Goal: Task Accomplishment & Management: Manage account settings

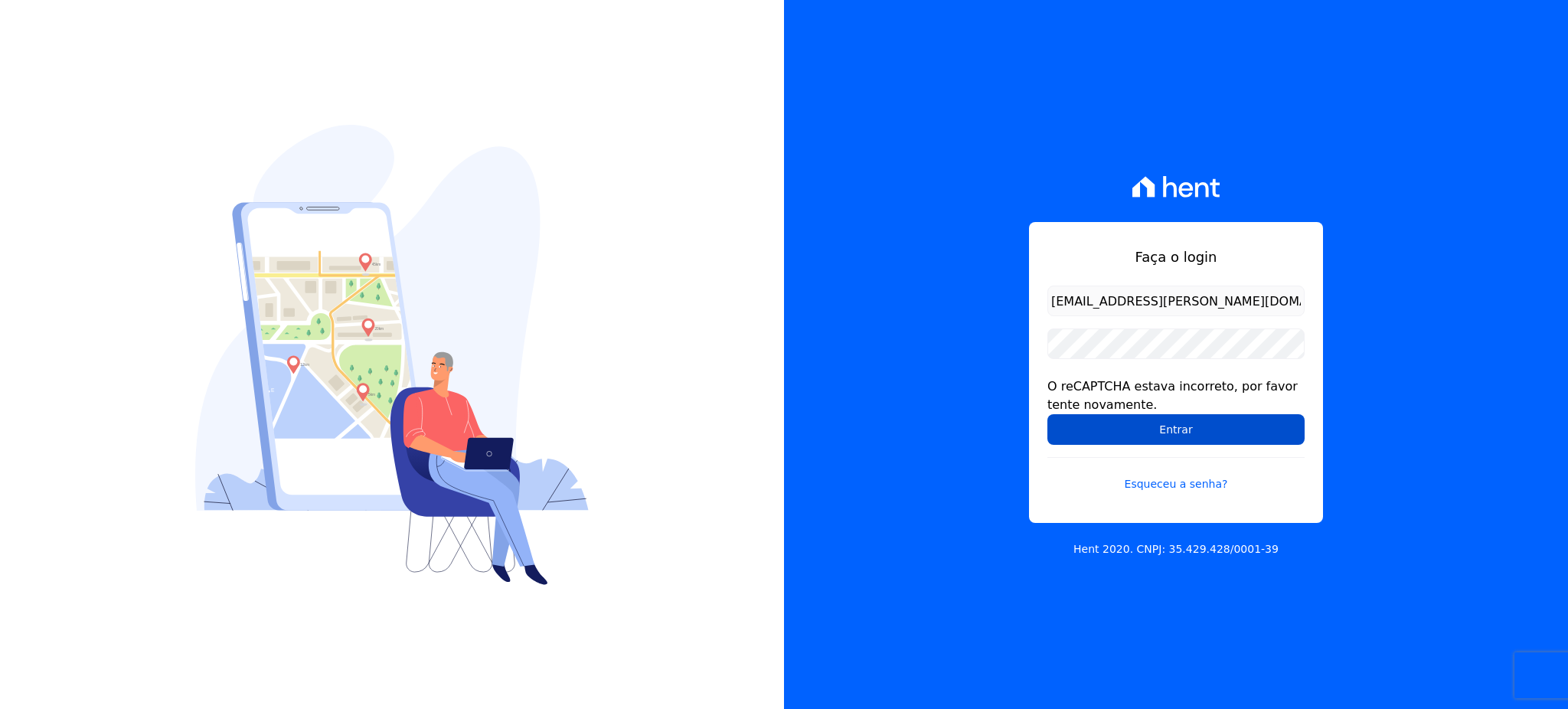
click at [1200, 430] on input "Entrar" at bounding box center [1175, 429] width 257 height 31
click at [1094, 428] on input "Entrar" at bounding box center [1175, 429] width 257 height 31
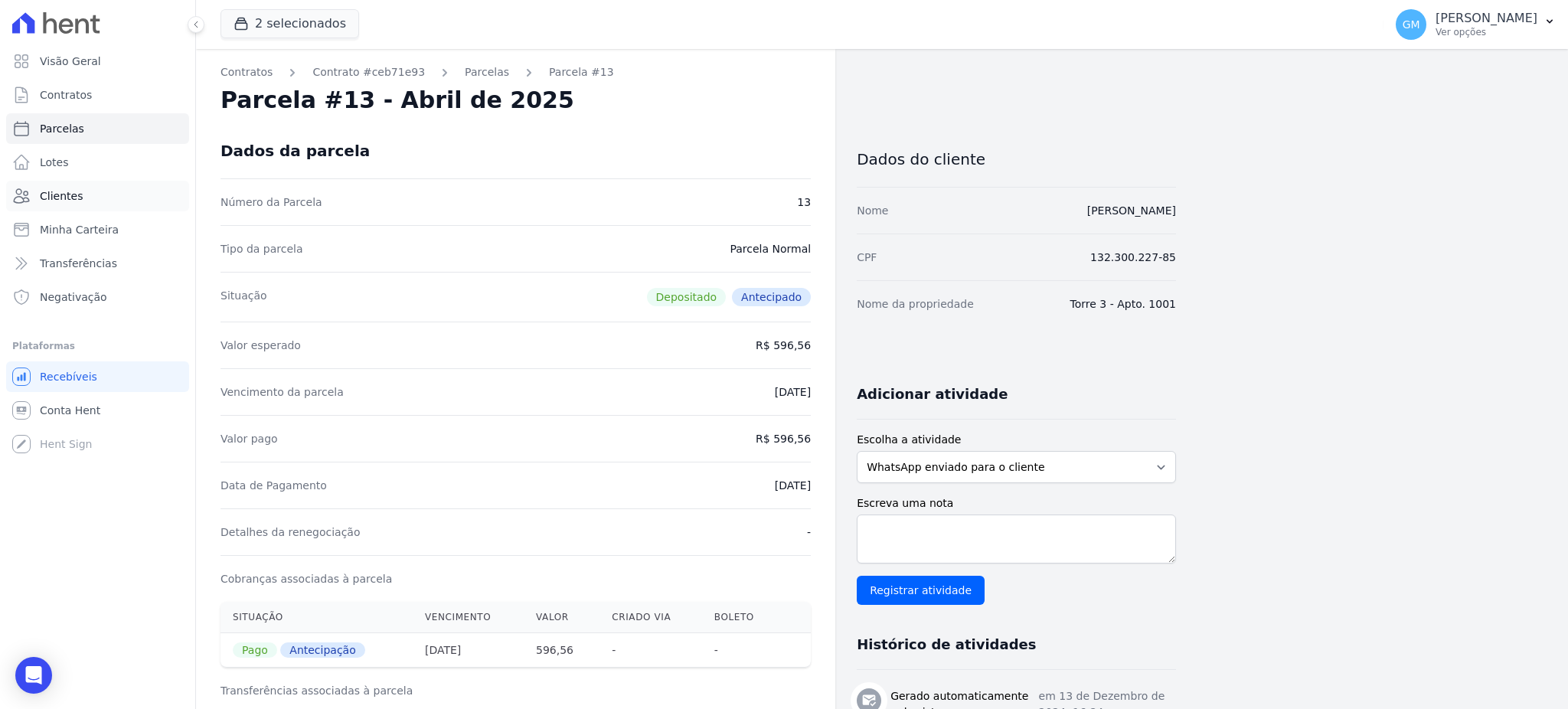
click at [91, 199] on link "Clientes" at bounding box center [98, 195] width 183 height 31
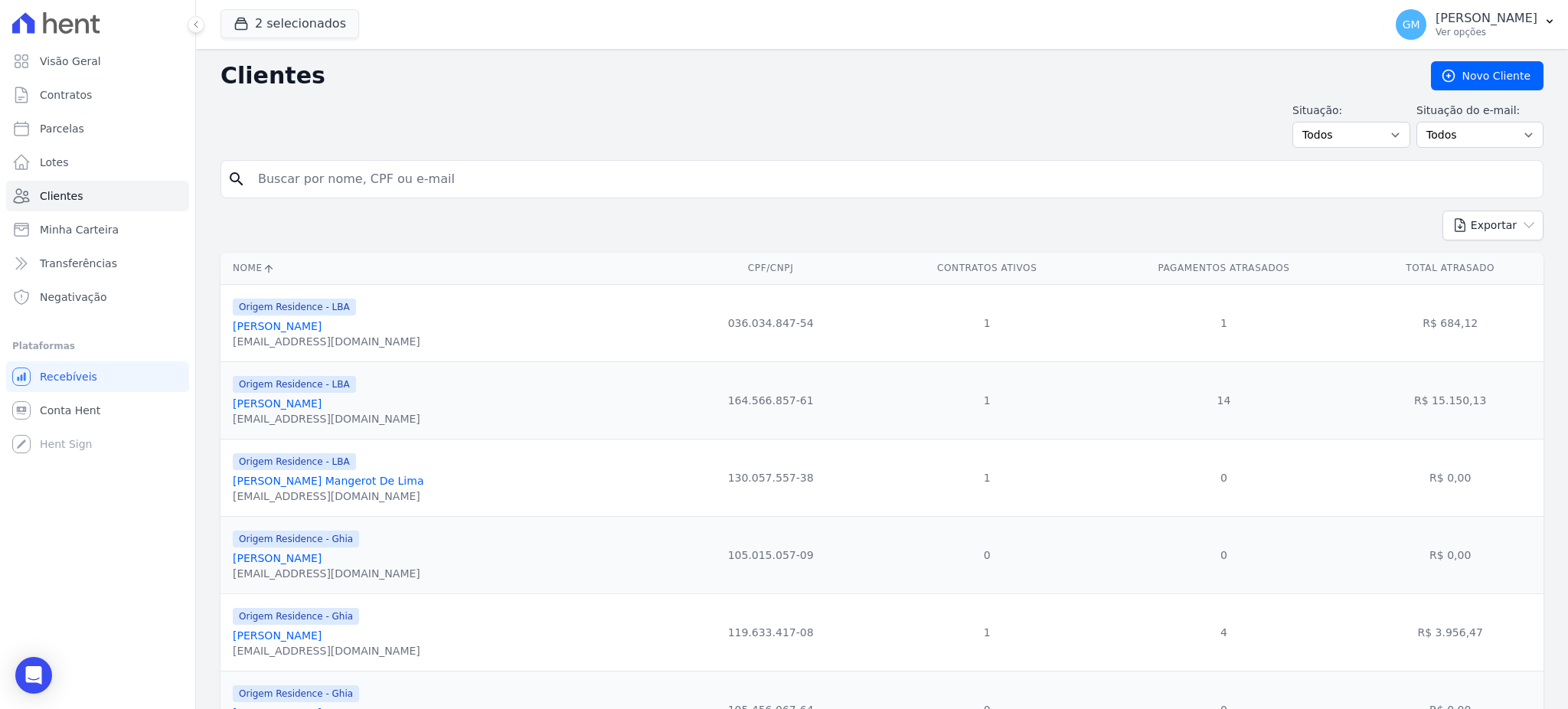
click at [302, 186] on input "search" at bounding box center [893, 178] width 1288 height 31
type input "ana paula lopes da"
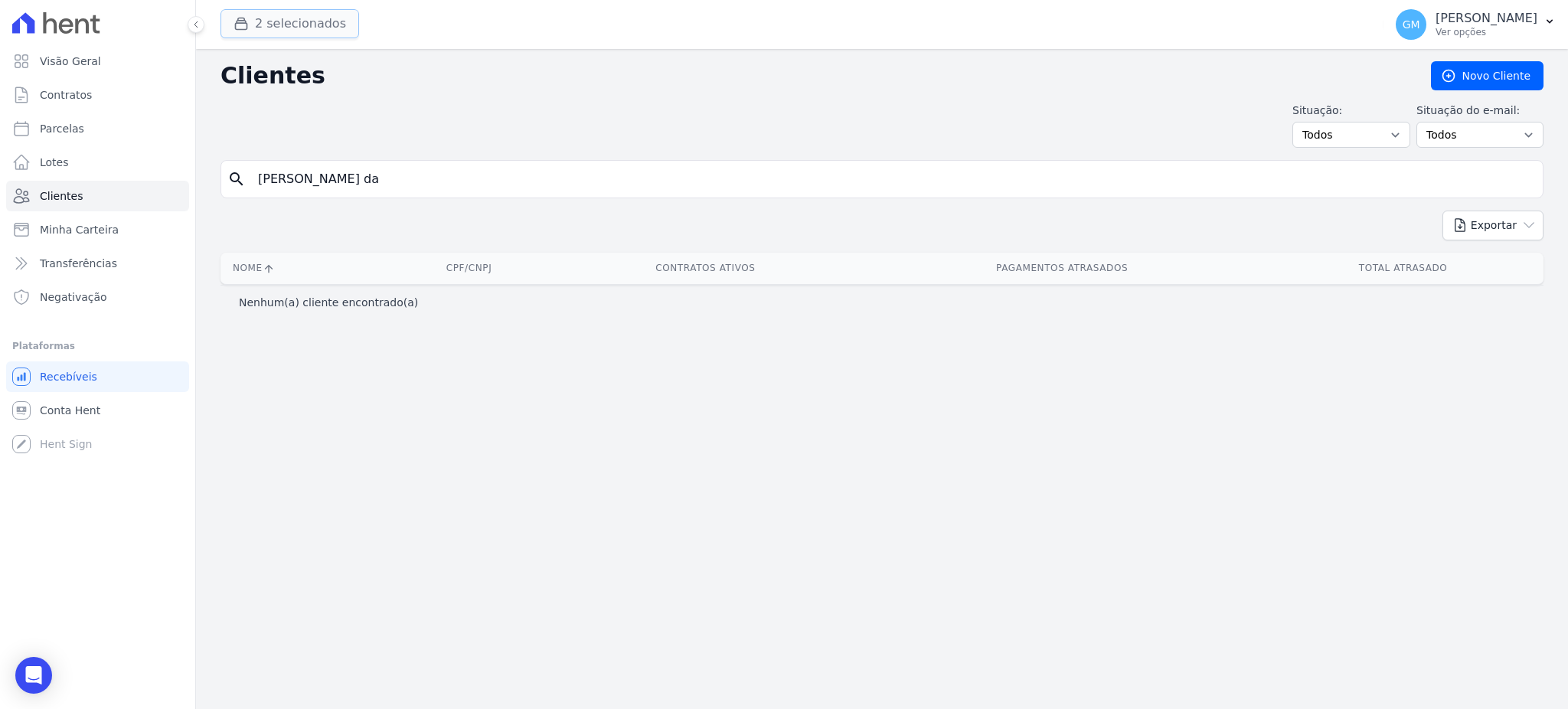
click at [312, 31] on button "2 selecionados" at bounding box center [289, 23] width 139 height 29
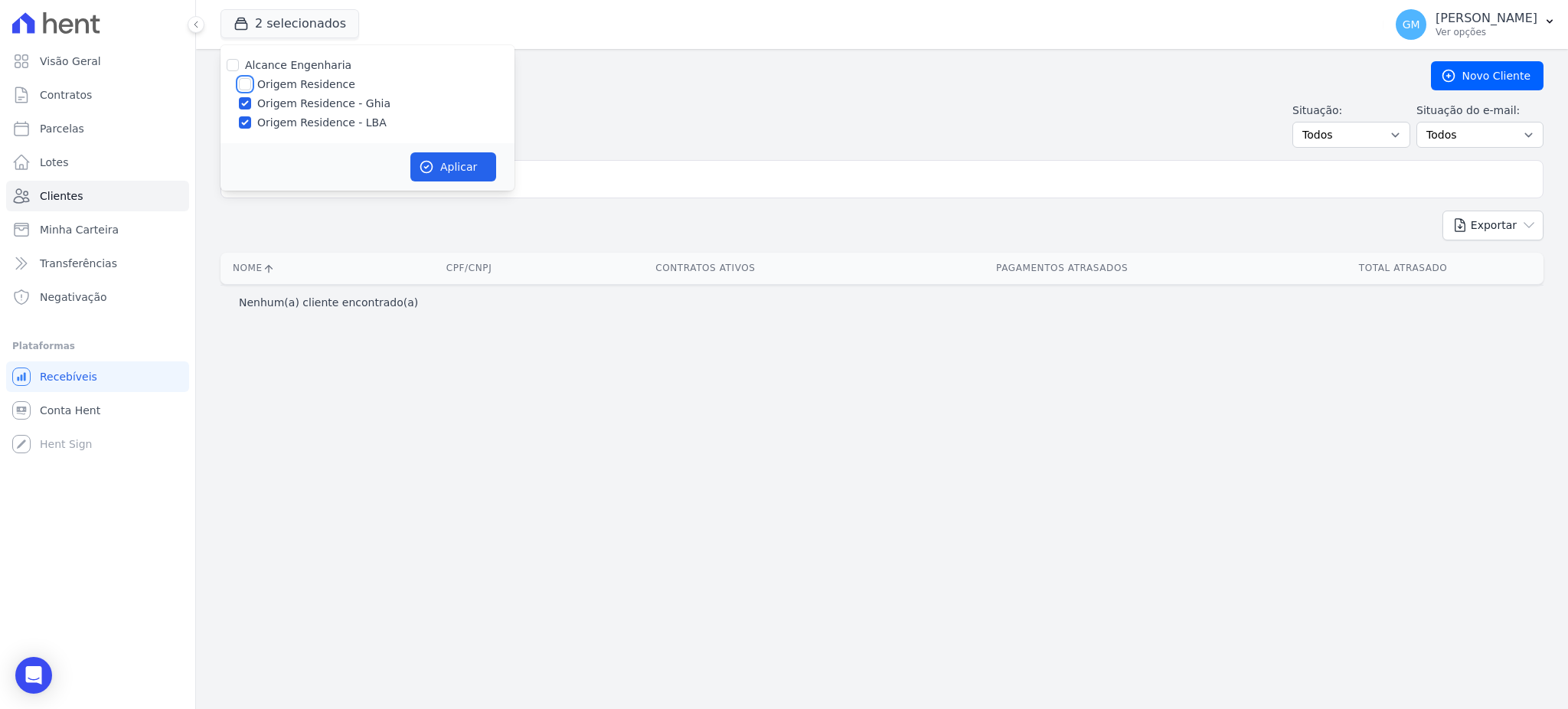
click at [243, 88] on input "Origem Residence" at bounding box center [245, 84] width 12 height 12
checkbox input "true"
click at [455, 166] on button "Aplicar" at bounding box center [454, 167] width 86 height 29
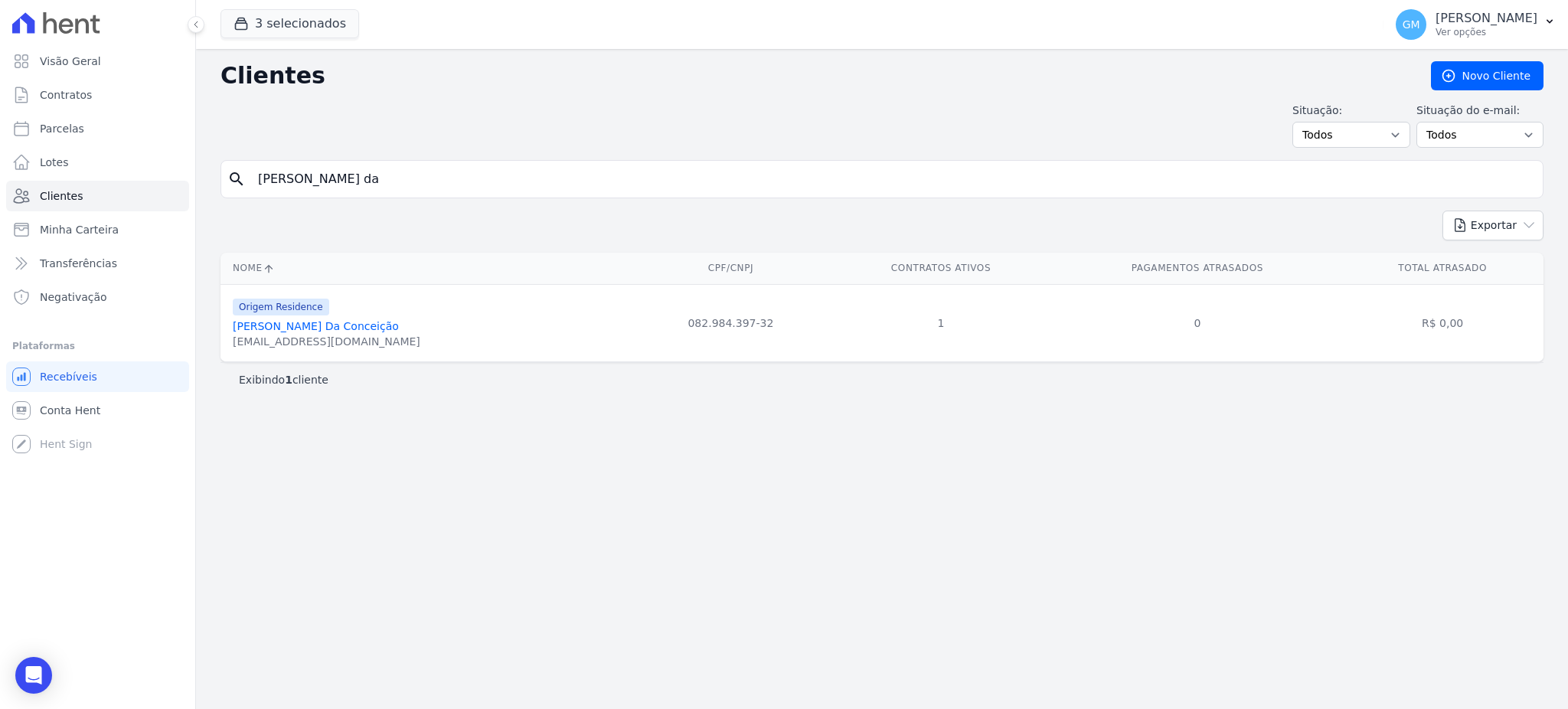
click at [361, 324] on link "[PERSON_NAME] [PERSON_NAME]" at bounding box center [315, 326] width 166 height 12
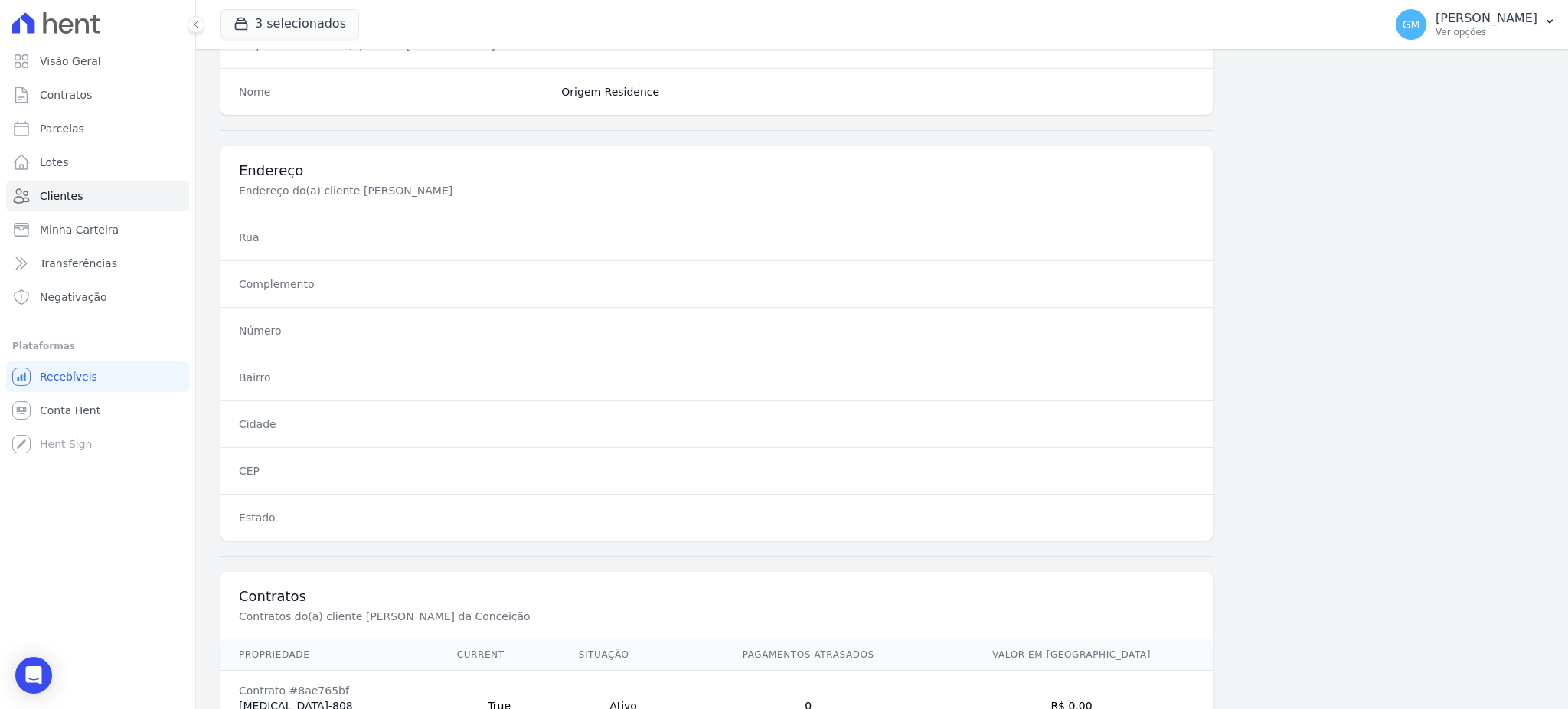
scroll to position [724, 0]
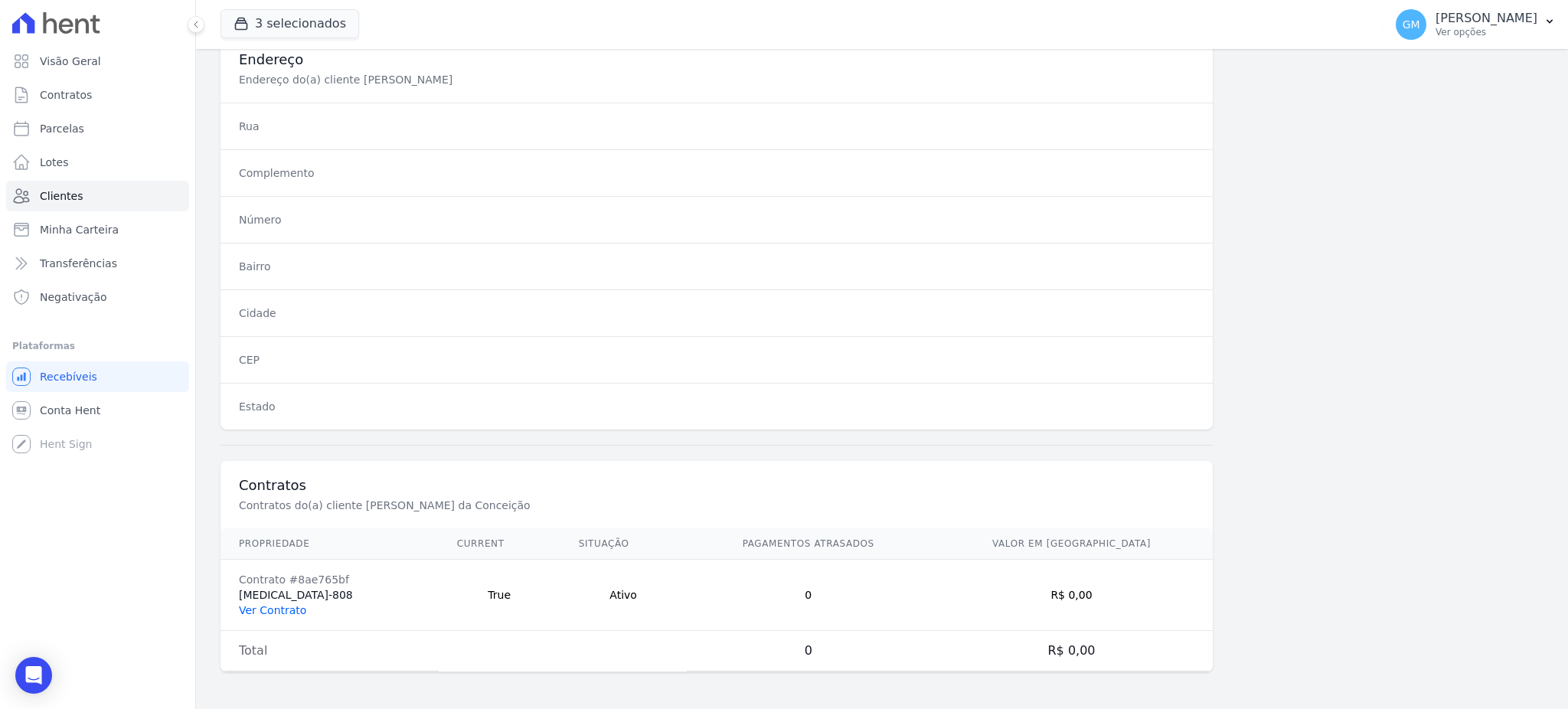
click at [295, 611] on link "Ver Contrato" at bounding box center [273, 610] width 68 height 12
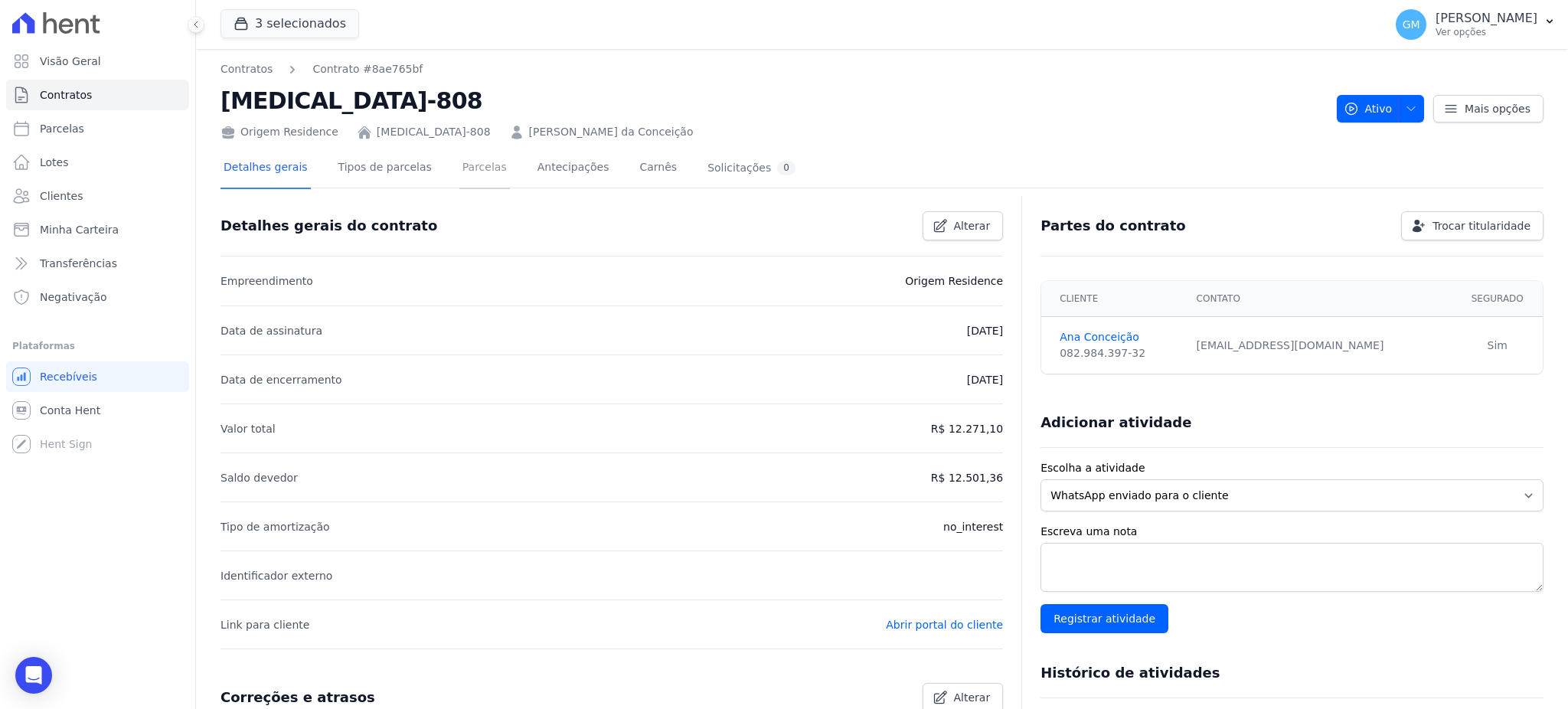
click at [467, 170] on link "Parcelas" at bounding box center [484, 169] width 51 height 41
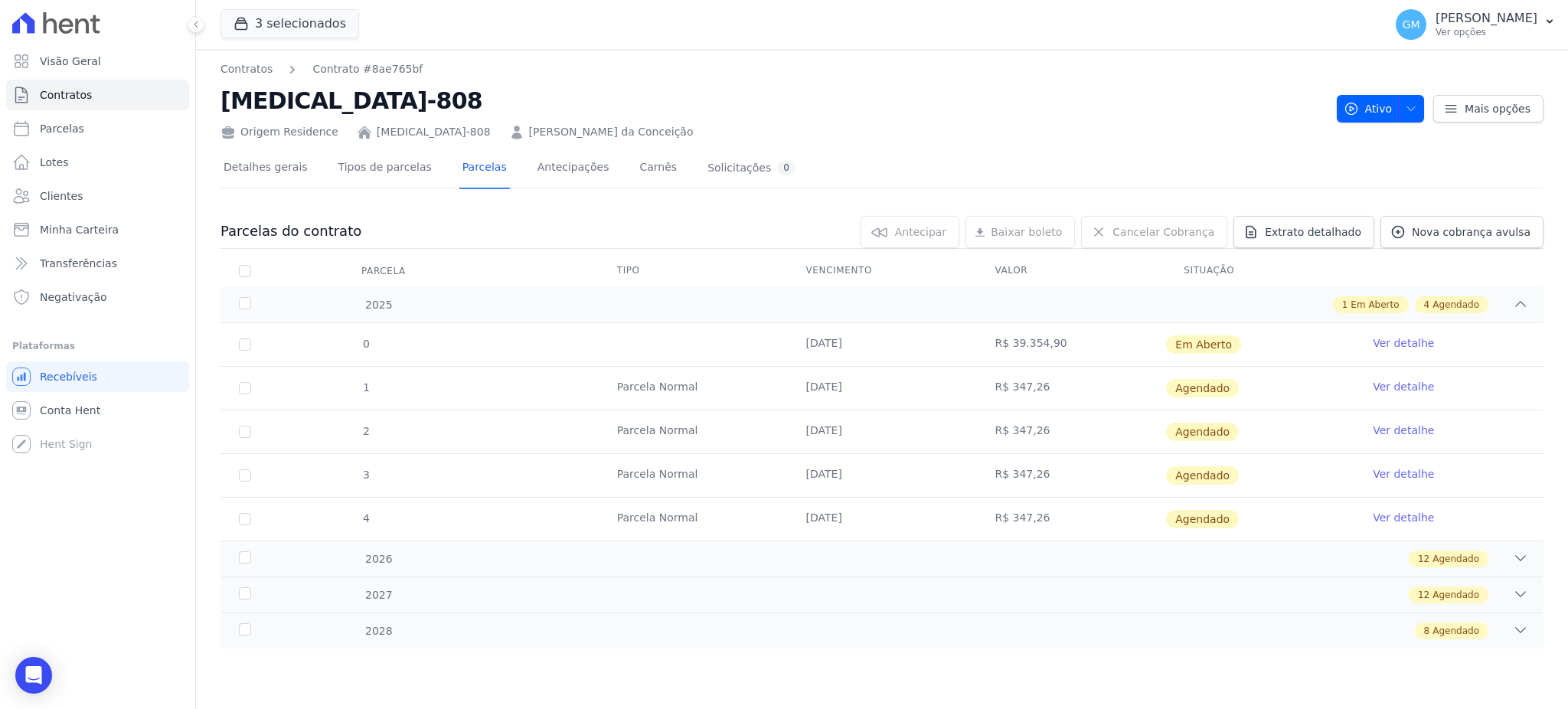
click at [1392, 343] on link "Ver detalhe" at bounding box center [1403, 342] width 61 height 15
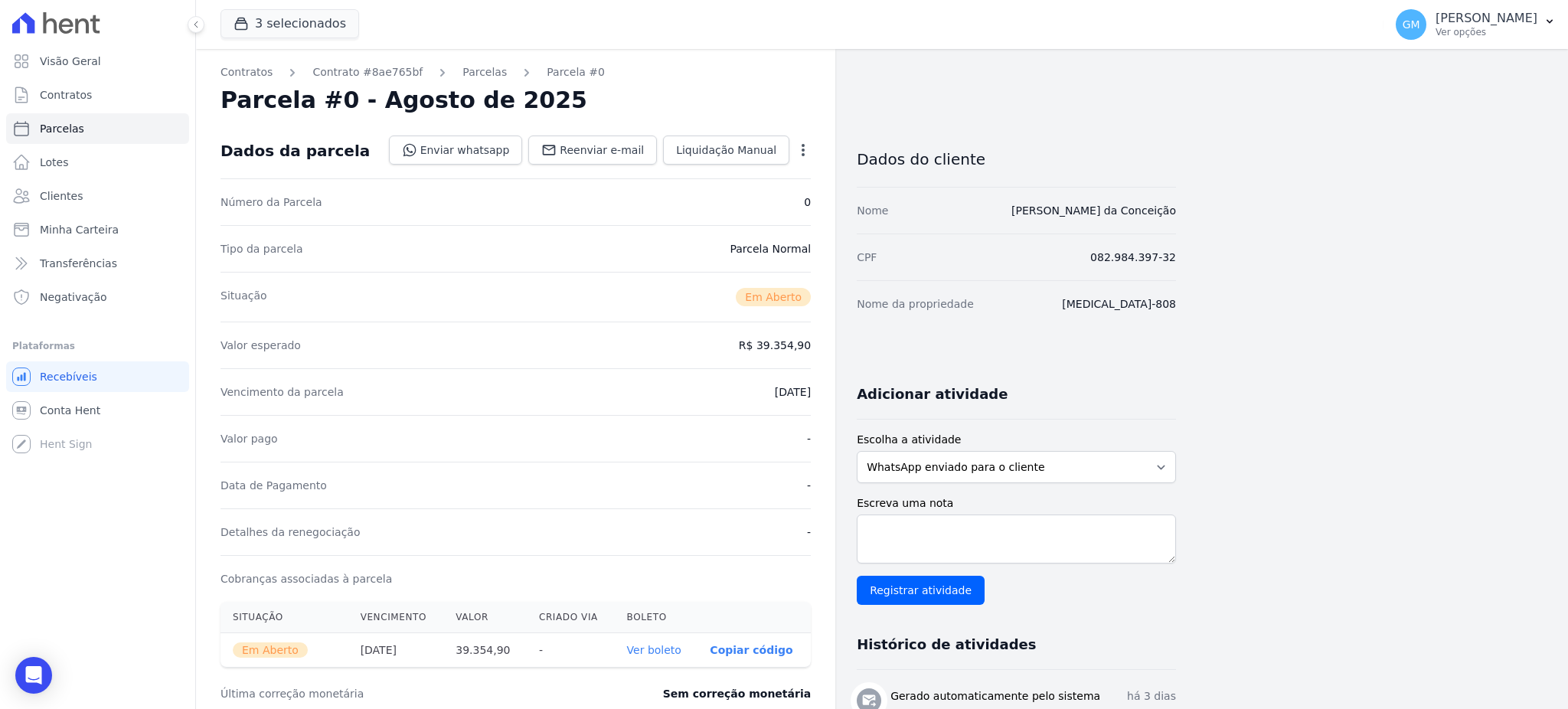
drag, startPoint x: 1193, startPoint y: 216, endPoint x: 995, endPoint y: 217, distance: 198.0
click at [995, 217] on div "Contratos Contrato #8ae765bf Parcelas Parcela #0 Parcela #0 - Agosto de 2025 Da…" at bounding box center [870, 570] width 1348 height 1044
click at [1216, 249] on div "Contratos Contrato #8ae765bf Parcelas Parcela #0 Parcela #0 - Agosto de 2025 Da…" at bounding box center [870, 570] width 1348 height 1044
drag, startPoint x: 1169, startPoint y: 215, endPoint x: 1004, endPoint y: 215, distance: 165.0
click at [1004, 215] on div "Contratos Contrato #8ae765bf Parcelas Parcela #0 Parcela #0 - Agosto de 2025 Da…" at bounding box center [870, 570] width 1348 height 1044
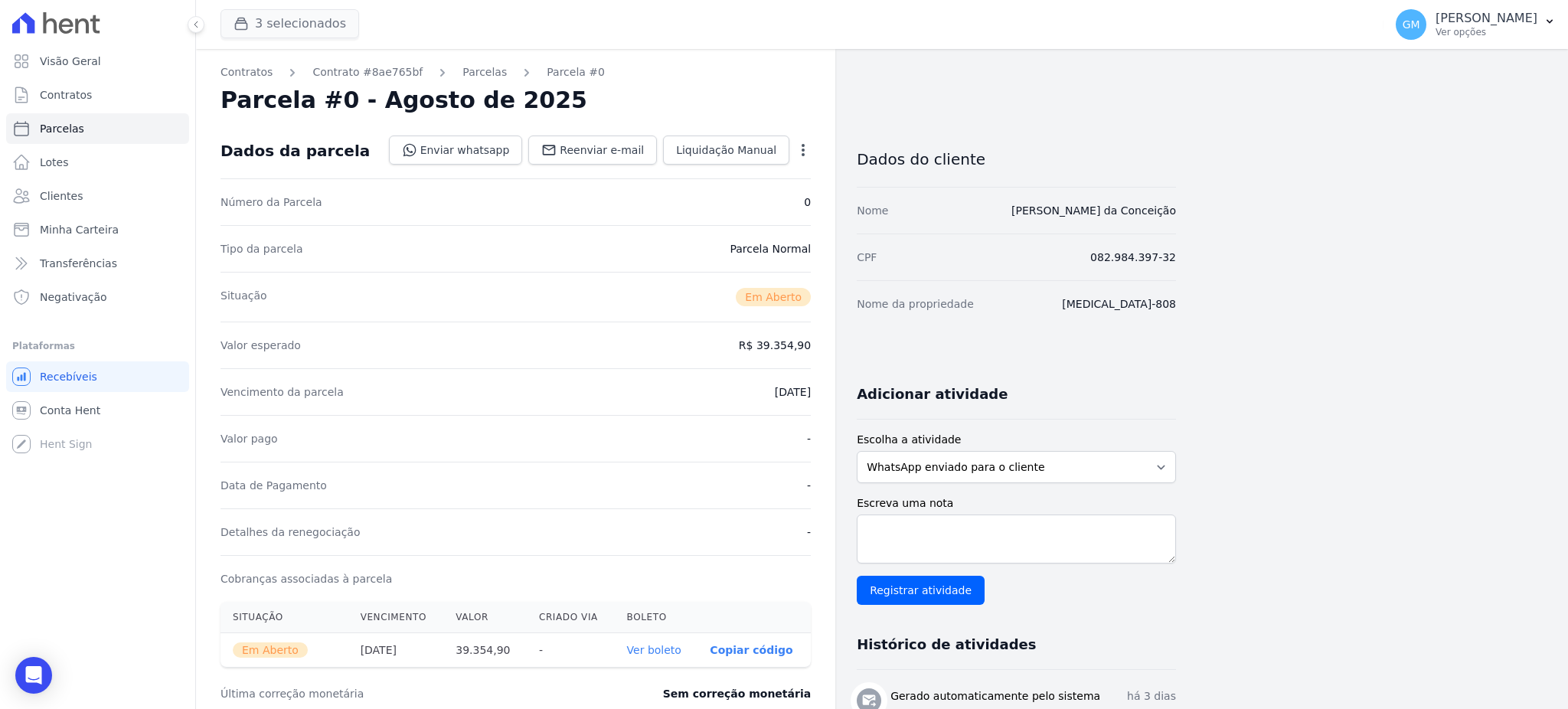
copy link "Ana Paula Lopes da Conceição"
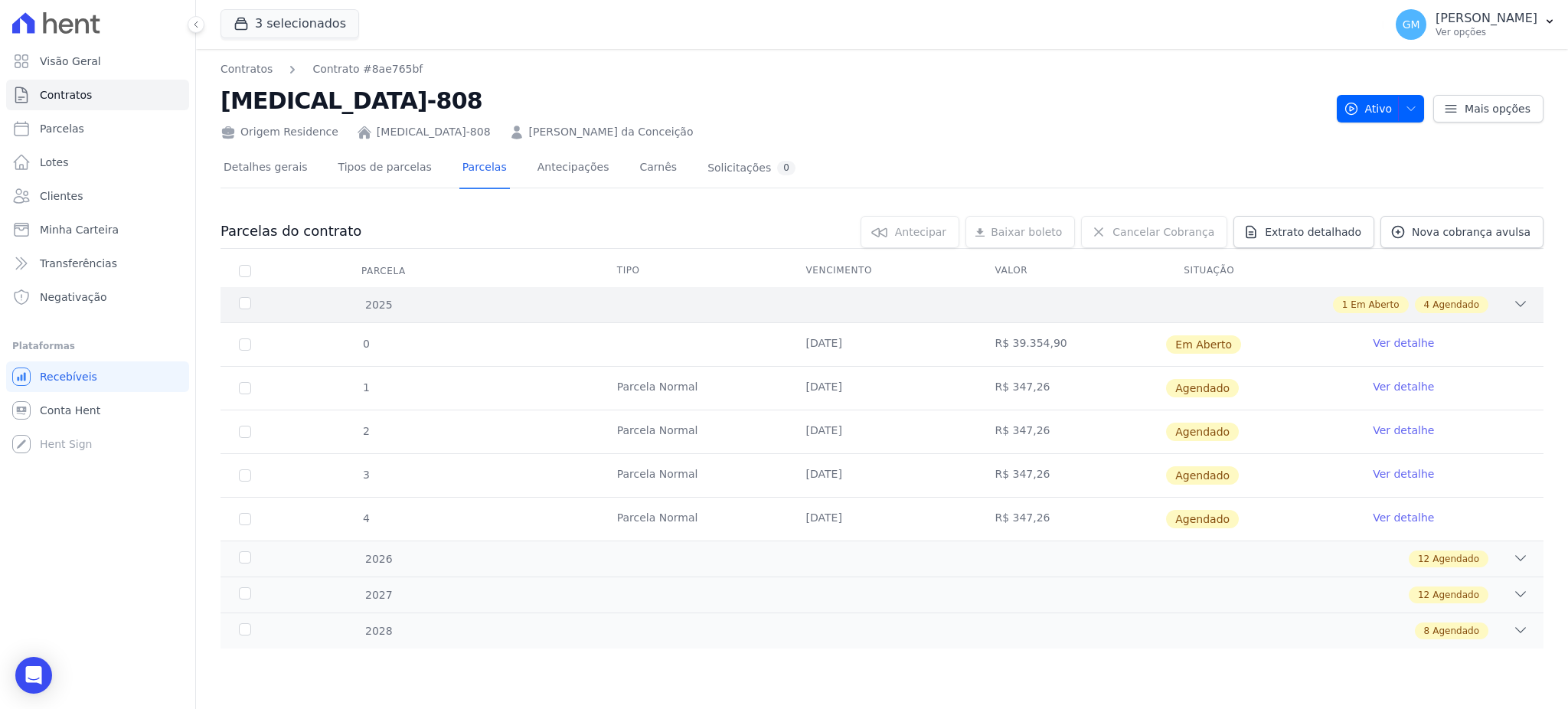
click at [1374, 305] on span "Em Aberto" at bounding box center [1375, 305] width 48 height 14
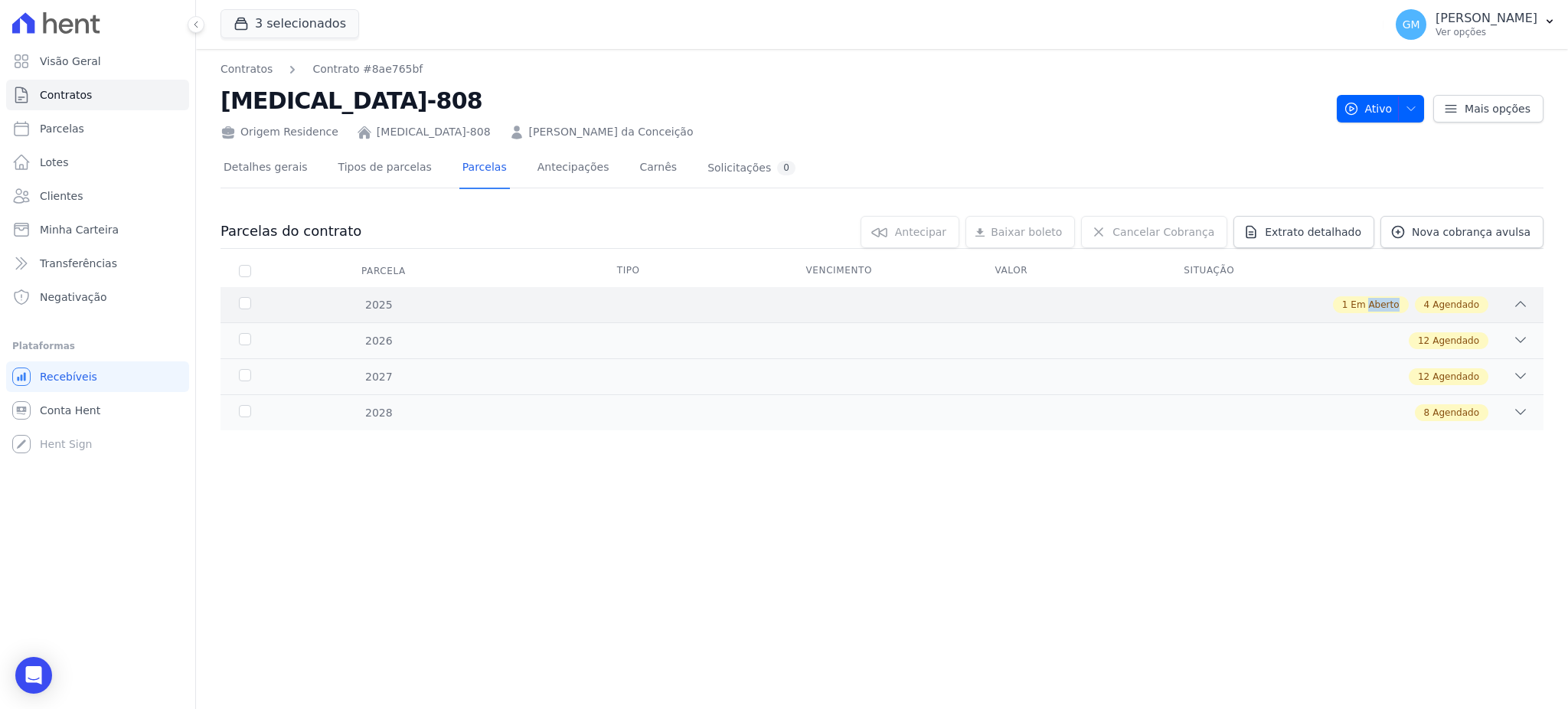
click at [1374, 305] on span "Em Aberto" at bounding box center [1375, 305] width 48 height 14
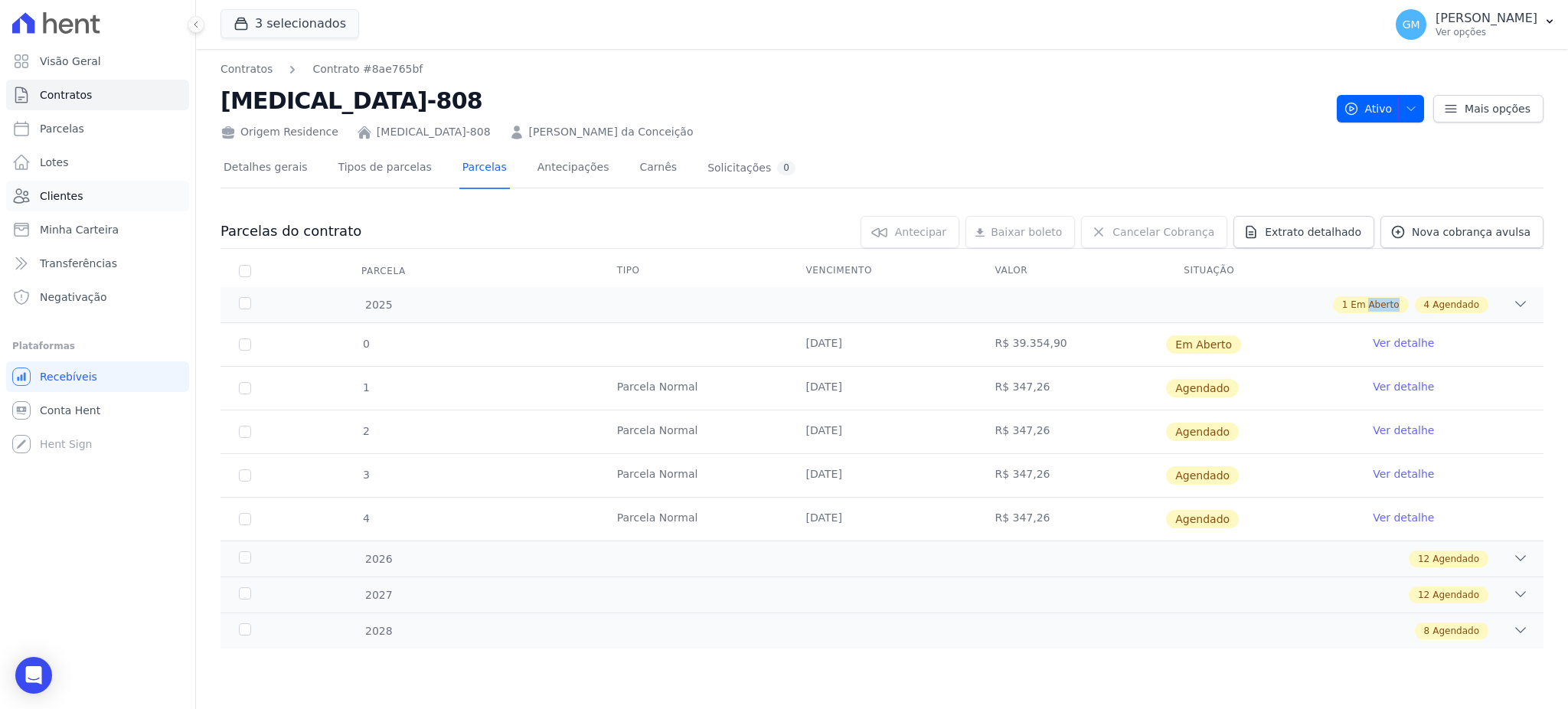
click at [78, 185] on link "Clientes" at bounding box center [98, 195] width 183 height 31
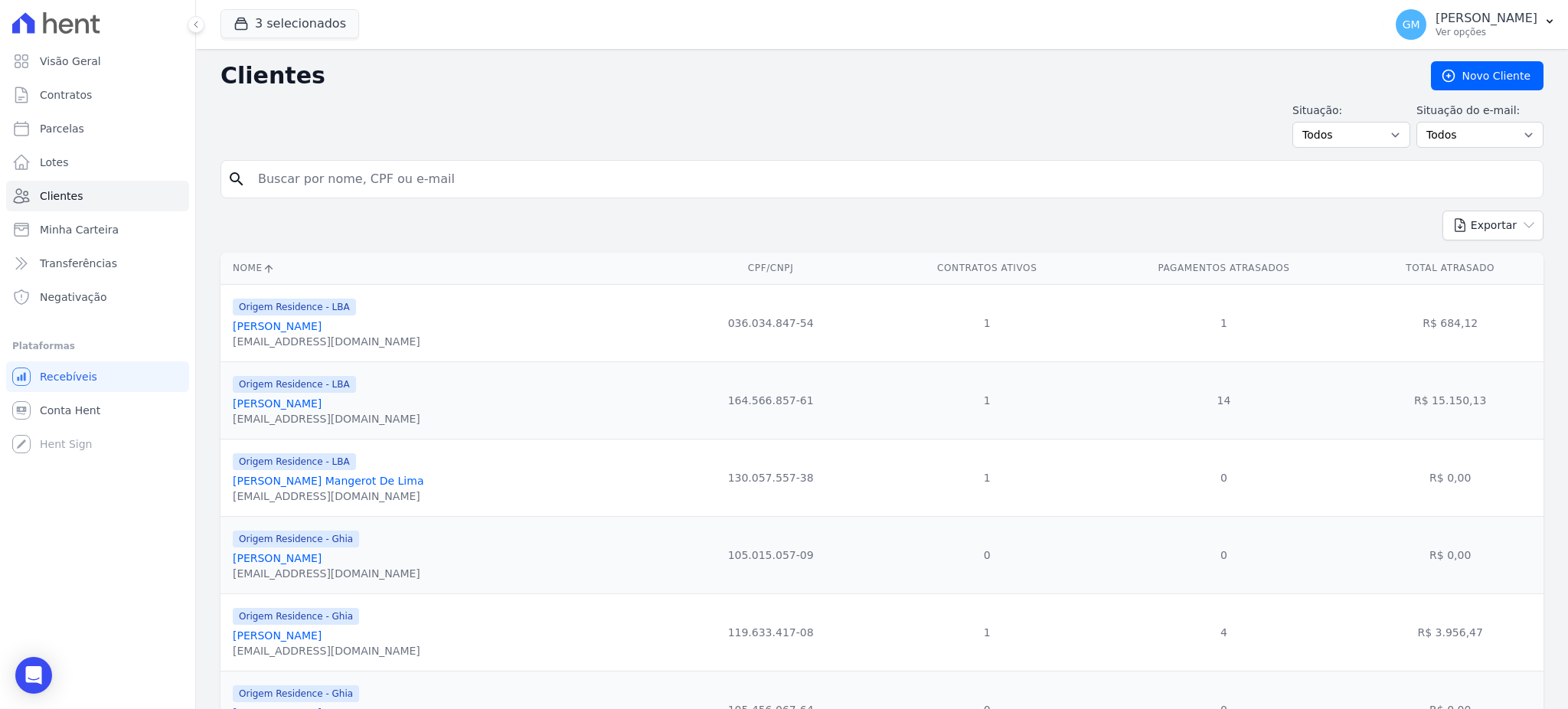
click at [282, 180] on input "search" at bounding box center [893, 178] width 1288 height 31
type input "ALISSON"
drag, startPoint x: 358, startPoint y: 167, endPoint x: 247, endPoint y: 182, distance: 112.0
click at [247, 182] on div "search ALISSON" at bounding box center [881, 178] width 1323 height 38
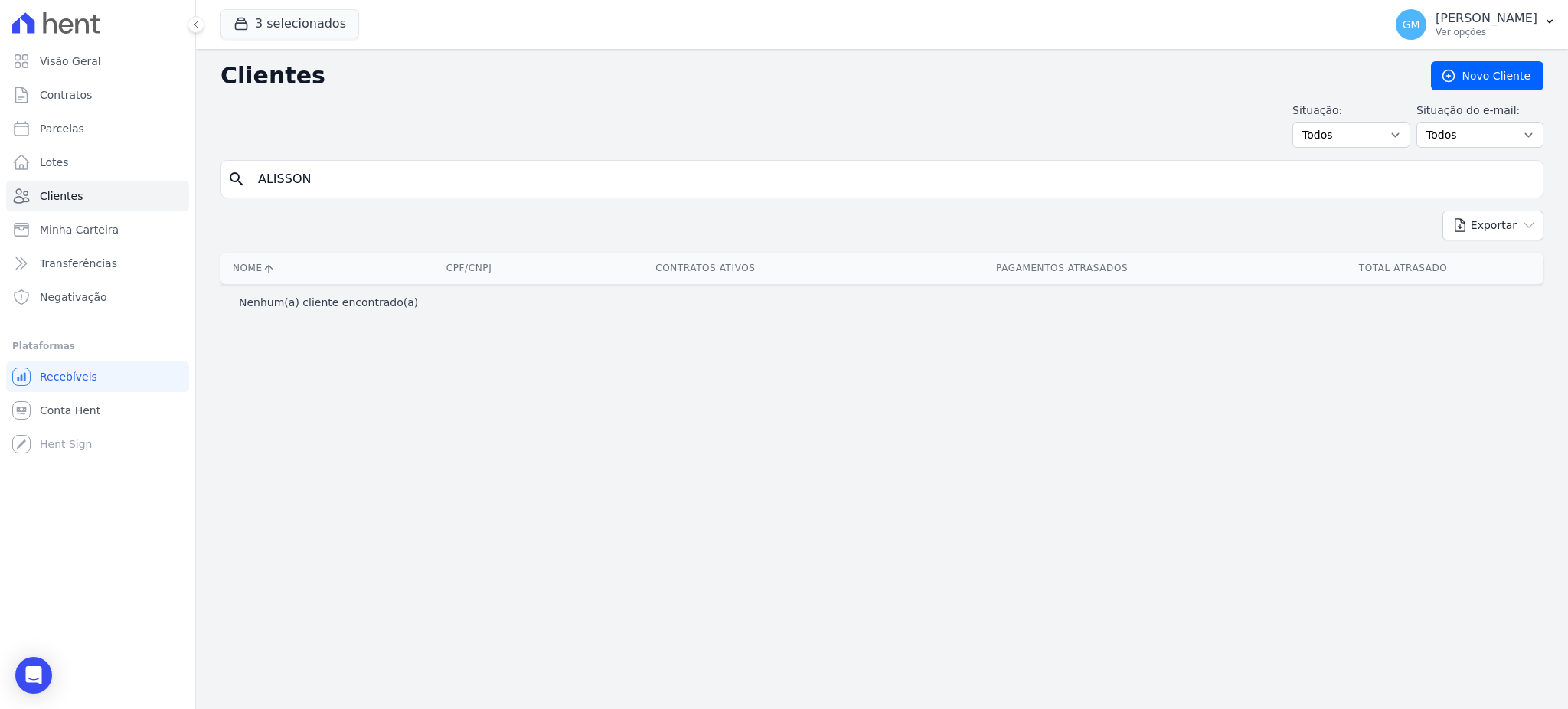
drag, startPoint x: 328, startPoint y: 185, endPoint x: 214, endPoint y: 182, distance: 114.0
click at [214, 182] on div "Clientes Novo Cliente Situação: Todos Adimplentes Inadimplentes Situação do e-m…" at bounding box center [882, 379] width 1372 height 660
type input "pereira rosa"
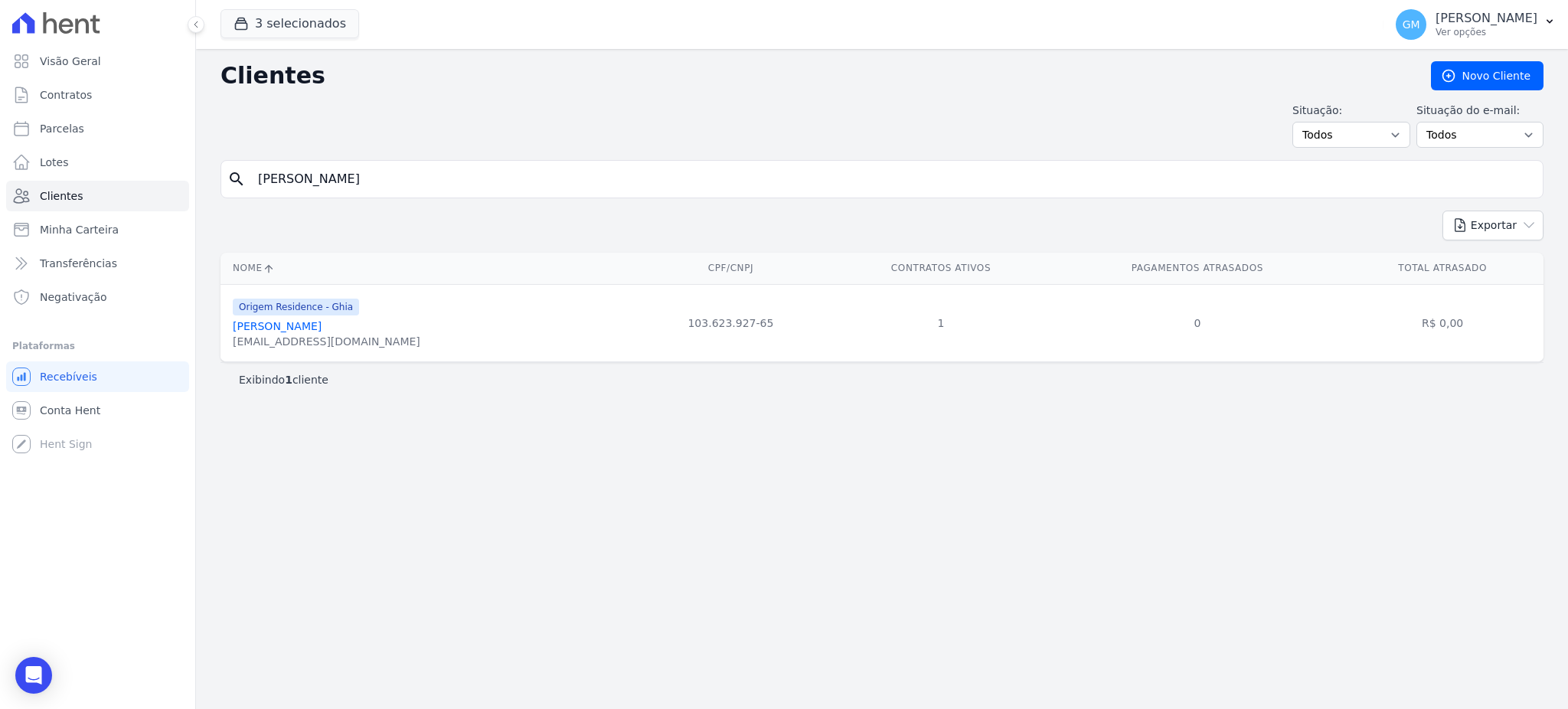
click at [320, 332] on link "[PERSON_NAME] [PERSON_NAME]" at bounding box center [276, 326] width 89 height 12
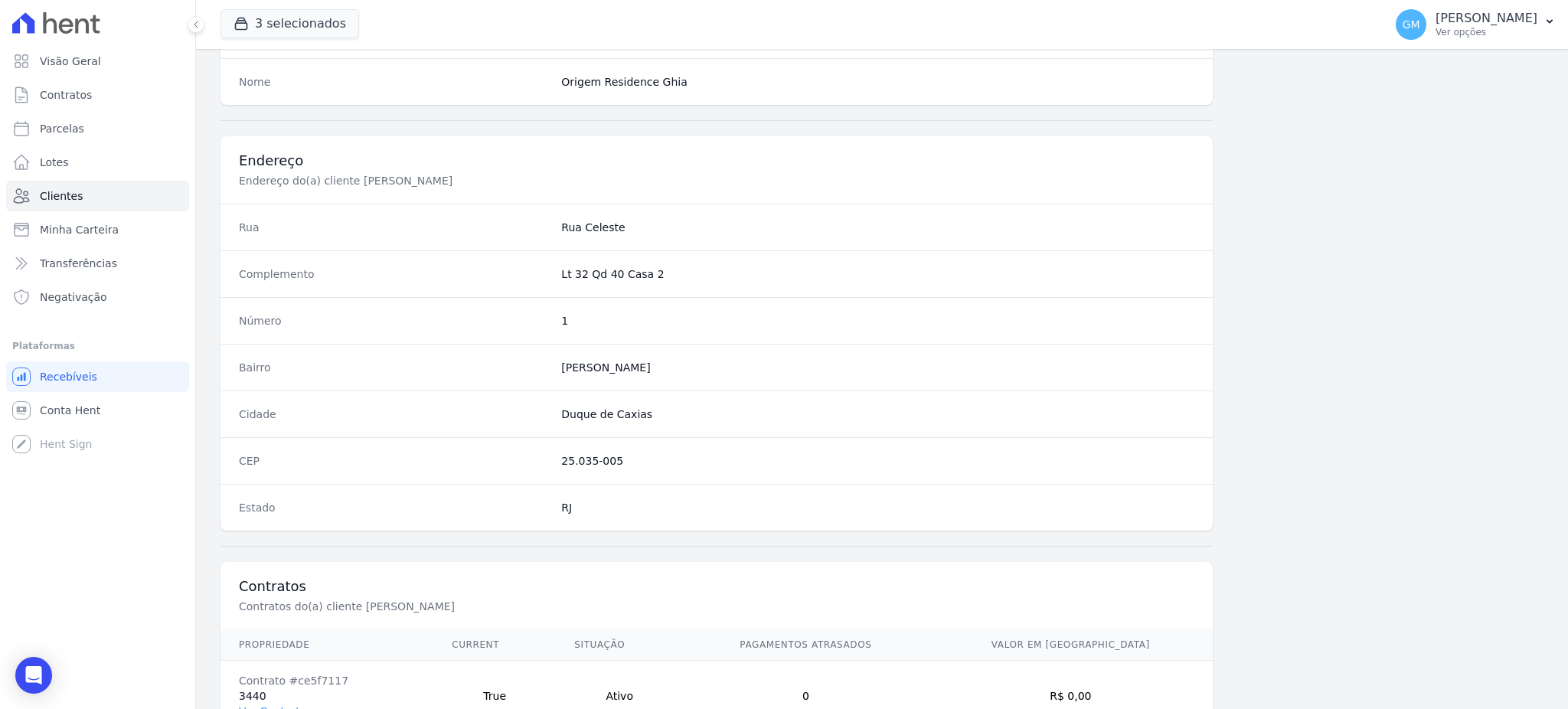
scroll to position [724, 0]
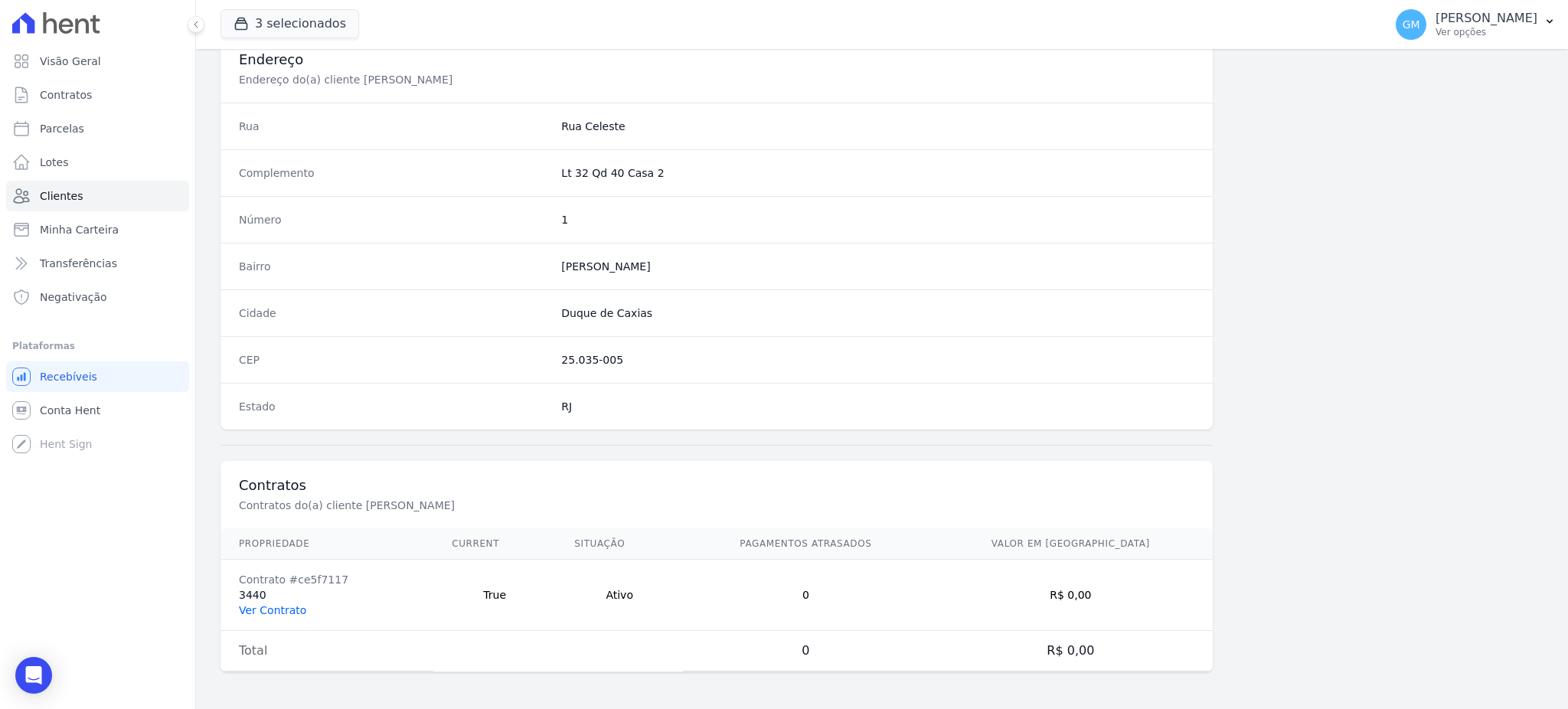
click at [279, 609] on link "Ver Contrato" at bounding box center [273, 610] width 68 height 12
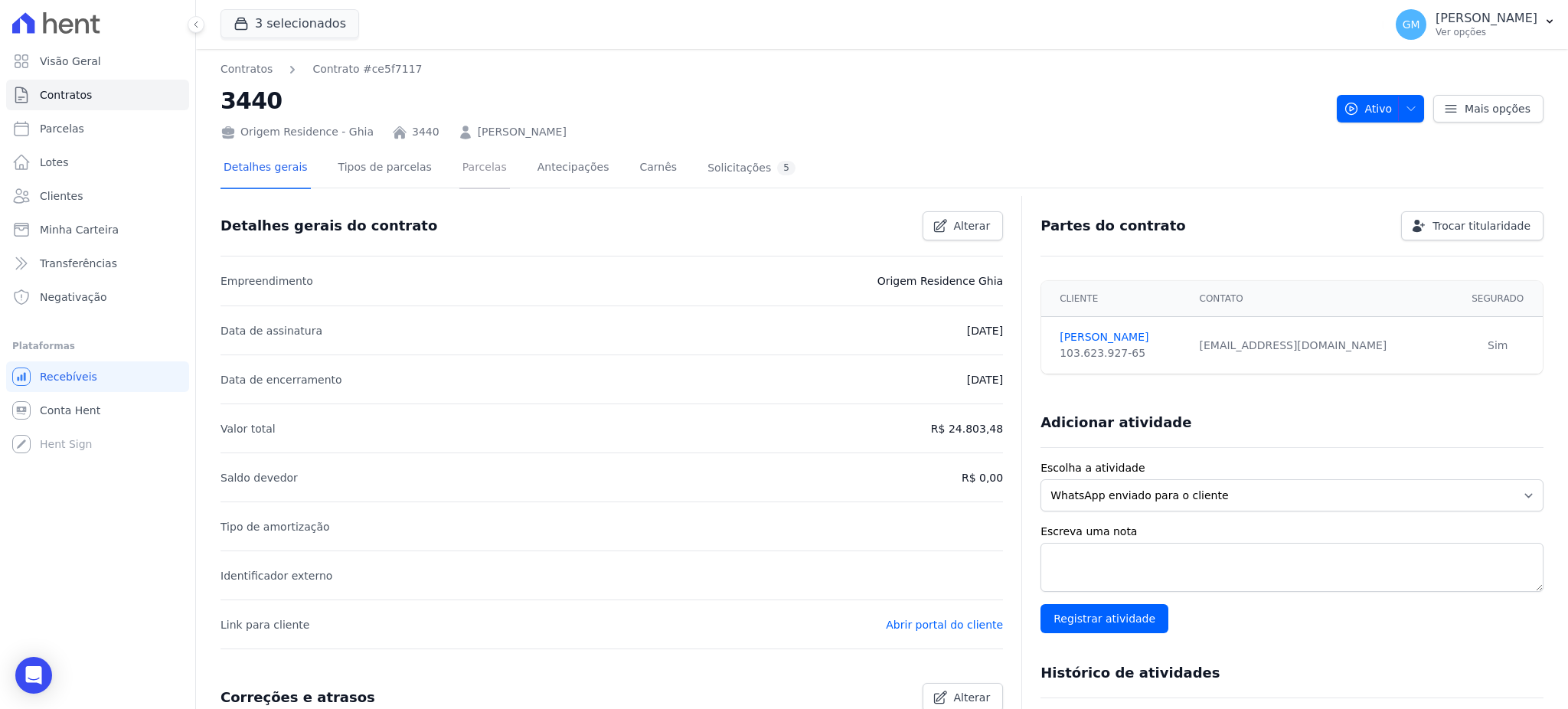
click at [460, 164] on link "Parcelas" at bounding box center [484, 169] width 51 height 41
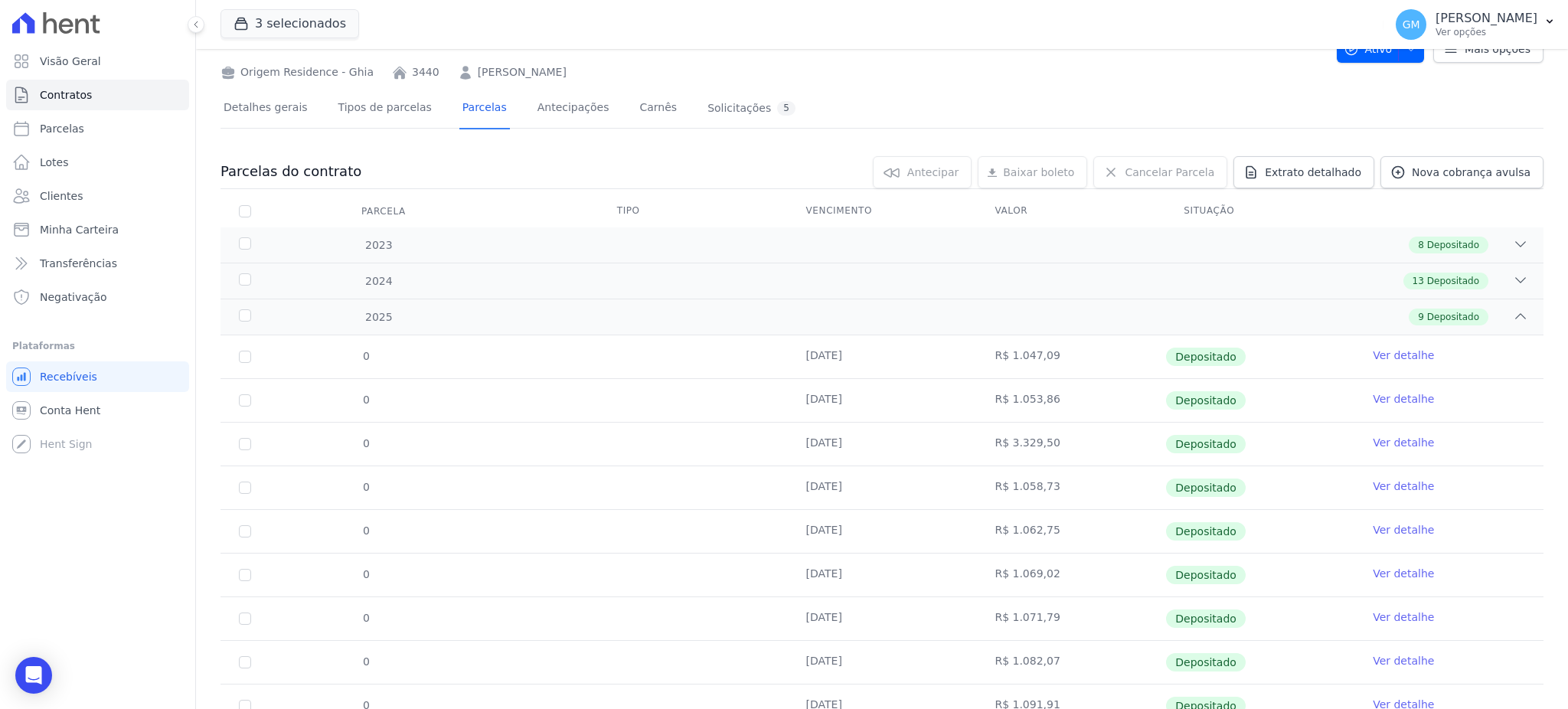
scroll to position [124, 0]
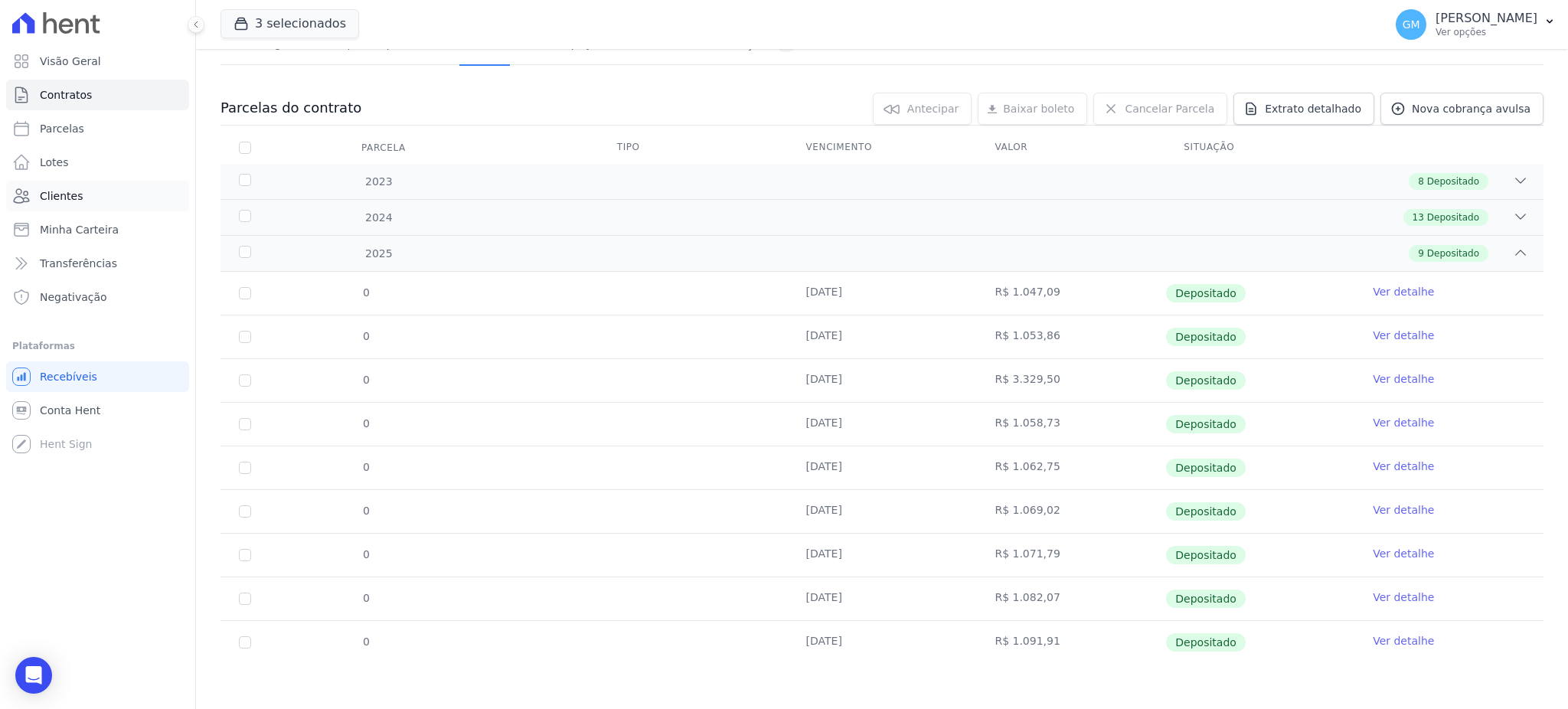
click at [89, 196] on link "Clientes" at bounding box center [98, 195] width 183 height 31
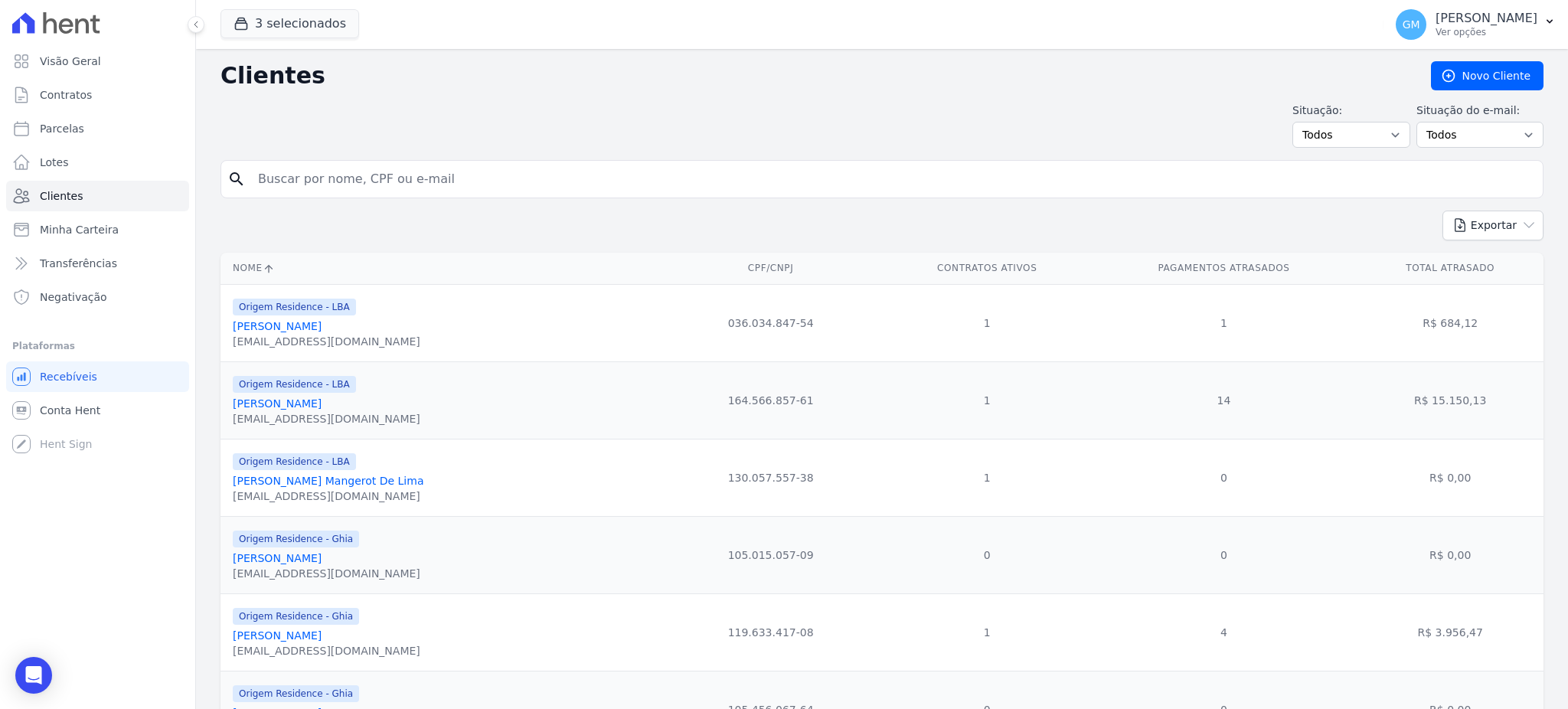
drag, startPoint x: 457, startPoint y: 195, endPoint x: 457, endPoint y: 185, distance: 10.0
click at [457, 185] on input "search" at bounding box center [893, 178] width 1288 height 31
drag, startPoint x: 226, startPoint y: 183, endPoint x: 157, endPoint y: 183, distance: 69.0
click at [157, 183] on div "Visão Geral Contratos Parcelas Lotes Clientes Minha Carteira Transferências Neg…" at bounding box center [784, 354] width 1568 height 709
click at [279, 177] on input "bailu" at bounding box center [893, 178] width 1288 height 31
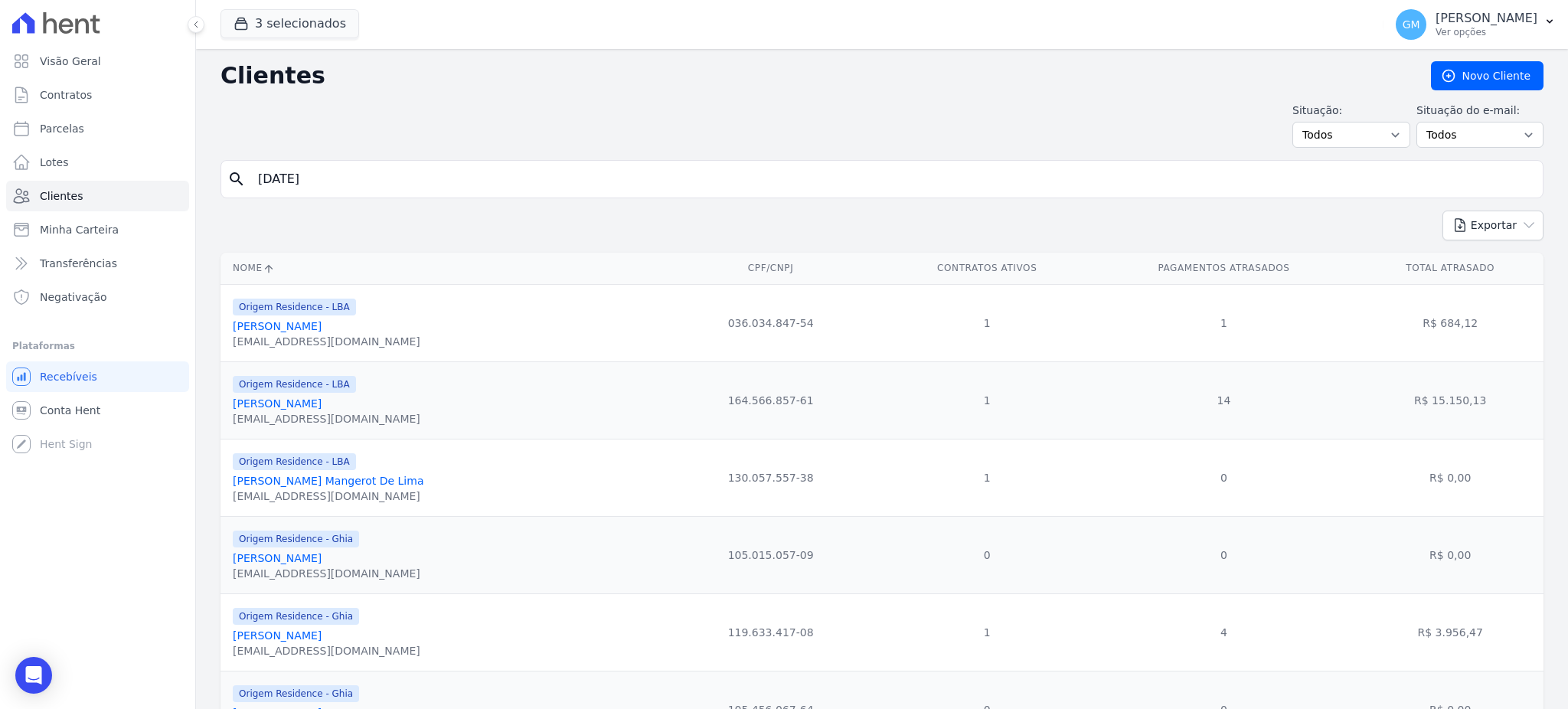
click at [305, 183] on input "bailu" at bounding box center [893, 178] width 1288 height 31
type input "bail"
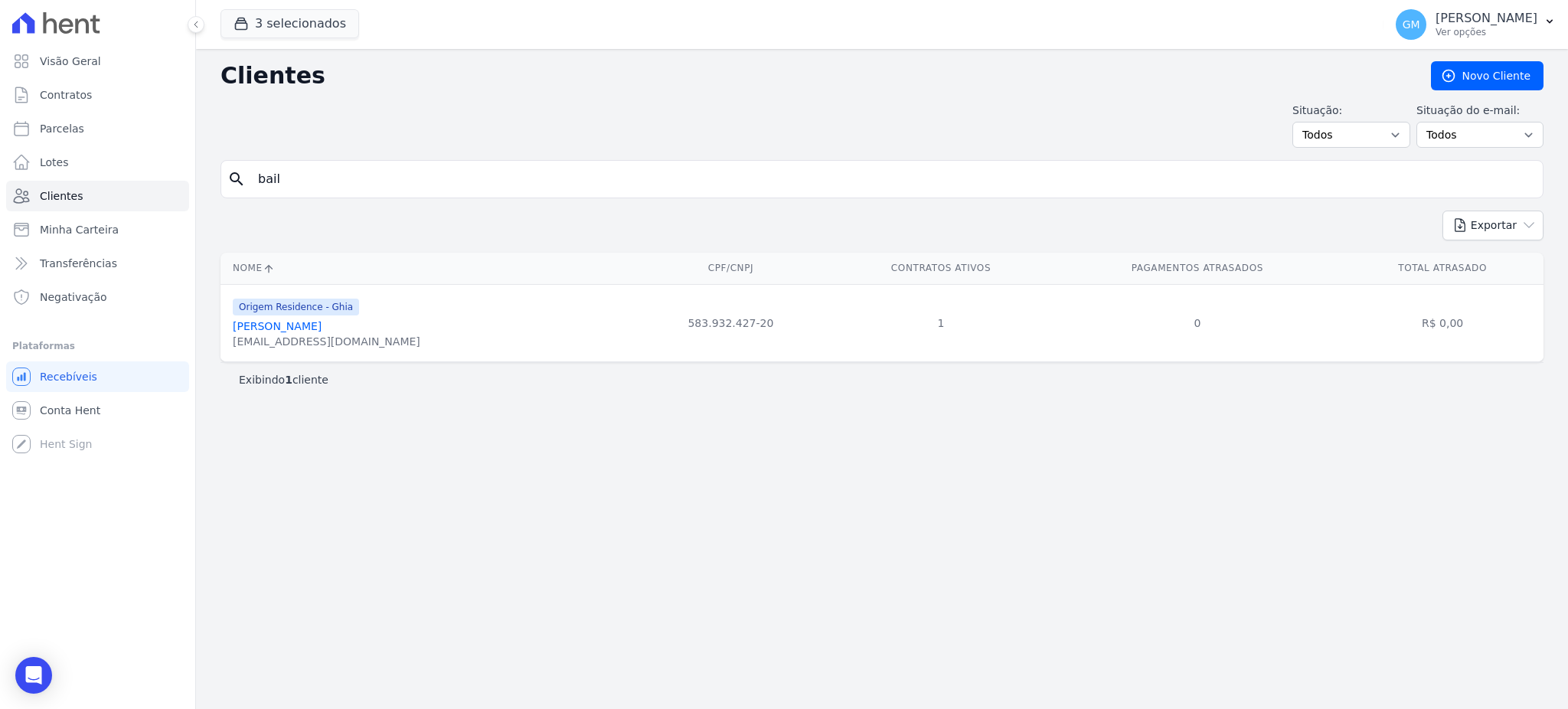
click at [322, 323] on link "João Francisco Bailune" at bounding box center [276, 326] width 89 height 12
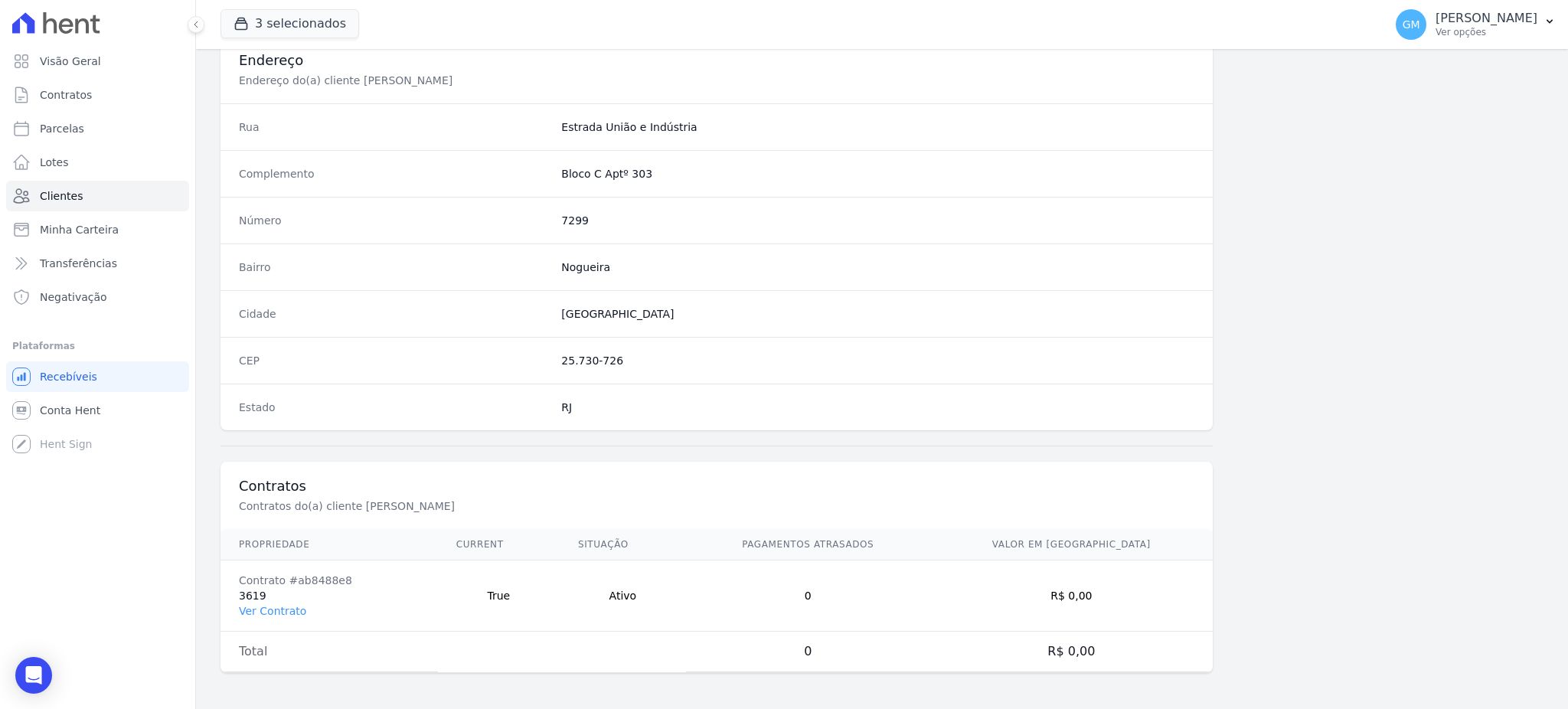
scroll to position [724, 0]
click at [280, 612] on link "Ver Contrato" at bounding box center [273, 610] width 68 height 12
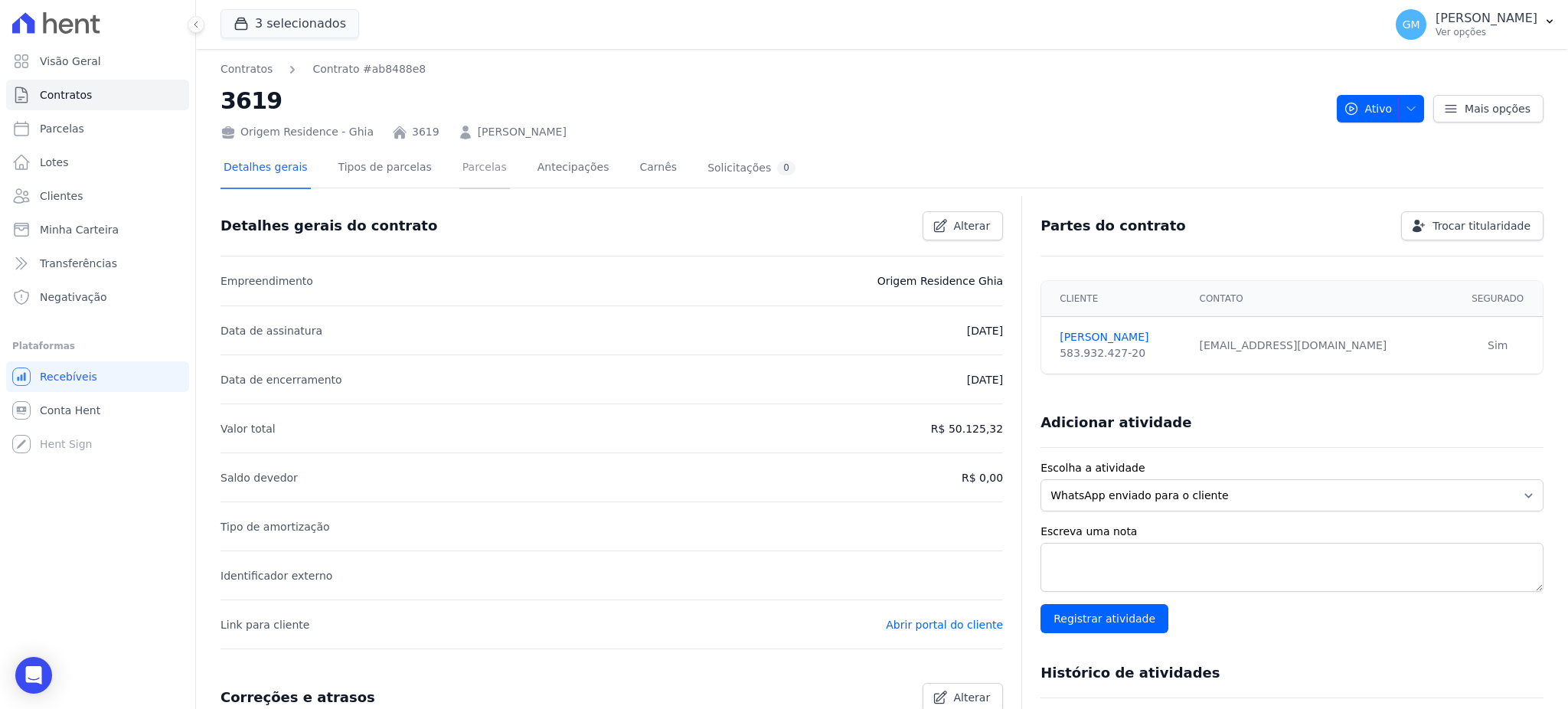
click at [460, 170] on link "Parcelas" at bounding box center [484, 169] width 51 height 41
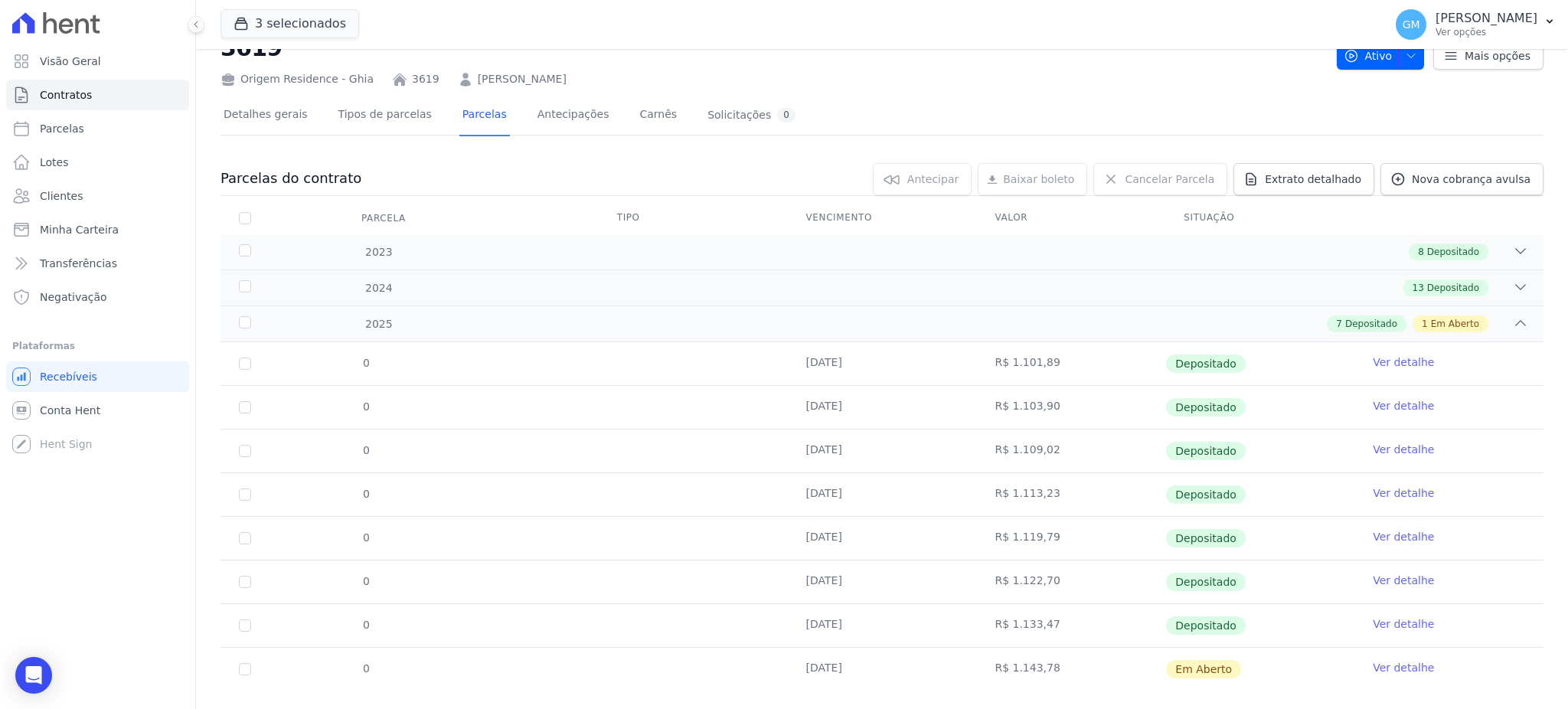
scroll to position [80, 0]
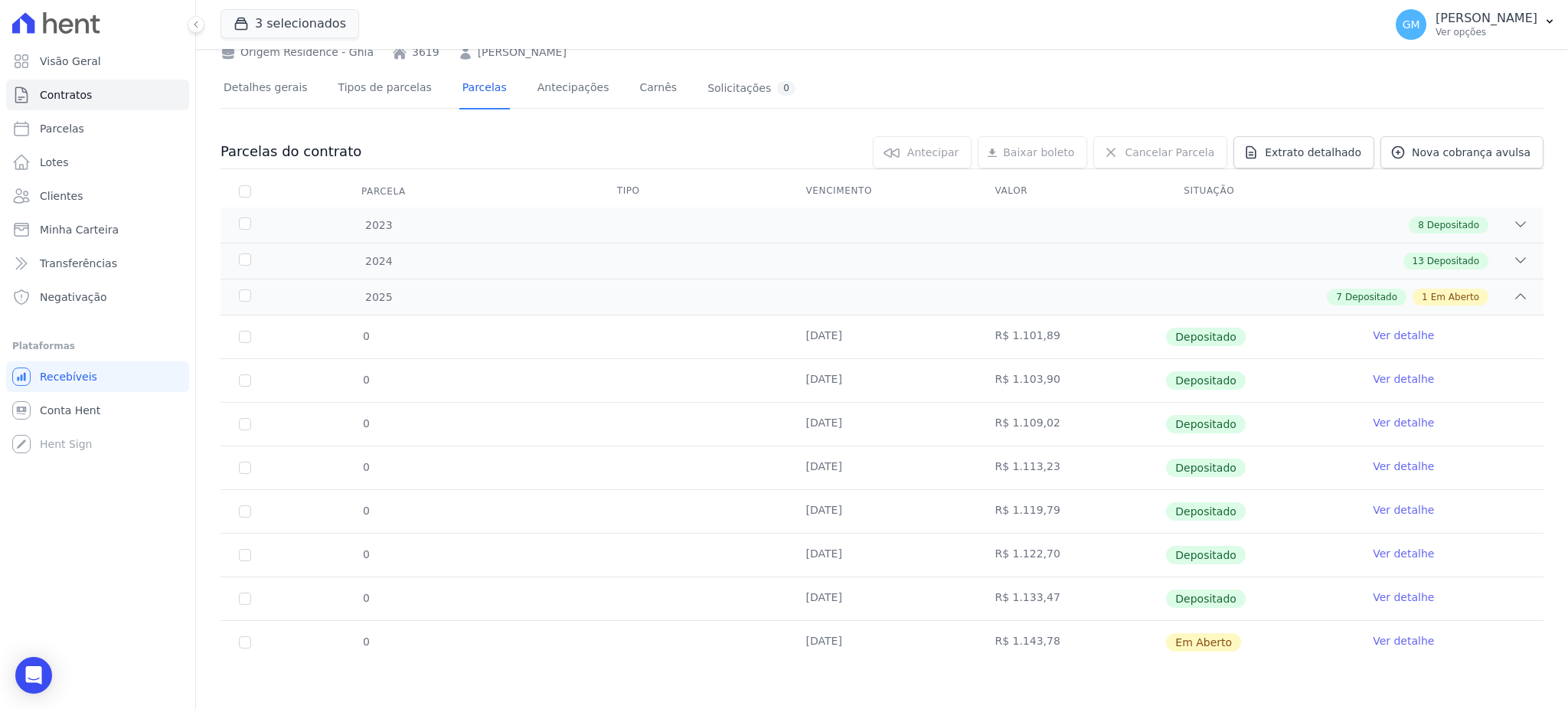
drag, startPoint x: 802, startPoint y: 643, endPoint x: 850, endPoint y: 645, distance: 48.0
click at [850, 645] on td "[DATE]" at bounding box center [882, 642] width 189 height 43
click at [72, 197] on span "Clientes" at bounding box center [61, 195] width 43 height 15
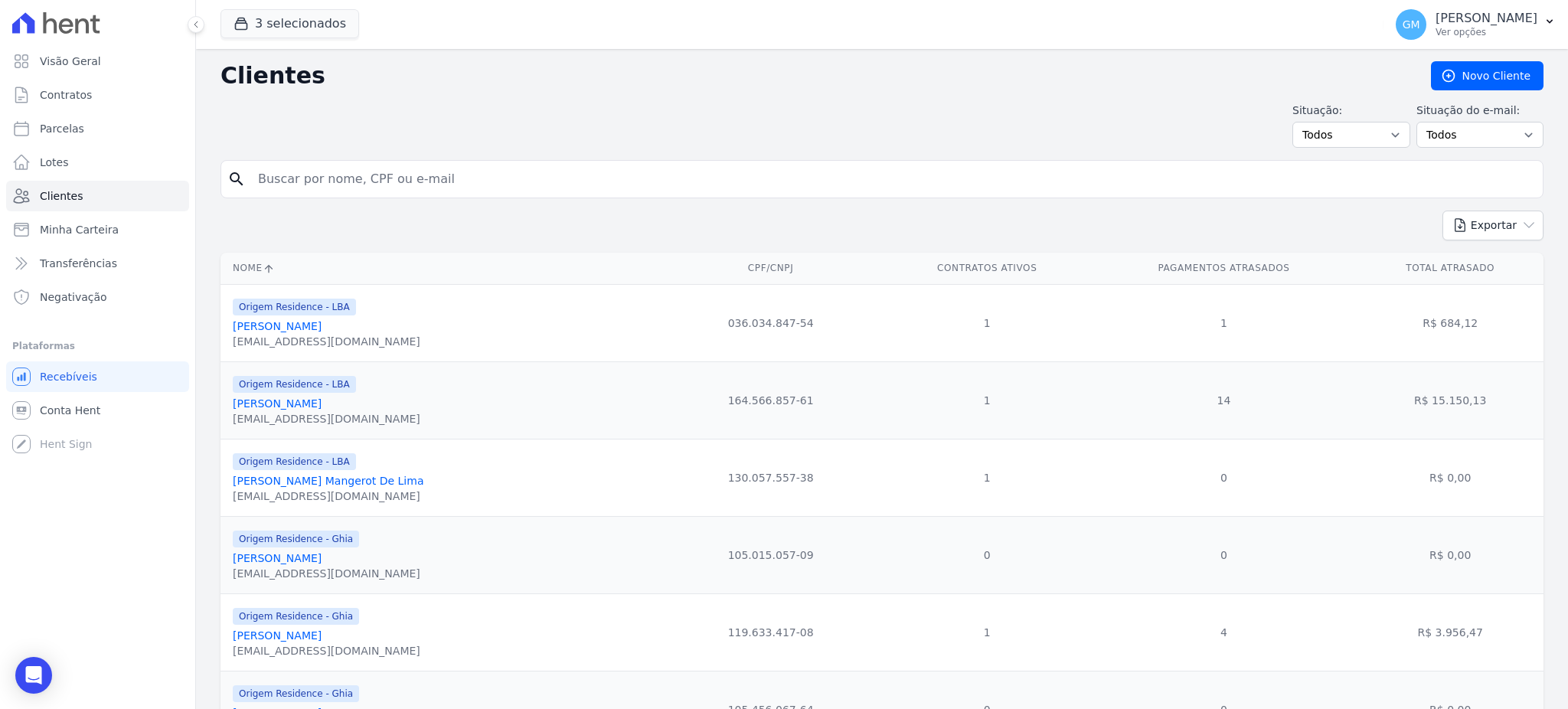
click at [290, 178] on input "search" at bounding box center [893, 178] width 1288 height 31
type input "fernandes"
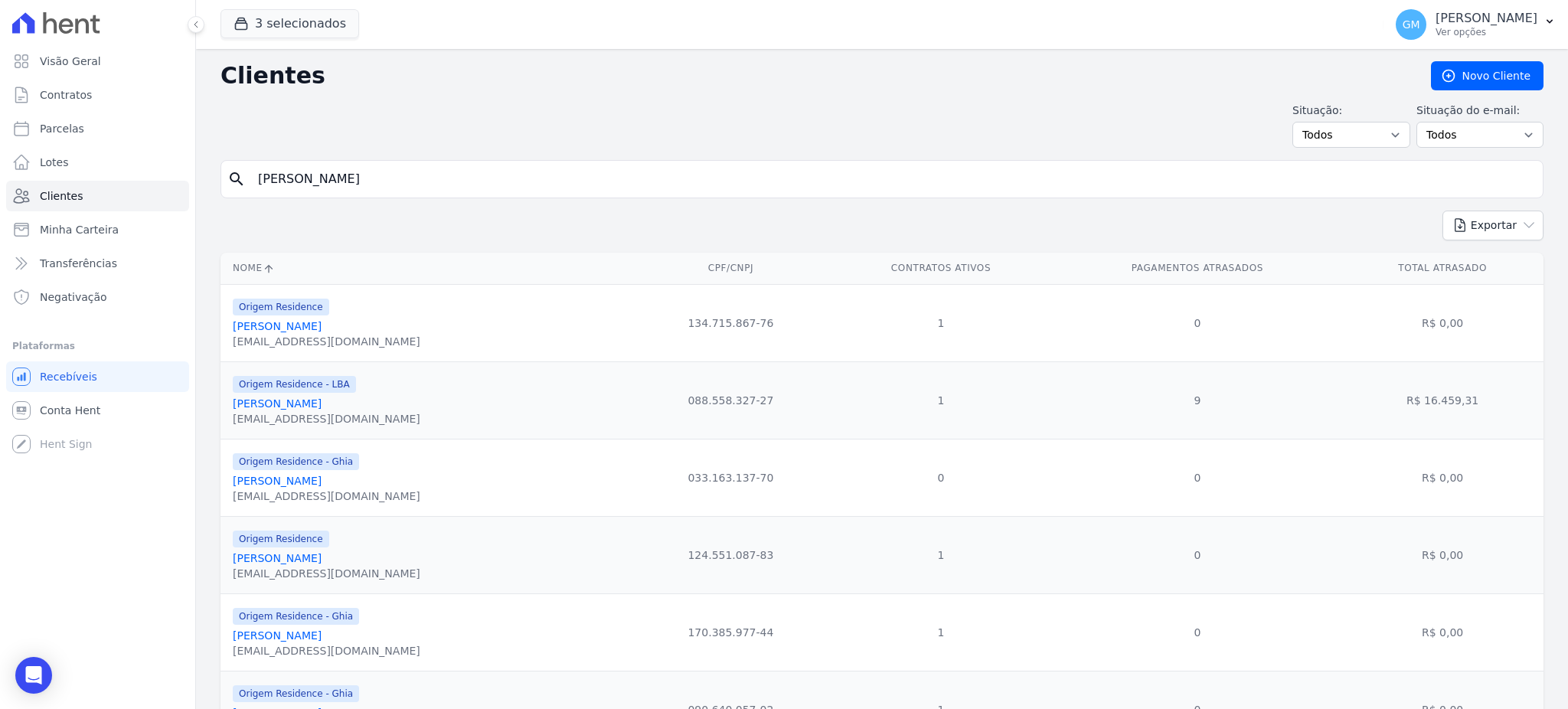
drag, startPoint x: 324, startPoint y: 182, endPoint x: 209, endPoint y: 184, distance: 115.0
click at [209, 184] on div "Clientes Novo Cliente Situação: Todos Adimplentes Inadimplentes Situação do e-m…" at bounding box center [882, 461] width 1372 height 824
type input "fagun"
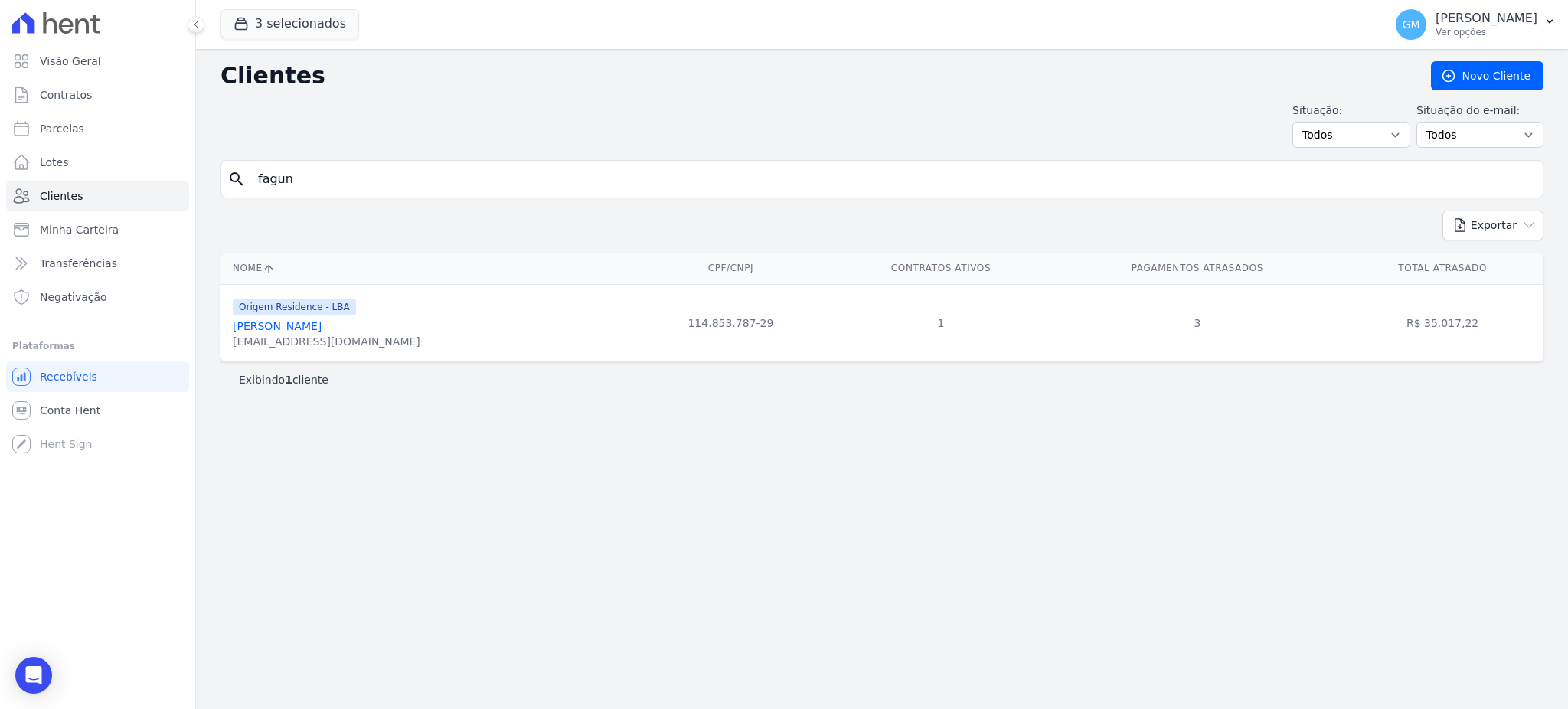
click at [322, 332] on link "Thiago Fagundes Da Silva De Souza" at bounding box center [276, 326] width 89 height 12
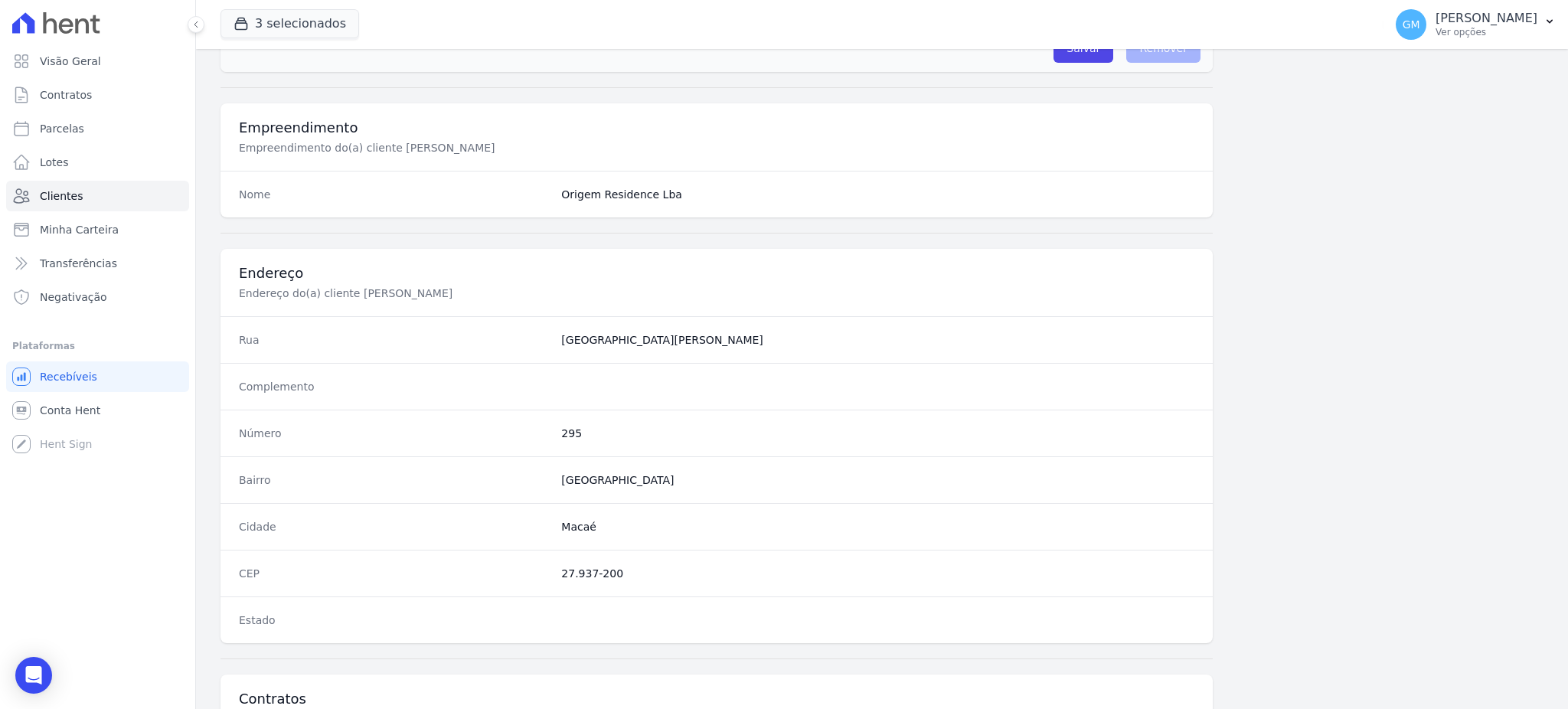
scroll to position [724, 0]
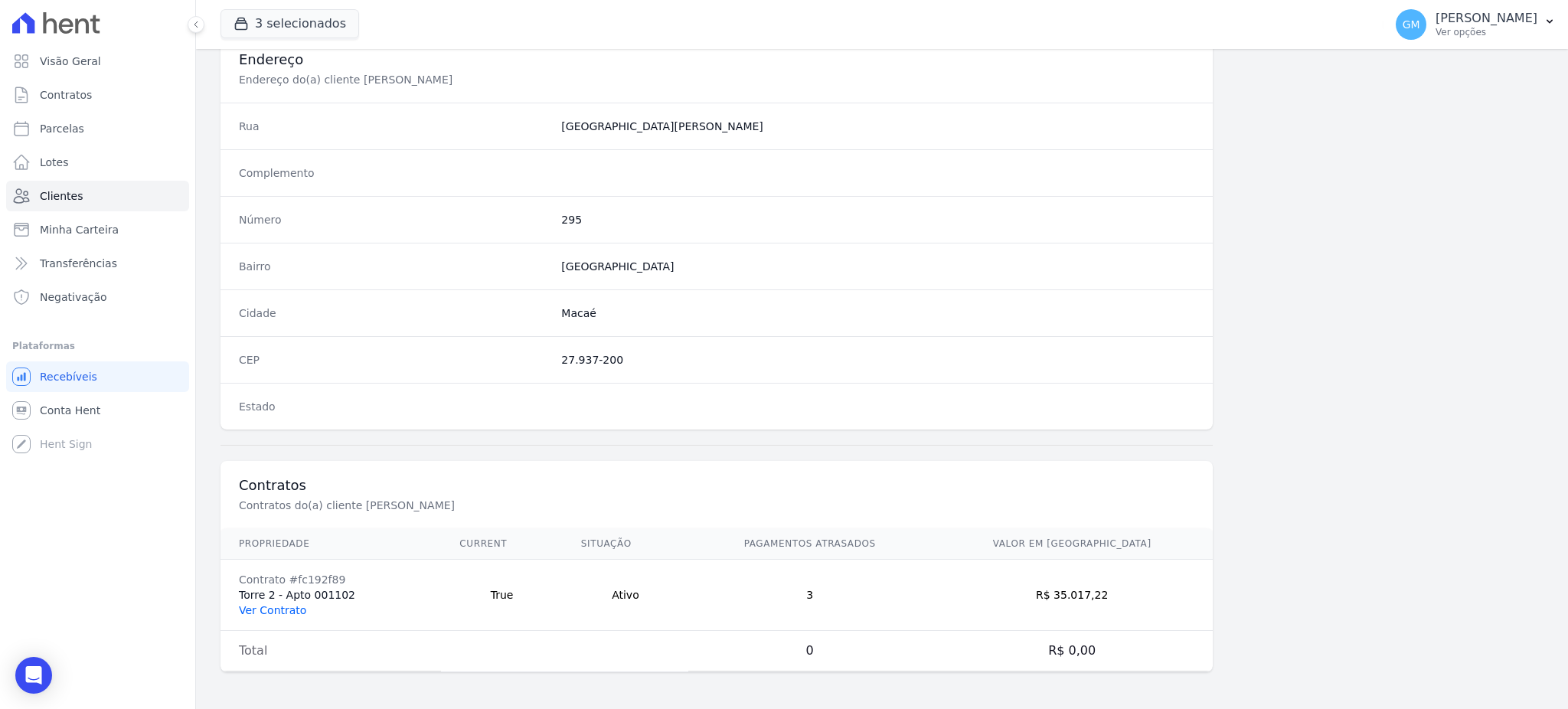
click at [270, 614] on link "Ver Contrato" at bounding box center [273, 610] width 68 height 12
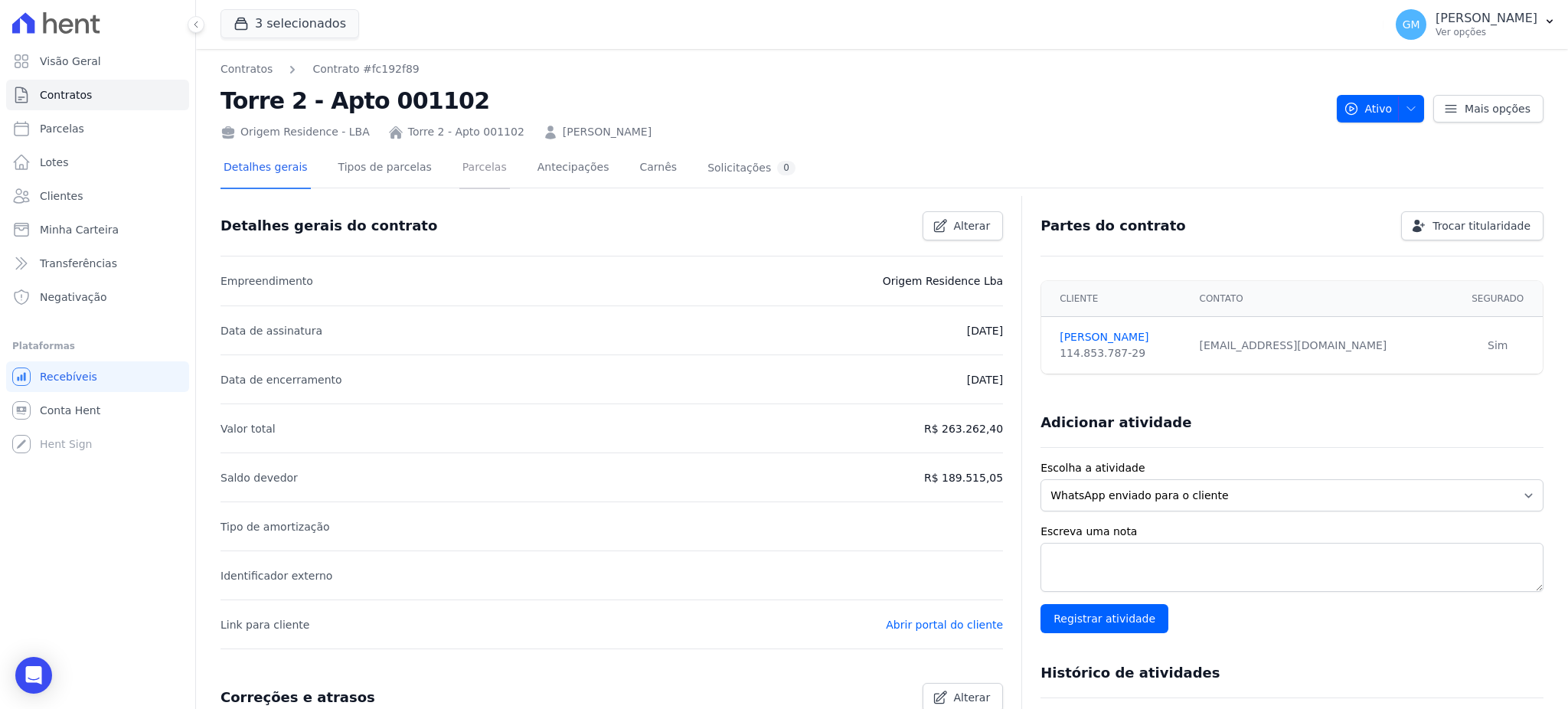
click at [460, 169] on link "Parcelas" at bounding box center [484, 169] width 51 height 41
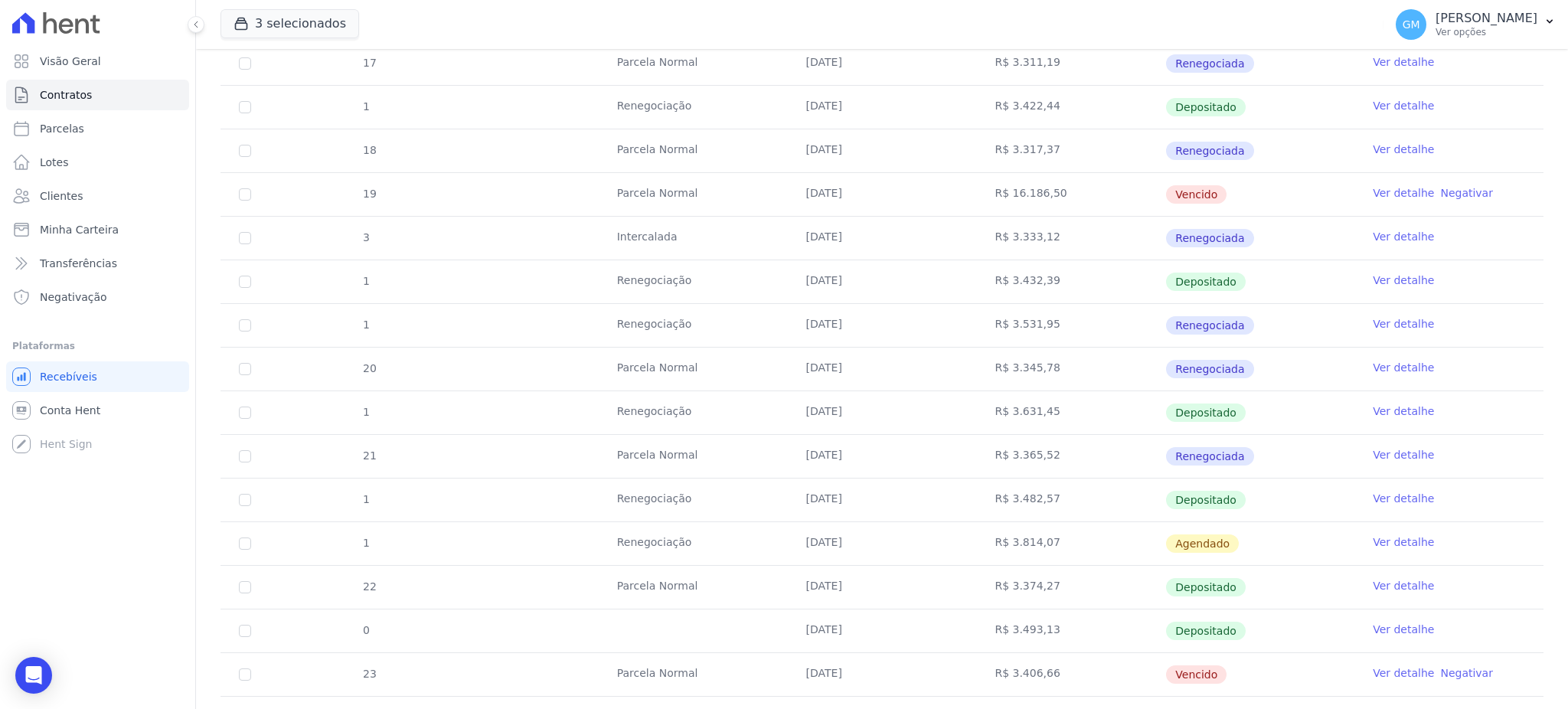
scroll to position [510, 0]
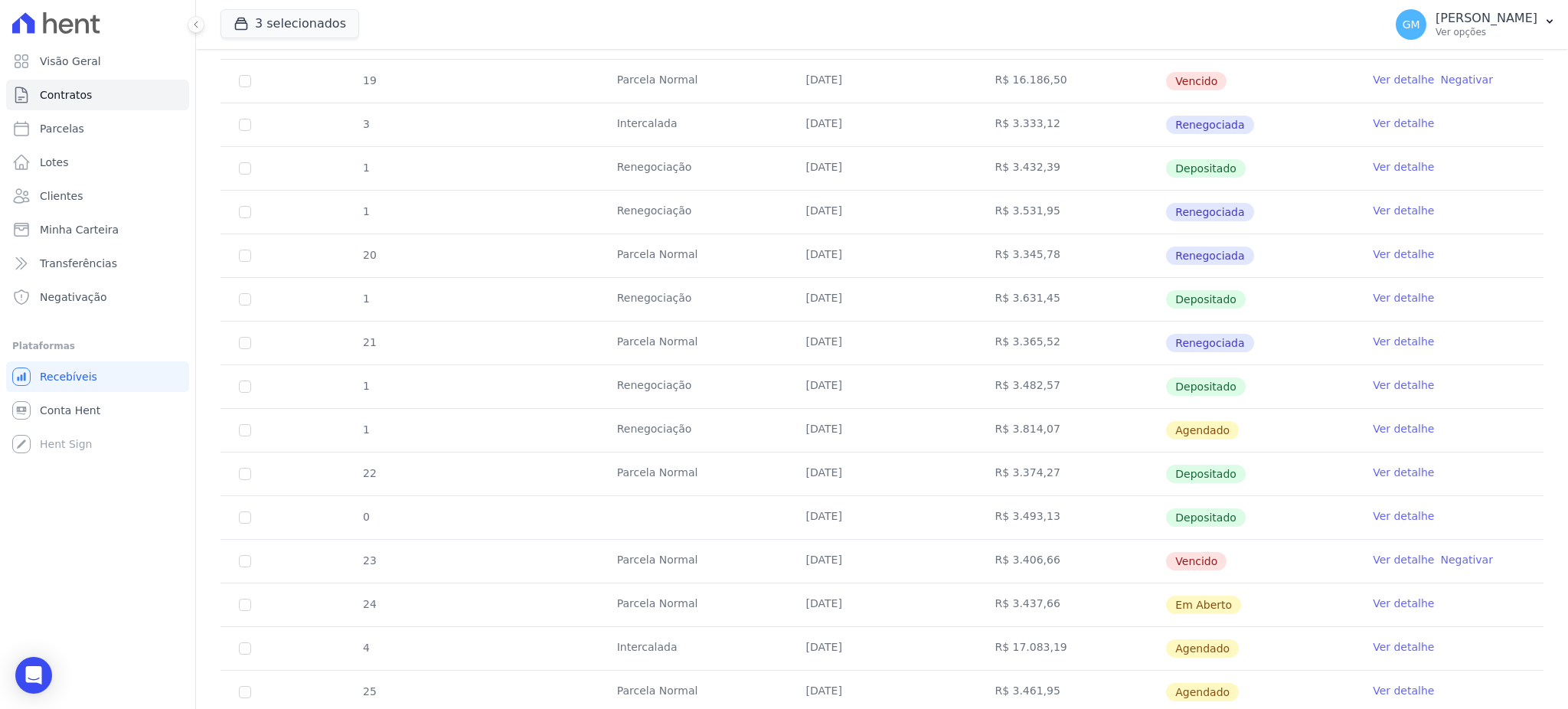
drag, startPoint x: 1204, startPoint y: 606, endPoint x: 718, endPoint y: 600, distance: 486.0
click at [718, 600] on tr "24 Parcela Normal 20/08/2025 R$ 3.437,66 Em Aberto Ver detalhe" at bounding box center [881, 604] width 1323 height 44
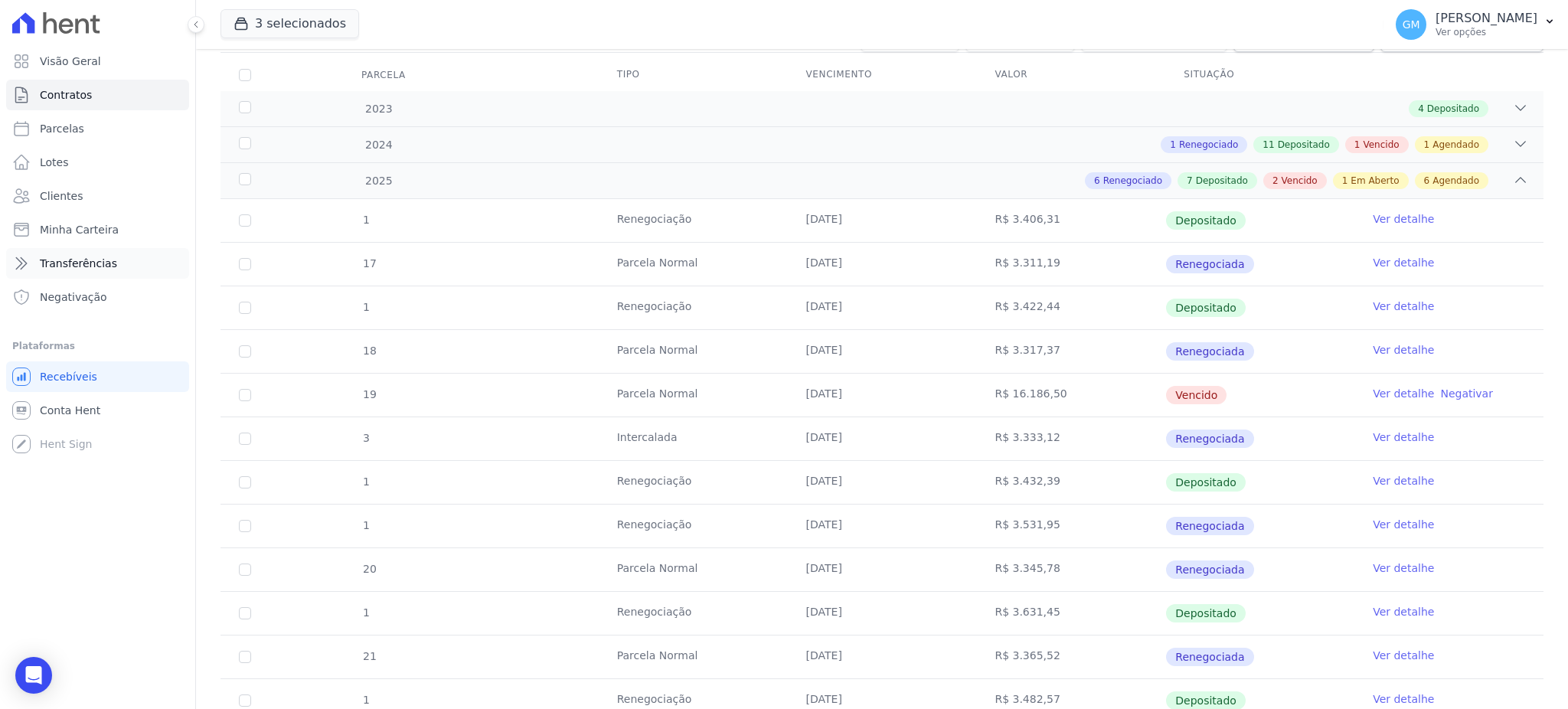
scroll to position [0, 0]
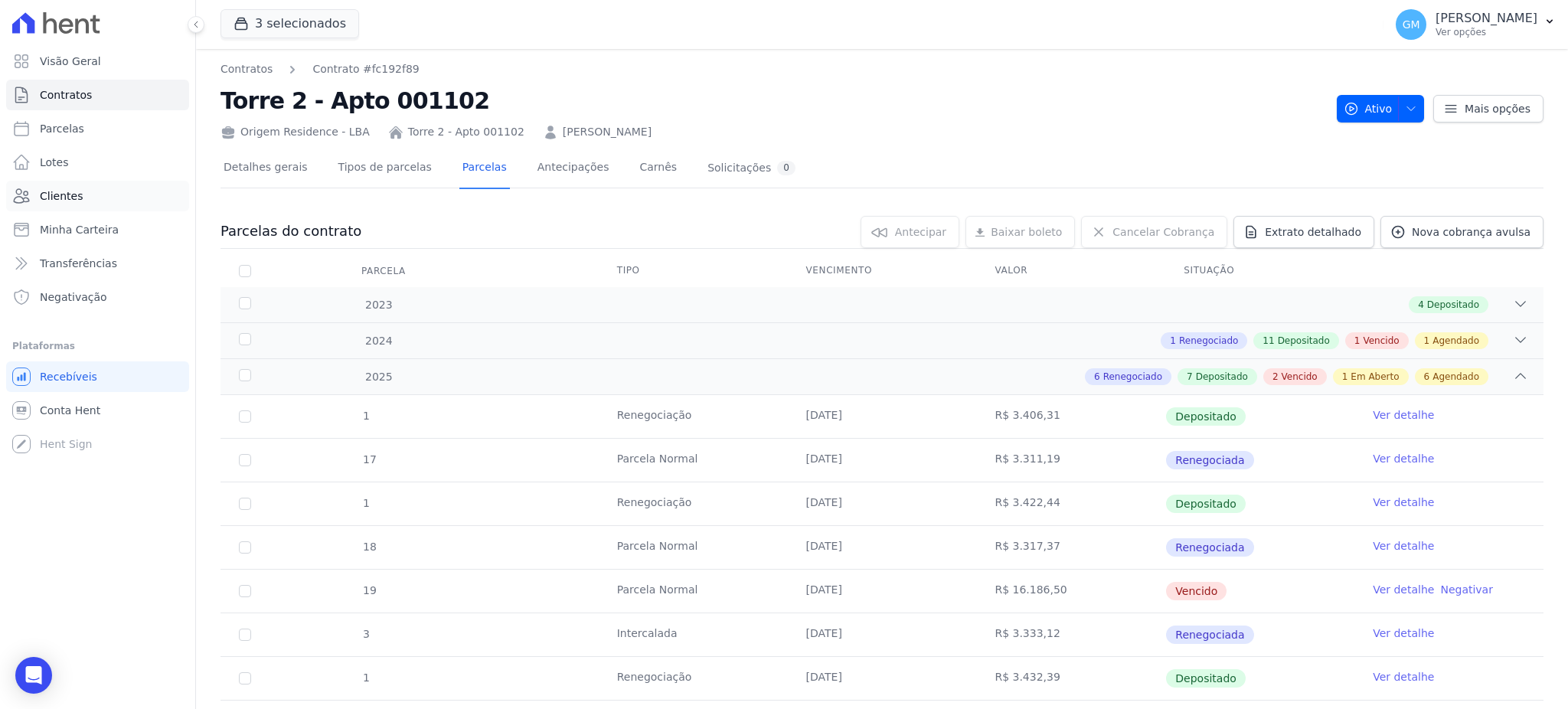
click at [51, 197] on span "Clientes" at bounding box center [61, 195] width 43 height 15
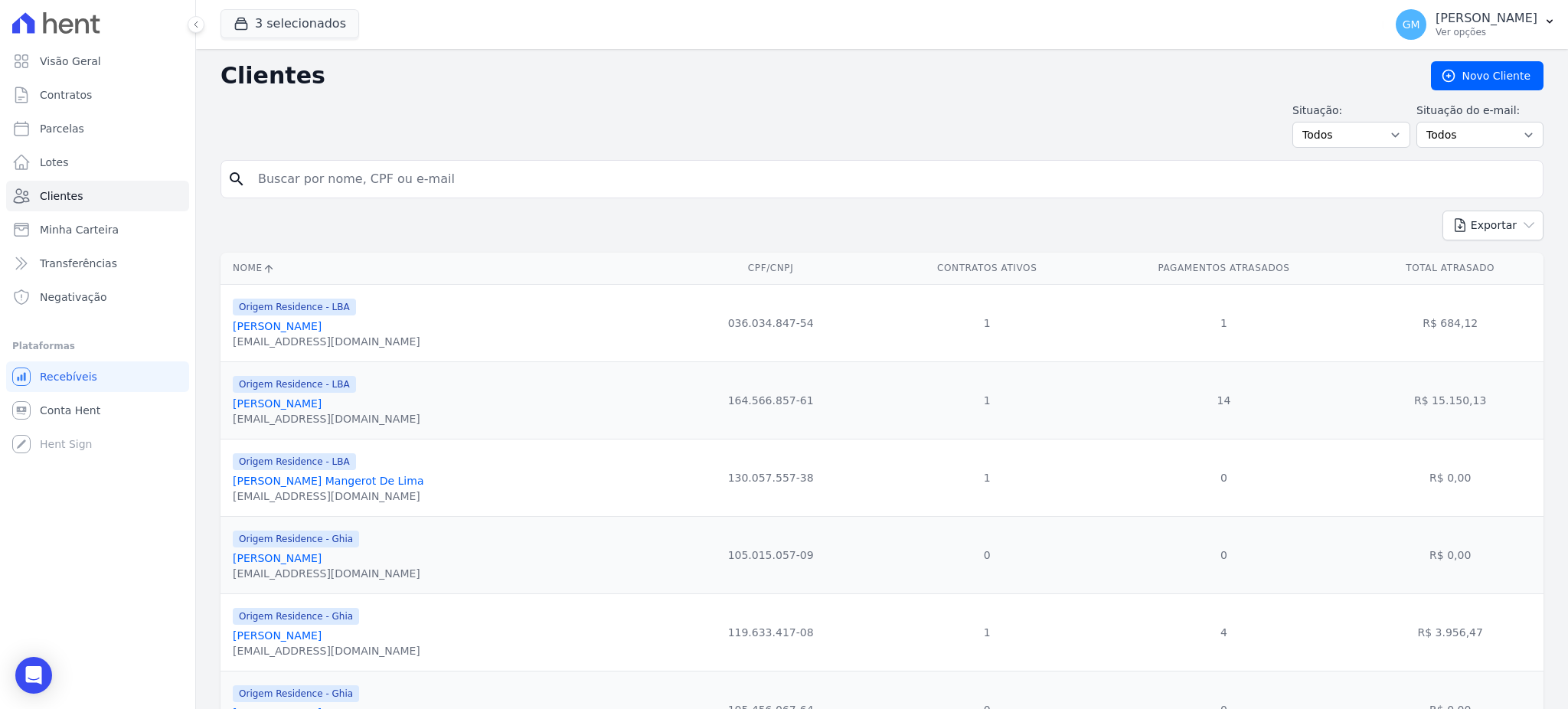
click at [277, 177] on input "search" at bounding box center [893, 178] width 1288 height 31
type input "victoriano"
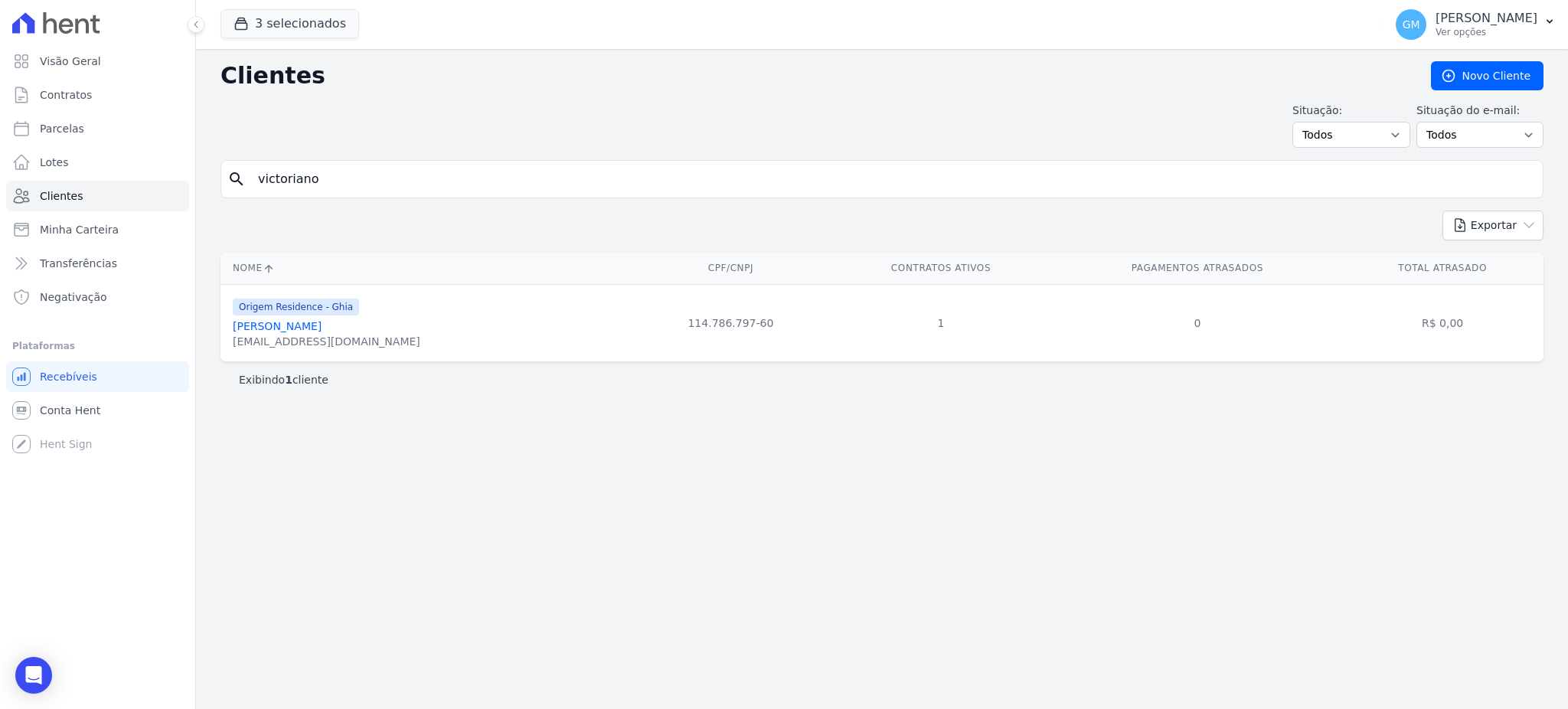
click at [322, 331] on link "[PERSON_NAME]" at bounding box center [276, 326] width 89 height 12
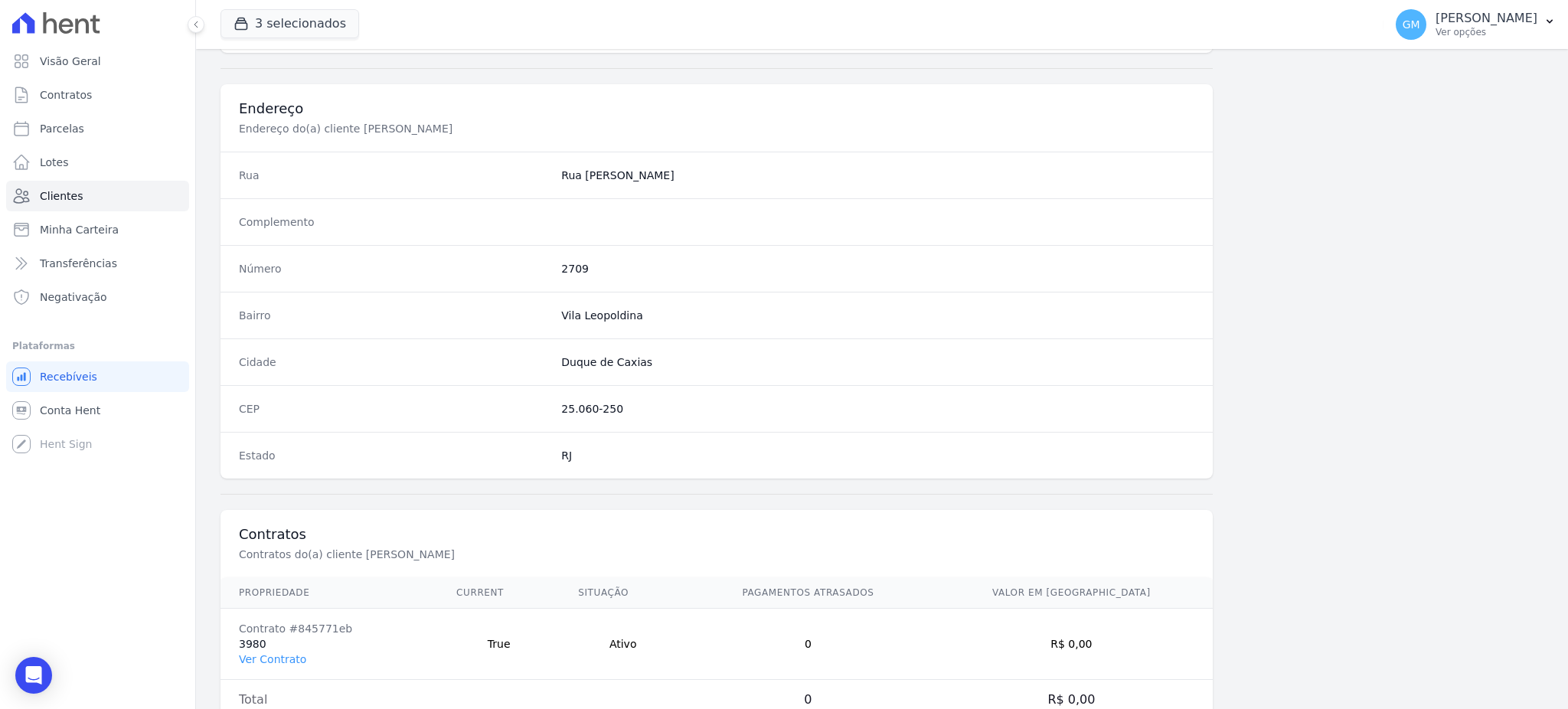
scroll to position [724, 0]
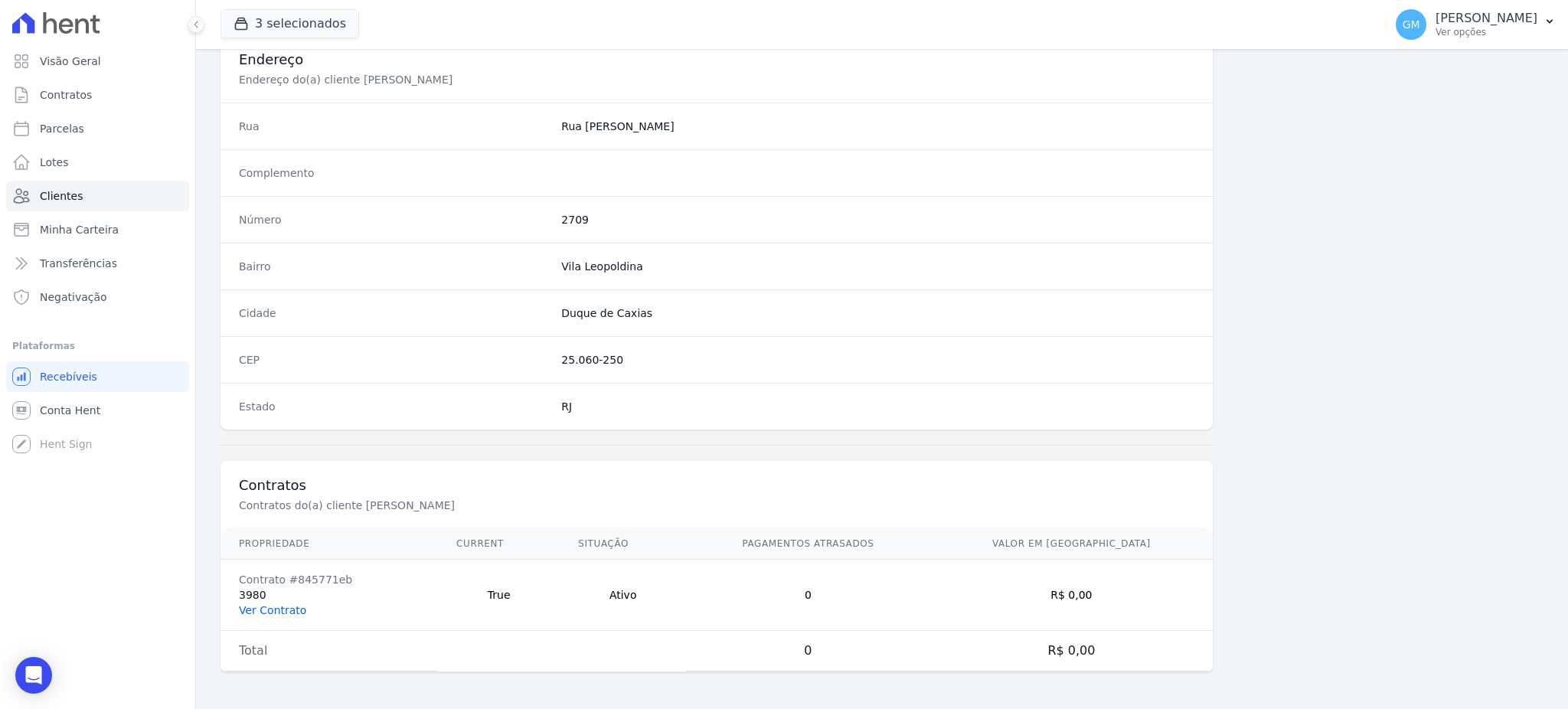
click at [275, 614] on link "Ver Contrato" at bounding box center [273, 610] width 68 height 12
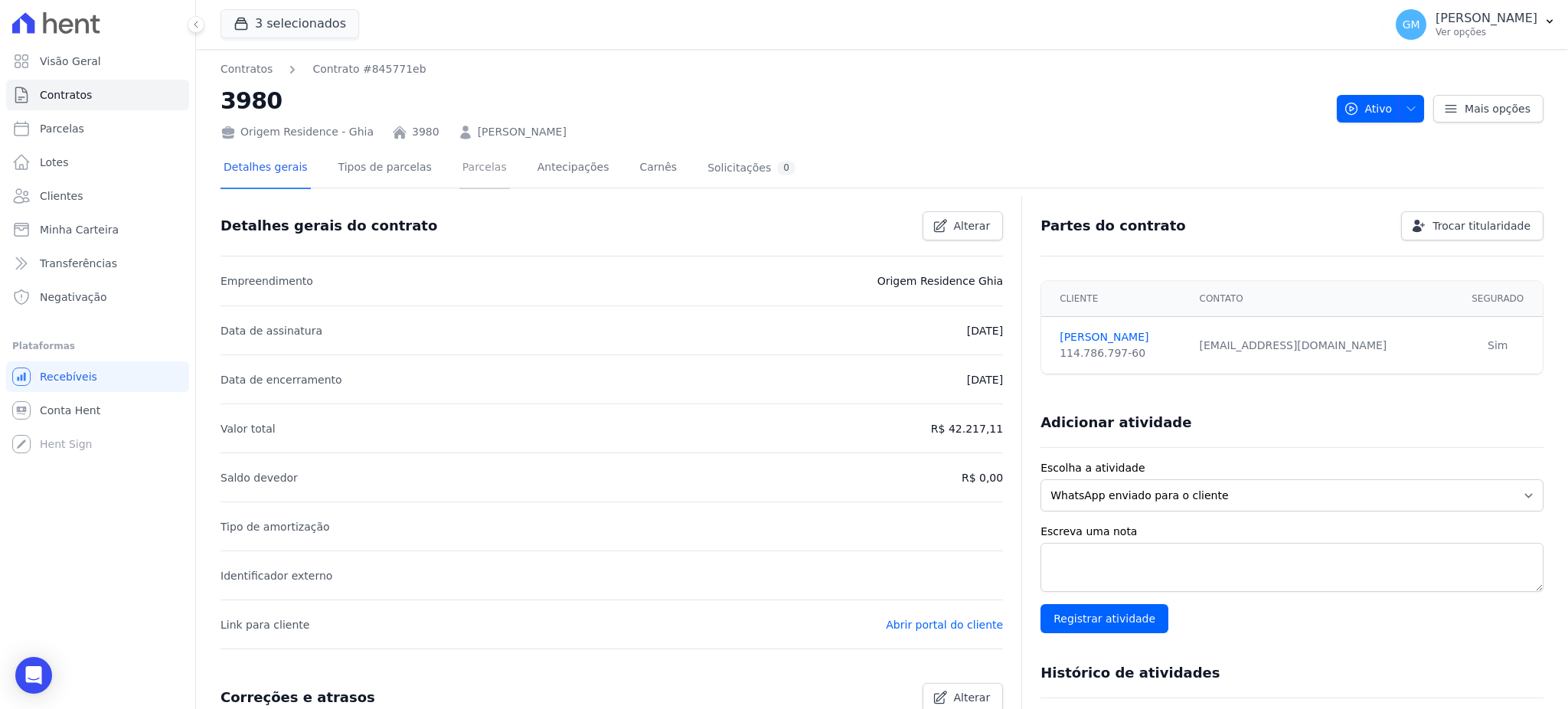
click at [461, 157] on link "Parcelas" at bounding box center [484, 169] width 51 height 41
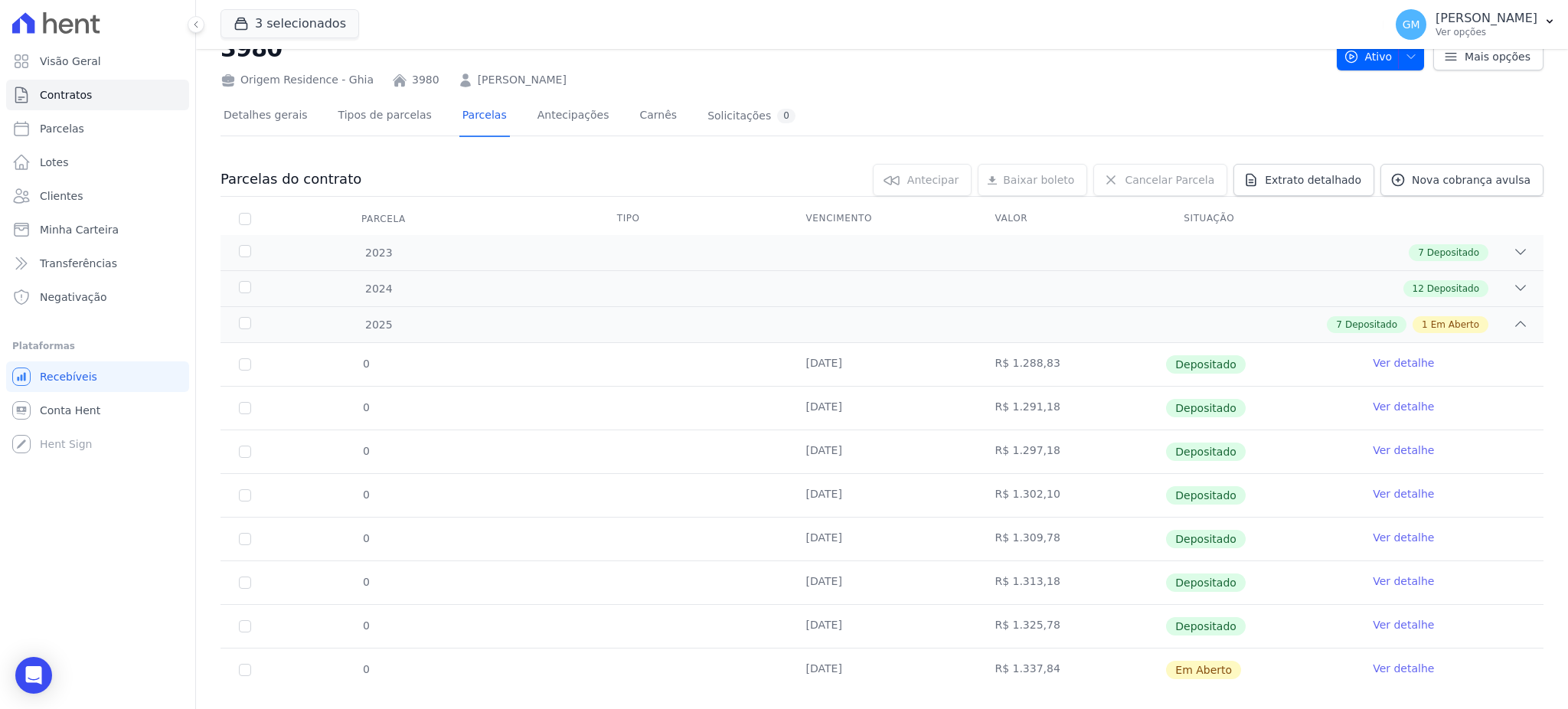
scroll to position [80, 0]
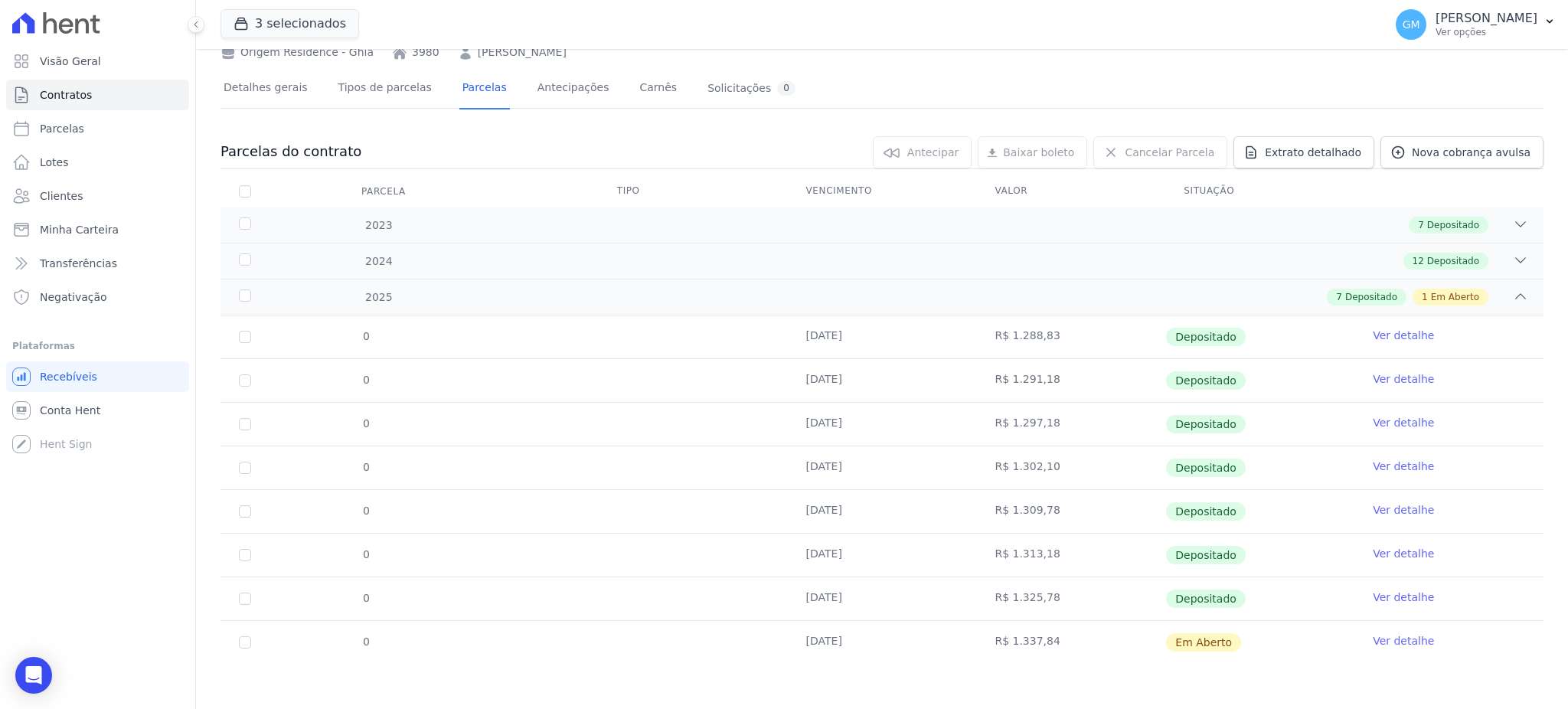
drag, startPoint x: 1191, startPoint y: 645, endPoint x: 935, endPoint y: 646, distance: 256.0
click at [935, 646] on tr "0 20/08/2025 R$ 1.337,84 Em Aberto Ver detalhe" at bounding box center [881, 642] width 1323 height 44
click at [84, 194] on link "Clientes" at bounding box center [98, 195] width 183 height 31
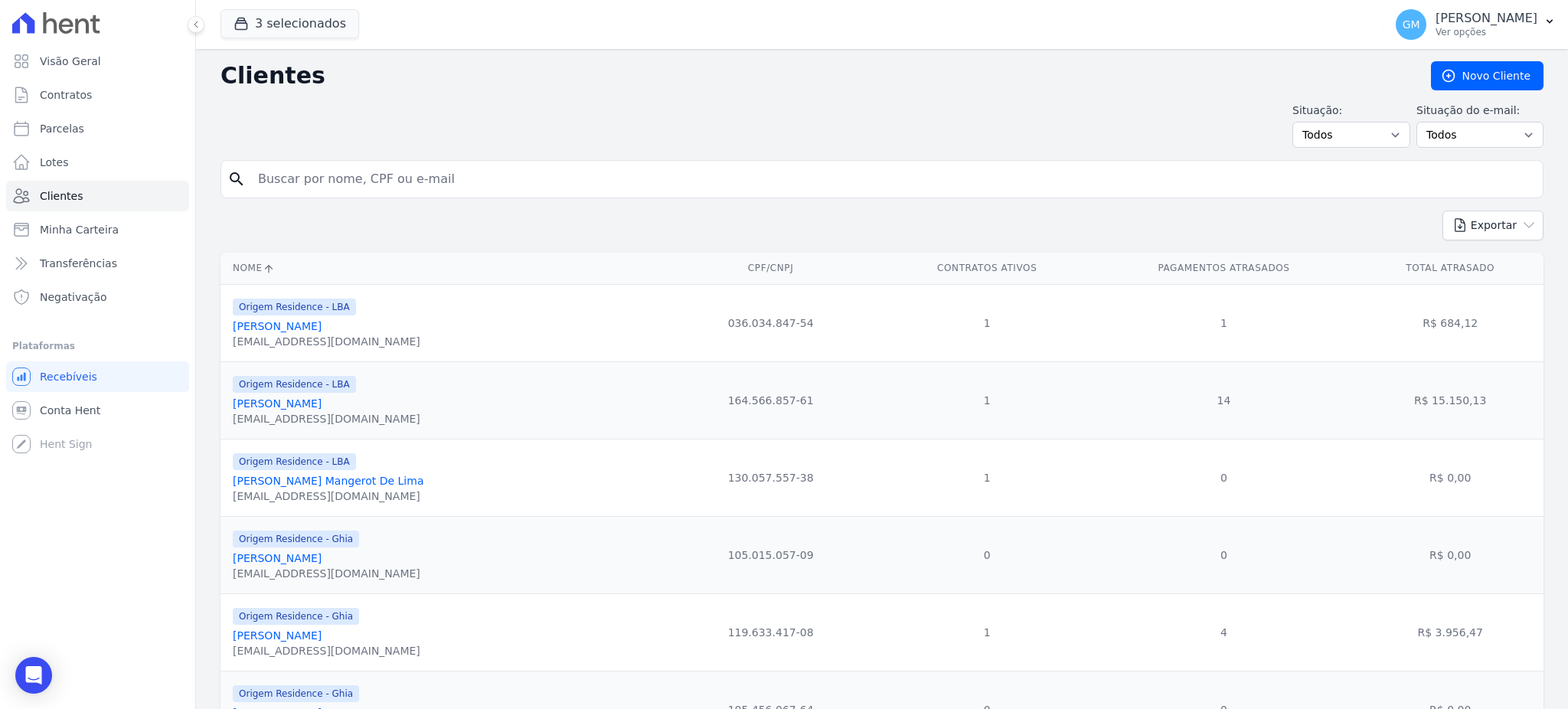
click at [306, 196] on div "search" at bounding box center [881, 178] width 1323 height 38
click at [298, 178] on input "search" at bounding box center [893, 178] width 1288 height 31
type input "YURI FERREIRA RIBEIRO DA SILVA"
drag, startPoint x: 463, startPoint y: 180, endPoint x: 229, endPoint y: 184, distance: 234.0
click at [229, 184] on div "search YURI FERREIRA RIBEIRO DA SILVA" at bounding box center [881, 178] width 1323 height 38
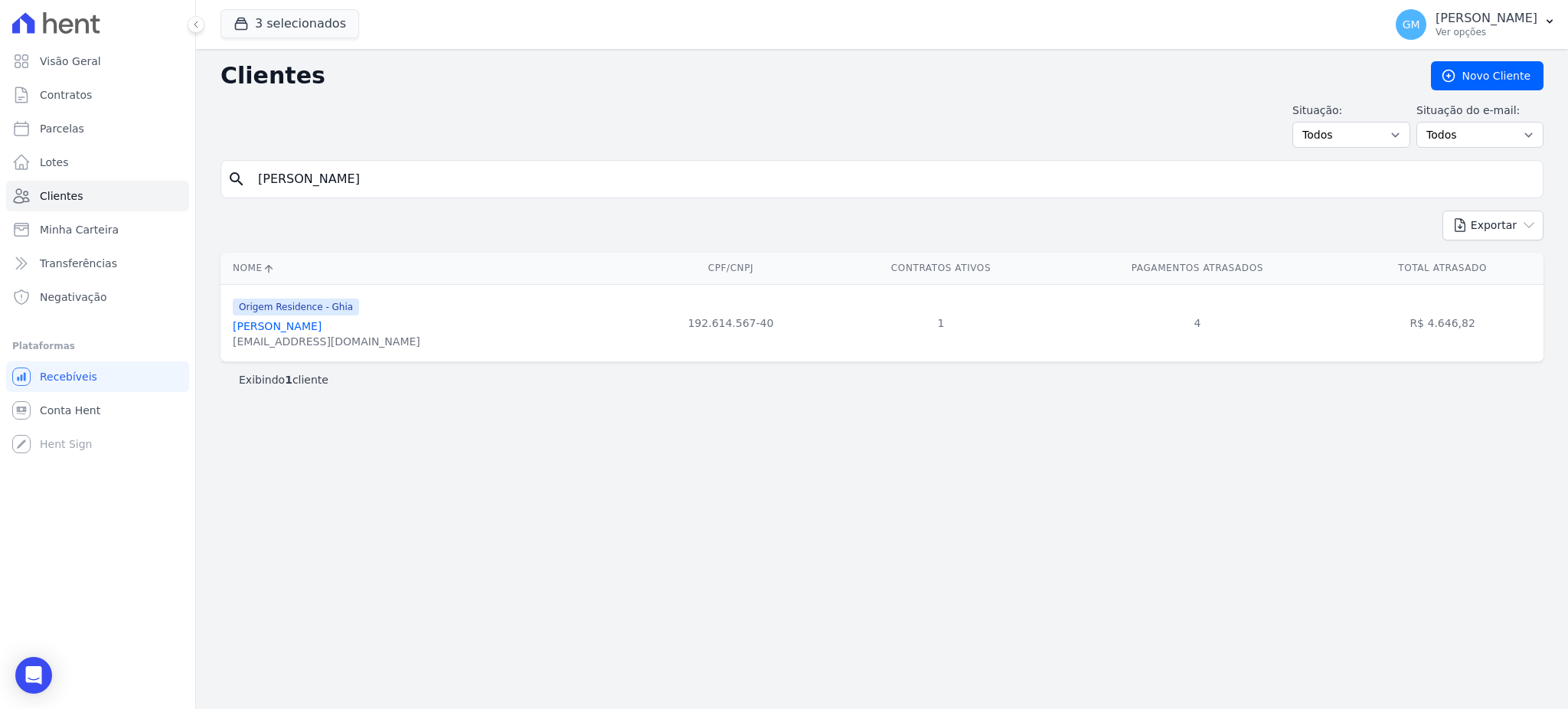
click at [334, 337] on div "yurif2781@gmail.com" at bounding box center [326, 341] width 187 height 15
click at [322, 327] on link "Yuri Ferreira Ribeiro Da Silva" at bounding box center [276, 326] width 89 height 12
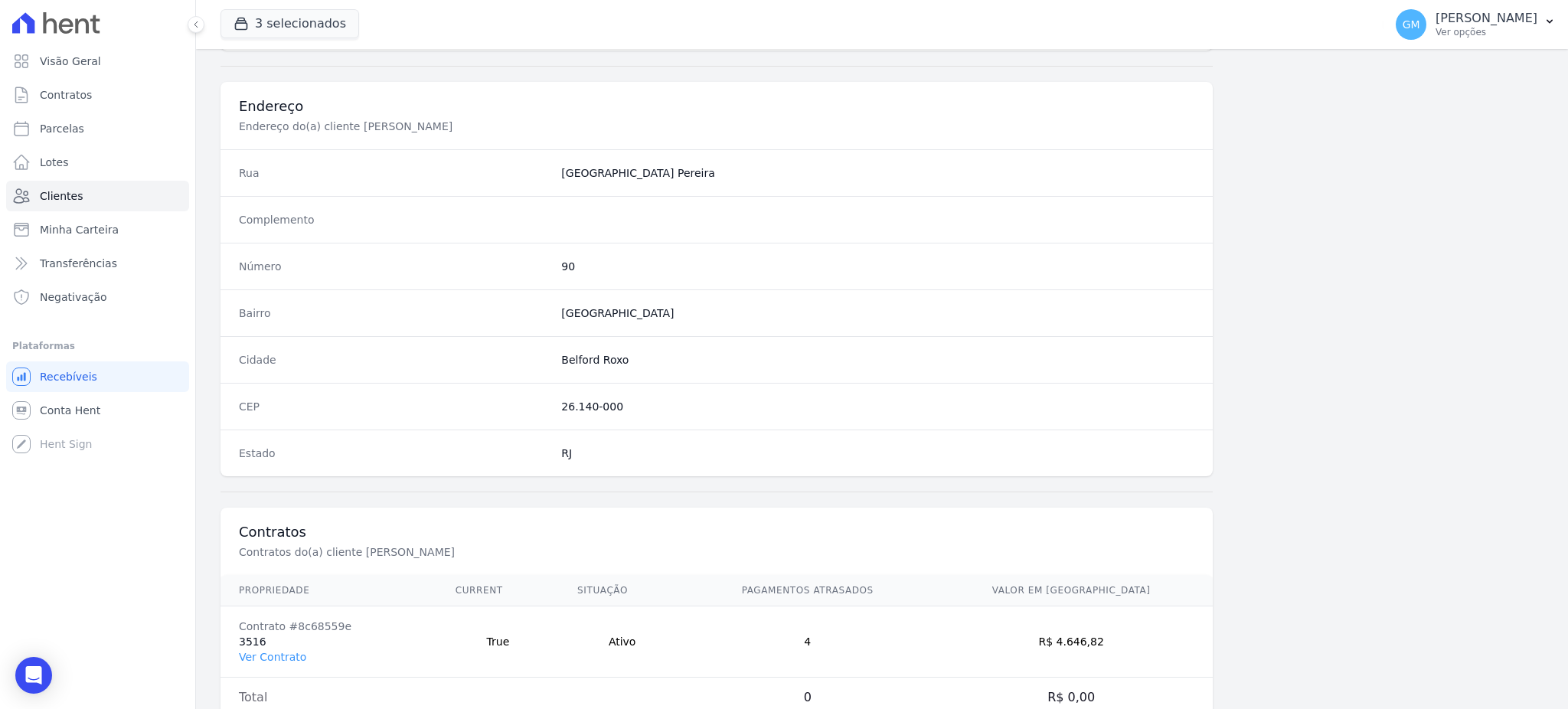
scroll to position [724, 0]
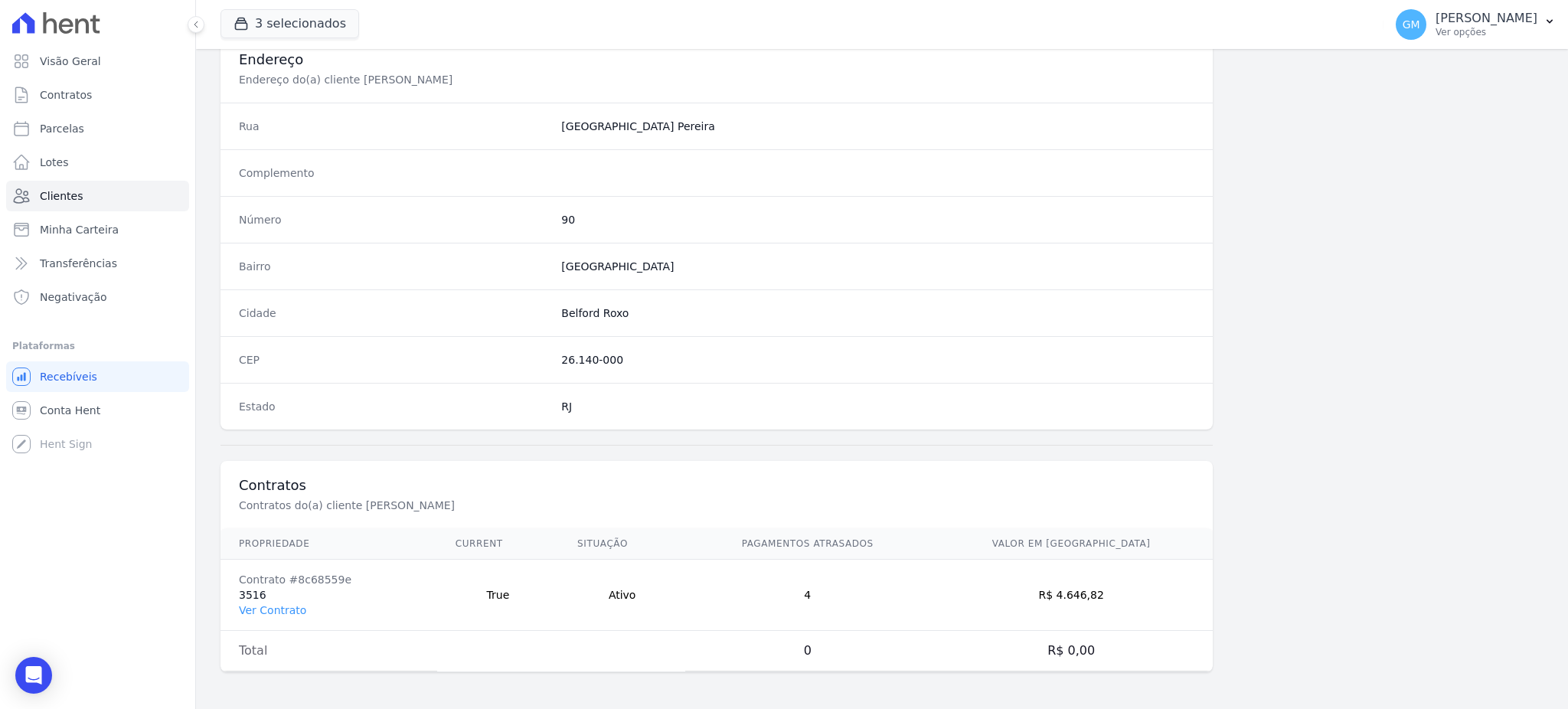
click at [272, 601] on td "Contrato #8c68559e 3516 Ver Contrato" at bounding box center [328, 594] width 216 height 71
click at [279, 610] on link "Ver Contrato" at bounding box center [273, 610] width 68 height 12
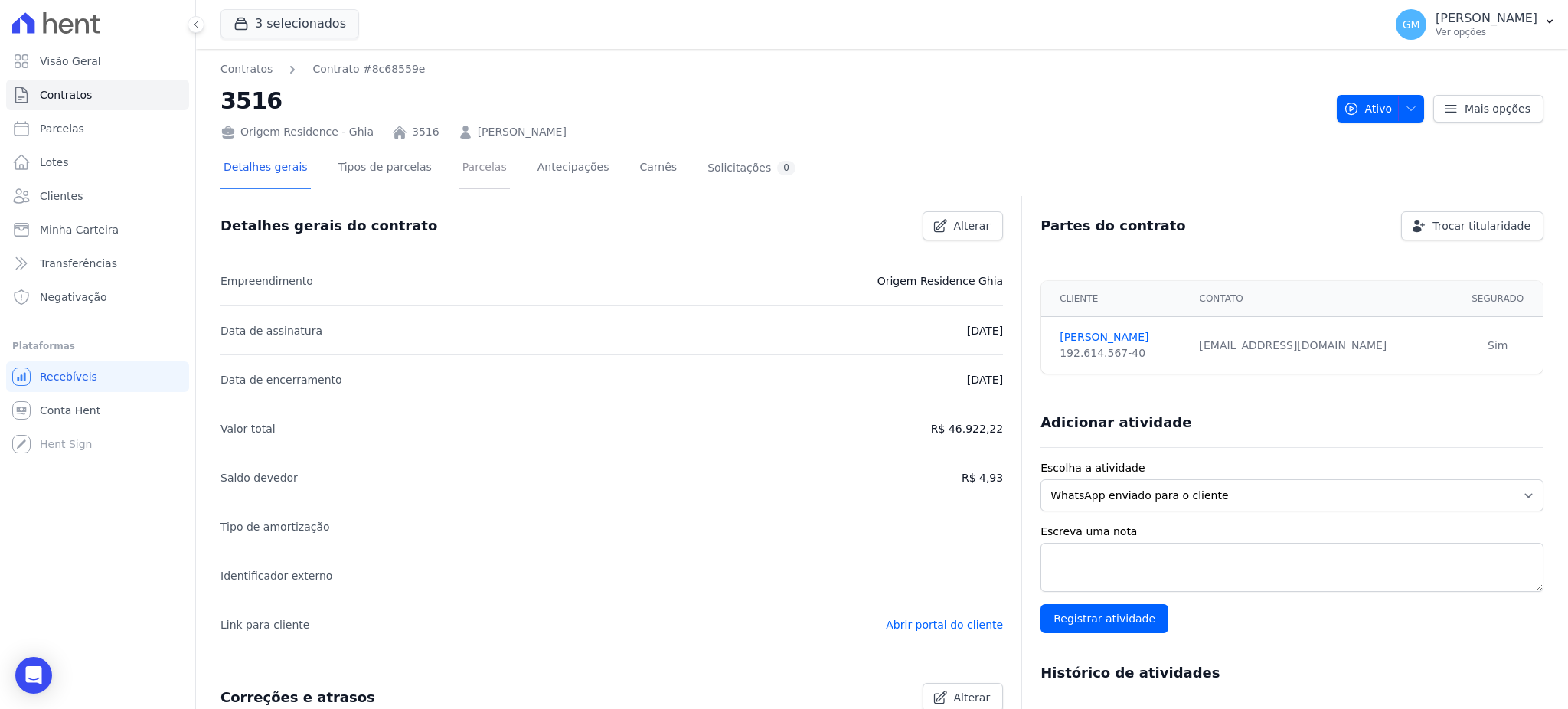
click at [460, 165] on link "Parcelas" at bounding box center [484, 169] width 51 height 41
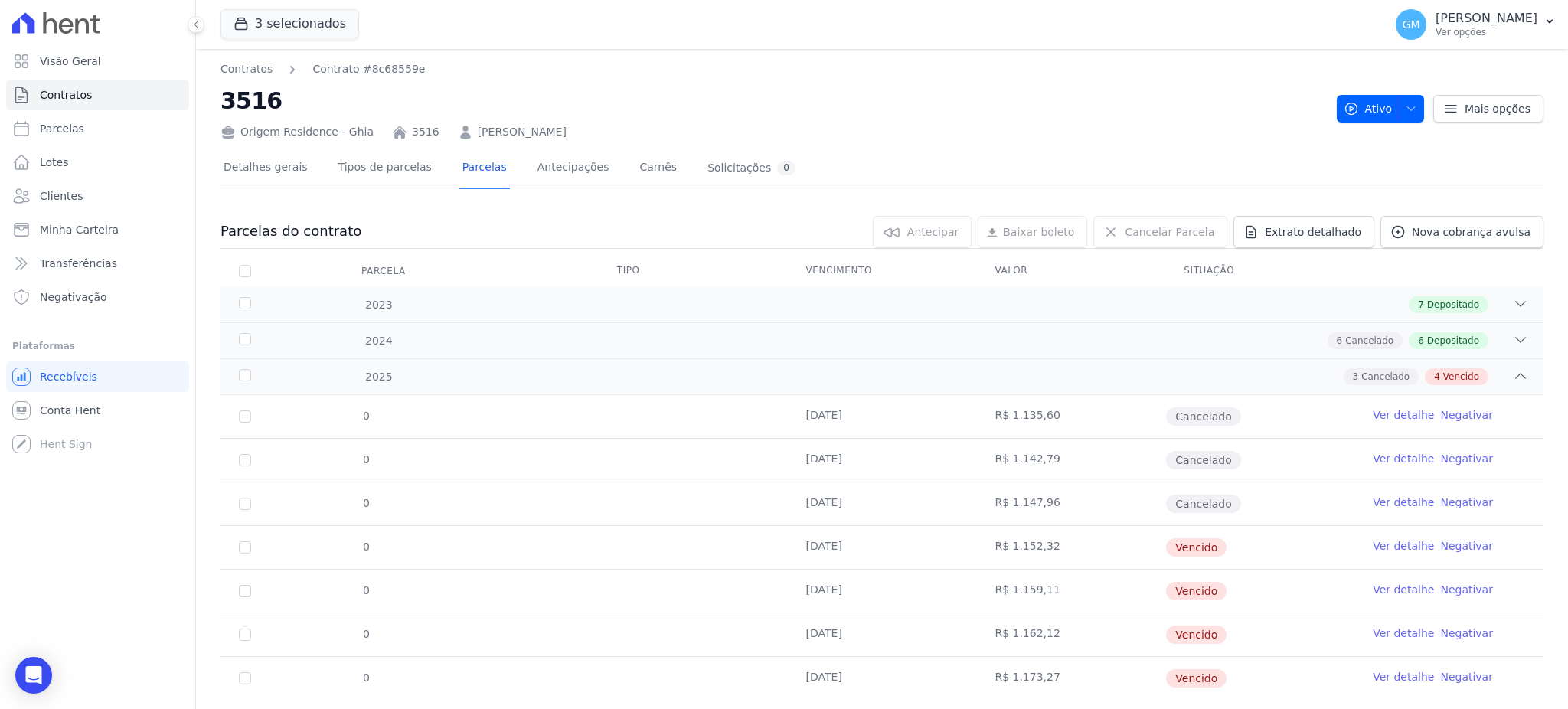
scroll to position [35, 0]
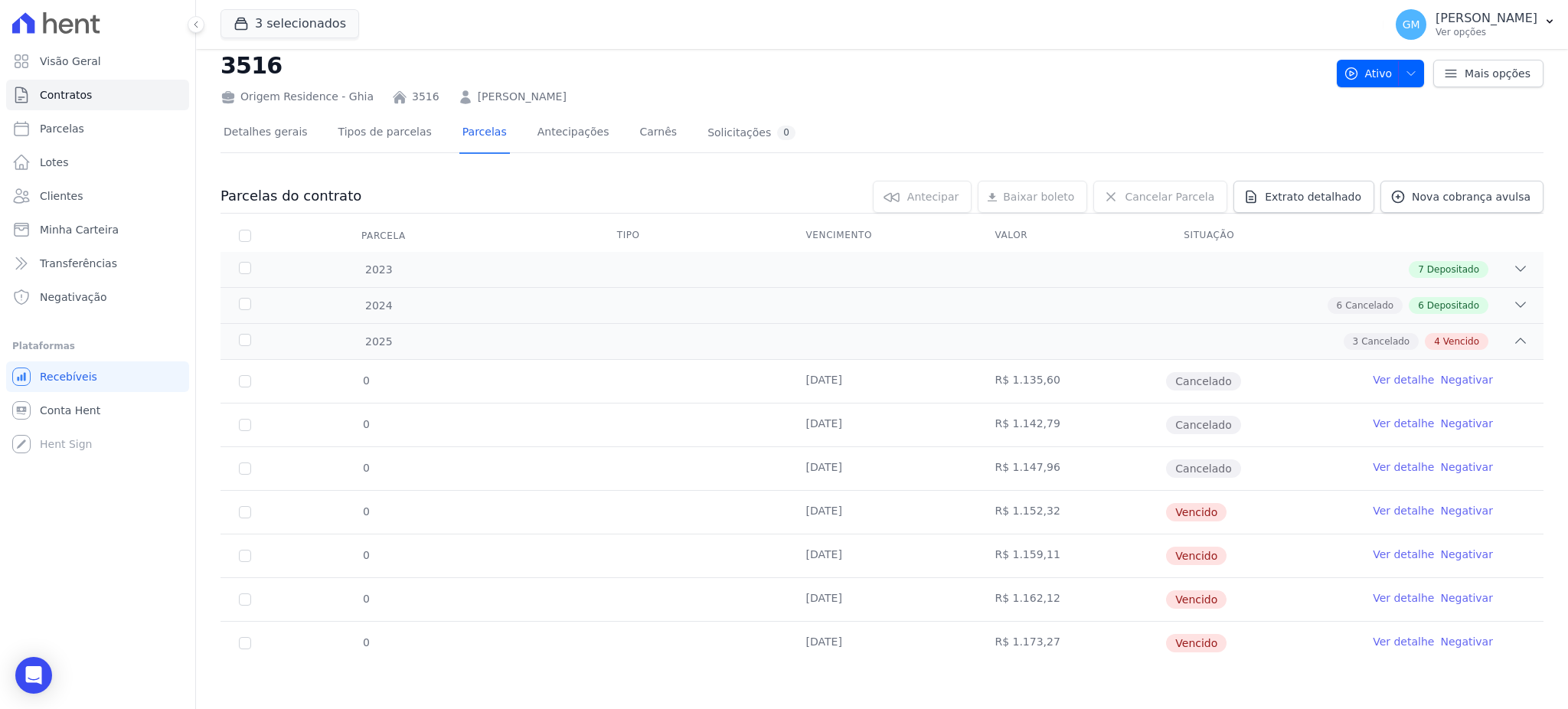
click at [1373, 634] on link "Ver detalhe" at bounding box center [1403, 641] width 61 height 15
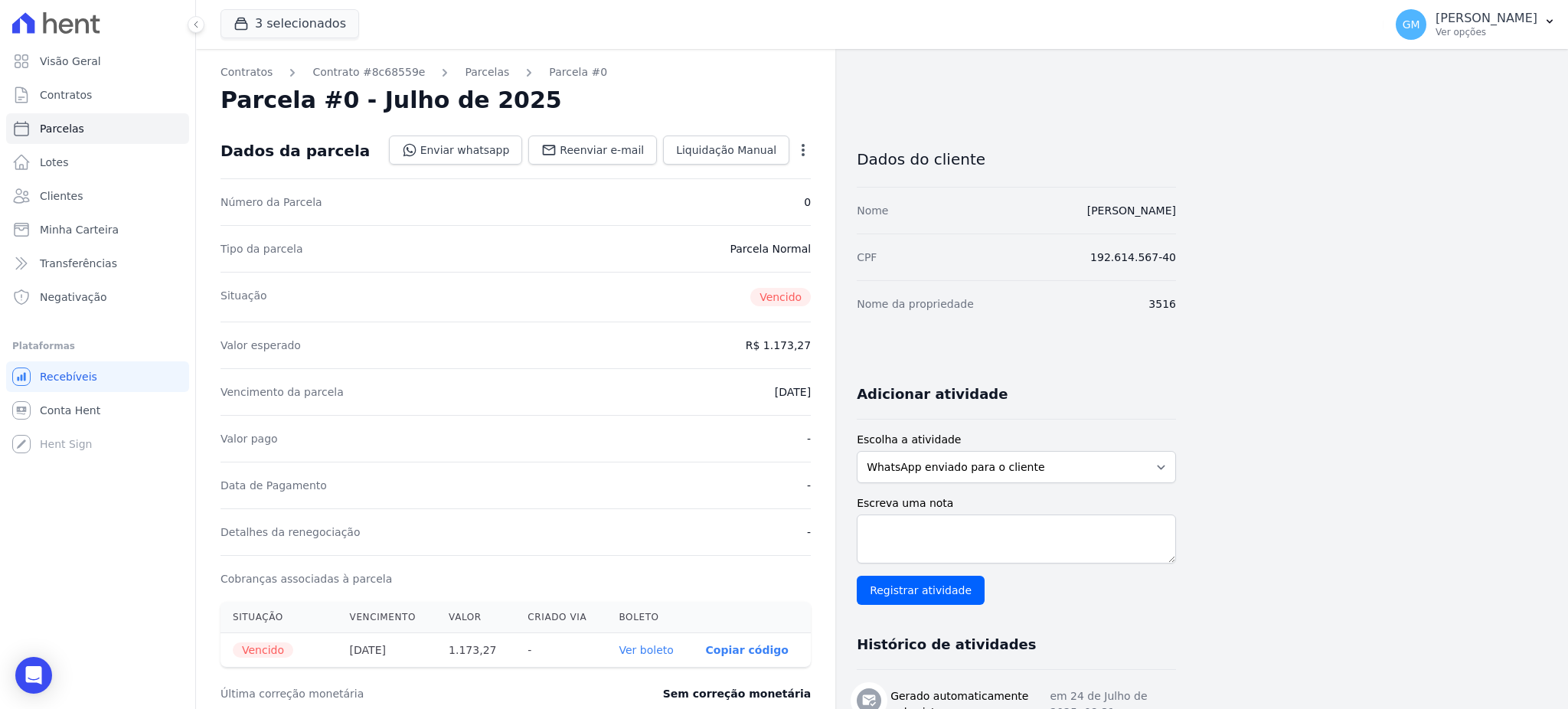
drag, startPoint x: 595, startPoint y: 239, endPoint x: 285, endPoint y: 114, distance: 334.3
click at [596, 239] on div "Tipo da parcela Parcela Normal" at bounding box center [515, 248] width 590 height 47
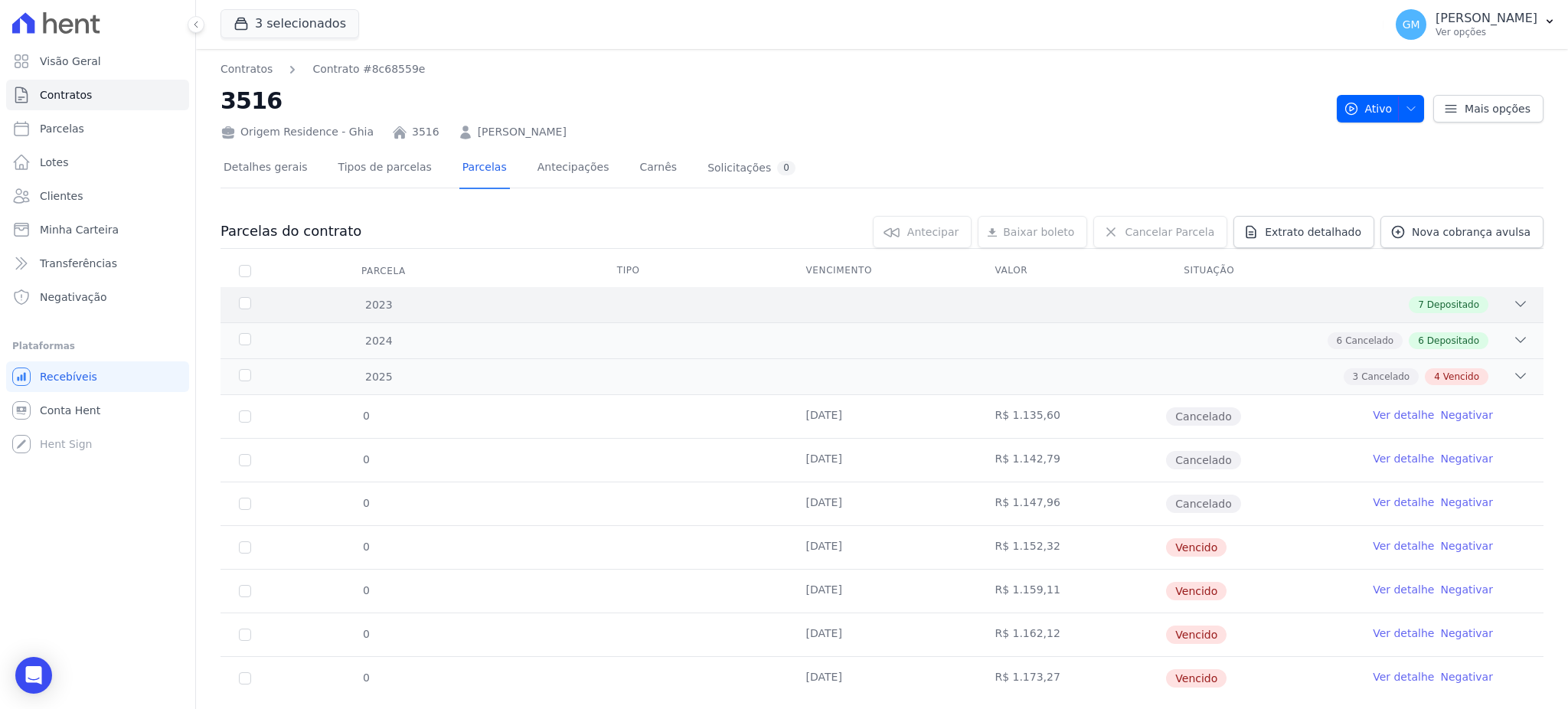
scroll to position [35, 0]
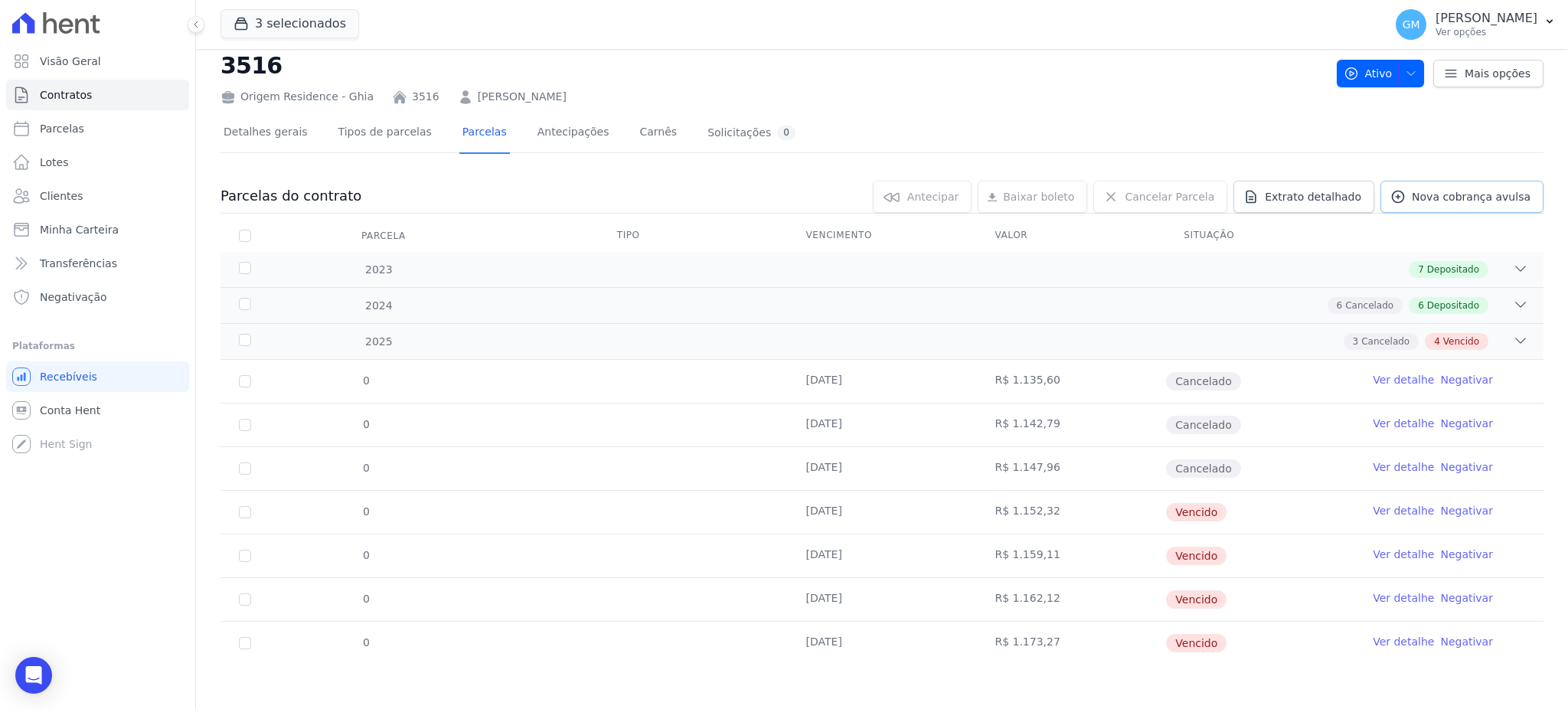
drag, startPoint x: 1426, startPoint y: 186, endPoint x: 1368, endPoint y: 209, distance: 62.4
click at [1426, 186] on link "Nova cobrança avulsa" at bounding box center [1462, 196] width 163 height 32
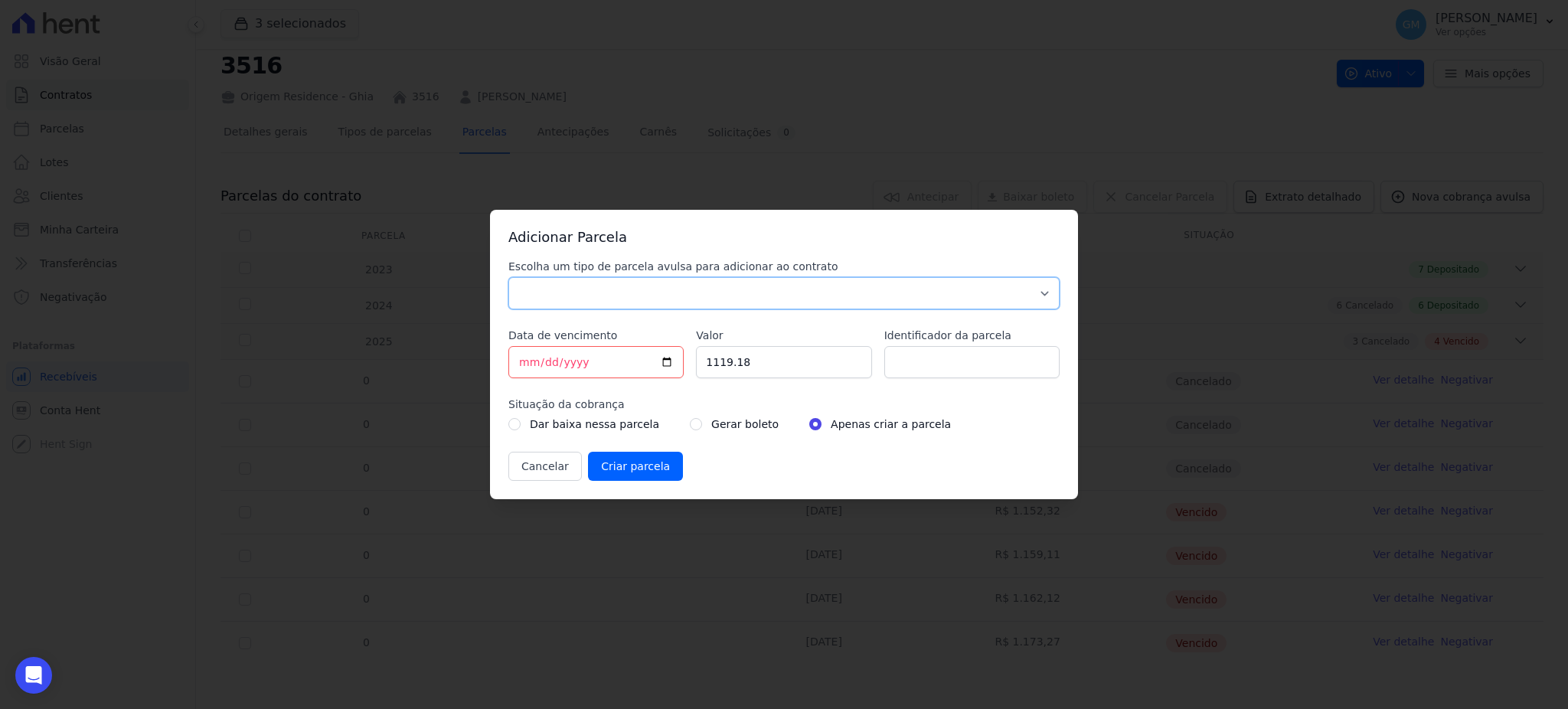
click at [828, 297] on select "Parcela Normal Sinal Caução Intercalada Chaves Pré Chaves Pós Chaves Taxas Quit…" at bounding box center [784, 293] width 551 height 32
select select "standard"
click at [508, 277] on select "Parcela Normal Sinal Caução Intercalada Chaves Pré Chaves Pós Chaves Taxas Quit…" at bounding box center [784, 293] width 551 height 32
click at [666, 361] on input "[DATE]" at bounding box center [596, 362] width 175 height 32
type input "[DATE]"
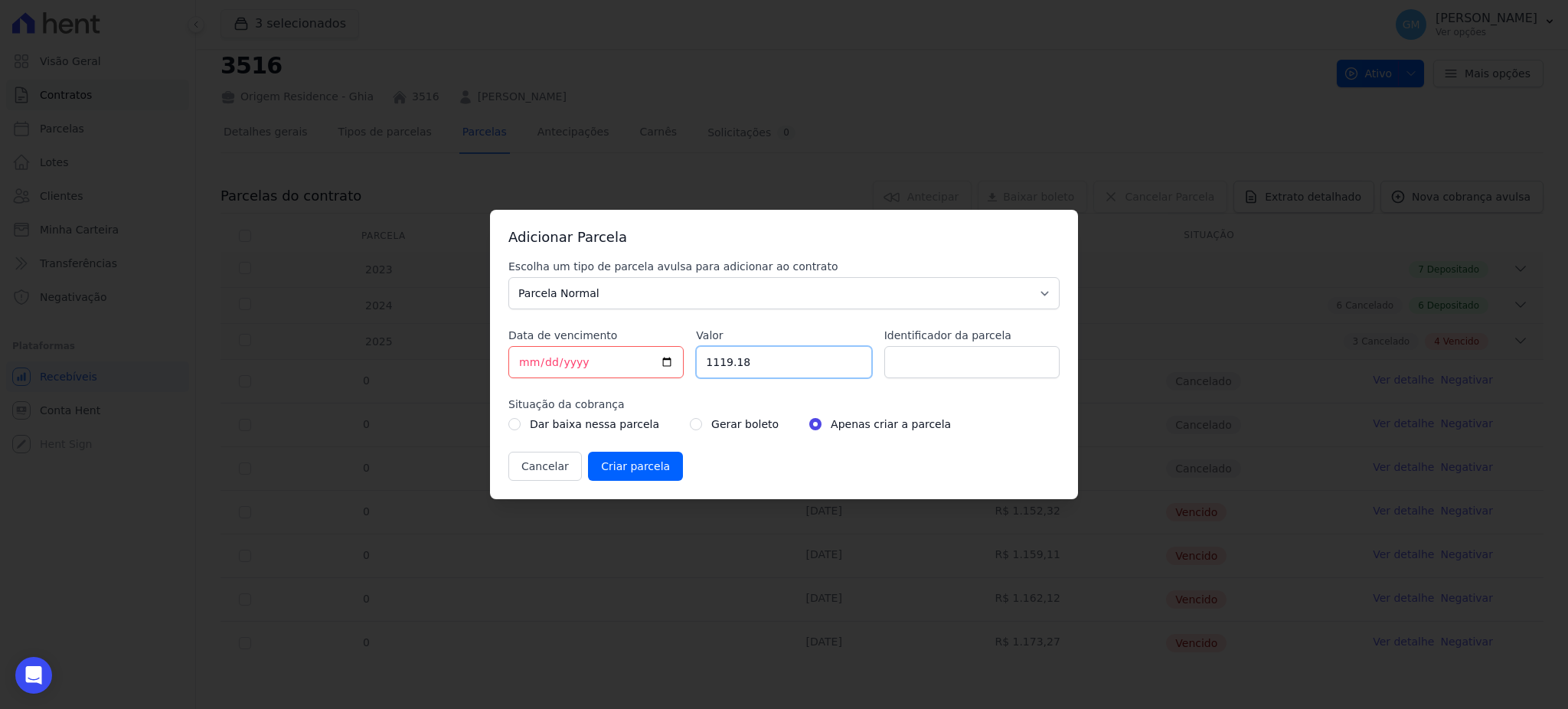
drag, startPoint x: 774, startPoint y: 354, endPoint x: 655, endPoint y: 350, distance: 119.1
click at [655, 350] on div "Escolha um tipo de parcela avulsa para adicionar ao contrato Parcela Normal Sin…" at bounding box center [784, 370] width 551 height 222
paste input ".18394"
click at [713, 363] on input "1.18394" at bounding box center [784, 362] width 175 height 32
click at [730, 365] on input "118394" at bounding box center [784, 362] width 175 height 32
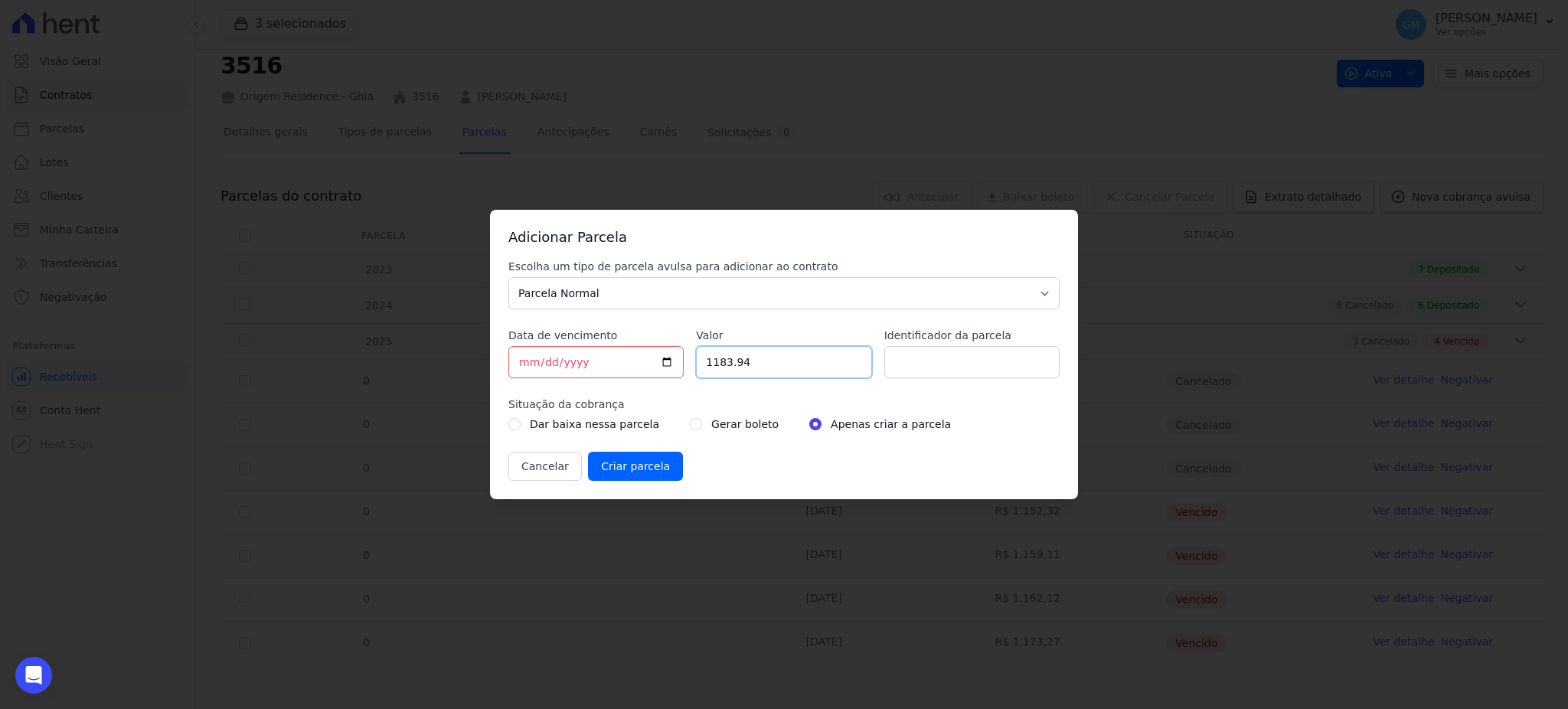
type input "1183.94"
click at [922, 360] on input "Identificador da parcela" at bounding box center [972, 362] width 175 height 32
type input "agosto"
click at [690, 417] on div "Gerar boleto" at bounding box center [734, 424] width 89 height 18
click at [690, 416] on div "Gerar boleto" at bounding box center [734, 424] width 89 height 18
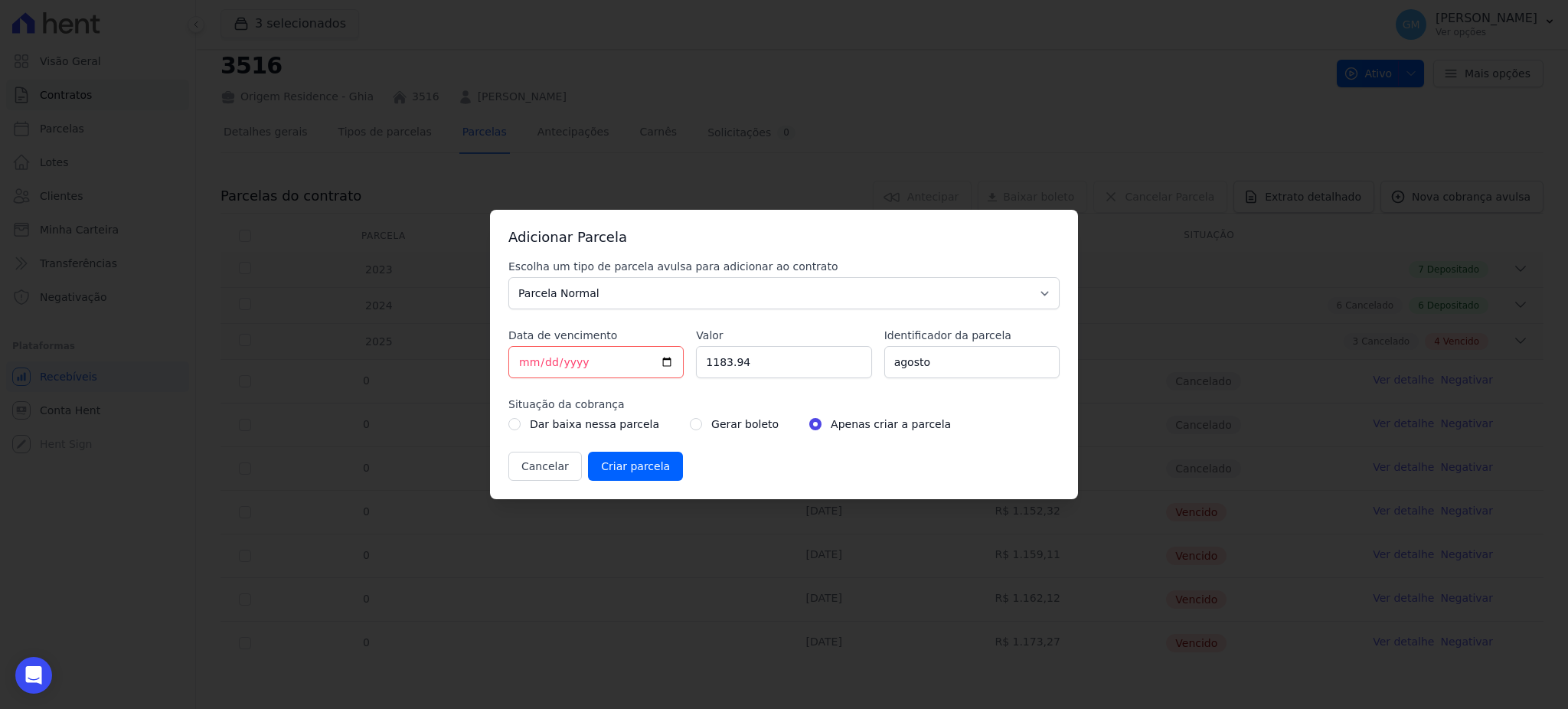
click at [691, 417] on div "Gerar boleto" at bounding box center [734, 424] width 89 height 18
click at [690, 420] on input "radio" at bounding box center [696, 424] width 12 height 12
radio input "true"
click at [647, 454] on input "Criar parcela" at bounding box center [635, 466] width 95 height 29
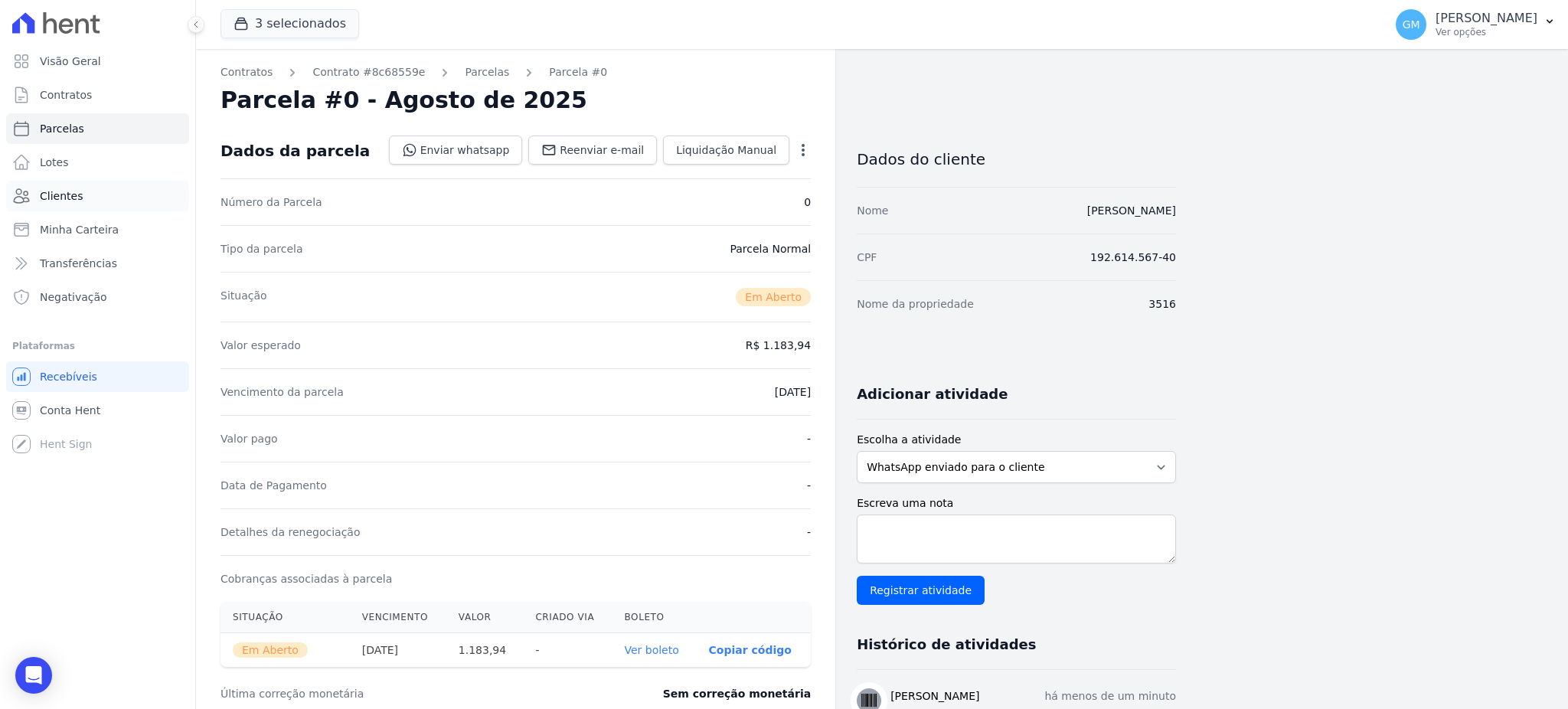
click at [71, 181] on link "Clientes" at bounding box center [98, 195] width 183 height 31
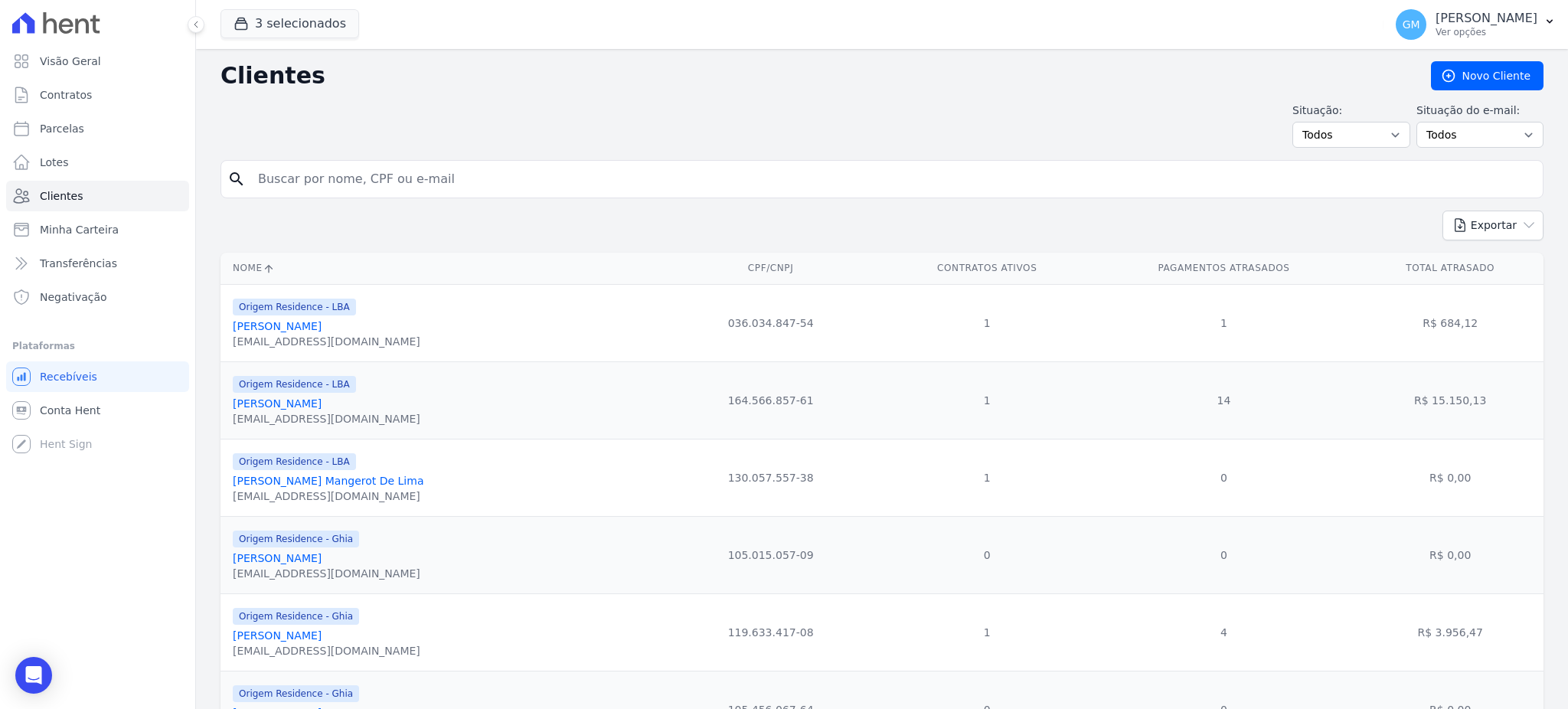
click at [314, 165] on input "search" at bounding box center [893, 178] width 1288 height 31
drag, startPoint x: 314, startPoint y: 189, endPoint x: 229, endPoint y: 179, distance: 85.6
click at [229, 179] on div "search cussa" at bounding box center [881, 178] width 1323 height 38
type input "cussa"
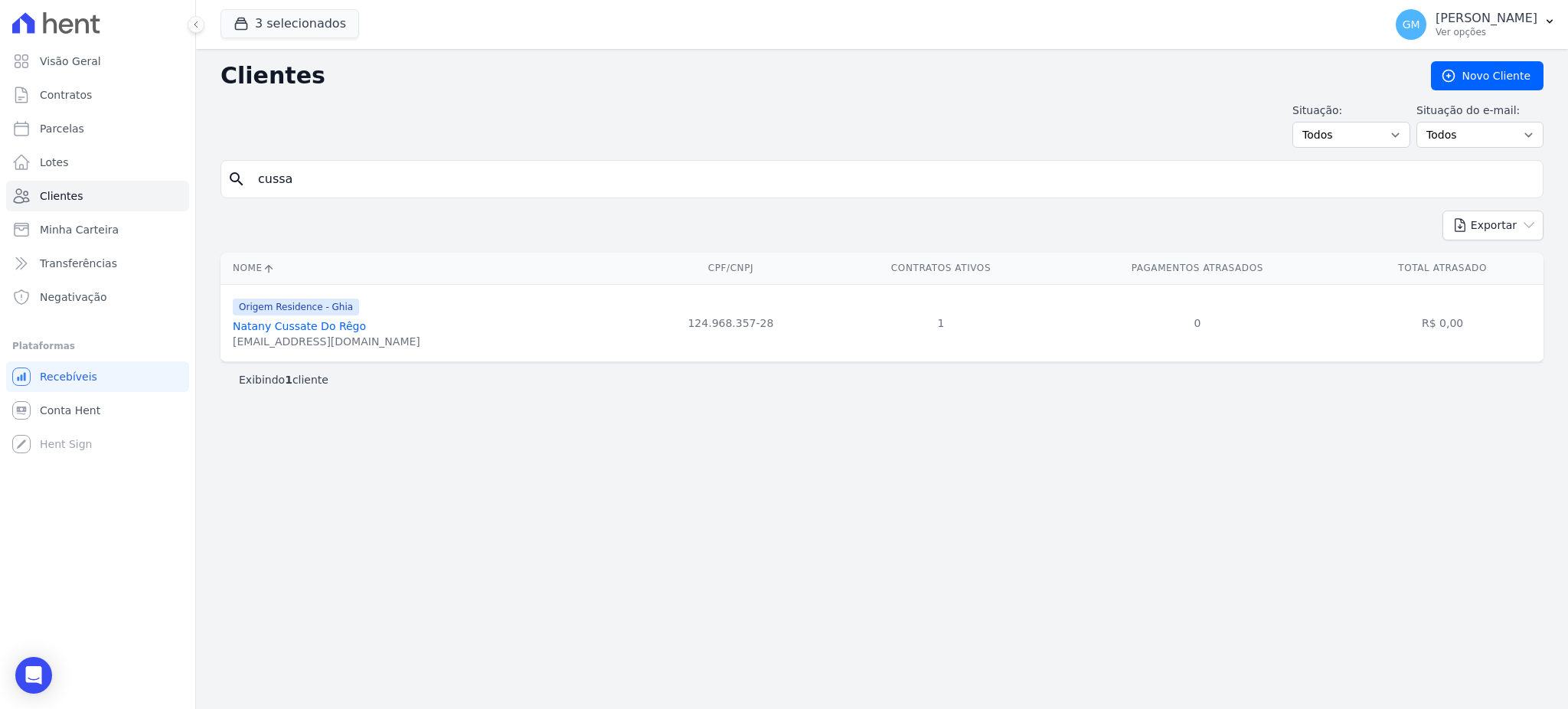
click at [322, 323] on link "Natany Cussate Do Rêgo" at bounding box center [299, 326] width 134 height 12
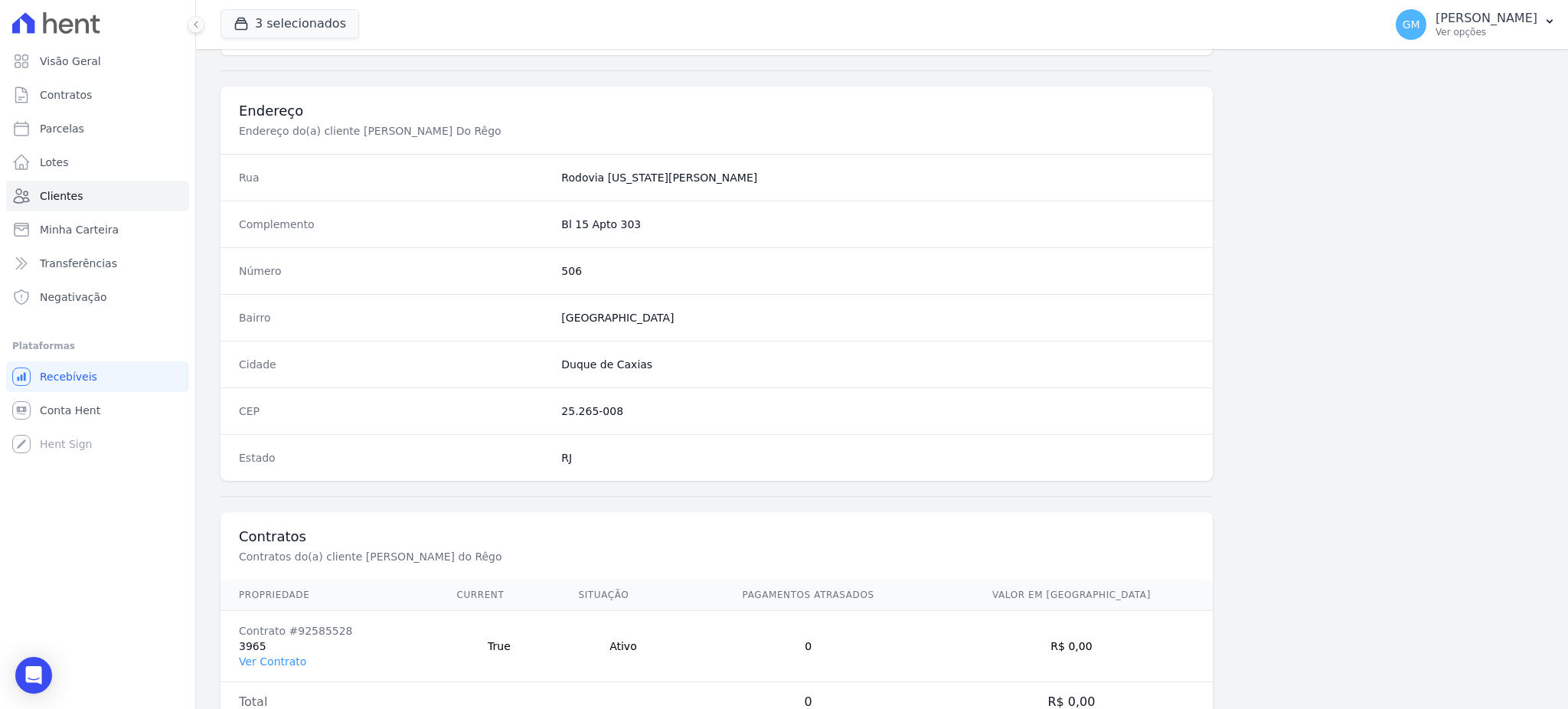
scroll to position [724, 0]
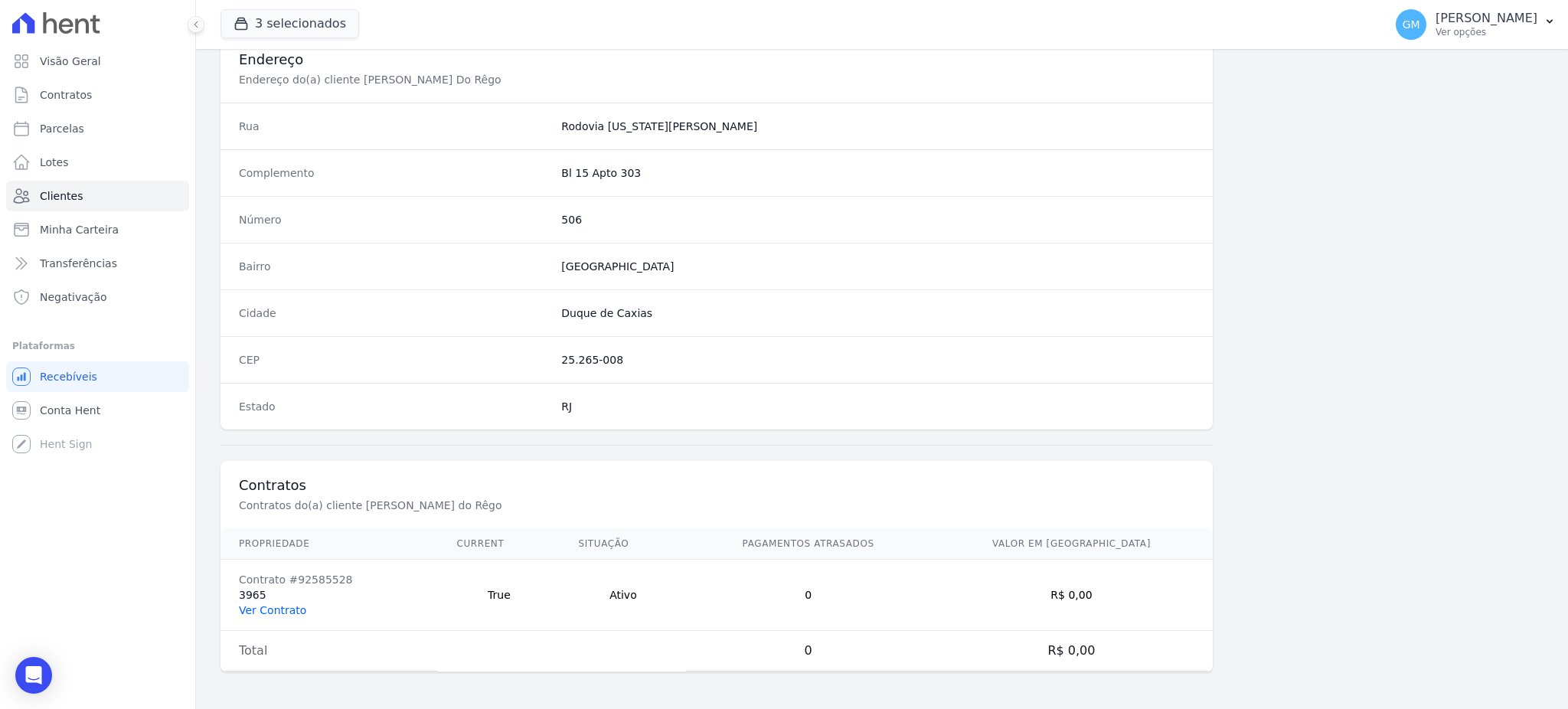
click at [255, 609] on link "Ver Contrato" at bounding box center [273, 610] width 68 height 12
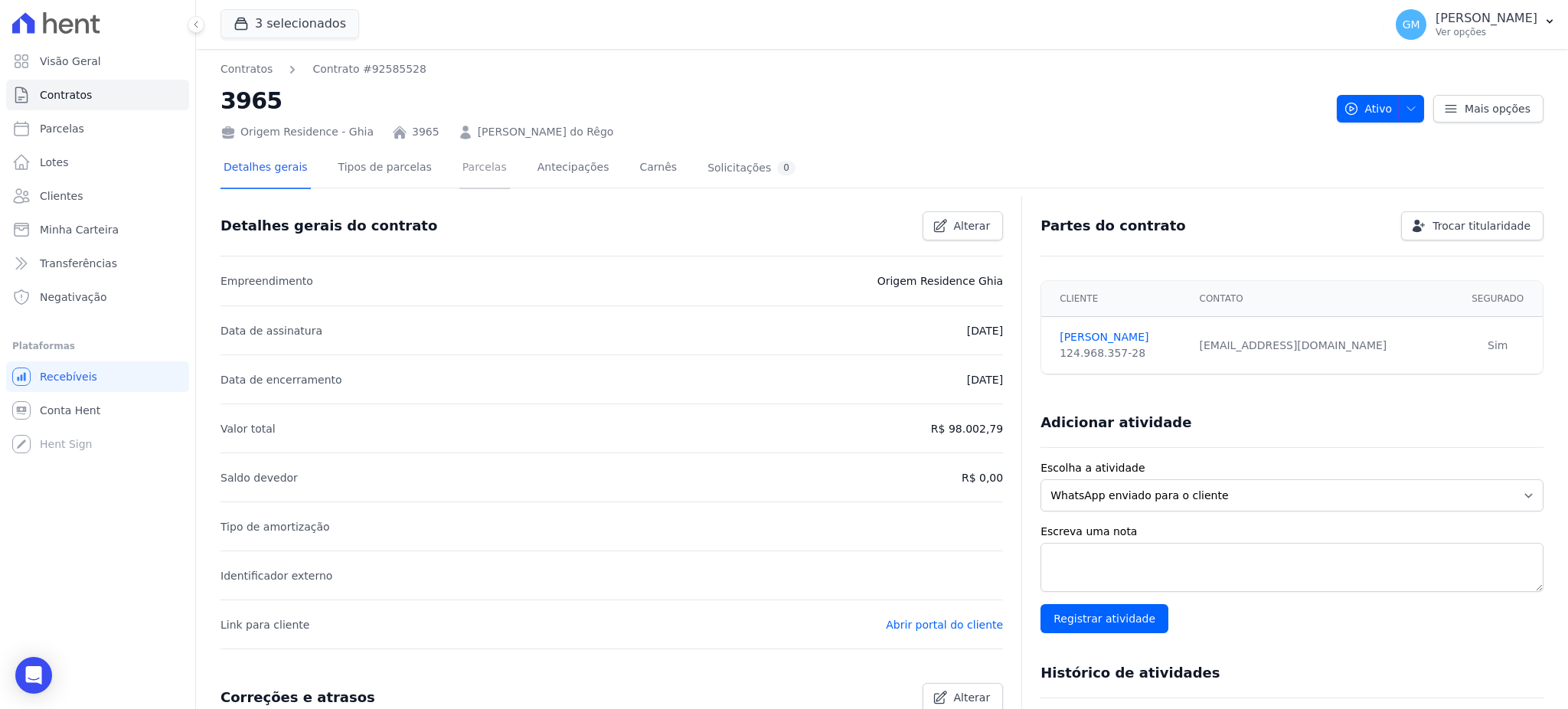
click at [460, 170] on link "Parcelas" at bounding box center [484, 169] width 51 height 41
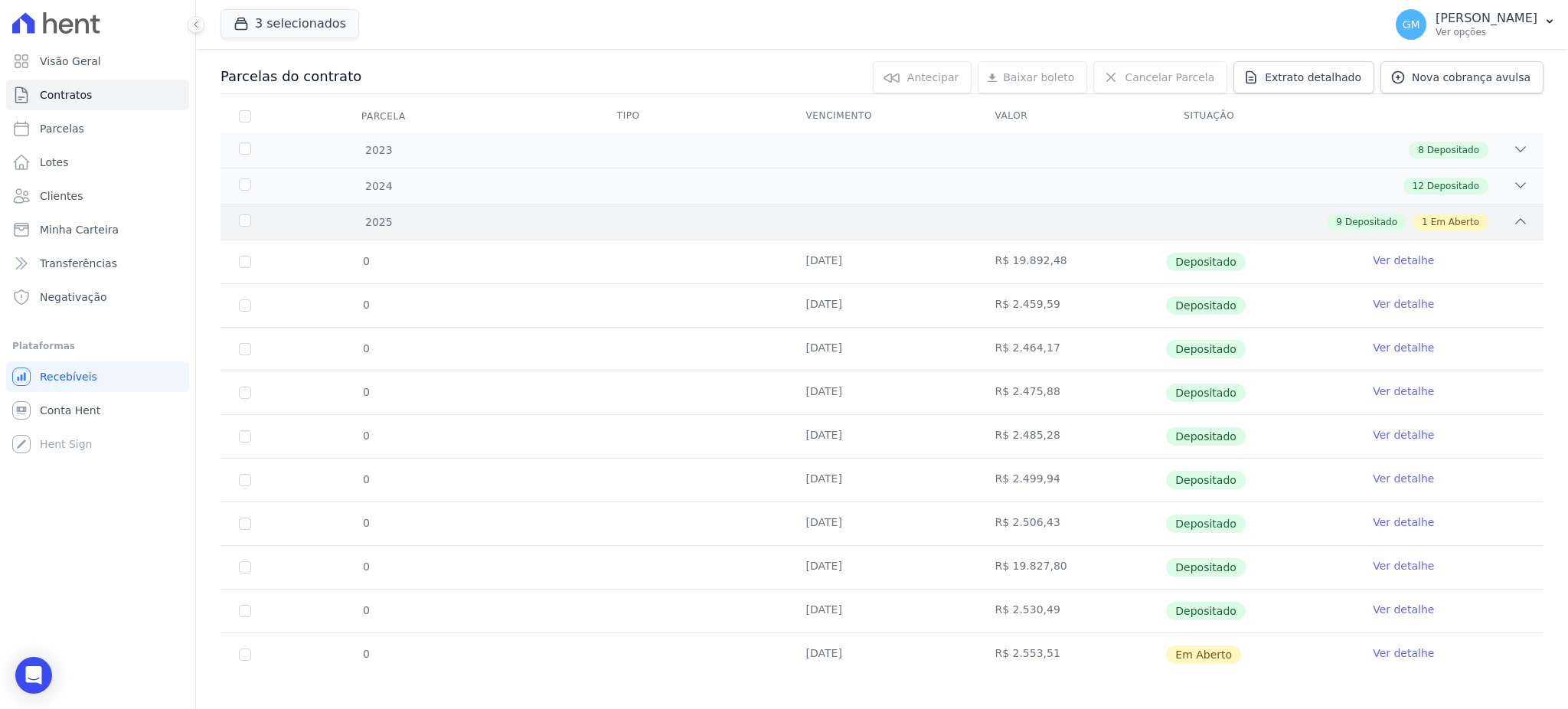
scroll to position [167, 0]
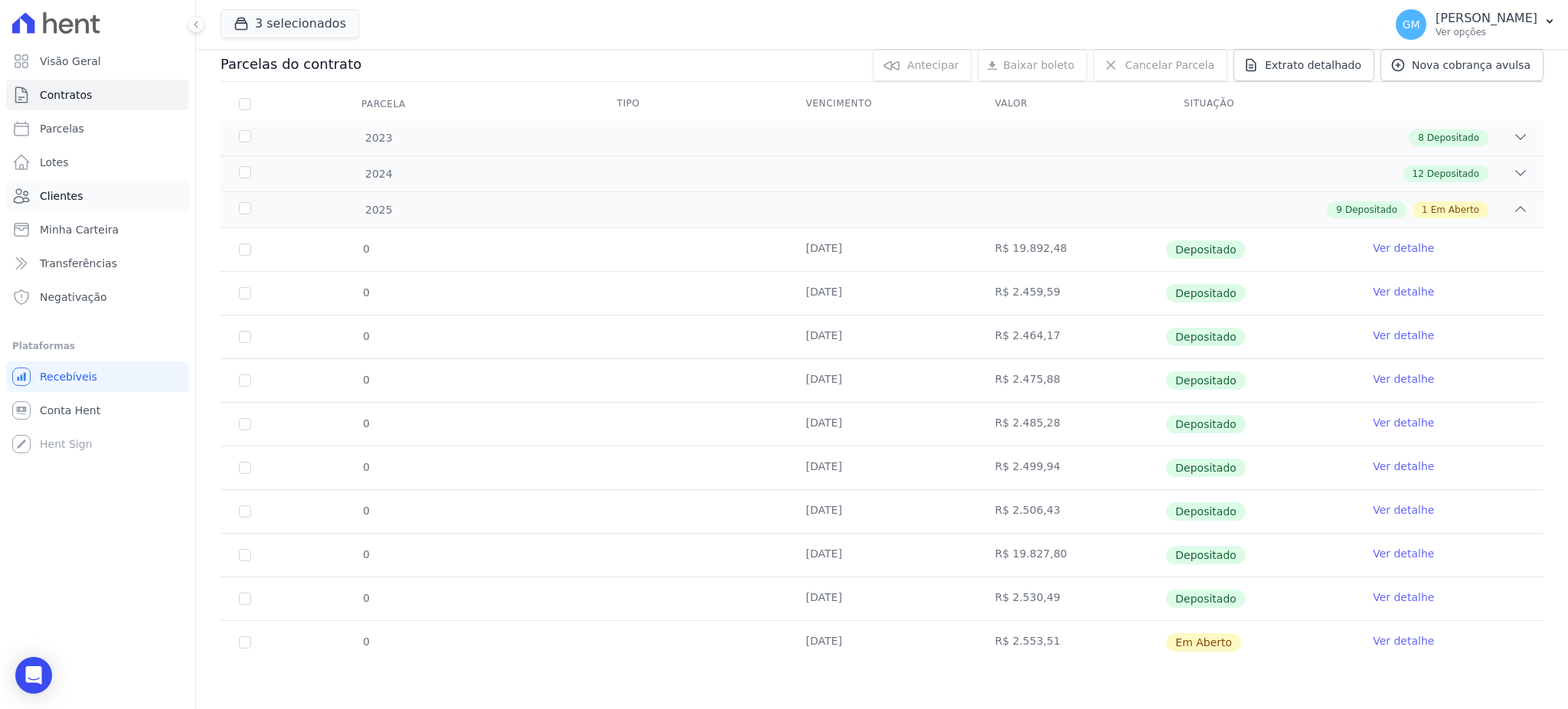
click at [83, 200] on link "Clientes" at bounding box center [98, 195] width 183 height 31
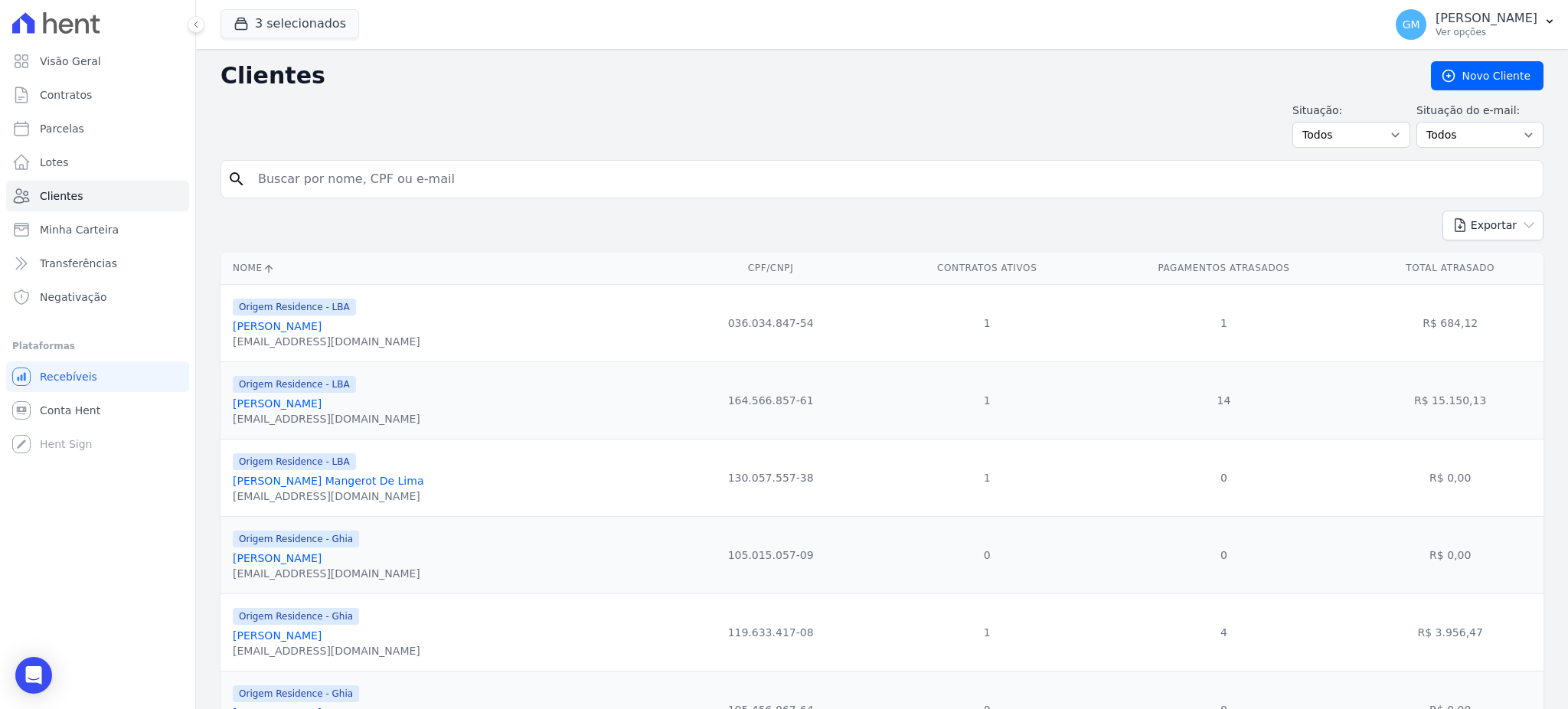
click at [282, 182] on input "search" at bounding box center [893, 178] width 1288 height 31
drag, startPoint x: 401, startPoint y: 188, endPoint x: 228, endPoint y: 164, distance: 174.7
click at [228, 164] on div "search moises" at bounding box center [881, 178] width 1323 height 38
type input "moises"
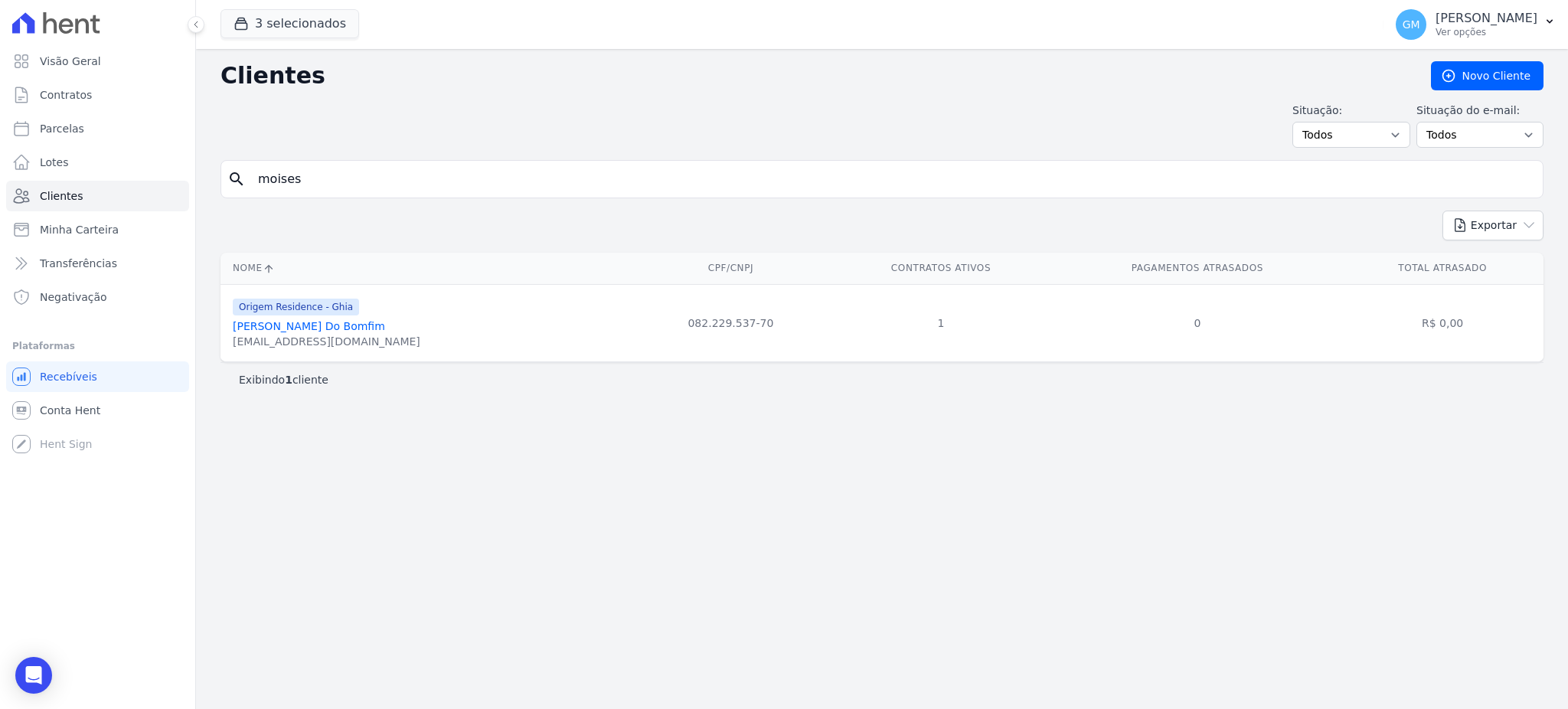
click at [323, 332] on link "Moises Oliveira Do Bomfim" at bounding box center [308, 326] width 153 height 12
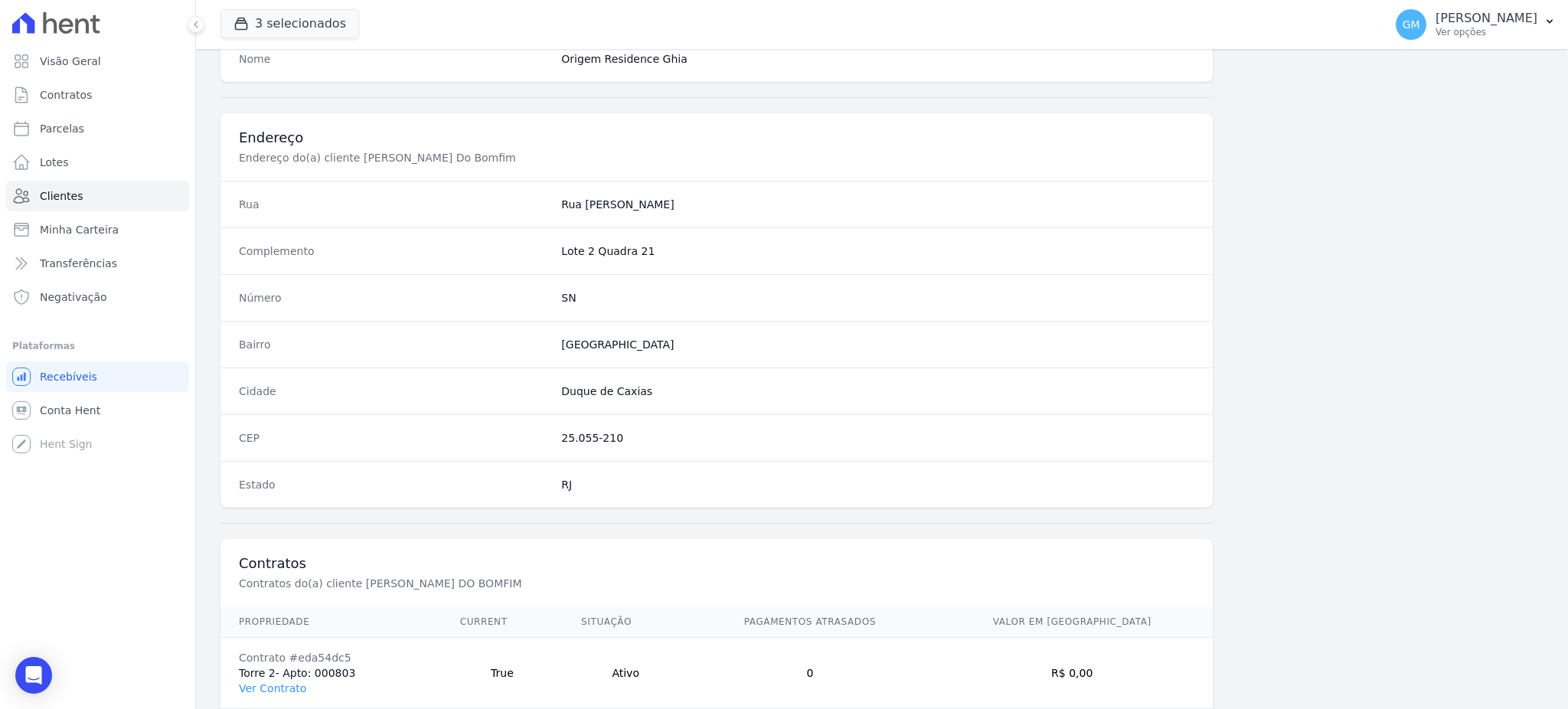
scroll to position [724, 0]
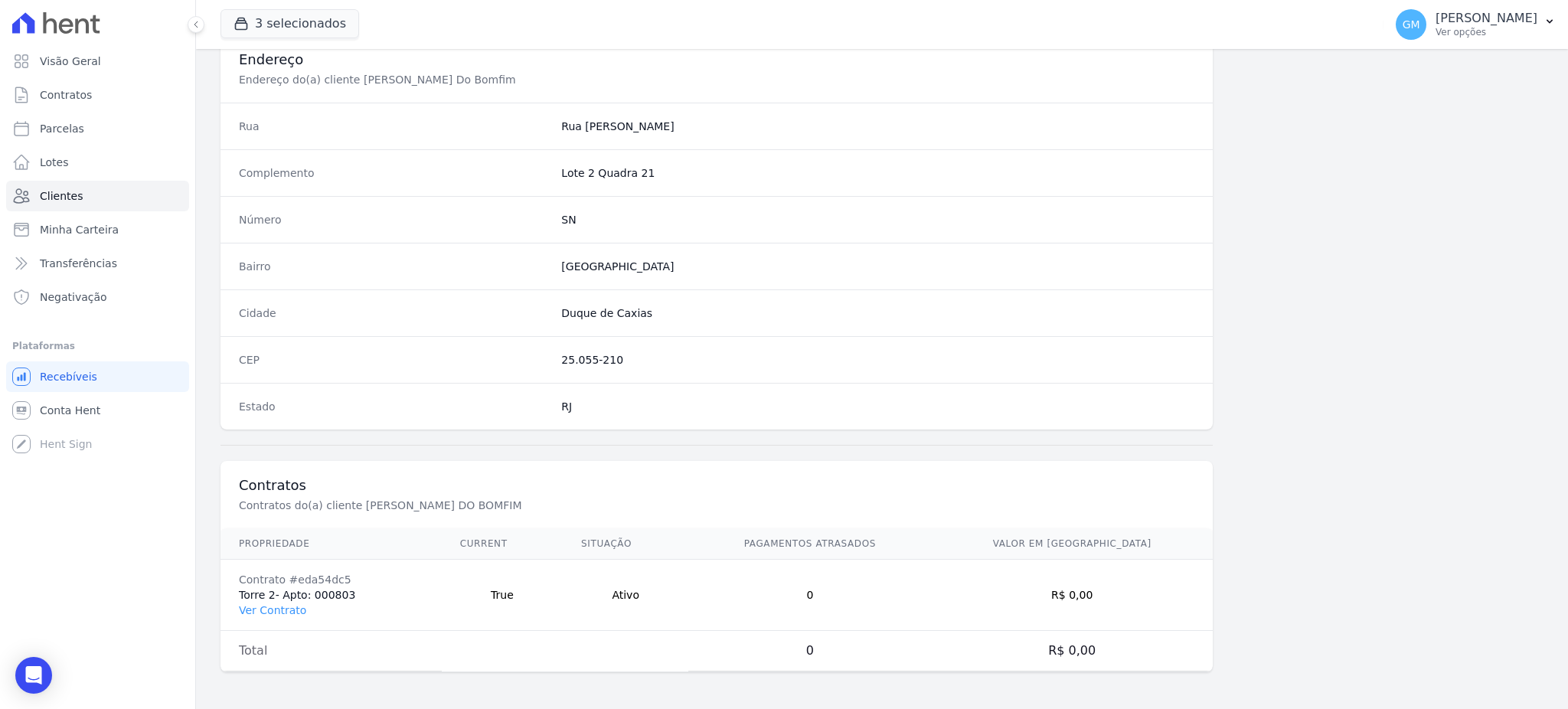
click at [279, 620] on td "Contrato #eda54dc5 Torre 2- Apto: 000803 Ver Contrato" at bounding box center [331, 594] width 221 height 71
click at [279, 604] on link "Ver Contrato" at bounding box center [273, 610] width 68 height 12
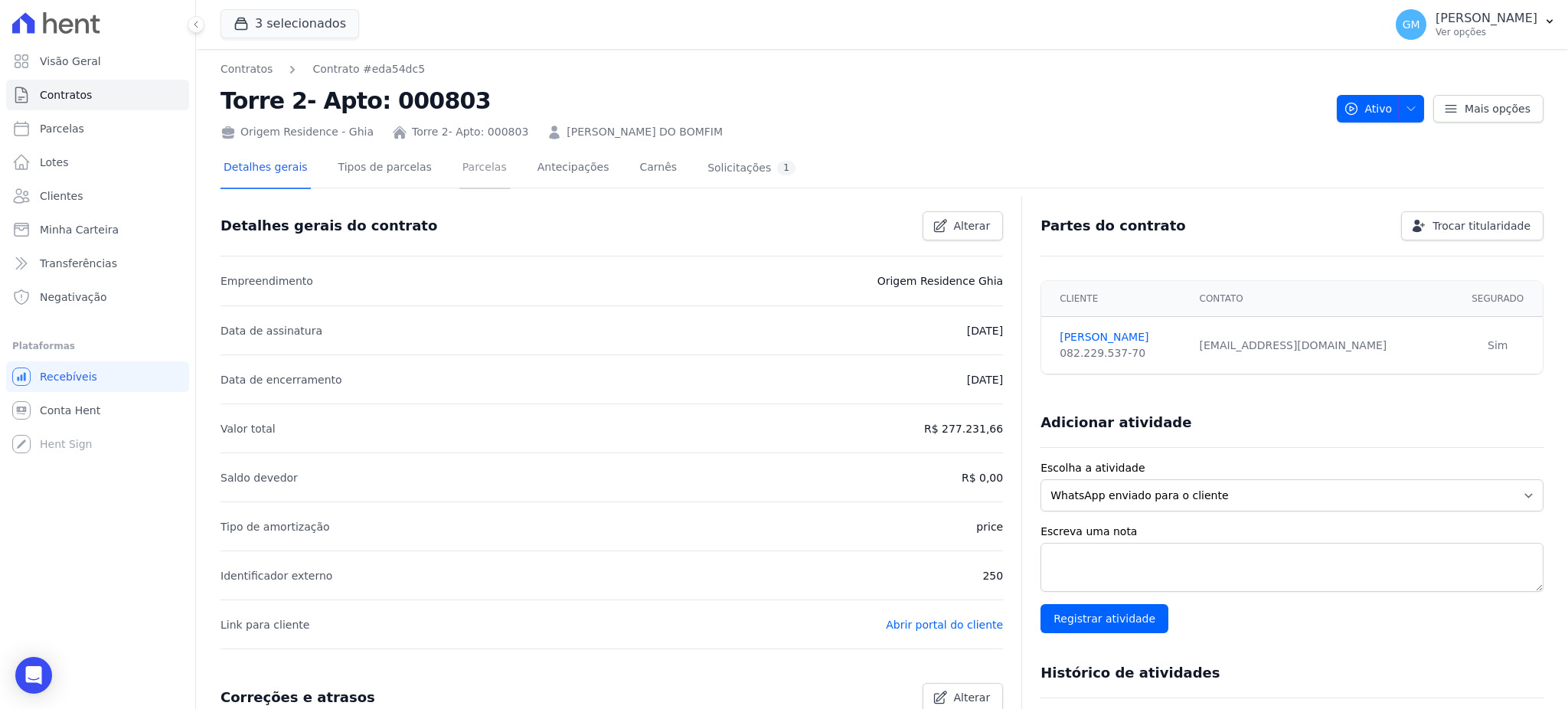
click at [460, 171] on link "Parcelas" at bounding box center [484, 169] width 51 height 41
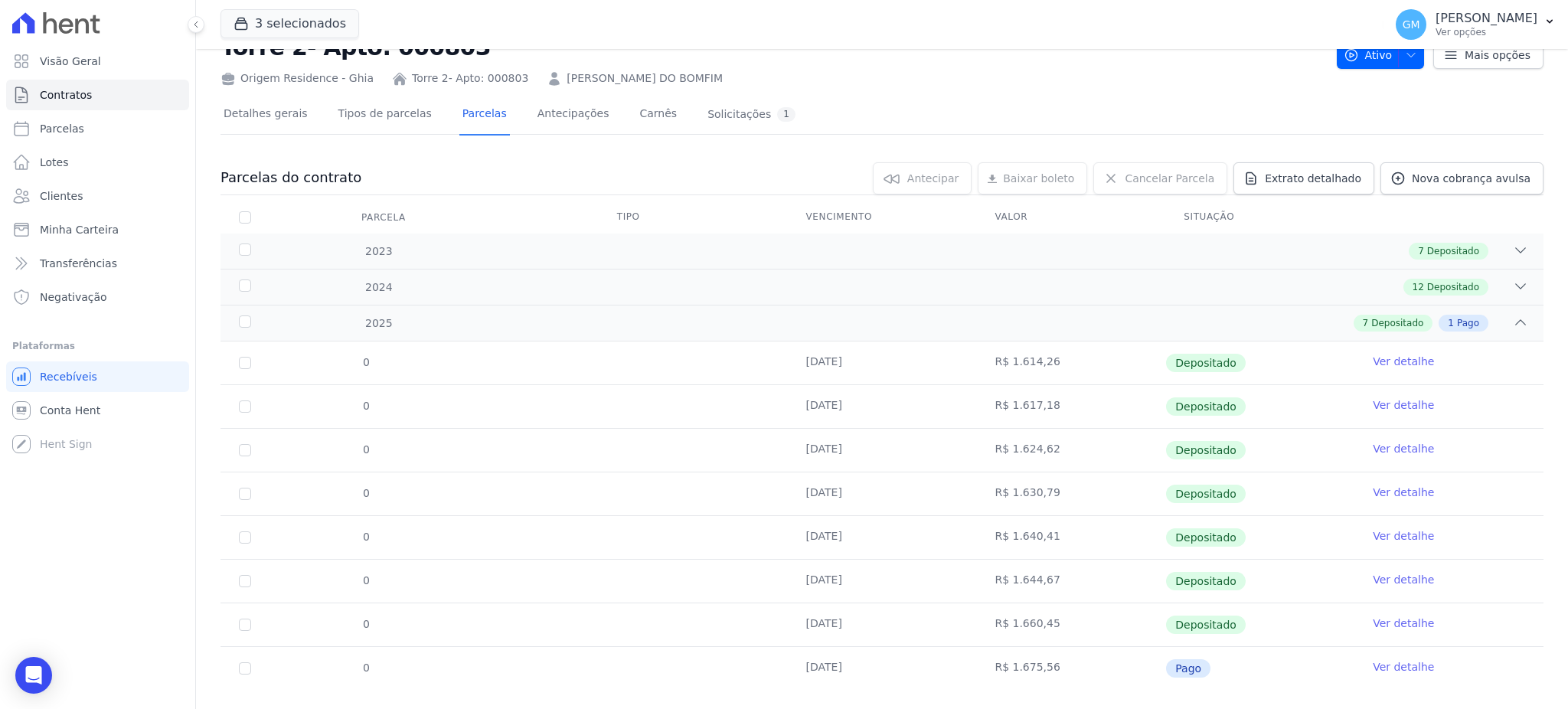
scroll to position [80, 0]
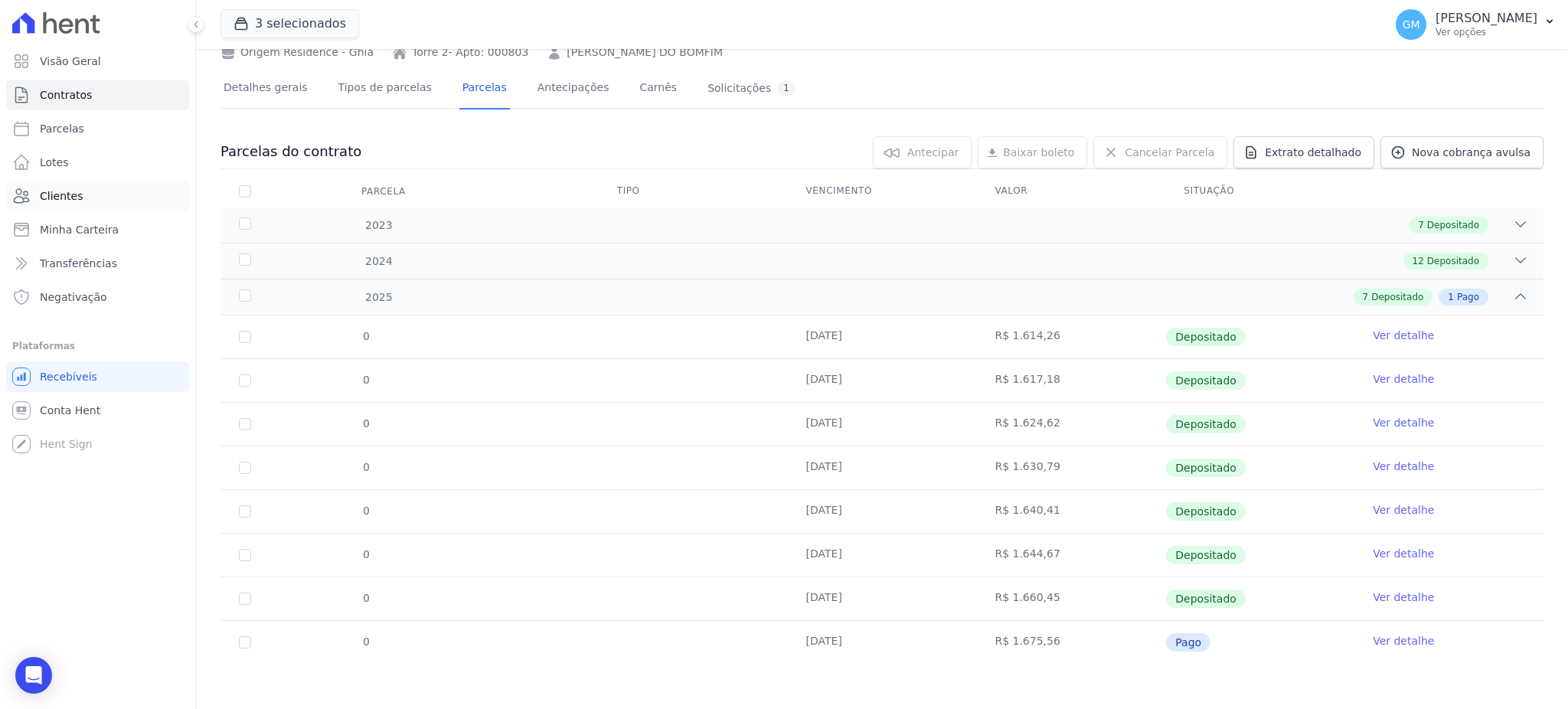
click at [68, 202] on span "Clientes" at bounding box center [61, 195] width 43 height 15
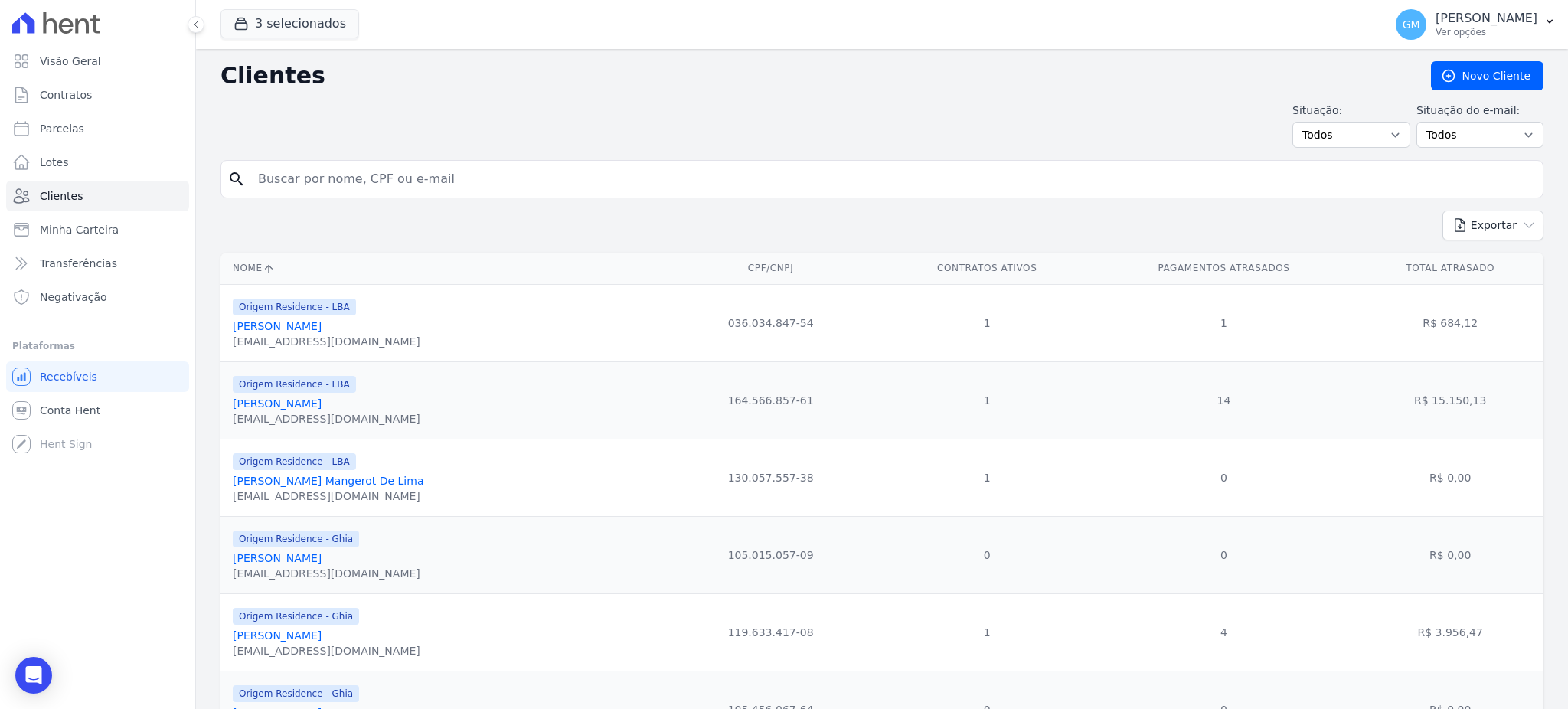
click at [310, 183] on input "search" at bounding box center [893, 178] width 1288 height 31
type input "domingas"
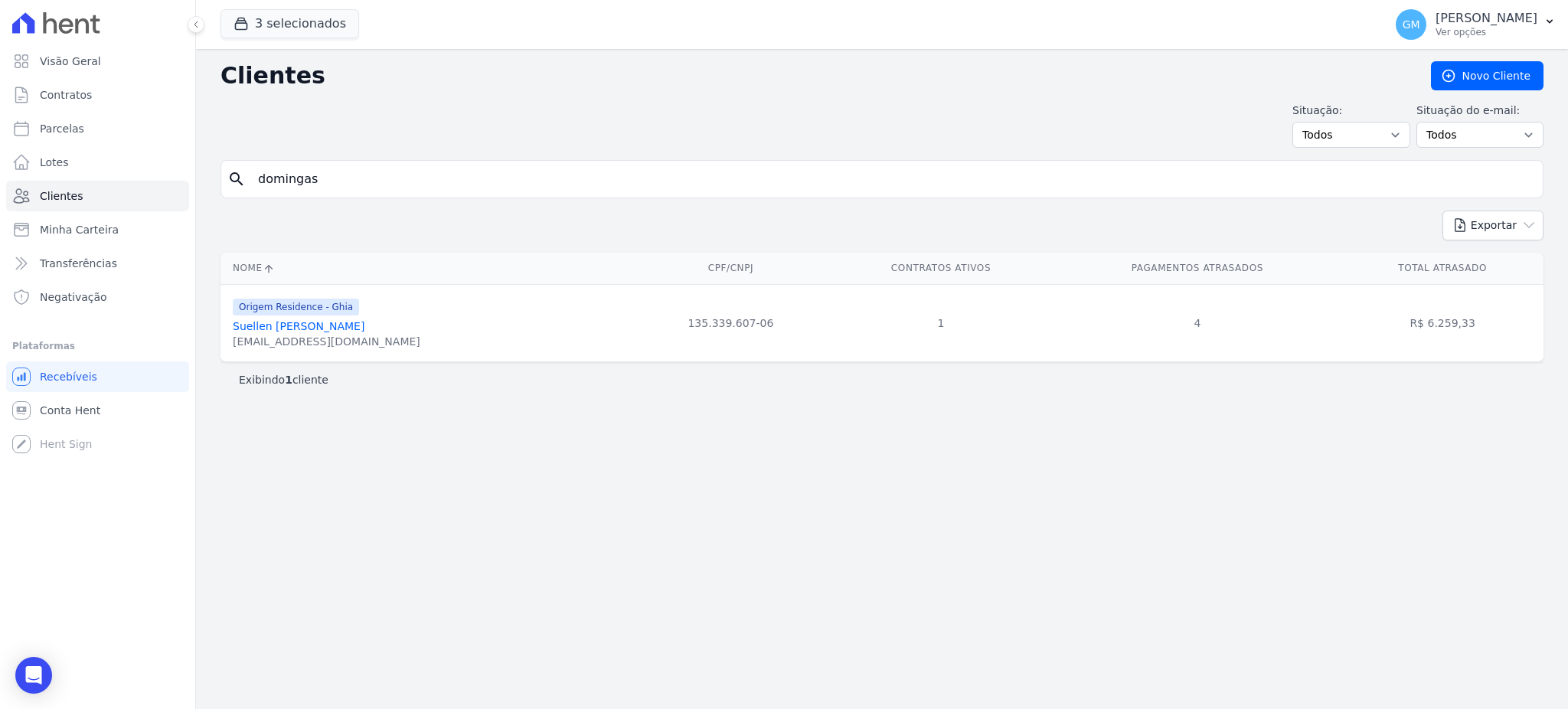
click at [357, 328] on link "Suellen Domingas Silva De Oliveira" at bounding box center [298, 326] width 132 height 12
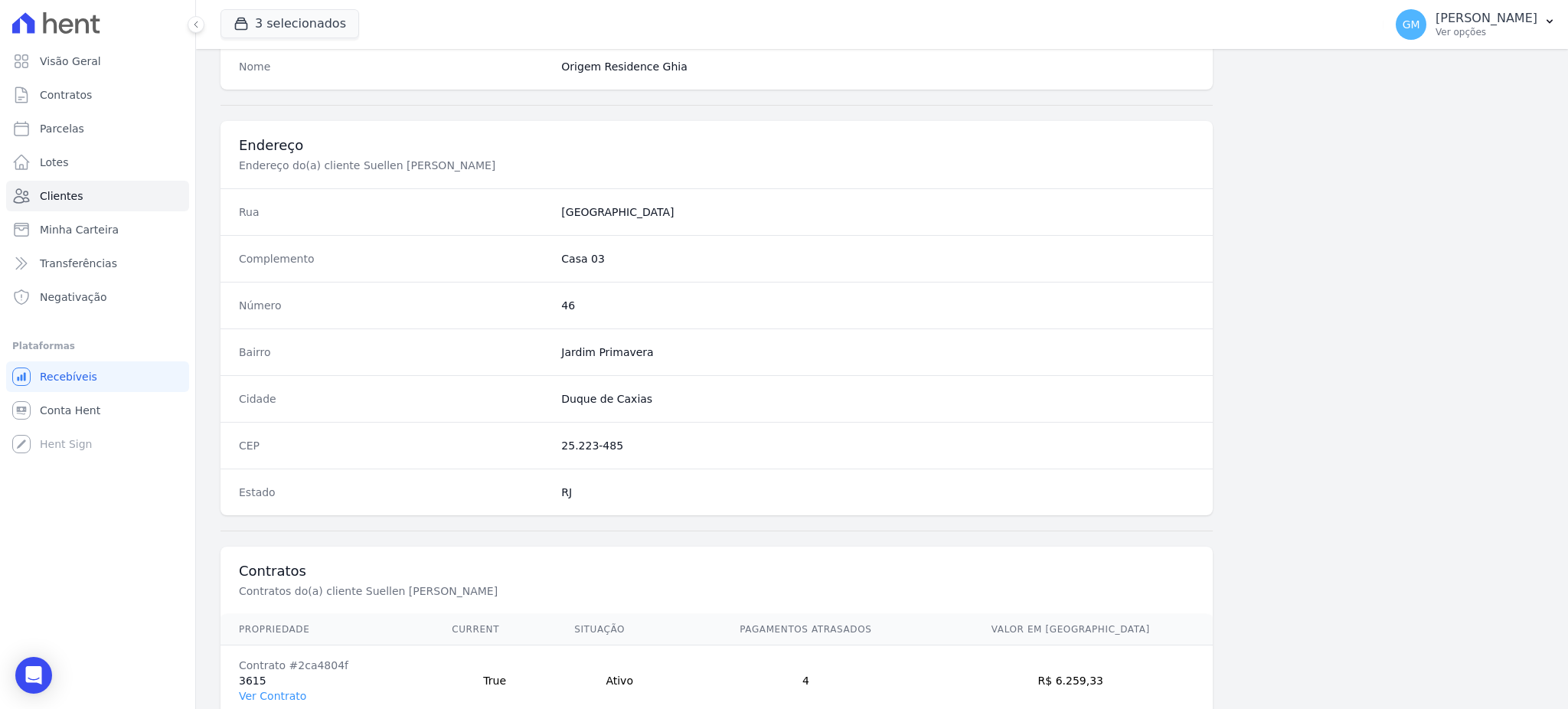
scroll to position [724, 0]
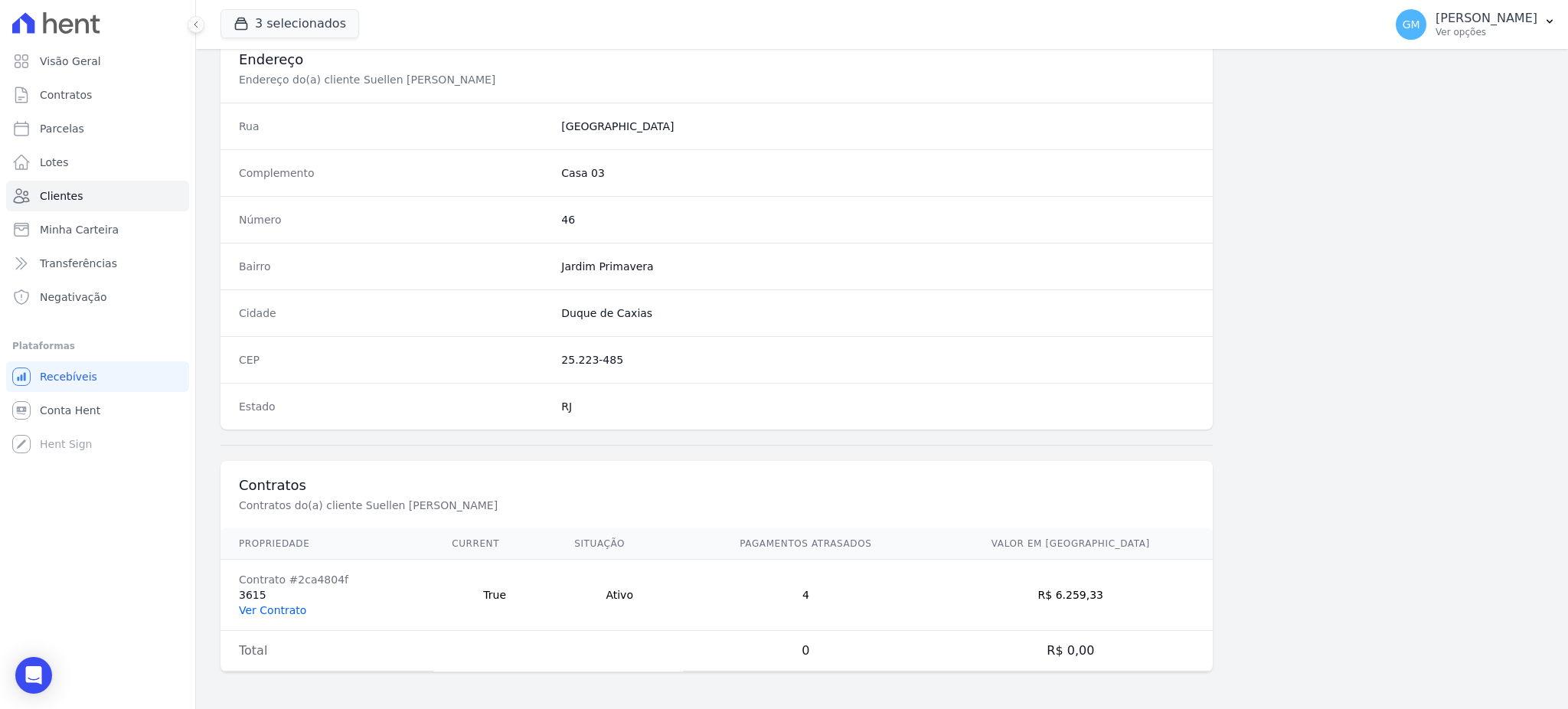
click at [263, 610] on link "Ver Contrato" at bounding box center [273, 610] width 68 height 12
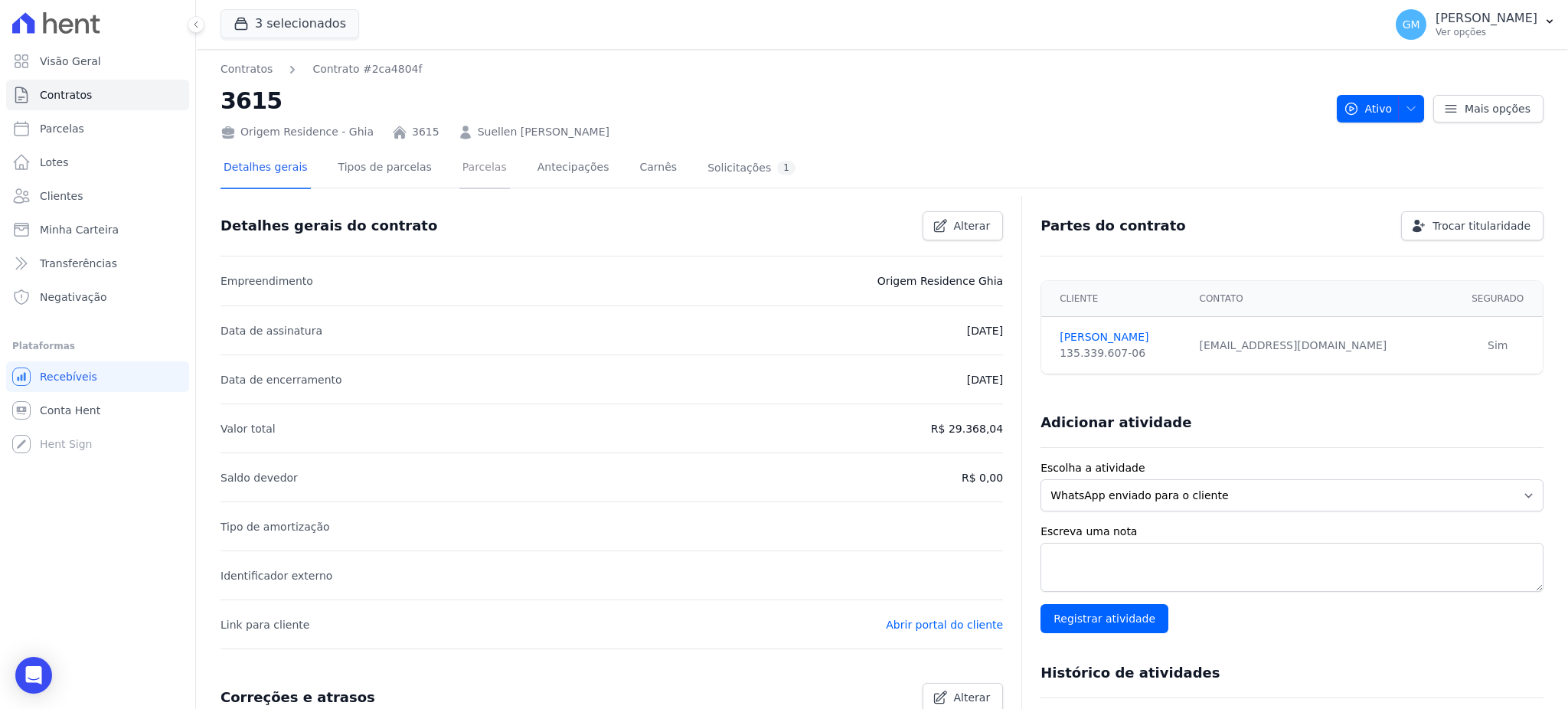
click at [467, 157] on link "Parcelas" at bounding box center [484, 169] width 51 height 41
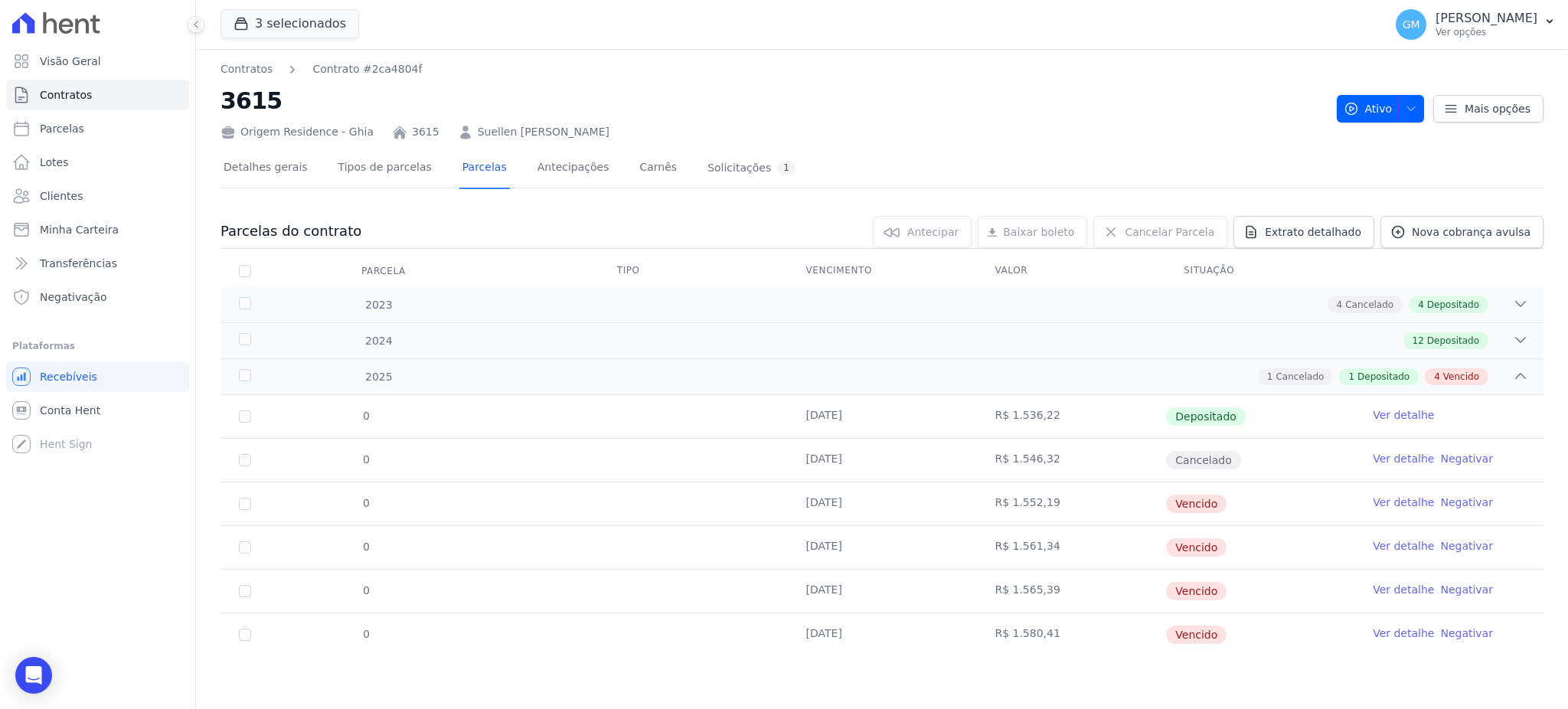
click at [1398, 632] on link "Ver detalhe" at bounding box center [1403, 632] width 61 height 15
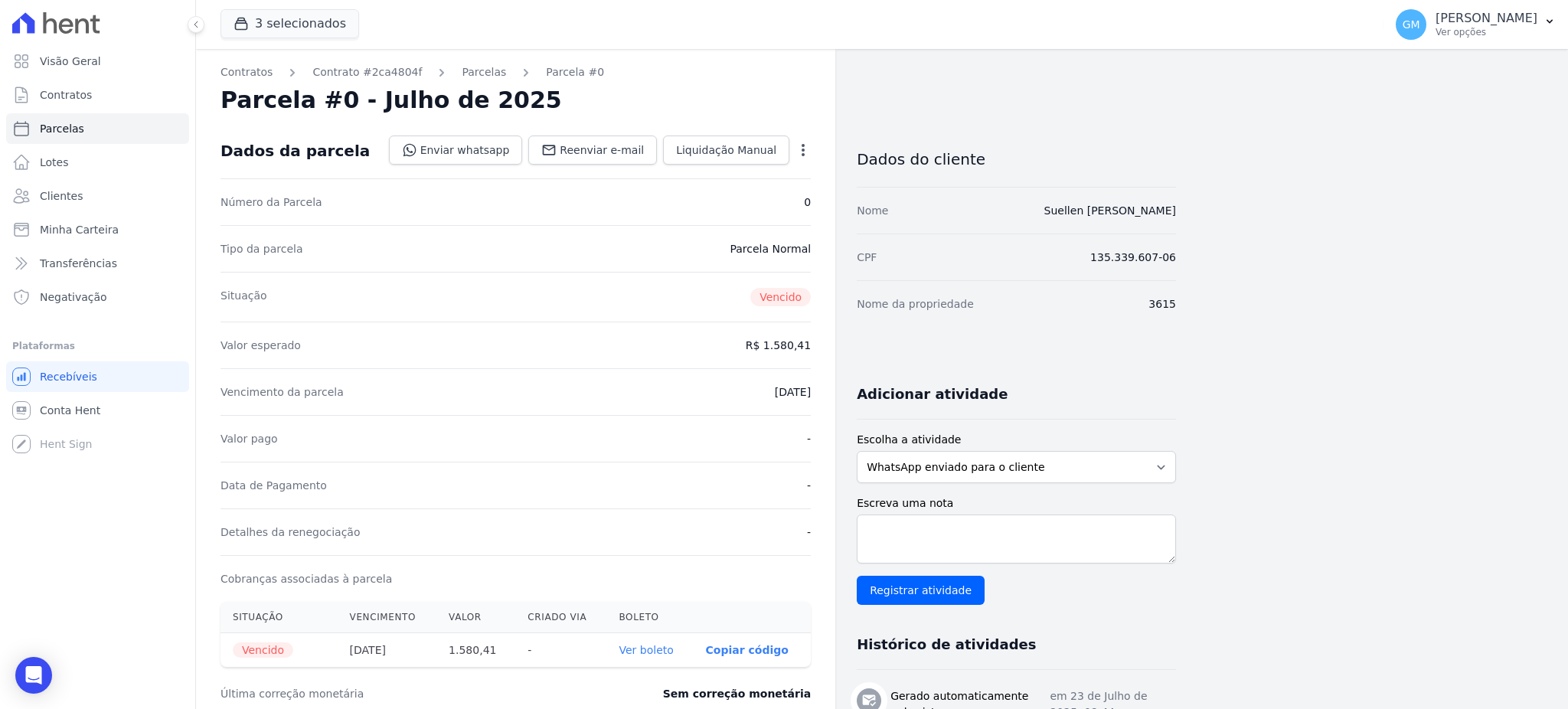
click at [600, 229] on div "Tipo da parcela [GEOGRAPHIC_DATA]" at bounding box center [515, 248] width 590 height 47
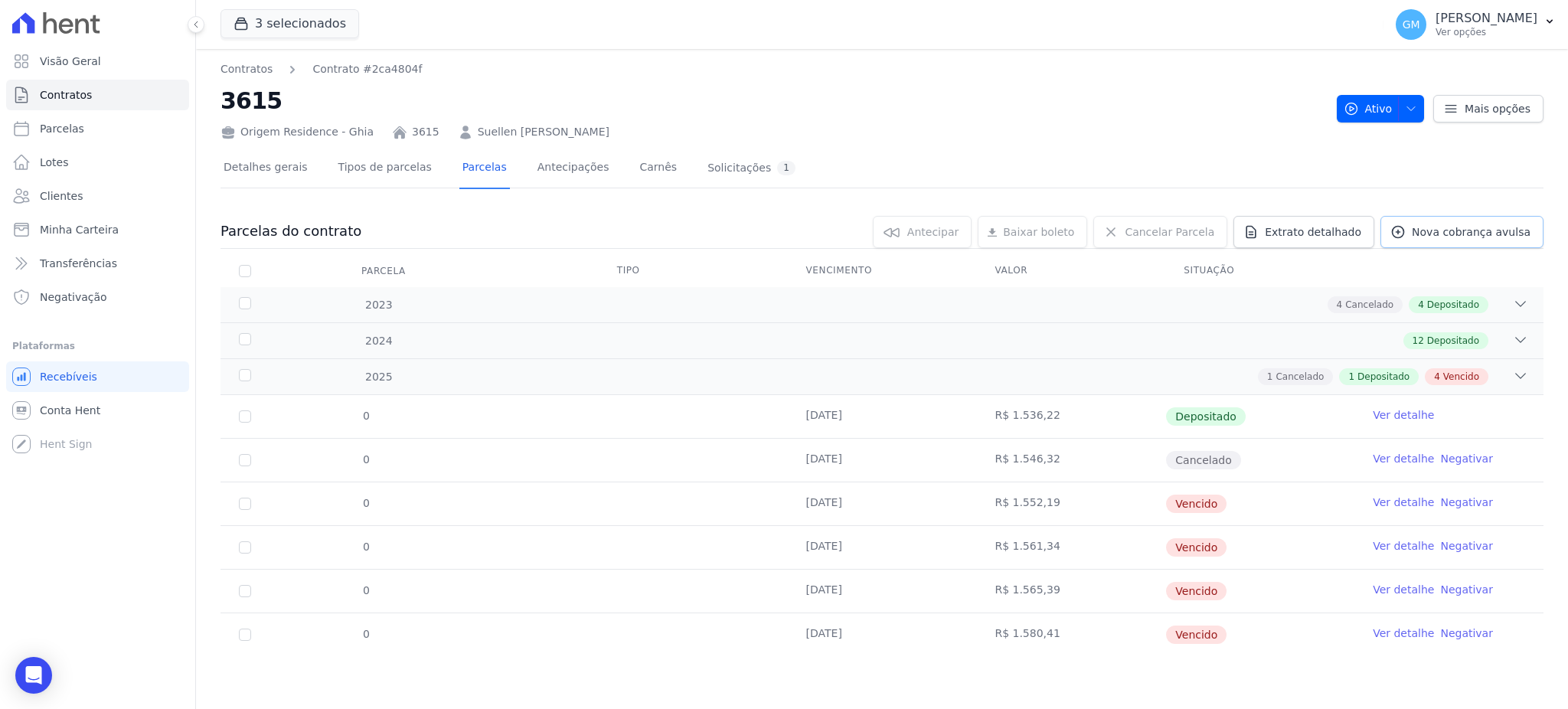
click at [1434, 238] on span "Nova cobrança avulsa" at bounding box center [1470, 231] width 119 height 15
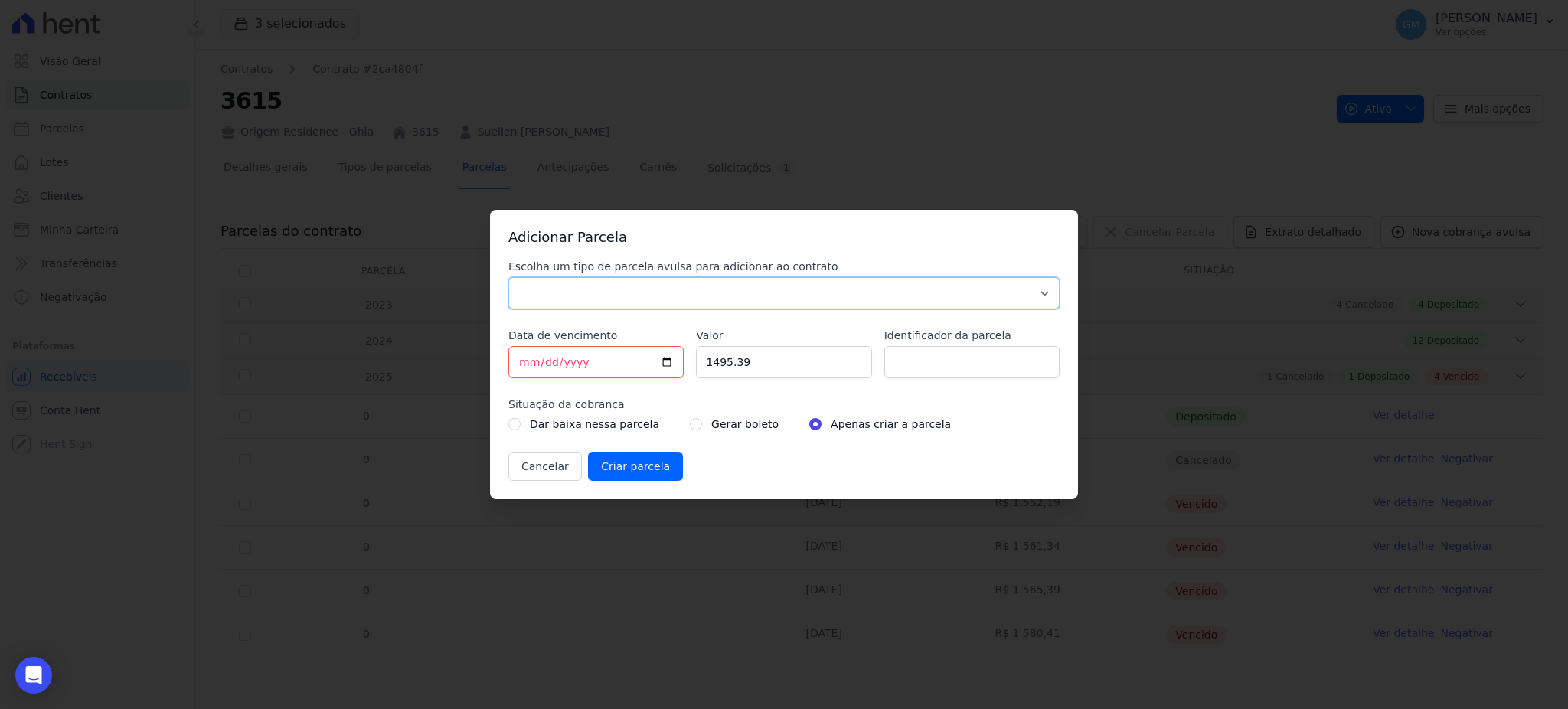
click at [718, 283] on select "Parcela Normal Sinal Caução Intercalada Chaves Pré Chaves Pós Chaves Taxas Quit…" at bounding box center [784, 293] width 551 height 32
select select "standard"
click at [508, 277] on select "Parcela Normal Sinal Caução Intercalada Chaves Pré Chaves Pós Chaves Taxas Quit…" at bounding box center [784, 293] width 551 height 32
click at [665, 357] on input "[DATE]" at bounding box center [596, 362] width 175 height 32
type input "[DATE]"
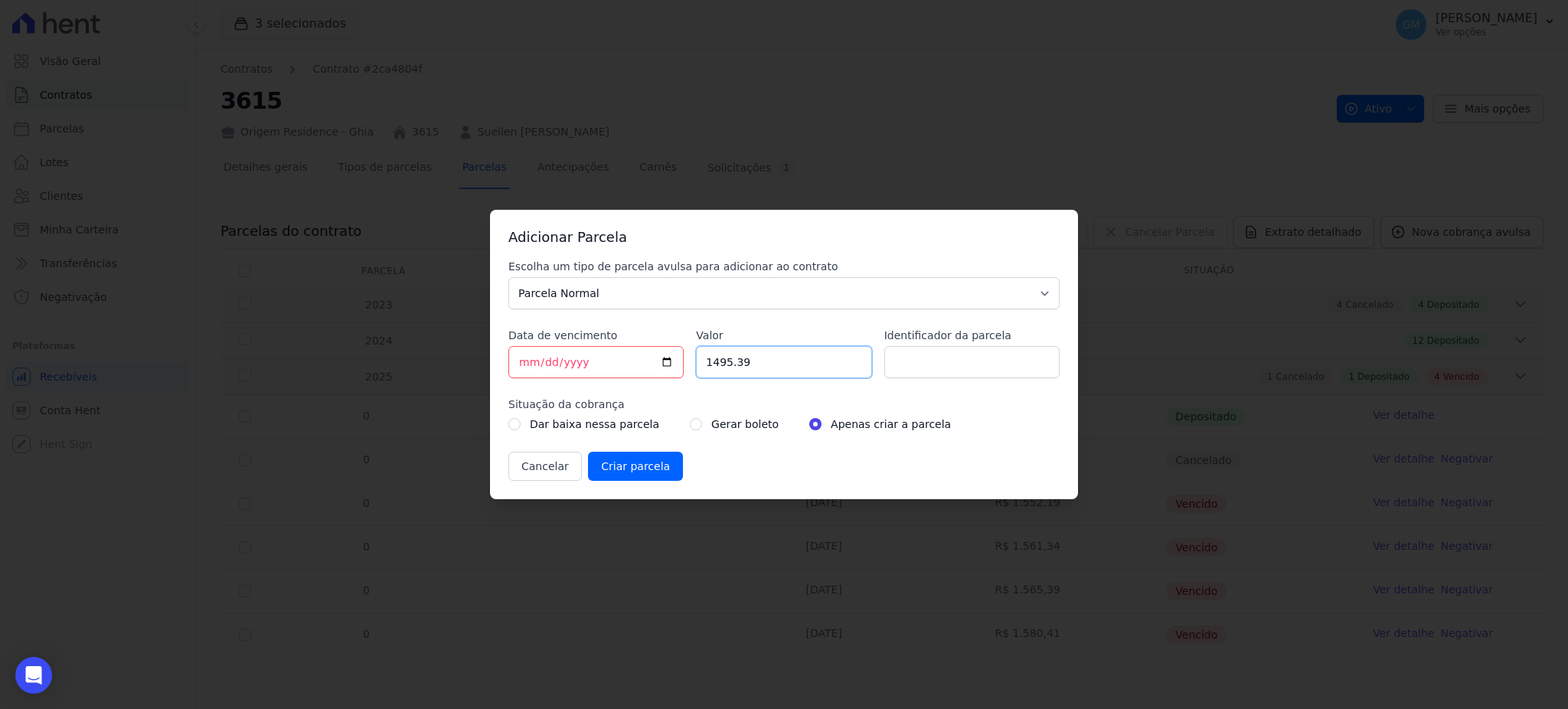
drag, startPoint x: 714, startPoint y: 358, endPoint x: 692, endPoint y: 358, distance: 22.0
click at [692, 358] on div "Escolha um tipo de parcela avulsa para adicionar ao contrato Parcela Normal Sin…" at bounding box center [784, 370] width 551 height 222
paste input ".5947"
click at [714, 368] on input "1.59479" at bounding box center [784, 362] width 175 height 32
click at [726, 366] on input "159479" at bounding box center [784, 362] width 175 height 32
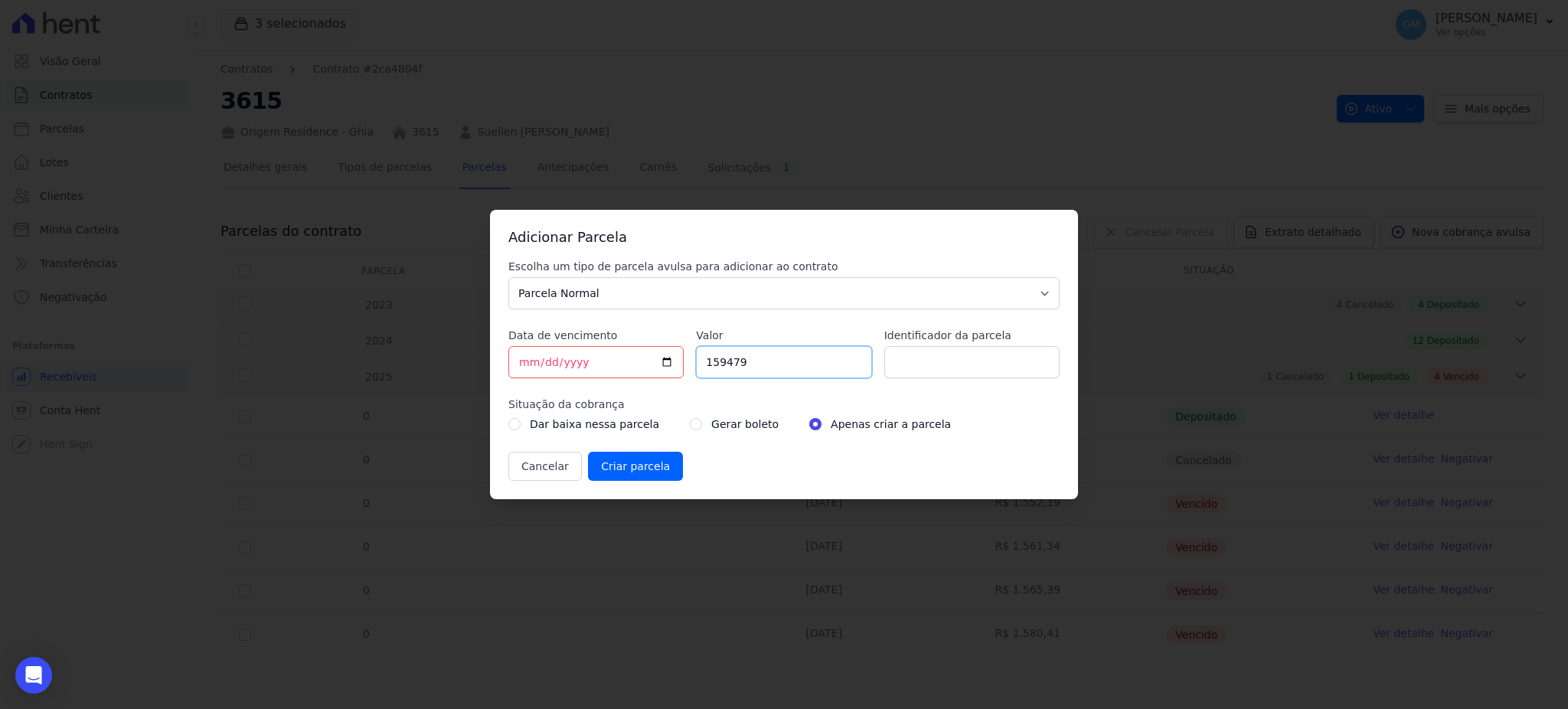
click at [731, 366] on input "159479" at bounding box center [784, 362] width 175 height 32
type input "1594.79"
click at [909, 351] on input "Identificador da parcela" at bounding box center [972, 362] width 175 height 32
type input "agosto"
click at [690, 423] on div "Gerar boleto" at bounding box center [734, 424] width 89 height 18
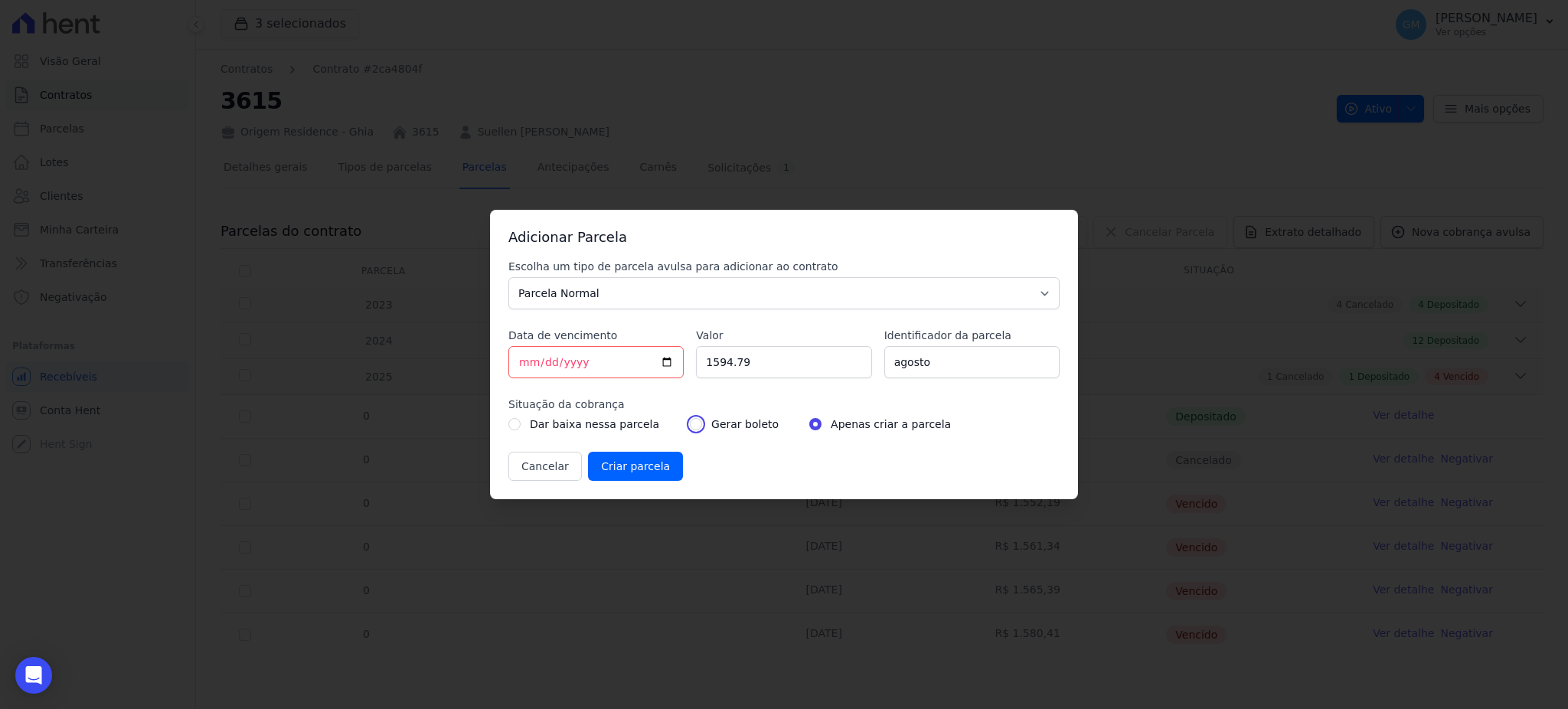
click at [690, 427] on input "radio" at bounding box center [696, 424] width 12 height 12
radio input "true"
click at [623, 484] on div "Adicionar Parcela Escolha um tipo de parcela avulsa para adicionar ao contrato …" at bounding box center [784, 354] width 588 height 289
click at [625, 473] on input "Criar parcela" at bounding box center [635, 466] width 95 height 29
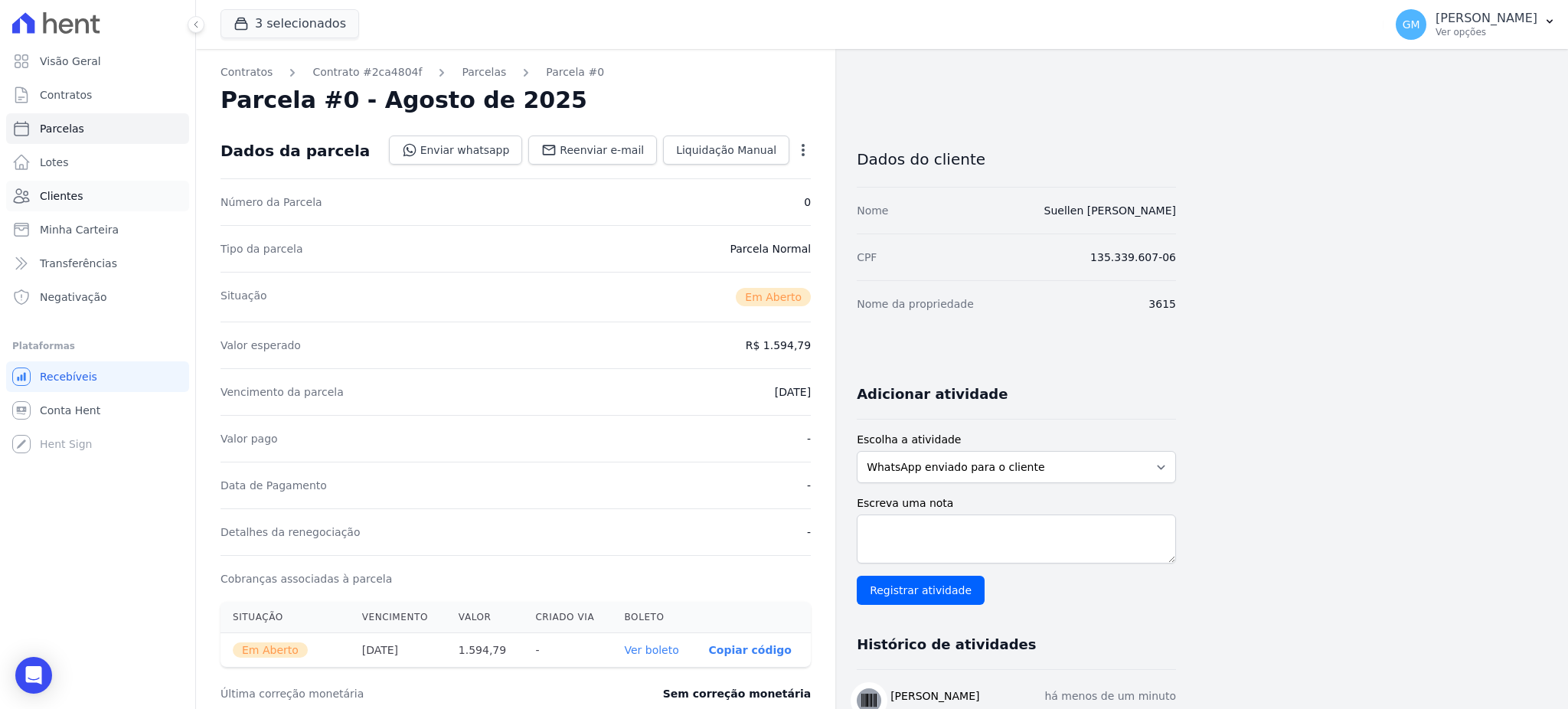
click at [71, 193] on span "Clientes" at bounding box center [61, 195] width 43 height 15
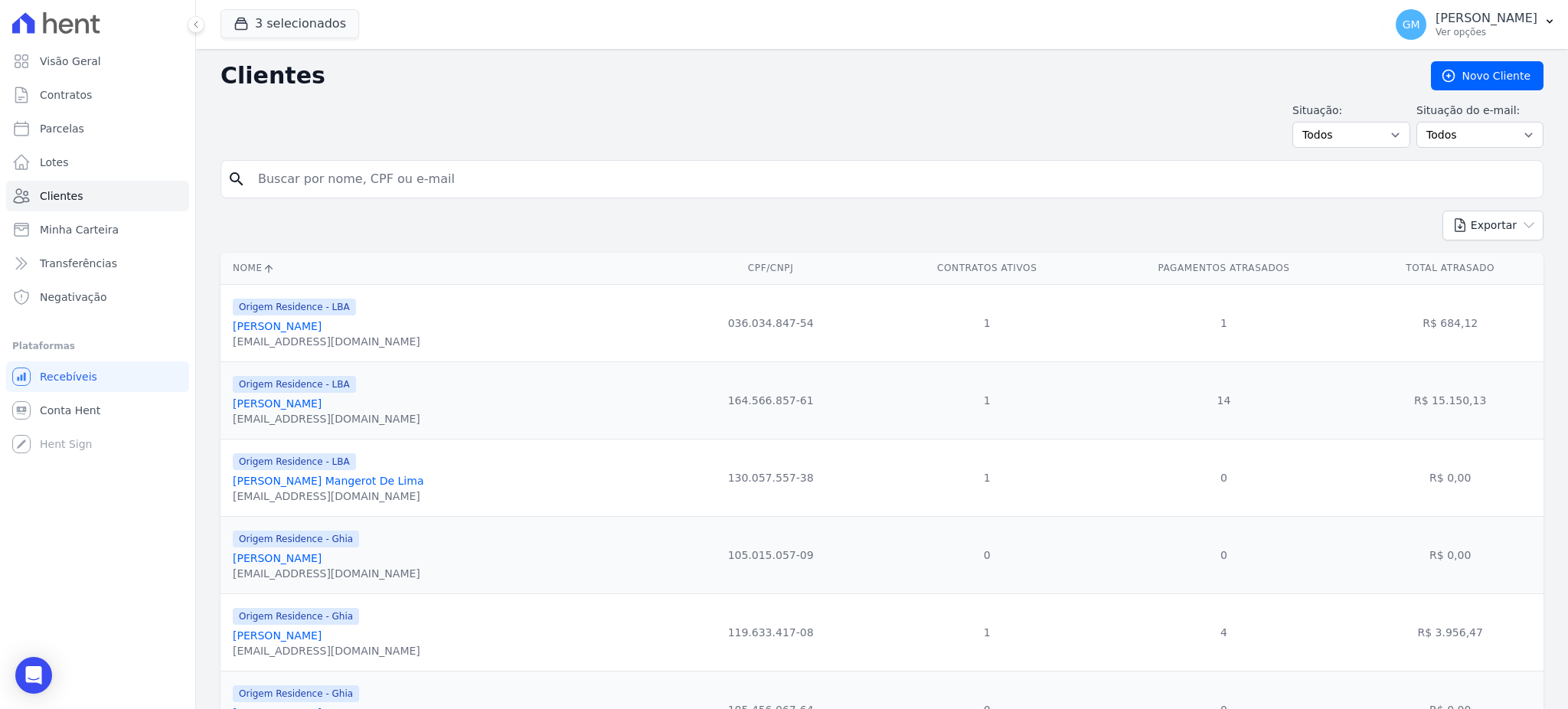
click at [352, 167] on input "search" at bounding box center [893, 178] width 1288 height 31
type input "karla m"
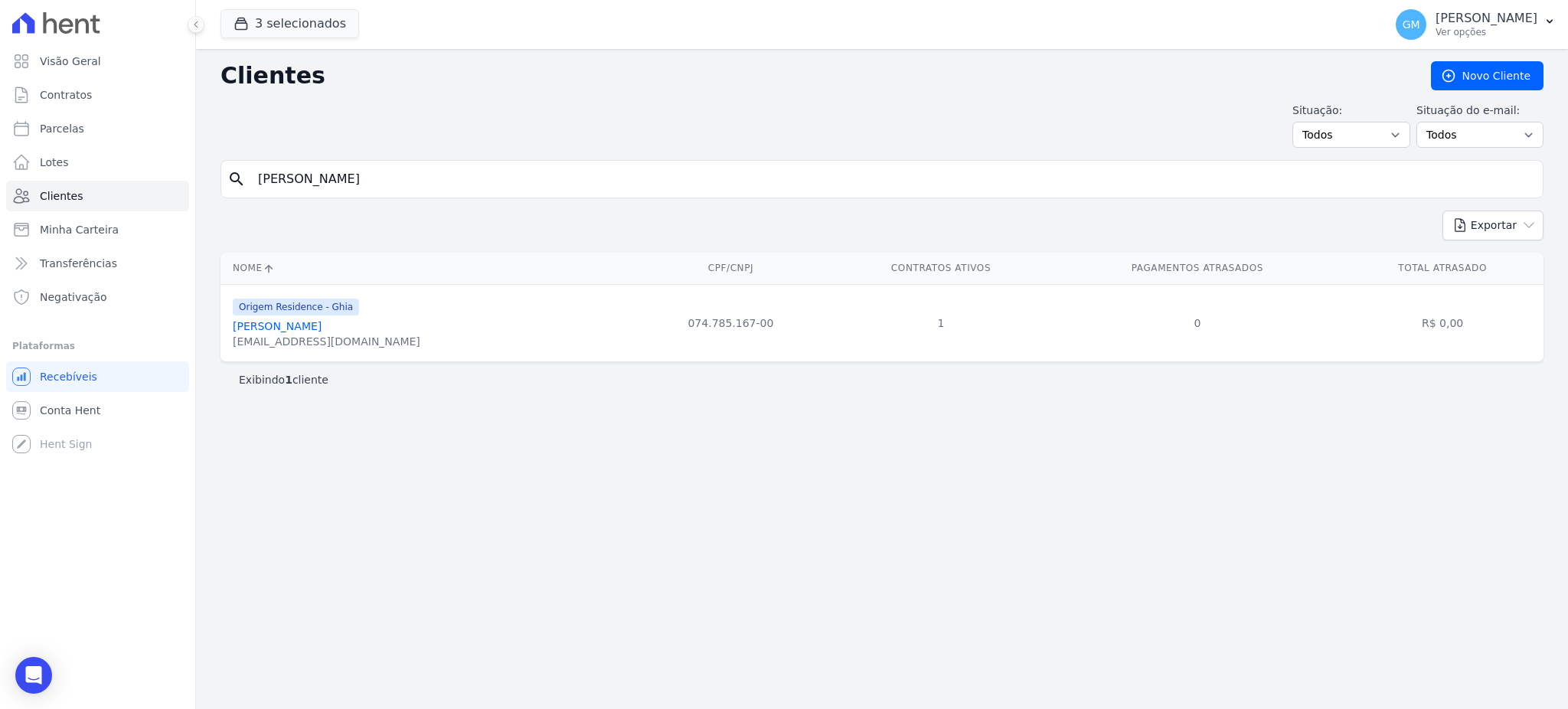
click at [322, 327] on link "Karla Muniz De Souza" at bounding box center [276, 326] width 89 height 12
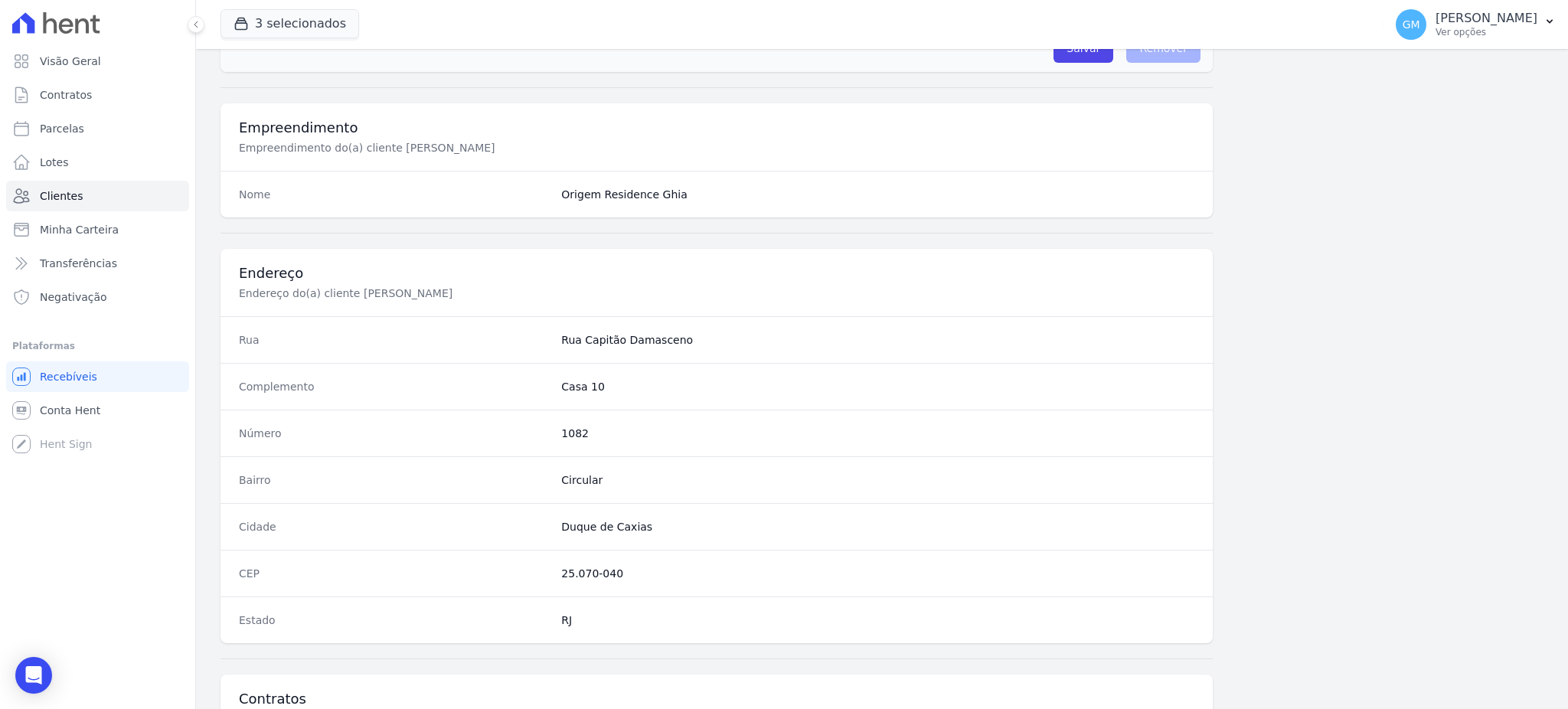
scroll to position [724, 0]
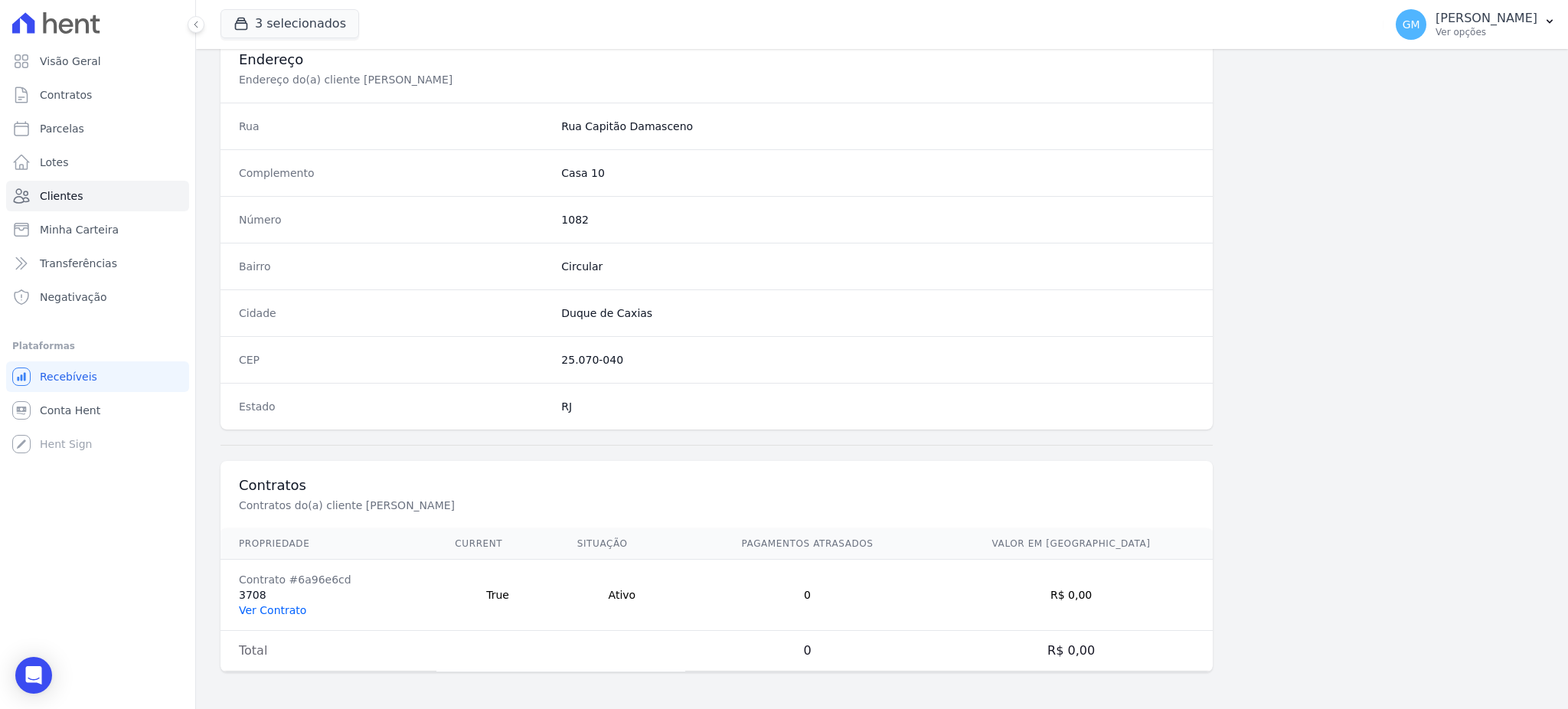
click at [279, 608] on link "Ver Contrato" at bounding box center [273, 610] width 68 height 12
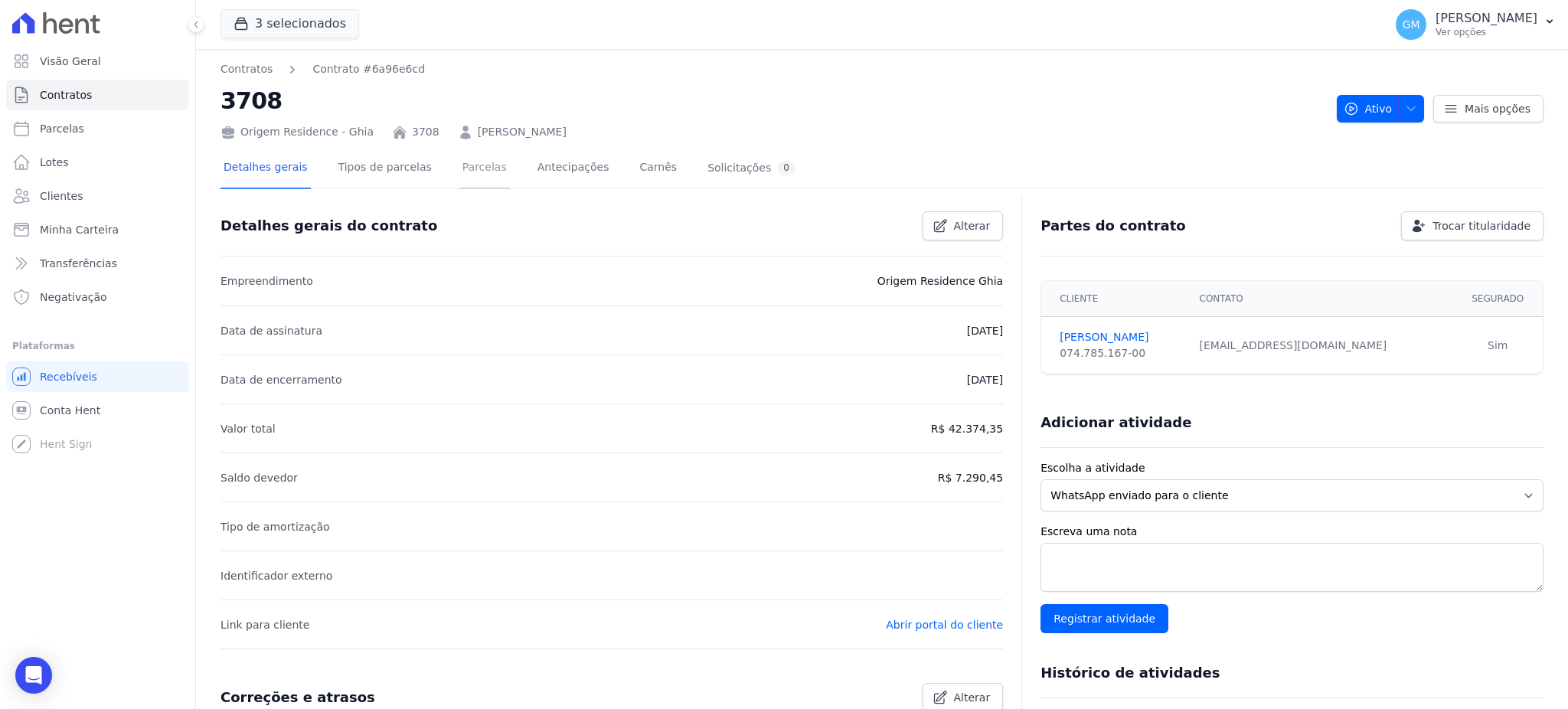
click at [460, 177] on link "Parcelas" at bounding box center [484, 169] width 51 height 41
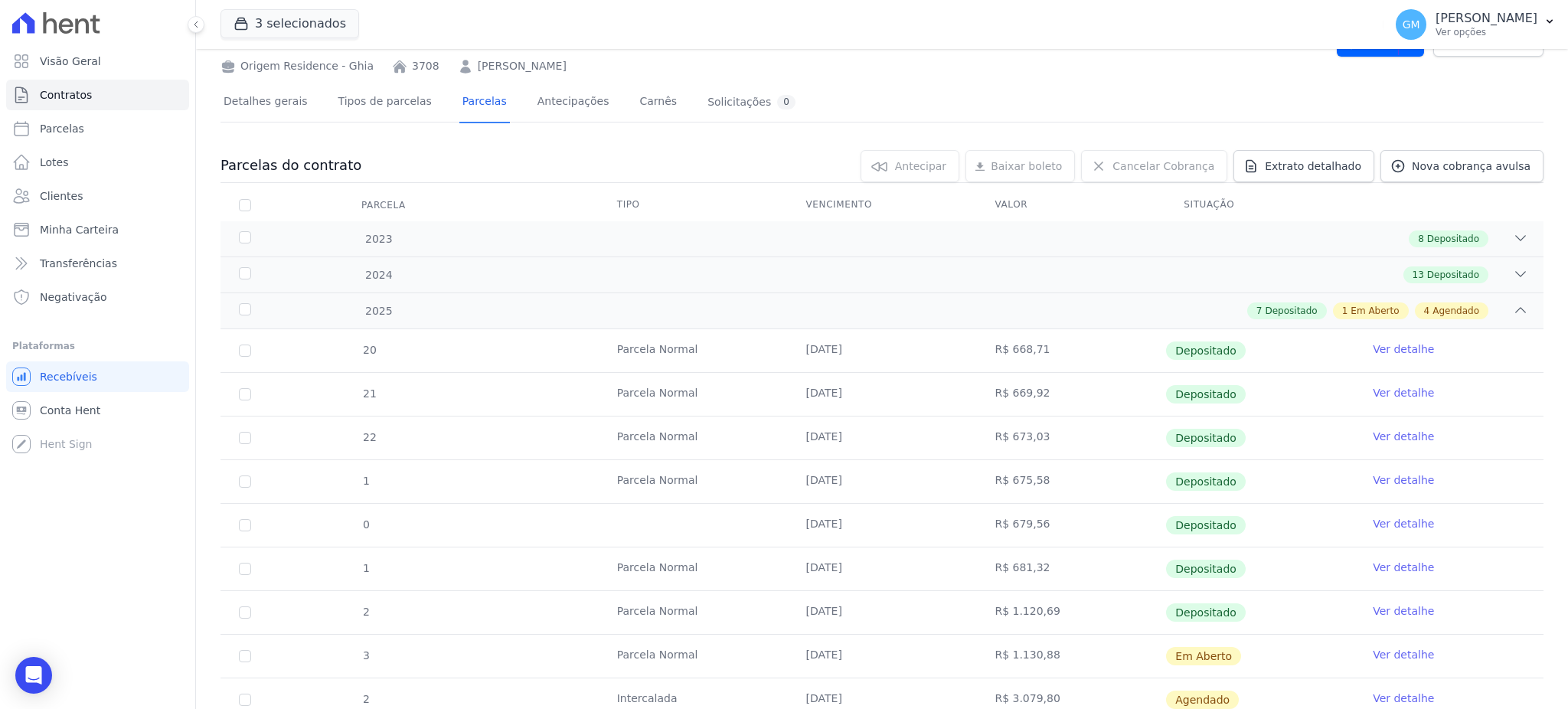
scroll to position [203, 0]
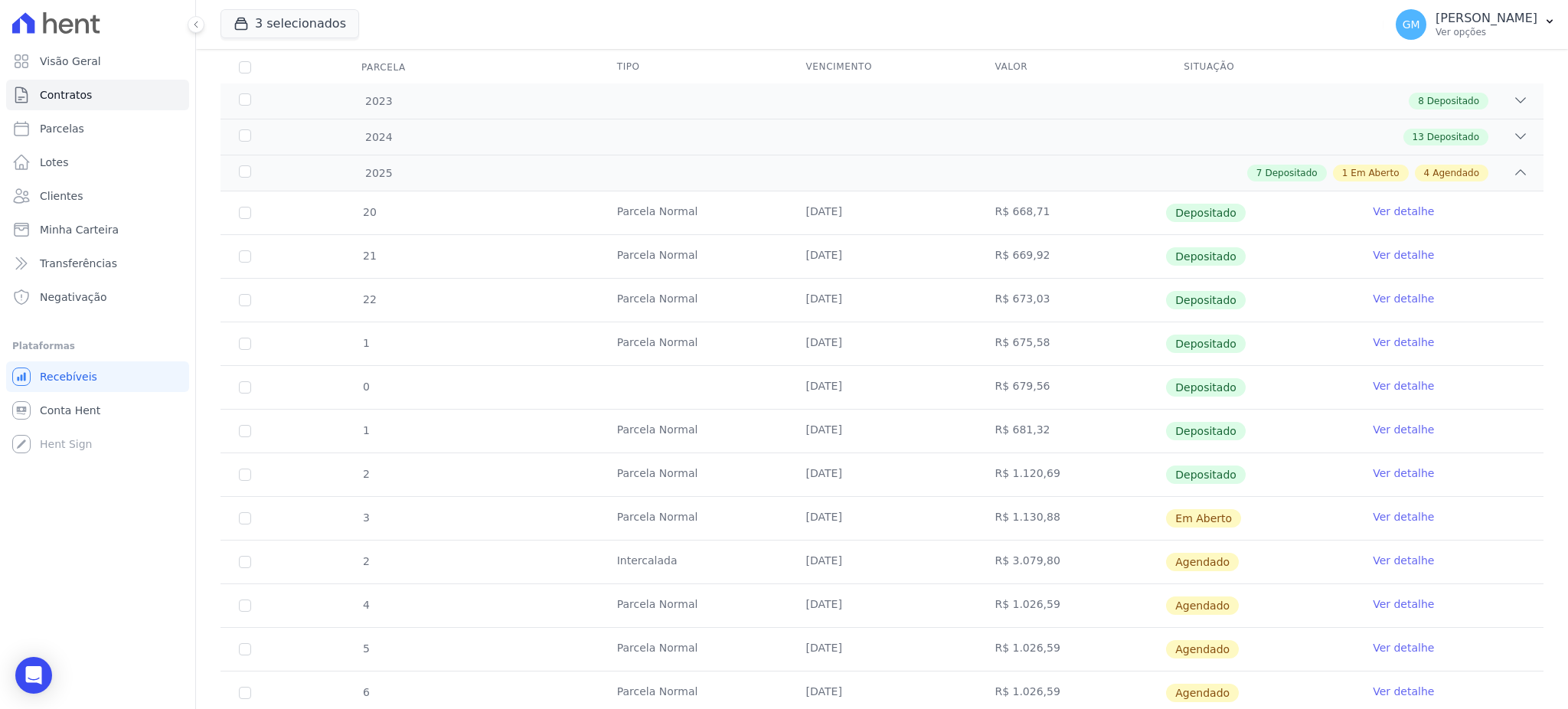
drag, startPoint x: 1225, startPoint y: 513, endPoint x: 730, endPoint y: 530, distance: 495.3
click at [730, 530] on tr "3 Parcela Normal 20/08/2025 R$ 1.130,88 Em Aberto Ver detalhe" at bounding box center [881, 519] width 1323 height 44
click at [97, 201] on link "Clientes" at bounding box center [98, 195] width 183 height 31
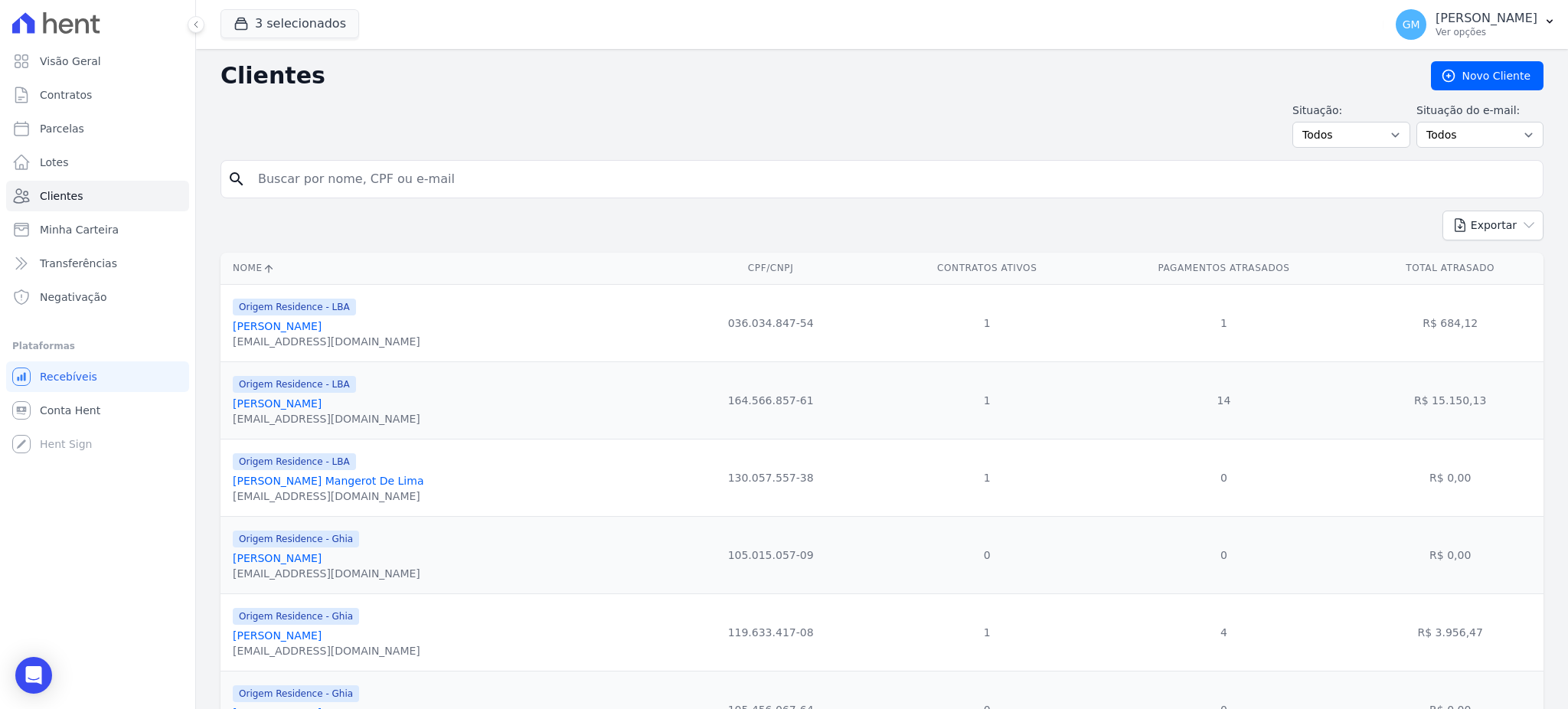
click at [267, 189] on input "search" at bounding box center [893, 178] width 1288 height 31
type input "tavares"
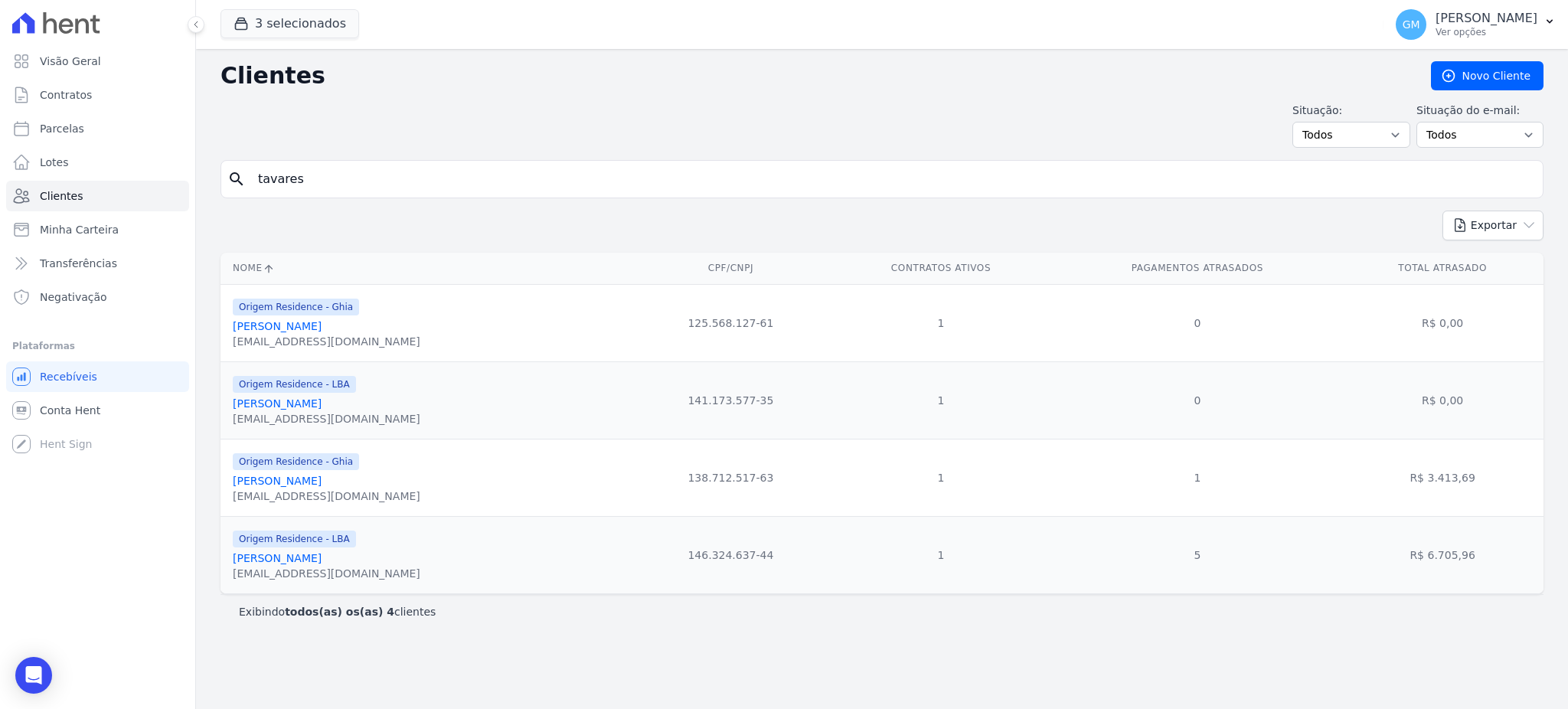
click at [322, 562] on link "Vinicius Dos Santos Tavares" at bounding box center [276, 558] width 89 height 12
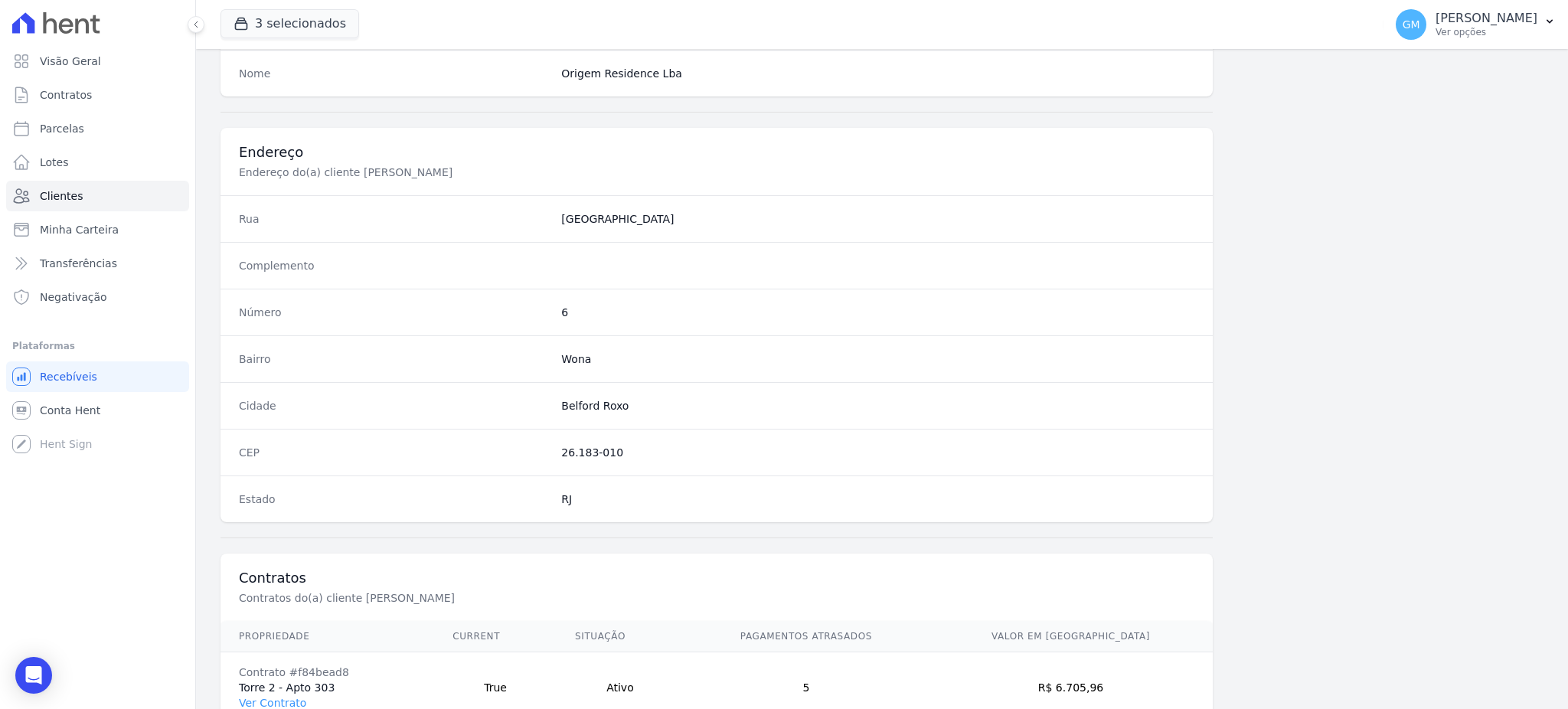
scroll to position [724, 0]
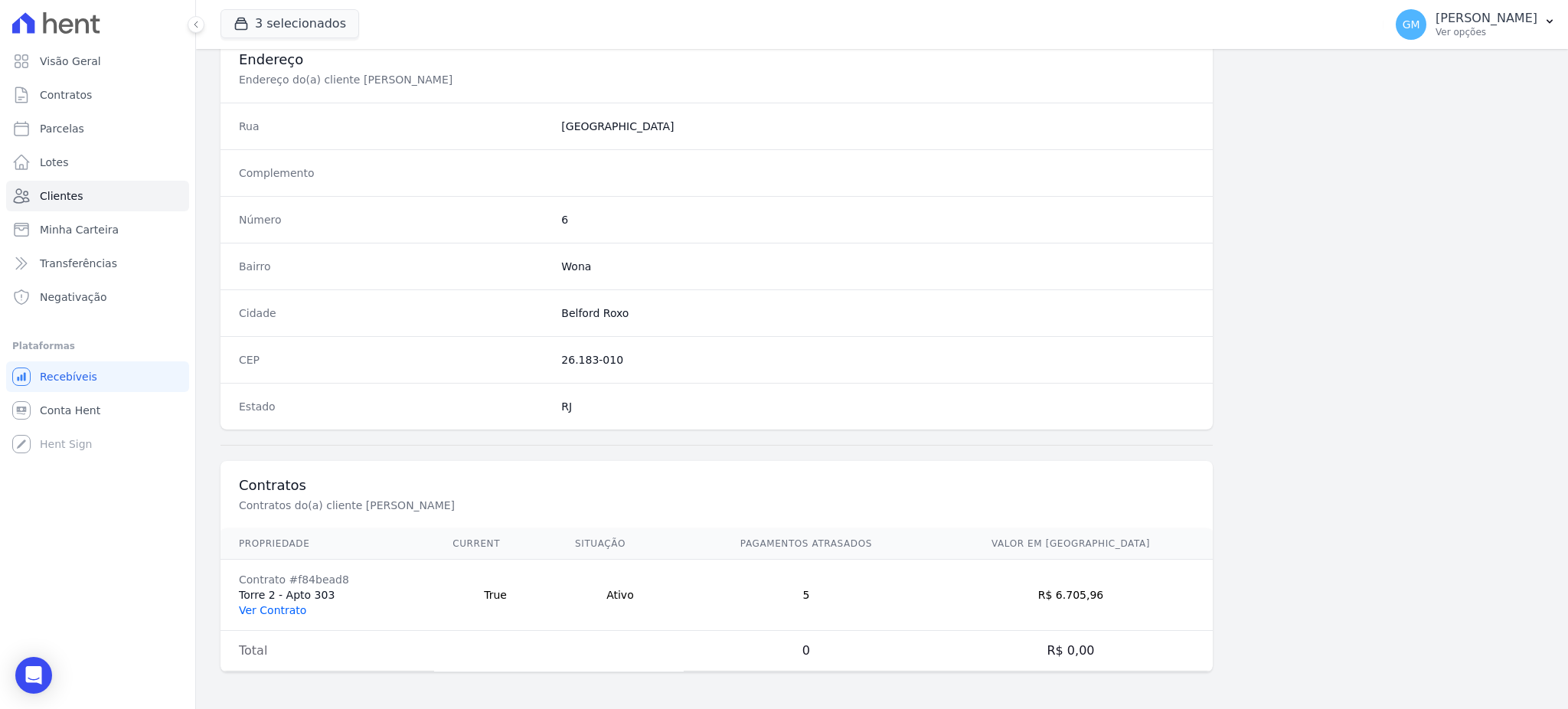
click at [272, 608] on link "Ver Contrato" at bounding box center [273, 610] width 68 height 12
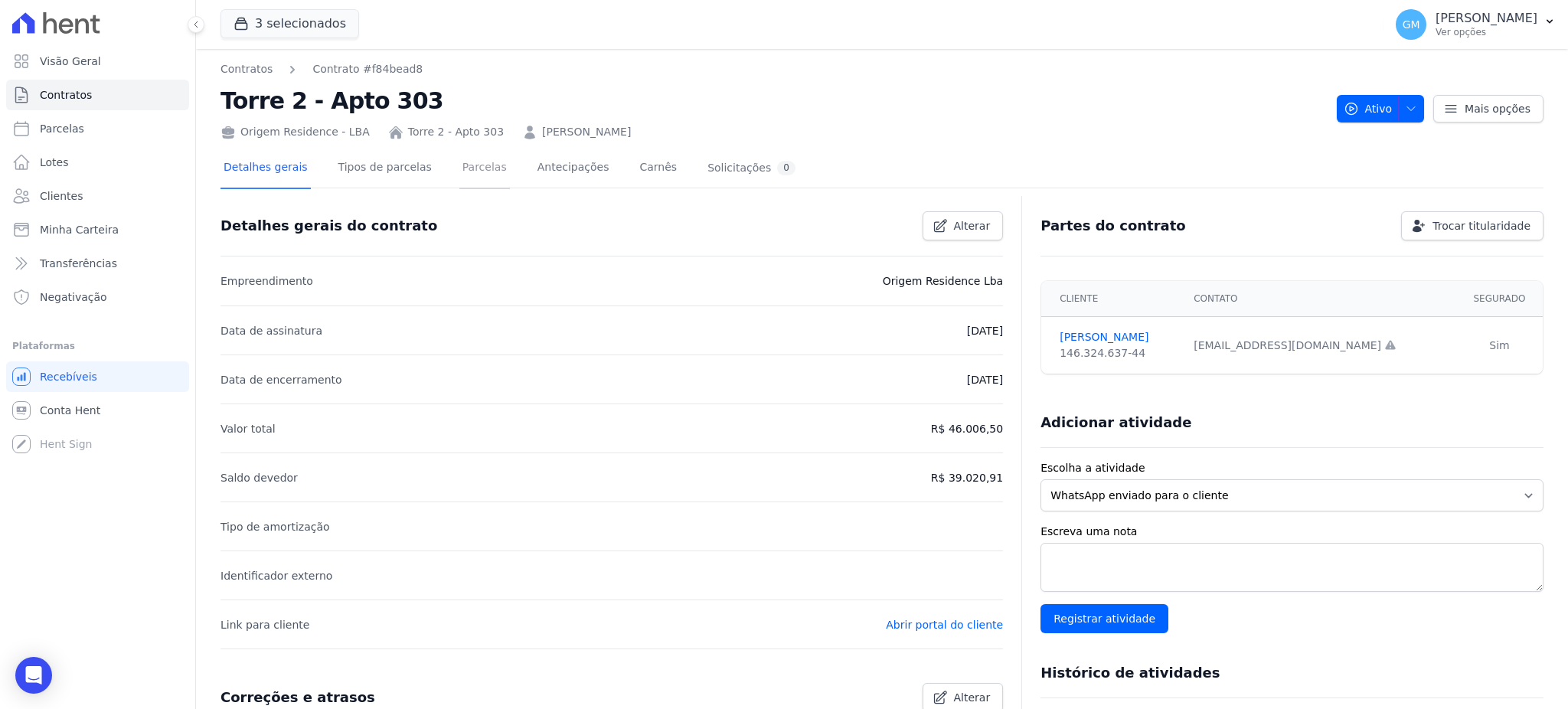
click at [460, 169] on link "Parcelas" at bounding box center [484, 169] width 51 height 41
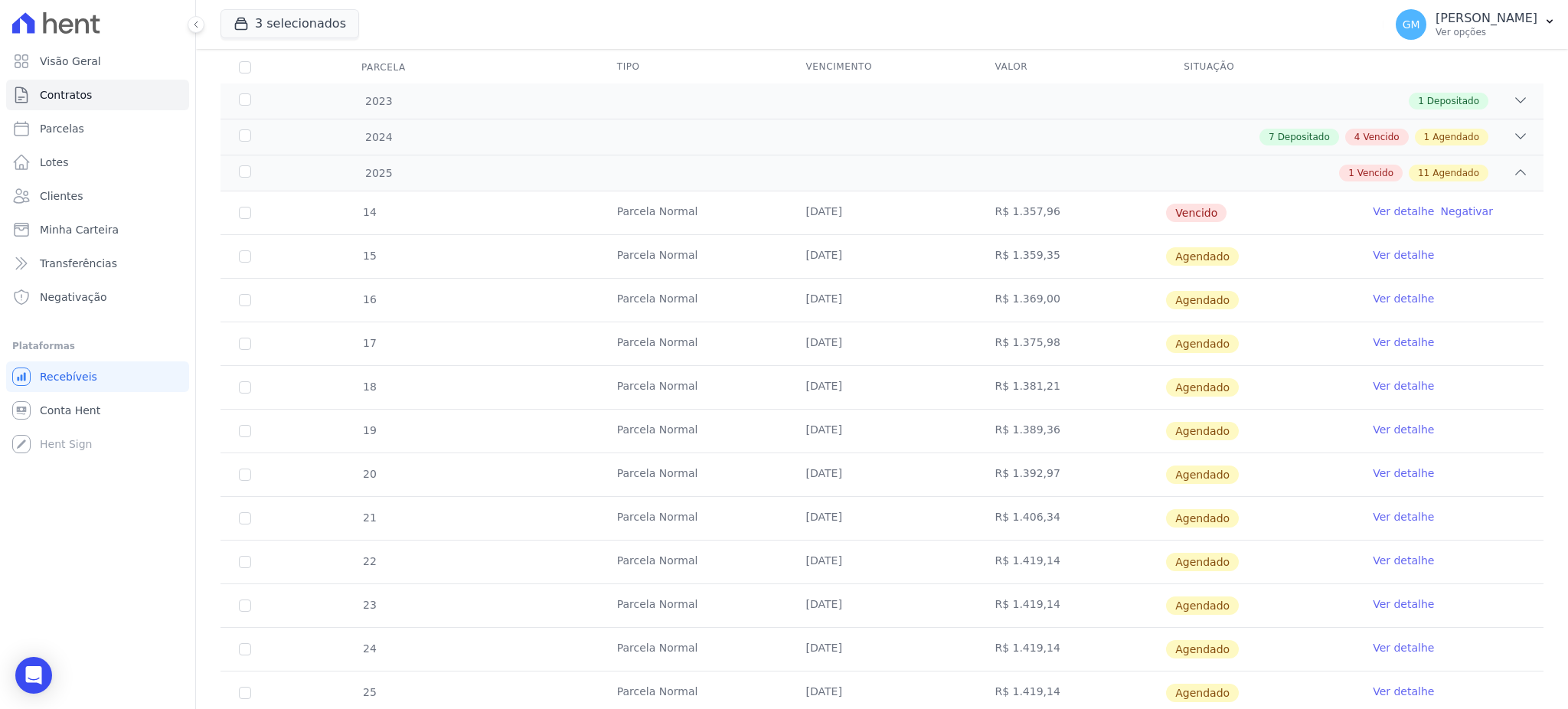
scroll to position [290, 0]
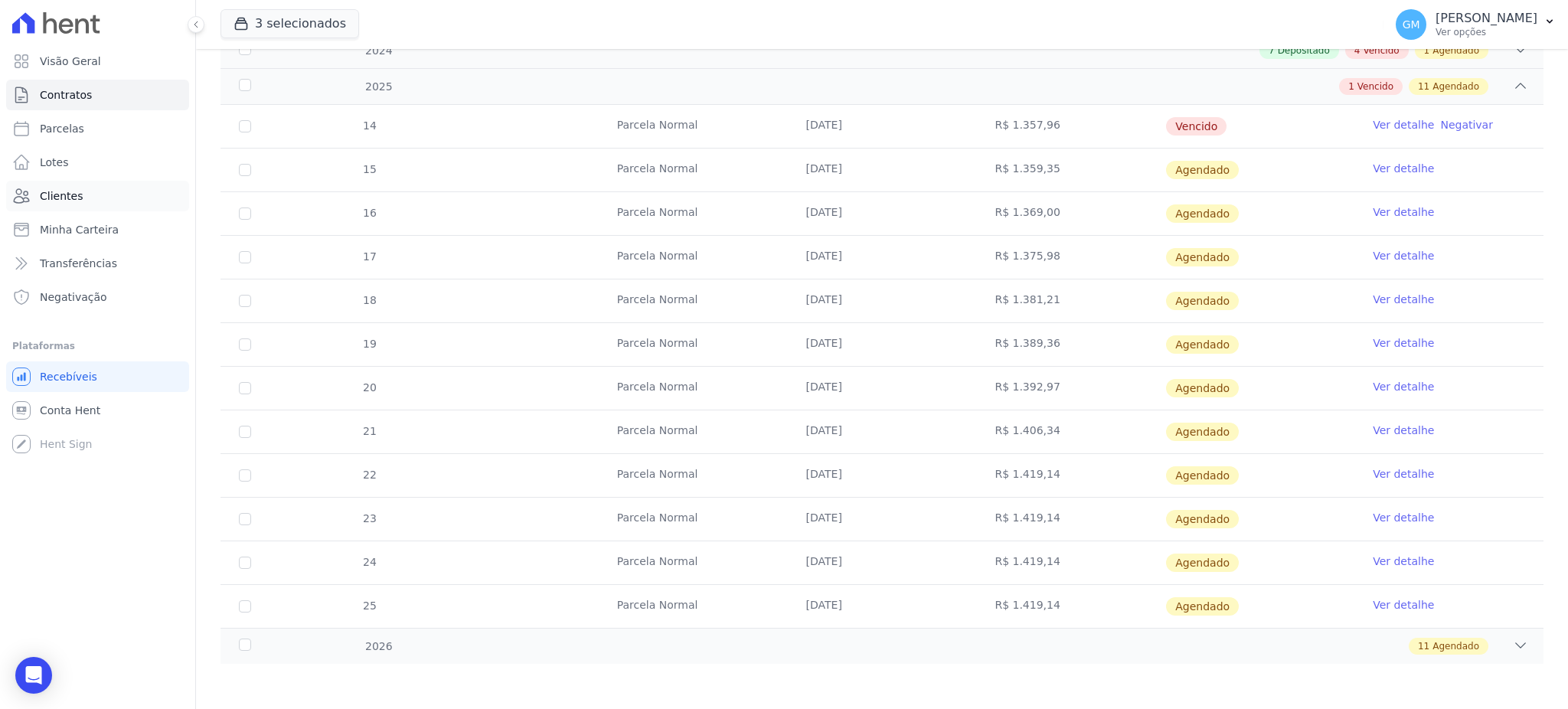
click at [84, 197] on link "Clientes" at bounding box center [98, 195] width 183 height 31
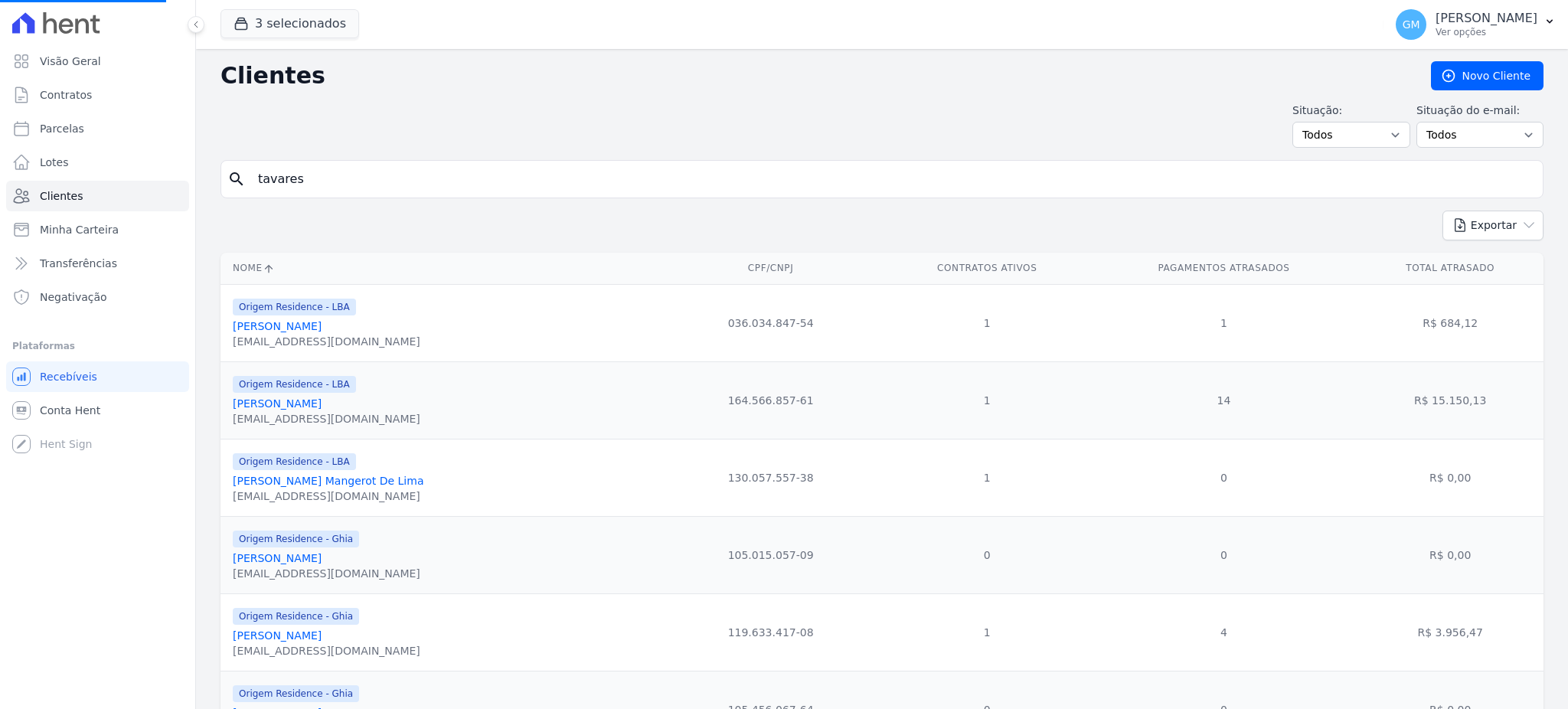
click at [289, 183] on input "tavares" at bounding box center [893, 178] width 1288 height 31
drag, startPoint x: 298, startPoint y: 179, endPoint x: 314, endPoint y: 179, distance: 16.0
click at [314, 179] on input "search" at bounding box center [893, 178] width 1288 height 31
type input "quincas"
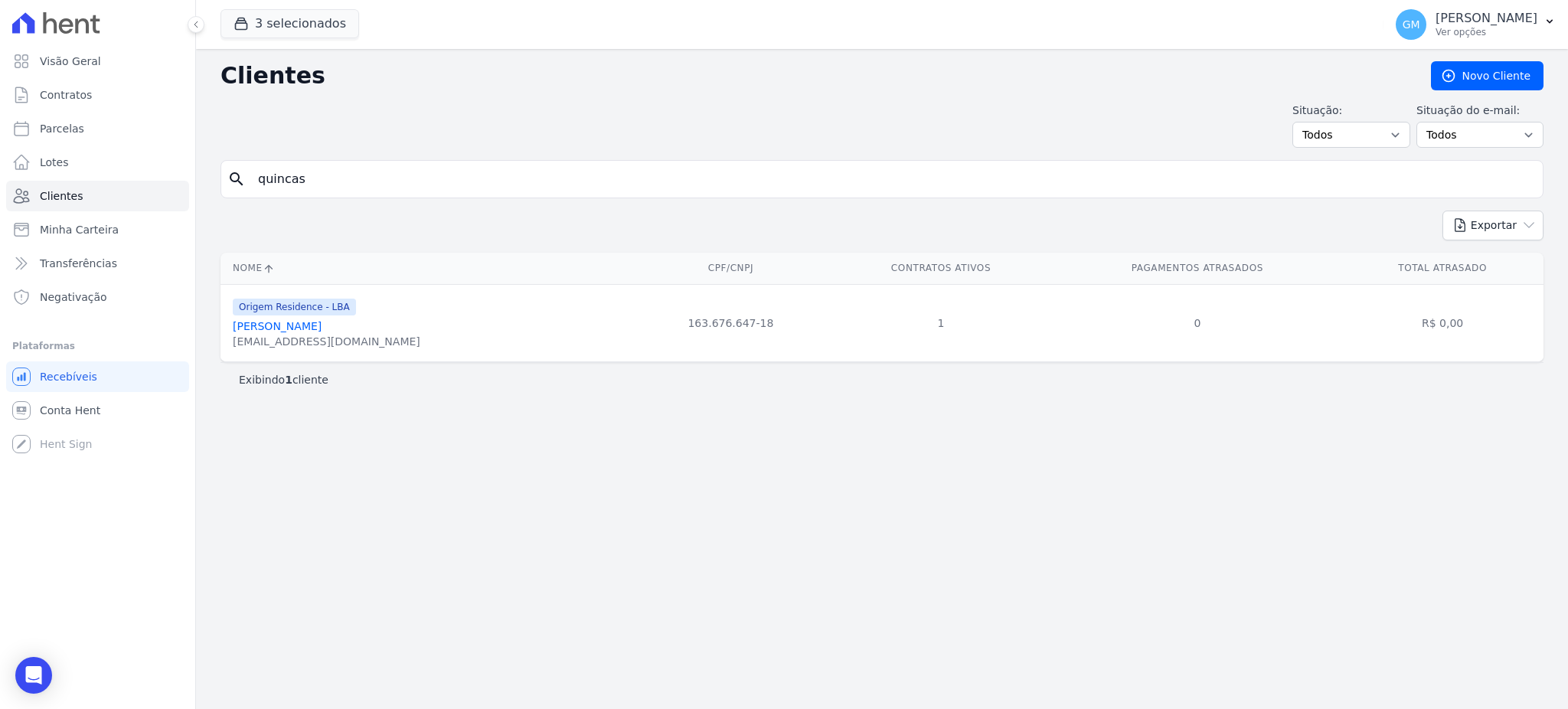
click at [317, 325] on link "Edilson Quincas De Oliveira Filho" at bounding box center [276, 326] width 89 height 12
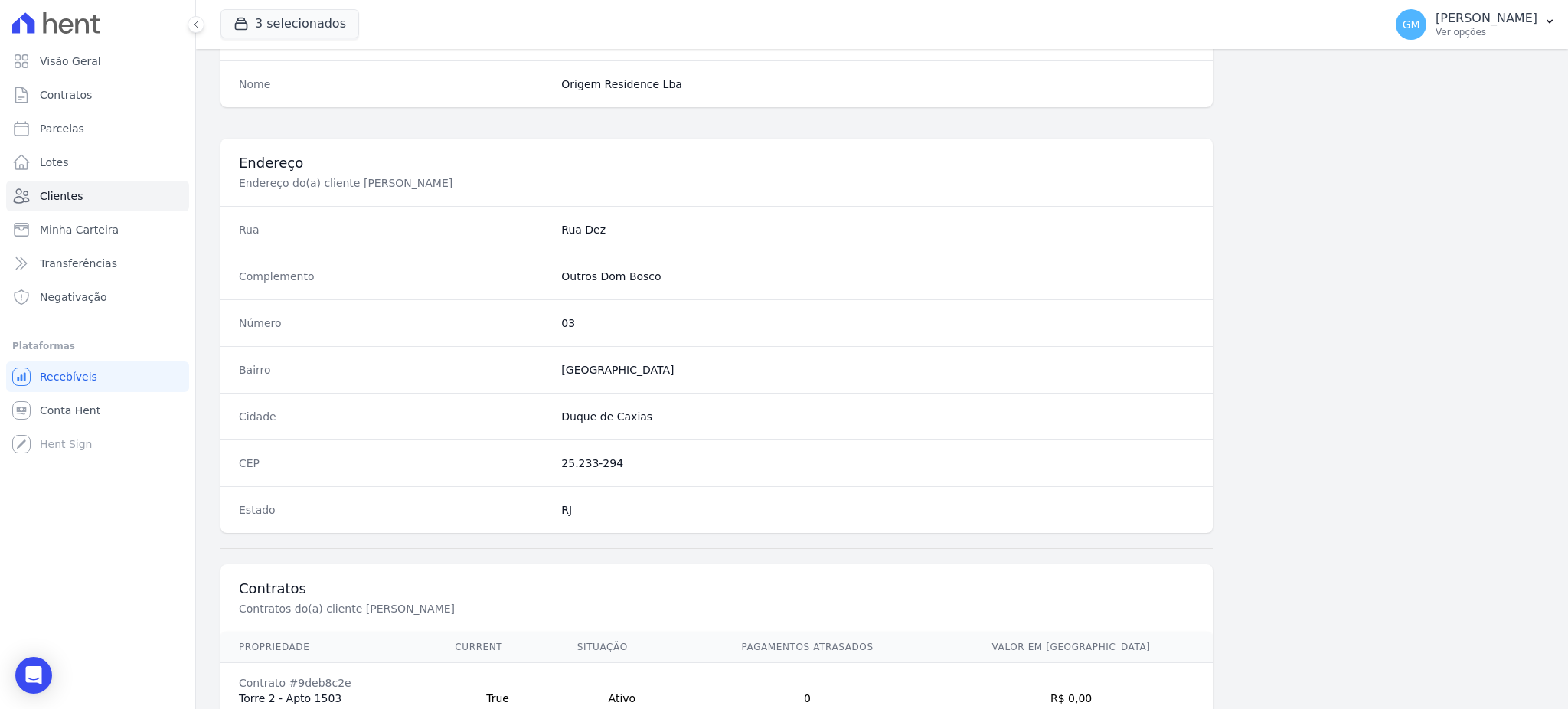
scroll to position [724, 0]
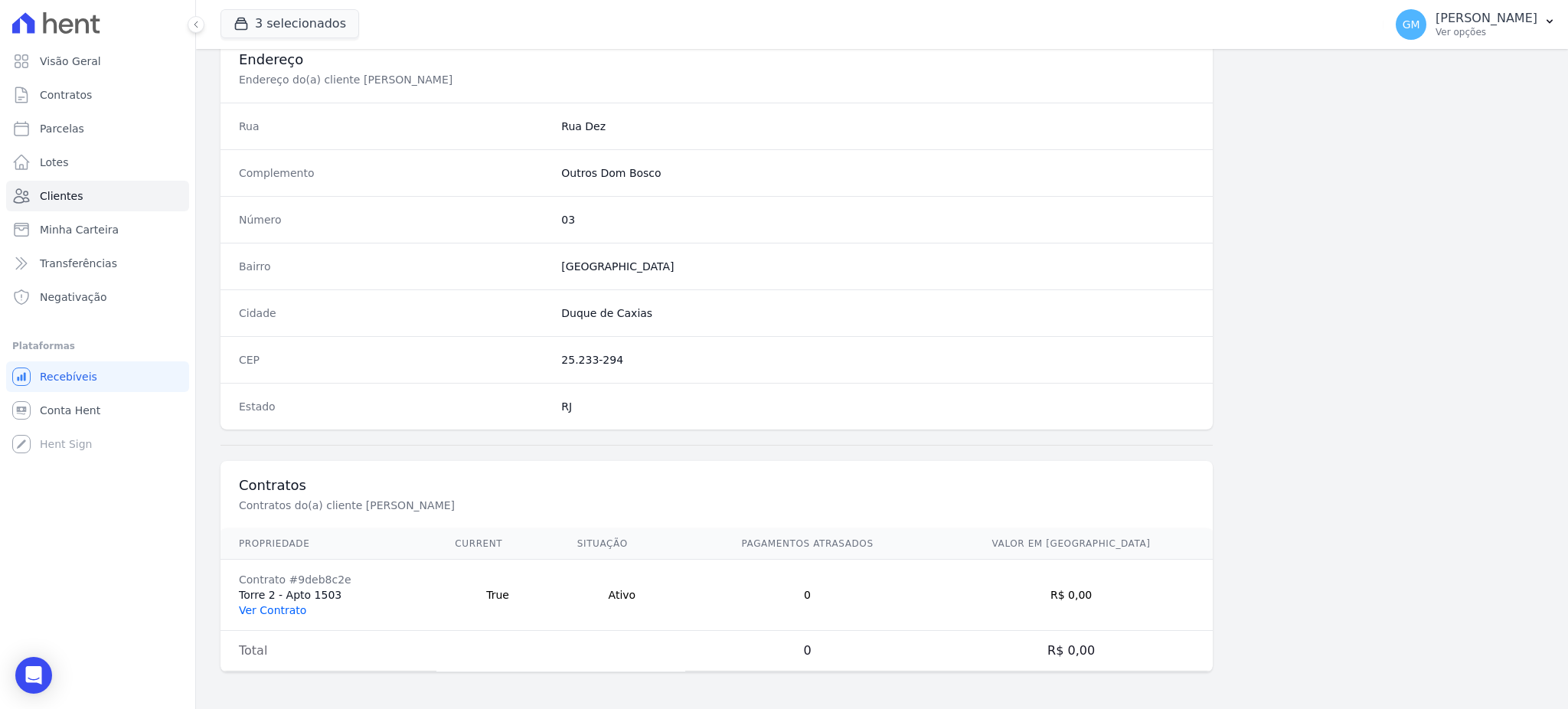
click at [280, 611] on link "Ver Contrato" at bounding box center [273, 610] width 68 height 12
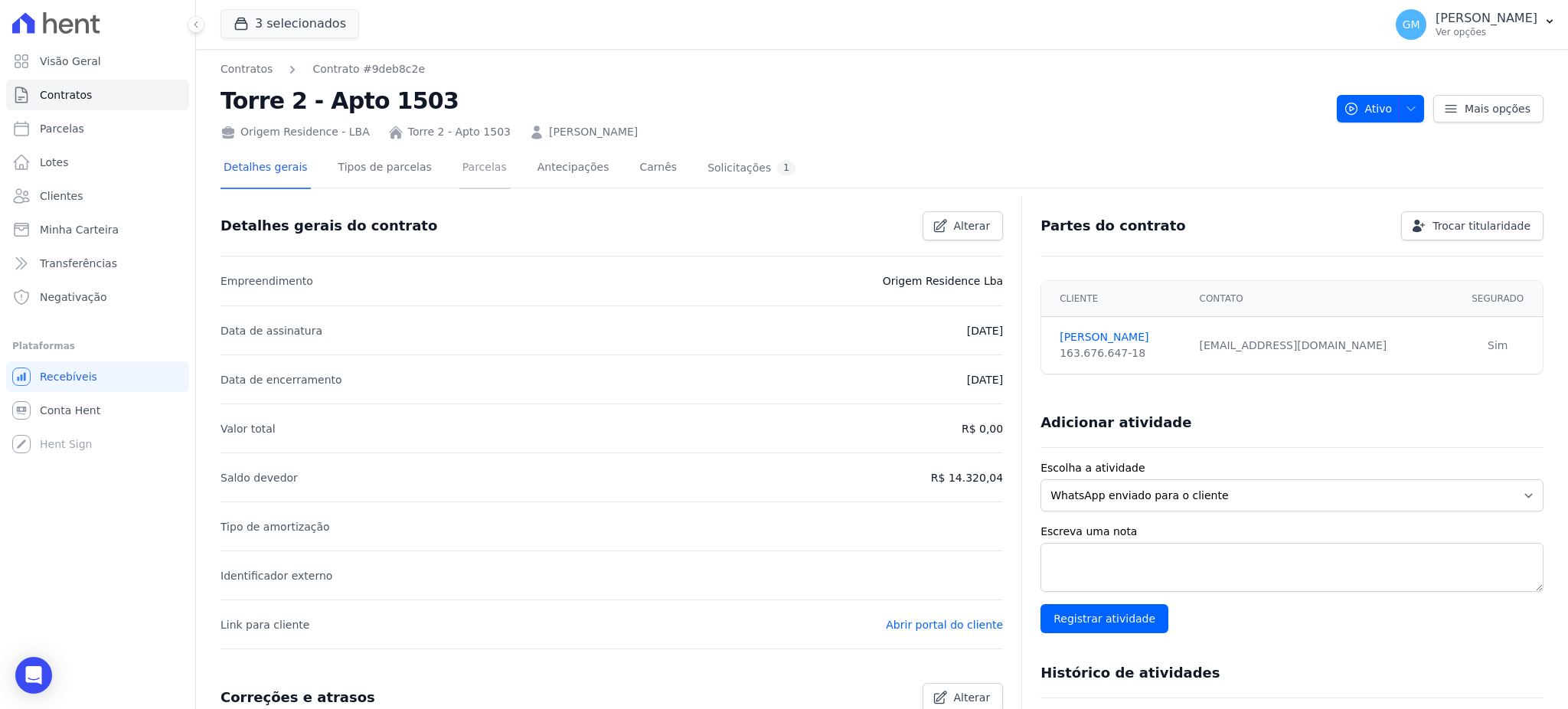
click at [460, 170] on link "Parcelas" at bounding box center [484, 169] width 51 height 41
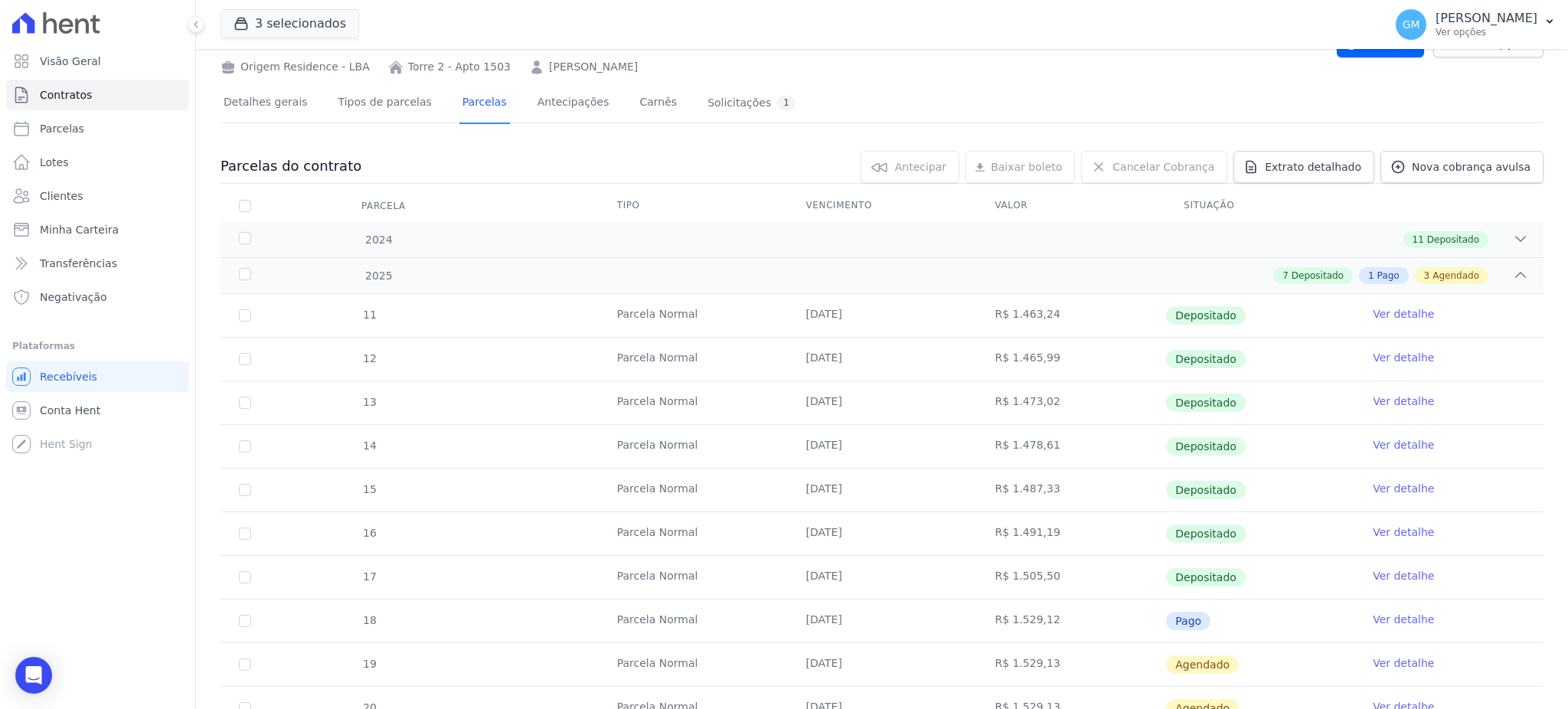
scroll to position [175, 0]
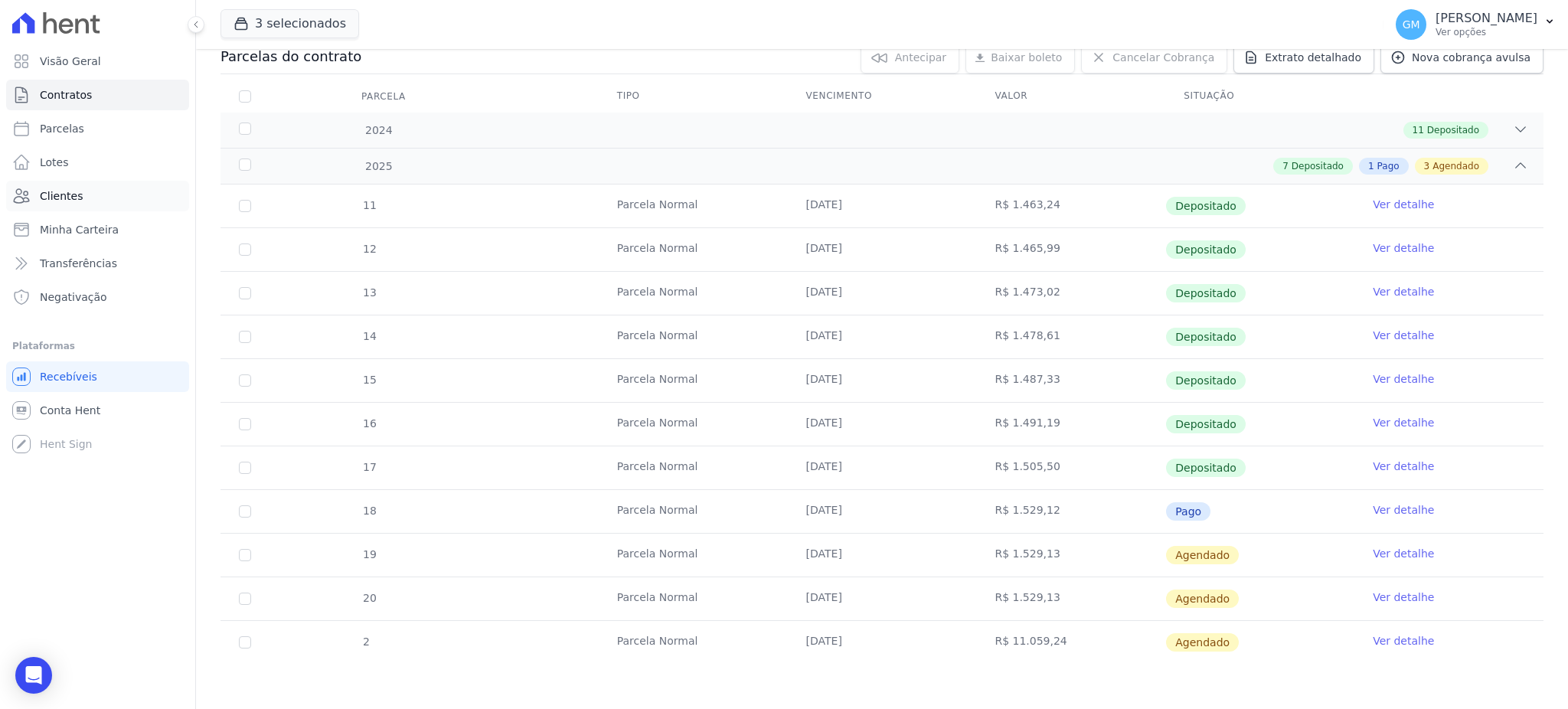
click at [96, 189] on link "Clientes" at bounding box center [98, 195] width 183 height 31
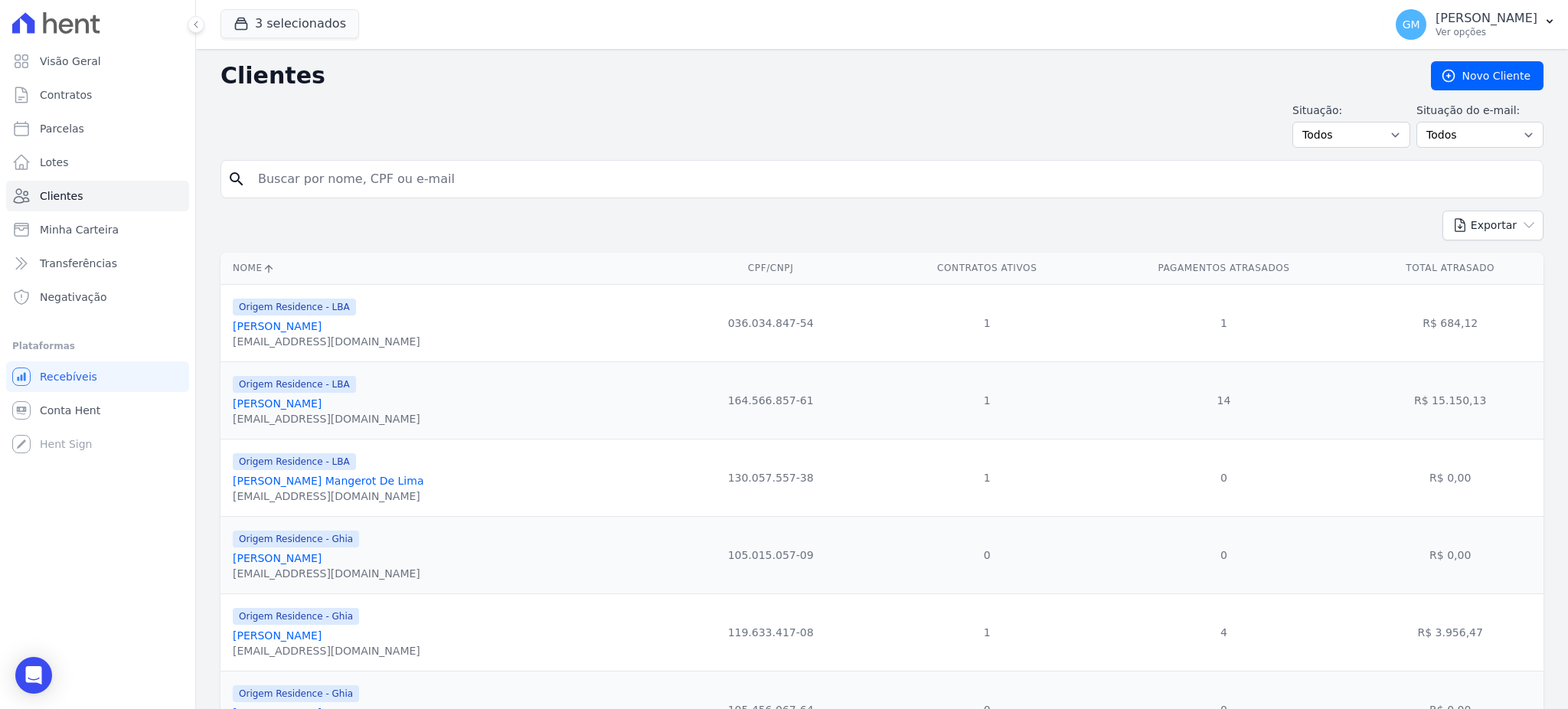
click at [304, 178] on input "search" at bounding box center [893, 178] width 1288 height 31
type input "marilia anto"
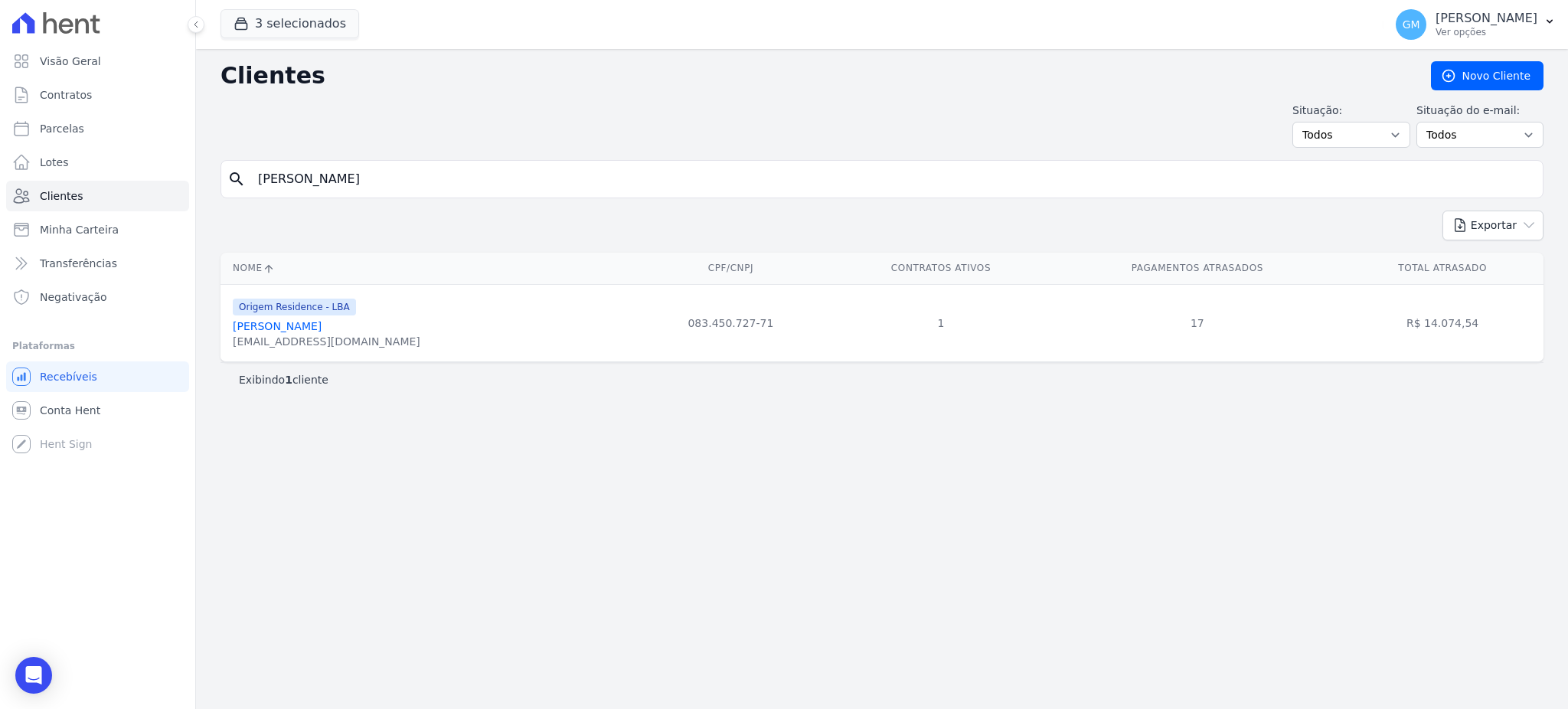
click at [322, 332] on link "Marília Antônia Rodrigues Da Silva" at bounding box center [276, 326] width 89 height 12
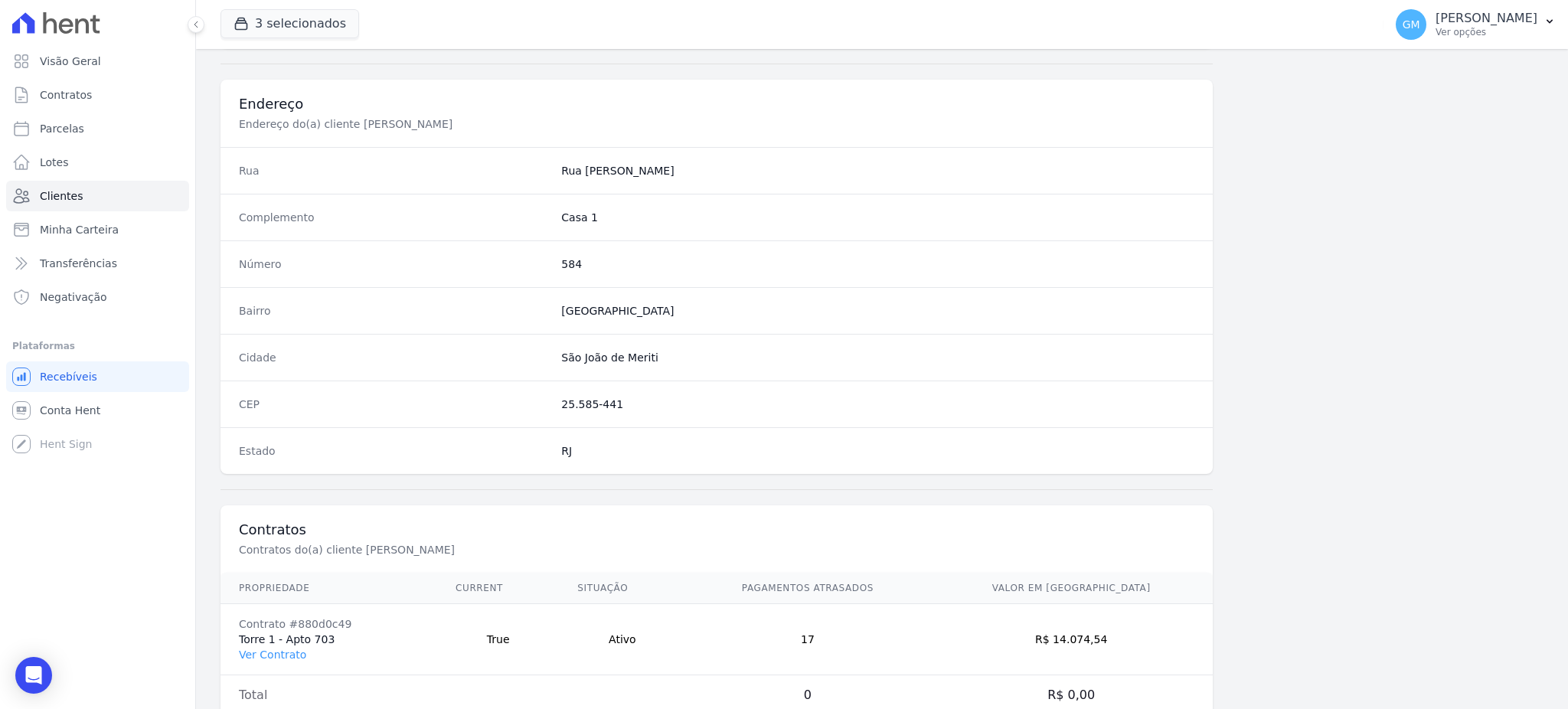
scroll to position [724, 0]
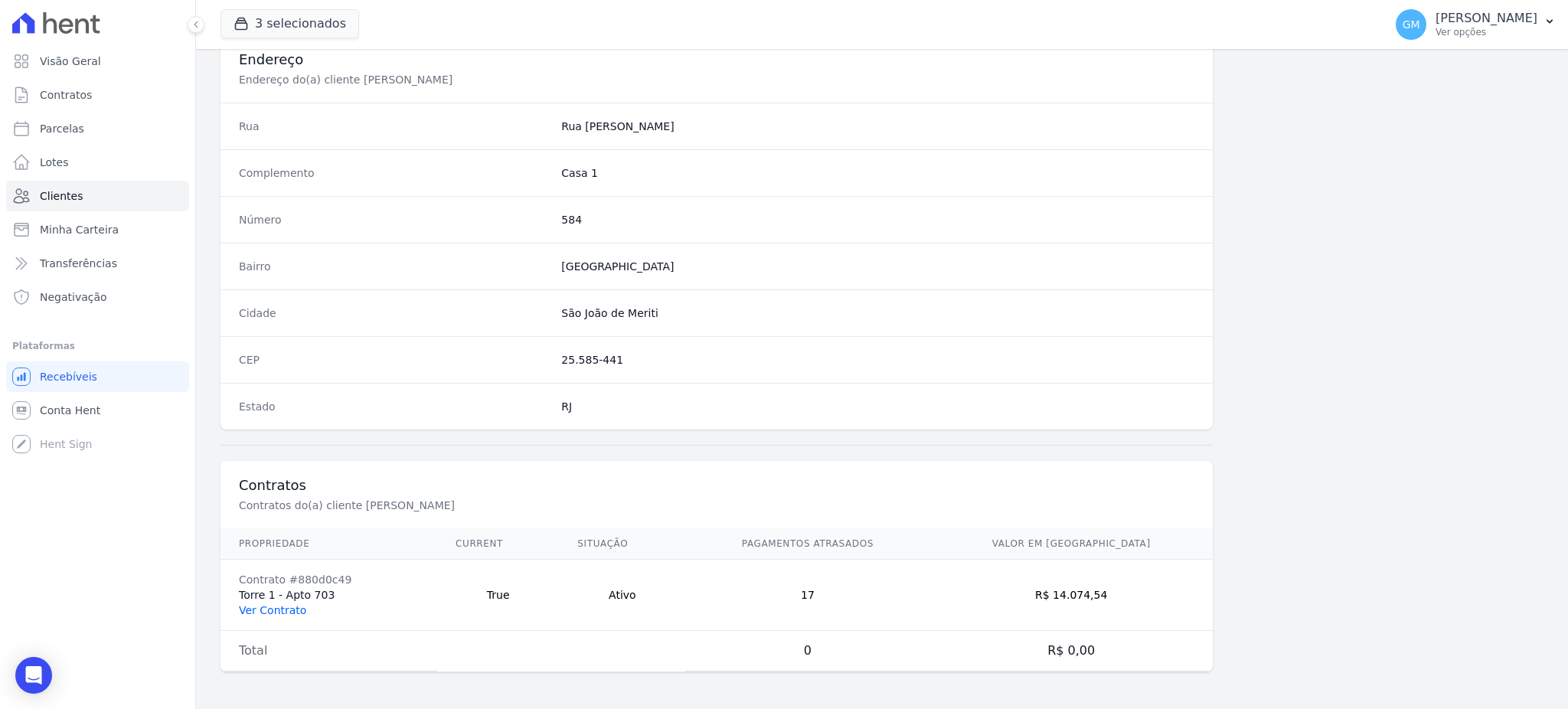
click at [272, 609] on link "Ver Contrato" at bounding box center [273, 610] width 68 height 12
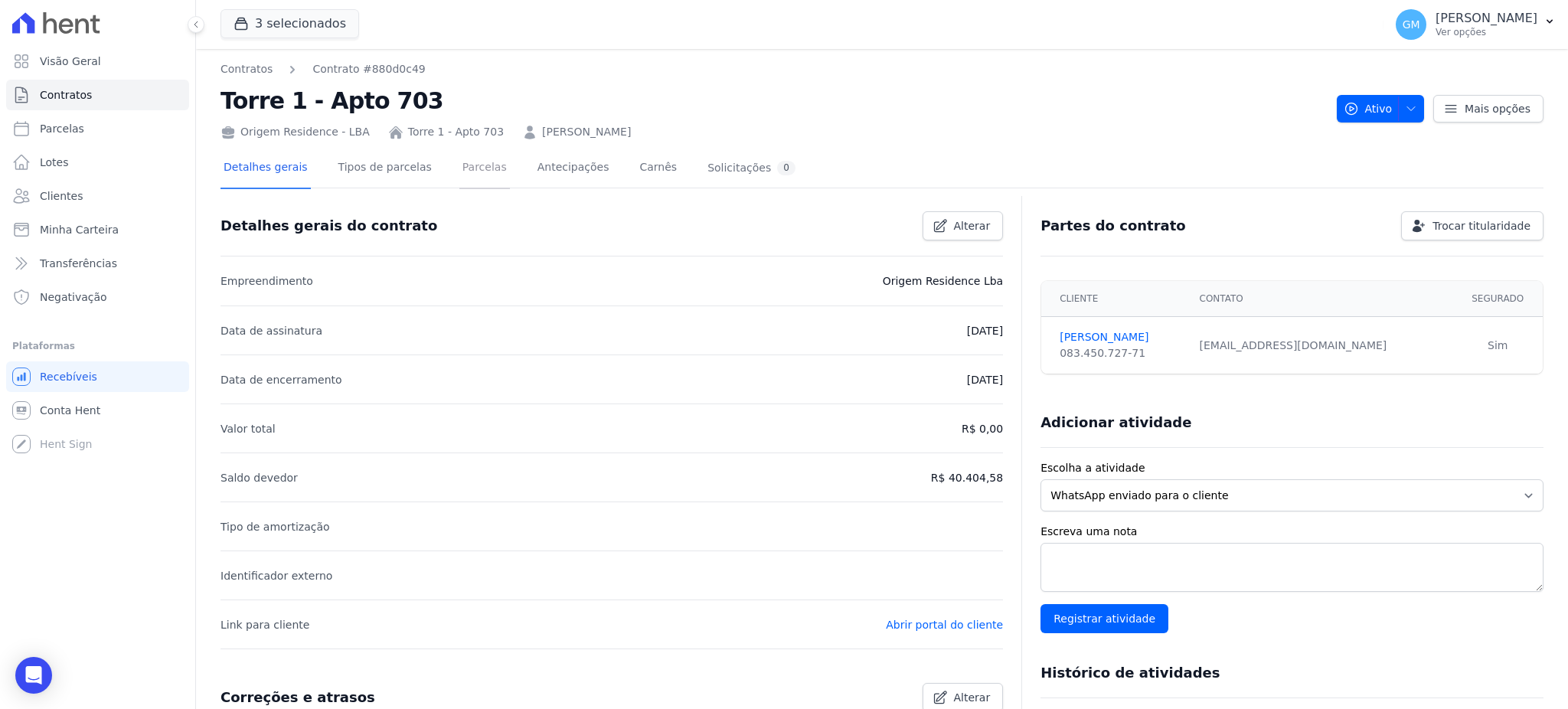
click at [460, 170] on link "Parcelas" at bounding box center [484, 169] width 51 height 41
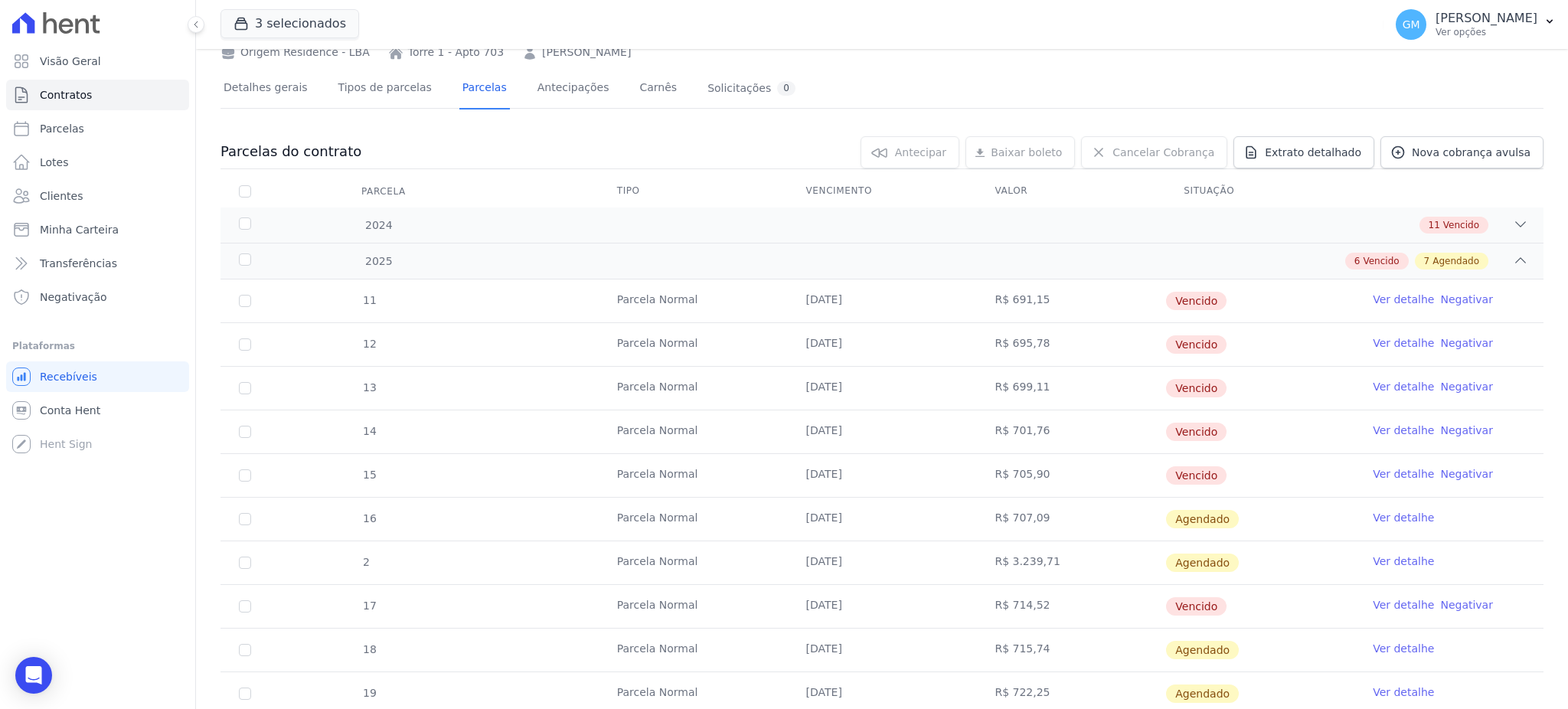
scroll to position [203, 0]
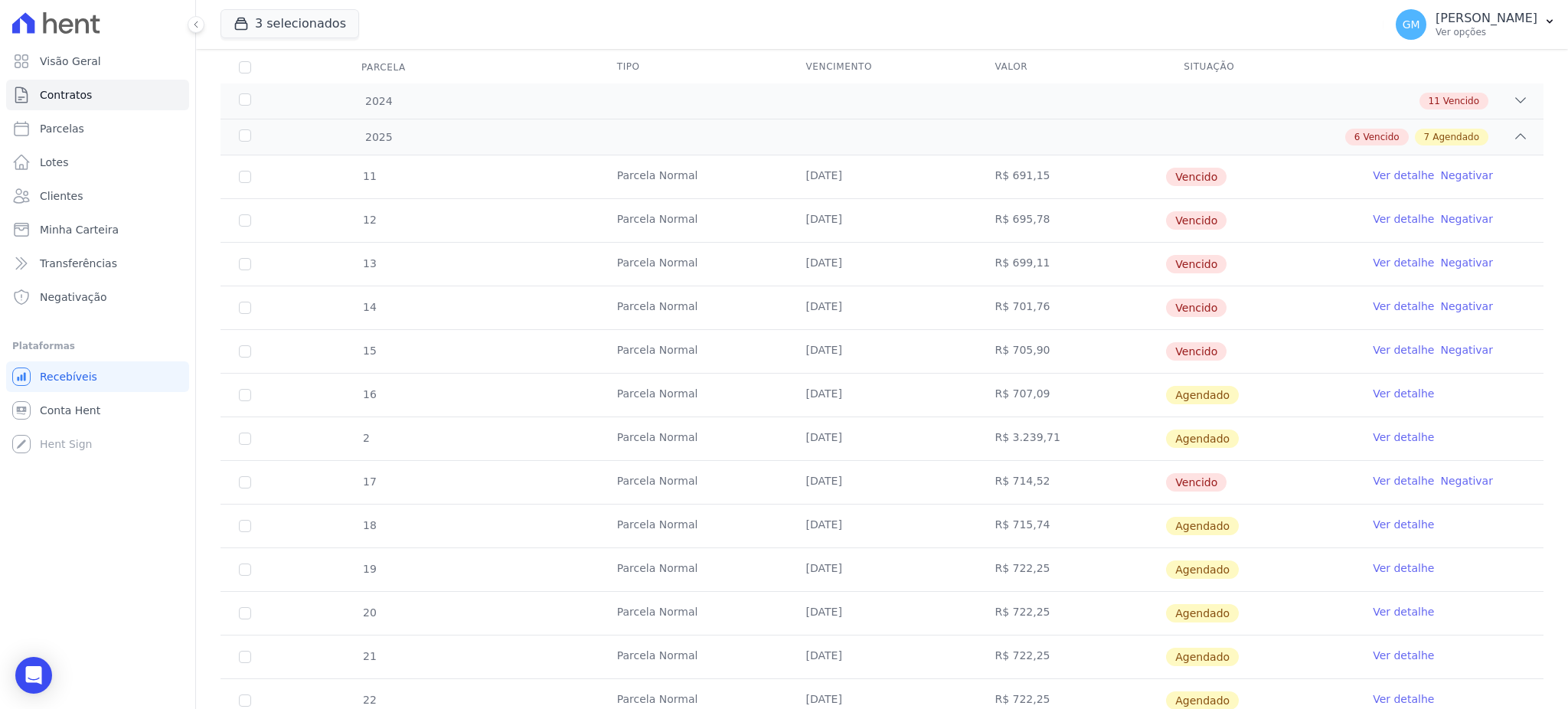
drag, startPoint x: 1207, startPoint y: 485, endPoint x: 792, endPoint y: 483, distance: 415.0
click at [792, 483] on tr "17 Parcela Normal 20/07/2025 R$ 714,52 Vencido Ver detalhe Negativar" at bounding box center [881, 483] width 1323 height 44
click at [1374, 483] on link "Ver detalhe" at bounding box center [1403, 481] width 61 height 15
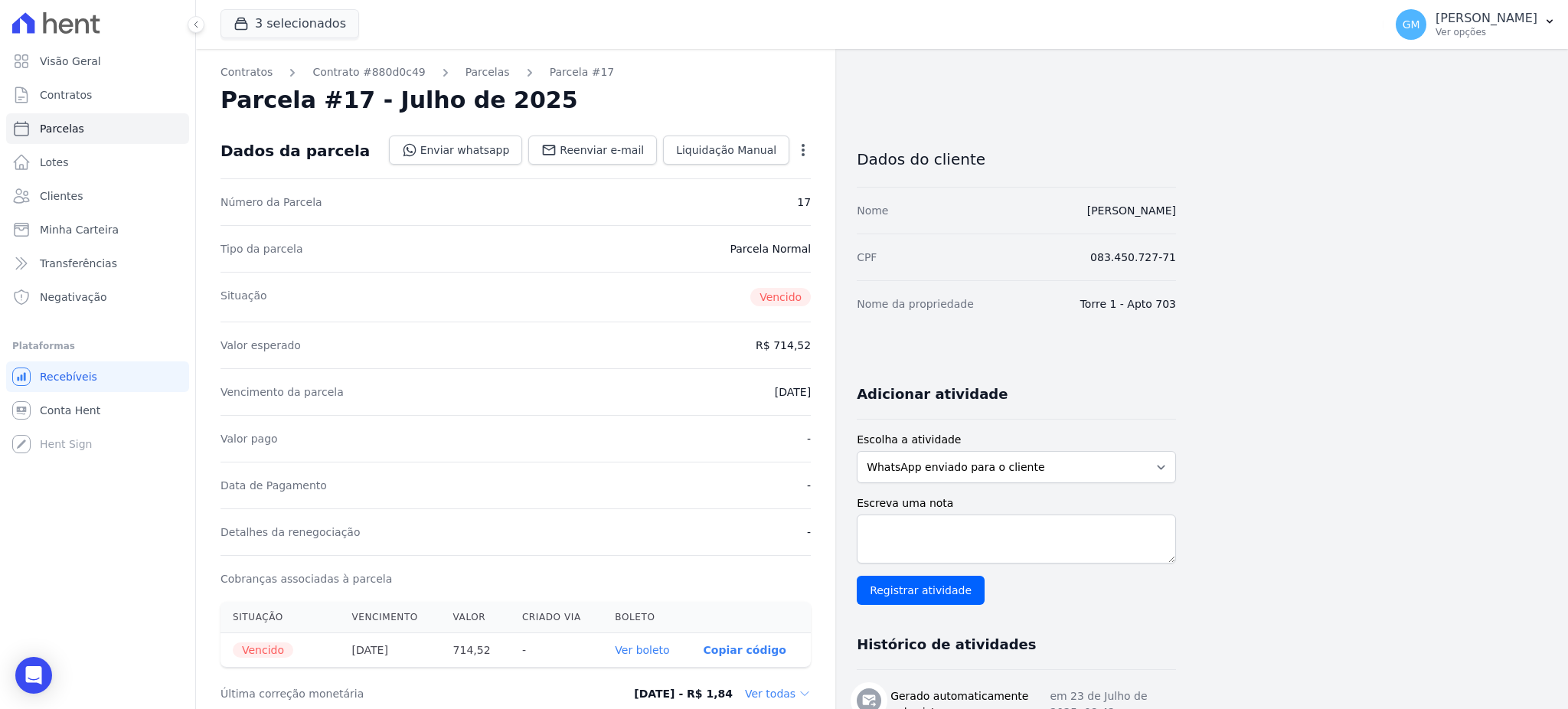
click at [596, 236] on div "Tipo da parcela Parcela Normal" at bounding box center [515, 248] width 590 height 47
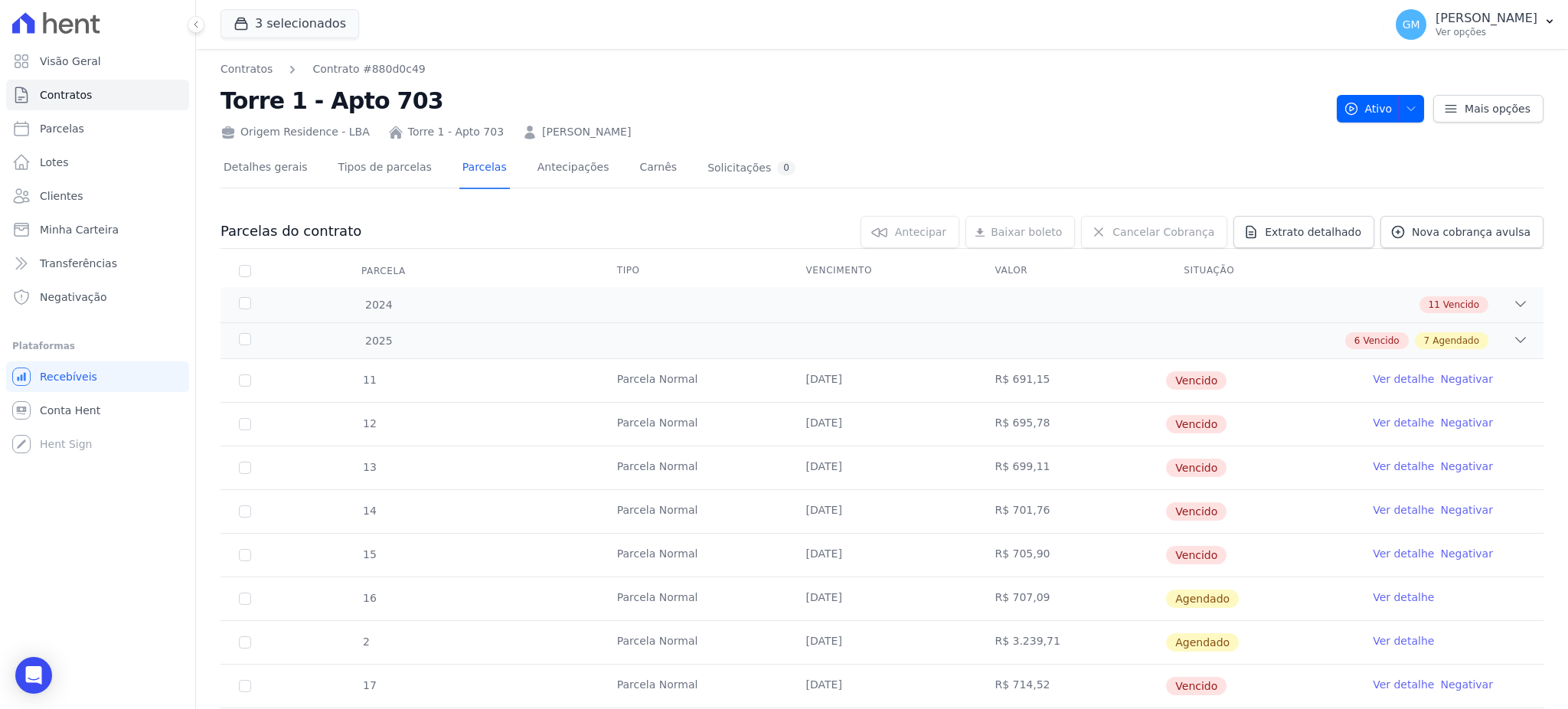
scroll to position [203, 0]
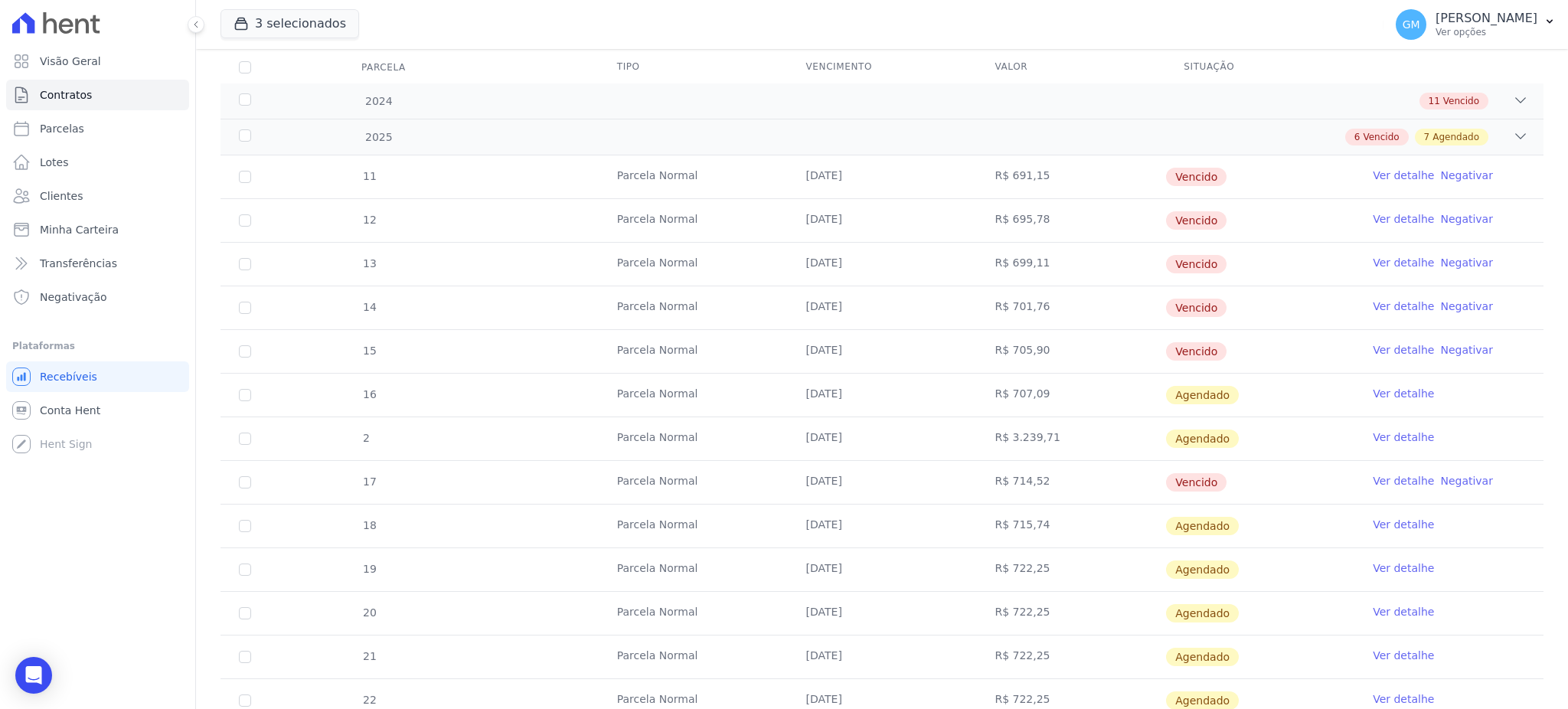
click at [1373, 519] on link "Ver detalhe" at bounding box center [1403, 524] width 61 height 15
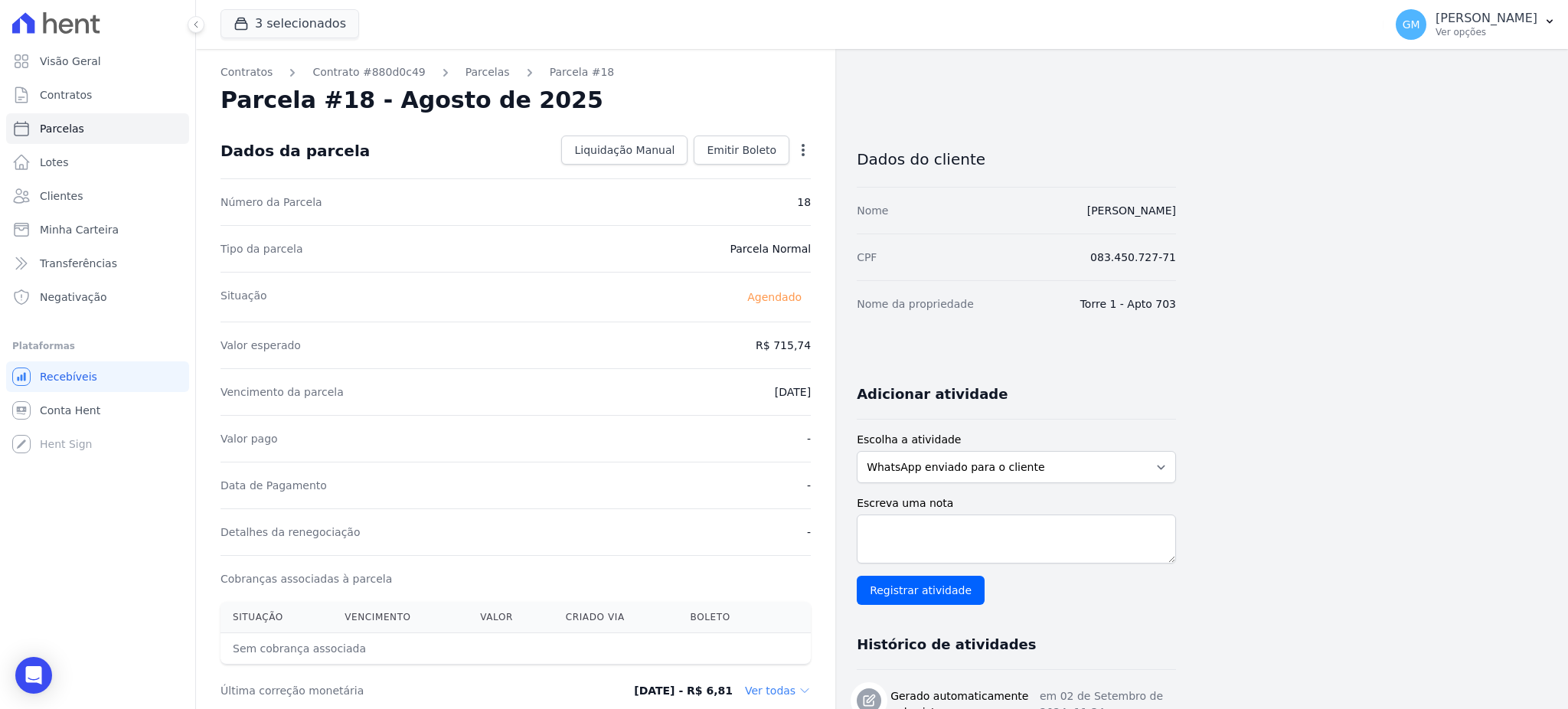
click at [806, 144] on icon "button" at bounding box center [802, 150] width 15 height 15
click at [754, 165] on link "Alterar" at bounding box center [737, 171] width 135 height 28
drag, startPoint x: 747, startPoint y: 343, endPoint x: 804, endPoint y: 350, distance: 57.4
click at [804, 350] on input "715.74" at bounding box center [737, 344] width 147 height 32
paste input "21.02"
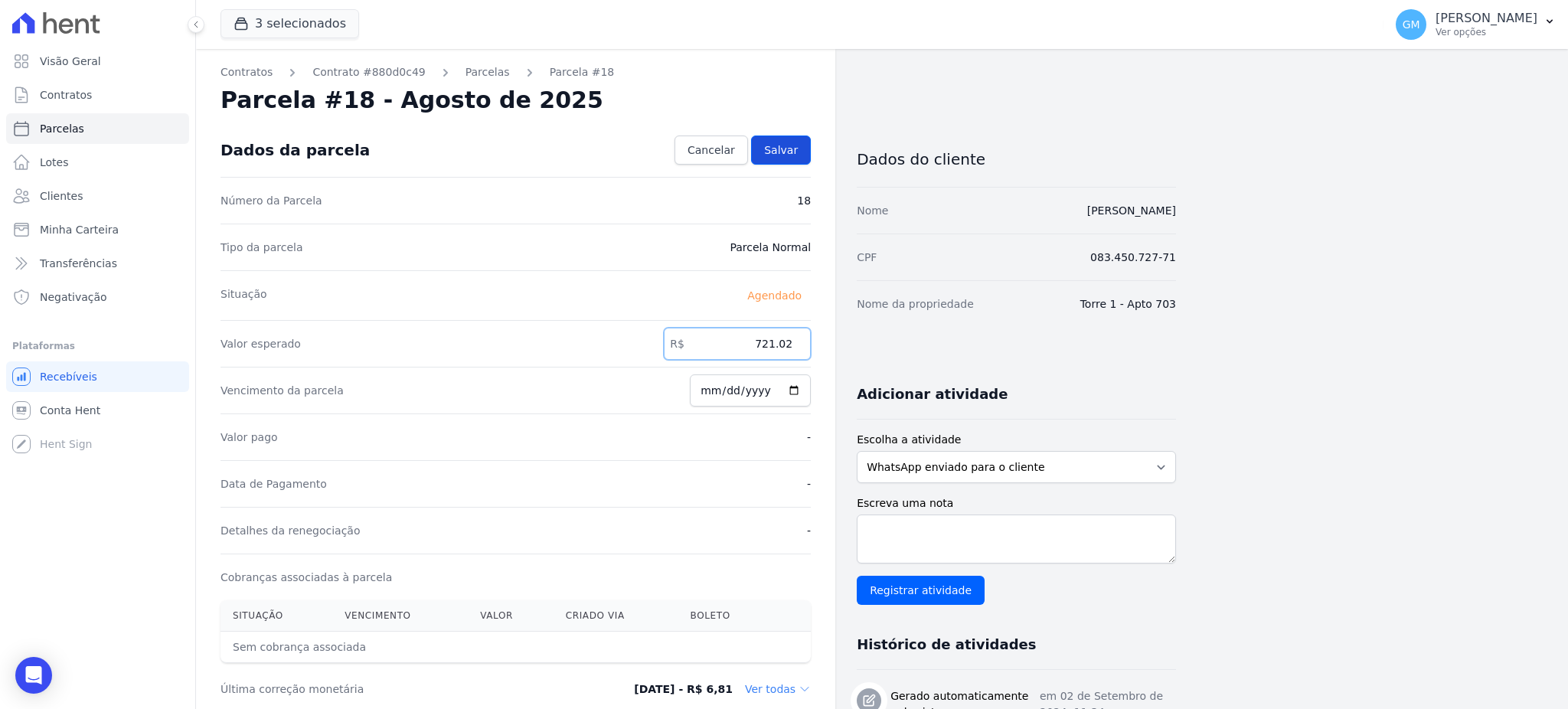
type input "721.02"
click at [781, 156] on span "Salvar" at bounding box center [781, 150] width 34 height 15
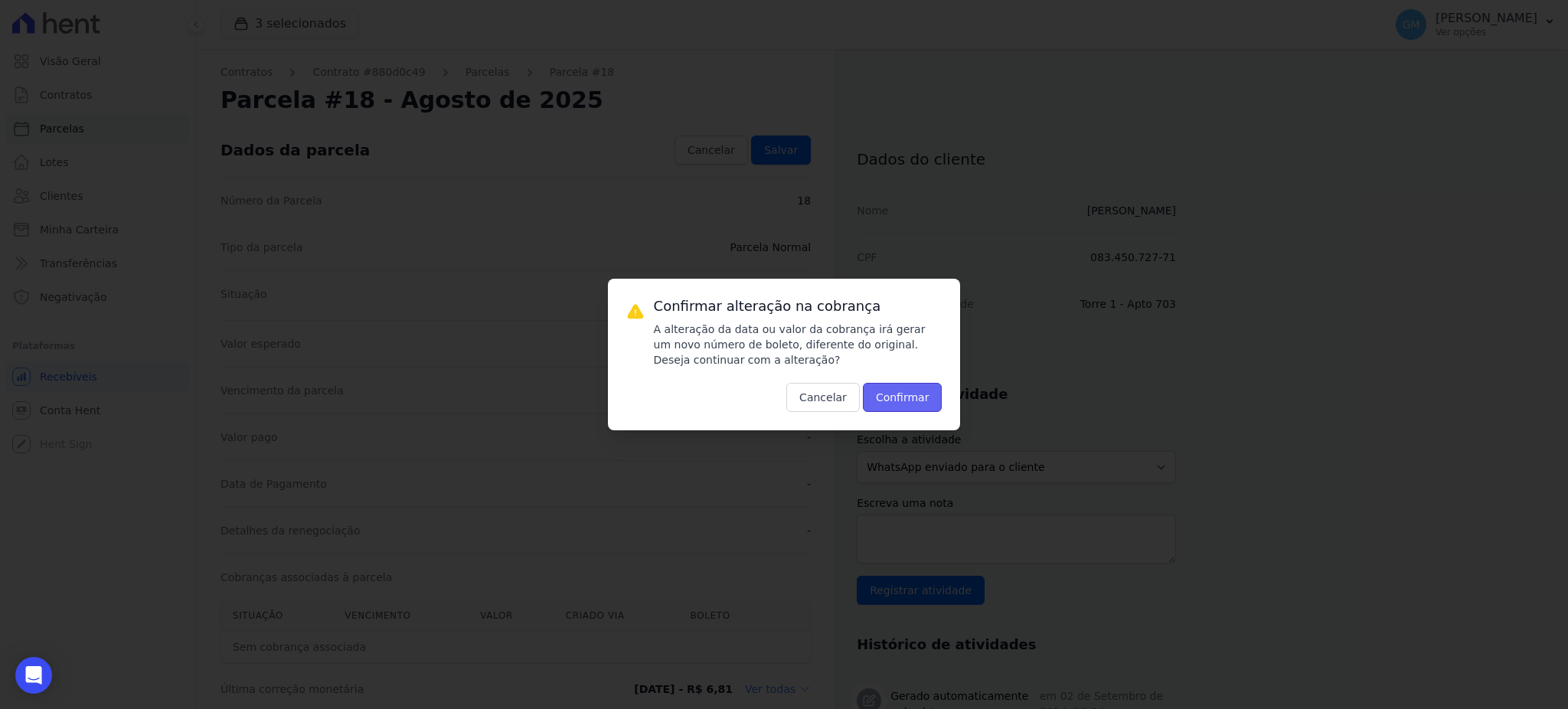
click at [897, 408] on button "Confirmar" at bounding box center [902, 397] width 80 height 29
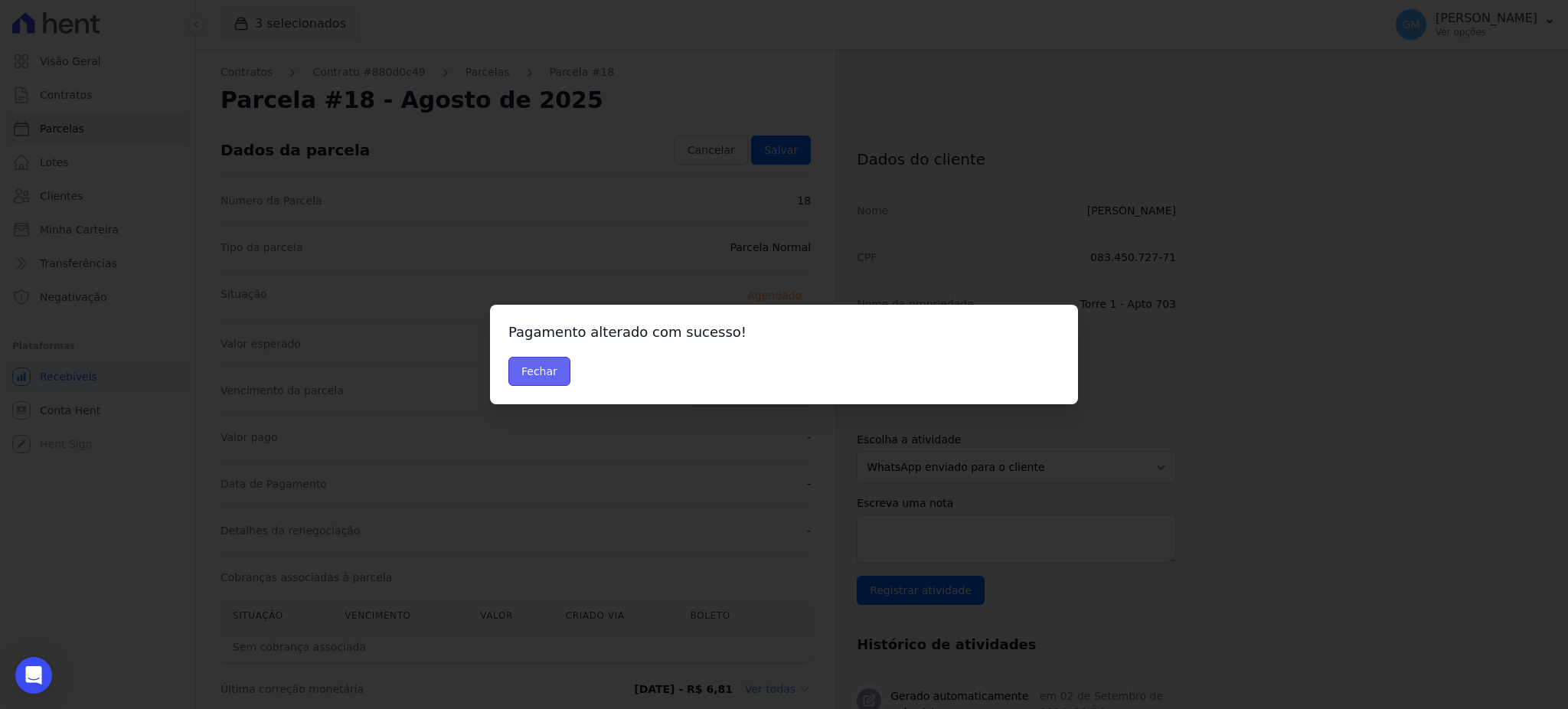
click at [534, 367] on button "Fechar" at bounding box center [539, 371] width 62 height 29
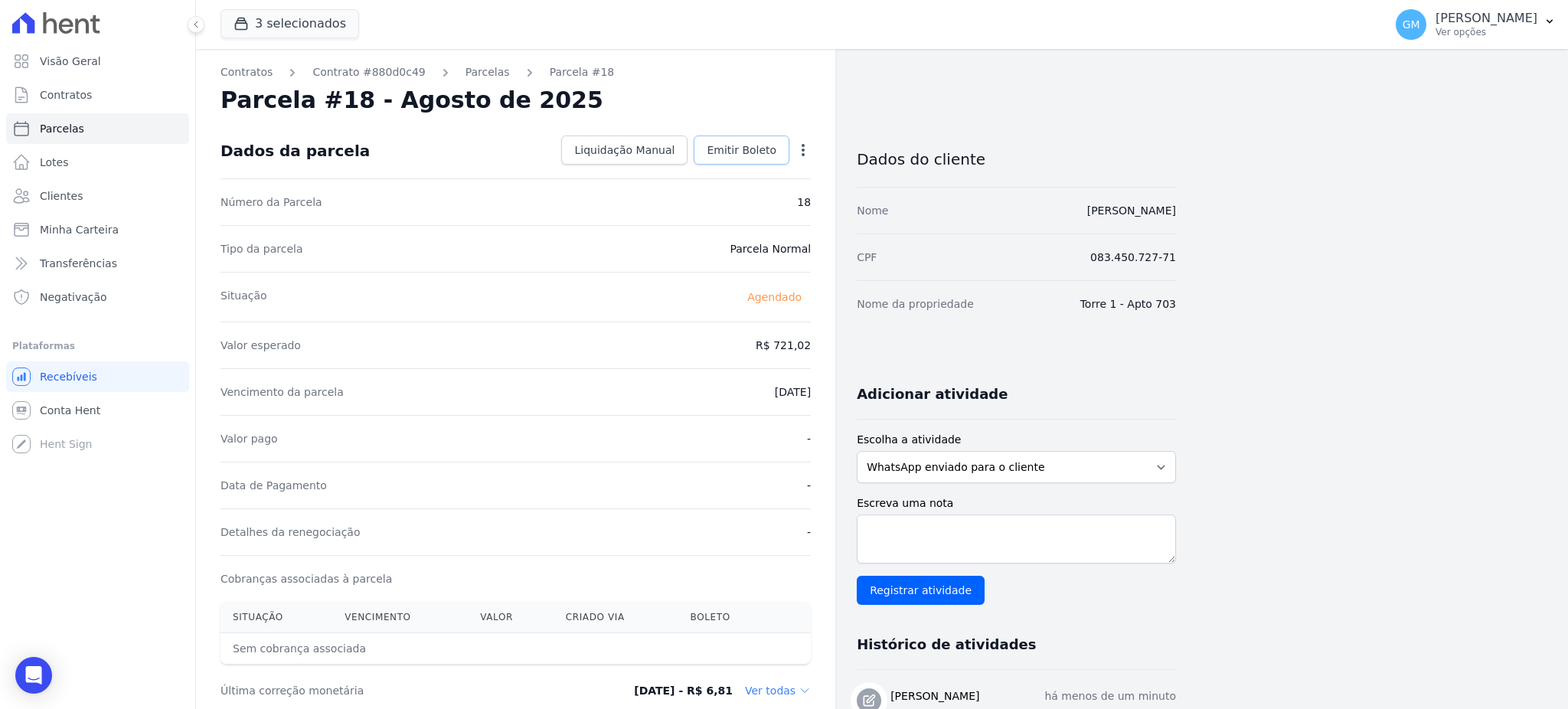
click at [763, 154] on span "Emitir Boleto" at bounding box center [742, 150] width 70 height 15
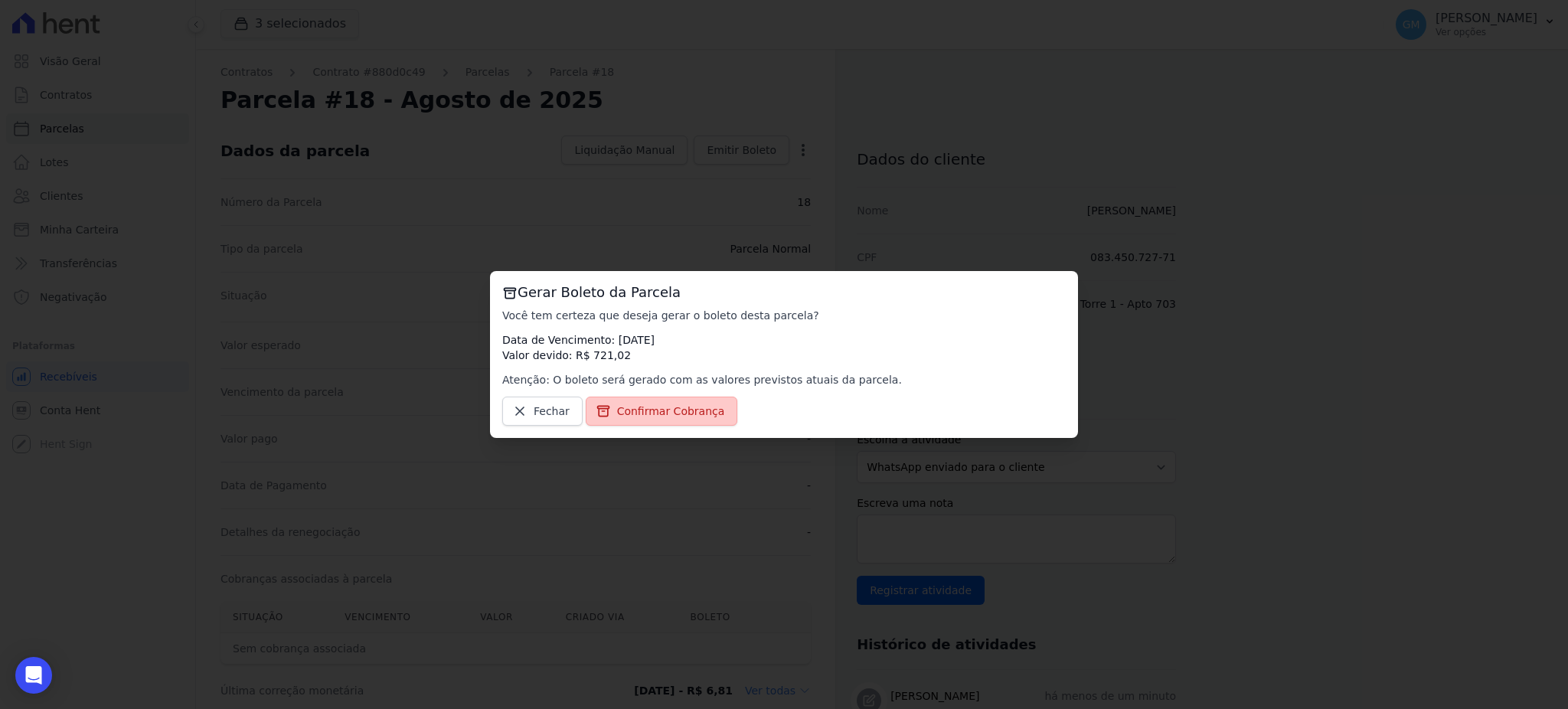
click at [665, 415] on span "Confirmar Cobrança" at bounding box center [671, 411] width 108 height 15
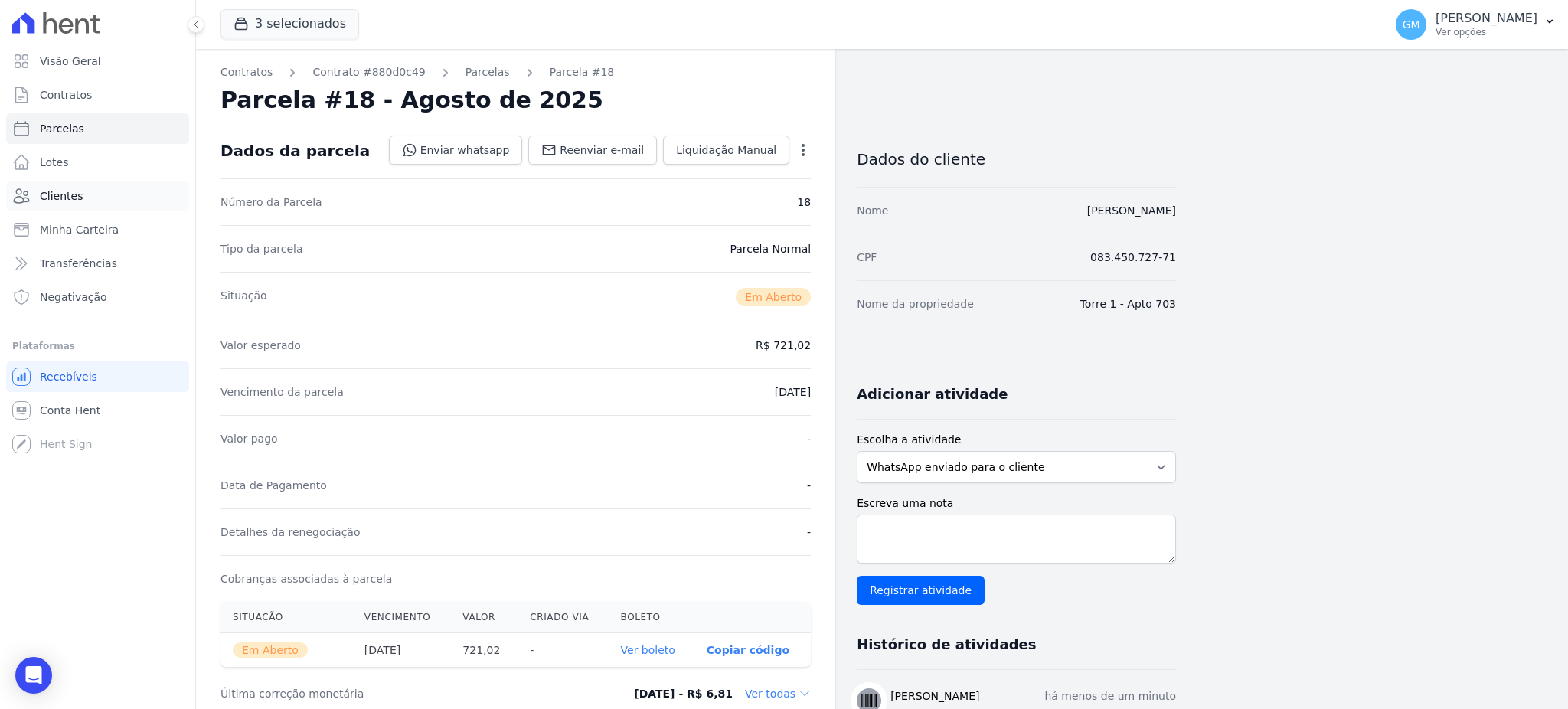
click at [71, 201] on span "Clientes" at bounding box center [61, 195] width 43 height 15
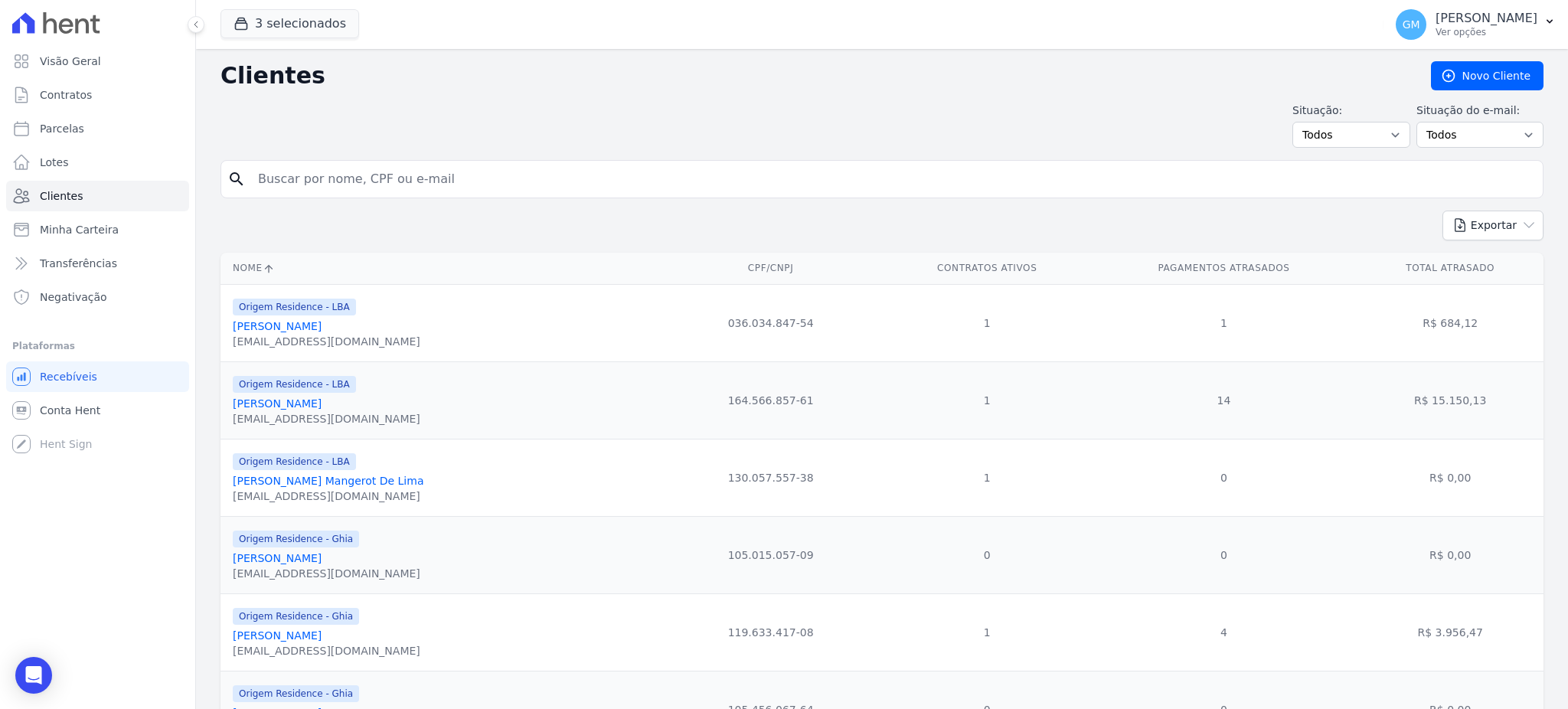
click at [288, 189] on input "search" at bounding box center [893, 178] width 1288 height 31
type input "melo"
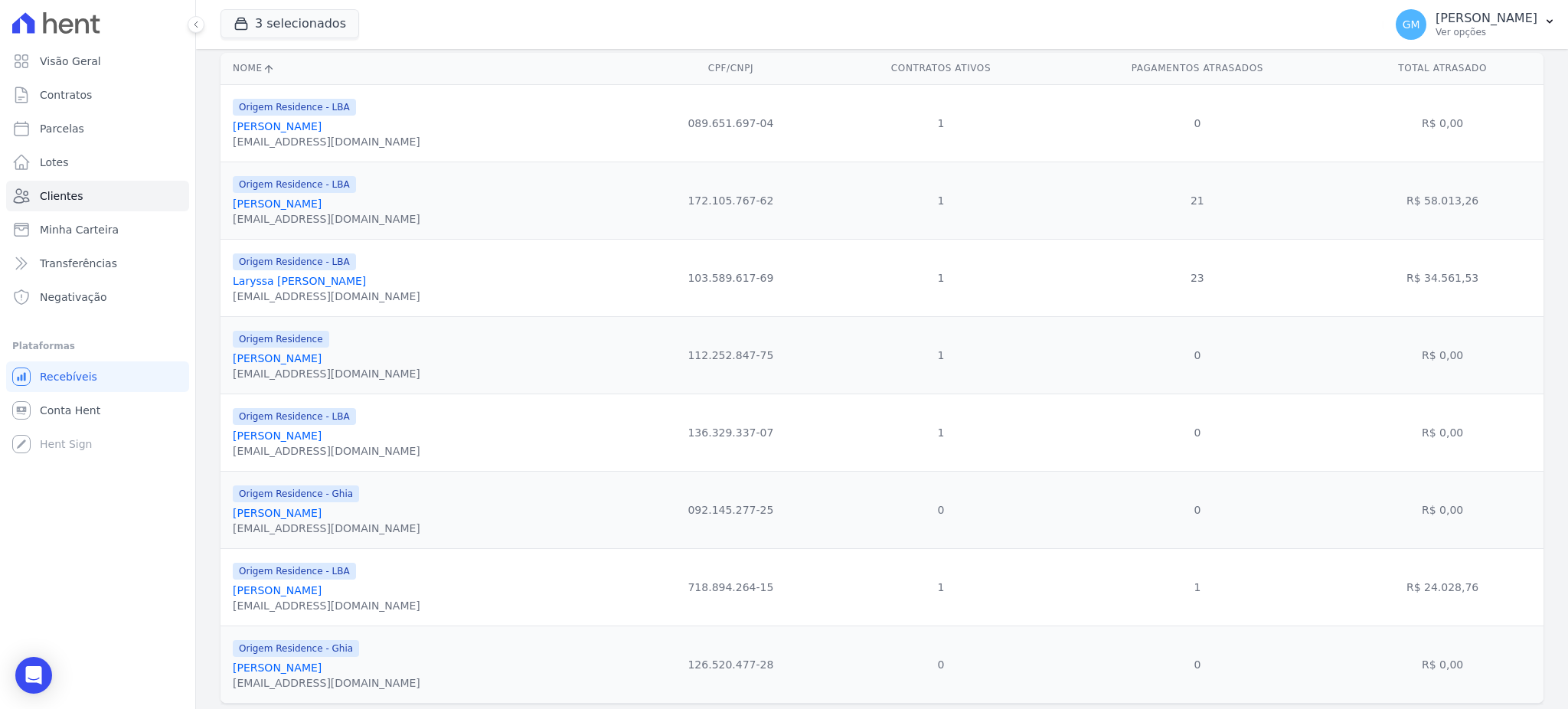
scroll to position [203, 0]
click at [322, 429] on link "Marcus Vinicius De Melo Da Silva" at bounding box center [276, 432] width 89 height 12
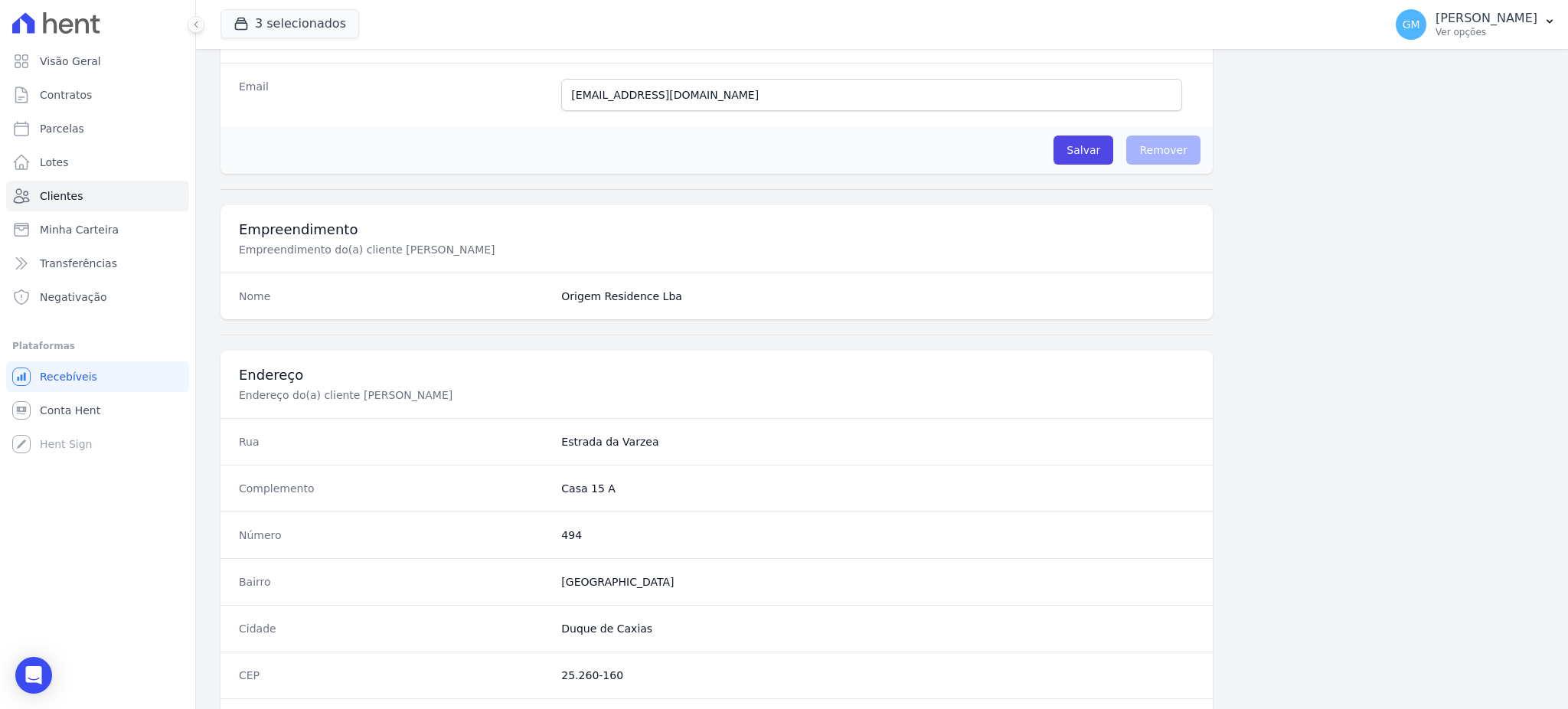
scroll to position [724, 0]
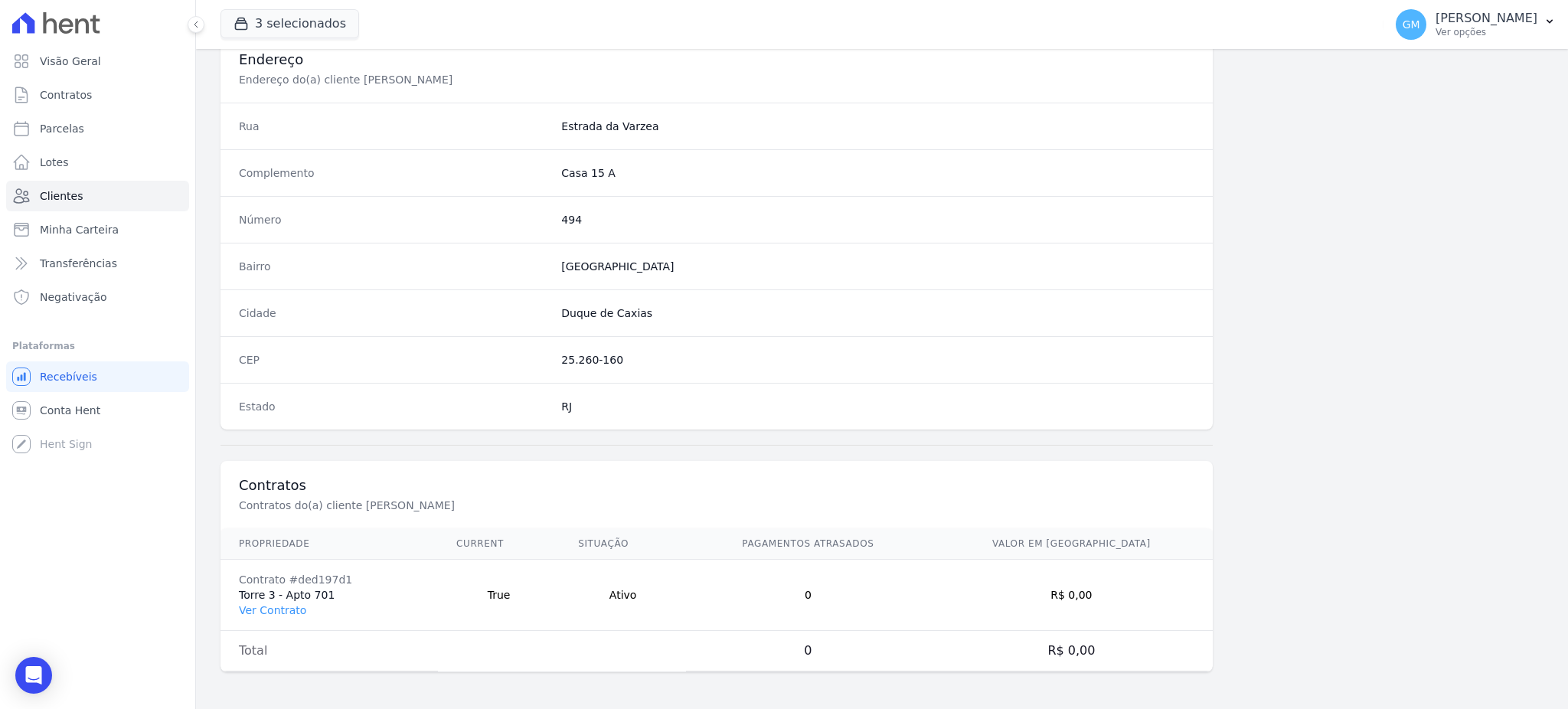
click at [265, 600] on td "Contrato #ded197d1 Torre 3 - Apto 701 Ver Contrato" at bounding box center [329, 594] width 217 height 71
click at [265, 607] on link "Ver Contrato" at bounding box center [273, 610] width 68 height 12
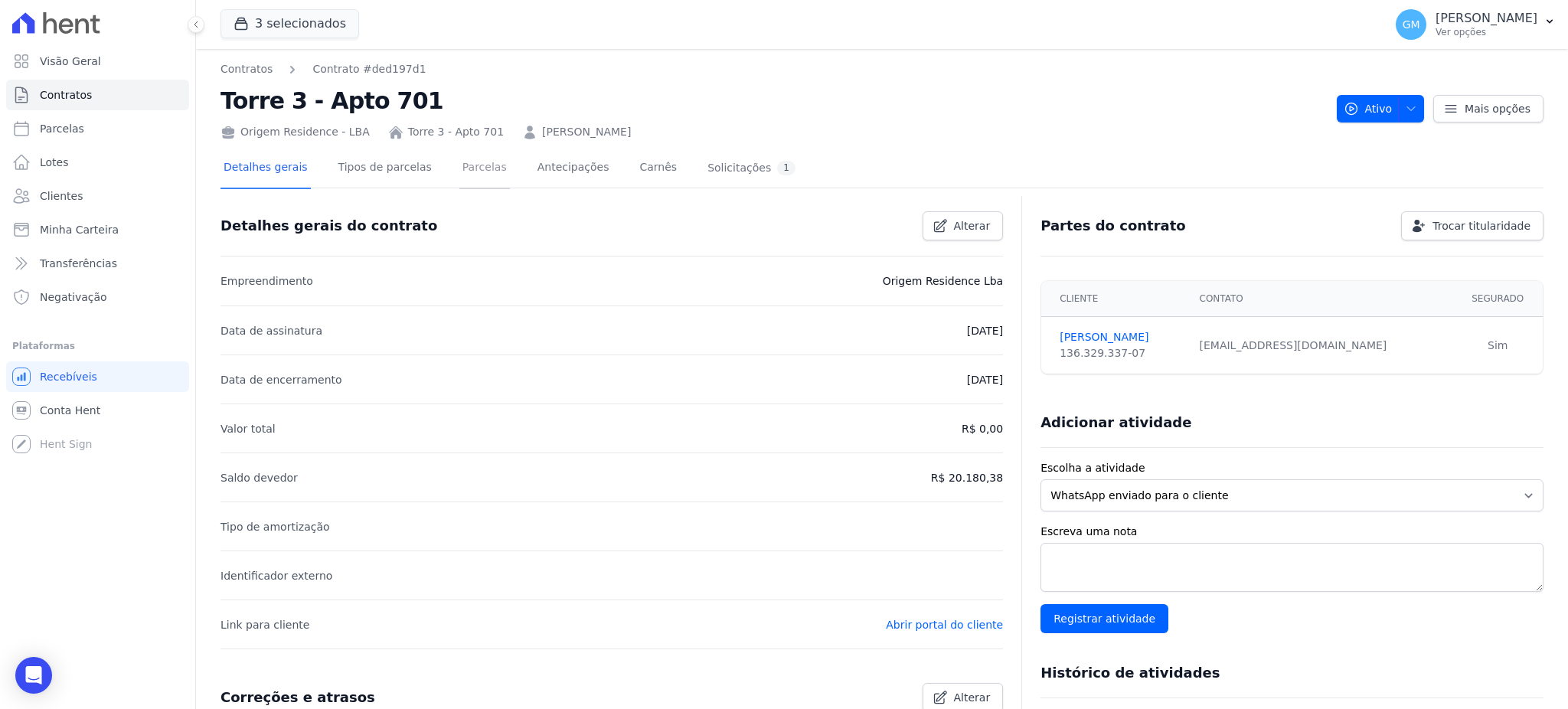
click at [473, 186] on link "Parcelas" at bounding box center [484, 169] width 51 height 41
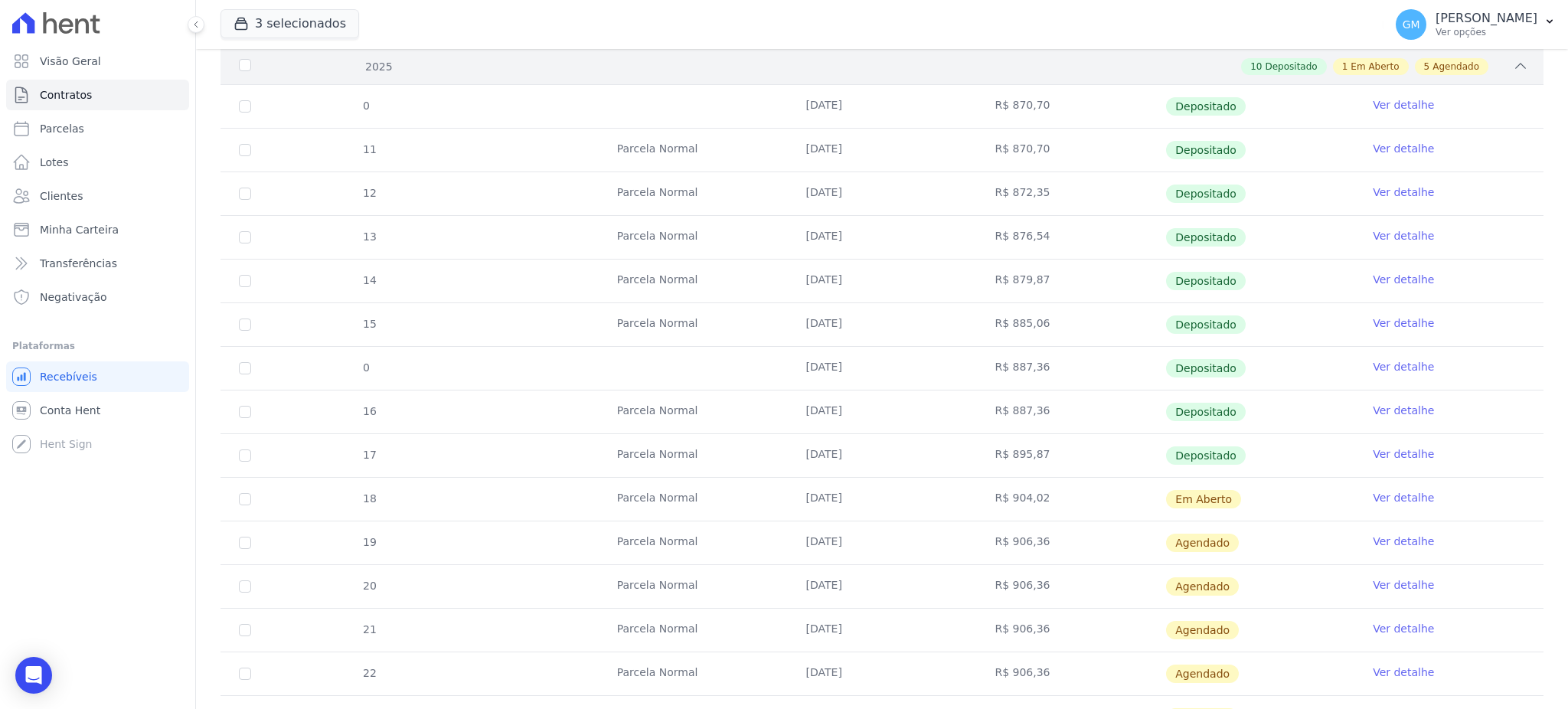
scroll to position [306, 0]
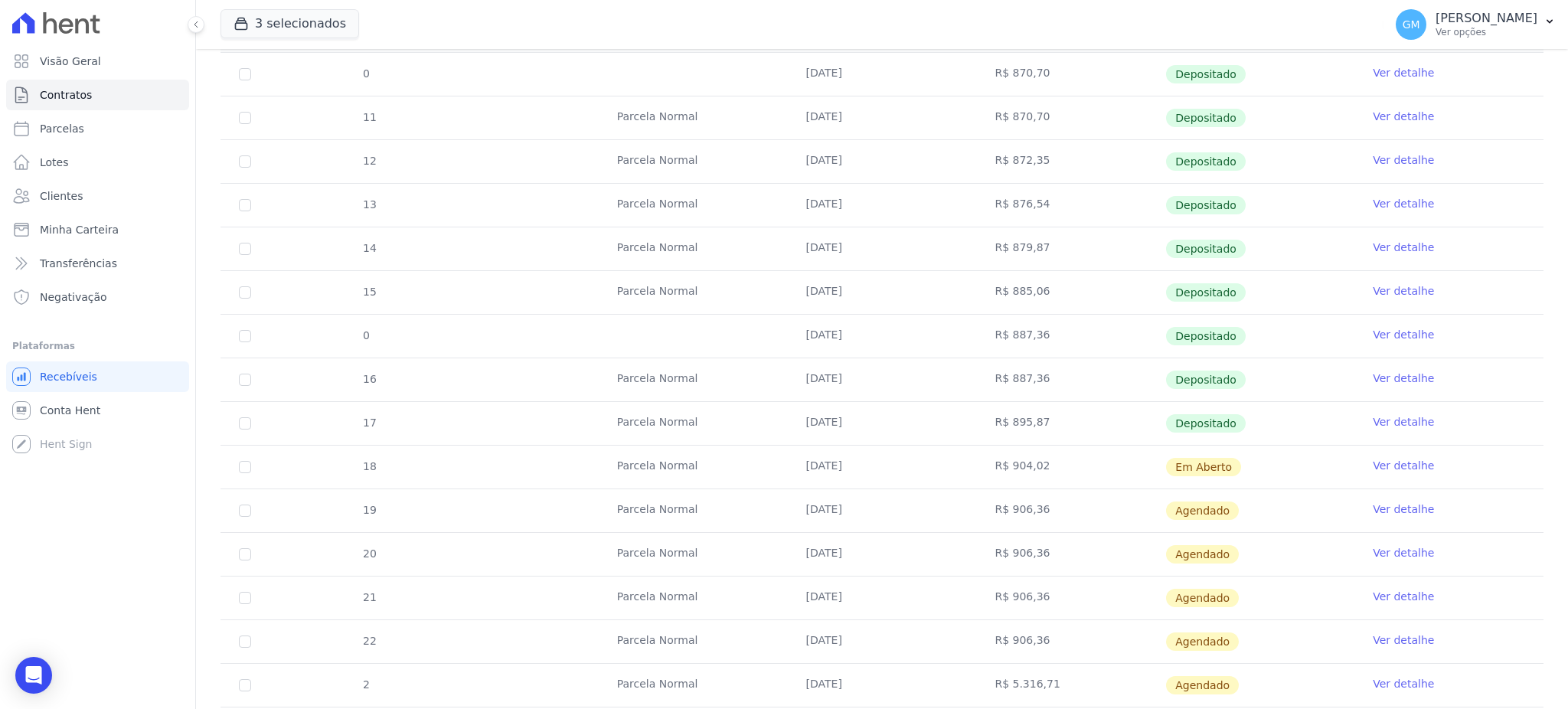
drag, startPoint x: 1214, startPoint y: 472, endPoint x: 732, endPoint y: 490, distance: 482.3
click at [732, 490] on tbody "0 20/01/2025 R$ 870,70 Depositado Ver detalhe 11 Parcela Normal 20/01/2025 R$ 8…" at bounding box center [881, 402] width 1323 height 698
click at [104, 207] on link "Clientes" at bounding box center [98, 195] width 183 height 31
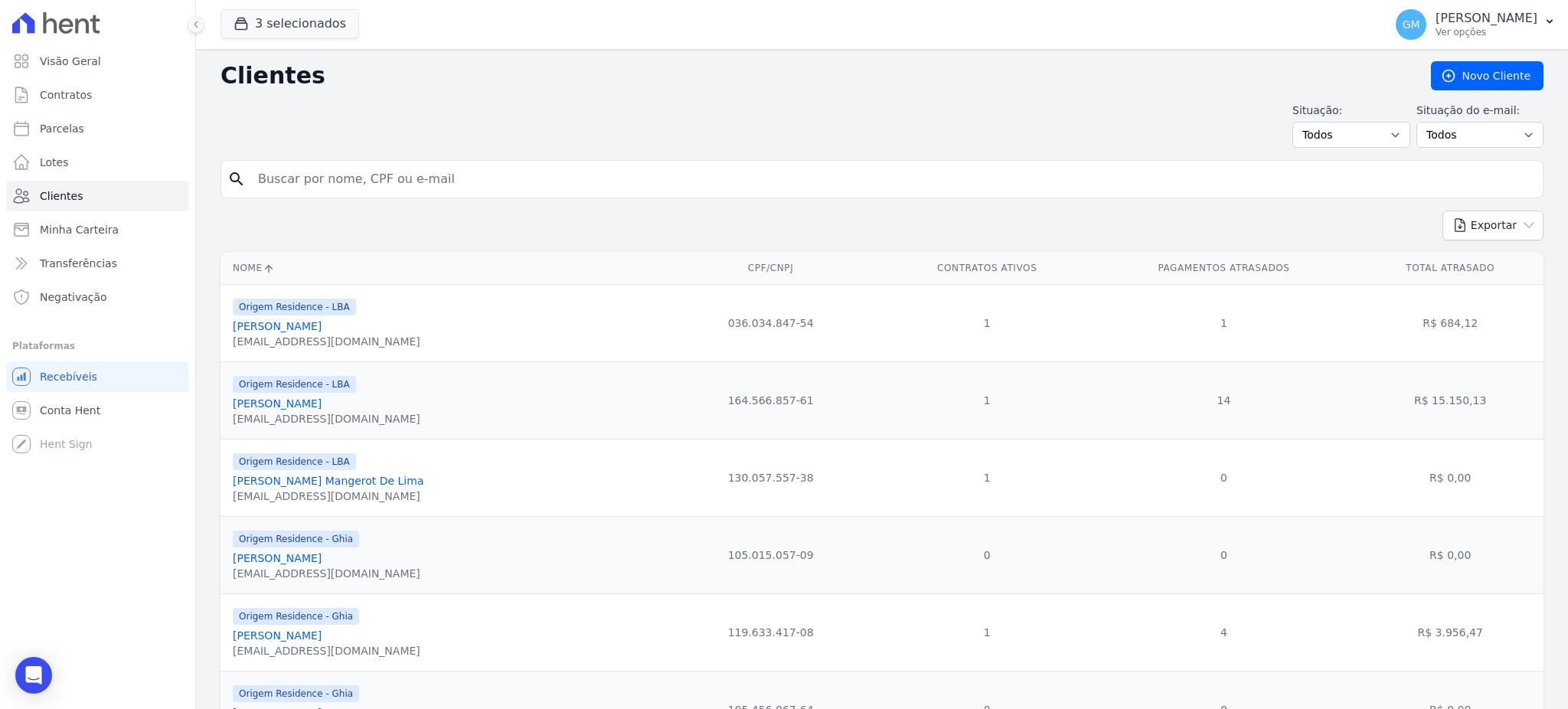
click at [295, 181] on input "search" at bounding box center [893, 178] width 1288 height 31
type input "amantea"
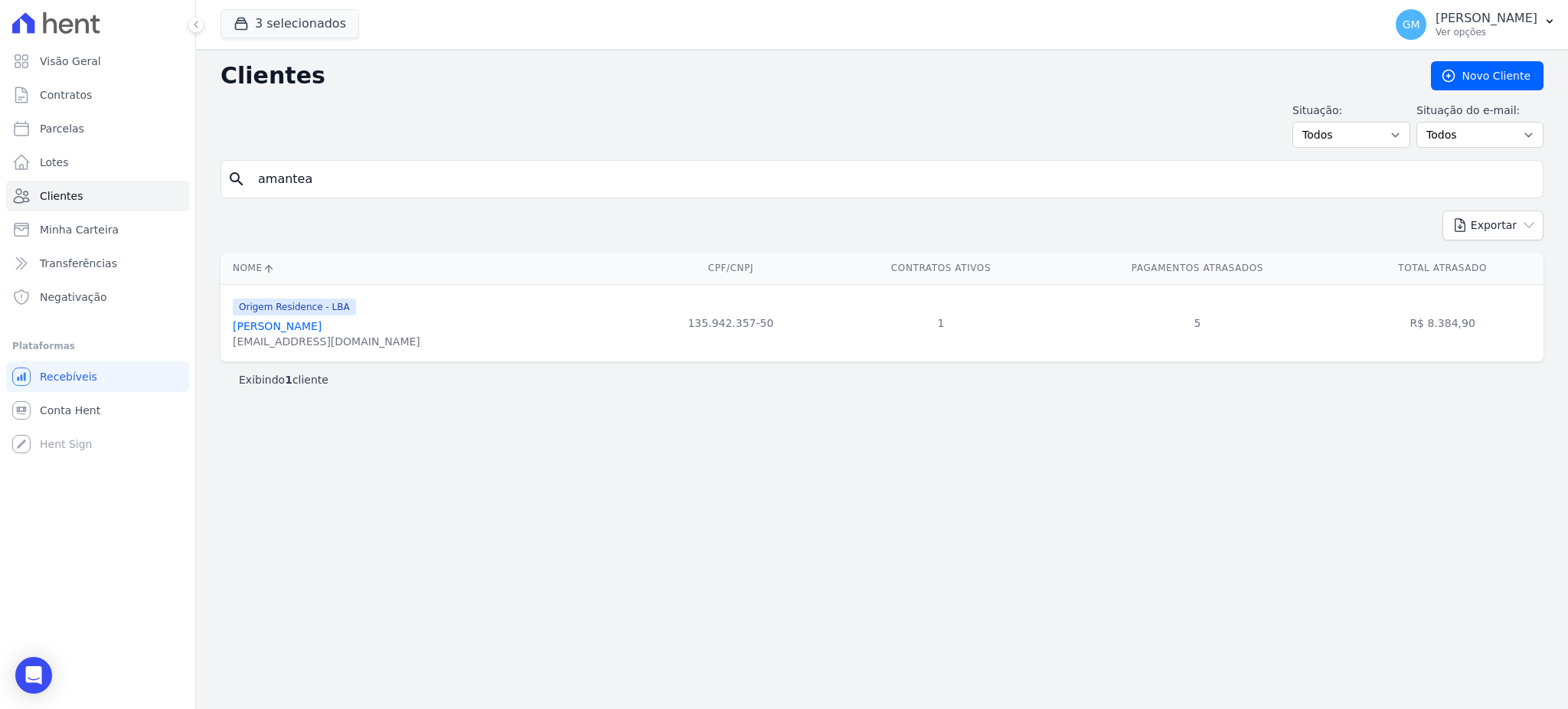
click at [322, 326] on link "Marcus Vinicius Amantéa Cesario Dos Santos" at bounding box center [276, 326] width 89 height 12
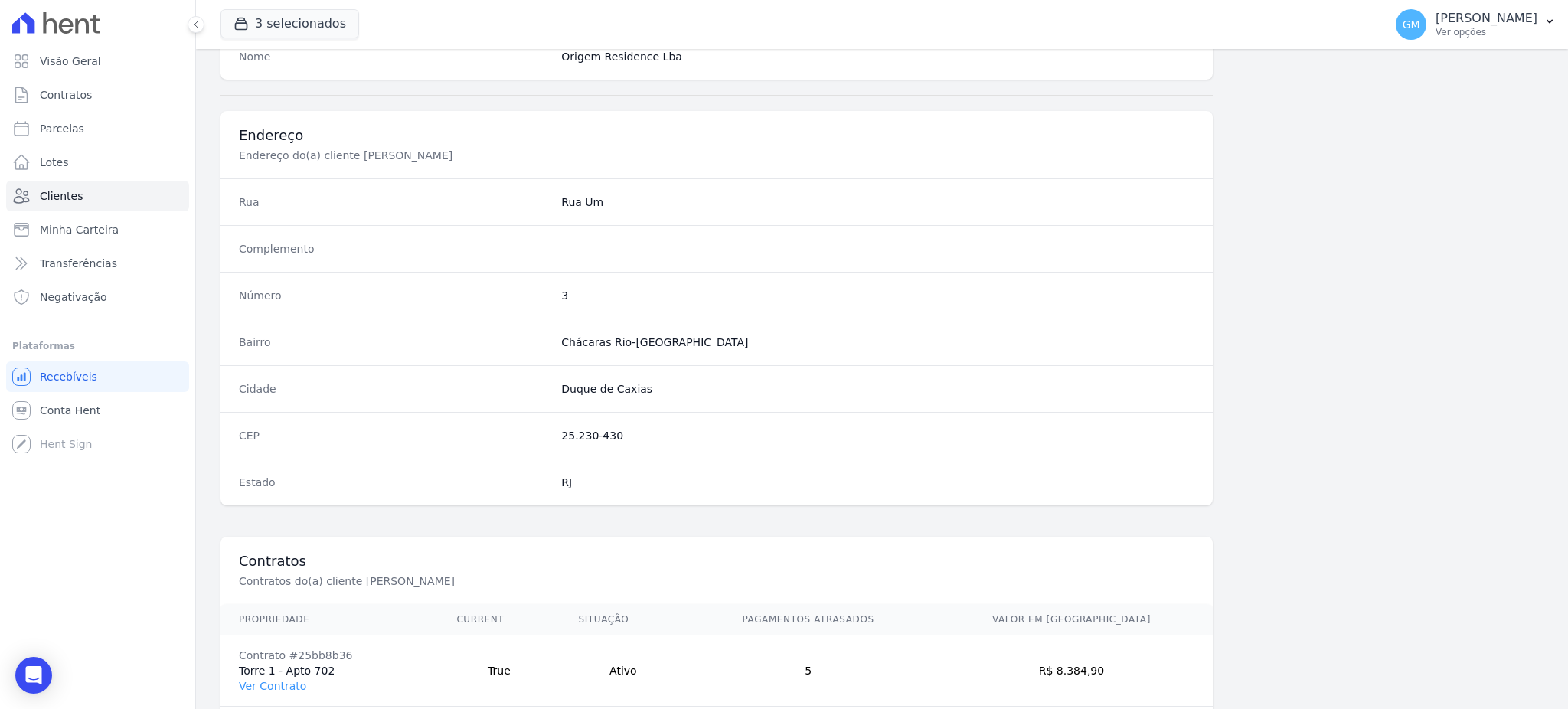
scroll to position [724, 0]
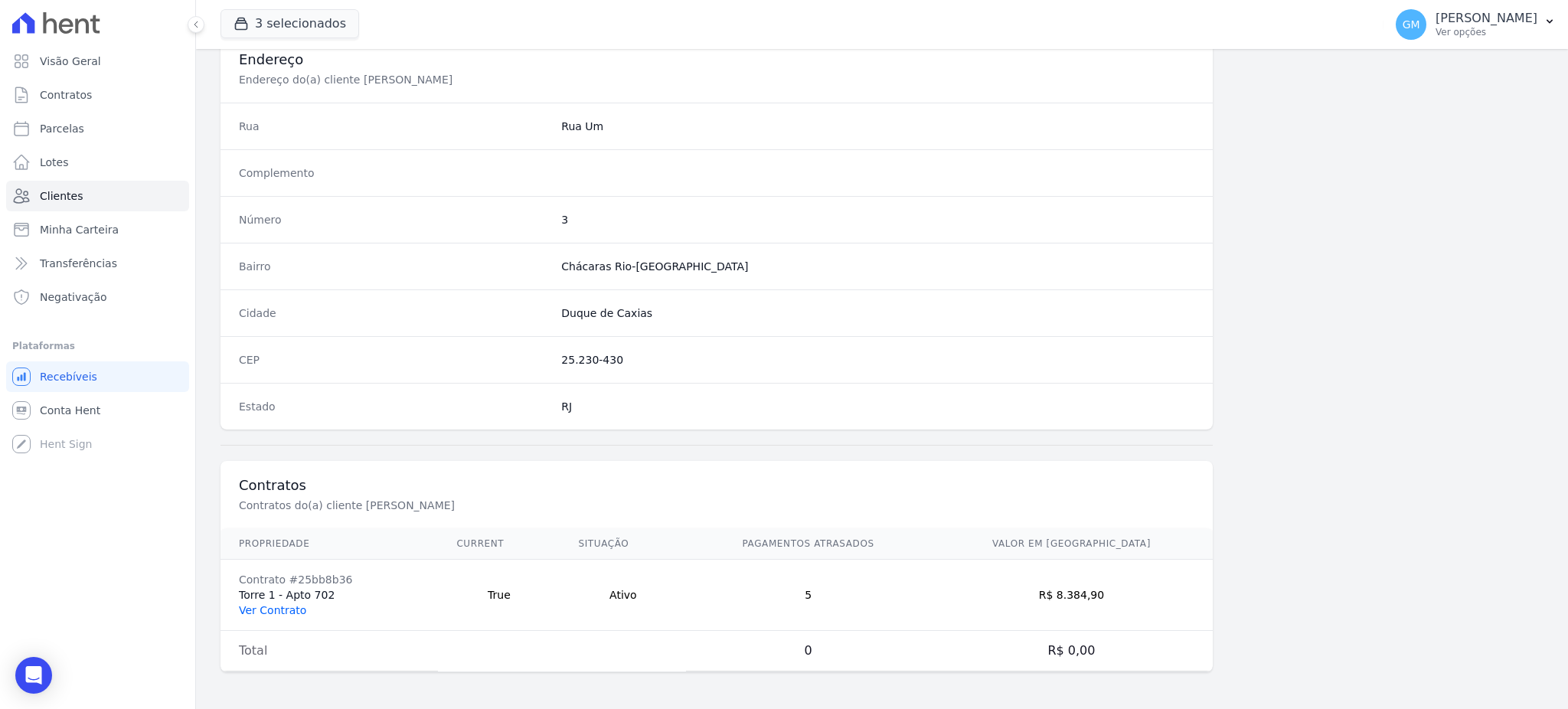
click at [260, 605] on link "Ver Contrato" at bounding box center [273, 610] width 68 height 12
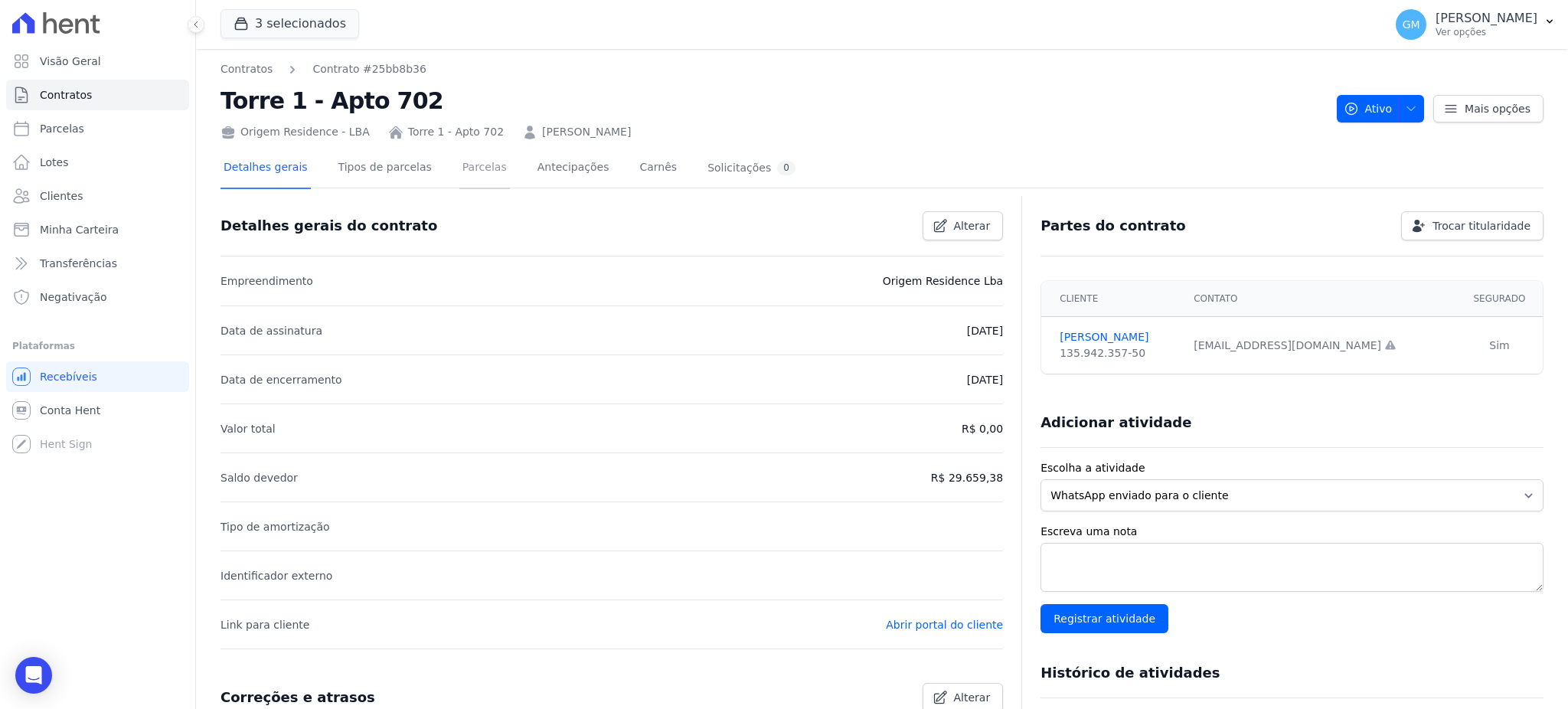
click at [460, 170] on link "Parcelas" at bounding box center [484, 169] width 51 height 41
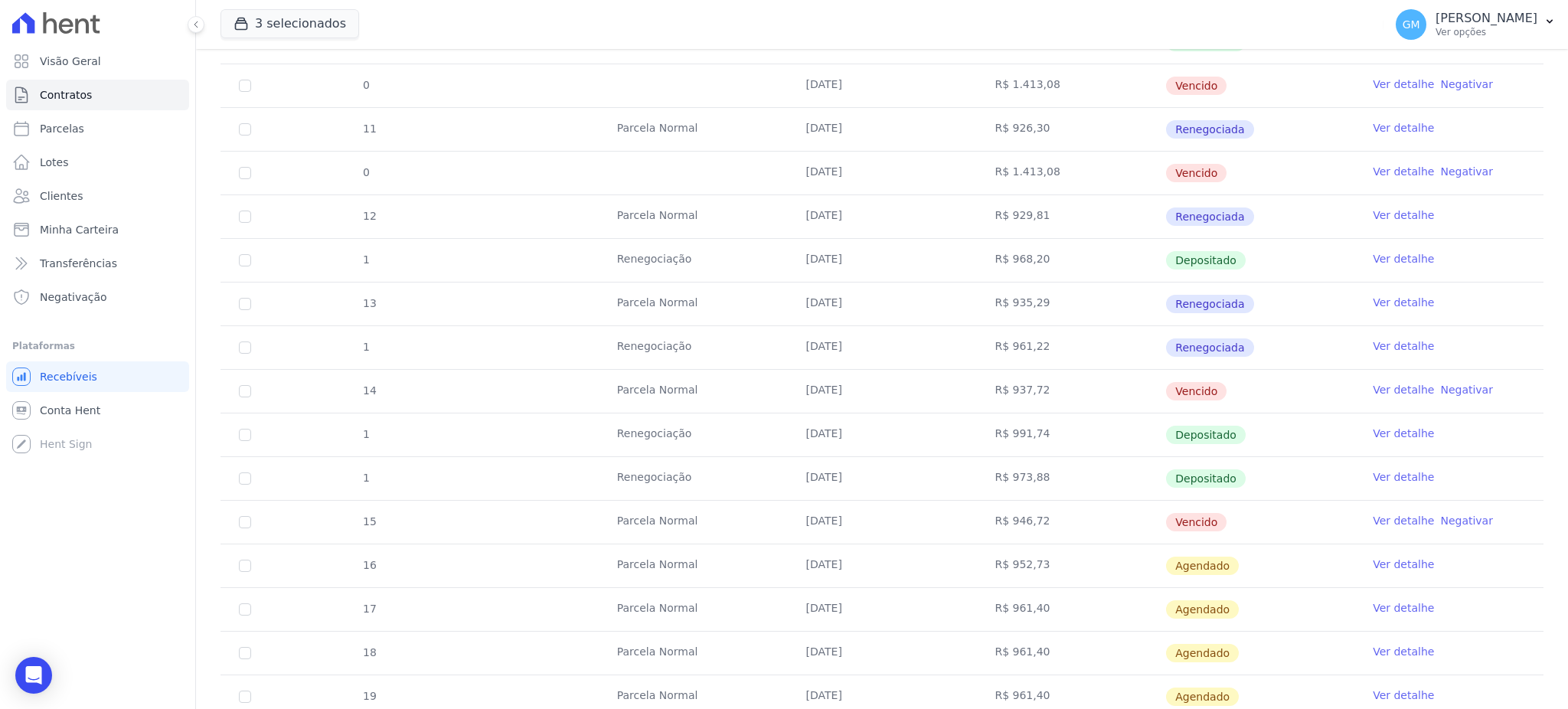
scroll to position [510, 0]
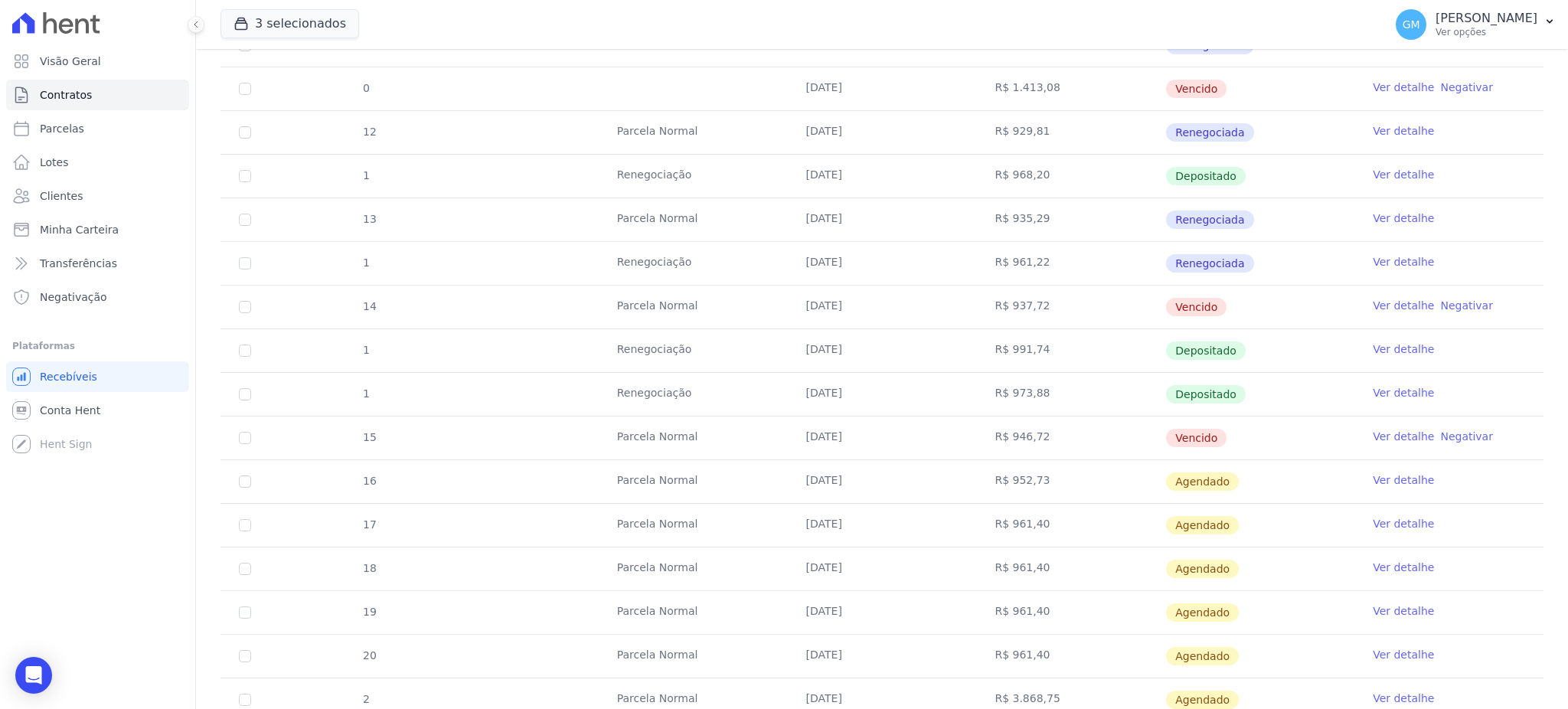
click at [1379, 439] on link "Ver detalhe" at bounding box center [1403, 436] width 61 height 15
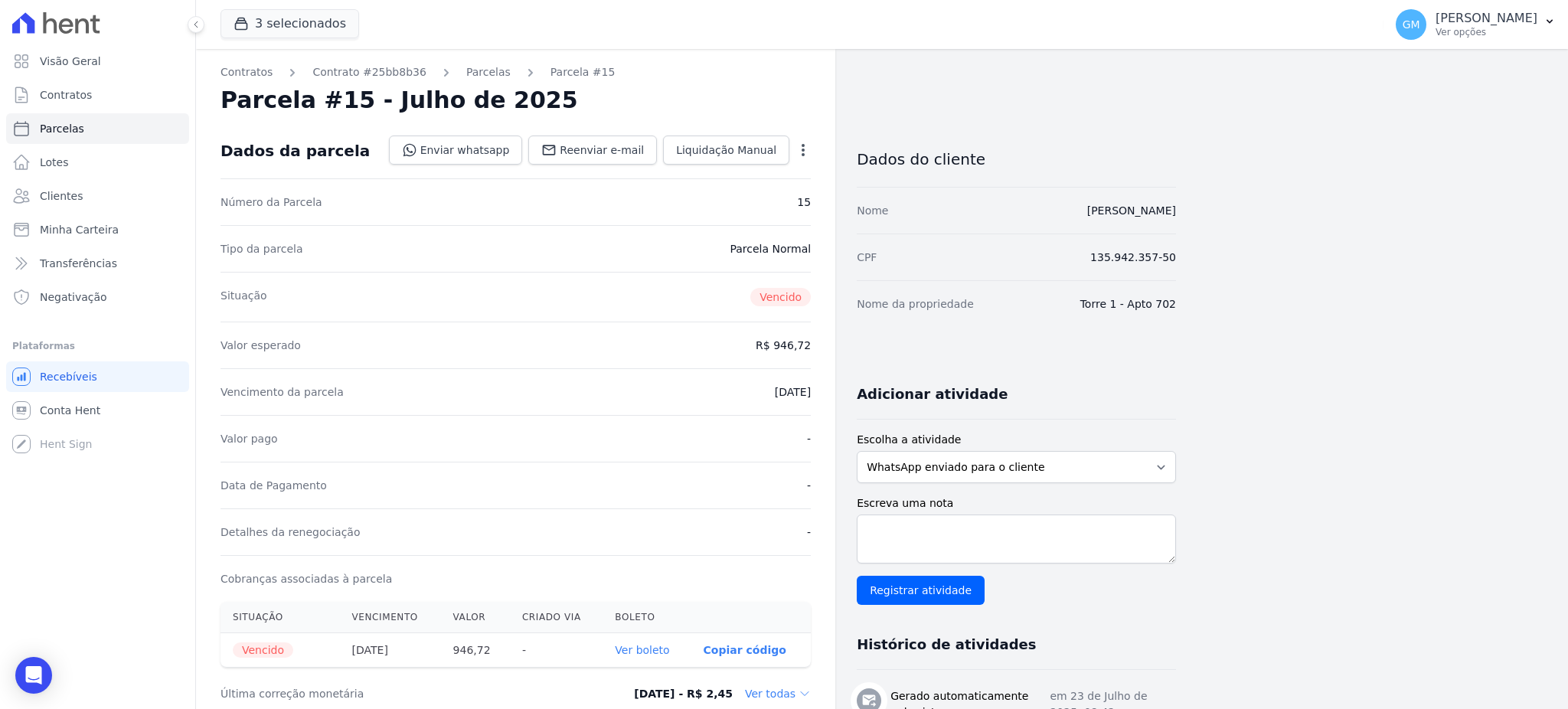
click at [639, 226] on div "Tipo da parcela Parcela Normal" at bounding box center [515, 248] width 590 height 47
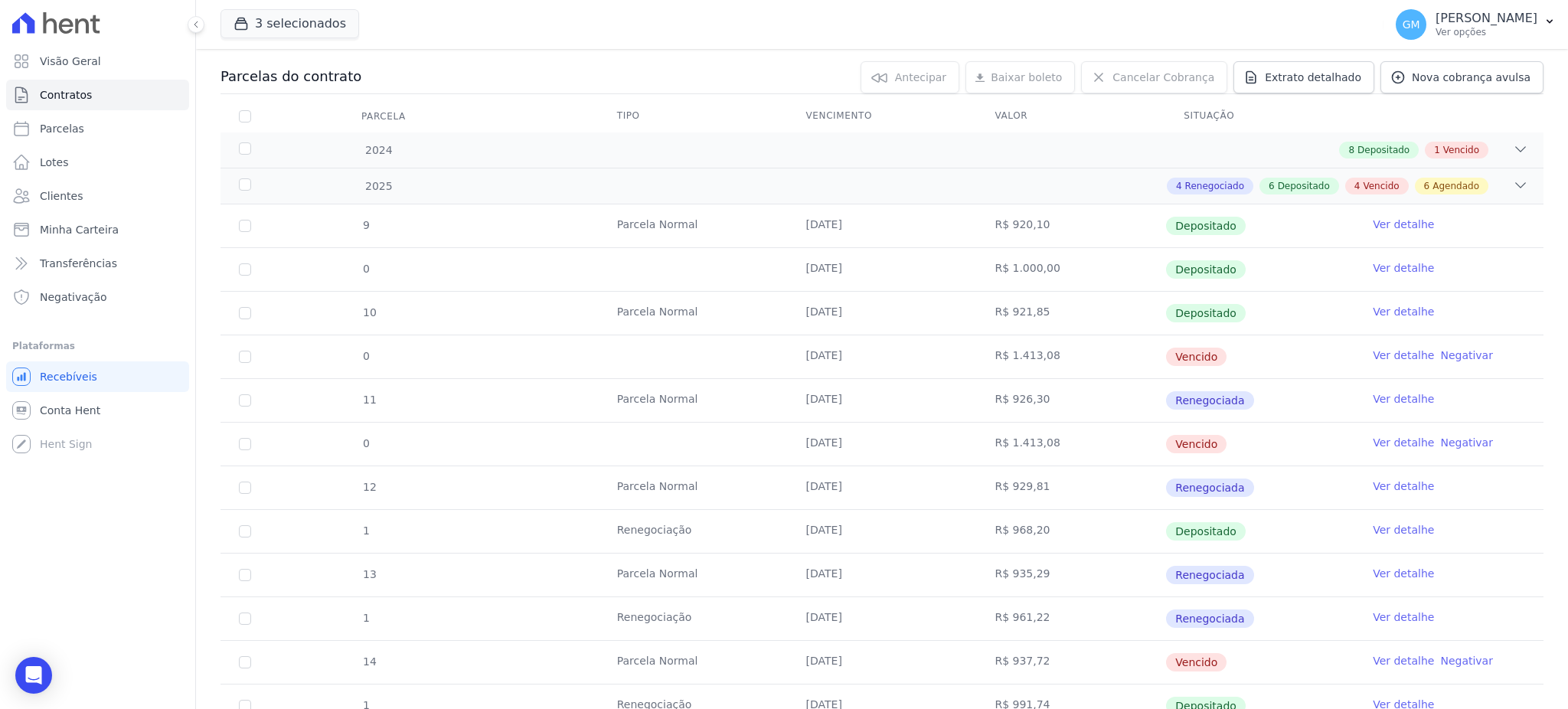
scroll to position [408, 0]
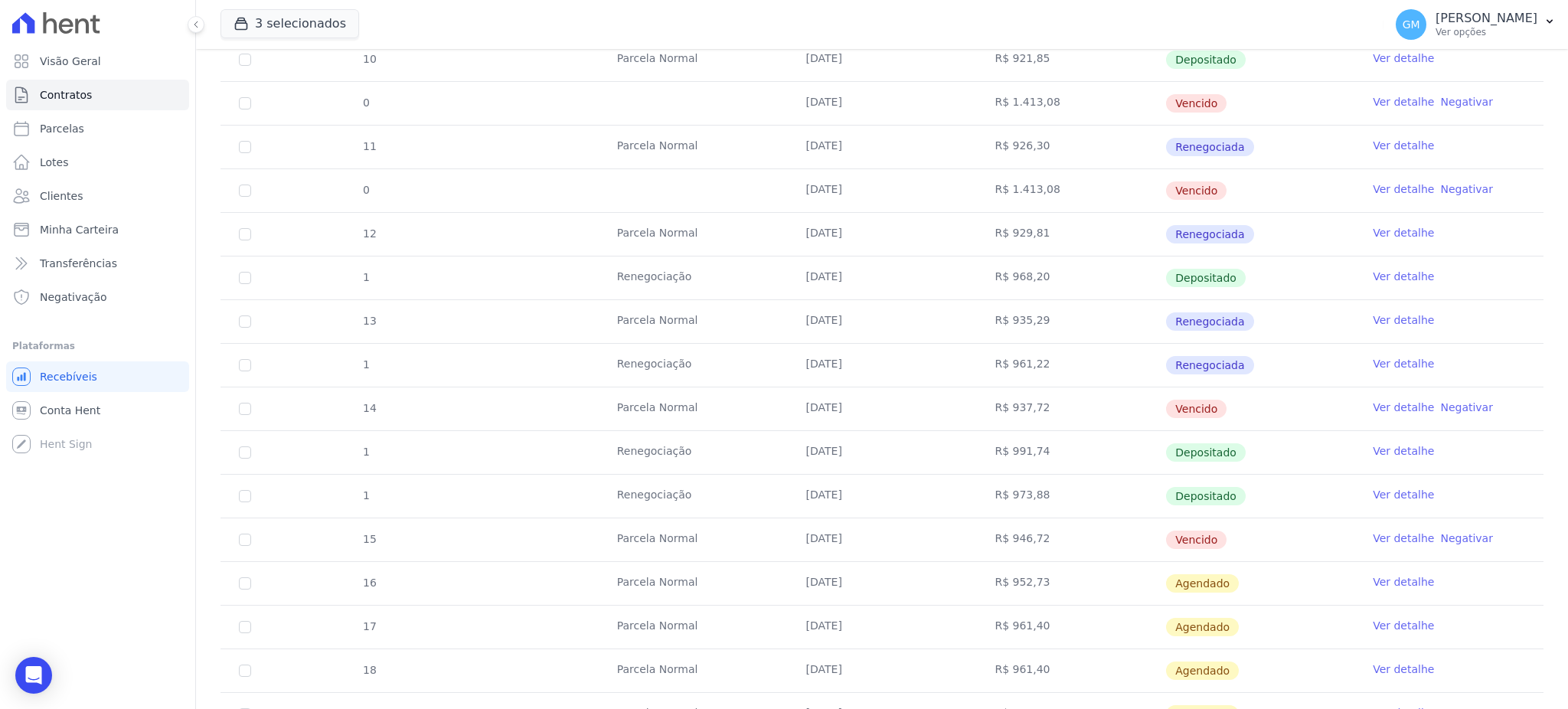
click at [1373, 575] on link "Ver detalhe" at bounding box center [1403, 581] width 61 height 15
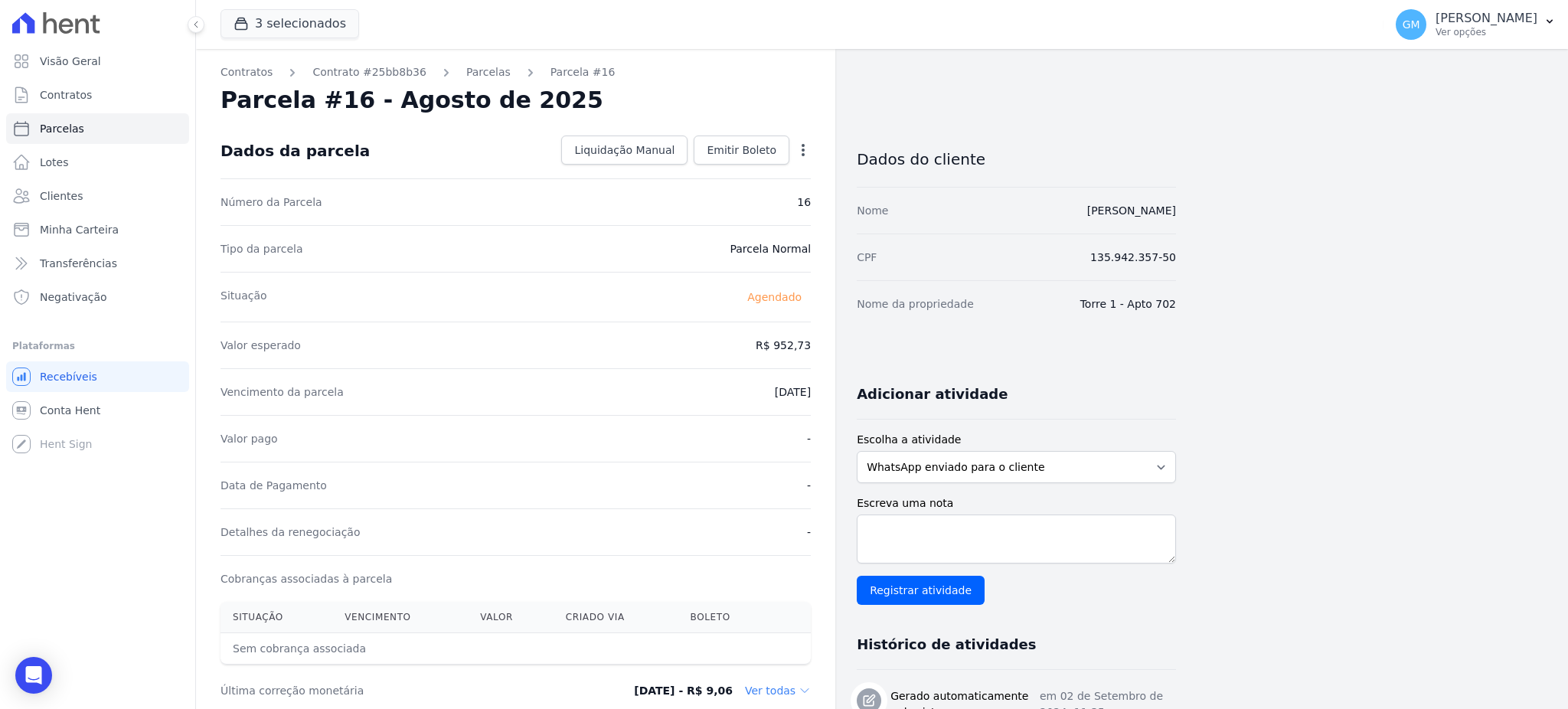
click at [806, 147] on icon "button" at bounding box center [802, 150] width 15 height 15
click at [751, 175] on link "Alterar" at bounding box center [737, 171] width 135 height 28
drag, startPoint x: 753, startPoint y: 343, endPoint x: 809, endPoint y: 347, distance: 56.1
click at [809, 347] on input "952.73" at bounding box center [737, 344] width 147 height 32
paste input "5.3"
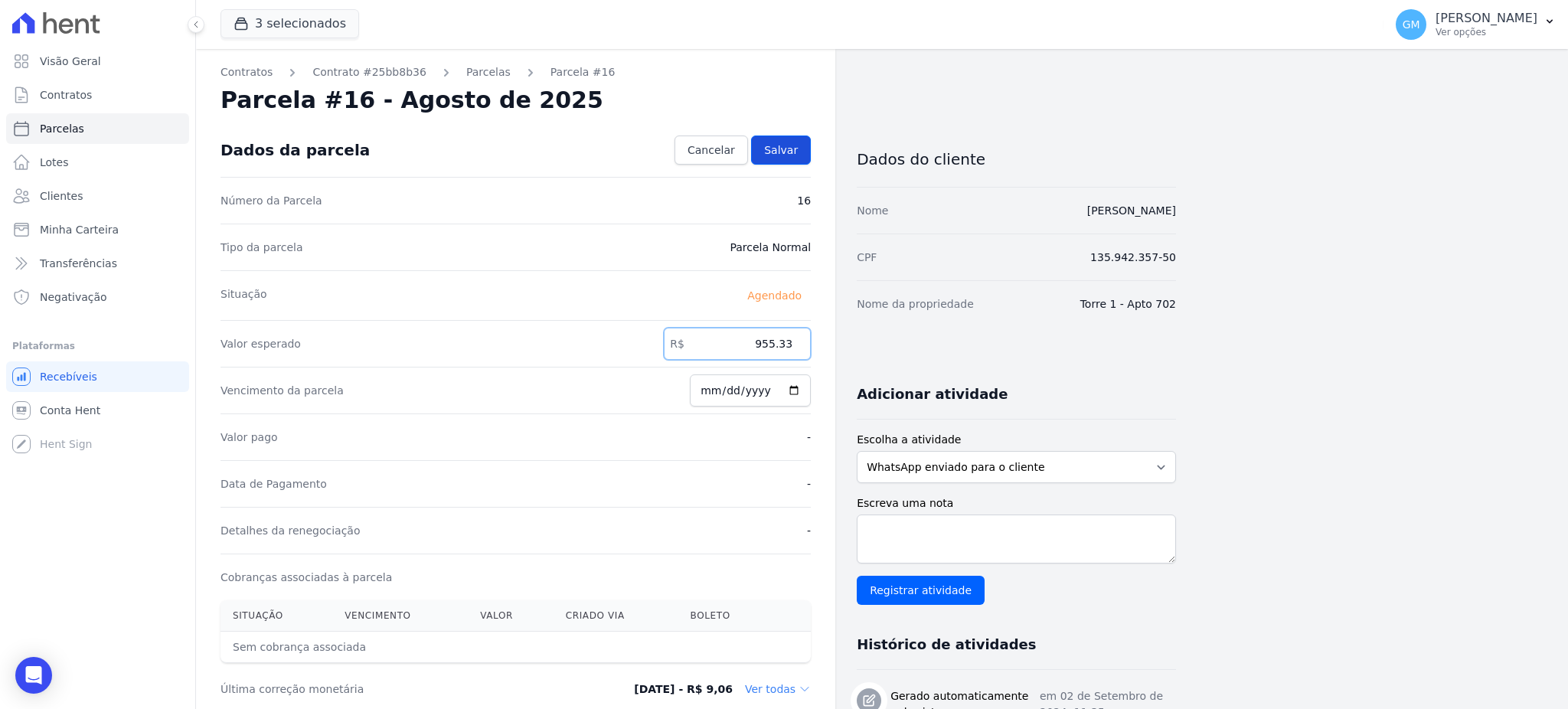
type input "955.33"
click at [796, 151] on span "Salvar" at bounding box center [781, 150] width 34 height 15
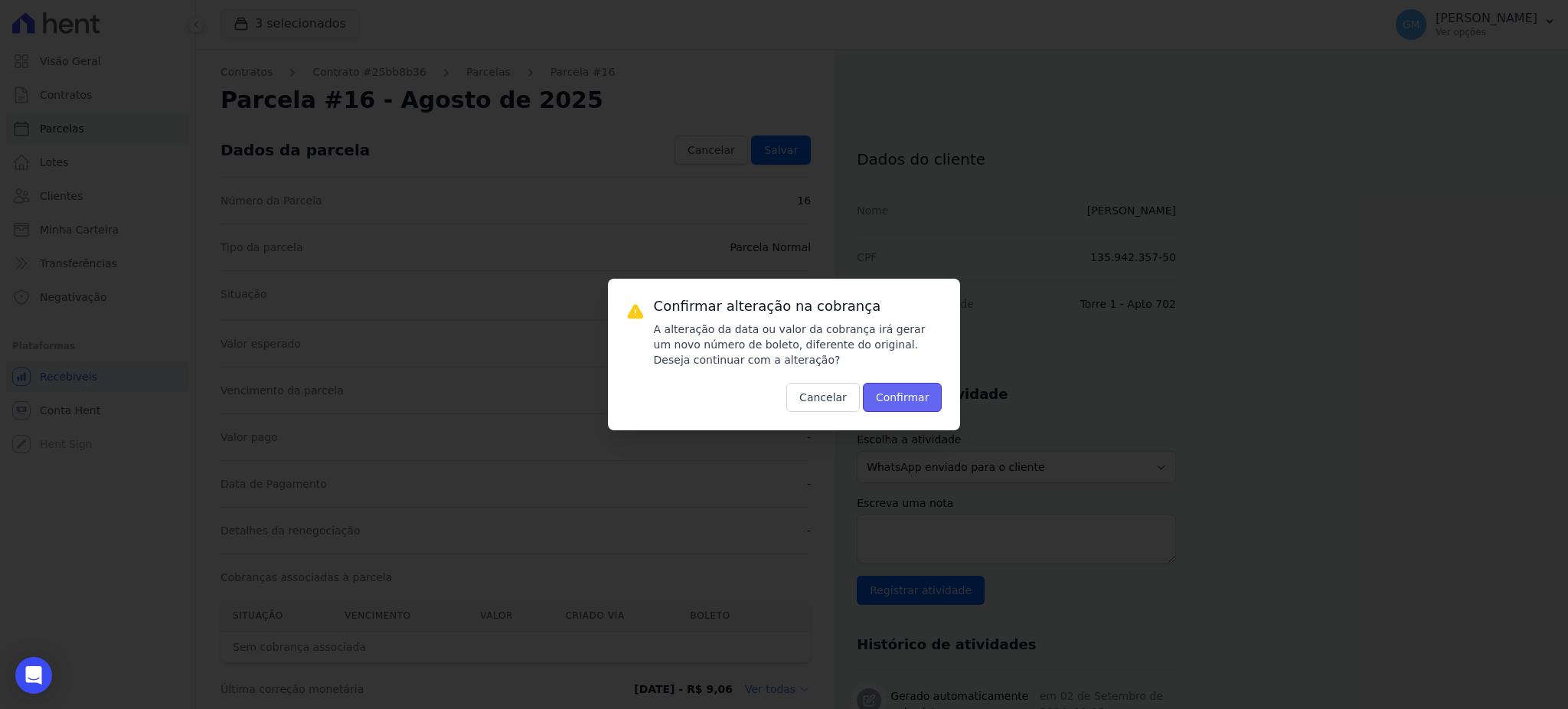
click at [923, 390] on button "Confirmar" at bounding box center [902, 397] width 80 height 29
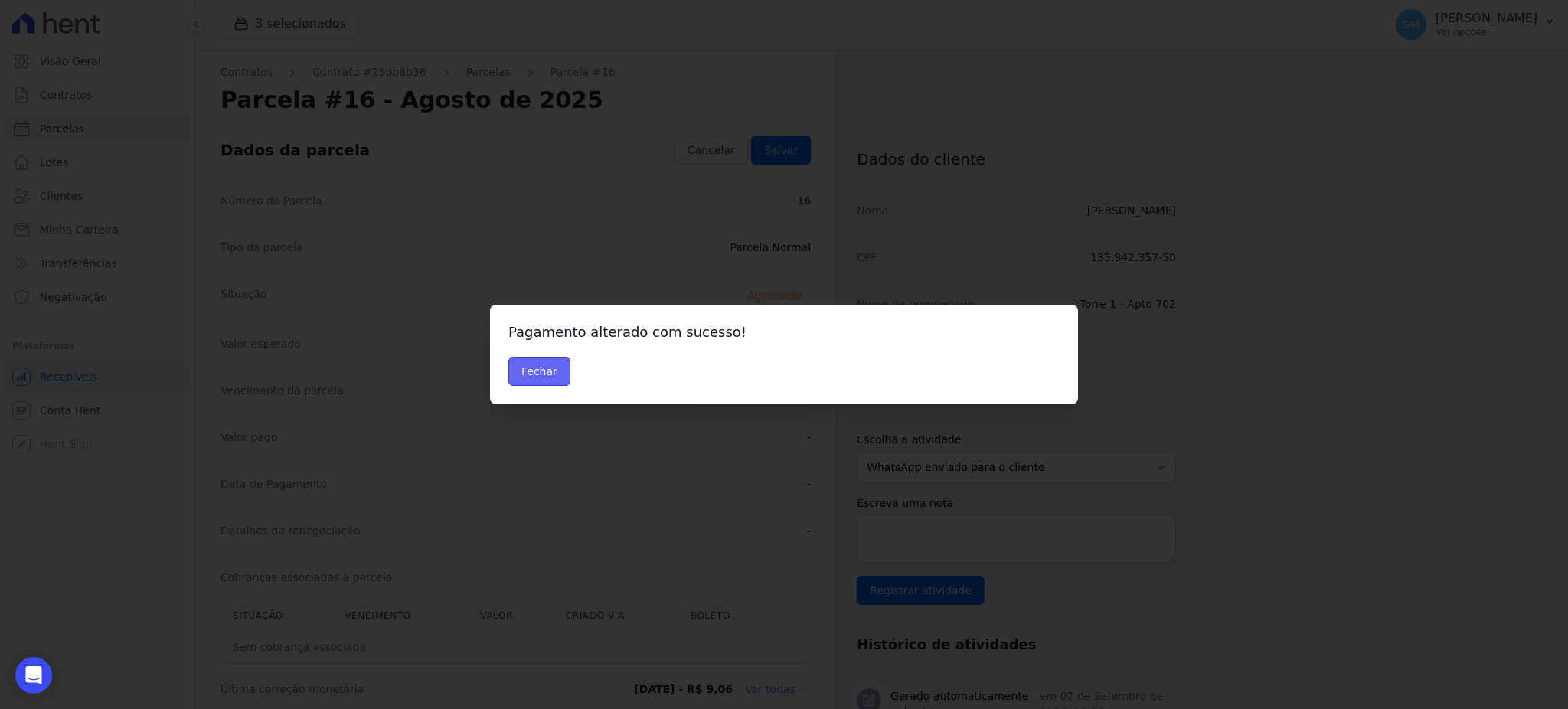
click at [530, 366] on button "Fechar" at bounding box center [539, 371] width 62 height 29
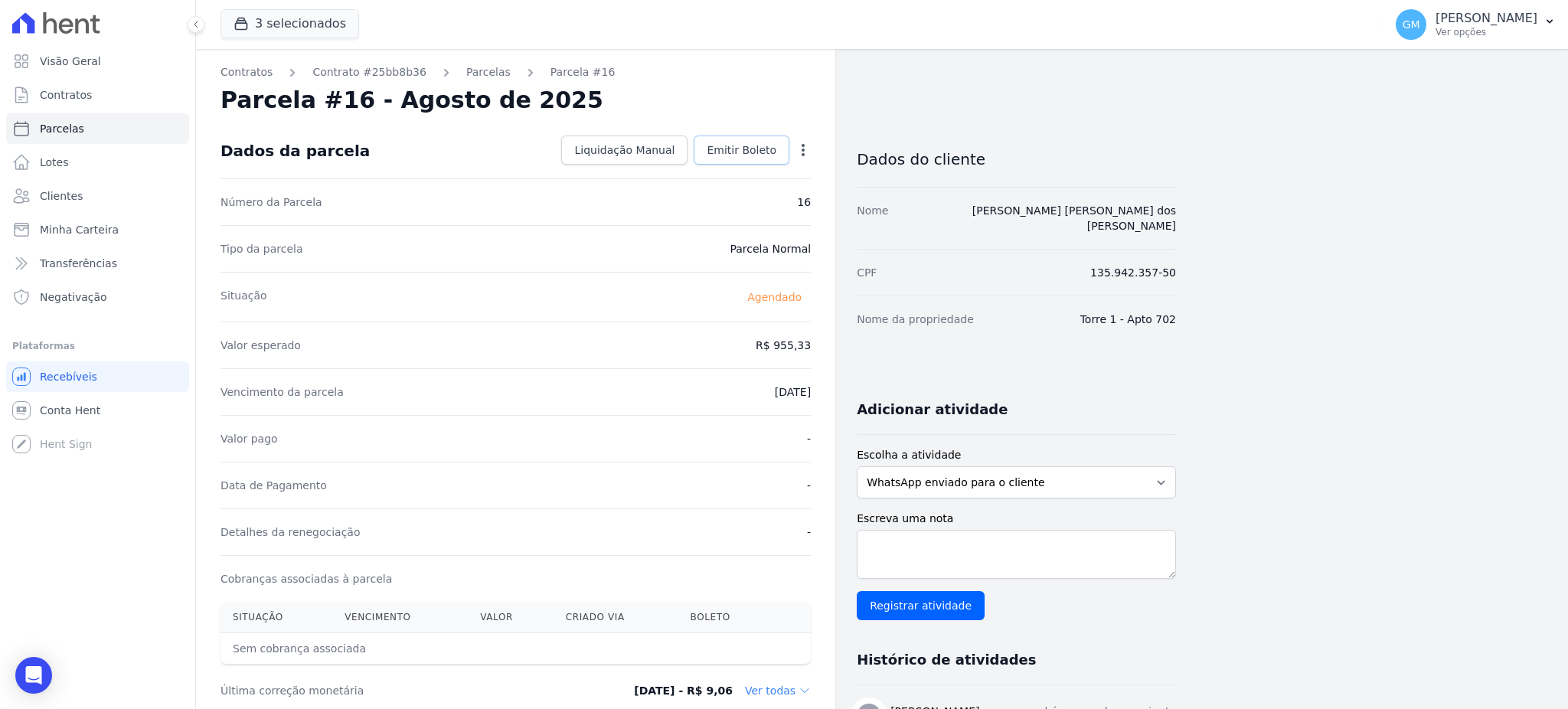
click at [738, 157] on span "Emitir Boleto" at bounding box center [742, 150] width 70 height 15
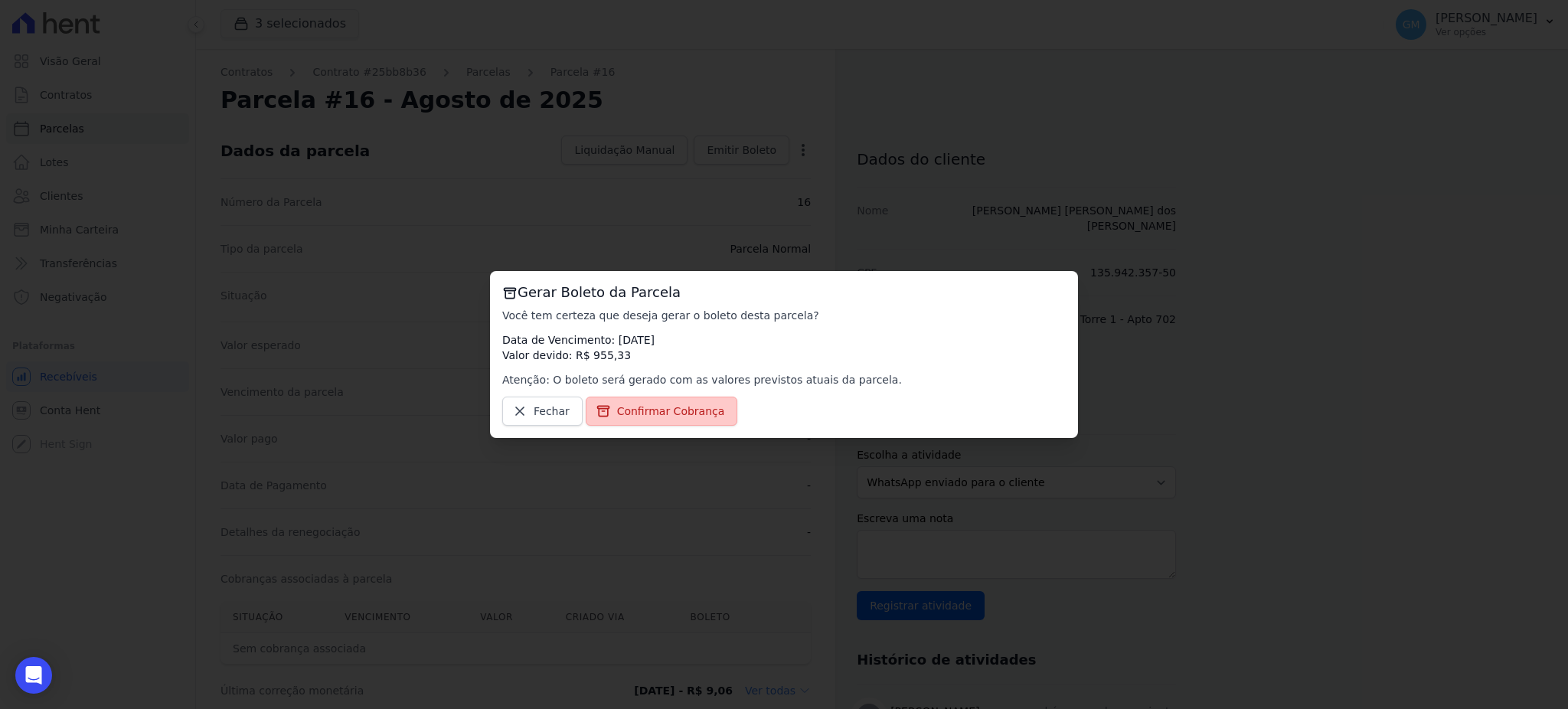
click at [712, 402] on link "Confirmar Cobrança" at bounding box center [661, 411] width 153 height 29
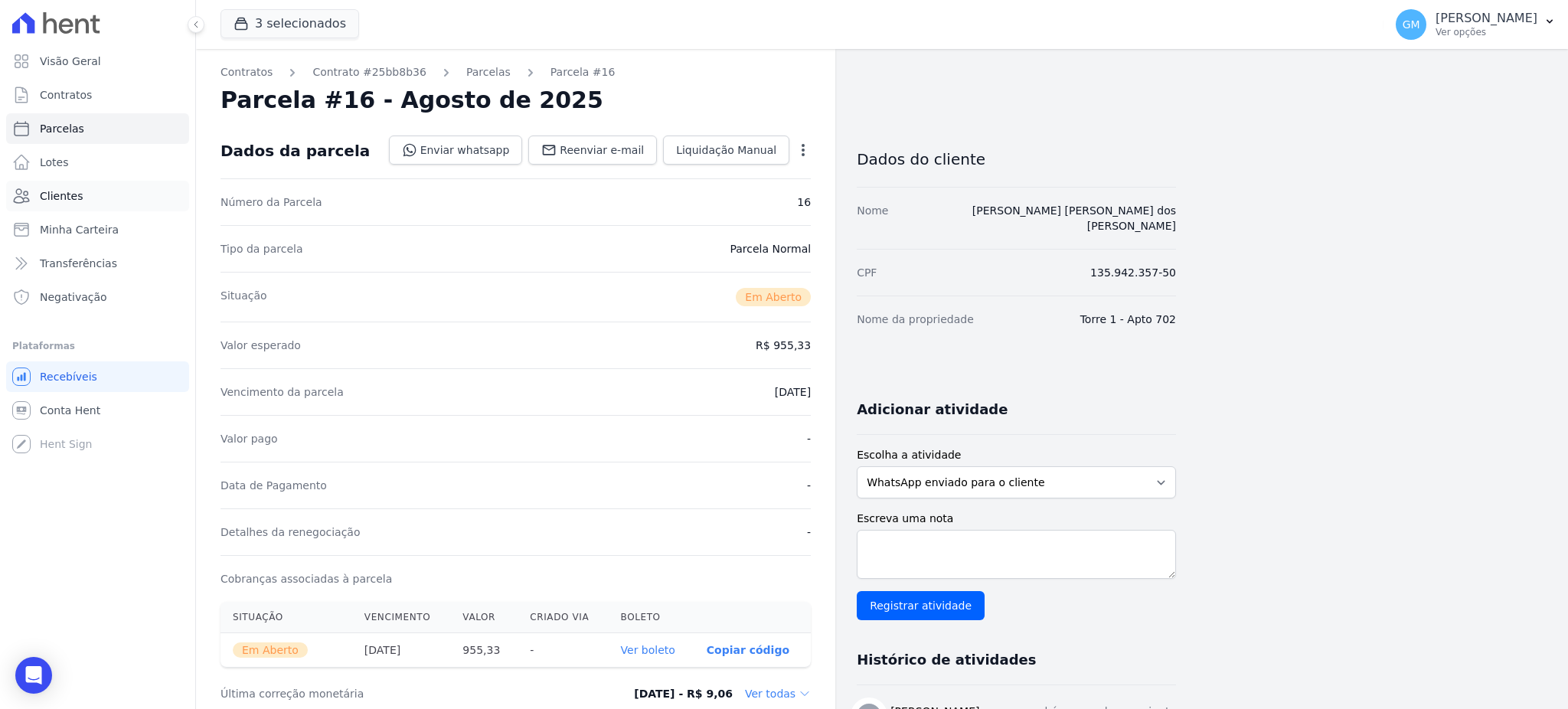
click at [65, 202] on span "Clientes" at bounding box center [61, 195] width 43 height 15
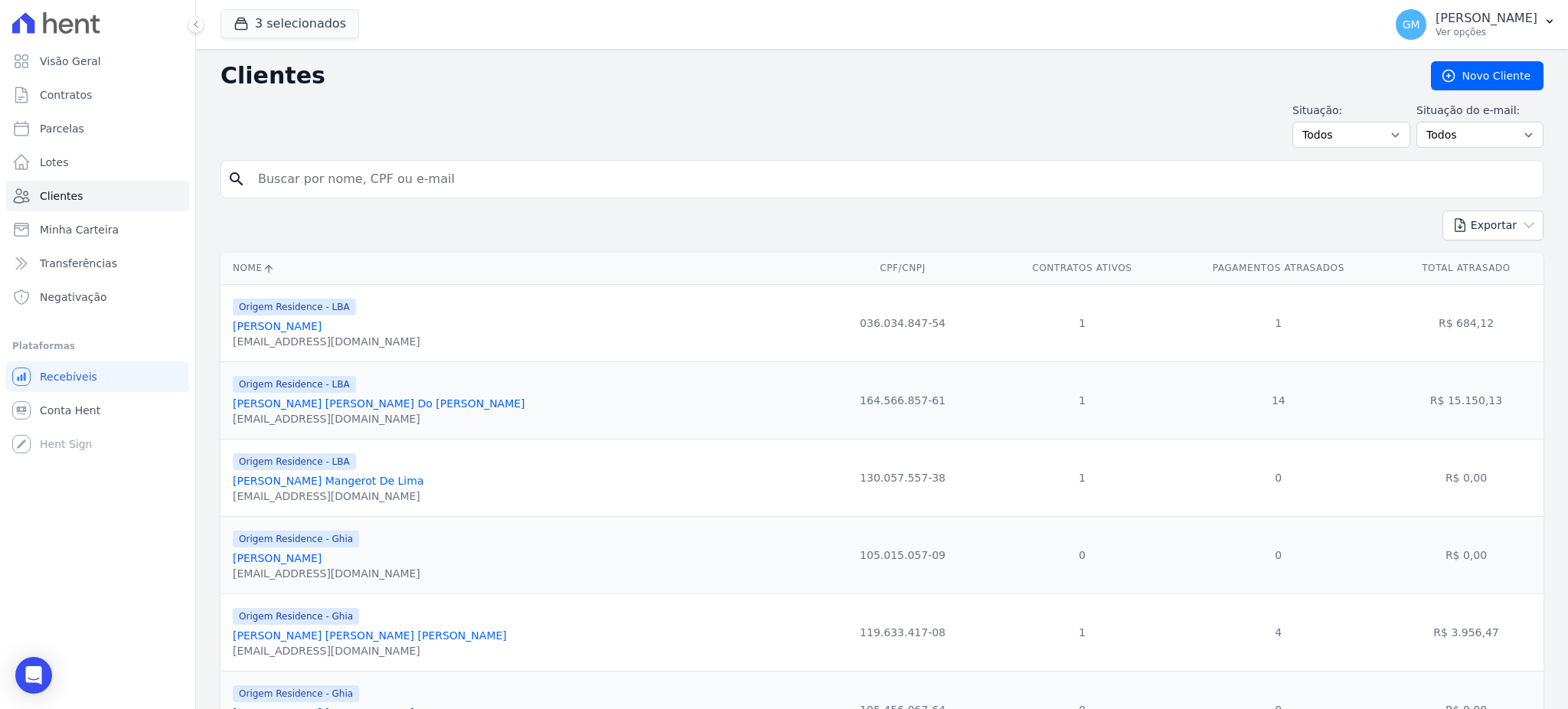
click at [338, 178] on input "search" at bounding box center [893, 178] width 1288 height 31
type input "[PERSON_NAME] [PERSON_NAME] Do [PERSON_NAME]"
drag, startPoint x: 341, startPoint y: 183, endPoint x: 238, endPoint y: 188, distance: 103.1
click at [238, 188] on div "search Agatha Cristine Santos Do Nascimento" at bounding box center [881, 178] width 1323 height 38
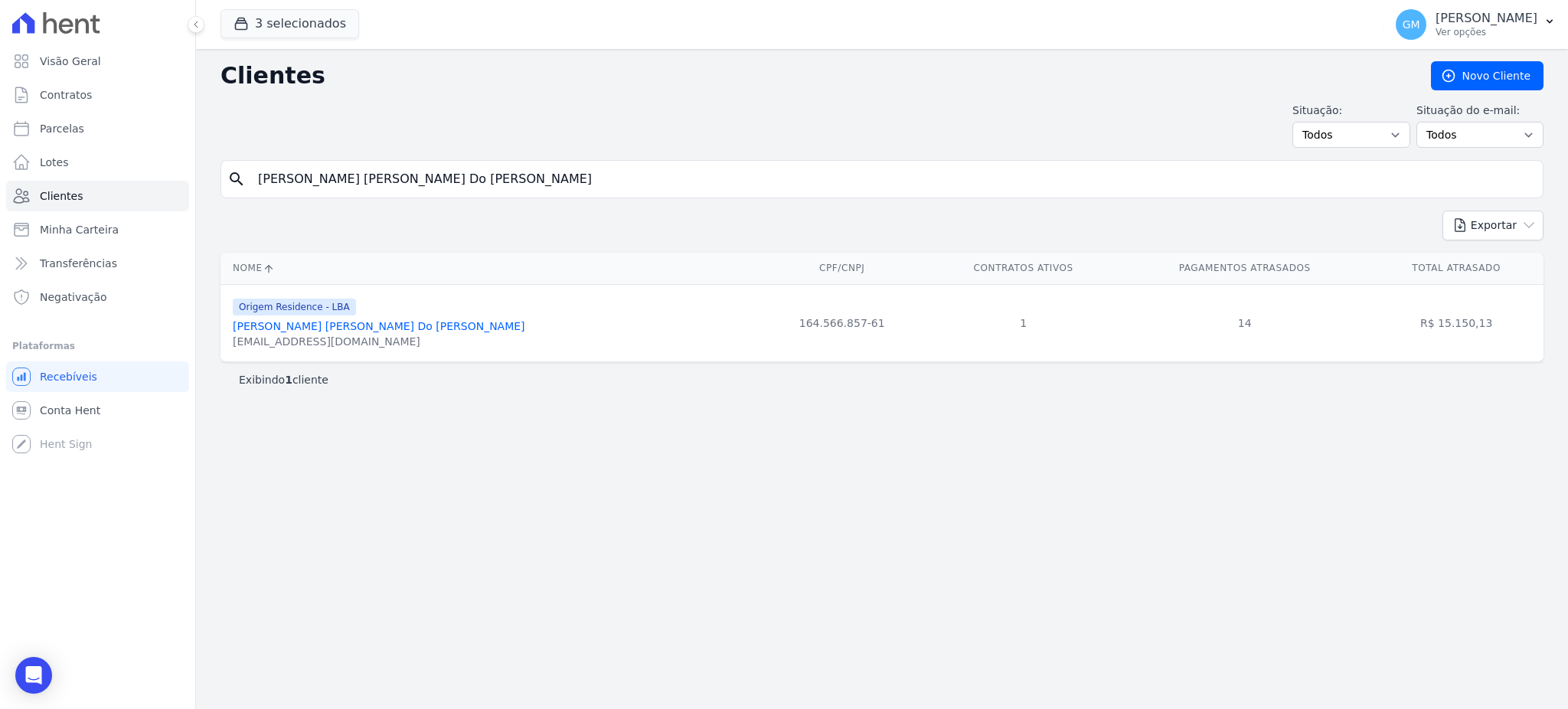
click at [354, 328] on link "[PERSON_NAME] [PERSON_NAME] Do [PERSON_NAME]" at bounding box center [378, 326] width 292 height 12
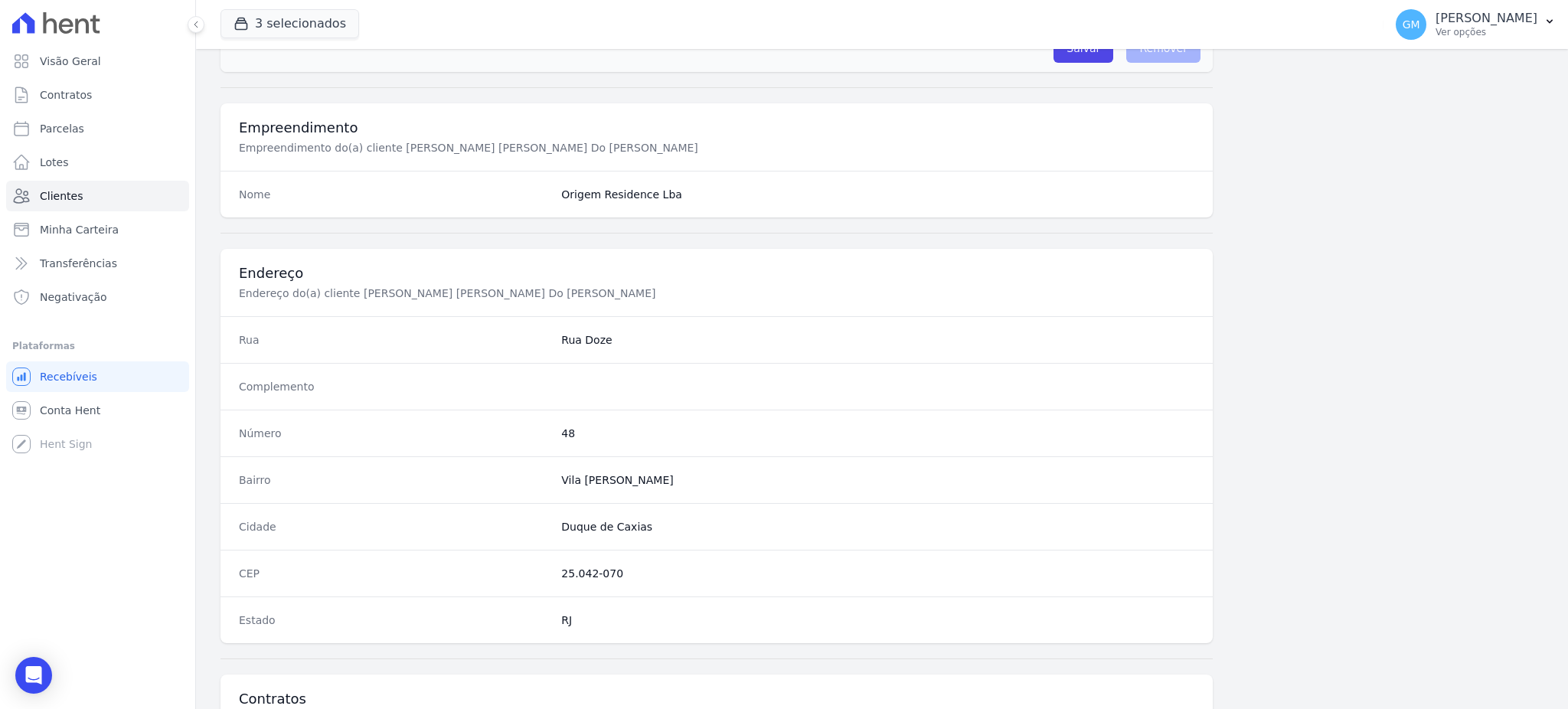
scroll to position [724, 0]
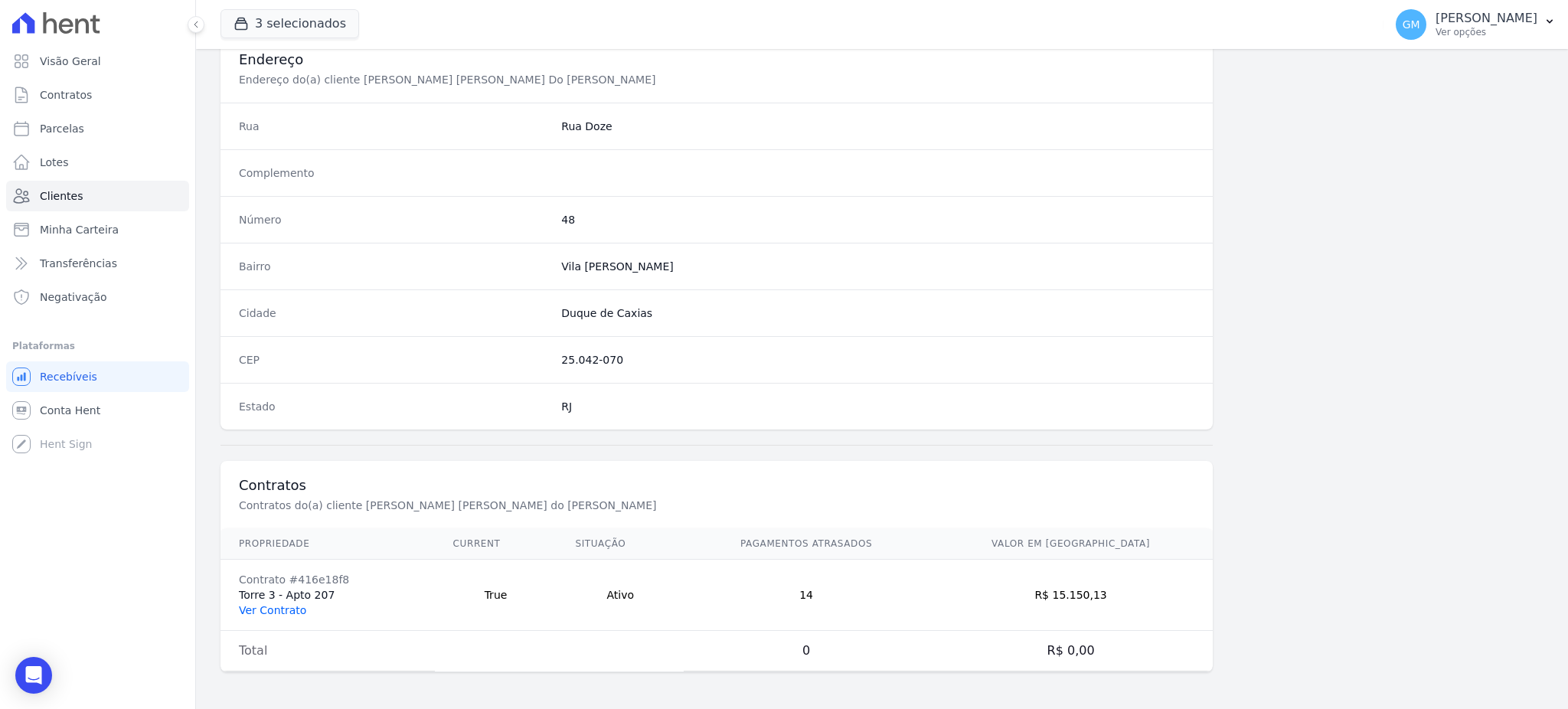
click at [275, 612] on link "Ver Contrato" at bounding box center [273, 610] width 68 height 12
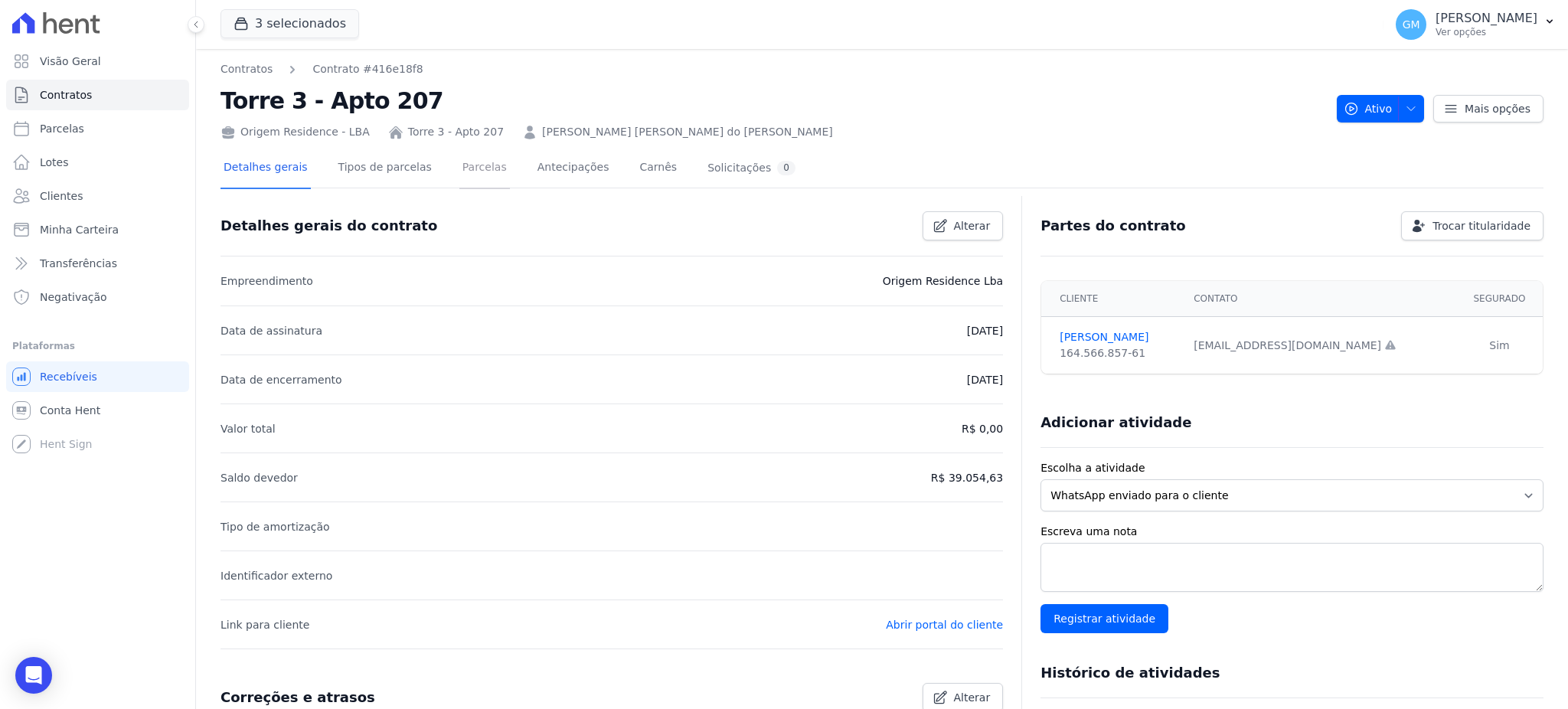
click at [460, 171] on link "Parcelas" at bounding box center [484, 169] width 51 height 41
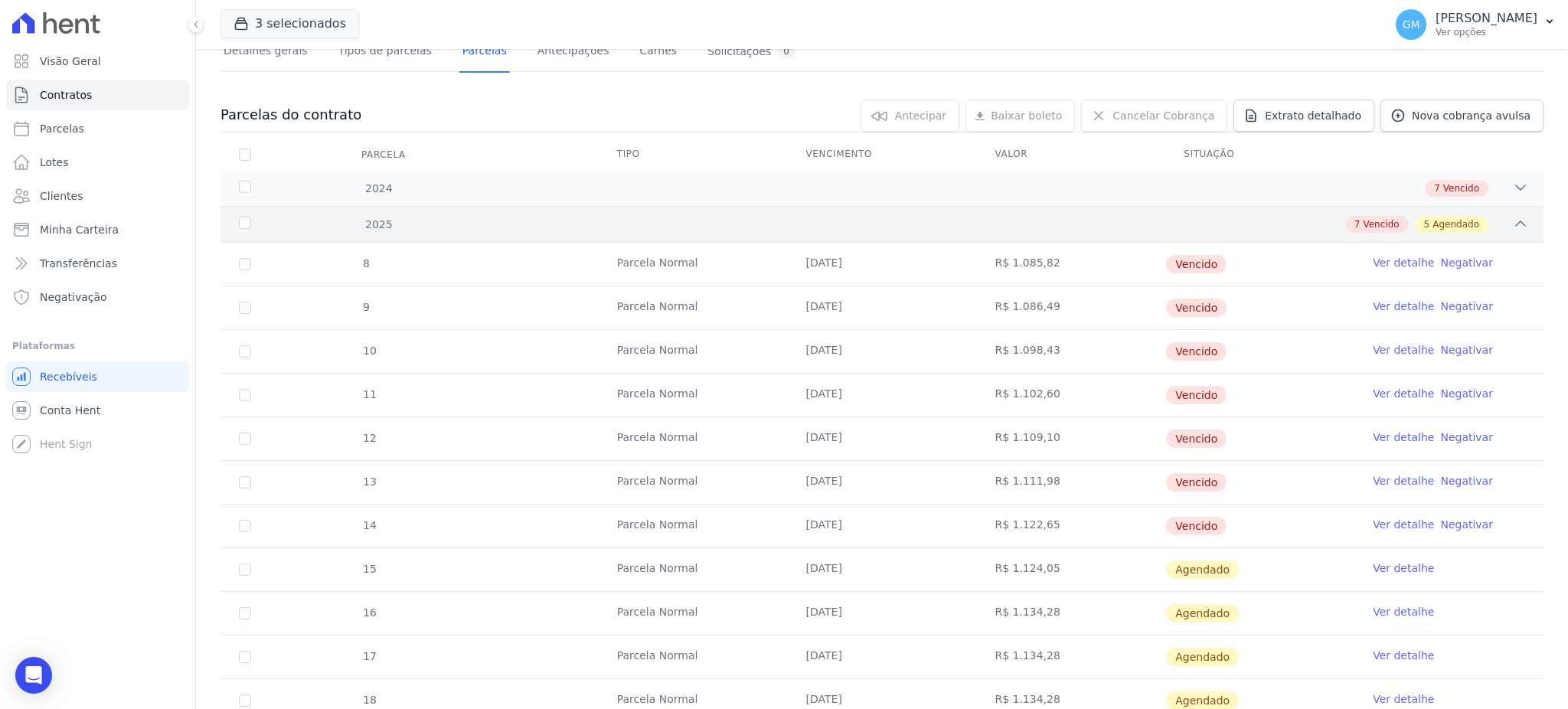
scroll to position [203, 0]
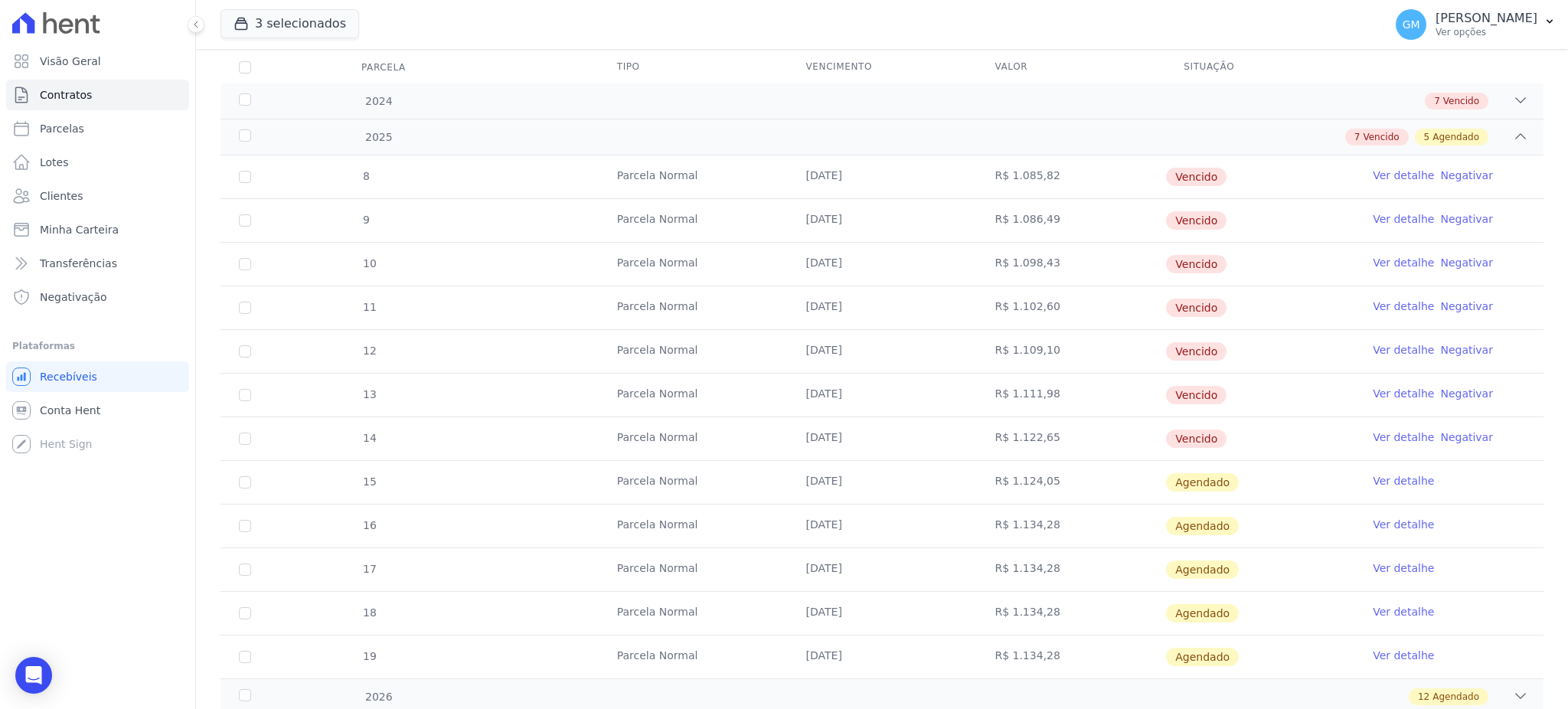
click at [1380, 435] on link "Ver detalhe" at bounding box center [1403, 437] width 61 height 15
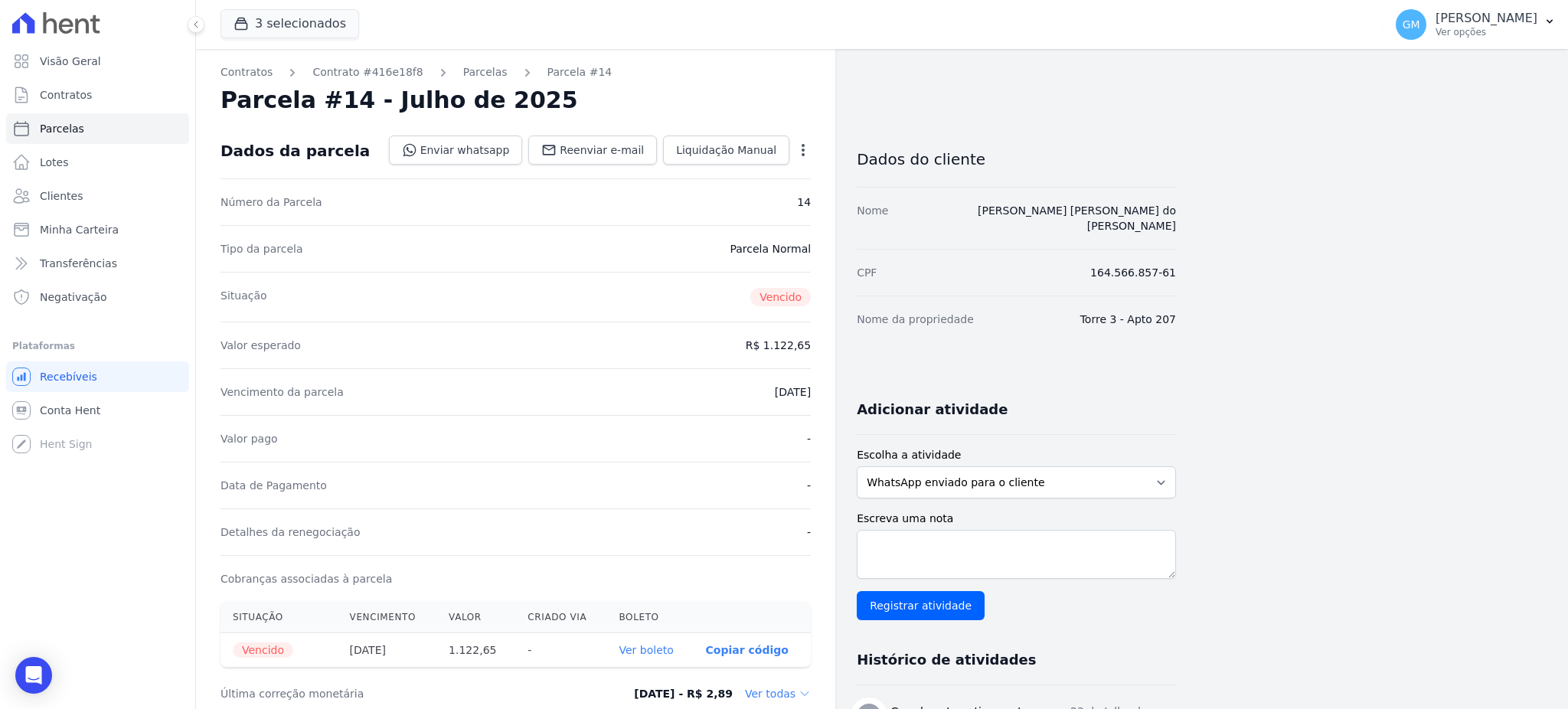
click at [668, 272] on div "Situação Vencido" at bounding box center [515, 297] width 590 height 50
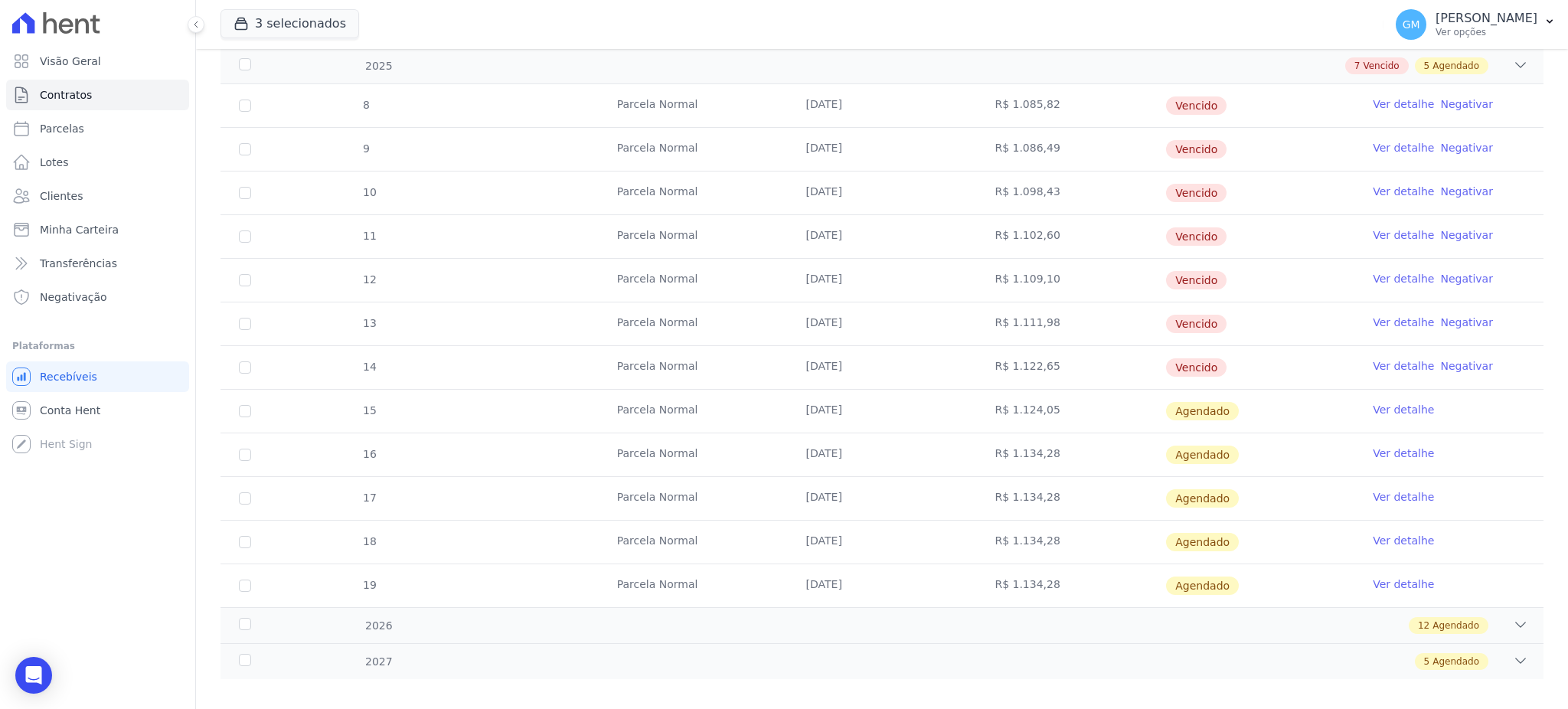
scroll to position [290, 0]
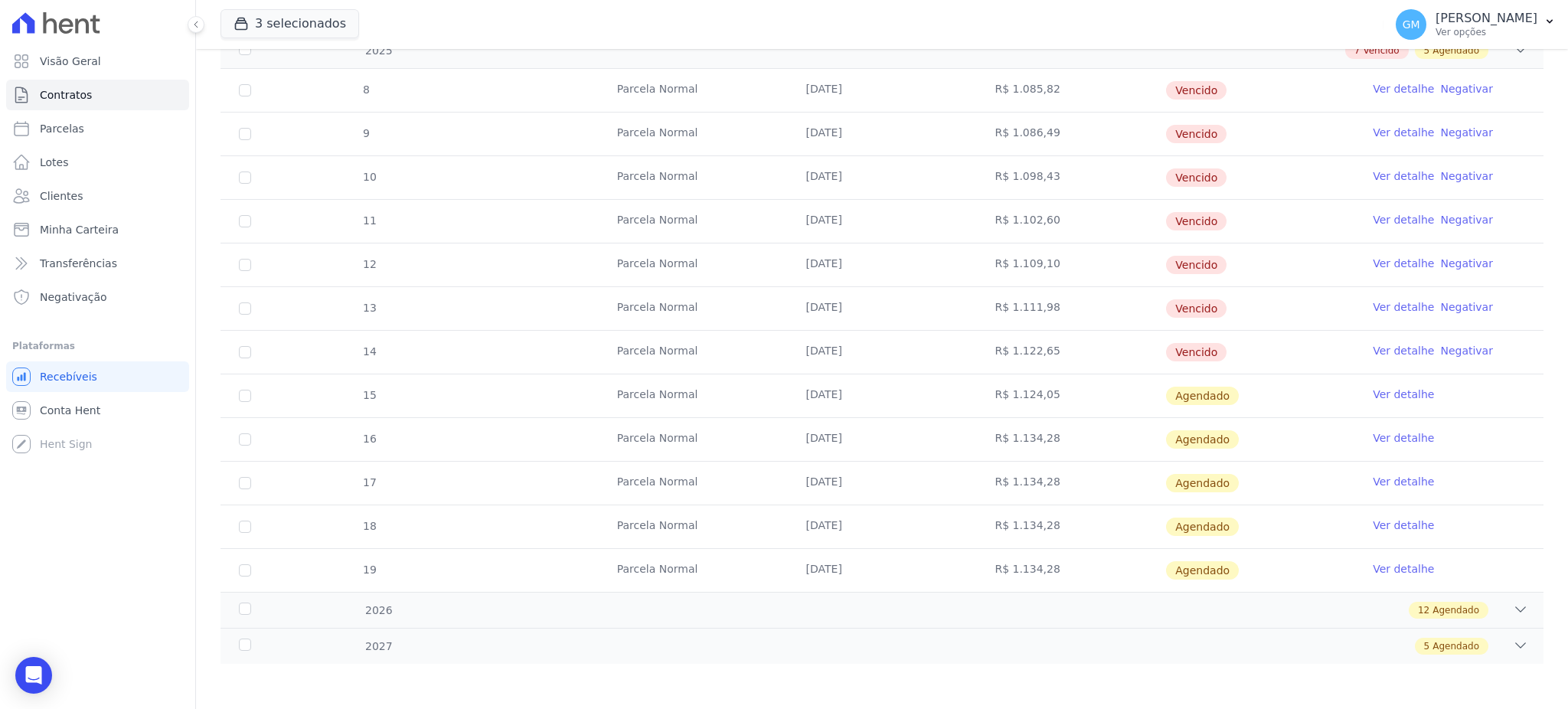
click at [1373, 387] on link "Ver detalhe" at bounding box center [1403, 394] width 61 height 15
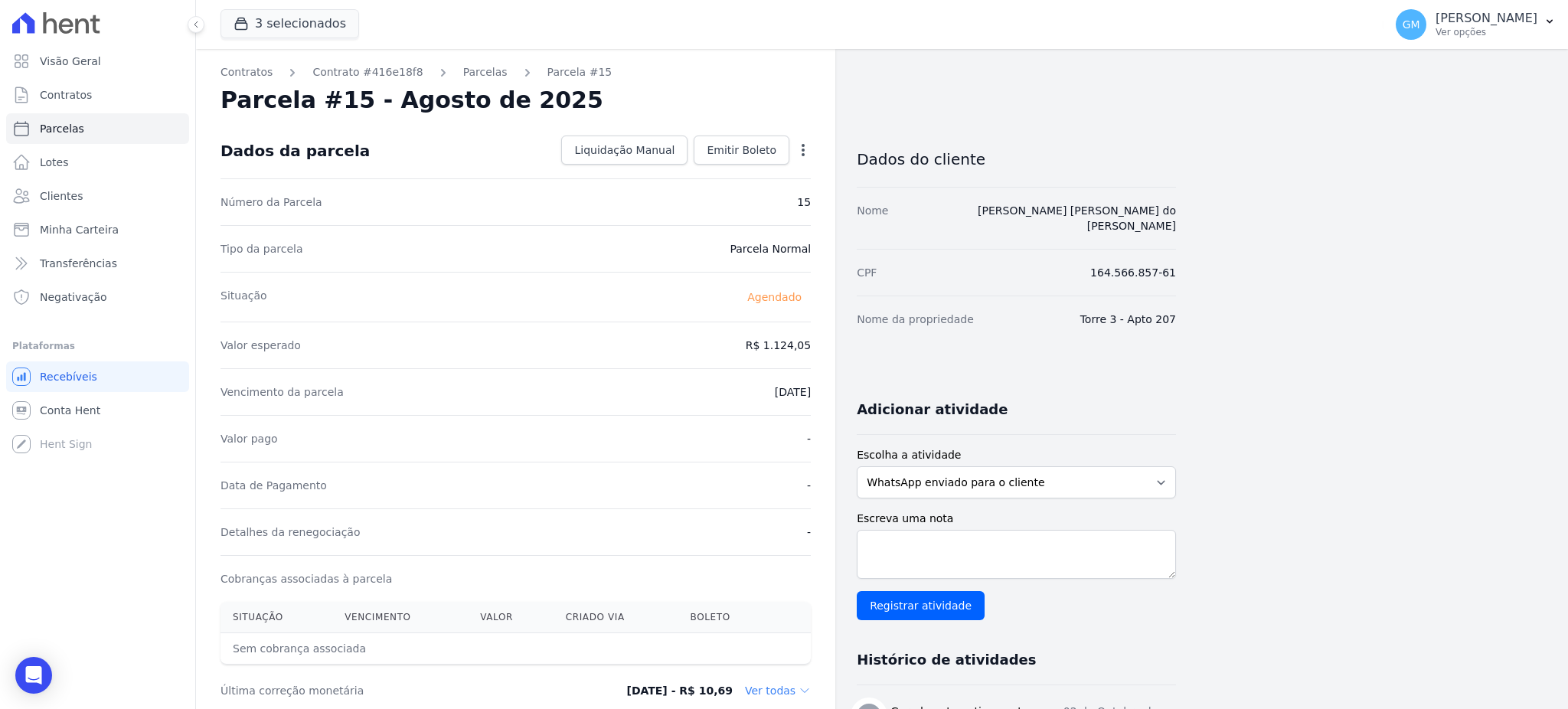
click at [804, 147] on icon "button" at bounding box center [802, 150] width 15 height 15
click at [730, 170] on link "Alterar" at bounding box center [737, 171] width 135 height 28
drag, startPoint x: 748, startPoint y: 342, endPoint x: 801, endPoint y: 343, distance: 53.0
click at [801, 343] on input "1124.05" at bounding box center [737, 344] width 147 height 32
paste input ".13286"
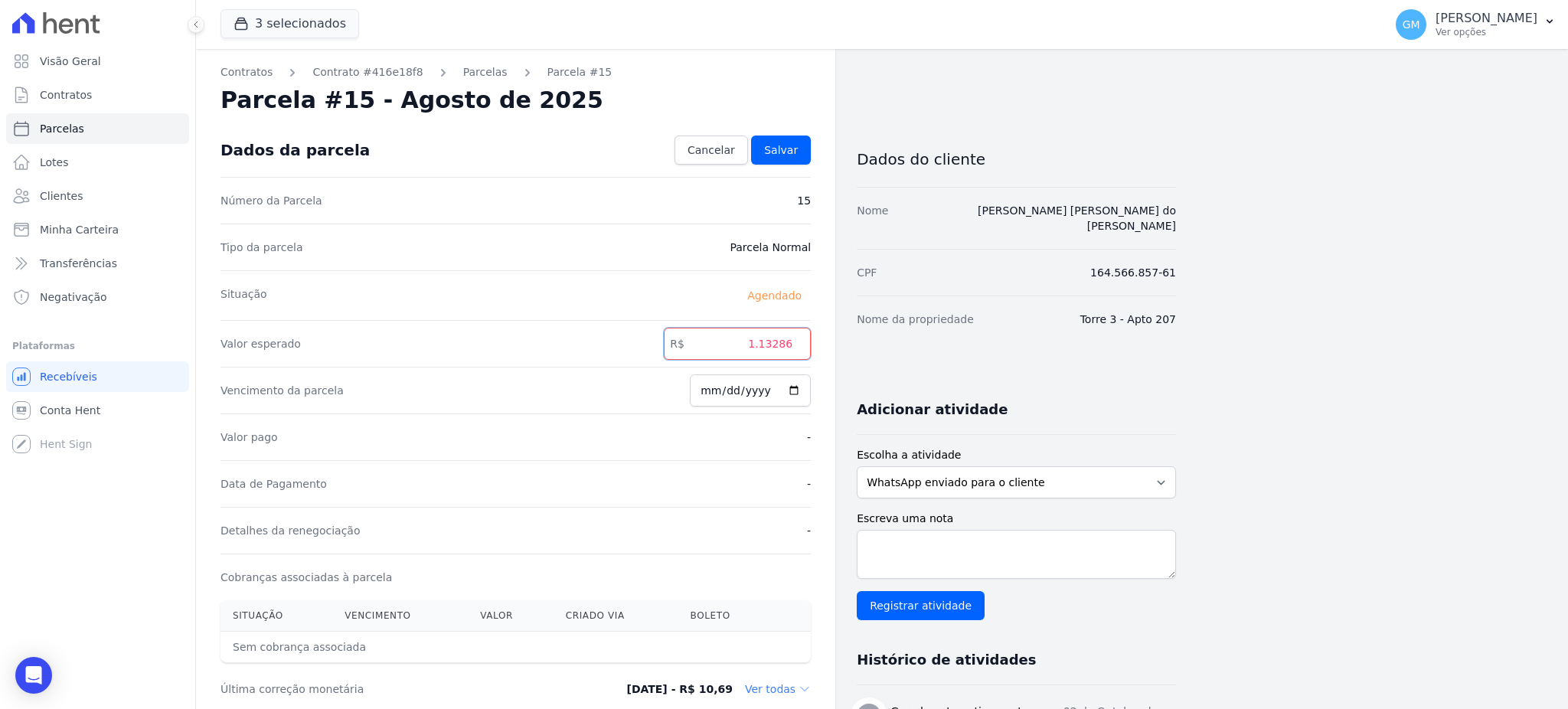
click at [764, 339] on input "1.13286" at bounding box center [737, 344] width 147 height 32
click at [782, 345] on input "113286" at bounding box center [737, 344] width 147 height 32
type input "1132.86"
click at [782, 141] on link "Salvar" at bounding box center [781, 150] width 60 height 29
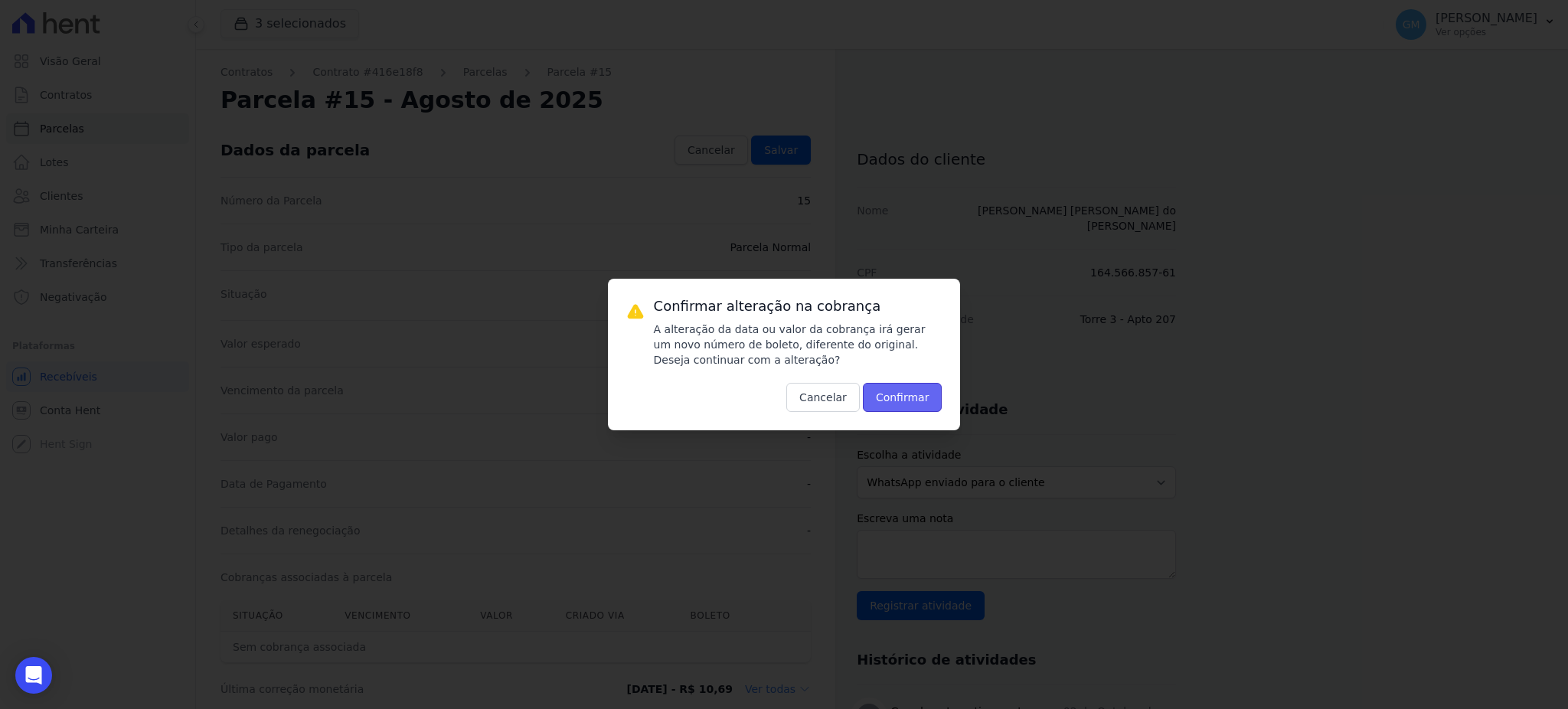
click at [873, 401] on button "Confirmar" at bounding box center [902, 397] width 80 height 29
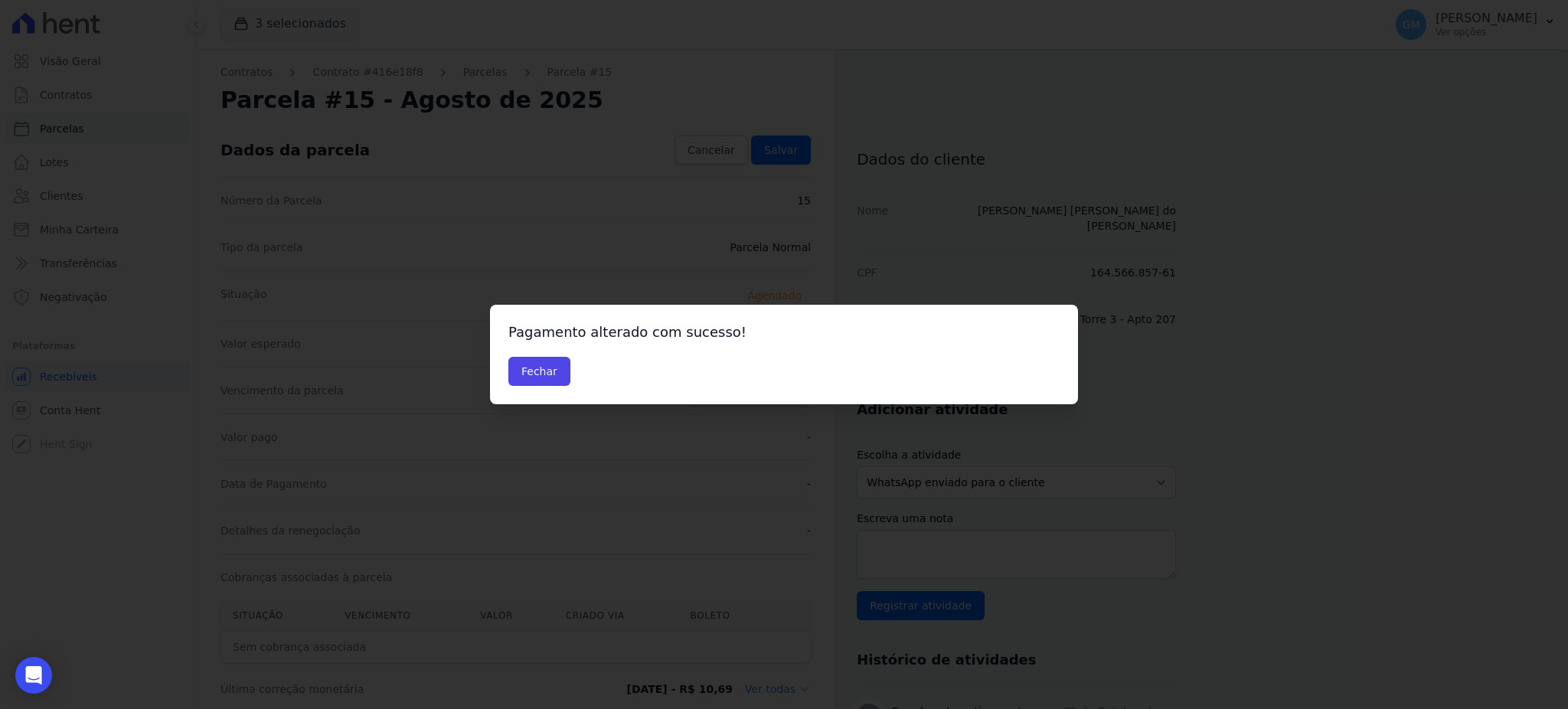
click at [569, 359] on div "Fechar" at bounding box center [784, 371] width 551 height 29
click at [542, 366] on button "Fechar" at bounding box center [539, 371] width 62 height 29
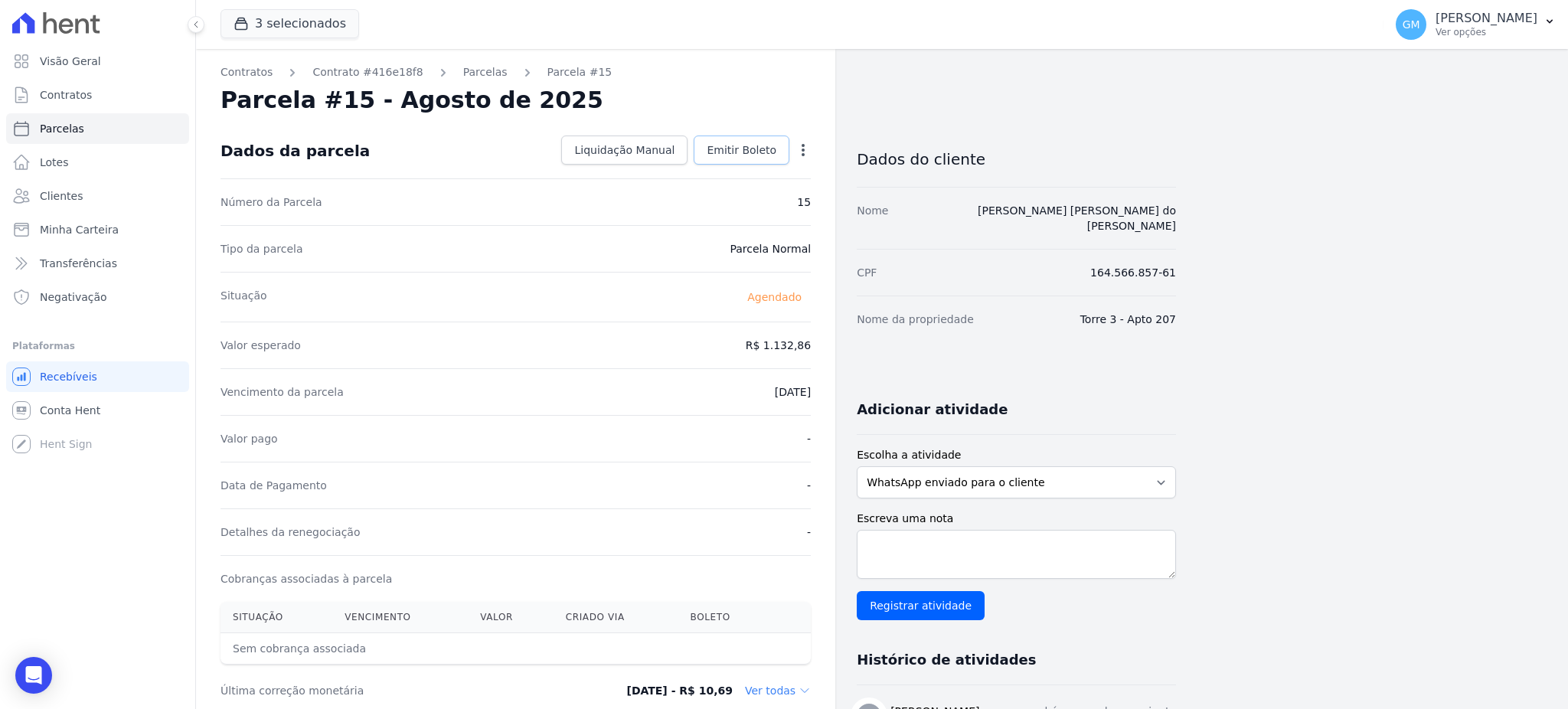
click at [711, 147] on link "Emitir Boleto" at bounding box center [742, 150] width 96 height 29
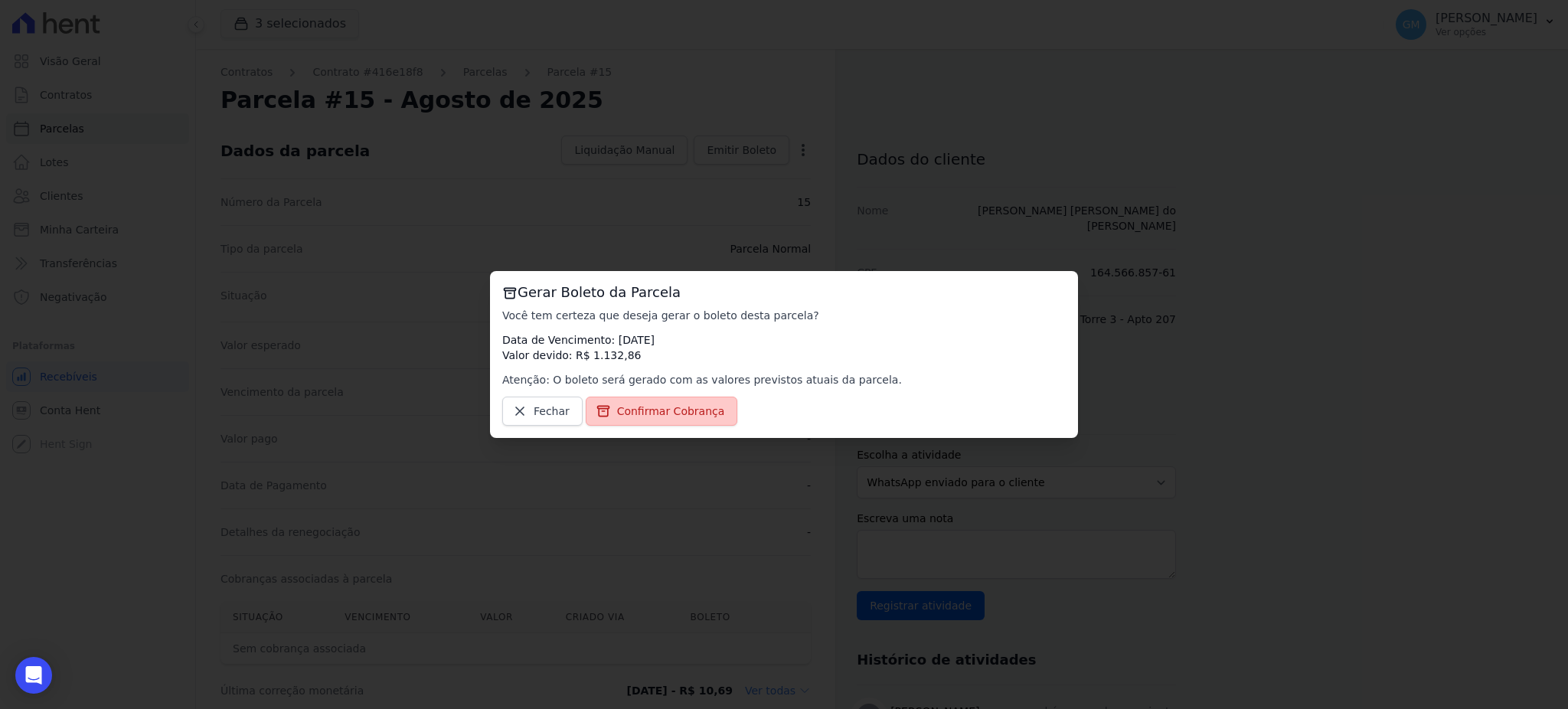
click at [687, 410] on span "Confirmar Cobrança" at bounding box center [671, 411] width 108 height 15
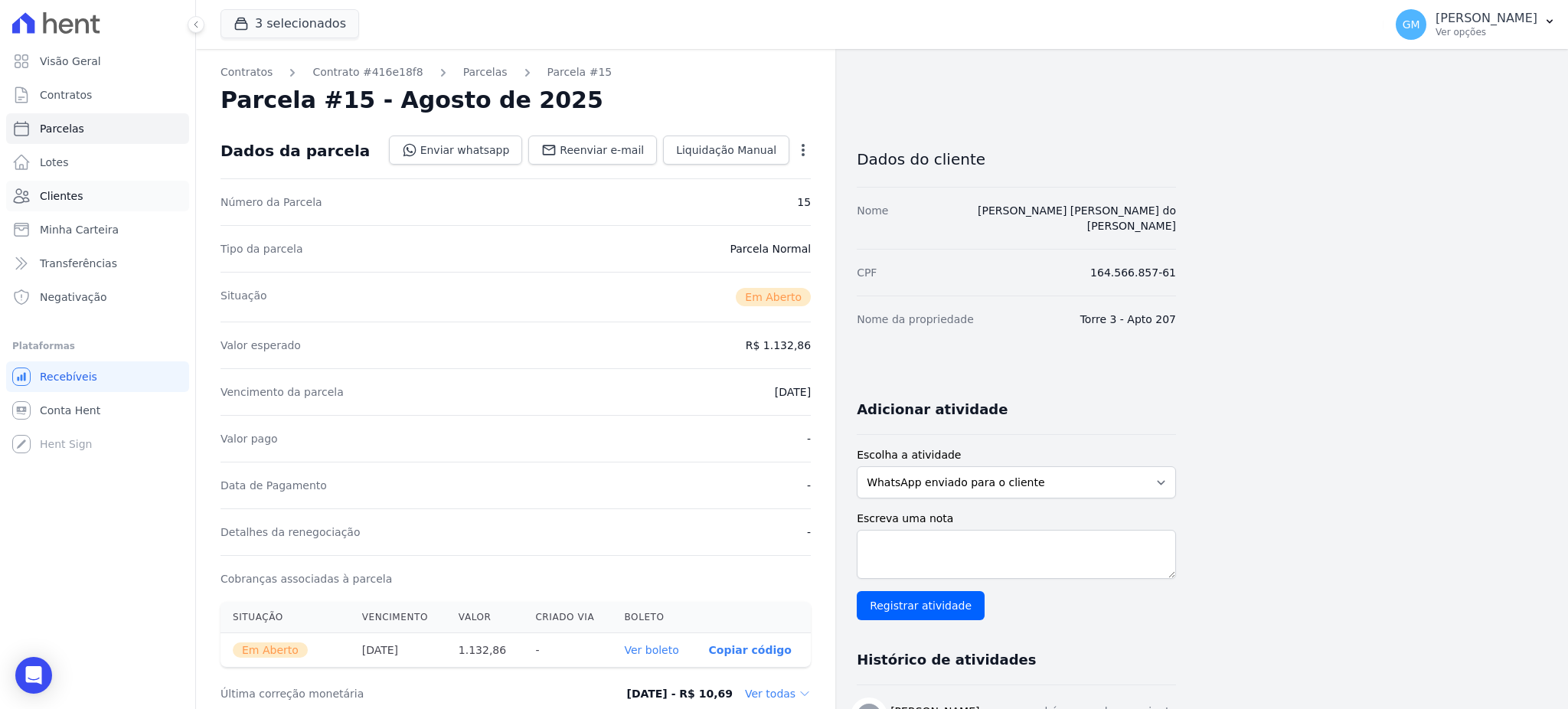
click at [97, 195] on link "Clientes" at bounding box center [98, 195] width 183 height 31
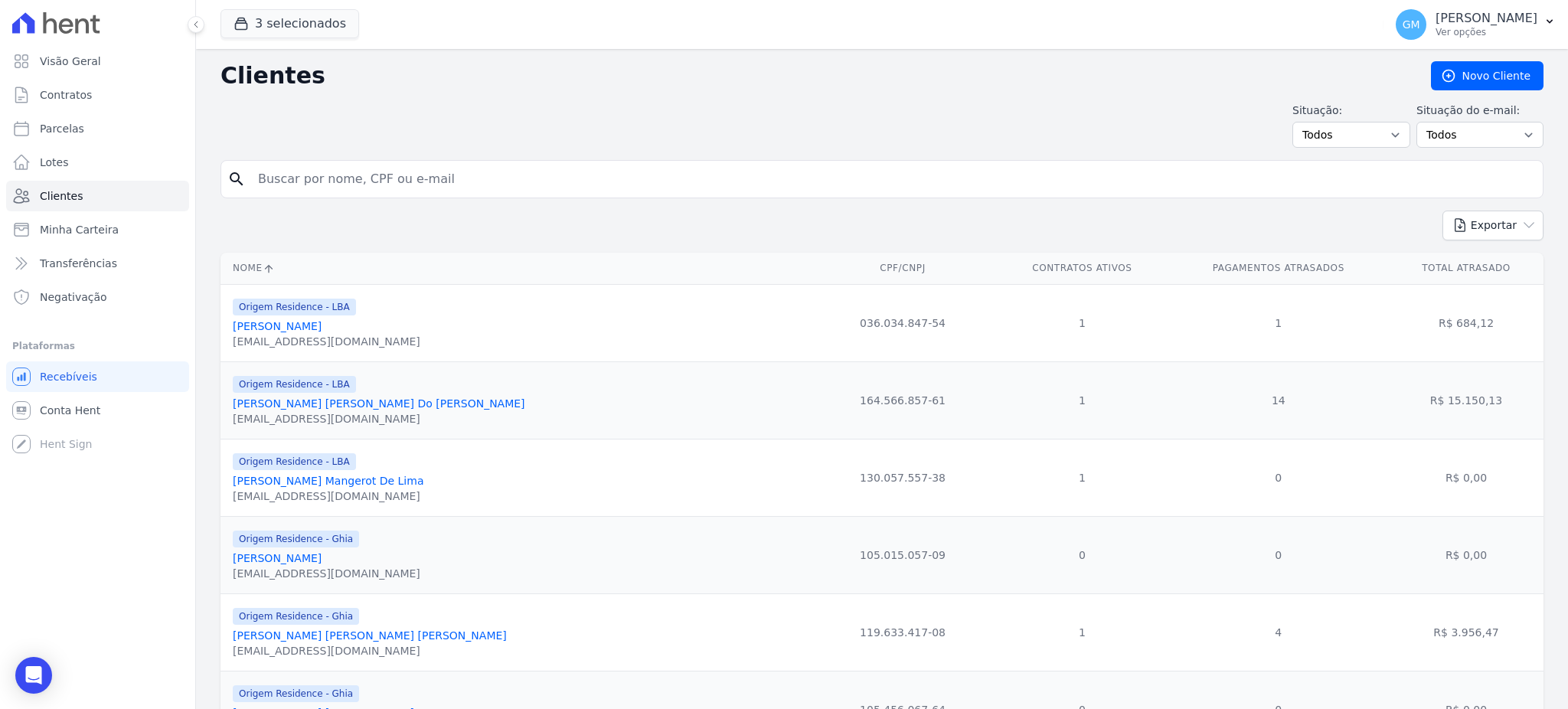
click at [344, 178] on input "search" at bounding box center [893, 178] width 1288 height 31
drag, startPoint x: 420, startPoint y: 182, endPoint x: 336, endPoint y: 172, distance: 84.6
click at [336, 172] on input "quia" at bounding box center [893, 178] width 1288 height 31
click at [335, 181] on input "quia" at bounding box center [893, 178] width 1288 height 31
drag, startPoint x: 335, startPoint y: 181, endPoint x: 239, endPoint y: 185, distance: 96.1
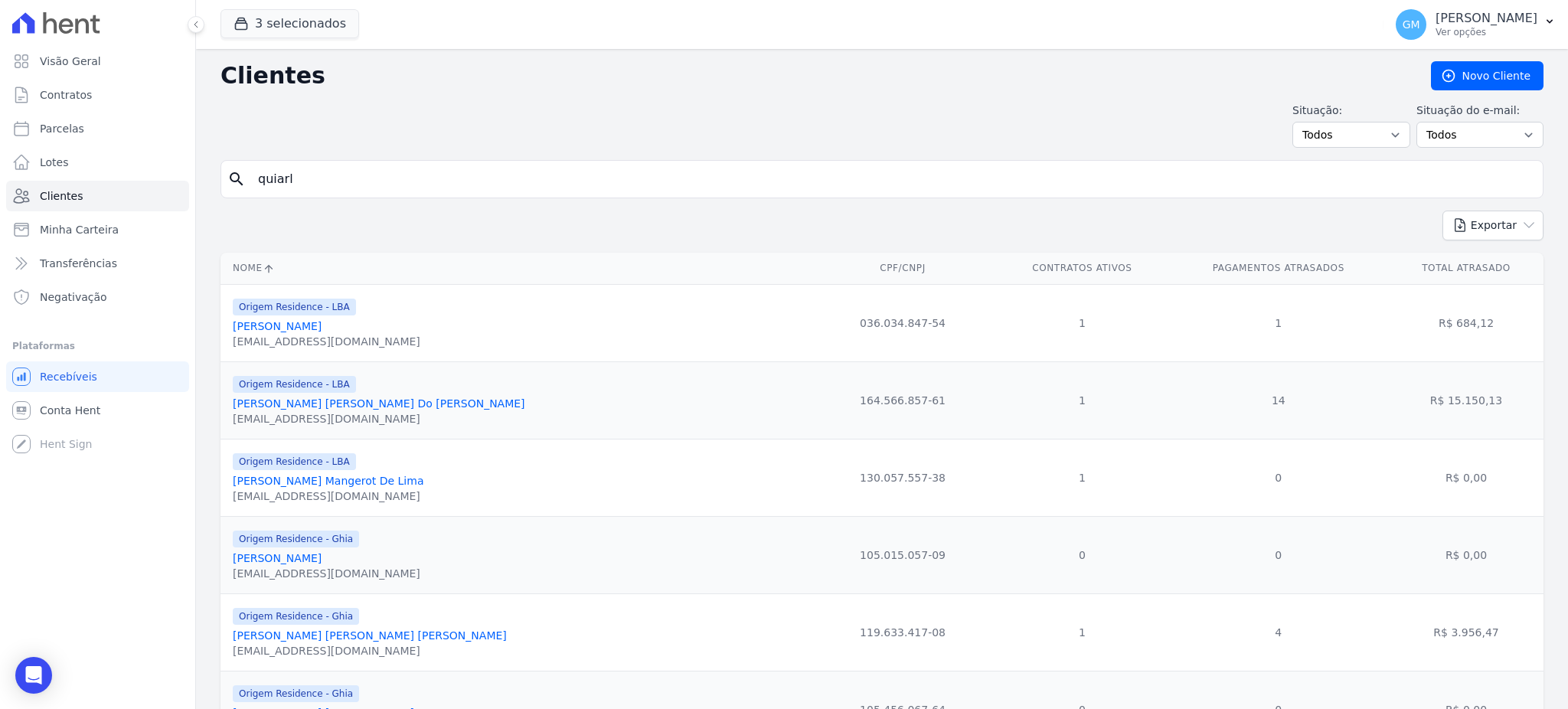
click at [239, 185] on div "search quiarl" at bounding box center [881, 178] width 1323 height 38
type input "quiarl"
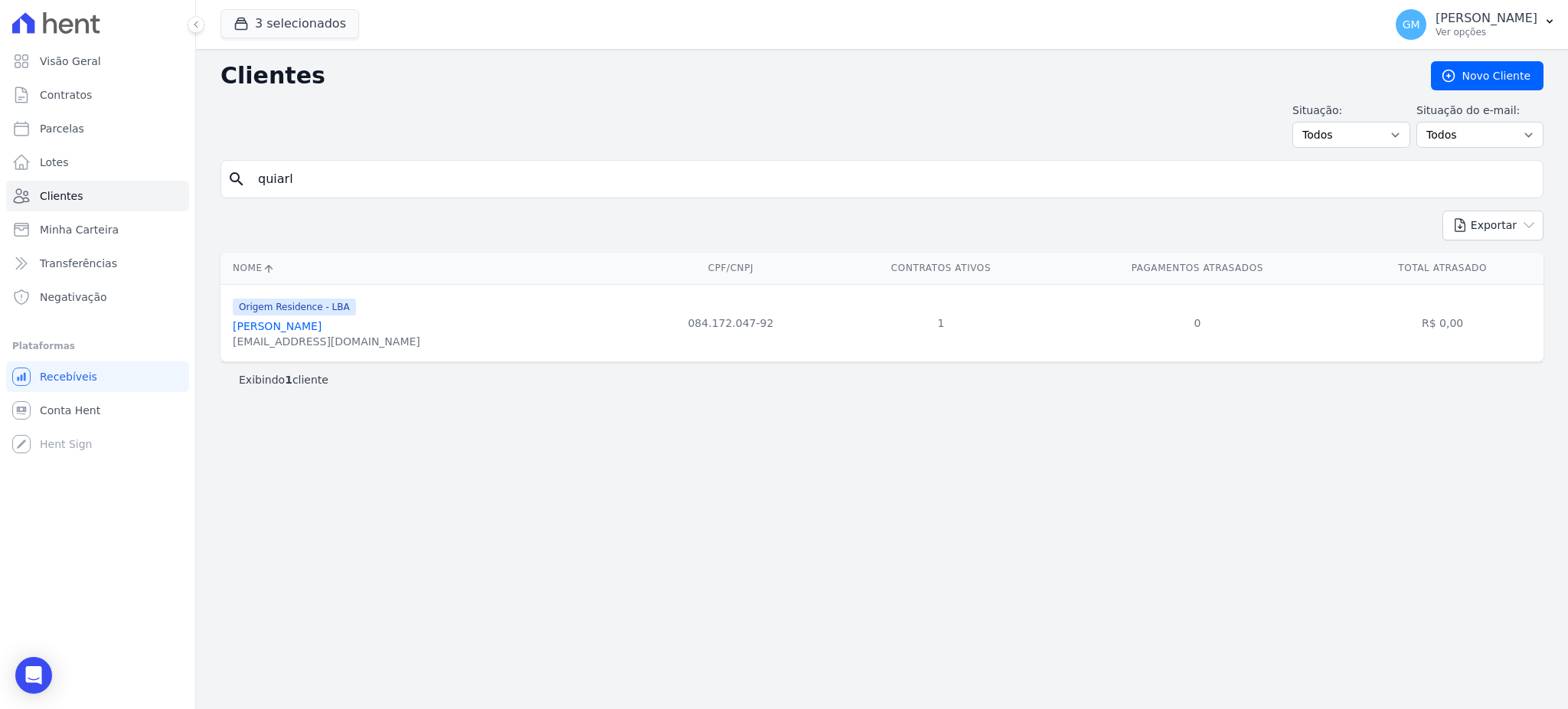
click at [322, 327] on link "[PERSON_NAME]" at bounding box center [276, 326] width 89 height 12
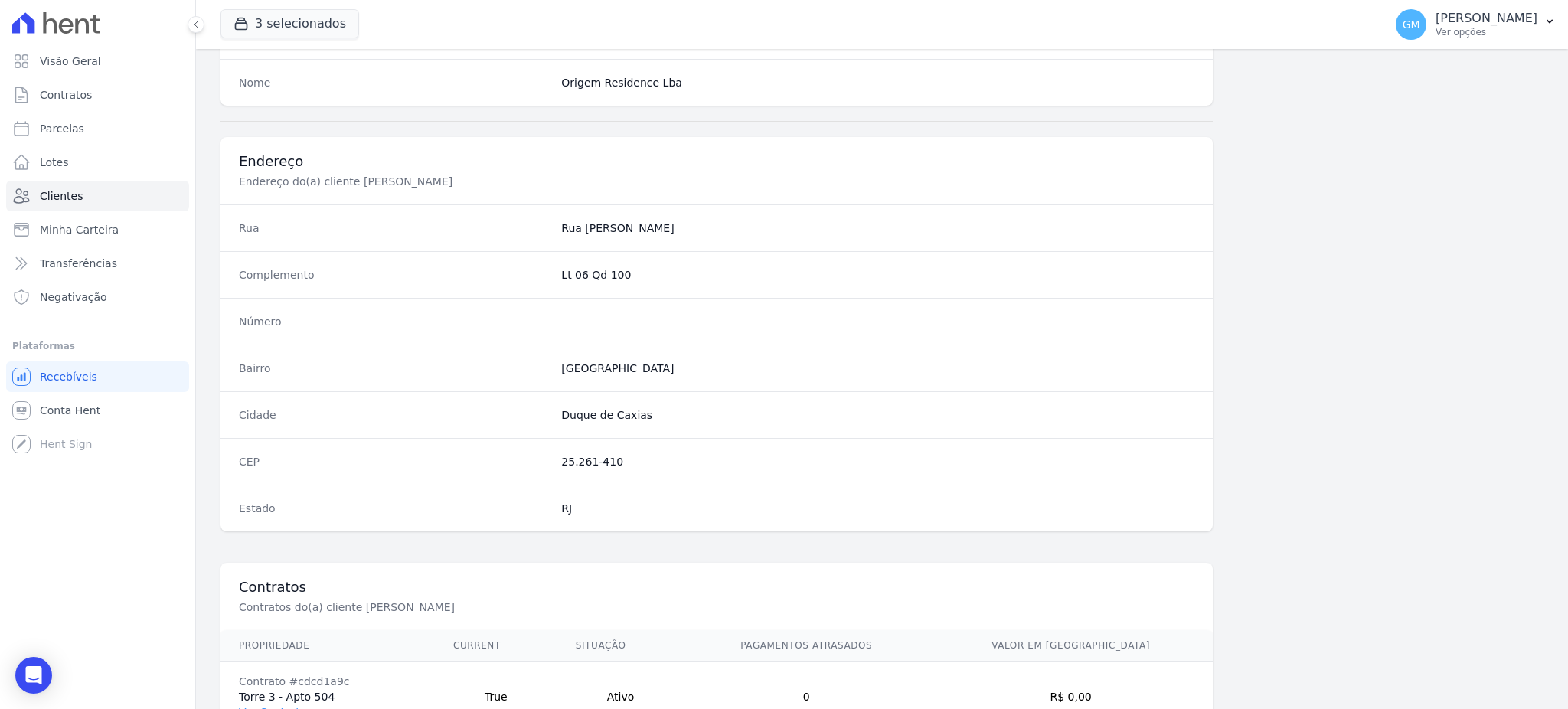
scroll to position [724, 0]
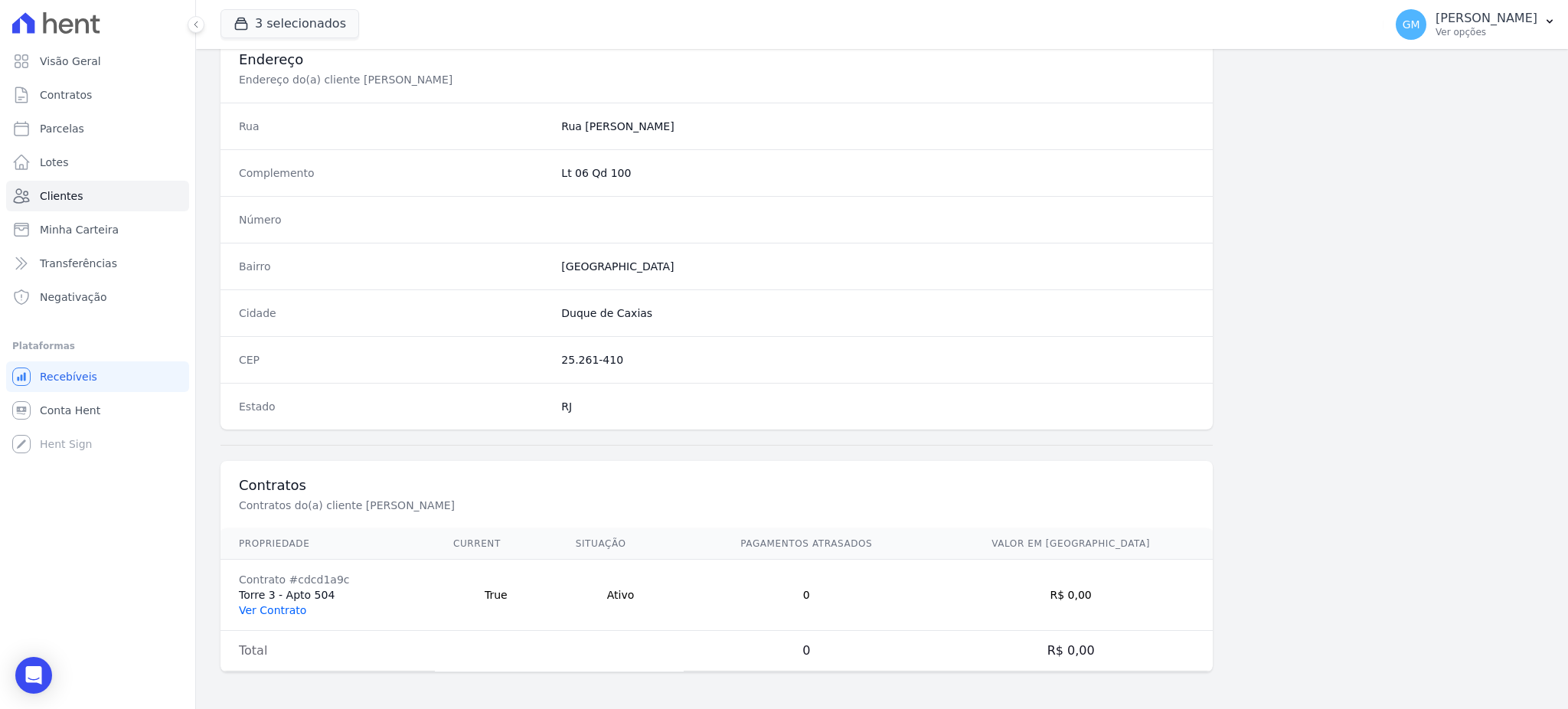
click at [272, 609] on link "Ver Contrato" at bounding box center [273, 610] width 68 height 12
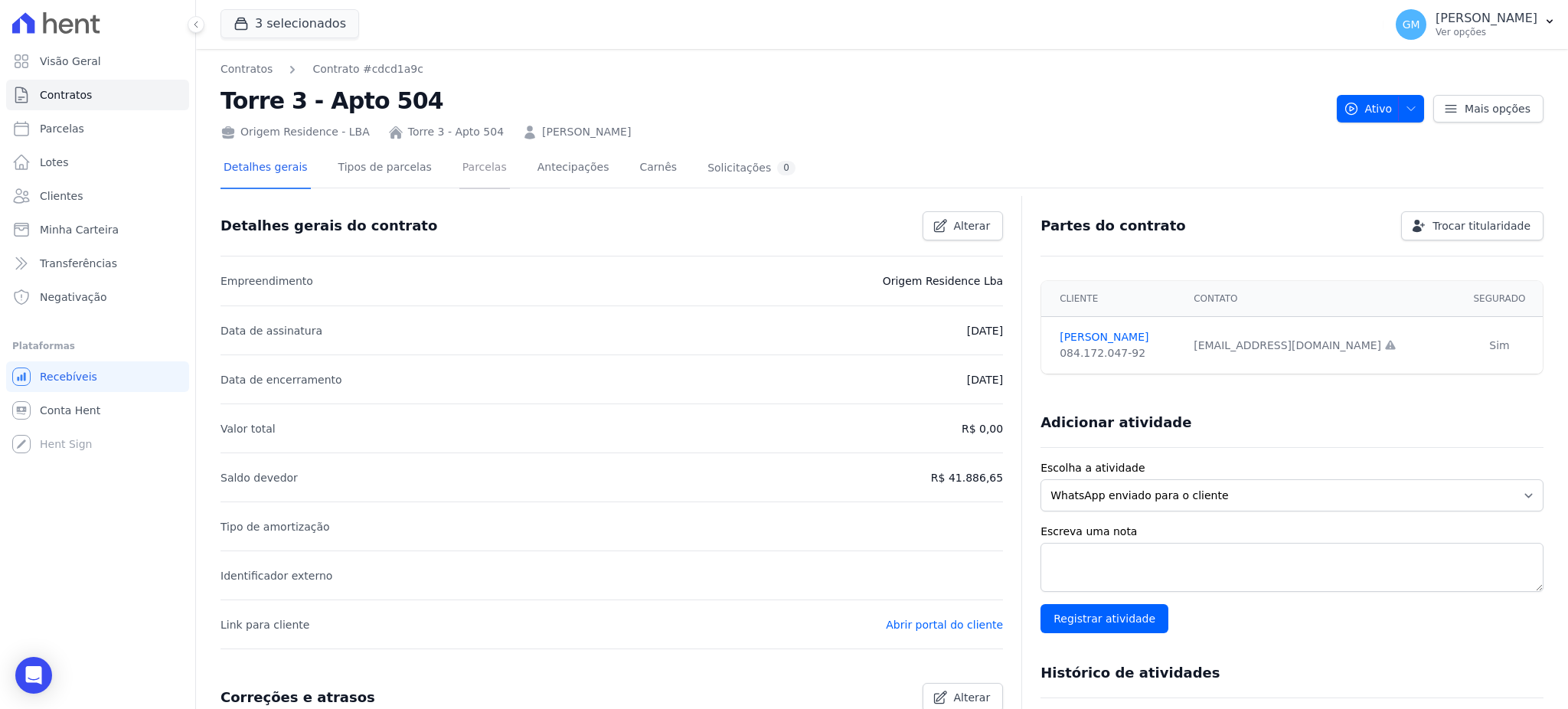
click at [466, 156] on link "Parcelas" at bounding box center [484, 169] width 51 height 41
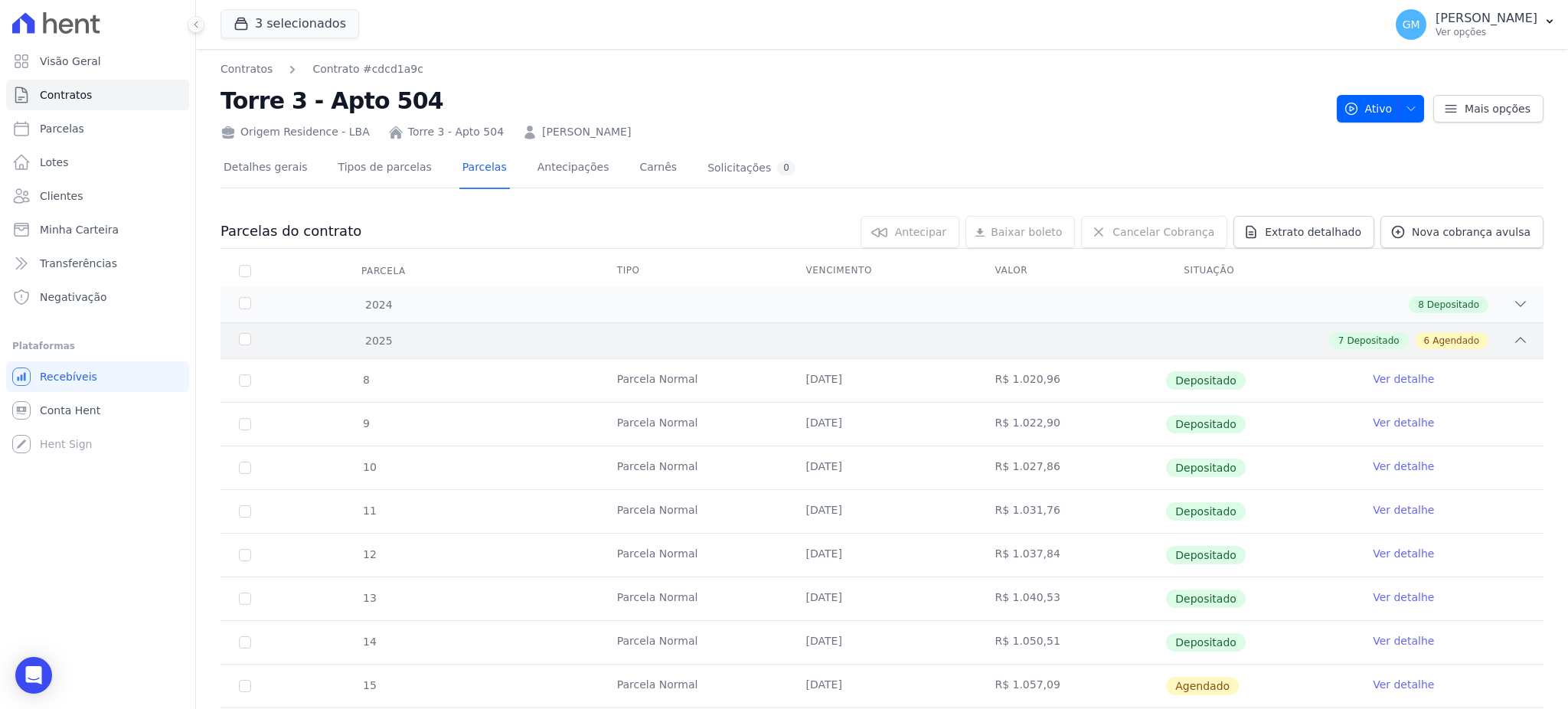
scroll to position [102, 0]
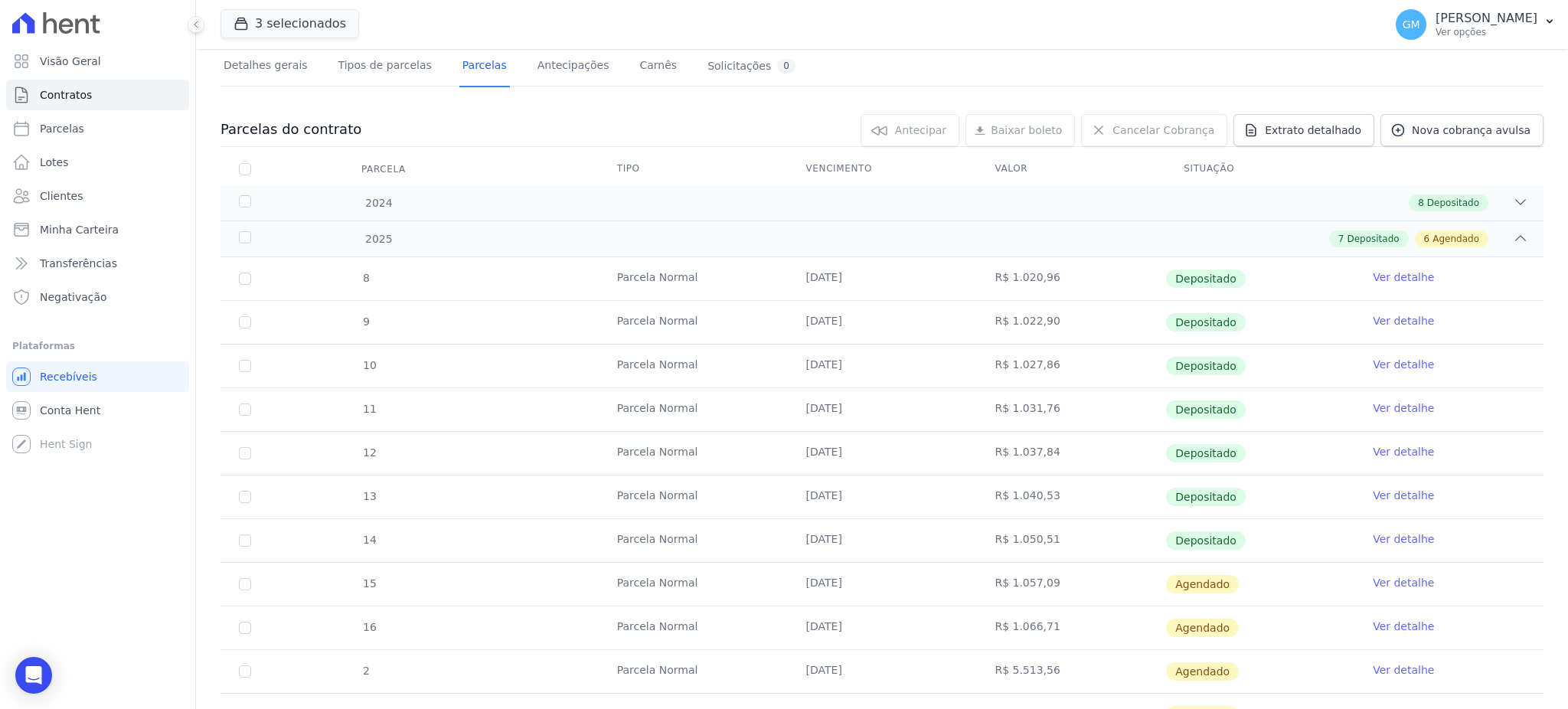
click at [1373, 539] on link "Ver detalhe" at bounding box center [1403, 538] width 61 height 15
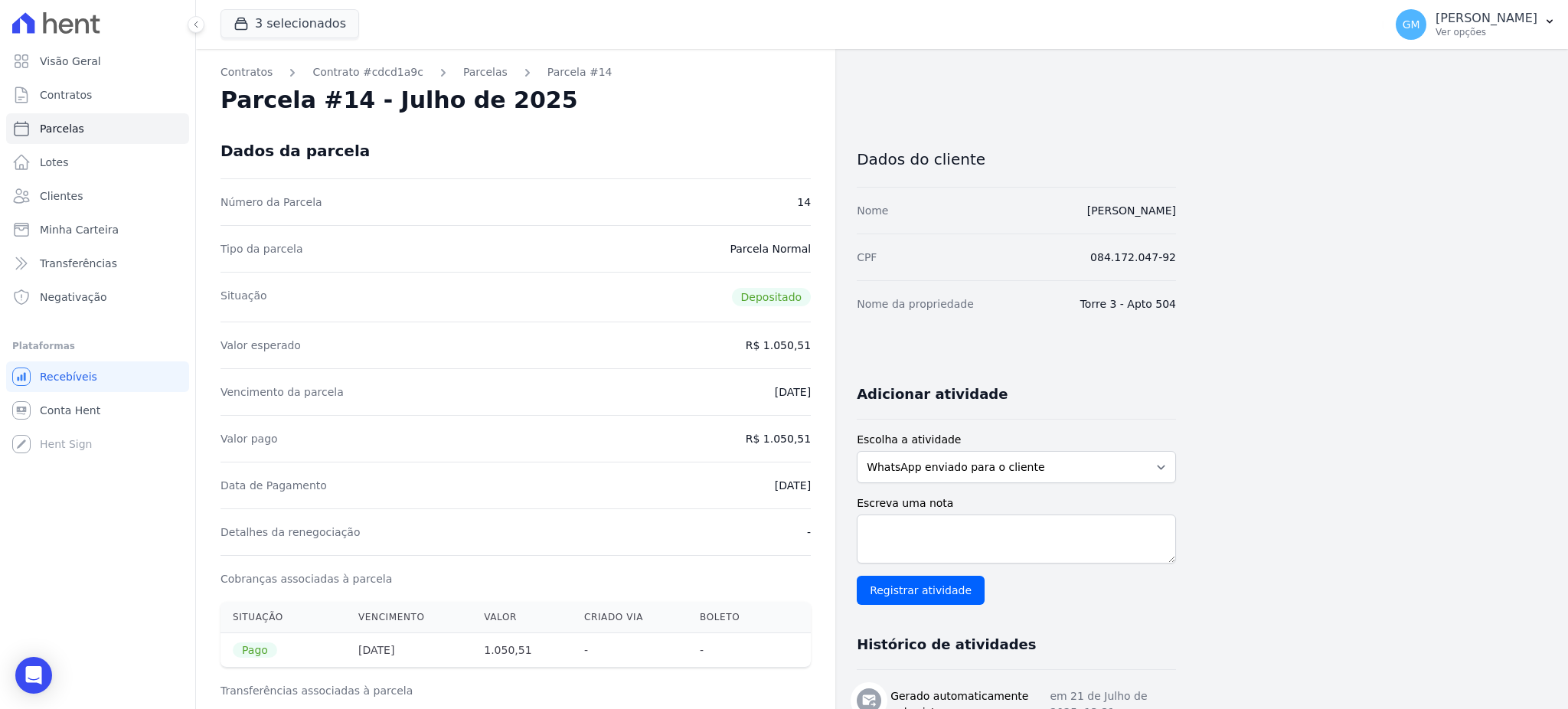
click at [616, 152] on div "Dados da parcela" at bounding box center [515, 151] width 590 height 55
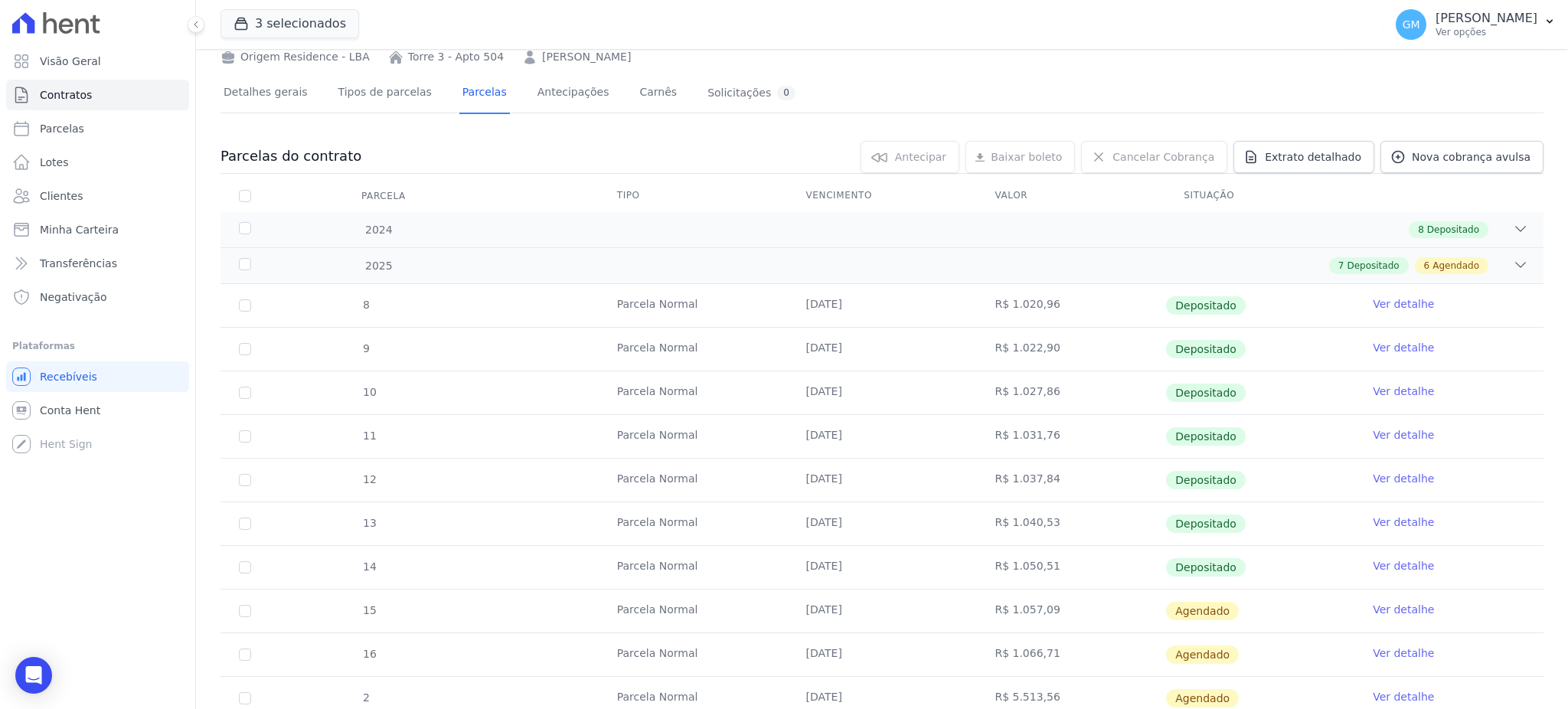
scroll to position [203, 0]
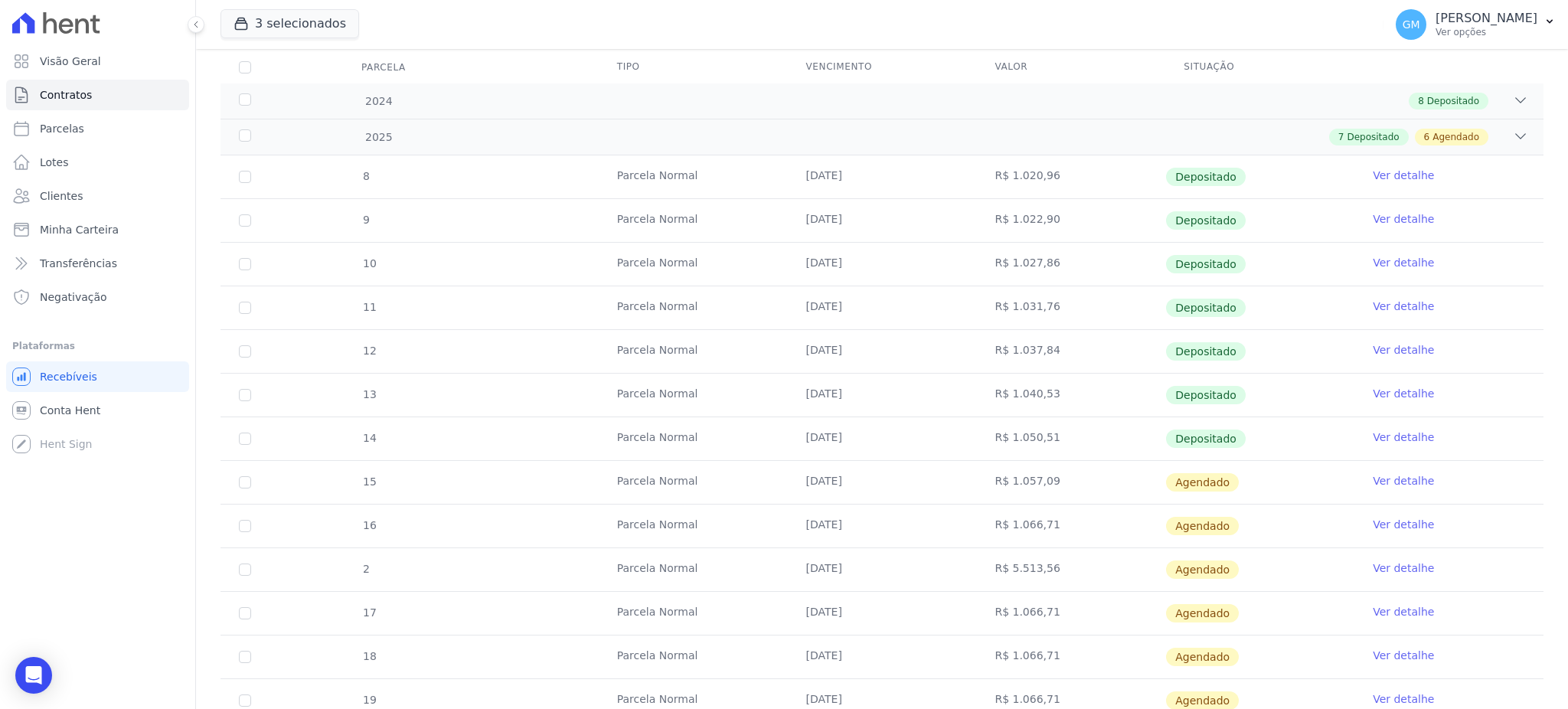
click at [1373, 474] on link "Ver detalhe" at bounding box center [1403, 481] width 61 height 15
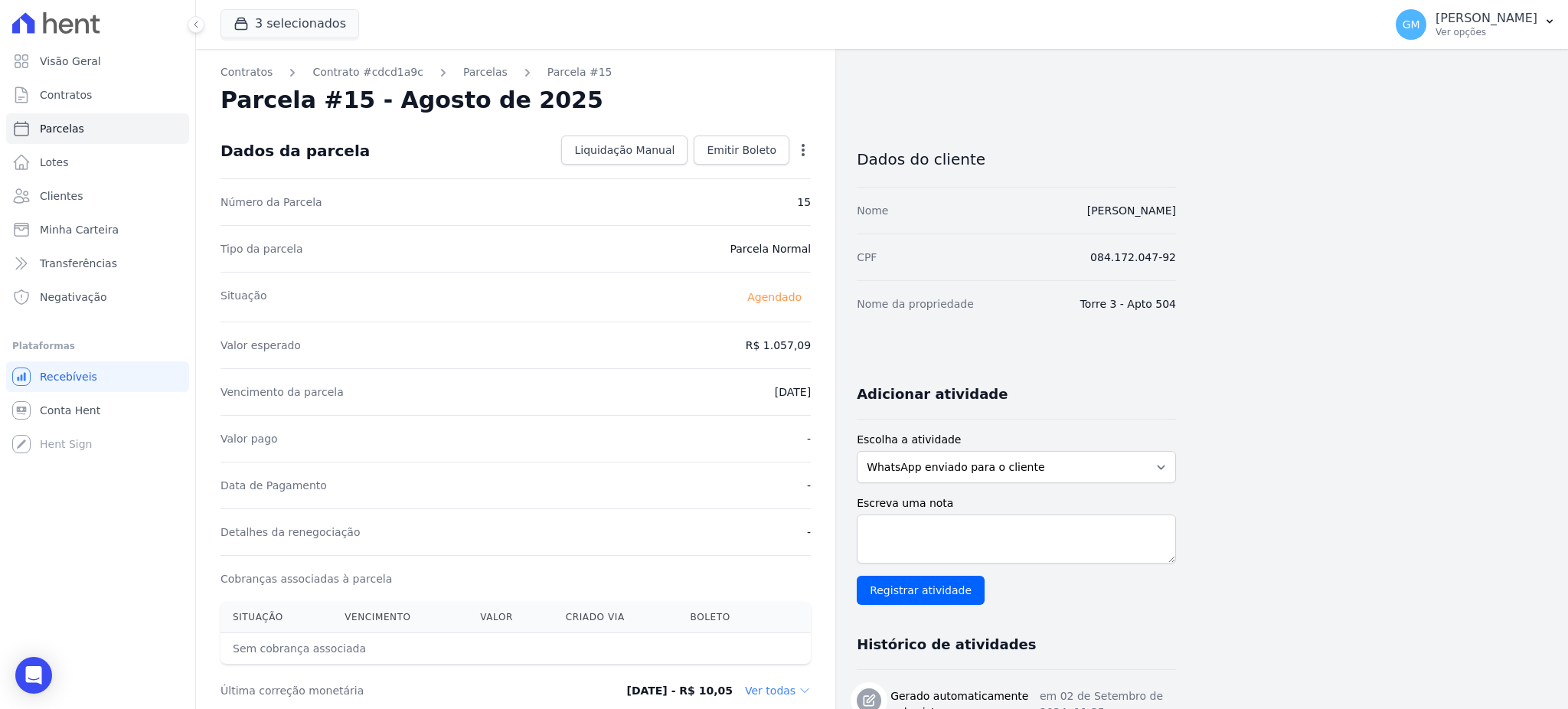
click at [803, 148] on icon "button" at bounding box center [802, 150] width 3 height 12
click at [740, 164] on link "Alterar" at bounding box center [737, 171] width 135 height 28
drag, startPoint x: 748, startPoint y: 334, endPoint x: 804, endPoint y: 348, distance: 57.7
click at [804, 348] on input "1057.09" at bounding box center [737, 344] width 147 height 32
paste input ".06006"
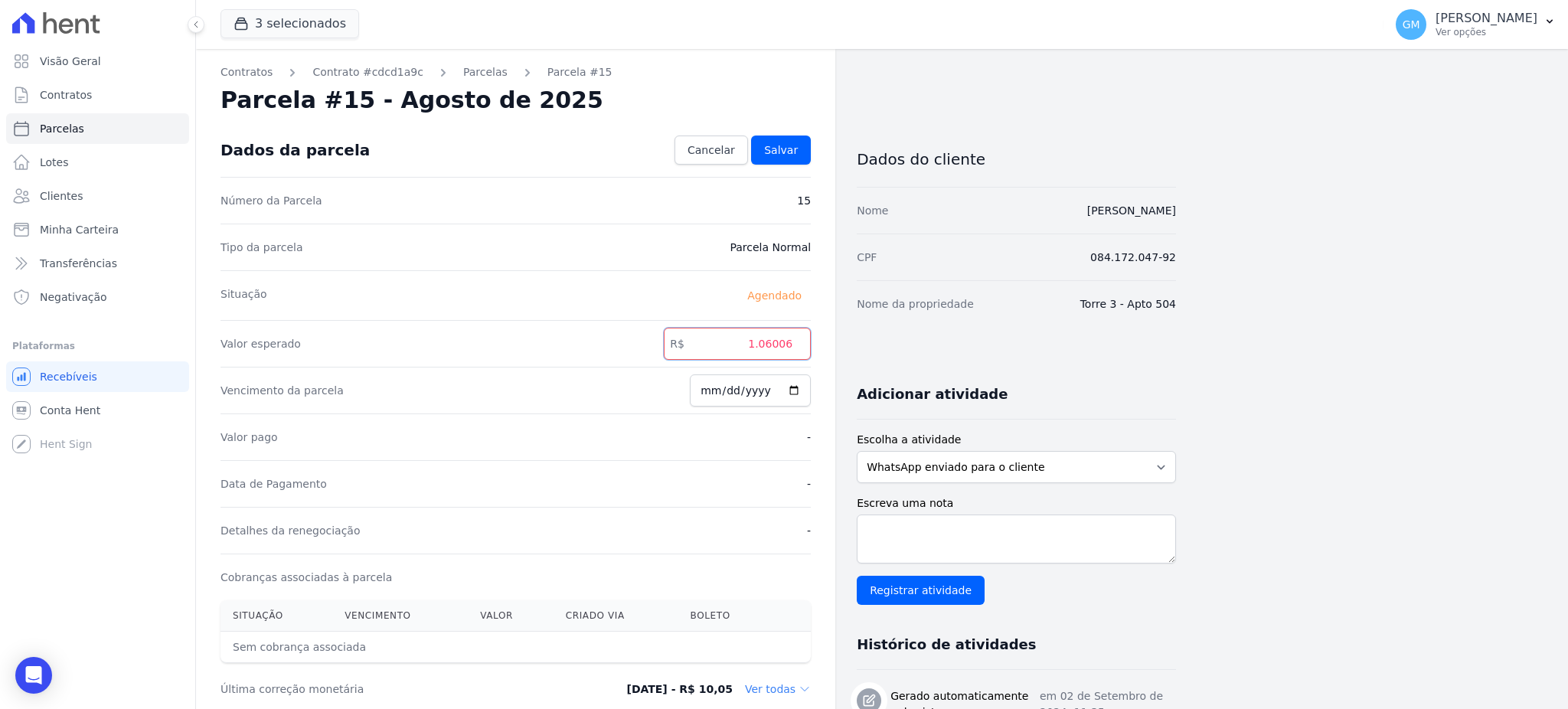
click at [764, 348] on input "1.06006" at bounding box center [737, 344] width 147 height 32
click at [779, 343] on input "106006" at bounding box center [737, 344] width 147 height 32
type input "1060.06"
click at [796, 155] on span "Salvar" at bounding box center [781, 150] width 34 height 15
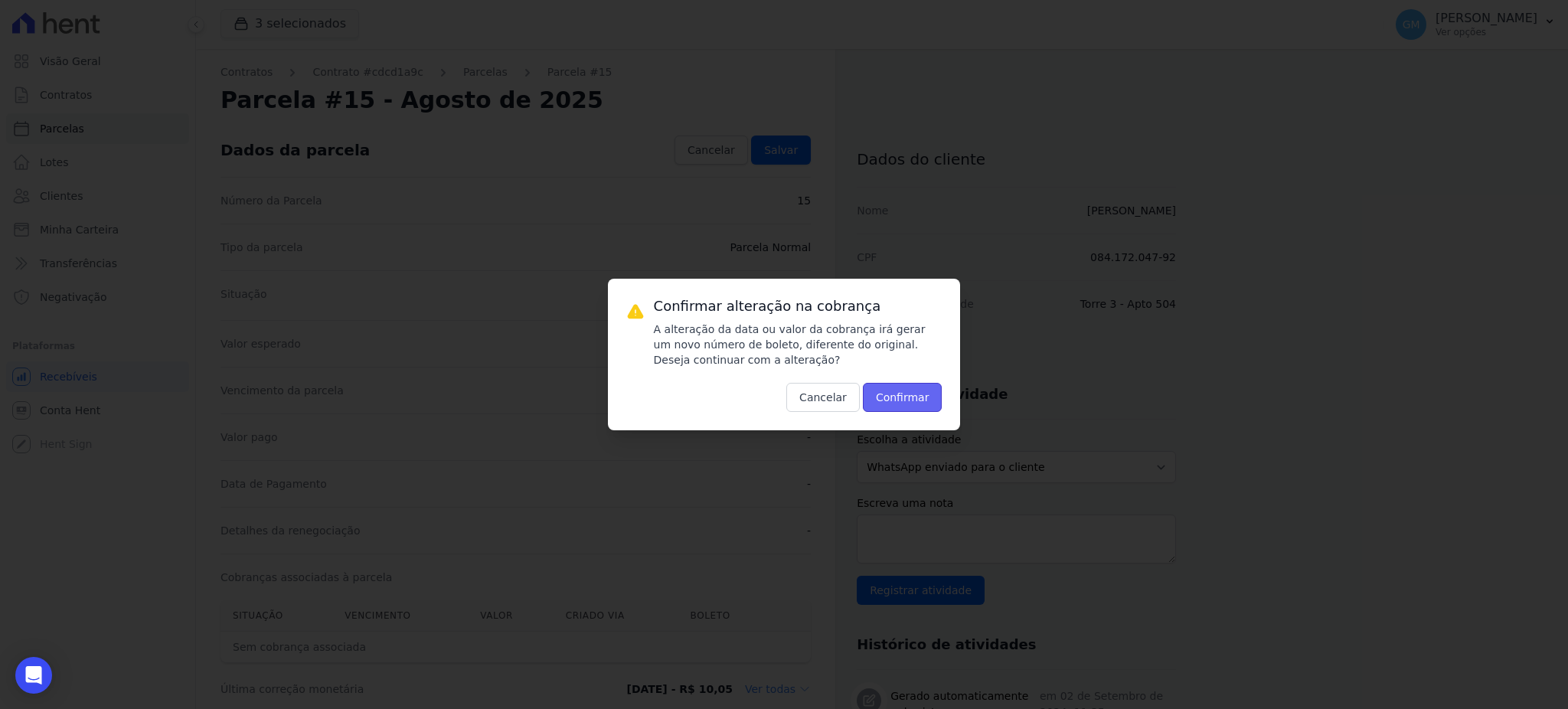
click at [912, 392] on button "Confirmar" at bounding box center [902, 397] width 80 height 29
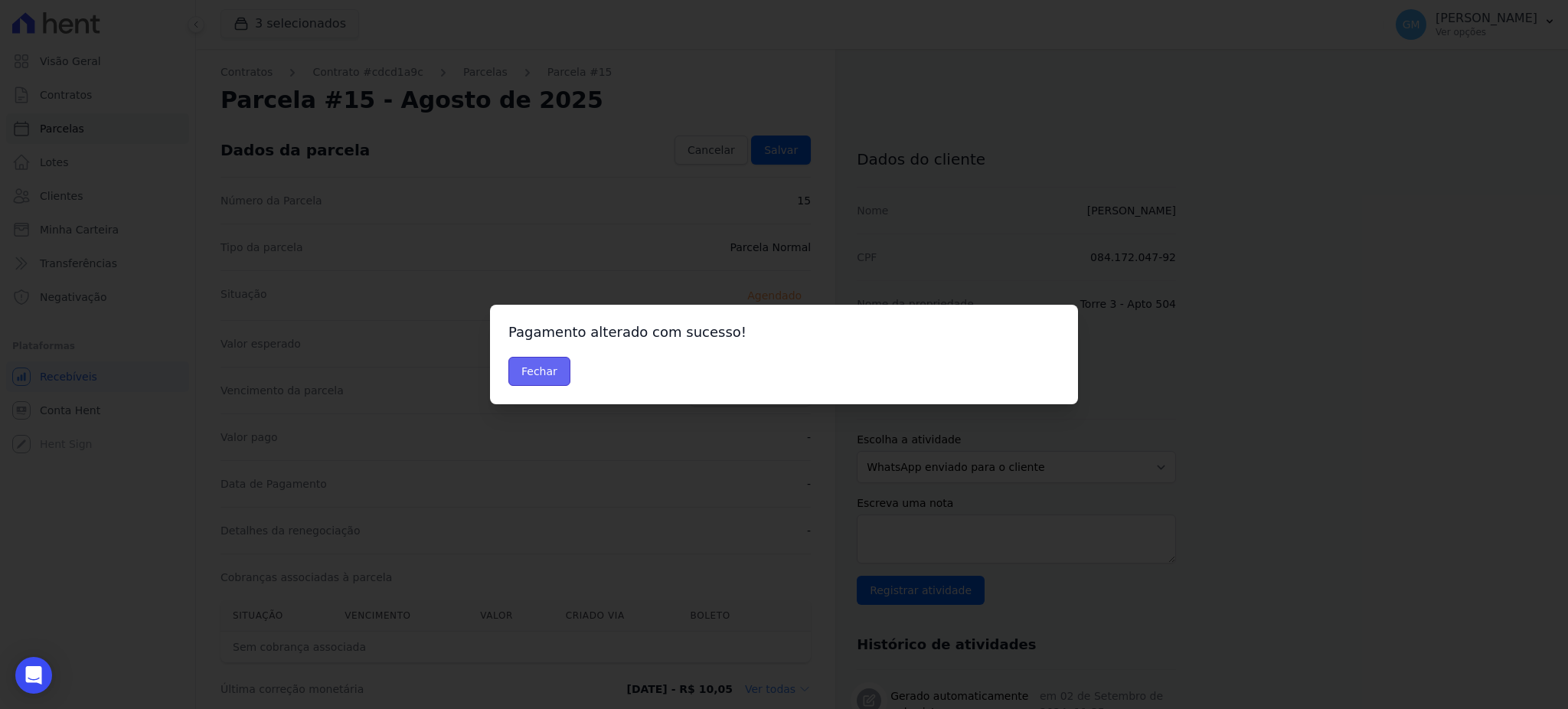
click at [539, 375] on button "Fechar" at bounding box center [539, 371] width 62 height 29
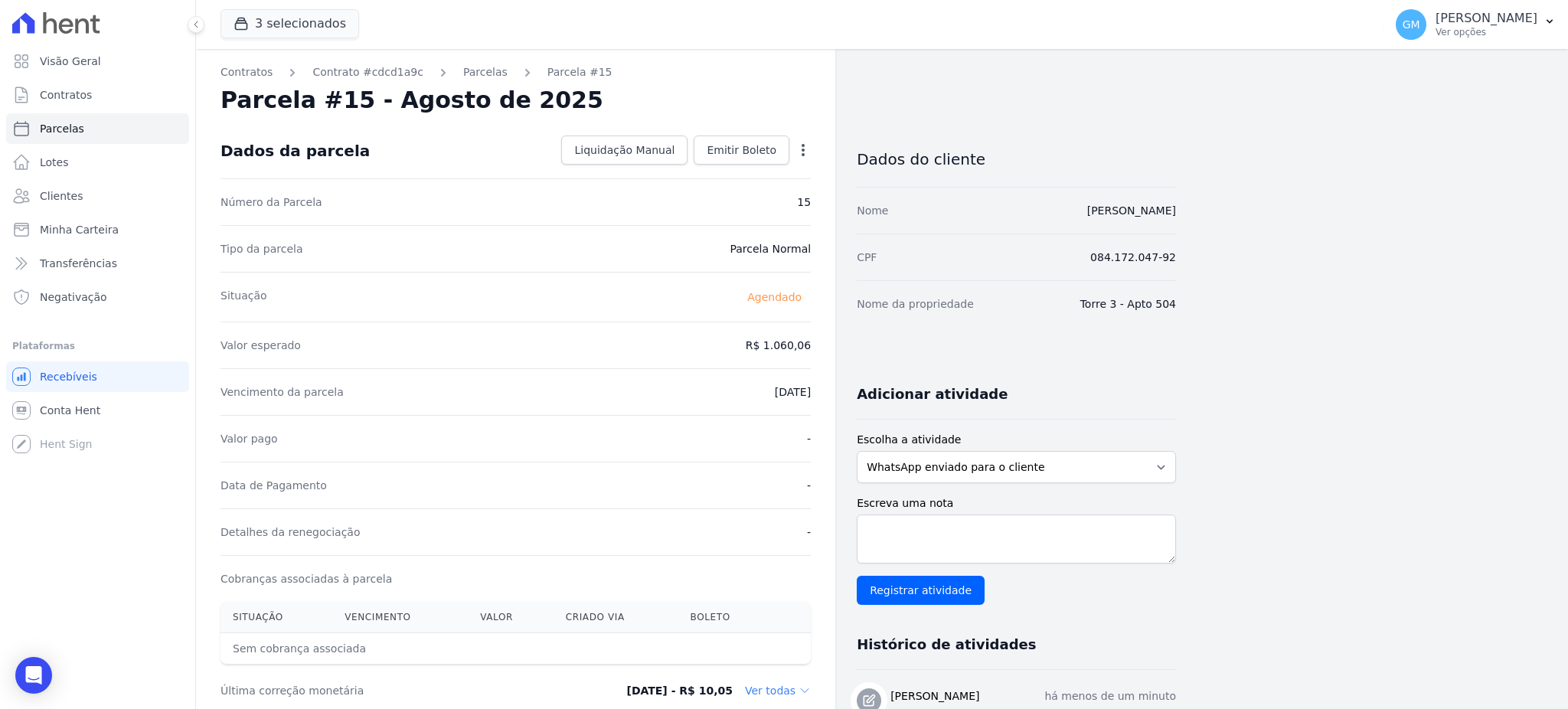
click at [741, 126] on div "Dados da parcela Liquidação Manual Liquidação Manual Data de Pagamento [DATE] […" at bounding box center [515, 151] width 590 height 55
click at [745, 157] on span "Emitir Boleto" at bounding box center [742, 150] width 70 height 15
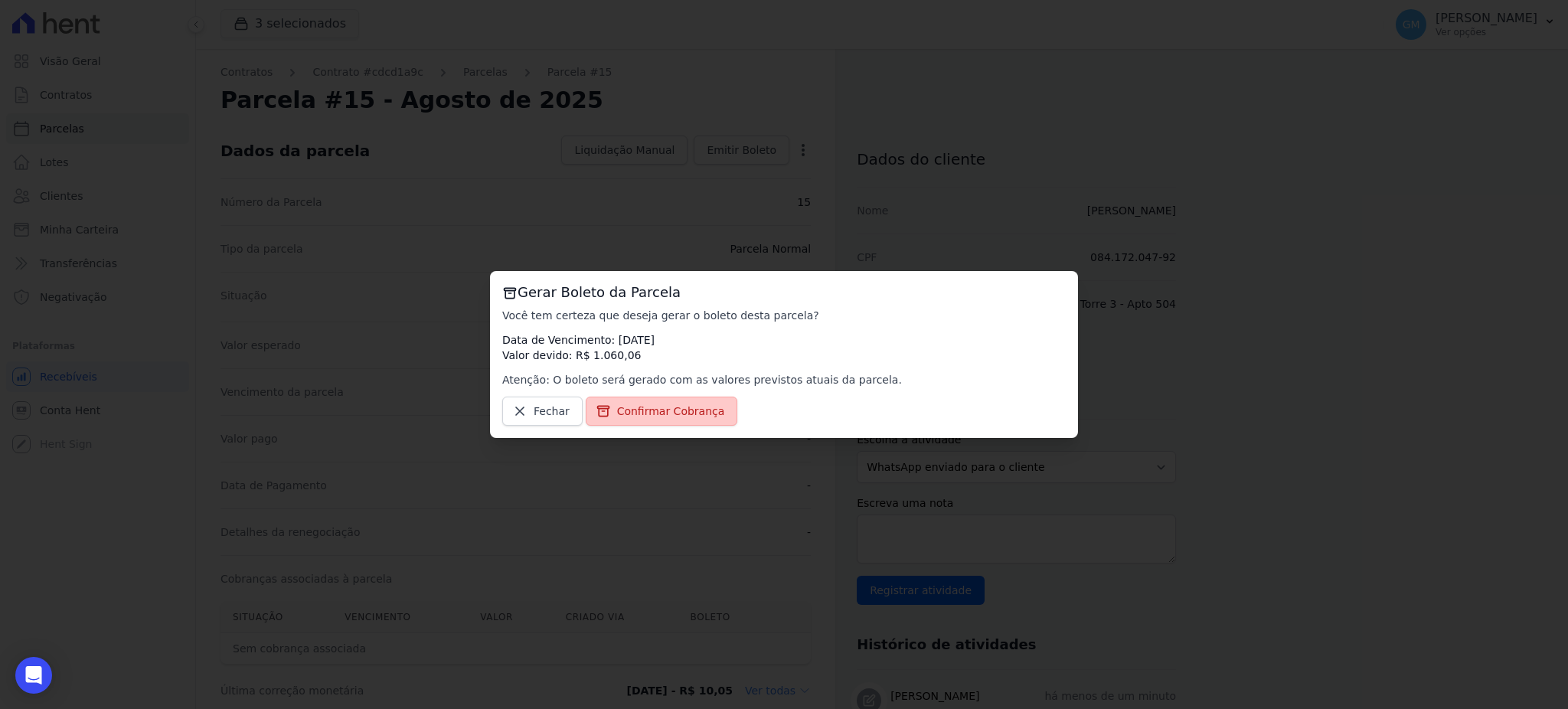
click at [689, 398] on link "Confirmar Cobrança" at bounding box center [661, 411] width 153 height 29
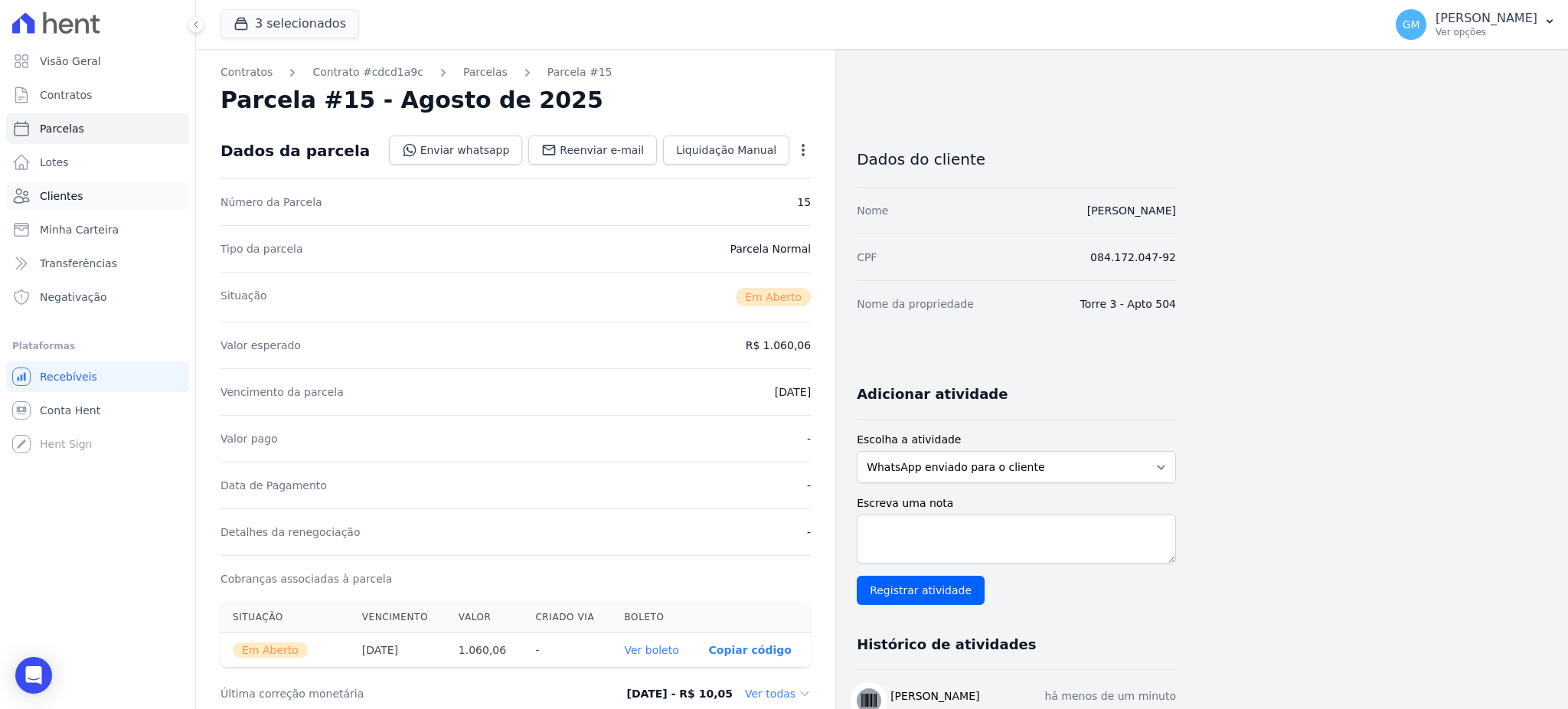
click at [79, 199] on link "Clientes" at bounding box center [98, 195] width 183 height 31
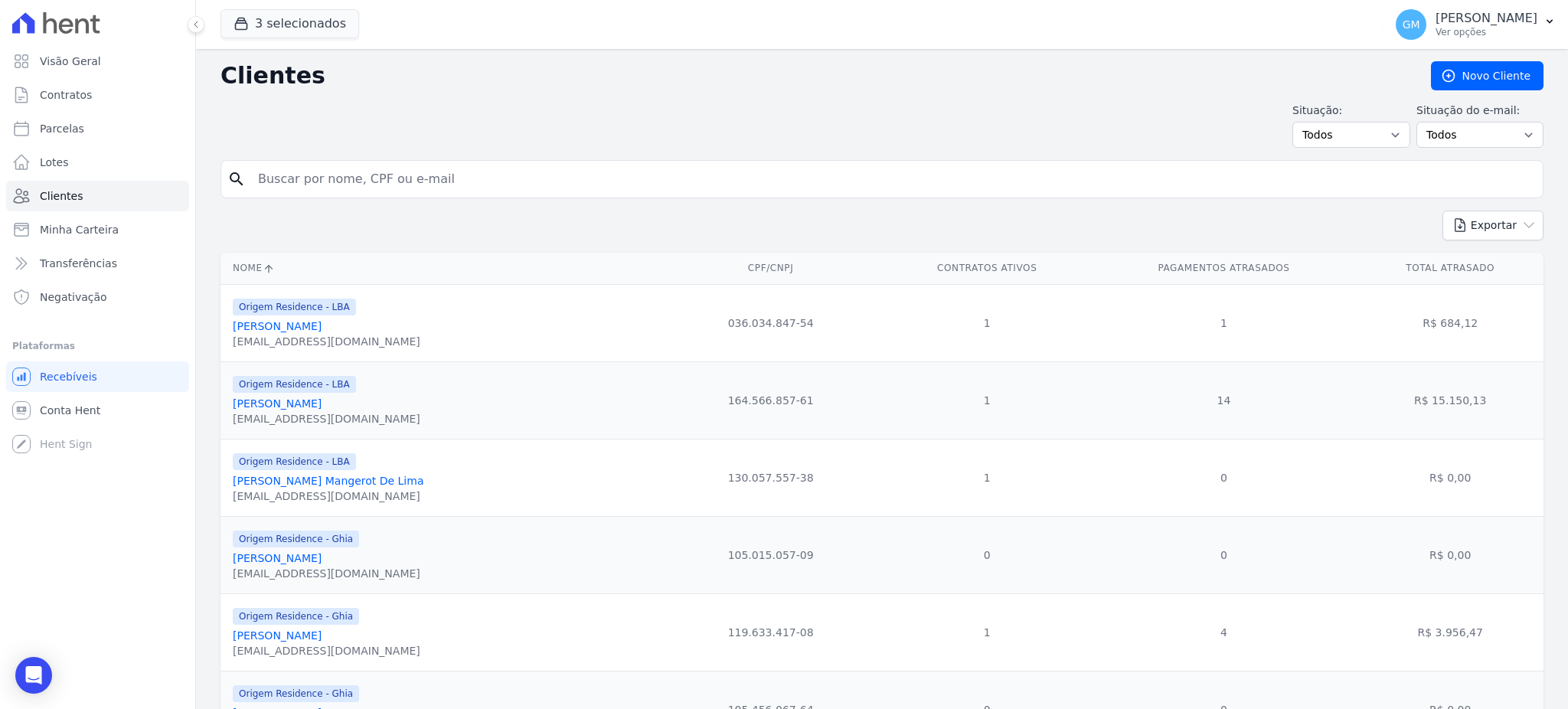
drag, startPoint x: 298, startPoint y: 189, endPoint x: 310, endPoint y: 157, distance: 34.2
click at [298, 189] on input "search" at bounding box center [893, 178] width 1288 height 31
type input "[PERSON_NAME]"
drag, startPoint x: 371, startPoint y: 164, endPoint x: 251, endPoint y: 158, distance: 120.1
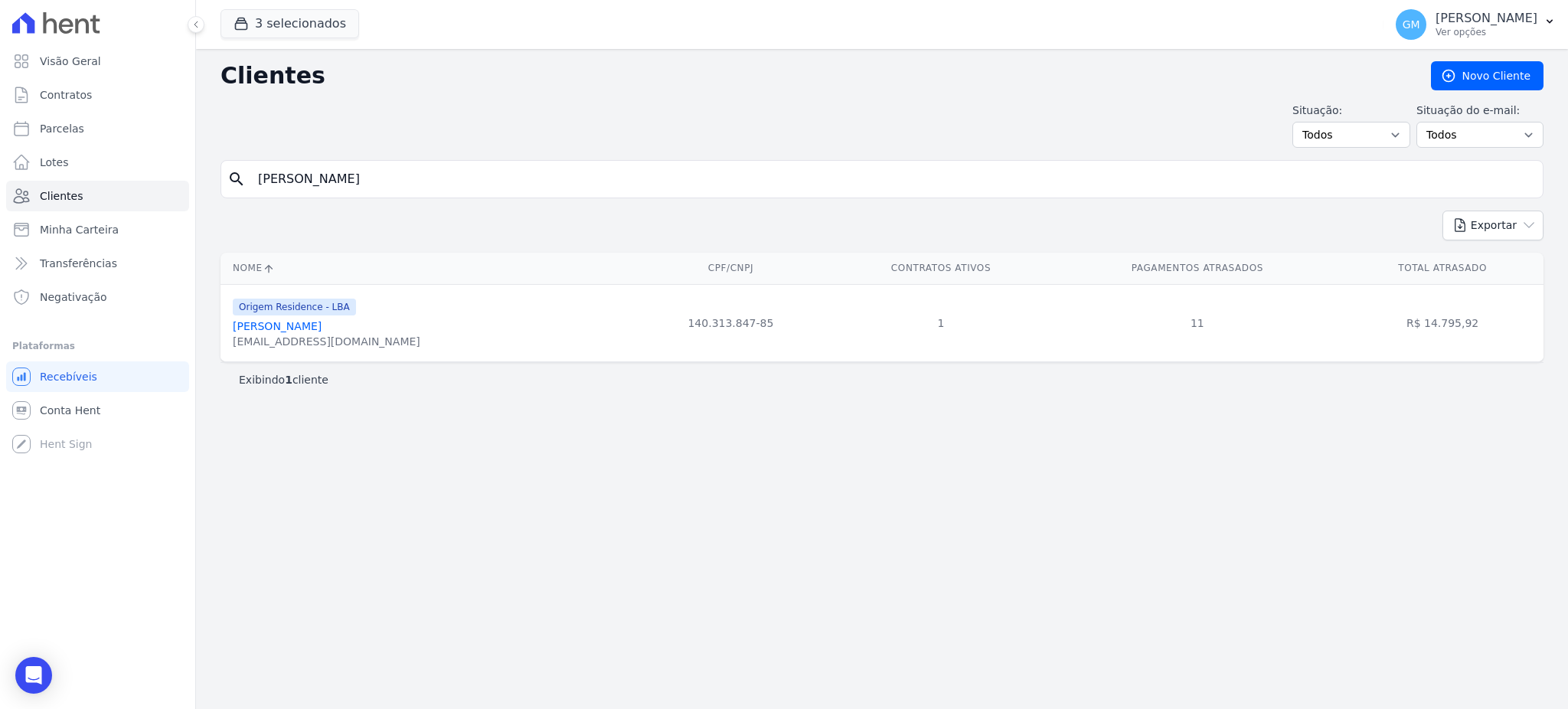
click at [322, 328] on link "[PERSON_NAME]" at bounding box center [276, 326] width 89 height 12
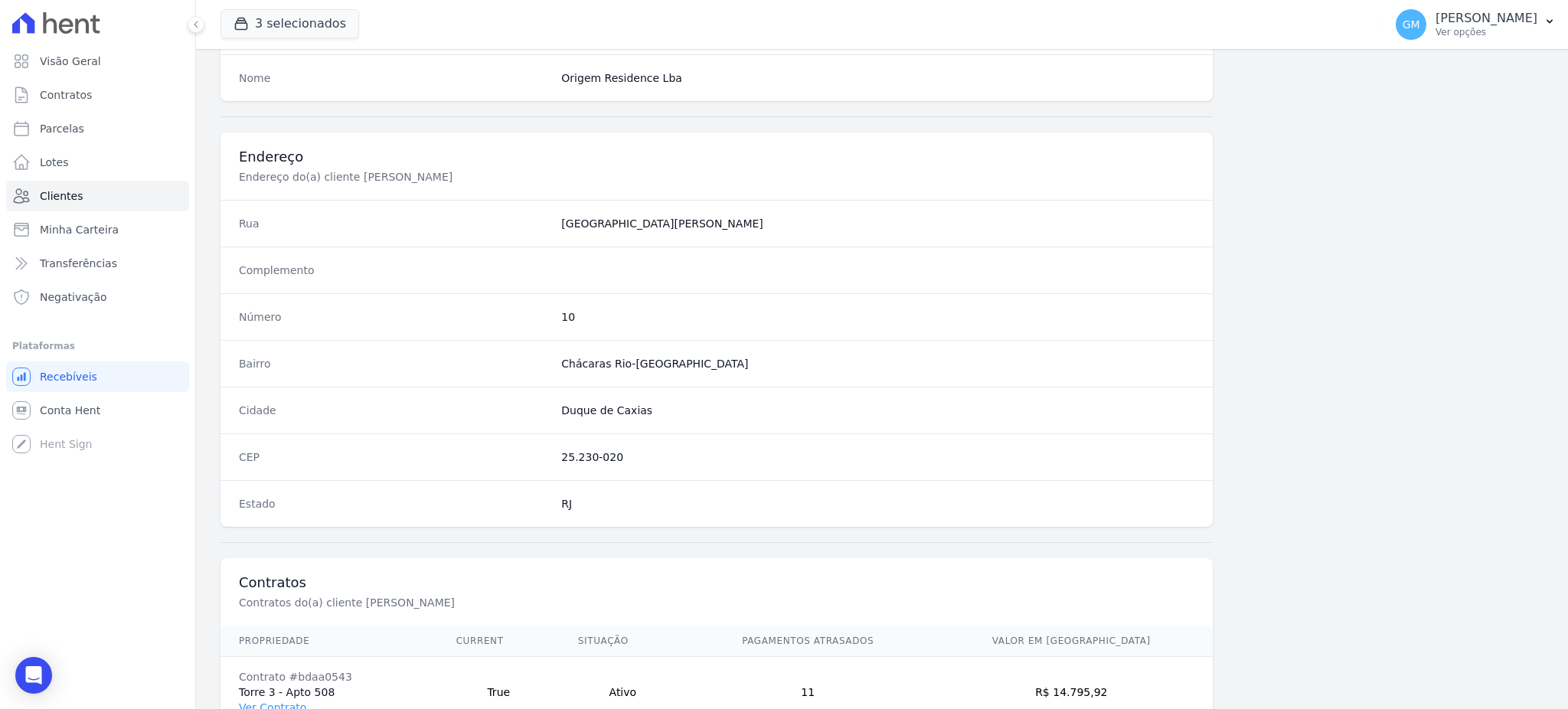
scroll to position [724, 0]
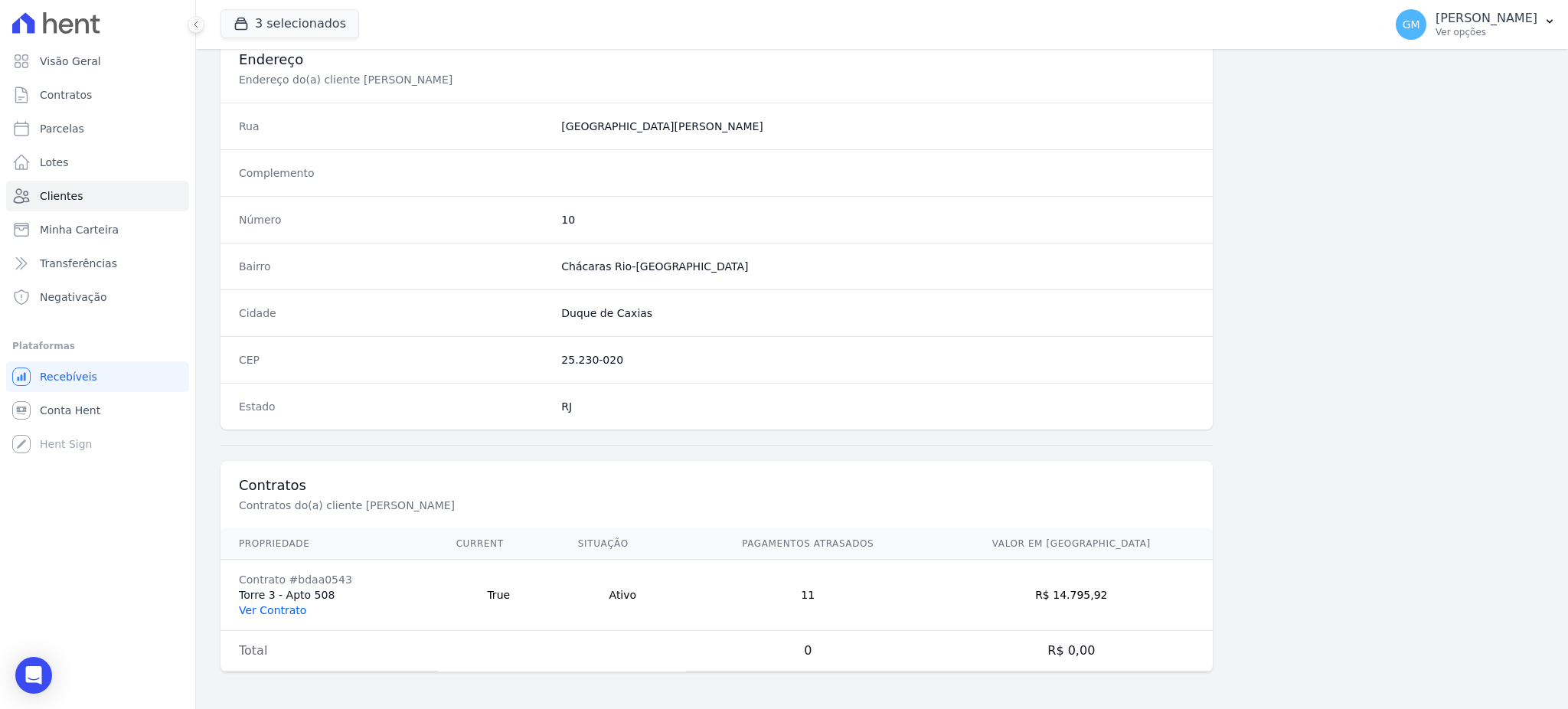
click at [292, 611] on link "Ver Contrato" at bounding box center [273, 610] width 68 height 12
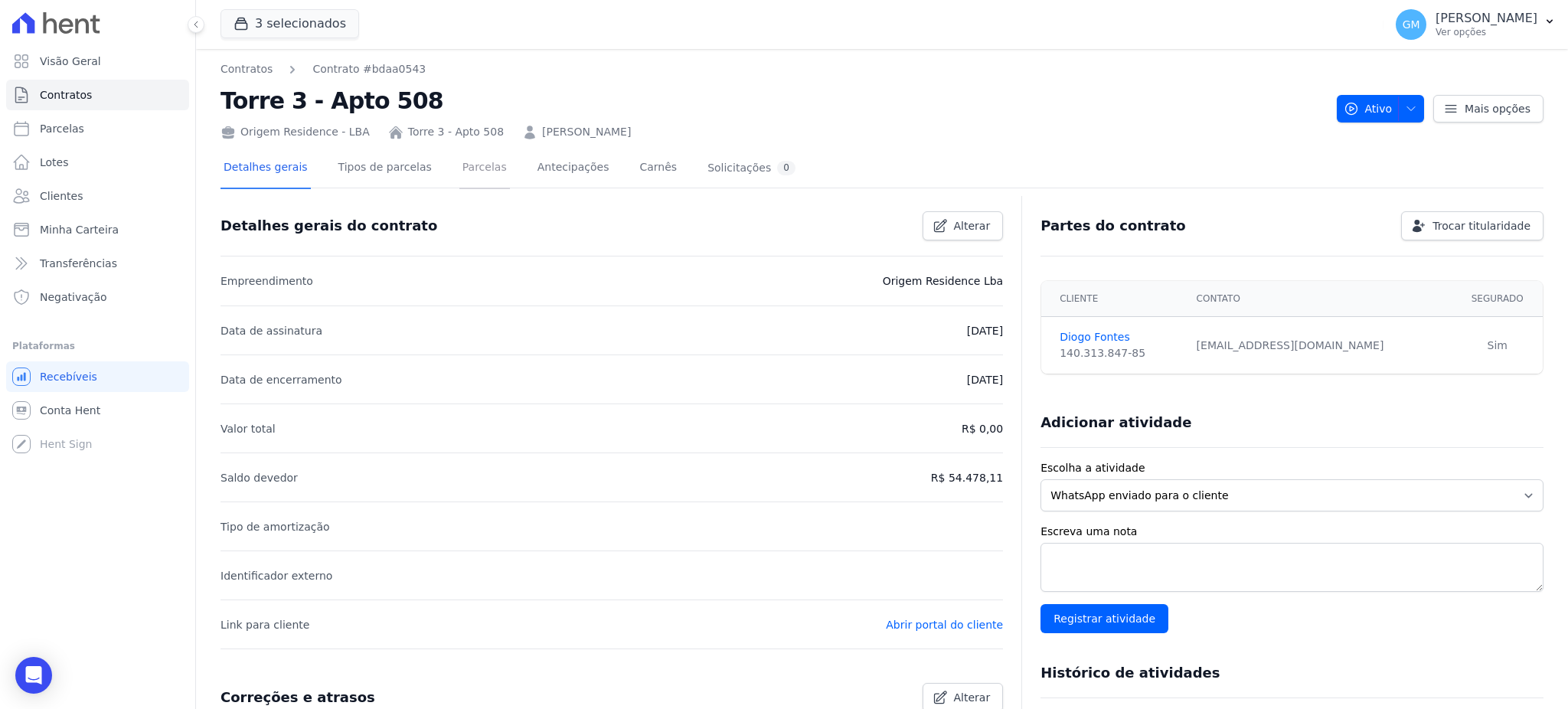
click at [476, 159] on link "Parcelas" at bounding box center [484, 169] width 51 height 41
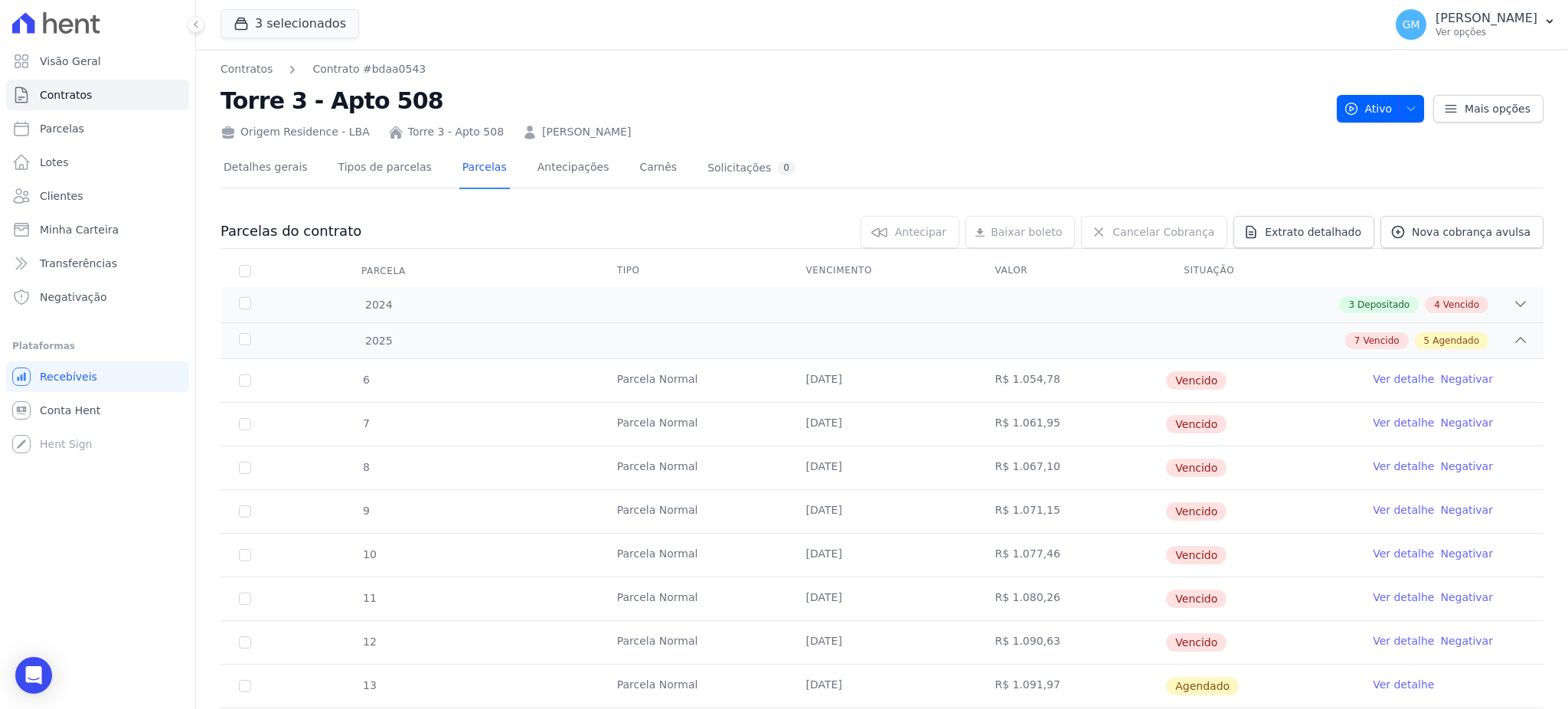
scroll to position [203, 0]
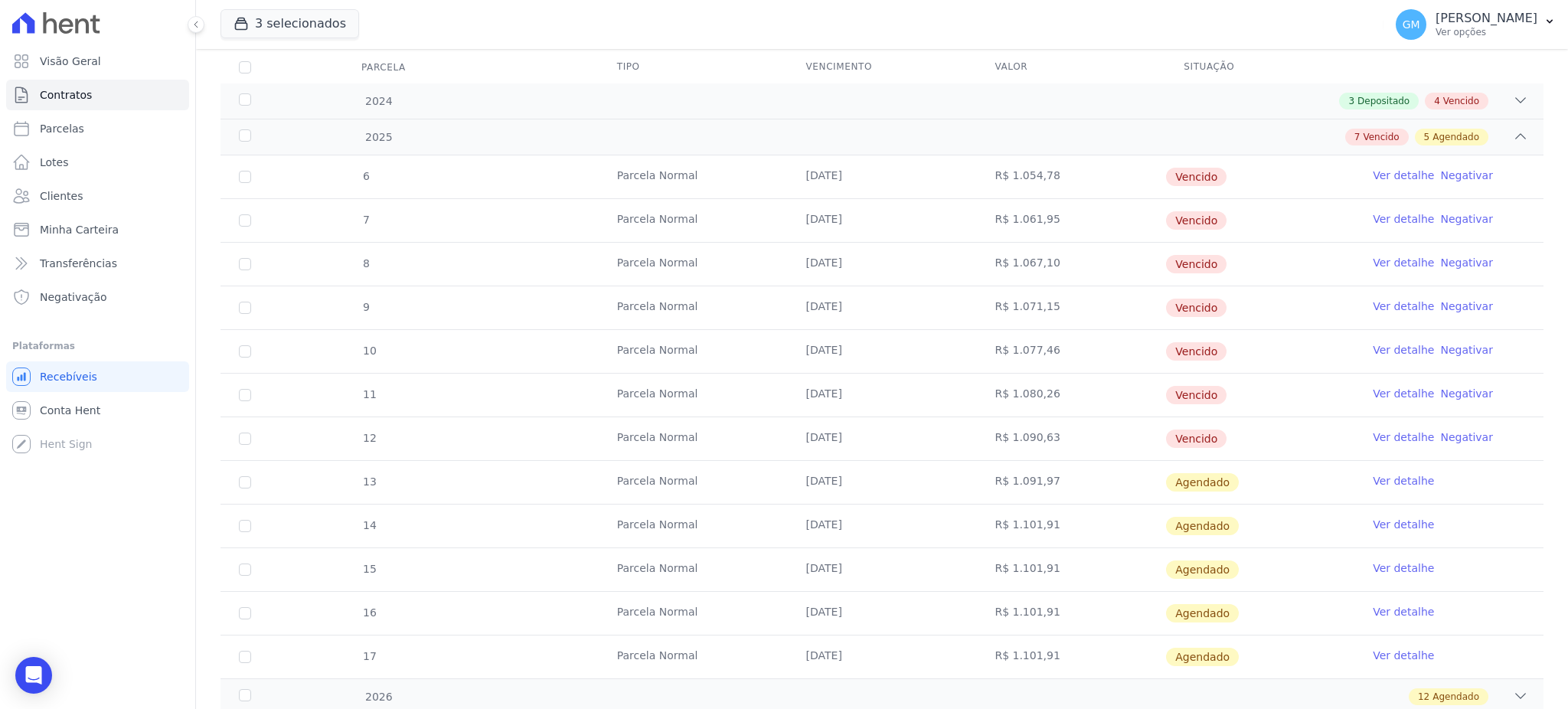
drag, startPoint x: 1210, startPoint y: 442, endPoint x: 1168, endPoint y: 457, distance: 44.6
click at [778, 436] on tr "12 Parcela Normal 20/07/2025 R$ 1.090,63 Vencido Ver detalhe Negativar" at bounding box center [881, 439] width 1323 height 44
click at [1373, 434] on link "Ver detalhe" at bounding box center [1403, 437] width 61 height 15
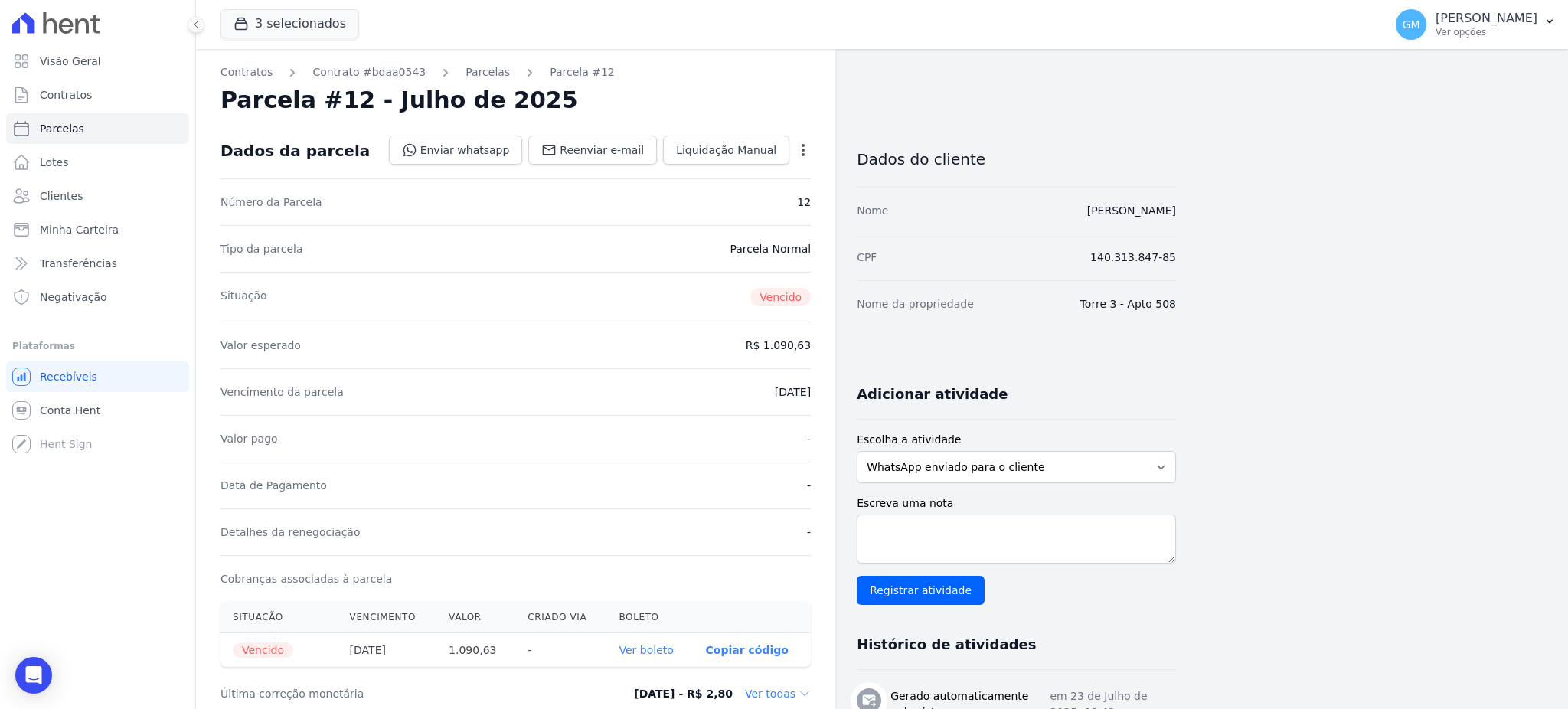
click at [638, 231] on div "Tipo da parcela Parcela Normal" at bounding box center [515, 248] width 590 height 47
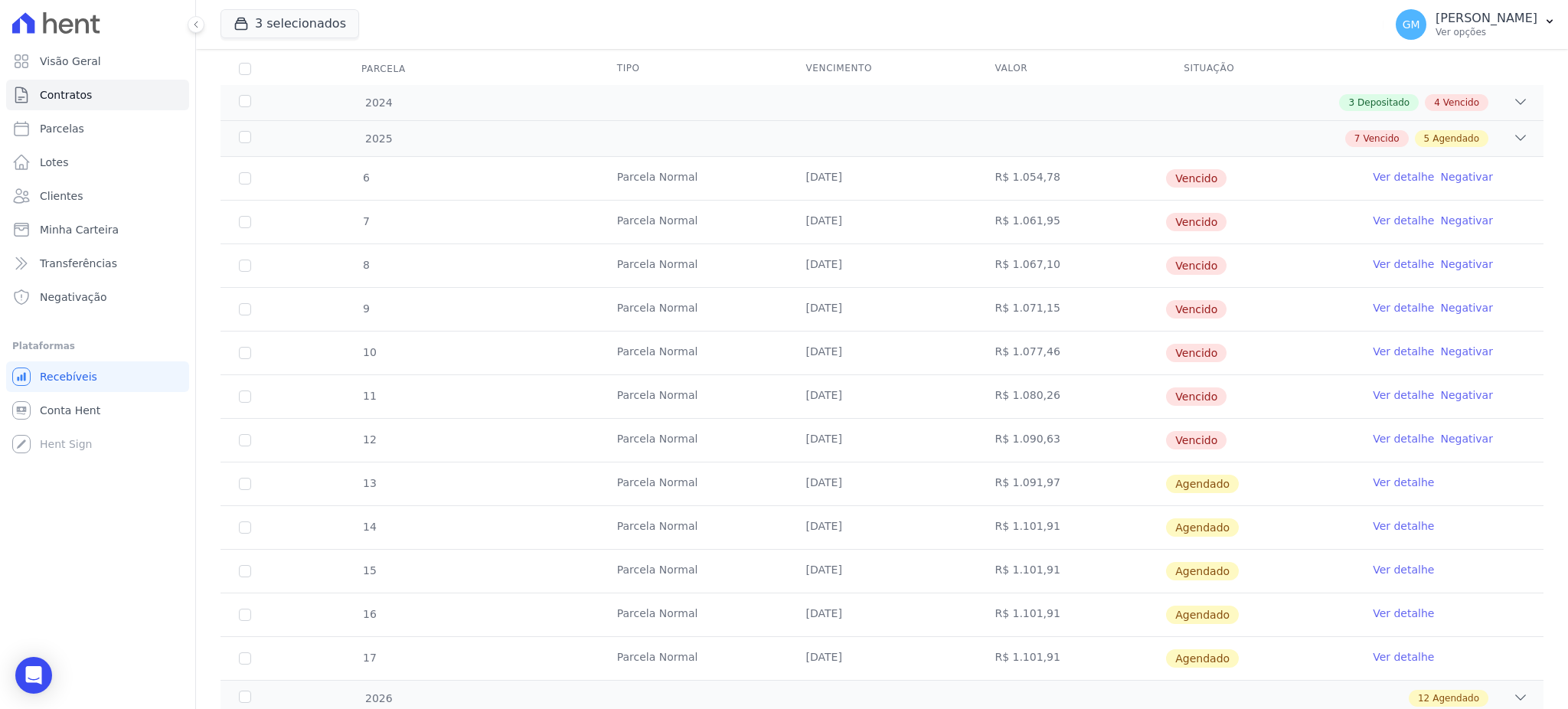
scroll to position [203, 0]
click at [1374, 474] on link "Ver detalhe" at bounding box center [1403, 481] width 61 height 15
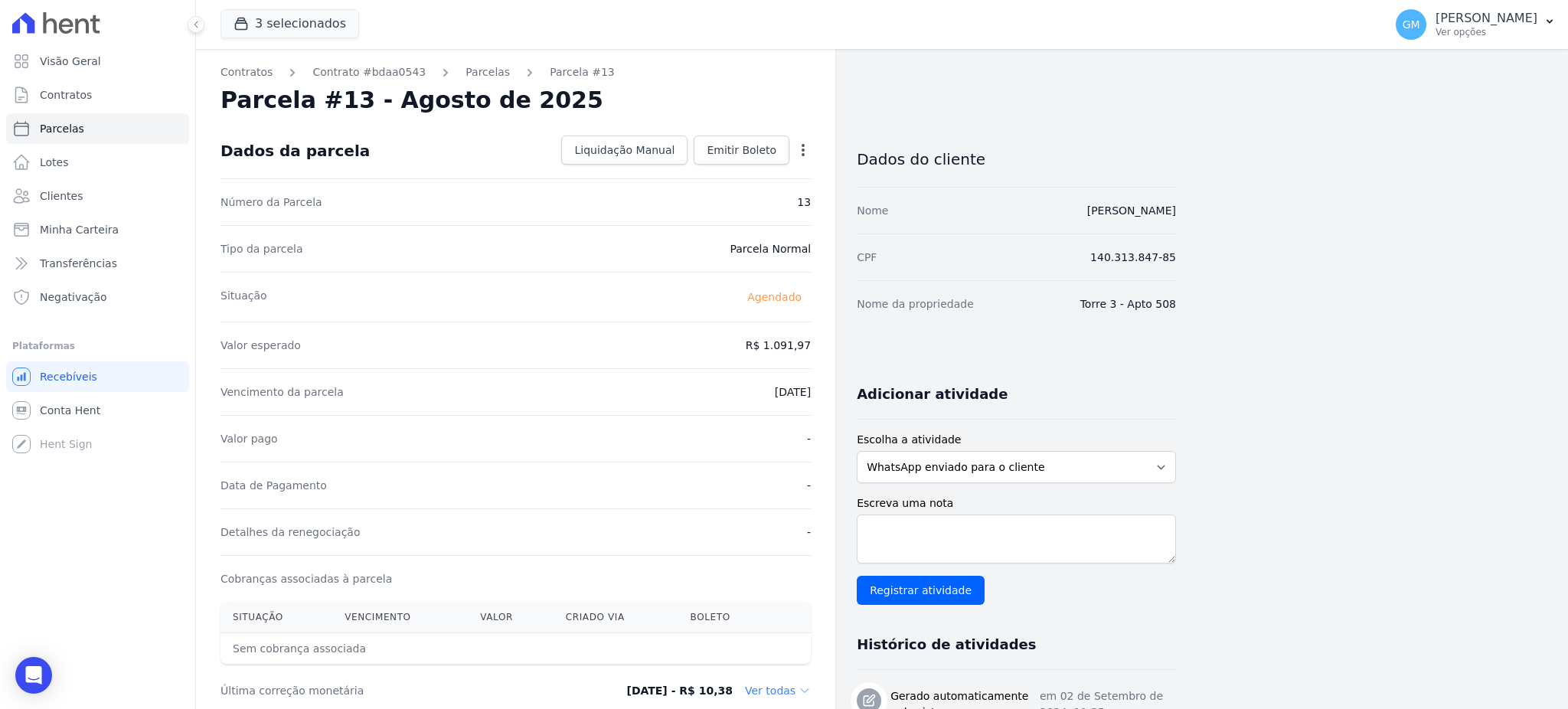
click at [805, 141] on div "Open options Alterar Antecipar" at bounding box center [800, 152] width 22 height 26
click at [805, 145] on icon "button" at bounding box center [802, 150] width 15 height 15
click at [744, 160] on link "Alterar" at bounding box center [737, 171] width 135 height 28
drag, startPoint x: 767, startPoint y: 342, endPoint x: 815, endPoint y: 351, distance: 48.8
click at [815, 351] on div "Contratos Contrato #bdaa0543 Parcelas Parcela #13 Parcela #13 - Agosto de 2025 …" at bounding box center [515, 540] width 639 height 983
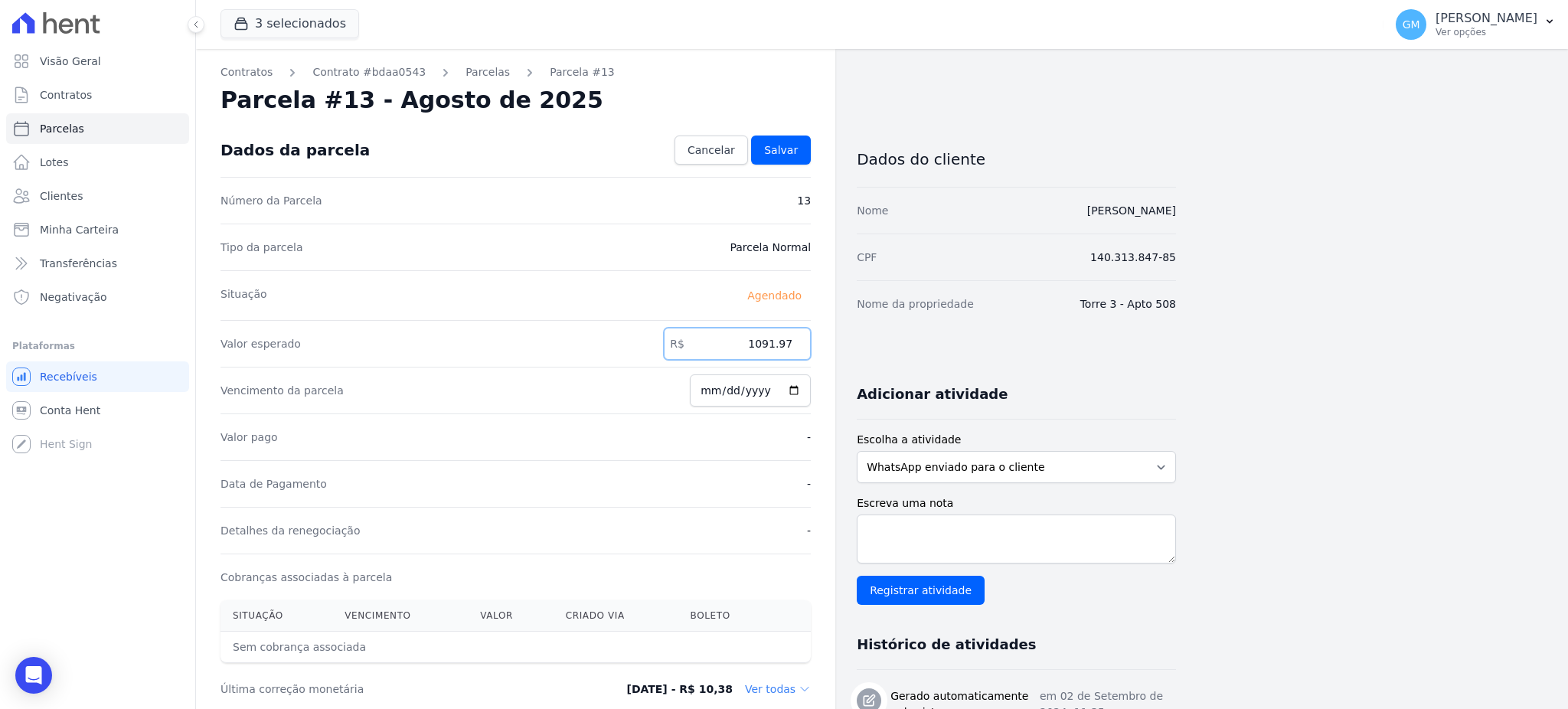
paste input ".10055"
click at [766, 340] on input "1.10055" at bounding box center [737, 344] width 147 height 32
click at [781, 338] on input "110055" at bounding box center [737, 344] width 147 height 32
type input "1100.55"
click at [748, 166] on div "Dados da parcela Cancelar Salvar" at bounding box center [515, 151] width 590 height 54
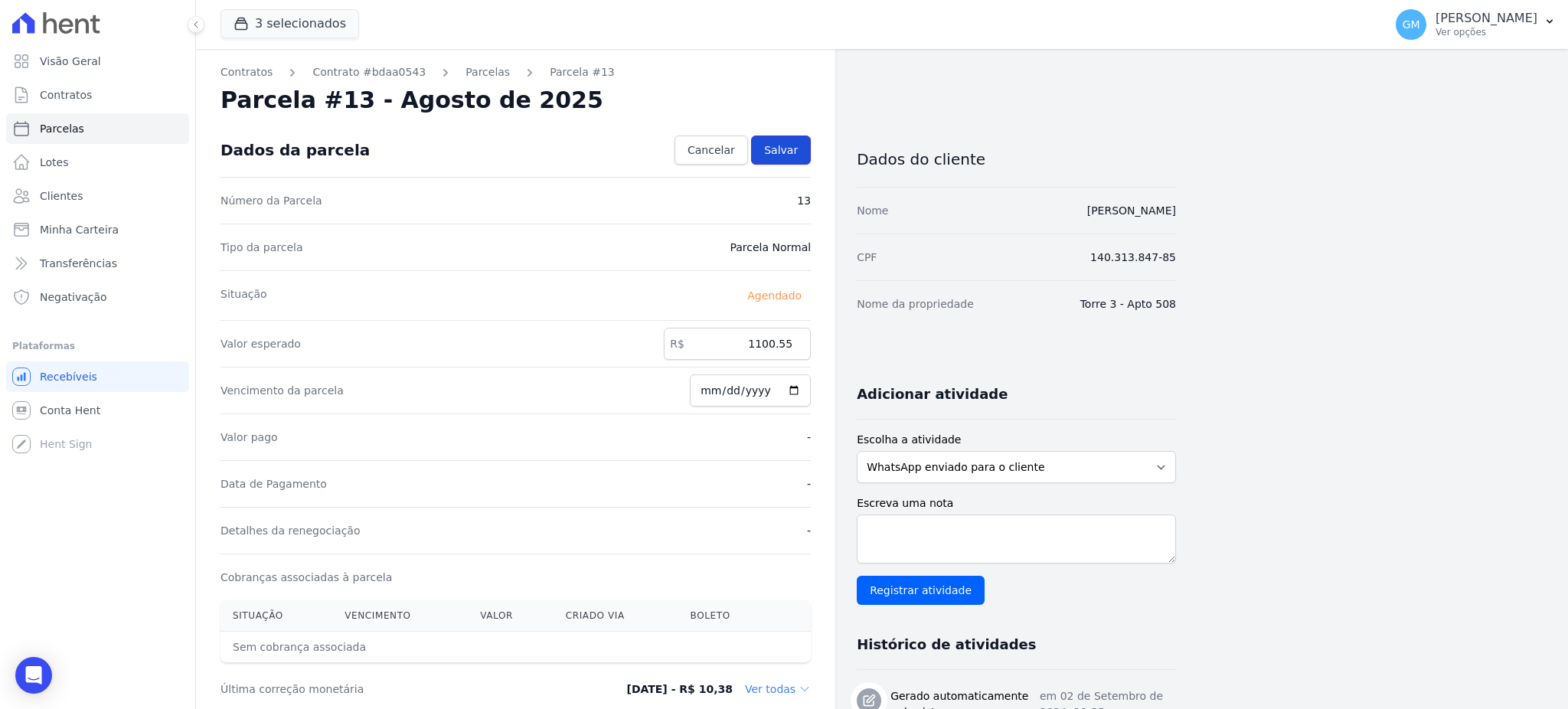
click at [773, 159] on link "Salvar" at bounding box center [781, 150] width 60 height 29
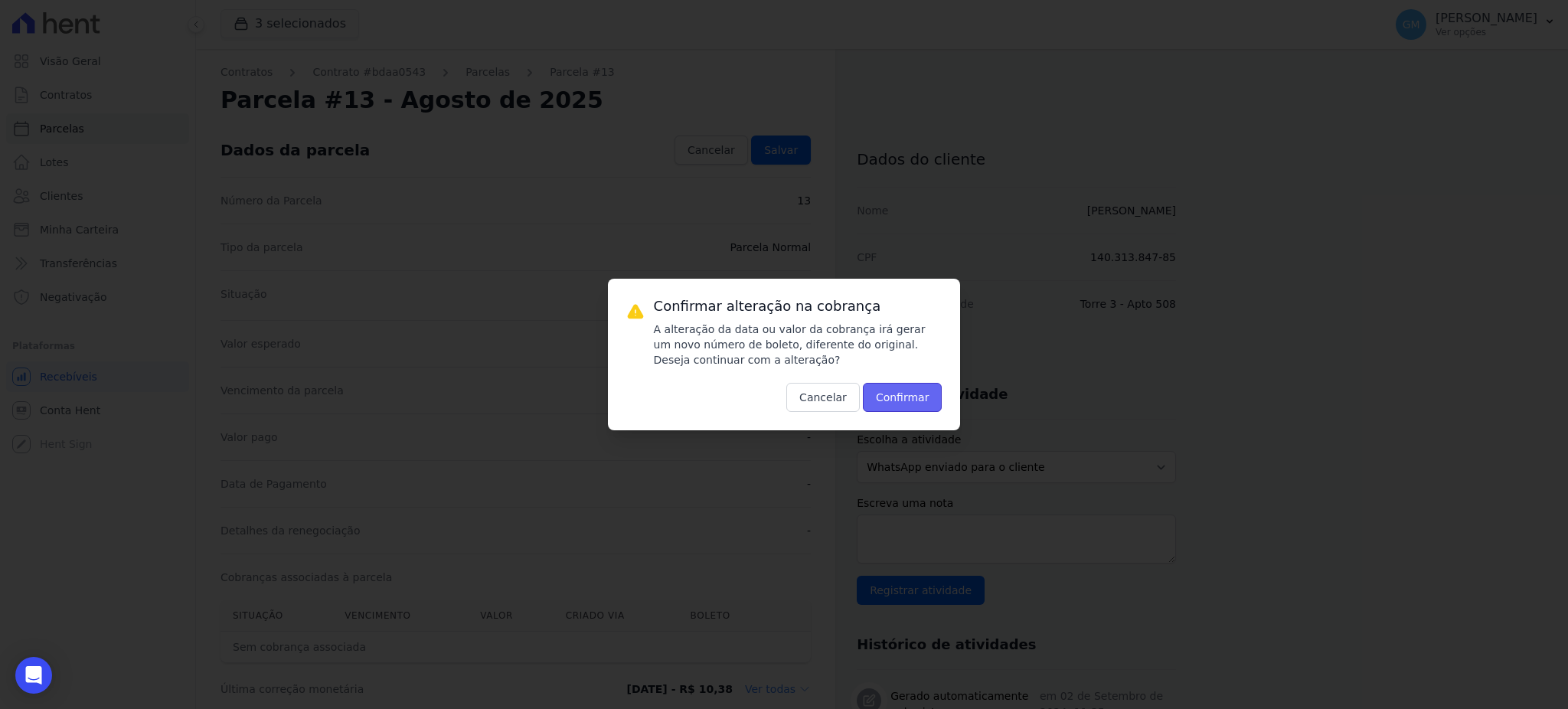
click at [905, 394] on button "Confirmar" at bounding box center [902, 397] width 80 height 29
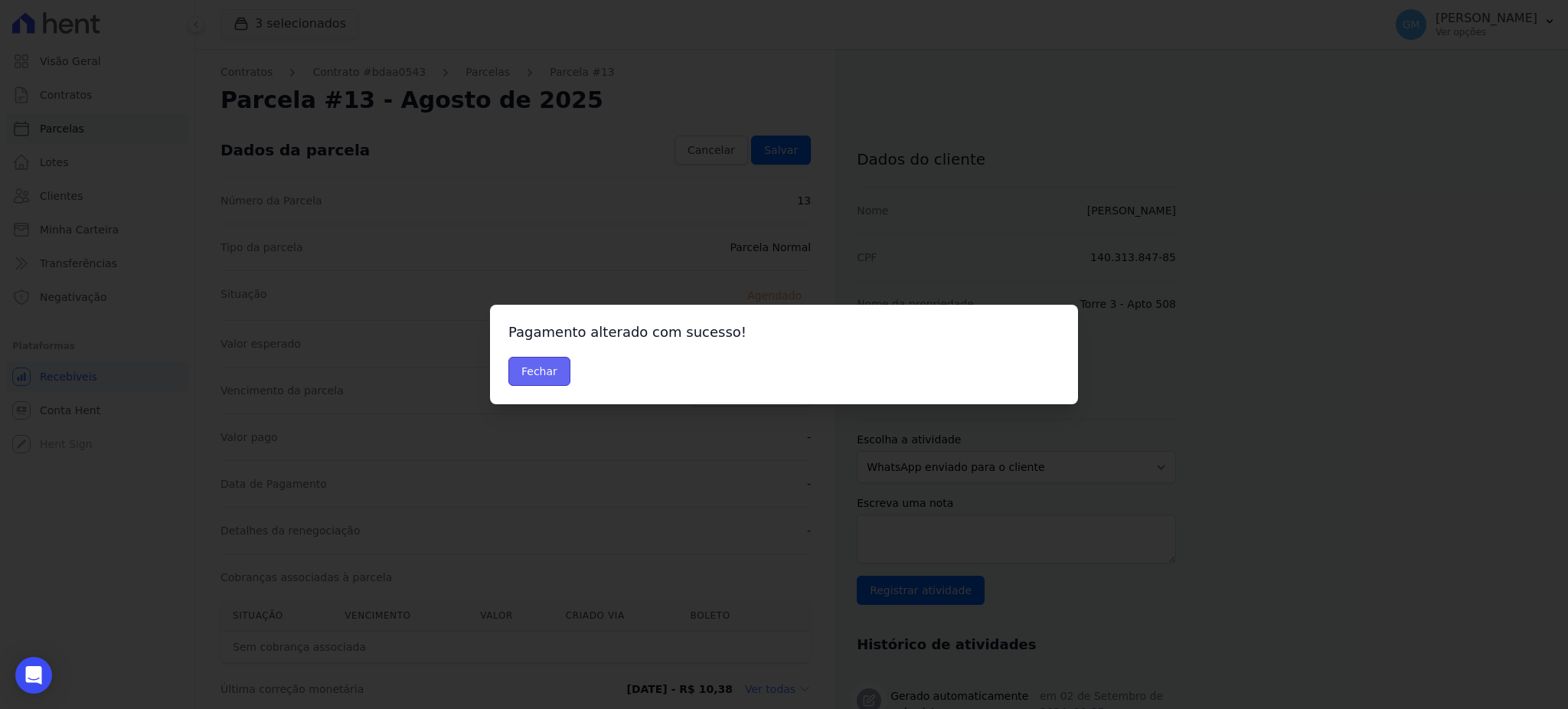
click at [543, 379] on button "Fechar" at bounding box center [539, 371] width 62 height 29
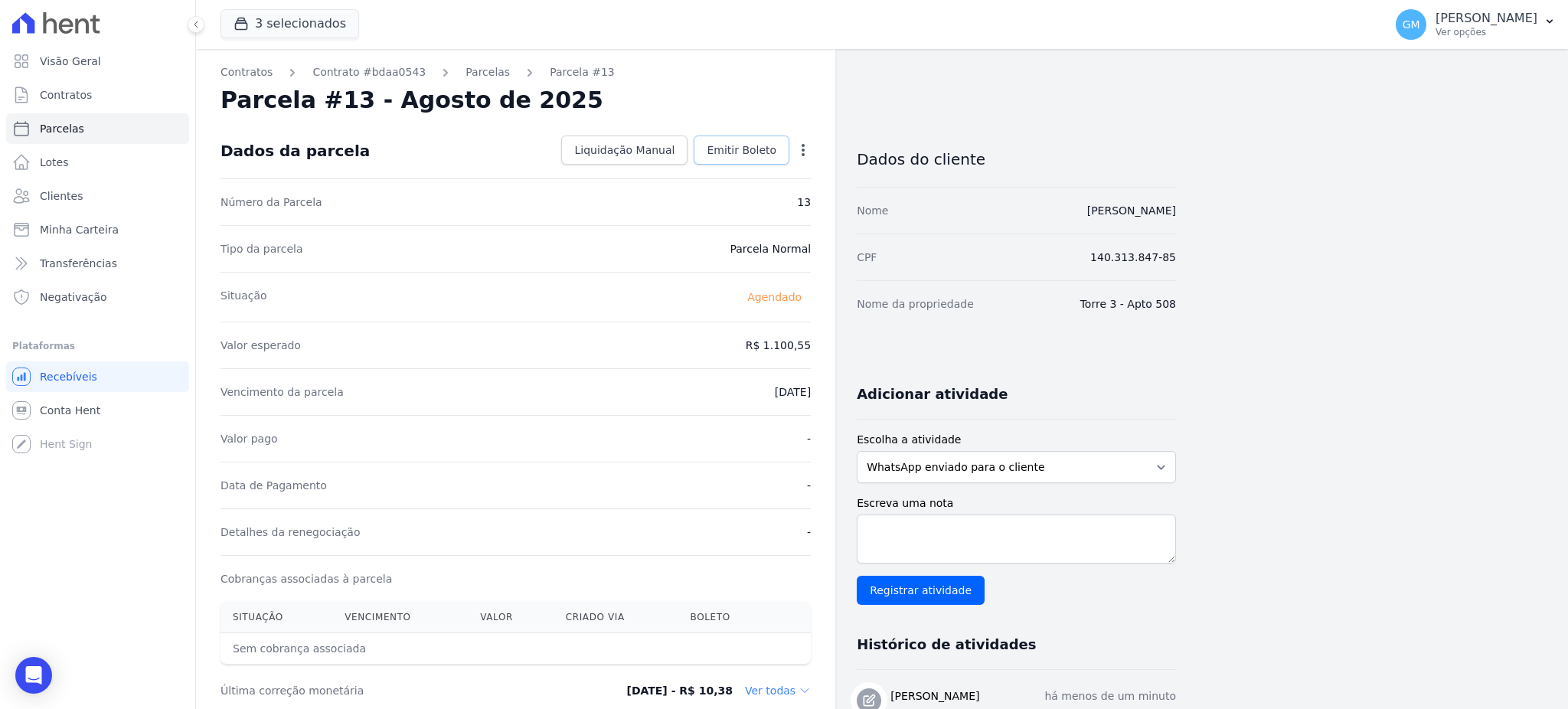
click at [757, 157] on span "Emitir Boleto" at bounding box center [742, 150] width 70 height 15
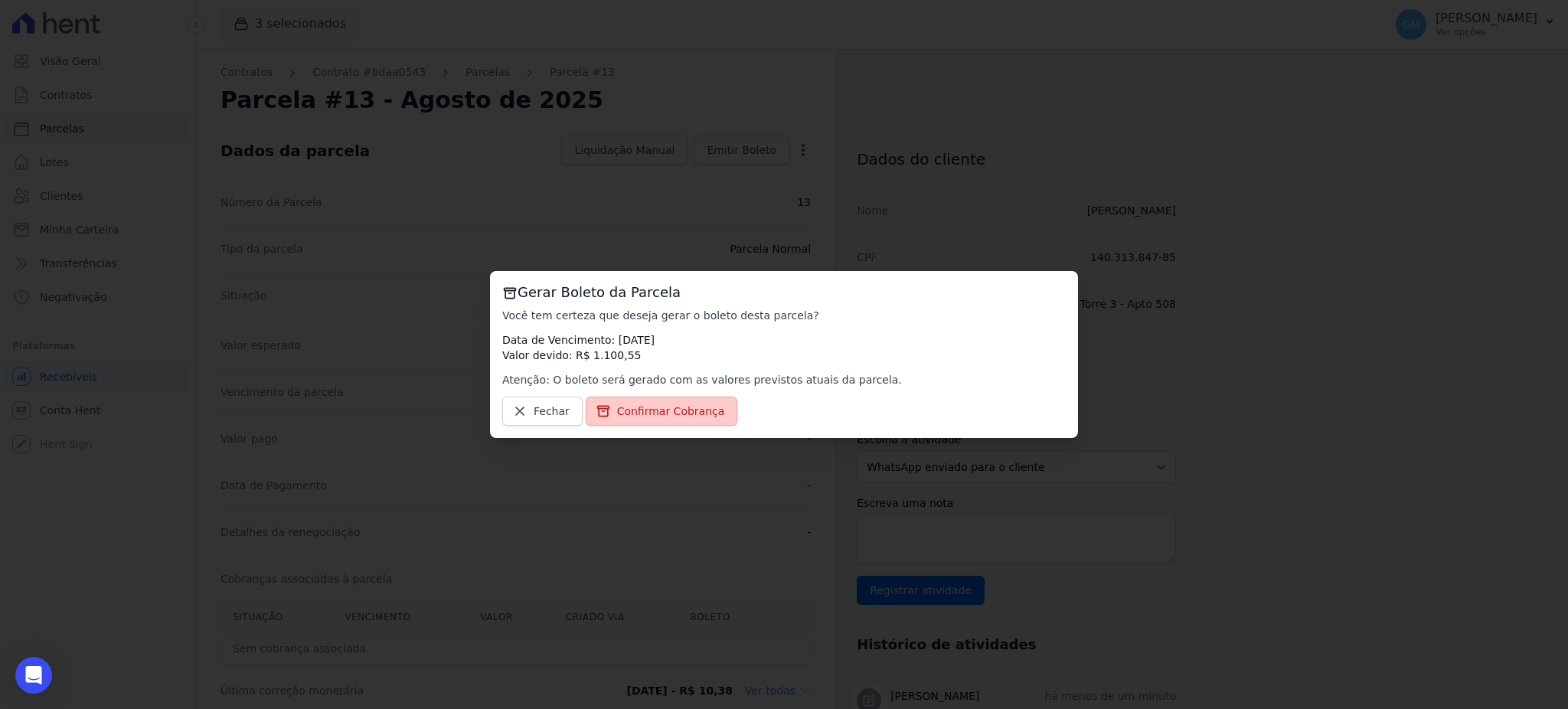
click at [660, 408] on span "Confirmar Cobrança" at bounding box center [671, 411] width 108 height 15
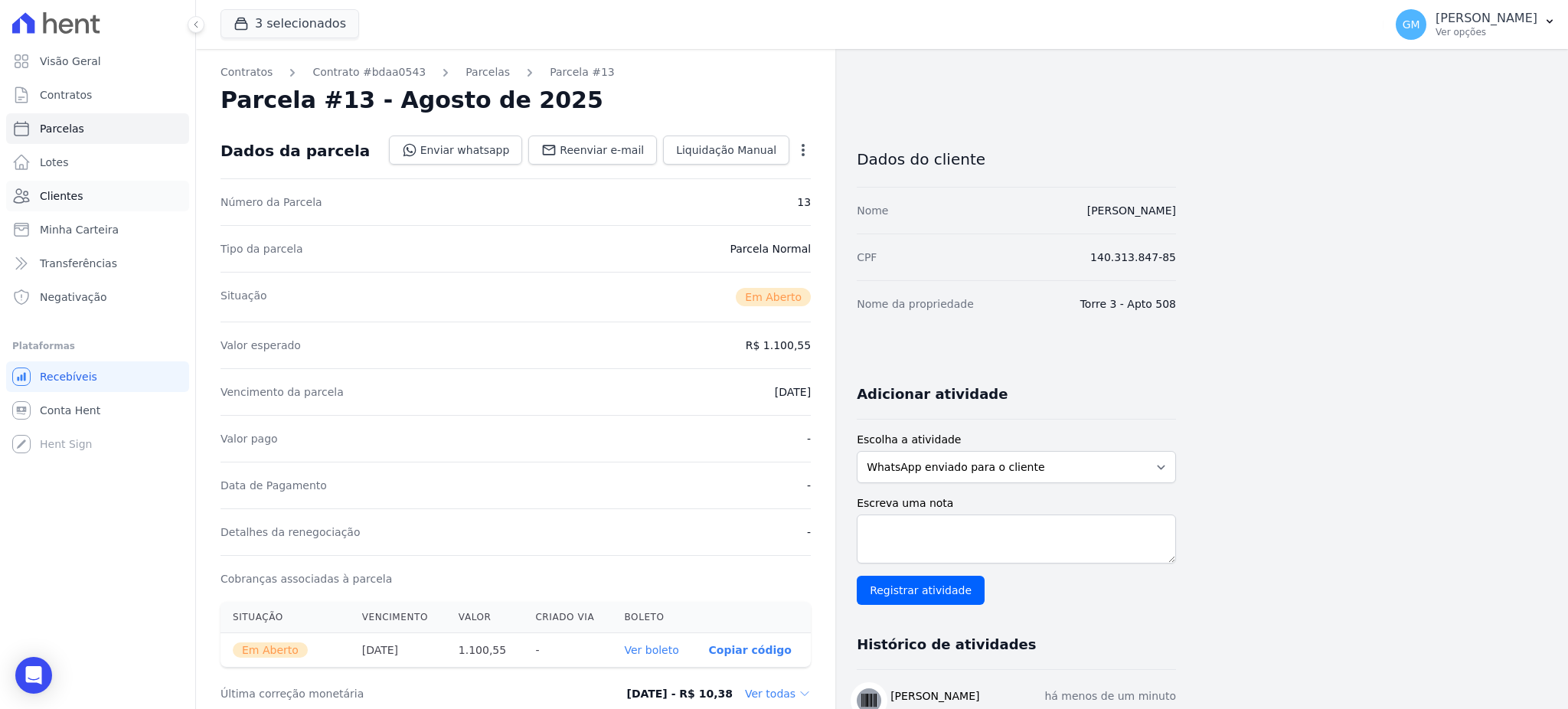
click at [63, 192] on span "Clientes" at bounding box center [61, 195] width 43 height 15
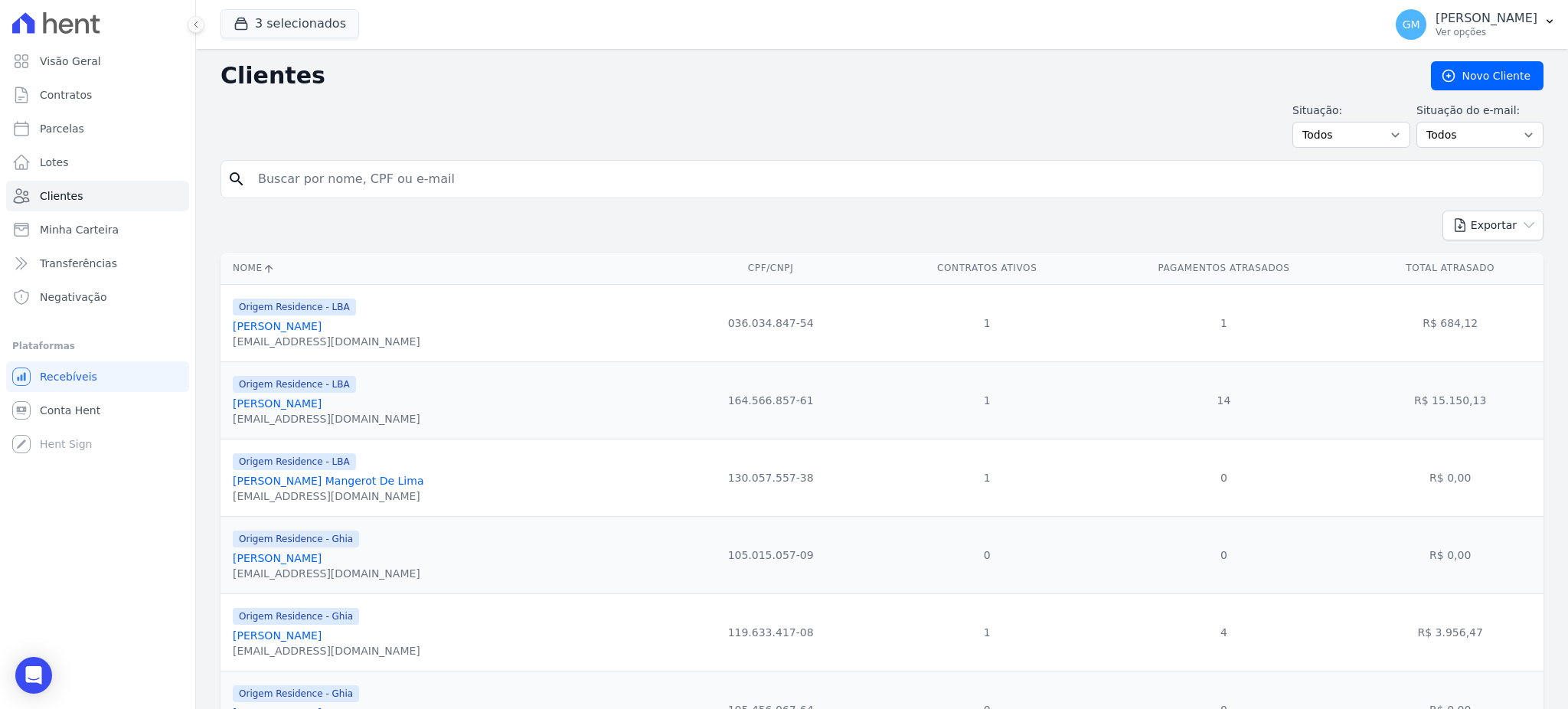
click at [254, 175] on input "search" at bounding box center [893, 178] width 1288 height 31
type input "Cleudilene Da Costa Silva"
drag, startPoint x: 337, startPoint y: 179, endPoint x: 249, endPoint y: 177, distance: 88.0
click at [249, 177] on input "Cleudilene Da Costa Silva" at bounding box center [893, 178] width 1288 height 31
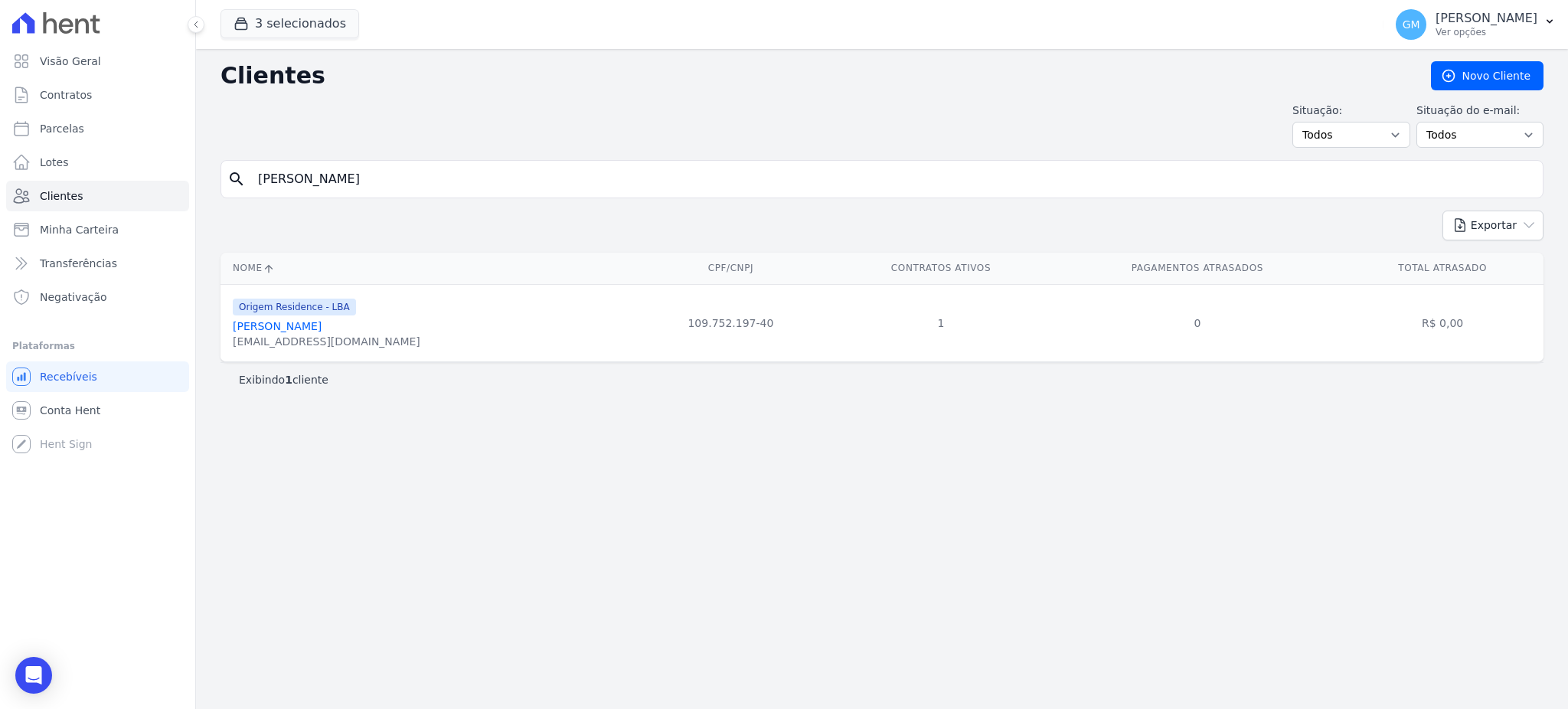
click at [322, 325] on link "Cleudilene Da Costa Silva" at bounding box center [276, 326] width 89 height 12
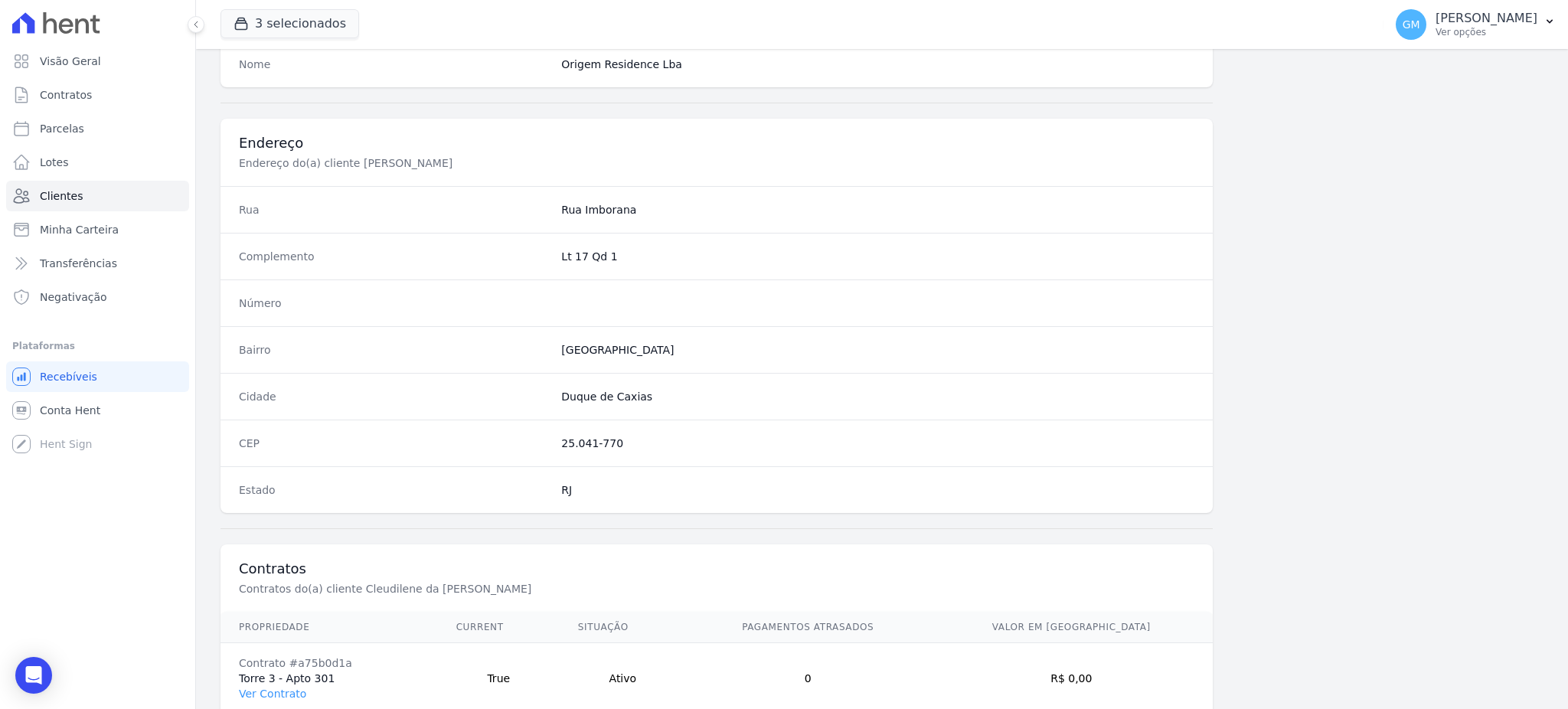
scroll to position [724, 0]
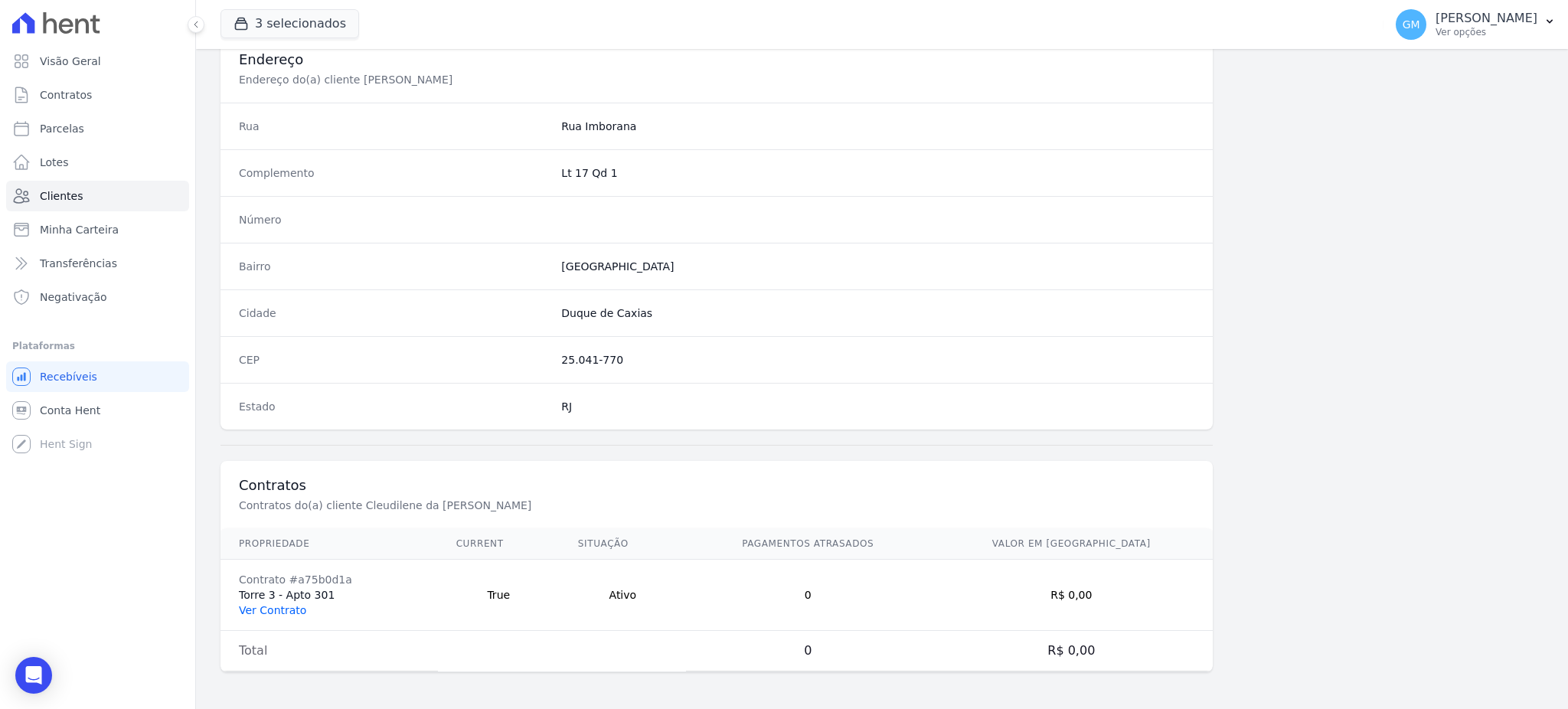
click at [289, 605] on link "Ver Contrato" at bounding box center [273, 610] width 68 height 12
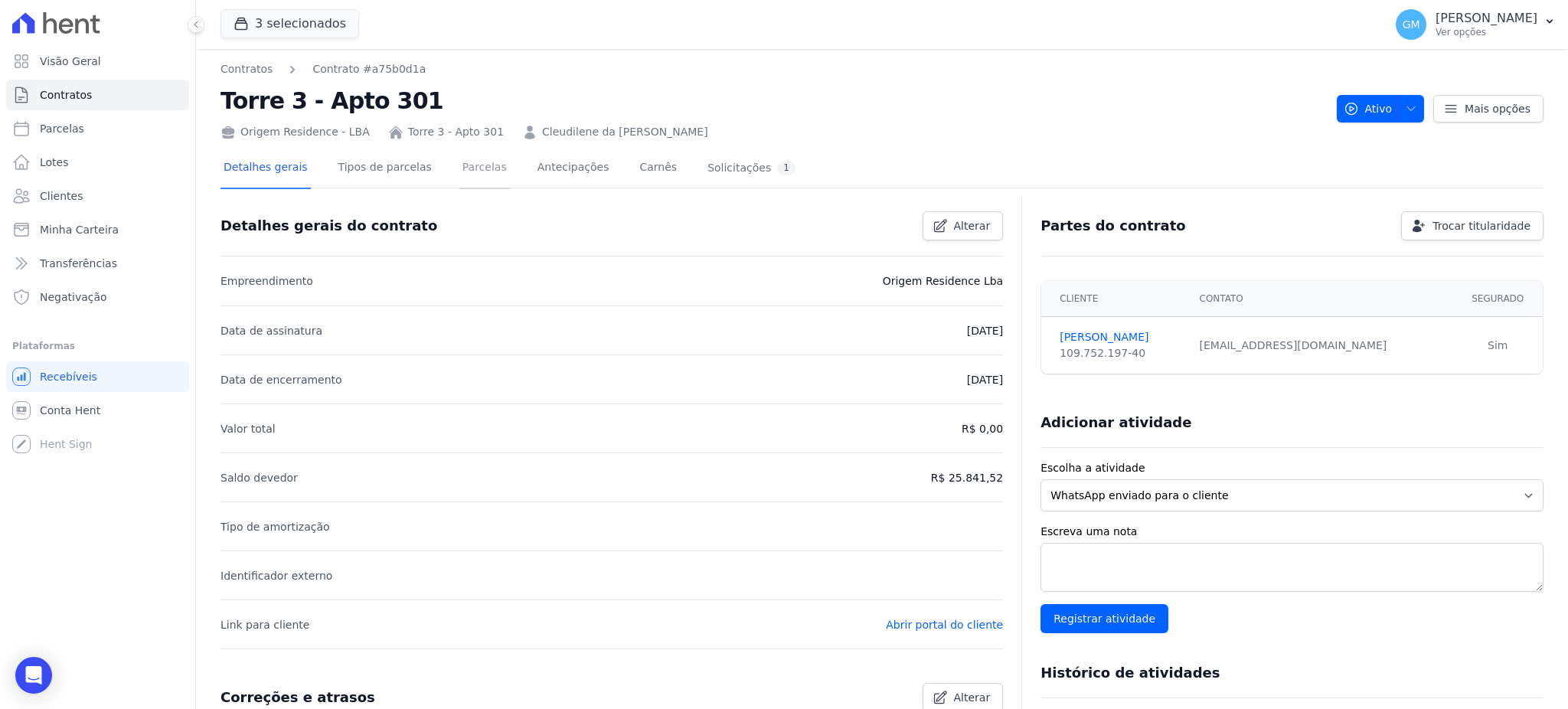
click at [471, 179] on link "Parcelas" at bounding box center [484, 169] width 51 height 41
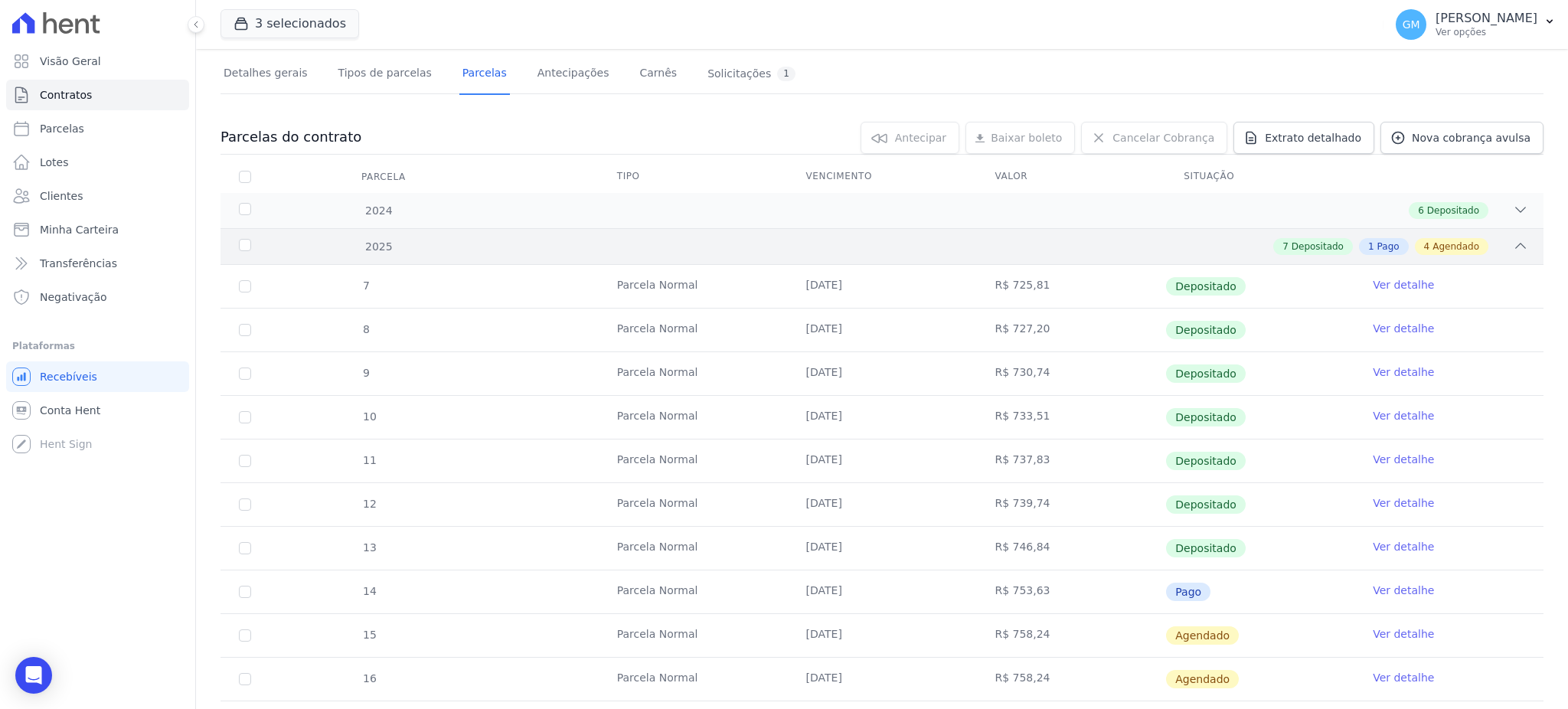
scroll to position [203, 0]
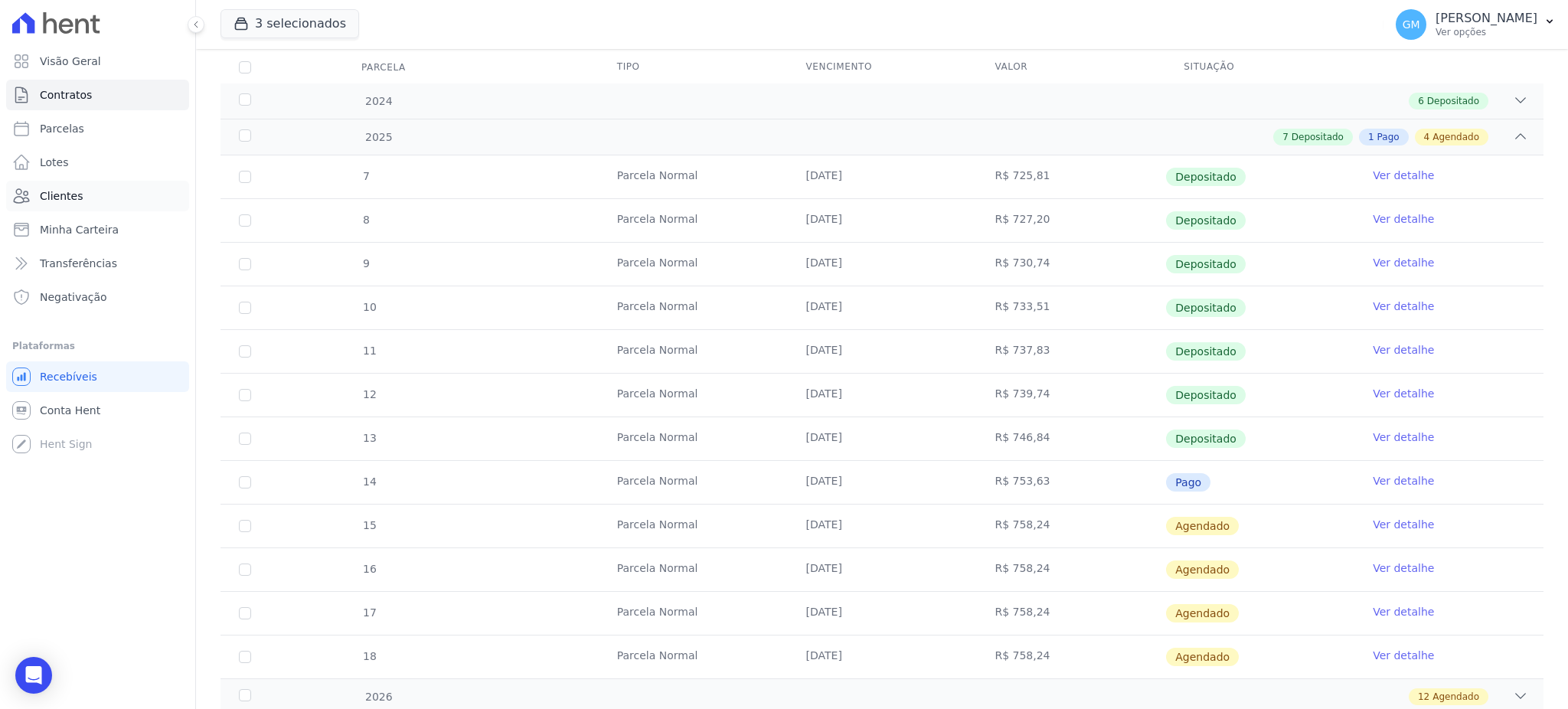
click at [58, 192] on span "Clientes" at bounding box center [61, 195] width 43 height 15
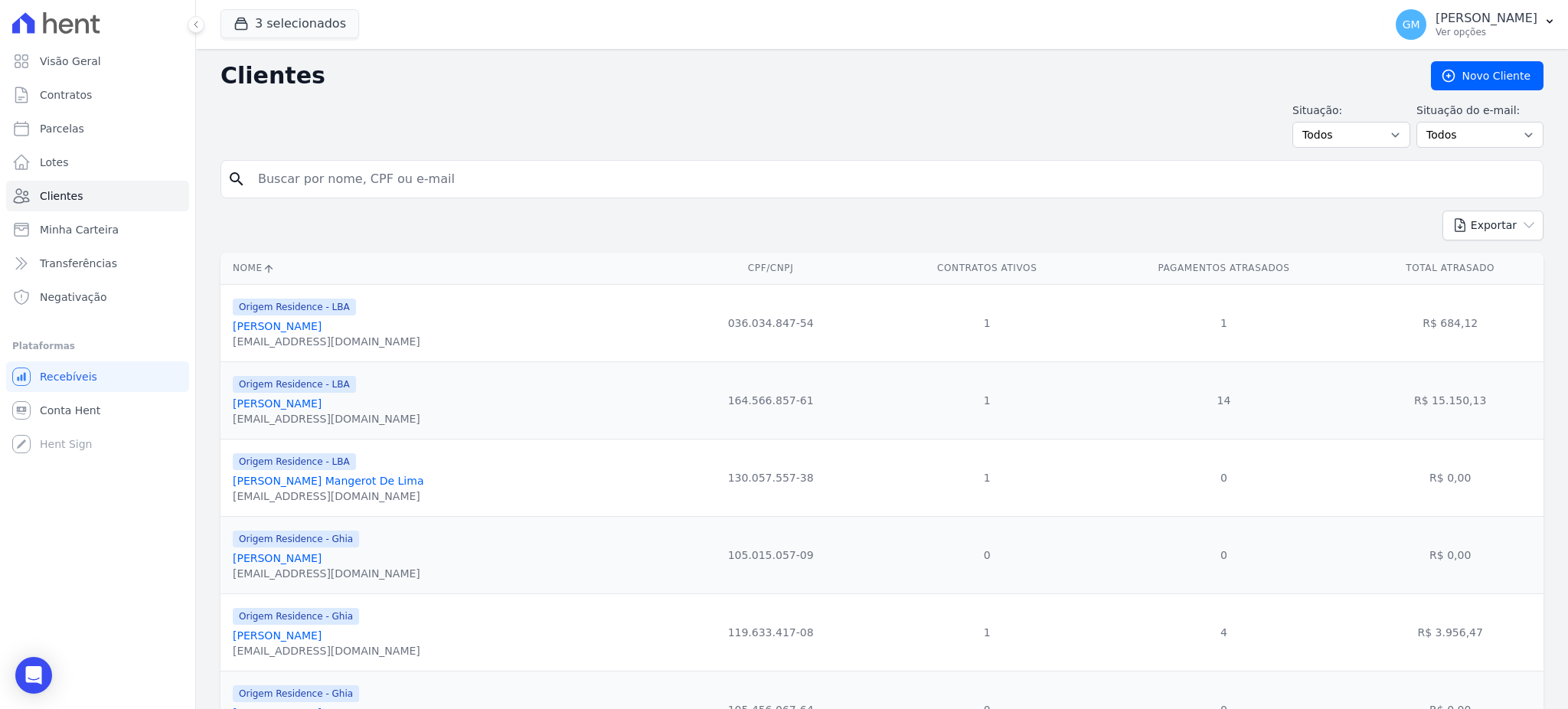
click at [290, 189] on input "search" at bounding box center [893, 178] width 1288 height 31
type input "LUIZ CARLOS RODRIGUES"
drag, startPoint x: 431, startPoint y: 183, endPoint x: 206, endPoint y: 178, distance: 225.1
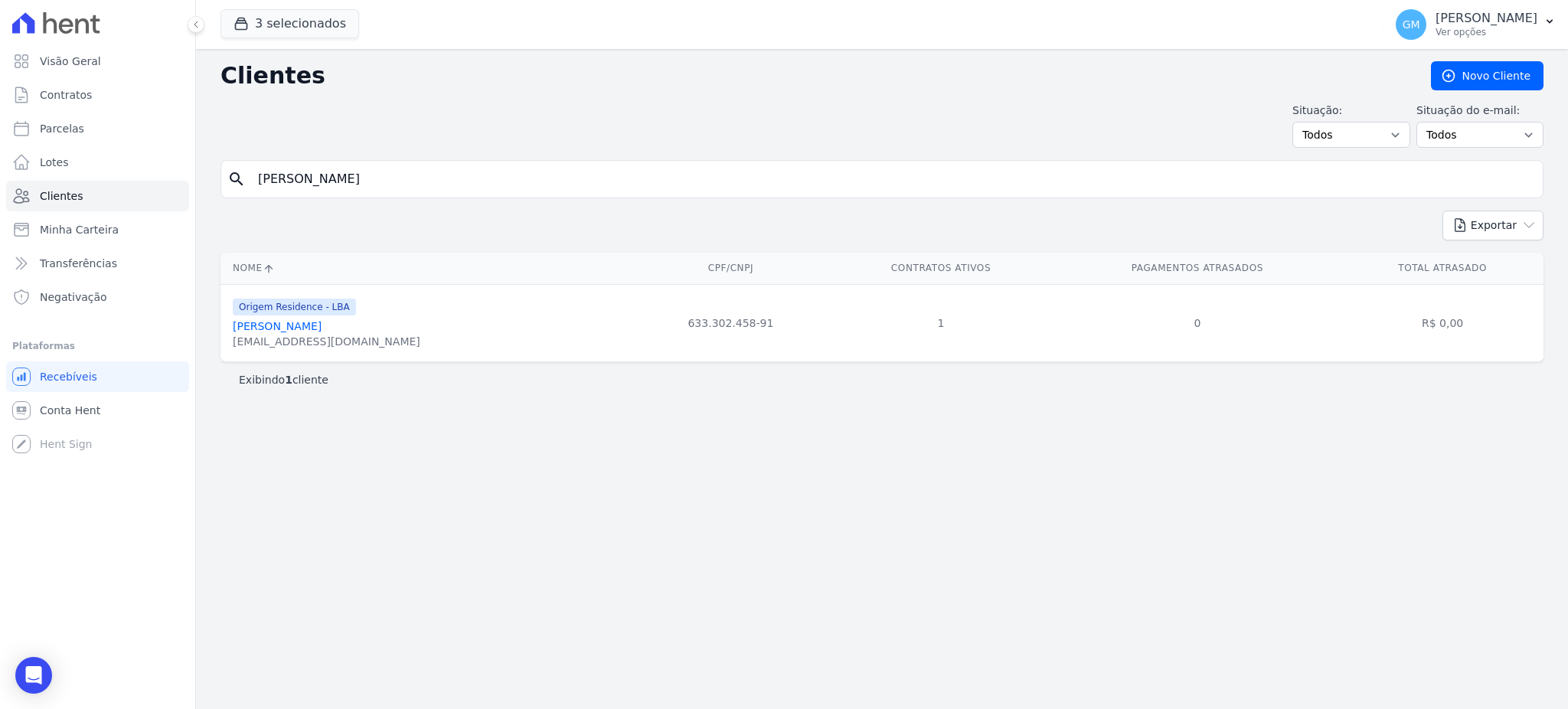
click at [315, 330] on link "Luiz Carlos Rodrigues" at bounding box center [276, 326] width 89 height 12
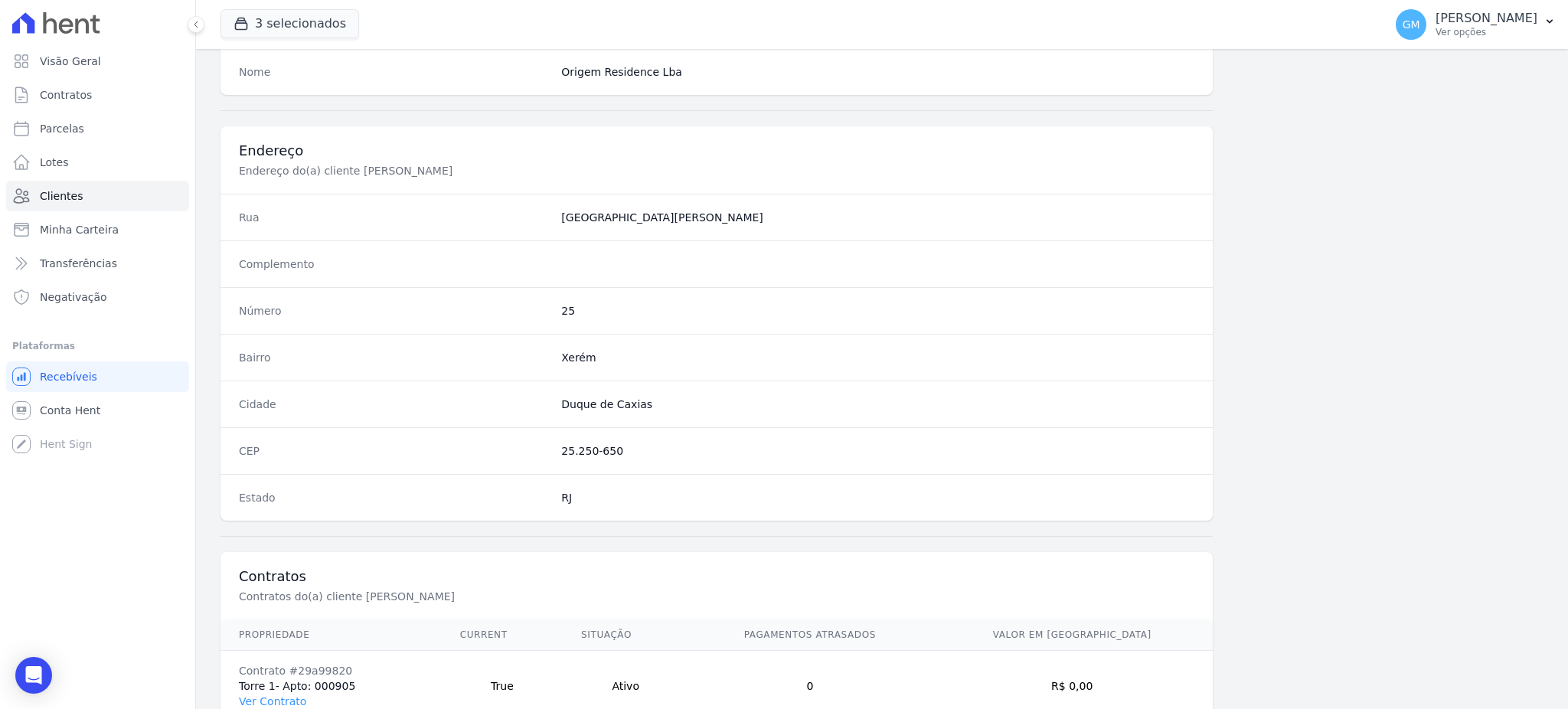
scroll to position [724, 0]
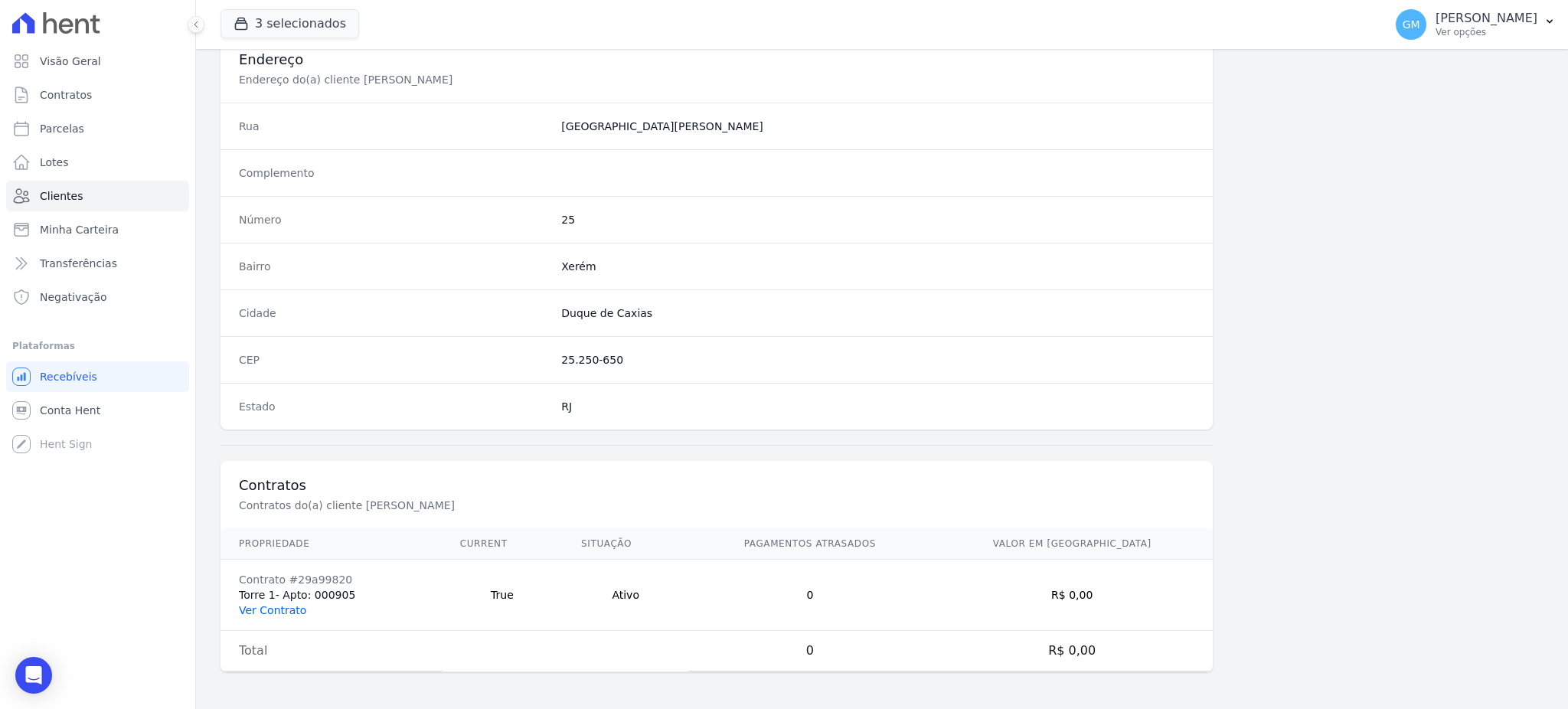
click at [268, 613] on link "Ver Contrato" at bounding box center [273, 610] width 68 height 12
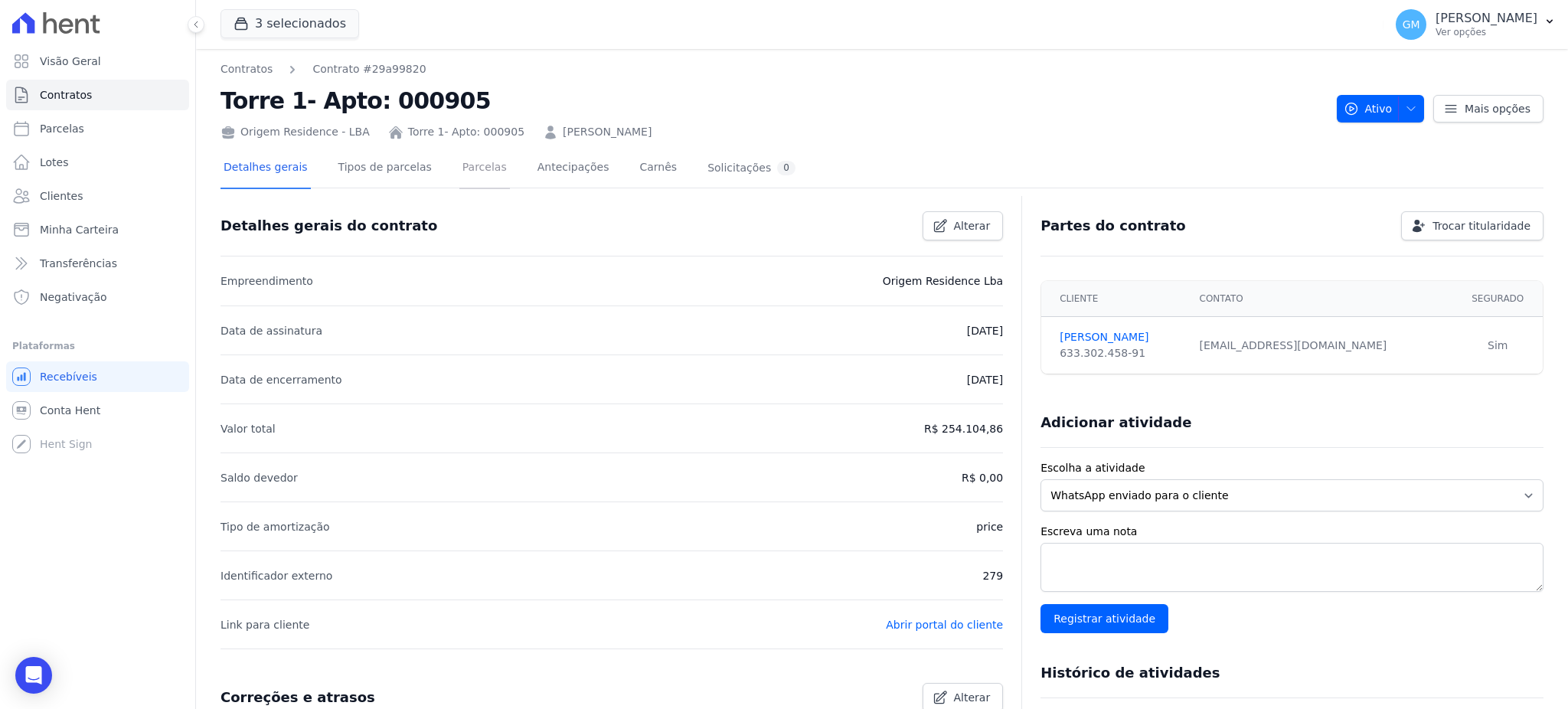
click at [460, 157] on link "Parcelas" at bounding box center [484, 169] width 51 height 41
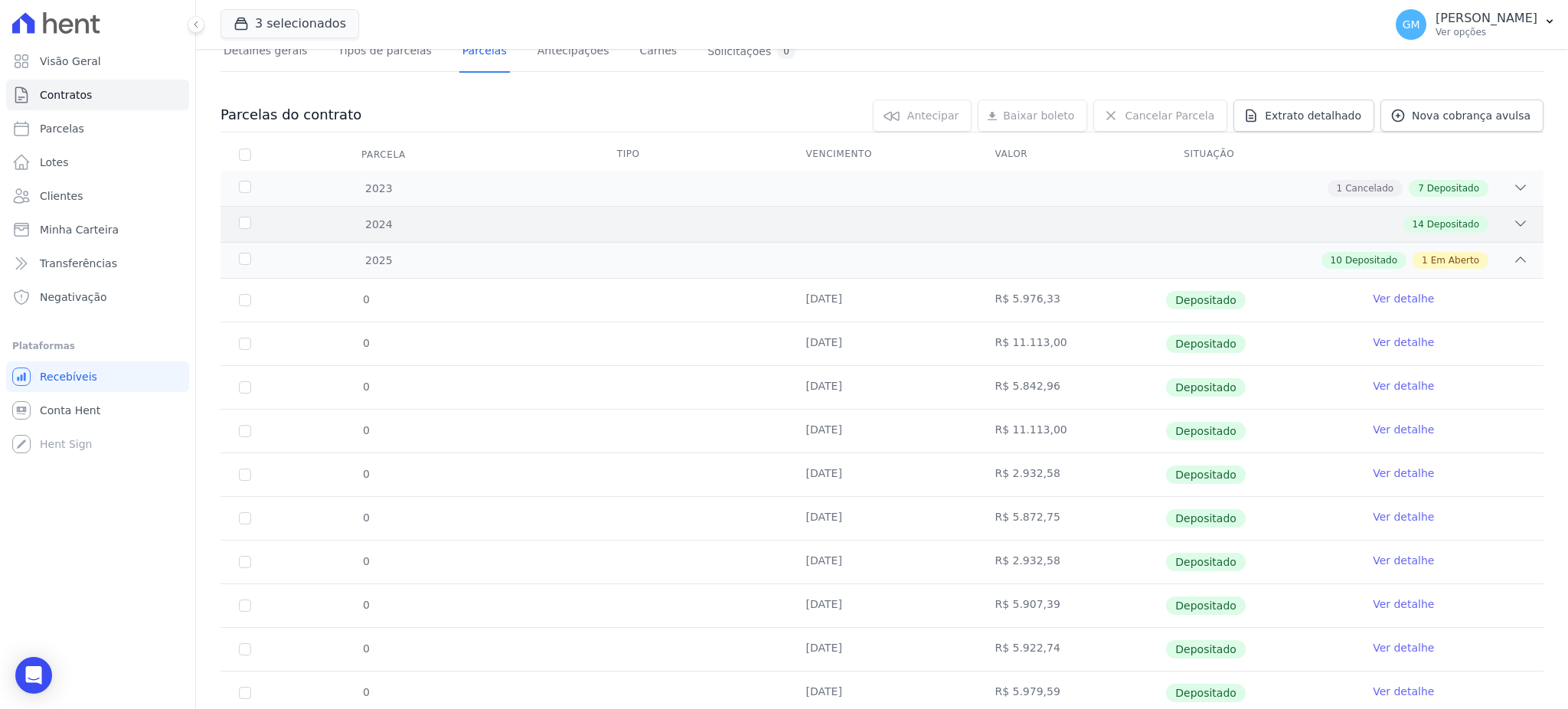
scroll to position [203, 0]
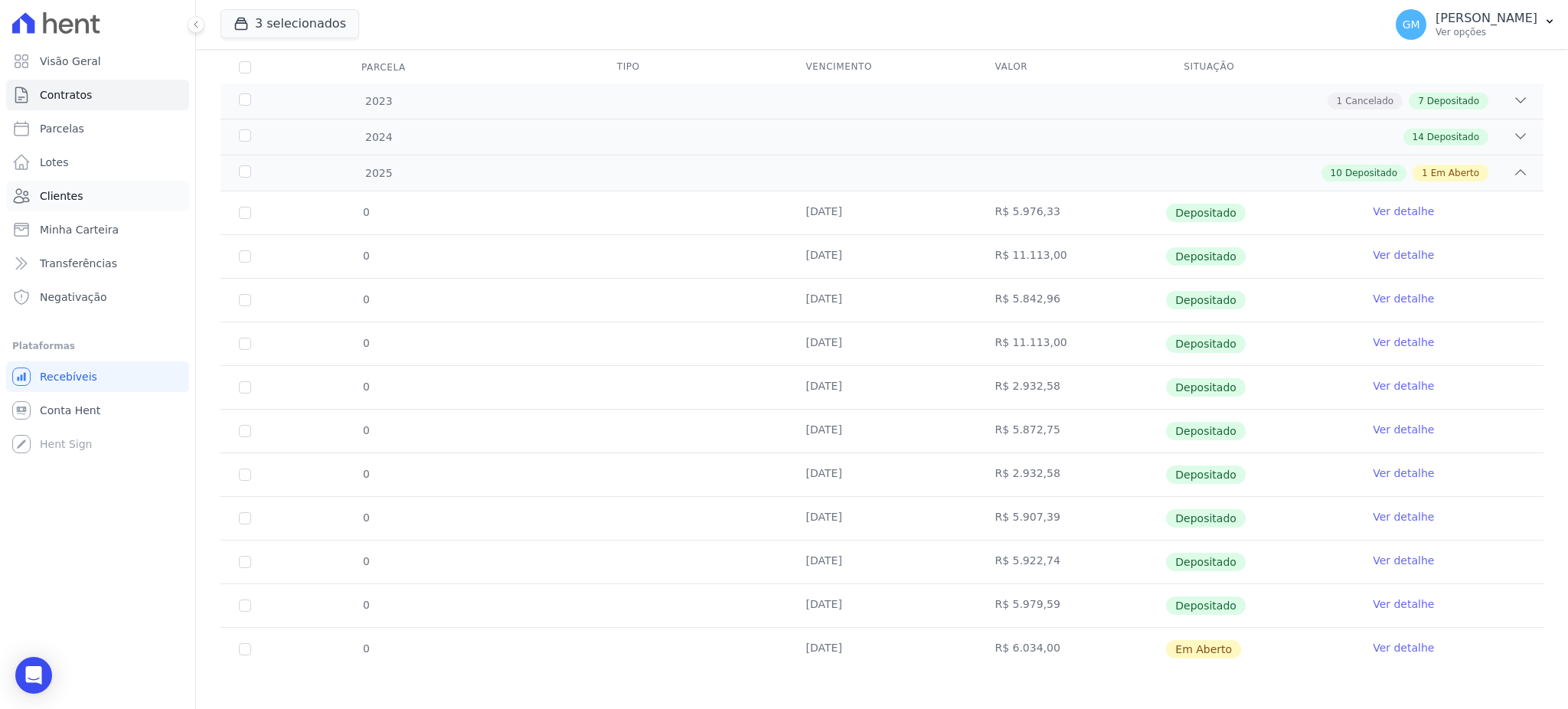
click at [45, 189] on span "Clientes" at bounding box center [61, 195] width 43 height 15
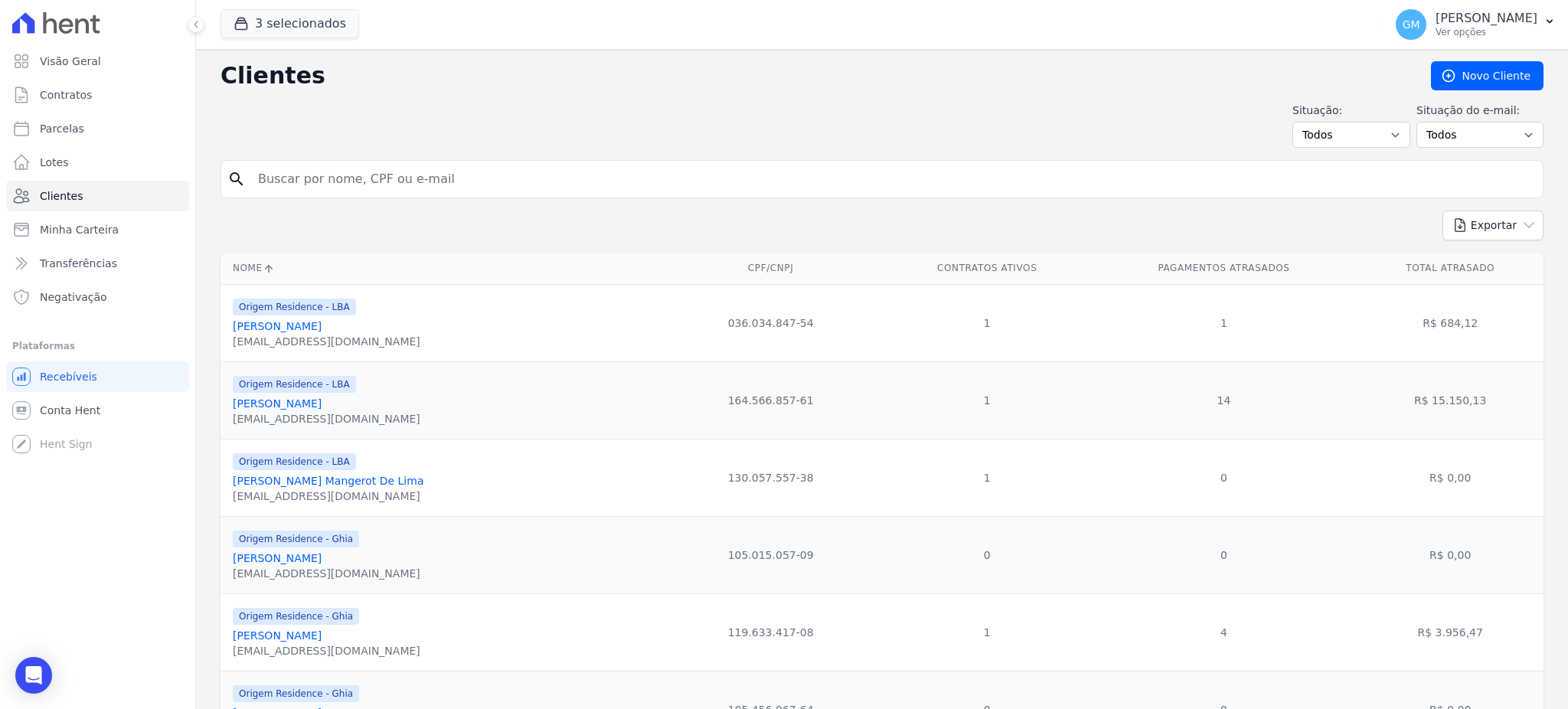
click at [289, 184] on input "search" at bounding box center [893, 178] width 1288 height 31
type input "Heitor Mattos Evangelista"
drag, startPoint x: 423, startPoint y: 171, endPoint x: 249, endPoint y: 171, distance: 174.0
click at [249, 171] on input "Heitor Mattos Evangelista" at bounding box center [893, 178] width 1288 height 31
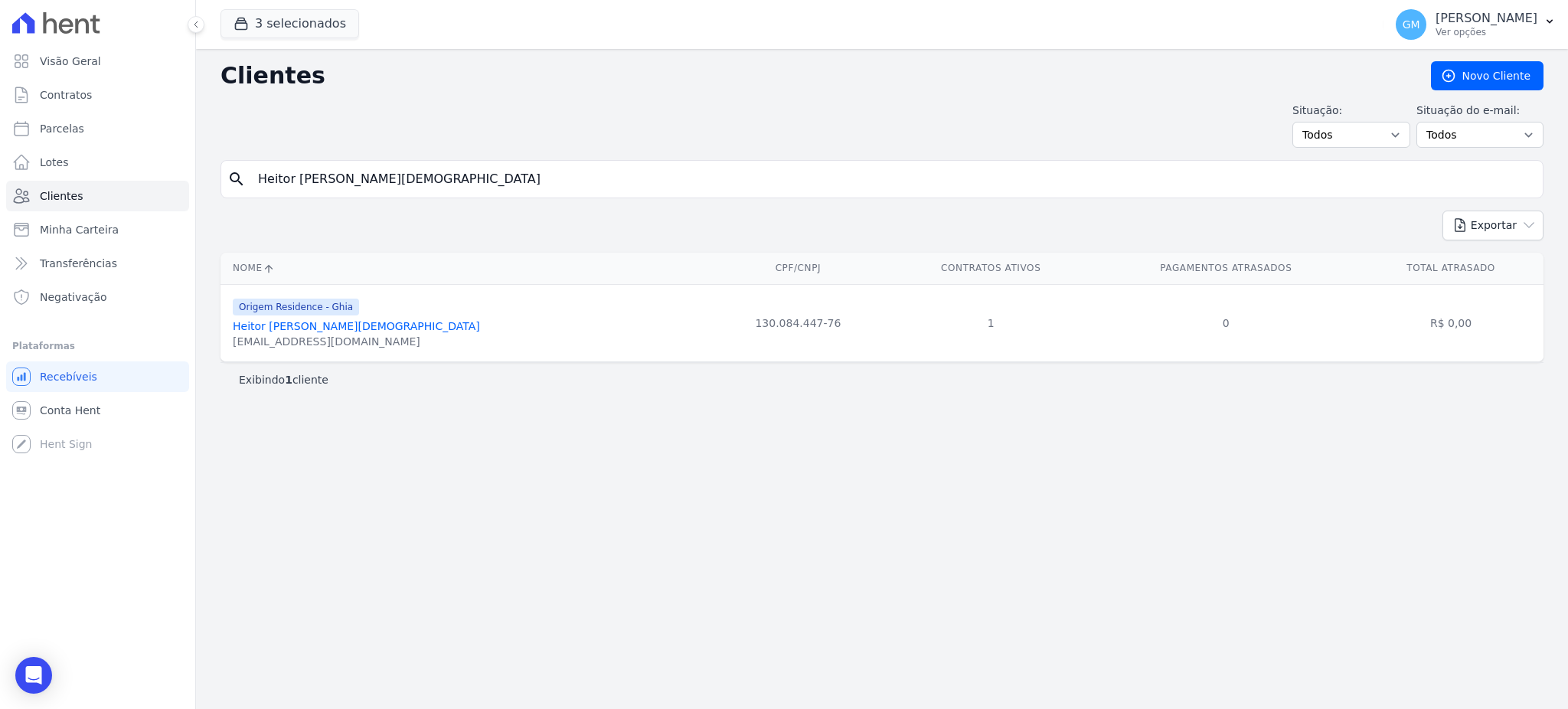
click at [300, 325] on link "Heitor Mattos Evangelista" at bounding box center [356, 326] width 247 height 12
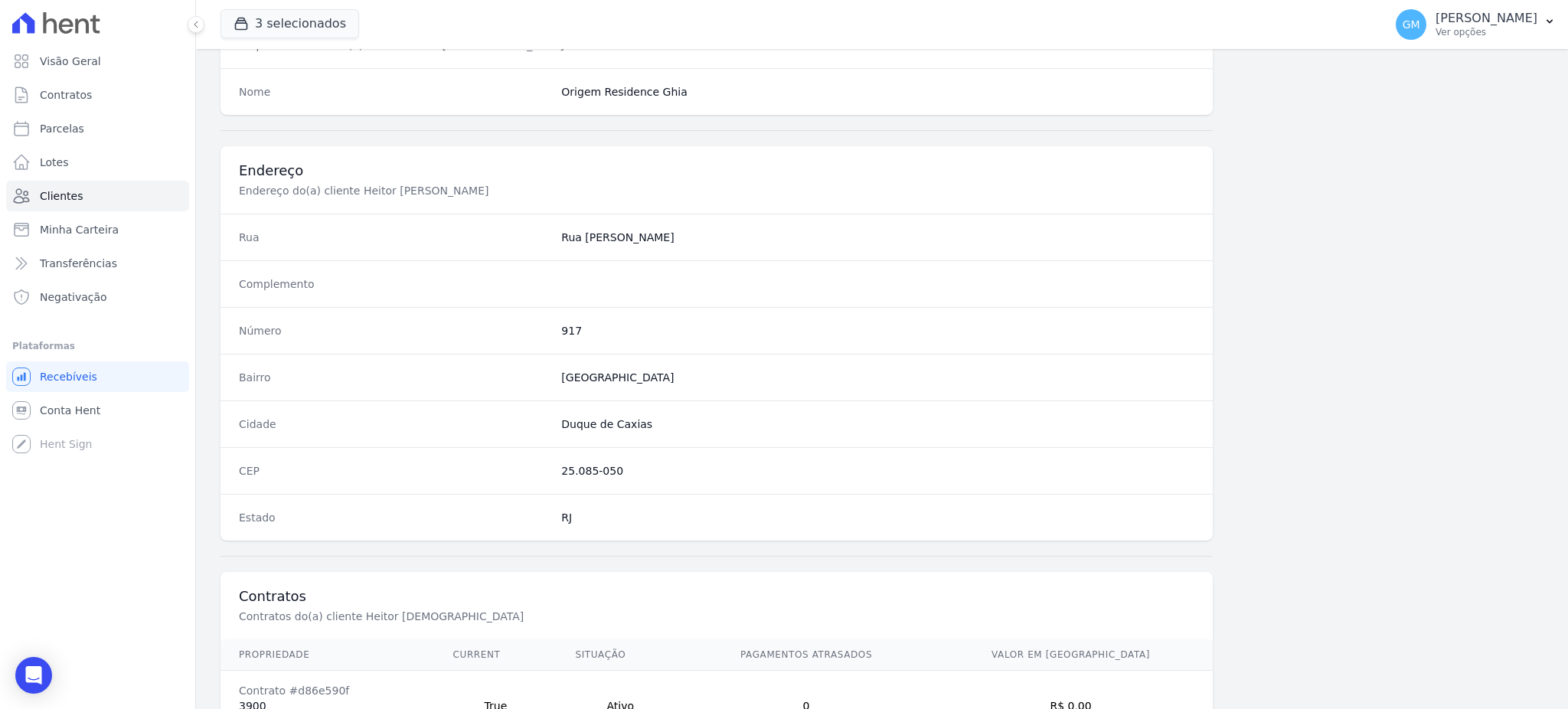
scroll to position [724, 0]
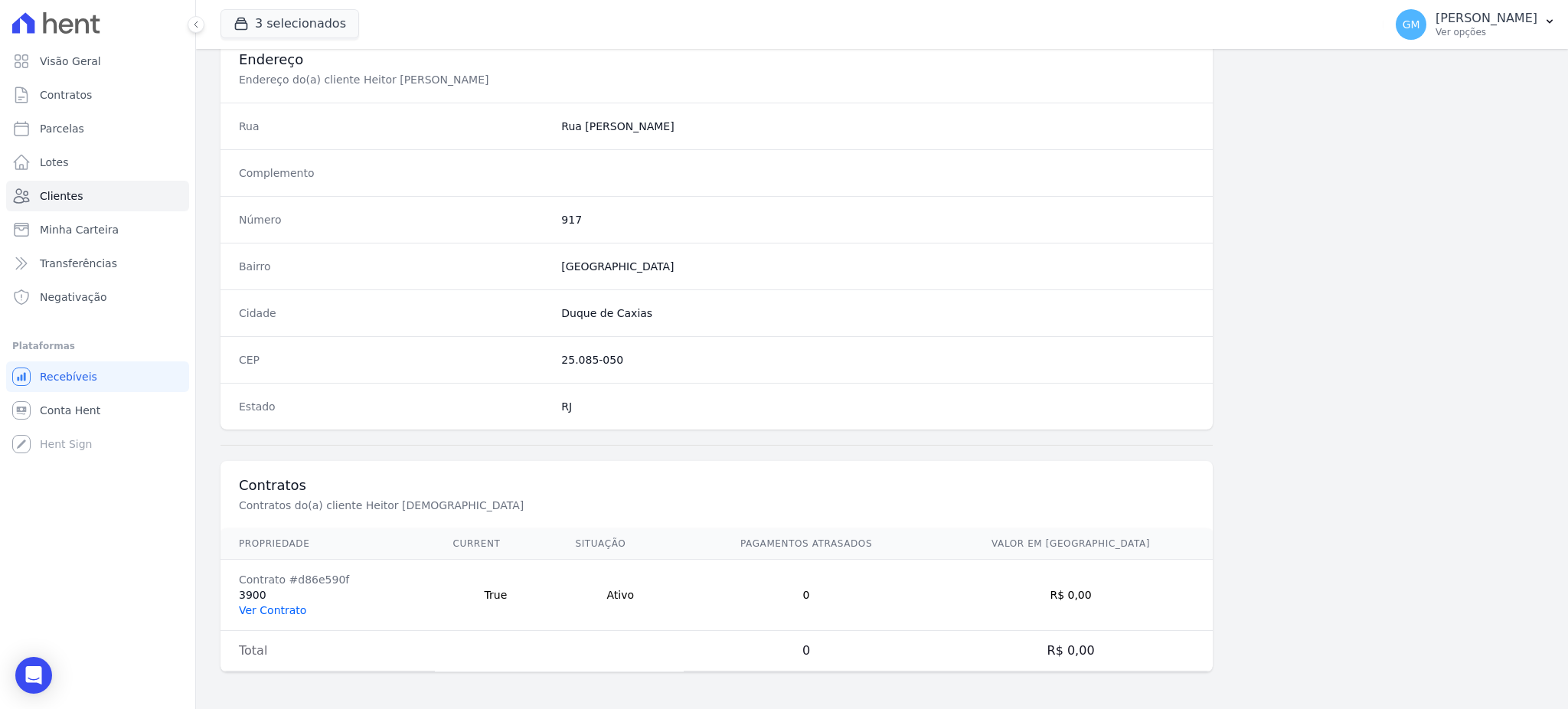
click at [289, 611] on link "Ver Contrato" at bounding box center [273, 610] width 68 height 12
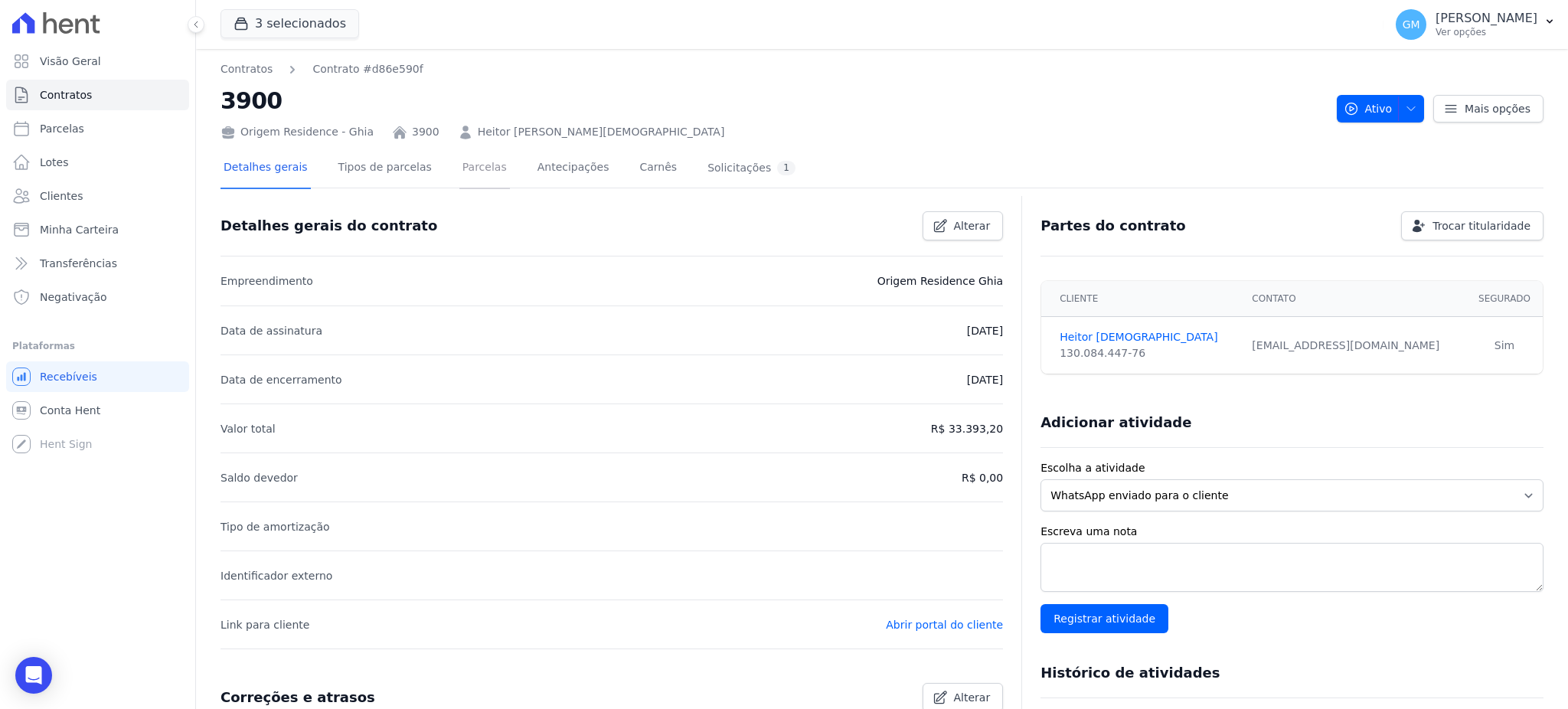
click at [469, 165] on link "Parcelas" at bounding box center [484, 169] width 51 height 41
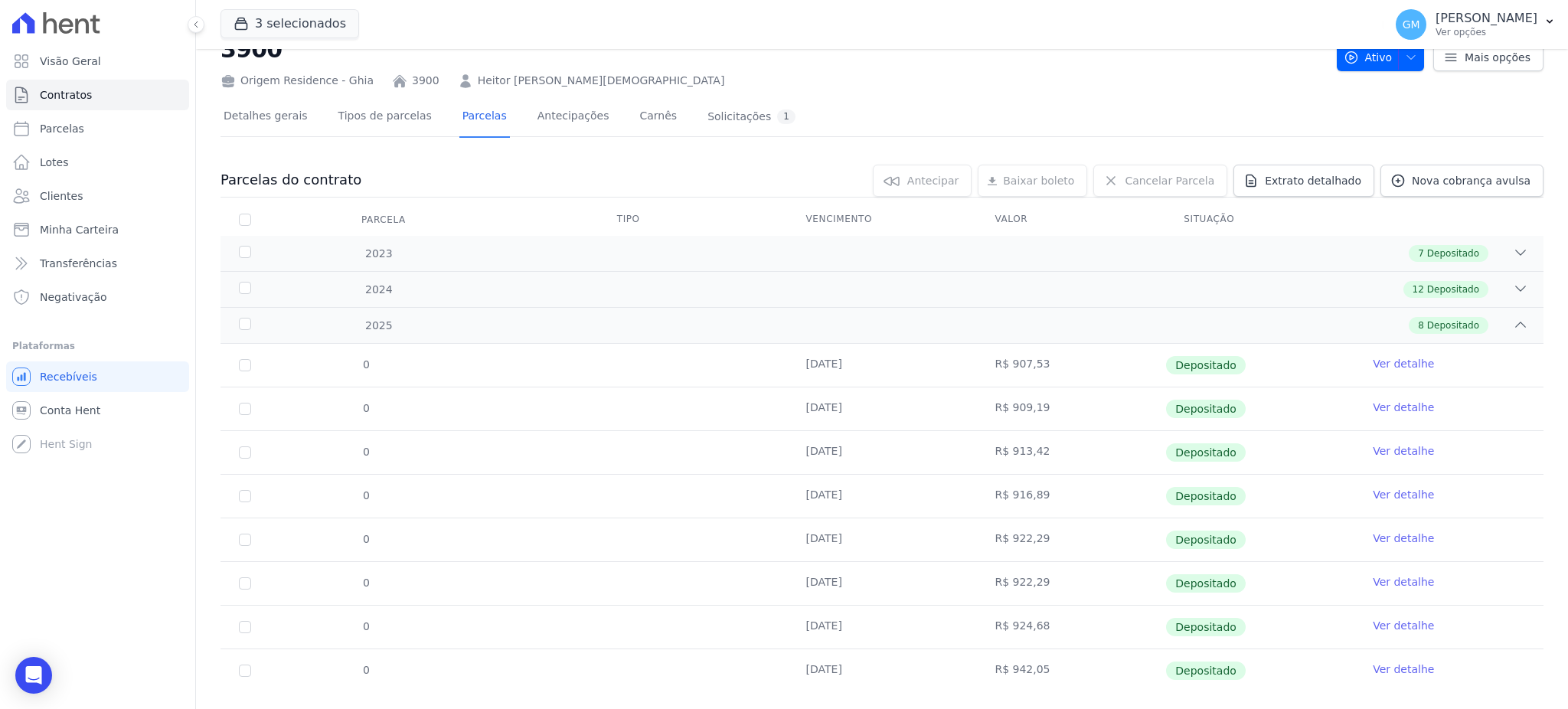
scroll to position [80, 0]
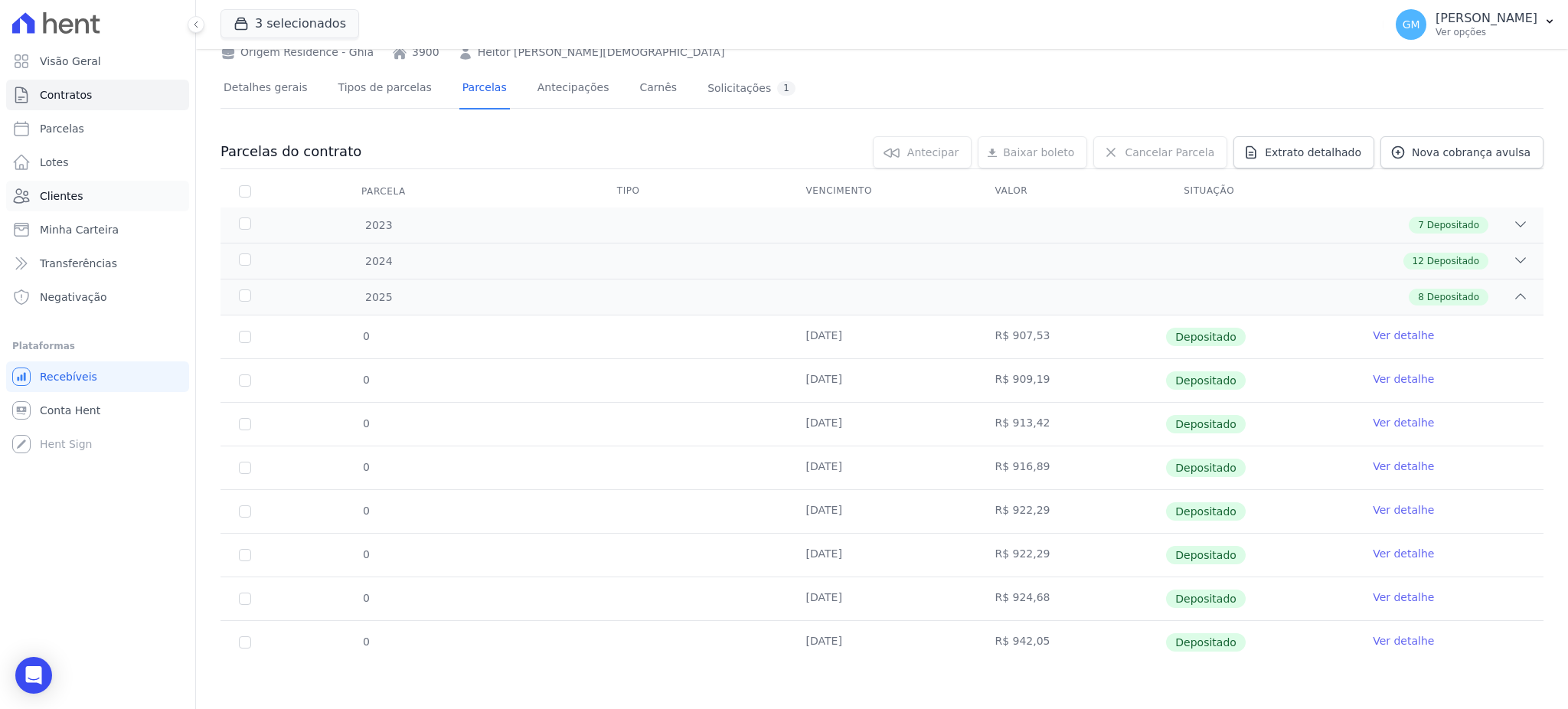
click at [75, 194] on span "Clientes" at bounding box center [61, 195] width 43 height 15
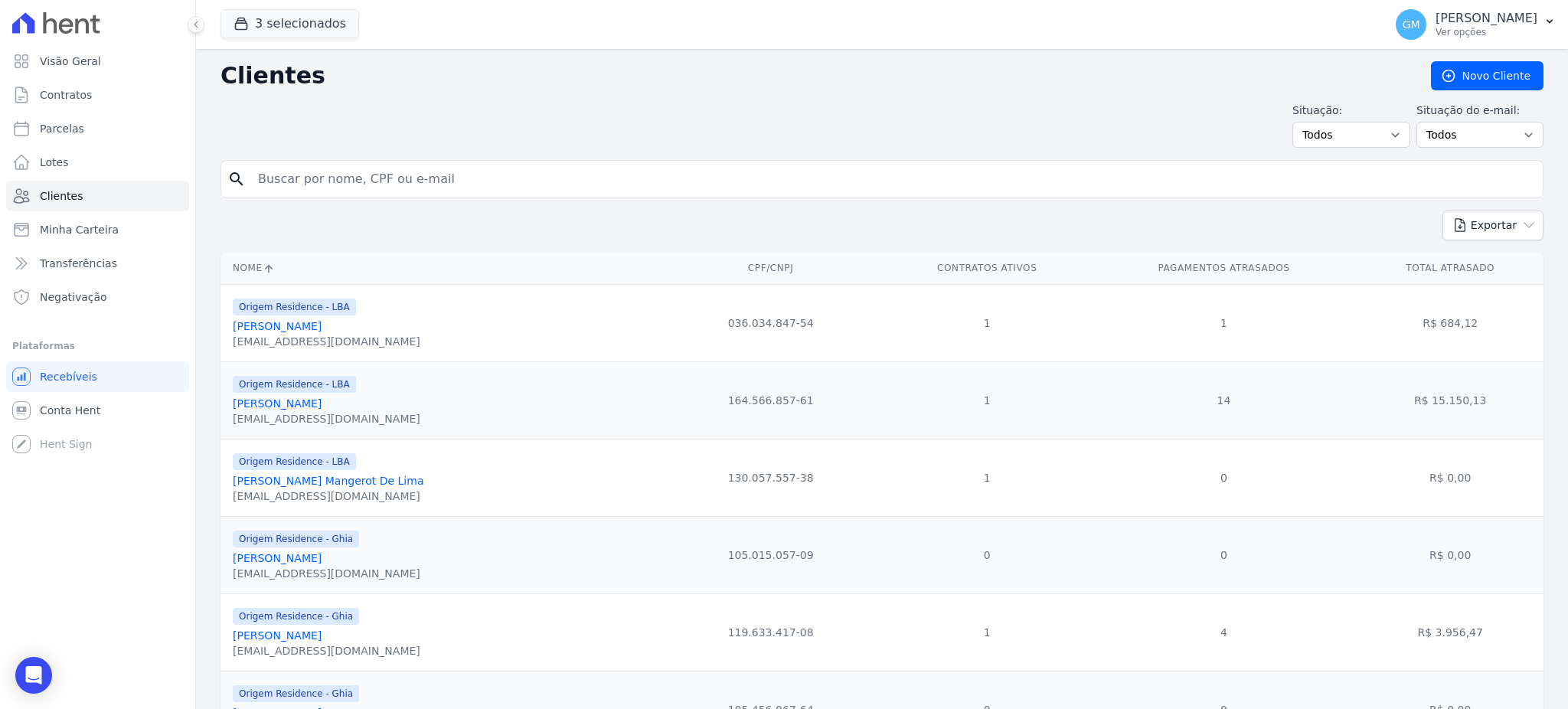
click at [270, 172] on input "search" at bounding box center [893, 178] width 1288 height 31
type input "Caio Rosa Felisberto"
drag, startPoint x: 215, startPoint y: 172, endPoint x: 199, endPoint y: 172, distance: 16.0
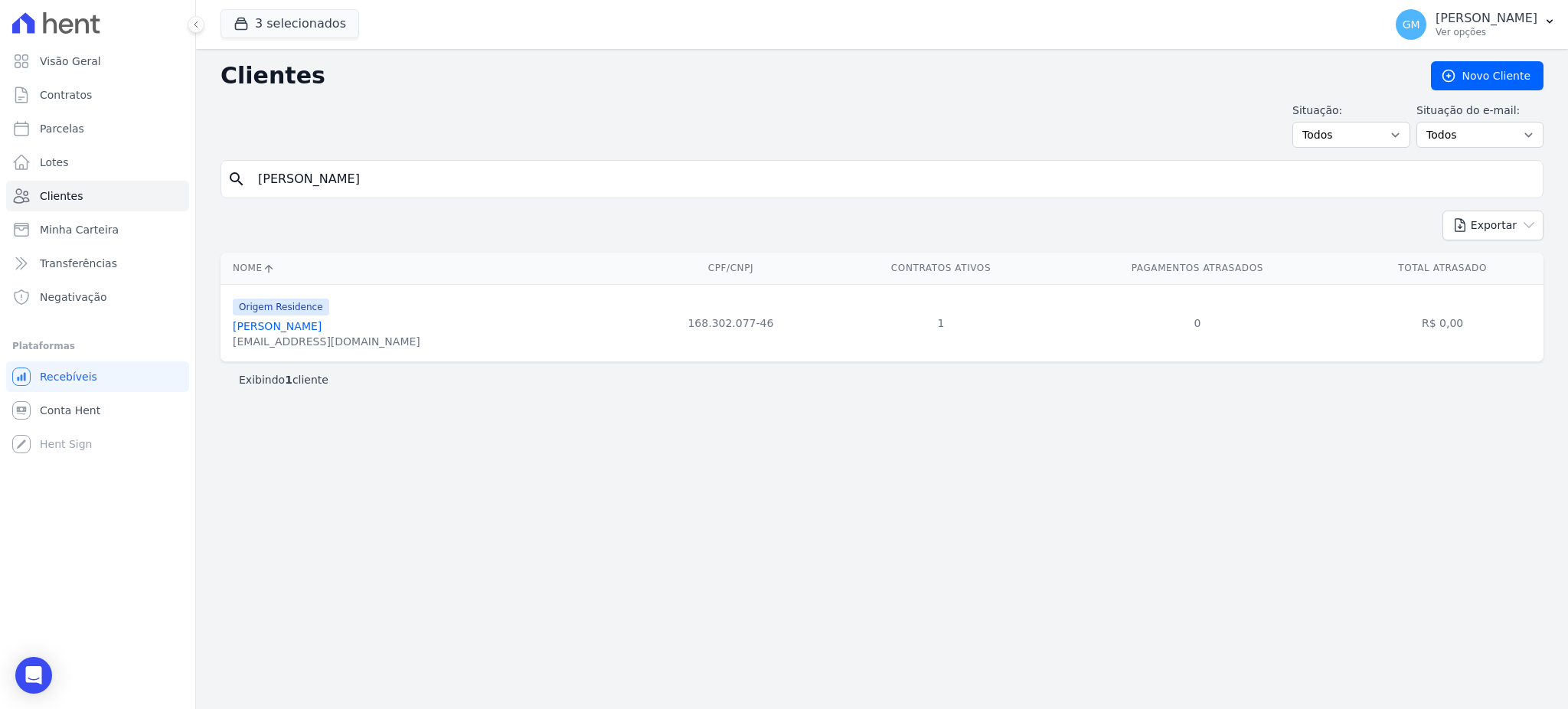
click at [307, 328] on link "Caio Rosa Felisberto" at bounding box center [276, 326] width 89 height 12
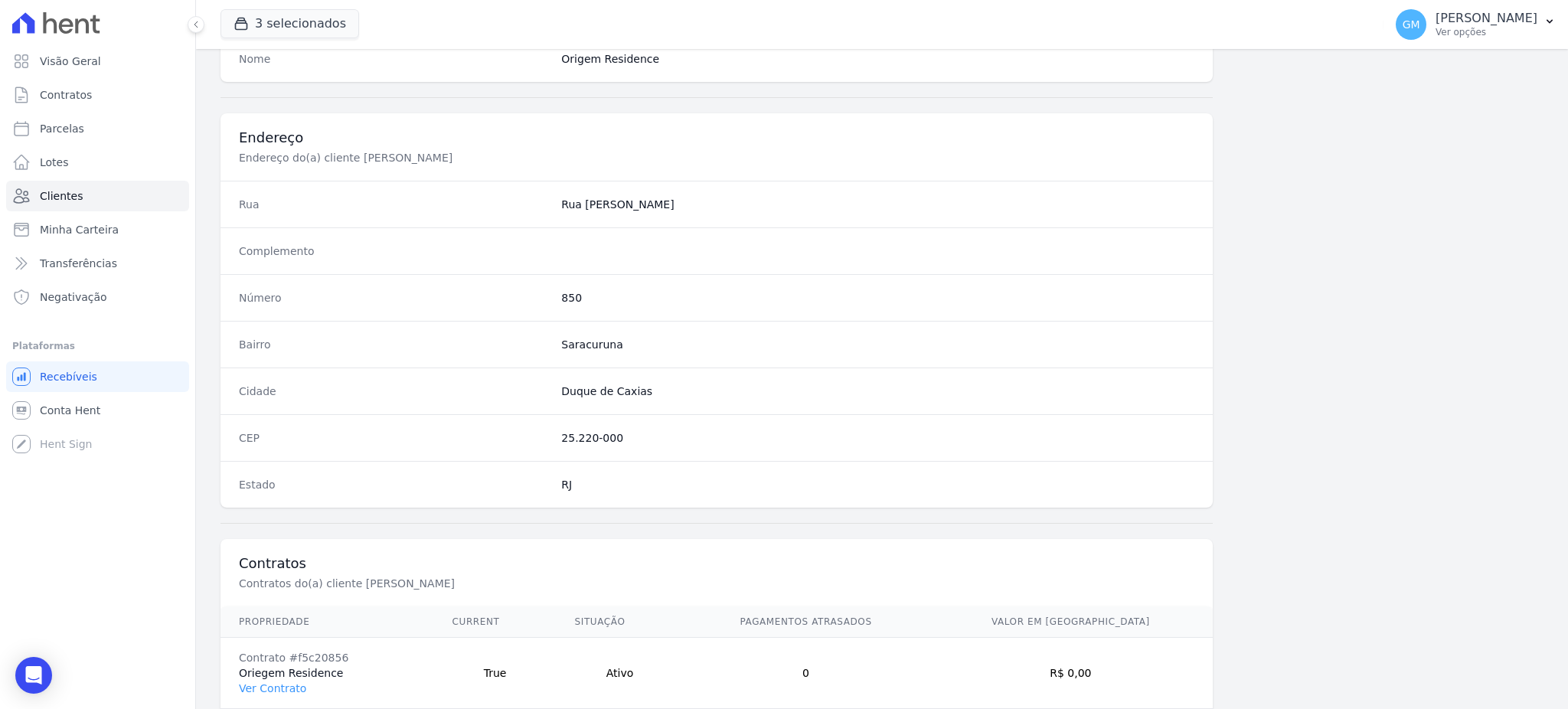
scroll to position [724, 0]
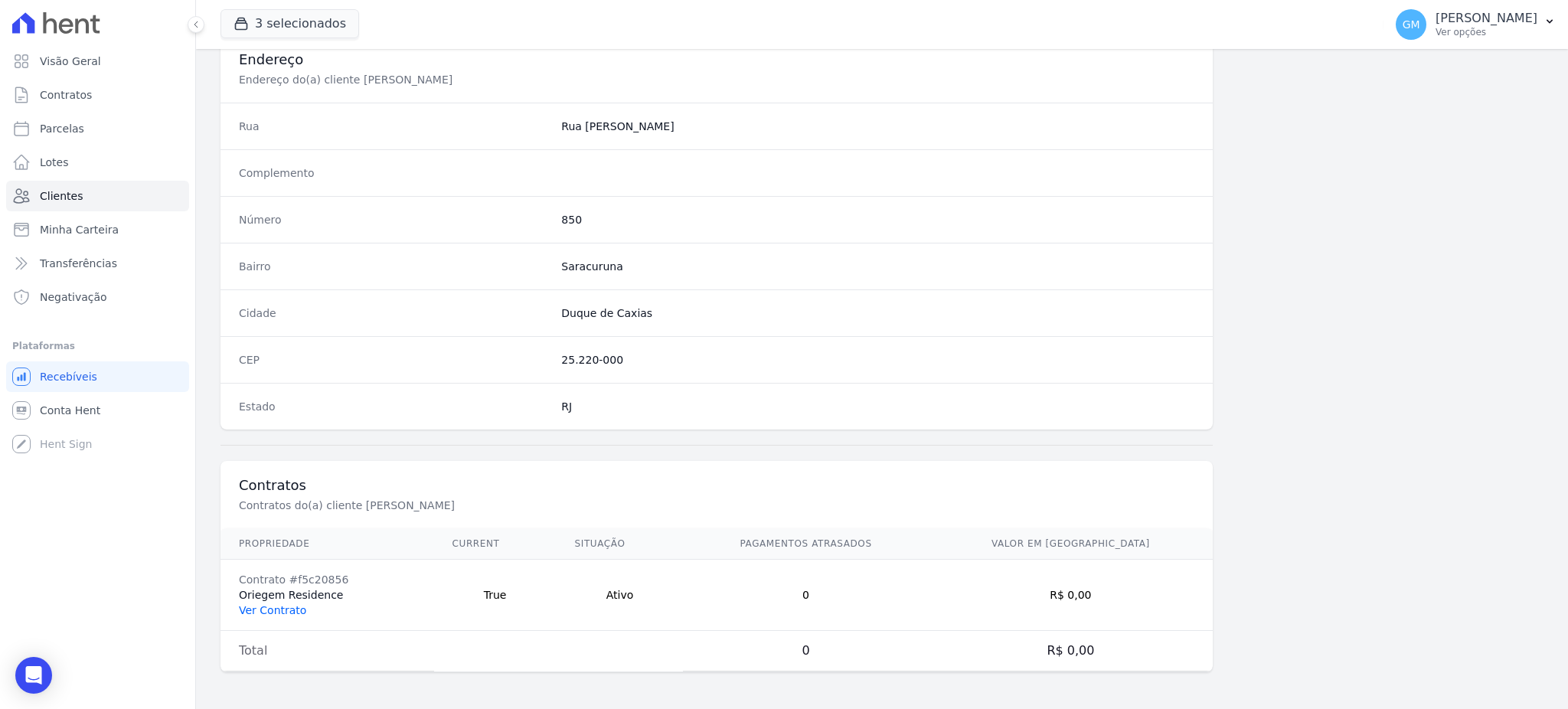
click at [282, 611] on link "Ver Contrato" at bounding box center [273, 610] width 68 height 12
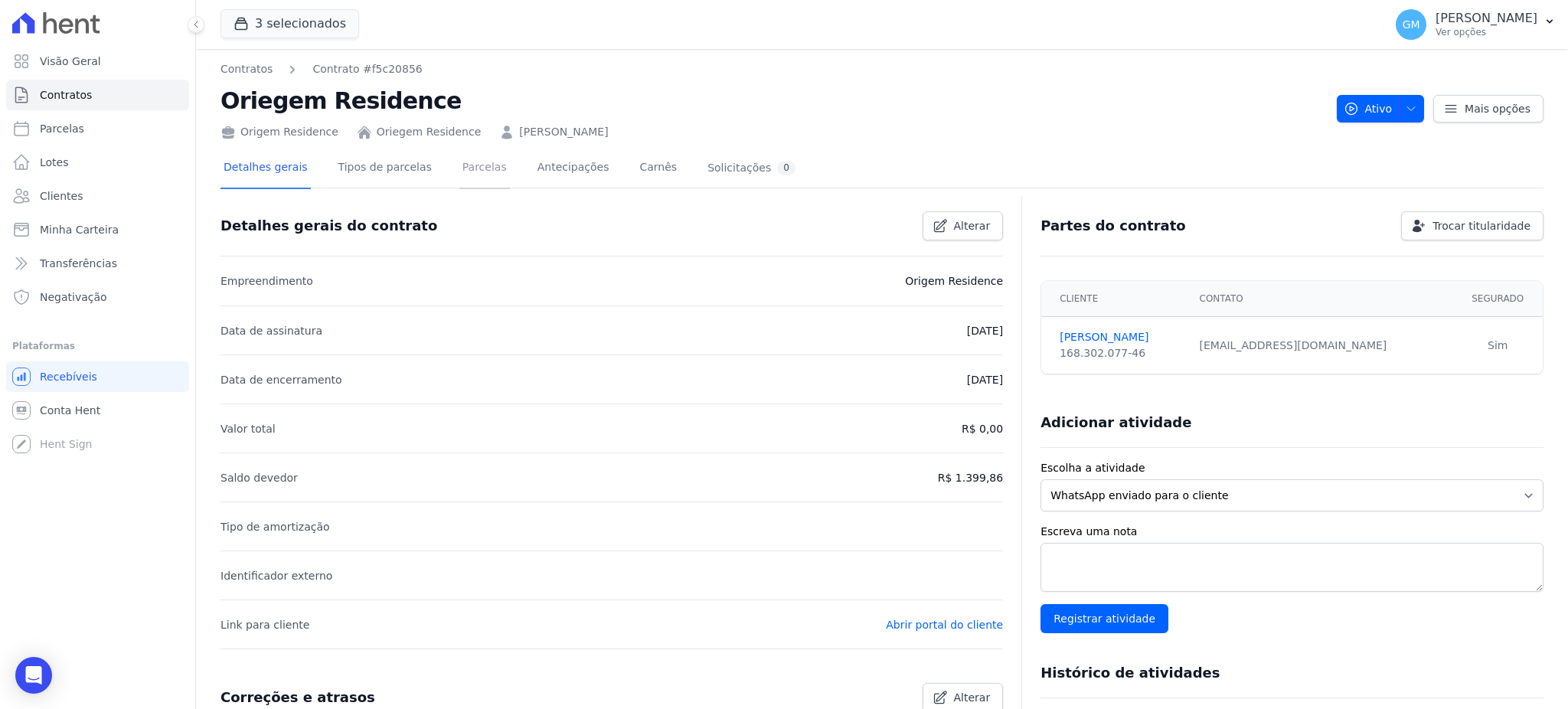
click at [460, 158] on link "Parcelas" at bounding box center [484, 169] width 51 height 41
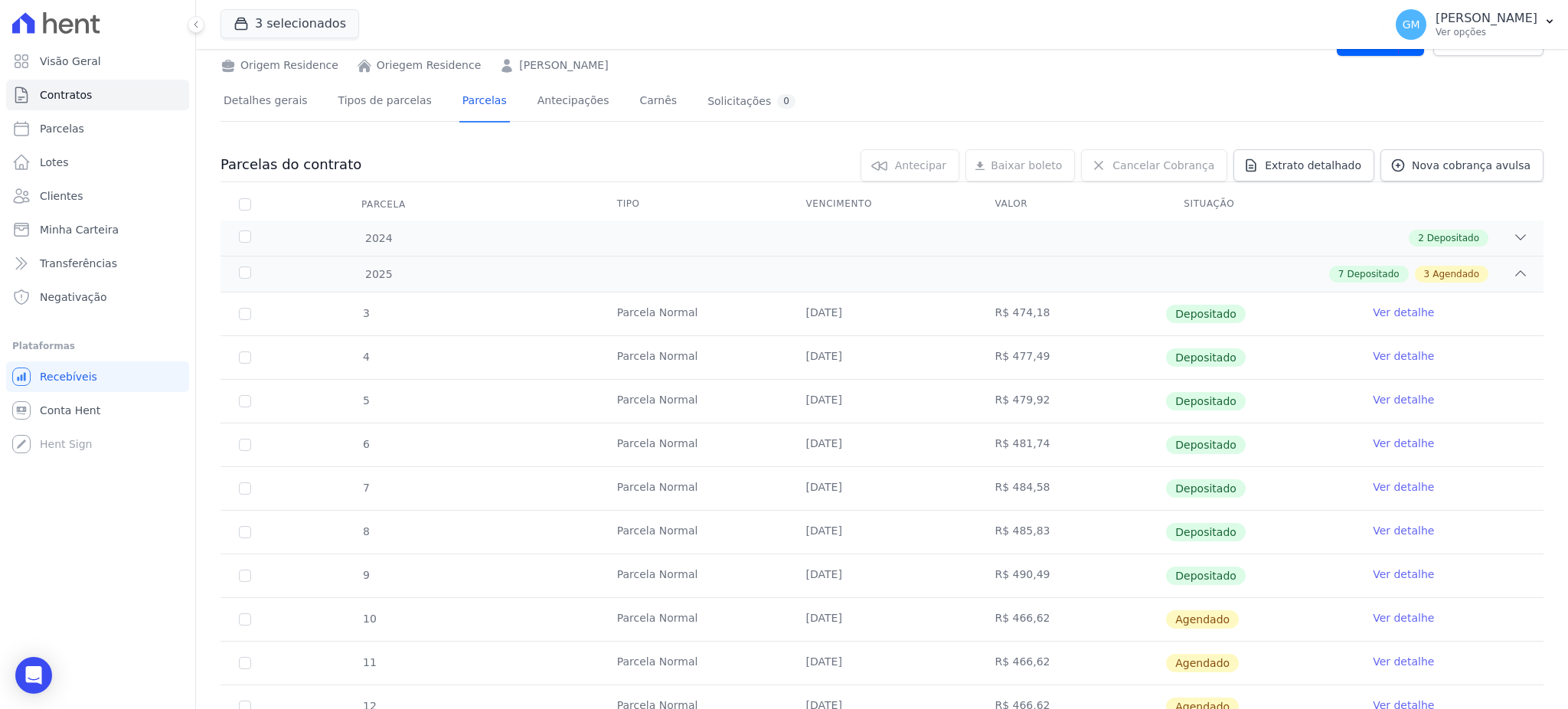
scroll to position [102, 0]
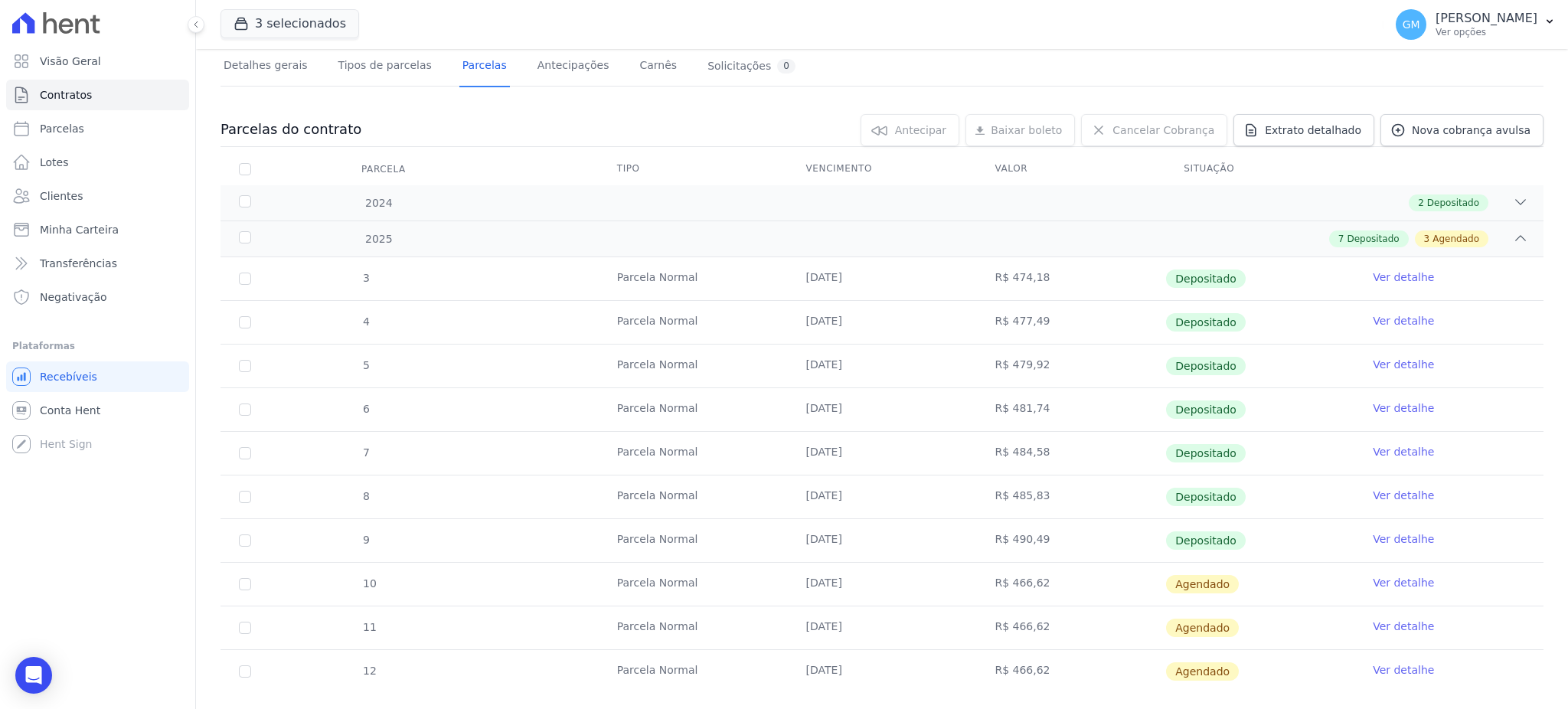
click at [1397, 539] on link "Ver detalhe" at bounding box center [1403, 538] width 61 height 15
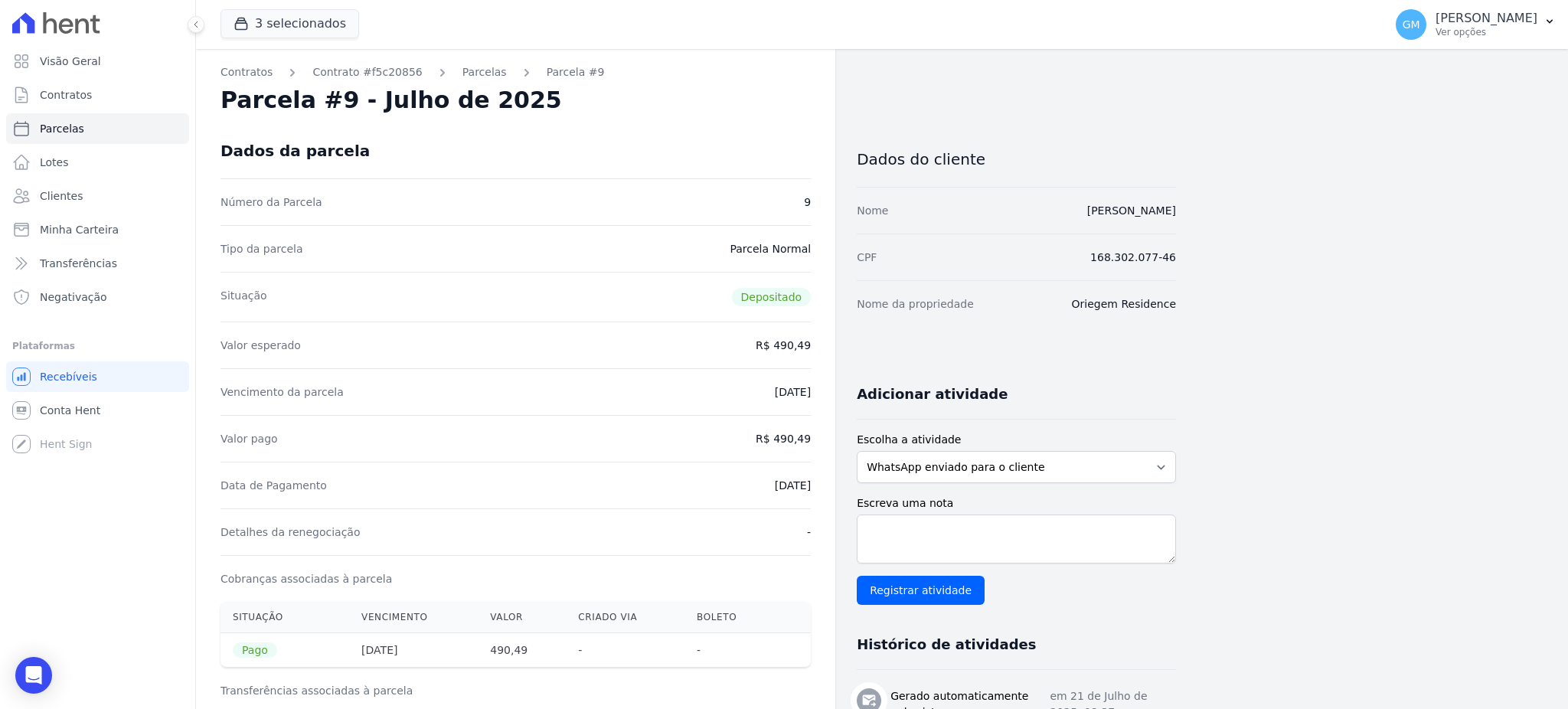
drag, startPoint x: 600, startPoint y: 147, endPoint x: 369, endPoint y: 89, distance: 238.2
click at [600, 146] on div "Dados da parcela" at bounding box center [515, 151] width 590 height 55
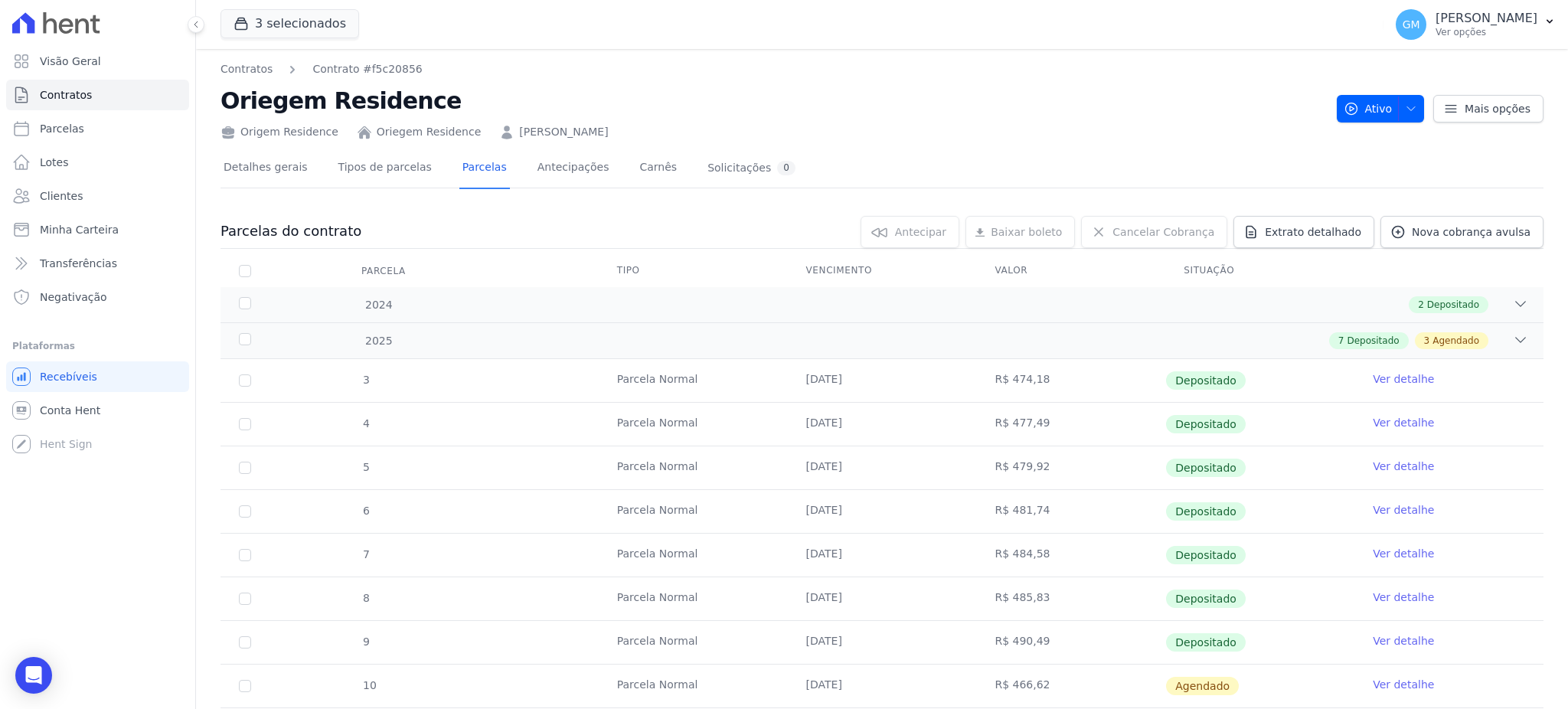
scroll to position [102, 0]
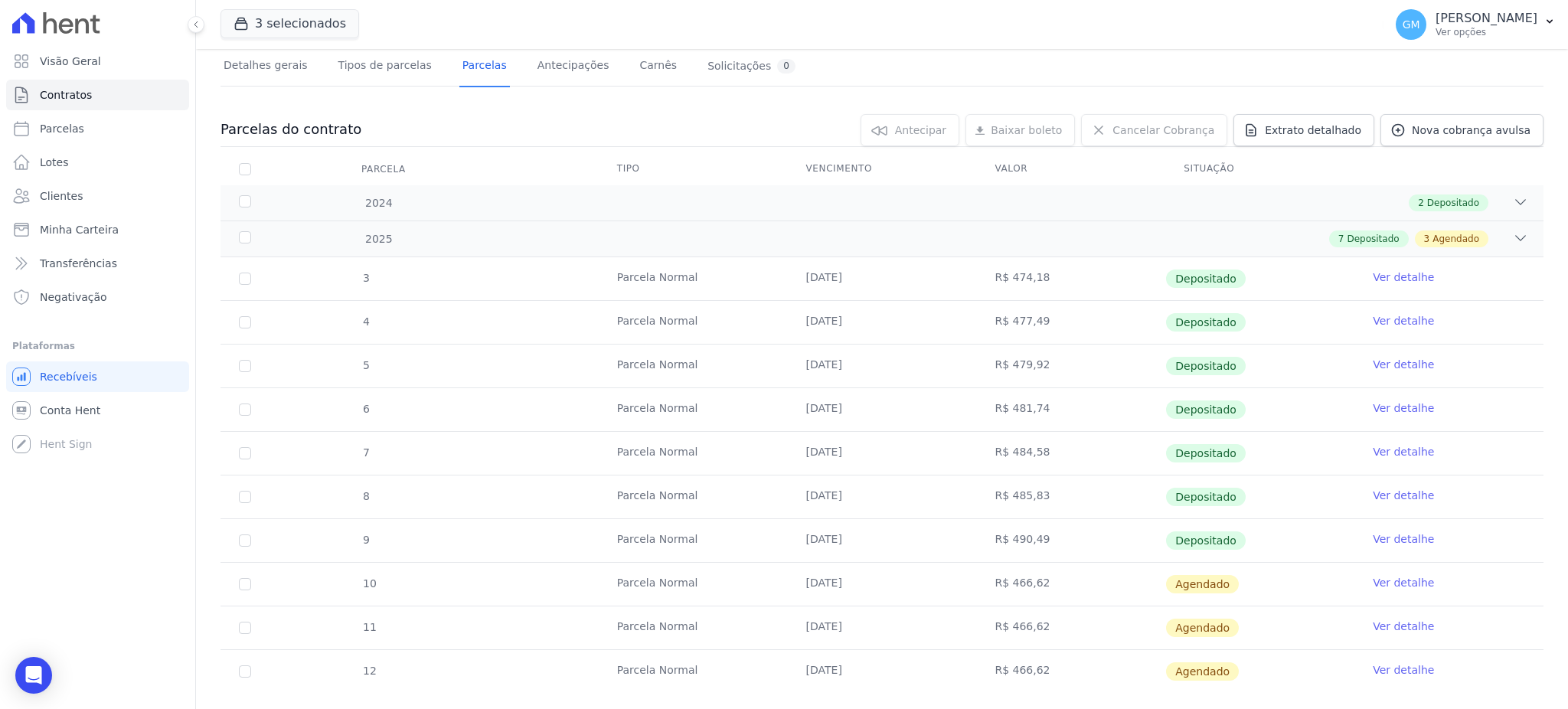
click at [1387, 581] on link "Ver detalhe" at bounding box center [1403, 582] width 61 height 15
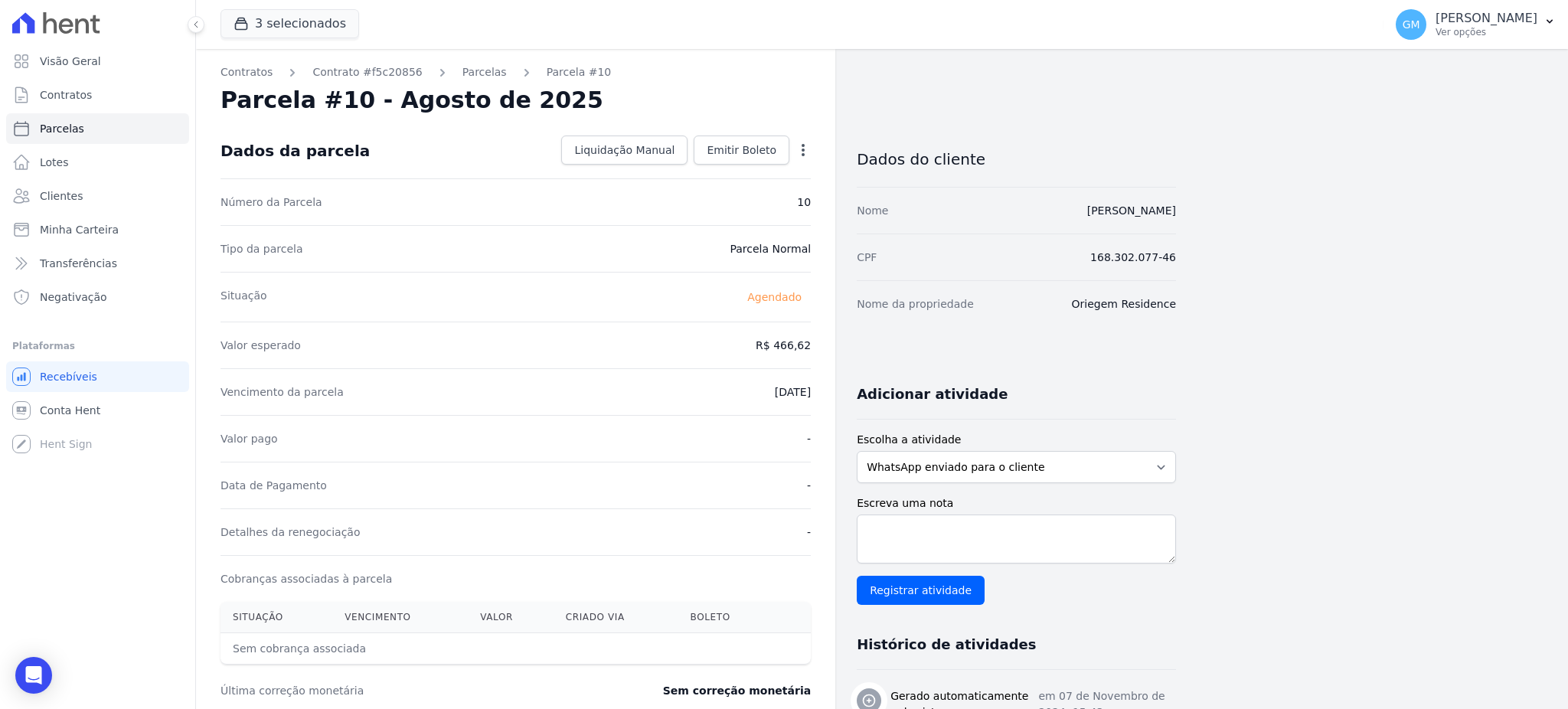
click at [800, 143] on icon "button" at bounding box center [802, 150] width 15 height 15
click at [688, 165] on link "Alterar" at bounding box center [737, 171] width 135 height 28
drag, startPoint x: 754, startPoint y: 348, endPoint x: 827, endPoint y: 356, distance: 73.4
click at [827, 356] on div "Contratos Contrato #f5c20856 Parcelas Parcela #10 Parcela #10 - Agosto de 2025 …" at bounding box center [515, 540] width 639 height 983
paste input "94.95"
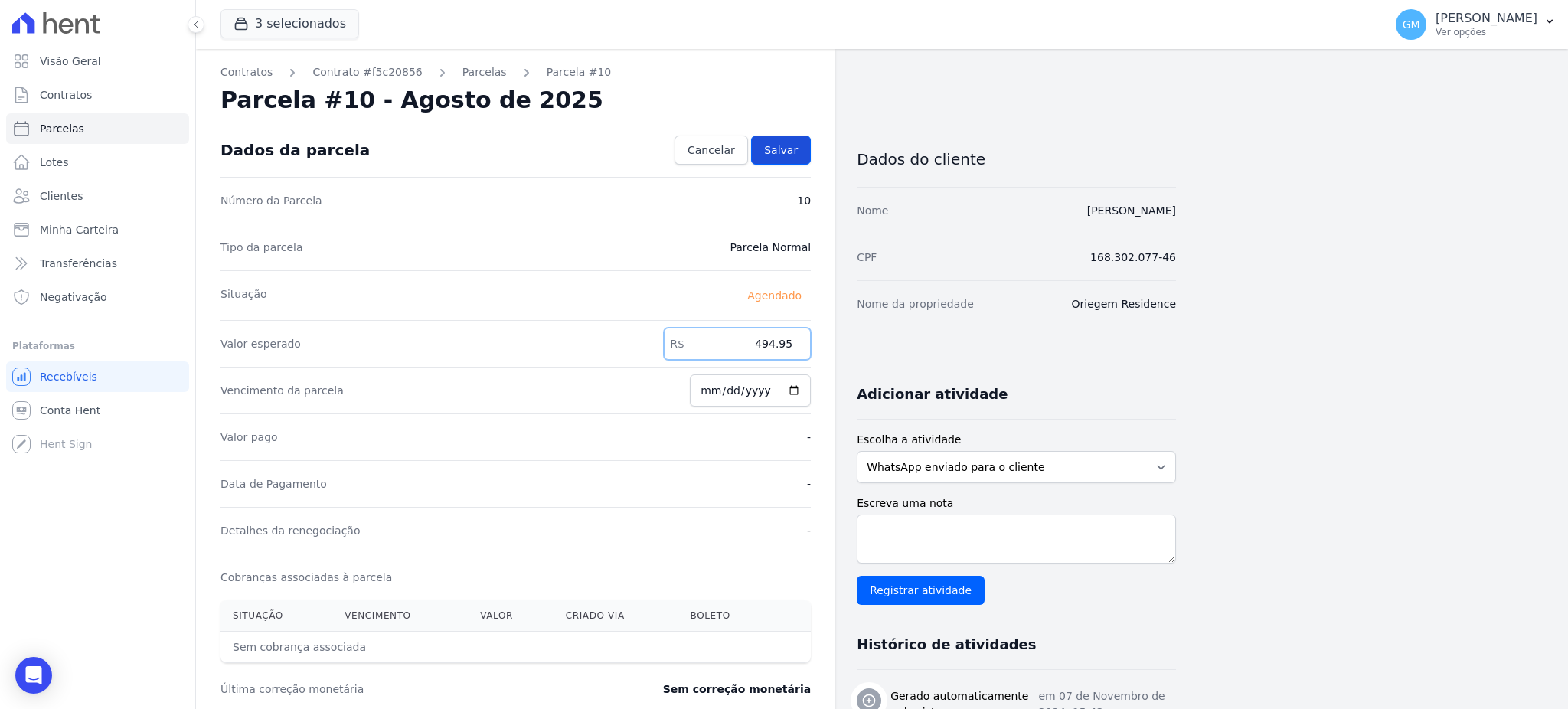
type input "494.95"
click at [779, 143] on span "Salvar" at bounding box center [781, 150] width 34 height 15
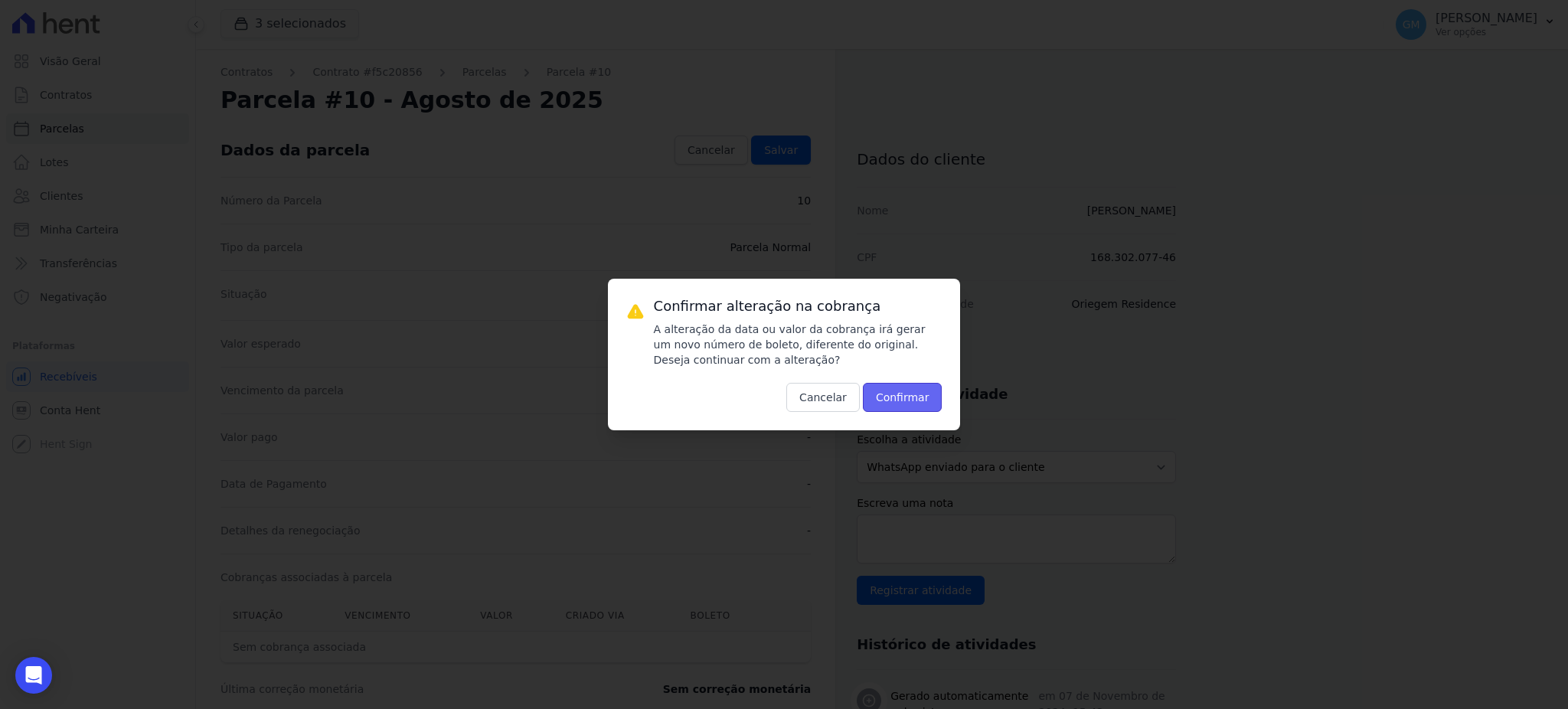
click at [904, 398] on button "Confirmar" at bounding box center [902, 397] width 80 height 29
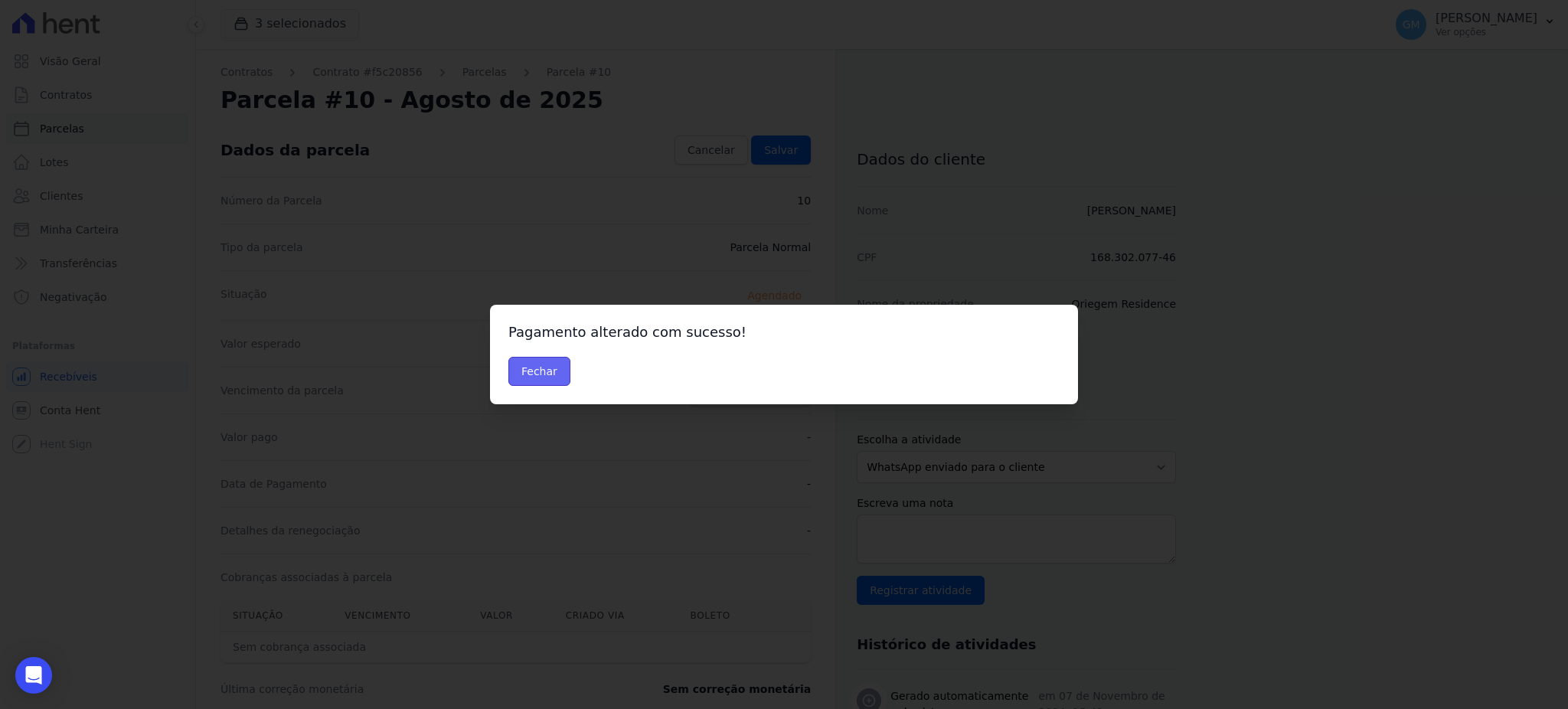
click at [555, 368] on button "Fechar" at bounding box center [539, 371] width 62 height 29
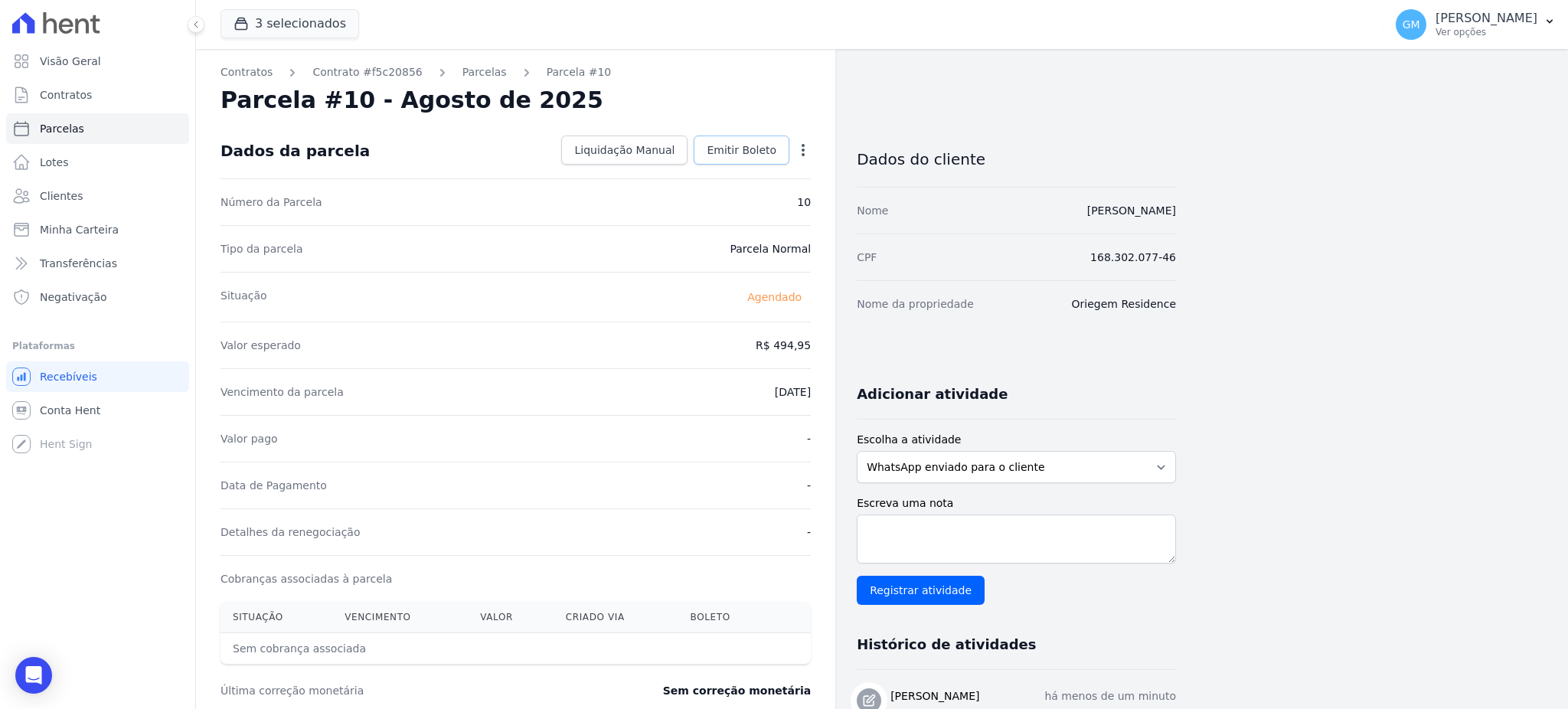
click at [740, 137] on link "Emitir Boleto" at bounding box center [742, 150] width 96 height 29
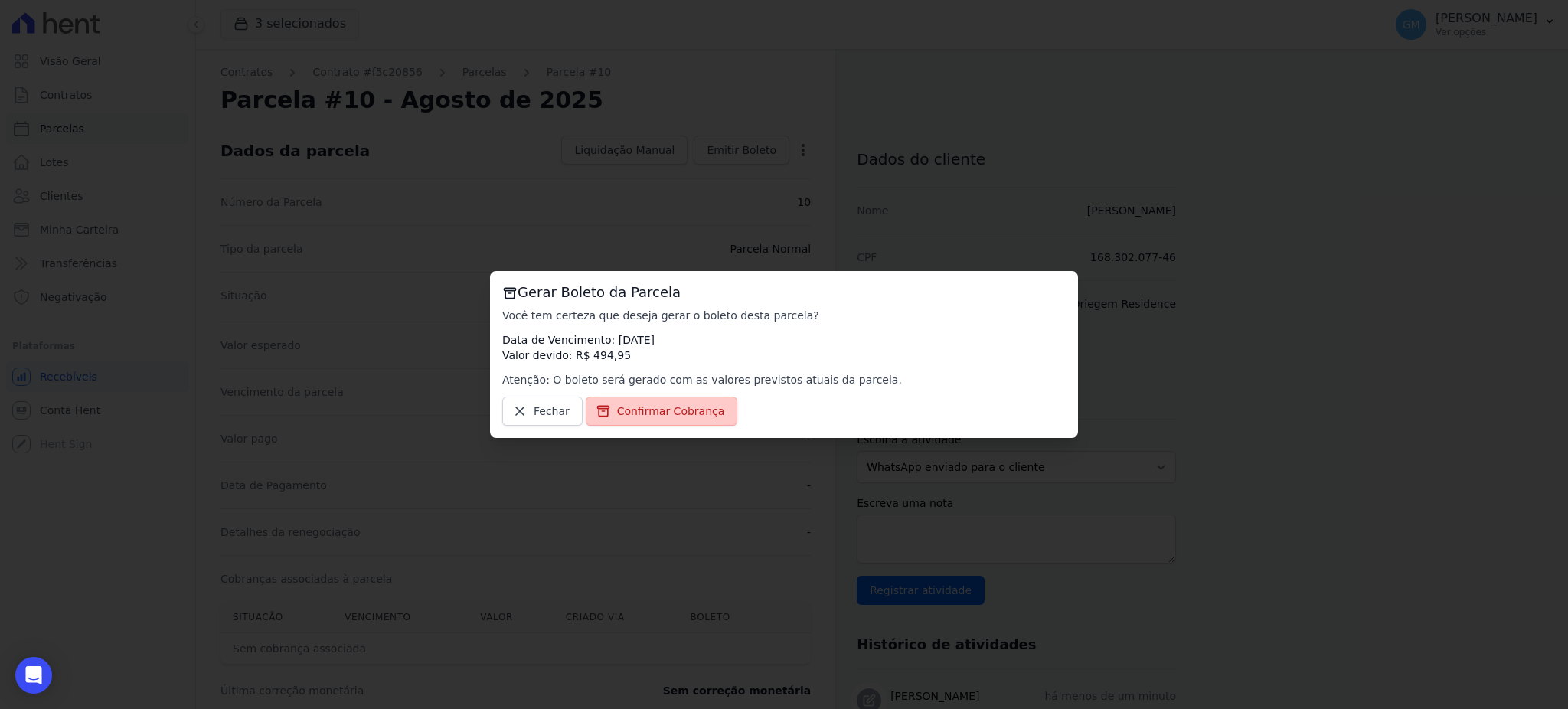
click at [696, 414] on span "Confirmar Cobrança" at bounding box center [671, 411] width 108 height 15
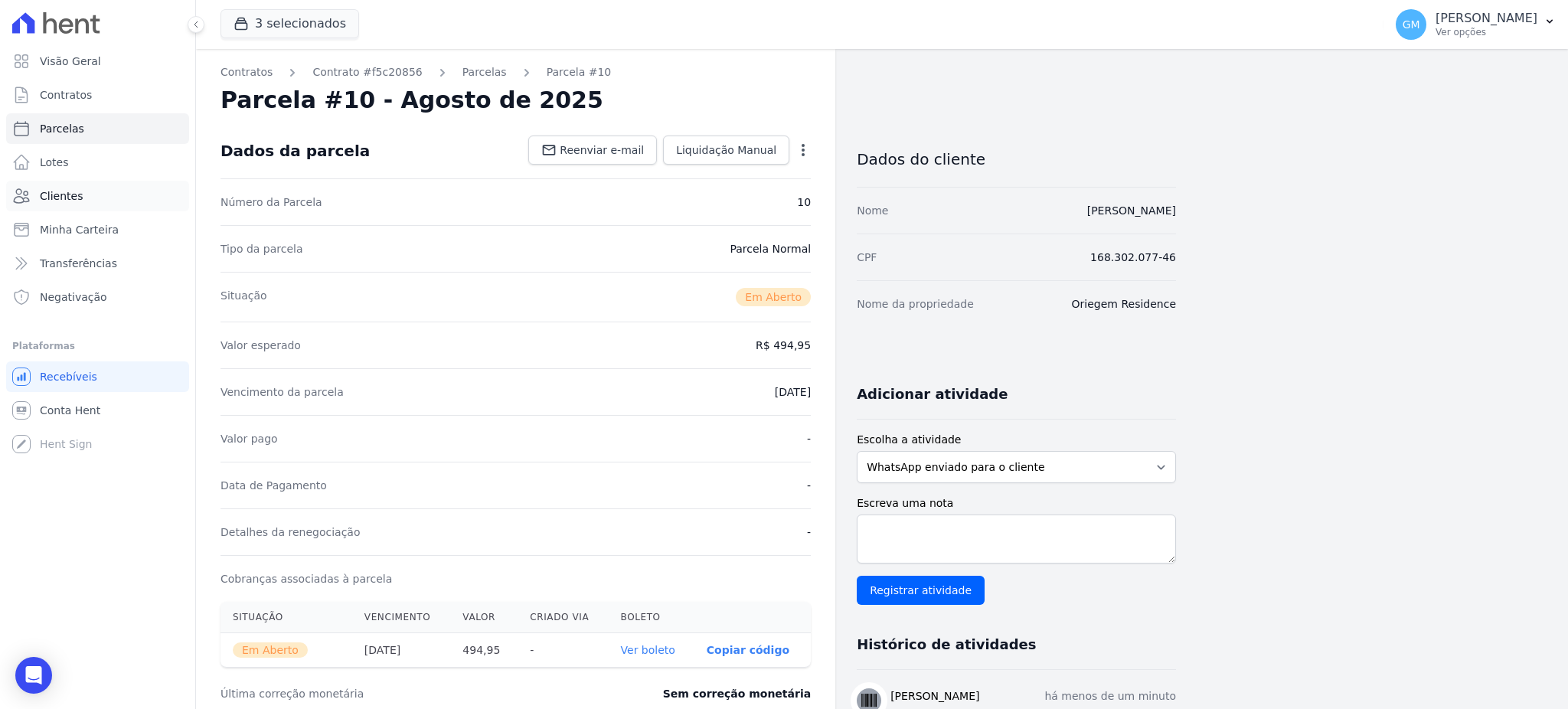
click at [118, 193] on link "Clientes" at bounding box center [98, 195] width 183 height 31
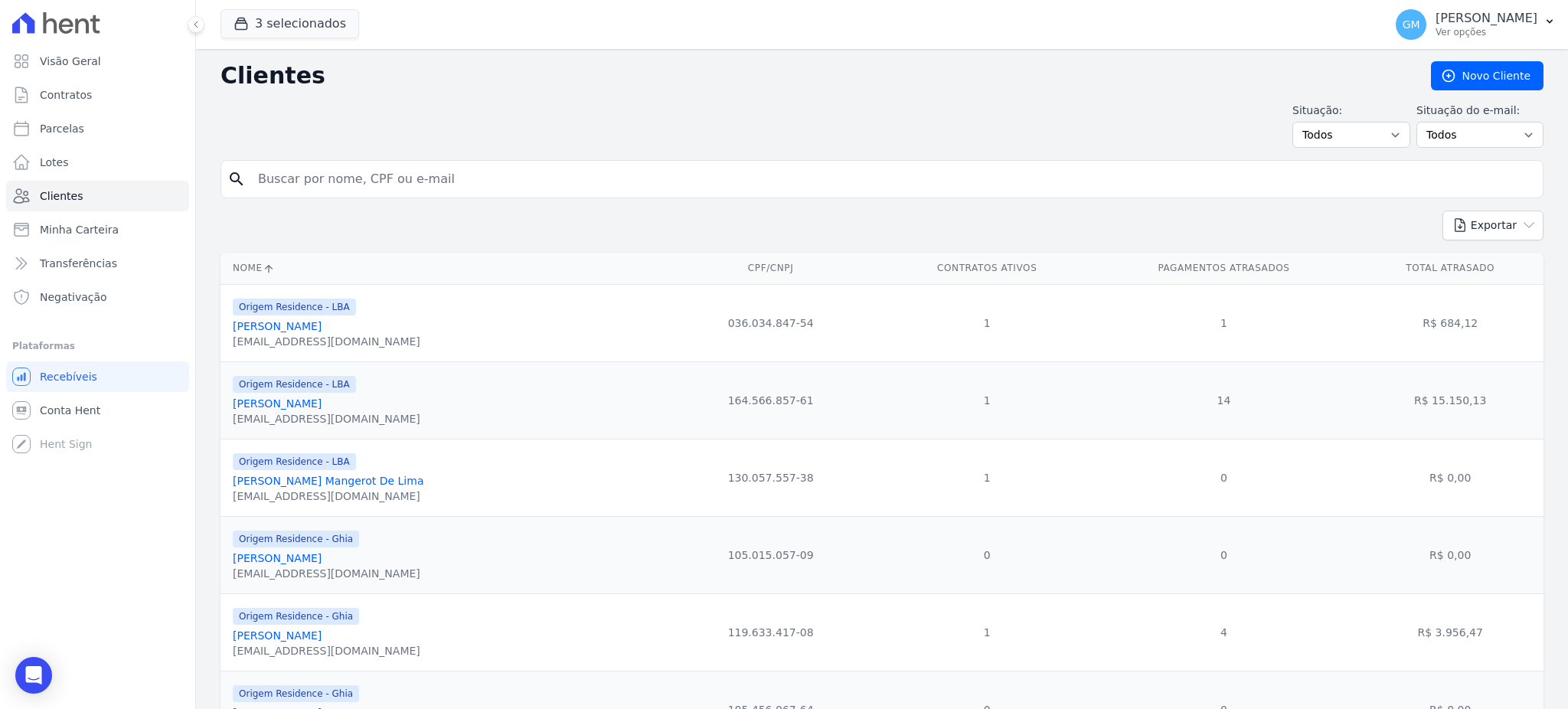
click at [292, 186] on input "search" at bounding box center [893, 178] width 1288 height 31
type input "Rebeca Barbosa Ferreira"
drag, startPoint x: 415, startPoint y: 183, endPoint x: 205, endPoint y: 165, distance: 210.8
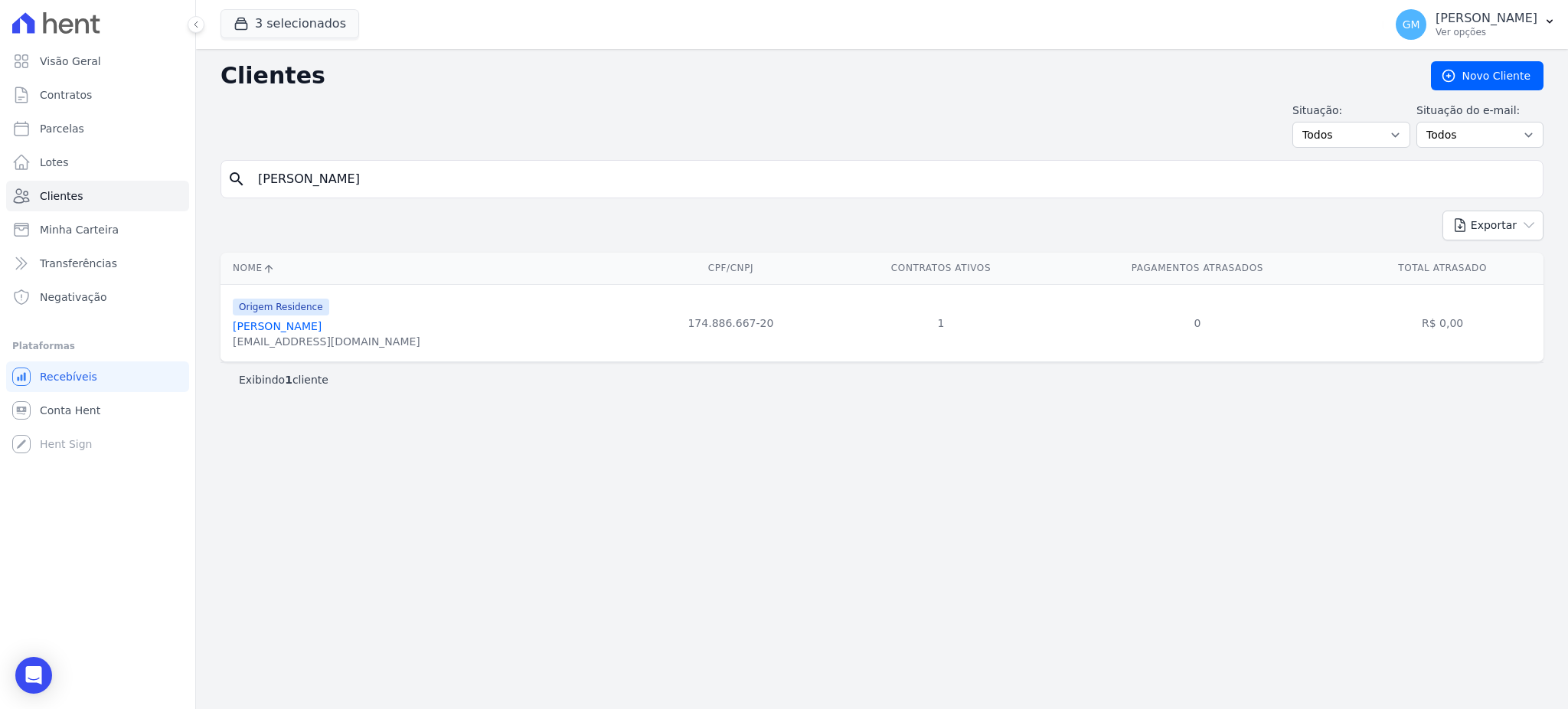
click at [264, 324] on link "Rebeca Barbosa Ferreira" at bounding box center [276, 326] width 89 height 12
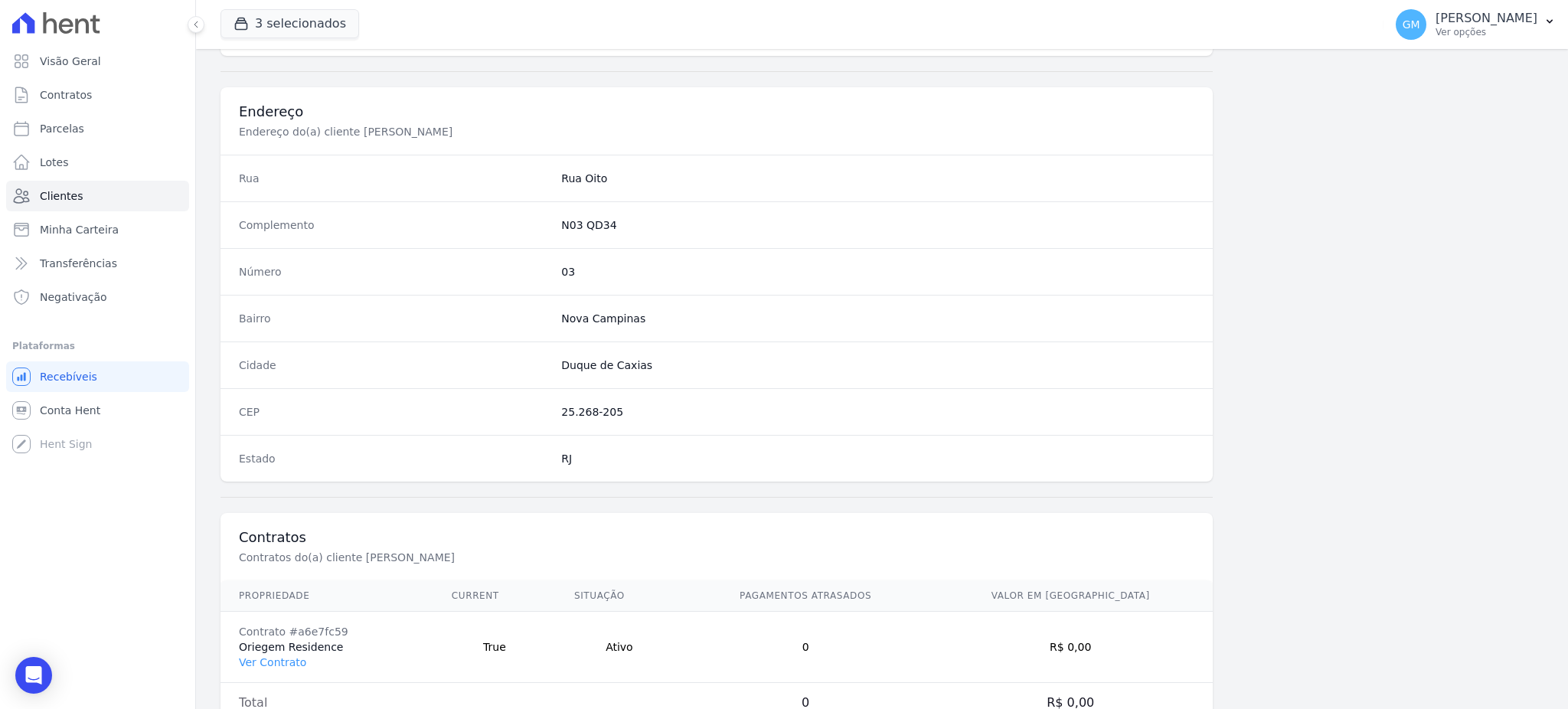
scroll to position [724, 0]
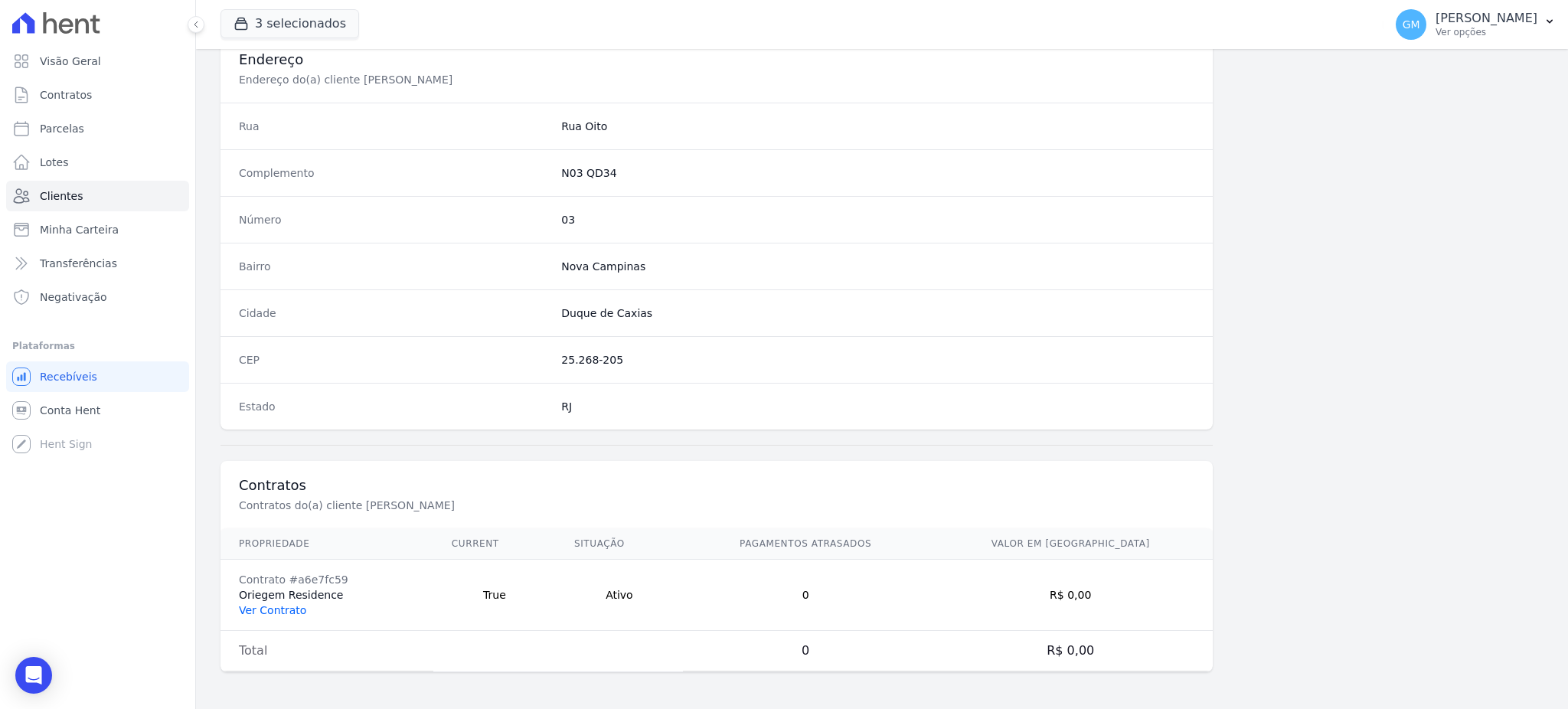
click at [280, 611] on link "Ver Contrato" at bounding box center [273, 610] width 68 height 12
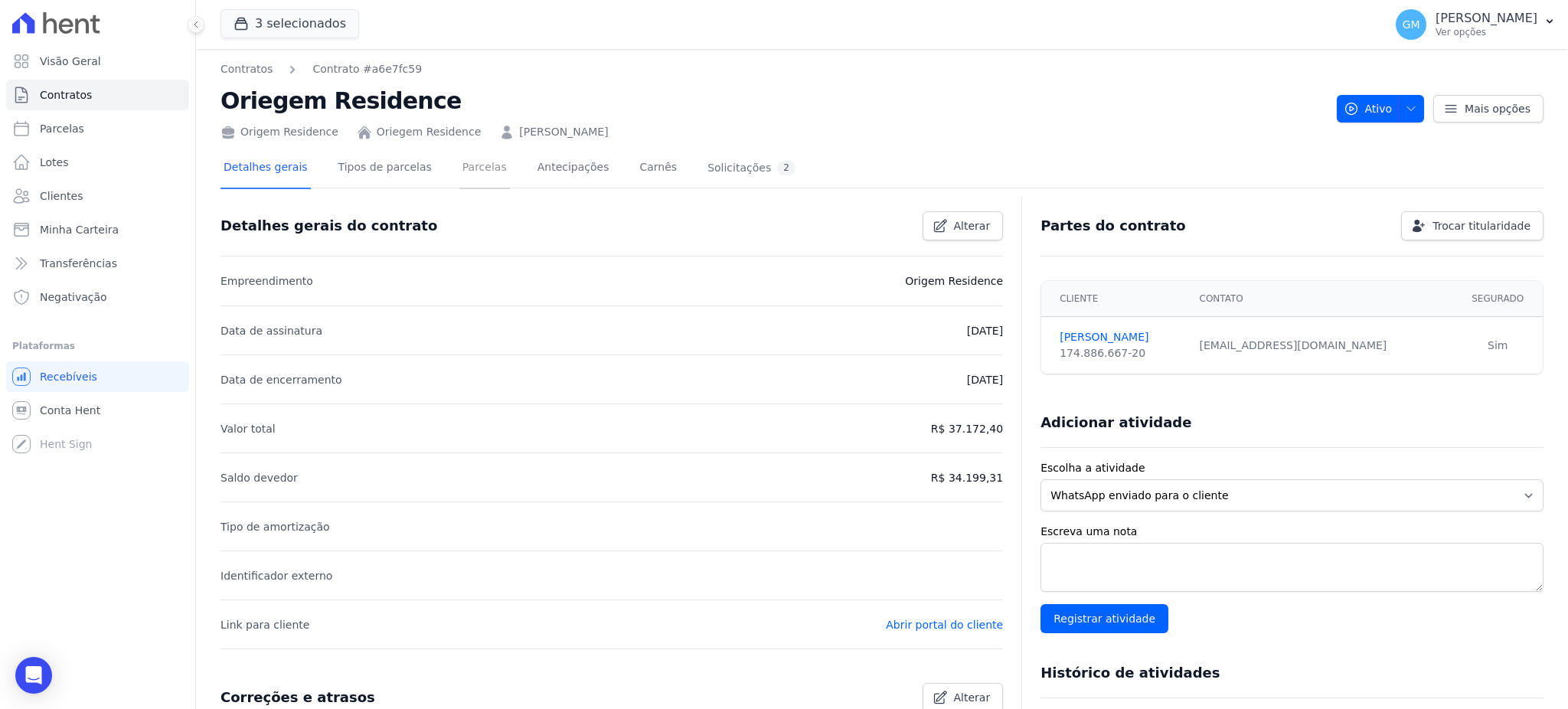
click at [460, 169] on link "Parcelas" at bounding box center [484, 169] width 51 height 41
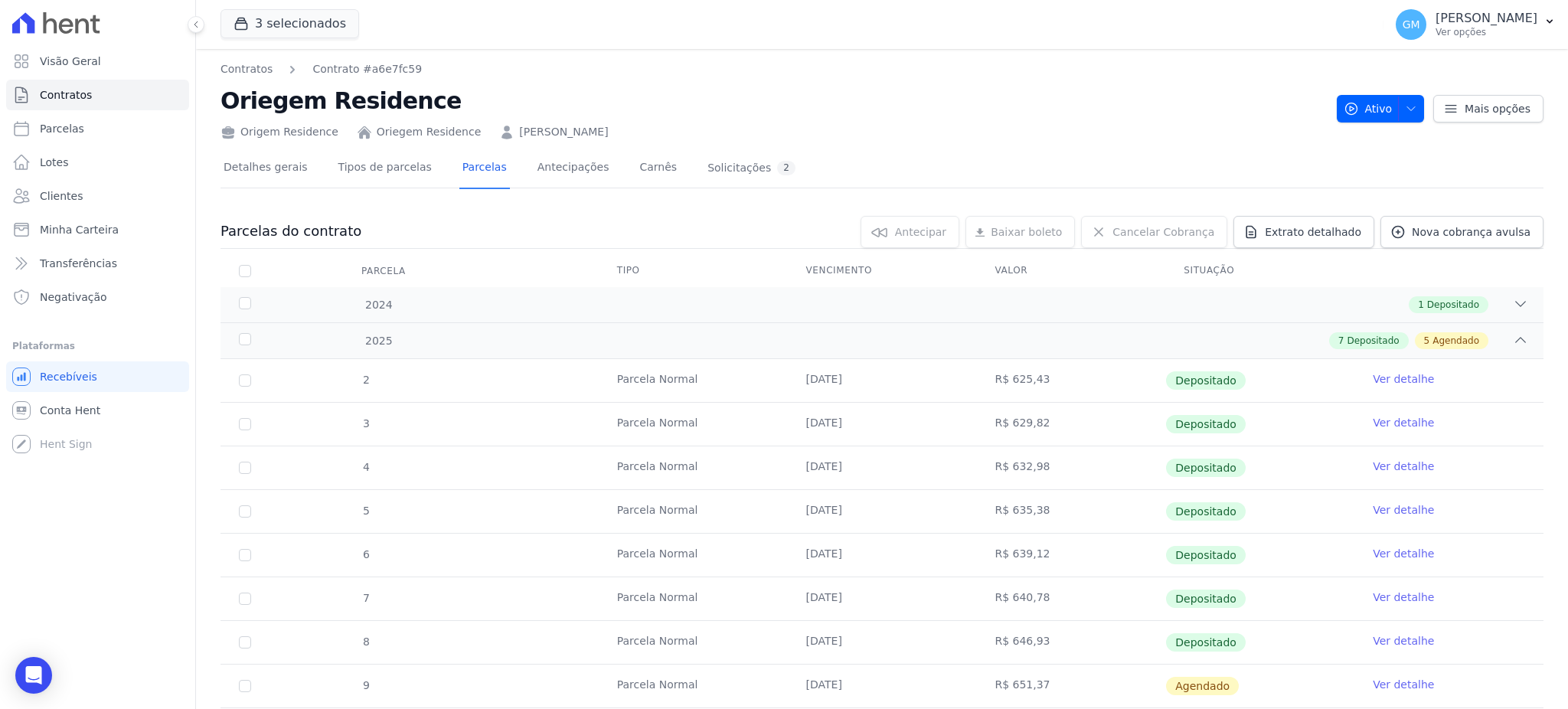
scroll to position [102, 0]
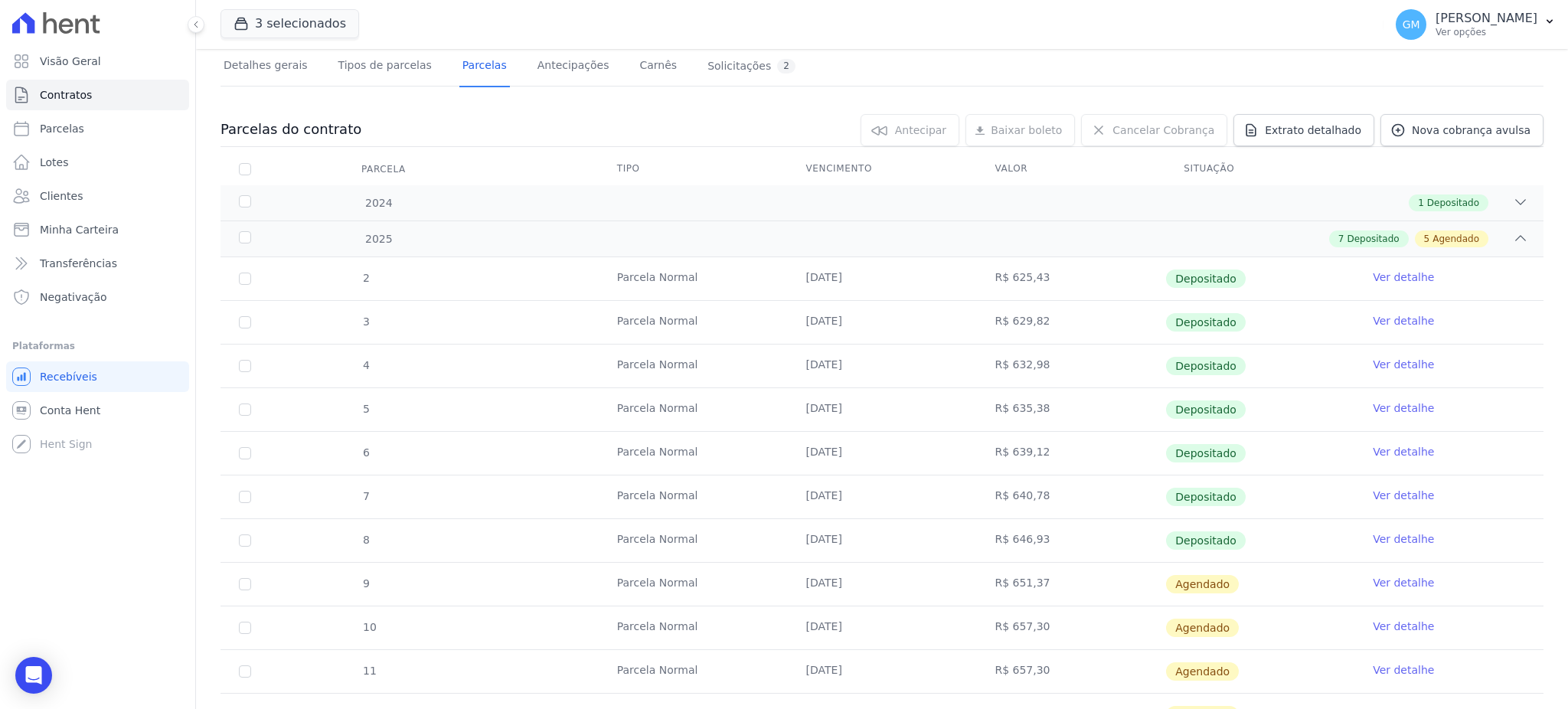
drag, startPoint x: 1238, startPoint y: 543, endPoint x: 730, endPoint y: 533, distance: 508.1
click at [730, 533] on tr "8 Parcela Normal 22/07/2025 R$ 646,93 Depositado Ver detalhe" at bounding box center [881, 540] width 1323 height 44
click at [1381, 532] on link "Ver detalhe" at bounding box center [1403, 538] width 61 height 15
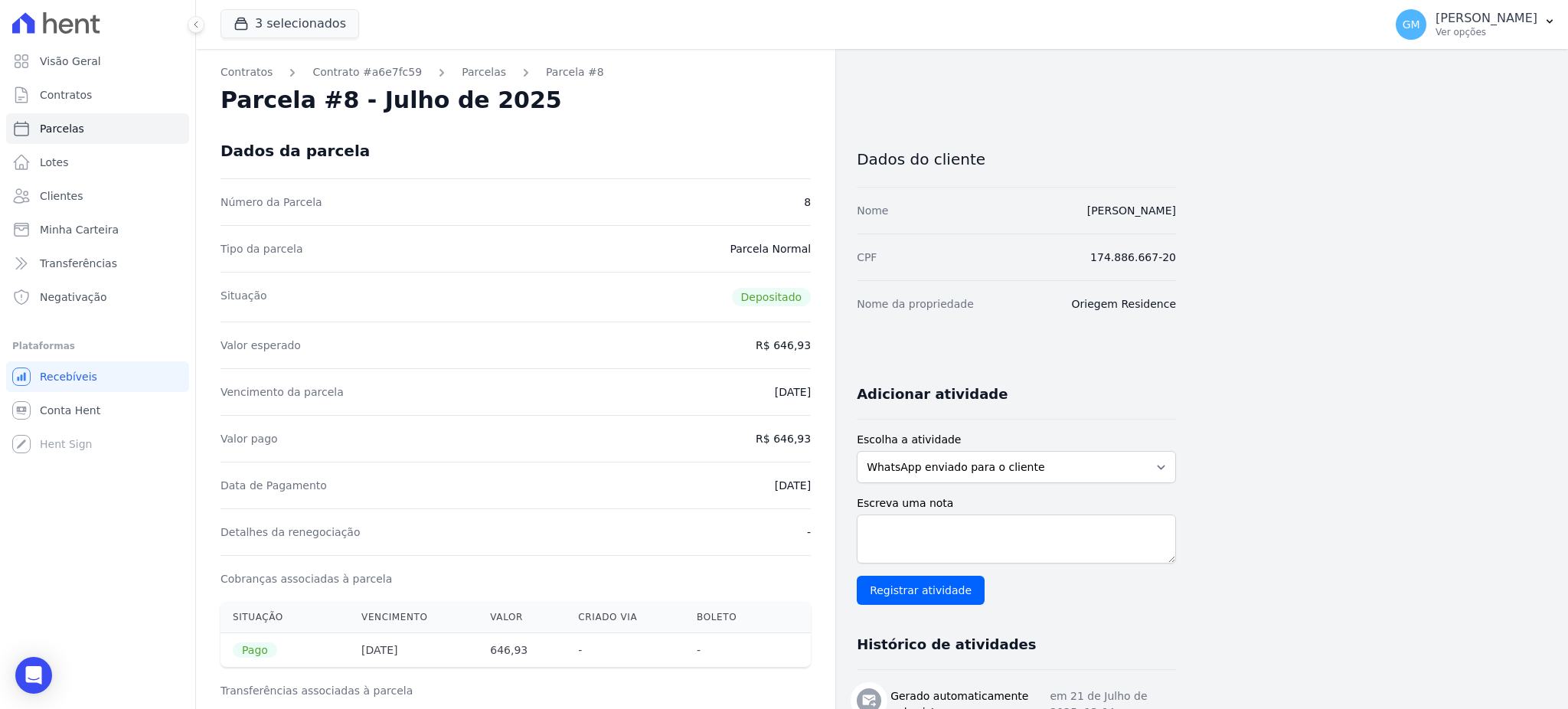
click at [598, 106] on div "Parcela #8 - Julho de 2025" at bounding box center [515, 101] width 590 height 28
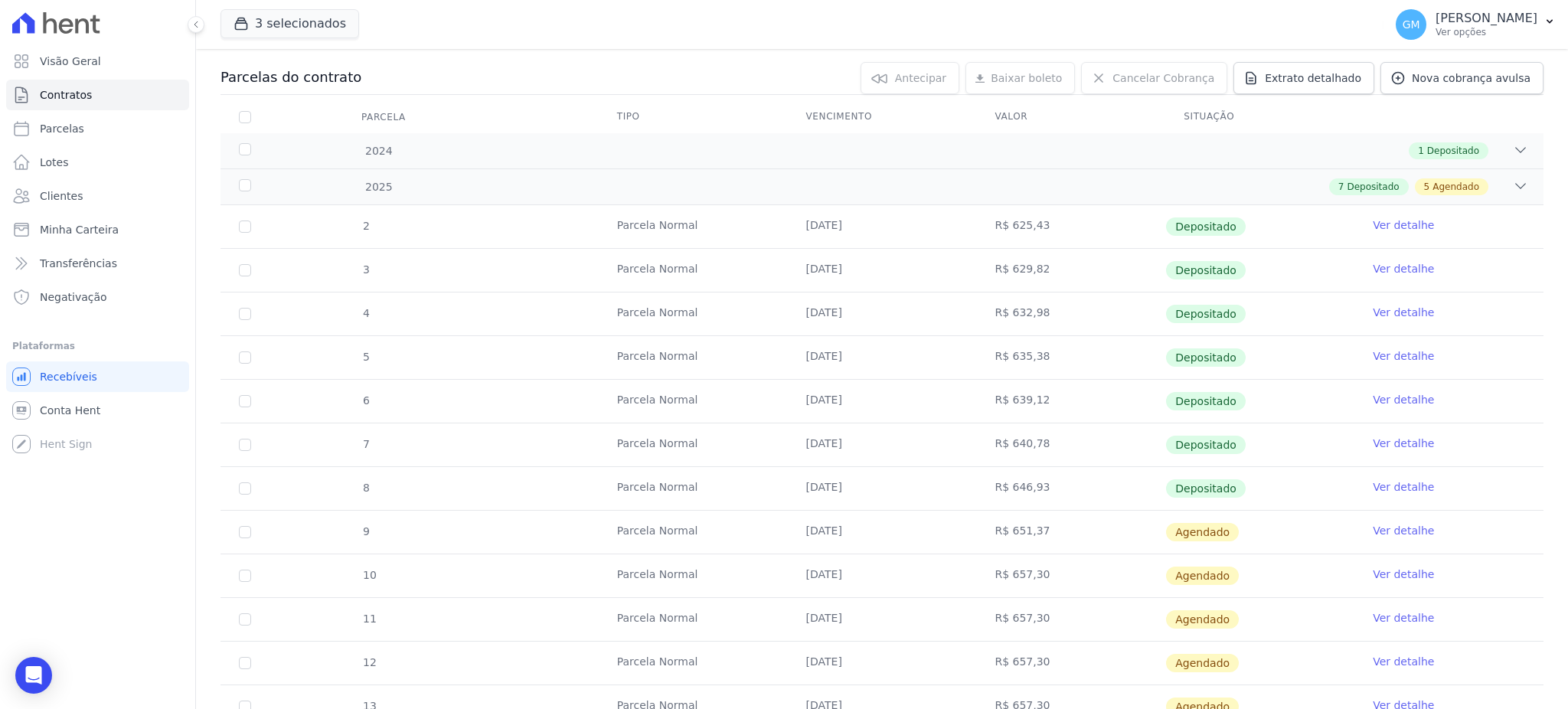
scroll to position [306, 0]
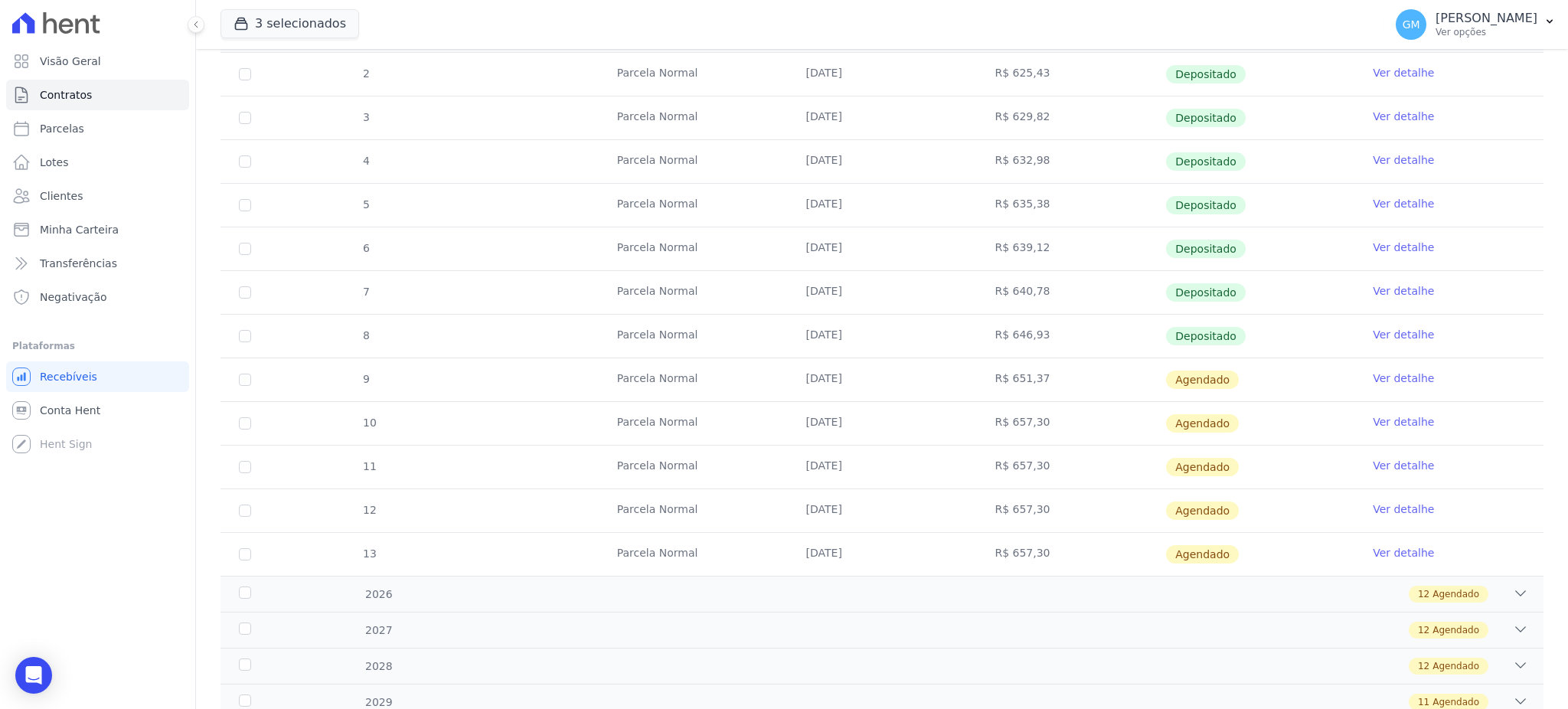
click at [1381, 388] on td "Ver detalhe" at bounding box center [1448, 379] width 189 height 43
click at [1375, 362] on td "Ver detalhe" at bounding box center [1448, 379] width 189 height 43
click at [1376, 371] on link "Ver detalhe" at bounding box center [1403, 378] width 61 height 15
click at [1376, 378] on link "Ver detalhe" at bounding box center [1403, 378] width 61 height 15
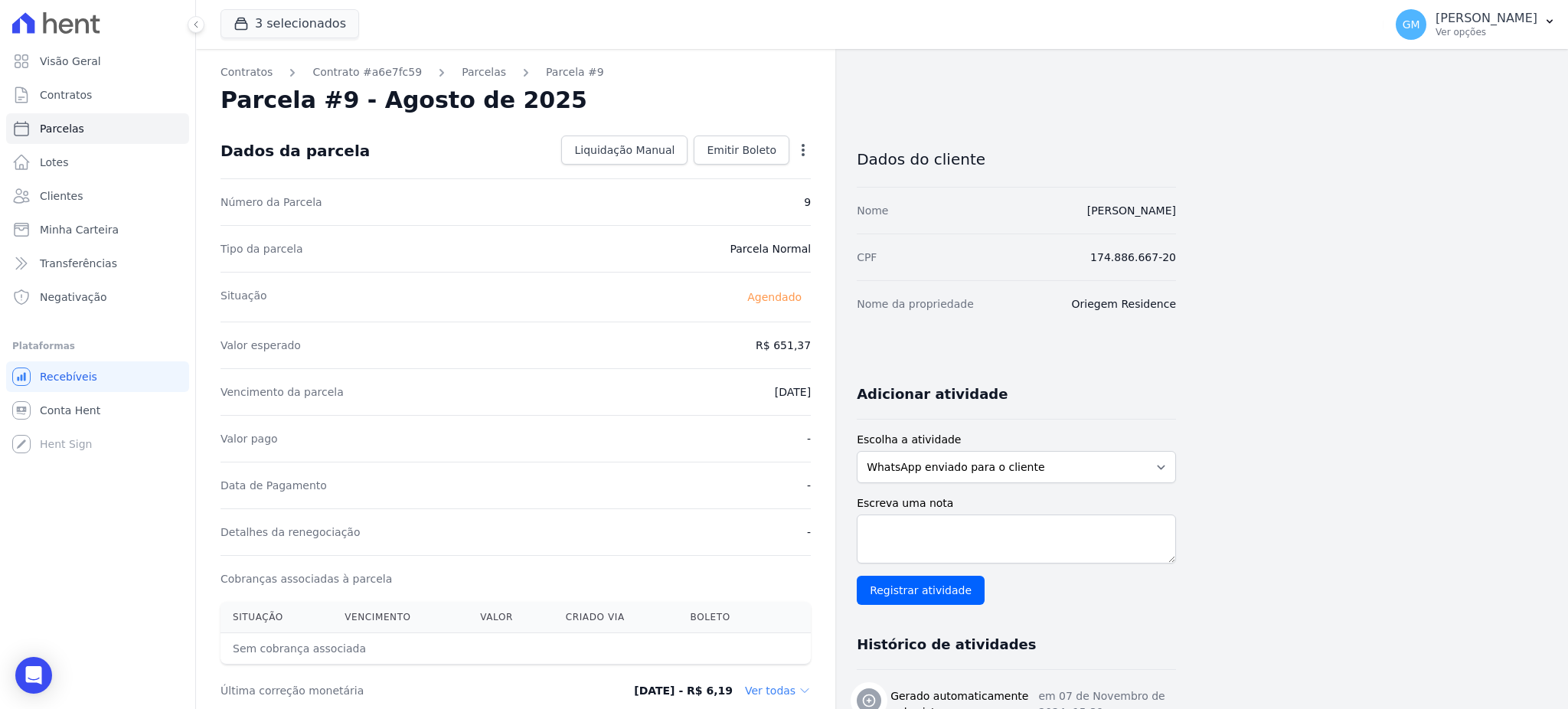
click at [803, 159] on div "Open options" at bounding box center [802, 152] width 15 height 19
click at [803, 151] on icon "button" at bounding box center [802, 150] width 15 height 15
click at [726, 170] on link "Alterar" at bounding box center [737, 171] width 135 height 28
drag, startPoint x: 762, startPoint y: 344, endPoint x: 801, endPoint y: 345, distance: 39.0
click at [801, 345] on input "651.37" at bounding box center [737, 344] width 147 height 32
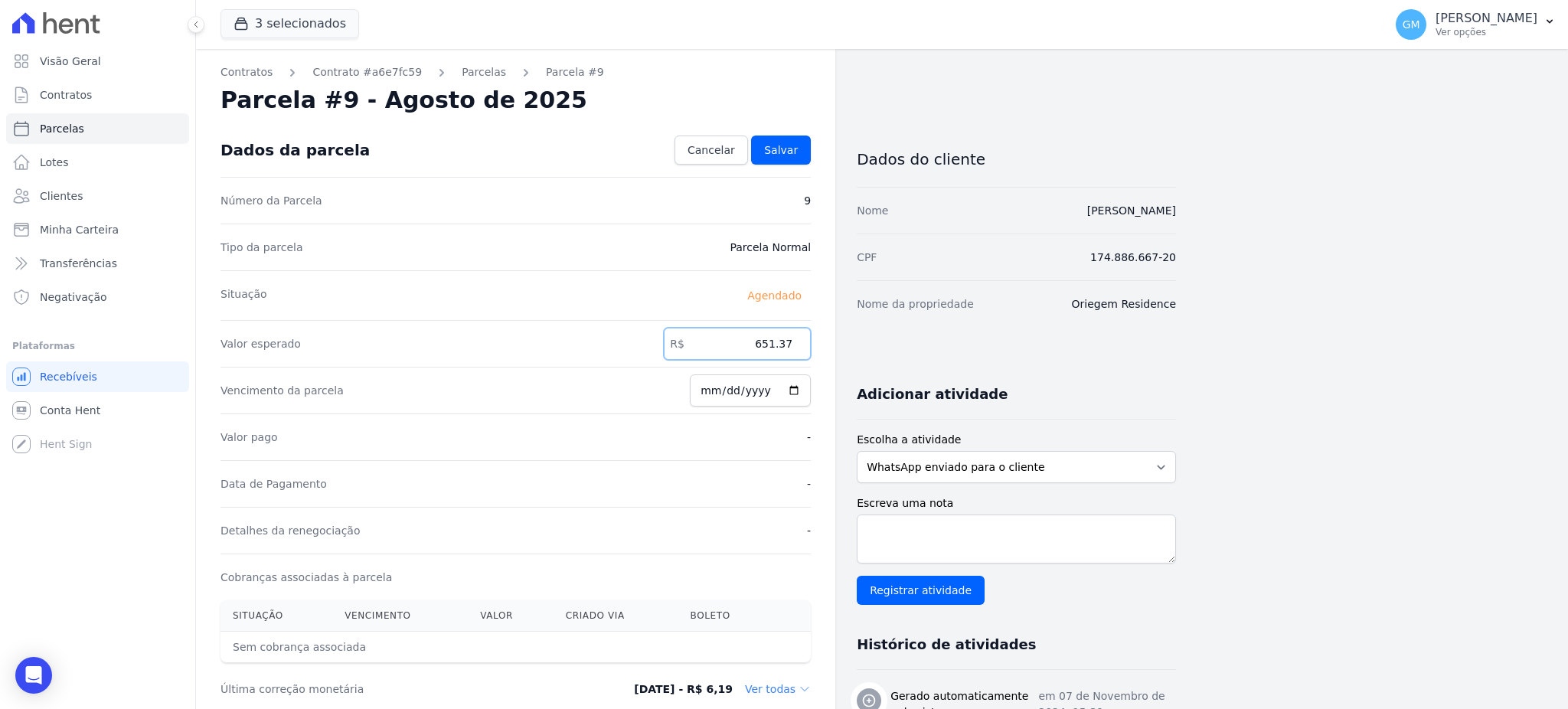
paste input "2.81"
type input "652.81"
click at [776, 131] on div "Dados da parcela Cancelar Salvar" at bounding box center [515, 151] width 590 height 54
click at [780, 136] on link "Salvar" at bounding box center [781, 150] width 60 height 29
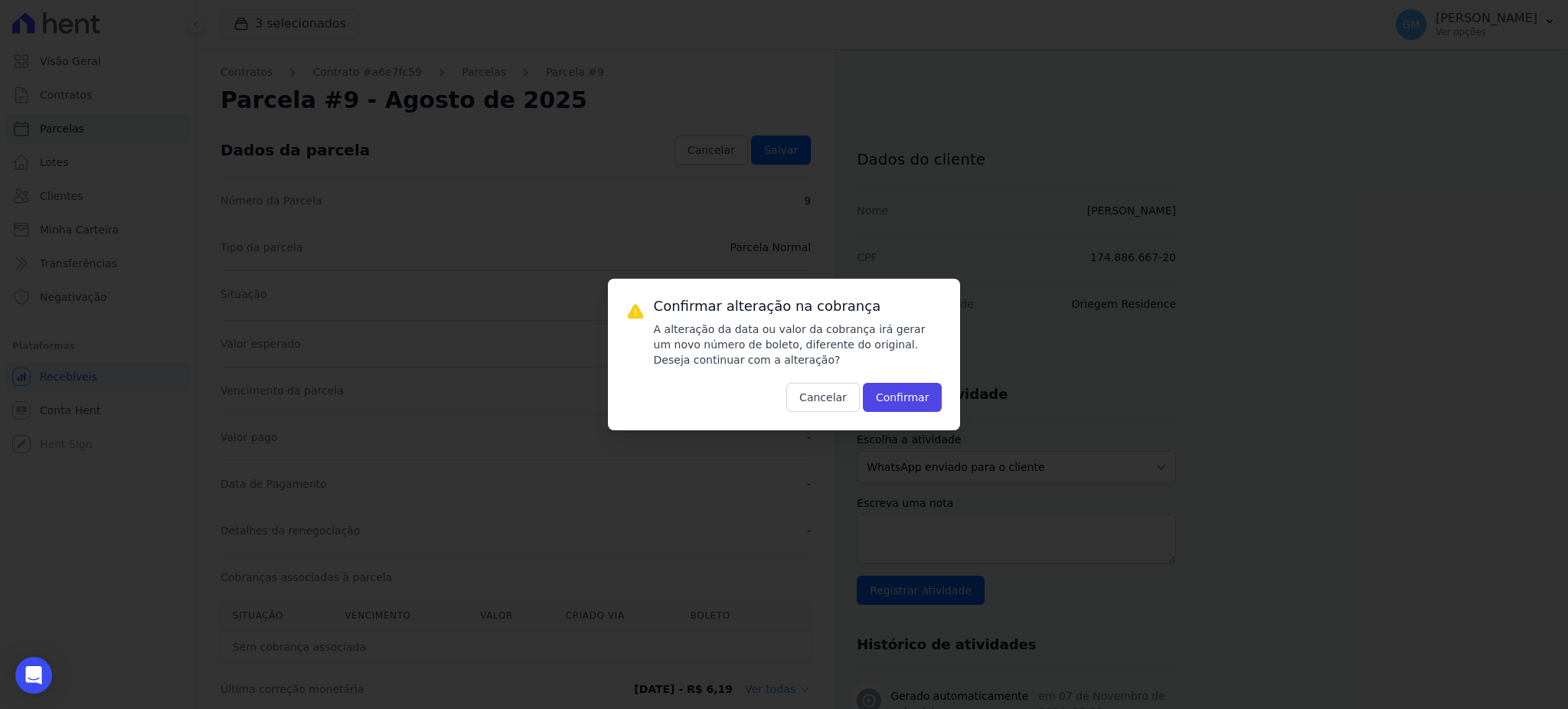
click at [786, 151] on div "Confirmar alteração na cobrança A alteração da data ou valor da cobrança irá ge…" at bounding box center [784, 354] width 1568 height 709
click at [908, 388] on button "Confirmar" at bounding box center [902, 397] width 80 height 29
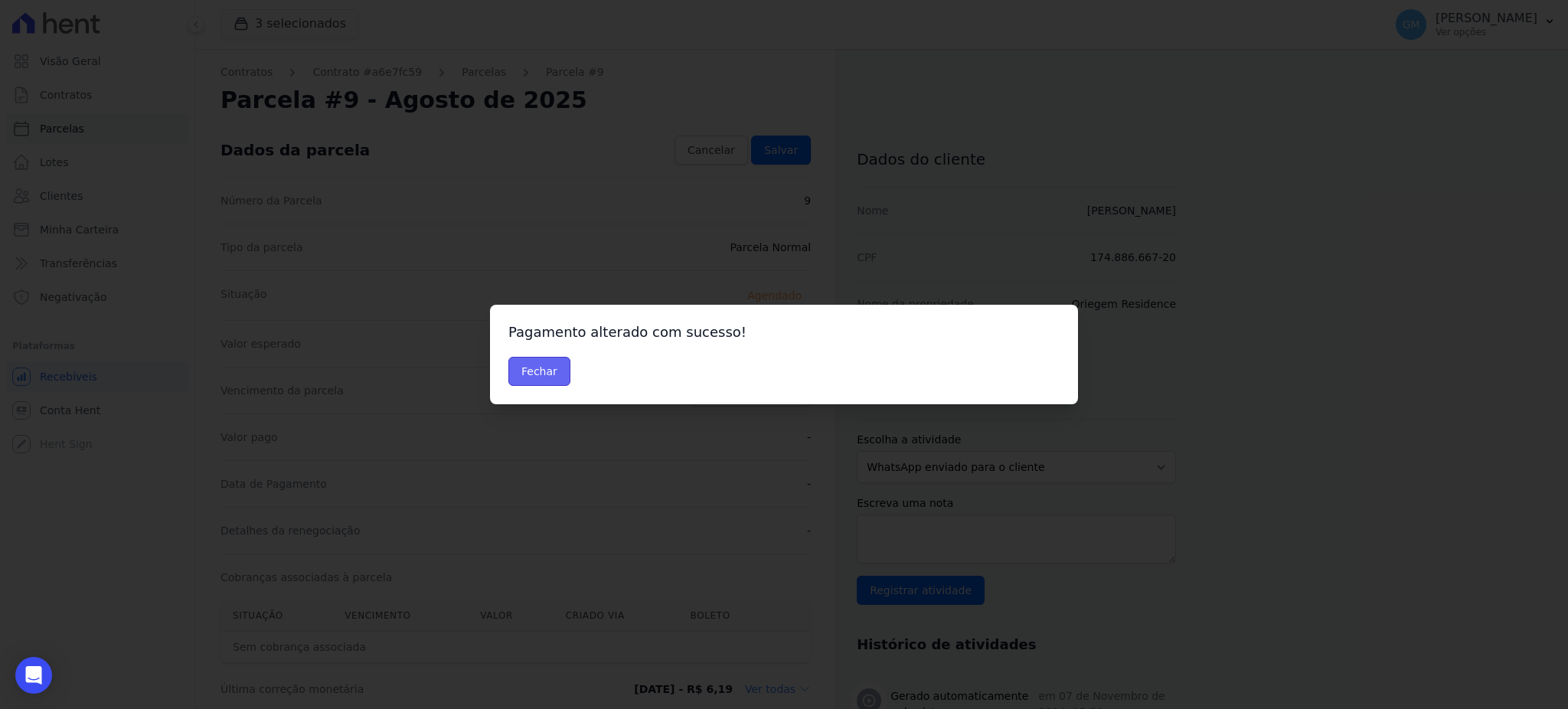
click at [547, 361] on button "Fechar" at bounding box center [539, 371] width 62 height 29
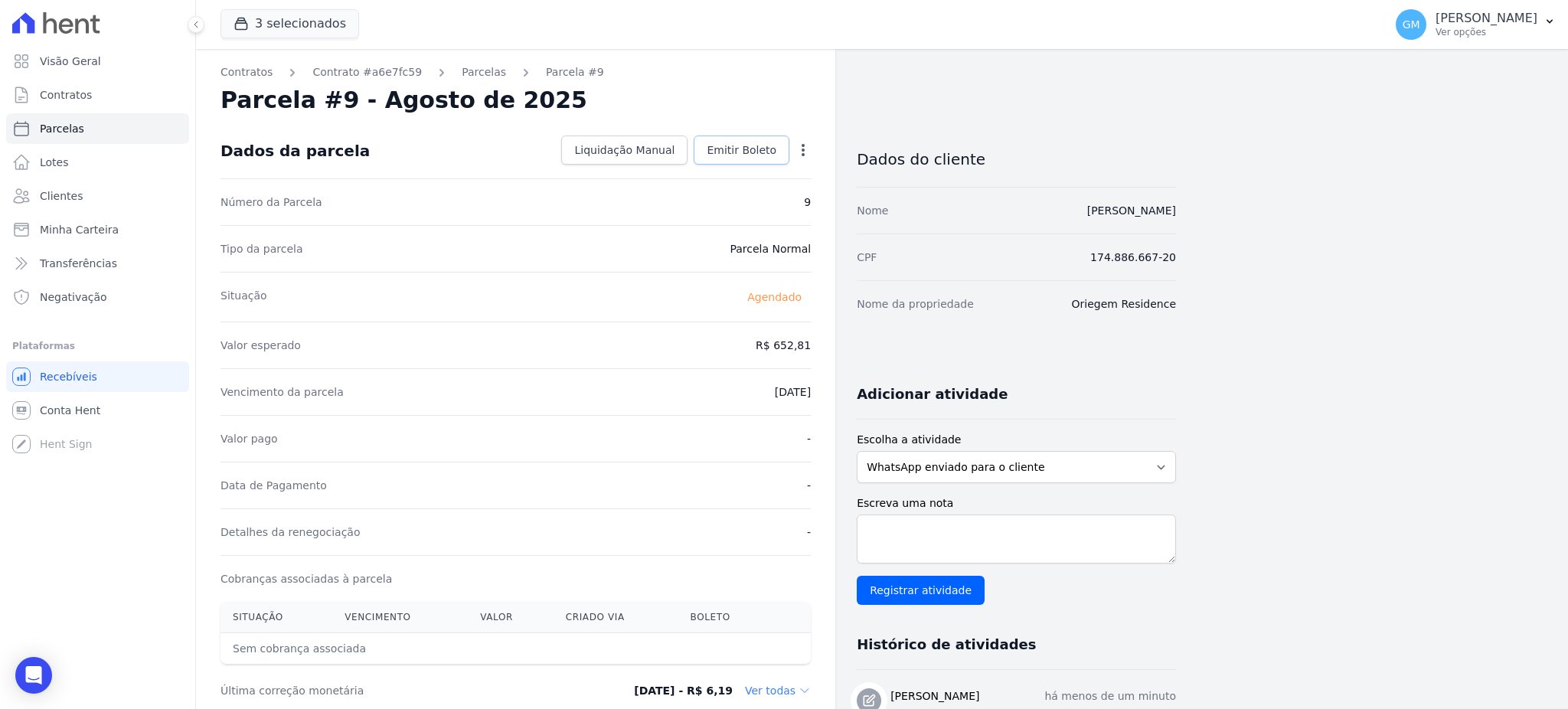
click at [762, 149] on span "Emitir Boleto" at bounding box center [742, 150] width 70 height 15
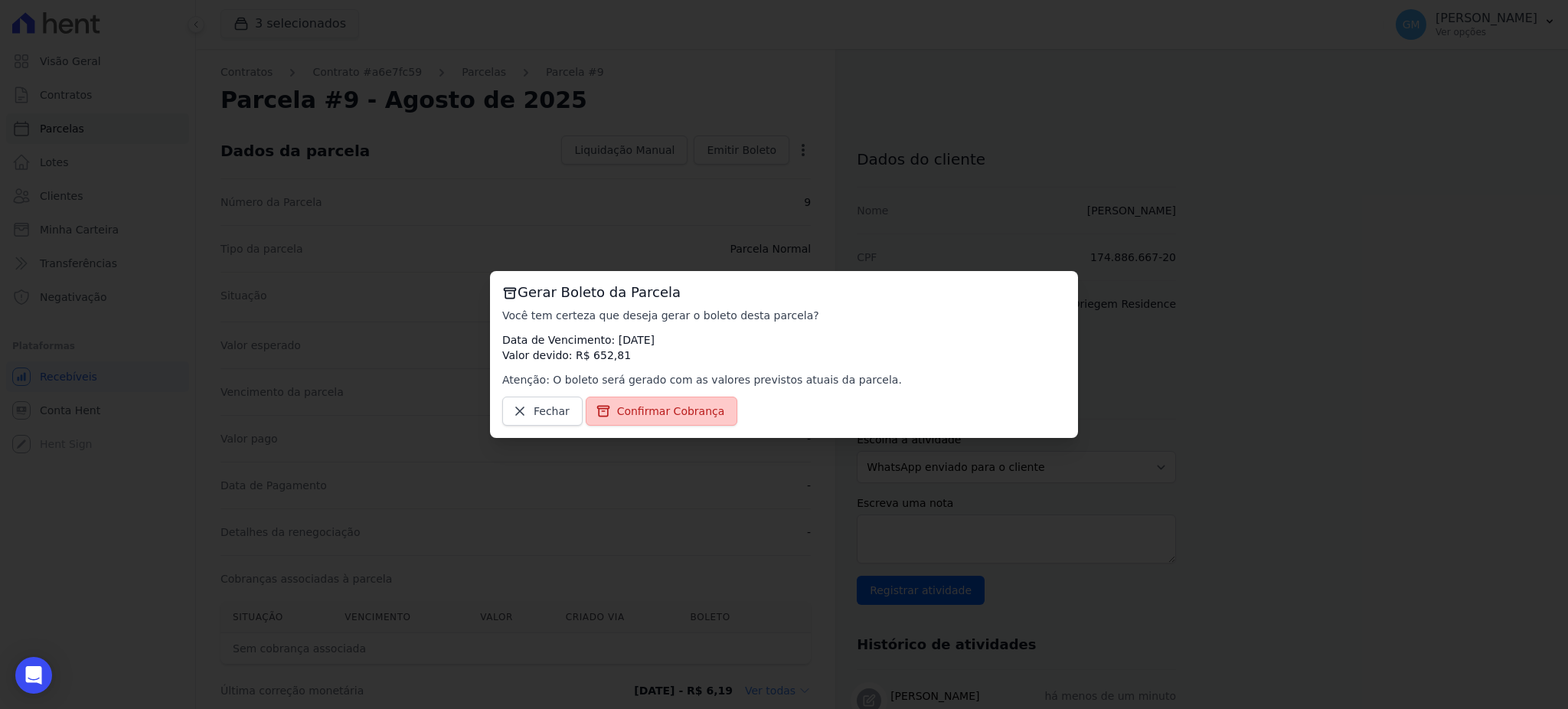
click at [682, 408] on span "Confirmar Cobrança" at bounding box center [671, 411] width 108 height 15
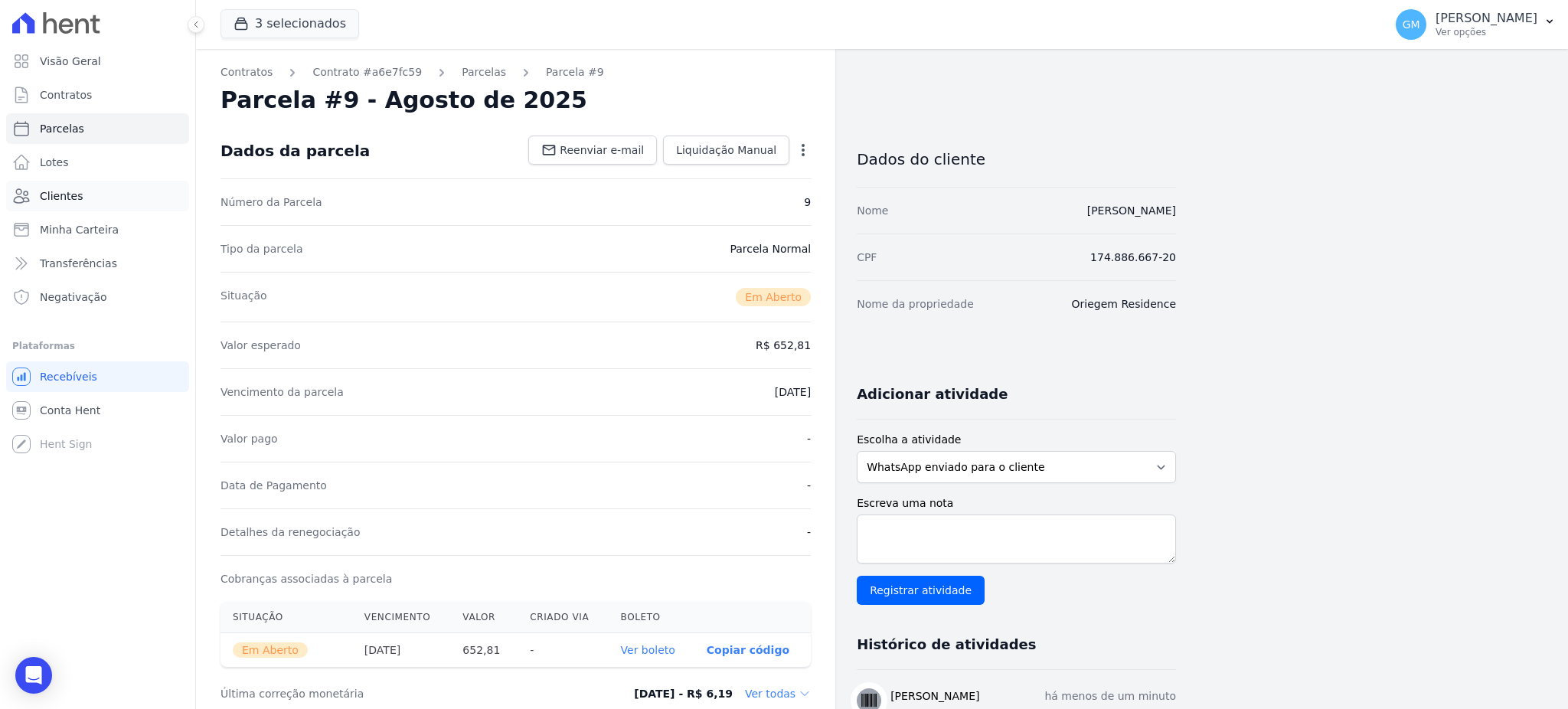
click at [78, 191] on span "Clientes" at bounding box center [61, 195] width 43 height 15
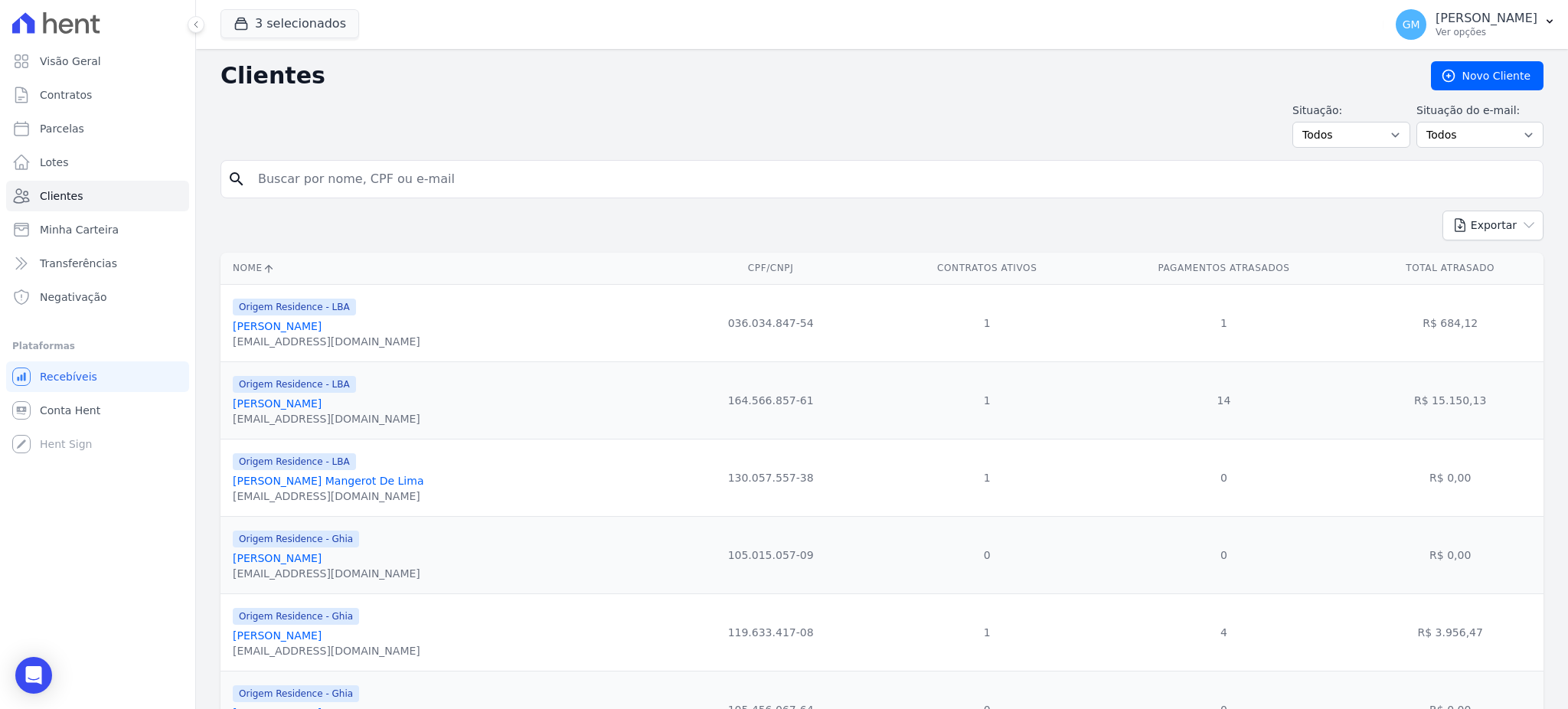
click at [265, 184] on input "search" at bounding box center [893, 178] width 1288 height 31
type input "[PERSON_NAME]"
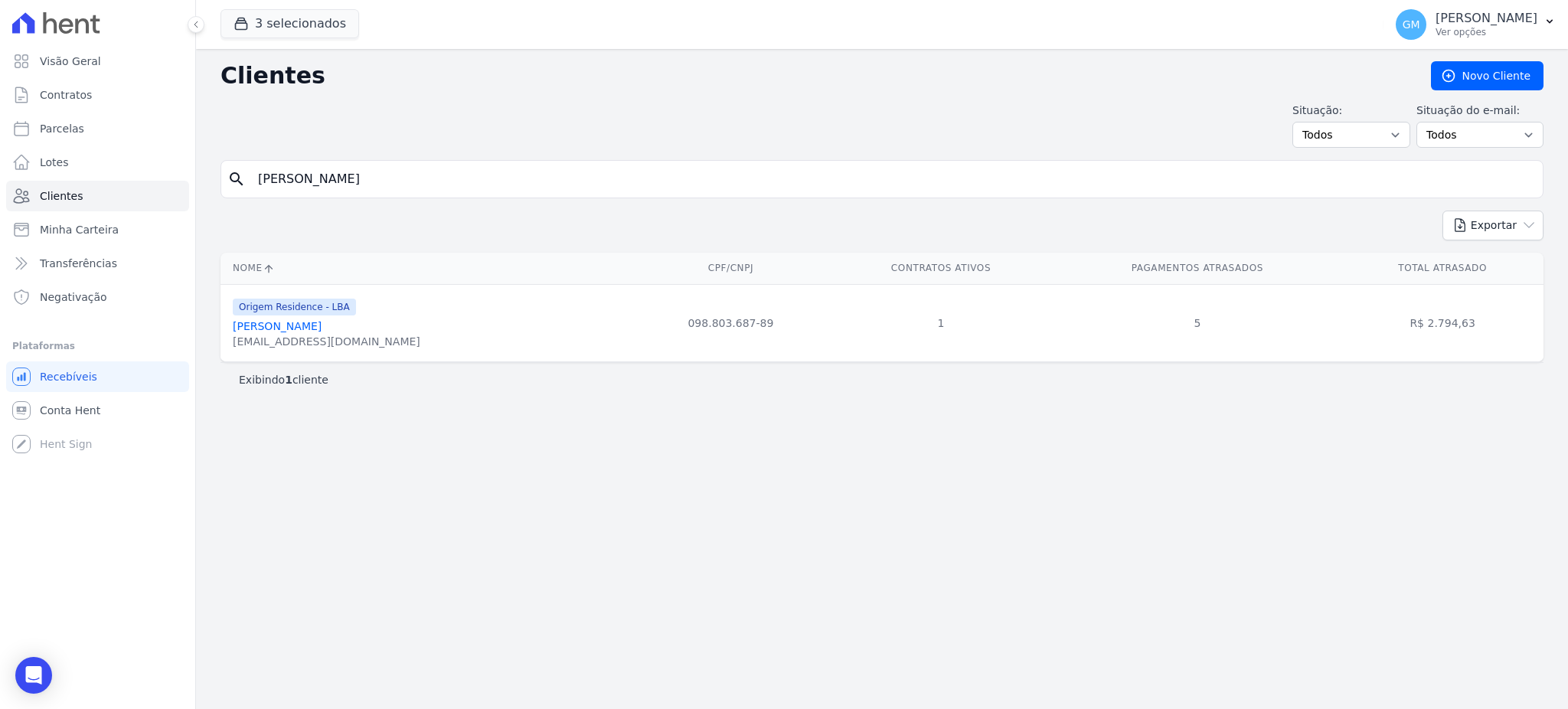
click at [322, 331] on link "[PERSON_NAME]" at bounding box center [276, 326] width 89 height 12
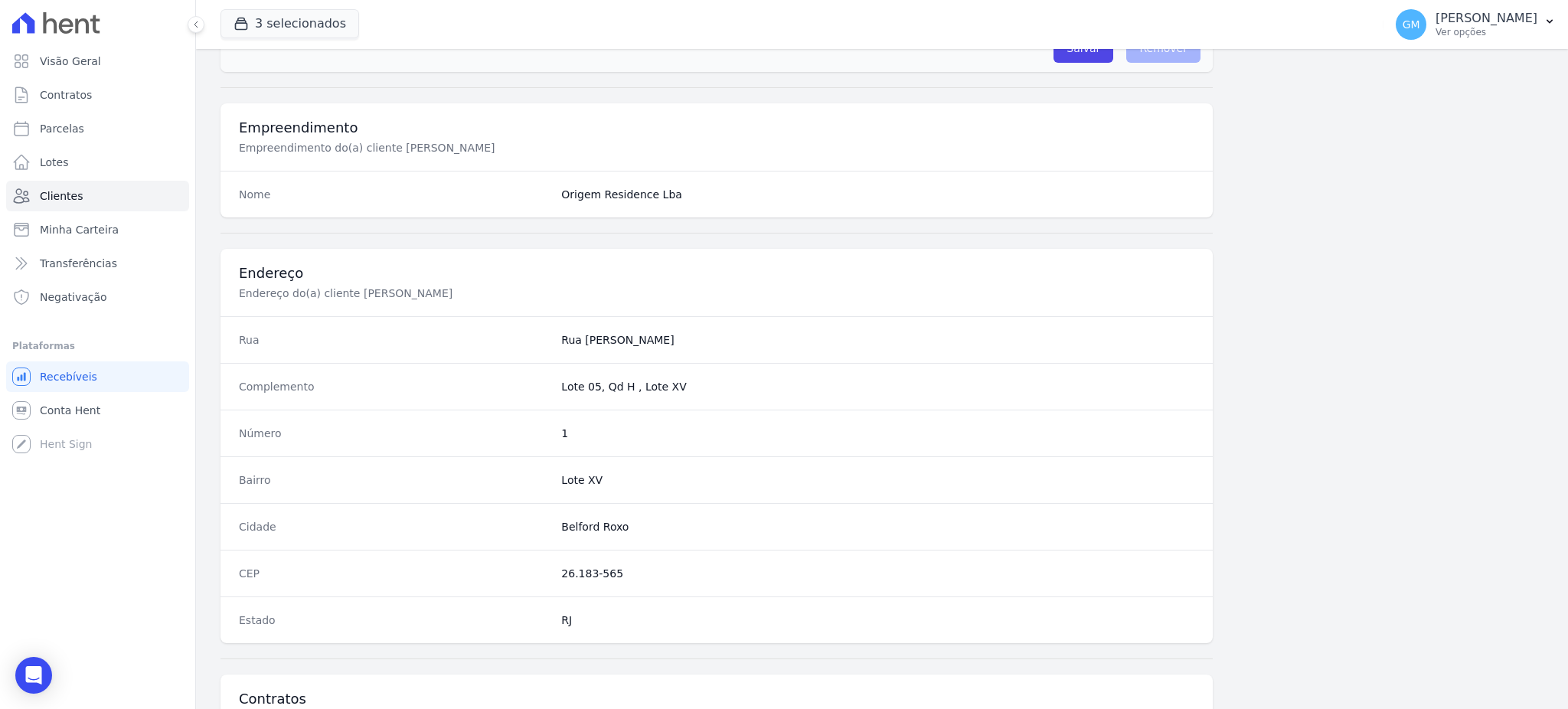
scroll to position [724, 0]
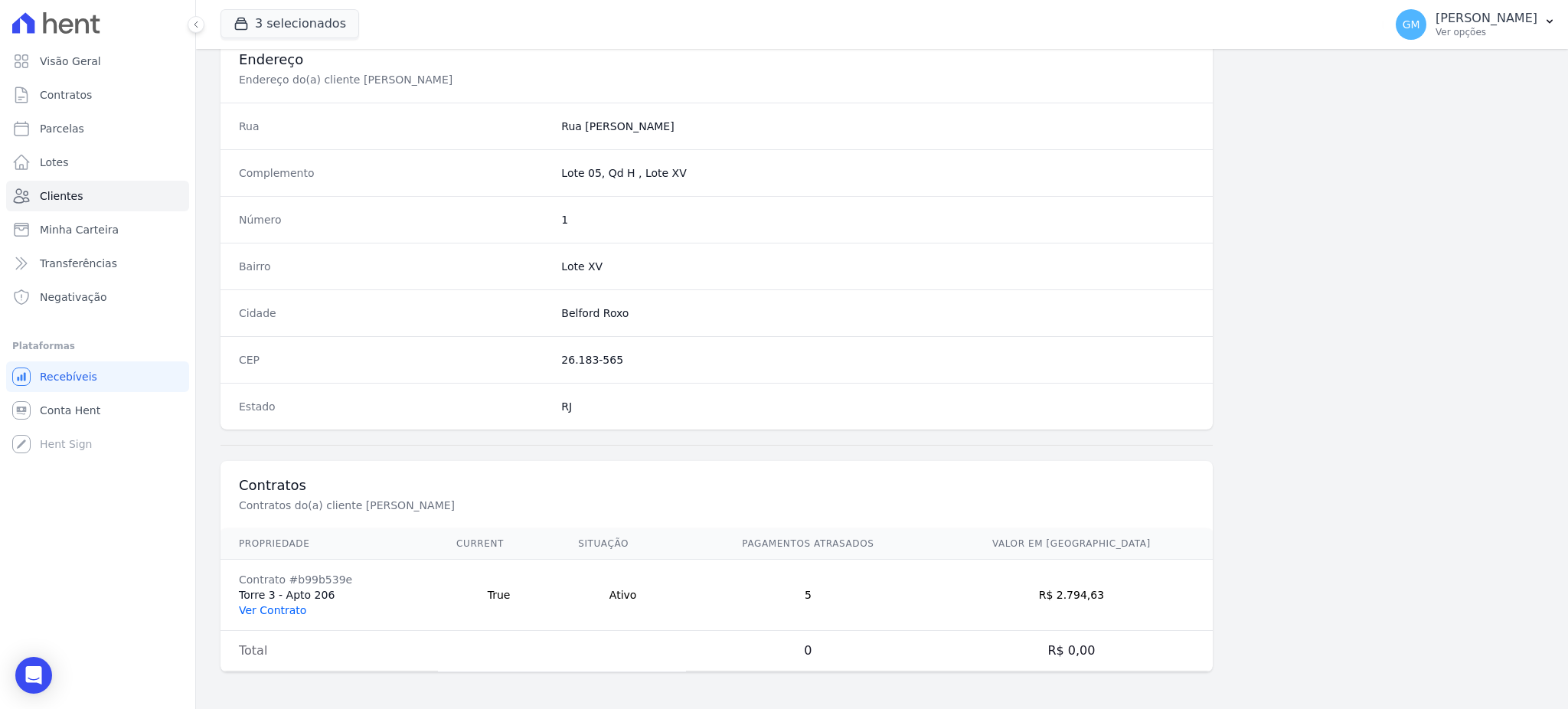
click at [263, 612] on link "Ver Contrato" at bounding box center [273, 610] width 68 height 12
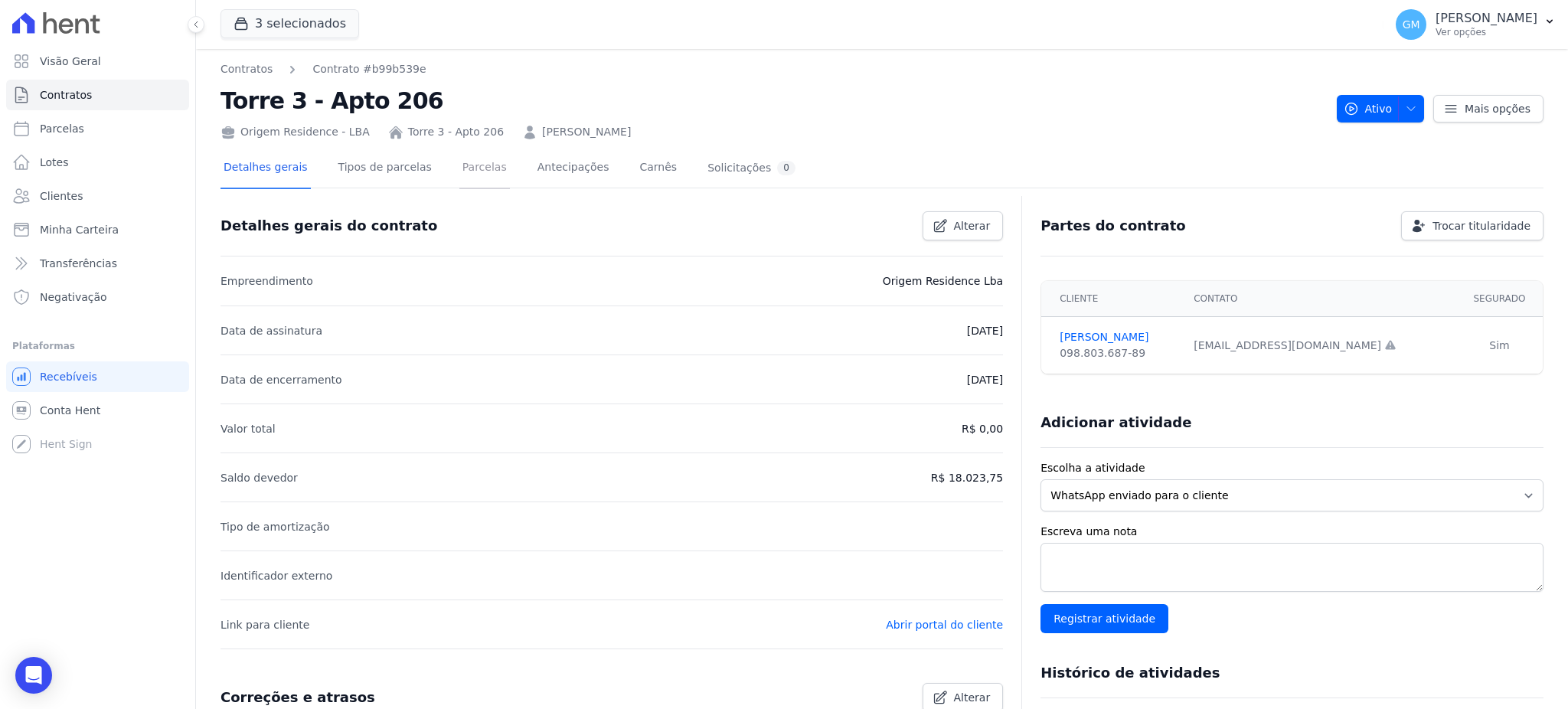
click at [460, 177] on link "Parcelas" at bounding box center [484, 169] width 51 height 41
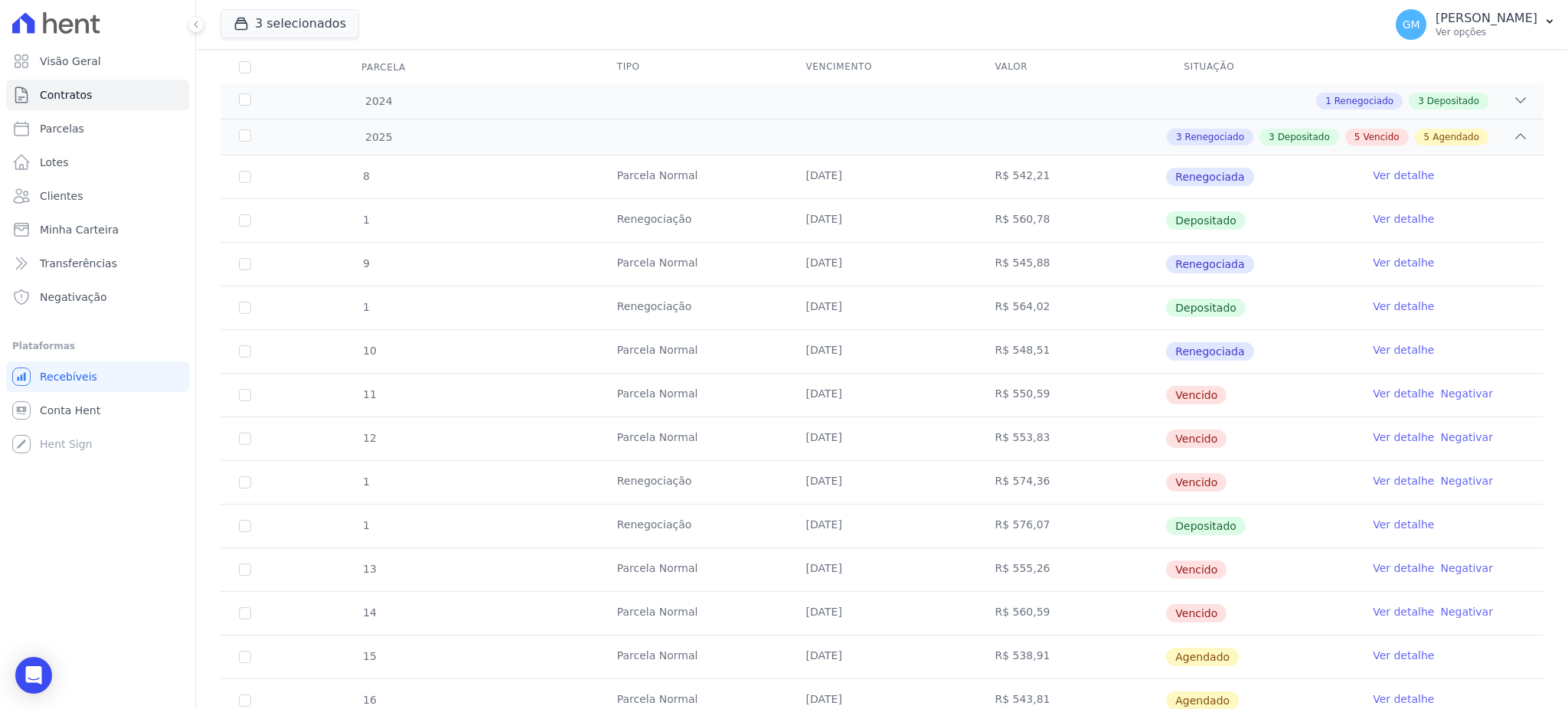
scroll to position [306, 0]
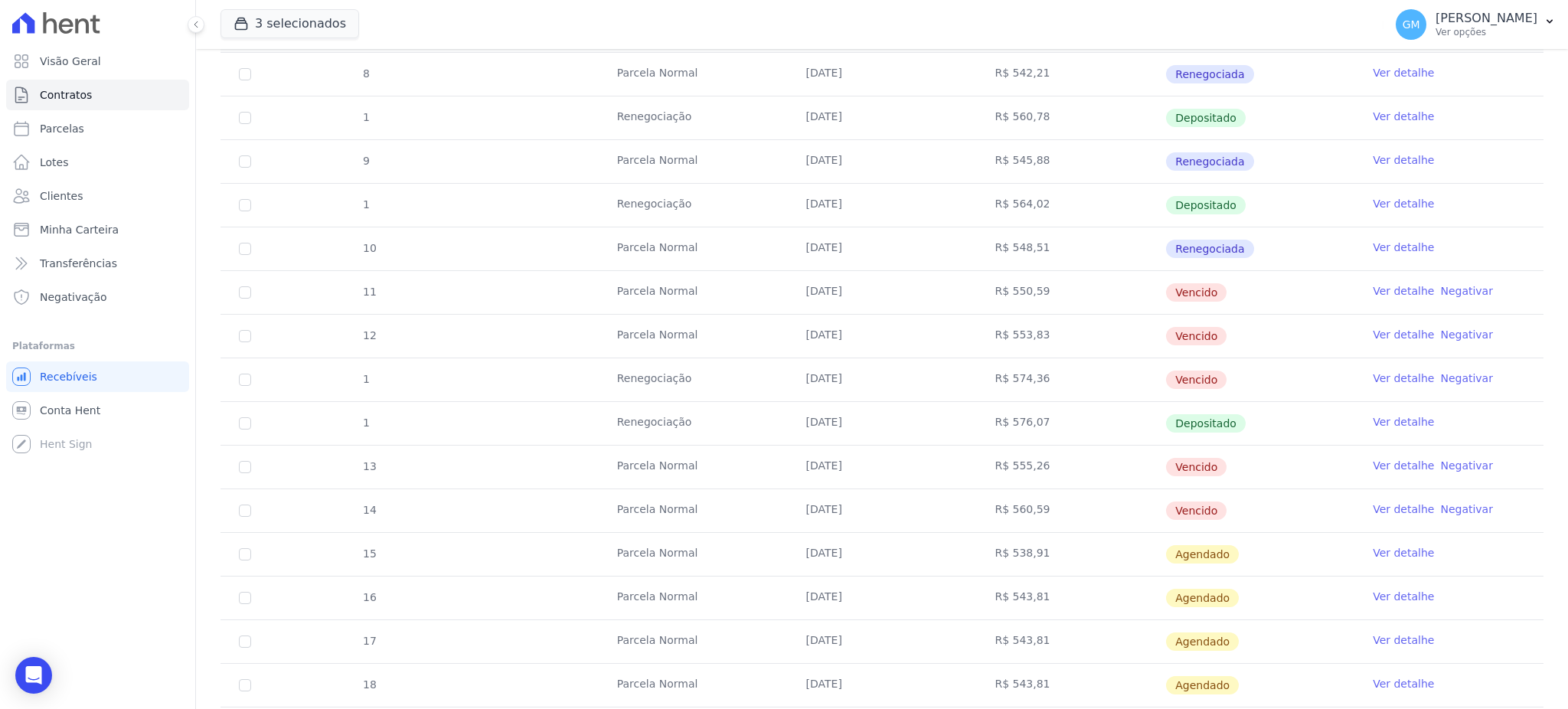
click at [1373, 511] on link "Ver detalhe" at bounding box center [1403, 509] width 61 height 15
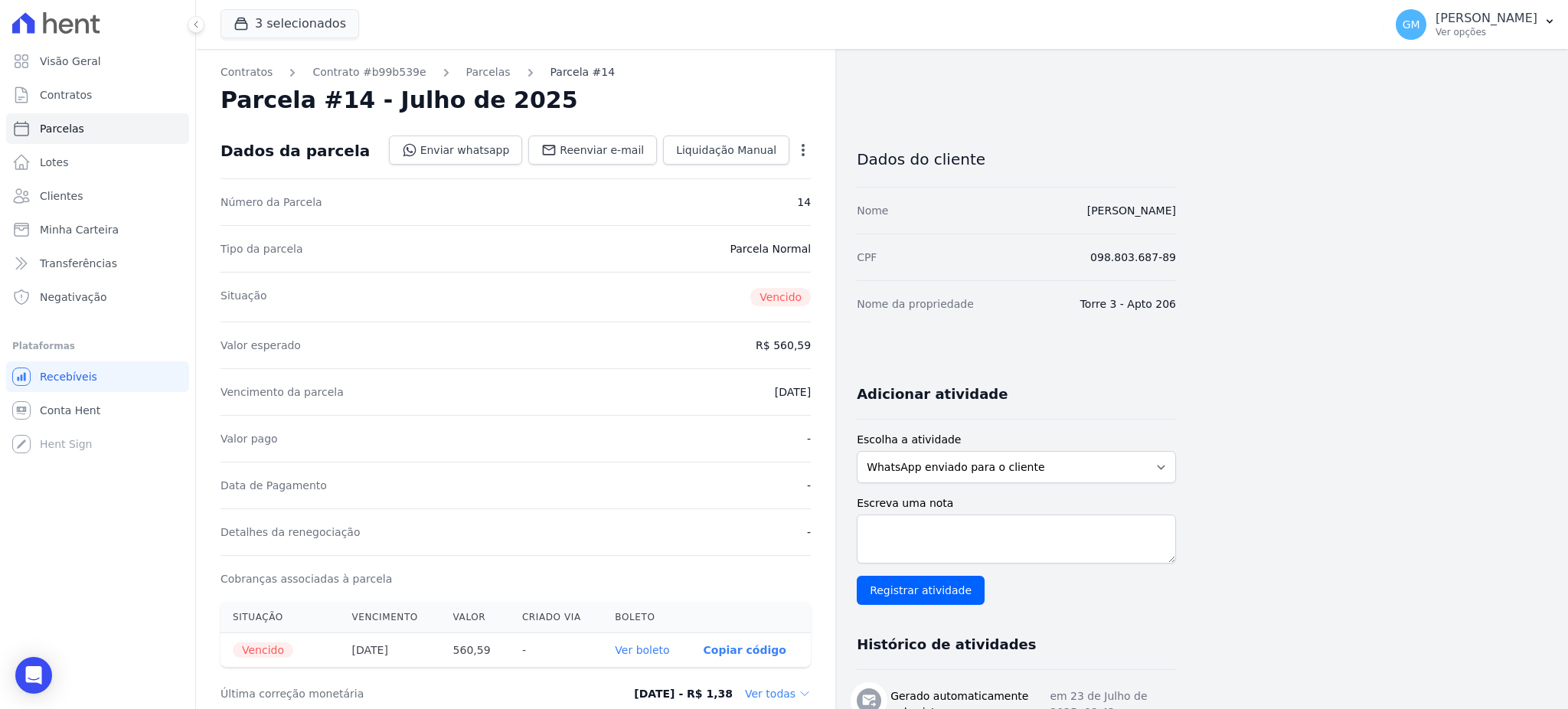
click at [576, 80] on link "Parcela #14" at bounding box center [582, 73] width 65 height 16
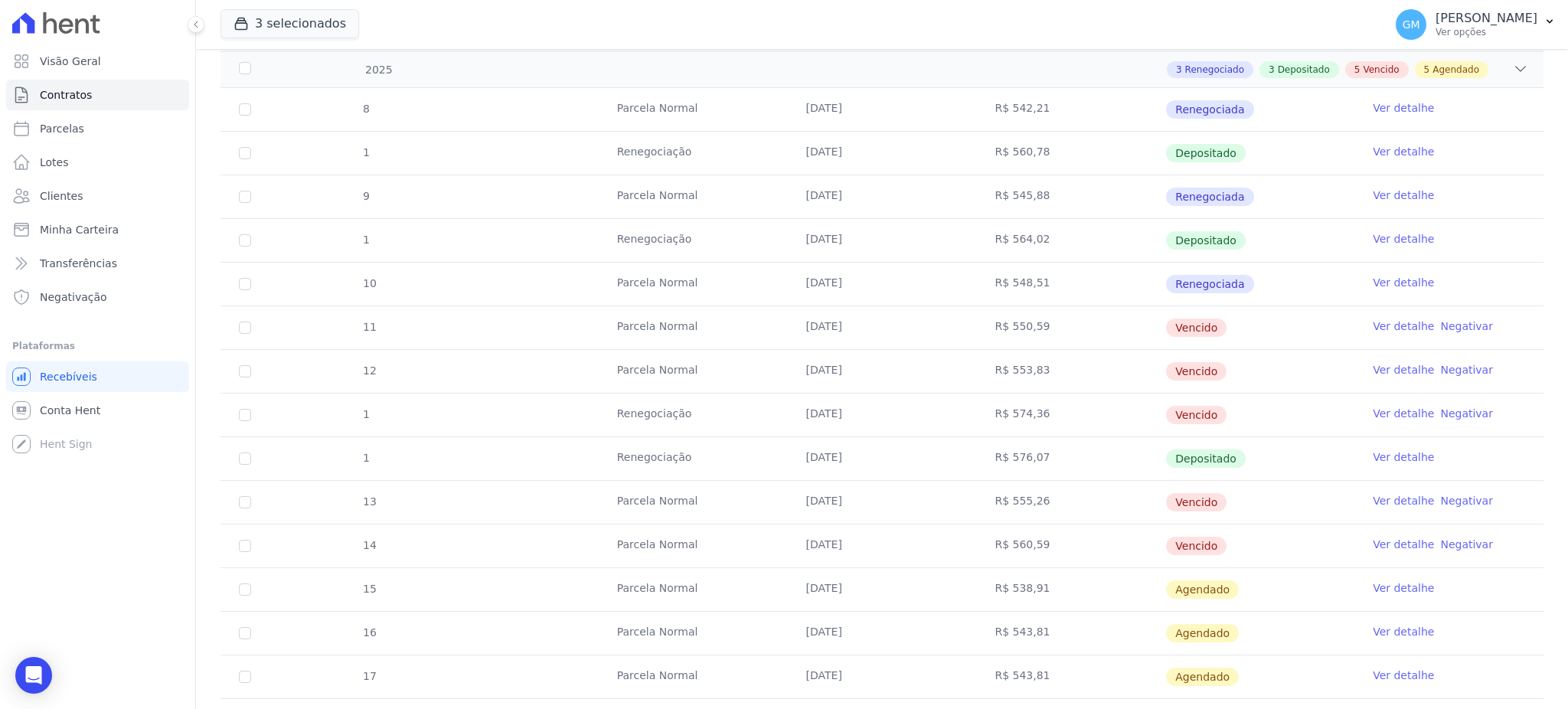
scroll to position [306, 0]
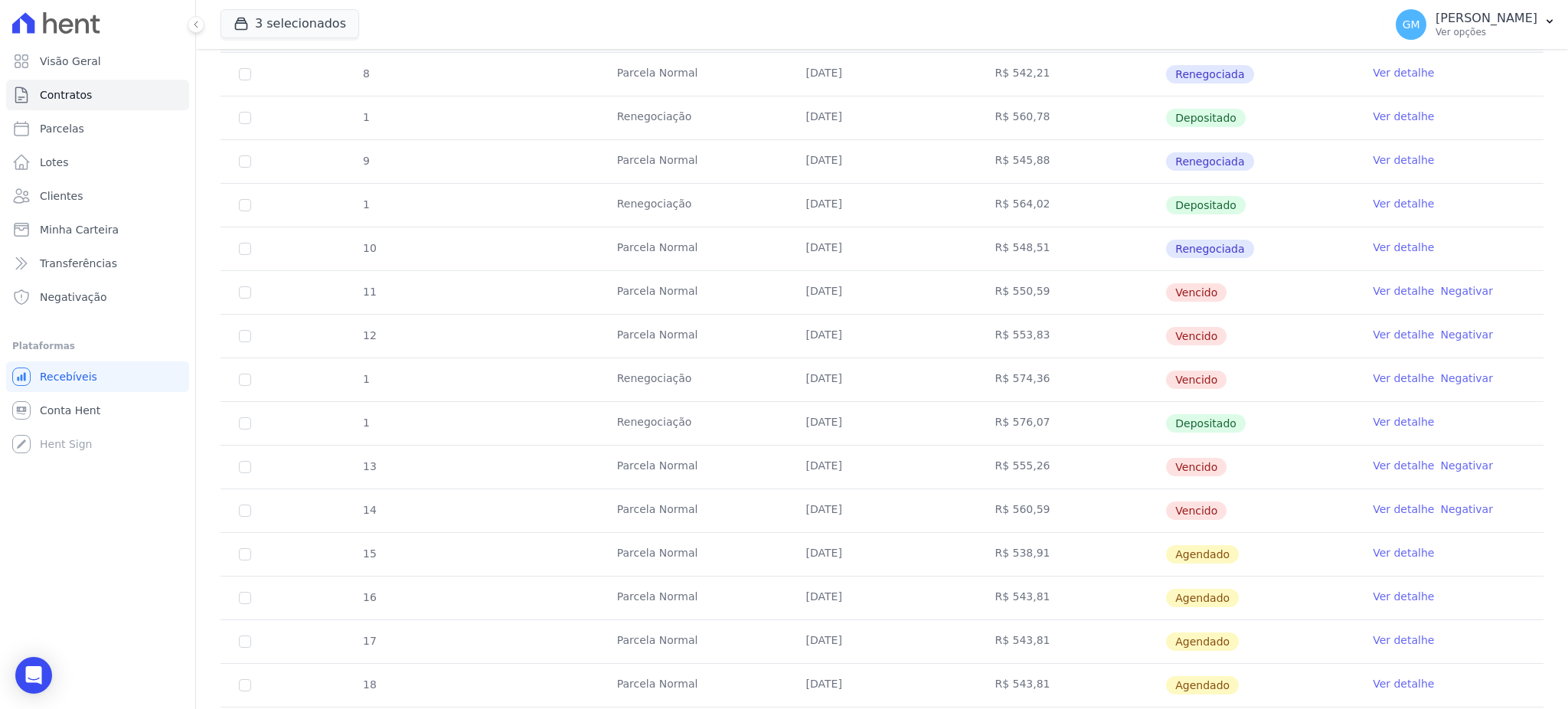
click at [1382, 556] on link "Ver detalhe" at bounding box center [1403, 552] width 61 height 15
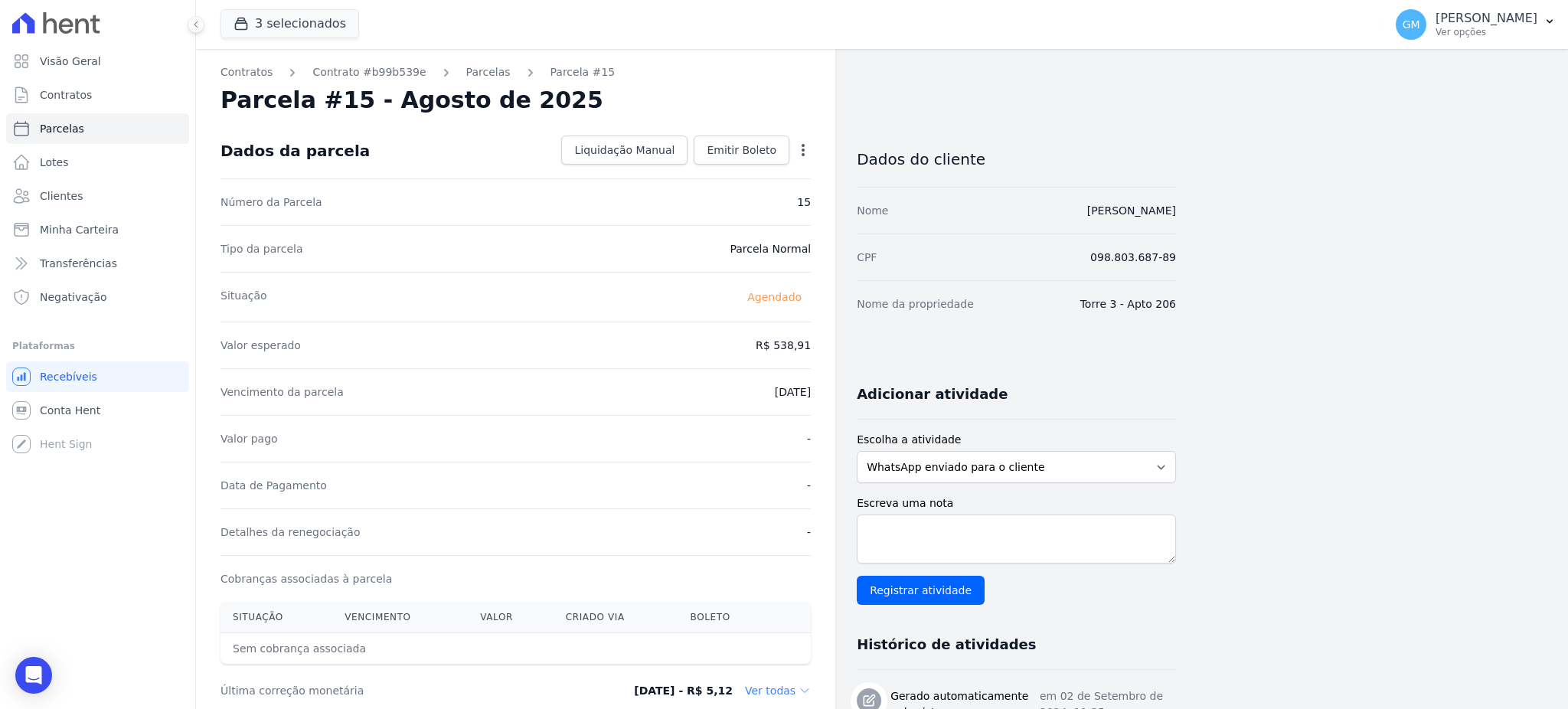
click at [797, 151] on icon "button" at bounding box center [802, 150] width 15 height 15
click at [763, 182] on link "Alterar" at bounding box center [737, 171] width 135 height 28
drag, startPoint x: 770, startPoint y: 345, endPoint x: 812, endPoint y: 351, distance: 42.4
click at [812, 351] on div "Contratos Contrato #b99b539e Parcelas Parcela #15 Parcela #15 - Agosto de 2025 …" at bounding box center [515, 594] width 639 height 1092
paste input "65.69"
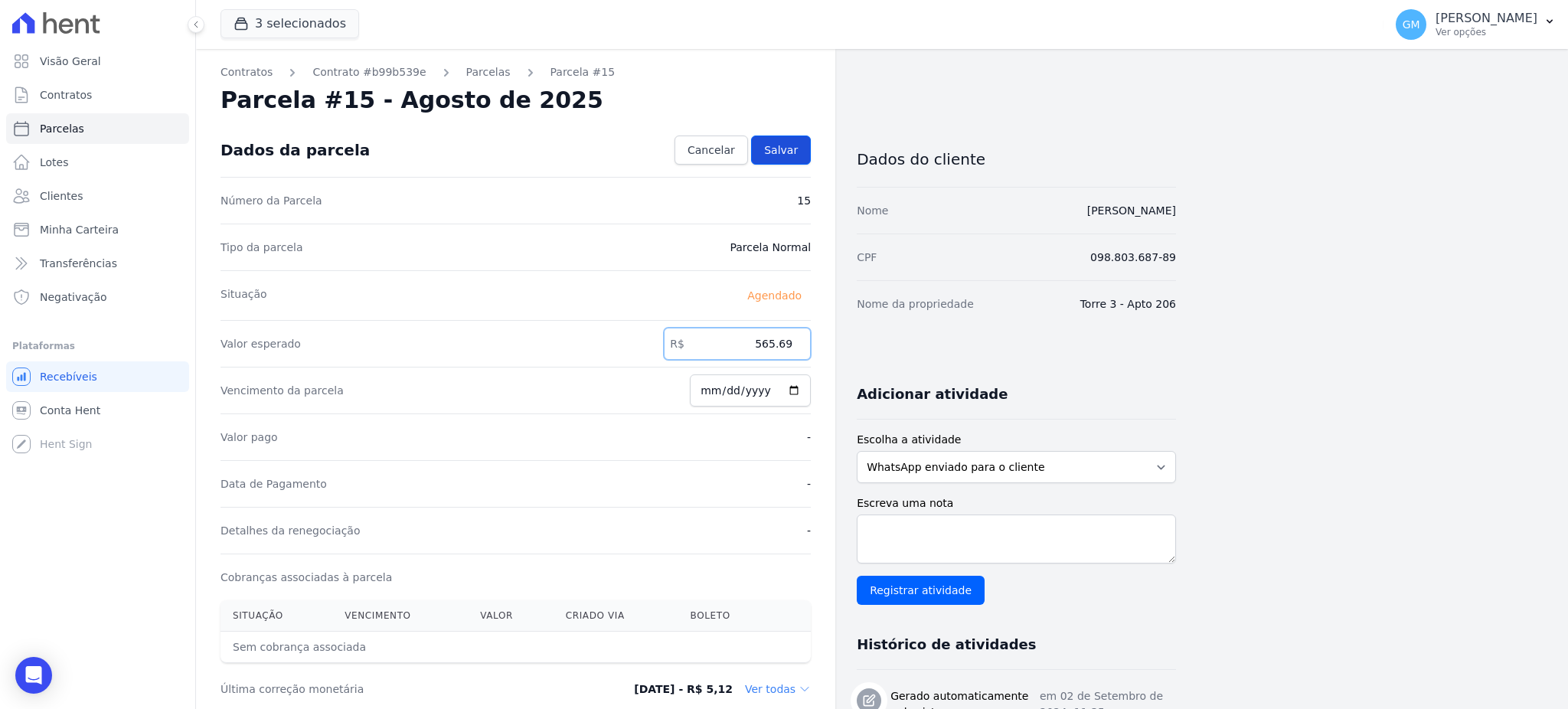
type input "565.69"
click at [792, 151] on span "Salvar" at bounding box center [781, 150] width 34 height 15
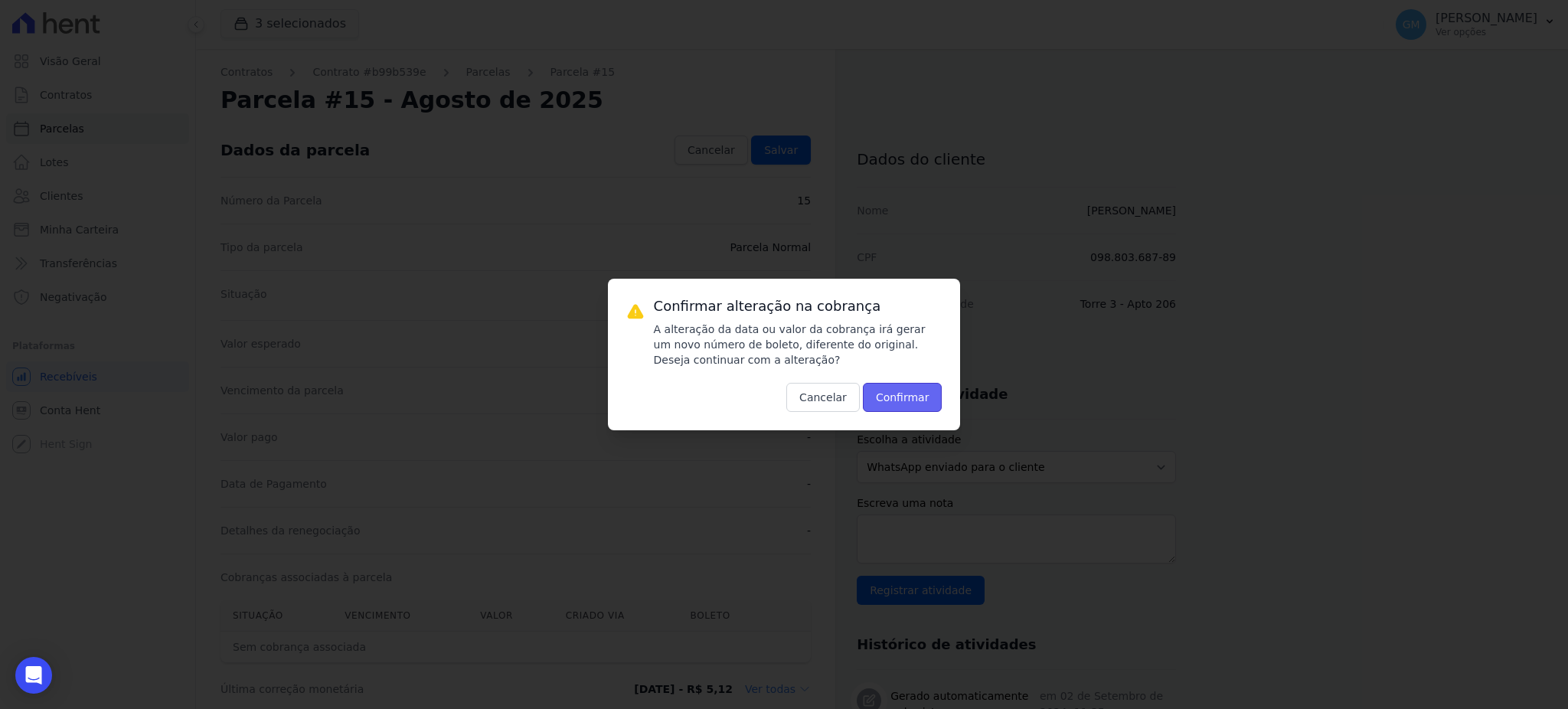
click at [897, 393] on button "Confirmar" at bounding box center [902, 397] width 80 height 29
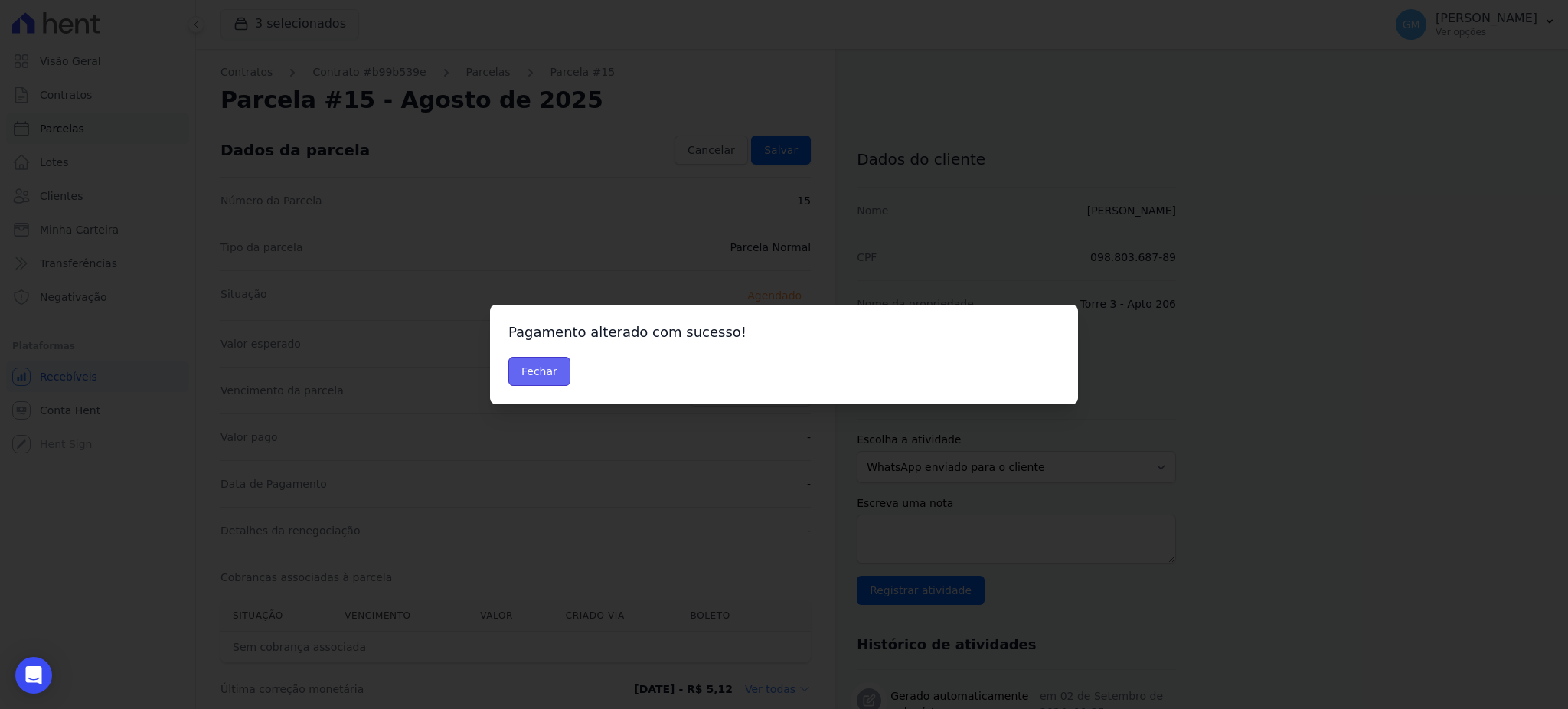
click at [532, 369] on button "Fechar" at bounding box center [539, 371] width 62 height 29
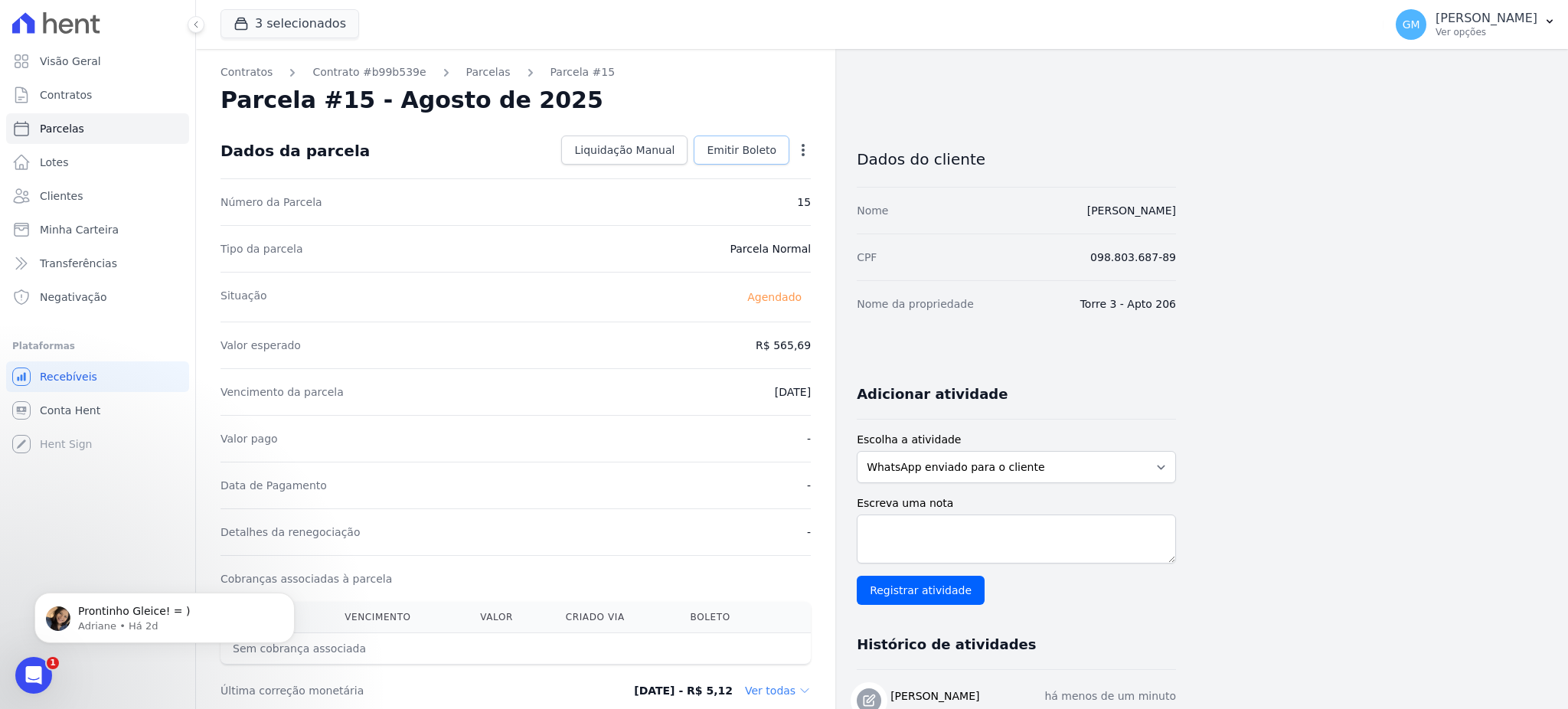
click at [766, 151] on span "Emitir Boleto" at bounding box center [742, 150] width 70 height 15
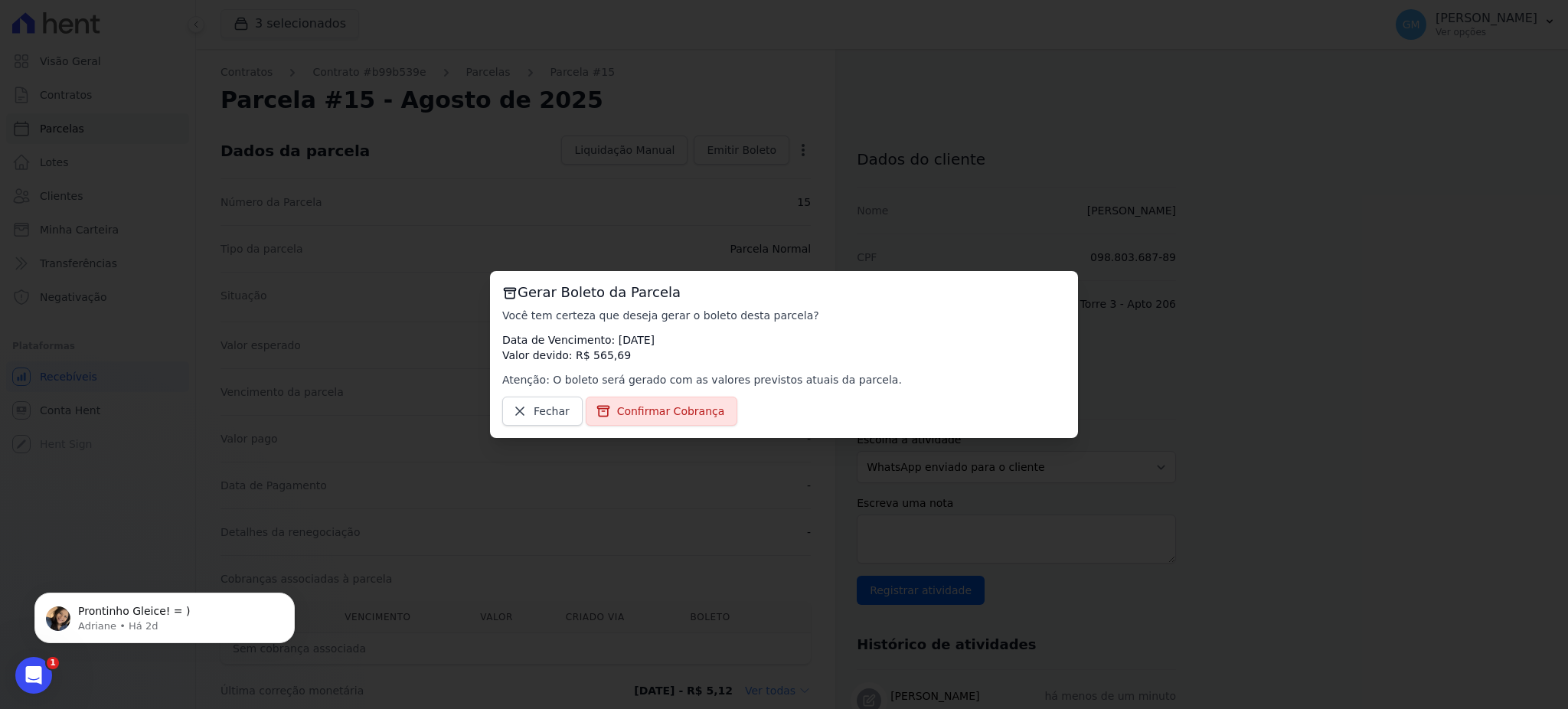
click at [677, 392] on div "Gerar Boleto da Parcela Você tem certeza que deseja gerar o boleto desta parcel…" at bounding box center [784, 354] width 588 height 167
click at [677, 406] on span "Confirmar Cobrança" at bounding box center [671, 411] width 108 height 15
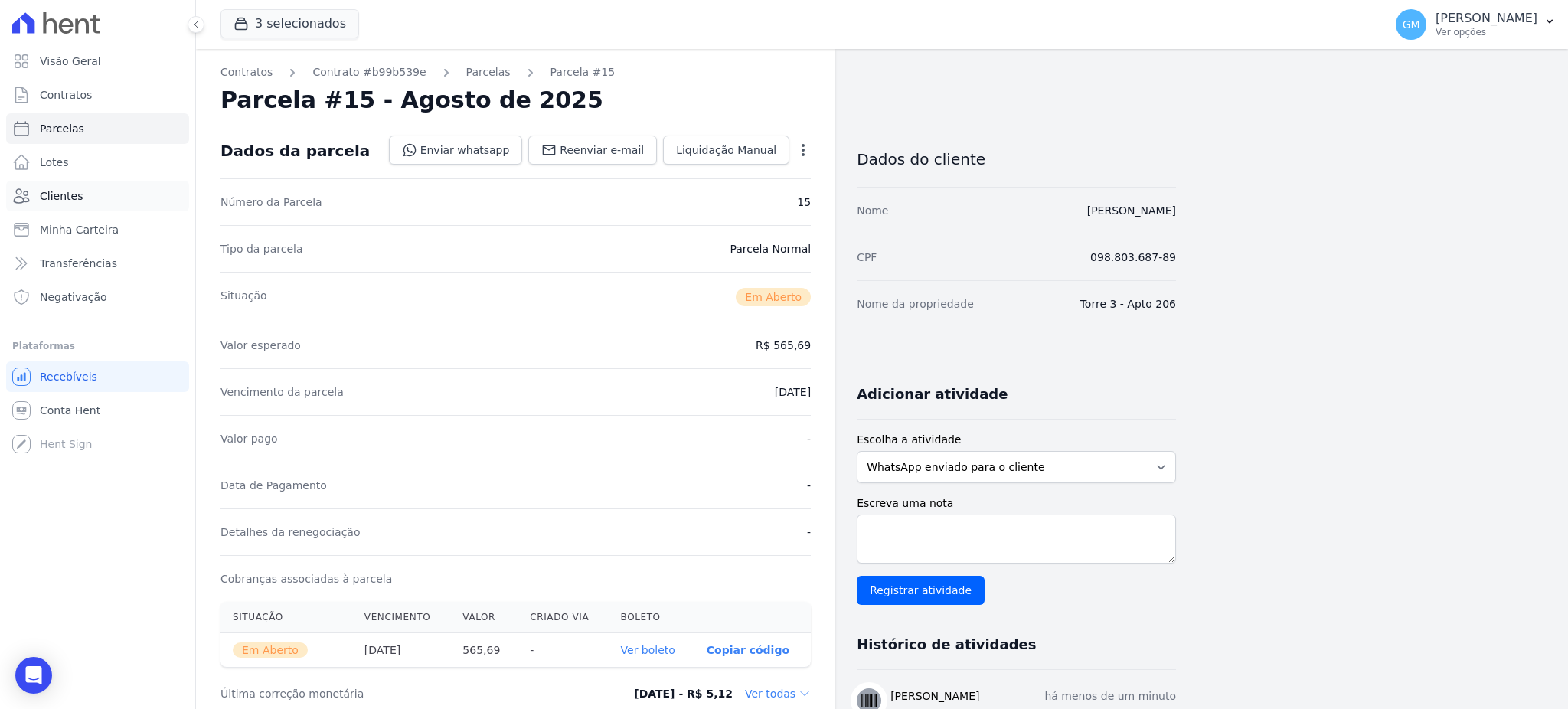
click at [77, 191] on span "Clientes" at bounding box center [61, 195] width 43 height 15
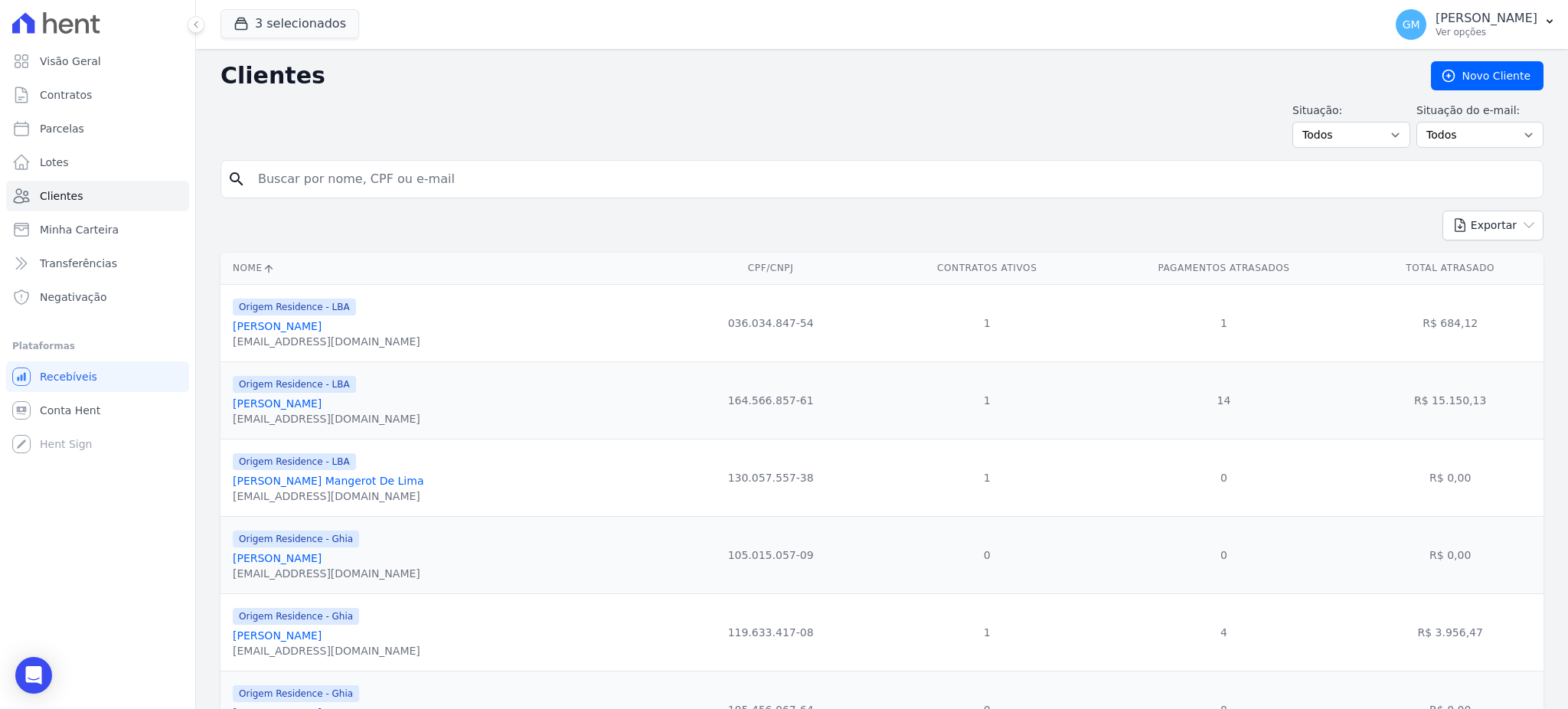
click at [295, 177] on input "search" at bounding box center [893, 178] width 1288 height 31
type input "[PERSON_NAME]"
drag, startPoint x: 473, startPoint y: 180, endPoint x: 255, endPoint y: 179, distance: 218.0
click at [255, 179] on input "[PERSON_NAME]" at bounding box center [893, 178] width 1288 height 31
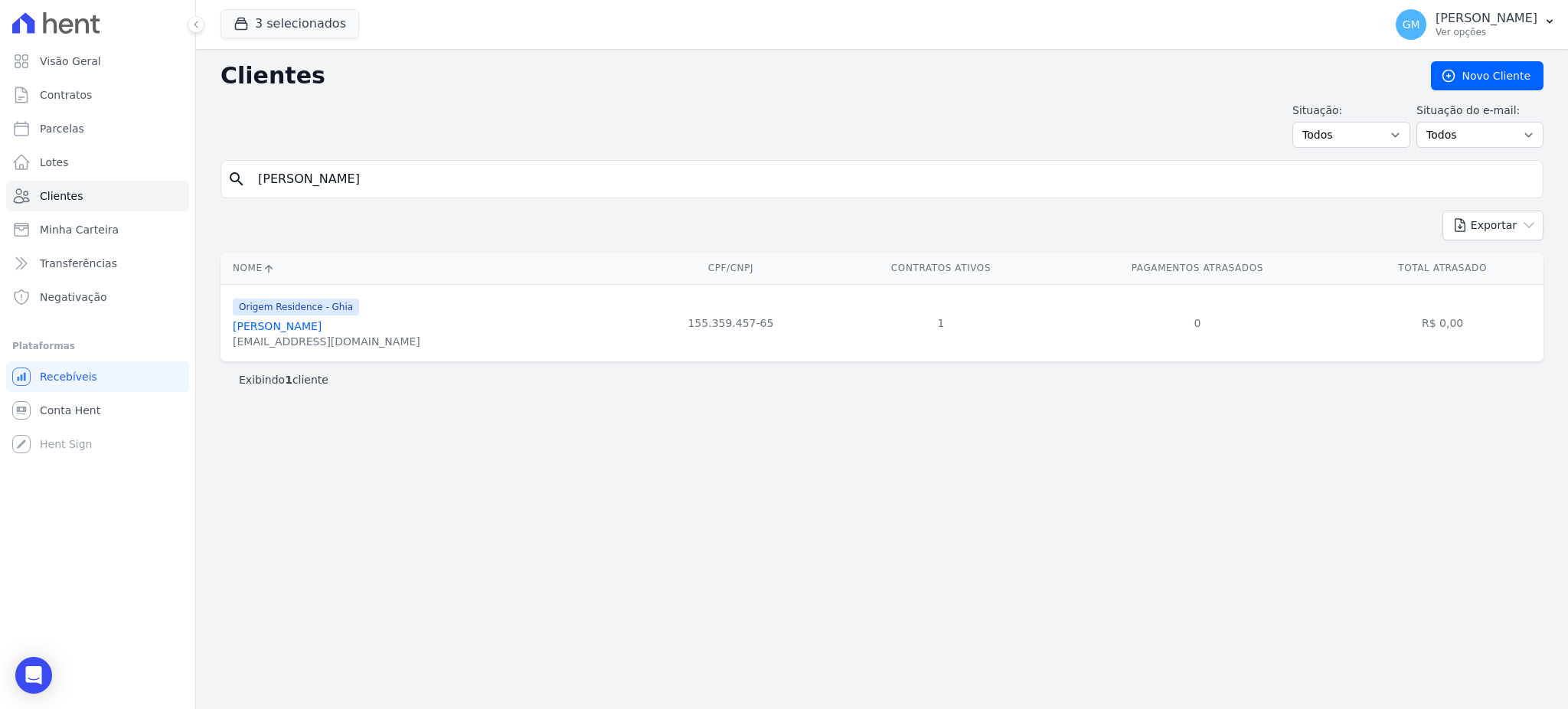
click at [322, 329] on link "[PERSON_NAME]" at bounding box center [276, 326] width 89 height 12
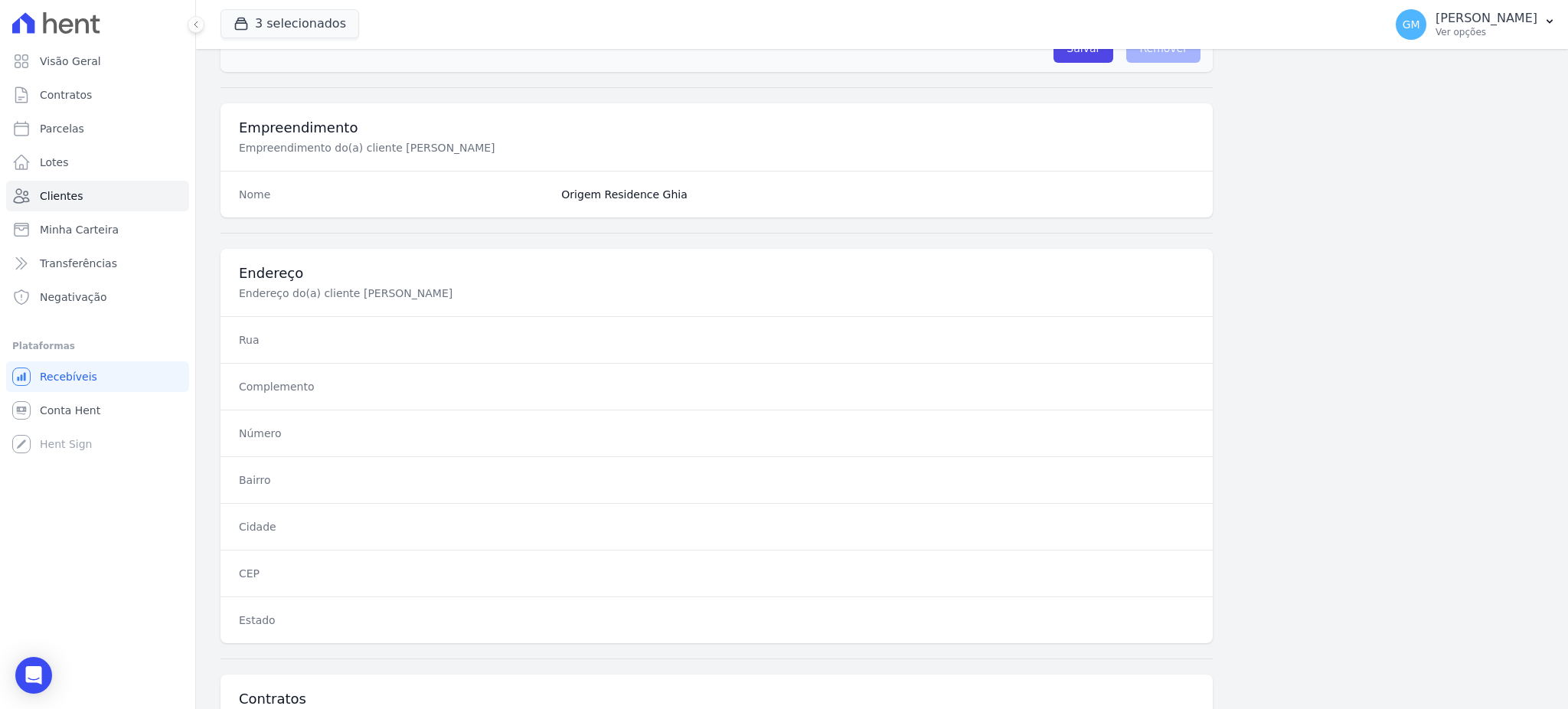
scroll to position [724, 0]
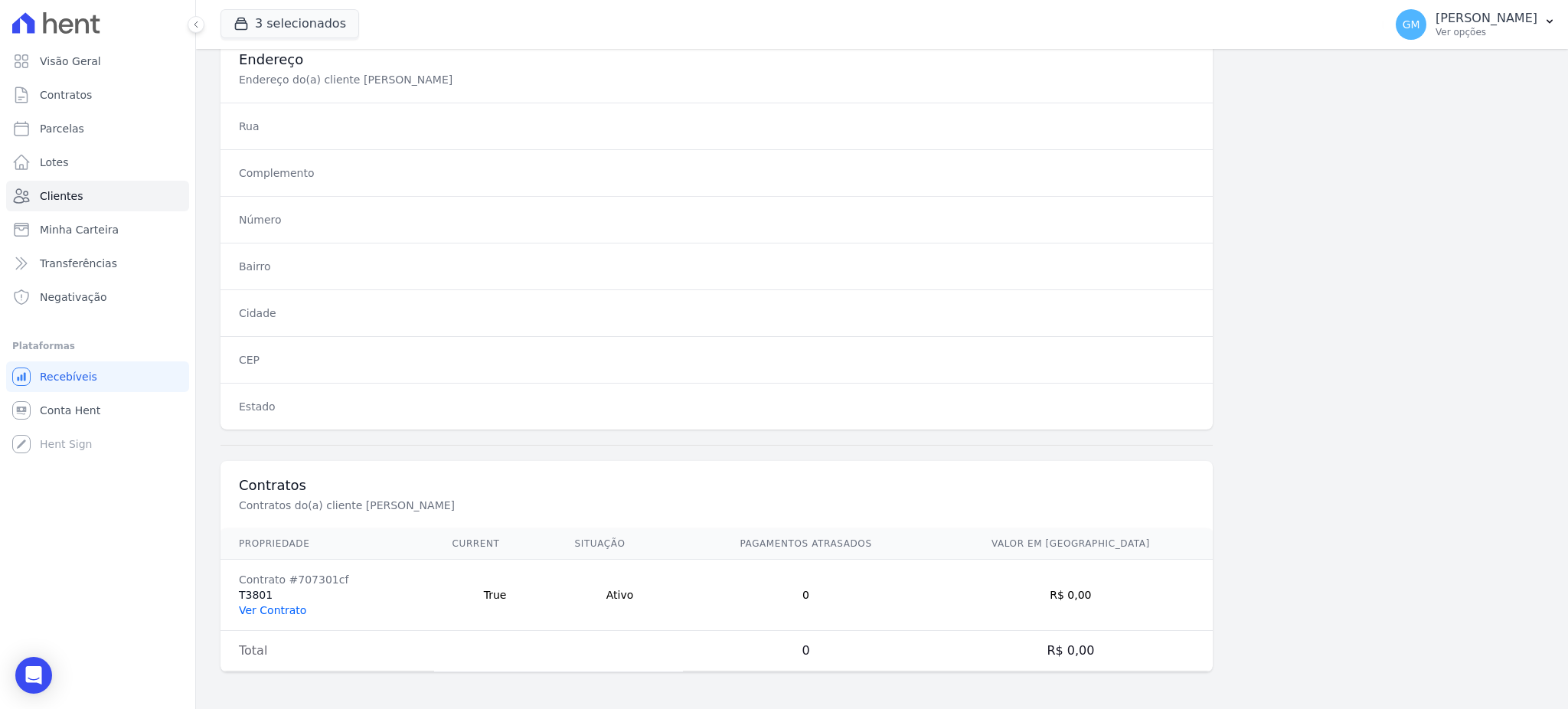
click at [284, 606] on link "Ver Contrato" at bounding box center [273, 610] width 68 height 12
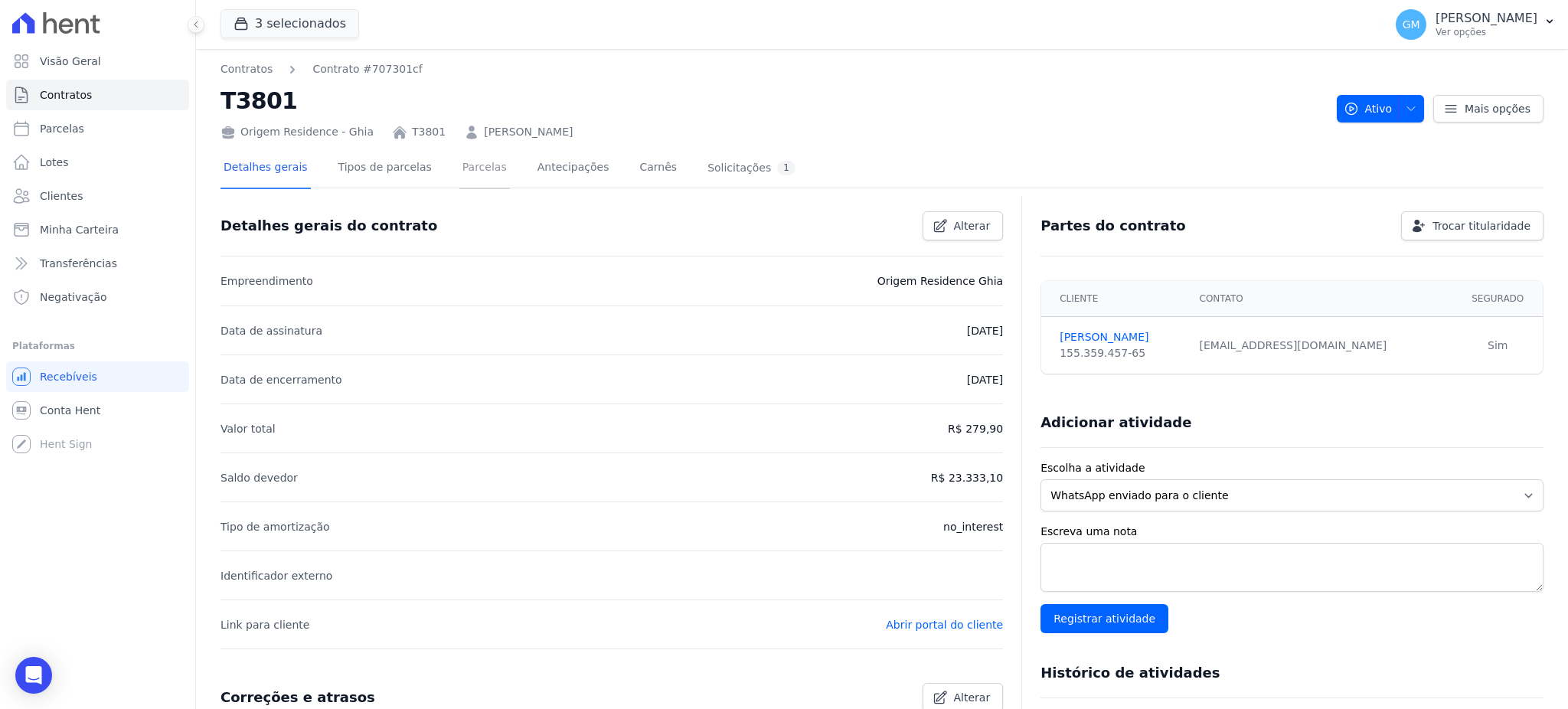
click at [473, 167] on link "Parcelas" at bounding box center [484, 169] width 51 height 41
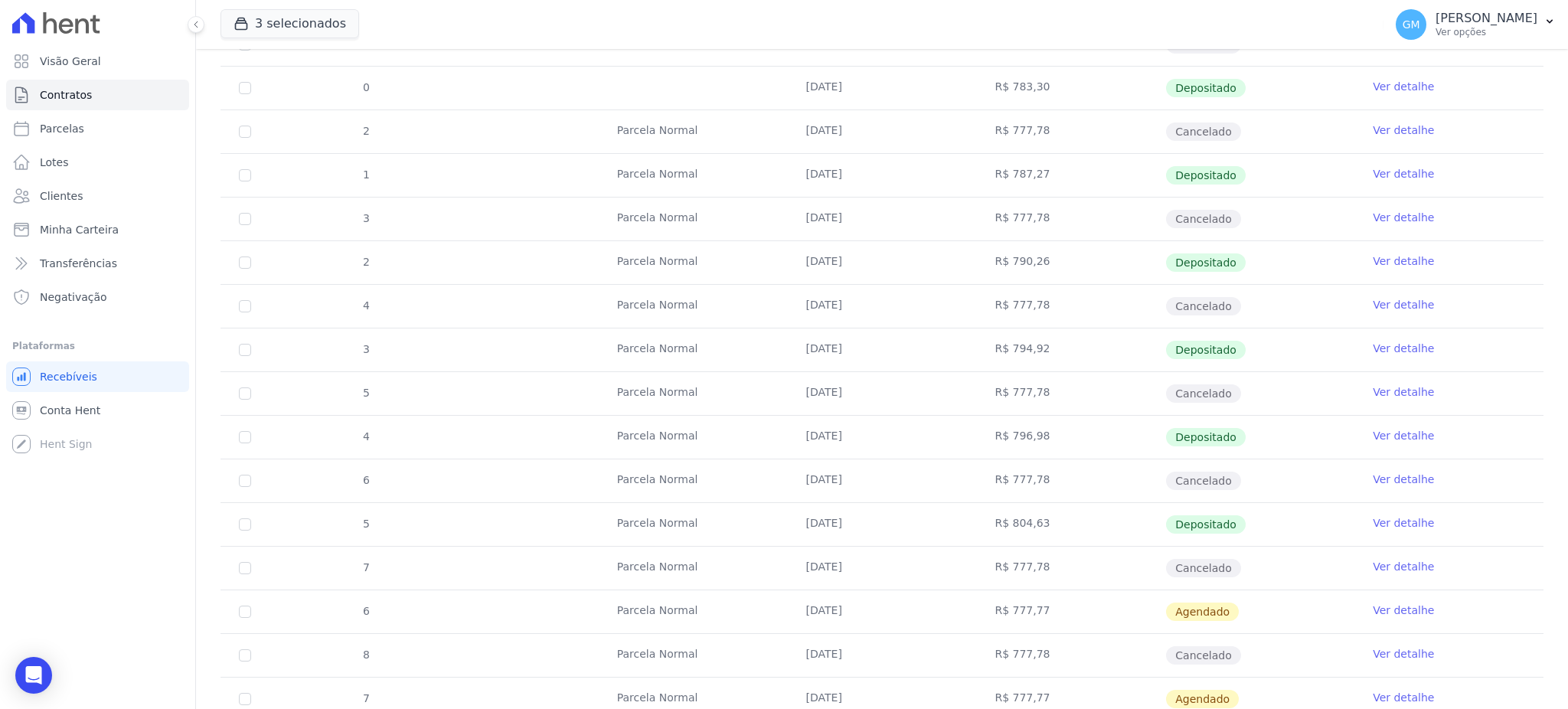
scroll to position [408, 0]
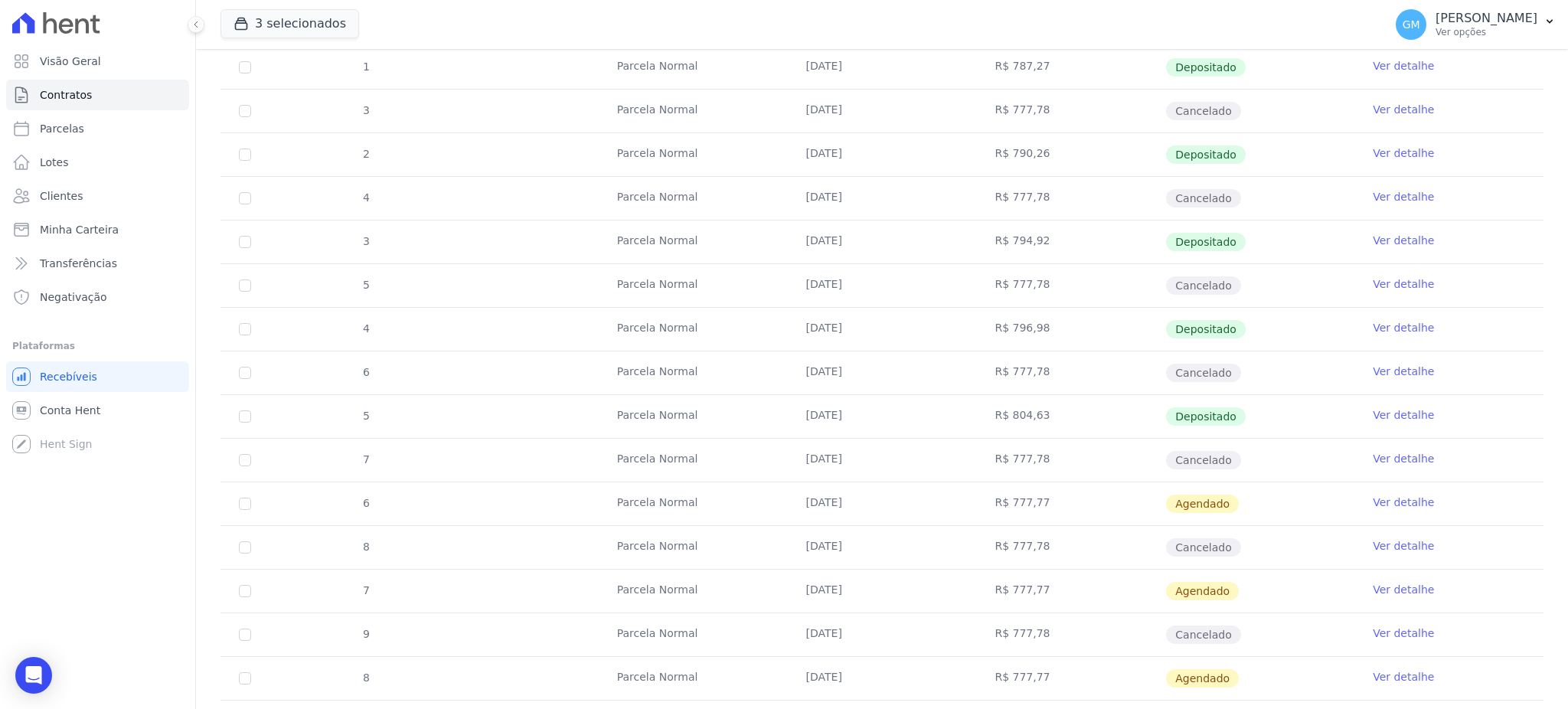
click at [1383, 411] on link "Ver detalhe" at bounding box center [1403, 415] width 61 height 15
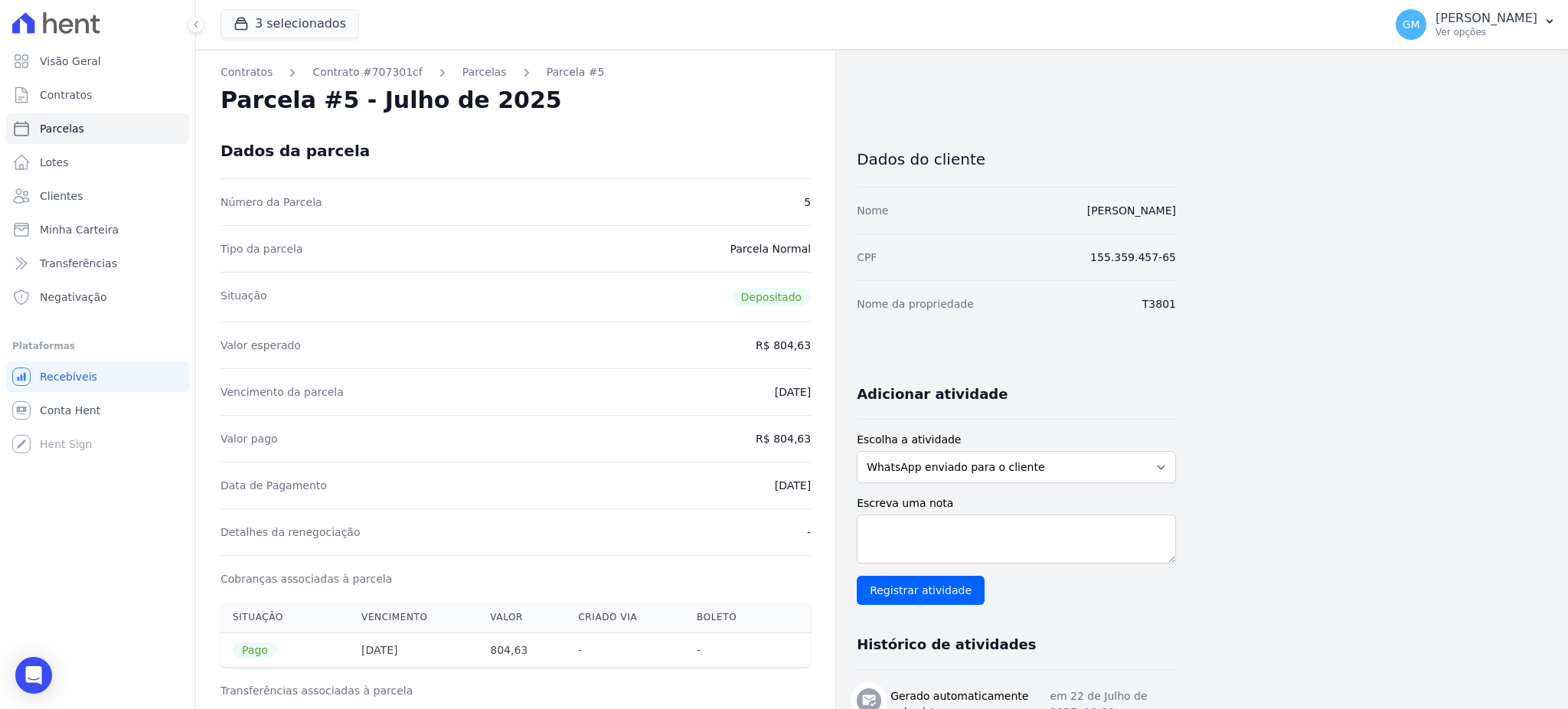
drag, startPoint x: 562, startPoint y: 114, endPoint x: 357, endPoint y: 55, distance: 213.3
click at [562, 114] on div "Parcela #5 - Julho de 2025" at bounding box center [515, 101] width 590 height 28
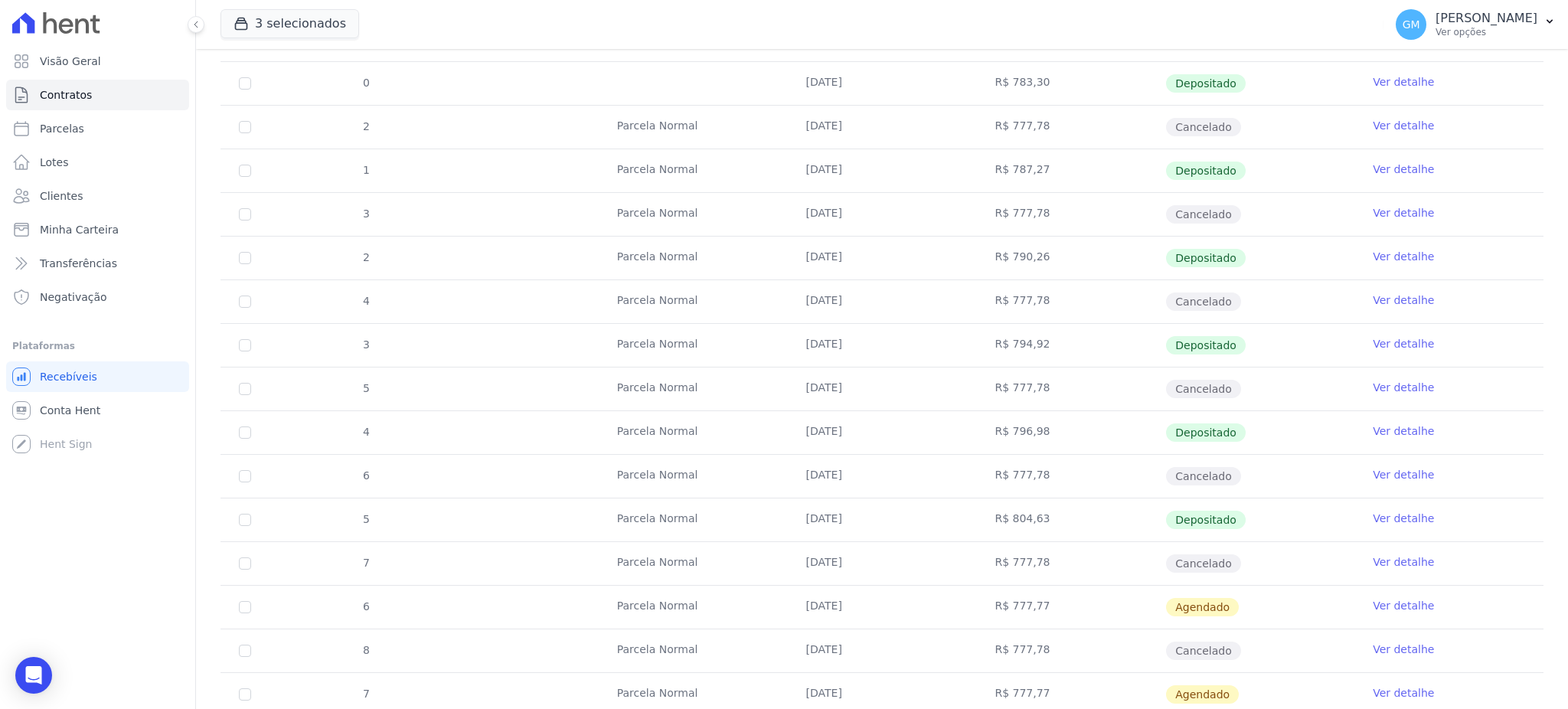
scroll to position [306, 0]
click at [1380, 603] on link "Ver detalhe" at bounding box center [1403, 603] width 61 height 15
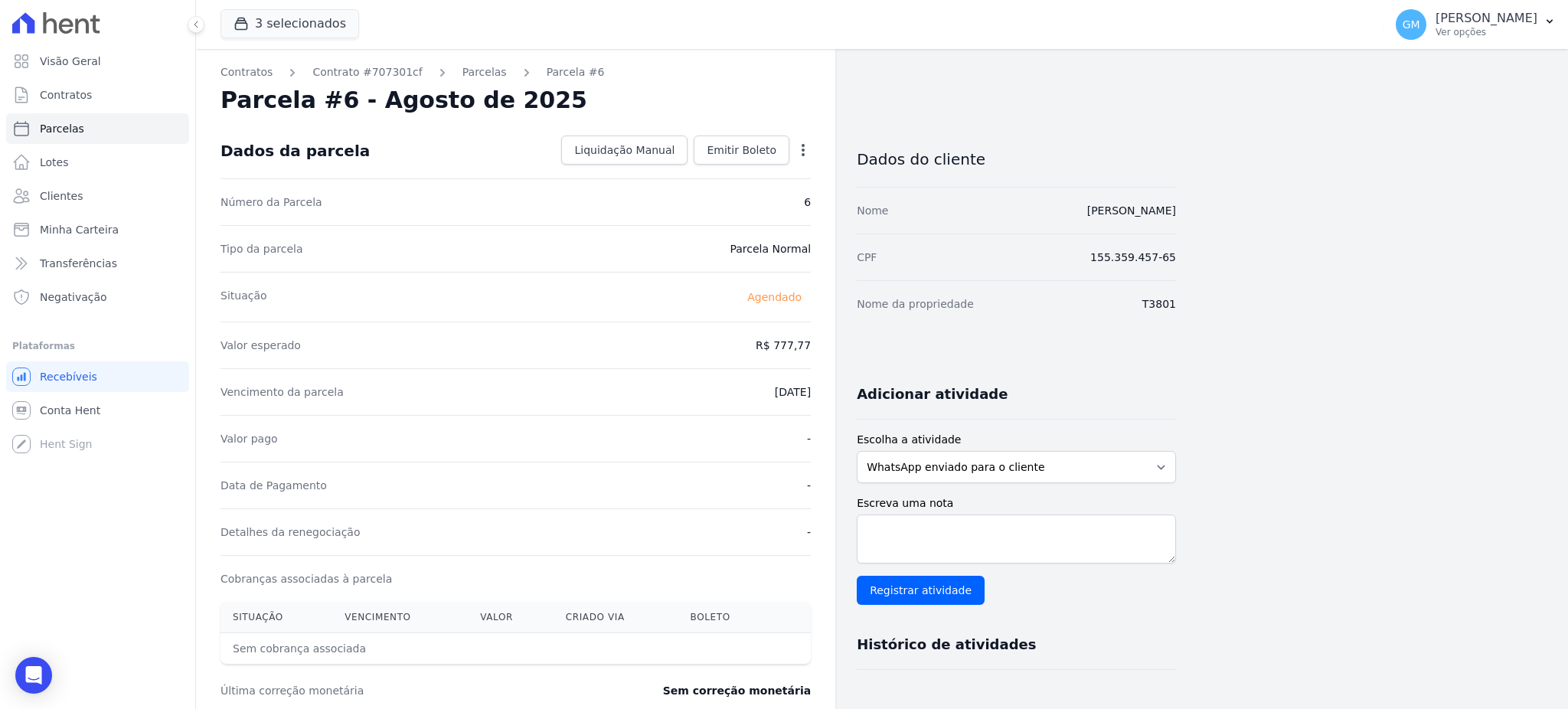
click at [801, 153] on icon "button" at bounding box center [802, 150] width 15 height 15
click at [704, 171] on link "Alterar" at bounding box center [737, 171] width 135 height 28
drag, startPoint x: 743, startPoint y: 349, endPoint x: 815, endPoint y: 351, distance: 72.0
click at [815, 351] on div "Contratos Contrato #707301cf Parcelas Parcela #6 Parcela #6 - Agosto de 2025 Co…" at bounding box center [515, 540] width 639 height 983
paste input "811.95"
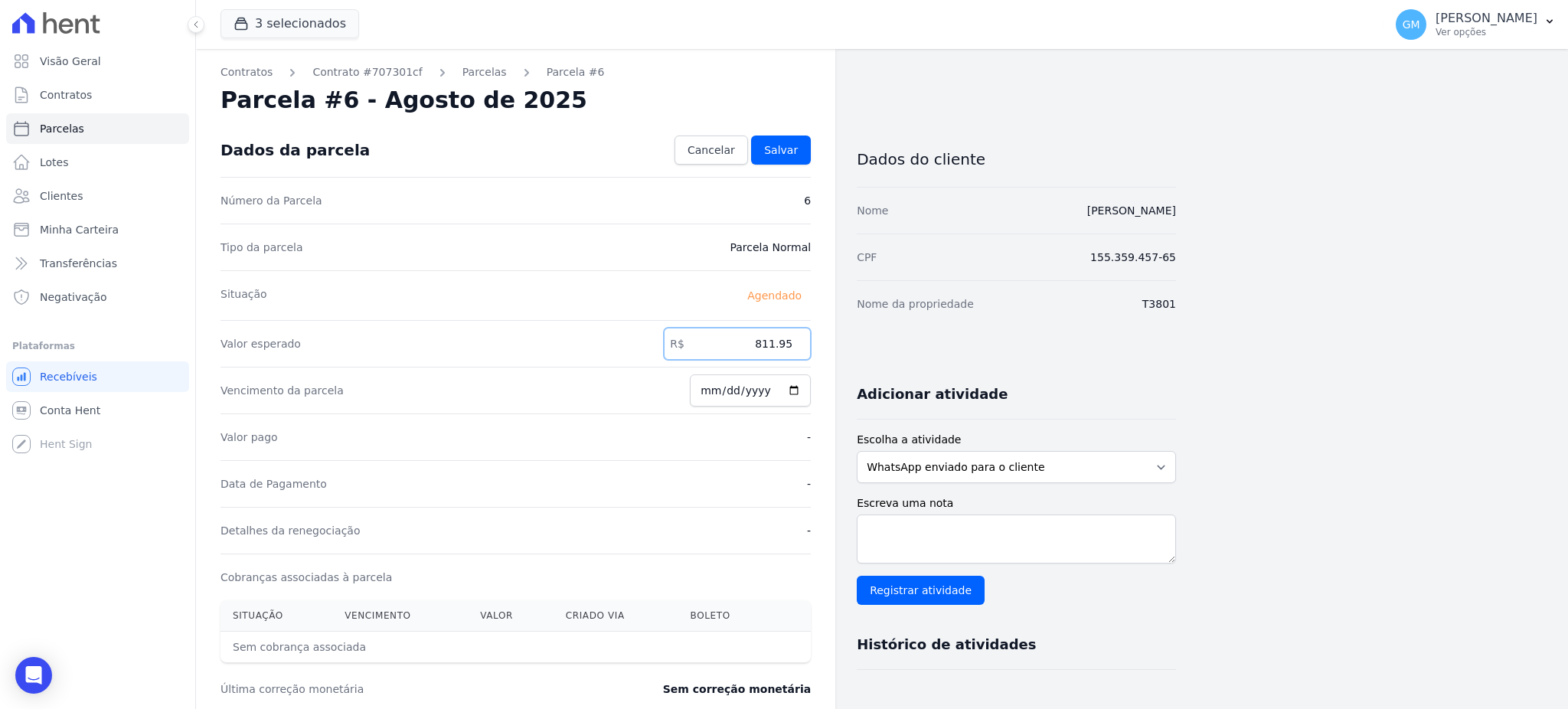
type input "811.95"
click at [799, 389] on input "2025-08-22" at bounding box center [750, 391] width 121 height 32
type input "[DATE]"
click at [784, 154] on span "Salvar" at bounding box center [781, 150] width 34 height 15
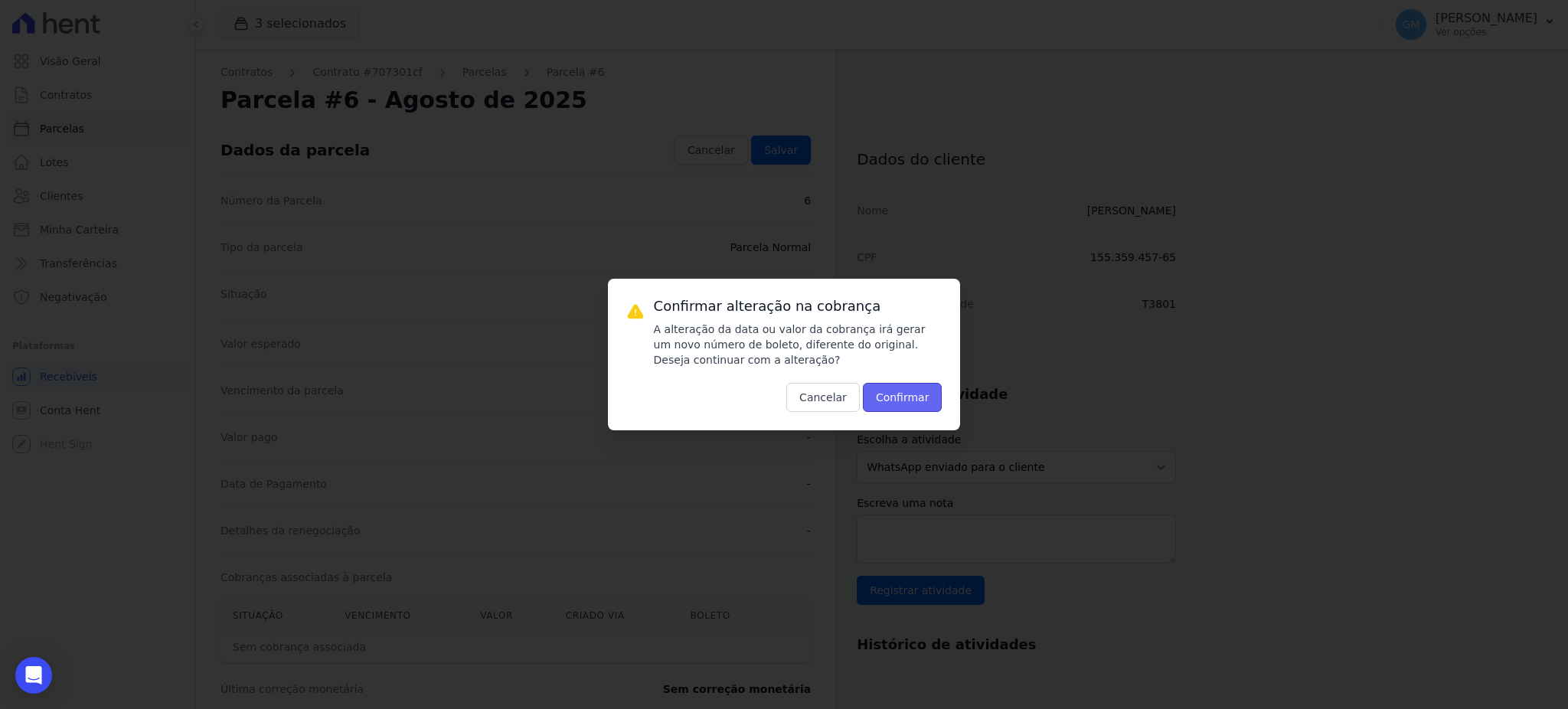
click at [879, 408] on button "Confirmar" at bounding box center [902, 397] width 80 height 29
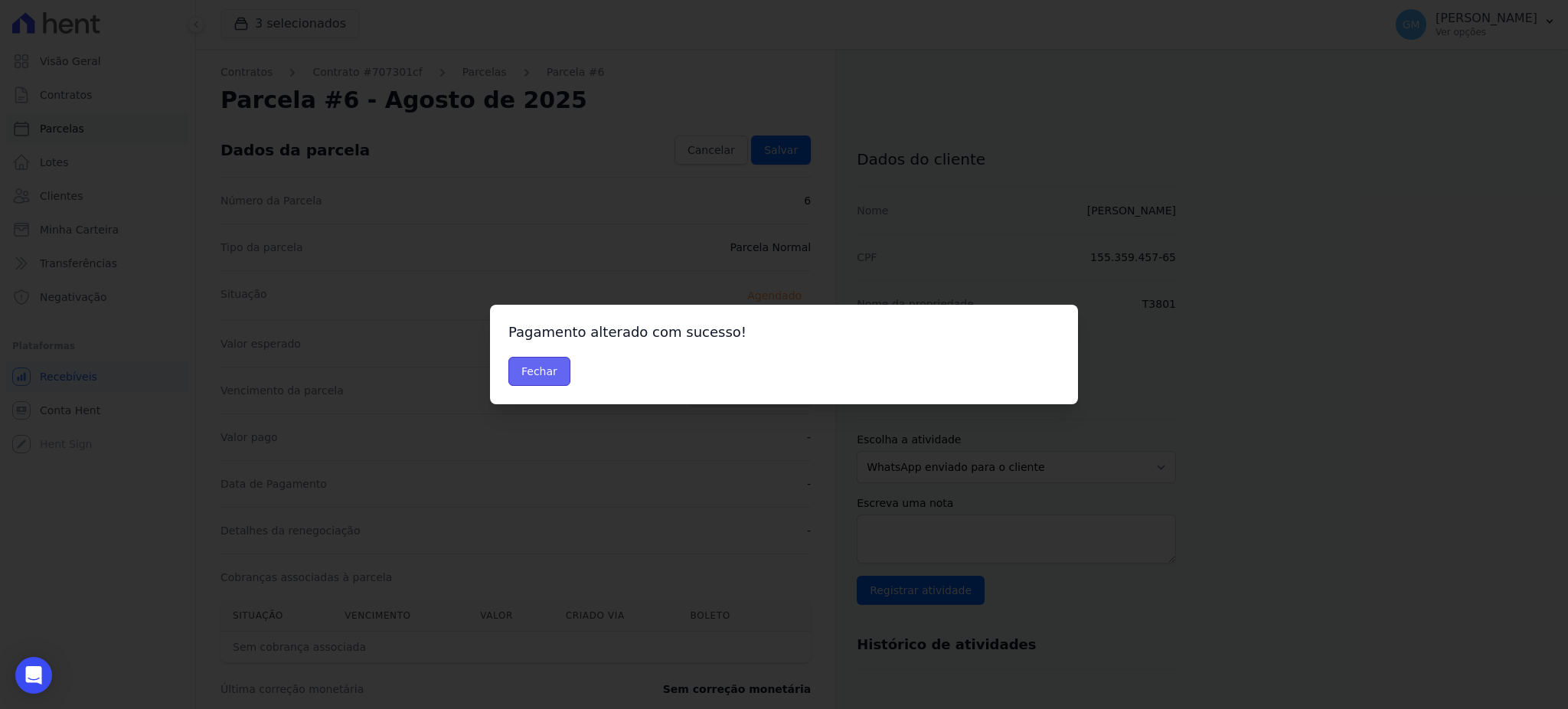
click at [516, 379] on button "Fechar" at bounding box center [539, 371] width 62 height 29
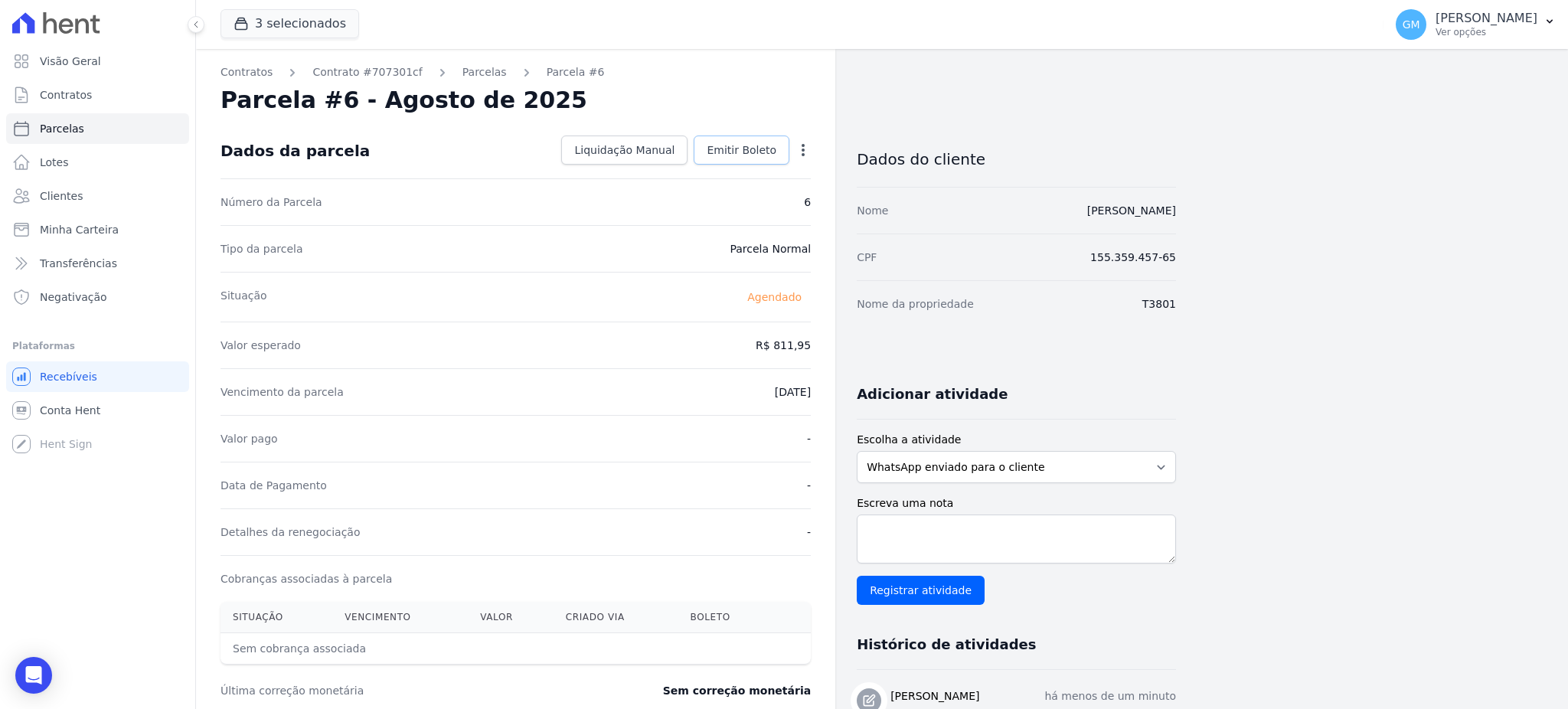
click at [758, 151] on span "Emitir Boleto" at bounding box center [742, 150] width 70 height 15
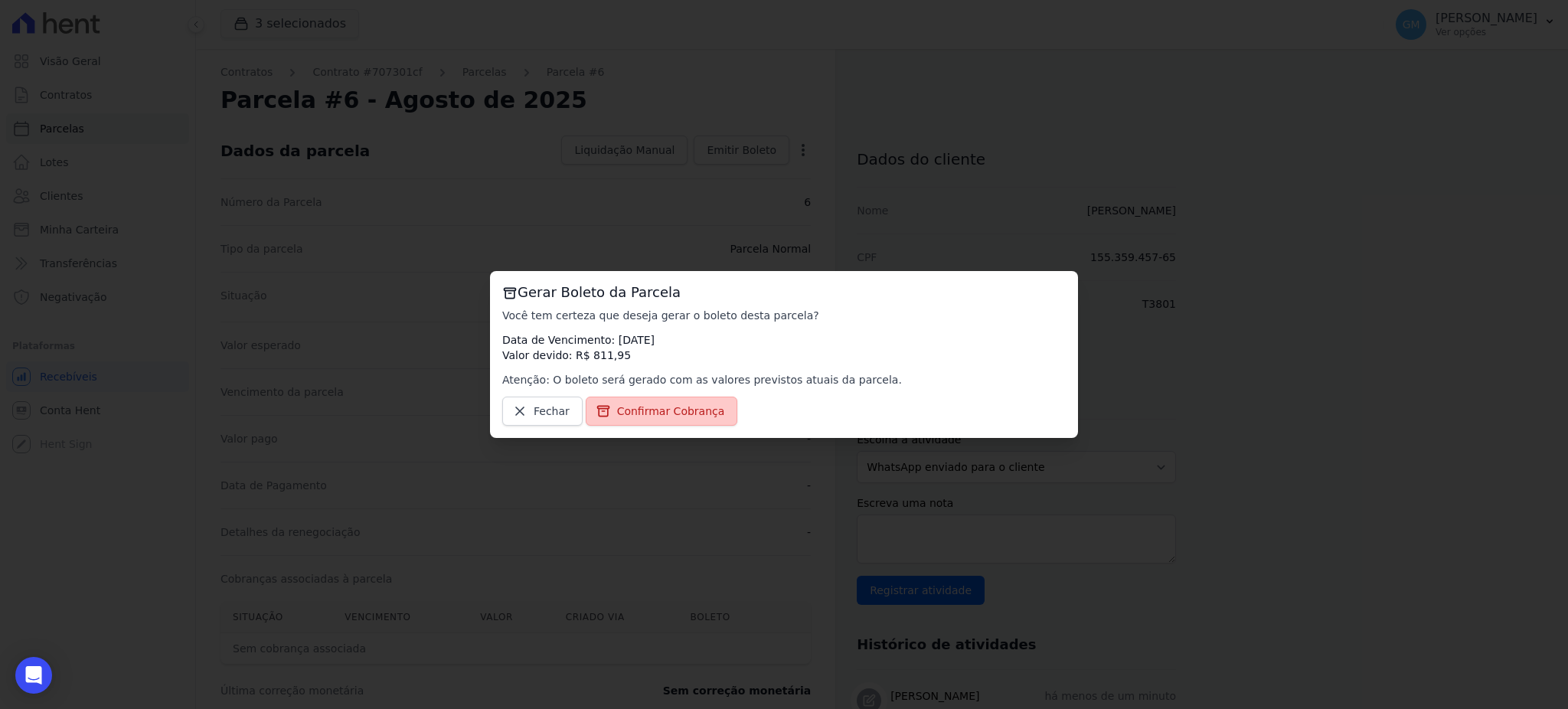
click at [659, 402] on link "Confirmar Cobrança" at bounding box center [661, 411] width 153 height 29
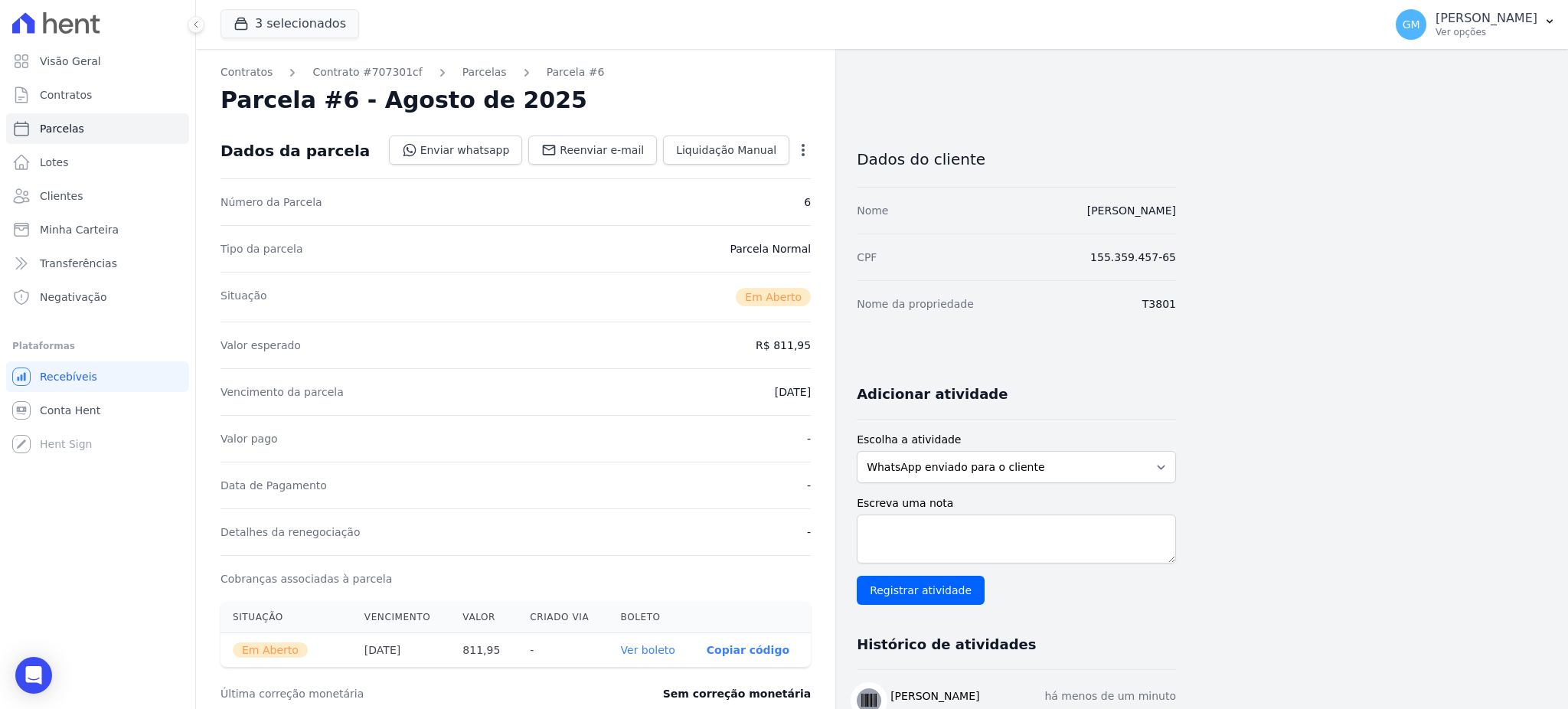
drag, startPoint x: 1164, startPoint y: 212, endPoint x: 999, endPoint y: 213, distance: 165.0
click at [999, 213] on div "Contratos Contrato #707301cf [GEOGRAPHIC_DATA] Parcela #6 Parcela #6 - Agosto d…" at bounding box center [870, 542] width 1348 height 988
copy link "[PERSON_NAME]"
click at [99, 188] on link "Clientes" at bounding box center [98, 195] width 183 height 31
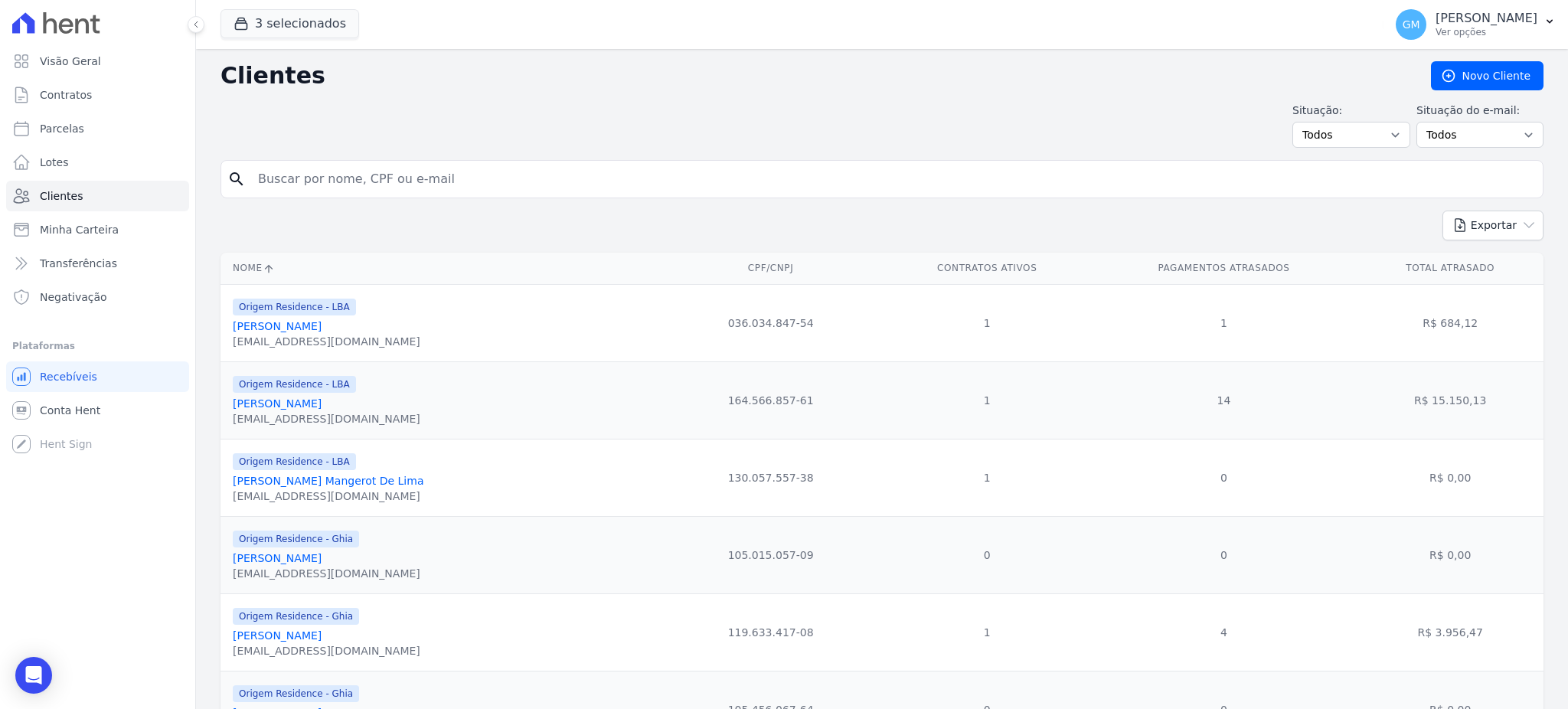
click at [420, 200] on form "search" at bounding box center [881, 184] width 1323 height 51
click at [418, 189] on input "search" at bounding box center [893, 178] width 1288 height 31
paste input "[PERSON_NAME]"
type input "[PERSON_NAME]"
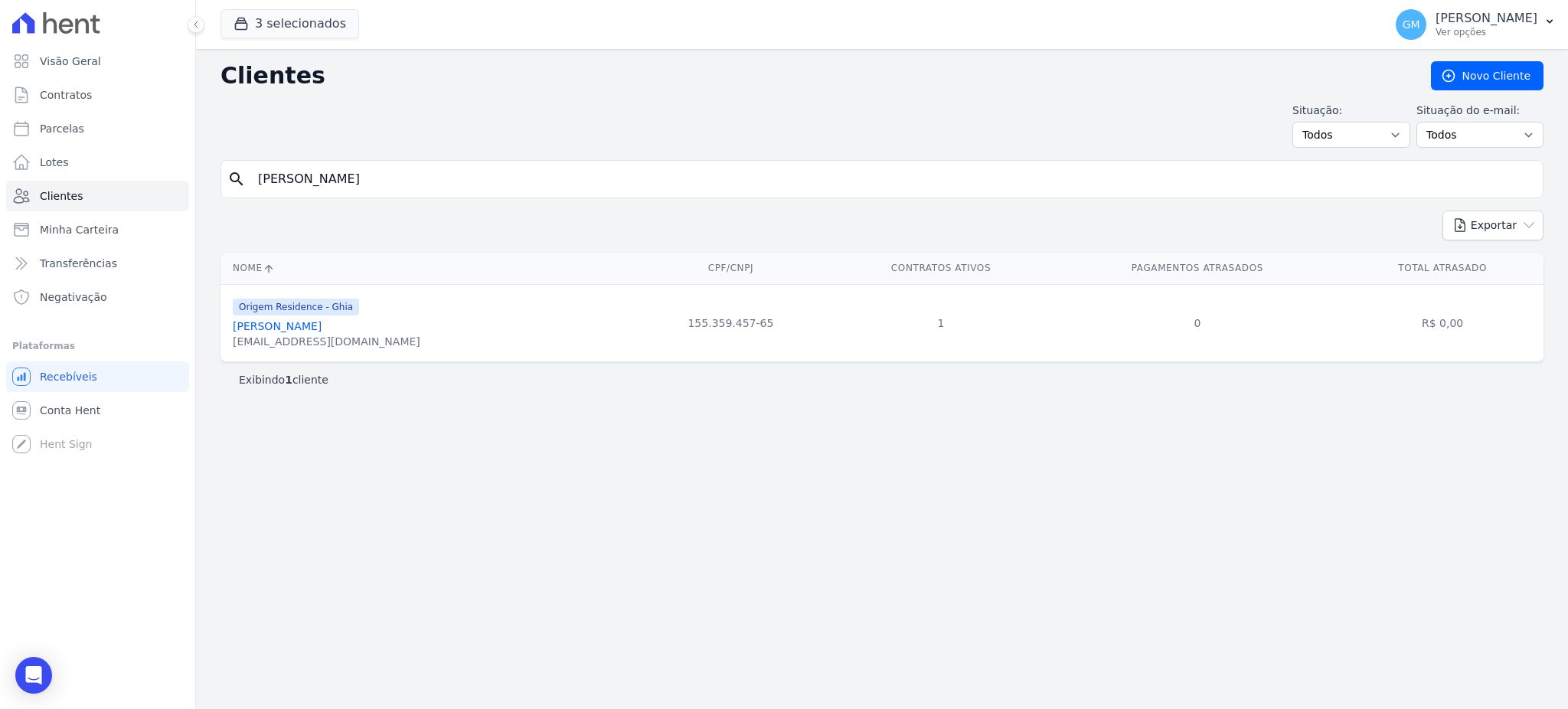
click at [322, 329] on link "[PERSON_NAME]" at bounding box center [276, 326] width 89 height 12
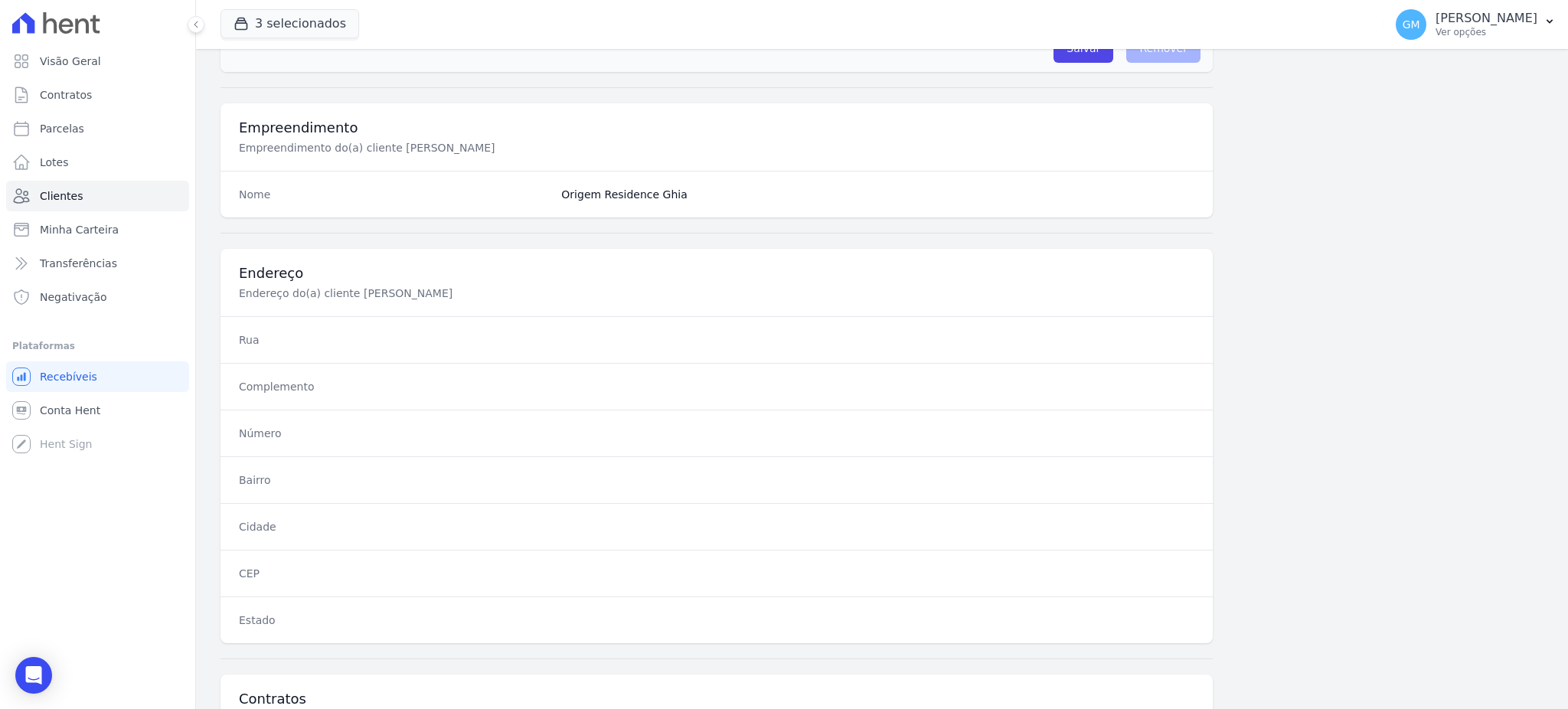
scroll to position [724, 0]
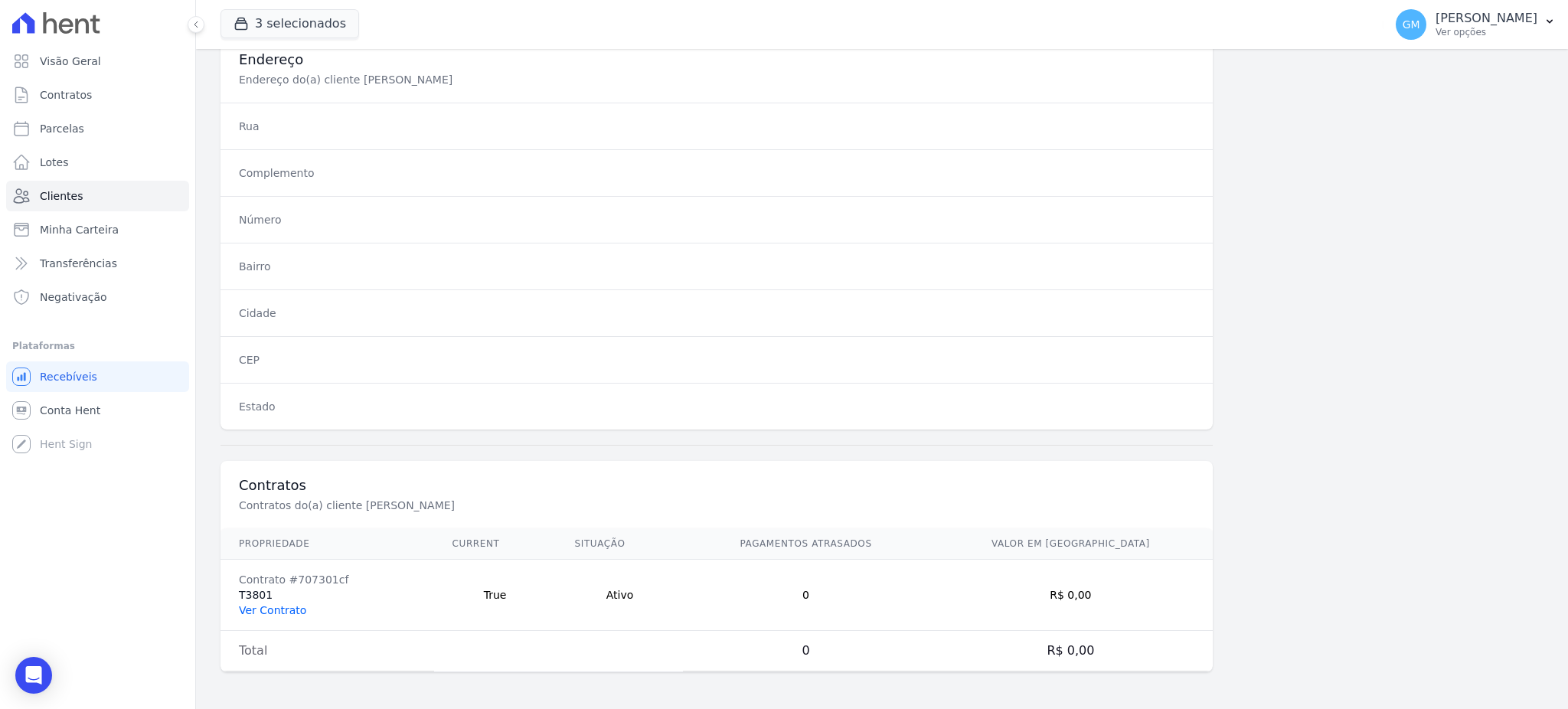
click at [278, 607] on link "Ver Contrato" at bounding box center [273, 610] width 68 height 12
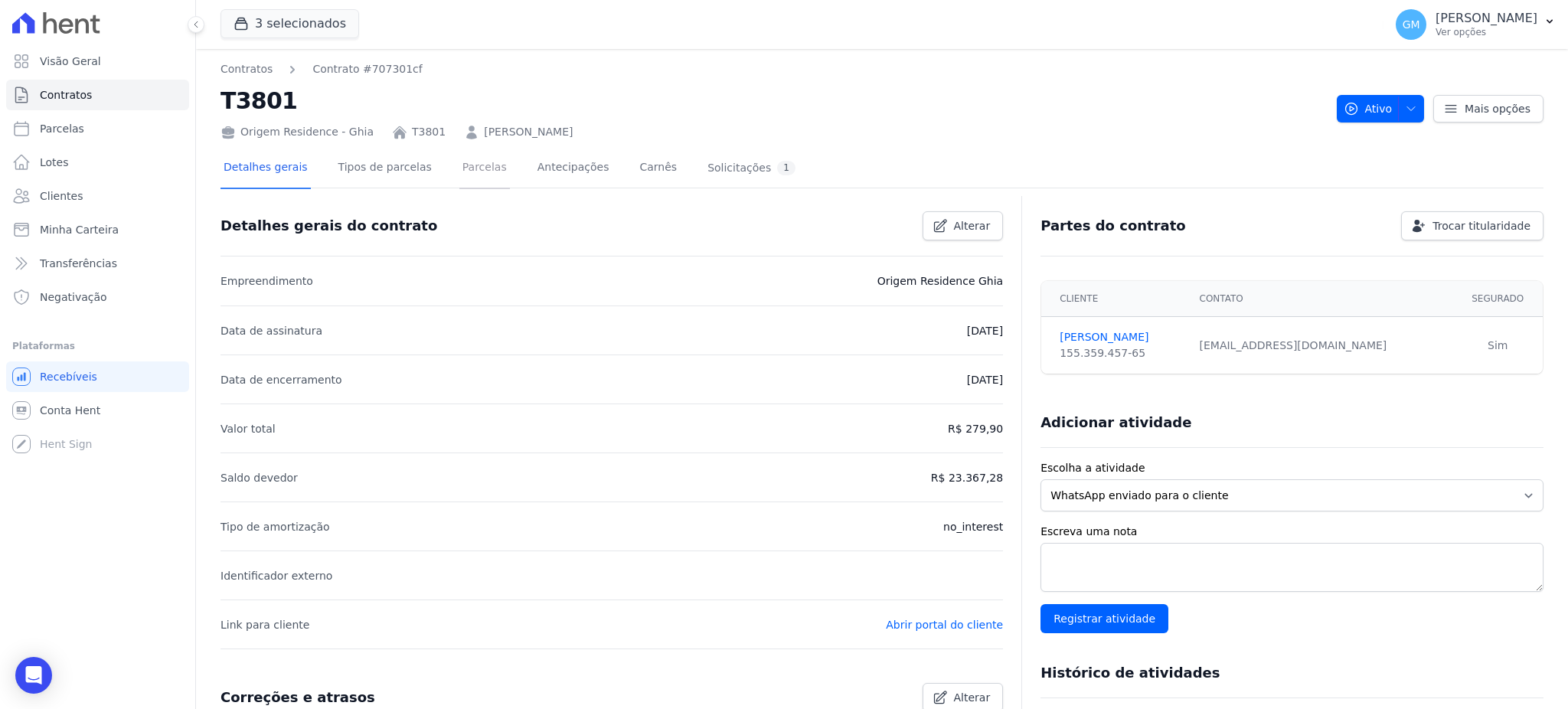
click at [460, 164] on link "Parcelas" at bounding box center [484, 169] width 51 height 41
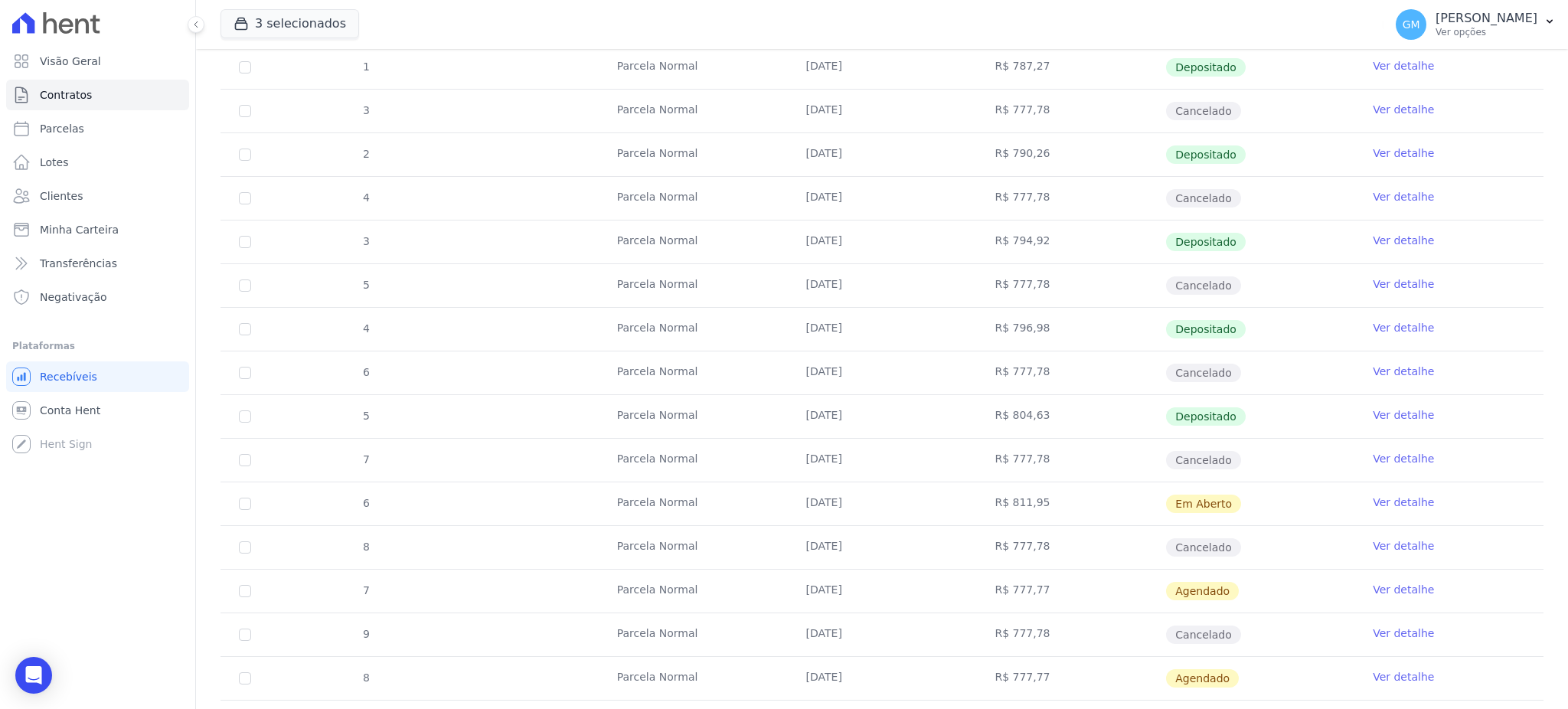
scroll to position [510, 0]
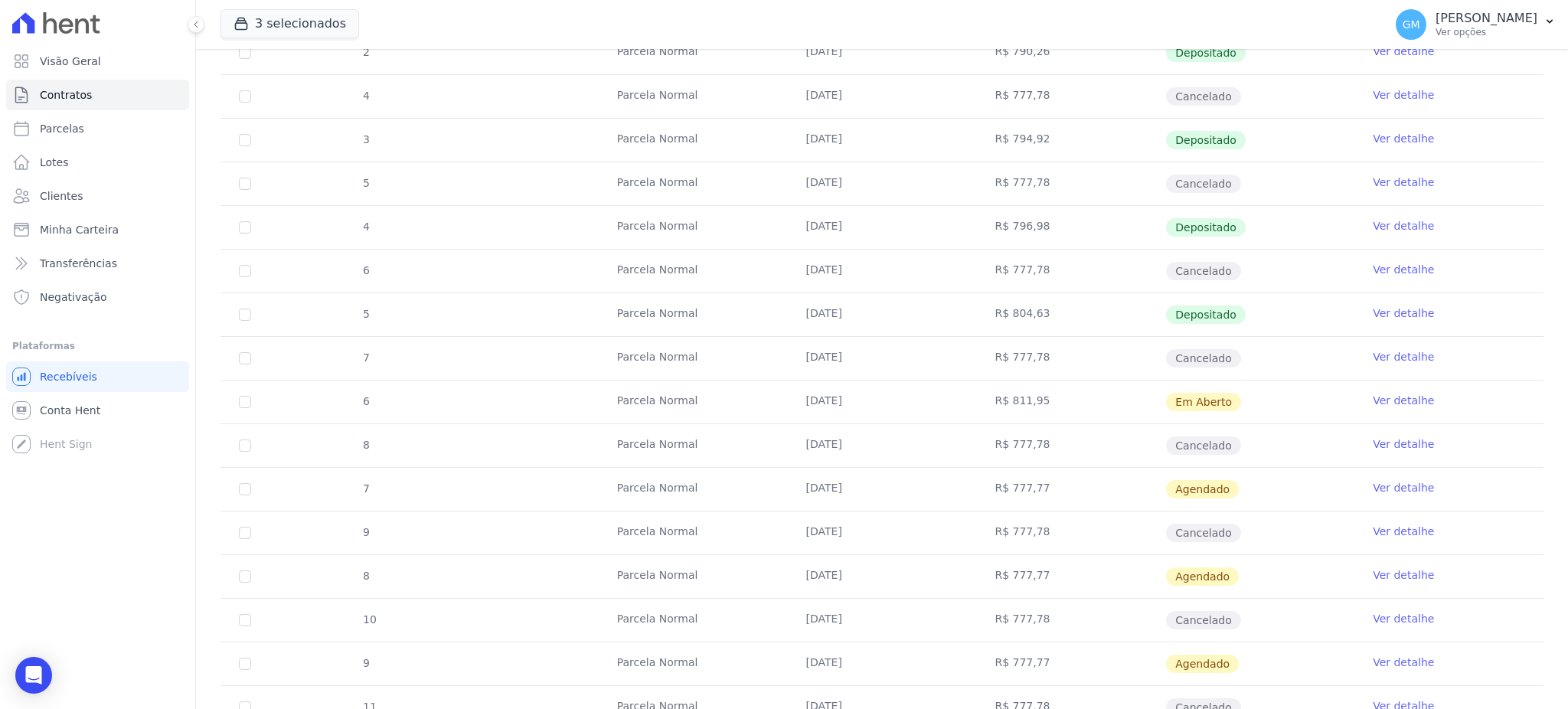
drag, startPoint x: 1055, startPoint y: 405, endPoint x: 755, endPoint y: 402, distance: 300.0
click at [755, 402] on tr "6 [GEOGRAPHIC_DATA] [DATE] R$ 811,95 Em [GEOGRAPHIC_DATA] Ver detalhe" at bounding box center [881, 402] width 1323 height 44
click at [124, 194] on link "Clientes" at bounding box center [98, 195] width 183 height 31
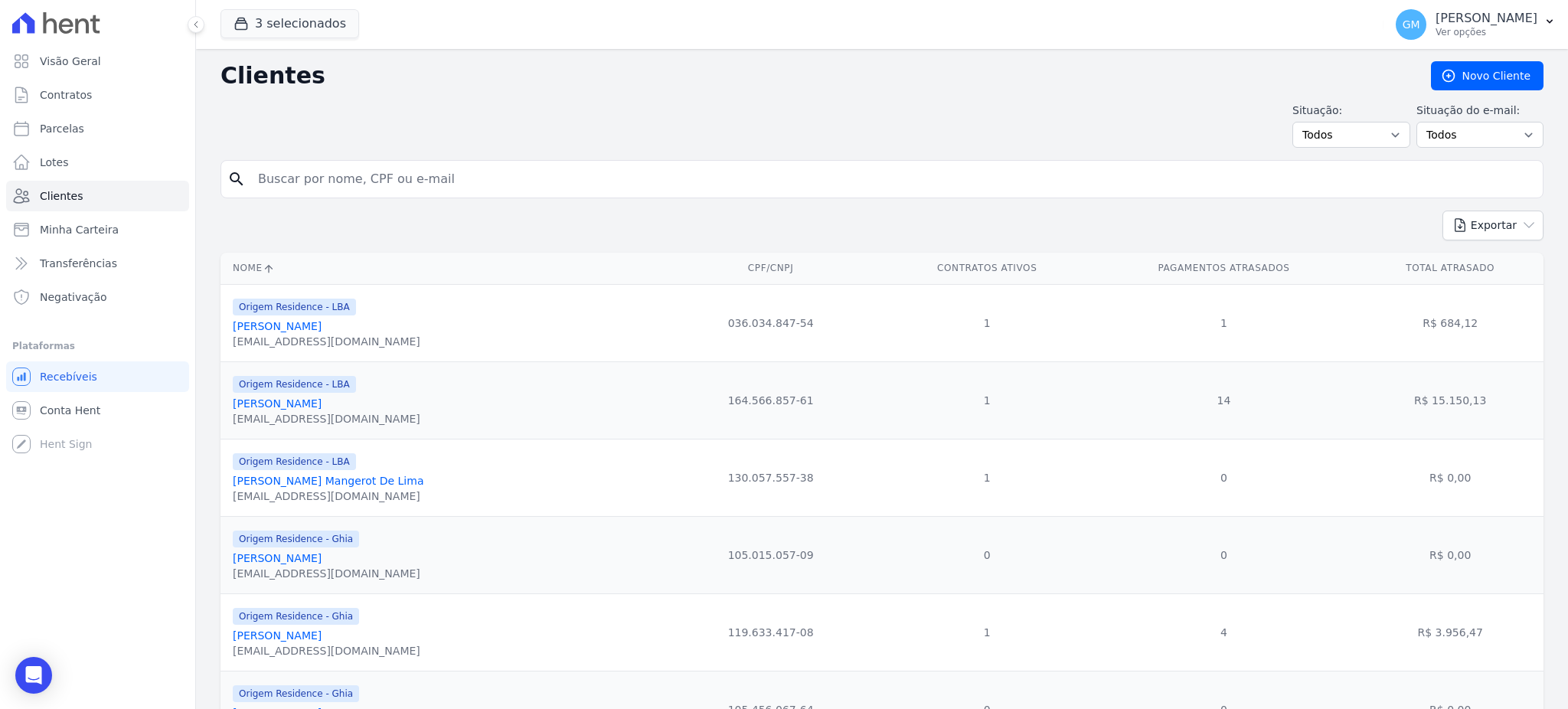
click at [331, 182] on input "search" at bounding box center [893, 178] width 1288 height 31
type input "diego de carvalho"
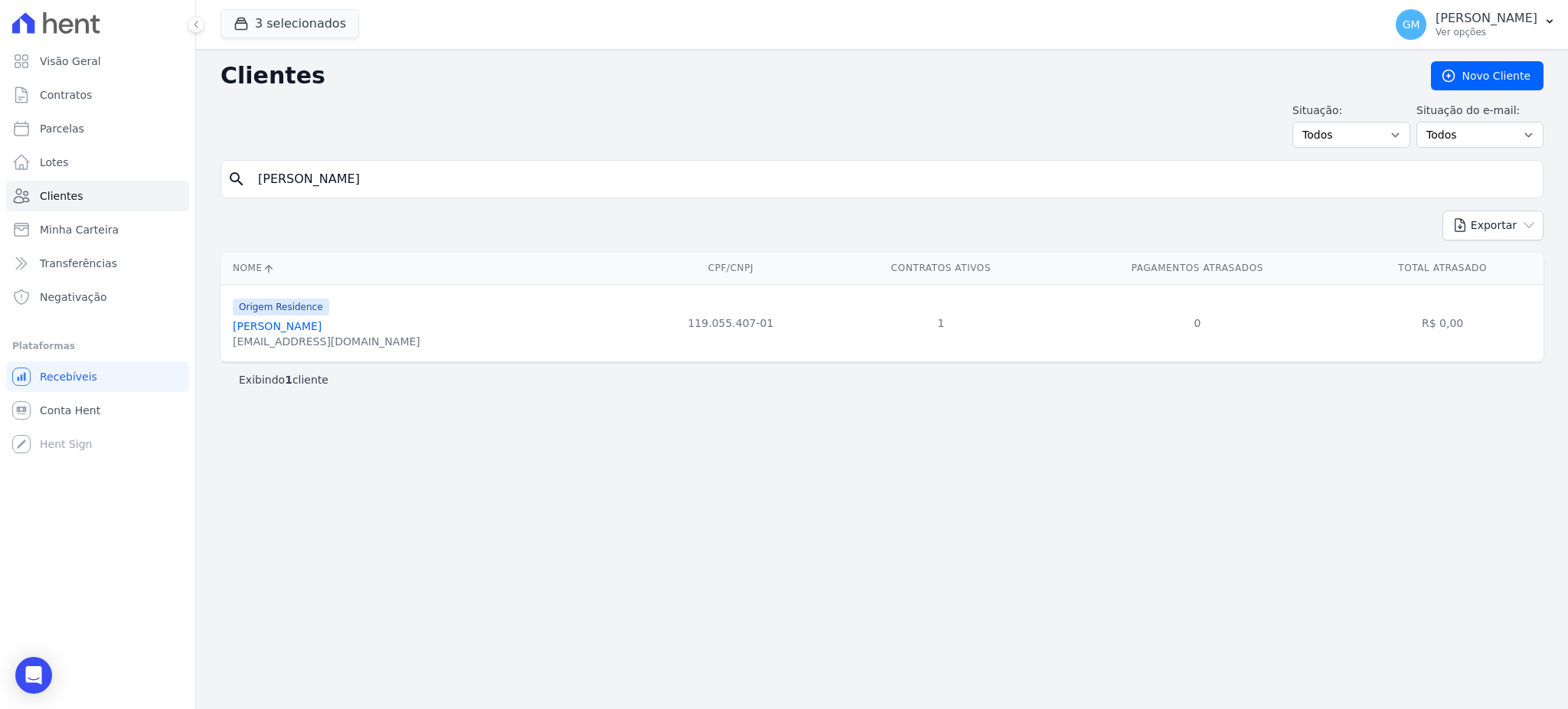
click at [322, 326] on link "Diego De Carvalho Costa" at bounding box center [276, 326] width 89 height 12
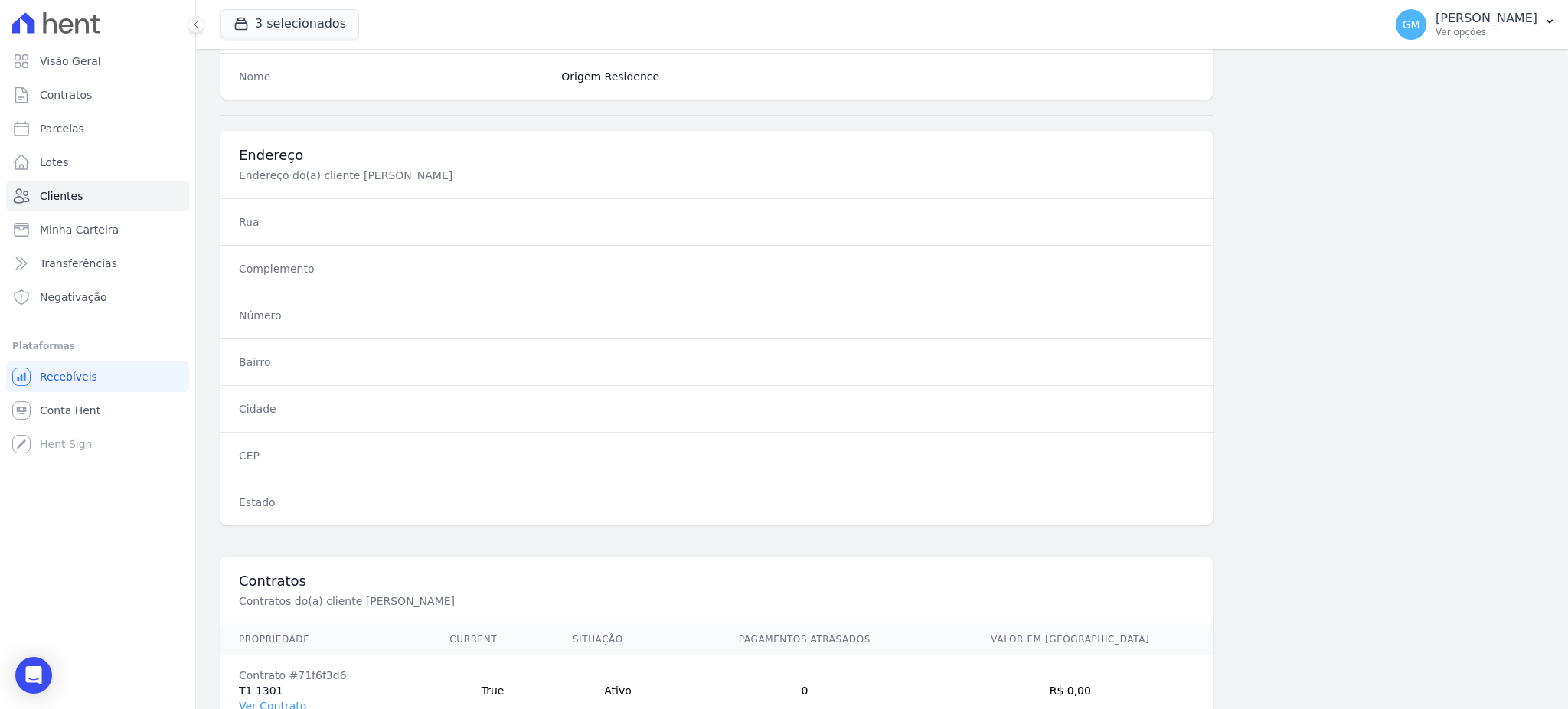
scroll to position [724, 0]
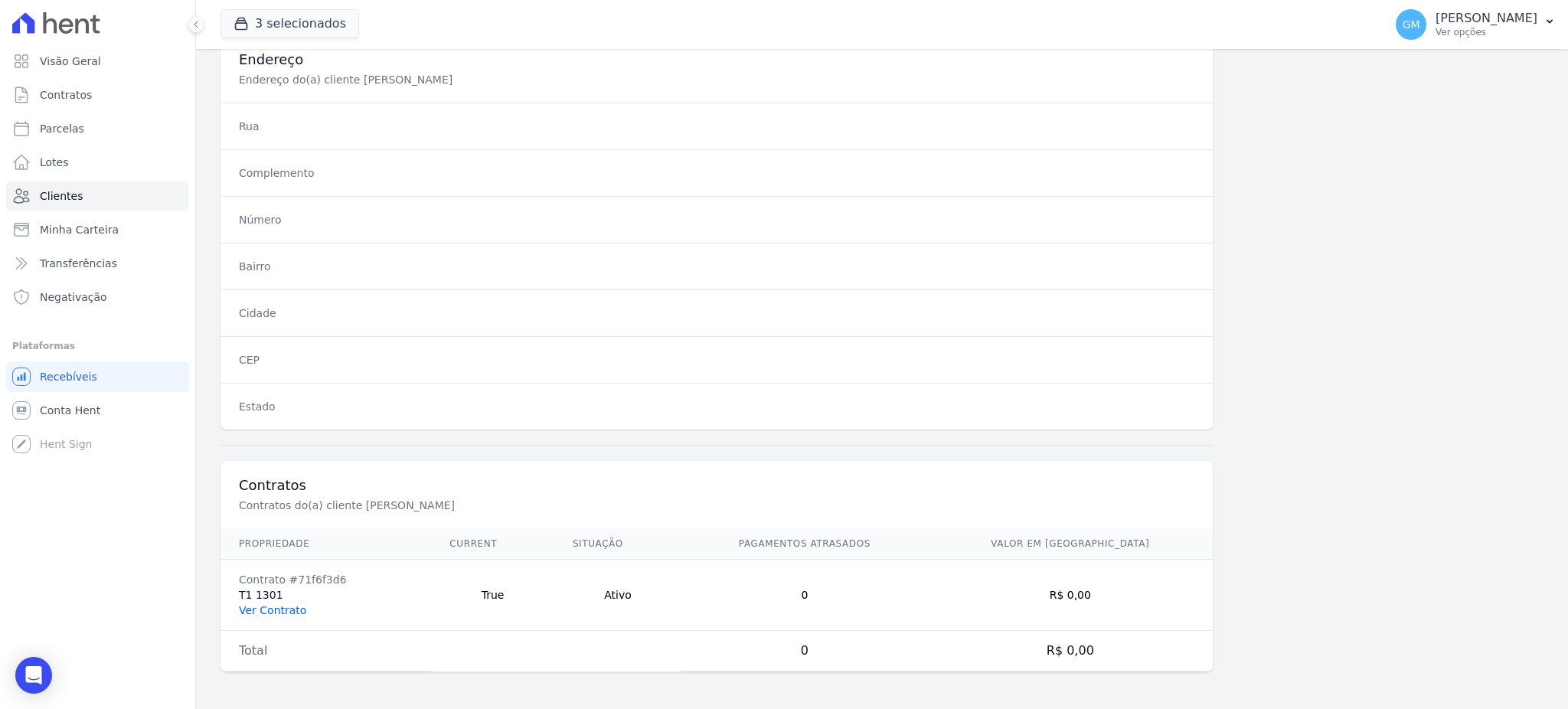
click at [278, 608] on link "Ver Contrato" at bounding box center [273, 610] width 68 height 12
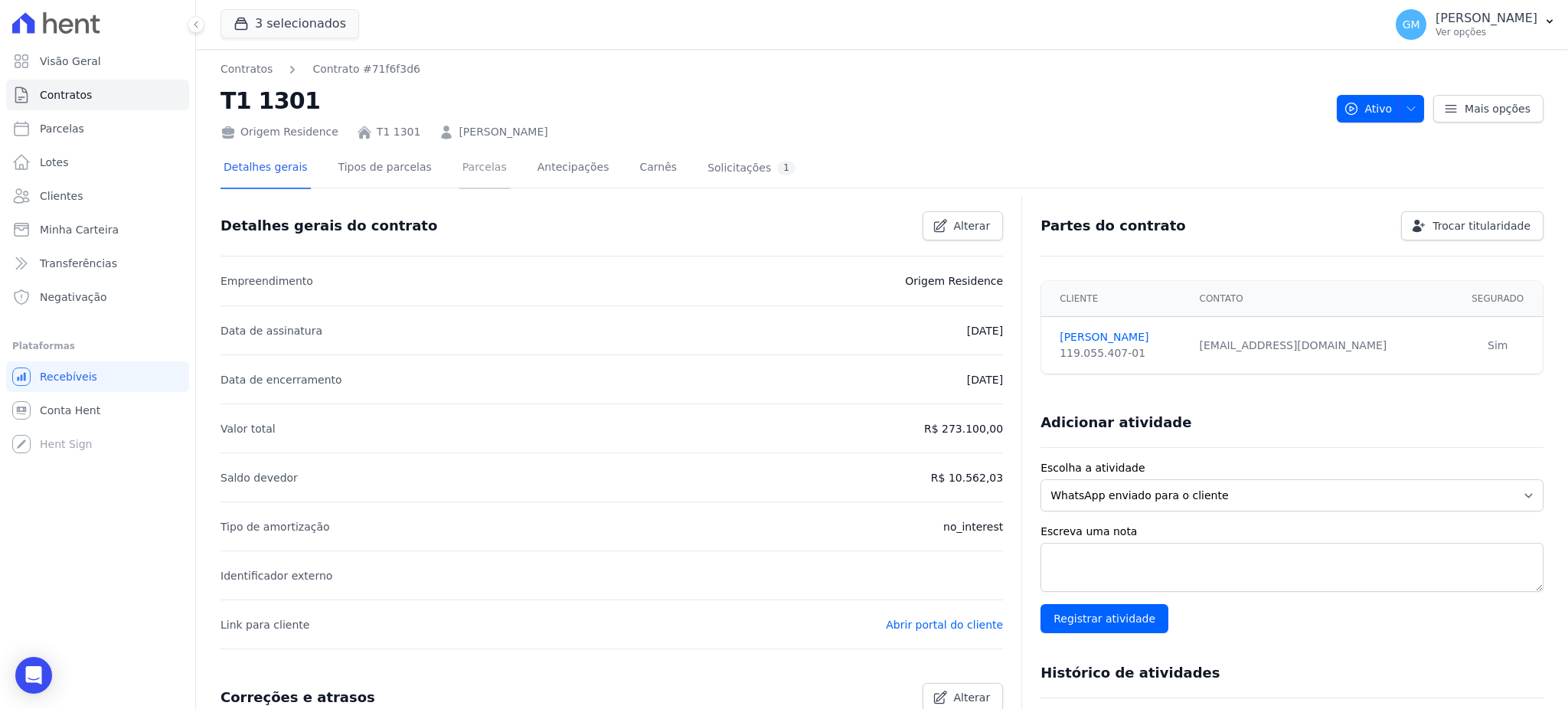
click at [467, 173] on link "Parcelas" at bounding box center [484, 169] width 51 height 41
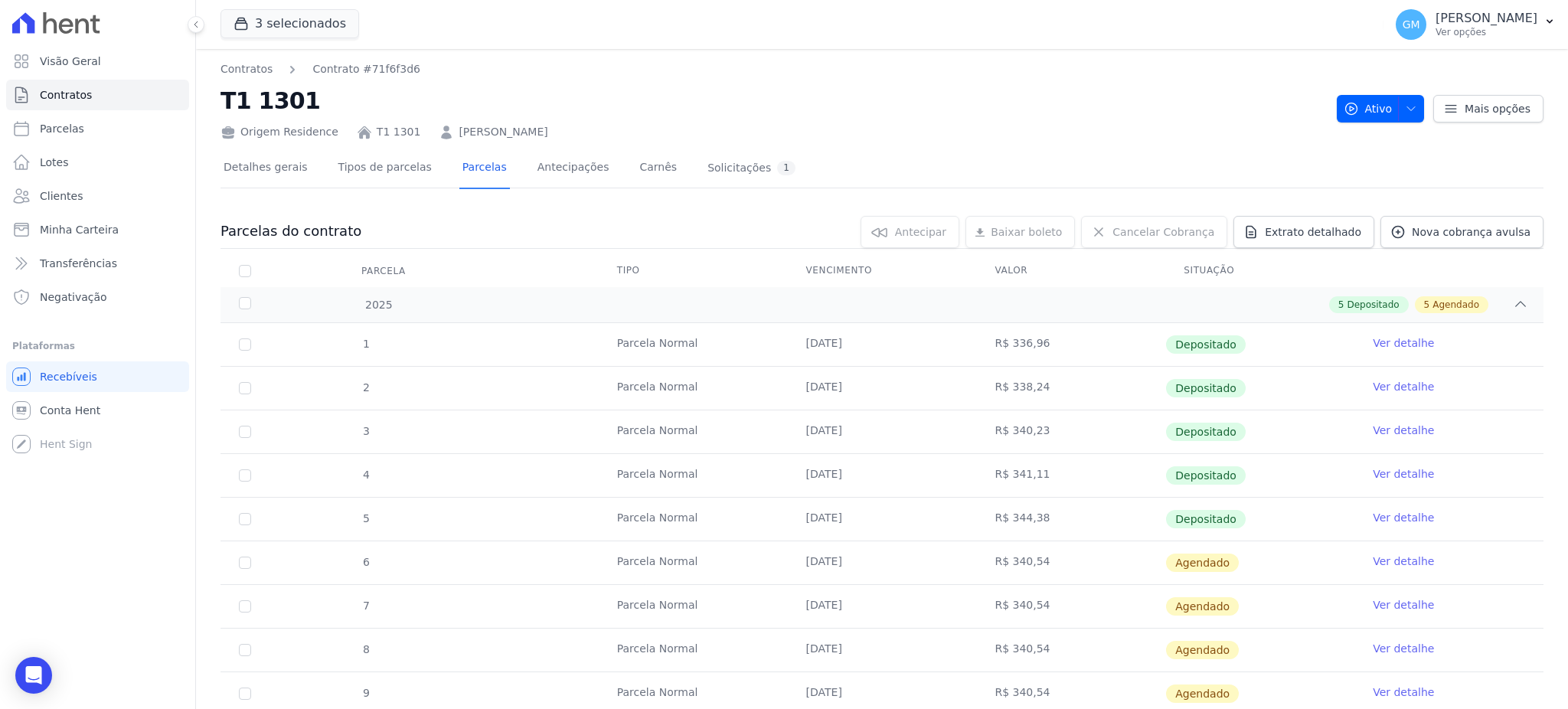
scroll to position [102, 0]
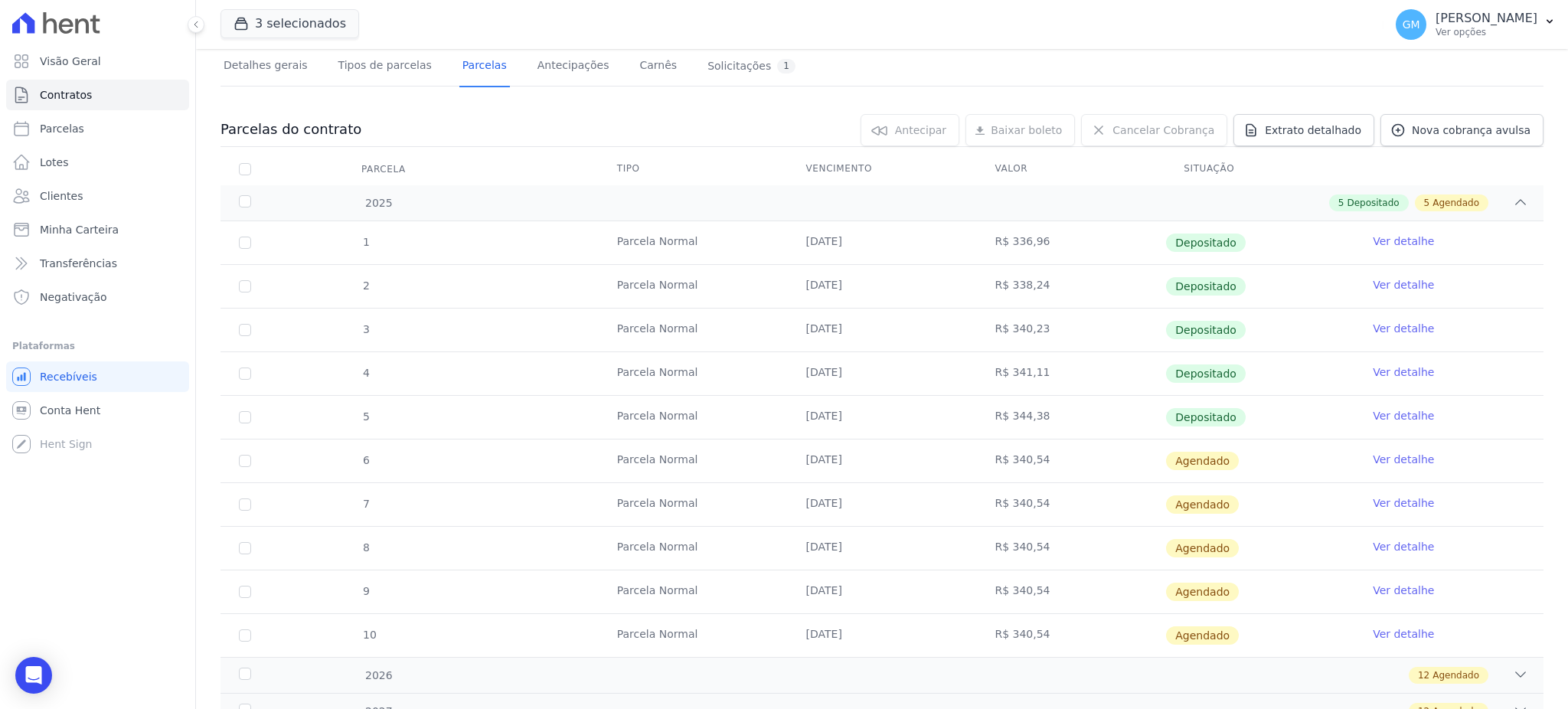
drag, startPoint x: 1275, startPoint y: 415, endPoint x: 744, endPoint y: 427, distance: 531.1
click at [744, 427] on tr "5 Parcela Normal 20/07/2025 R$ 344,38 Depositado Ver detalhe" at bounding box center [881, 417] width 1323 height 44
click at [1380, 410] on link "Ver detalhe" at bounding box center [1403, 415] width 61 height 15
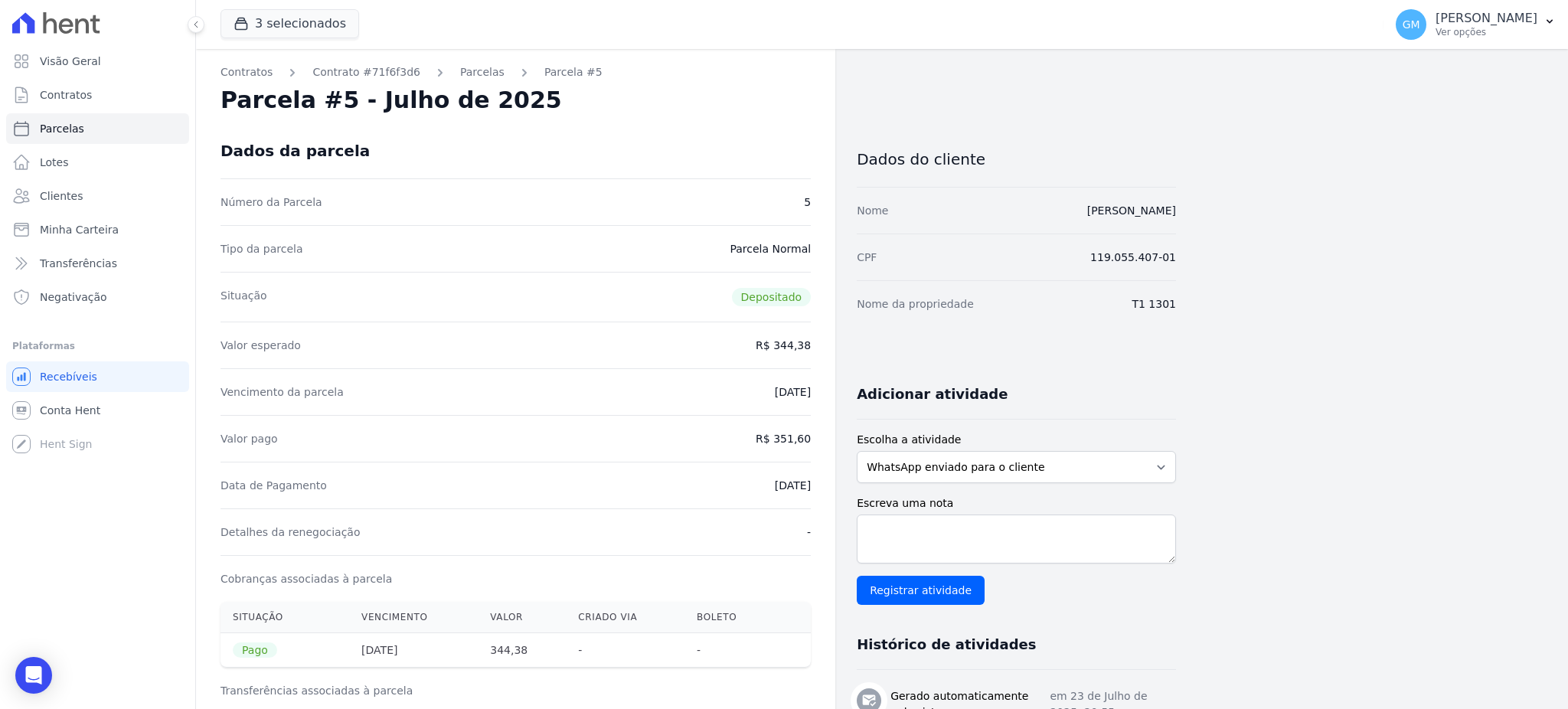
click at [641, 255] on div "Tipo da parcela Parcela Normal" at bounding box center [515, 248] width 590 height 47
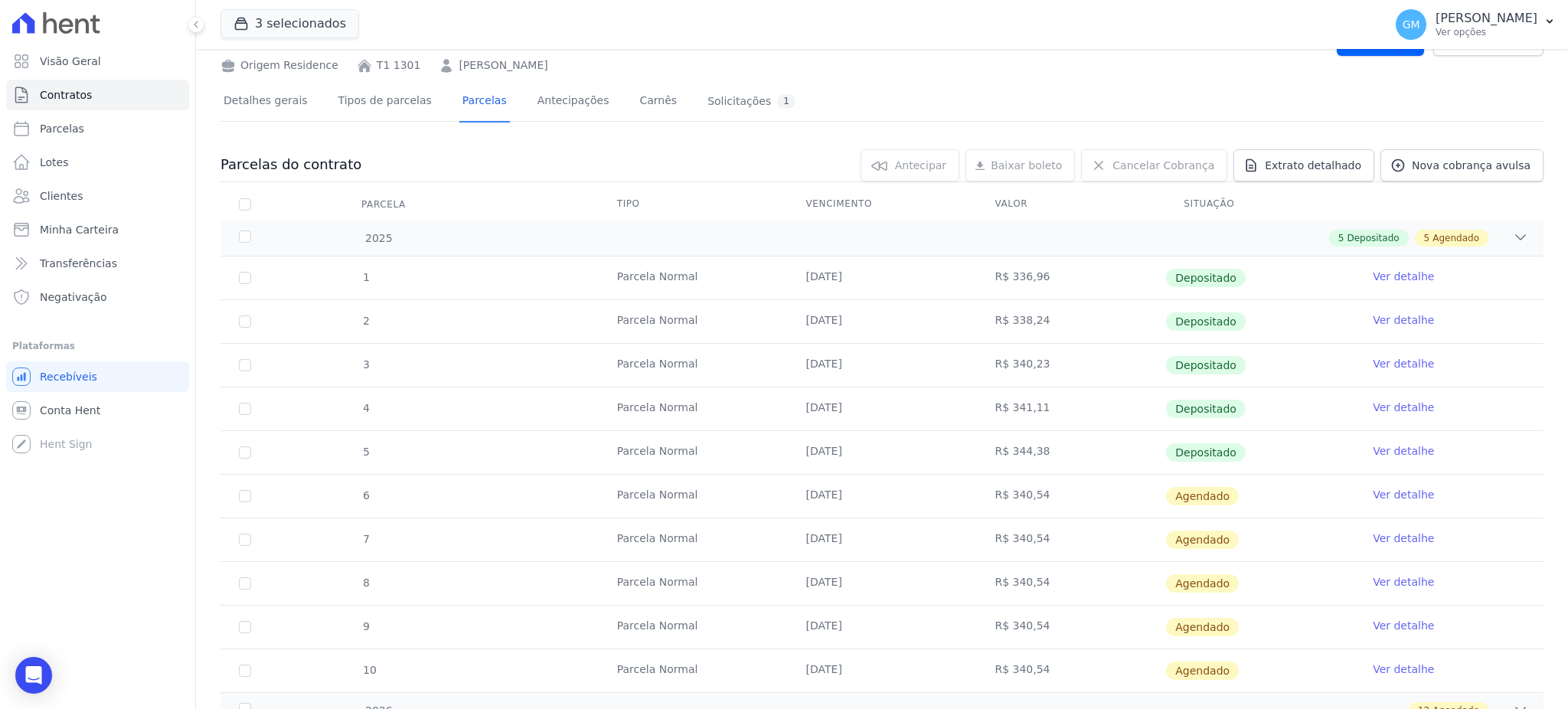
scroll to position [102, 0]
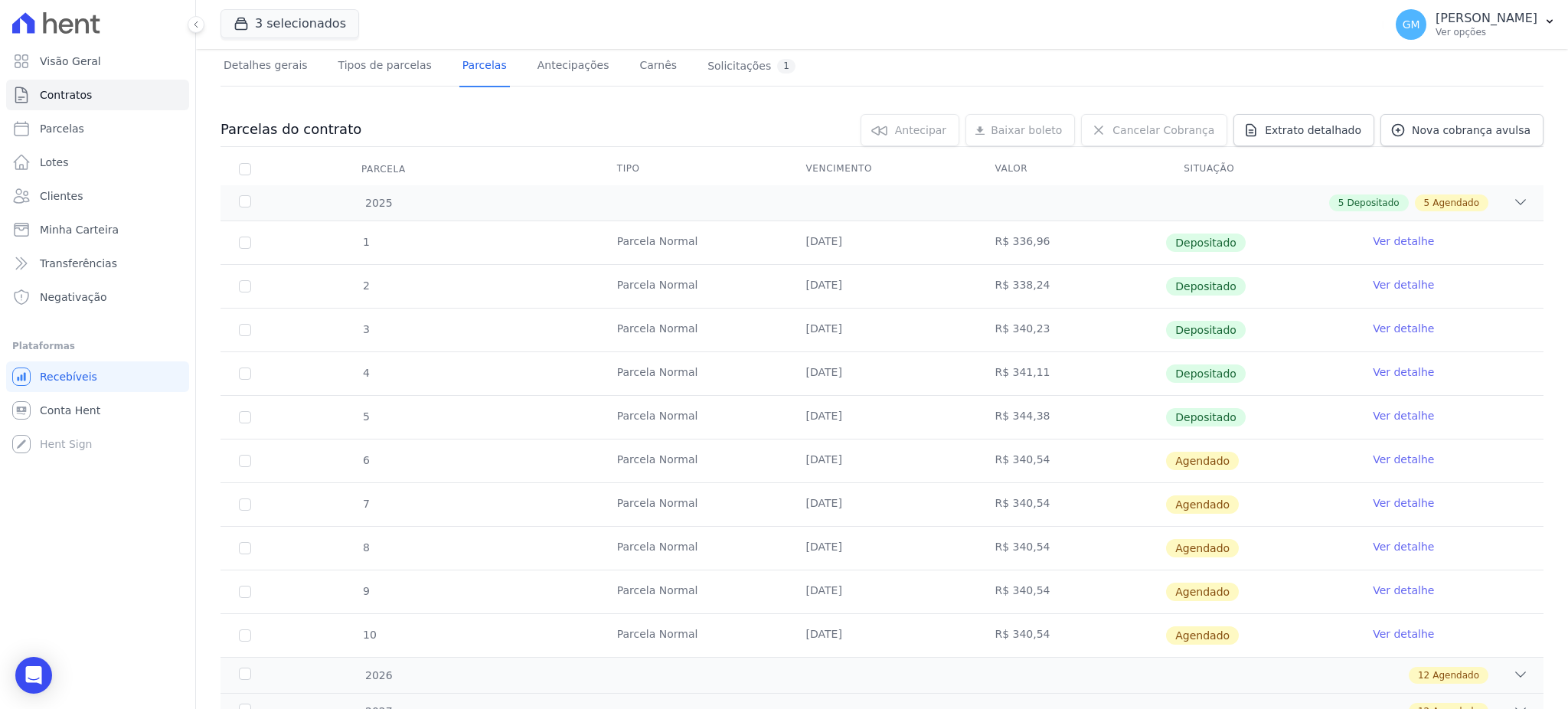
click at [1385, 457] on link "Ver detalhe" at bounding box center [1403, 459] width 61 height 15
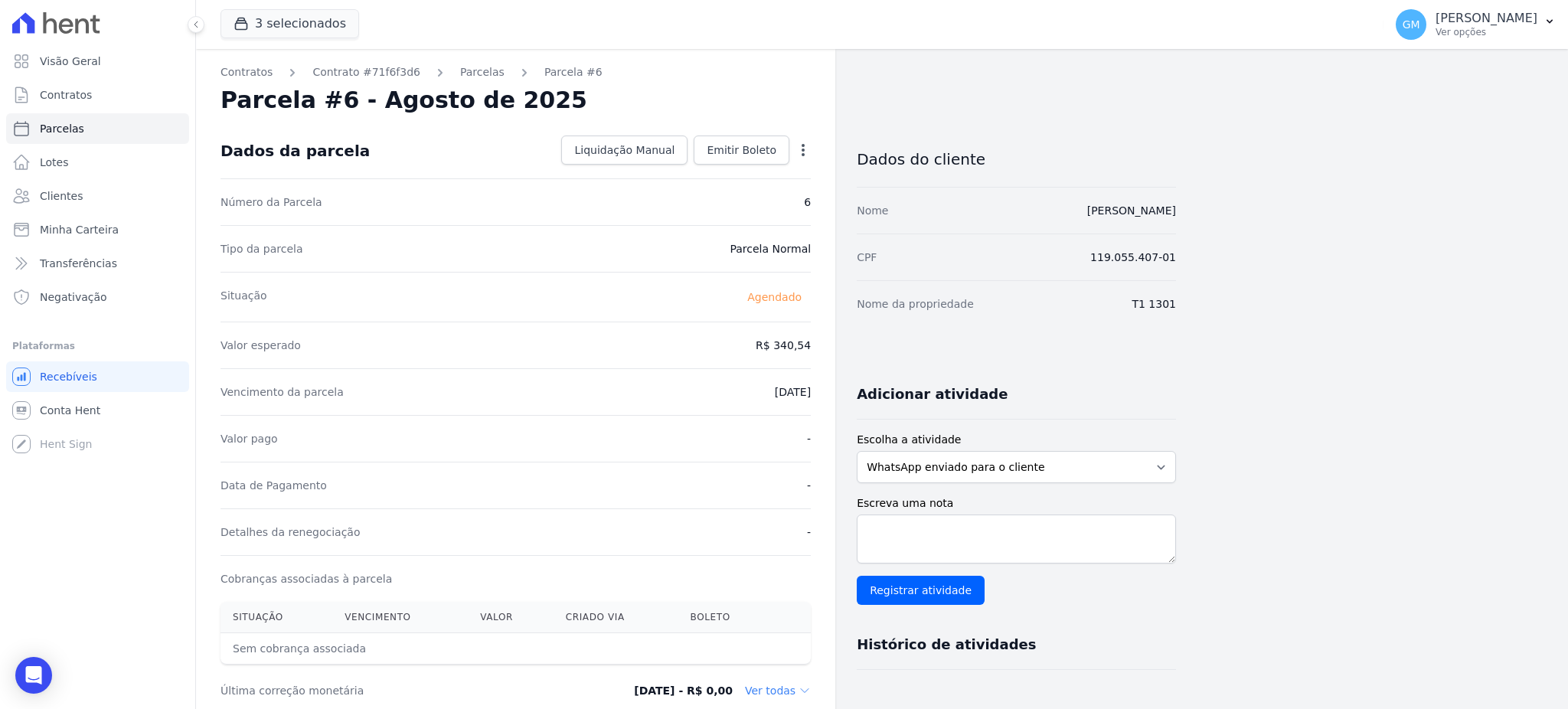
click at [796, 144] on icon "button" at bounding box center [802, 150] width 15 height 15
click at [757, 159] on link "Alterar" at bounding box center [737, 171] width 135 height 28
drag, startPoint x: 750, startPoint y: 337, endPoint x: 827, endPoint y: 341, distance: 77.1
click at [827, 341] on div "Contratos Contrato #71f6f3d6 Parcelas Parcela #6 Parcela #6 - Agosto de 2025 Co…" at bounding box center [515, 540] width 639 height 983
paste input "7.51"
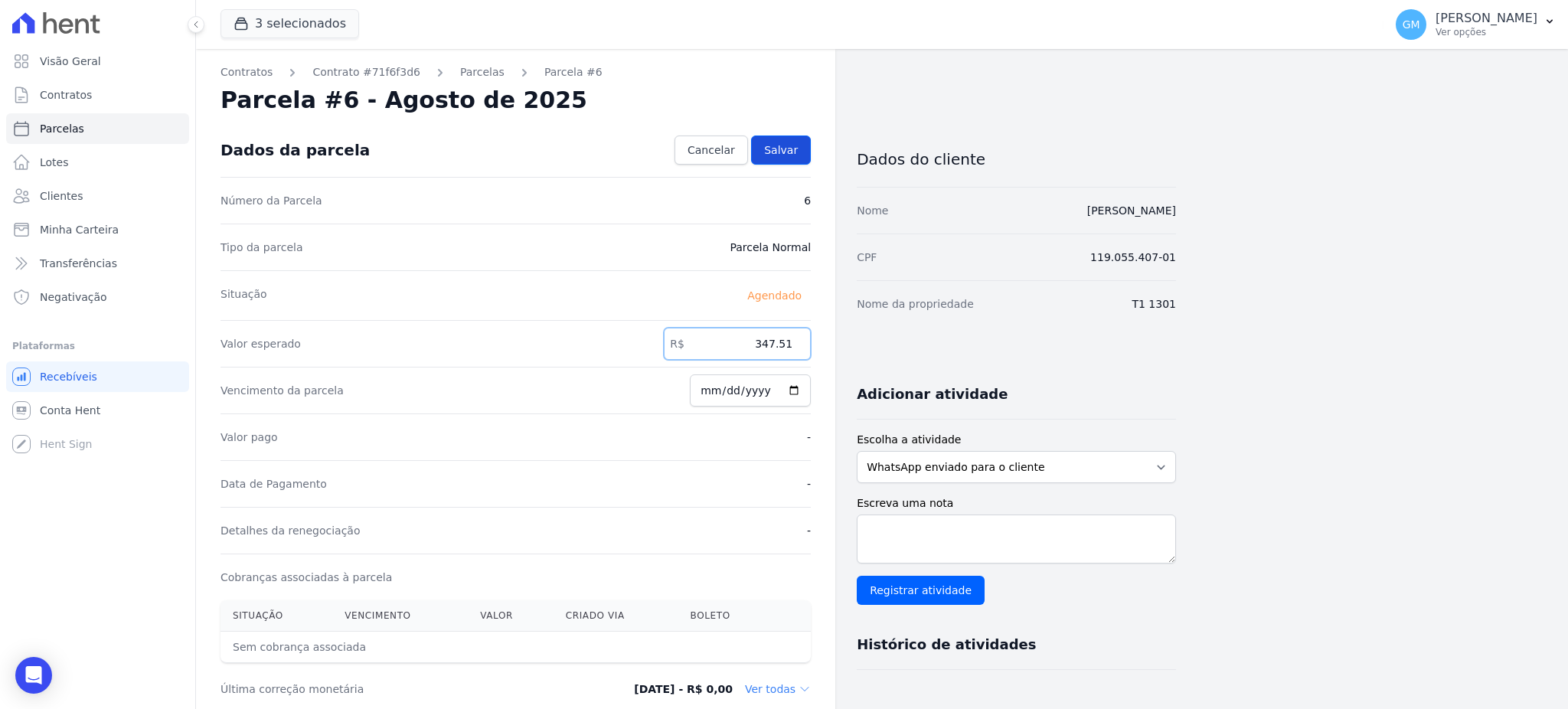
type input "347.51"
click at [788, 155] on span "Salvar" at bounding box center [781, 150] width 34 height 15
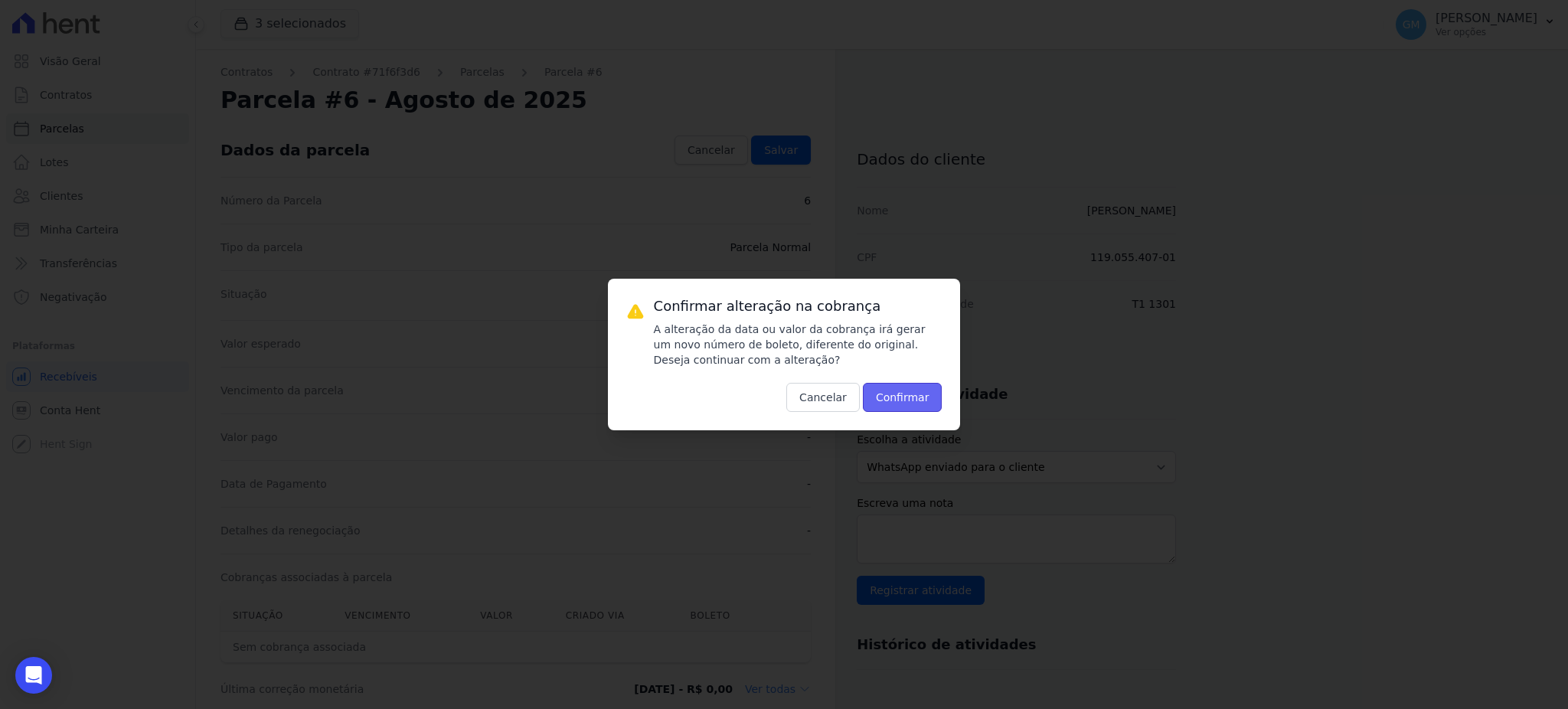
click at [902, 399] on button "Confirmar" at bounding box center [902, 397] width 80 height 29
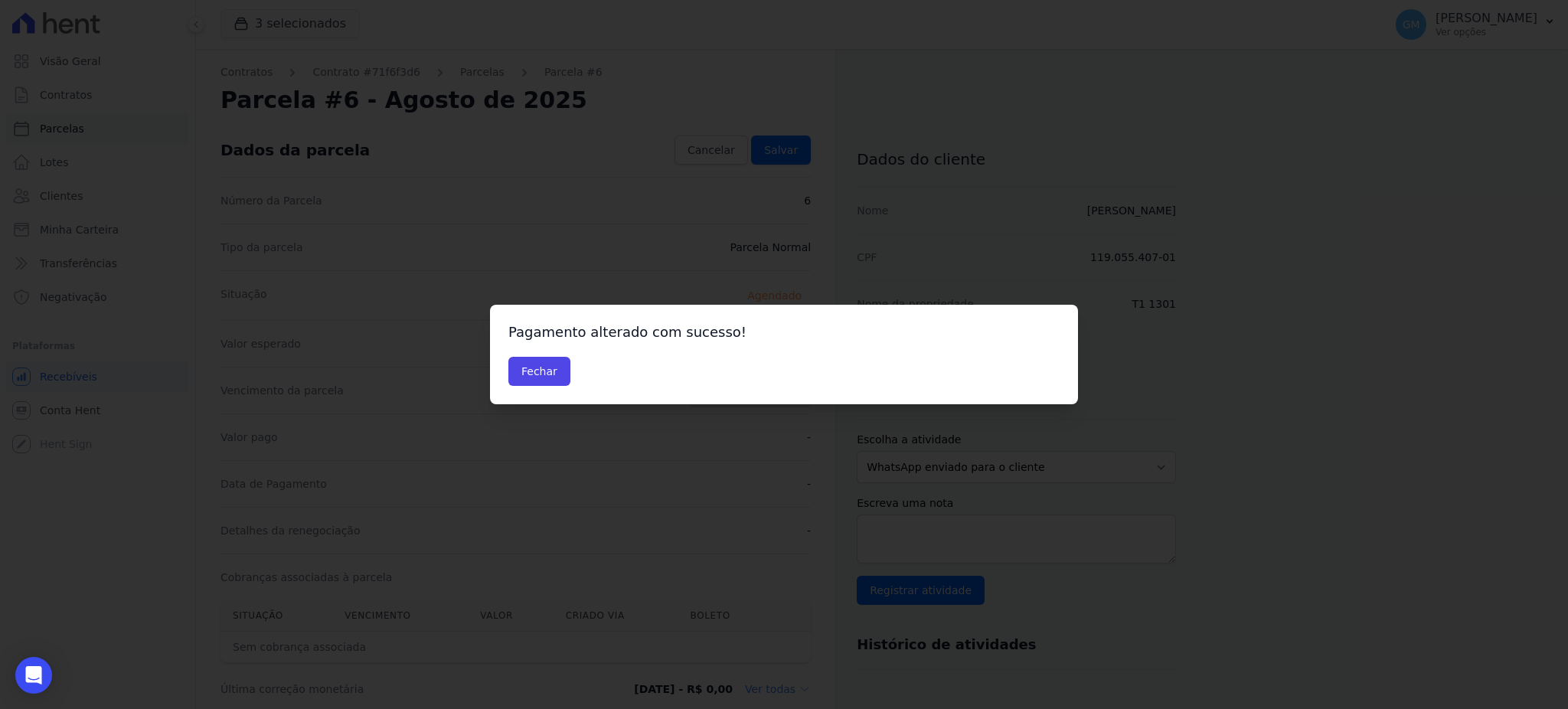
click at [539, 354] on div "Pagamento alterado com sucesso! Fechar" at bounding box center [784, 355] width 588 height 100
click at [537, 371] on button "Fechar" at bounding box center [539, 371] width 62 height 29
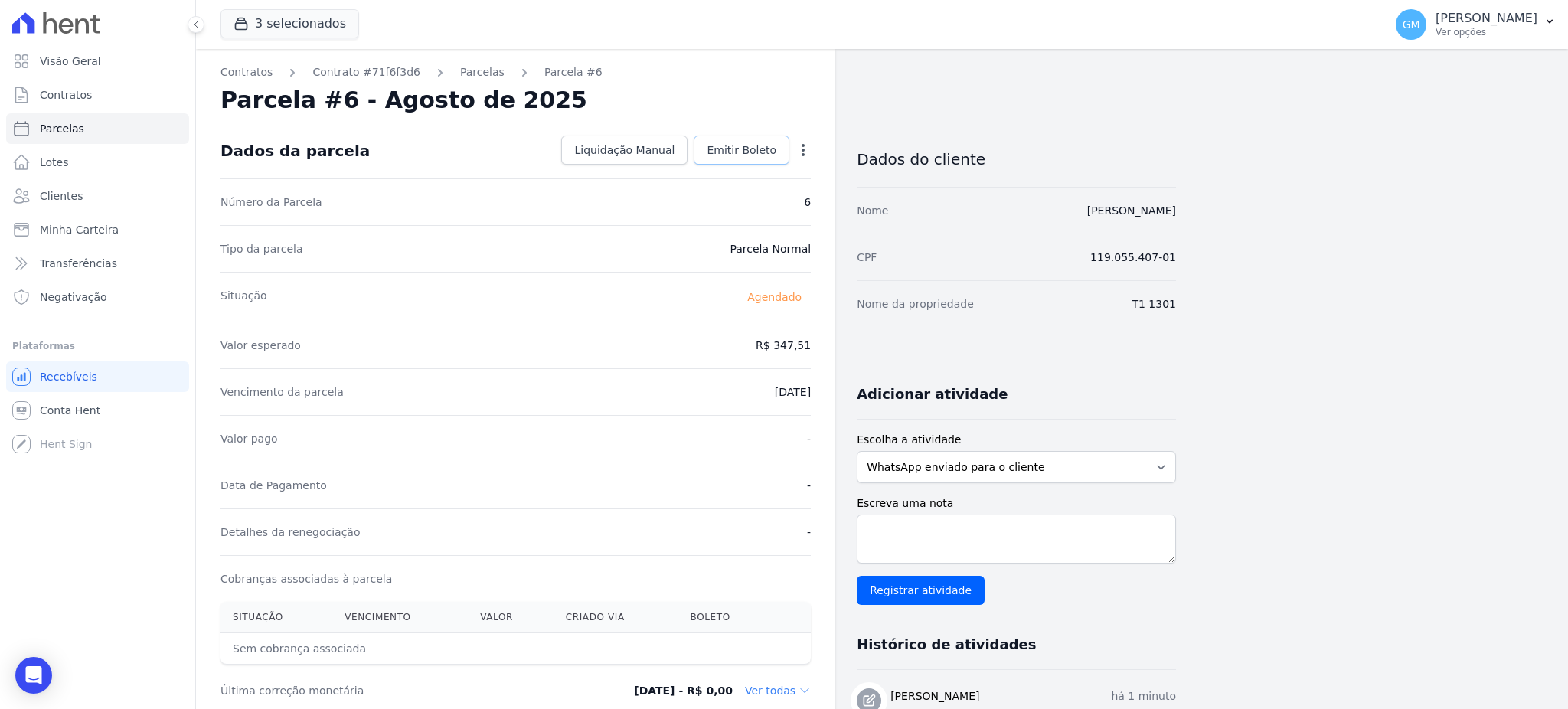
click at [724, 144] on span "Emitir Boleto" at bounding box center [742, 150] width 70 height 15
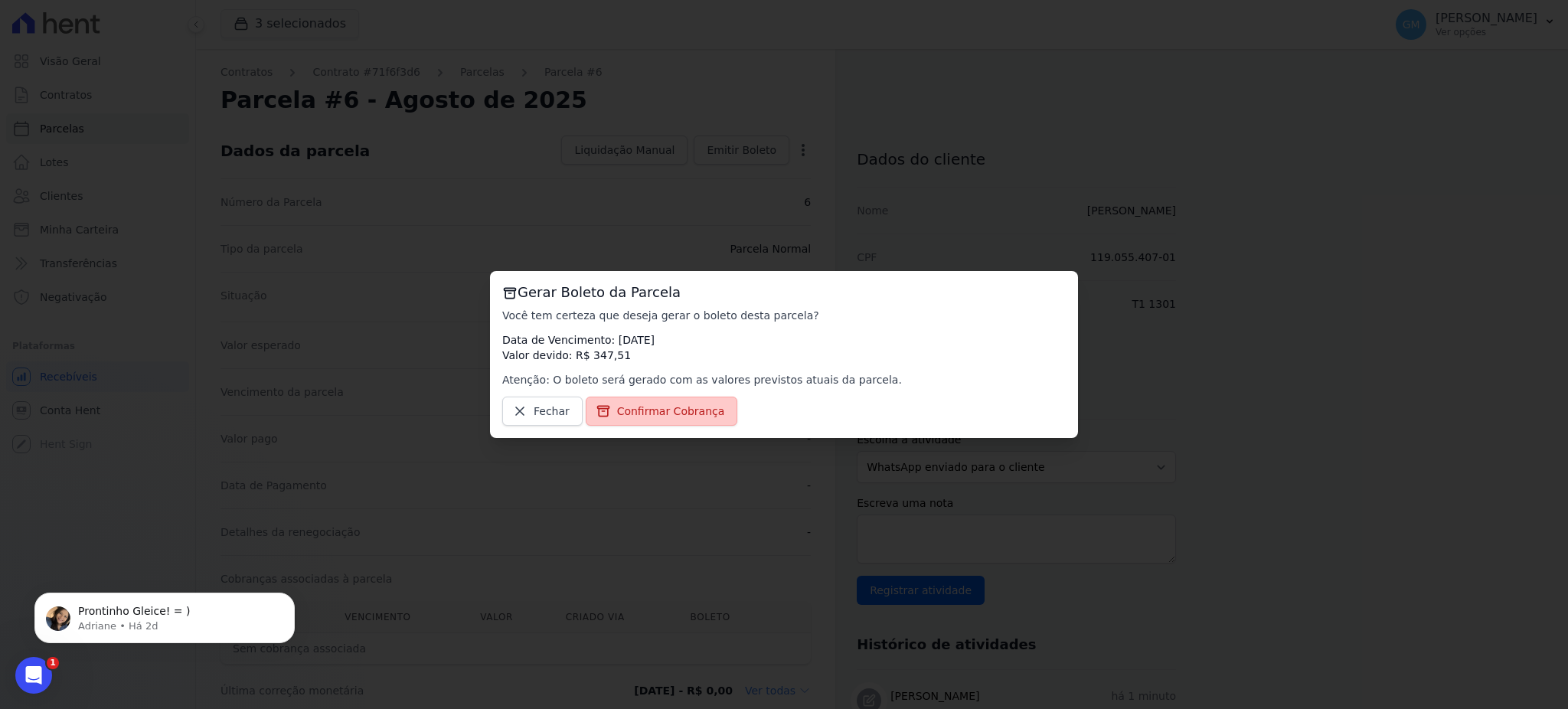
click at [664, 418] on span "Confirmar Cobrança" at bounding box center [671, 411] width 108 height 15
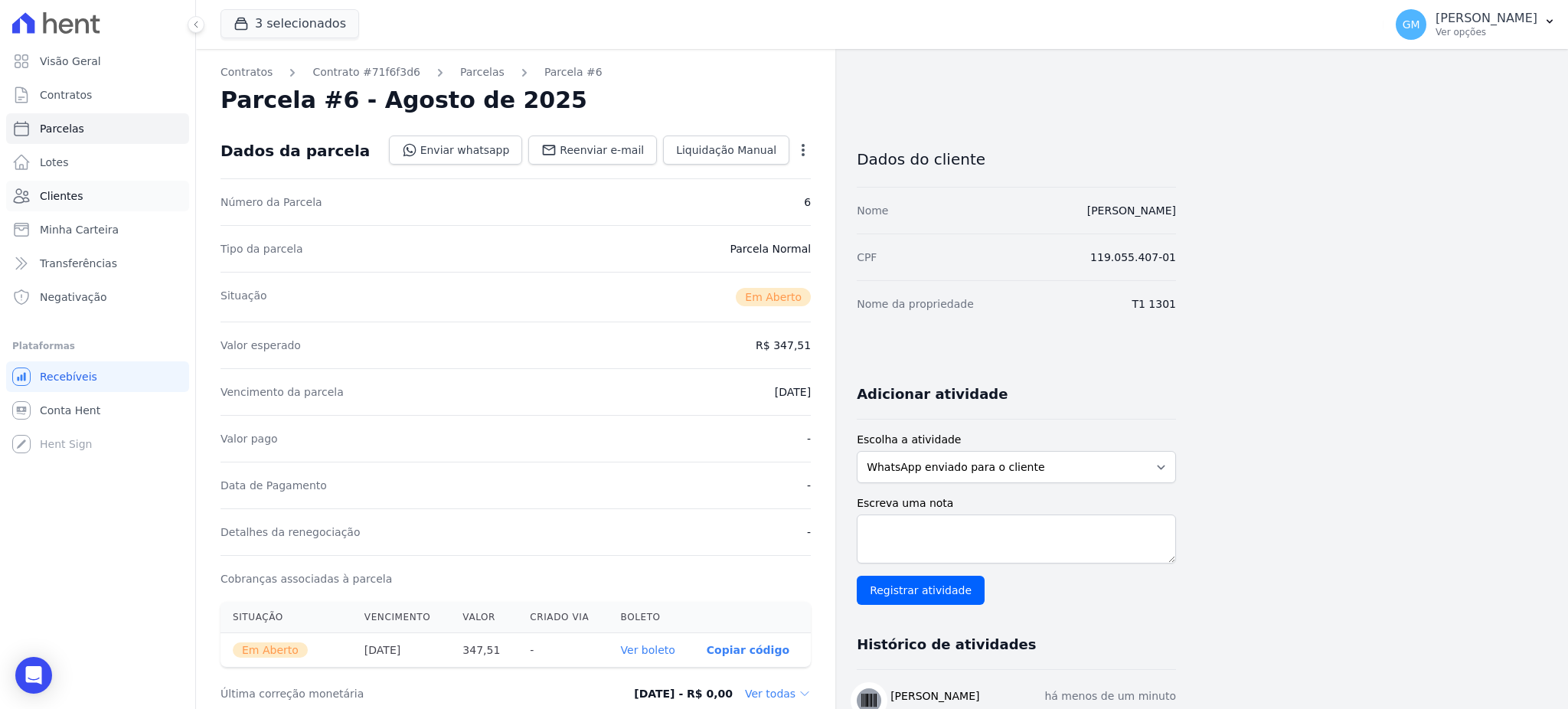
click at [105, 194] on link "Clientes" at bounding box center [98, 195] width 183 height 31
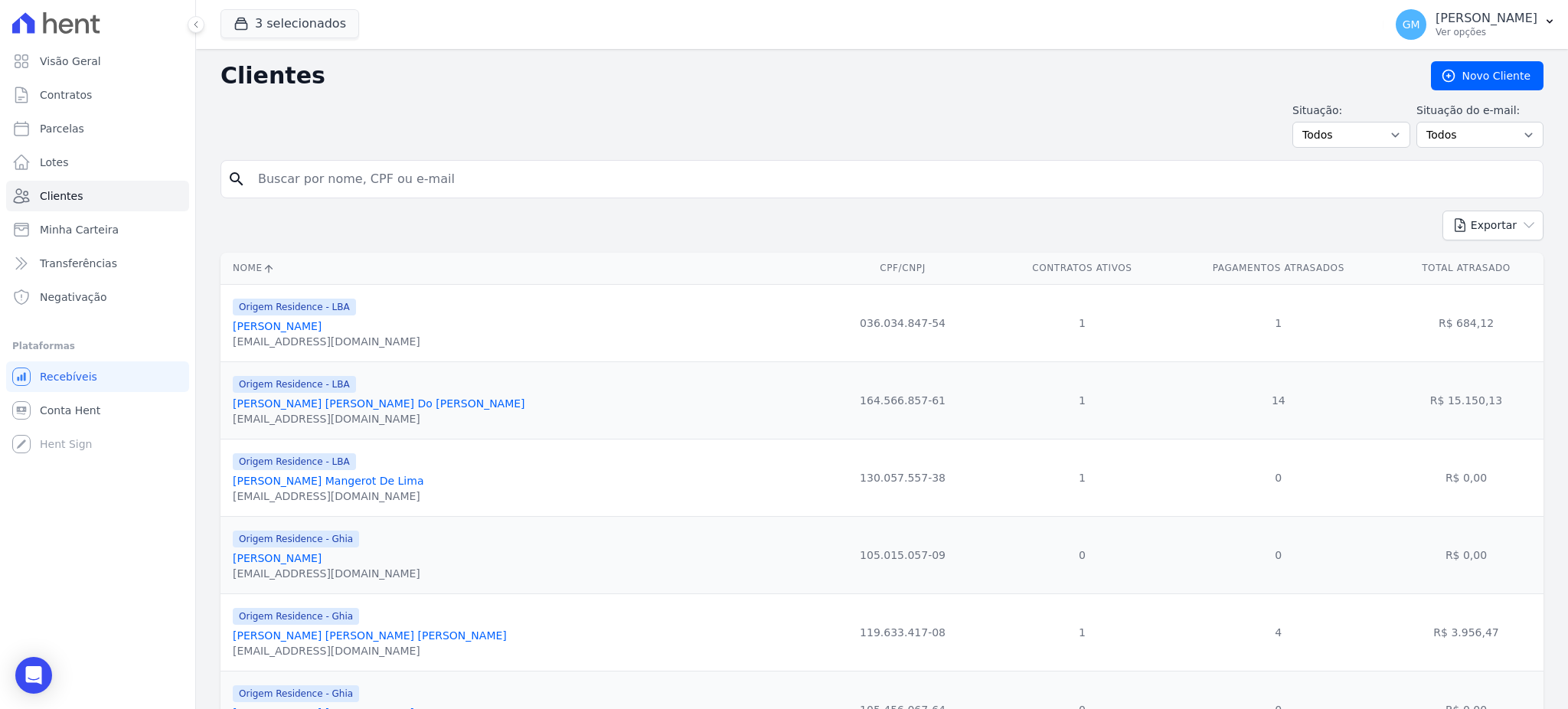
click at [454, 167] on input "search" at bounding box center [893, 178] width 1288 height 31
type input "[PERSON_NAME]"
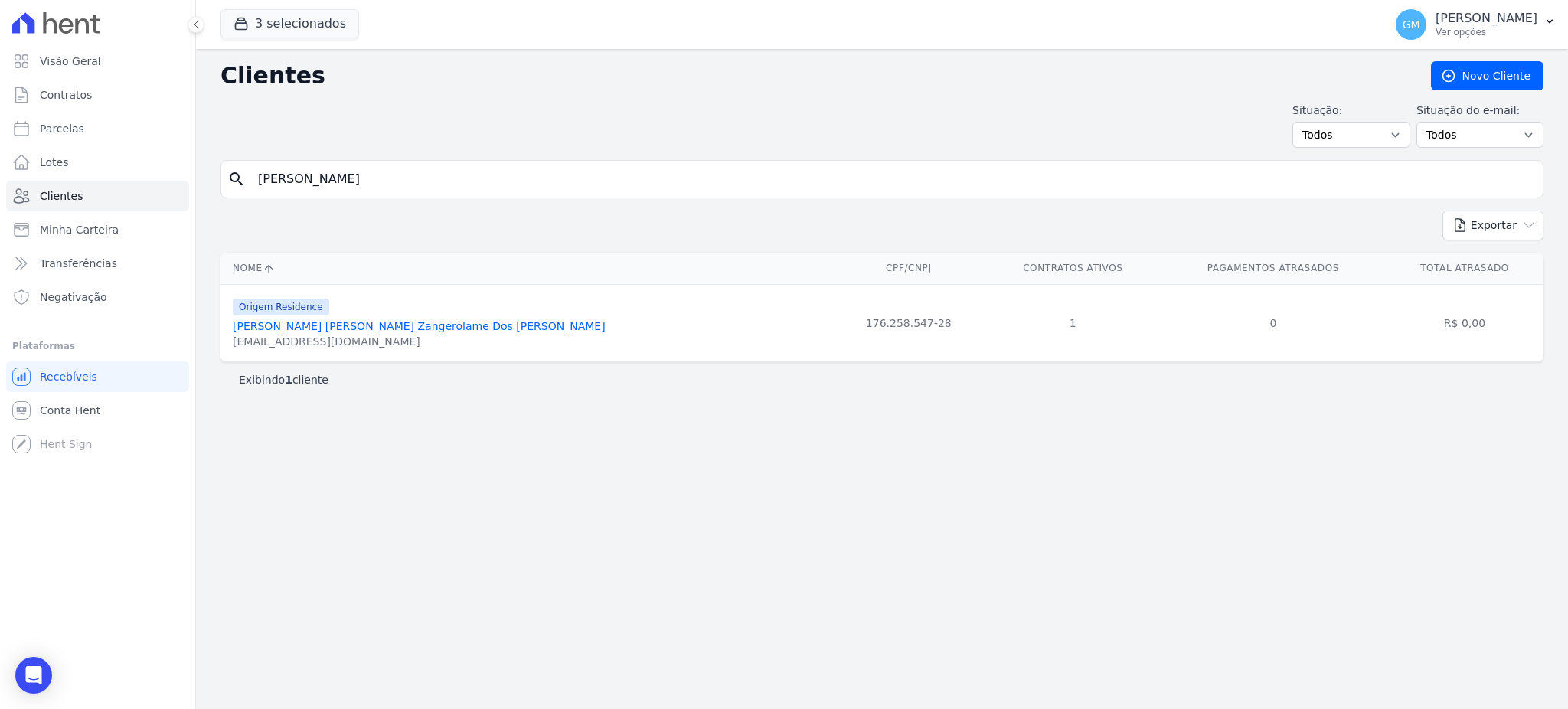
click at [409, 324] on link "[PERSON_NAME] [PERSON_NAME] Zangerolame Dos [PERSON_NAME]" at bounding box center [419, 326] width 373 height 12
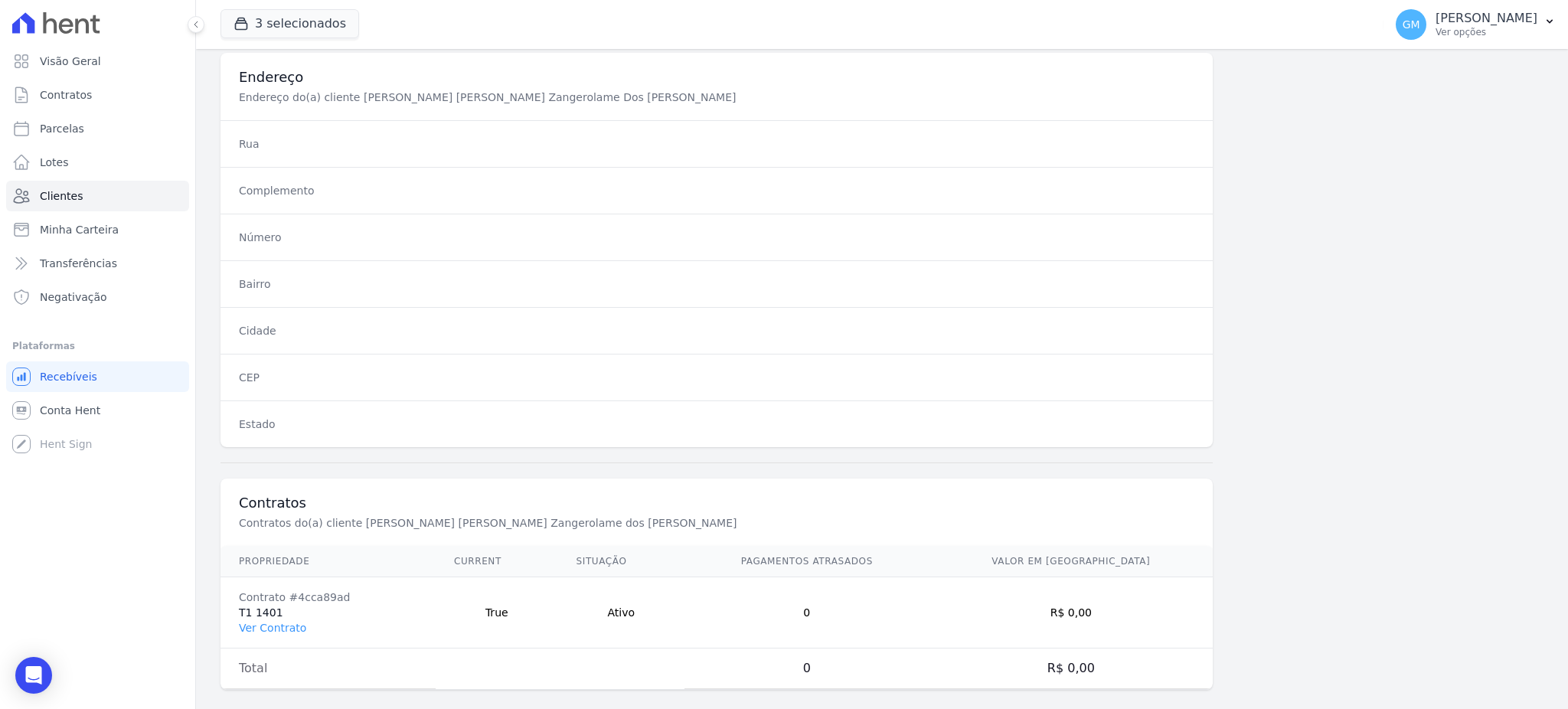
scroll to position [724, 0]
click at [276, 617] on td "Contrato #4cca89ad T1 1401 Ver Contrato" at bounding box center [328, 609] width 215 height 71
click at [276, 618] on link "Ver Contrato" at bounding box center [273, 624] width 68 height 12
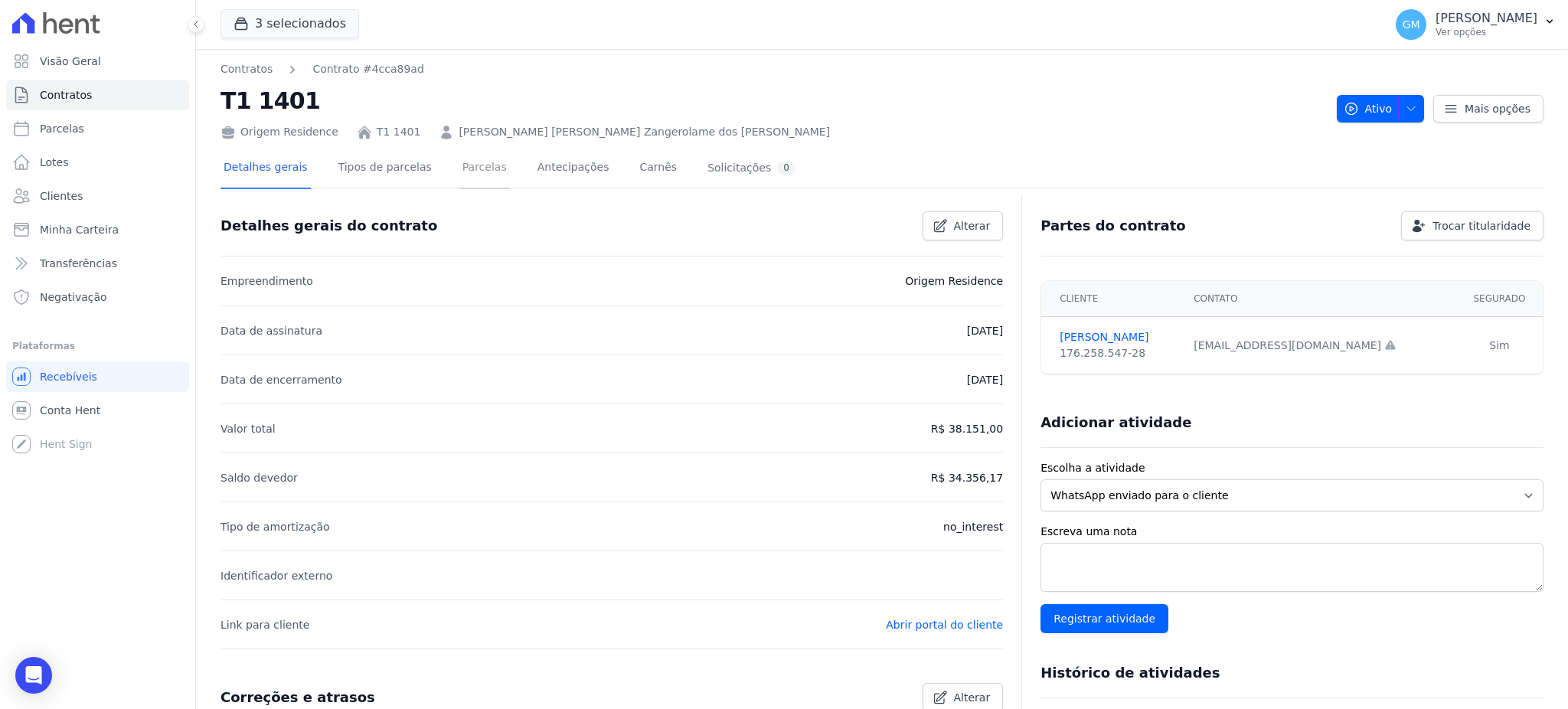
click at [475, 168] on link "Parcelas" at bounding box center [484, 169] width 51 height 41
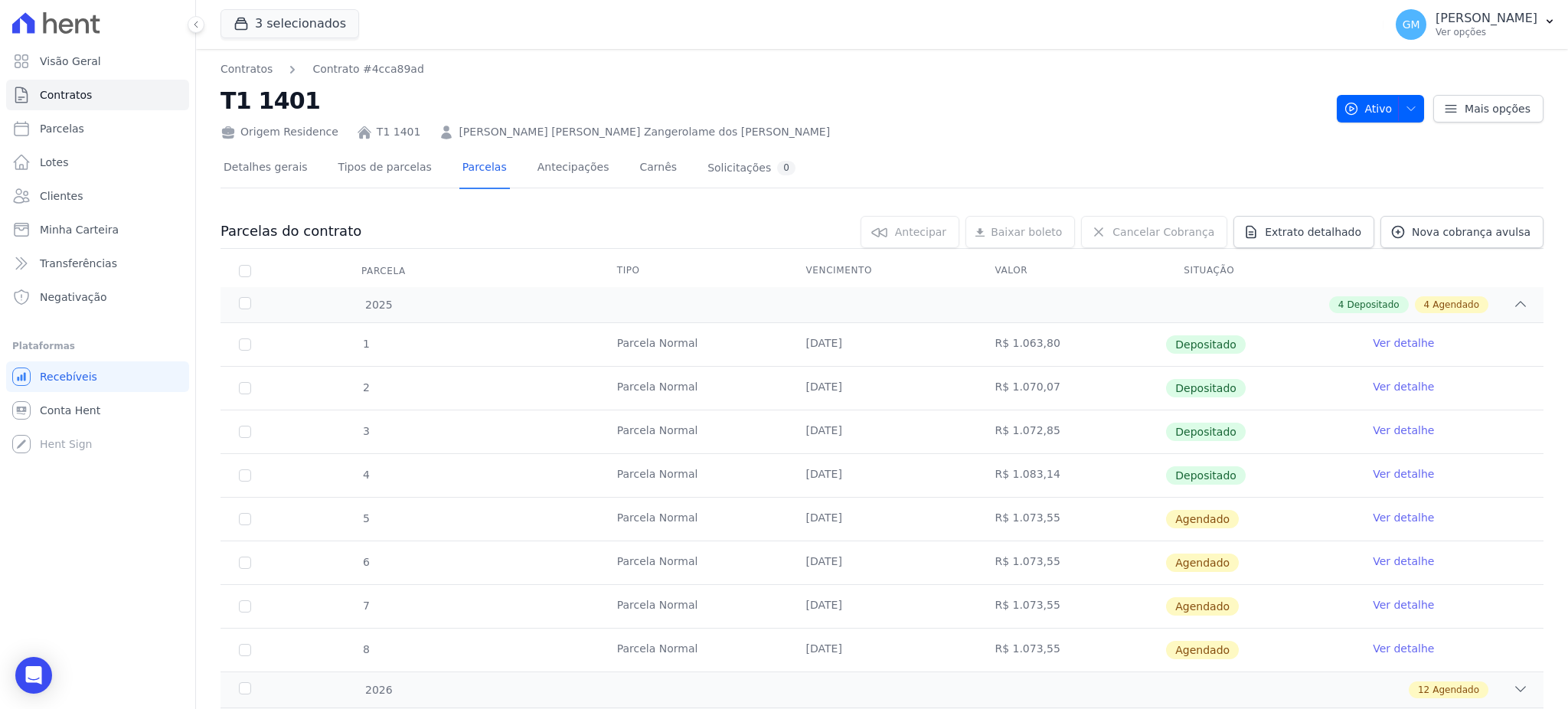
drag, startPoint x: 1229, startPoint y: 467, endPoint x: 721, endPoint y: 487, distance: 508.4
click at [721, 487] on tr "4 [GEOGRAPHIC_DATA] [DATE] R$ 1.083,14 Depositado Ver detalhe" at bounding box center [881, 476] width 1323 height 44
click at [1387, 469] on link "Ver detalhe" at bounding box center [1403, 474] width 61 height 15
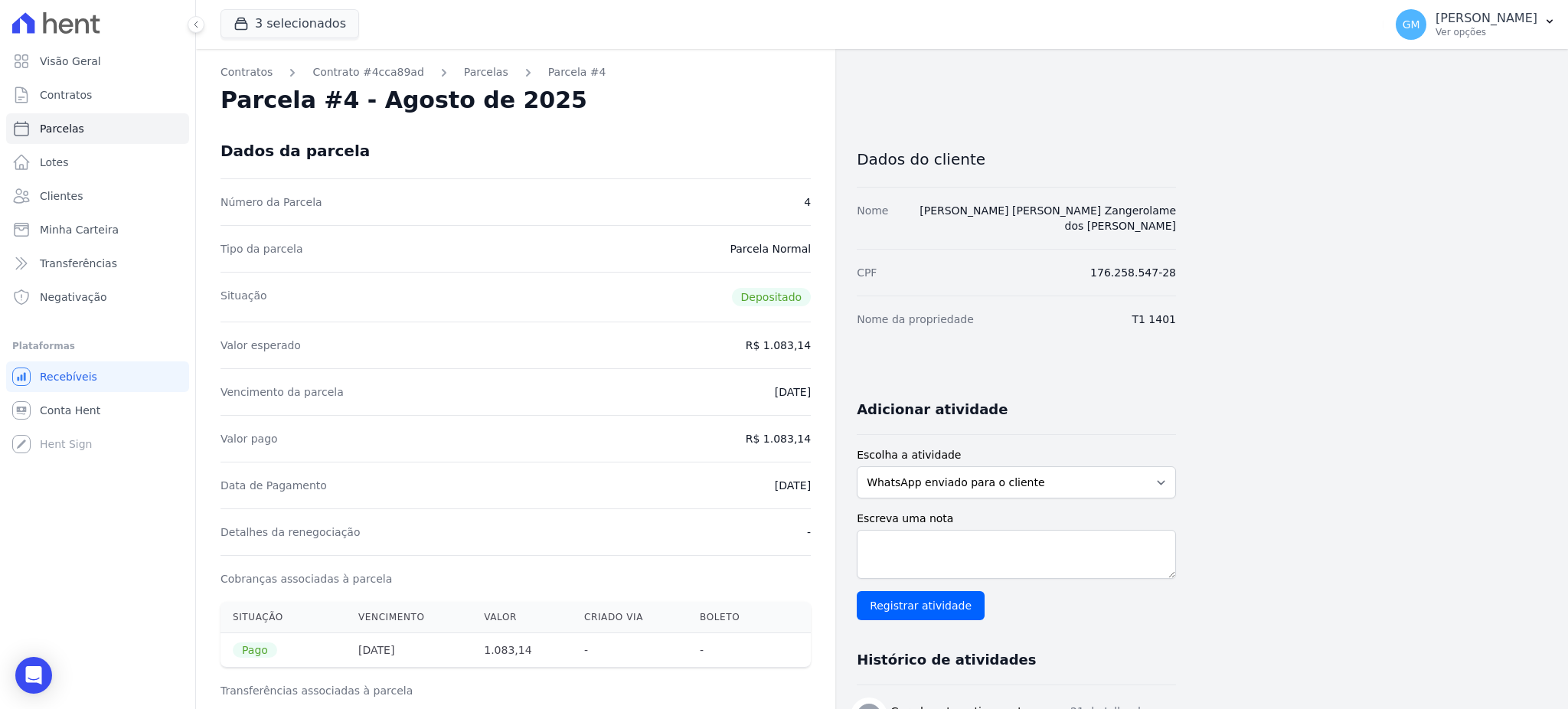
drag, startPoint x: 628, startPoint y: 122, endPoint x: 519, endPoint y: 91, distance: 113.3
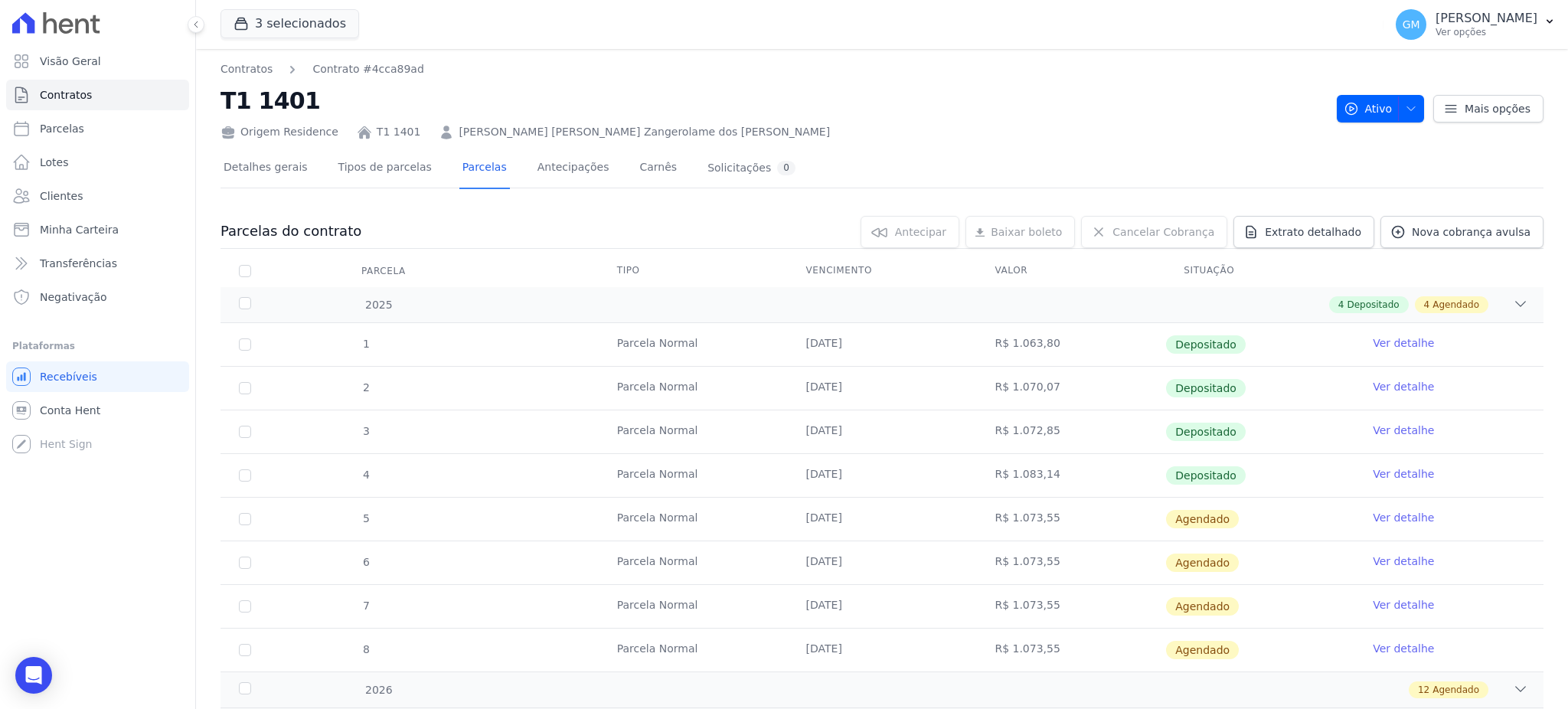
scroll to position [116, 0]
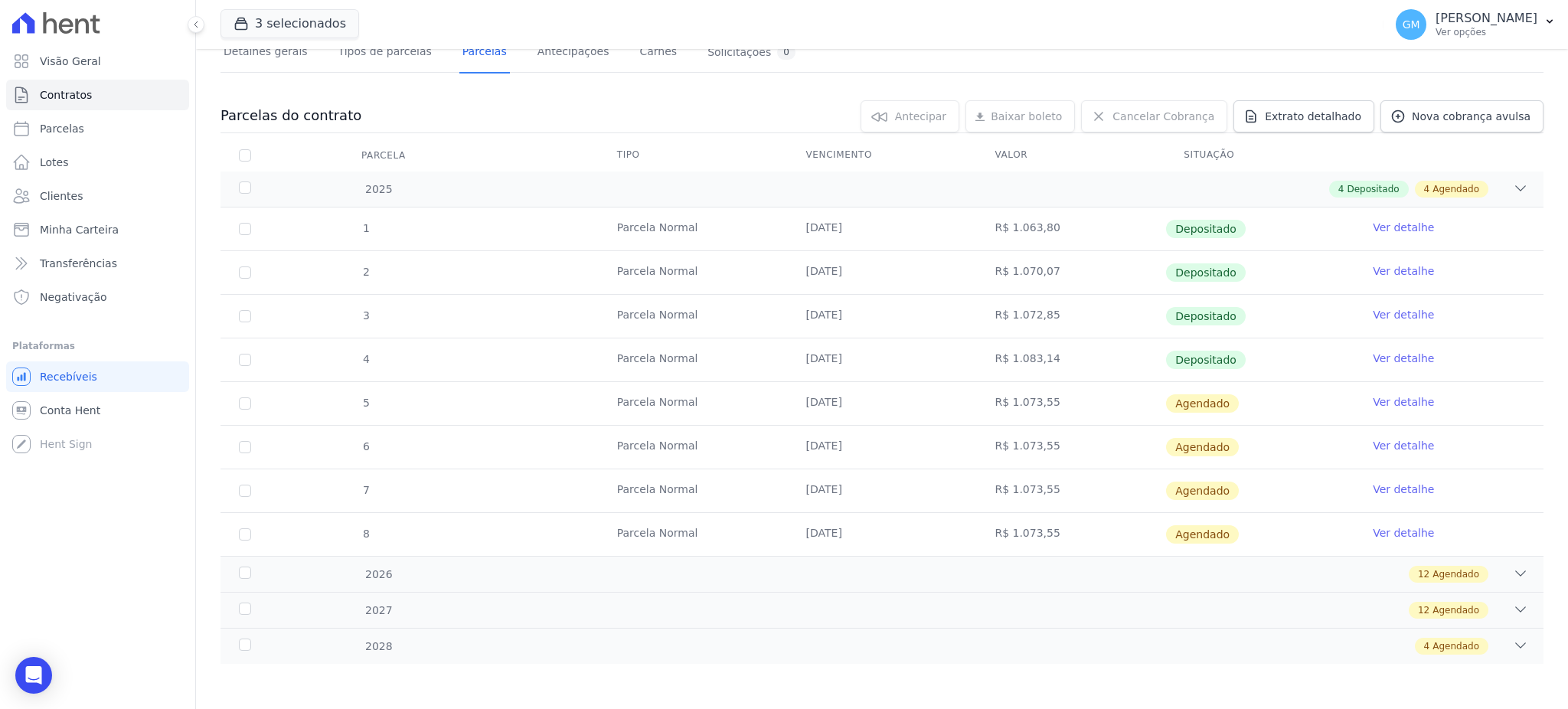
click at [1391, 396] on link "Ver detalhe" at bounding box center [1403, 401] width 61 height 15
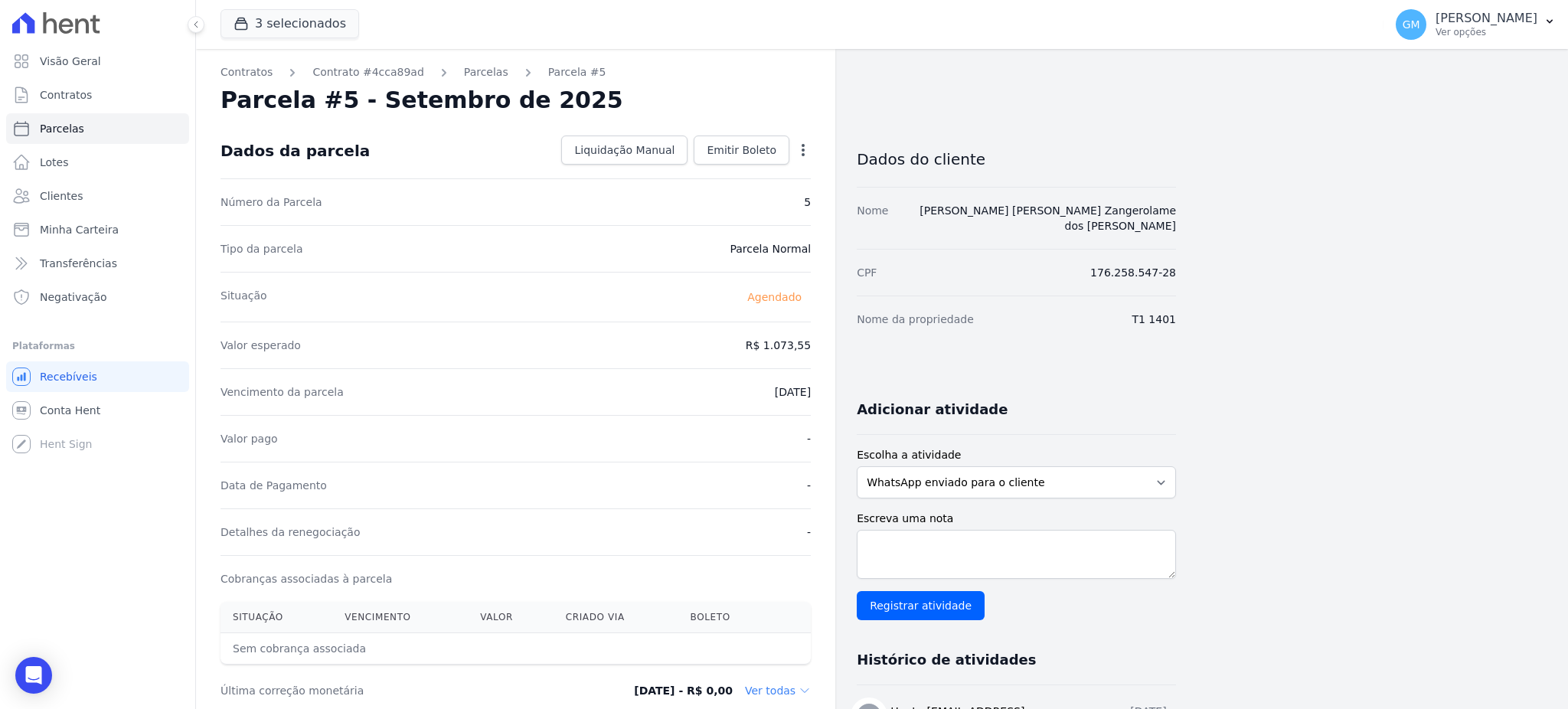
click at [804, 144] on icon "button" at bounding box center [802, 150] width 15 height 15
click at [708, 174] on link "Alterar" at bounding box center [737, 171] width 135 height 28
drag, startPoint x: 775, startPoint y: 354, endPoint x: 827, endPoint y: 355, distance: 52.0
click at [827, 355] on div "Contratos Contrato #4cca89ad Parcelas Parcela #5 Parcela #5 - Setembro de 2025 …" at bounding box center [515, 540] width 639 height 983
paste input ".09299"
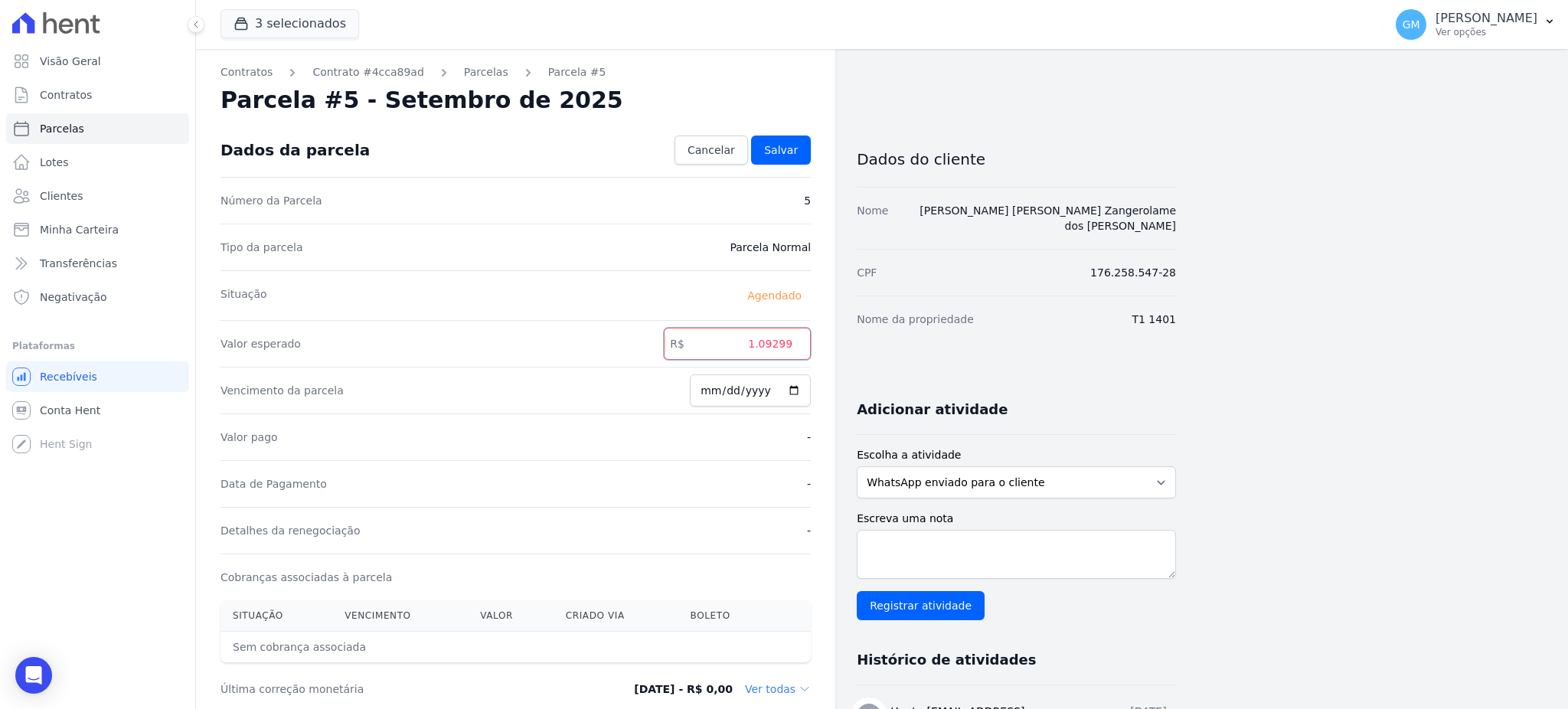
click at [764, 342] on input "1.09299" at bounding box center [737, 344] width 147 height 32
click at [779, 342] on input "109299" at bounding box center [737, 344] width 147 height 32
type input "1092.99"
click at [777, 138] on link "Salvar" at bounding box center [781, 150] width 60 height 29
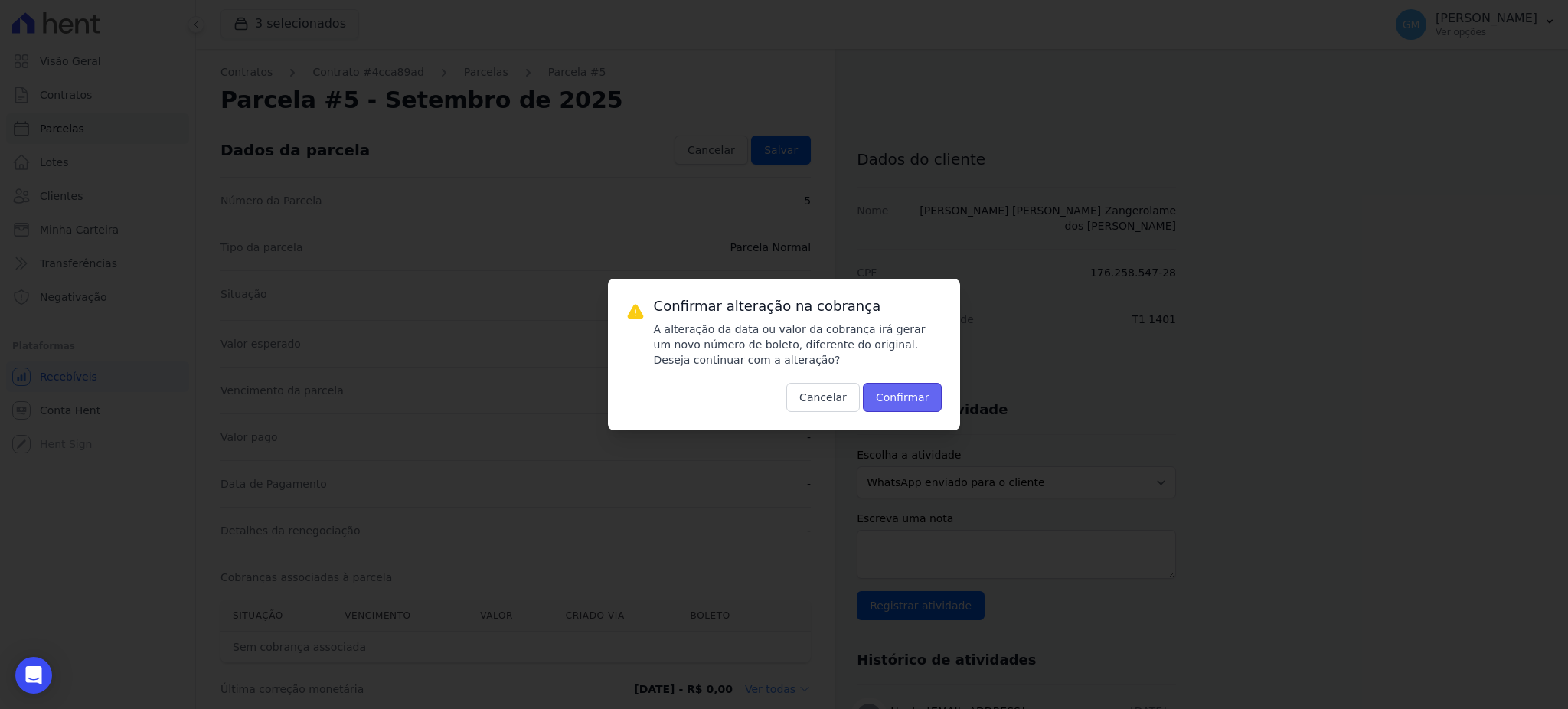
click at [920, 404] on button "Confirmar" at bounding box center [902, 397] width 80 height 29
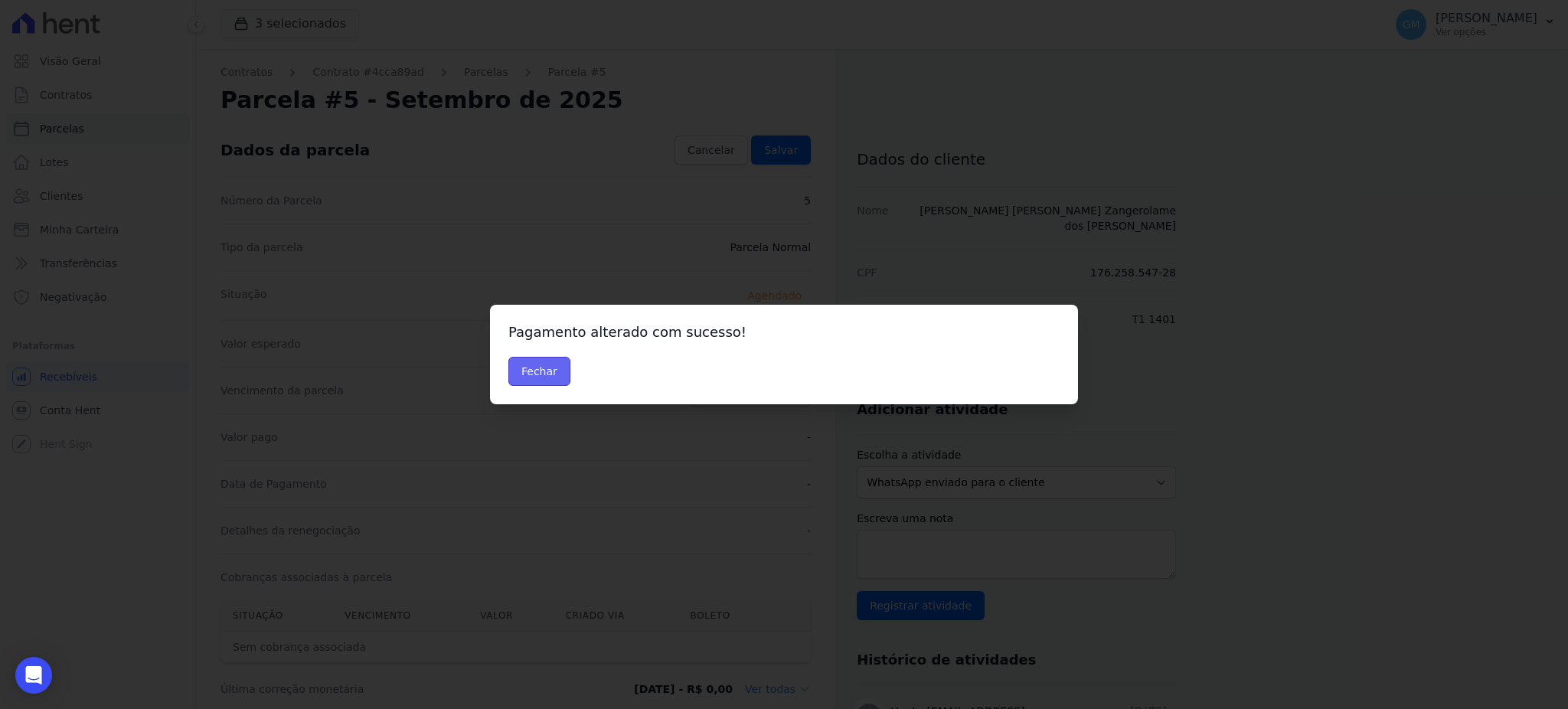
click at [562, 363] on button "Fechar" at bounding box center [539, 371] width 62 height 29
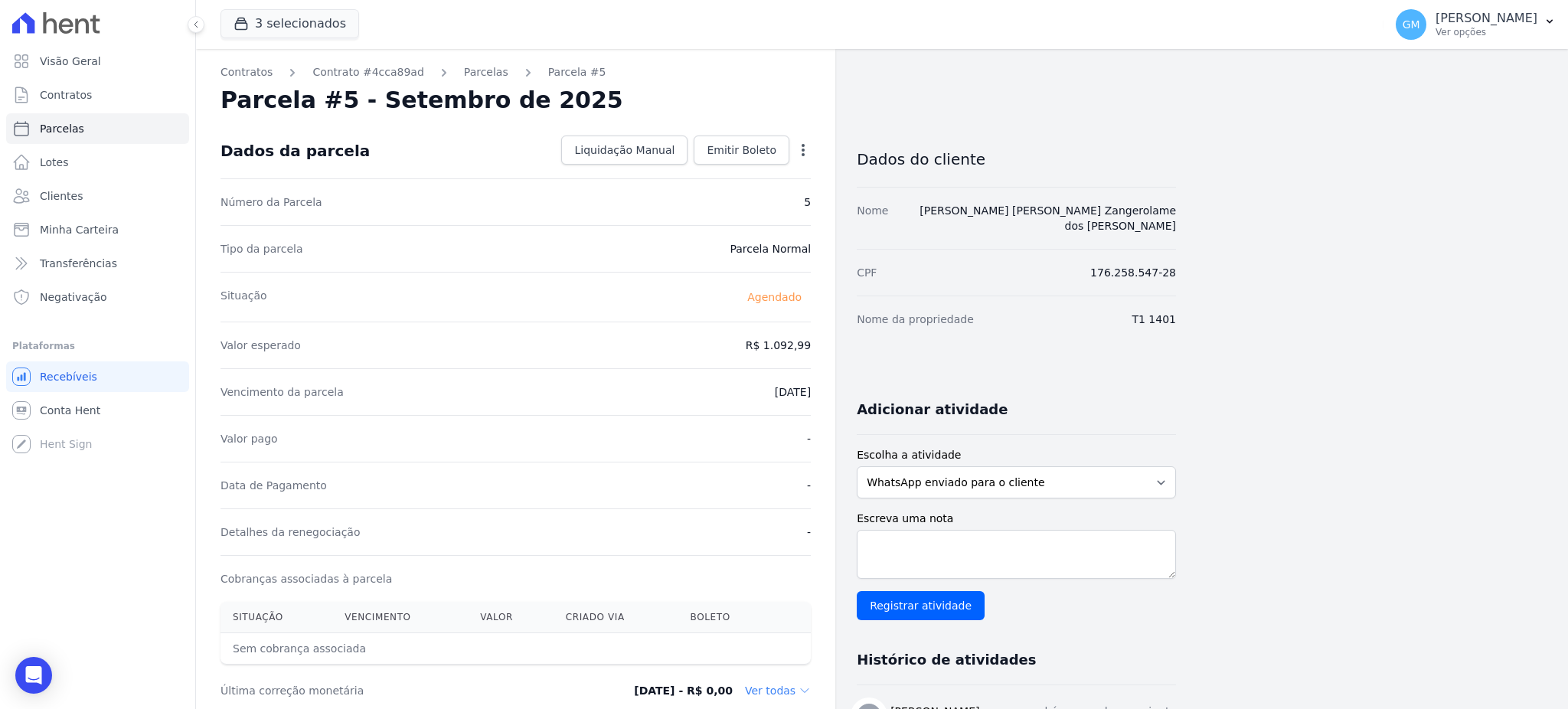
click at [744, 166] on div "Liquidação Manual Liquidação Manual Data de Pagamento [DATE] [GEOGRAPHIC_DATA] …" at bounding box center [683, 151] width 255 height 31
click at [744, 155] on span "Emitir Boleto" at bounding box center [742, 150] width 70 height 15
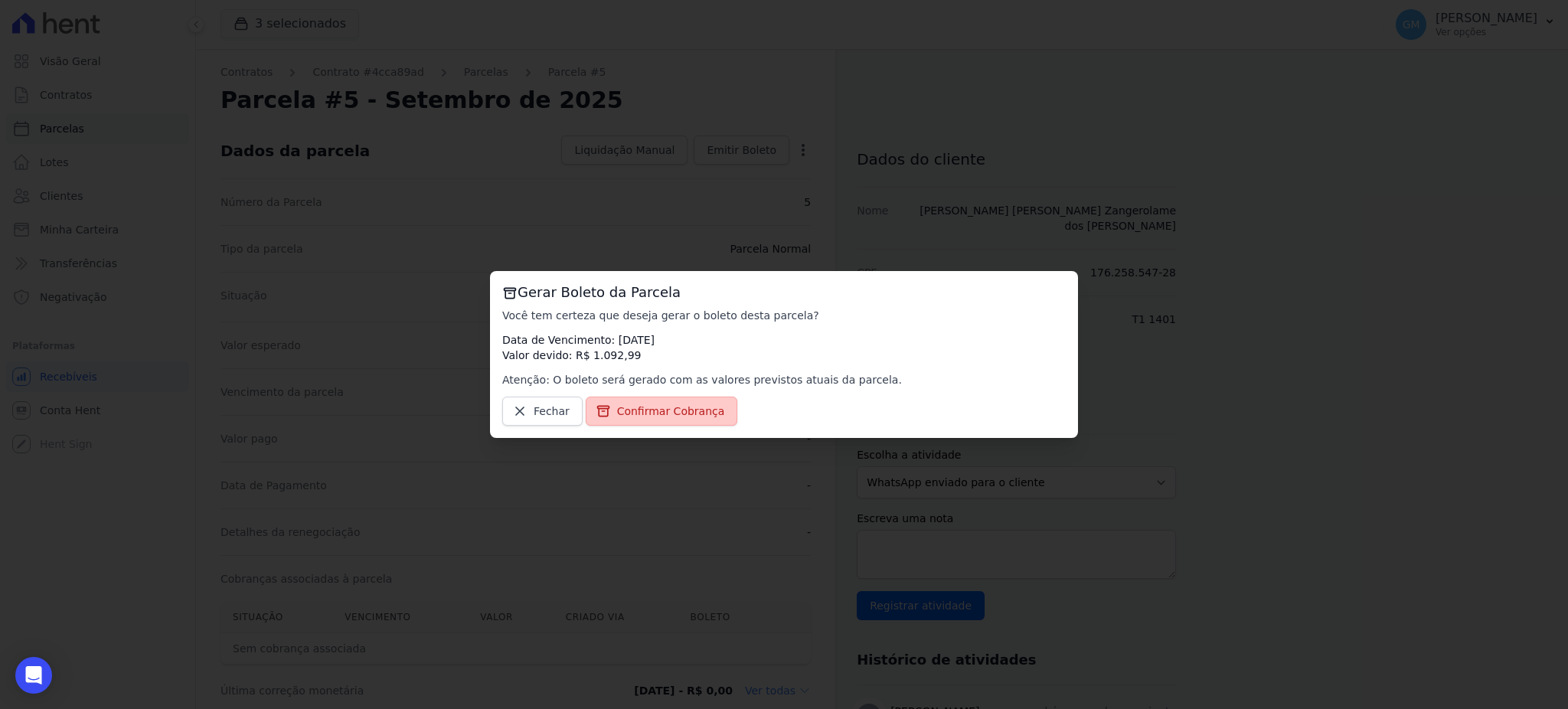
click at [678, 402] on link "Confirmar Cobrança" at bounding box center [661, 411] width 153 height 29
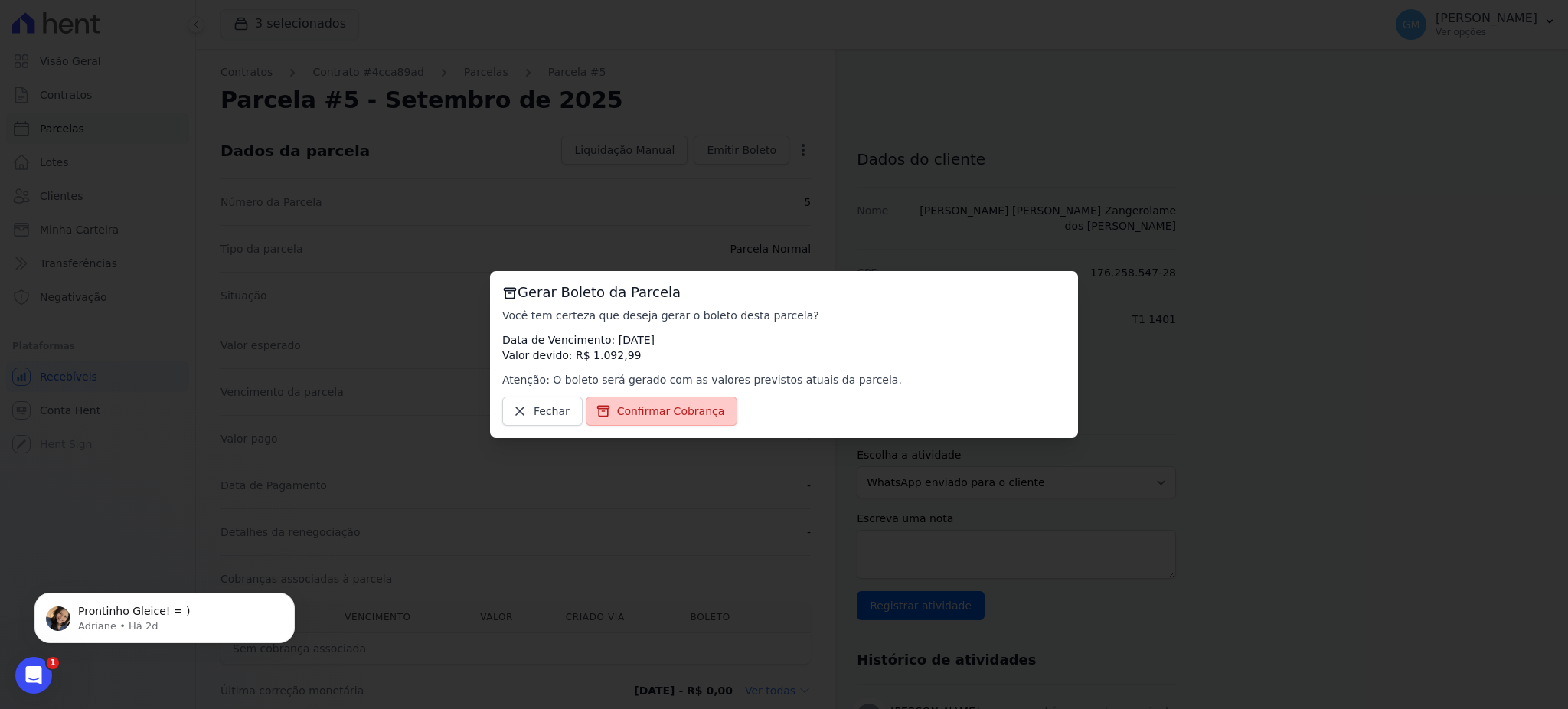
click at [650, 411] on span "Confirmar Cobrança" at bounding box center [671, 411] width 108 height 15
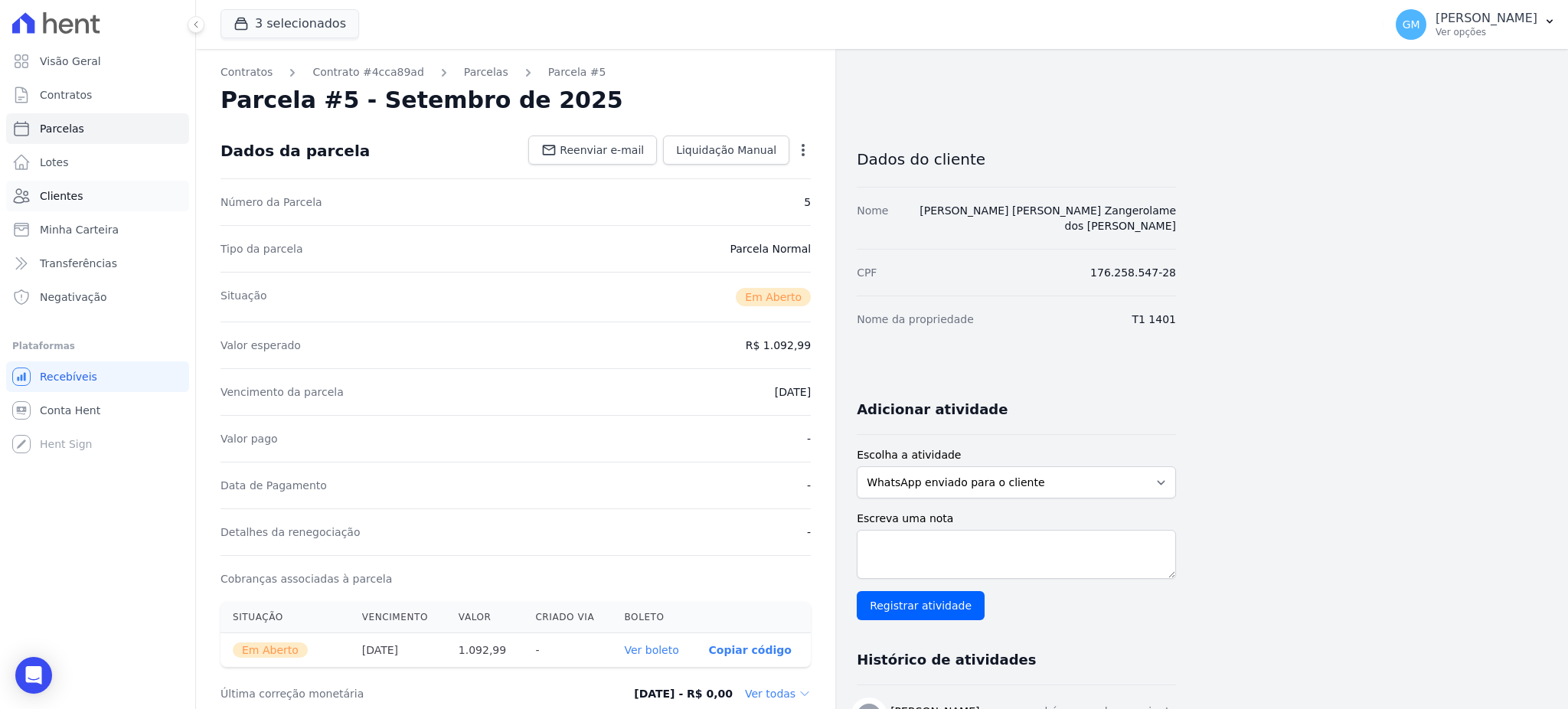
click at [103, 197] on link "Clientes" at bounding box center [98, 195] width 183 height 31
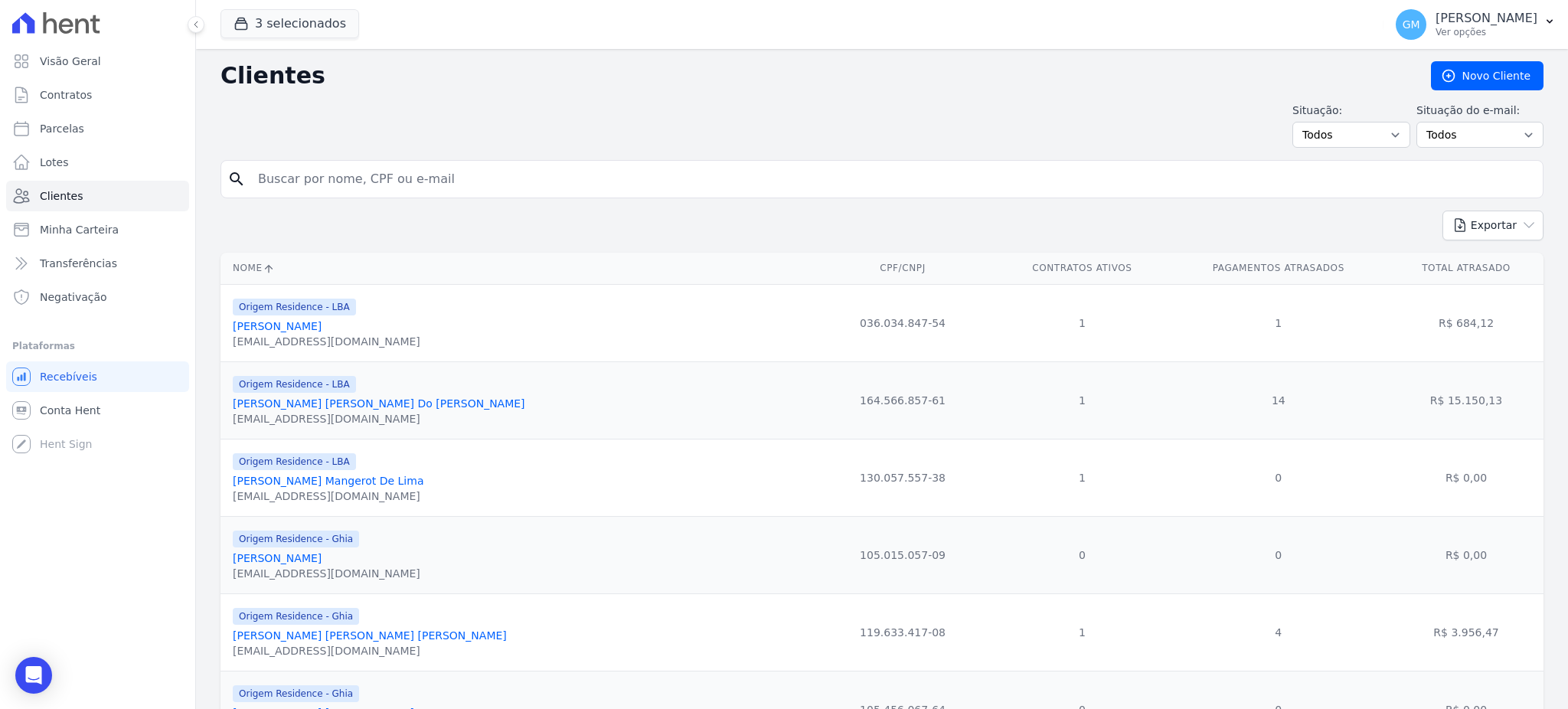
click at [290, 175] on input "search" at bounding box center [893, 178] width 1288 height 31
type input "MAYCON [PERSON_NAME]"
drag, startPoint x: 469, startPoint y: 177, endPoint x: 181, endPoint y: 165, distance: 288.2
click at [181, 165] on div "Visão Geral Contratos [GEOGRAPHIC_DATA] Lotes Clientes Minha Carteira Transferê…" at bounding box center [784, 354] width 1568 height 709
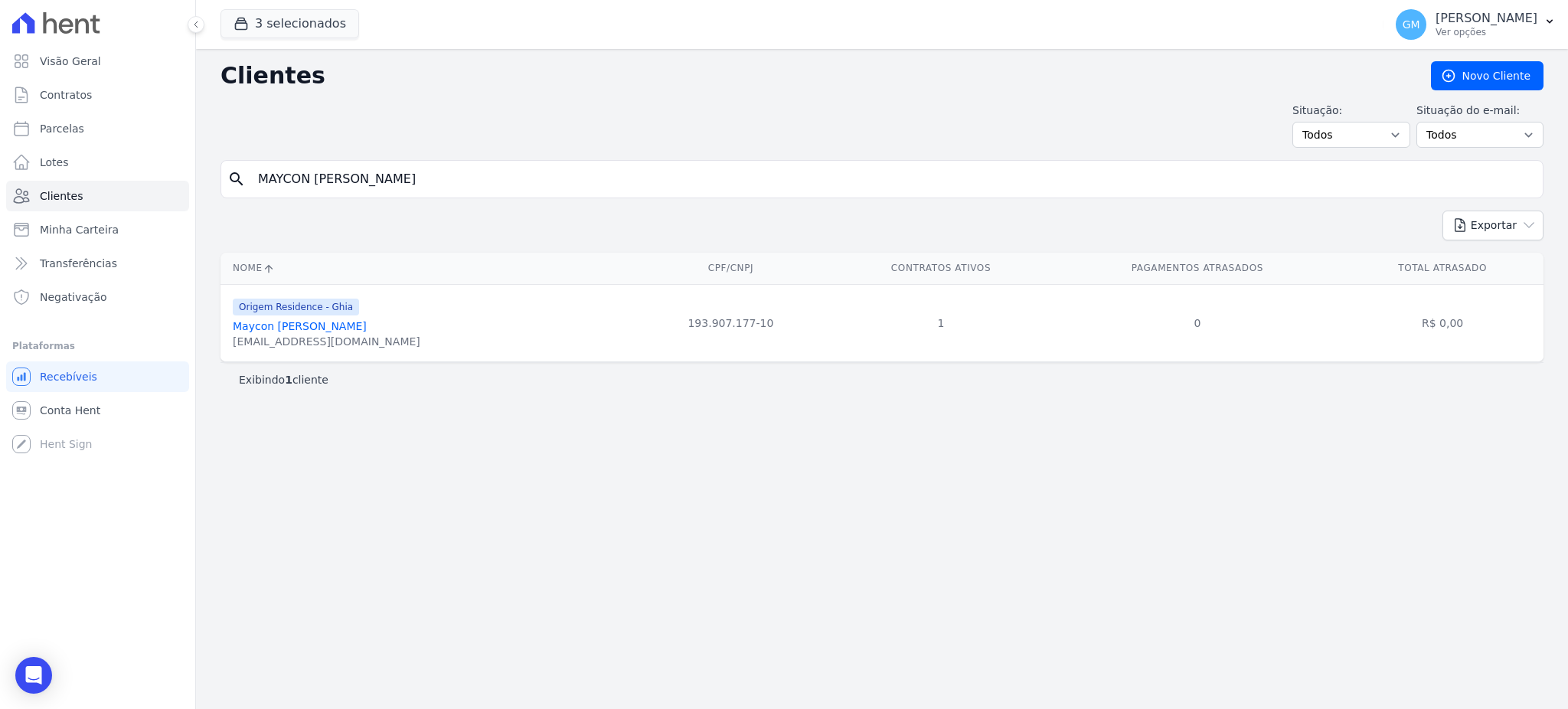
click at [367, 330] on link "Maycon Dos Santos De Souza" at bounding box center [299, 326] width 134 height 12
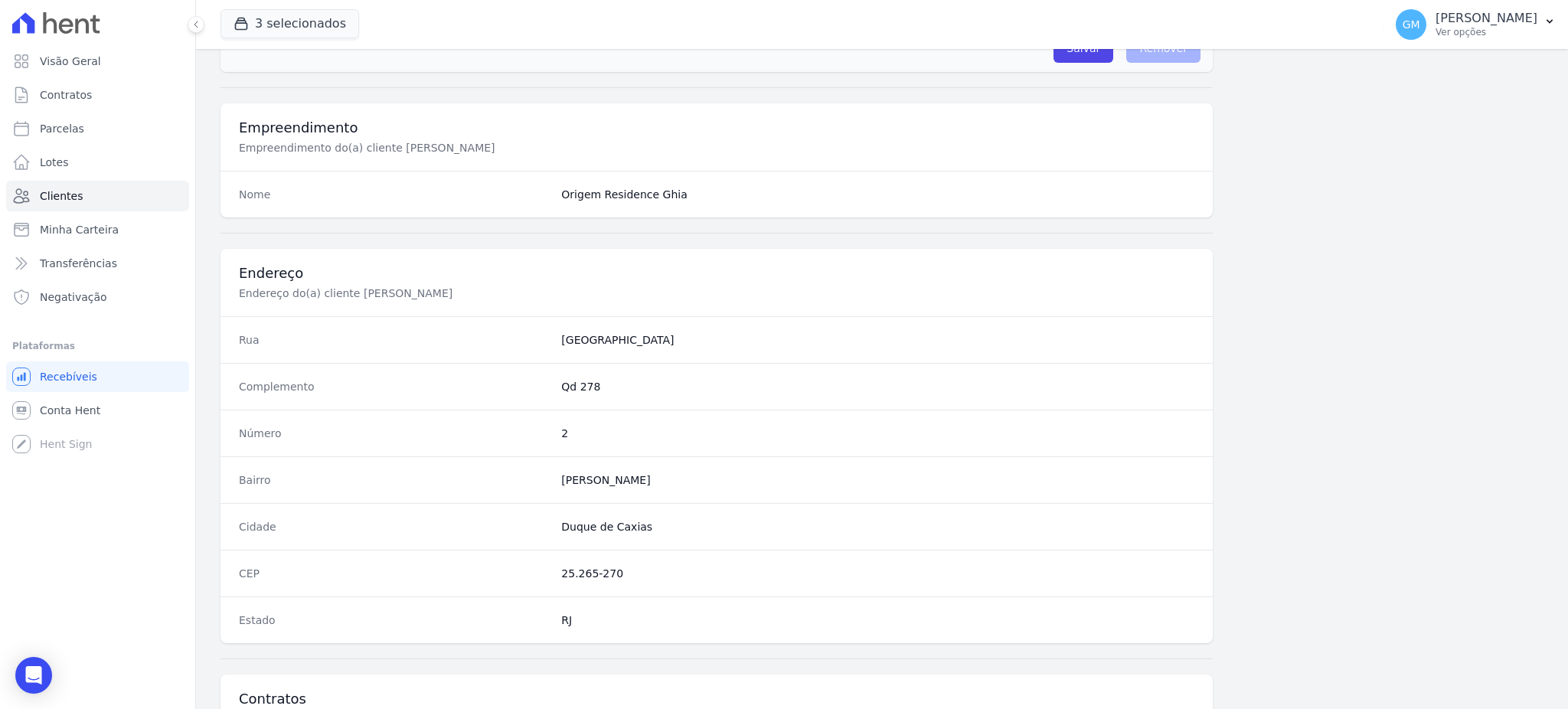
scroll to position [724, 0]
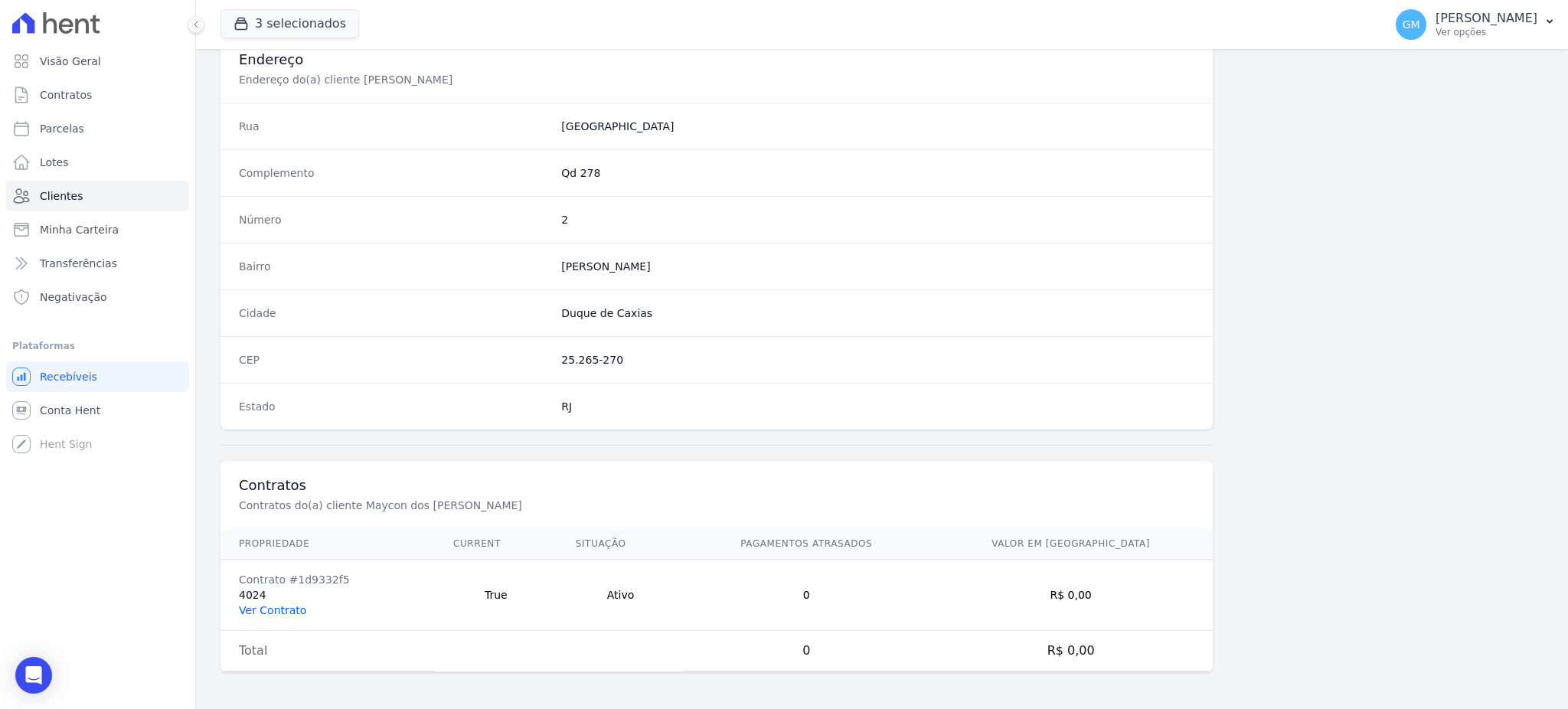
click at [278, 605] on link "Ver Contrato" at bounding box center [273, 610] width 68 height 12
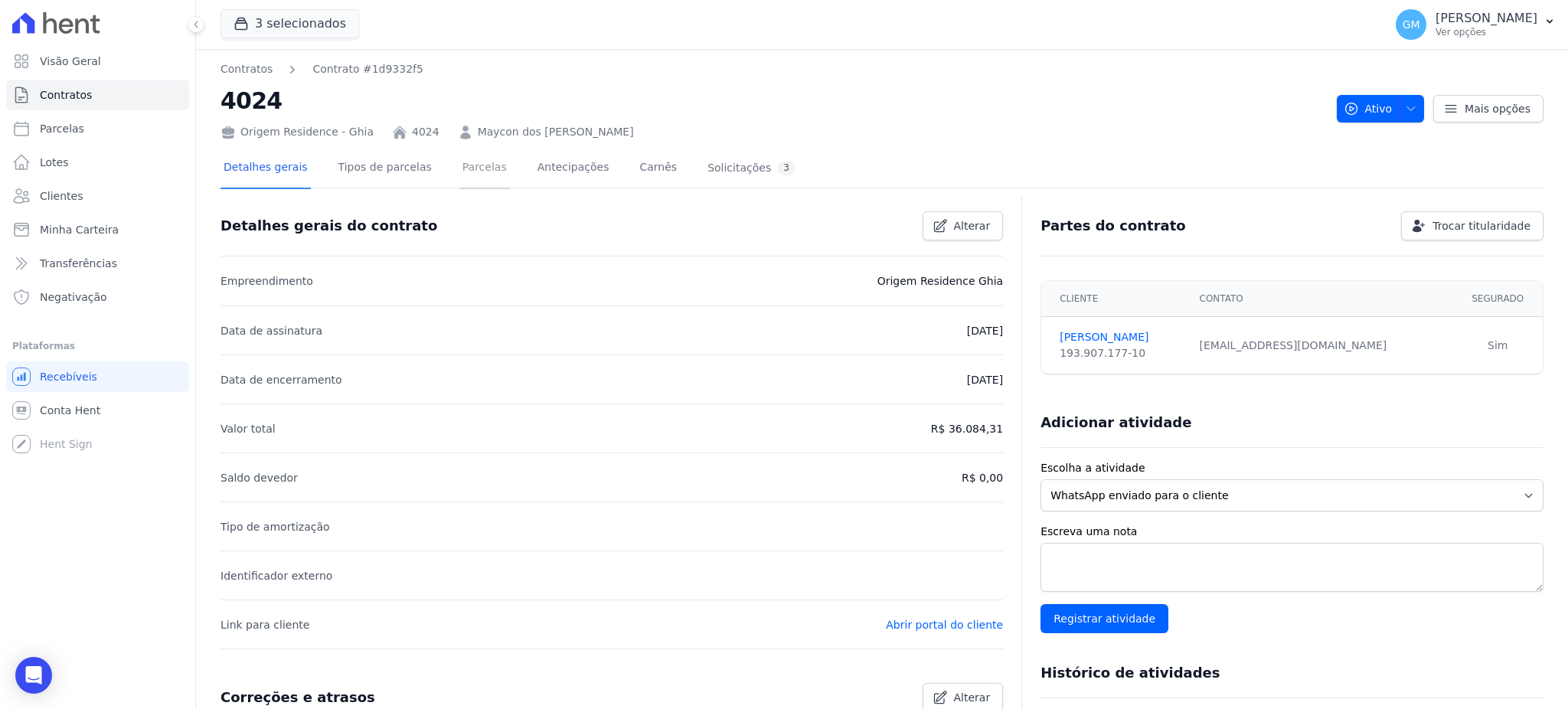
click at [460, 164] on link "Parcelas" at bounding box center [484, 169] width 51 height 41
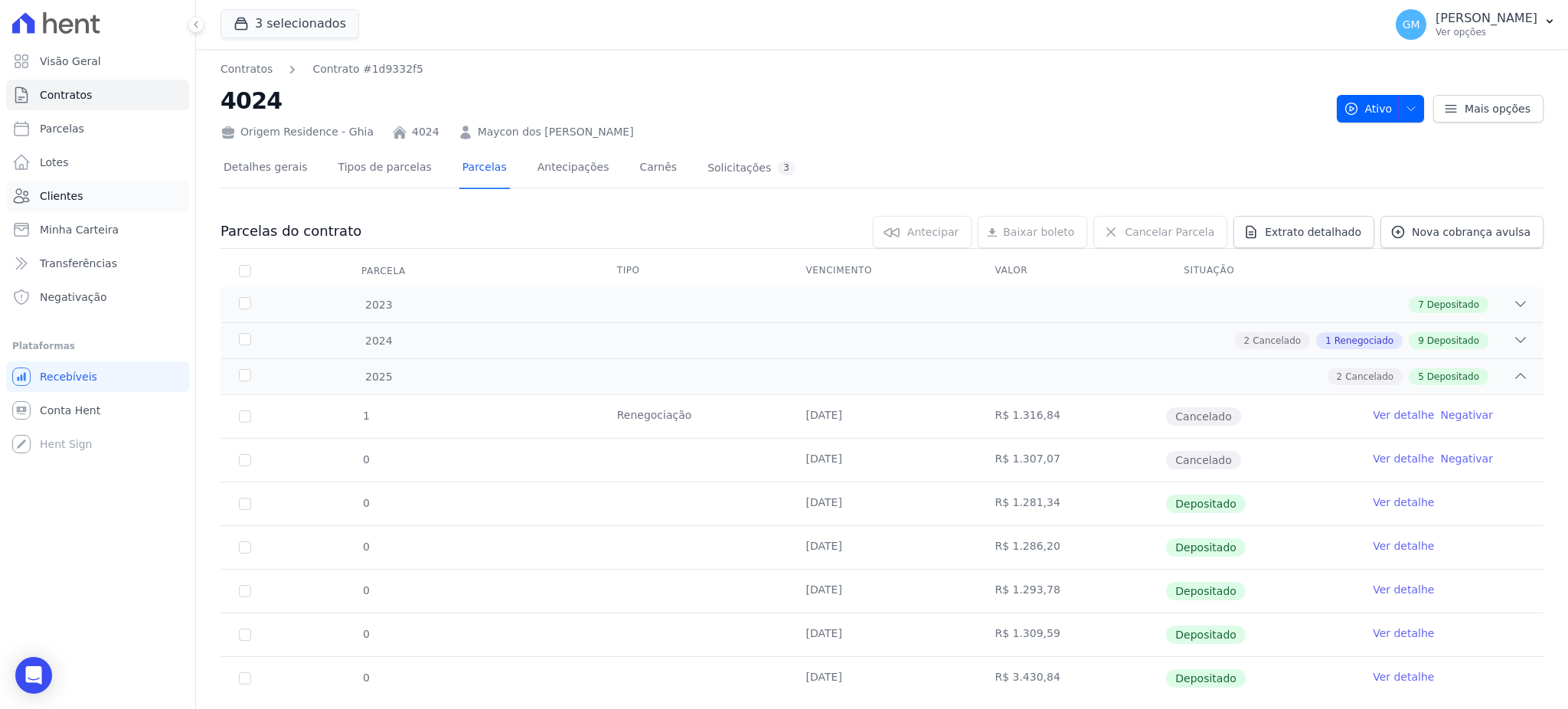
click at [89, 188] on link "Clientes" at bounding box center [98, 195] width 183 height 31
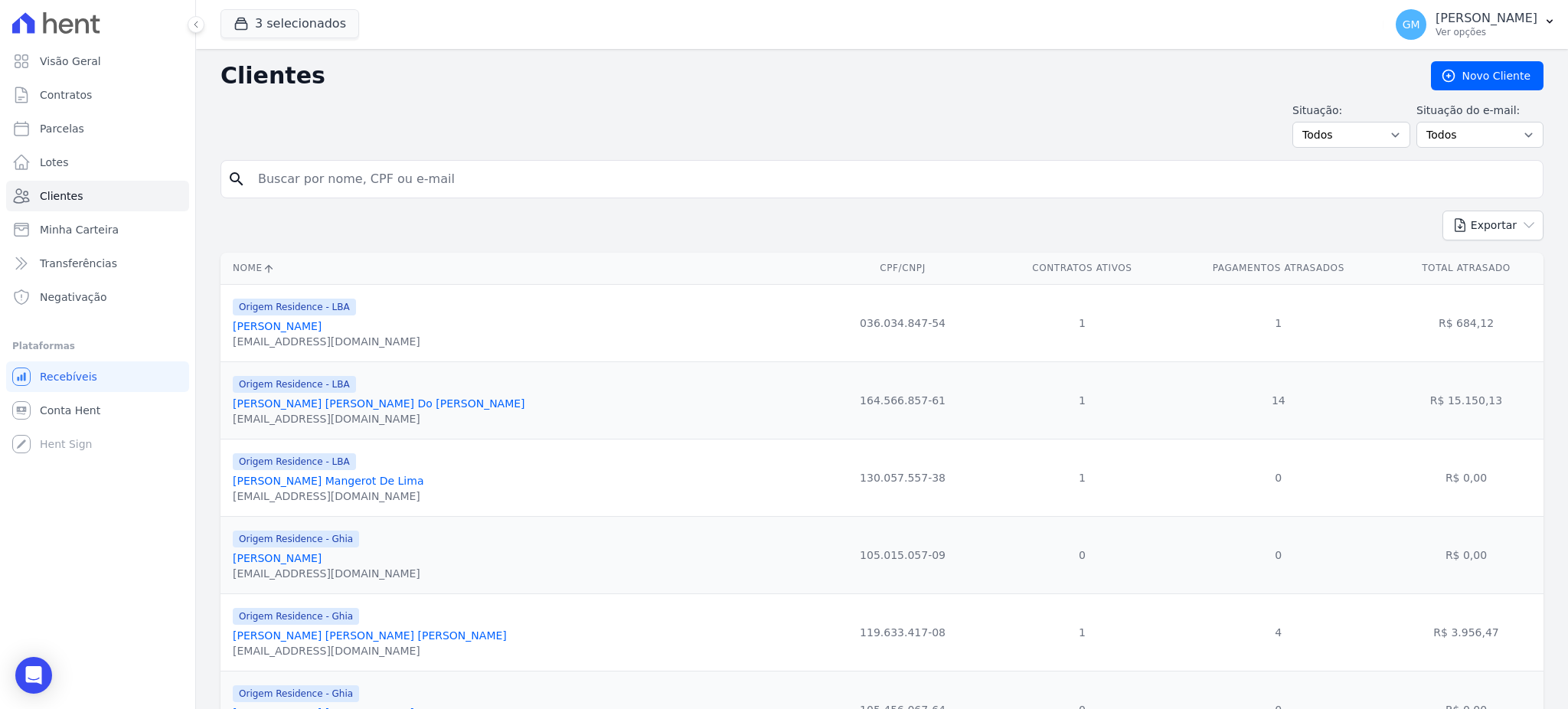
click at [341, 191] on input "search" at bounding box center [893, 178] width 1288 height 31
type input "sousa"
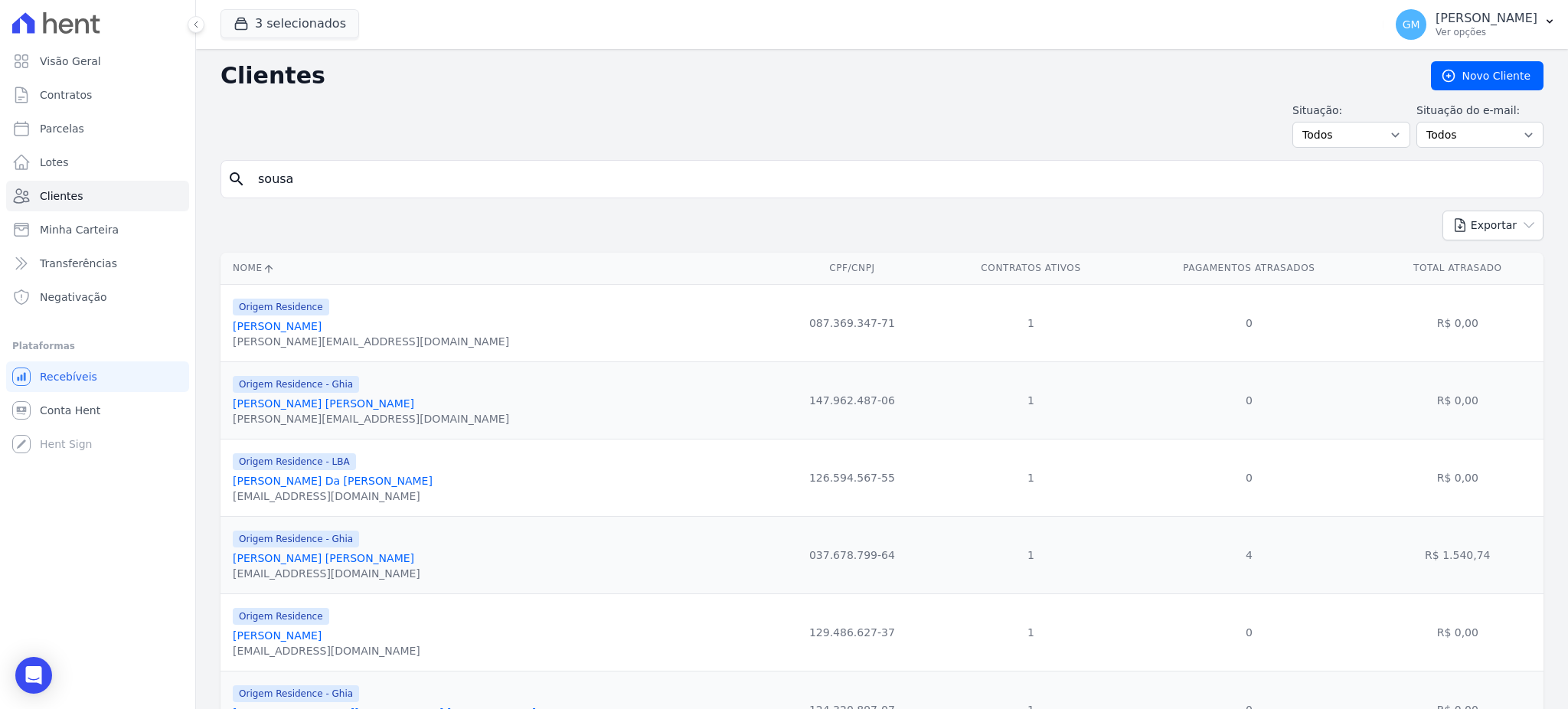
scroll to position [93, 0]
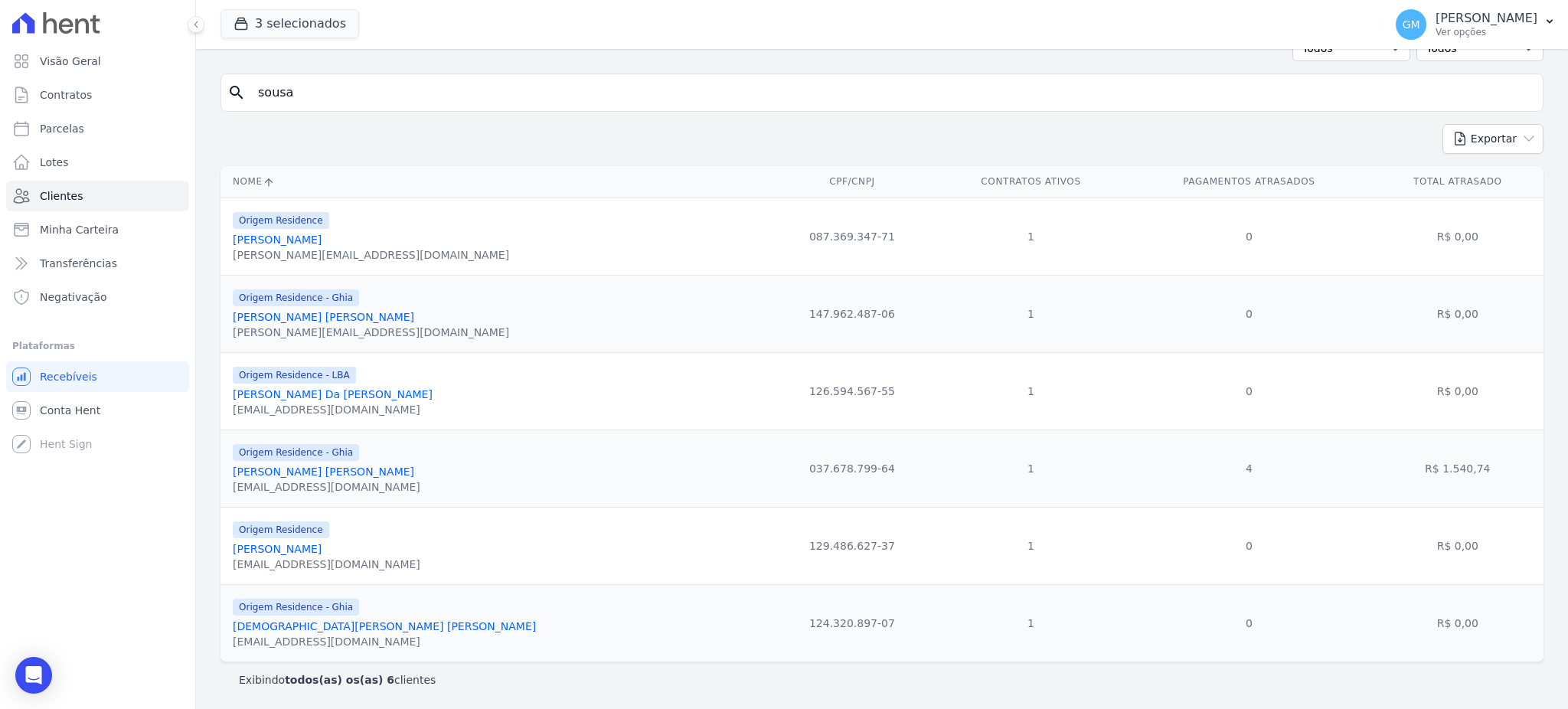
click at [322, 542] on link "Maycon Dos Santos Sousa" at bounding box center [276, 548] width 89 height 12
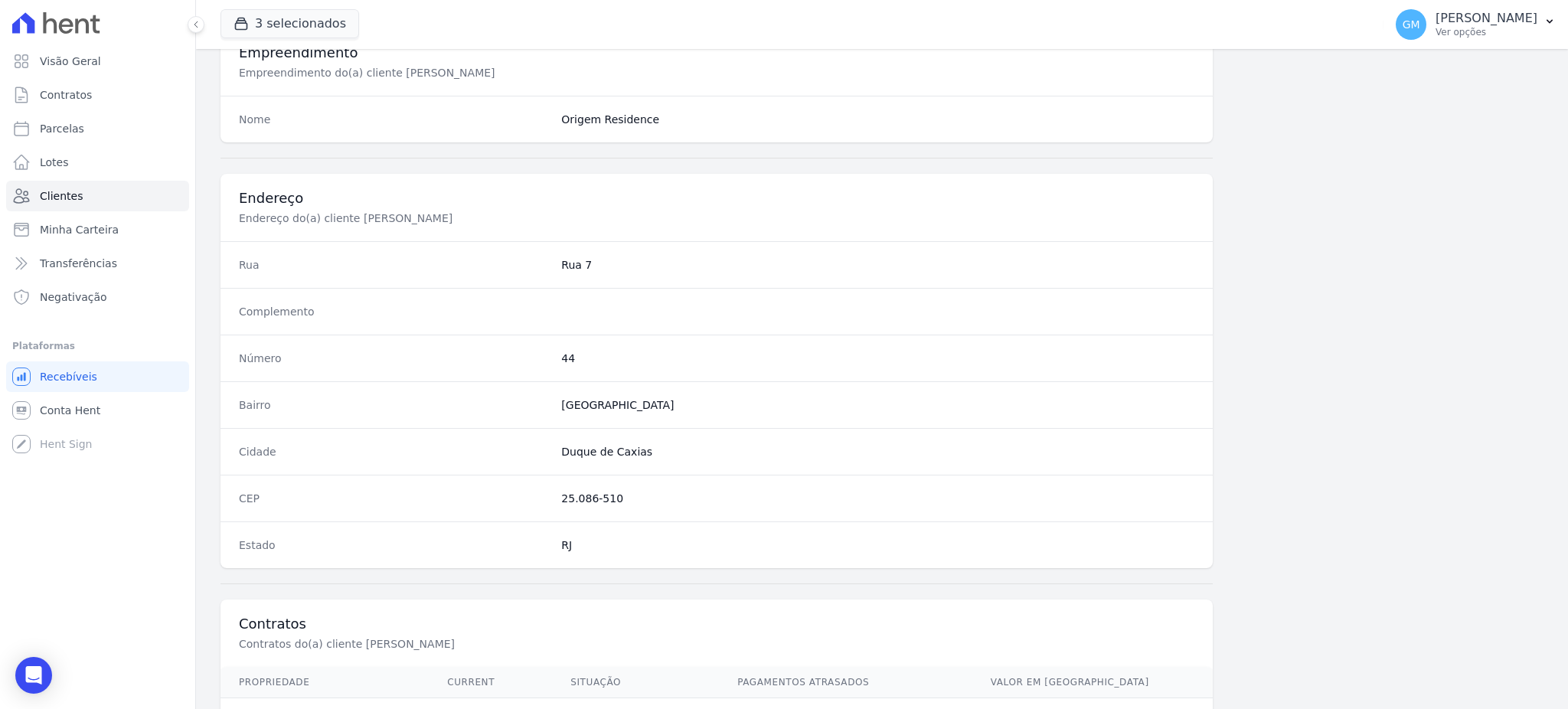
scroll to position [724, 0]
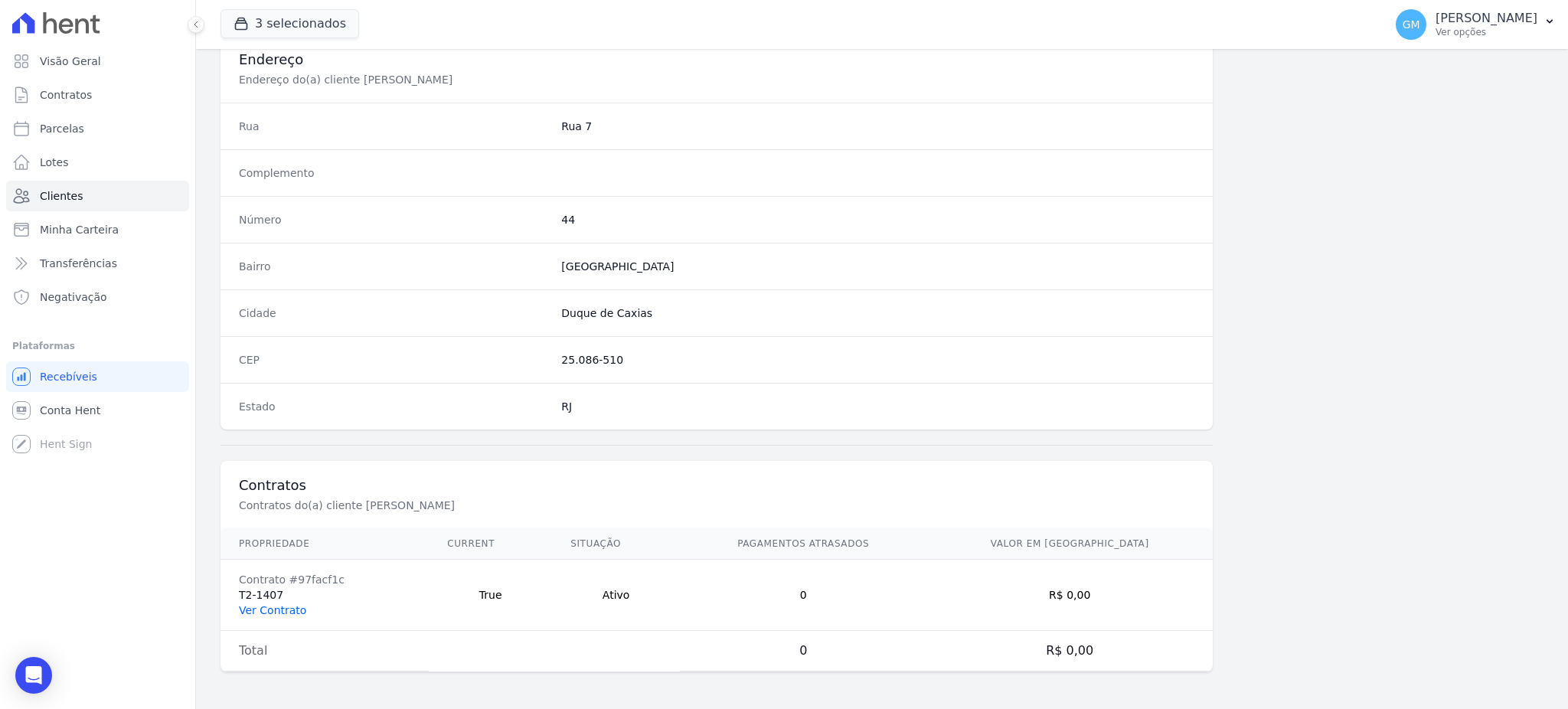
click at [249, 609] on link "Ver Contrato" at bounding box center [273, 610] width 68 height 12
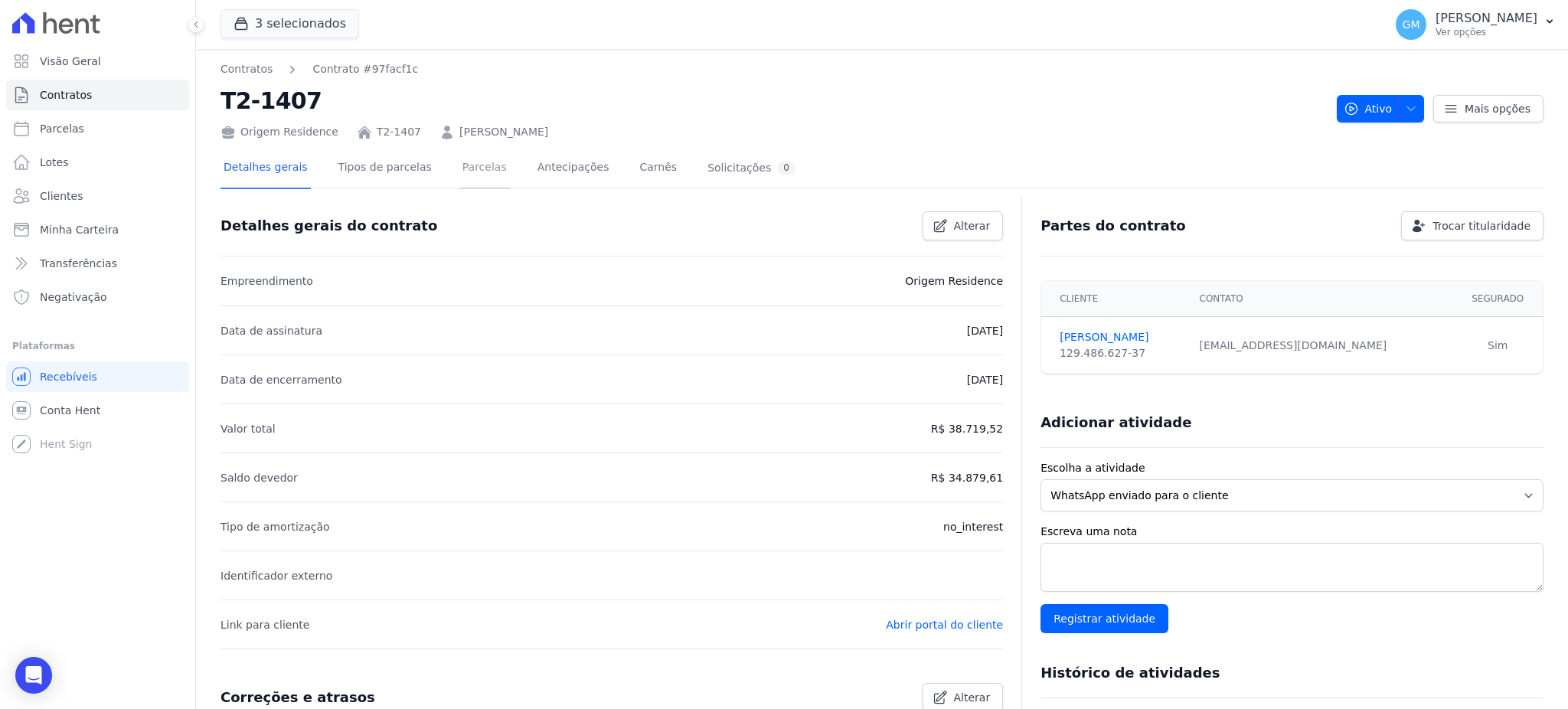
click at [480, 164] on link "Parcelas" at bounding box center [484, 169] width 51 height 41
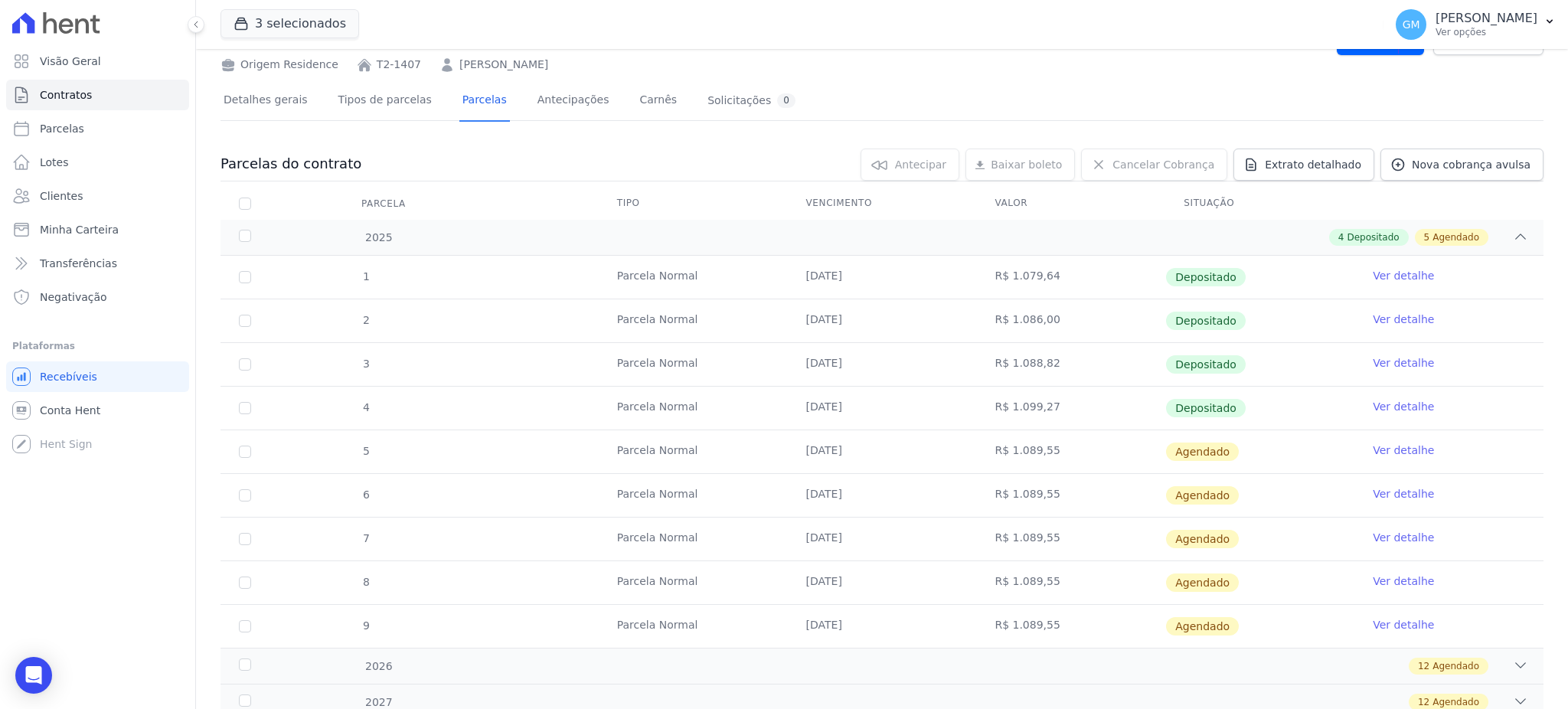
scroll to position [102, 0]
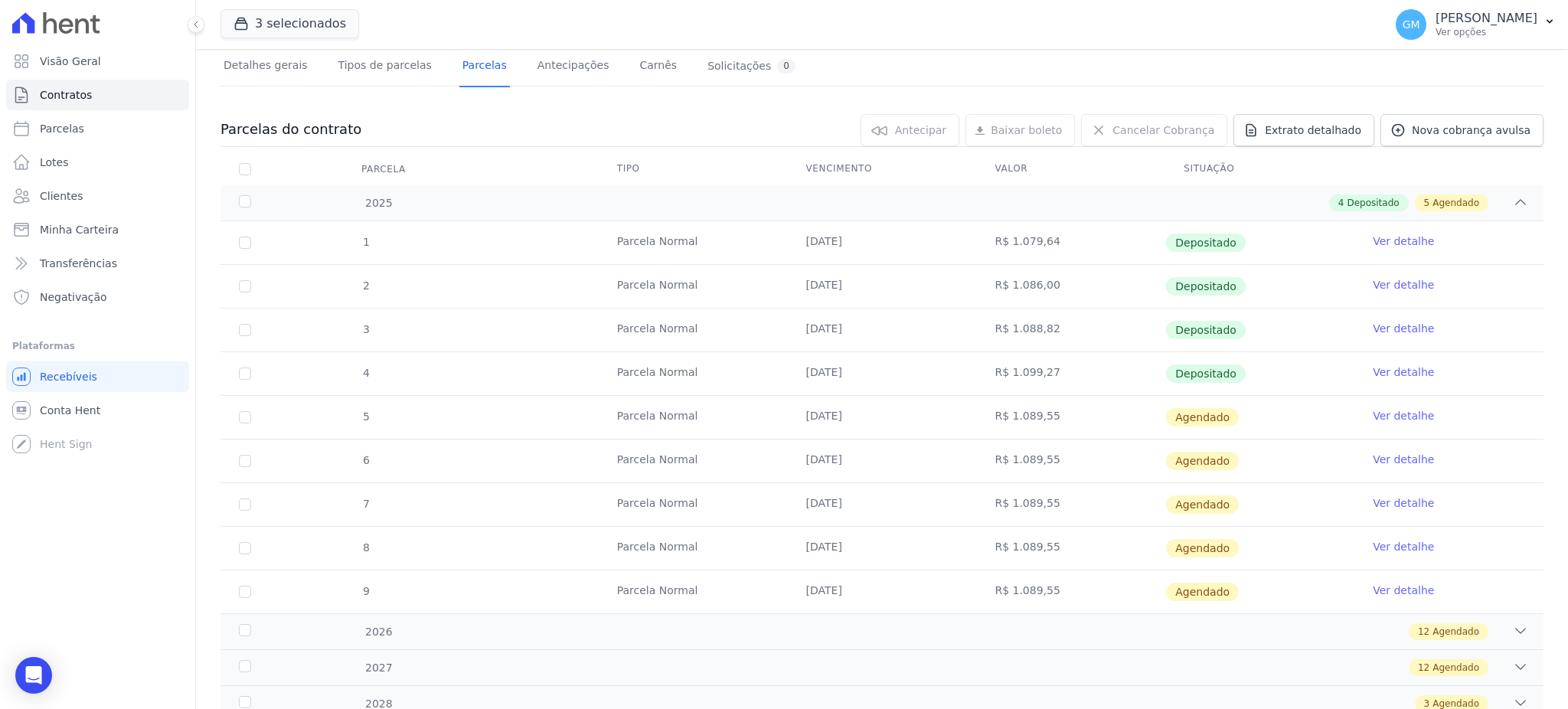
drag, startPoint x: 1231, startPoint y: 366, endPoint x: 803, endPoint y: 379, distance: 428.2
click at [803, 379] on tr "4 Parcela Normal 25/07/2025 R$ 1.099,27 Depositado Ver detalhe" at bounding box center [881, 373] width 1323 height 44
click at [1393, 367] on link "Ver detalhe" at bounding box center [1403, 372] width 61 height 15
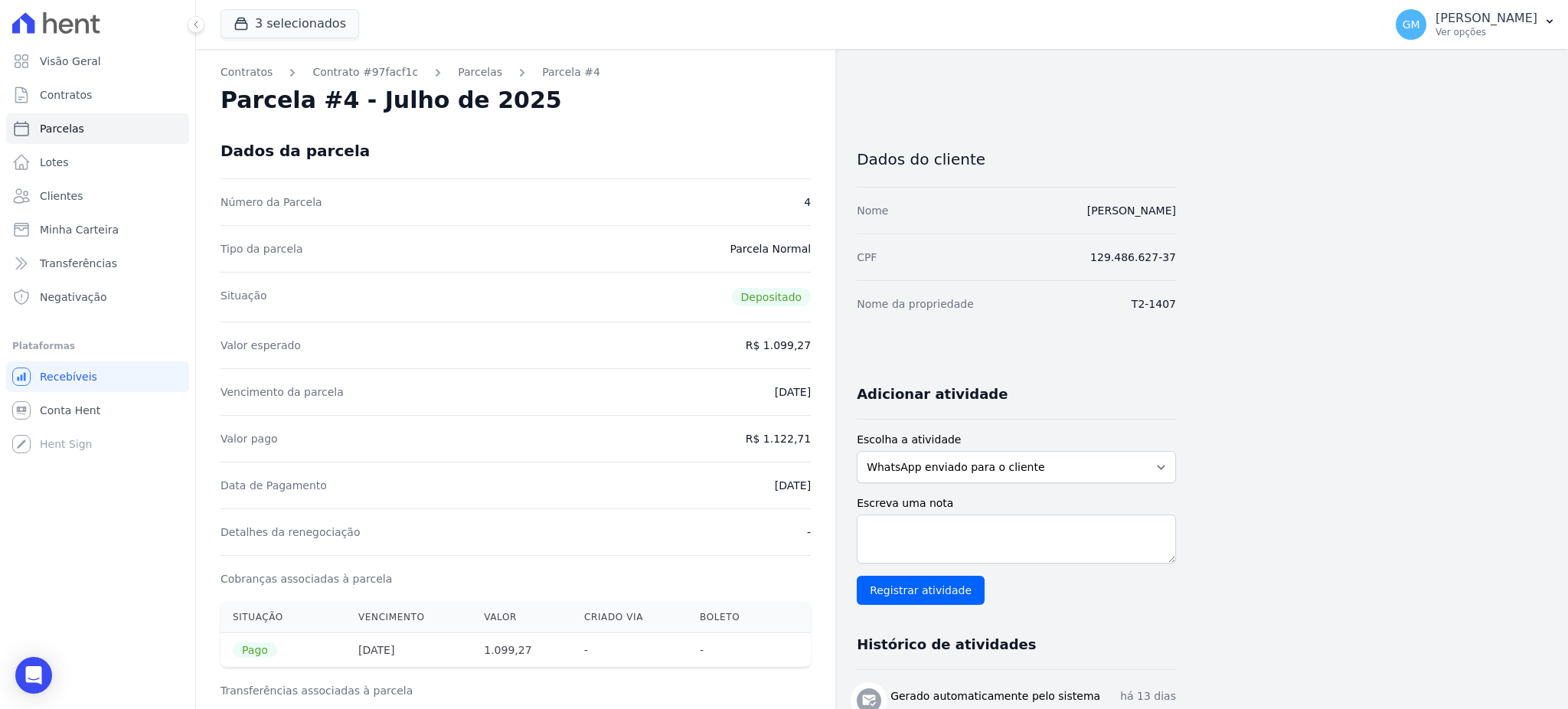
drag, startPoint x: 595, startPoint y: 142, endPoint x: 464, endPoint y: 118, distance: 133.2
click at [595, 142] on div "Dados da parcela" at bounding box center [515, 151] width 590 height 55
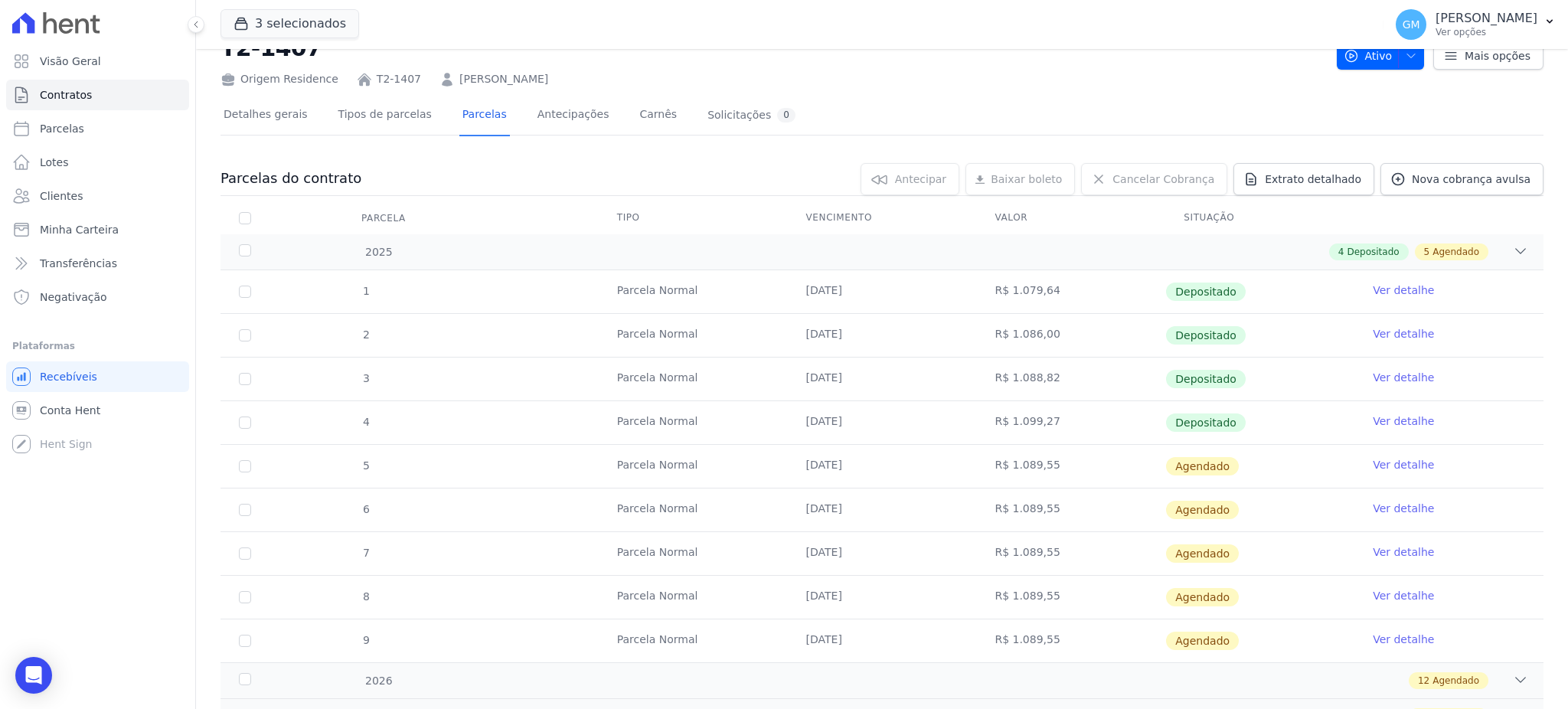
scroll to position [102, 0]
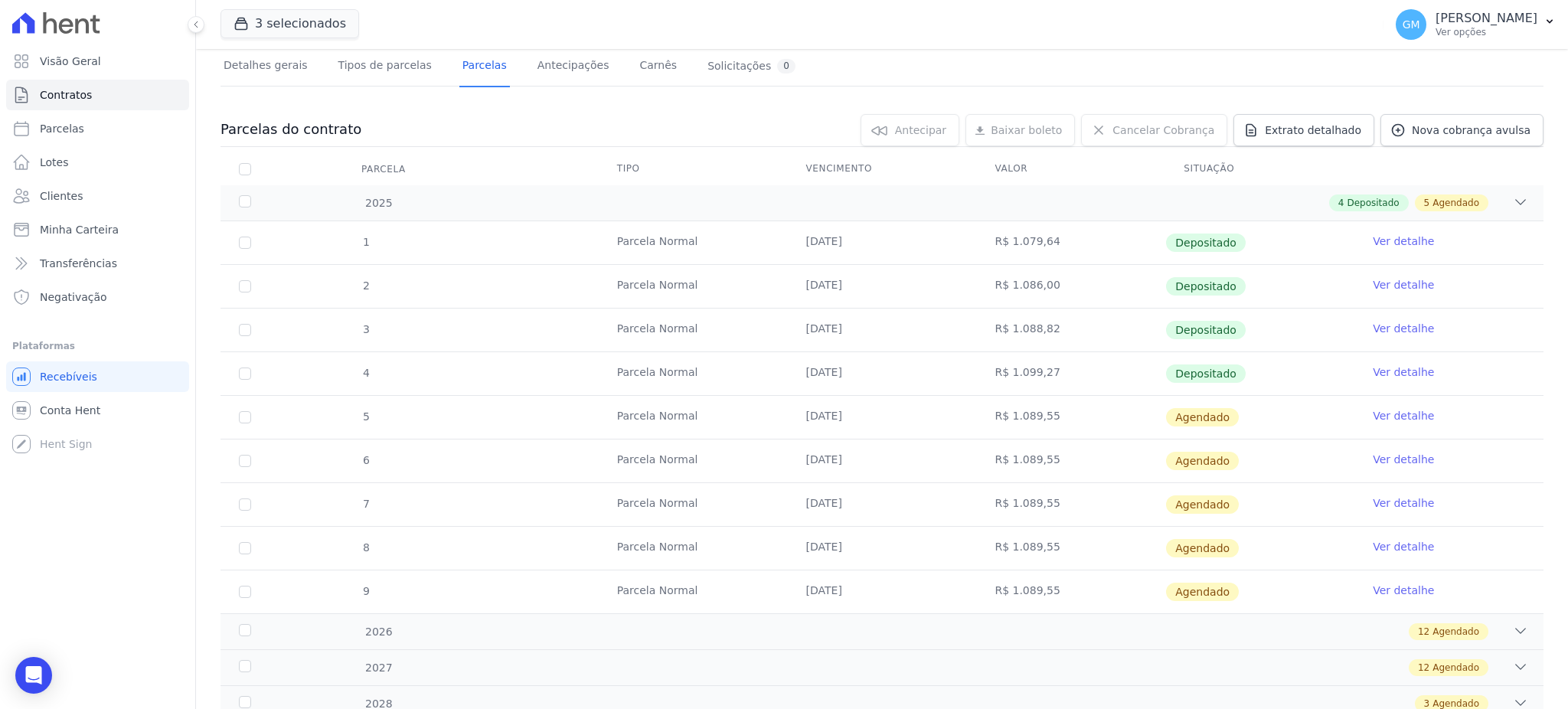
click at [1392, 420] on link "Ver detalhe" at bounding box center [1403, 415] width 61 height 15
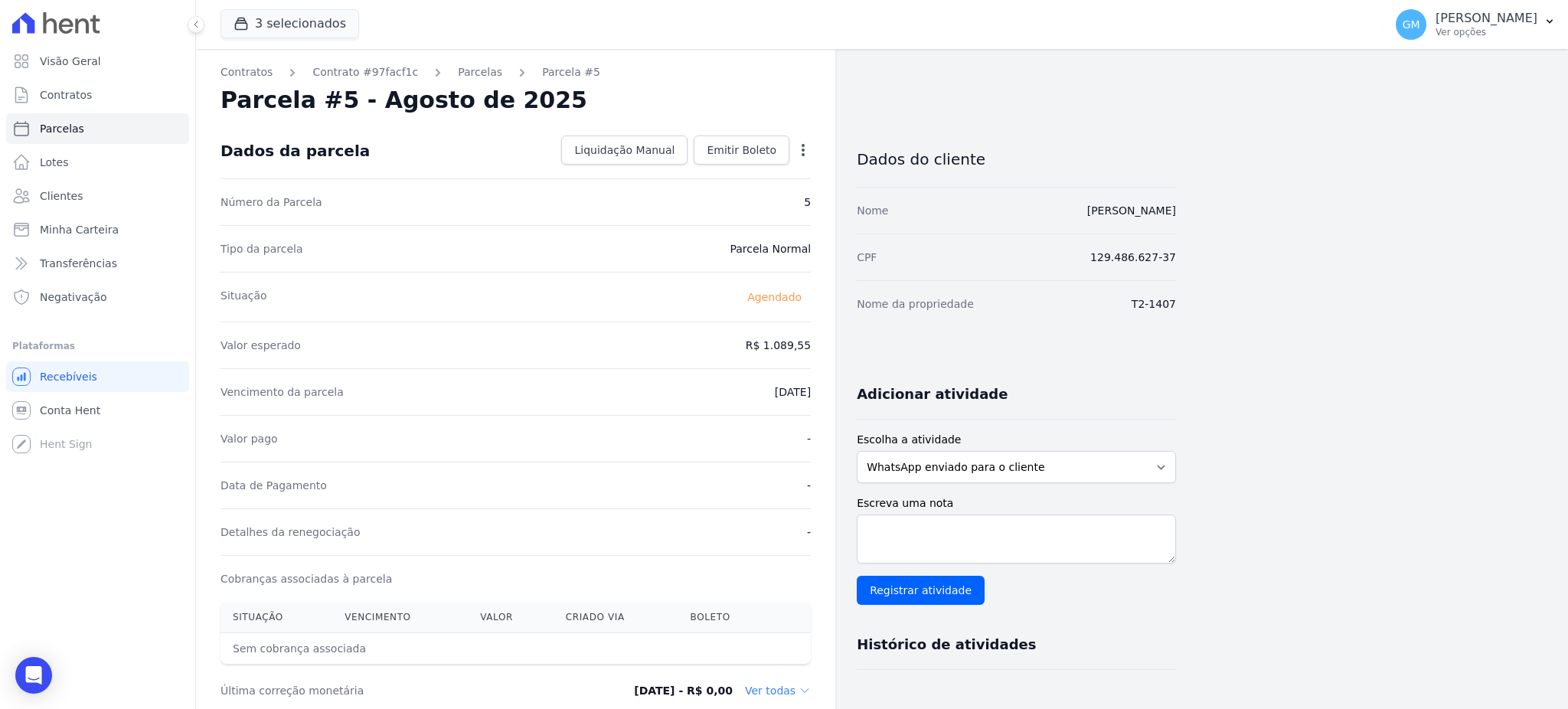
click at [795, 147] on icon "button" at bounding box center [802, 150] width 15 height 15
click at [746, 159] on link "Alterar" at bounding box center [737, 171] width 135 height 28
drag, startPoint x: 741, startPoint y: 340, endPoint x: 817, endPoint y: 352, distance: 76.9
click at [817, 352] on div "Contratos Contrato #97facf1c Parcelas Parcela #5 Parcela #5 - Agosto de 2025 Co…" at bounding box center [515, 540] width 639 height 983
paste input ".10927"
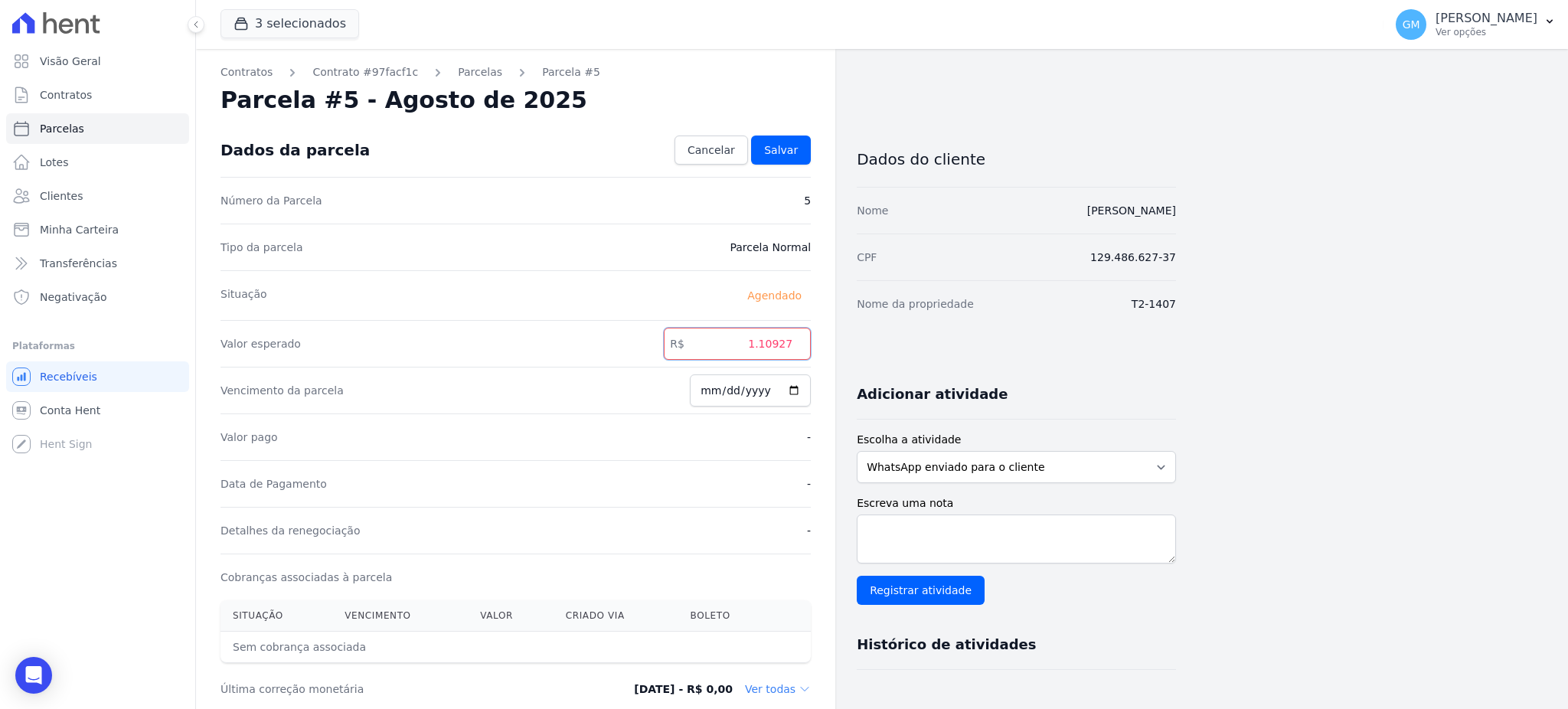
click at [764, 343] on input "1.10927" at bounding box center [737, 344] width 147 height 32
click at [780, 346] on input "110927" at bounding box center [737, 344] width 147 height 32
type input "1109.27"
click at [809, 154] on link "Salvar" at bounding box center [781, 150] width 60 height 29
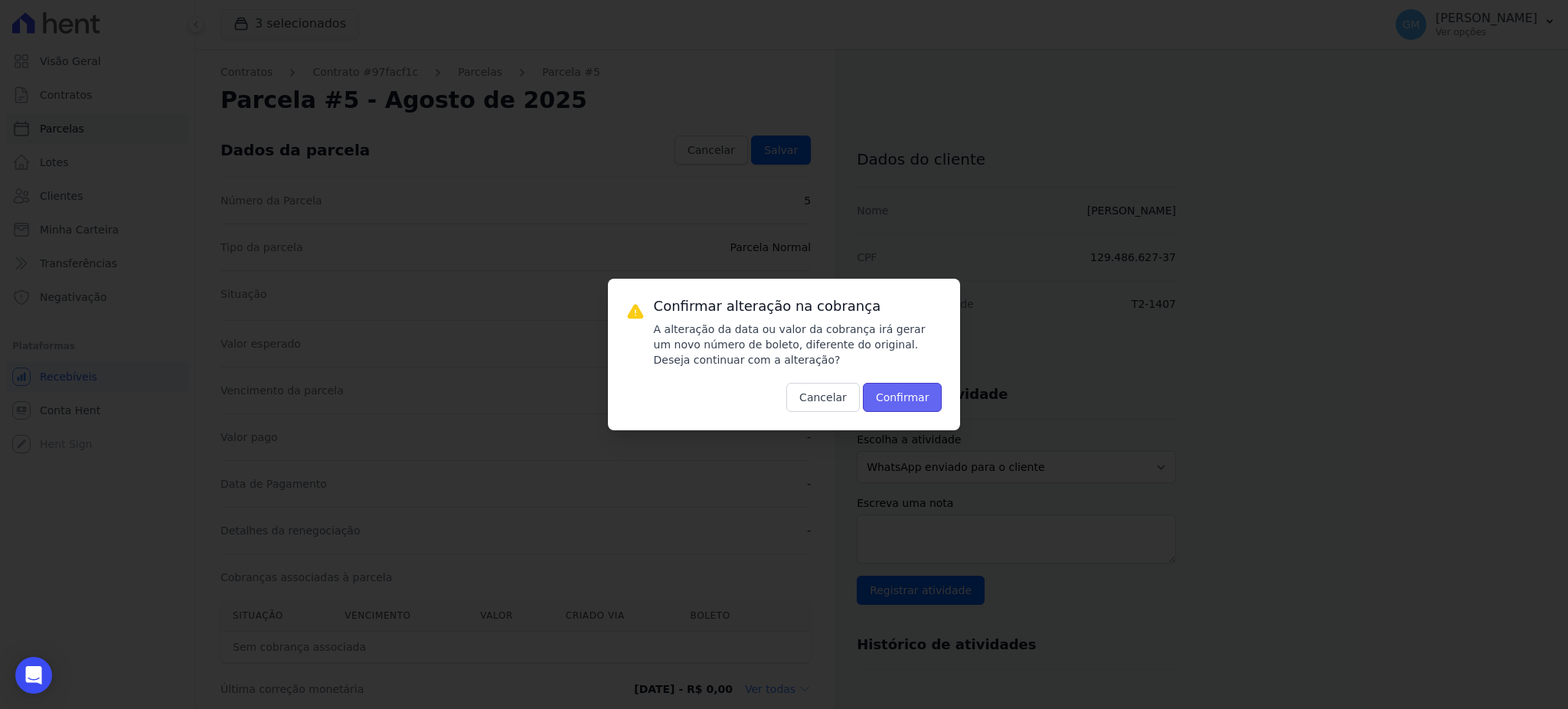
click at [902, 395] on button "Confirmar" at bounding box center [902, 397] width 80 height 29
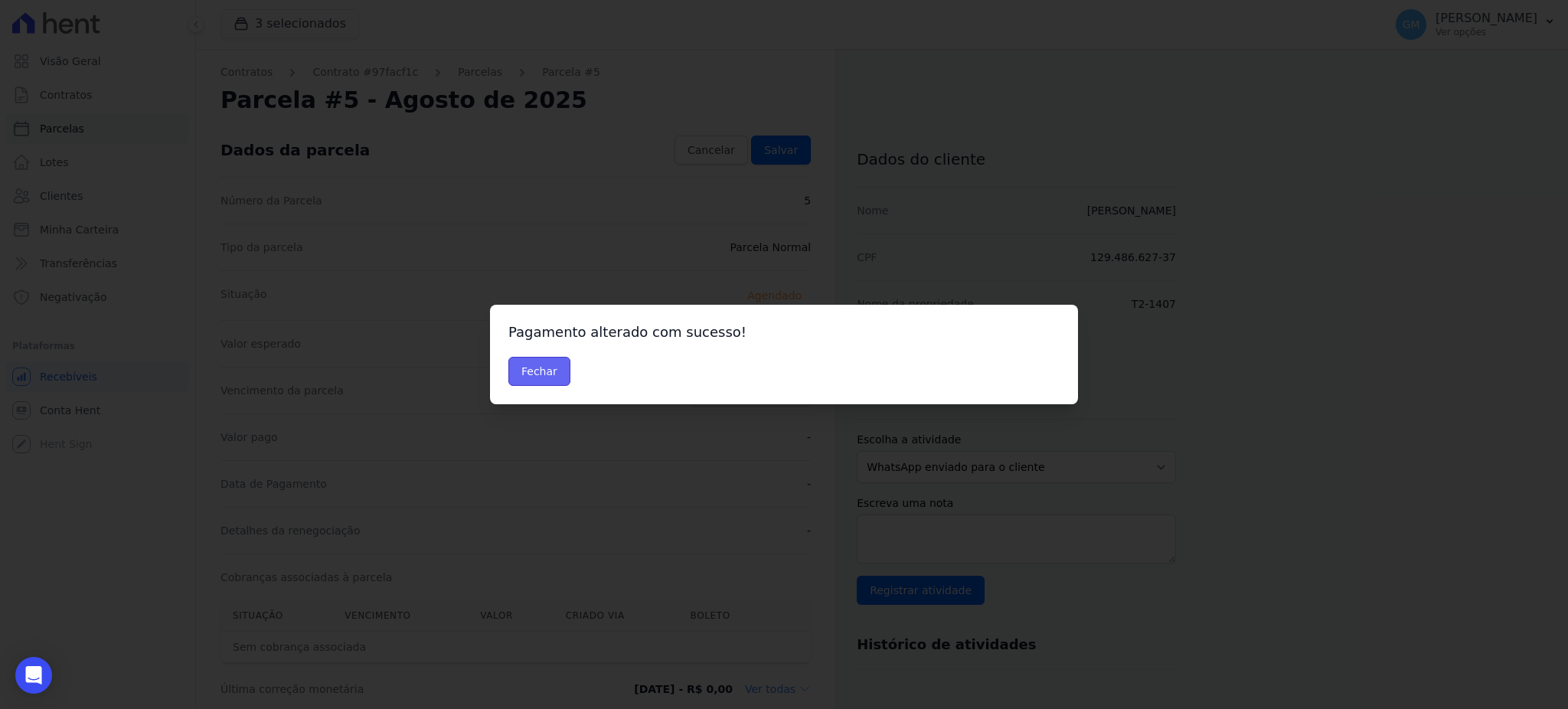
click at [543, 367] on button "Fechar" at bounding box center [539, 371] width 62 height 29
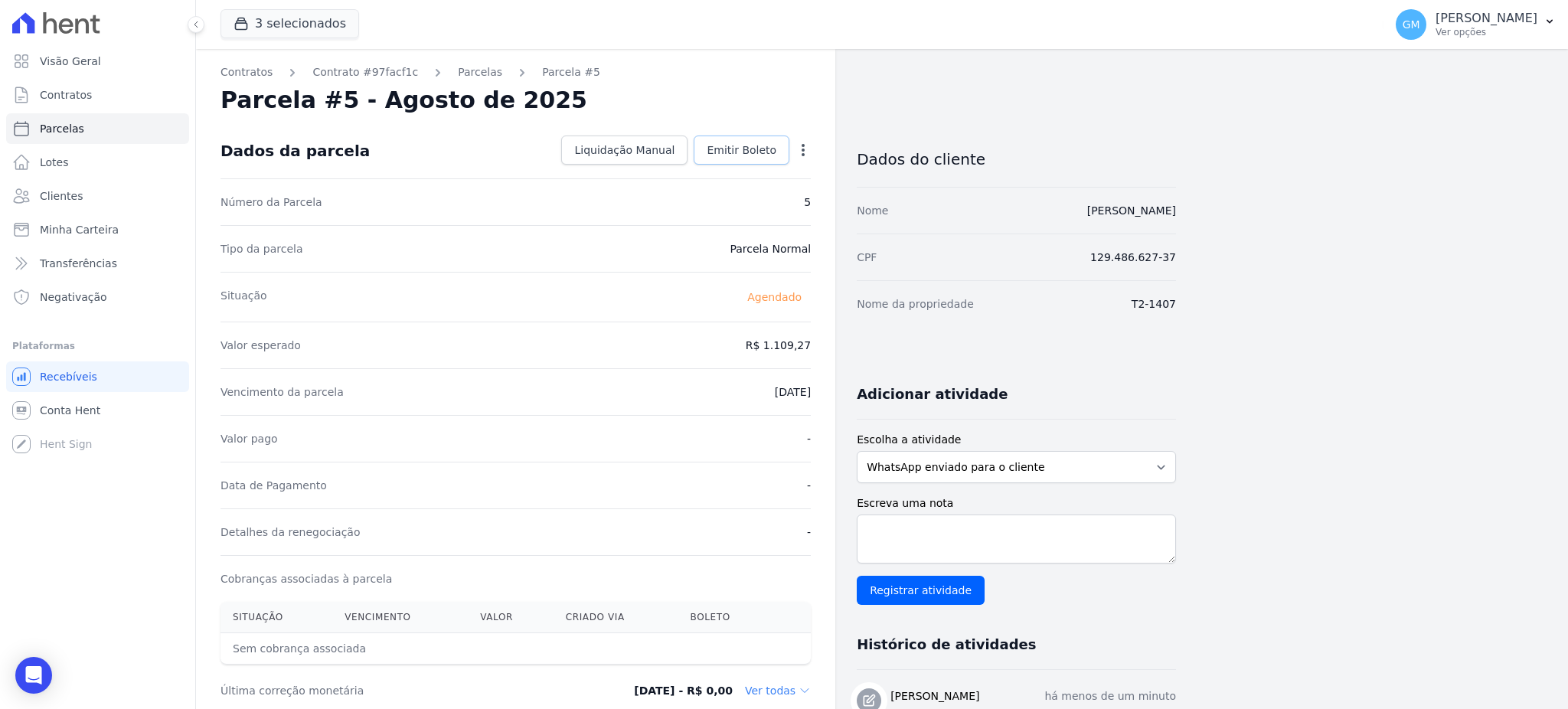
click at [738, 152] on span "Emitir Boleto" at bounding box center [742, 150] width 70 height 15
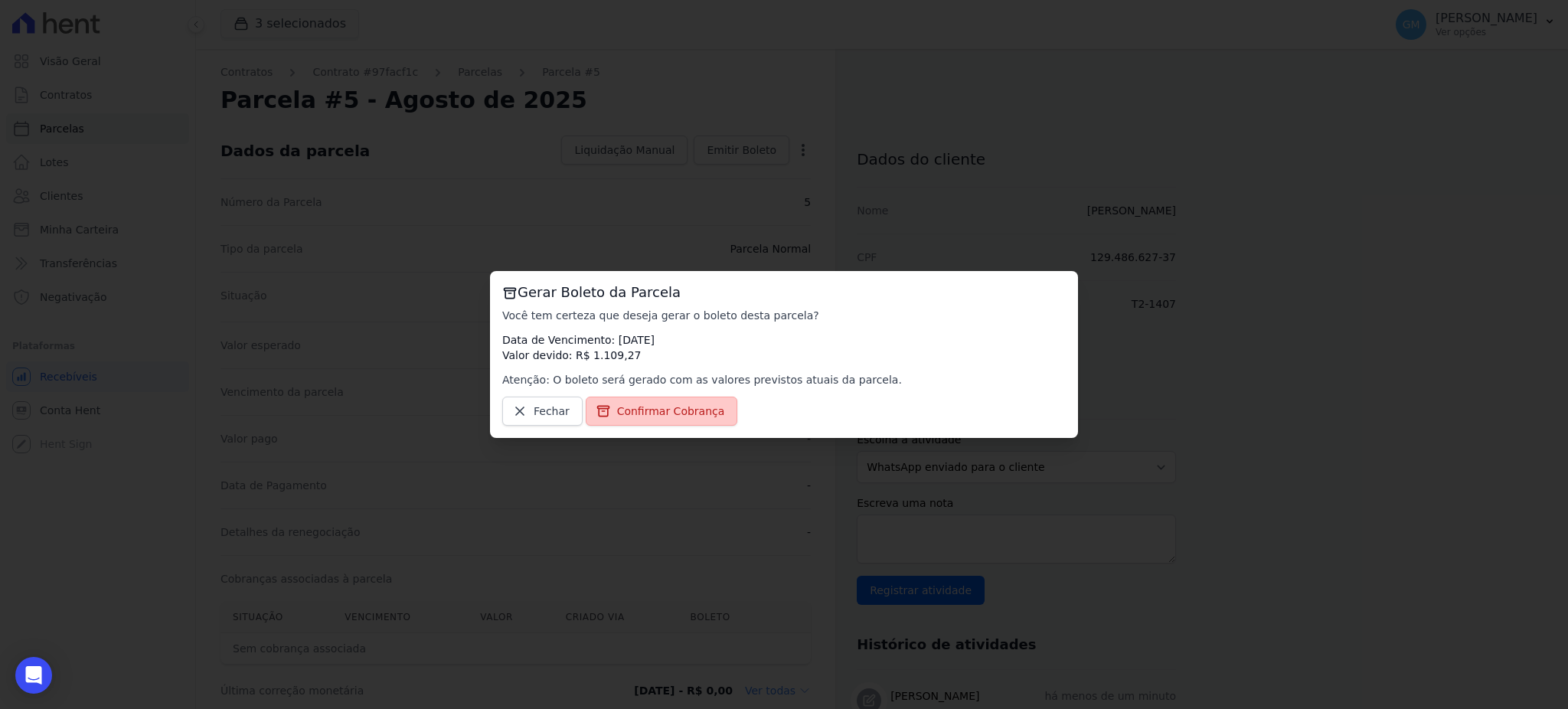
click at [684, 403] on link "Confirmar Cobrança" at bounding box center [661, 411] width 153 height 29
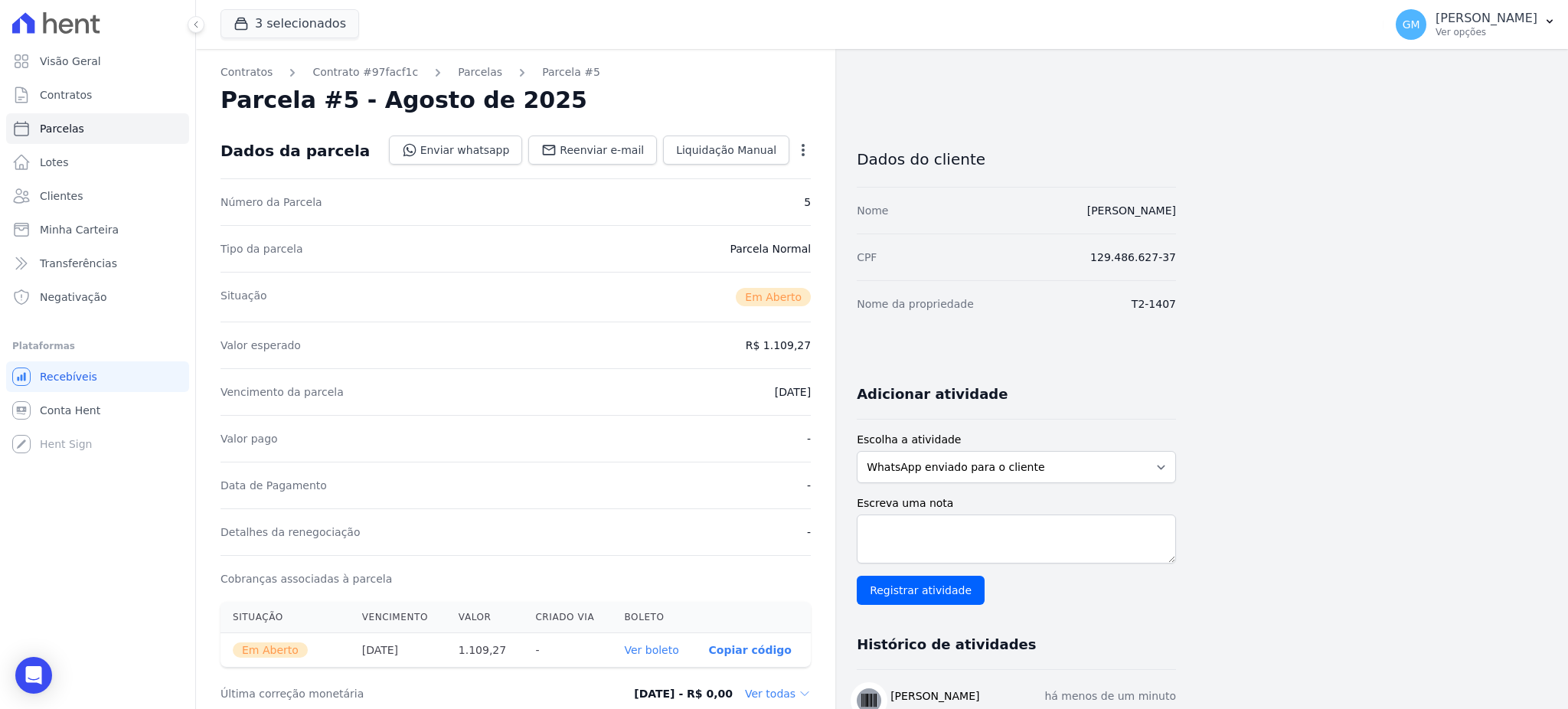
click at [761, 295] on span "Em Aberto" at bounding box center [773, 297] width 75 height 18
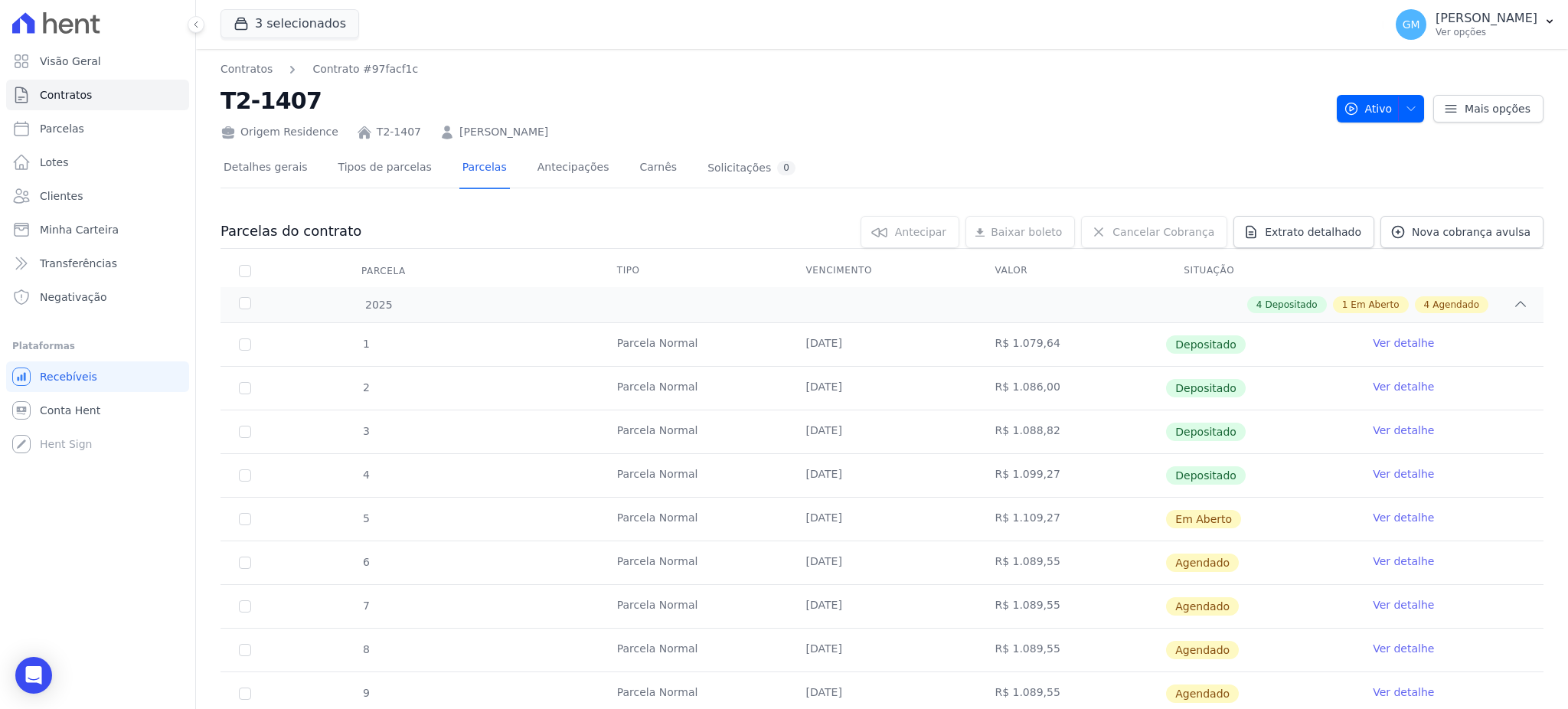
scroll to position [160, 0]
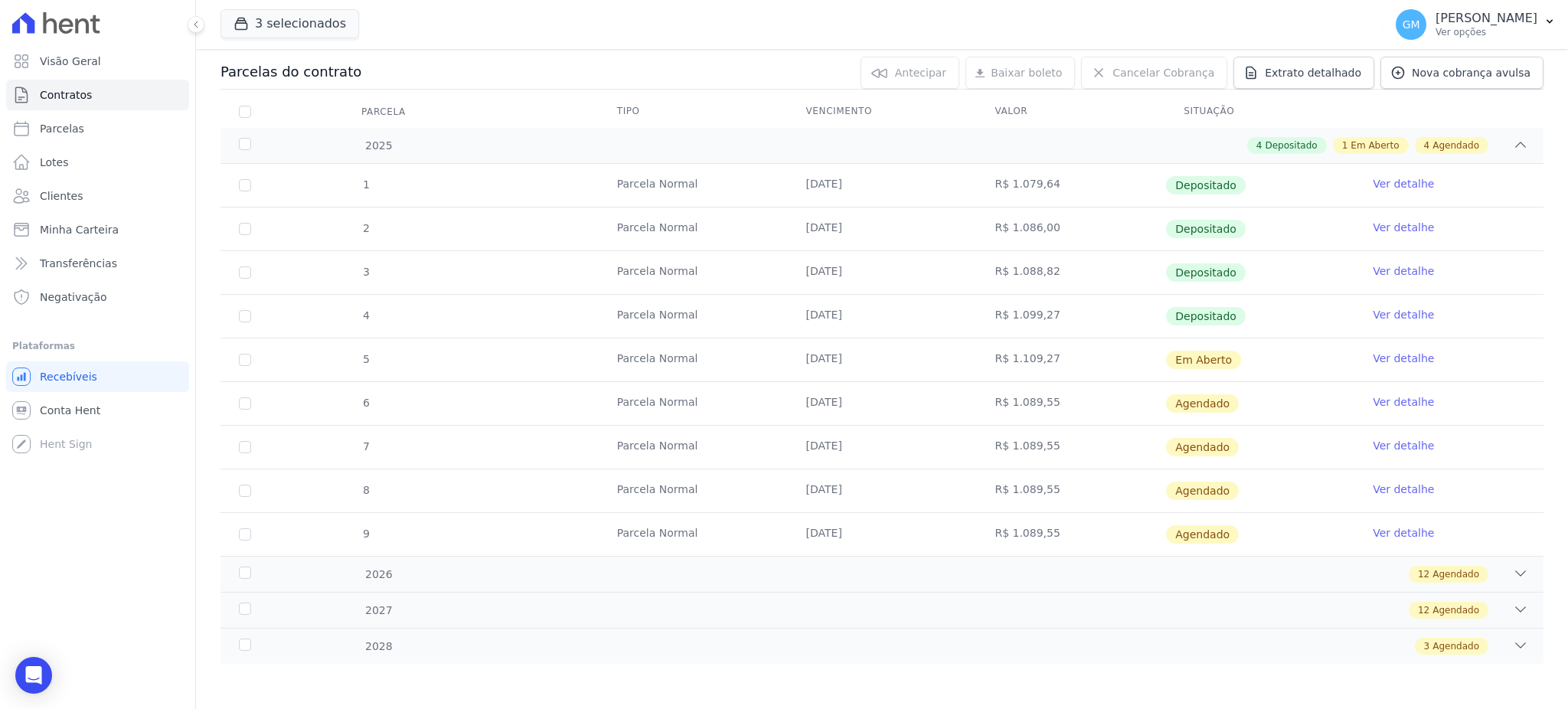
click at [1220, 335] on td "Depositado" at bounding box center [1260, 316] width 189 height 43
drag, startPoint x: 1225, startPoint y: 347, endPoint x: 778, endPoint y: 374, distance: 447.8
click at [778, 374] on tr "5 Parcela Normal 20/08/2025 R$ 1.109,27 Em Aberto Ver detalhe" at bounding box center [881, 360] width 1323 height 44
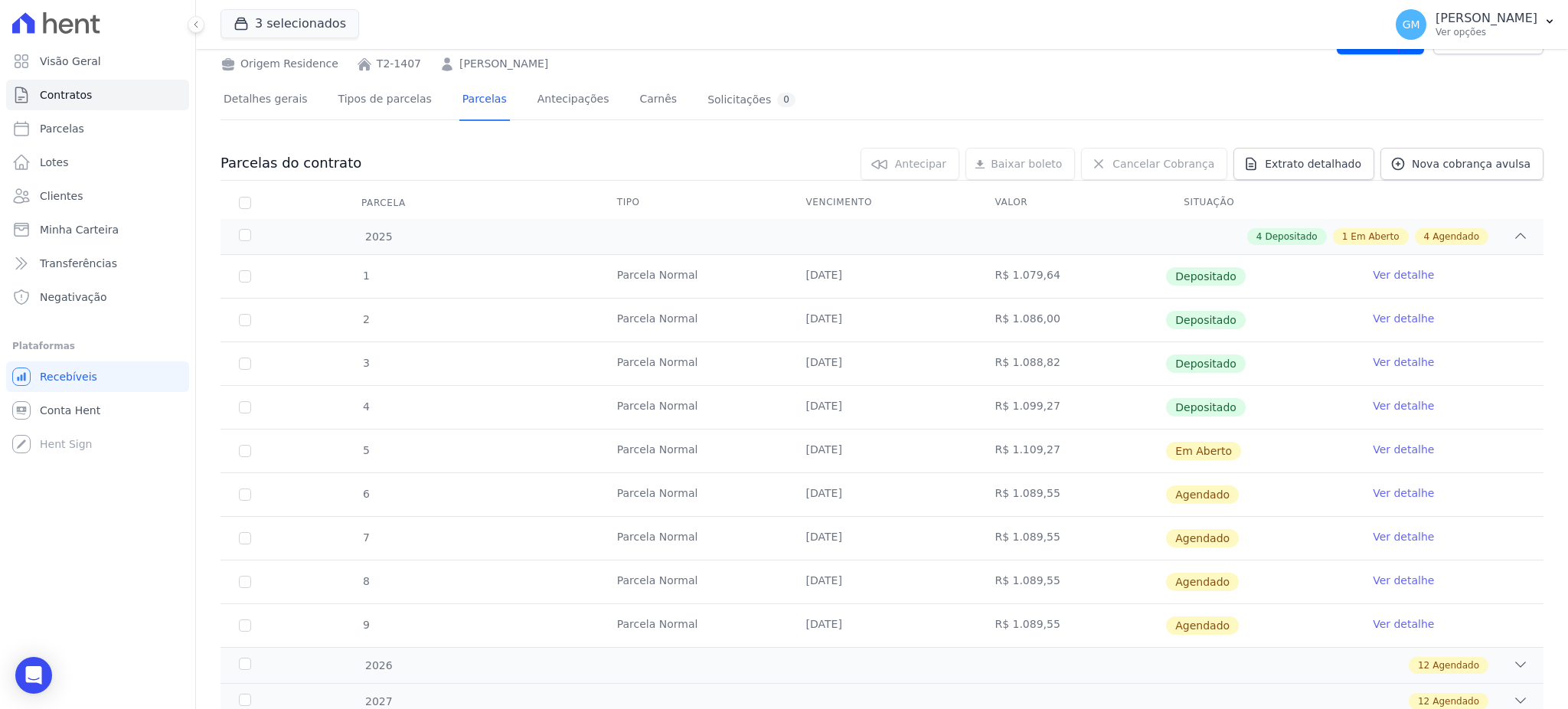
scroll to position [0, 0]
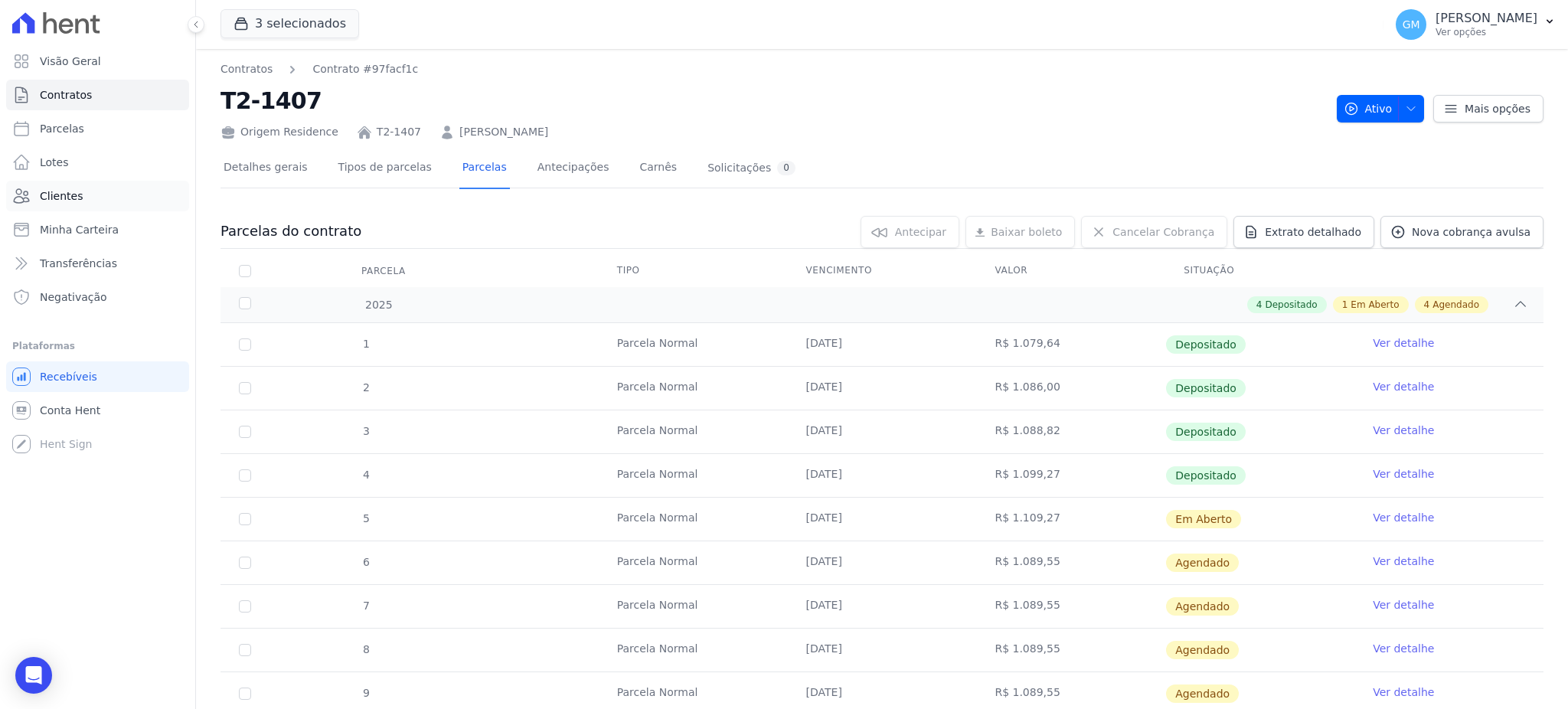
click at [81, 191] on link "Clientes" at bounding box center [98, 195] width 183 height 31
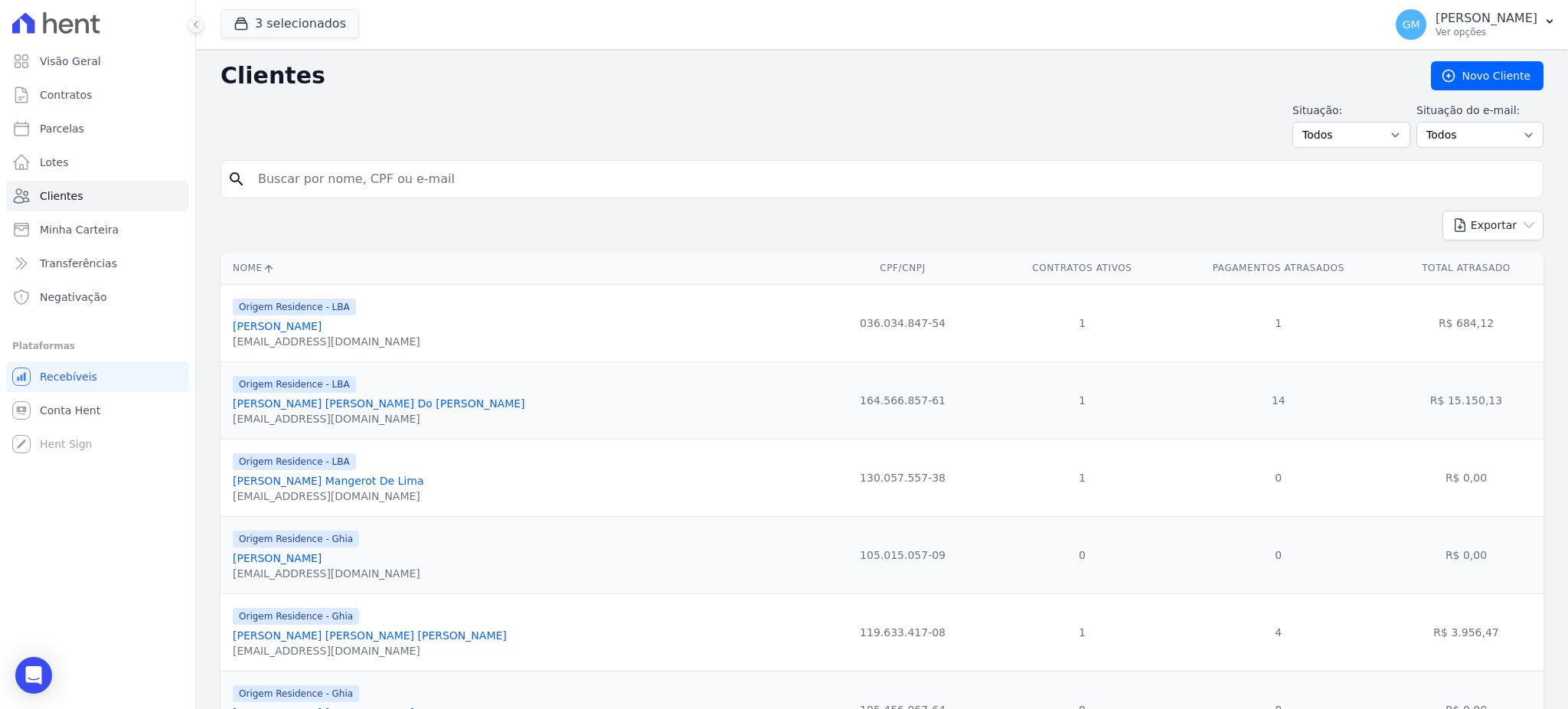
click at [285, 180] on input "search" at bounding box center [893, 178] width 1288 height 31
type input "oberdan"
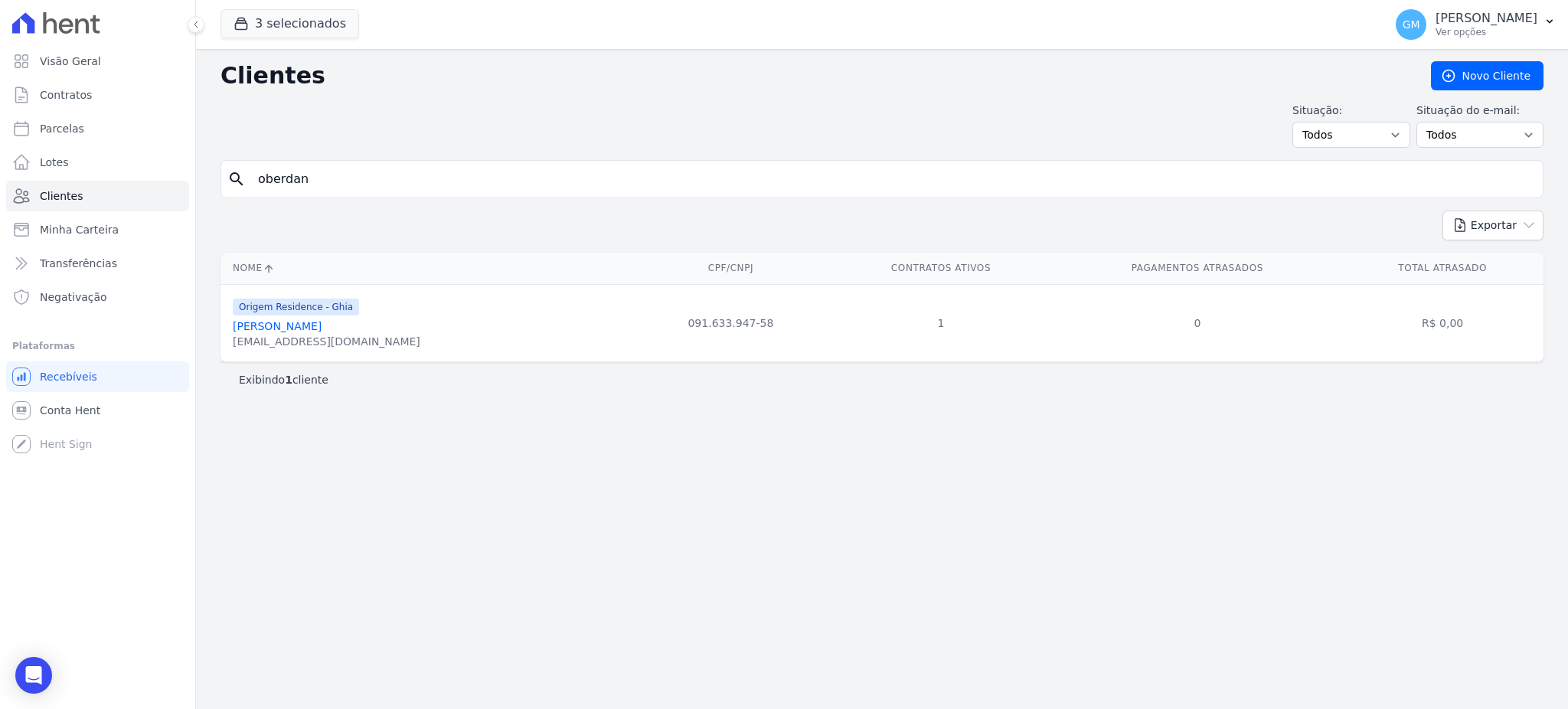
click at [369, 335] on div "oberjunior@gmail.com" at bounding box center [326, 341] width 187 height 15
click at [322, 327] on link "Oberdan Pereira Manoel Junior" at bounding box center [276, 326] width 89 height 12
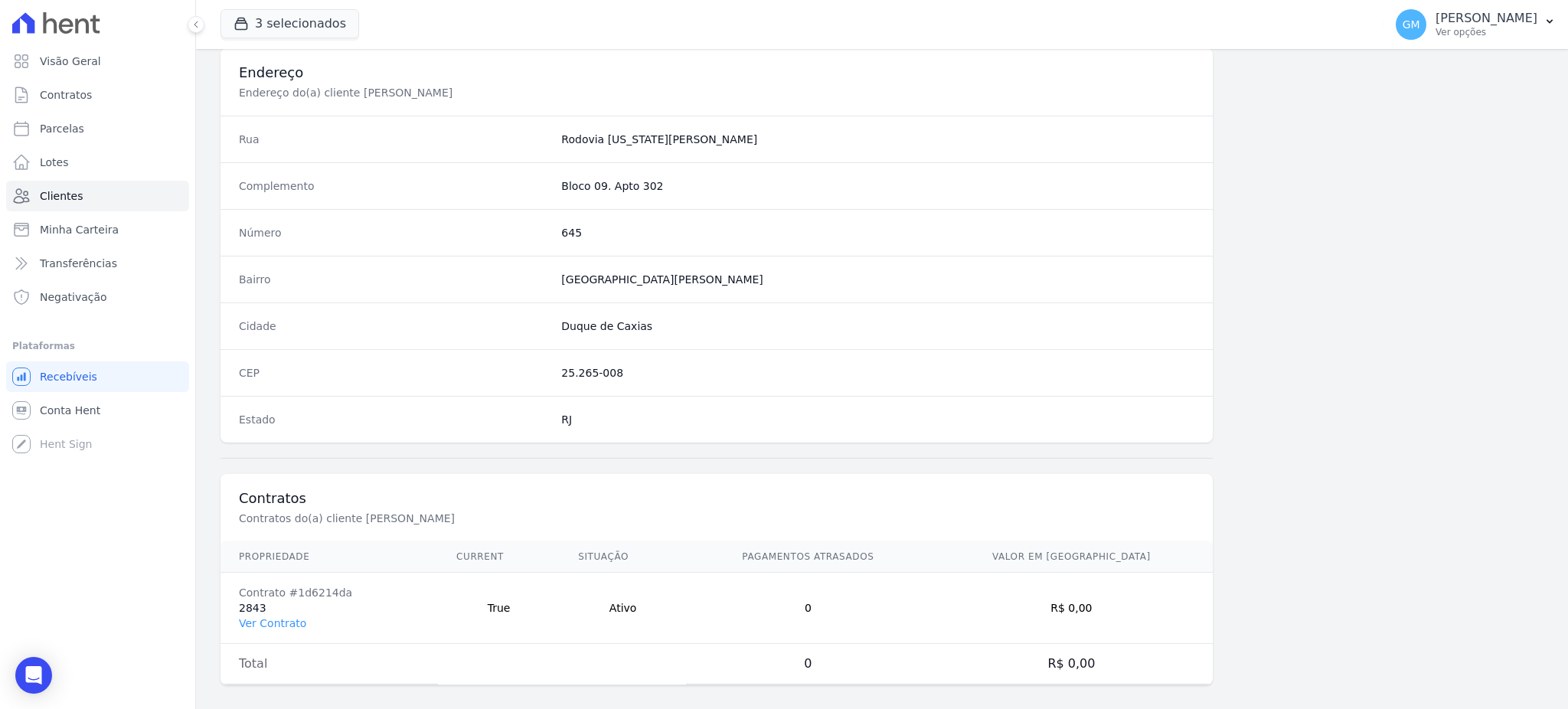
scroll to position [724, 0]
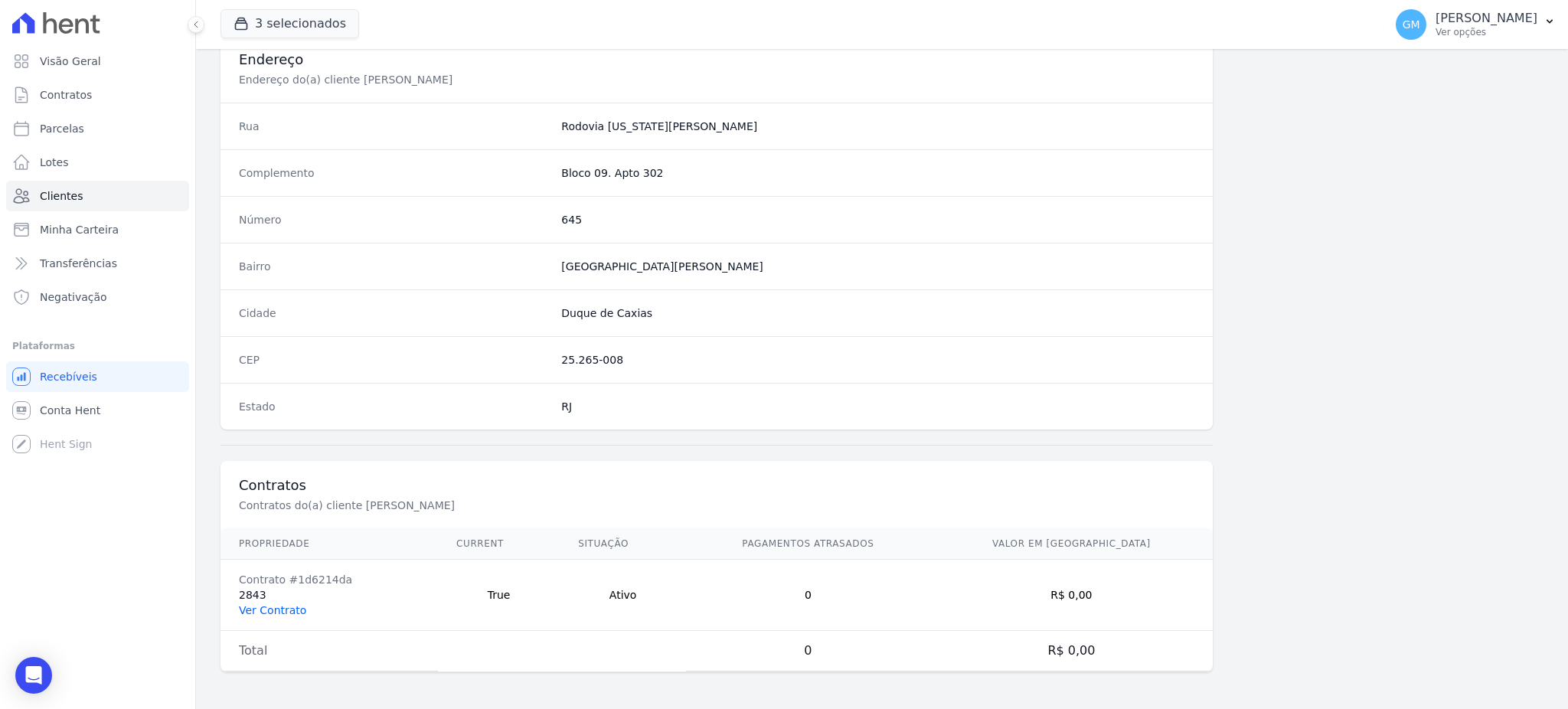
click at [272, 613] on link "Ver Contrato" at bounding box center [273, 610] width 68 height 12
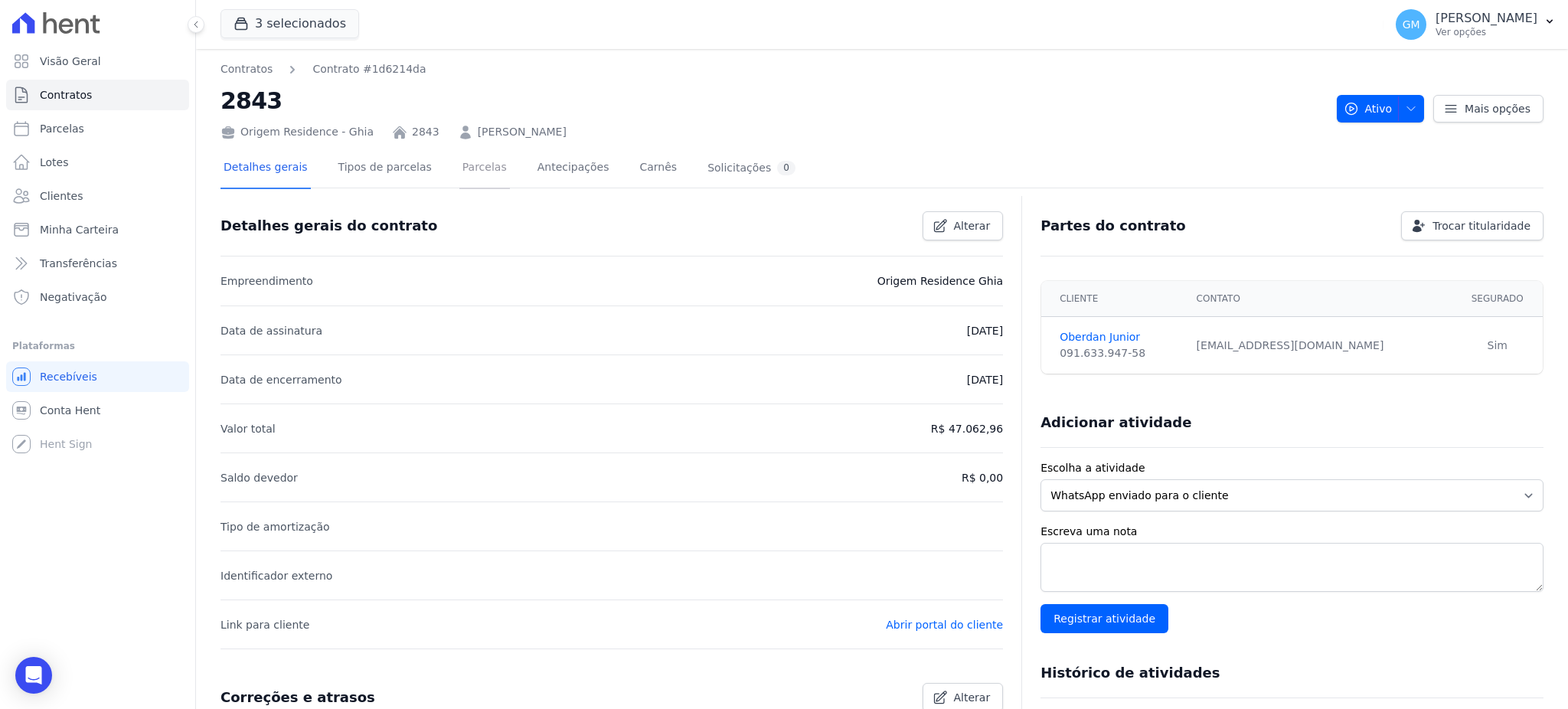
click at [460, 177] on link "Parcelas" at bounding box center [484, 169] width 51 height 41
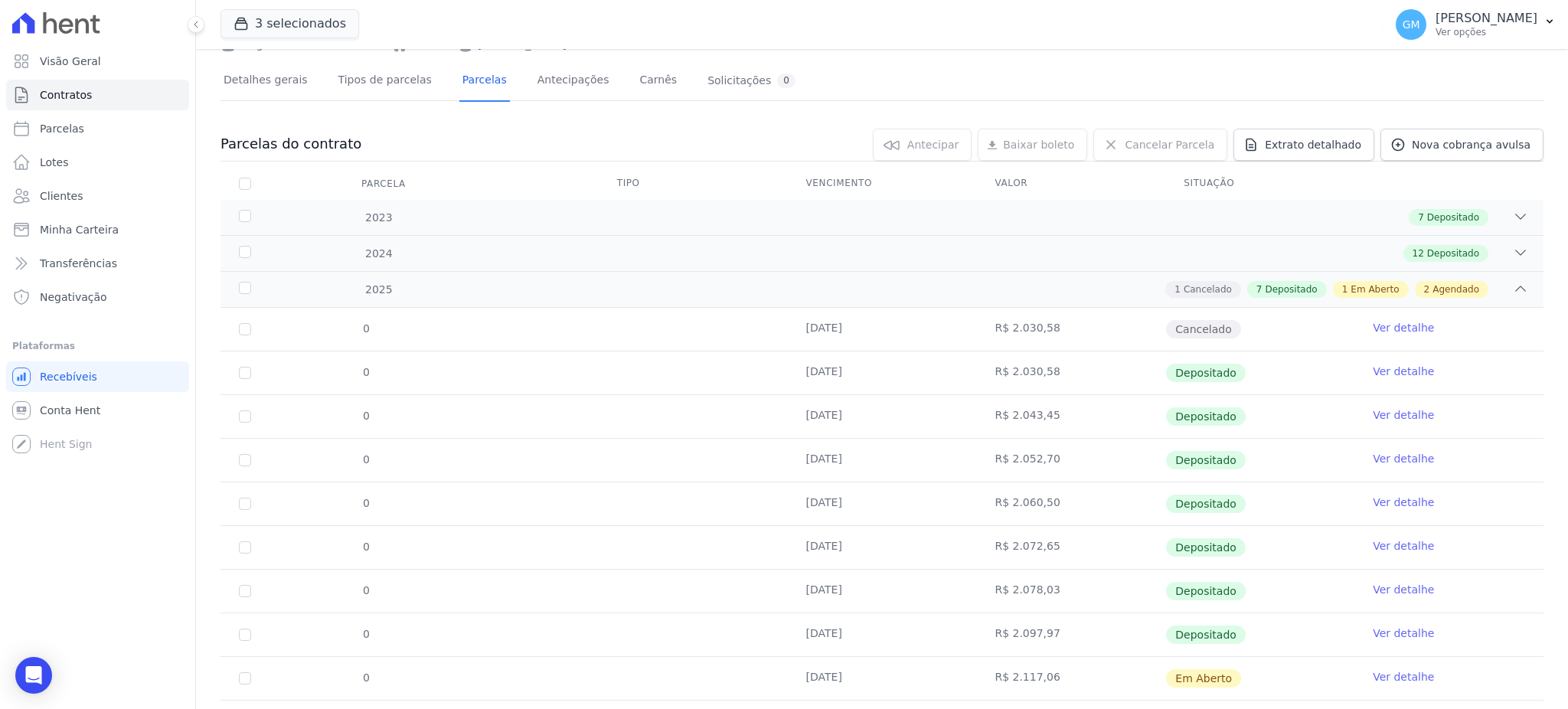
scroll to position [210, 0]
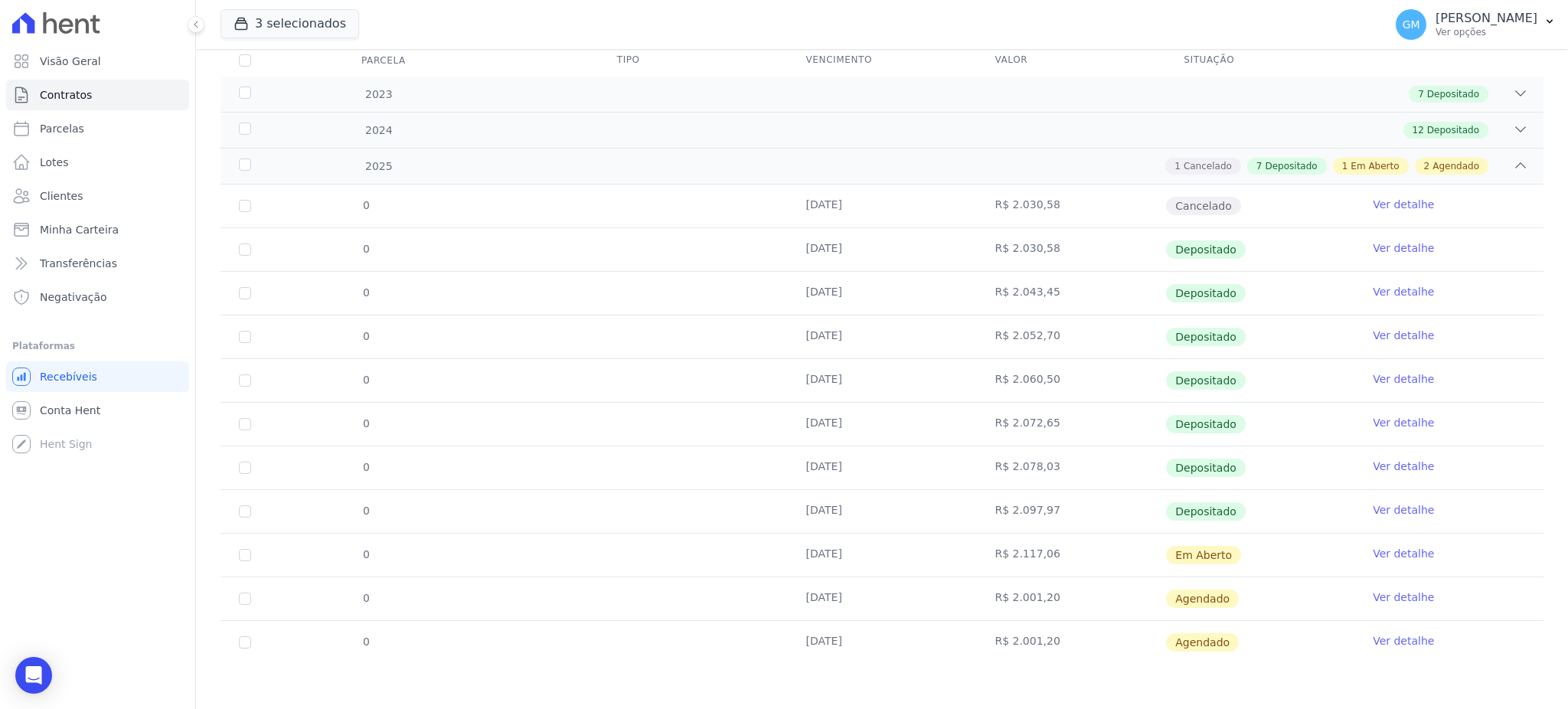
drag, startPoint x: 1225, startPoint y: 548, endPoint x: 701, endPoint y: 568, distance: 524.4
click at [701, 568] on tr "0 20/08/2025 R$ 2.117,06 Em Aberto Ver detalhe" at bounding box center [881, 554] width 1323 height 44
click at [75, 196] on span "Clientes" at bounding box center [61, 195] width 43 height 15
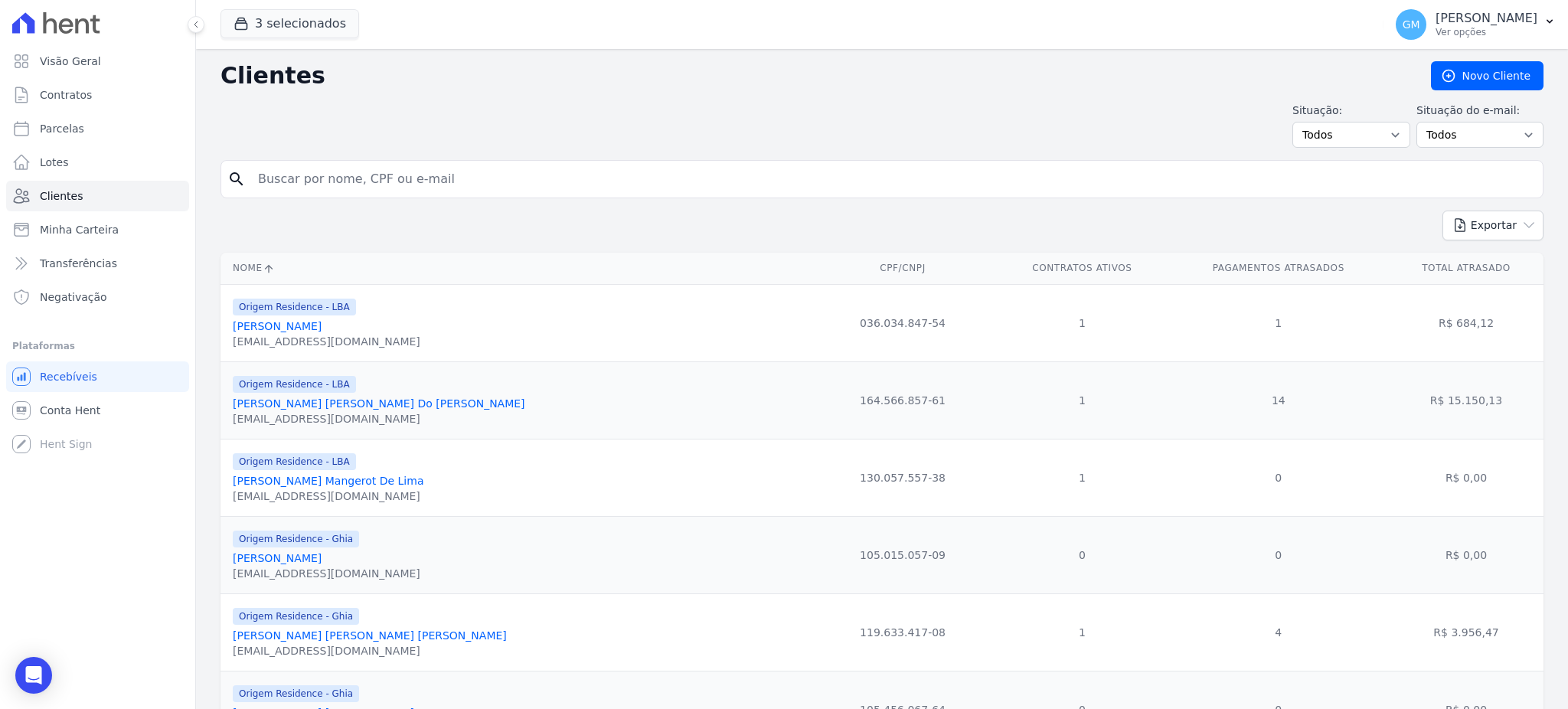
click at [275, 167] on input "search" at bounding box center [893, 178] width 1288 height 31
type input "luci"
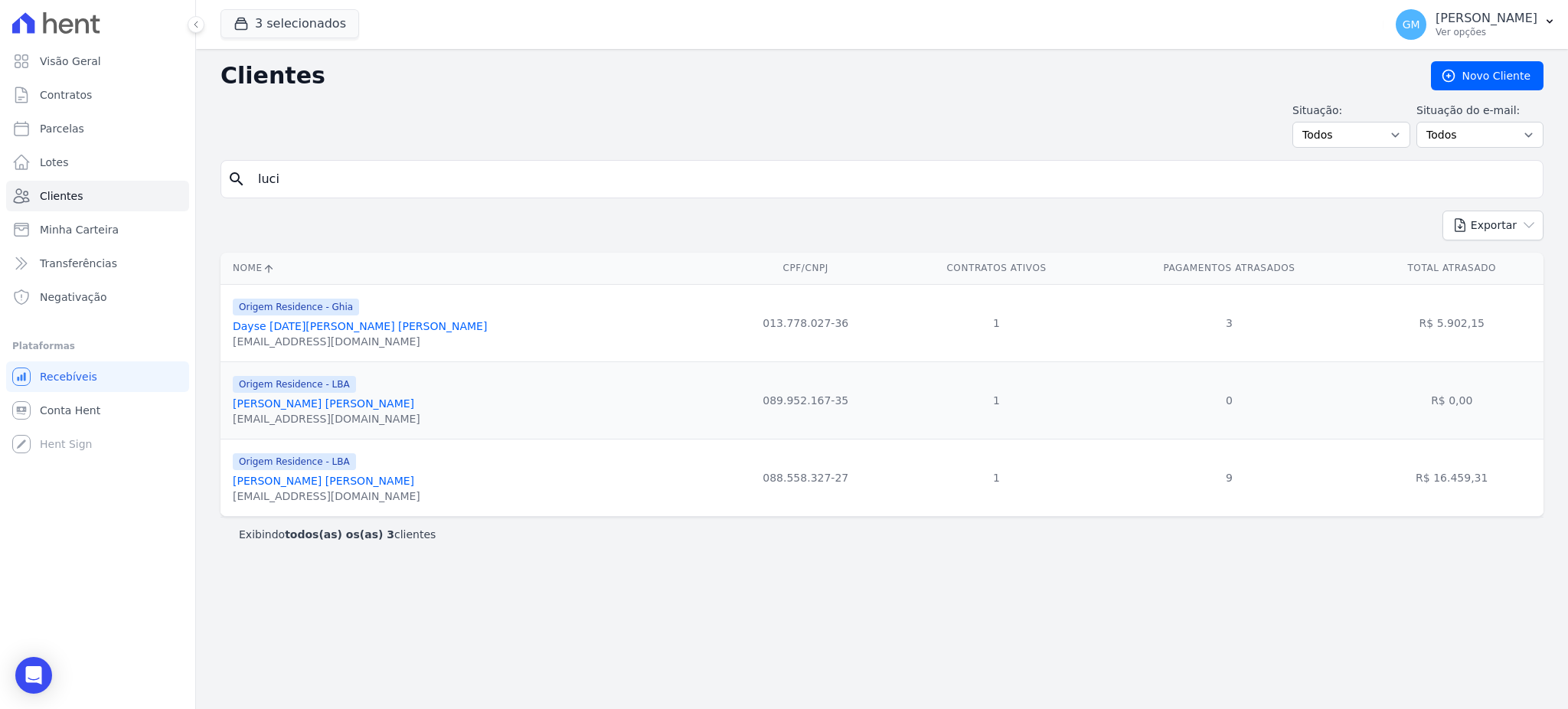
click at [335, 410] on link "Lucia Cristina De Oliveira" at bounding box center [323, 404] width 181 height 12
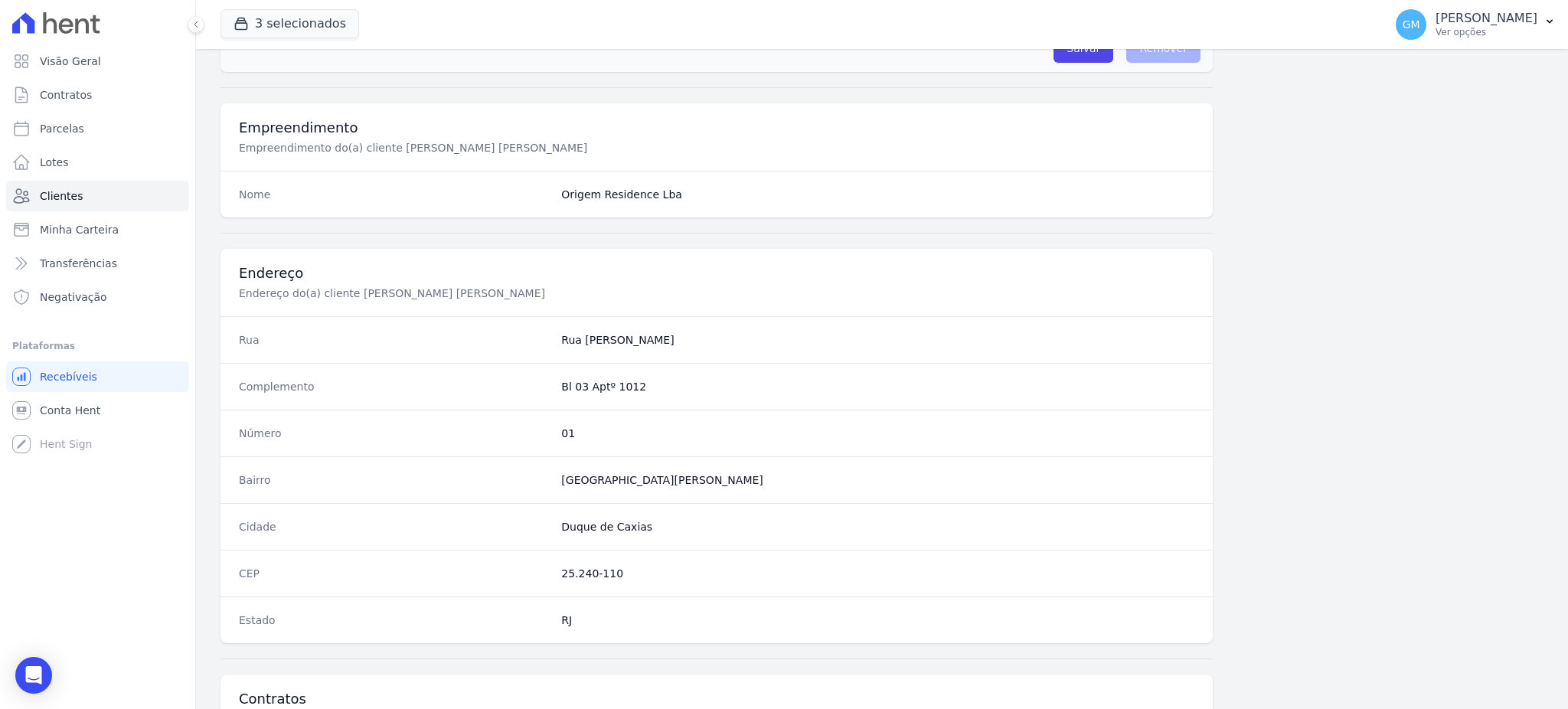
scroll to position [794, 0]
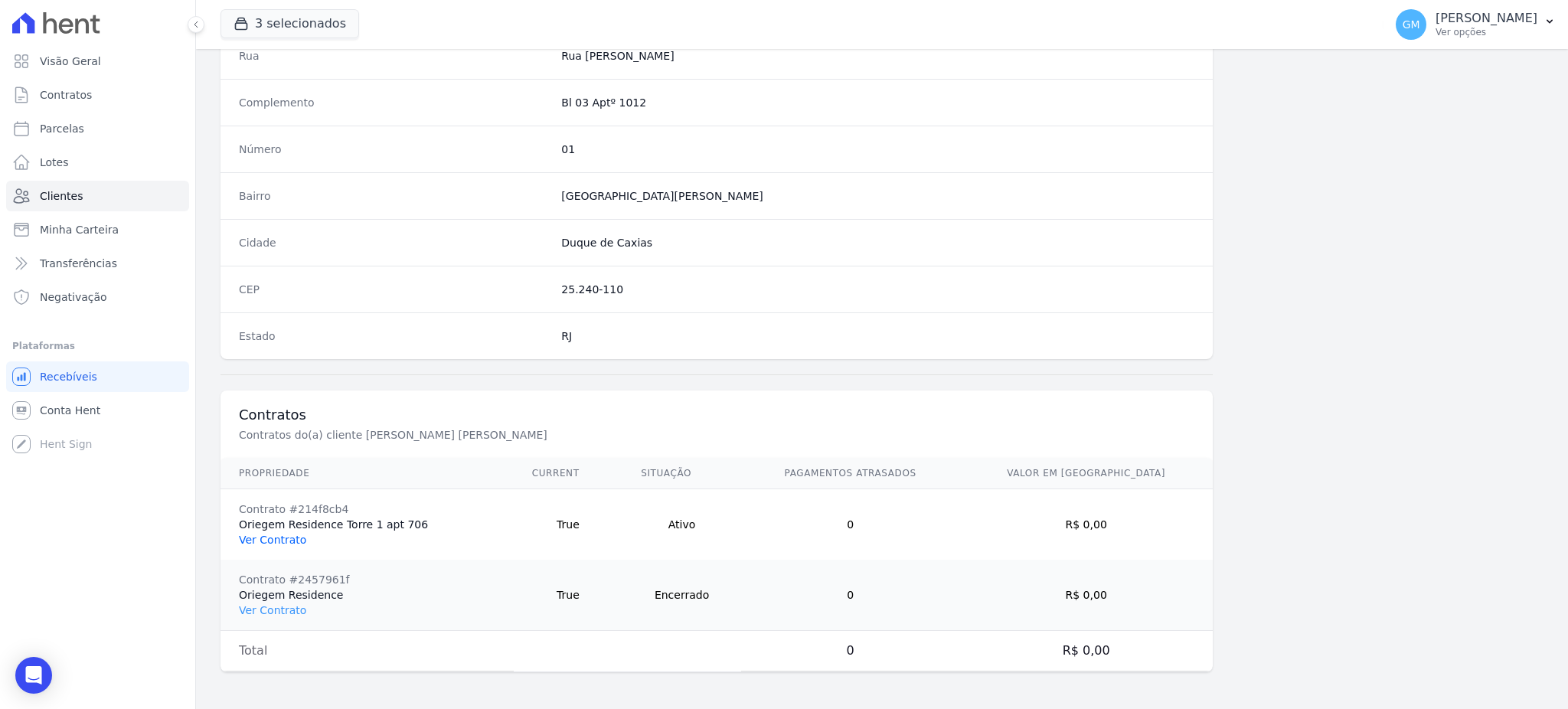
click at [277, 537] on link "Ver Contrato" at bounding box center [273, 539] width 68 height 12
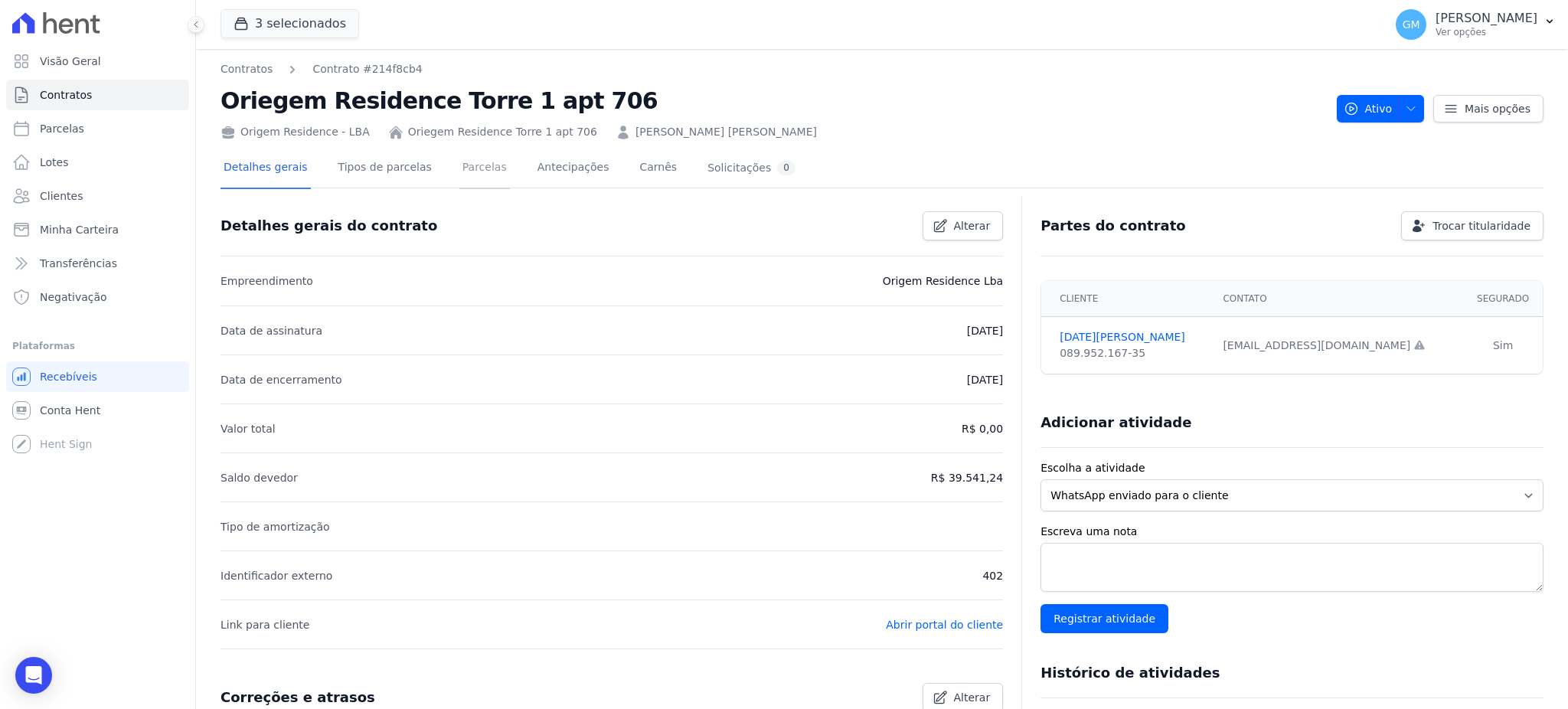
click at [460, 174] on link "Parcelas" at bounding box center [484, 169] width 51 height 41
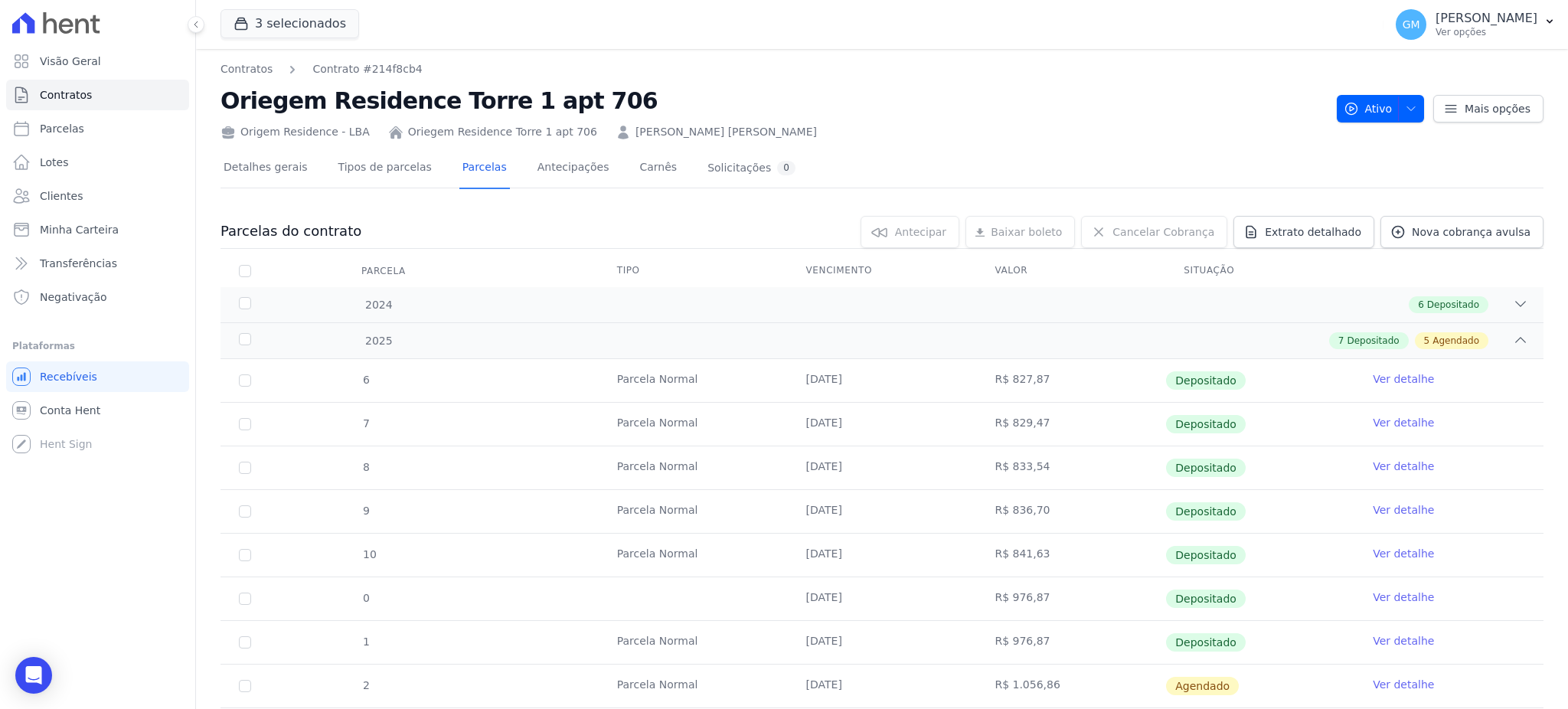
scroll to position [203, 0]
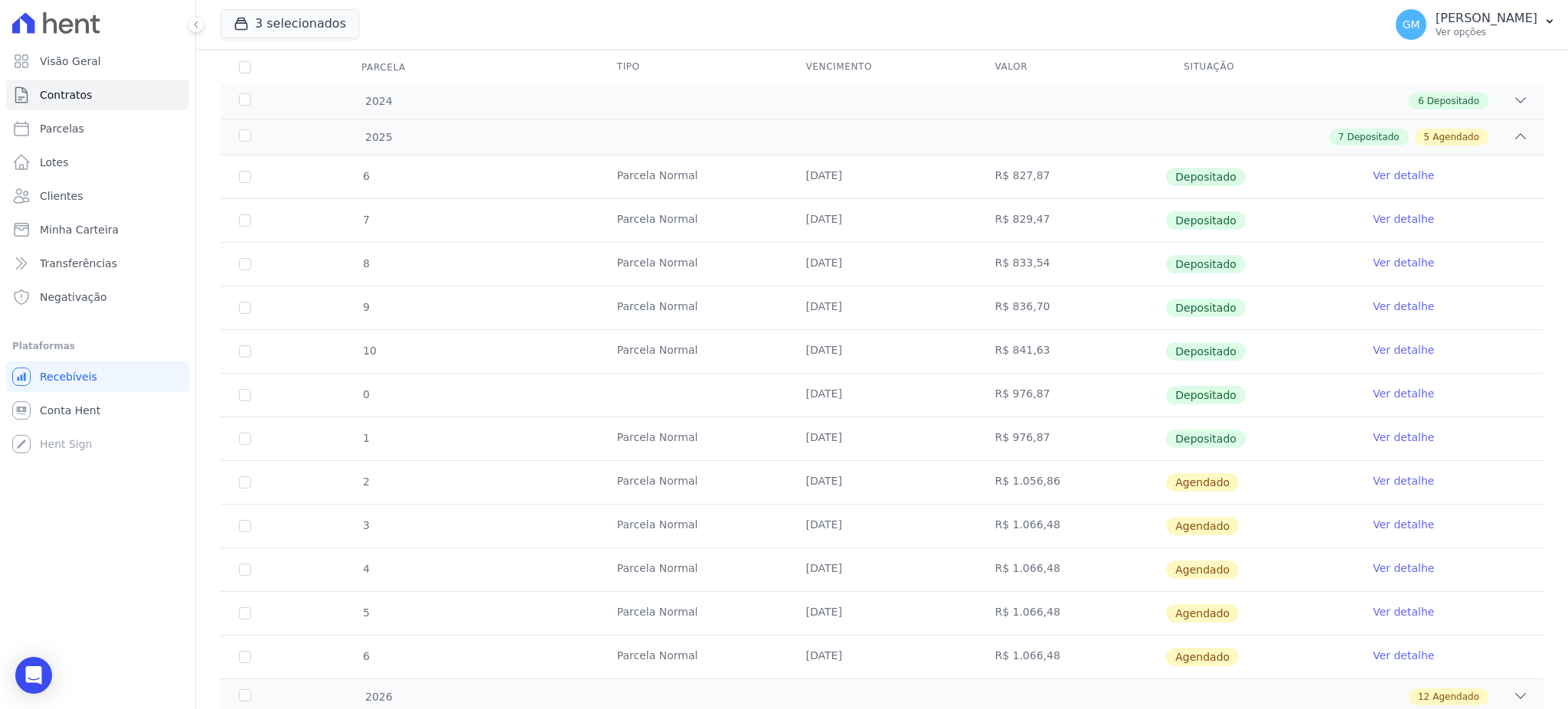
click at [1379, 435] on link "Ver detalhe" at bounding box center [1403, 437] width 61 height 15
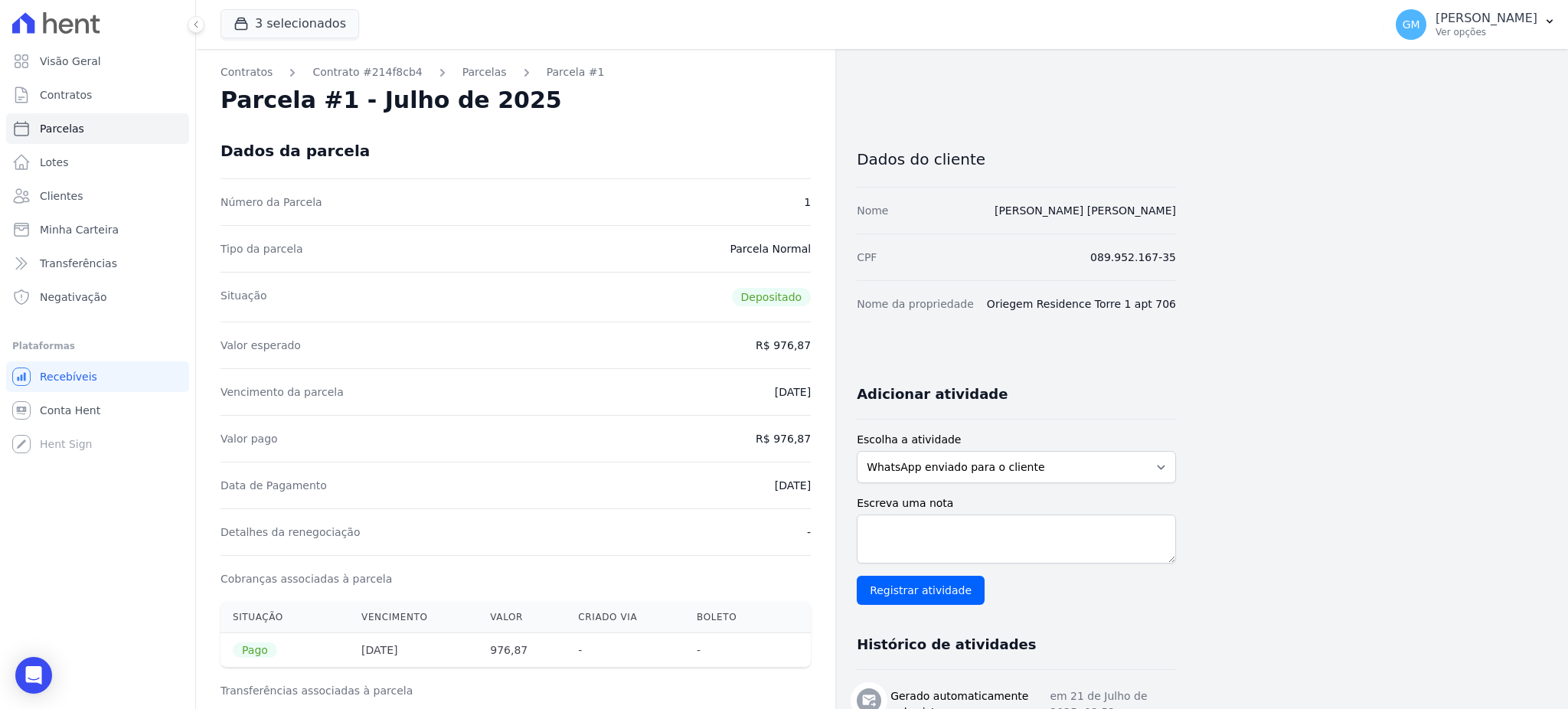
click at [675, 104] on div "Parcela #1 - Julho de 2025" at bounding box center [515, 101] width 590 height 28
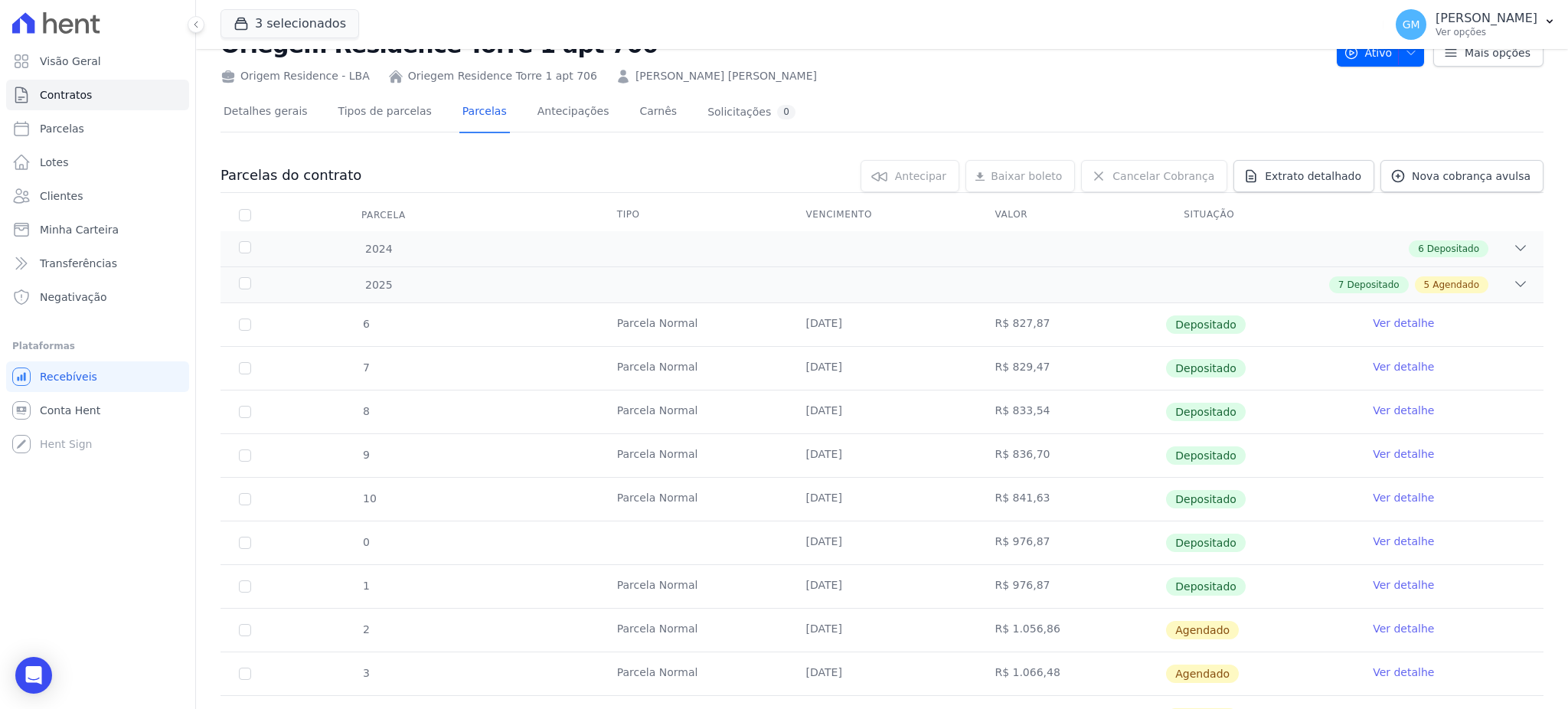
scroll to position [102, 0]
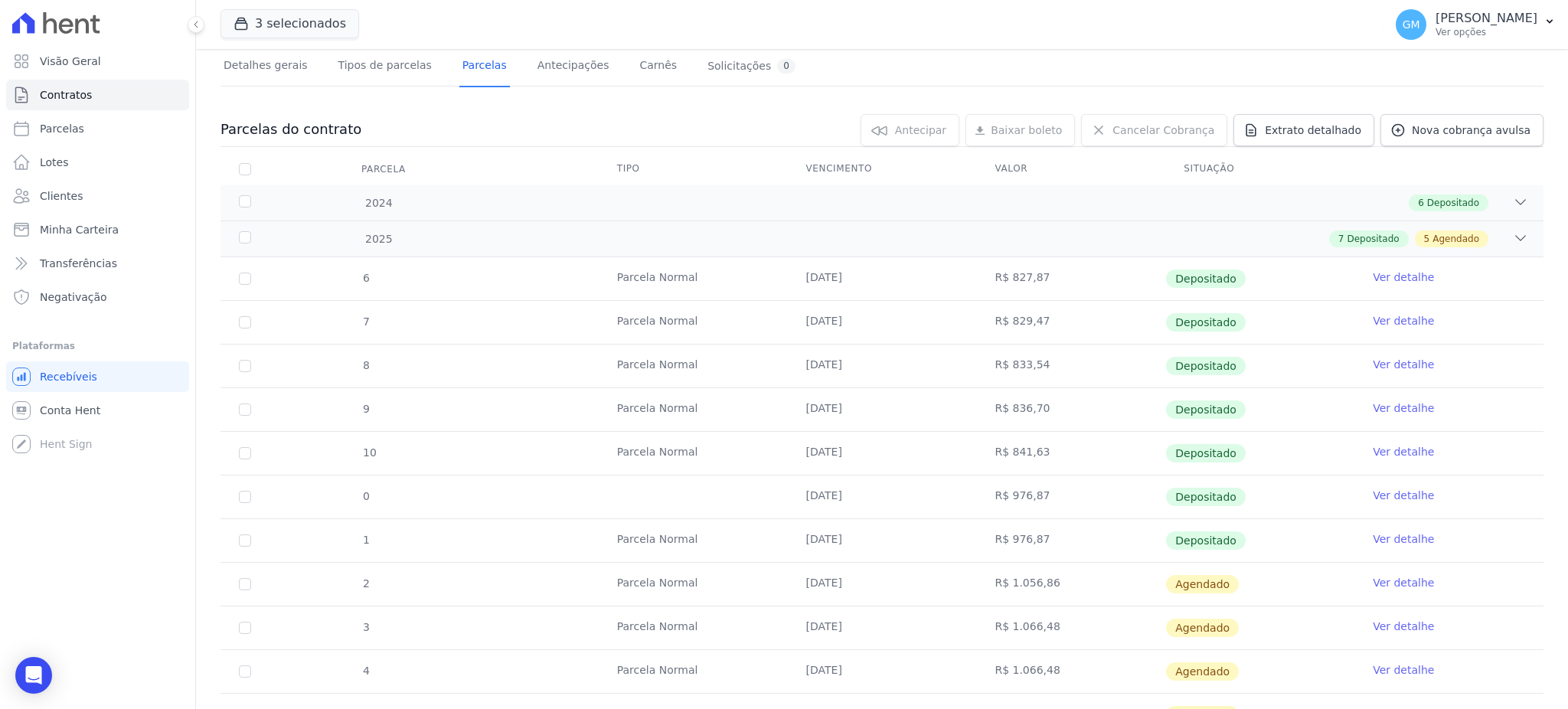
click at [1382, 577] on link "Ver detalhe" at bounding box center [1403, 582] width 61 height 15
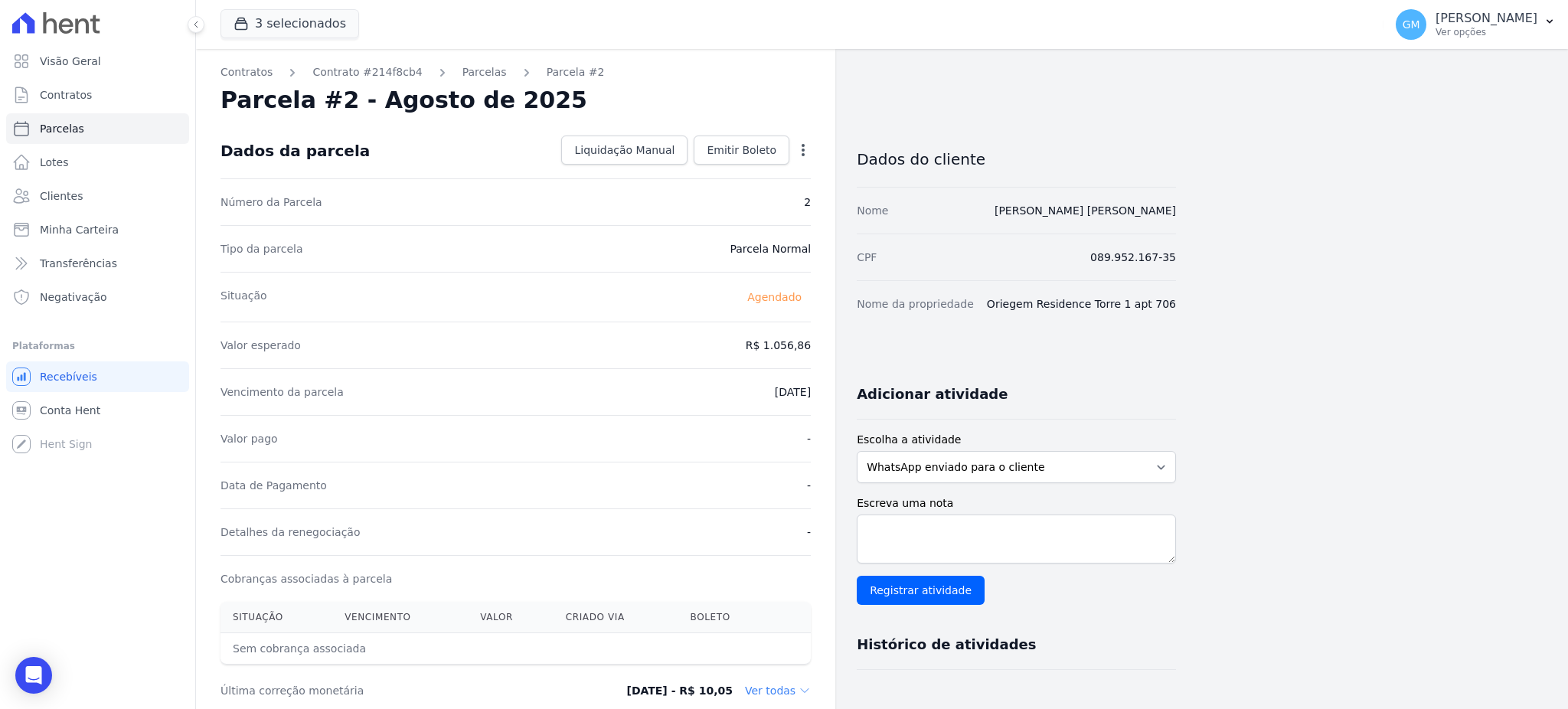
click at [795, 144] on icon "button" at bounding box center [802, 150] width 15 height 15
click at [776, 165] on link "Alterar" at bounding box center [737, 171] width 135 height 28
drag, startPoint x: 749, startPoint y: 346, endPoint x: 813, endPoint y: 346, distance: 64.0
click at [813, 346] on div "Contratos Contrato #214f8cb4 Parcelas Parcela #2 Parcela #2 - Agosto de 2025 Co…" at bounding box center [515, 540] width 639 height 983
paste input "985.75"
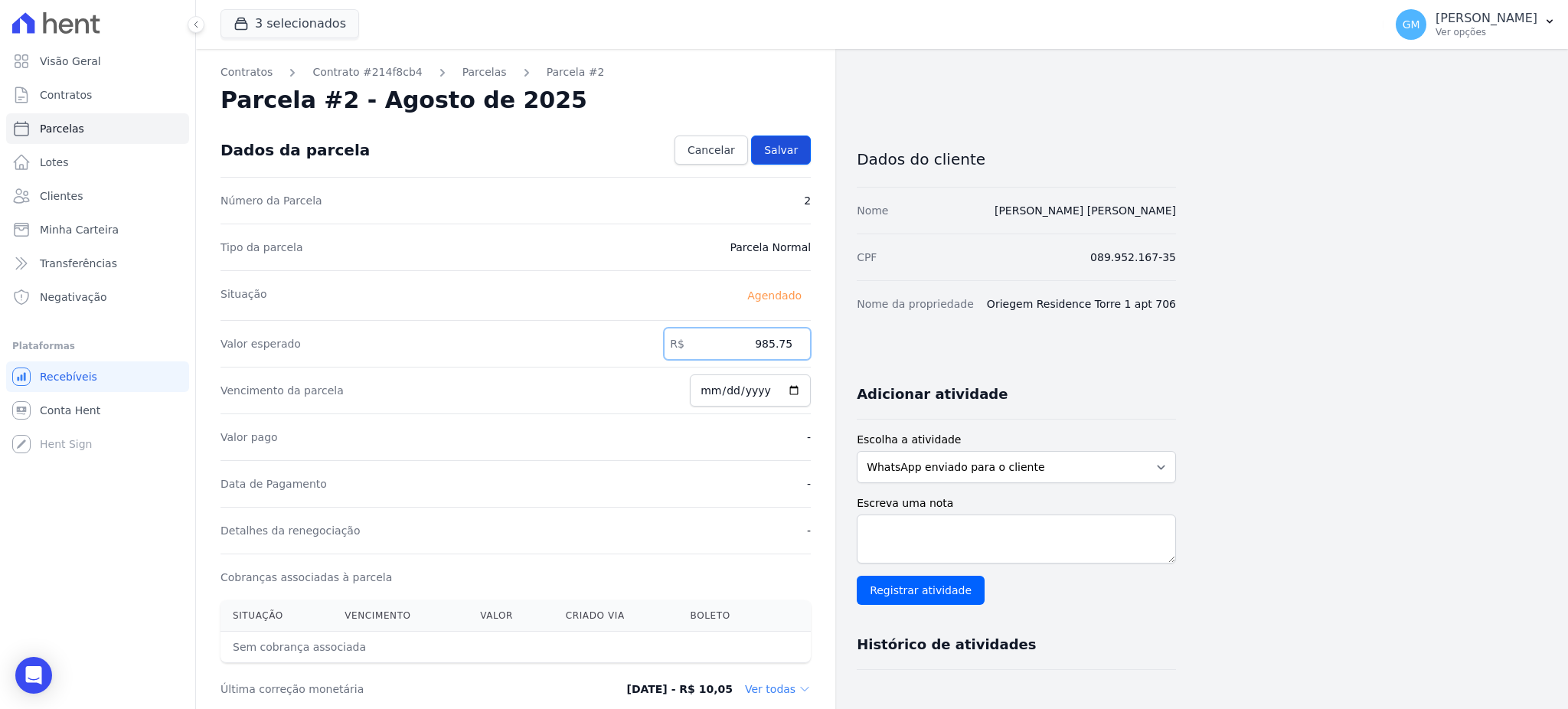
type input "985.75"
click at [799, 151] on link "Salvar" at bounding box center [781, 150] width 60 height 29
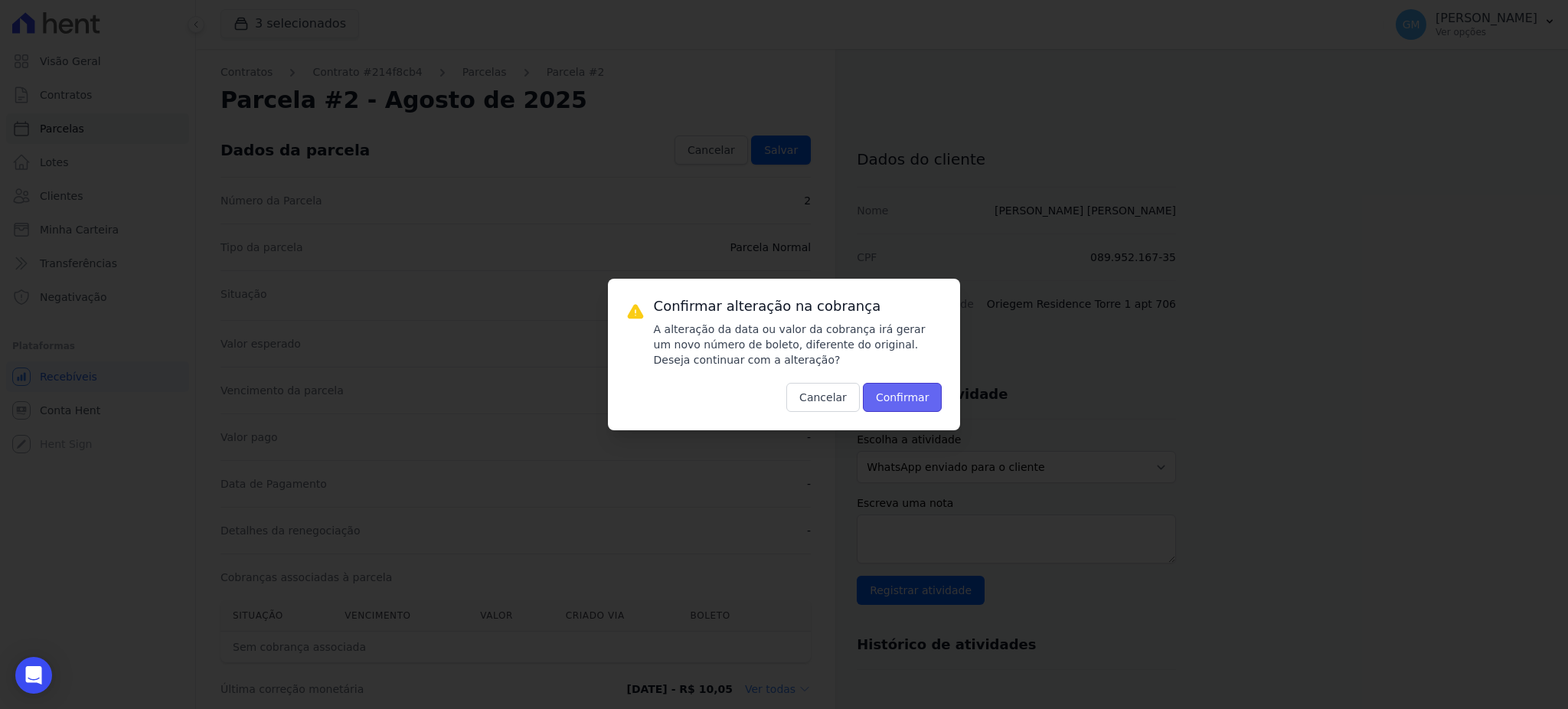
click at [901, 405] on button "Confirmar" at bounding box center [902, 397] width 80 height 29
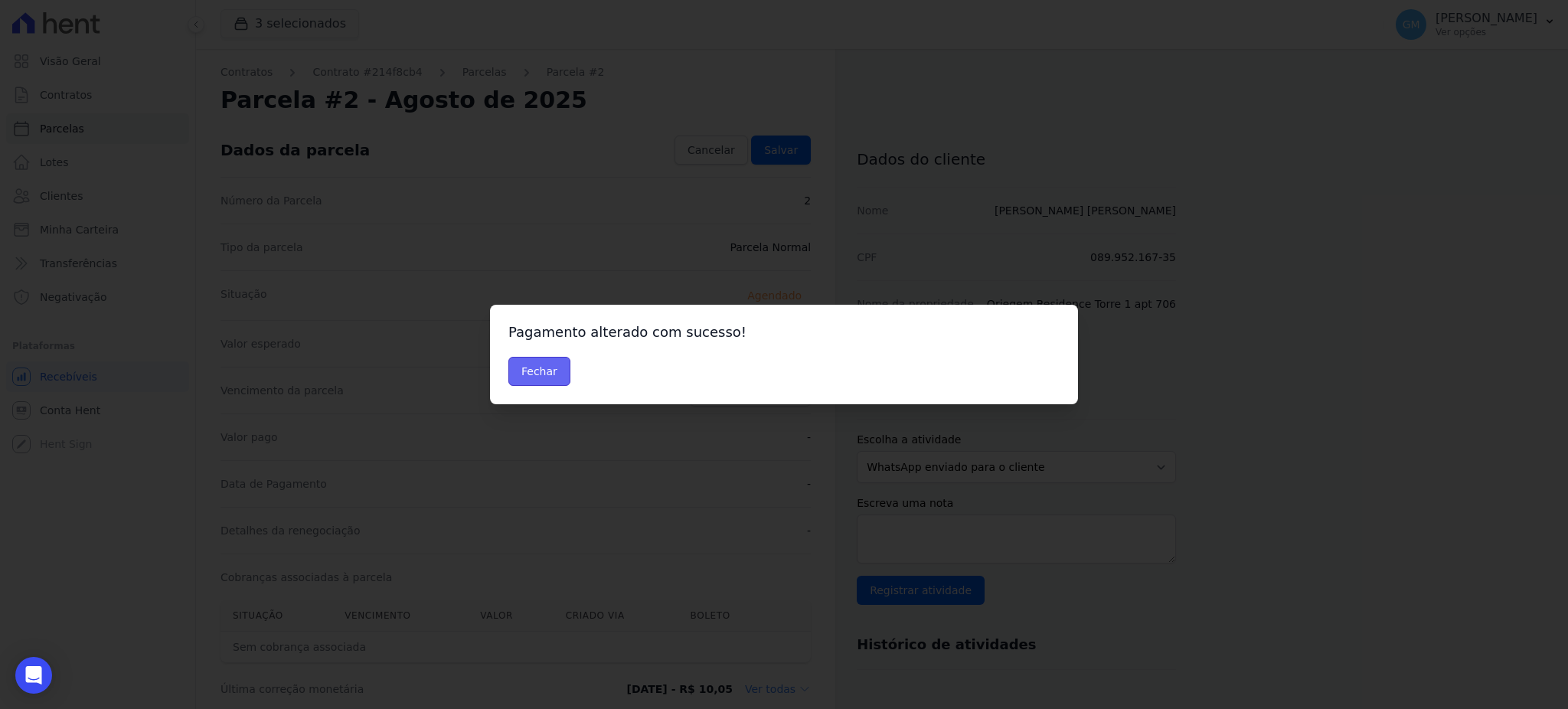
click at [541, 367] on button "Fechar" at bounding box center [539, 371] width 62 height 29
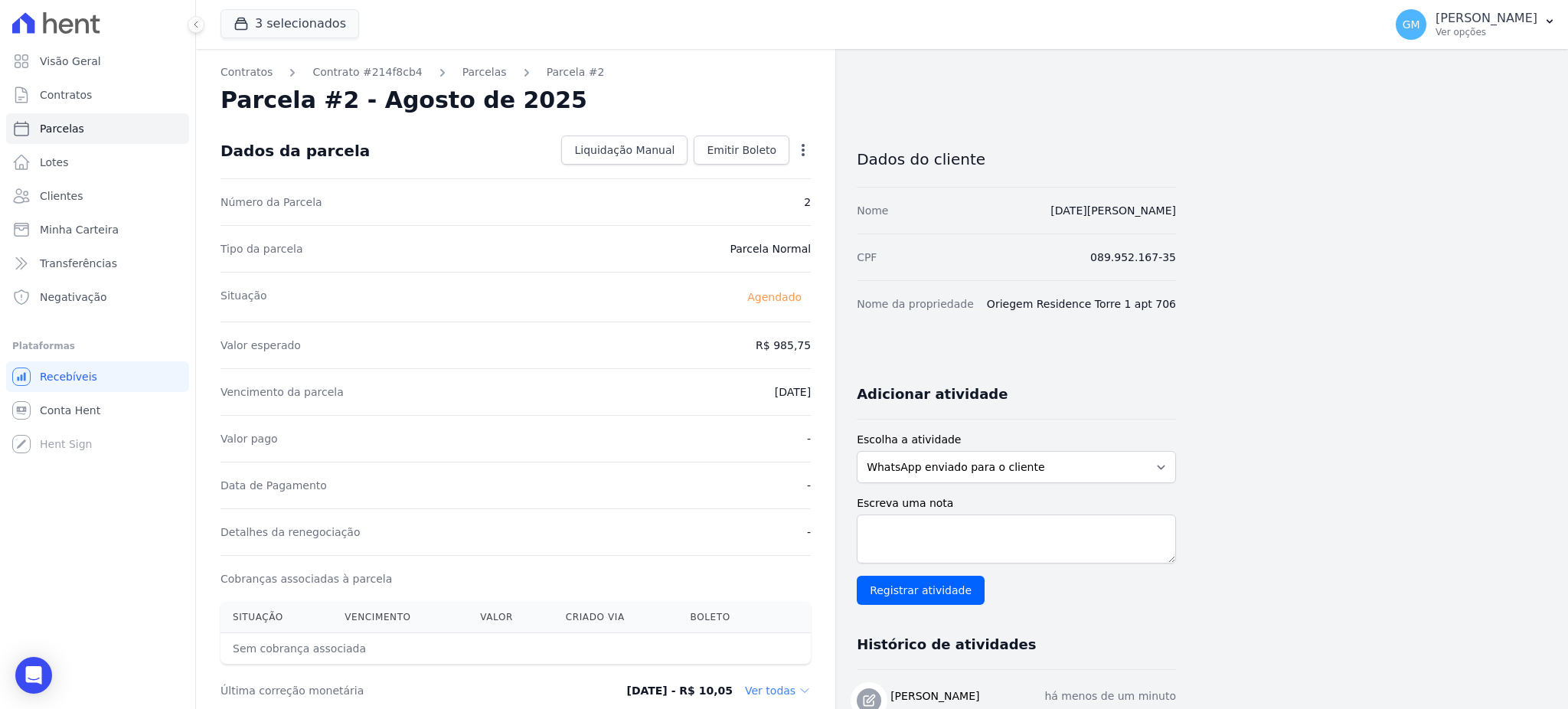
click at [796, 139] on div "Open options Alterar [GEOGRAPHIC_DATA]" at bounding box center [800, 152] width 22 height 26
click at [751, 153] on span "Emitir Boleto" at bounding box center [742, 150] width 70 height 15
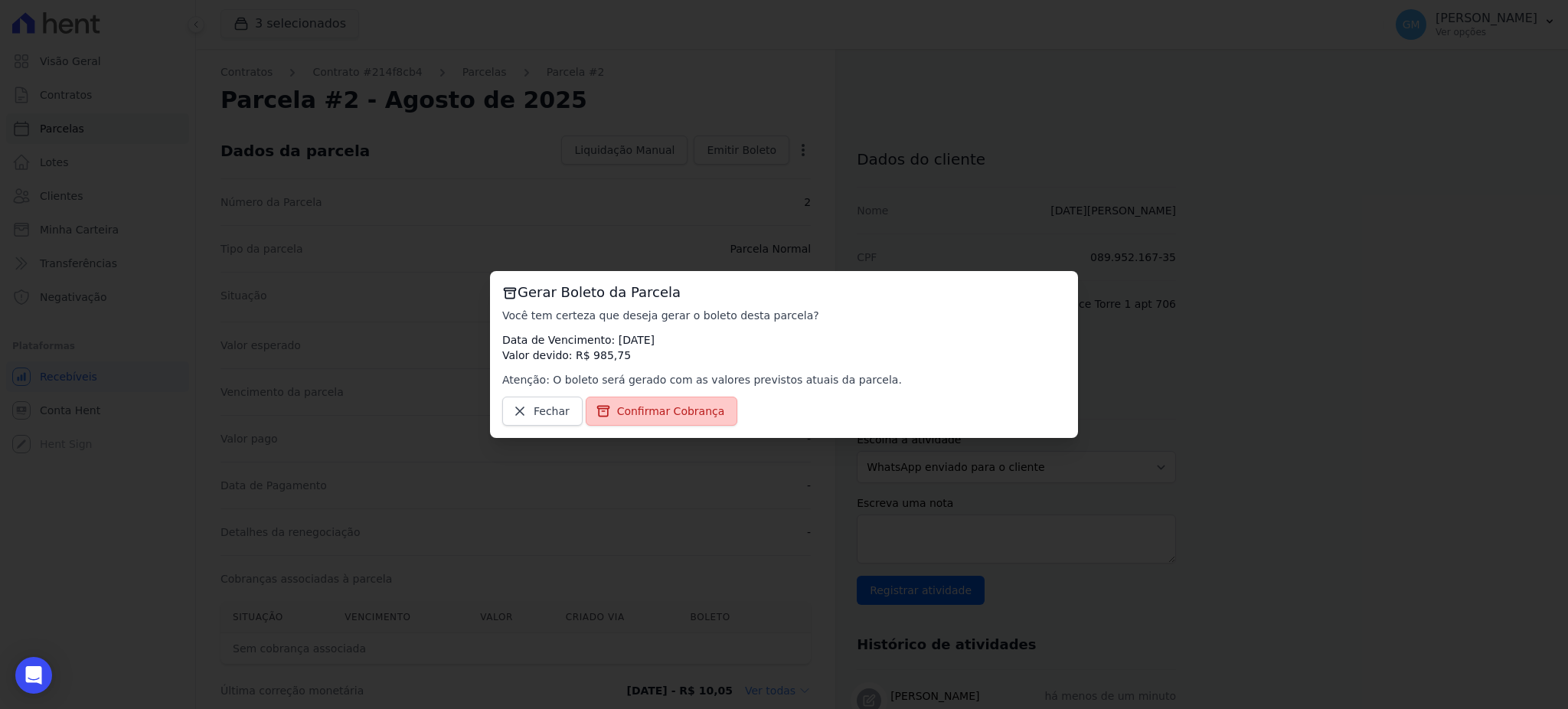
click at [688, 409] on span "Confirmar Cobrança" at bounding box center [671, 411] width 108 height 15
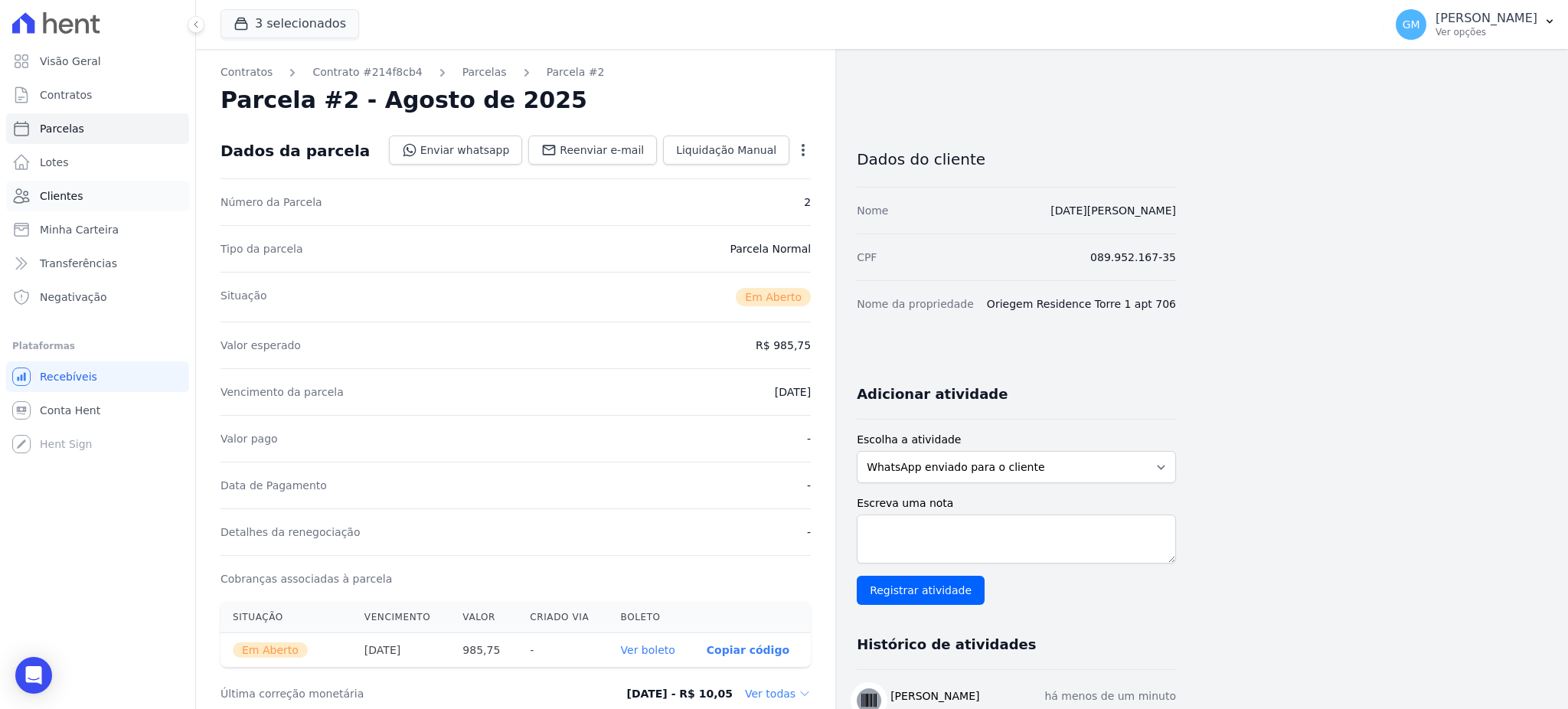
click at [104, 196] on link "Clientes" at bounding box center [98, 195] width 183 height 31
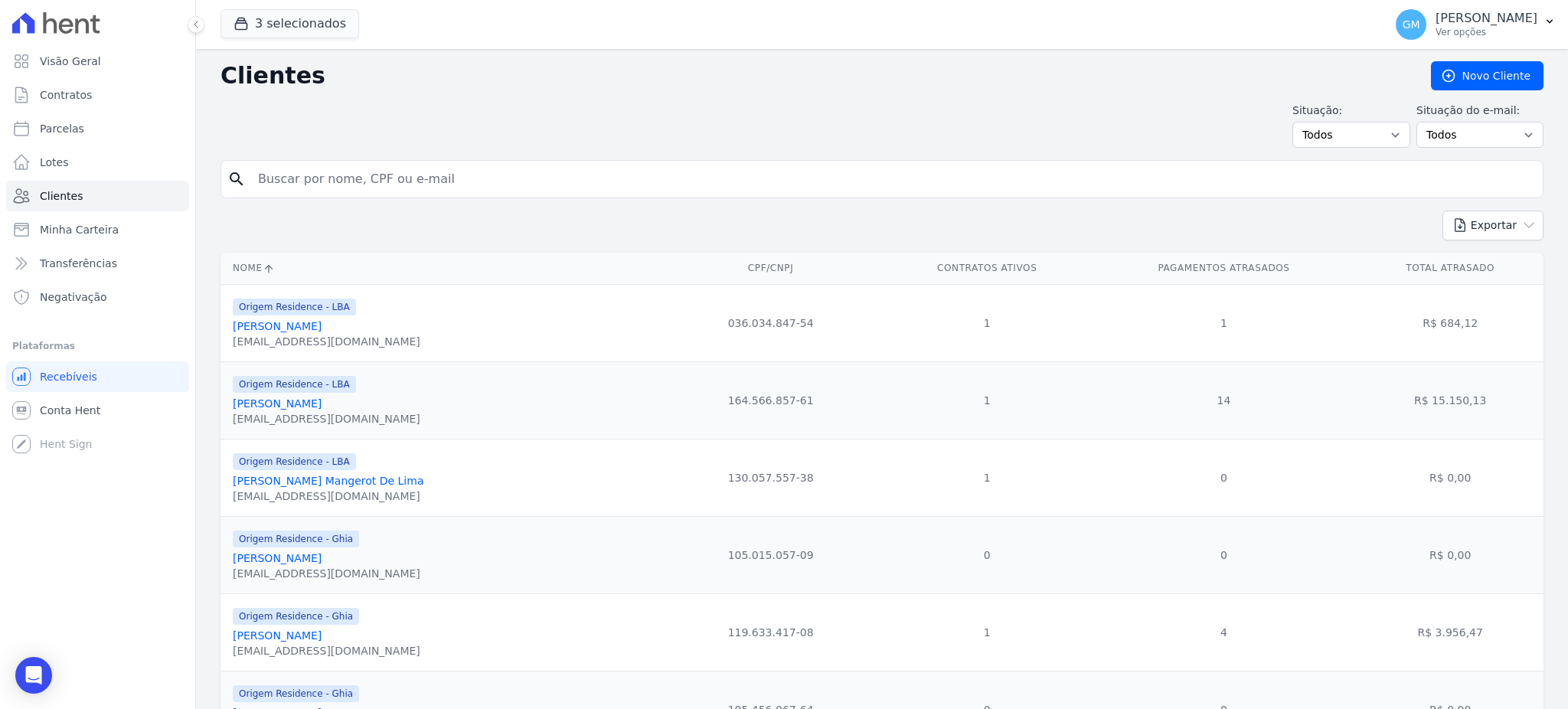
drag, startPoint x: 315, startPoint y: 184, endPoint x: 374, endPoint y: 115, distance: 90.8
click at [315, 184] on input "search" at bounding box center [893, 178] width 1288 height 31
type input "[PERSON_NAME]"
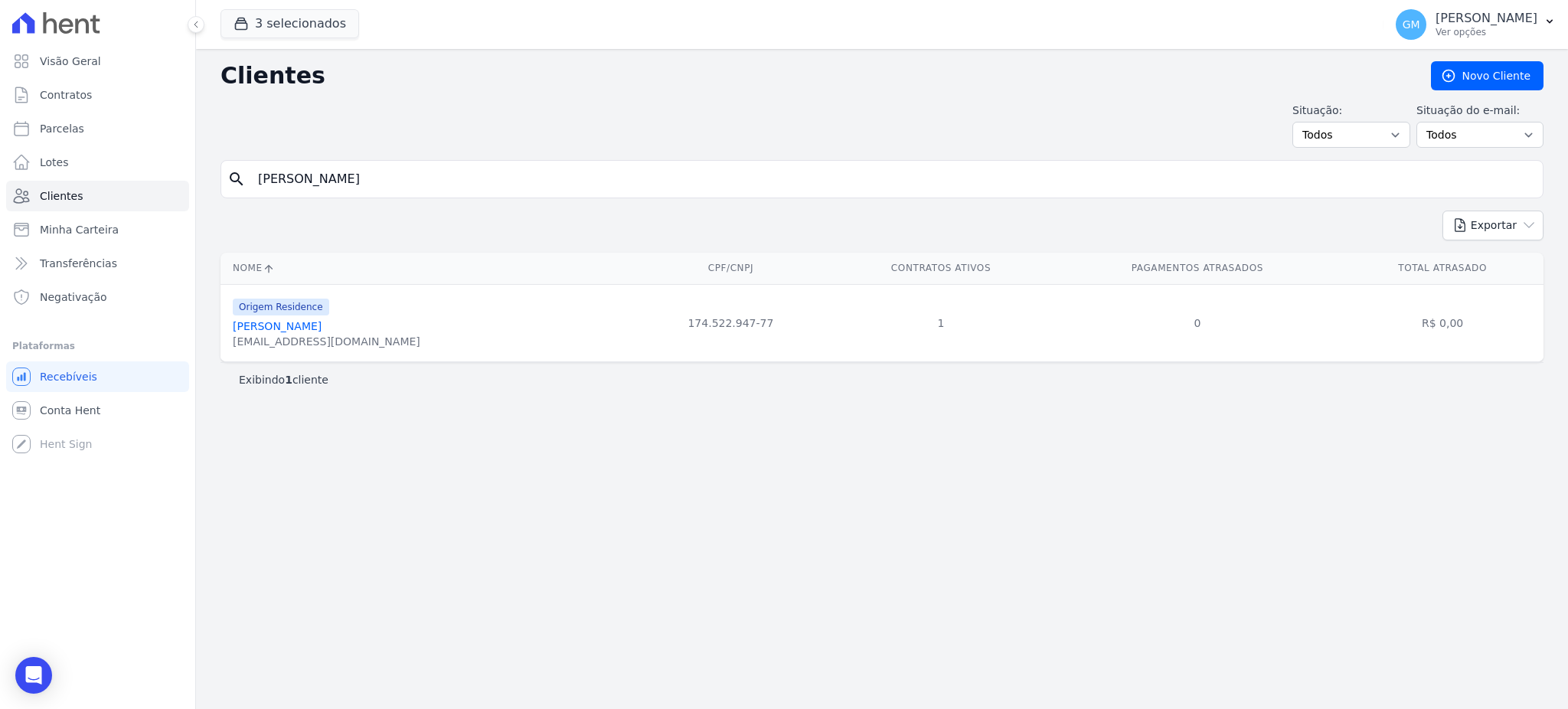
drag, startPoint x: 305, startPoint y: 328, endPoint x: 304, endPoint y: 239, distance: 89.0
click at [305, 328] on link "[PERSON_NAME]" at bounding box center [276, 326] width 89 height 12
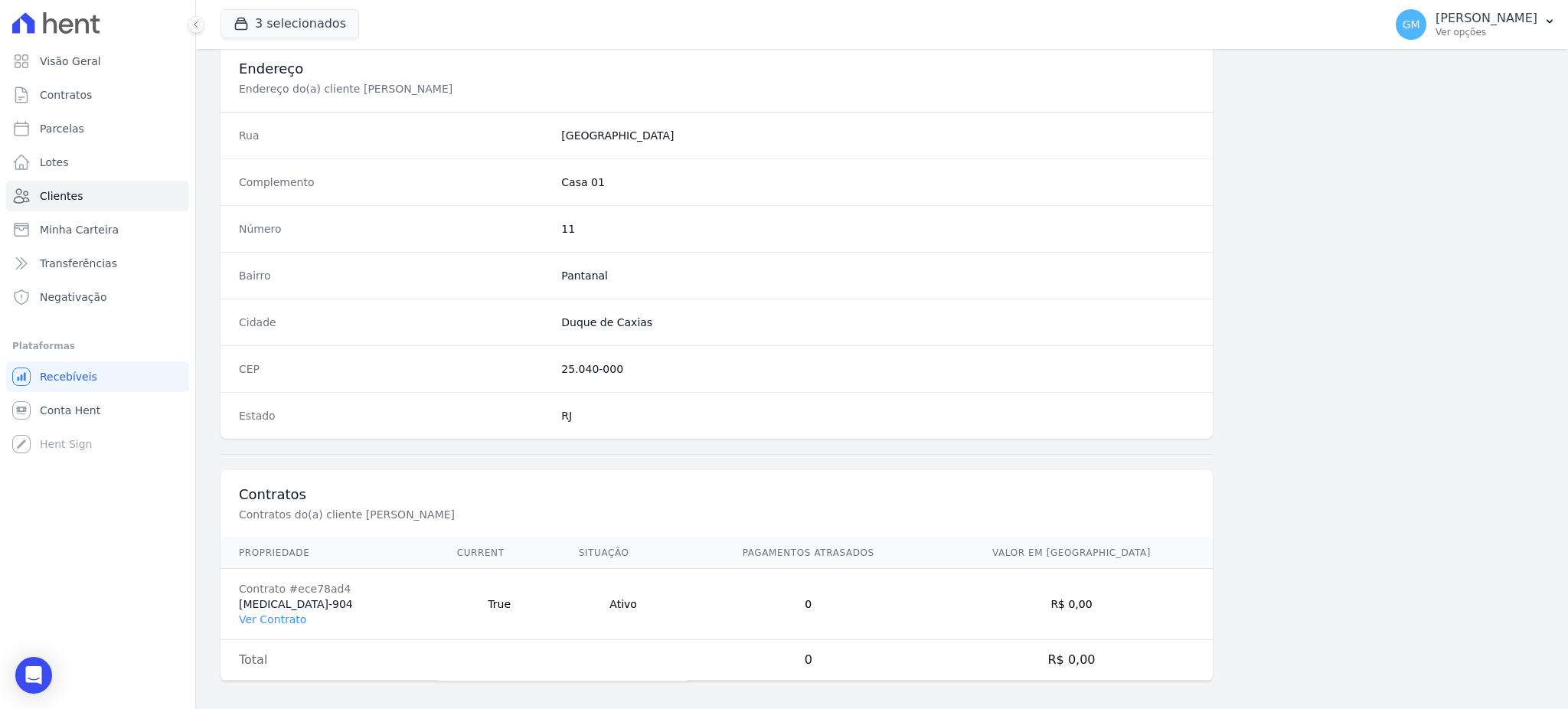
scroll to position [724, 0]
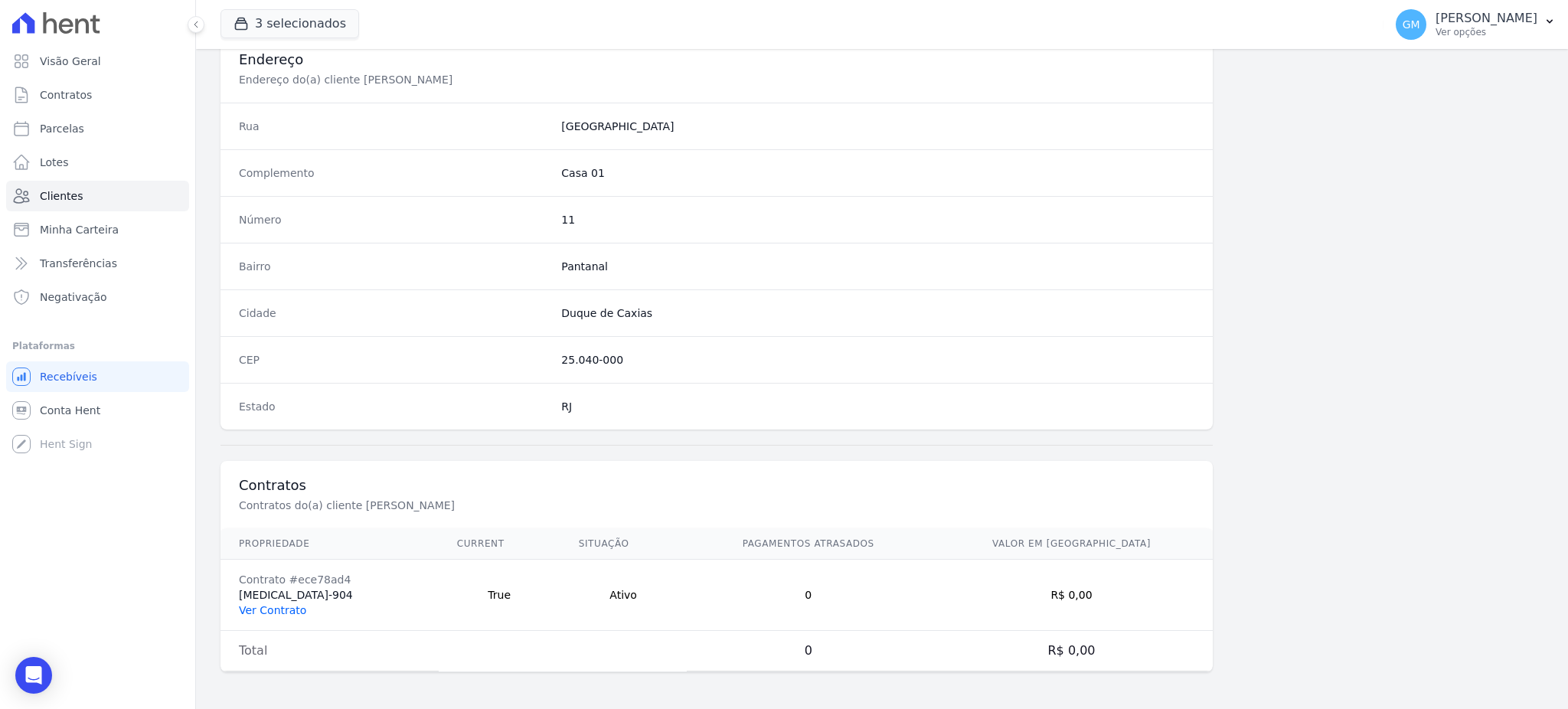
click at [297, 606] on link "Ver Contrato" at bounding box center [273, 610] width 68 height 12
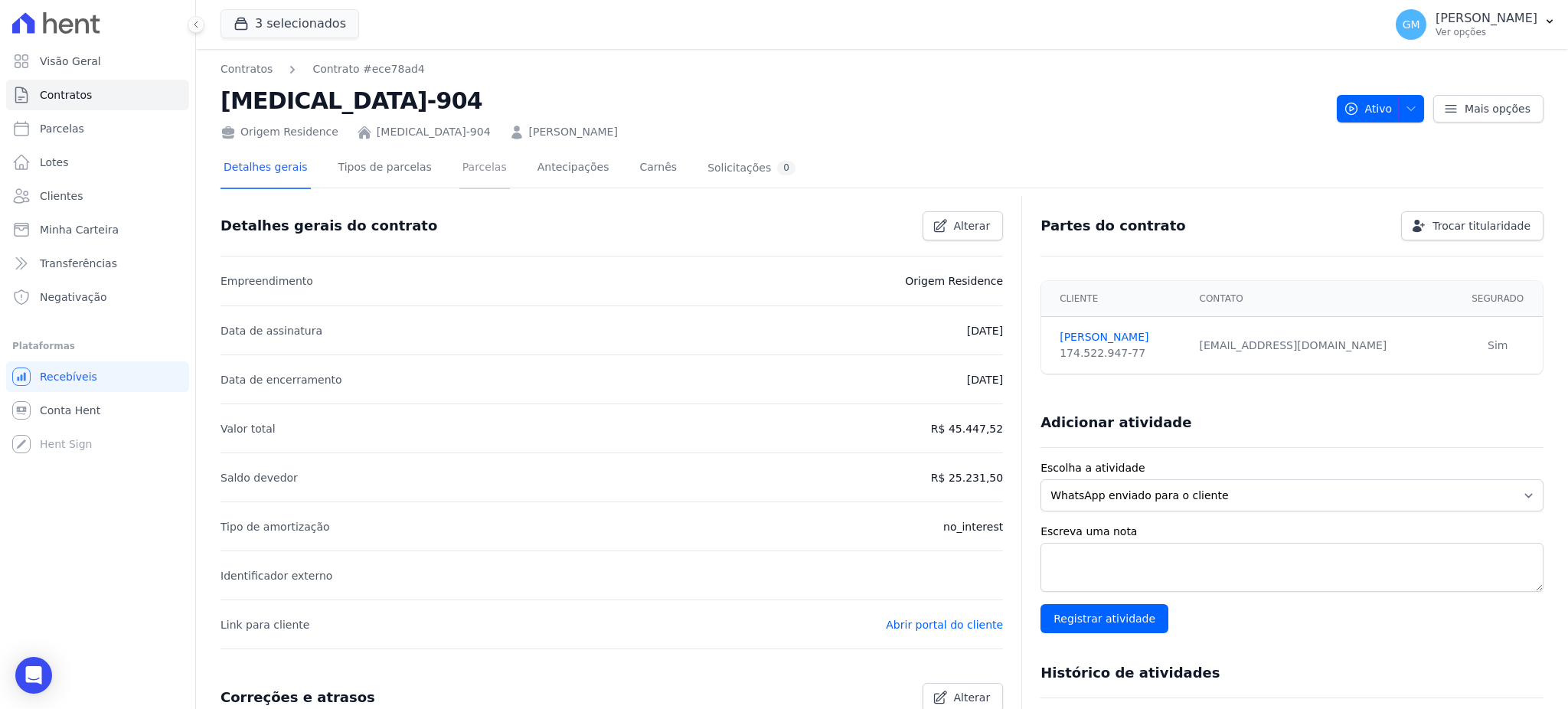
click at [460, 155] on link "Parcelas" at bounding box center [484, 169] width 51 height 41
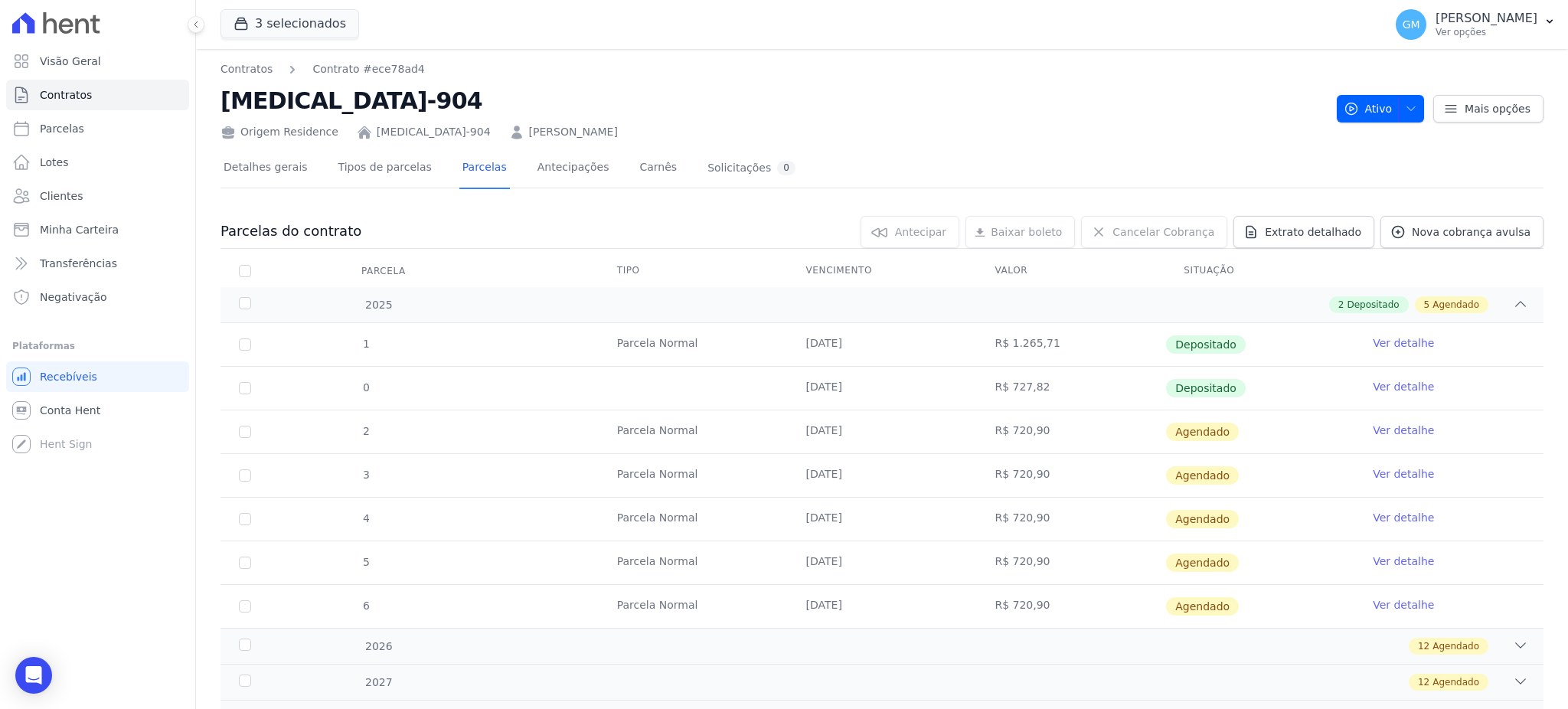
click at [1373, 379] on link "Ver detalhe" at bounding box center [1403, 386] width 61 height 15
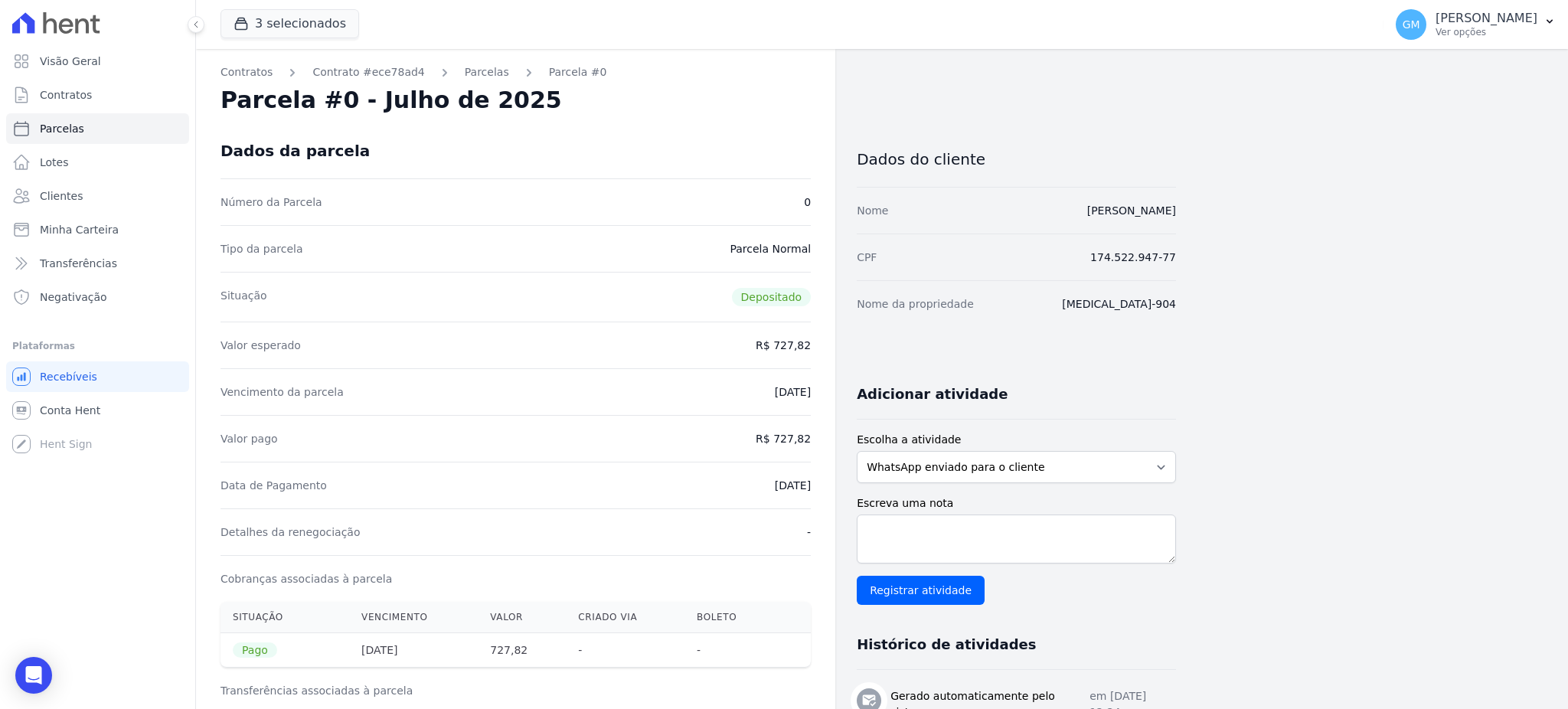
click at [661, 117] on div "Contratos Contrato #ece78ad4 [GEOGRAPHIC_DATA] Parcela #0 Parcela #0 - Julho de…" at bounding box center [515, 648] width 639 height 1200
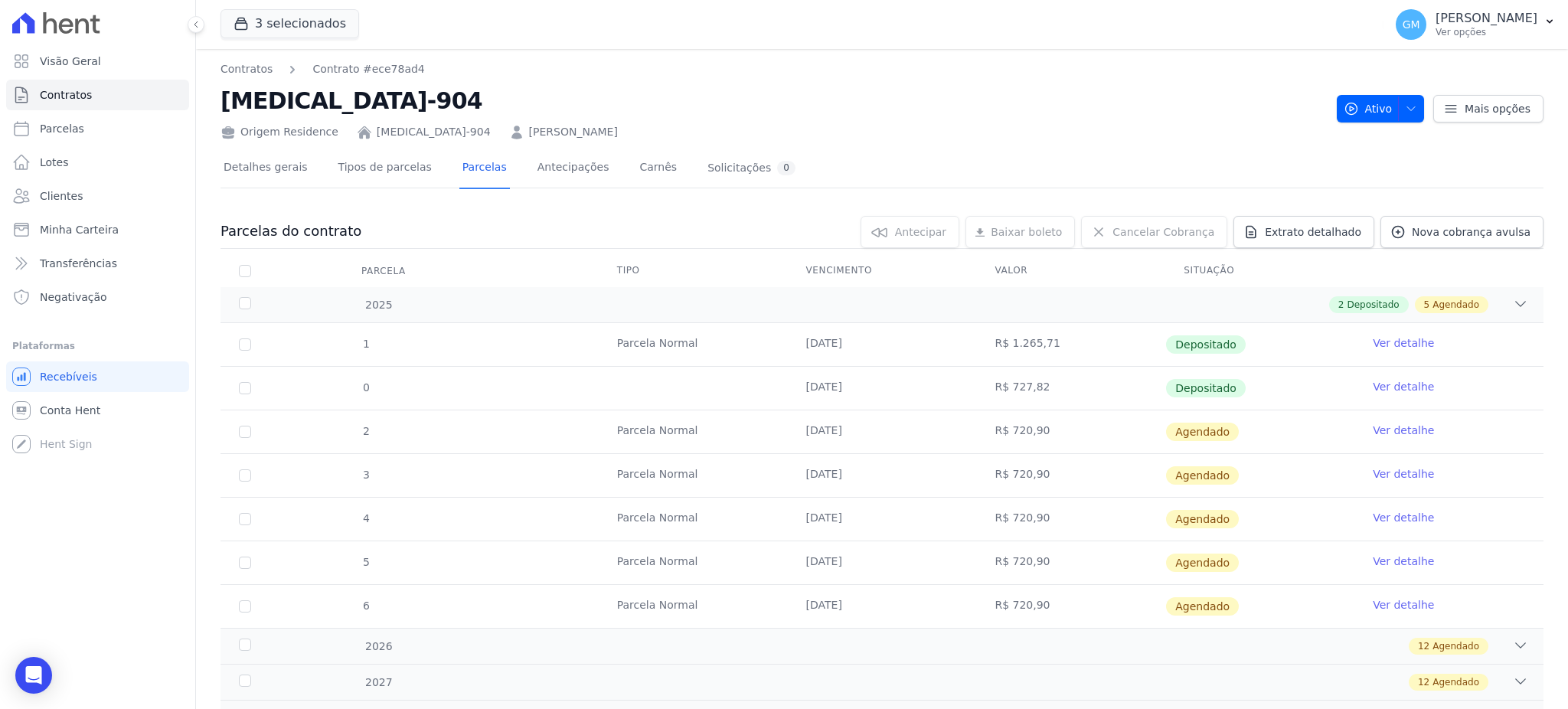
click at [1389, 434] on link "Ver detalhe" at bounding box center [1403, 430] width 61 height 15
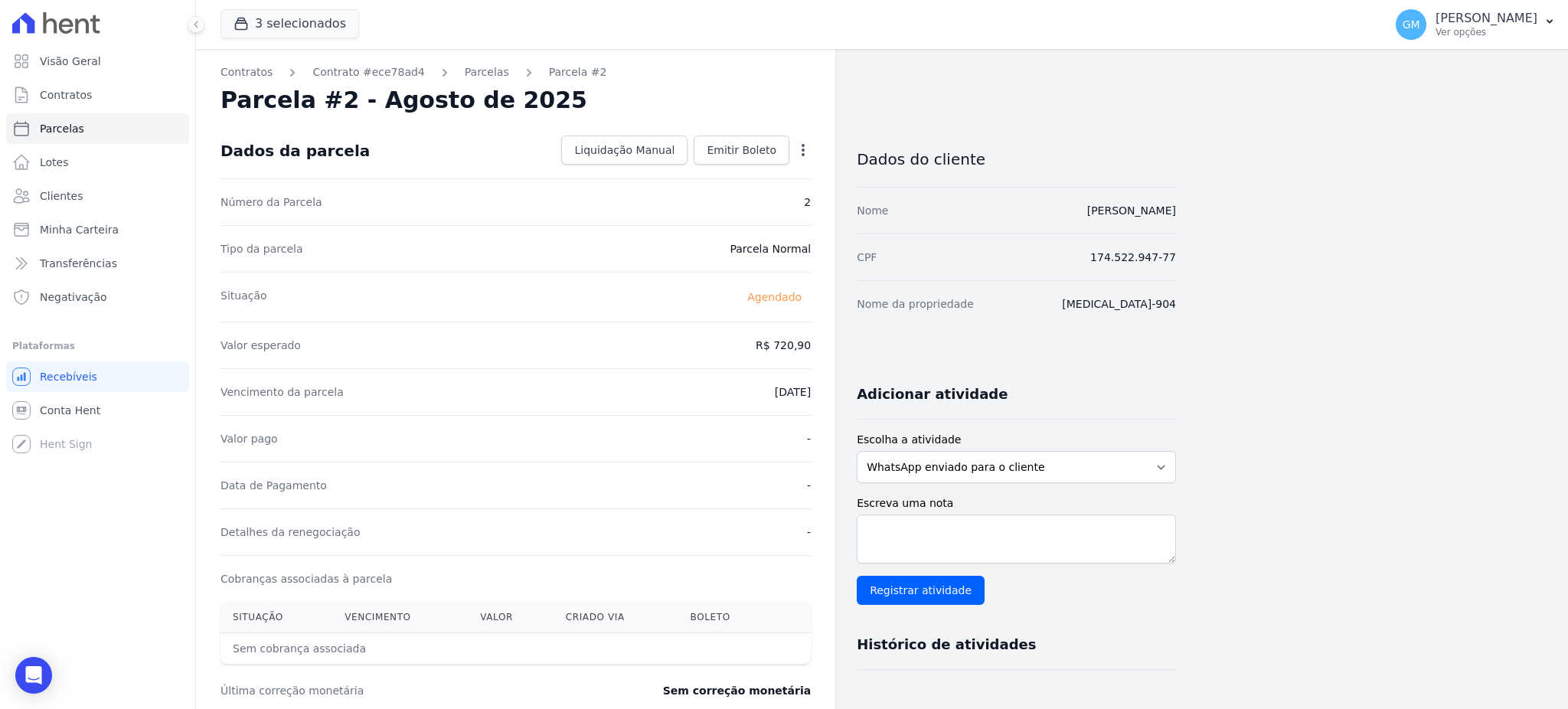
click at [805, 146] on icon "button" at bounding box center [802, 150] width 15 height 15
click at [718, 170] on link "Alterar" at bounding box center [737, 171] width 135 height 28
drag, startPoint x: 765, startPoint y: 344, endPoint x: 823, endPoint y: 347, distance: 58.1
click at [823, 347] on div "Contratos Contrato #ece78ad4 [GEOGRAPHIC_DATA] Parcela #2 Parcela #2 - Agosto d…" at bounding box center [515, 540] width 639 height 983
paste input "34.44"
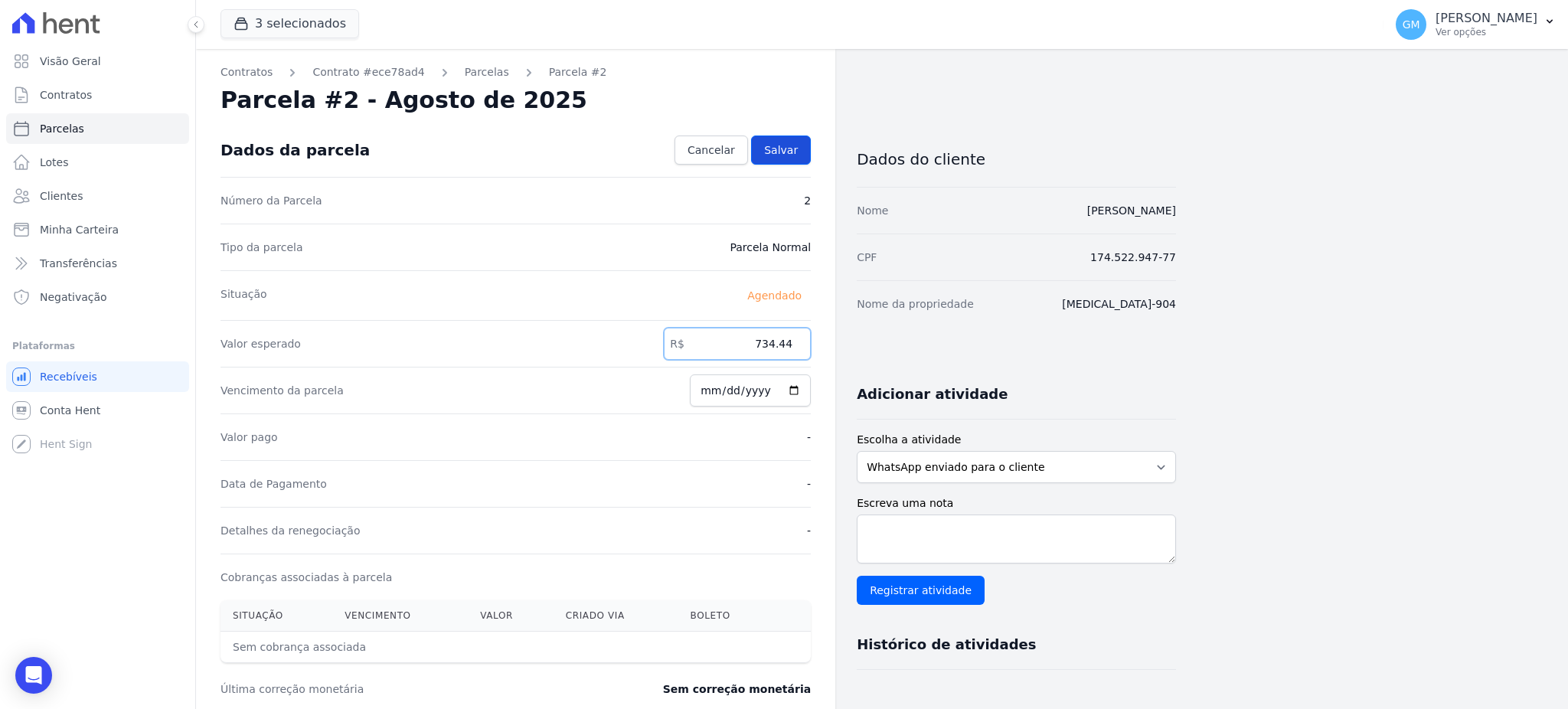
type input "734.44"
click at [797, 159] on link "Salvar" at bounding box center [781, 150] width 60 height 29
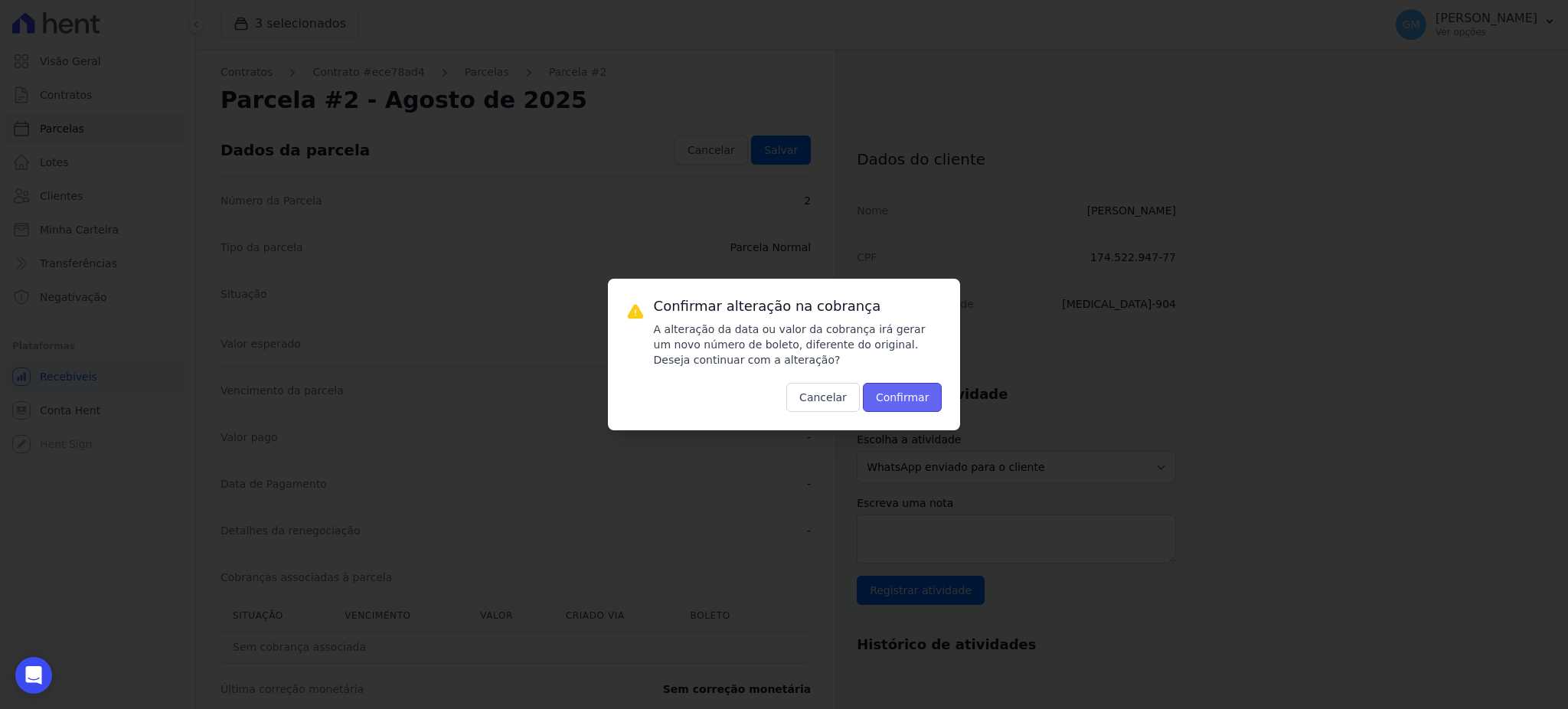
click at [897, 398] on button "Confirmar" at bounding box center [902, 397] width 80 height 29
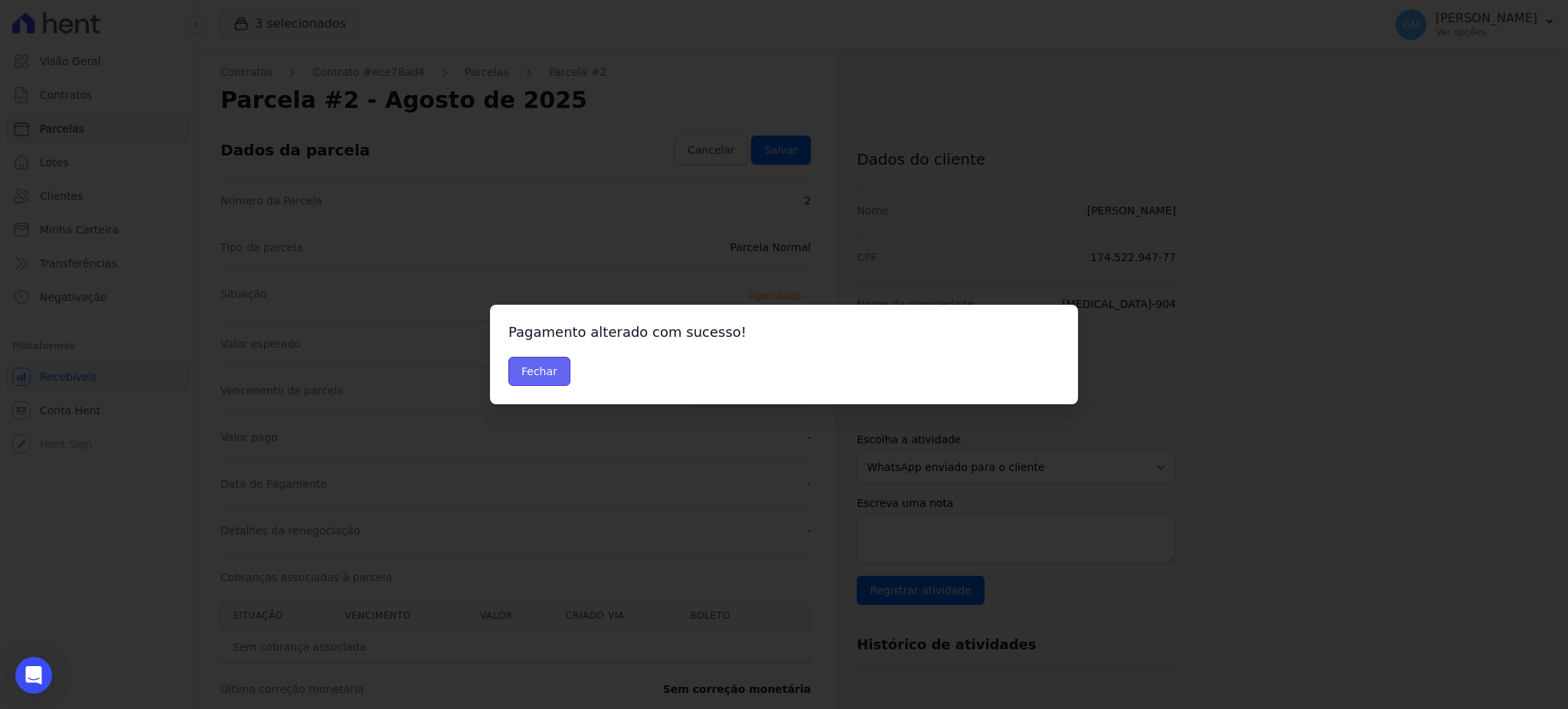
click at [526, 371] on button "Fechar" at bounding box center [539, 371] width 62 height 29
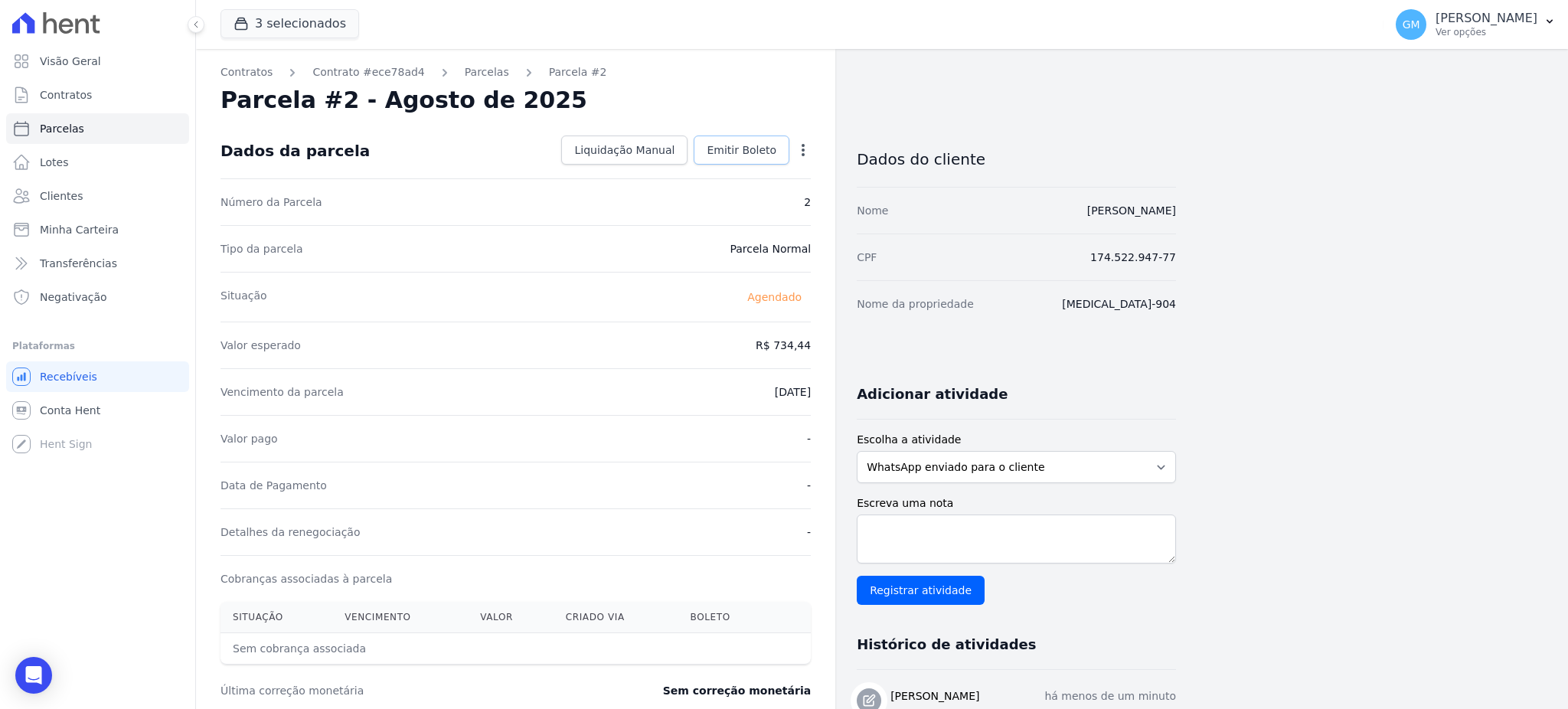
click at [736, 151] on span "Emitir Boleto" at bounding box center [742, 150] width 70 height 15
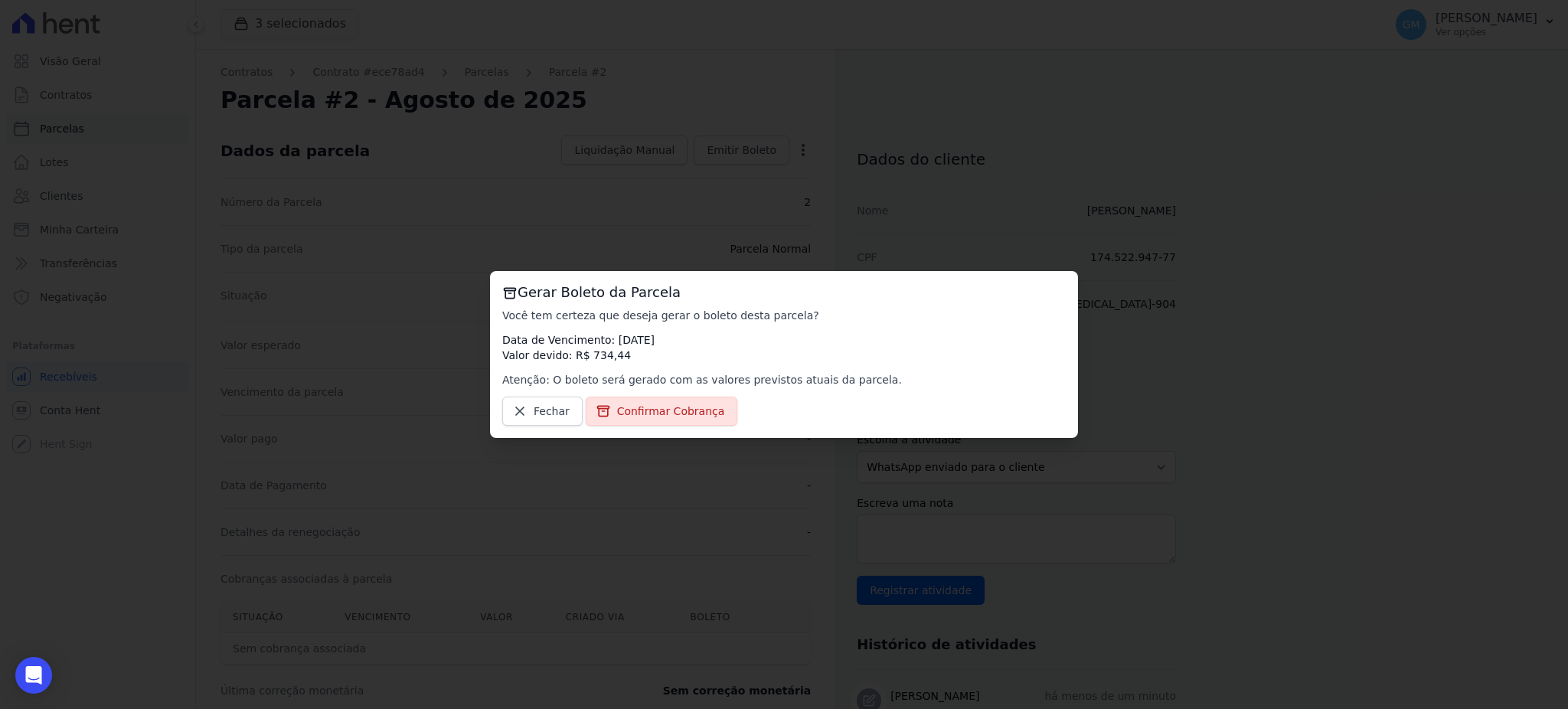
click at [678, 429] on div "Gerar Boleto da Parcela Você tem certeza que deseja gerar o boleto desta parcel…" at bounding box center [784, 354] width 588 height 167
click at [672, 414] on span "Confirmar Cobrança" at bounding box center [671, 411] width 108 height 15
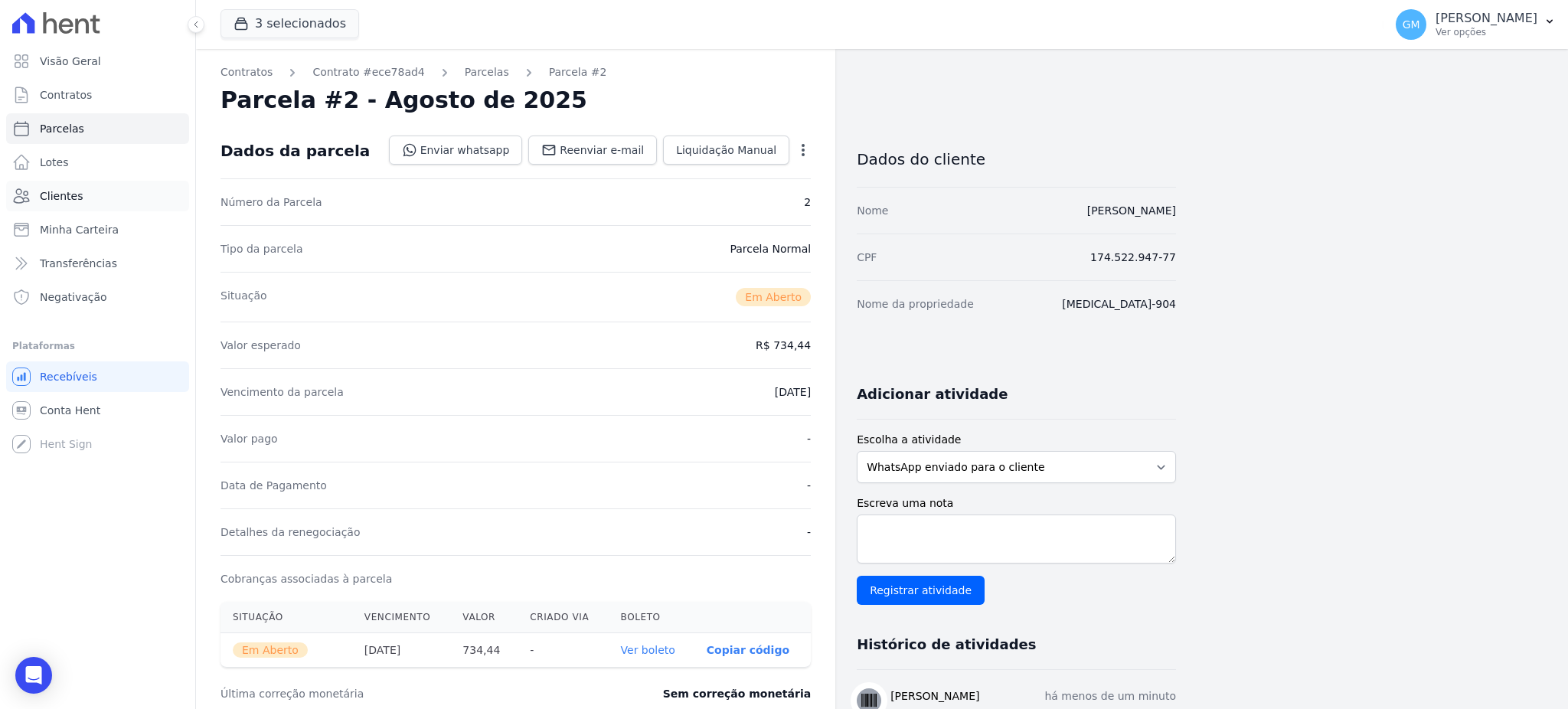
click at [88, 196] on link "Clientes" at bounding box center [98, 195] width 183 height 31
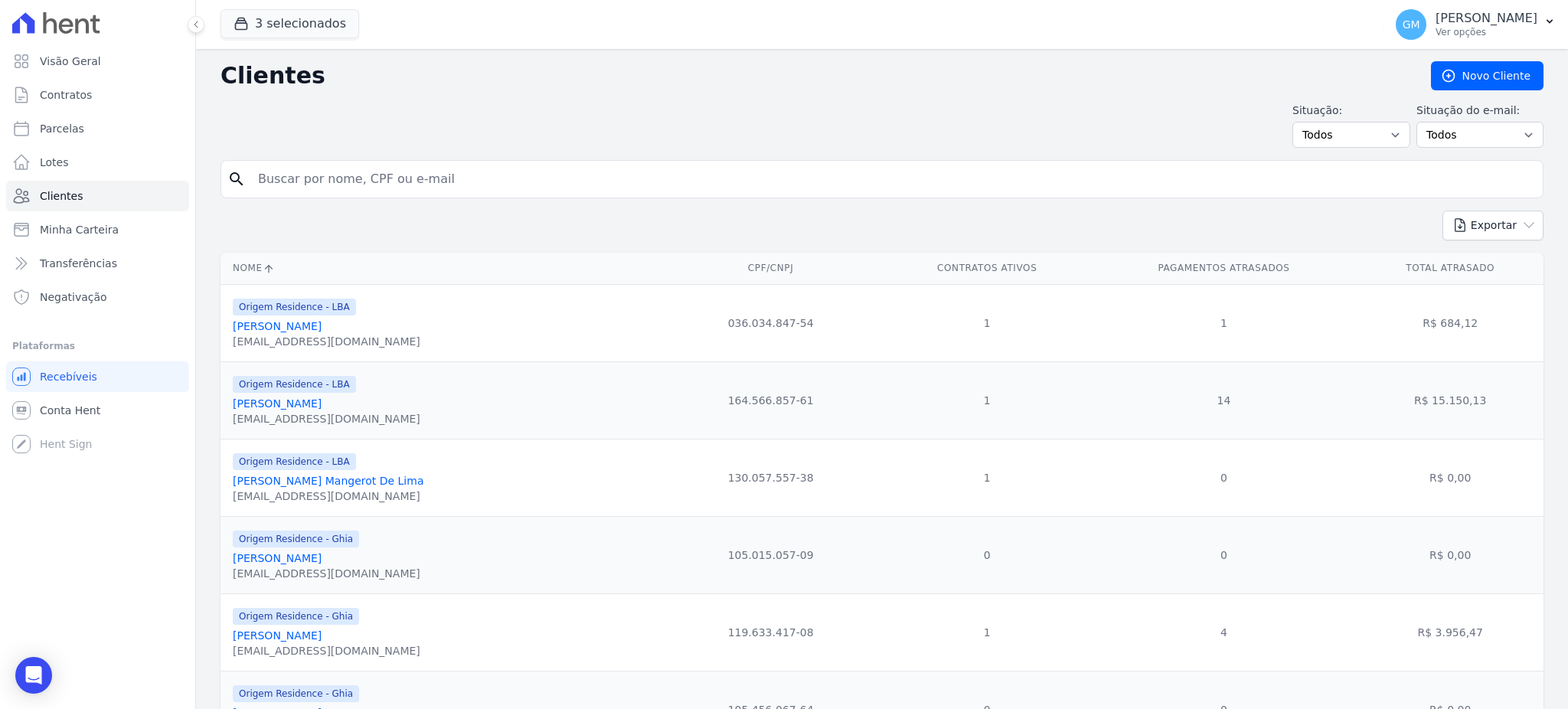
click at [427, 178] on input "search" at bounding box center [893, 178] width 1288 height 31
type input "GUILHERME MORAES BELO DE NORONHA"
drag, startPoint x: 522, startPoint y: 173, endPoint x: 240, endPoint y: 174, distance: 282.0
click at [240, 174] on div "search GUILHERME MORAES BELO DE NORONHA" at bounding box center [881, 178] width 1323 height 38
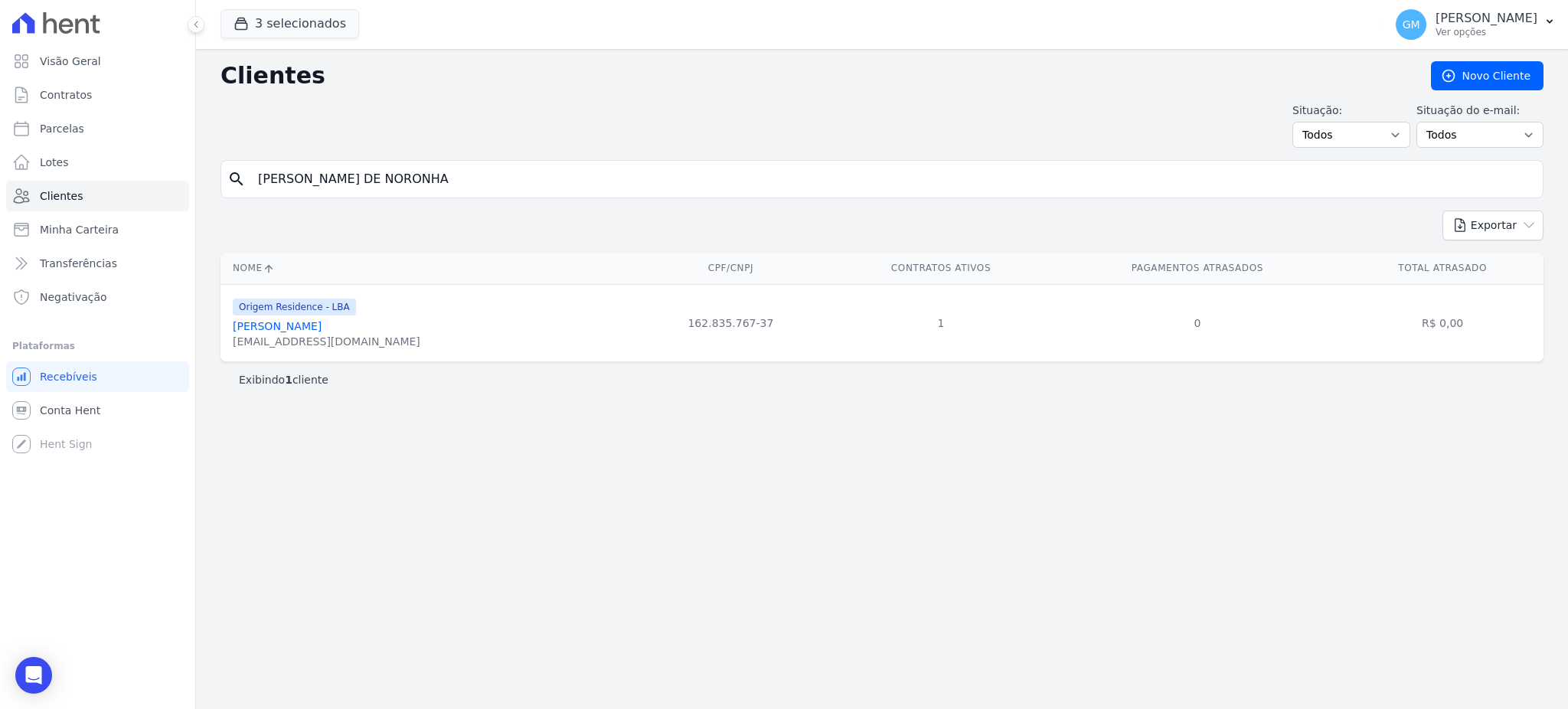
click at [311, 332] on link "Guilherme Moraes Belo De Noronha" at bounding box center [276, 326] width 89 height 12
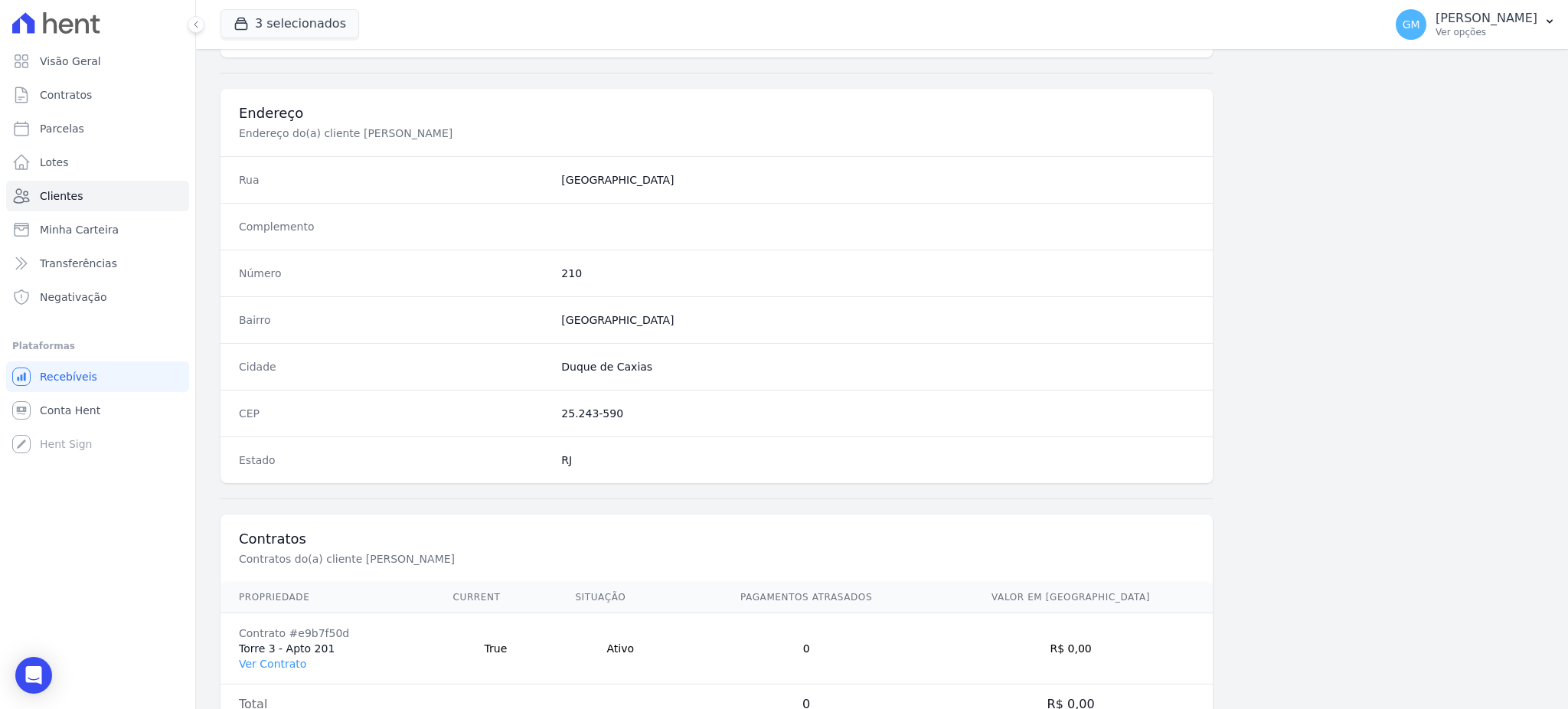
scroll to position [724, 0]
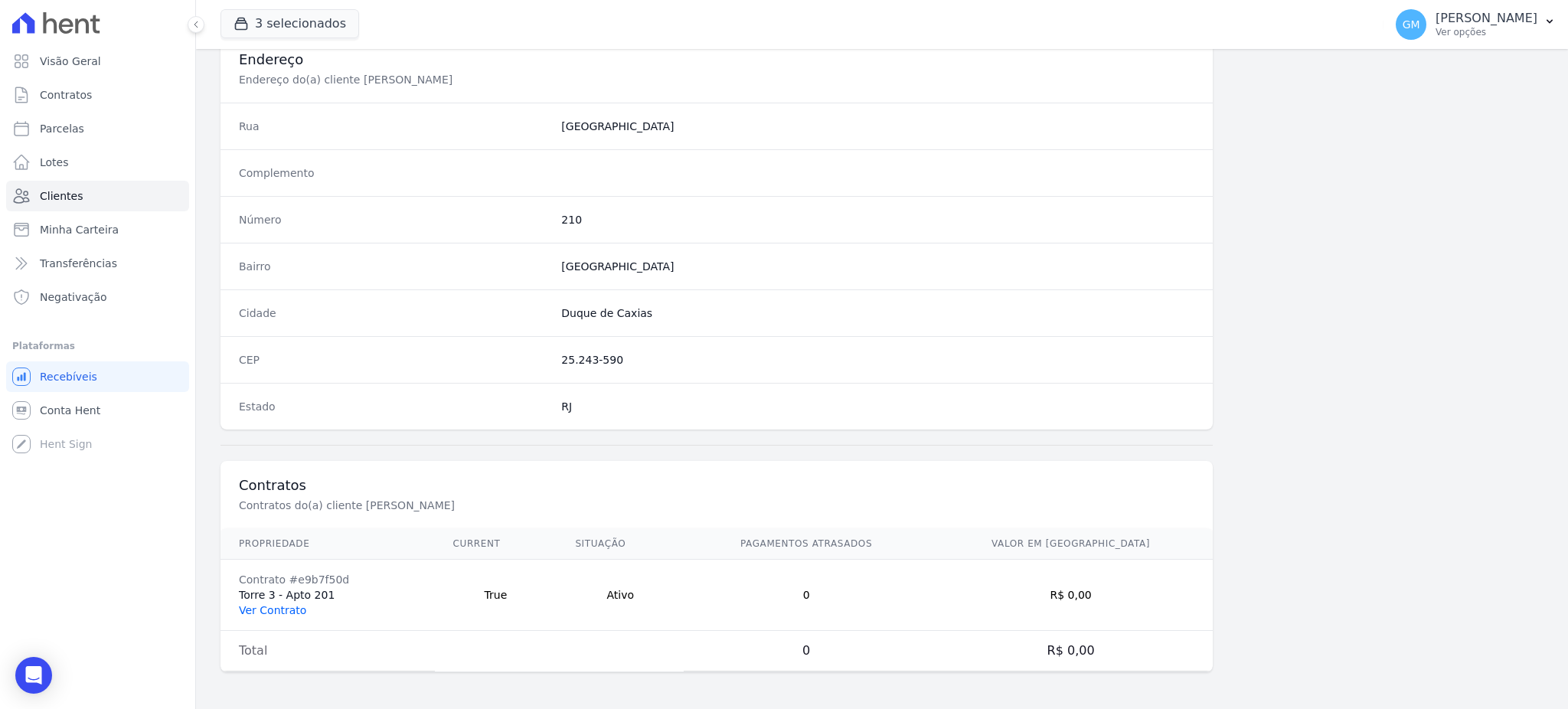
click at [274, 608] on link "Ver Contrato" at bounding box center [273, 610] width 68 height 12
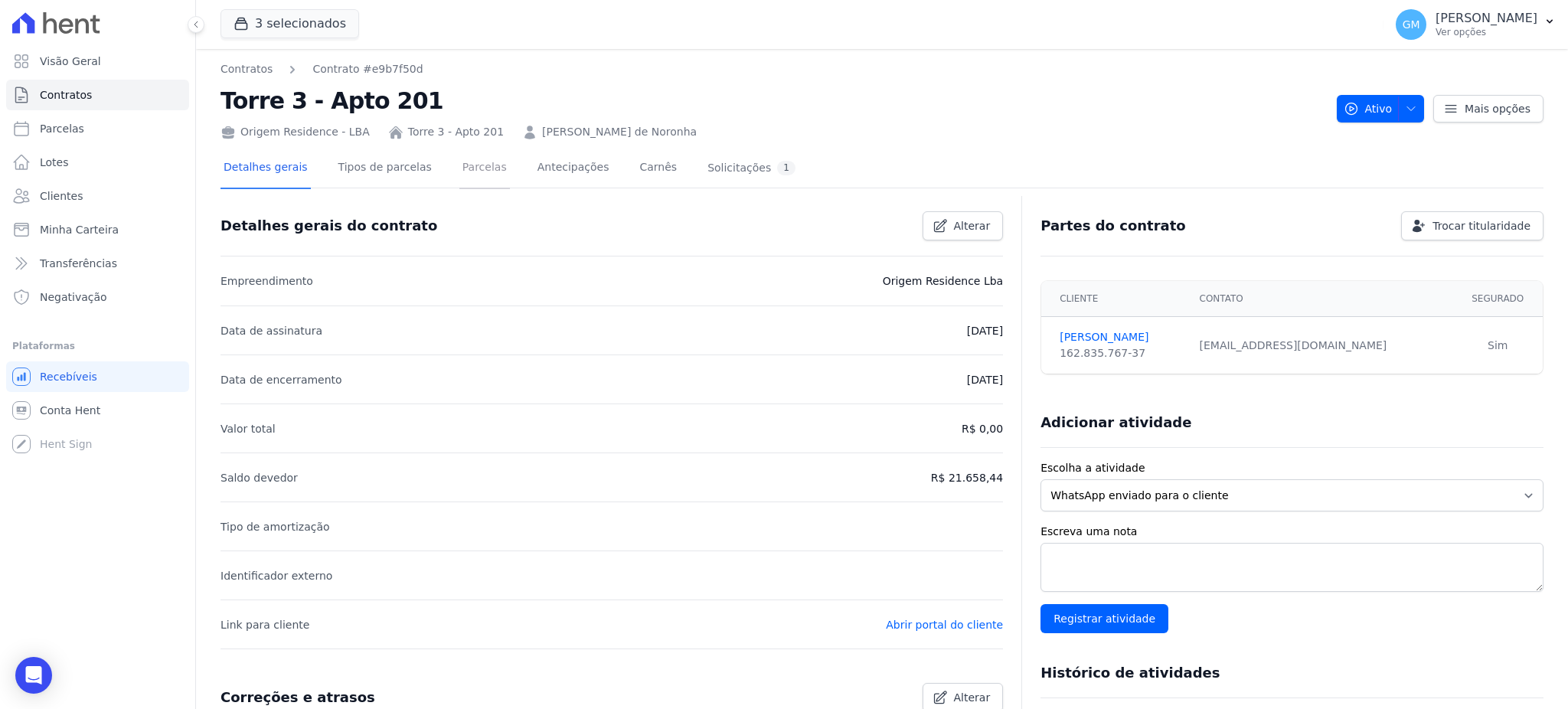
click at [467, 161] on link "Parcelas" at bounding box center [484, 169] width 51 height 41
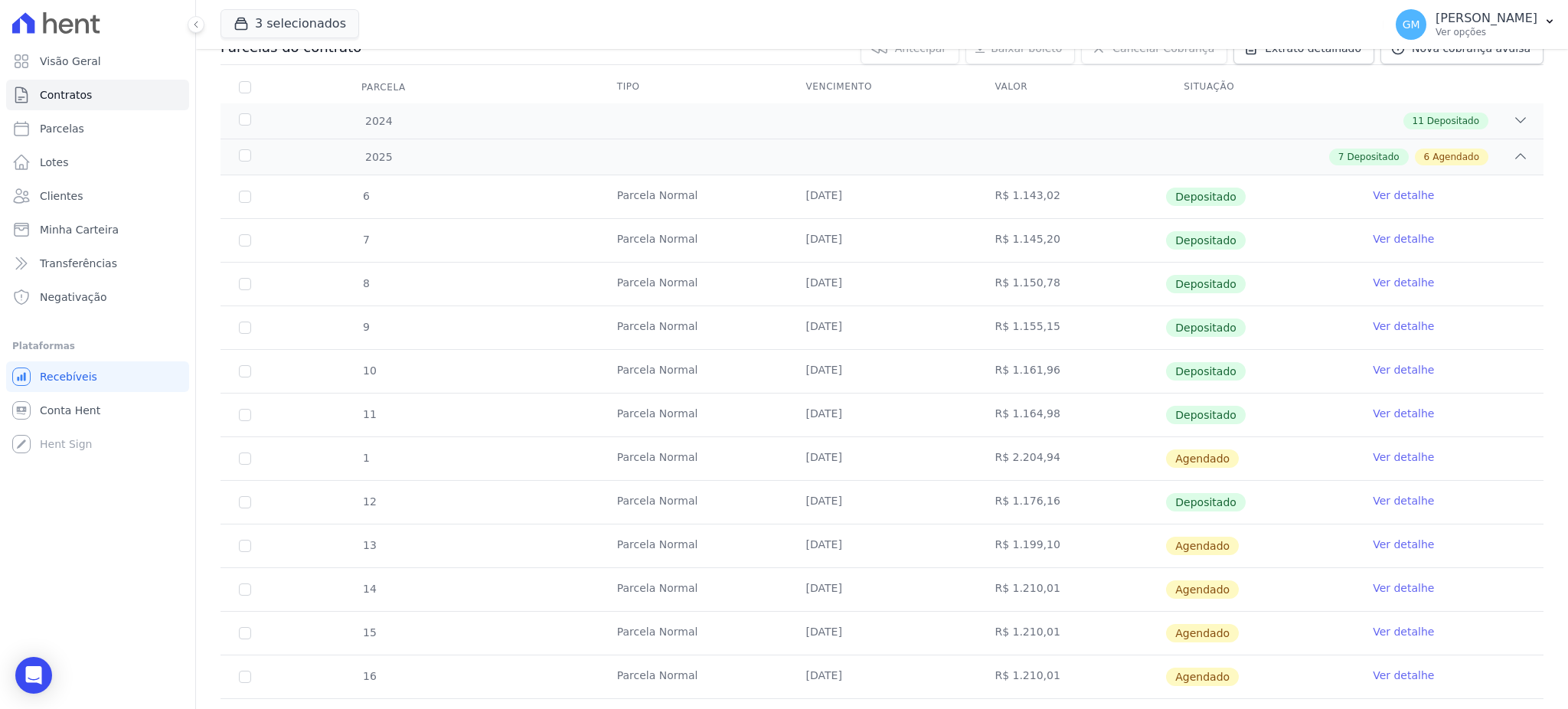
scroll to position [102, 0]
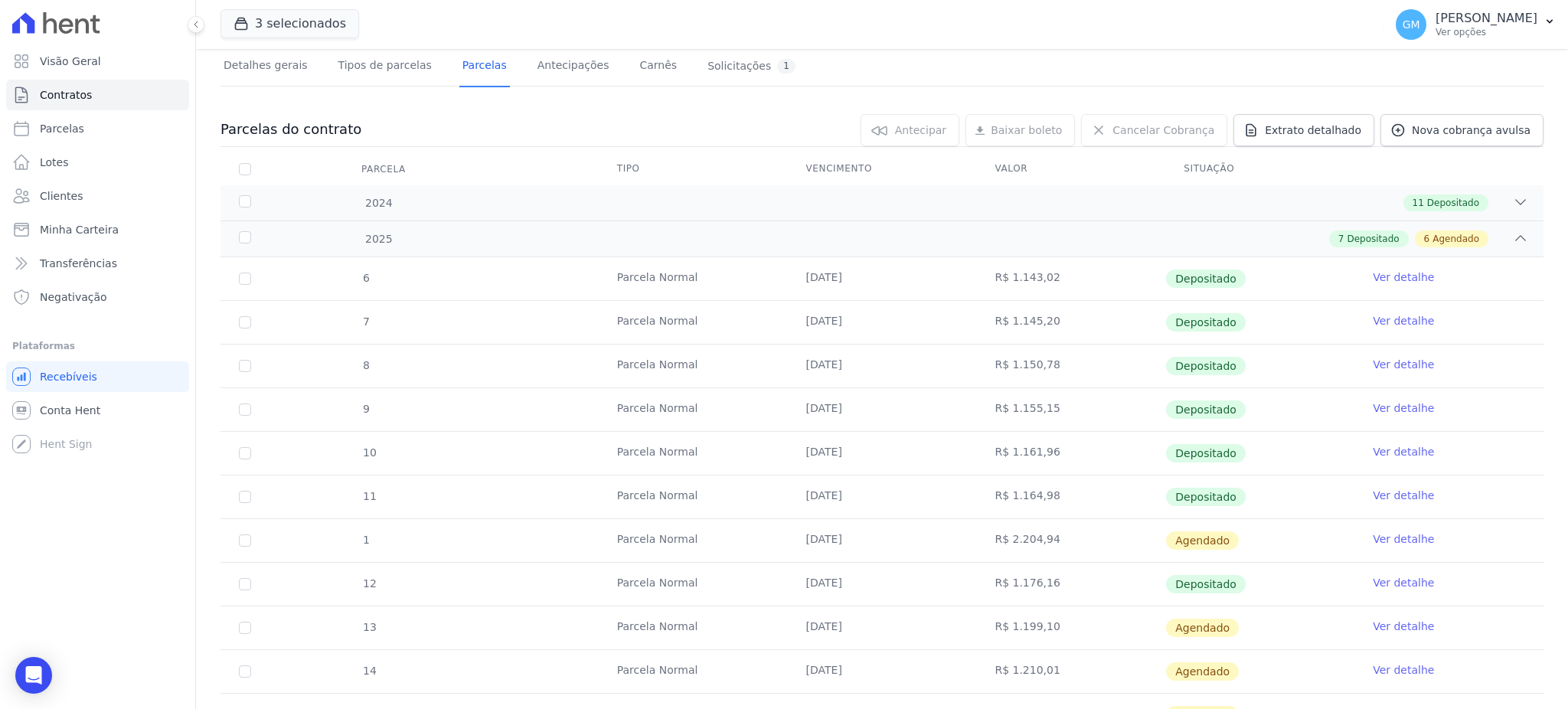
drag, startPoint x: 1228, startPoint y: 582, endPoint x: 747, endPoint y: 583, distance: 481.0
click at [747, 583] on tr "12 Parcela Normal 20/07/2025 R$ 1.176,16 Depositado Ver detalhe" at bounding box center [881, 584] width 1323 height 44
click at [1375, 577] on link "Ver detalhe" at bounding box center [1403, 582] width 61 height 15
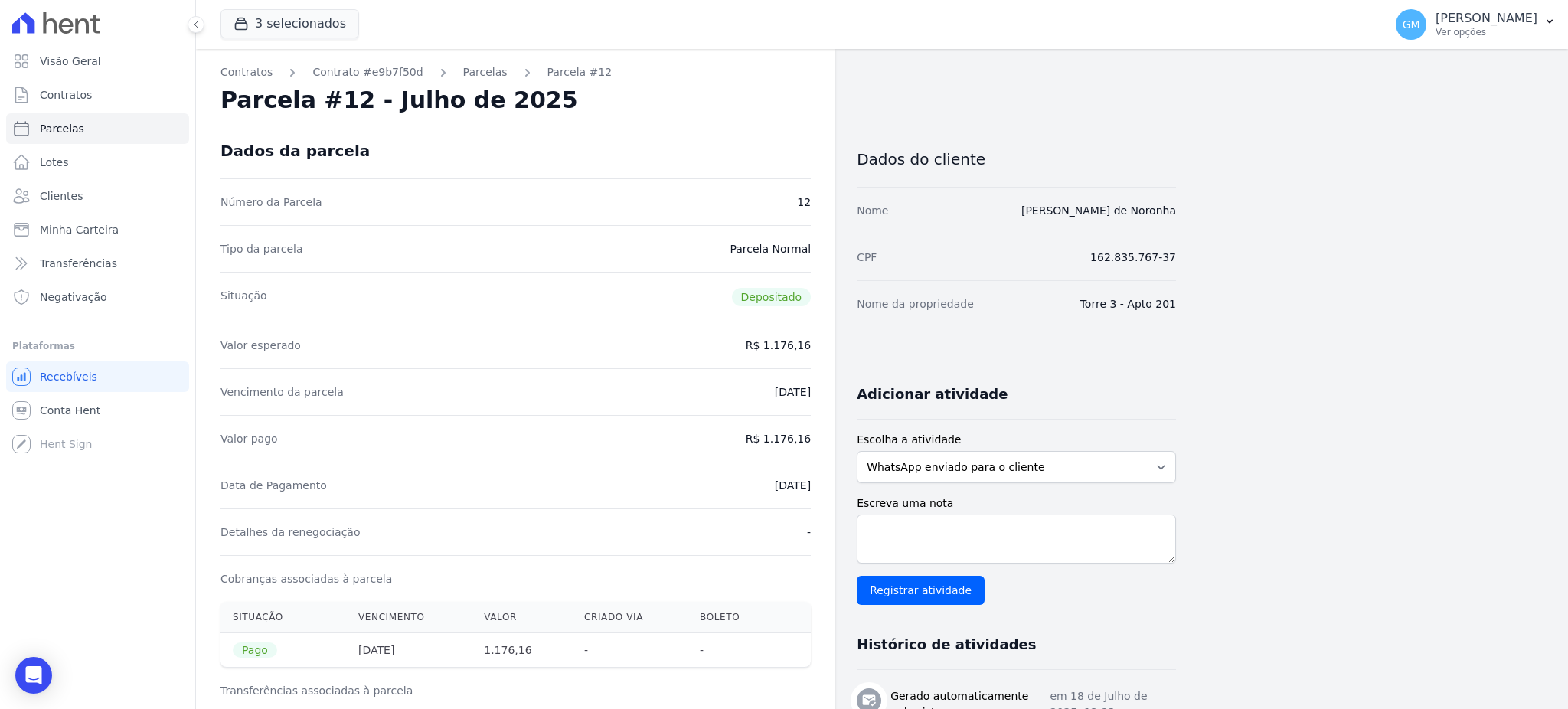
click at [666, 200] on div "Número da Parcela 12" at bounding box center [515, 201] width 590 height 47
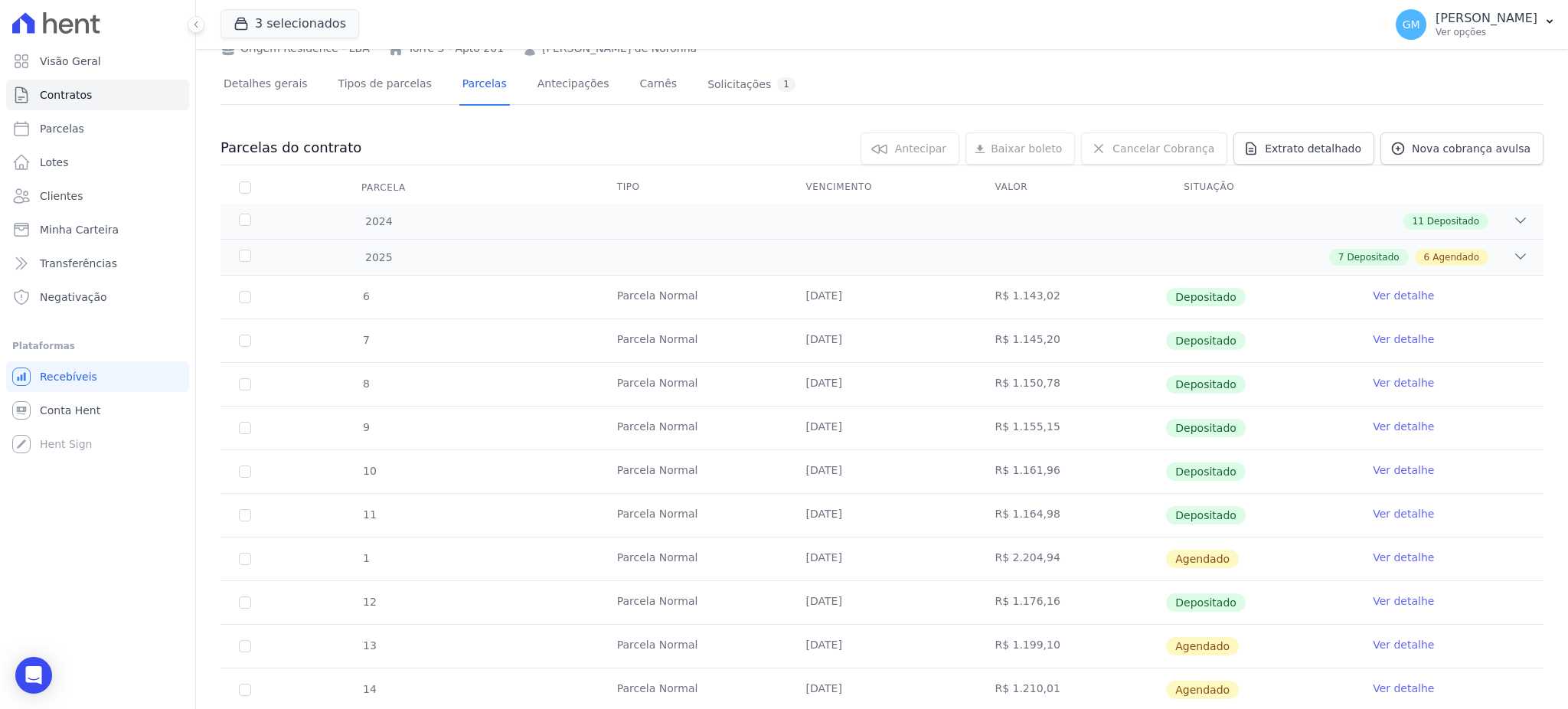
scroll to position [203, 0]
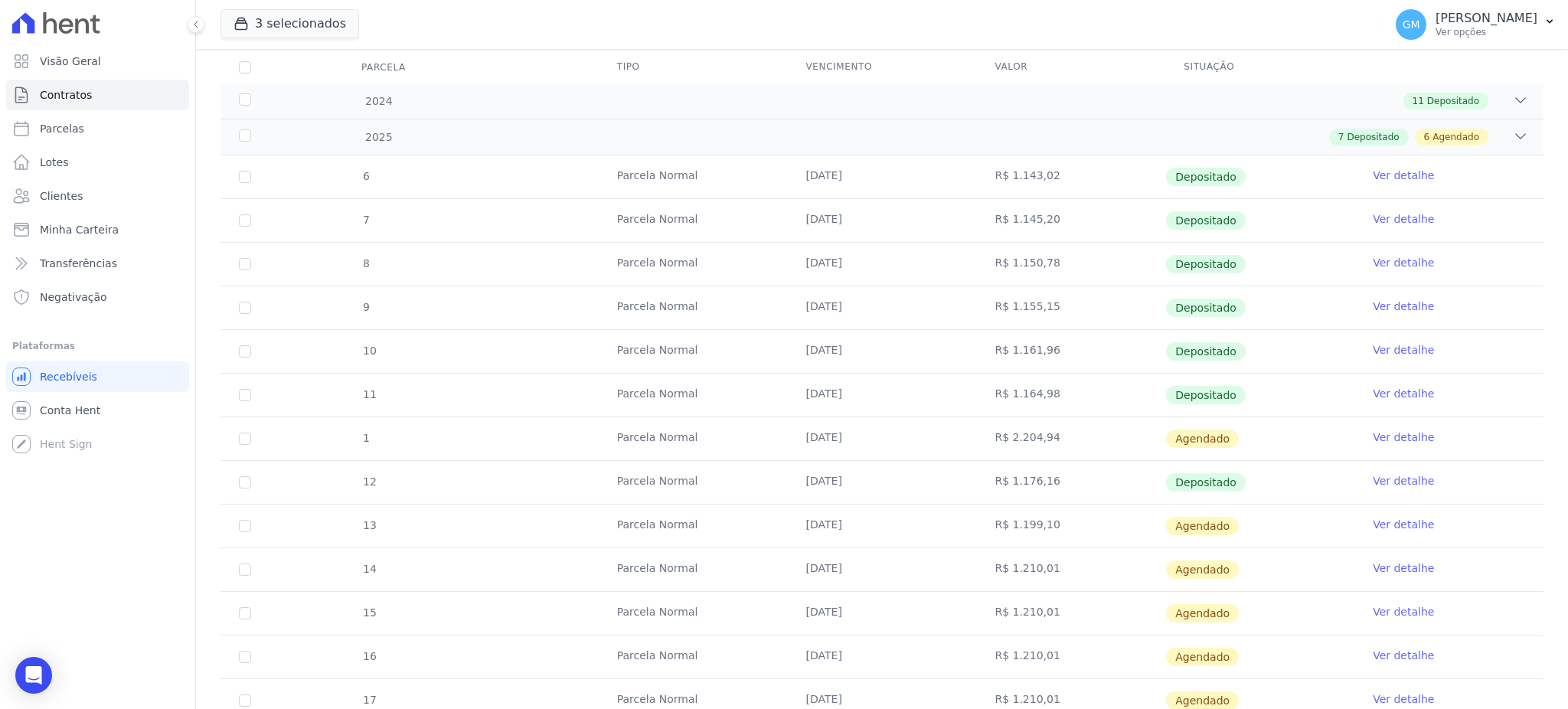
click at [1374, 527] on link "Ver detalhe" at bounding box center [1403, 524] width 61 height 15
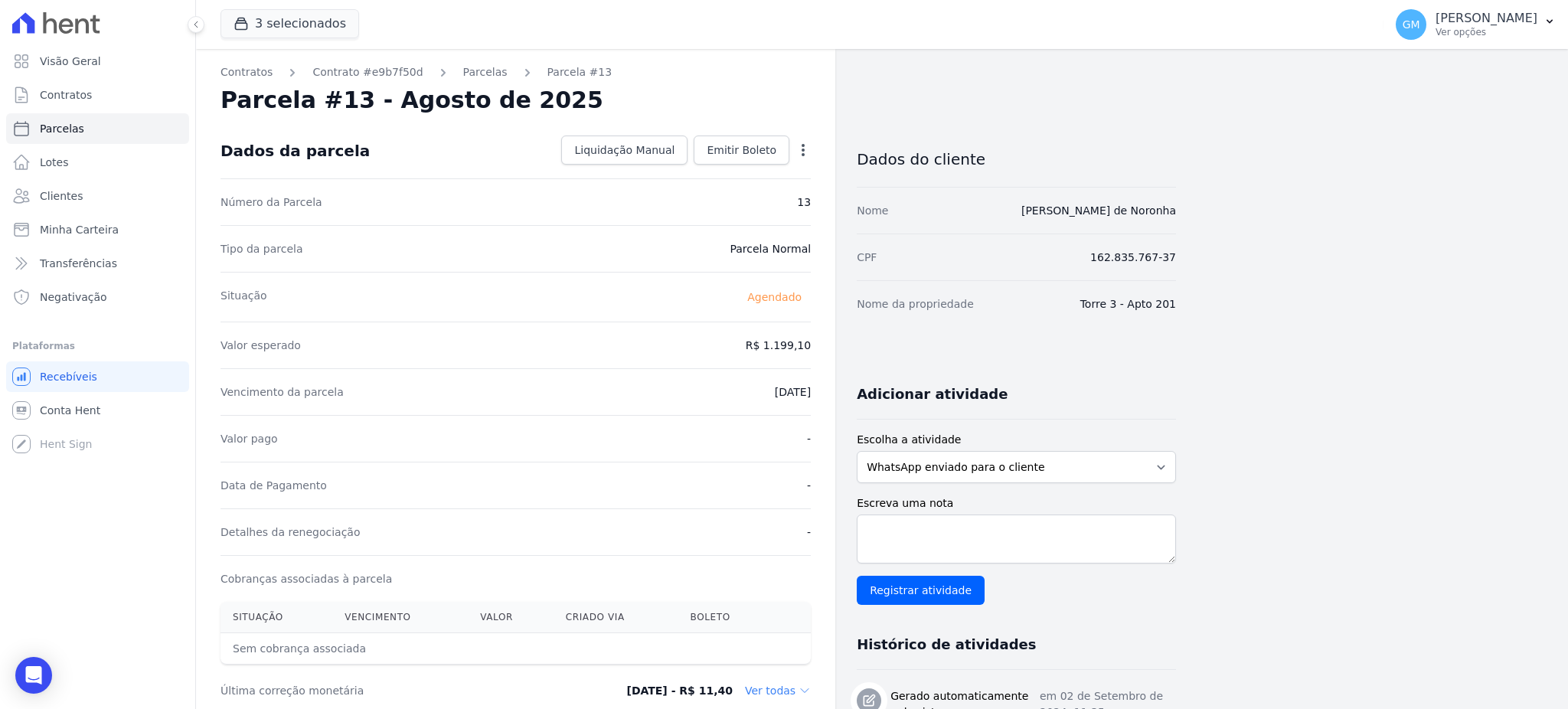
click at [814, 151] on div "Contratos Contrato #e9b7f50d Parcelas Parcela #13 Parcela #13 - Agosto de 2025 …" at bounding box center [515, 541] width 639 height 985
click at [806, 151] on icon "button" at bounding box center [802, 150] width 15 height 15
click at [700, 171] on link "Alterar" at bounding box center [737, 171] width 135 height 28
drag, startPoint x: 809, startPoint y: 344, endPoint x: 822, endPoint y: 344, distance: 13.0
click at [822, 344] on div "Contratos Contrato #e9b7f50d Parcelas Parcela #13 Parcela #13 - Agosto de 2025 …" at bounding box center [515, 540] width 639 height 983
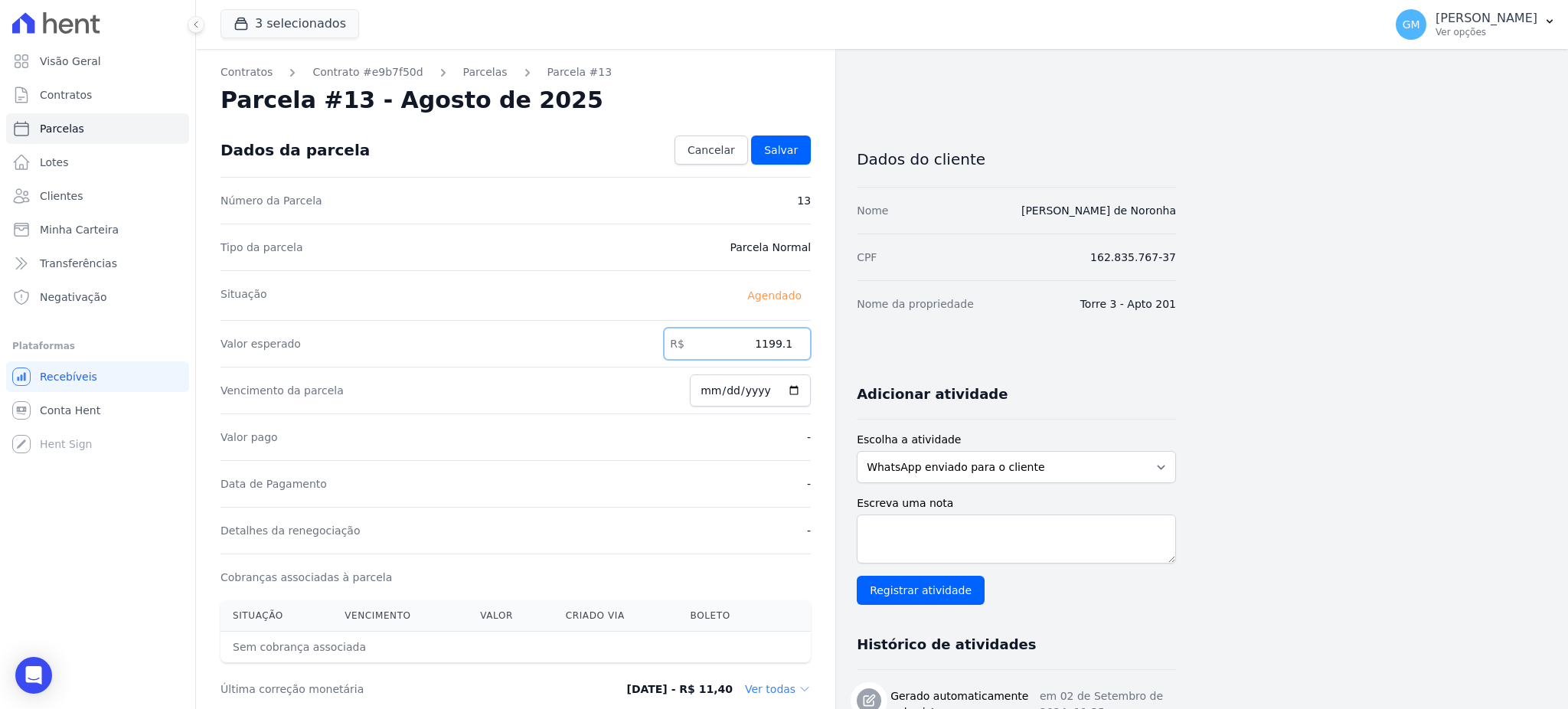
paste input ".18686"
click at [766, 340] on input "1.18686" at bounding box center [737, 344] width 147 height 32
click at [783, 345] on input "118686" at bounding box center [737, 344] width 147 height 32
type input "1186.86"
click at [798, 149] on link "Salvar" at bounding box center [781, 150] width 60 height 29
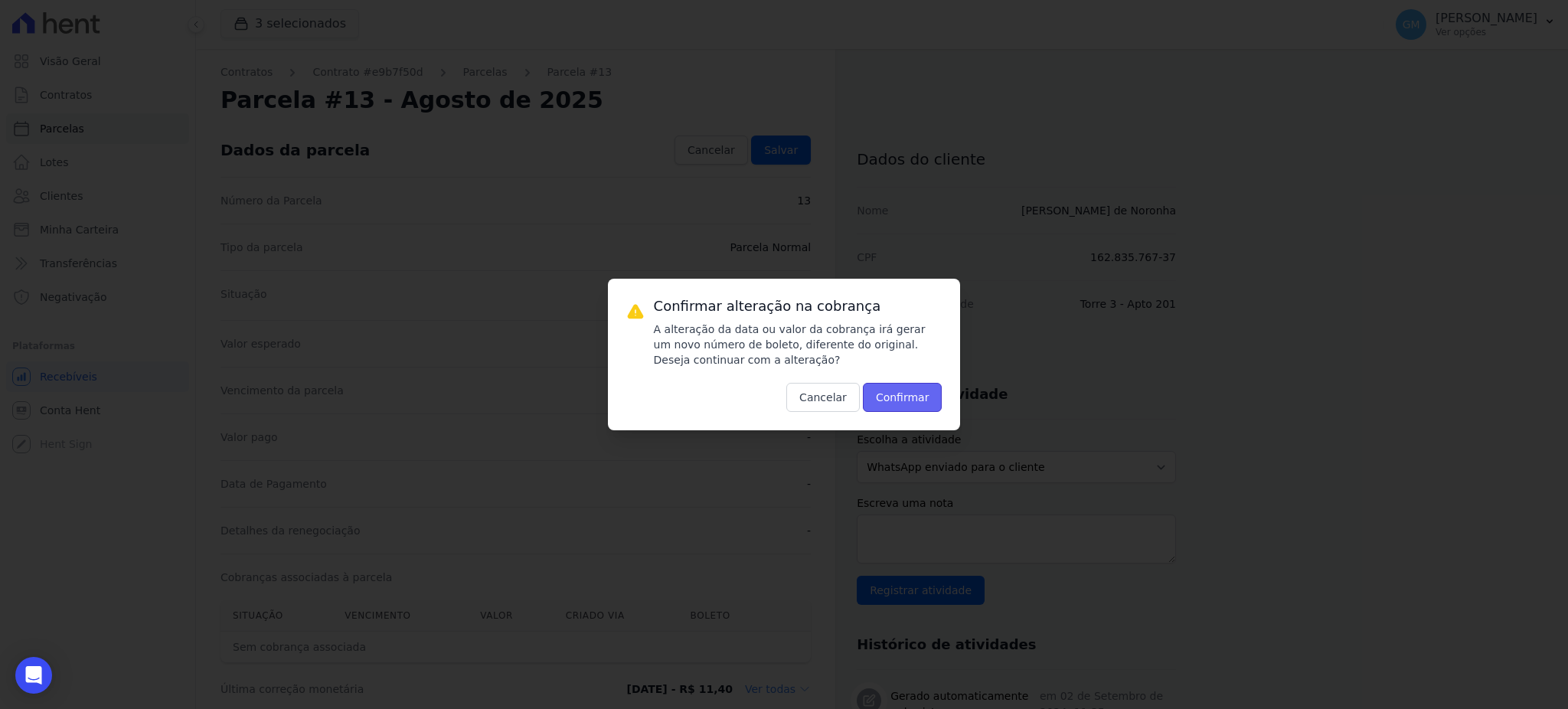
click at [886, 398] on button "Confirmar" at bounding box center [902, 397] width 80 height 29
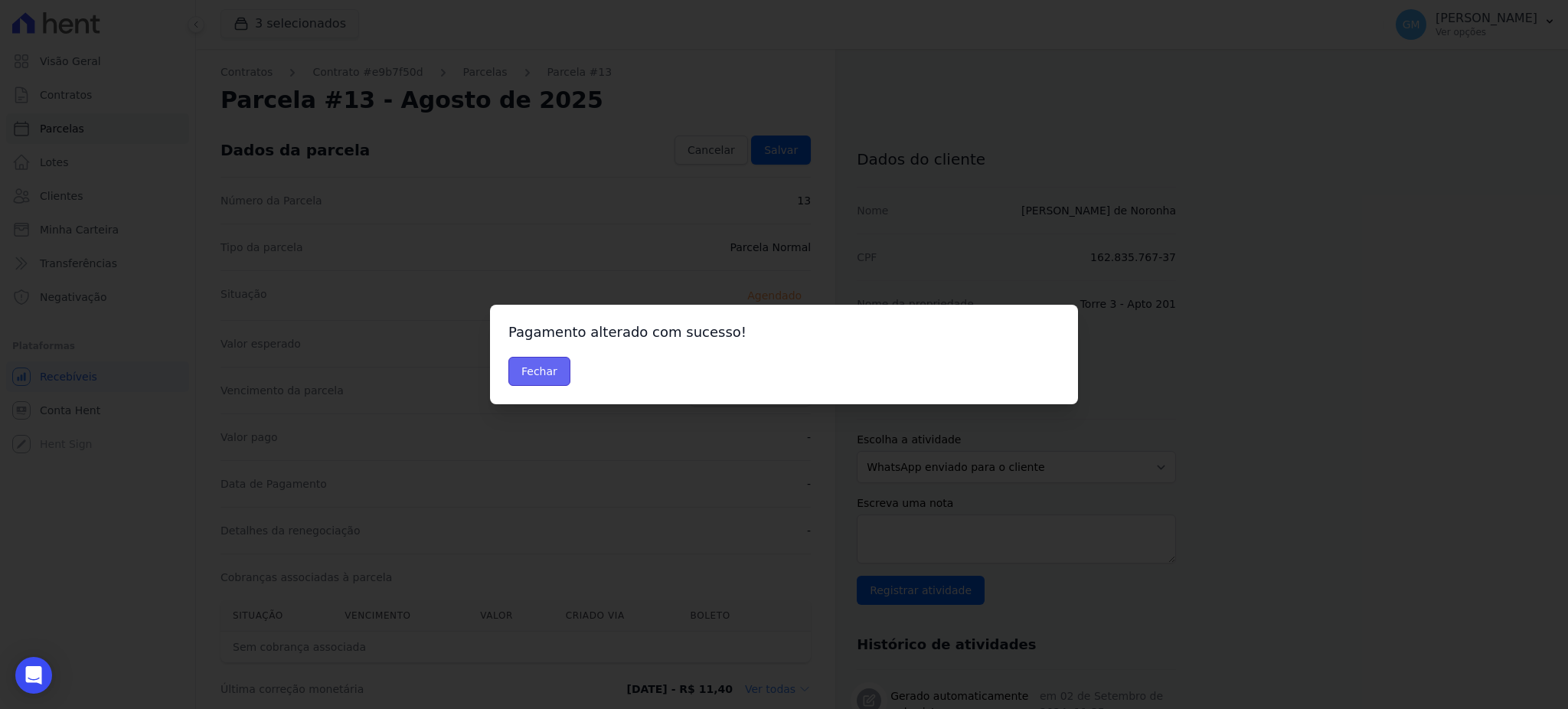
click at [522, 358] on button "Fechar" at bounding box center [539, 371] width 62 height 29
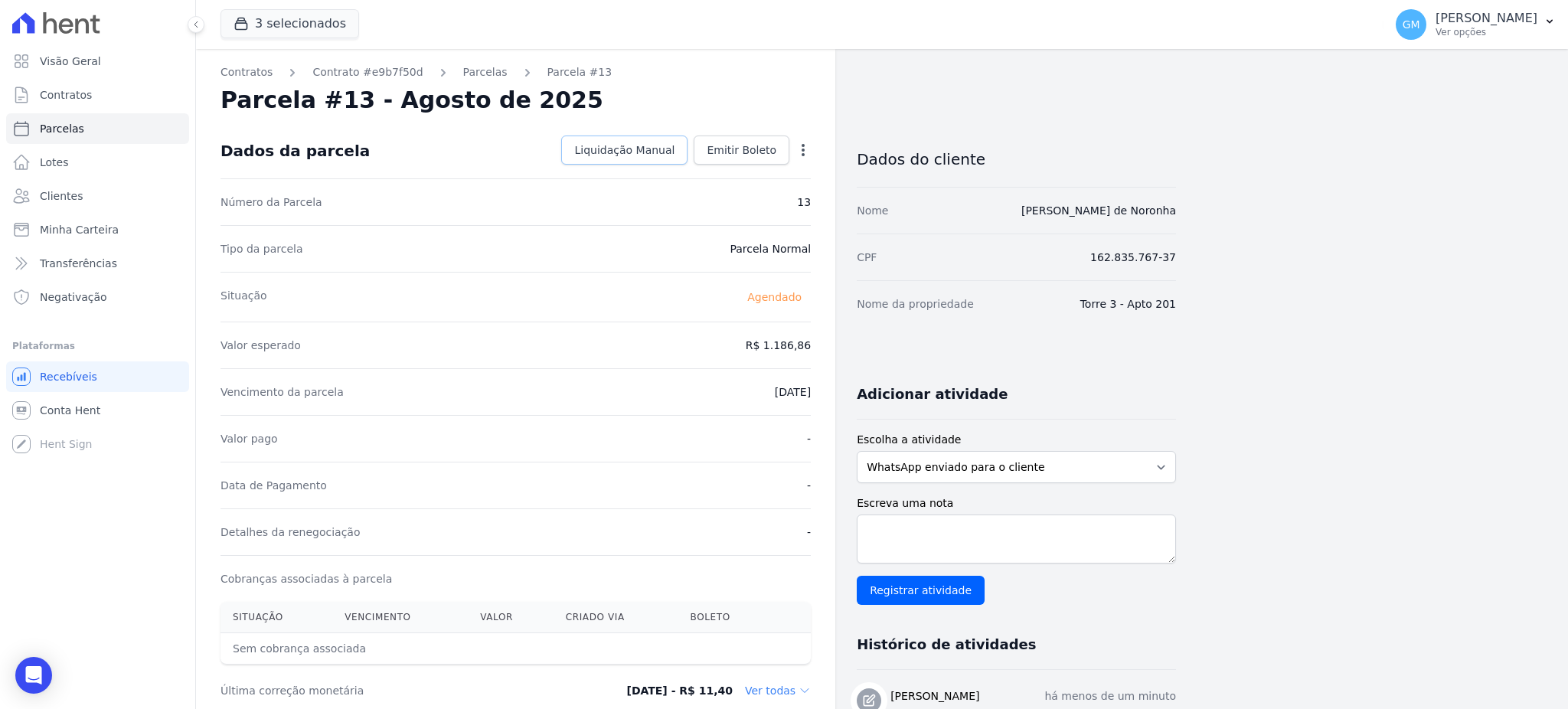
click at [676, 158] on link "Liquidação Manual" at bounding box center [624, 150] width 127 height 29
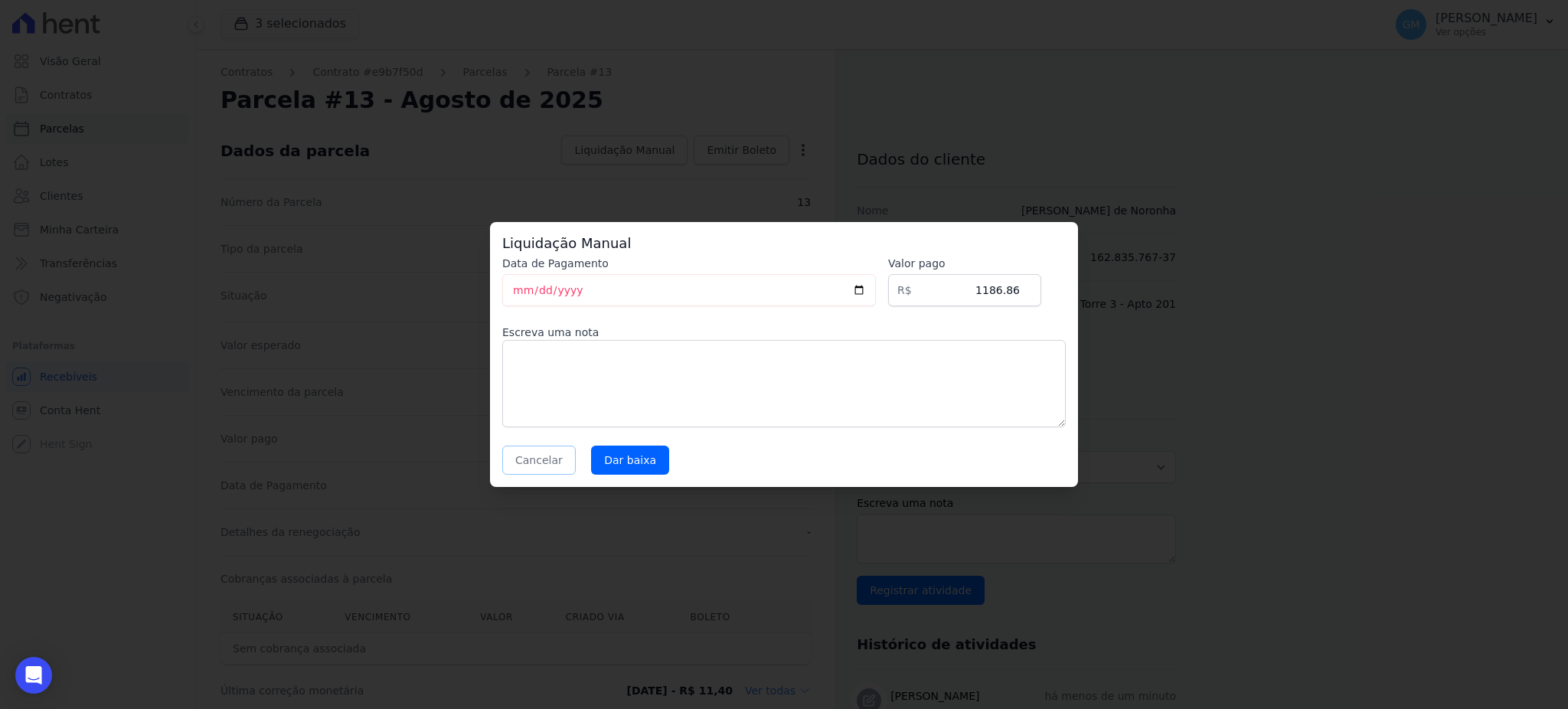
click at [539, 451] on button "Cancelar" at bounding box center [539, 460] width 74 height 29
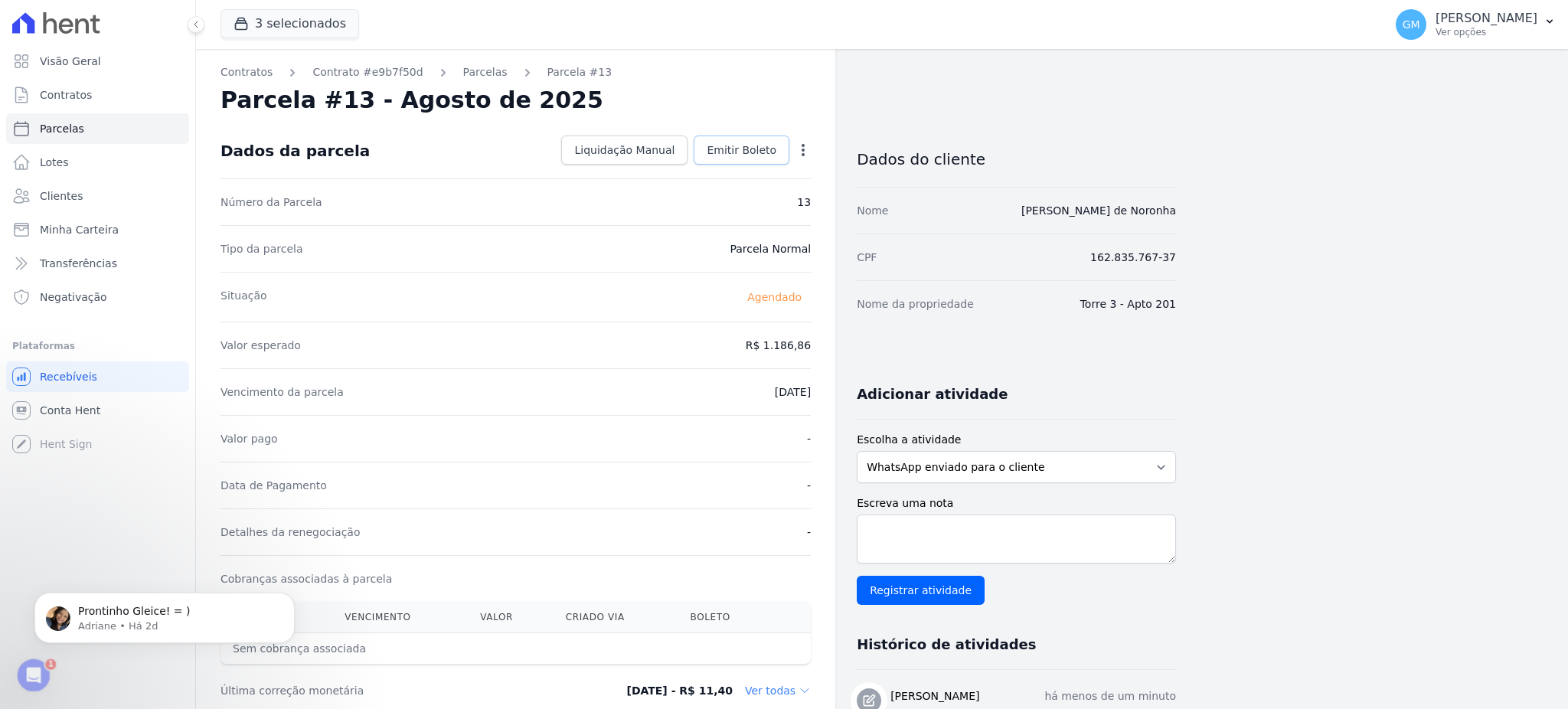
drag, startPoint x: 767, startPoint y: 141, endPoint x: 748, endPoint y: 222, distance: 83.2
click at [766, 141] on link "Emitir Boleto" at bounding box center [742, 150] width 96 height 29
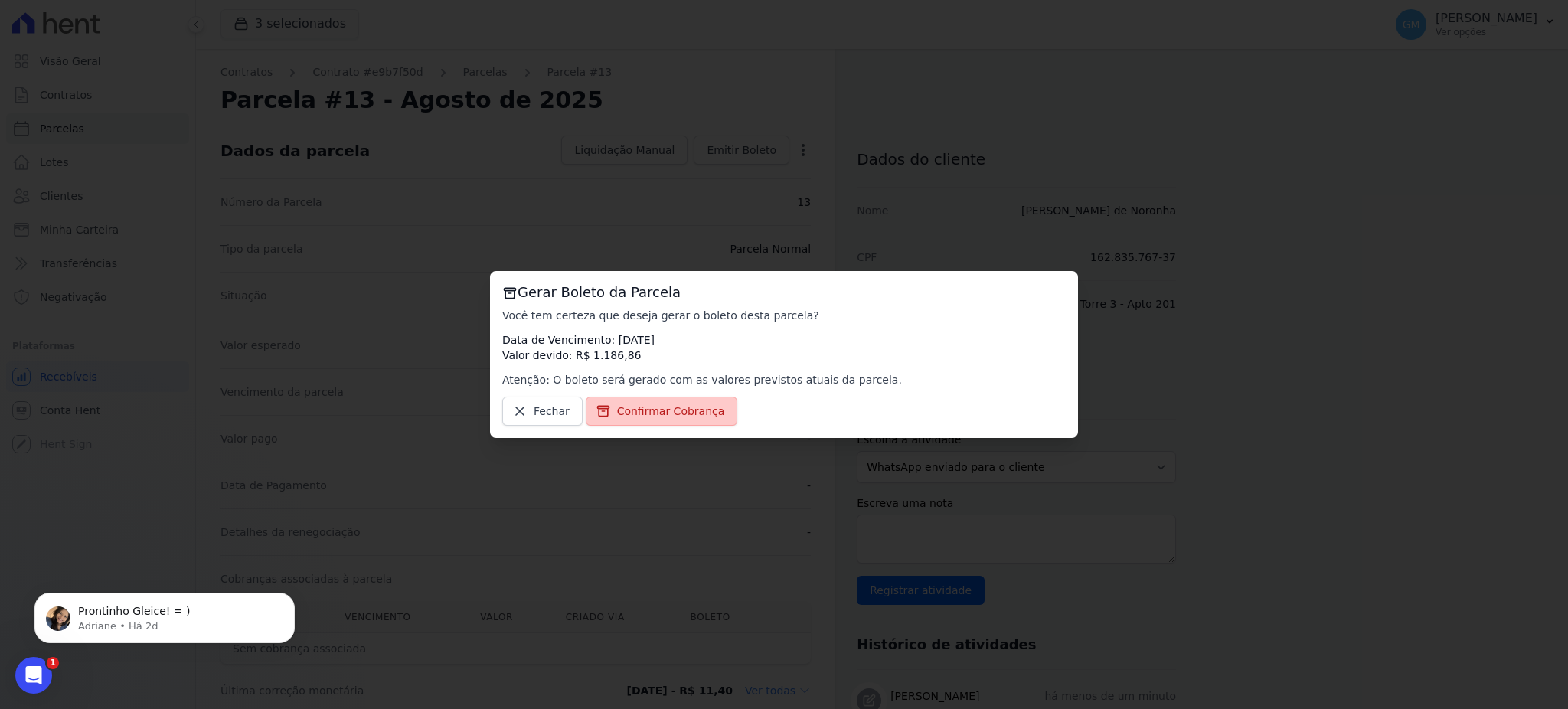
click at [671, 408] on span "Confirmar Cobrança" at bounding box center [671, 411] width 108 height 15
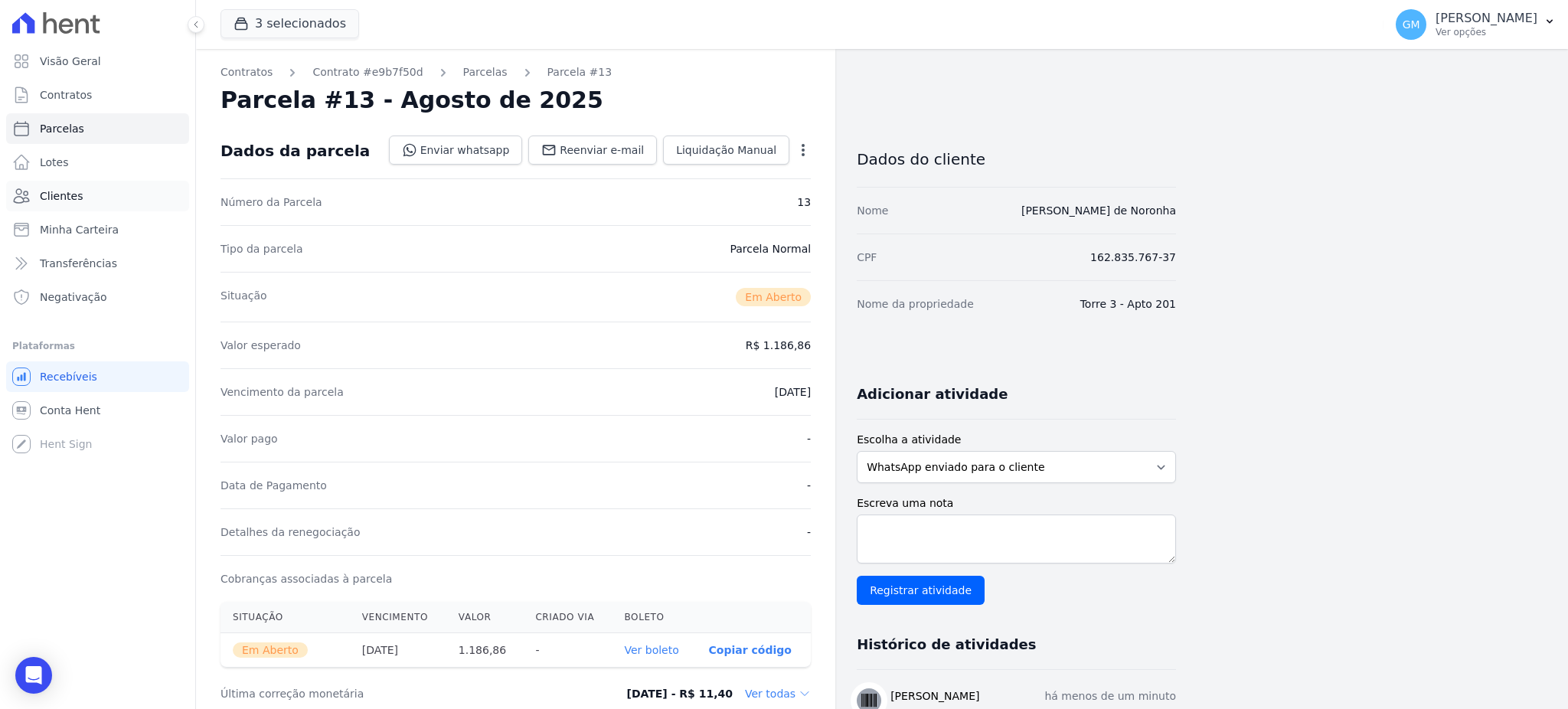
click at [75, 189] on span "Clientes" at bounding box center [61, 195] width 43 height 15
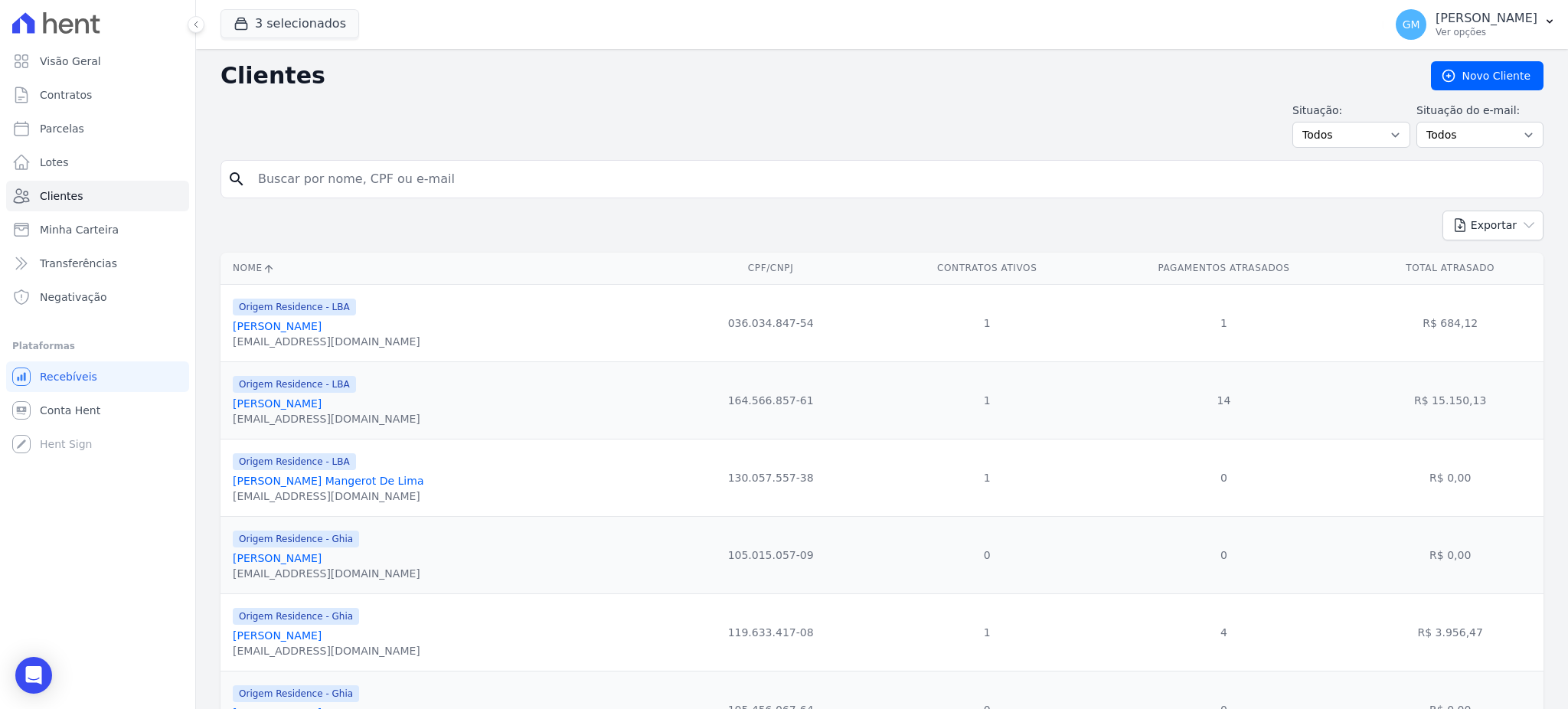
click at [334, 182] on input "search" at bounding box center [893, 178] width 1288 height 31
type input "gusm"
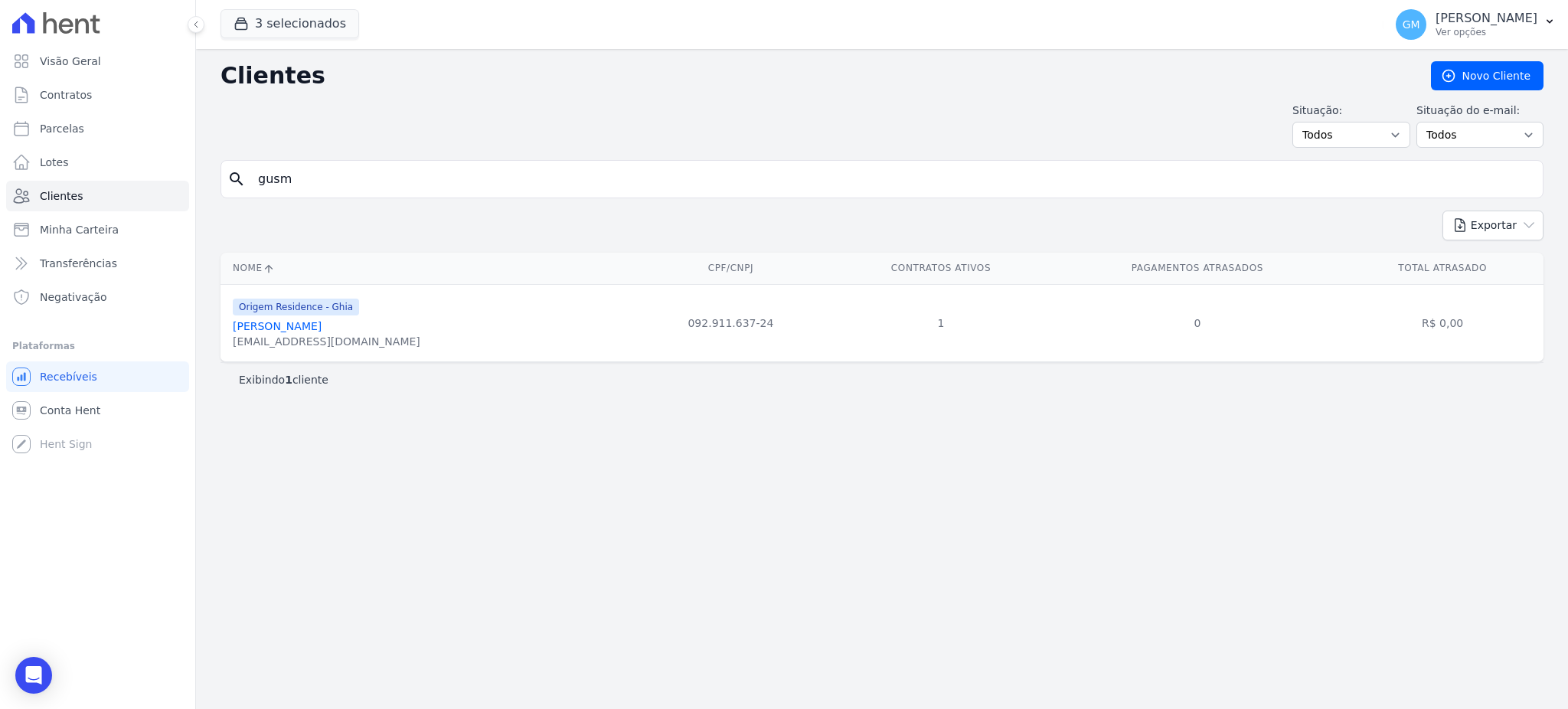
click at [322, 331] on link "Wagner Gusmão De Souza" at bounding box center [276, 326] width 89 height 12
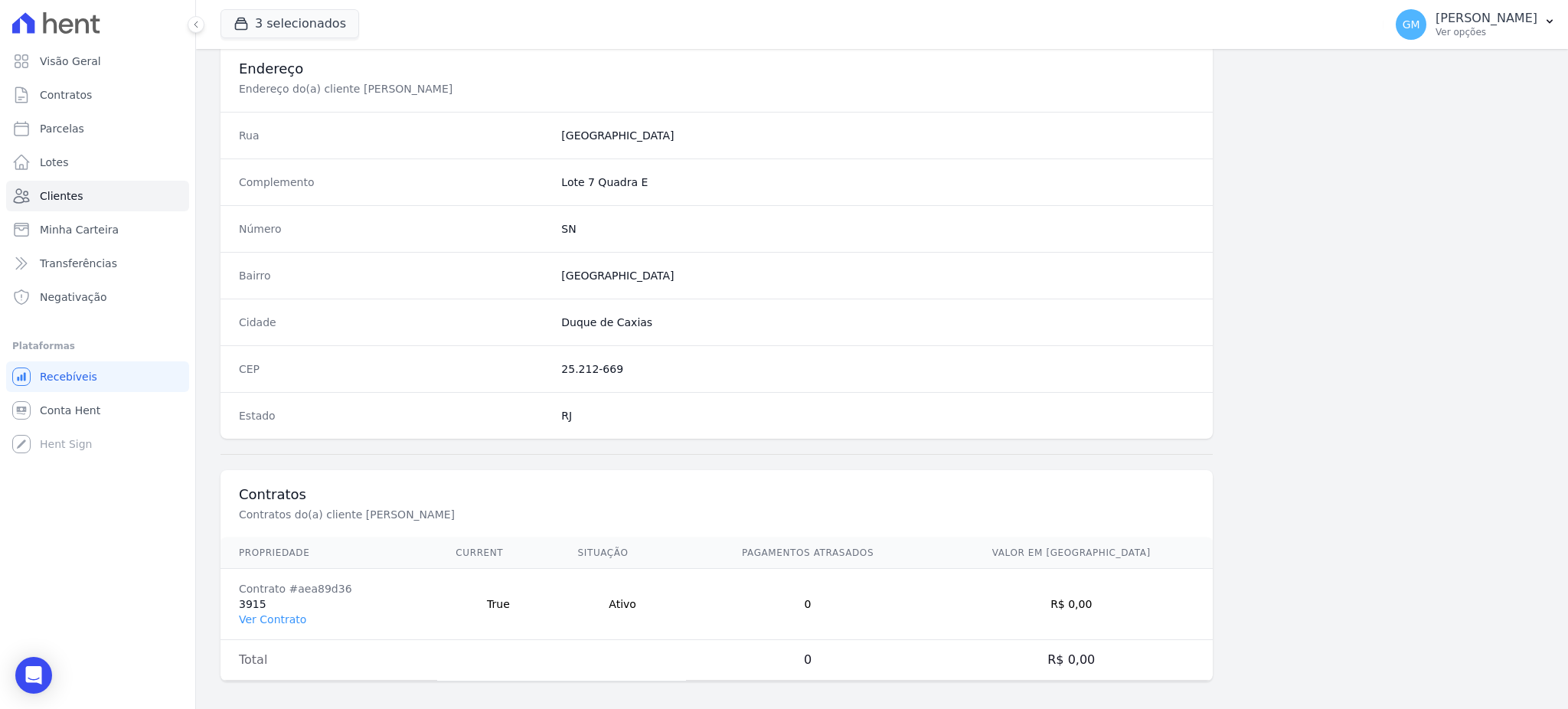
scroll to position [724, 0]
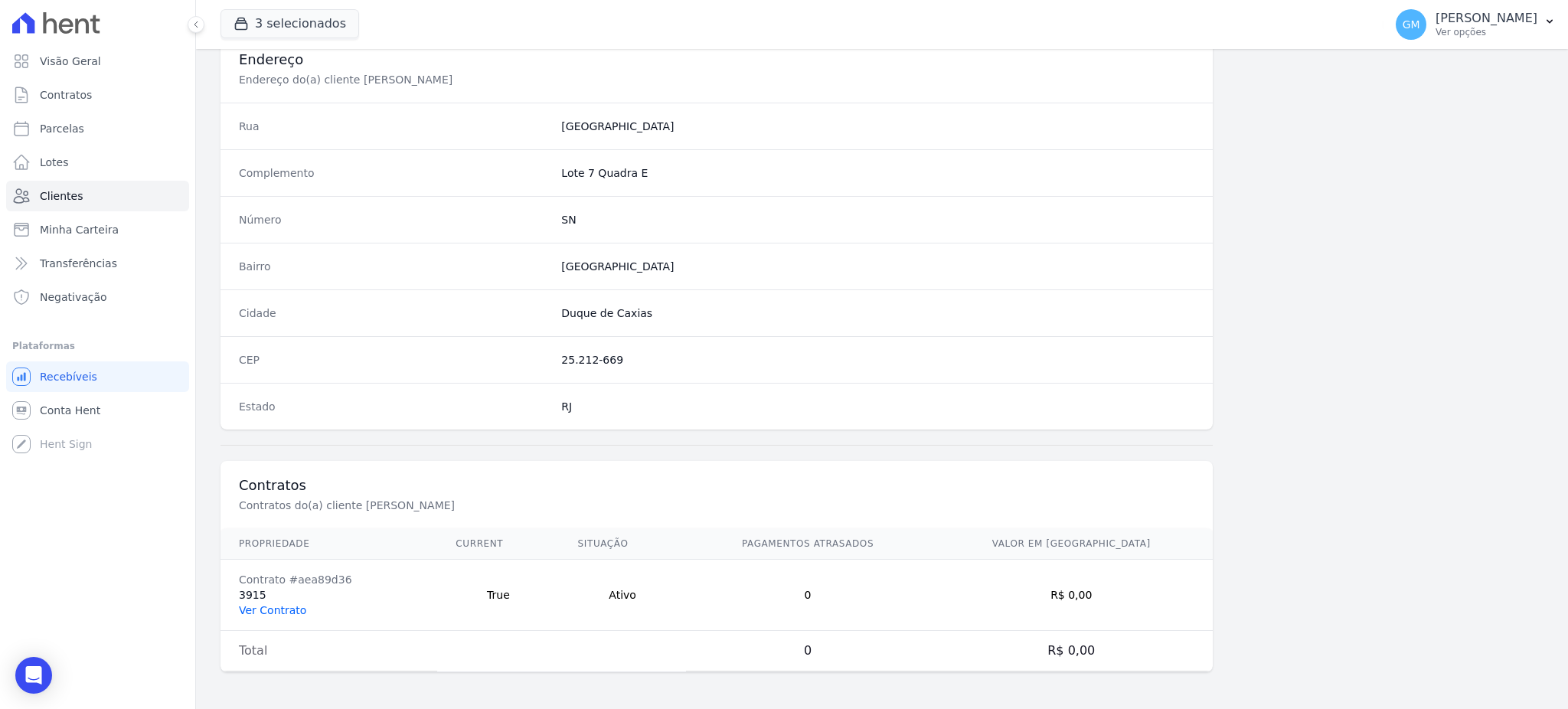
click at [289, 615] on link "Ver Contrato" at bounding box center [273, 610] width 68 height 12
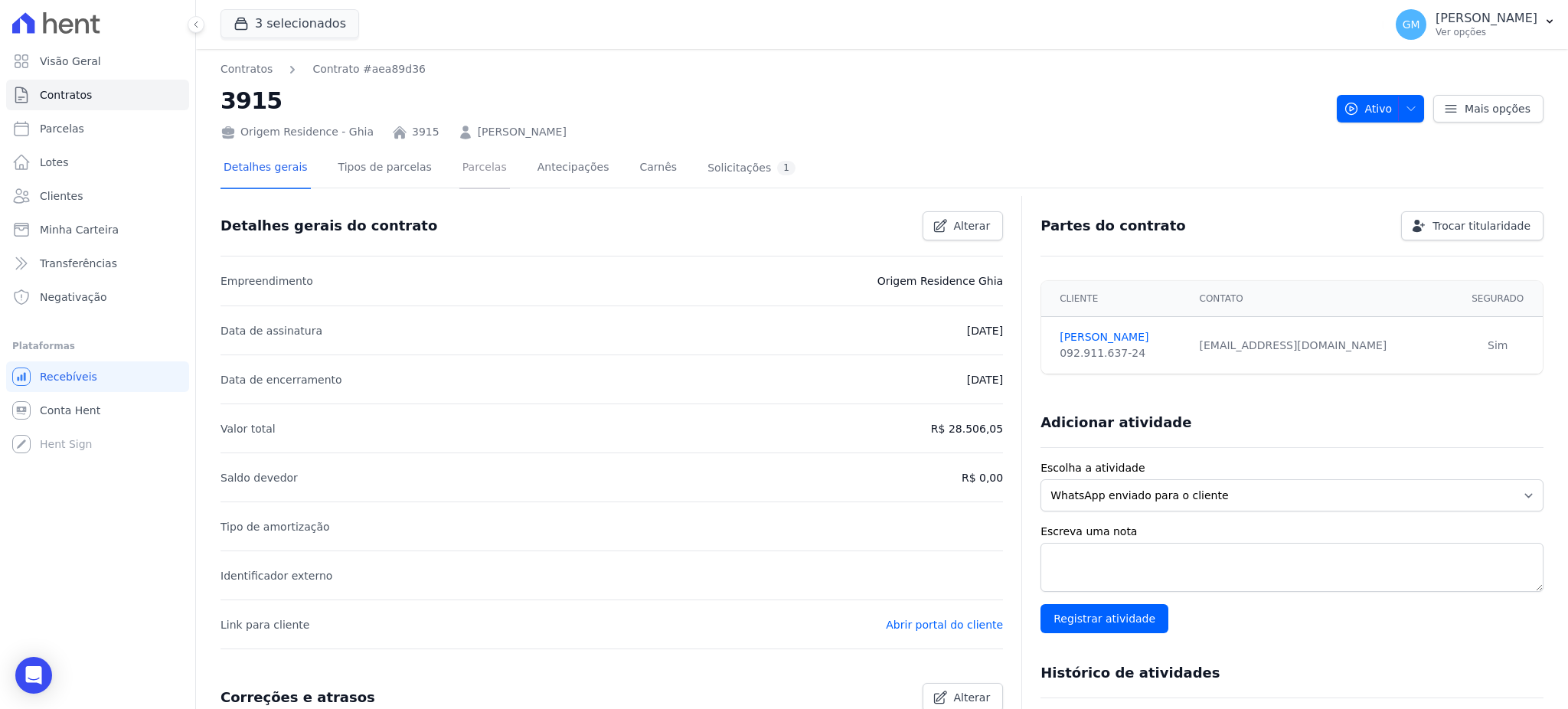
click at [481, 170] on link "Parcelas" at bounding box center [484, 169] width 51 height 41
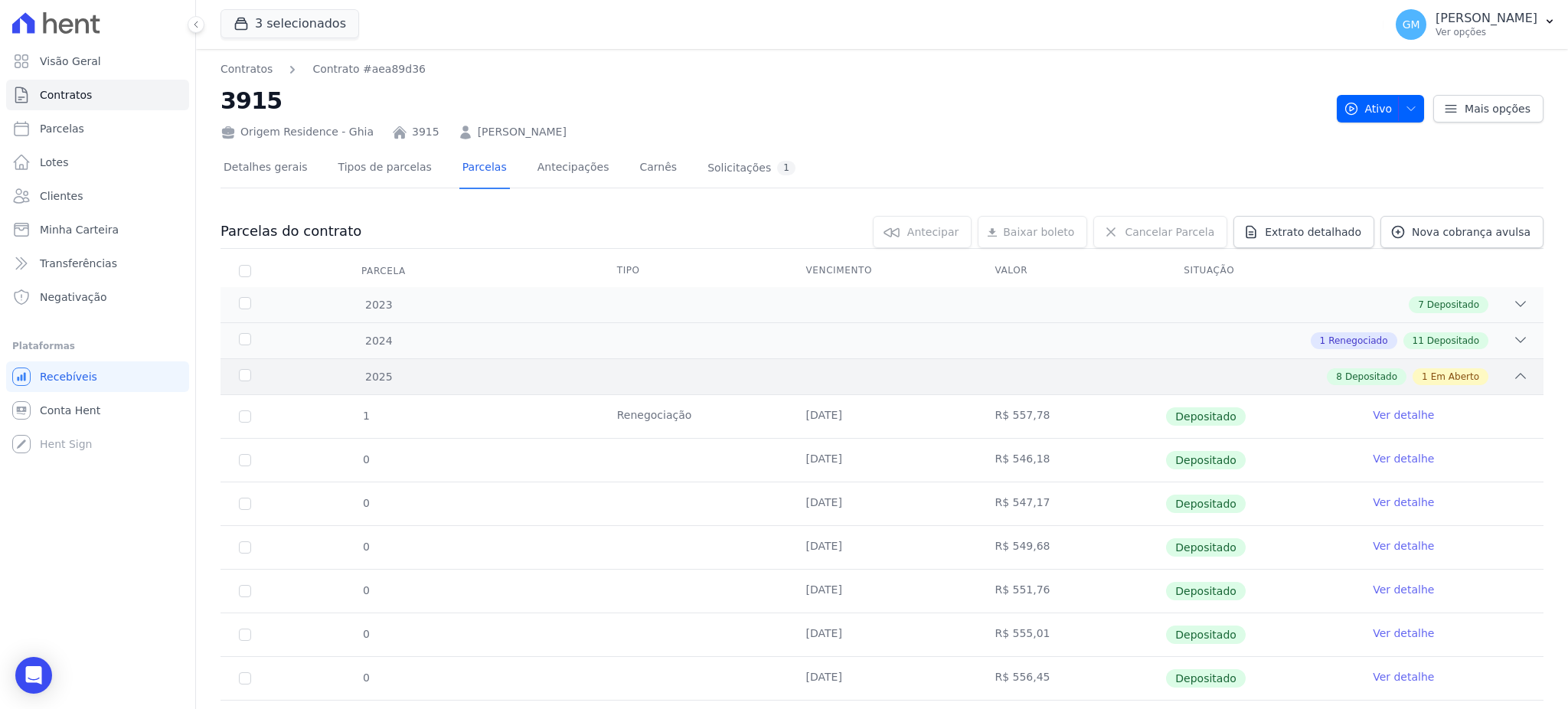
scroll to position [124, 0]
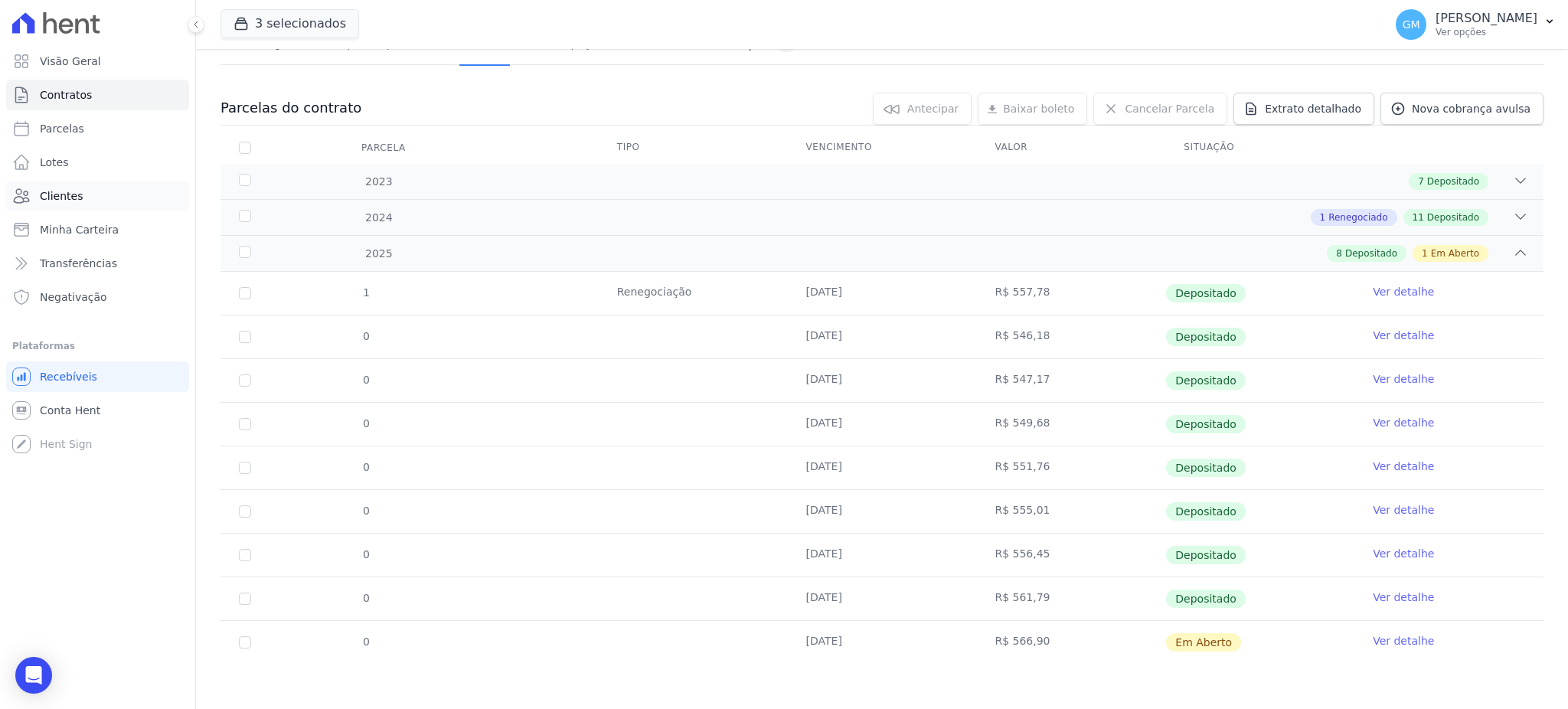
click at [88, 200] on link "Clientes" at bounding box center [98, 195] width 183 height 31
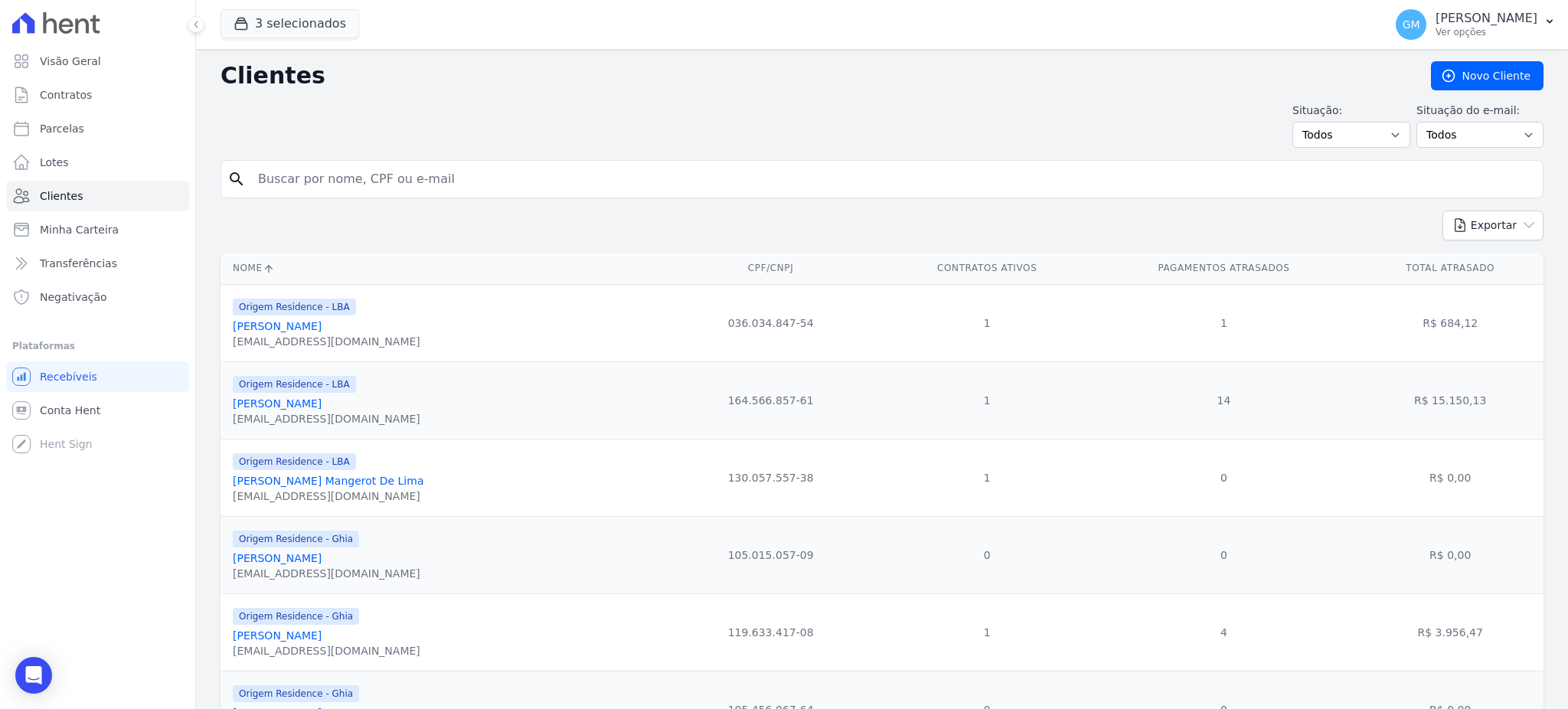
click at [409, 187] on input "search" at bounding box center [893, 178] width 1288 height 31
type input "dilza"
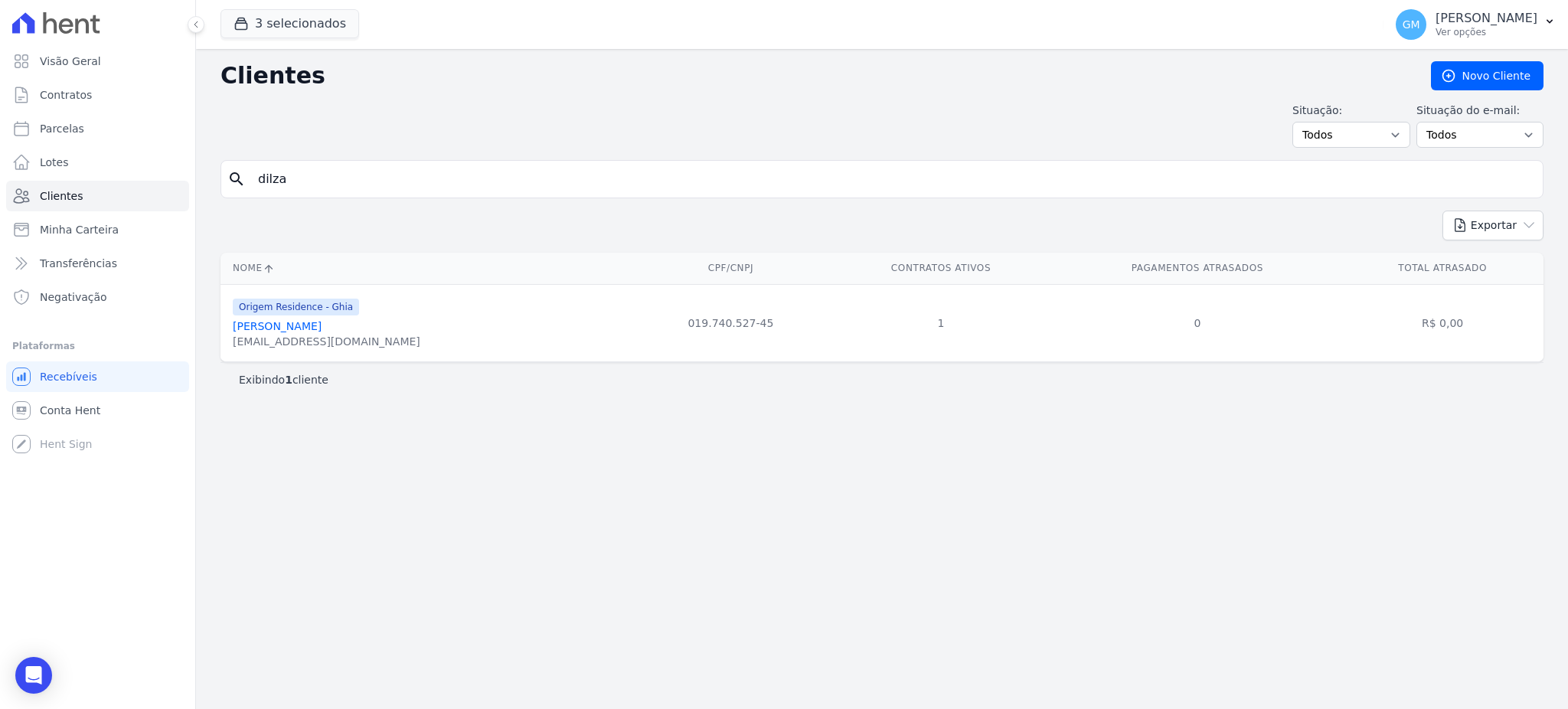
click at [285, 328] on link "Dilza Lima Santos Torres" at bounding box center [276, 326] width 89 height 12
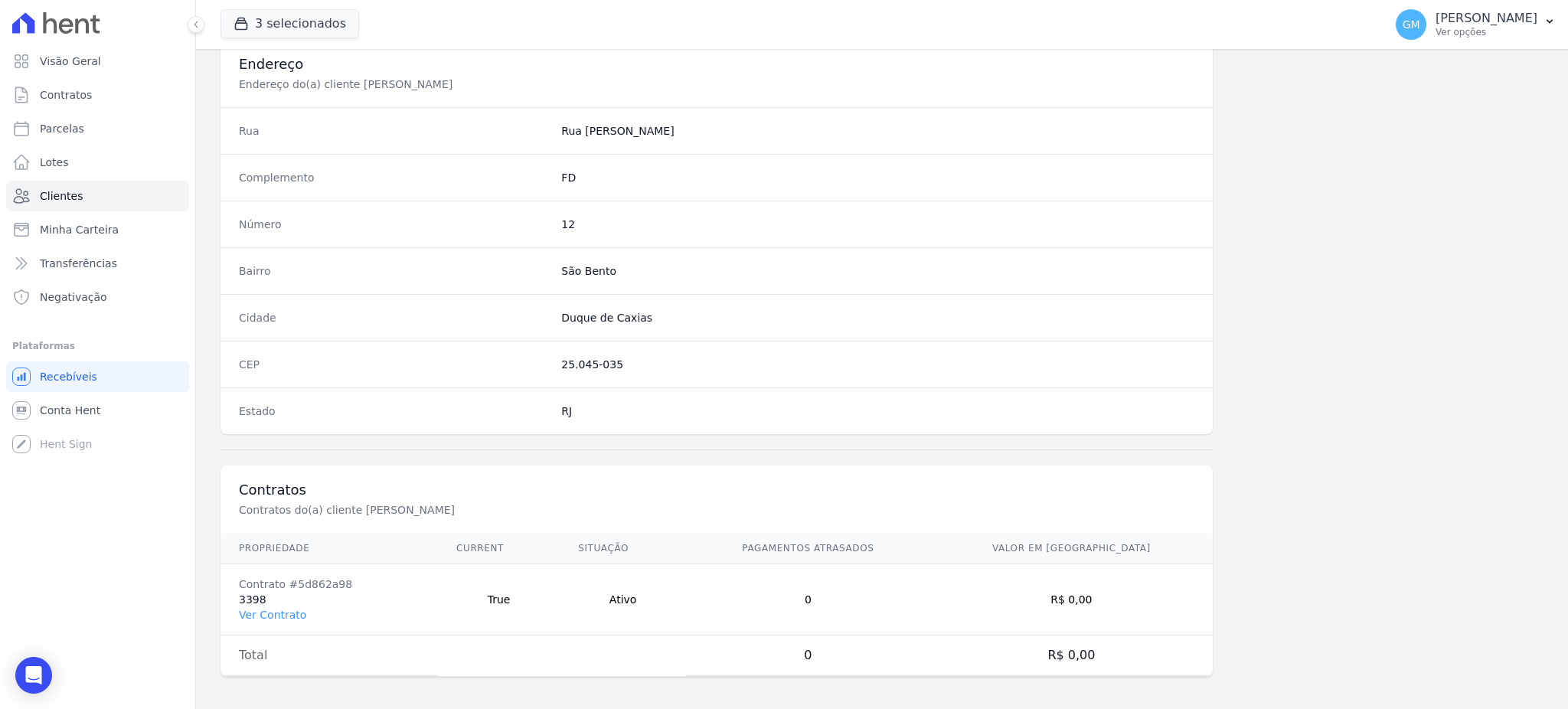
scroll to position [724, 0]
click at [282, 616] on link "Ver Contrato" at bounding box center [273, 610] width 68 height 12
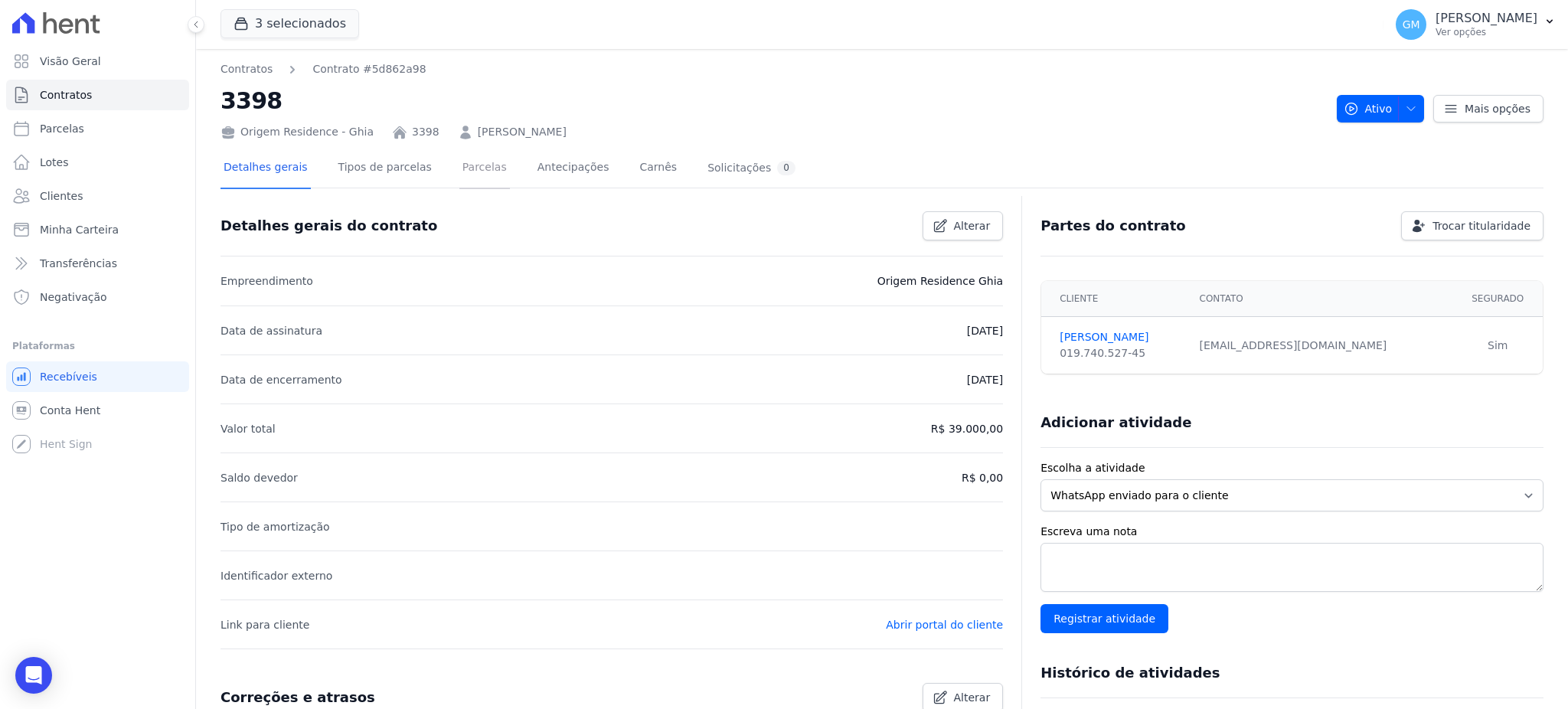
click at [460, 168] on link "Parcelas" at bounding box center [484, 169] width 51 height 41
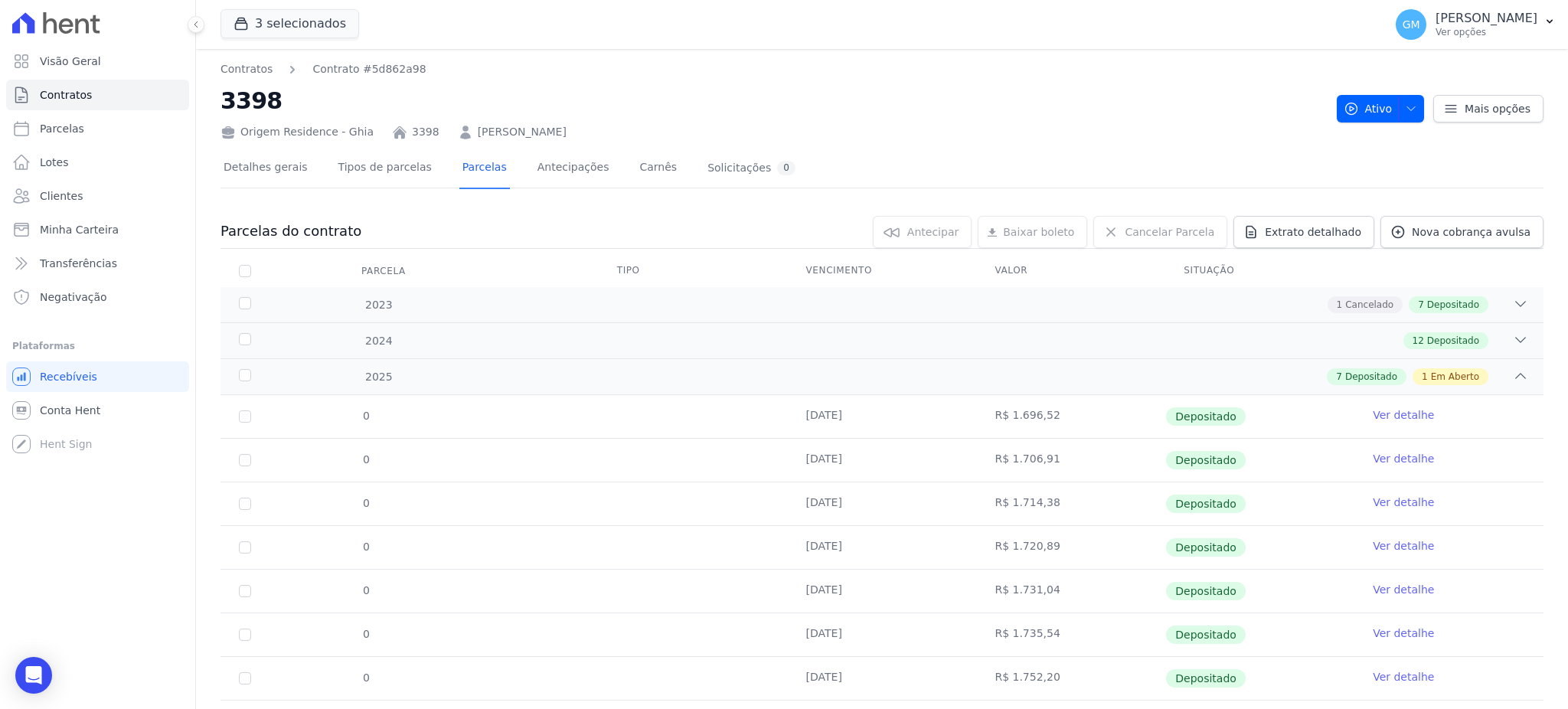
scroll to position [80, 0]
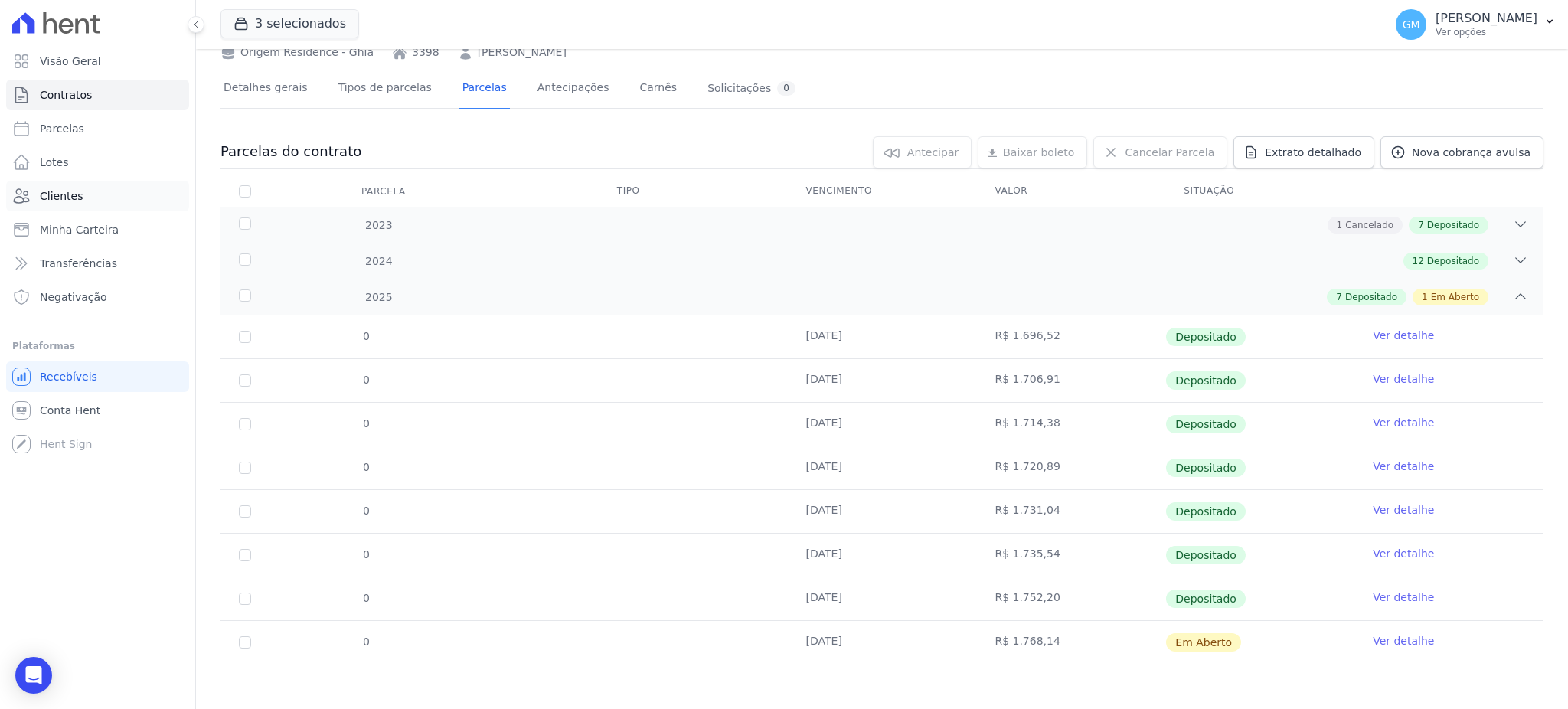
click at [88, 194] on link "Clientes" at bounding box center [98, 195] width 183 height 31
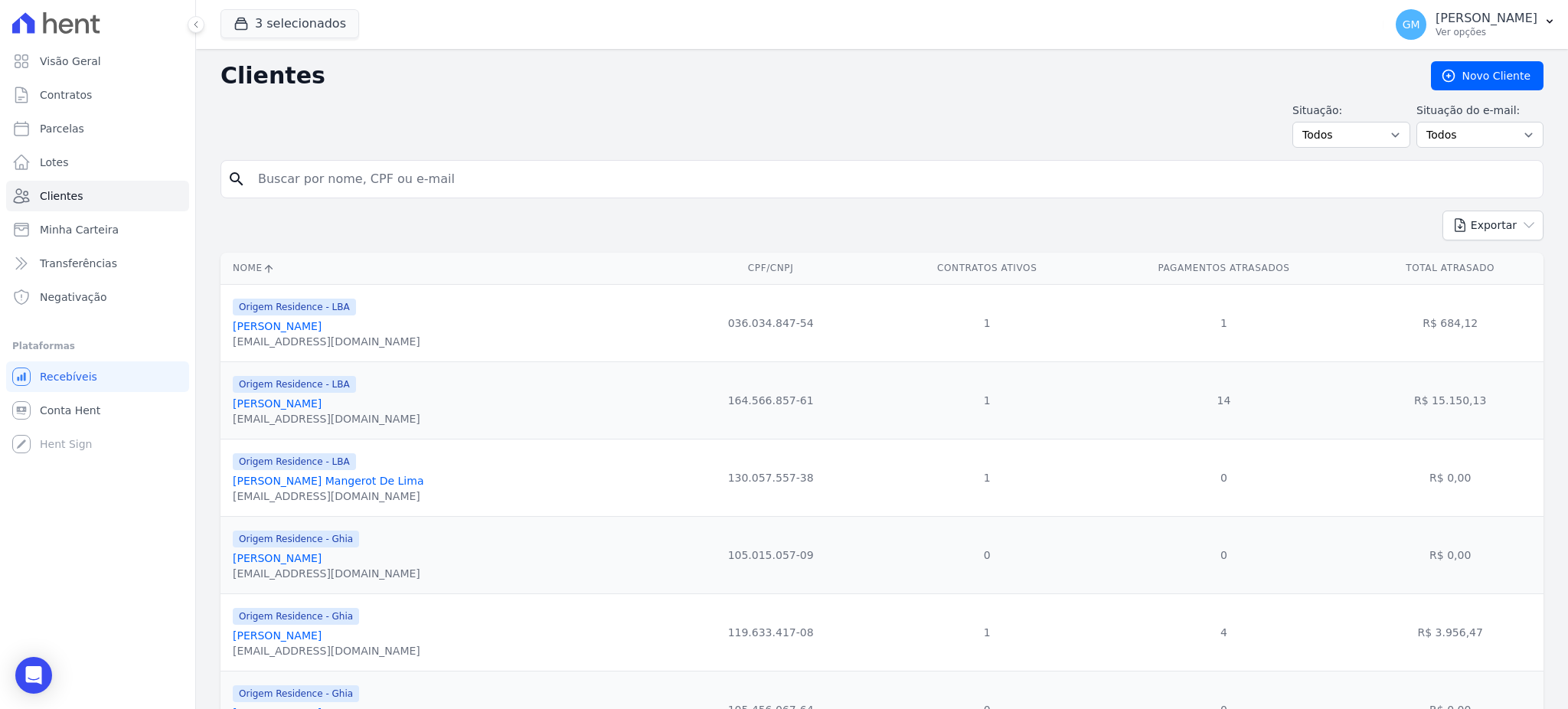
click at [270, 181] on input "search" at bounding box center [893, 178] width 1288 height 31
click at [351, 181] on input "nata" at bounding box center [893, 178] width 1288 height 31
type input "natan"
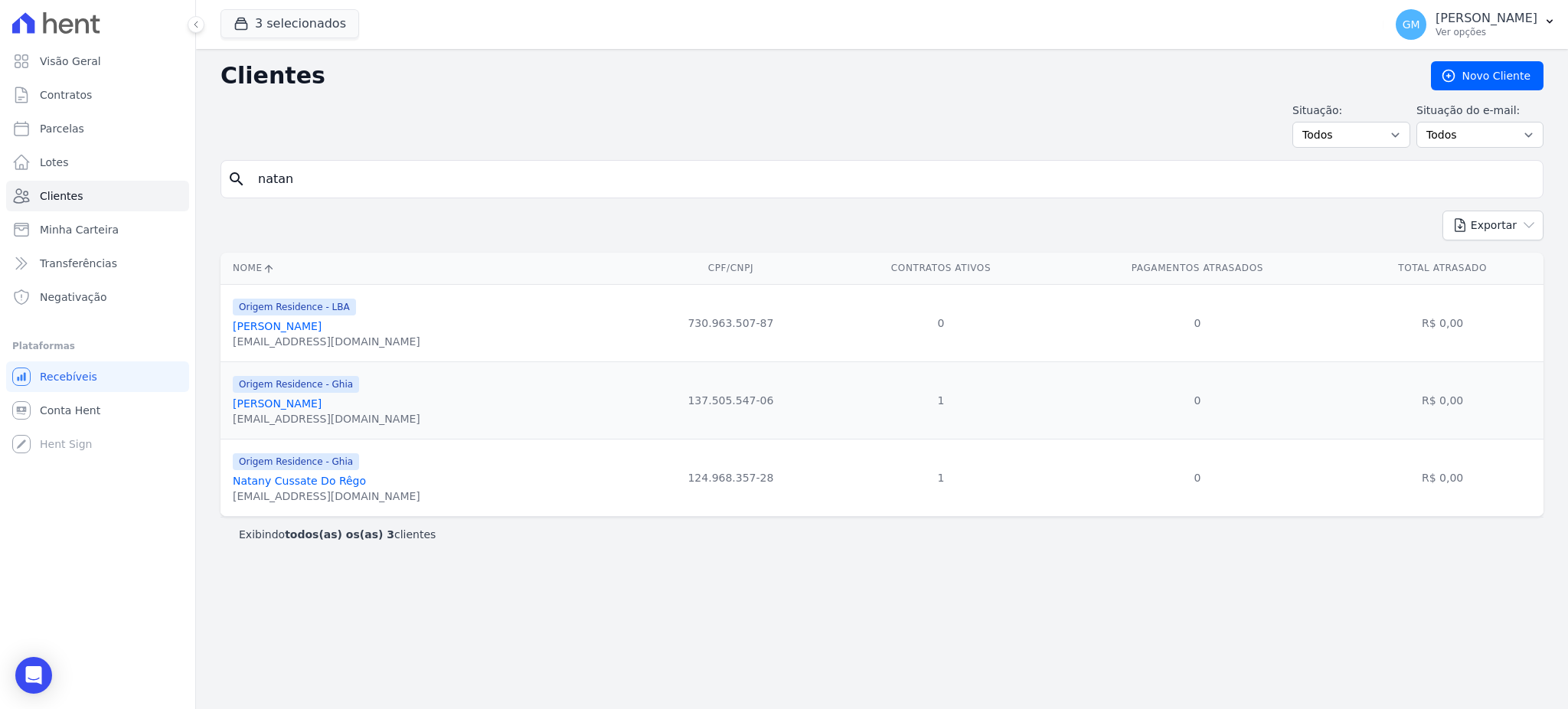
click at [289, 404] on link "Natan Maia Costa" at bounding box center [276, 404] width 89 height 12
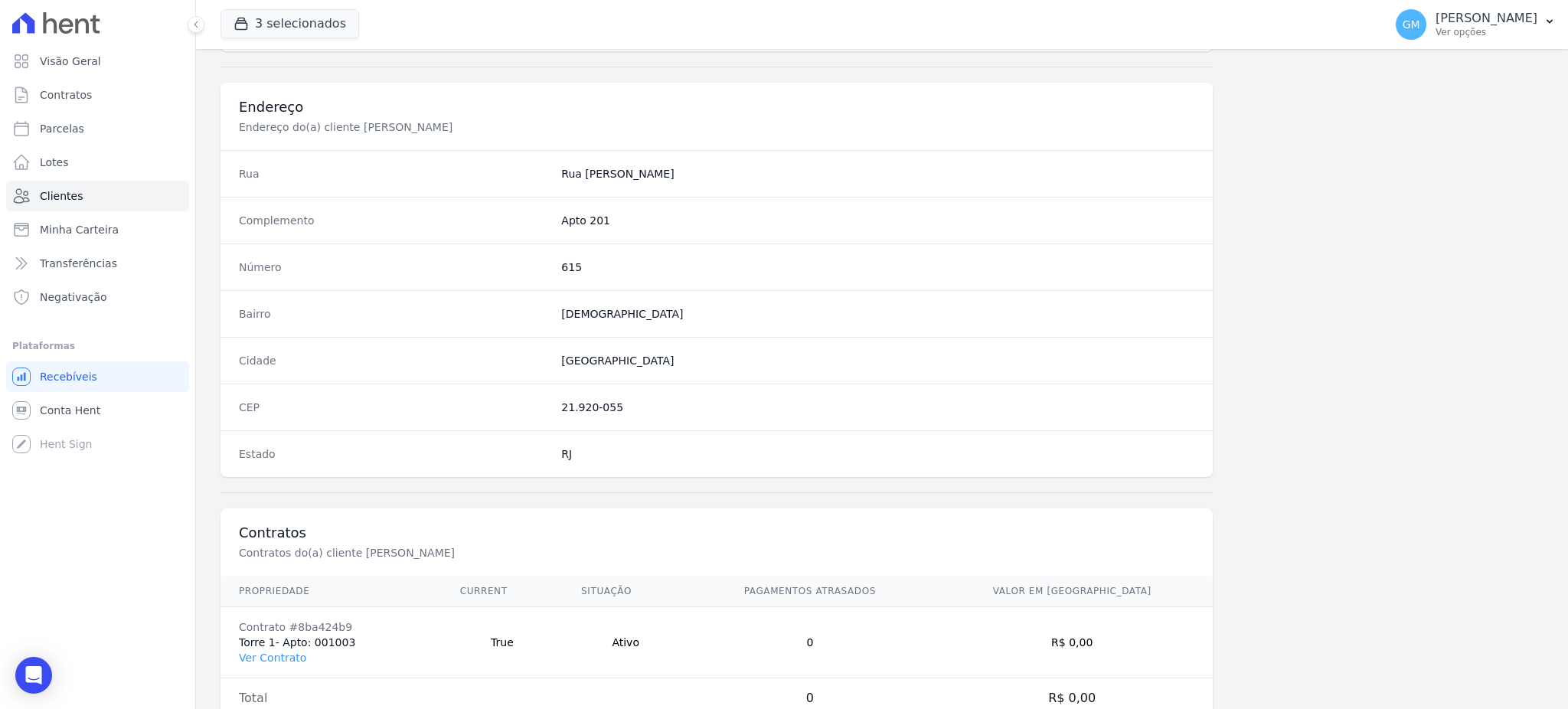
scroll to position [724, 0]
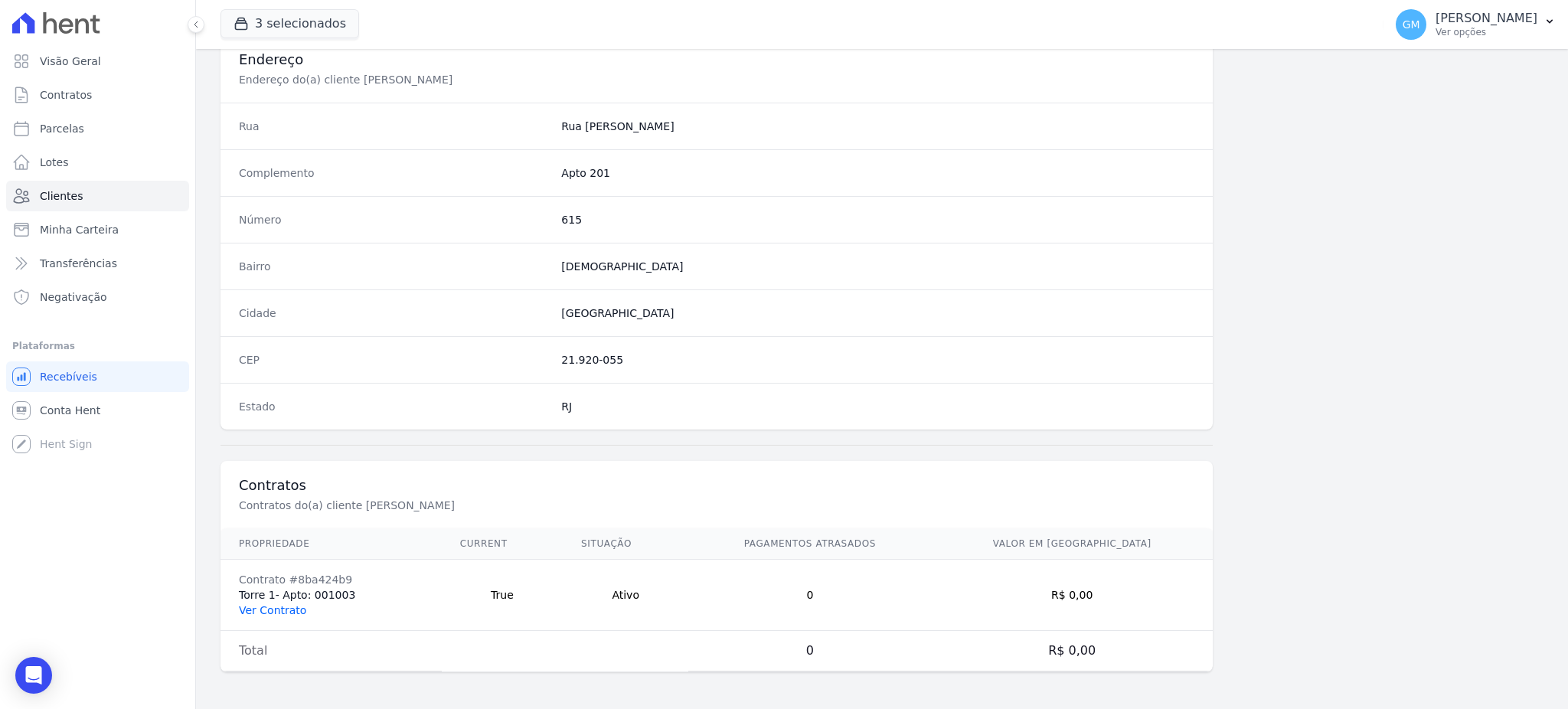
click at [275, 610] on link "Ver Contrato" at bounding box center [273, 610] width 68 height 12
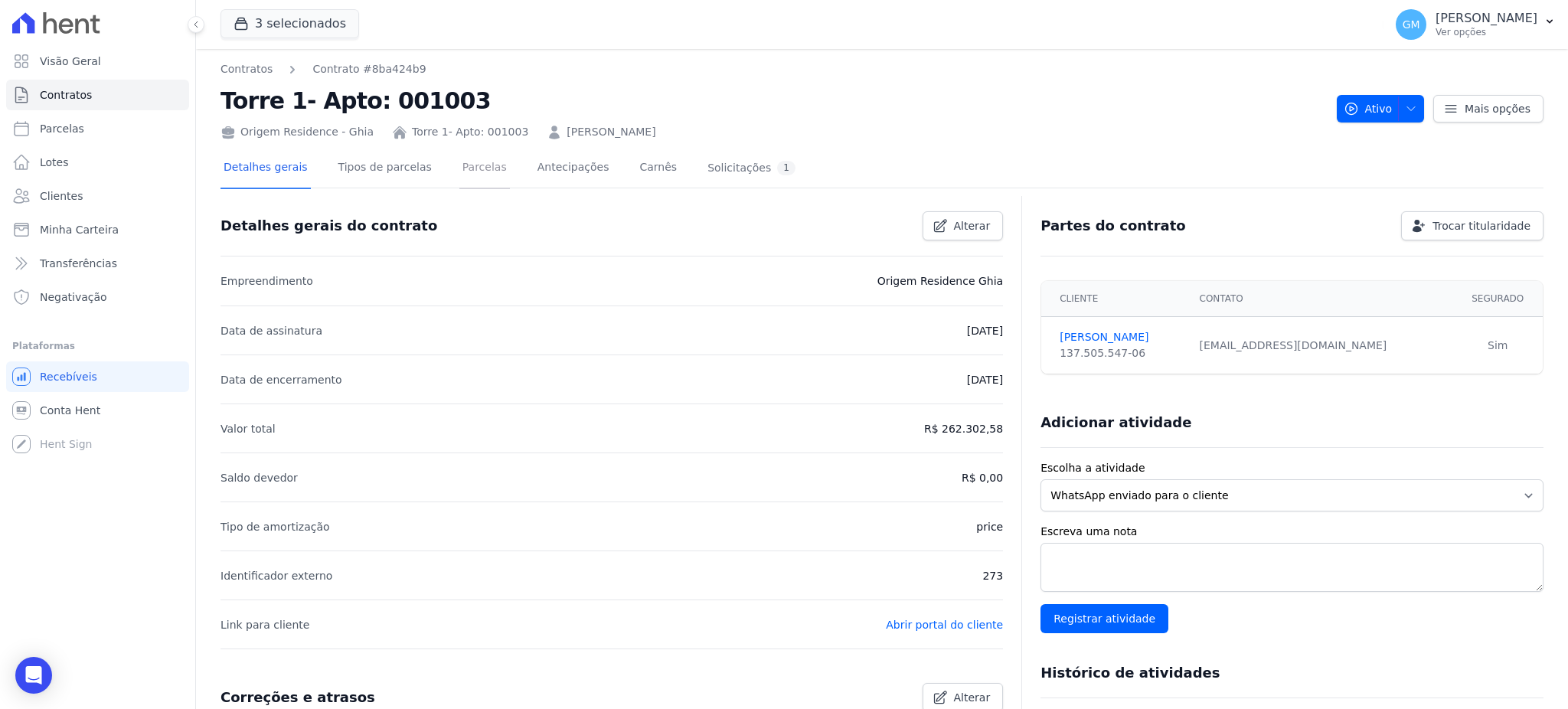
click at [473, 168] on link "Parcelas" at bounding box center [484, 169] width 51 height 41
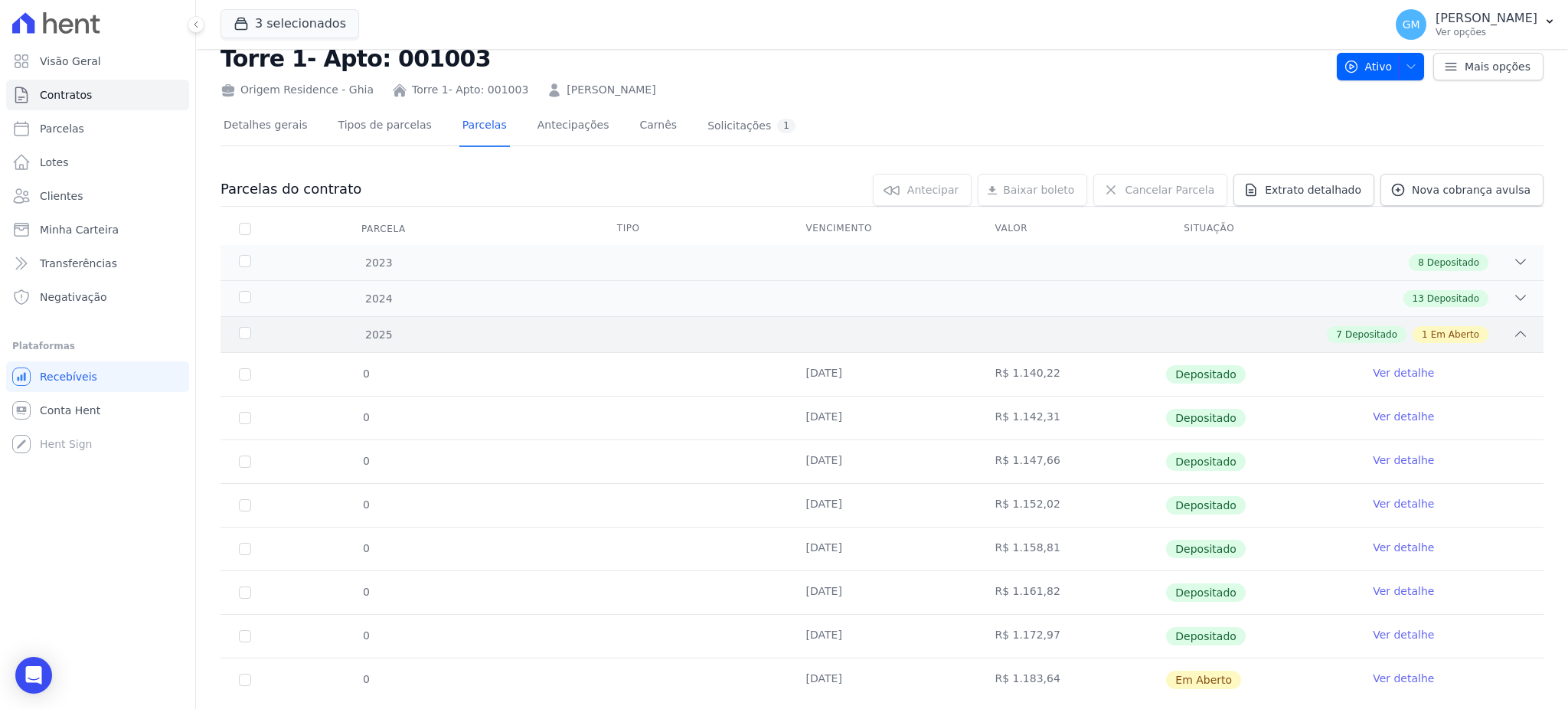
scroll to position [80, 0]
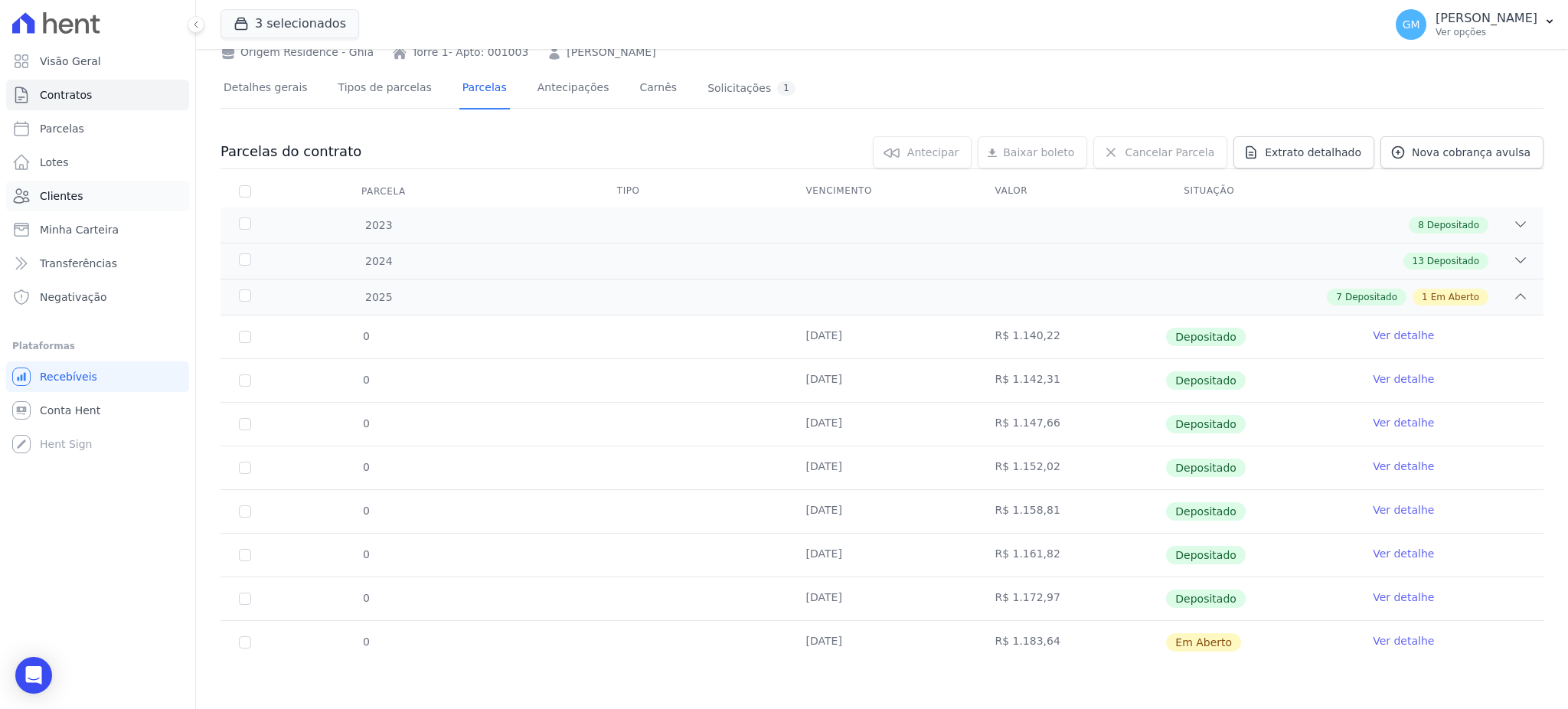
click at [81, 183] on link "Clientes" at bounding box center [98, 195] width 183 height 31
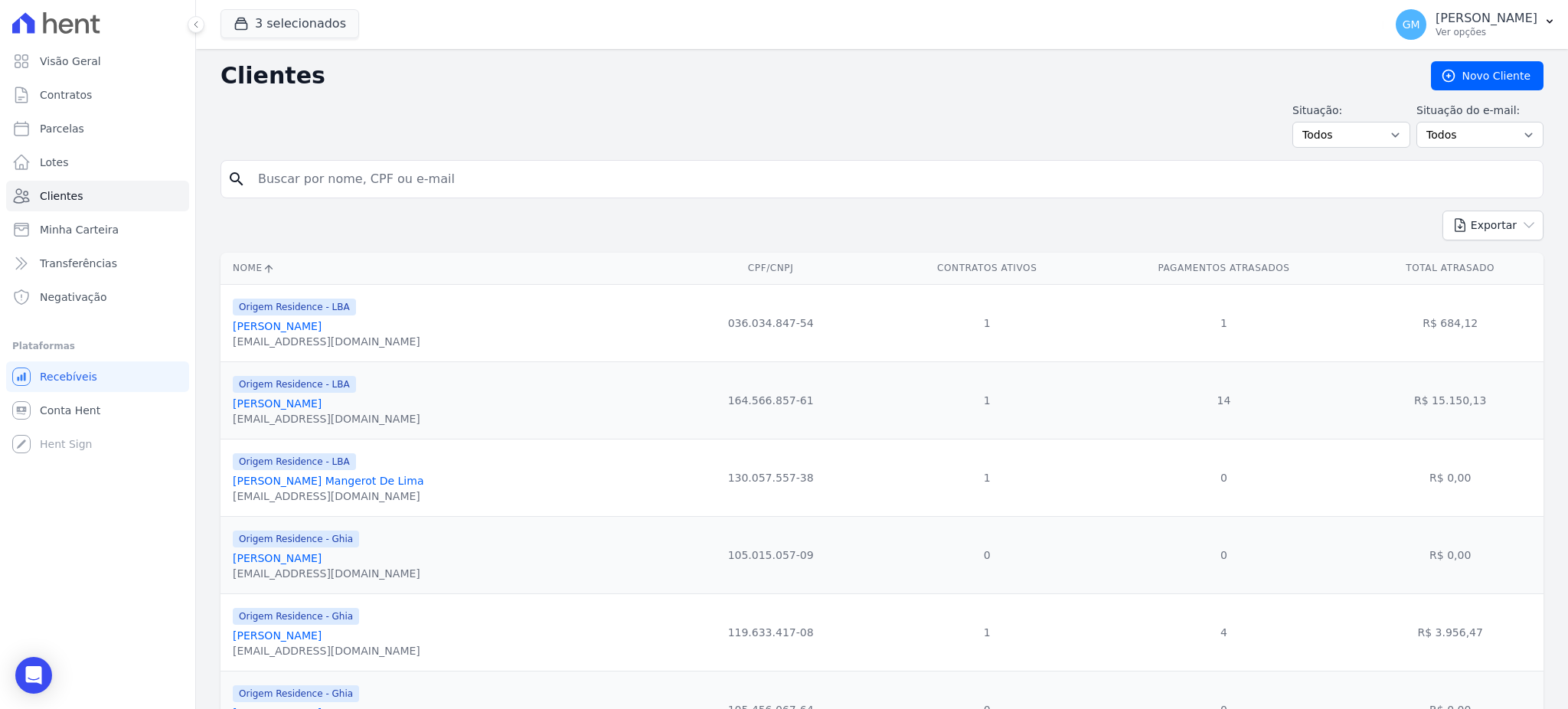
click at [462, 167] on input "search" at bounding box center [893, 178] width 1288 height 31
type input "Lucas Nunes Dos Santos De Oliveira"
drag, startPoint x: 467, startPoint y: 175, endPoint x: 185, endPoint y: 175, distance: 282.0
click at [185, 175] on div "Visão Geral Contratos Parcelas Lotes Clientes Minha Carteira Transferências Neg…" at bounding box center [784, 354] width 1568 height 709
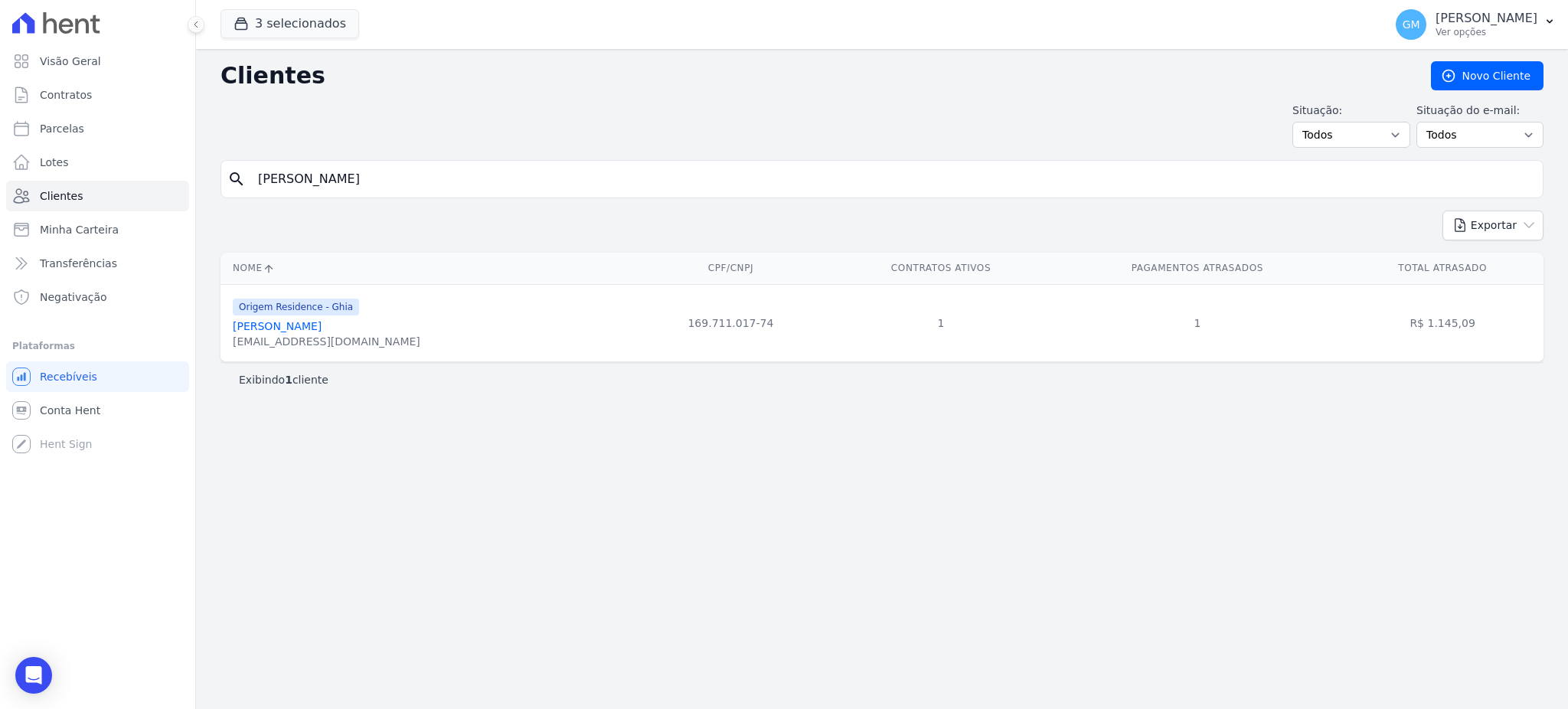
click at [322, 325] on link "Lucas Nunes Dos Santos De Oliveira" at bounding box center [276, 326] width 89 height 12
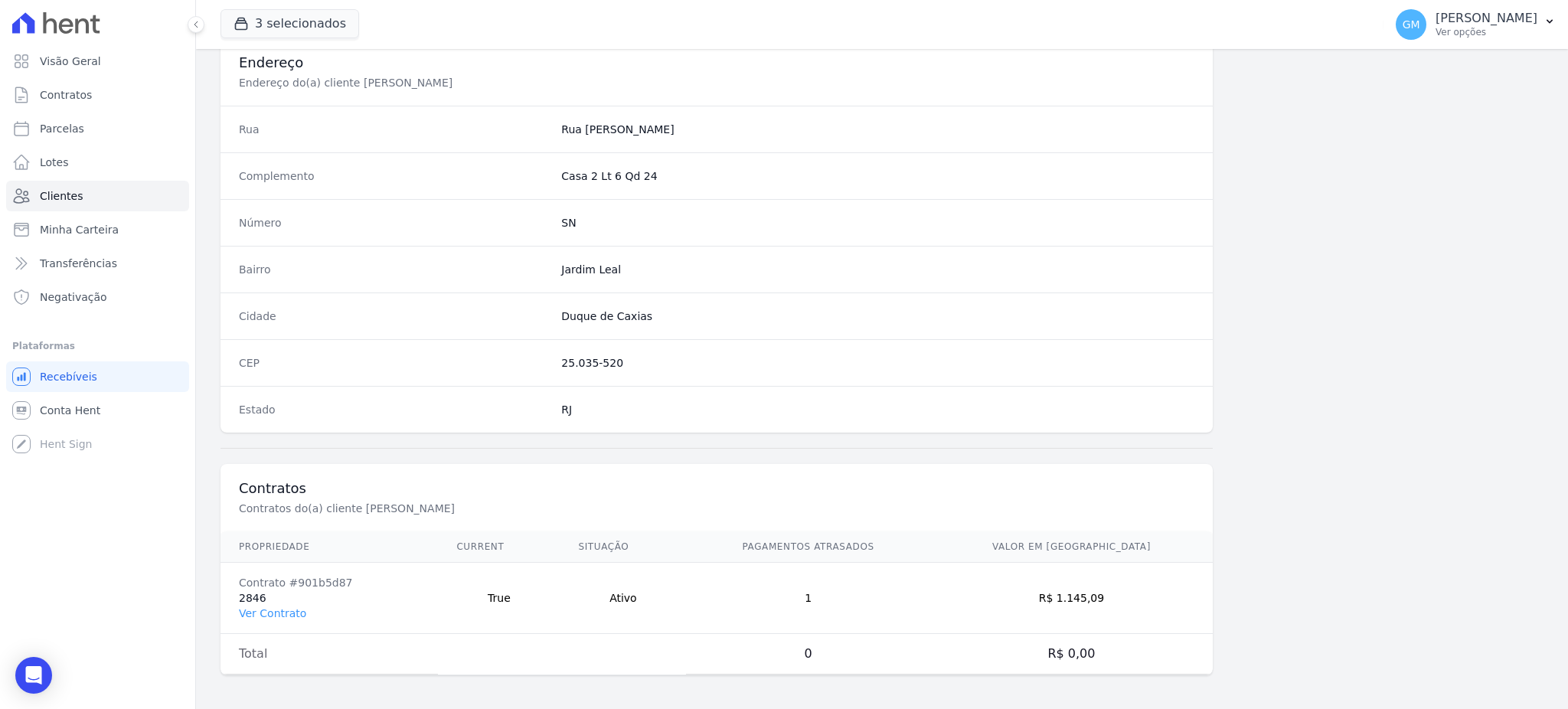
scroll to position [724, 0]
click at [282, 615] on link "Ver Contrato" at bounding box center [273, 610] width 68 height 12
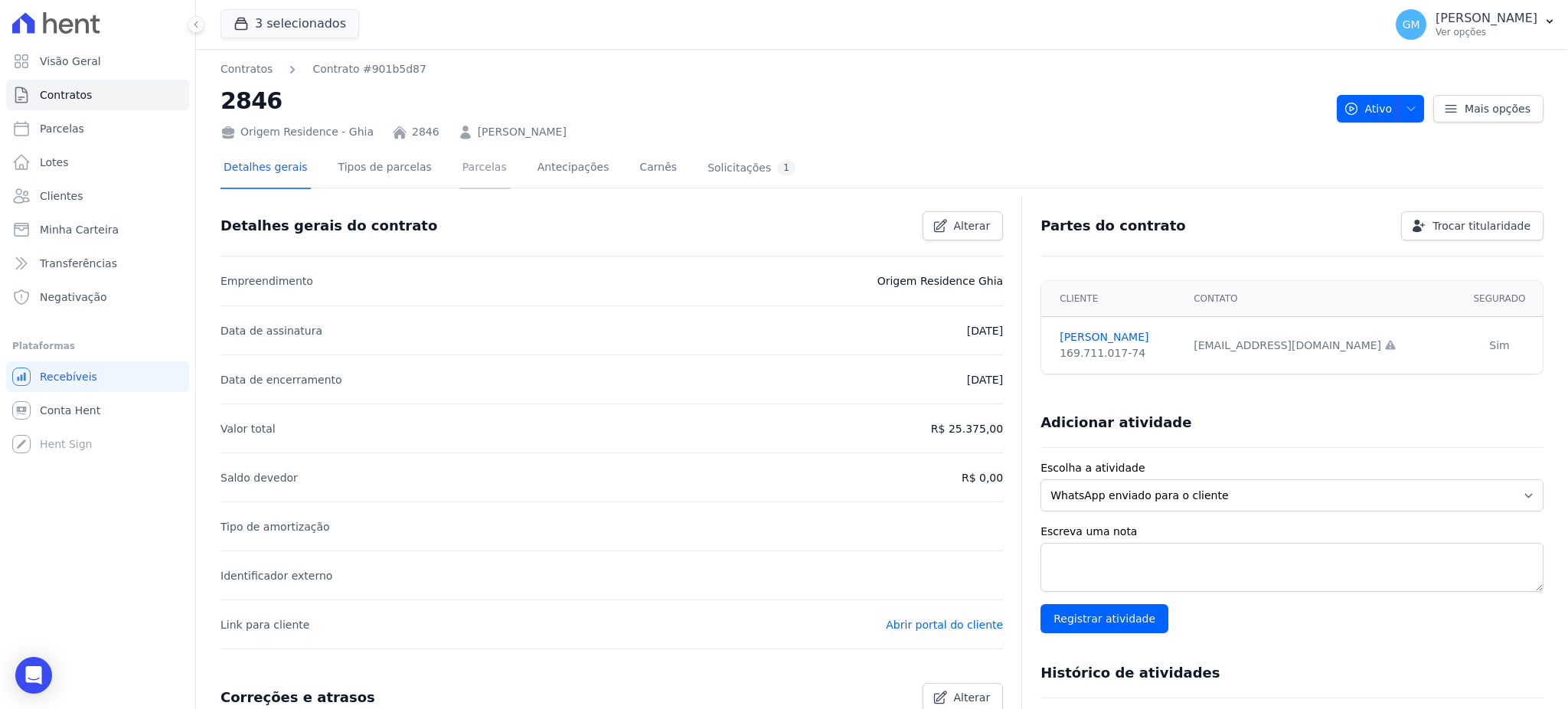
click at [461, 177] on link "Parcelas" at bounding box center [484, 169] width 51 height 41
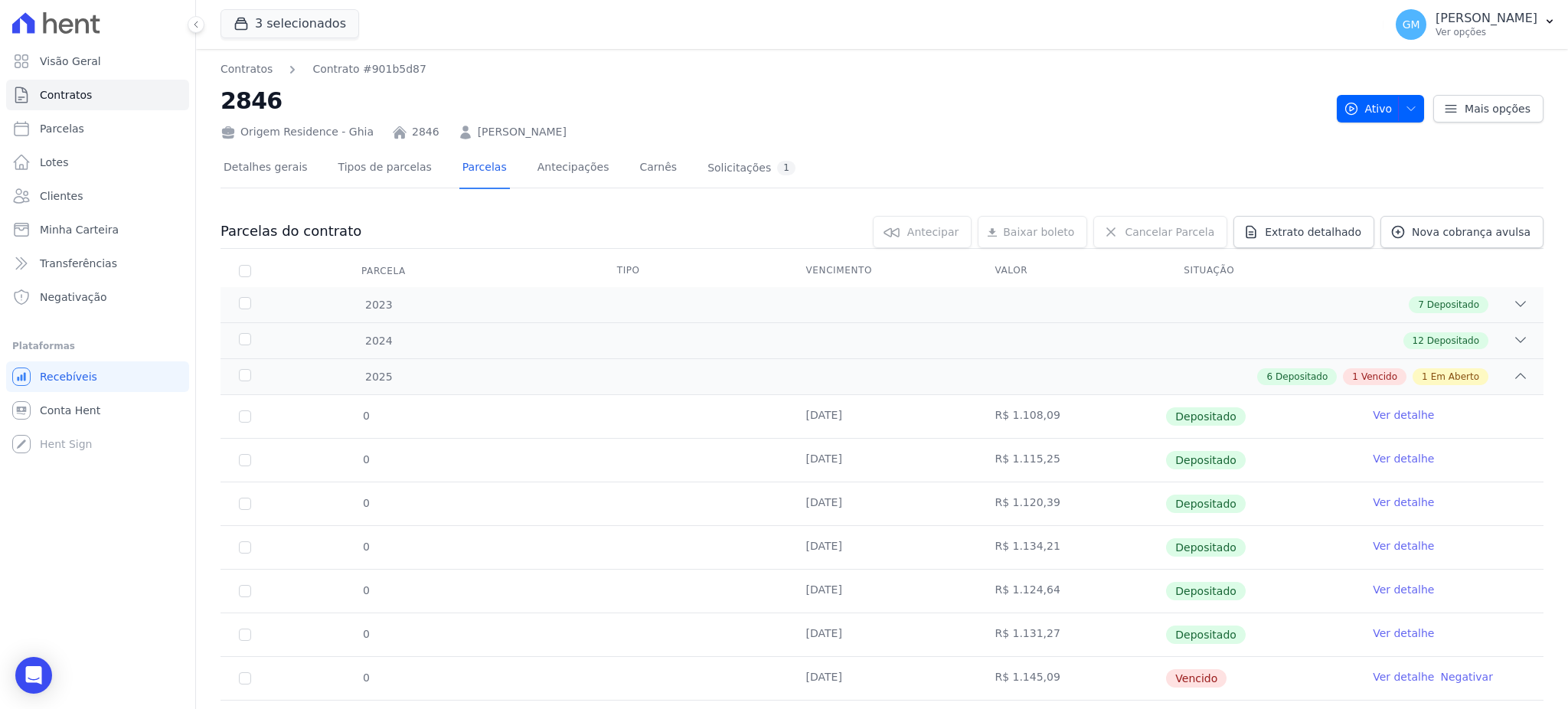
scroll to position [80, 0]
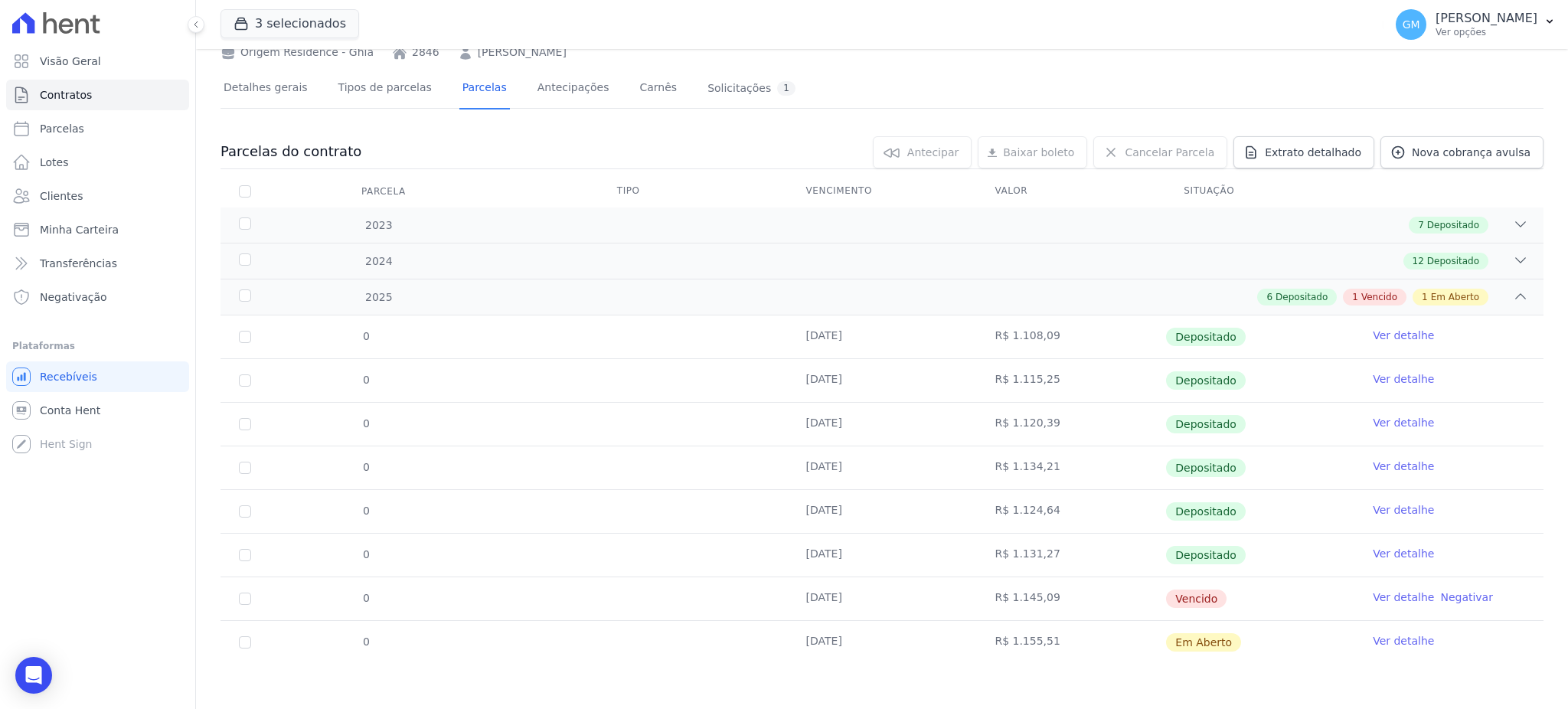
click at [778, 465] on td at bounding box center [694, 468] width 189 height 43
click at [74, 184] on link "Clientes" at bounding box center [98, 195] width 183 height 31
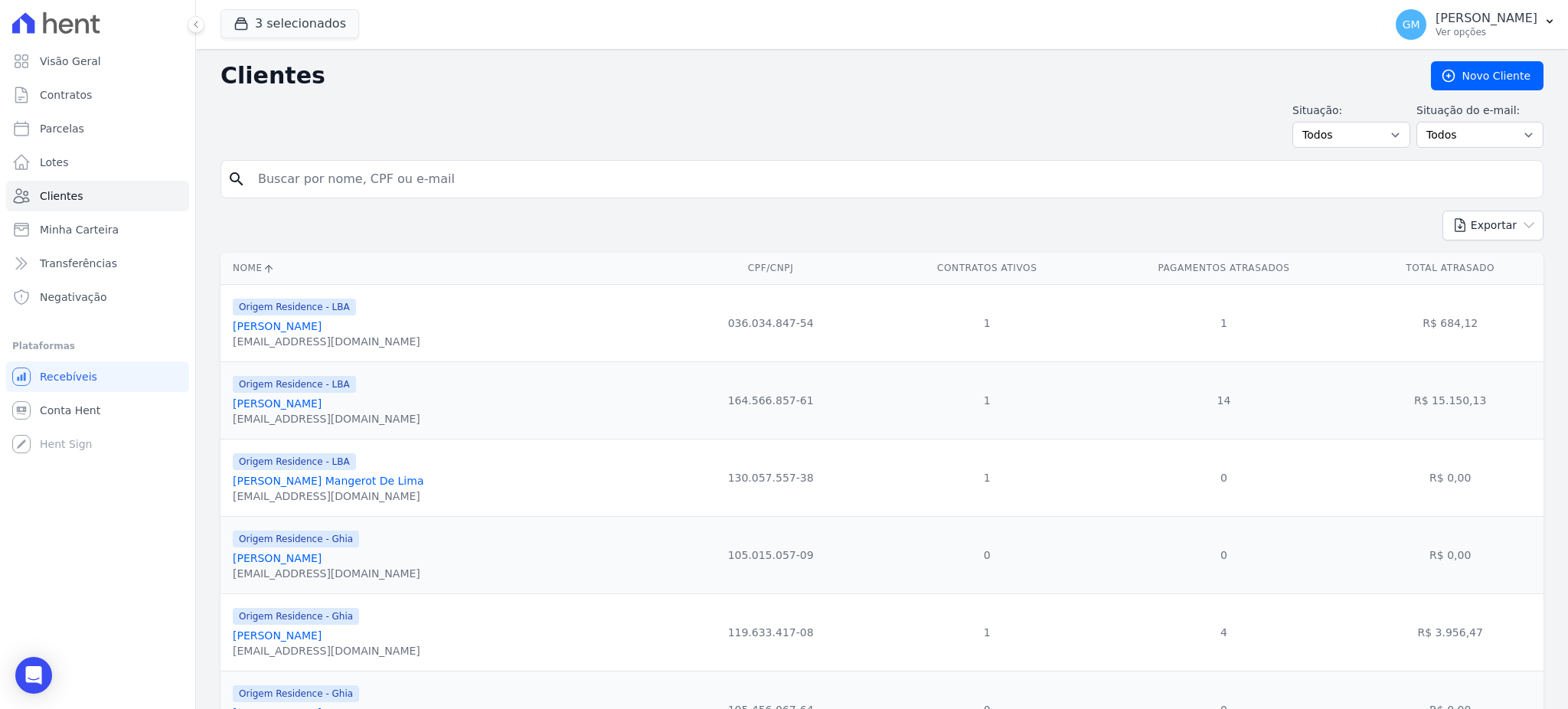
click at [290, 175] on input "search" at bounding box center [893, 178] width 1288 height 31
type input "açafr"
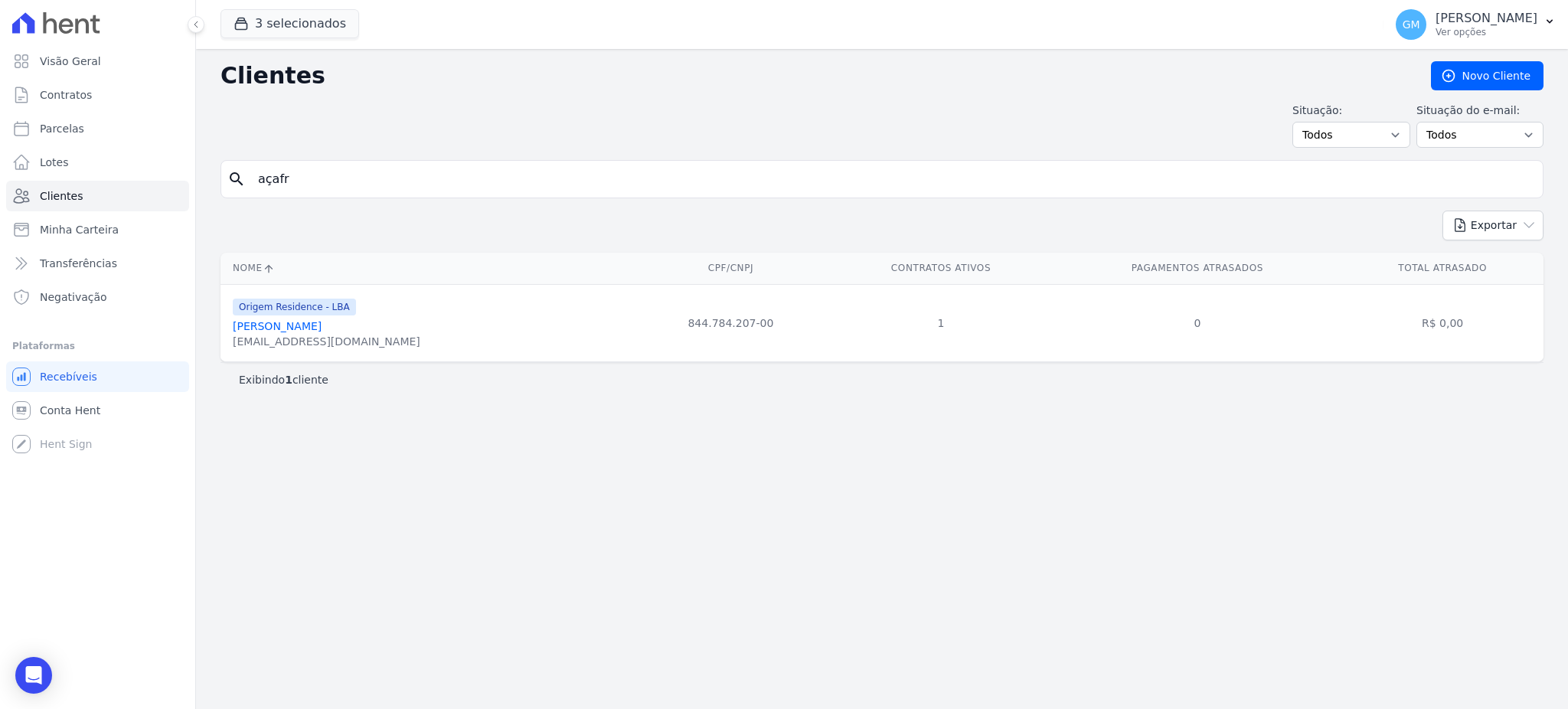
click at [322, 322] on link "Celso Fernando Açafrao" at bounding box center [276, 326] width 89 height 12
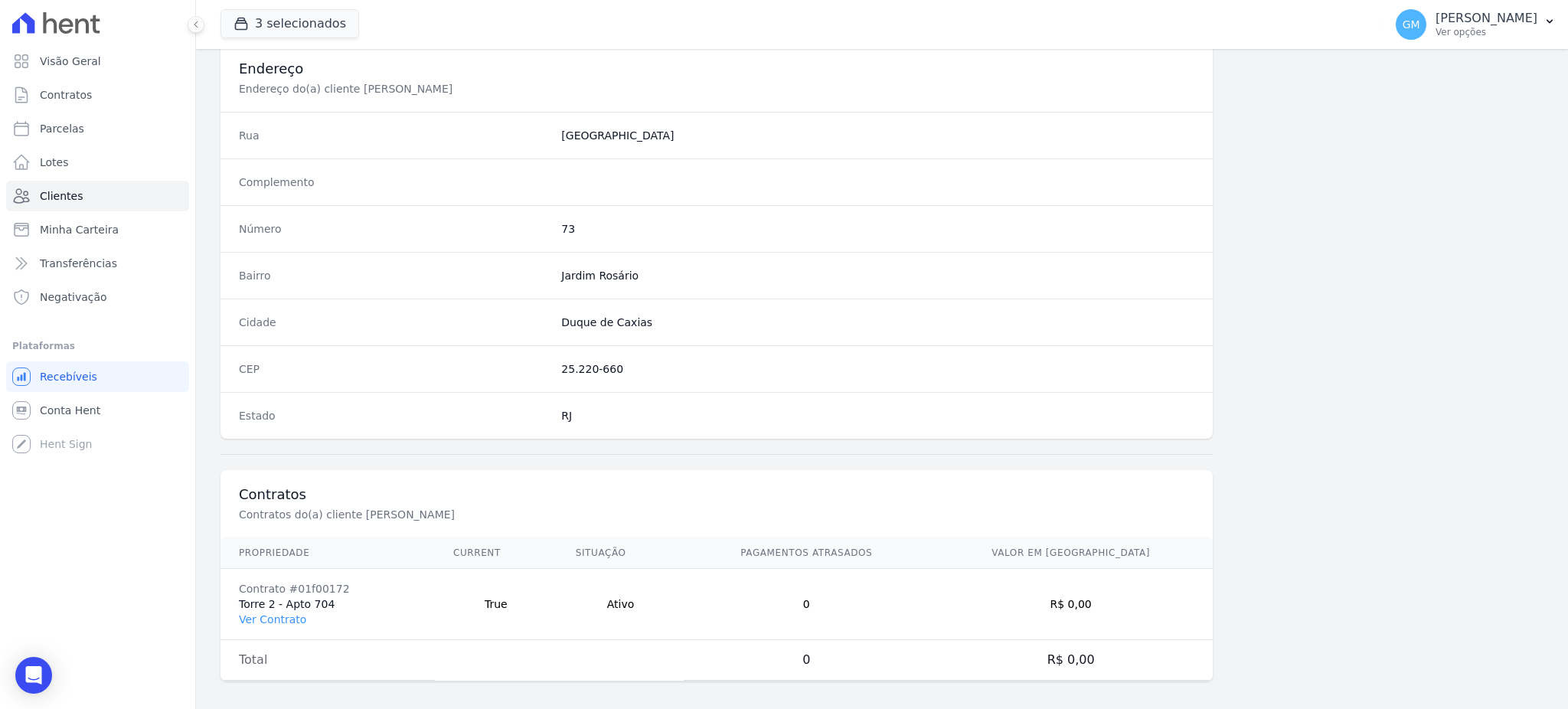
scroll to position [724, 0]
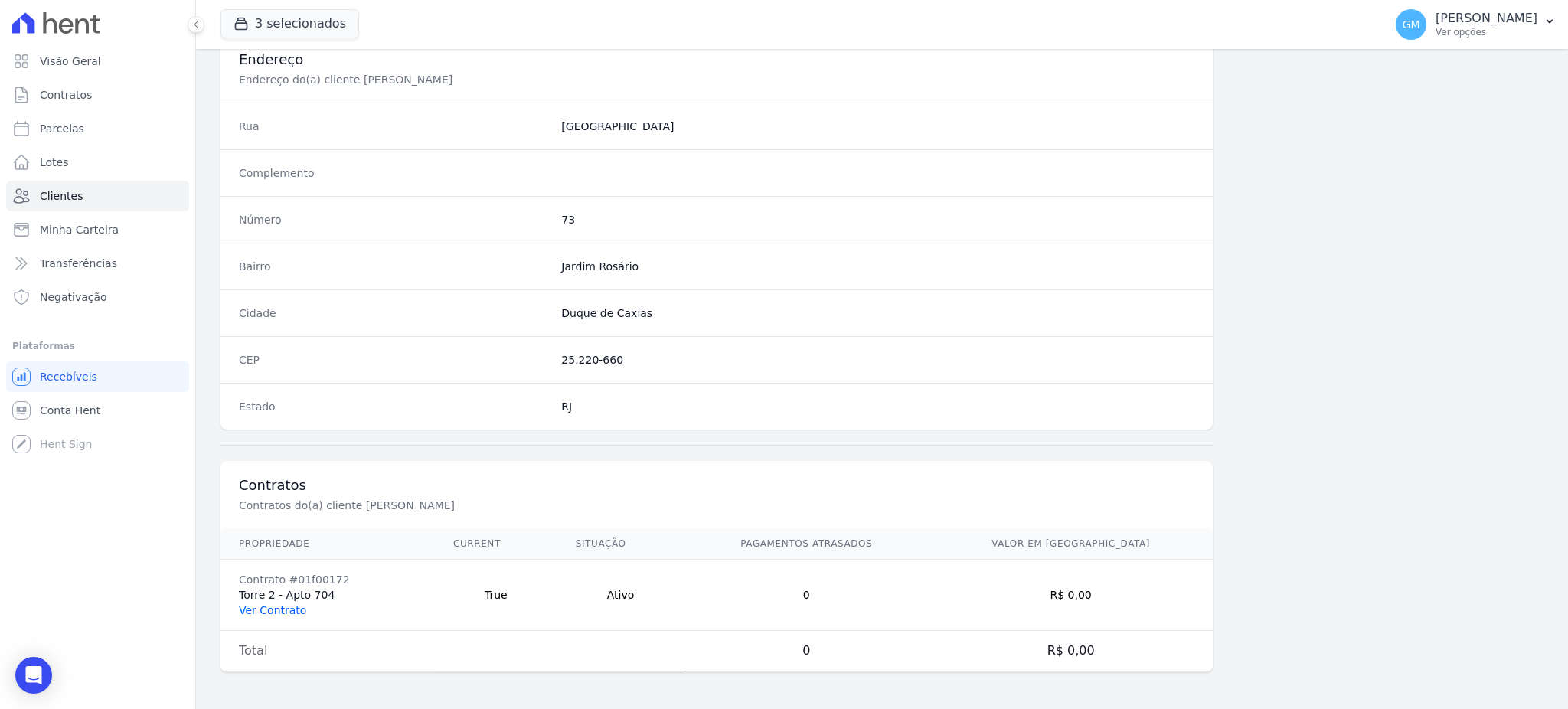
click at [257, 616] on link "Ver Contrato" at bounding box center [273, 610] width 68 height 12
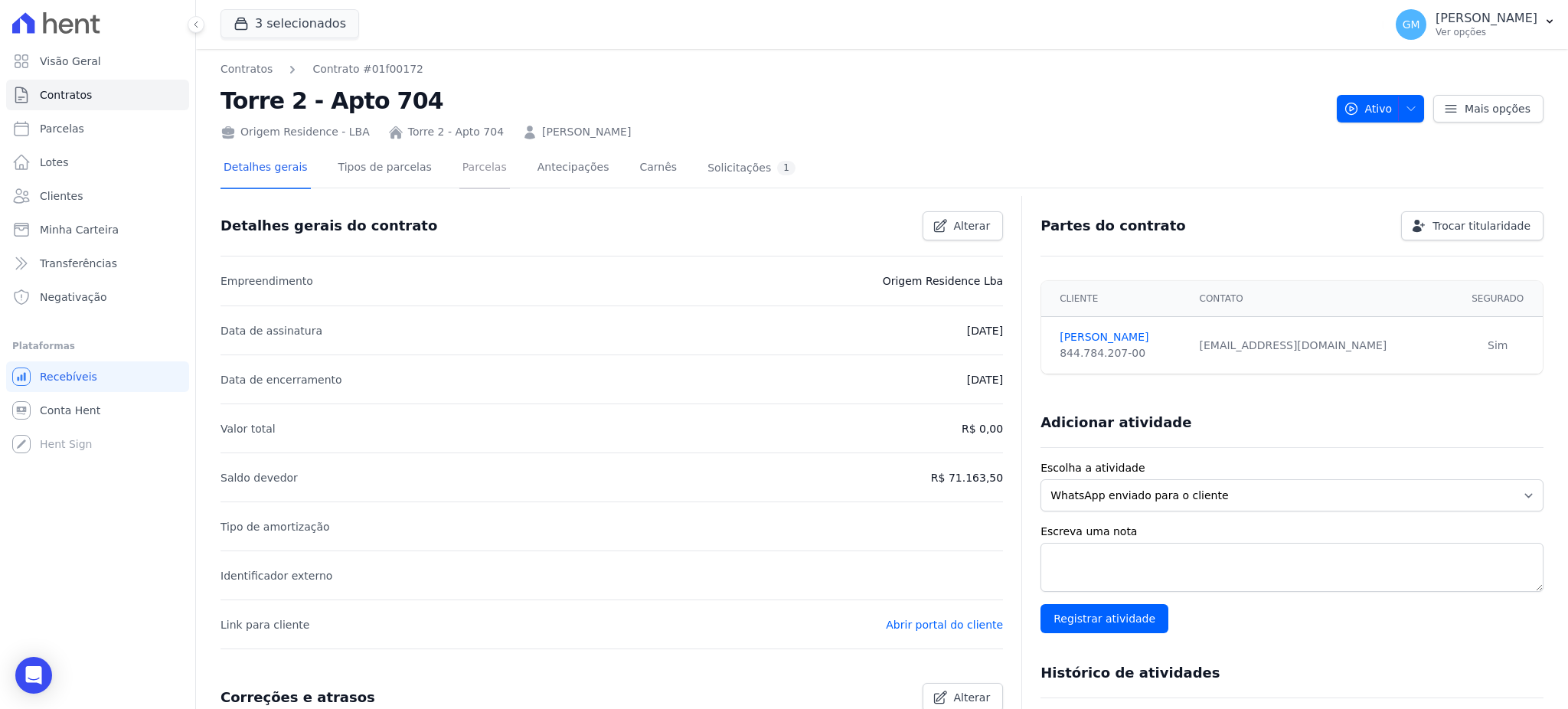
click at [460, 168] on link "Parcelas" at bounding box center [484, 169] width 51 height 41
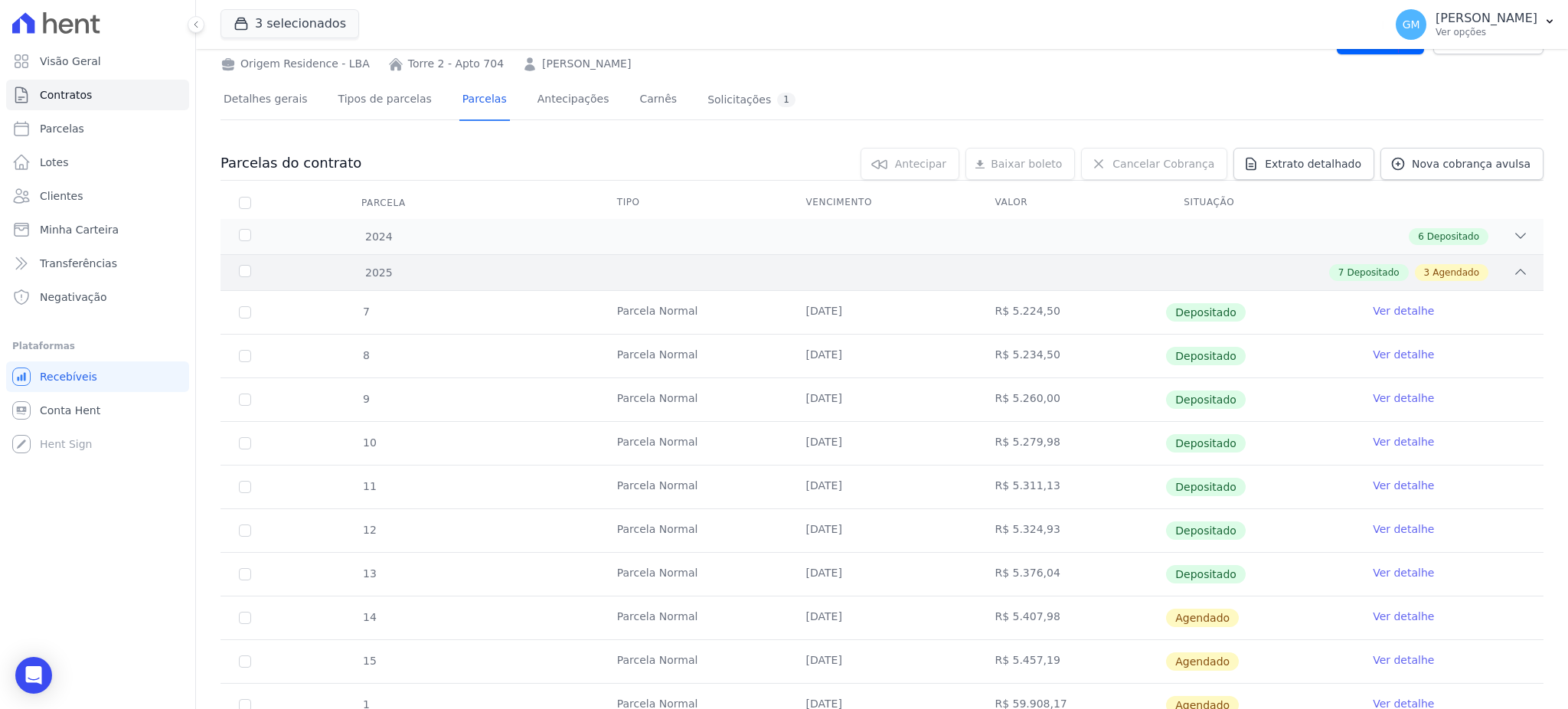
scroll to position [131, 0]
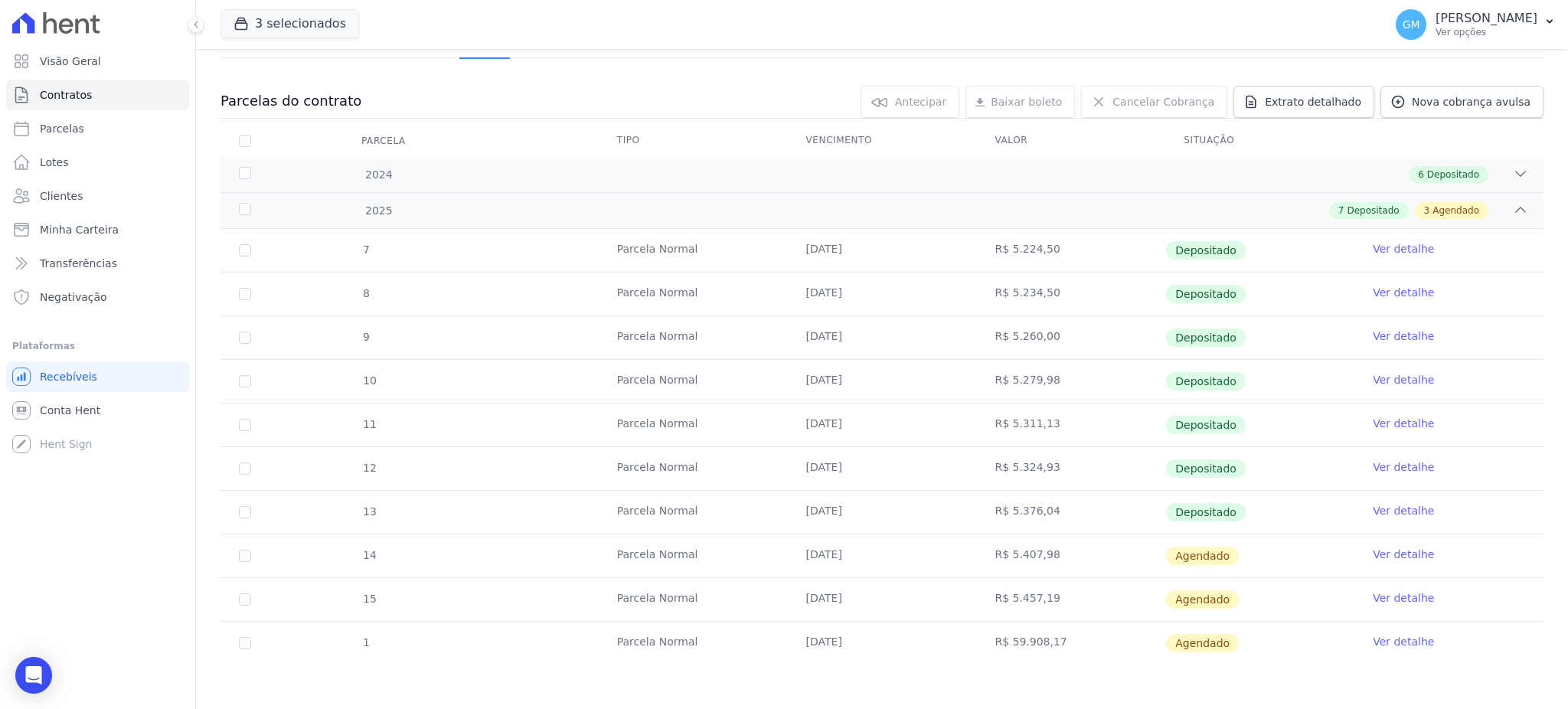
click at [1401, 518] on link "Ver detalhe" at bounding box center [1403, 511] width 61 height 15
click at [1399, 507] on link "Ver detalhe" at bounding box center [1403, 511] width 61 height 15
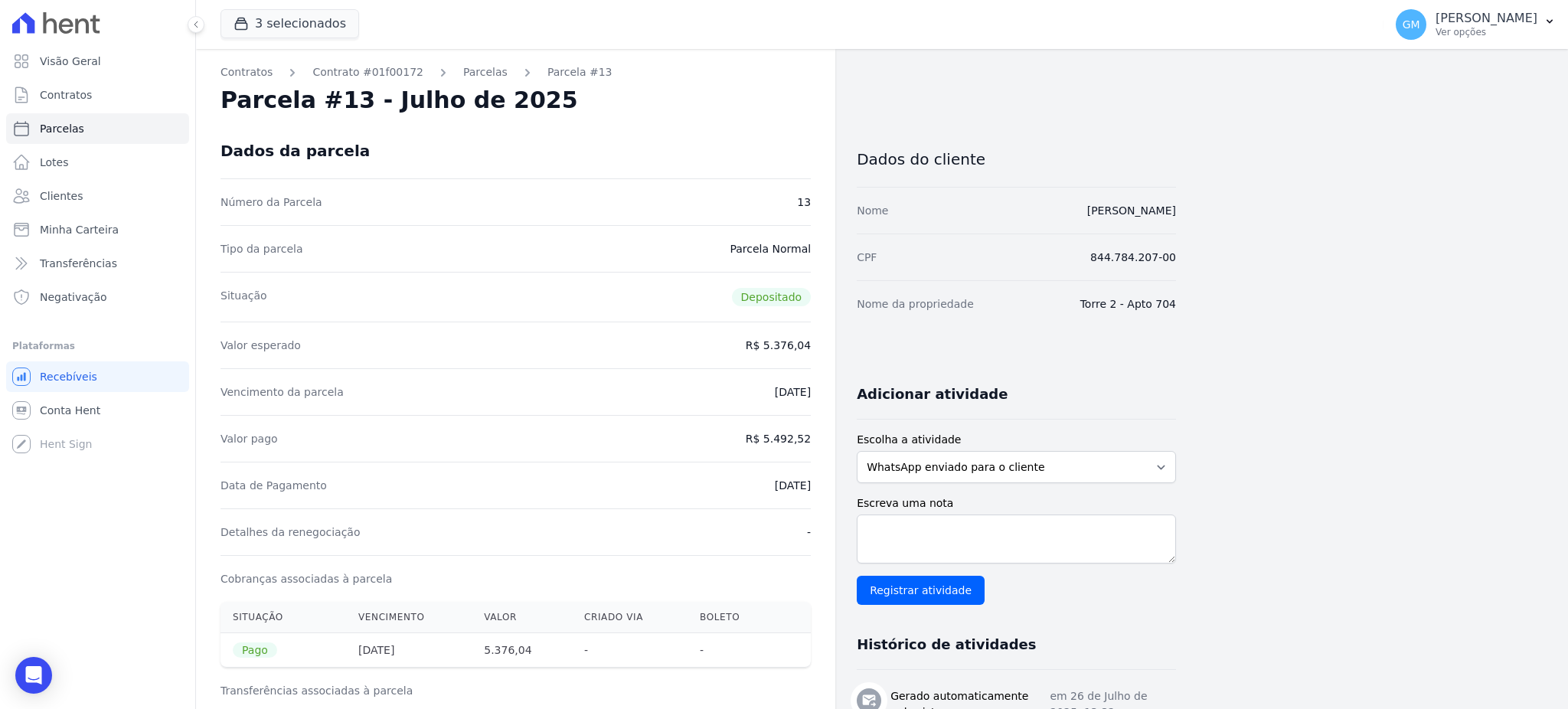
click at [618, 112] on div "Parcela #13 - Julho de 2025" at bounding box center [515, 101] width 590 height 28
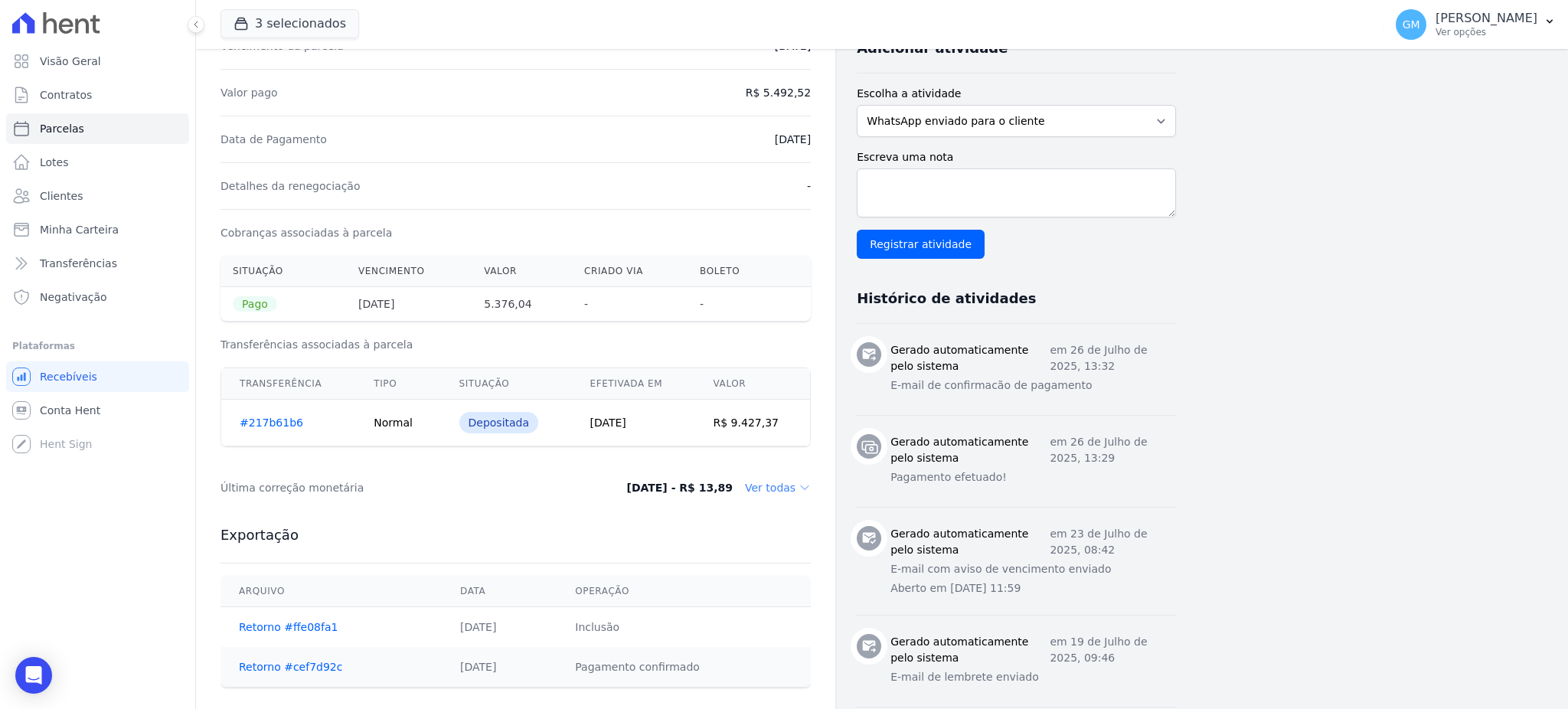
scroll to position [510, 0]
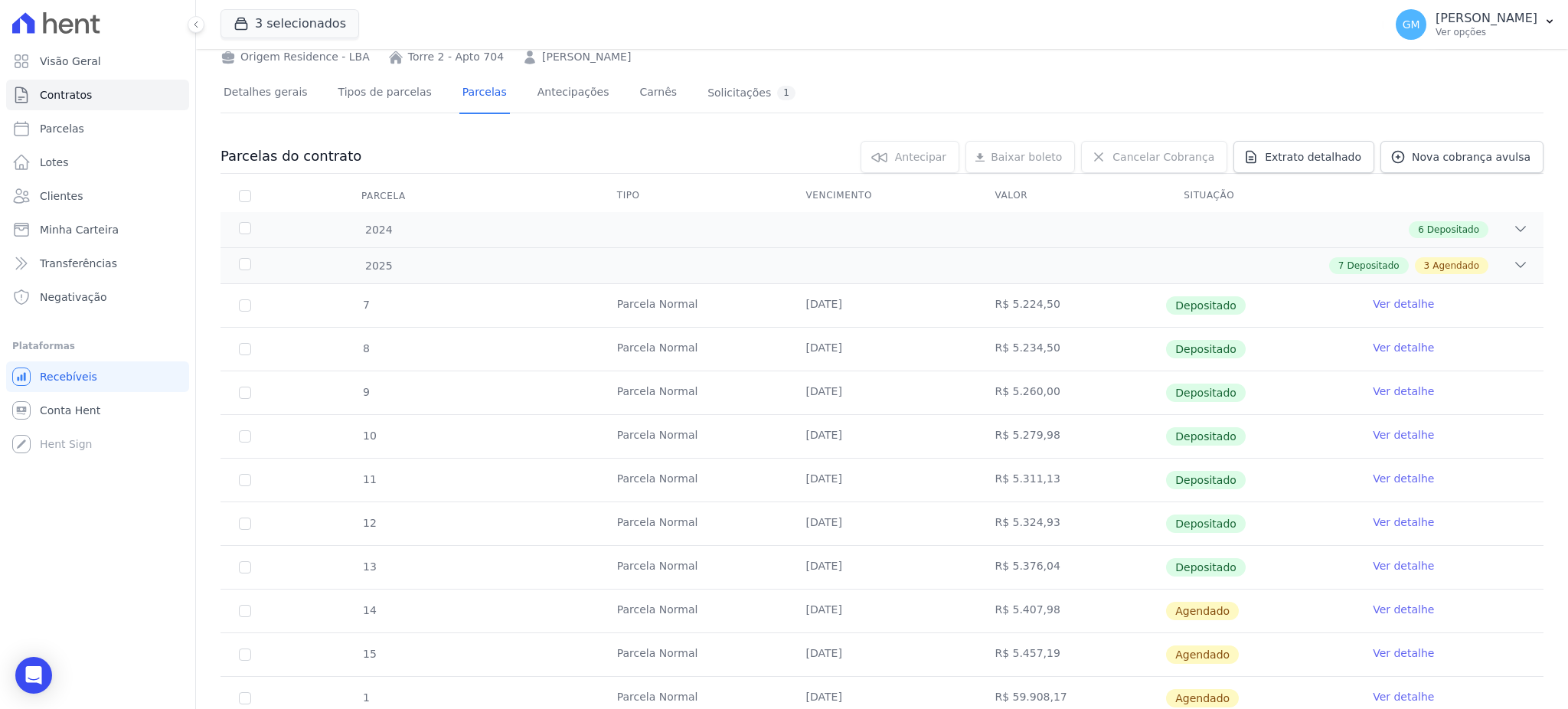
scroll to position [131, 0]
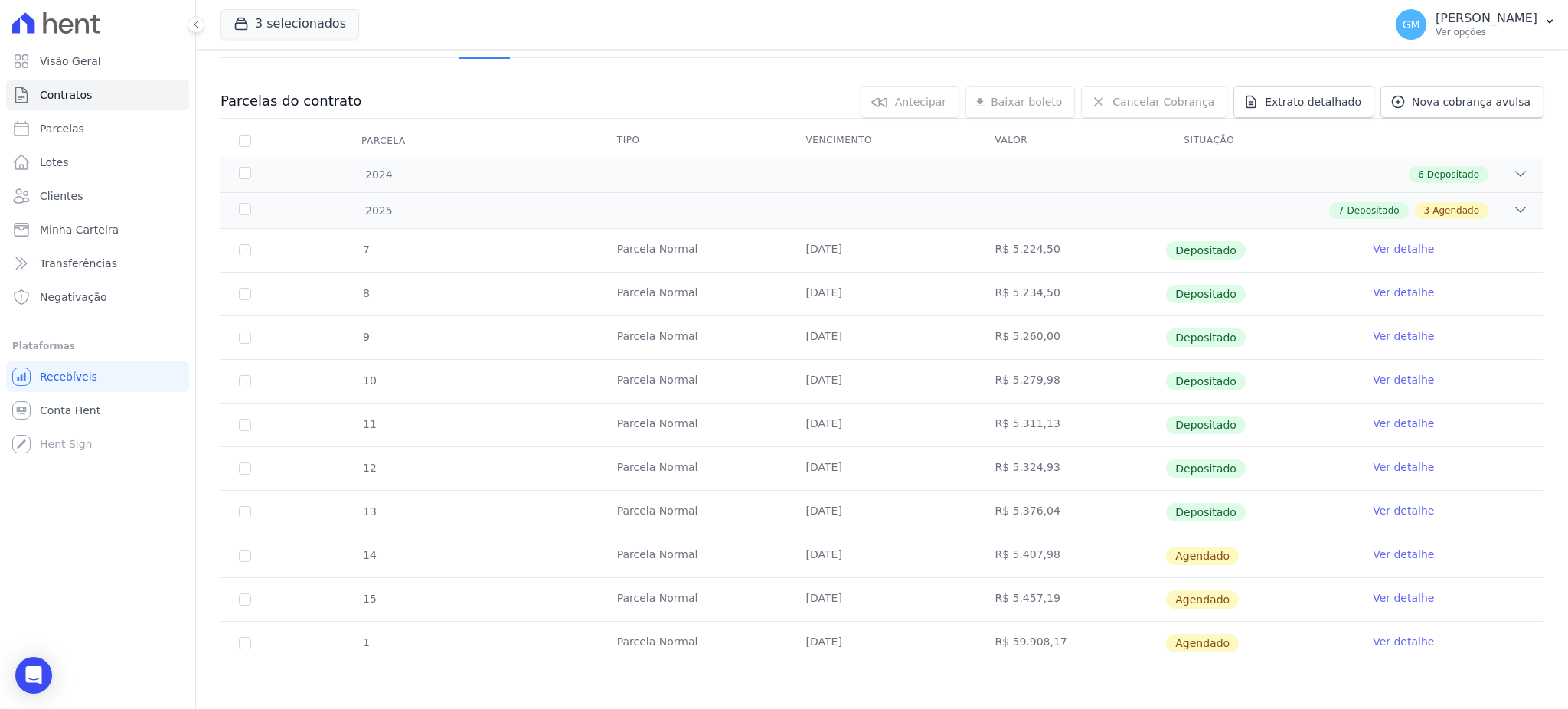
click at [1381, 551] on link "Ver detalhe" at bounding box center [1403, 553] width 61 height 15
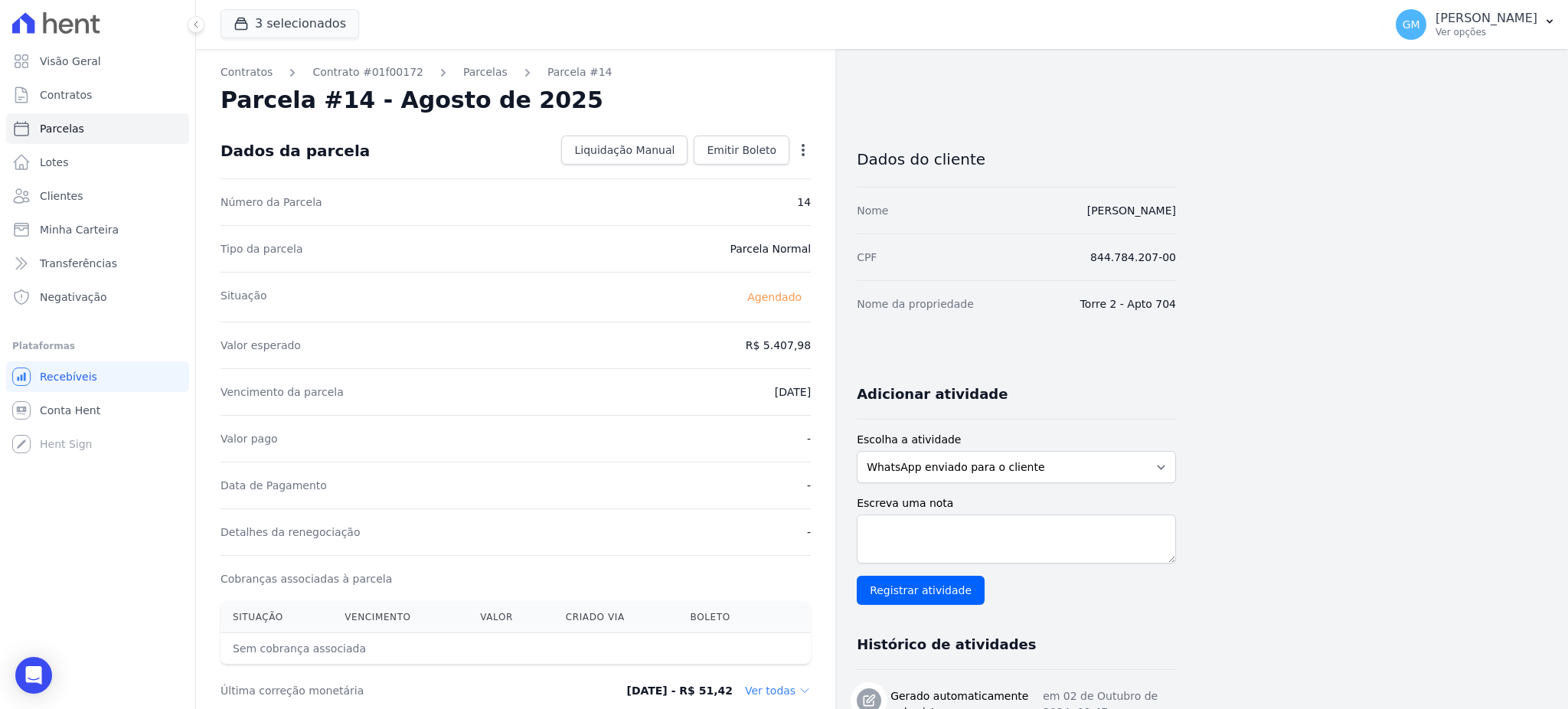
click at [800, 151] on icon "button" at bounding box center [802, 150] width 15 height 15
click at [761, 166] on link "Alterar" at bounding box center [737, 171] width 135 height 28
drag, startPoint x: 748, startPoint y: 339, endPoint x: 845, endPoint y: 355, distance: 98.3
click at [845, 355] on div "Contratos Contrato #01f00172 Parcelas Parcela #14 Parcela #14 - Agosto de 2025 …" at bounding box center [686, 627] width 980 height 1157
paste input ".42496"
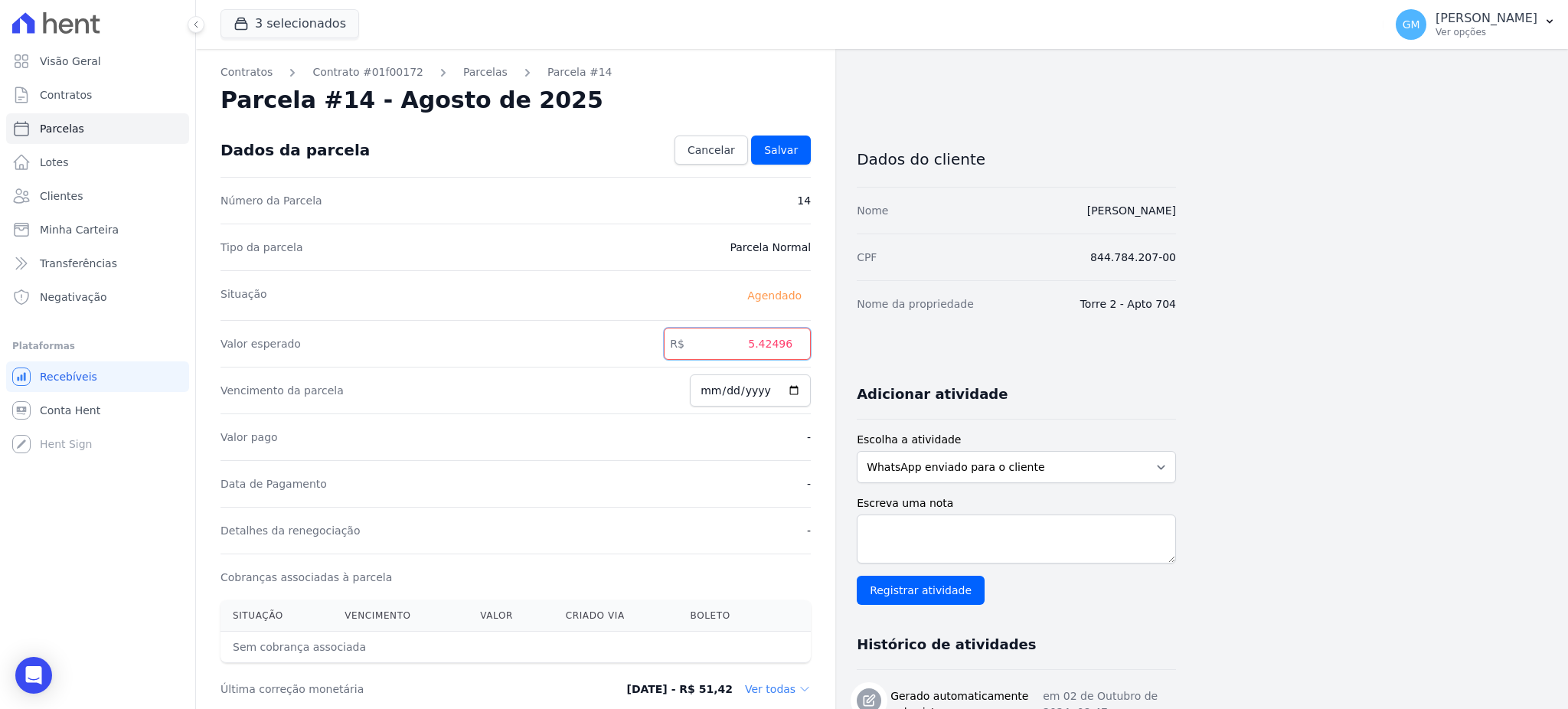
click at [765, 341] on input "5.42496" at bounding box center [737, 344] width 147 height 32
click at [778, 344] on input "542496" at bounding box center [737, 344] width 147 height 32
type input "5424.96"
click at [777, 151] on span "Salvar" at bounding box center [781, 150] width 34 height 15
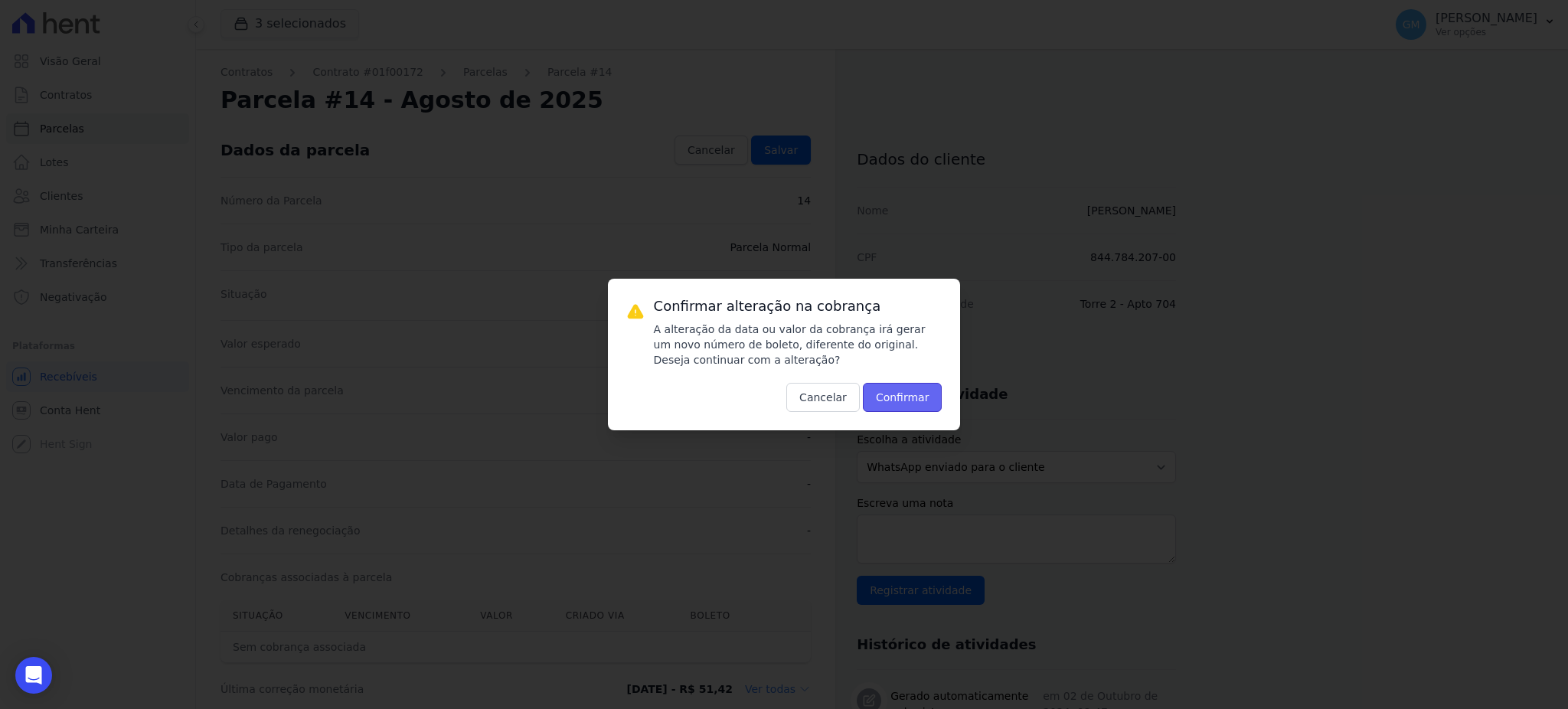
click at [884, 395] on button "Confirmar" at bounding box center [902, 397] width 80 height 29
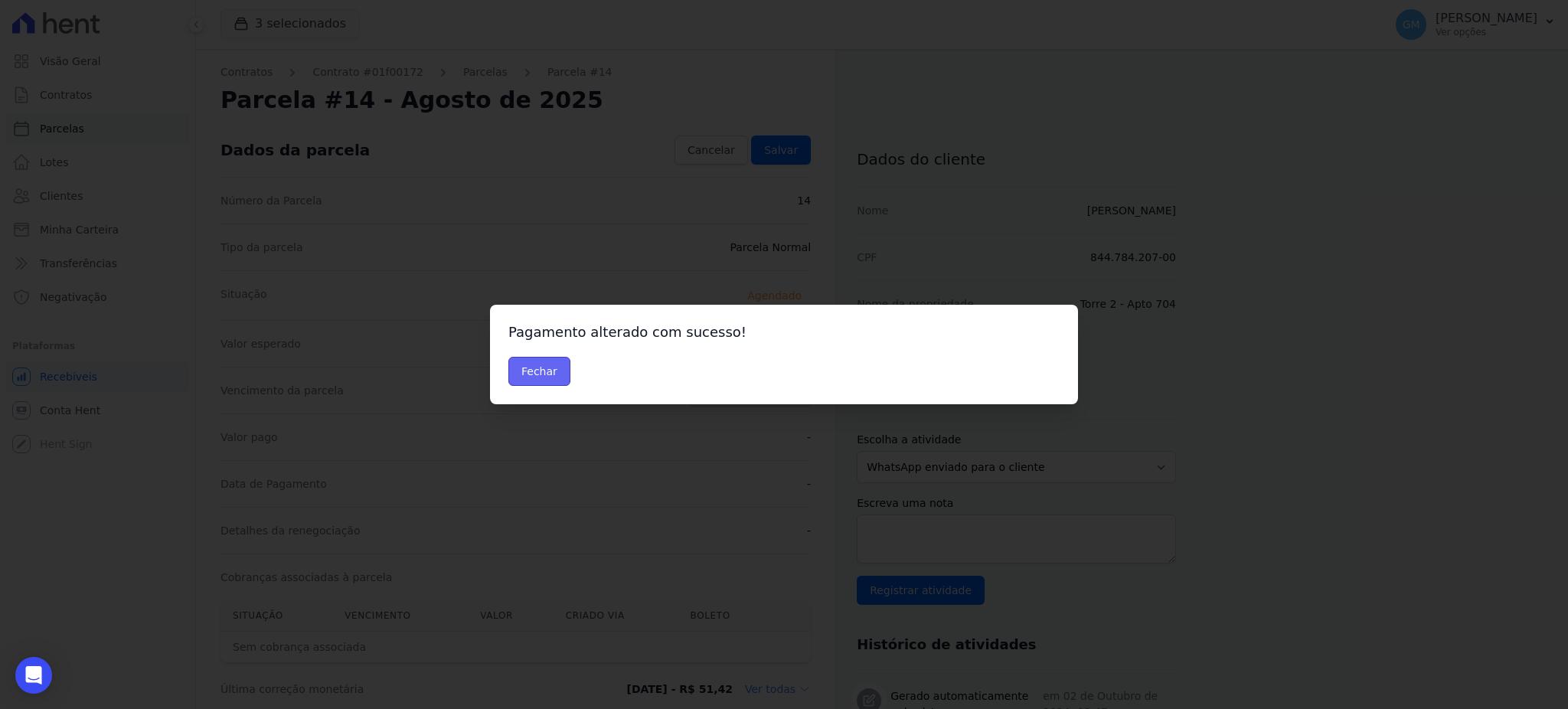
click at [544, 375] on button "Fechar" at bounding box center [539, 371] width 62 height 29
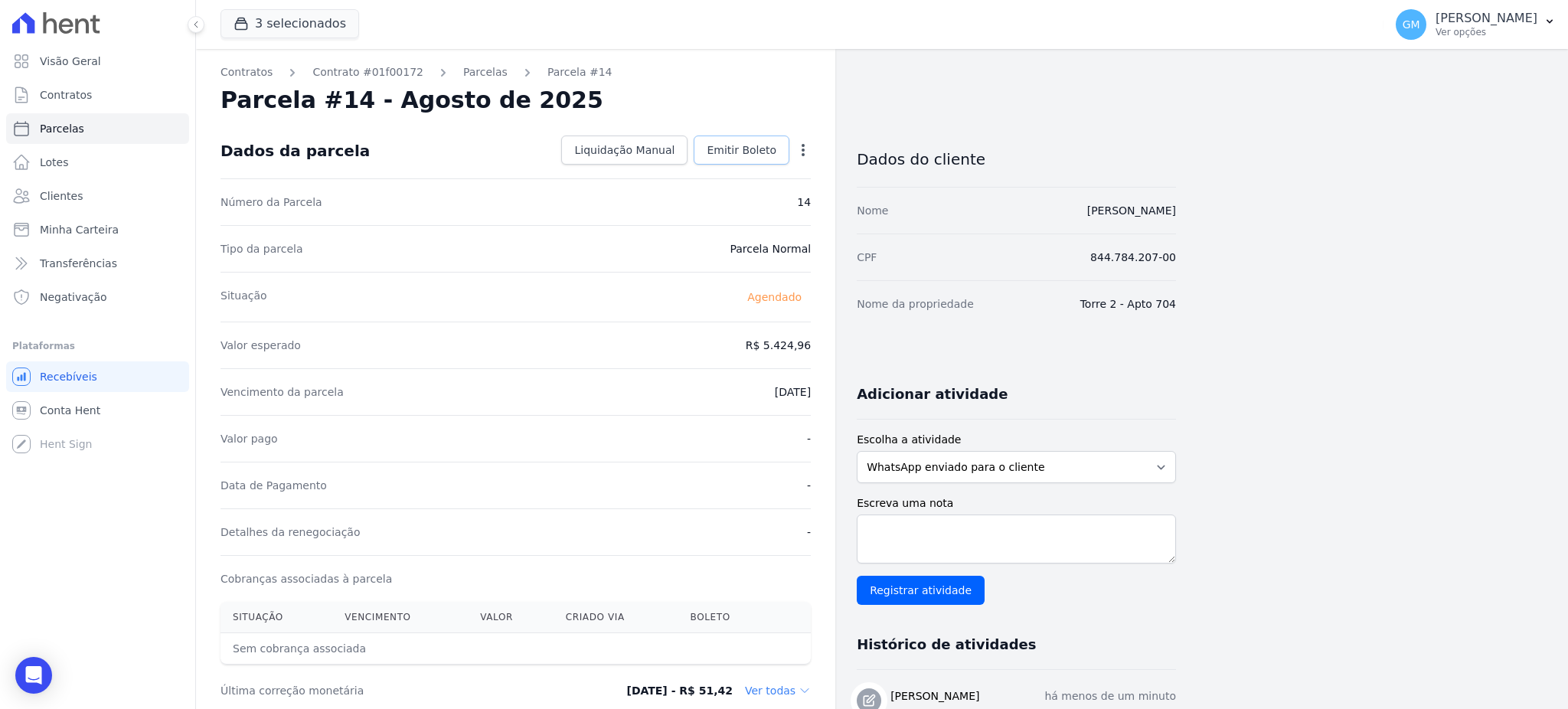
click at [728, 148] on span "Emitir Boleto" at bounding box center [742, 150] width 70 height 15
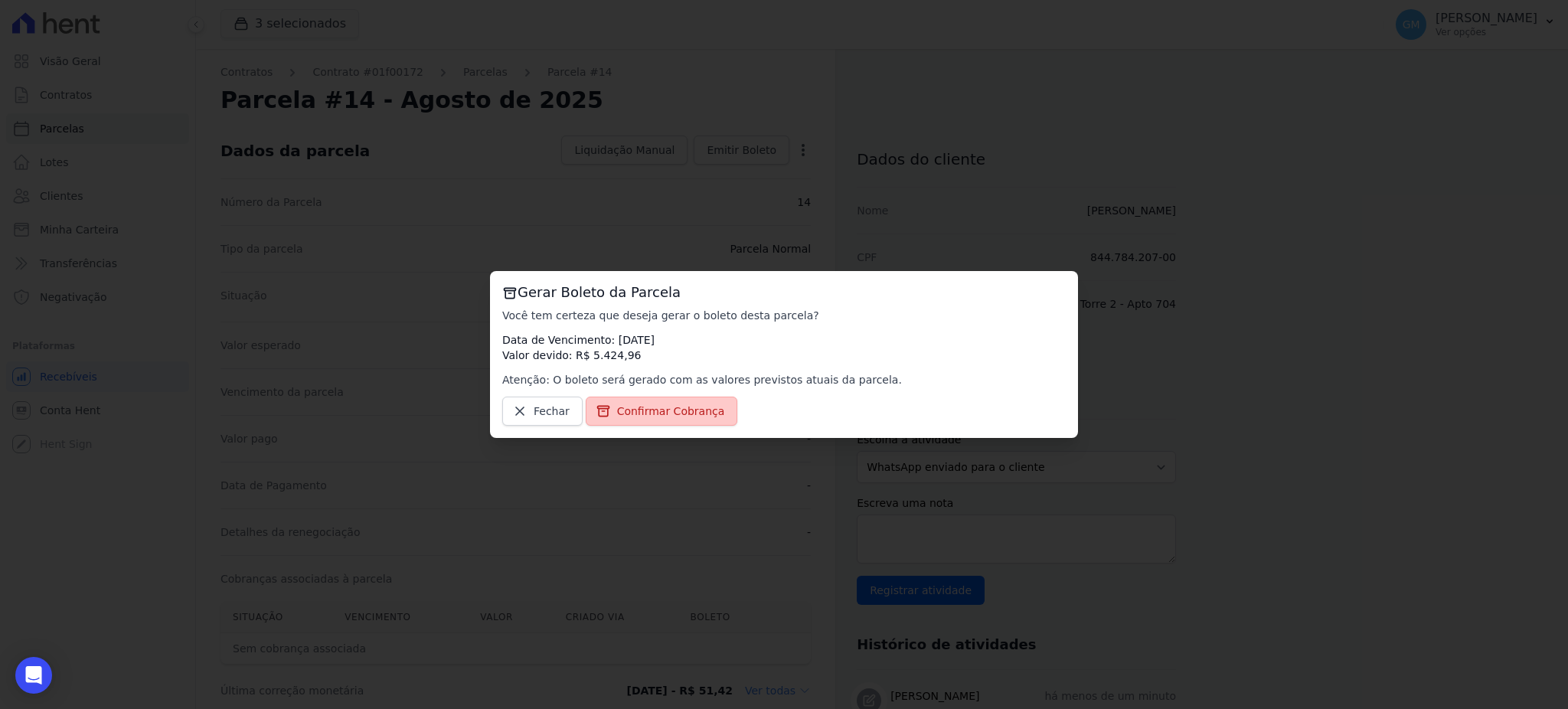
click at [662, 410] on span "Confirmar Cobrança" at bounding box center [671, 411] width 108 height 15
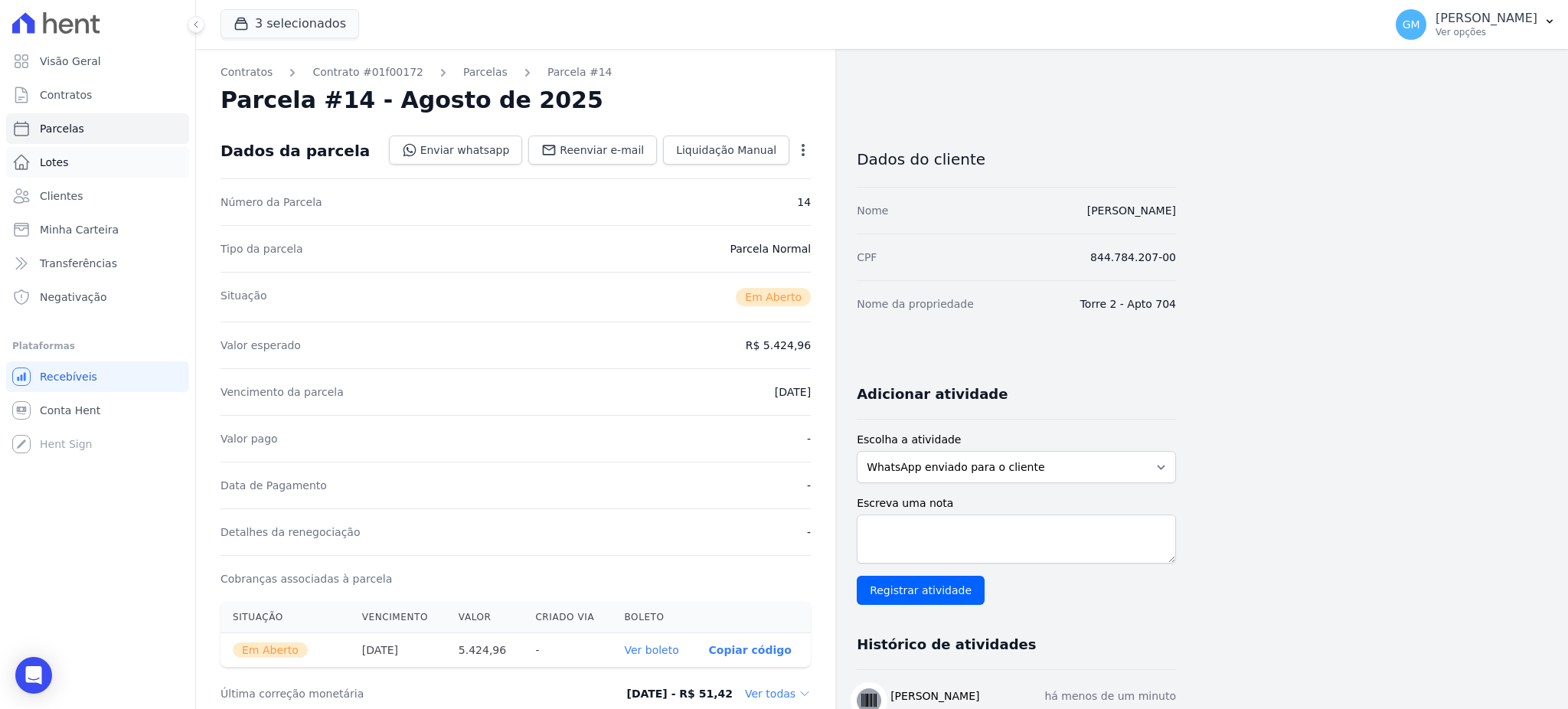
click at [80, 177] on link "Lotes" at bounding box center [98, 162] width 183 height 31
click at [87, 202] on link "Clientes" at bounding box center [98, 195] width 183 height 31
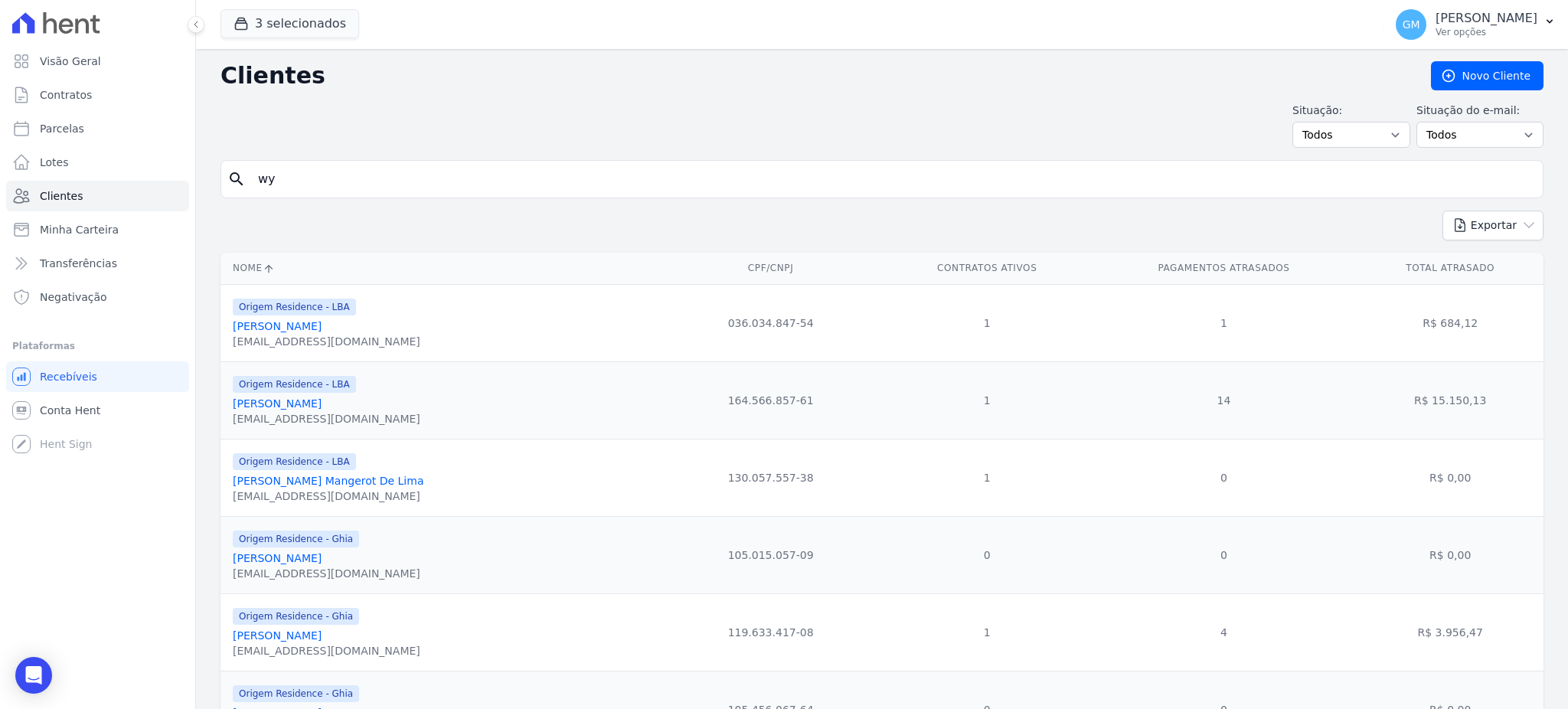
type input "WYLLYNGTON [PERSON_NAME]"
drag, startPoint x: 464, startPoint y: 188, endPoint x: 242, endPoint y: 187, distance: 222.0
click at [242, 187] on div "search WYLLYNGTON RODRIGUES DA CRUZ" at bounding box center [881, 178] width 1323 height 38
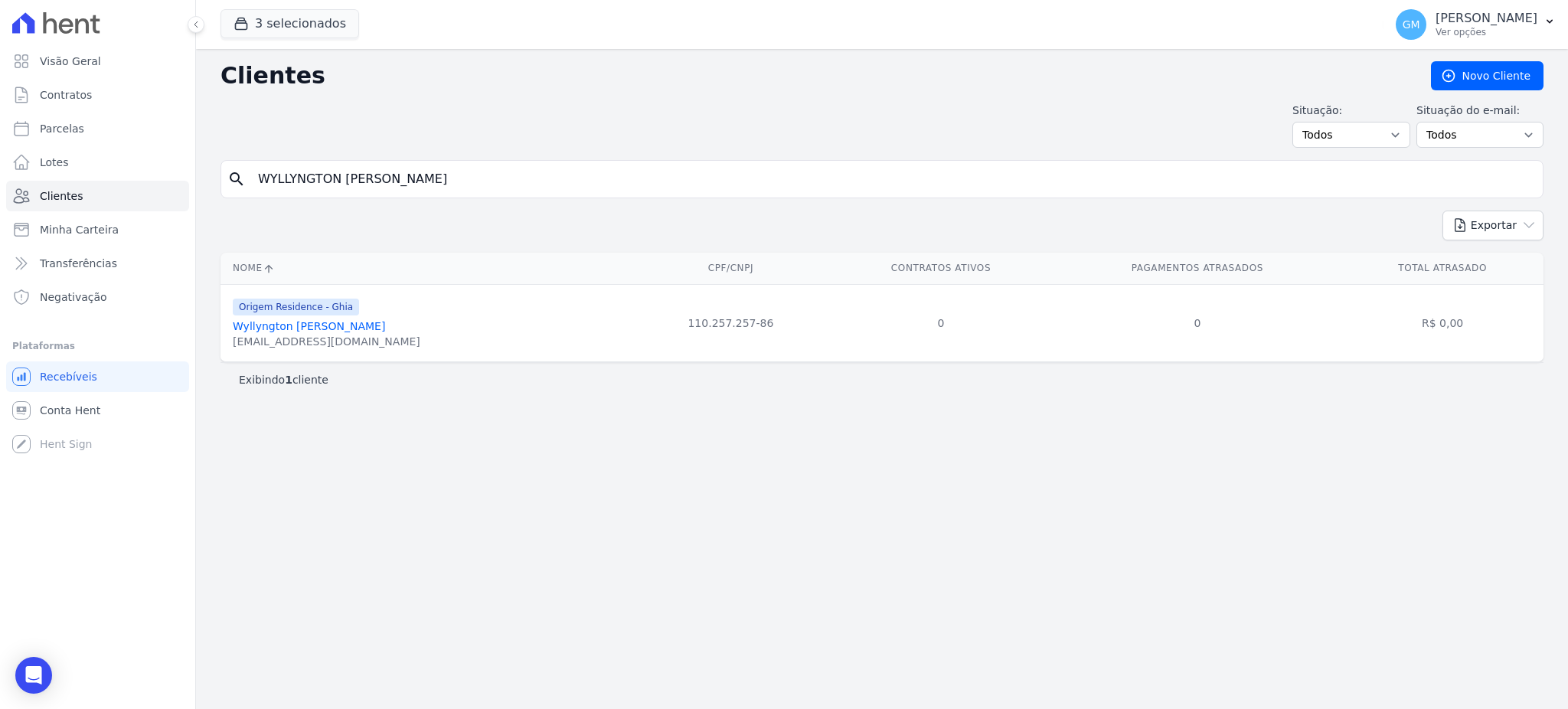
click at [318, 320] on link "Wyllyngton [PERSON_NAME]" at bounding box center [308, 326] width 153 height 12
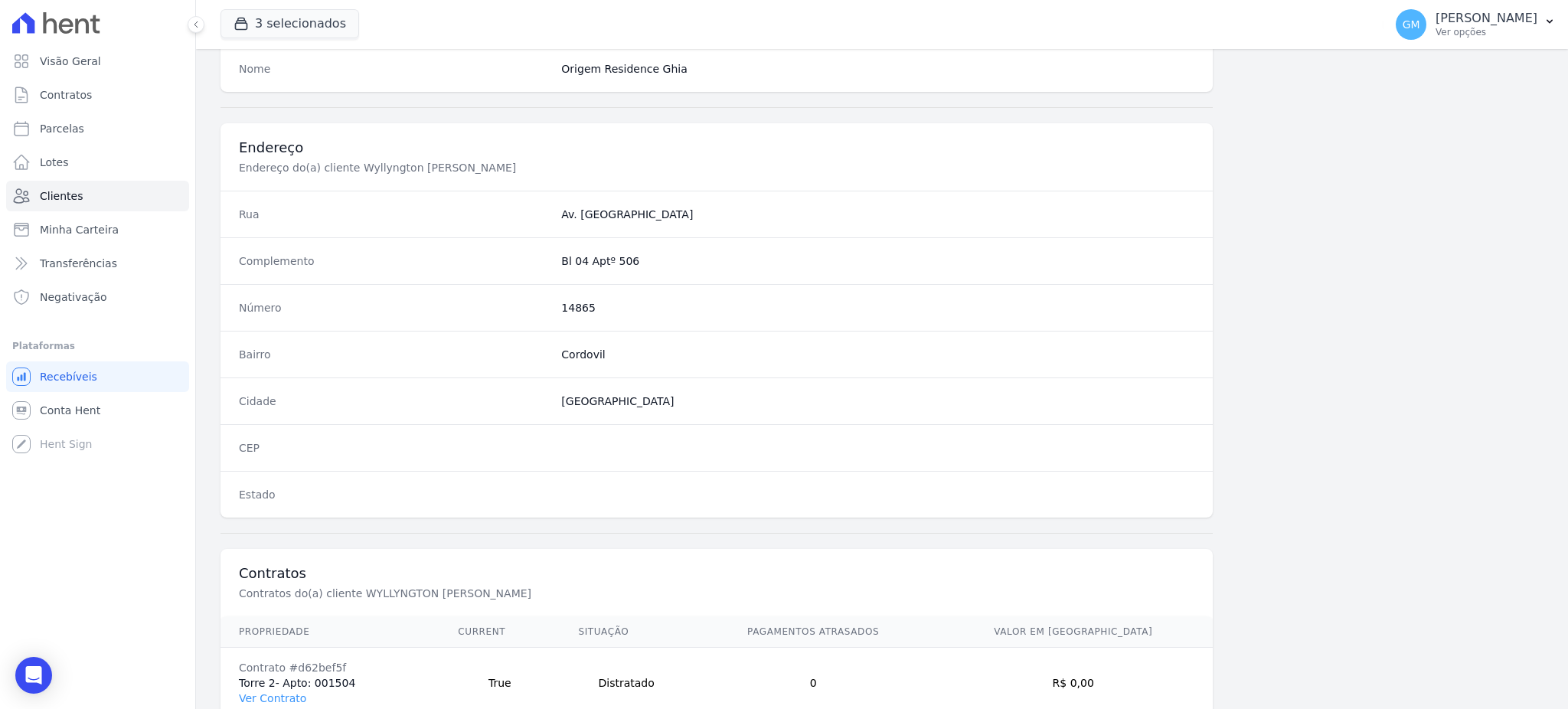
scroll to position [724, 0]
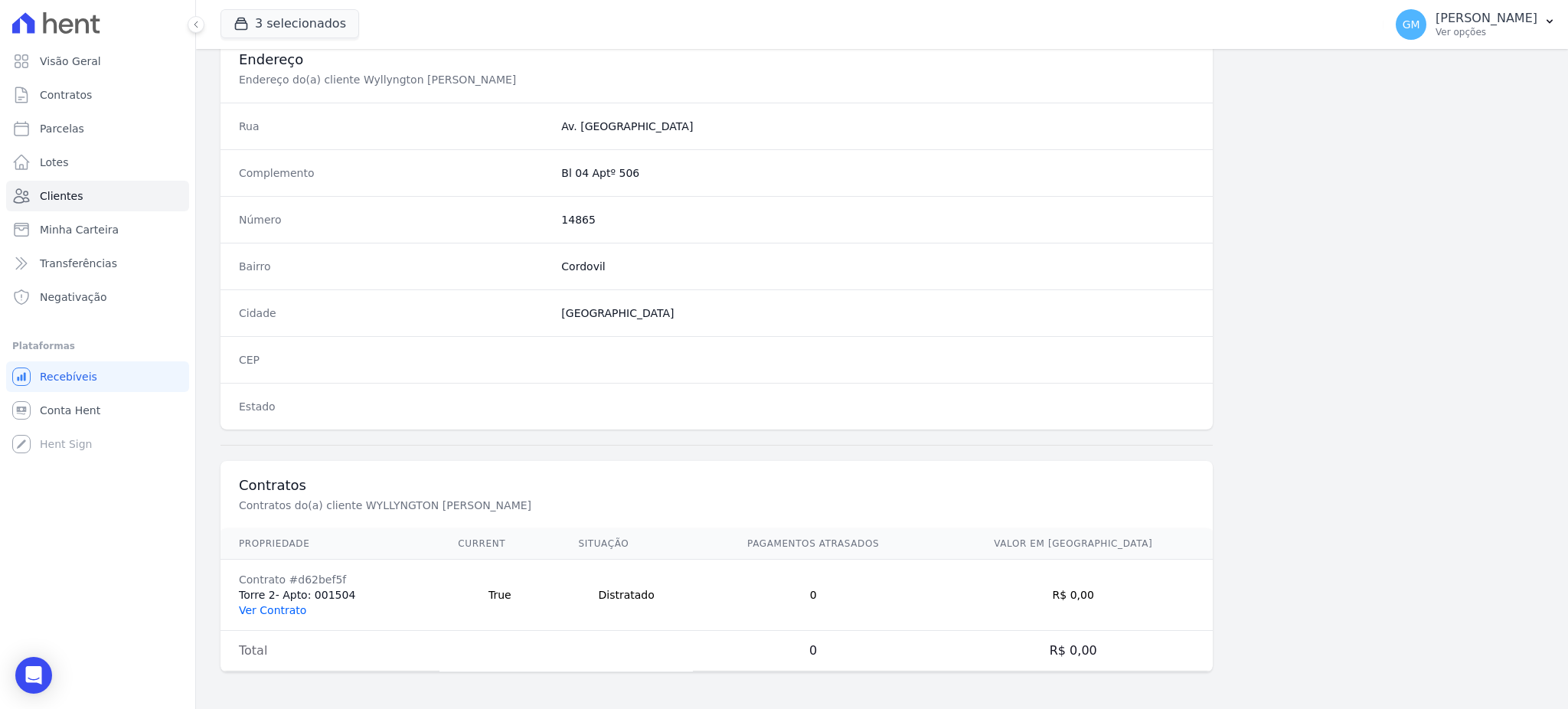
click at [287, 611] on link "Ver Contrato" at bounding box center [273, 610] width 68 height 12
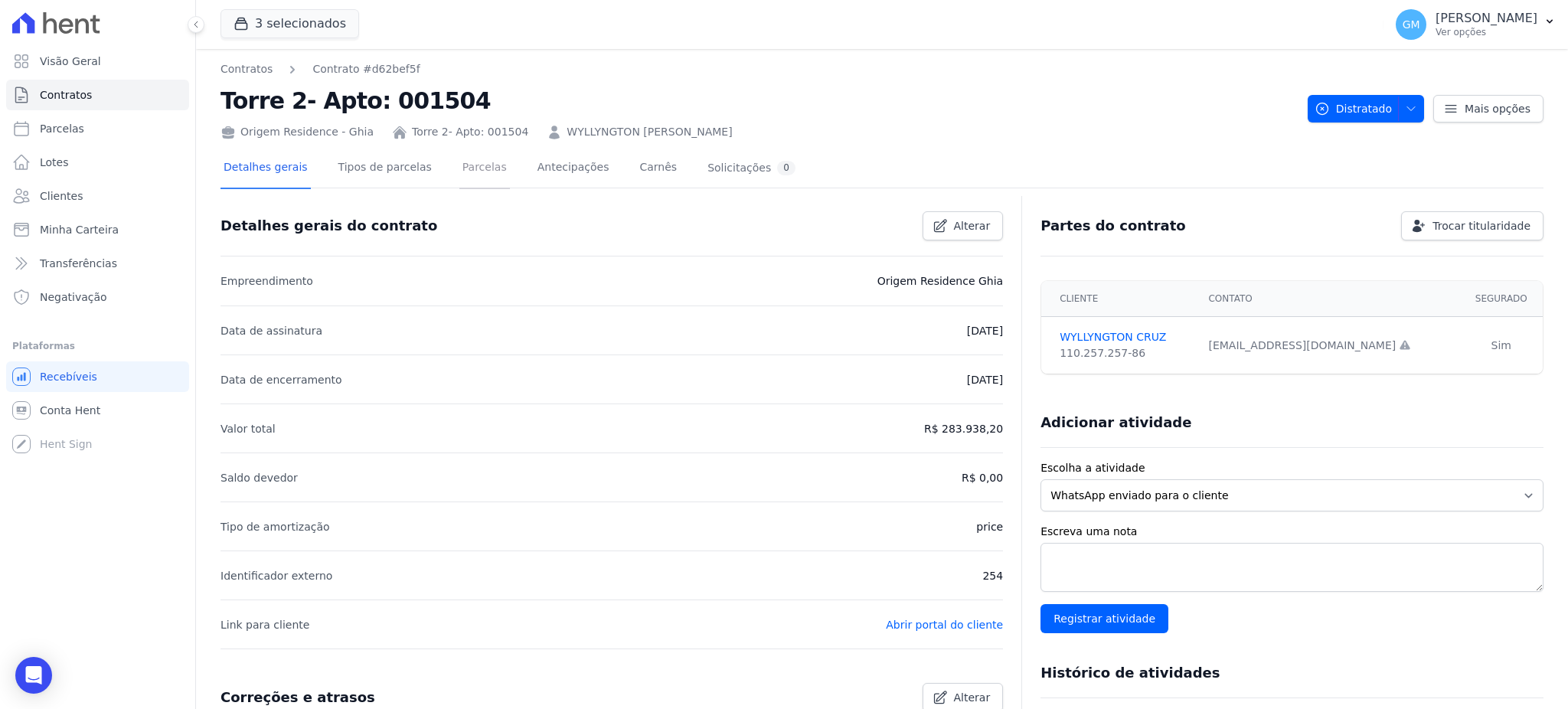
click at [460, 180] on link "Parcelas" at bounding box center [484, 169] width 51 height 41
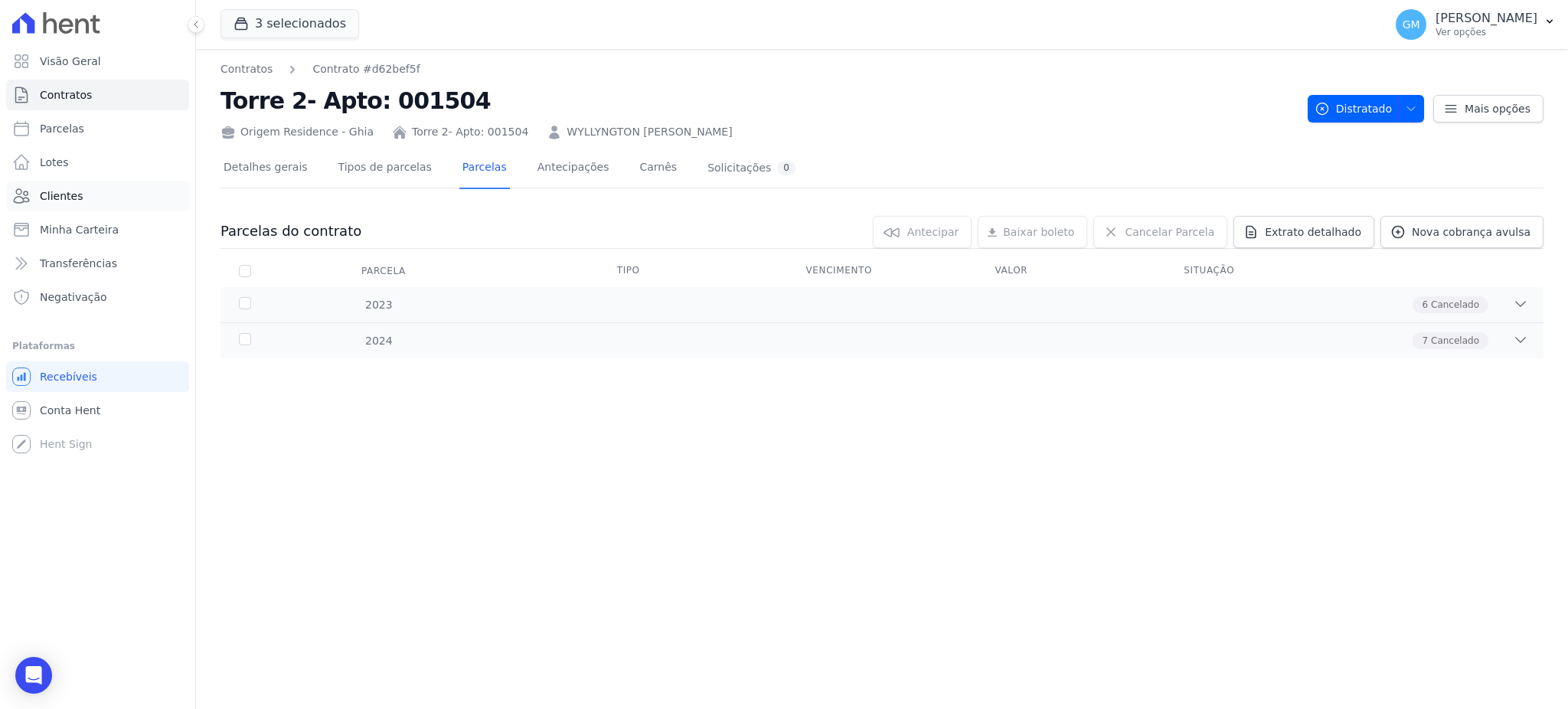
click at [57, 196] on span "Clientes" at bounding box center [61, 195] width 43 height 15
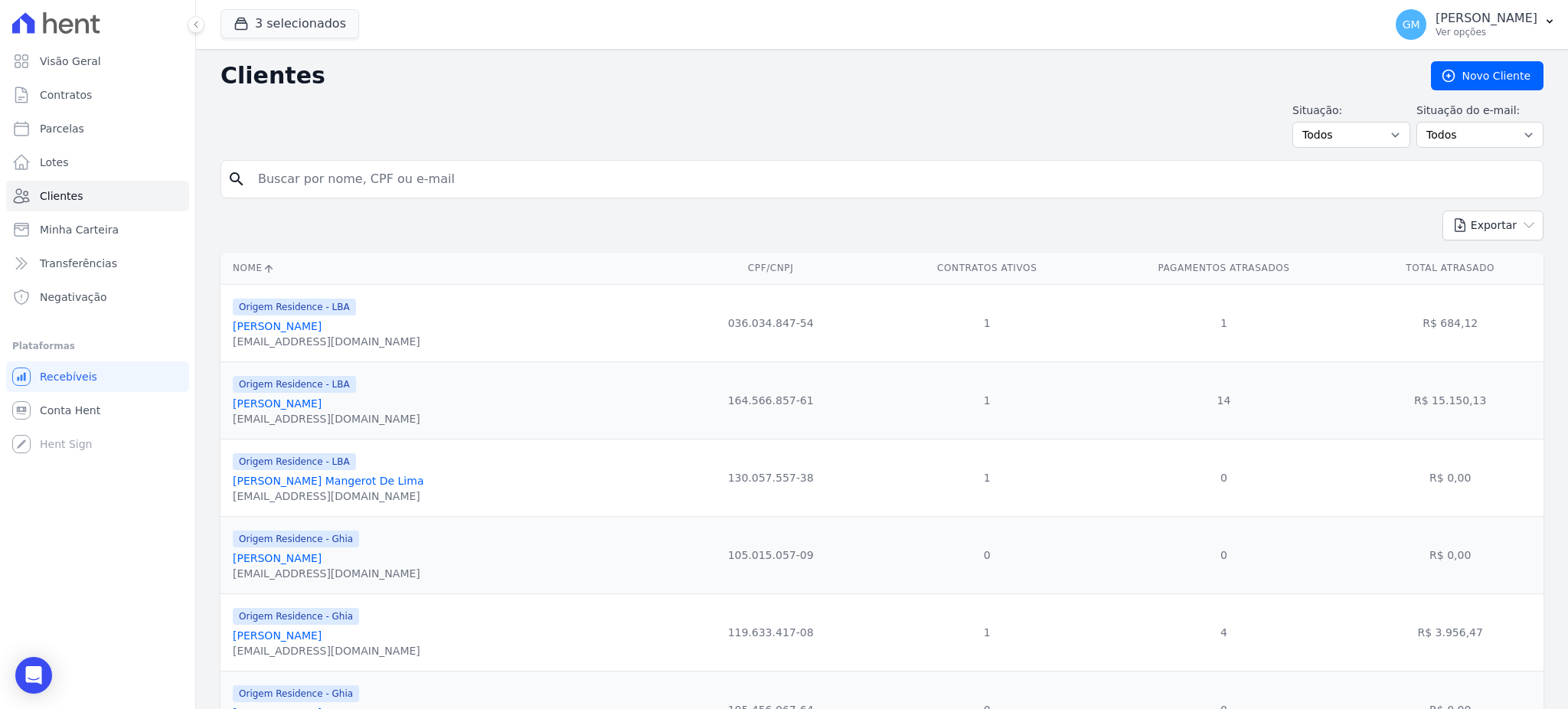
click at [265, 179] on input "search" at bounding box center [893, 178] width 1288 height 31
type input "[PERSON_NAME]"
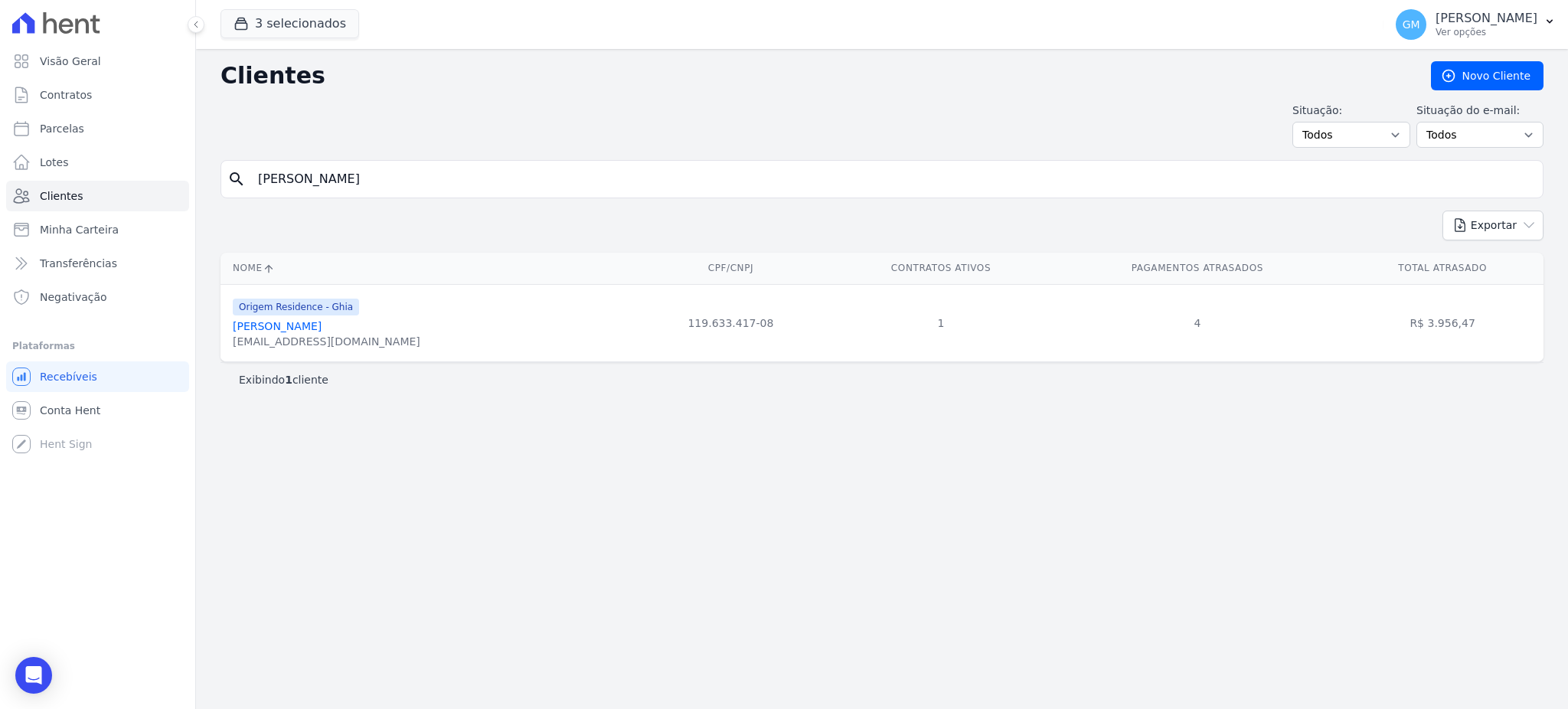
click at [371, 315] on div "Origem Residence - Ghia" at bounding box center [326, 306] width 187 height 18
click at [373, 318] on div "Origem Residence - Ghia [PERSON_NAME] [EMAIL_ADDRESS][DOMAIN_NAME]" at bounding box center [326, 323] width 187 height 52
click at [322, 330] on link "[PERSON_NAME]" at bounding box center [276, 326] width 89 height 12
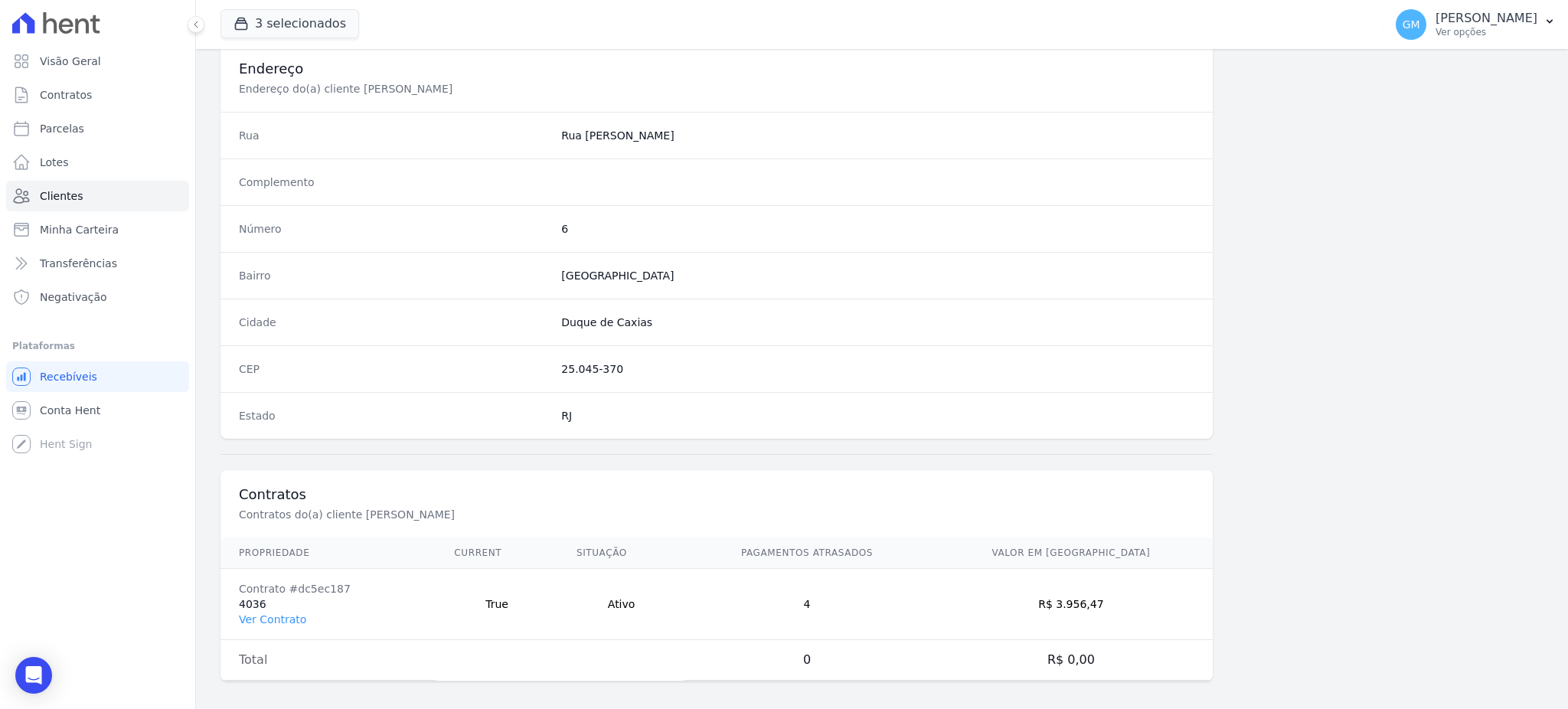
scroll to position [724, 0]
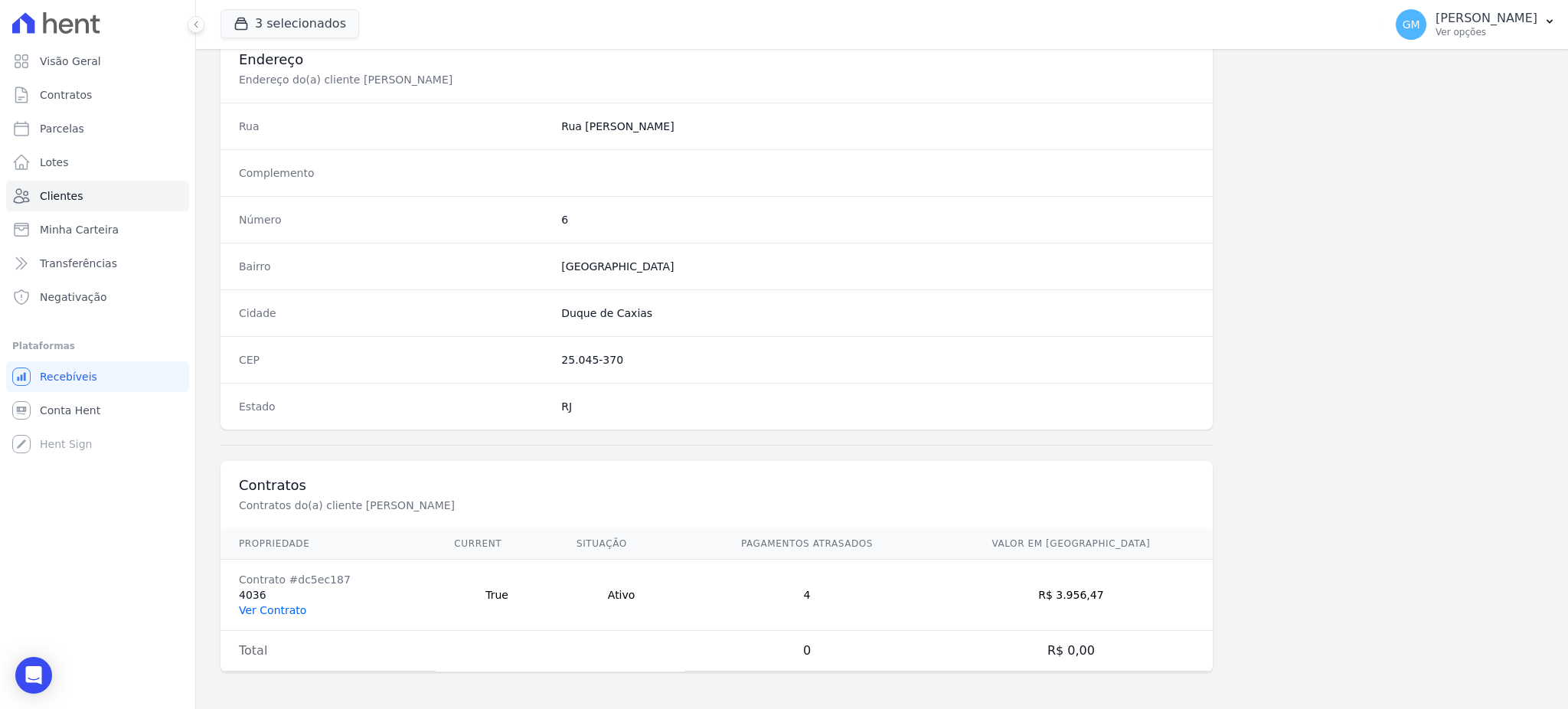
click at [277, 607] on link "Ver Contrato" at bounding box center [273, 610] width 68 height 12
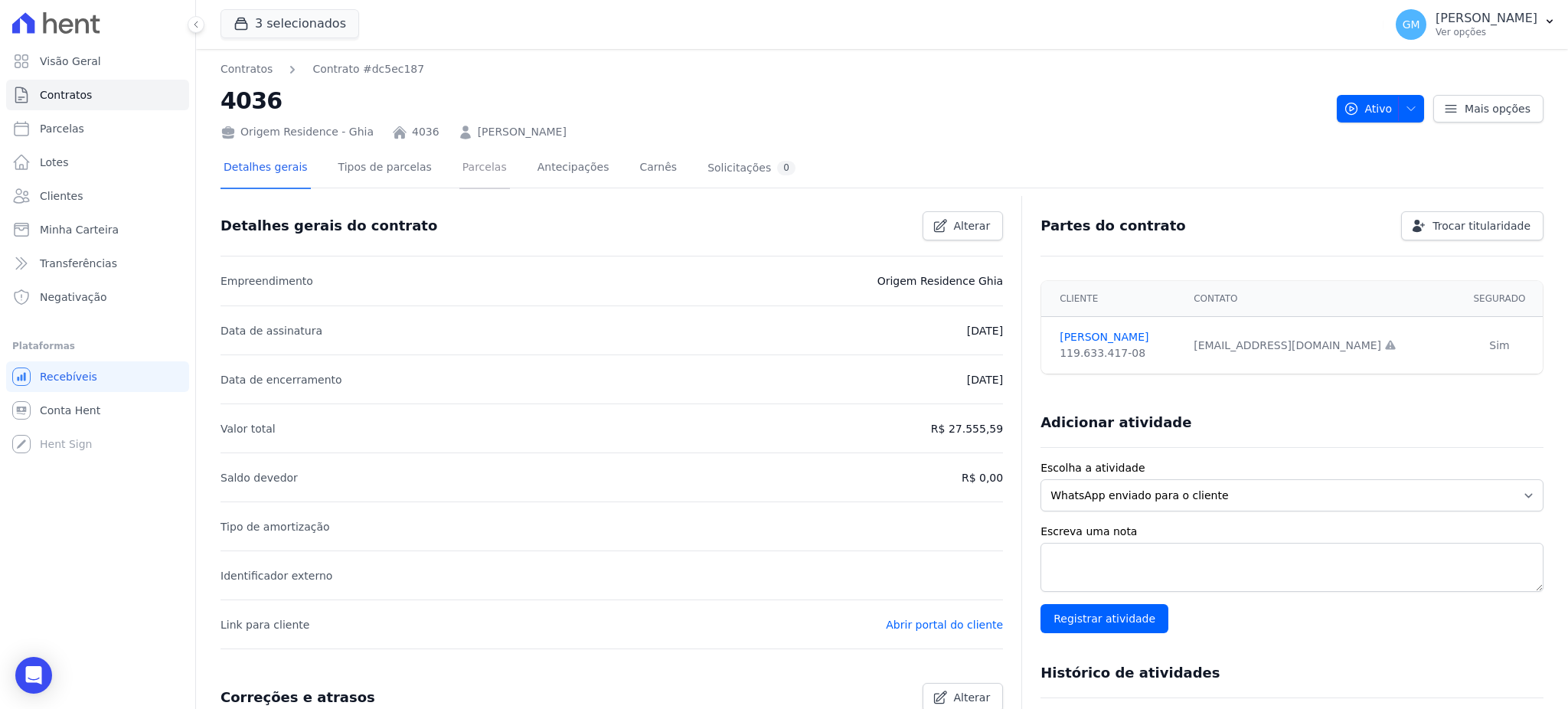
click at [460, 179] on link "Parcelas" at bounding box center [484, 169] width 51 height 41
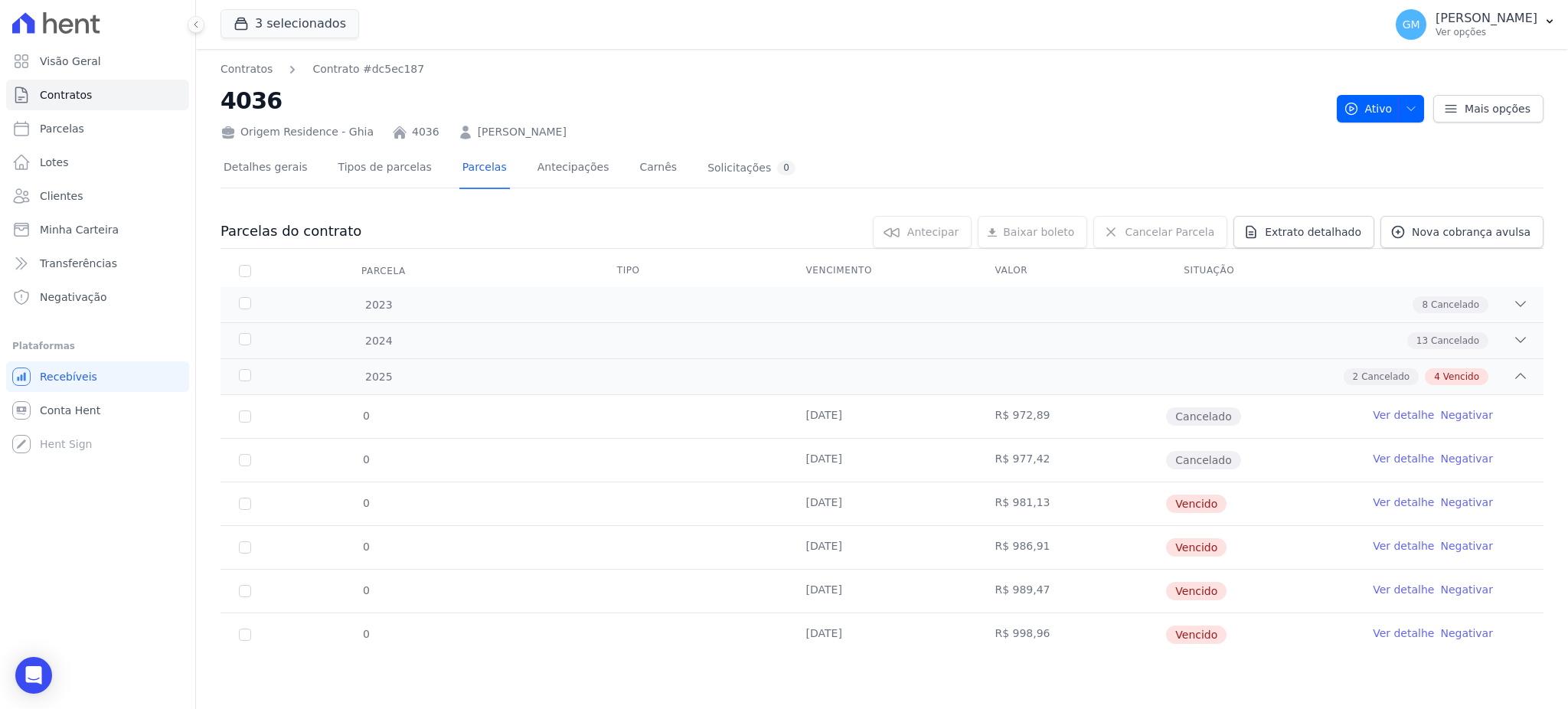
click at [1402, 633] on link "Ver detalhe" at bounding box center [1403, 632] width 61 height 15
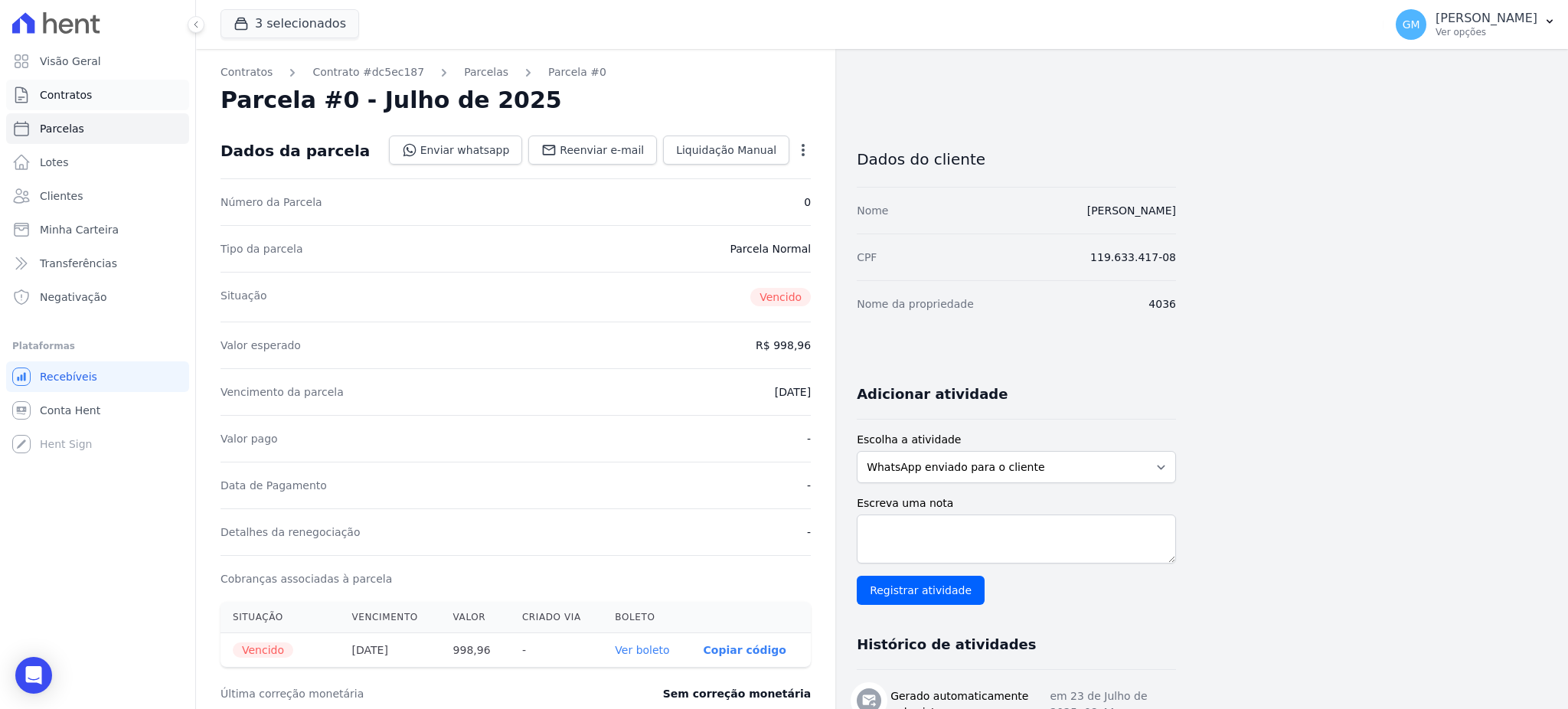
drag, startPoint x: 681, startPoint y: 251, endPoint x: 94, endPoint y: 97, distance: 606.9
click at [681, 251] on div "Tipo da parcela [GEOGRAPHIC_DATA]" at bounding box center [515, 248] width 590 height 47
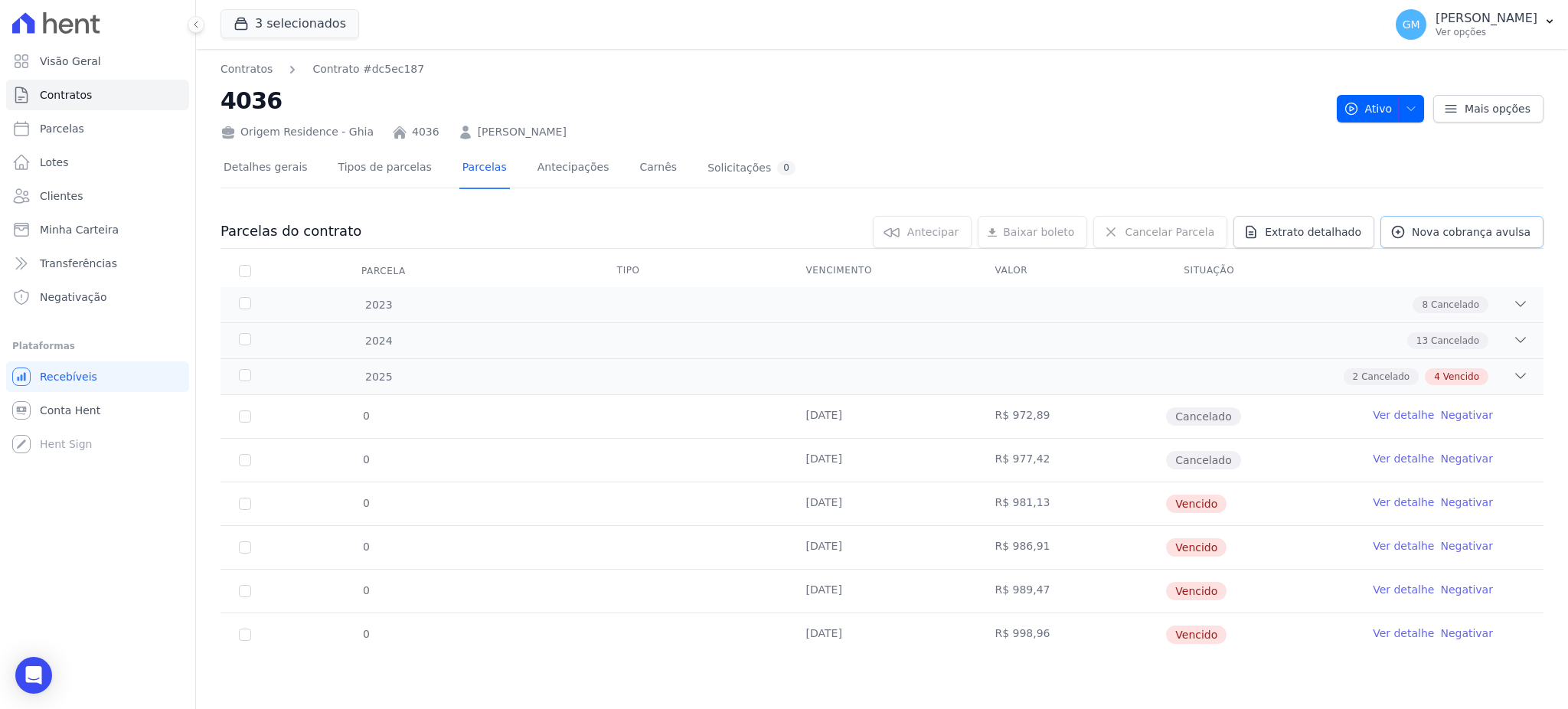
click at [1463, 230] on span "Nova cobrança avulsa" at bounding box center [1470, 231] width 119 height 15
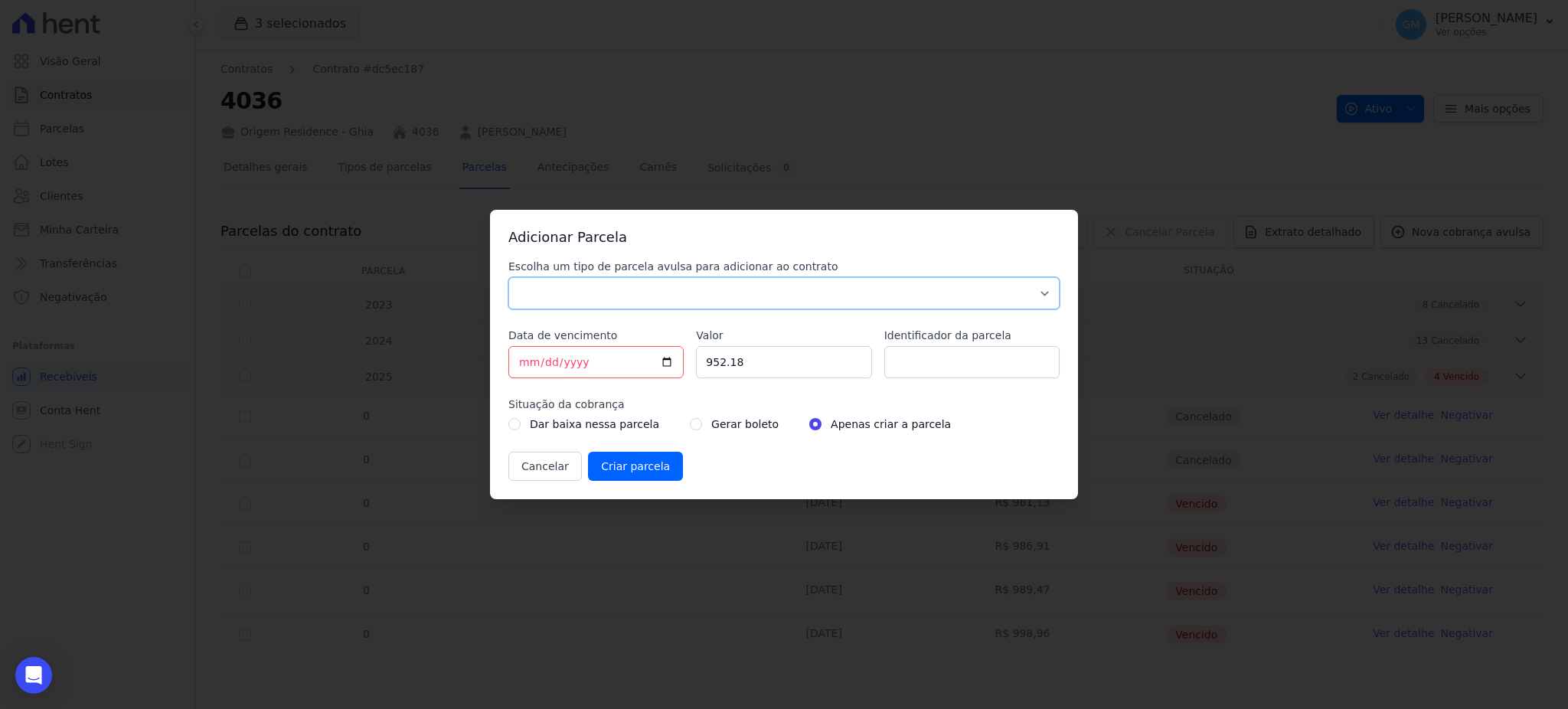
click at [832, 289] on select "Parcela Normal Sinal Caução Intercalada Chaves Pré Chaves Pós Chaves Taxas Quit…" at bounding box center [784, 293] width 551 height 32
select select "standard"
click at [508, 277] on select "Parcela Normal Sinal Caução Intercalada Chaves Pré Chaves Pós Chaves Taxas Quit…" at bounding box center [784, 293] width 551 height 32
click at [669, 352] on input "[DATE]" at bounding box center [596, 362] width 175 height 32
click at [665, 371] on input "[DATE]" at bounding box center [596, 362] width 175 height 32
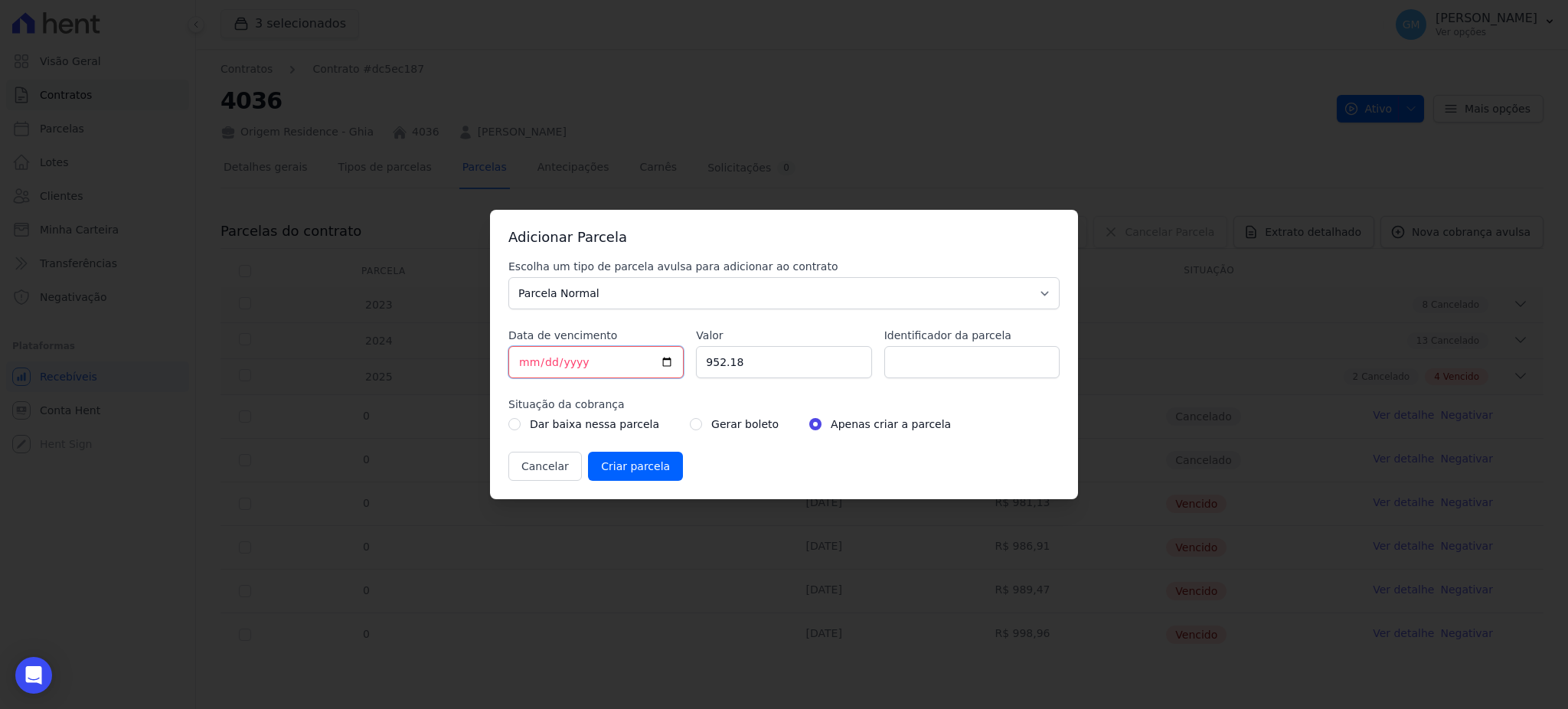
click at [664, 366] on input "[DATE]" at bounding box center [596, 362] width 175 height 32
type input "[DATE]"
drag, startPoint x: 761, startPoint y: 368, endPoint x: 669, endPoint y: 365, distance: 92.0
click at [669, 365] on div "Escolha um tipo de parcela avulsa para adicionar ao contrato Parcela Normal Sin…" at bounding box center [784, 370] width 551 height 222
paste input "1.00805"
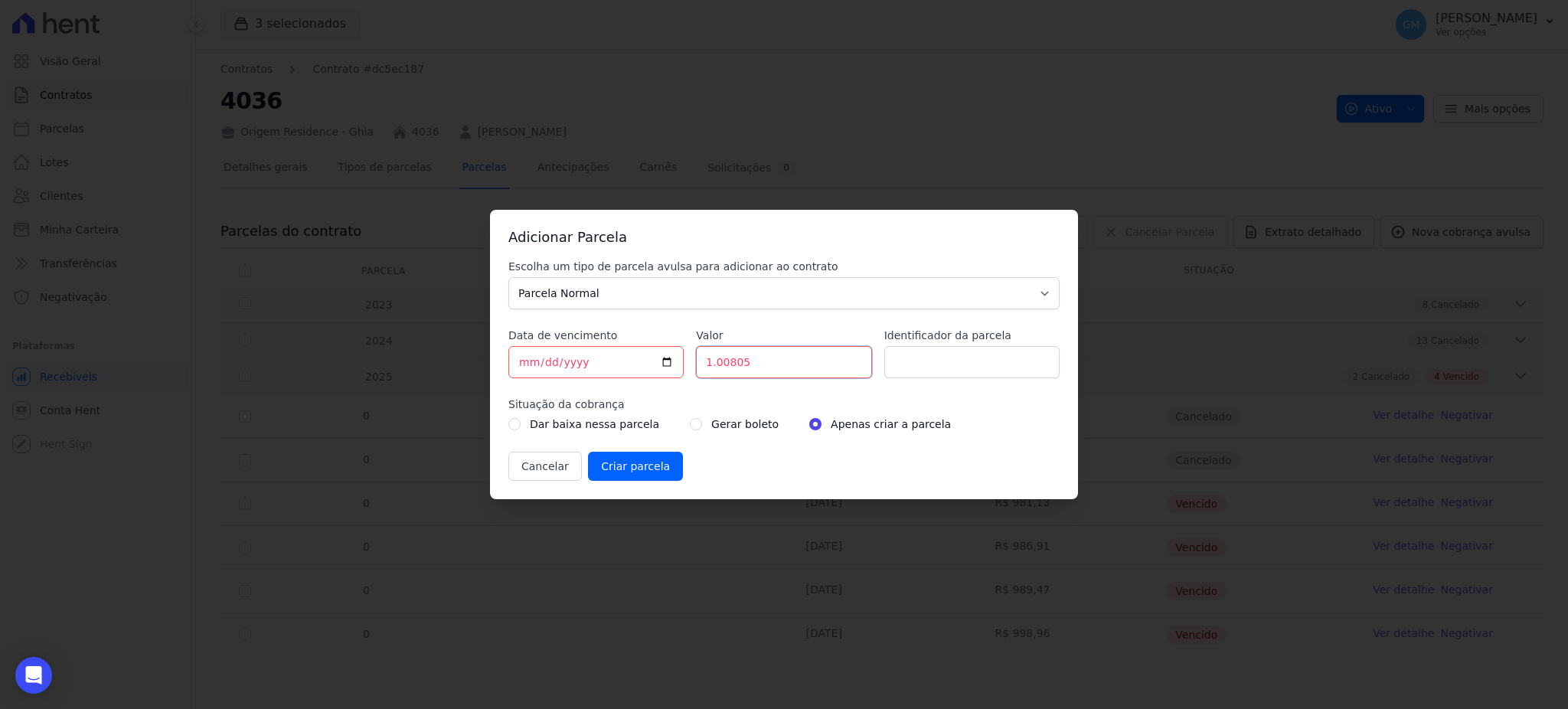
click at [712, 368] on input "1.00805" at bounding box center [784, 362] width 175 height 32
click at [728, 369] on input "100805" at bounding box center [784, 362] width 175 height 32
type input "1008.05"
click at [711, 424] on label "Gerar boleto" at bounding box center [745, 424] width 68 height 18
click at [691, 423] on div "Gerar boleto" at bounding box center [734, 424] width 89 height 18
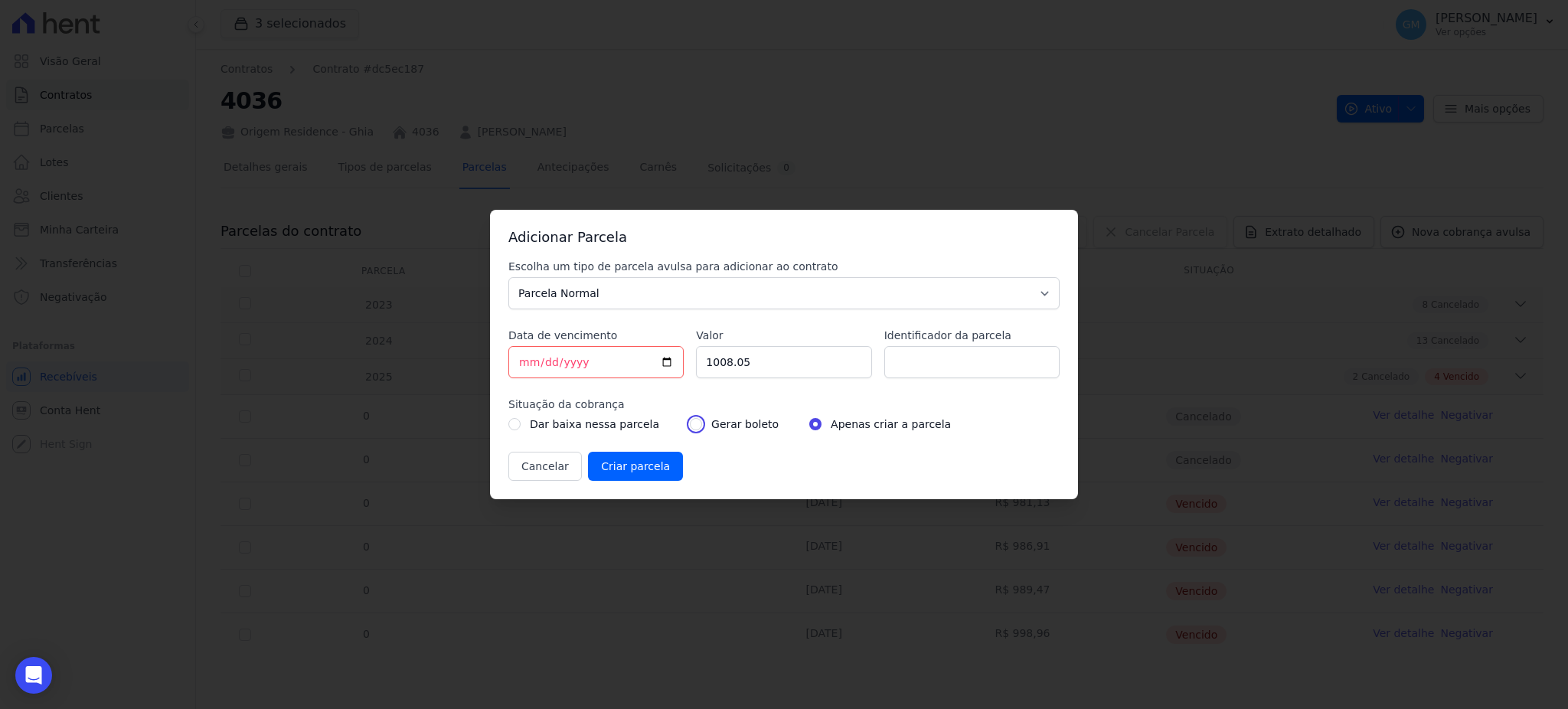
click at [690, 421] on input "radio" at bounding box center [696, 424] width 12 height 12
radio input "true"
click at [894, 364] on input "Identificador da parcela" at bounding box center [972, 362] width 175 height 32
type input "agosto"
click at [637, 469] on input "Criar parcela" at bounding box center [635, 466] width 95 height 29
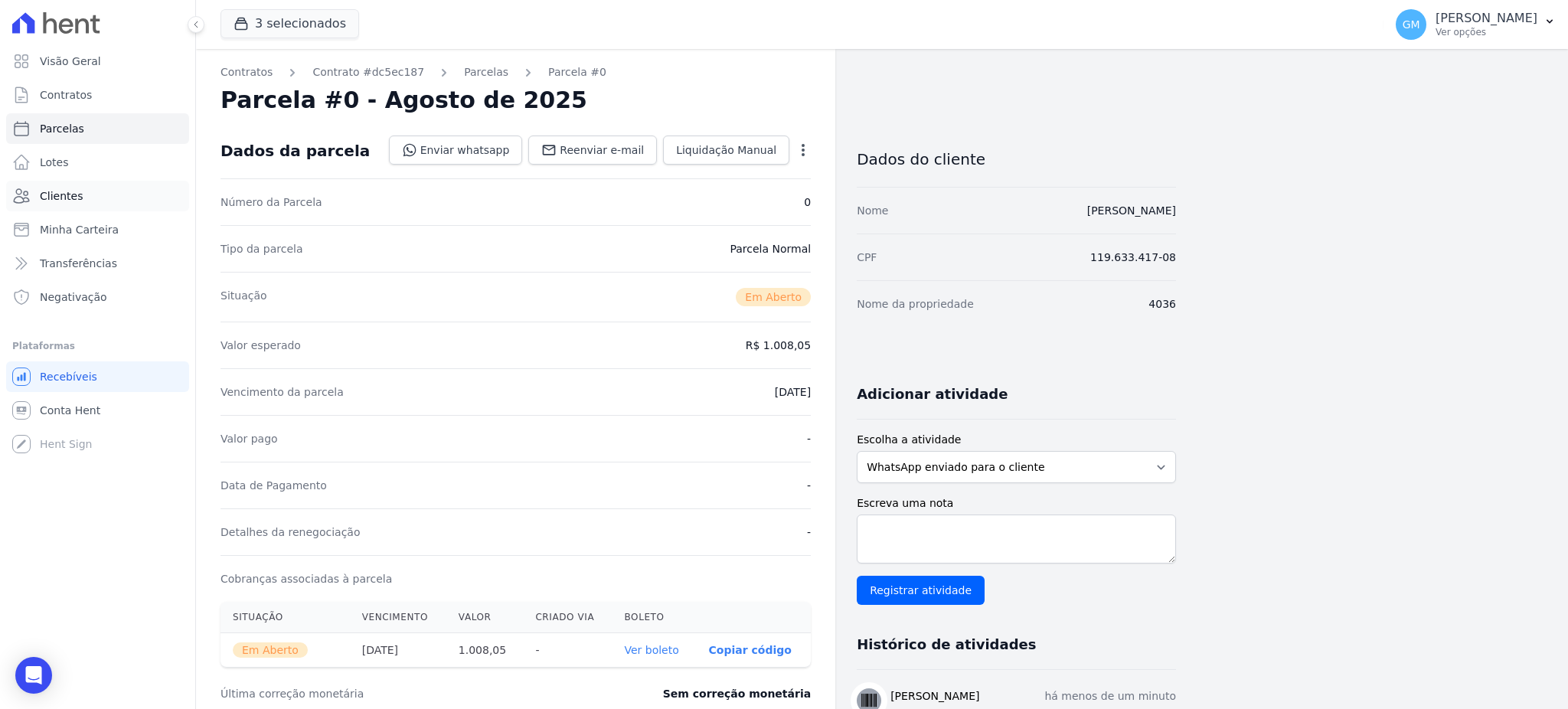
click at [55, 188] on span "Clientes" at bounding box center [61, 195] width 43 height 15
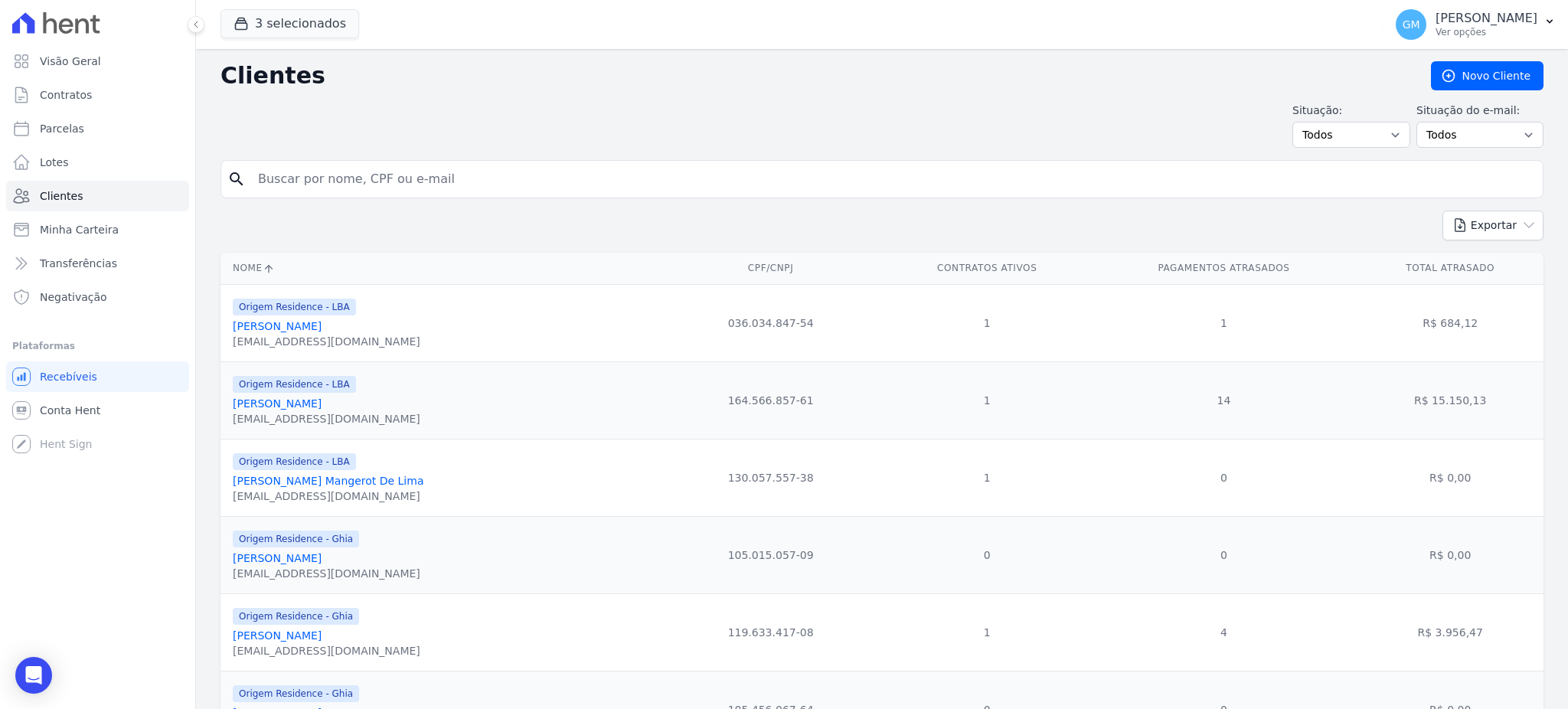
click at [362, 183] on input "search" at bounding box center [893, 178] width 1288 height 31
type input "[PERSON_NAME]"
drag, startPoint x: 387, startPoint y: 181, endPoint x: 211, endPoint y: 177, distance: 176.0
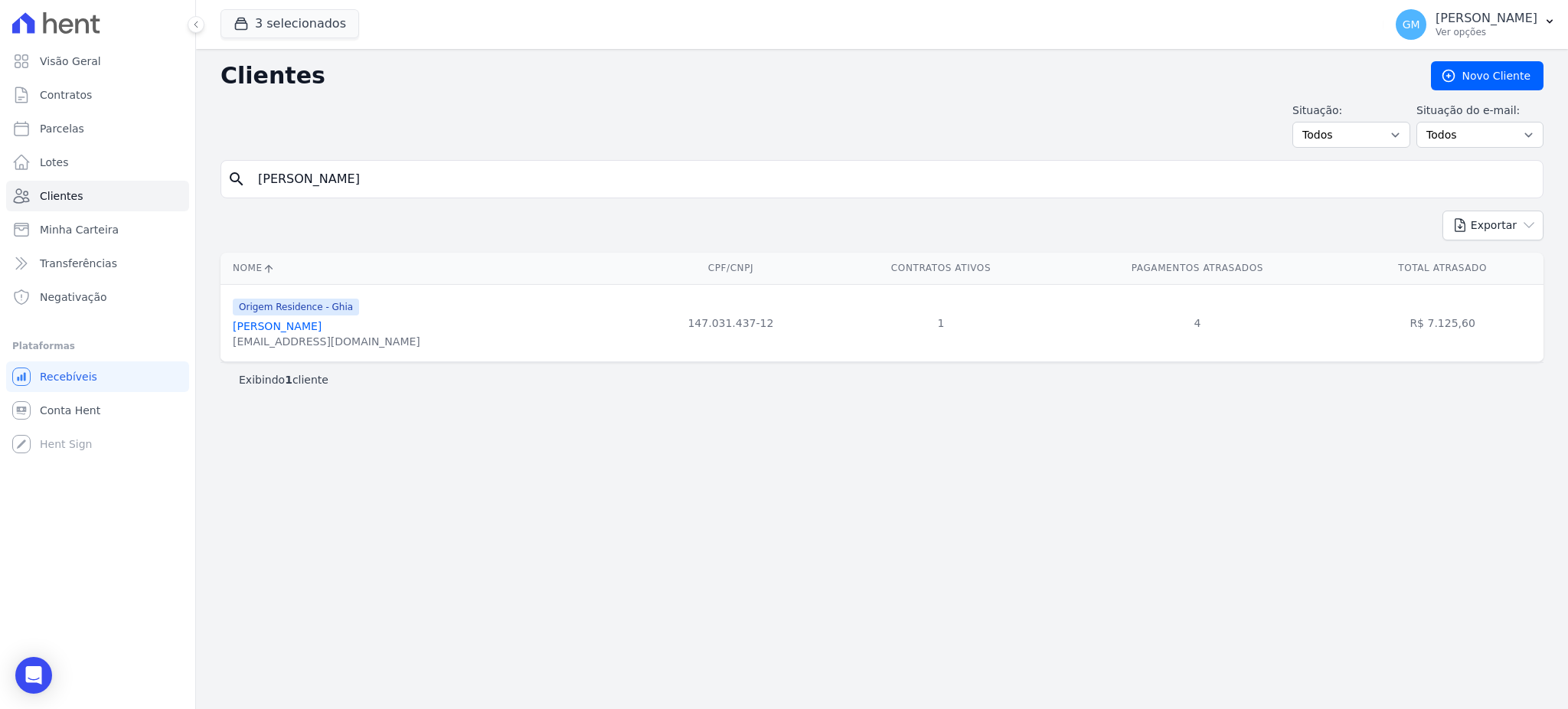
click at [268, 327] on link "[PERSON_NAME]" at bounding box center [276, 326] width 89 height 12
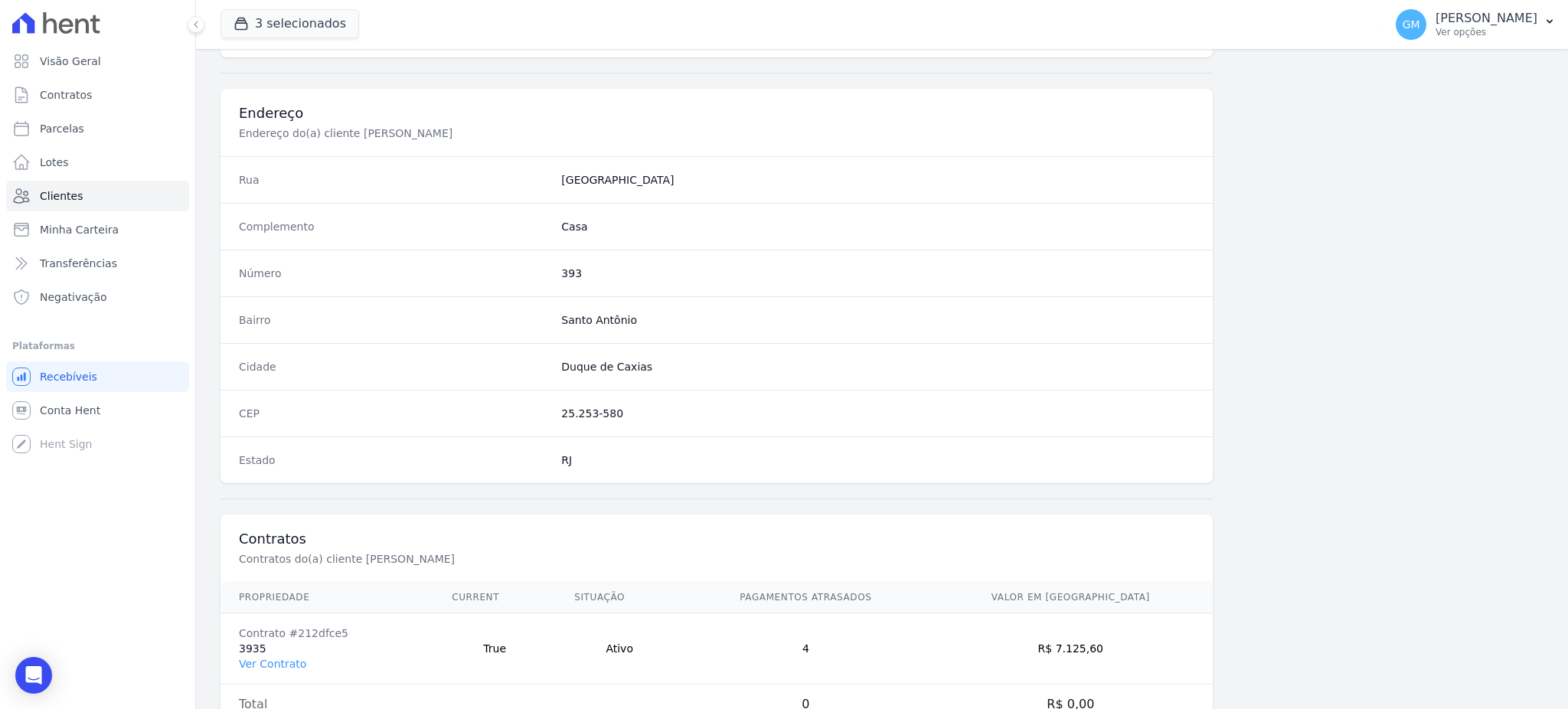
scroll to position [724, 0]
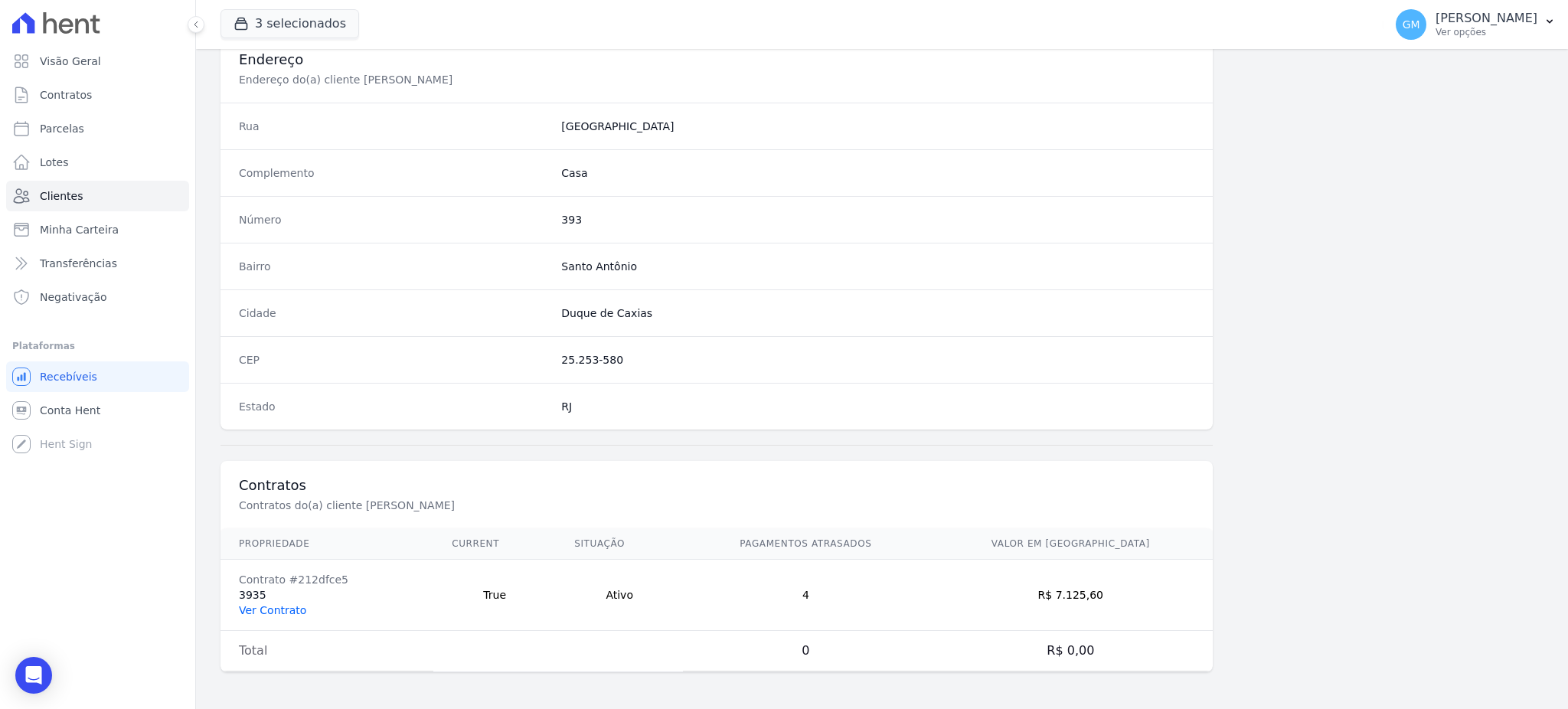
click at [300, 616] on link "Ver Contrato" at bounding box center [273, 610] width 68 height 12
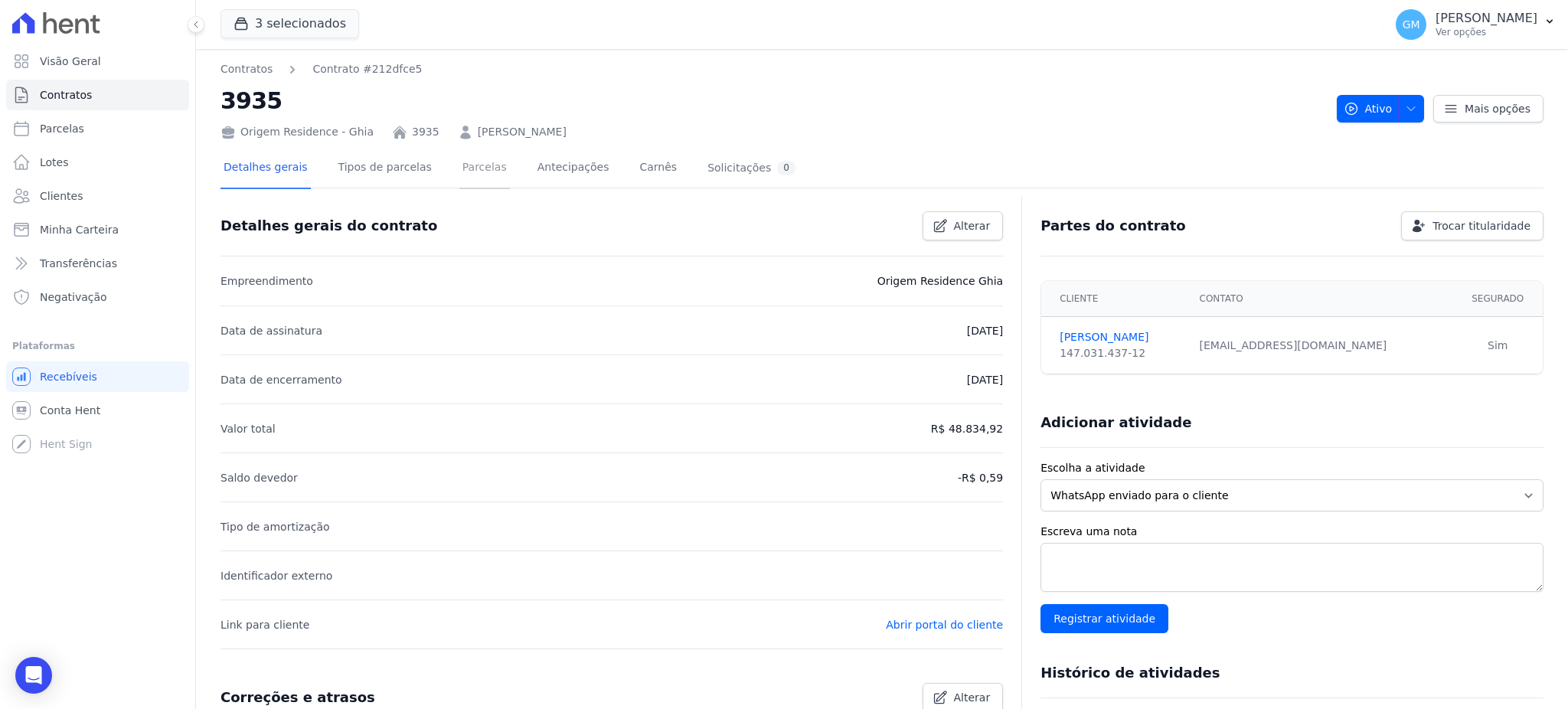
click at [470, 166] on link "Parcelas" at bounding box center [484, 169] width 51 height 41
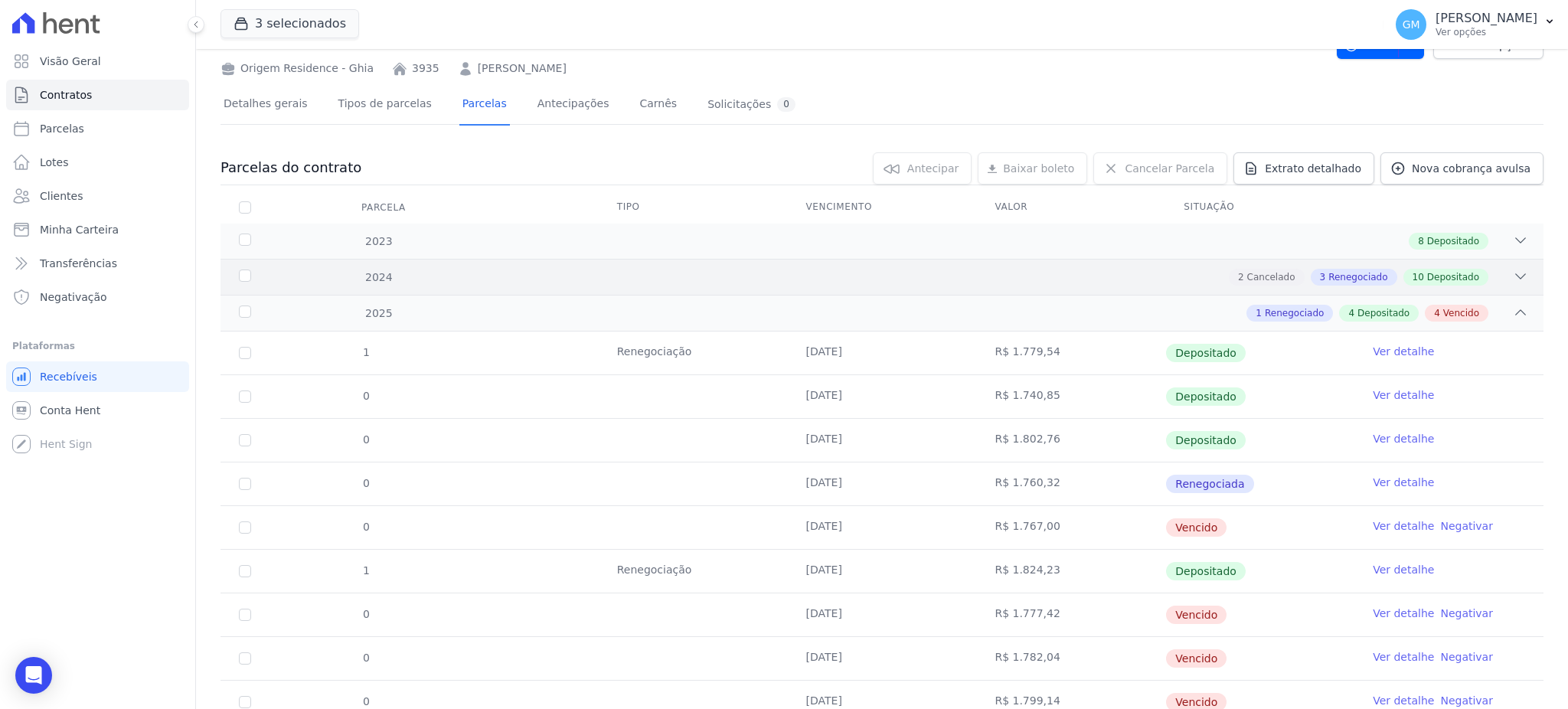
scroll to position [124, 0]
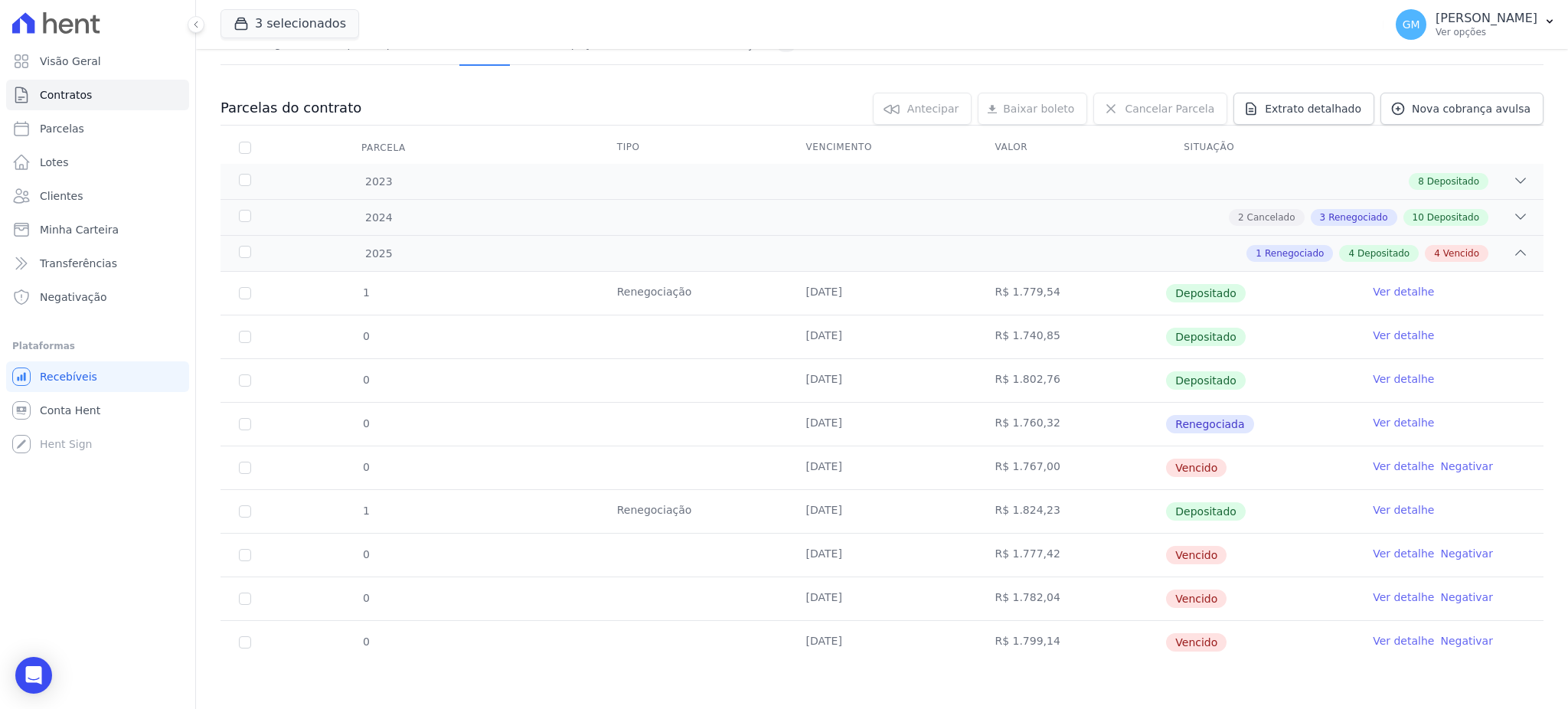
click at [1386, 638] on link "Ver detalhe" at bounding box center [1403, 640] width 61 height 15
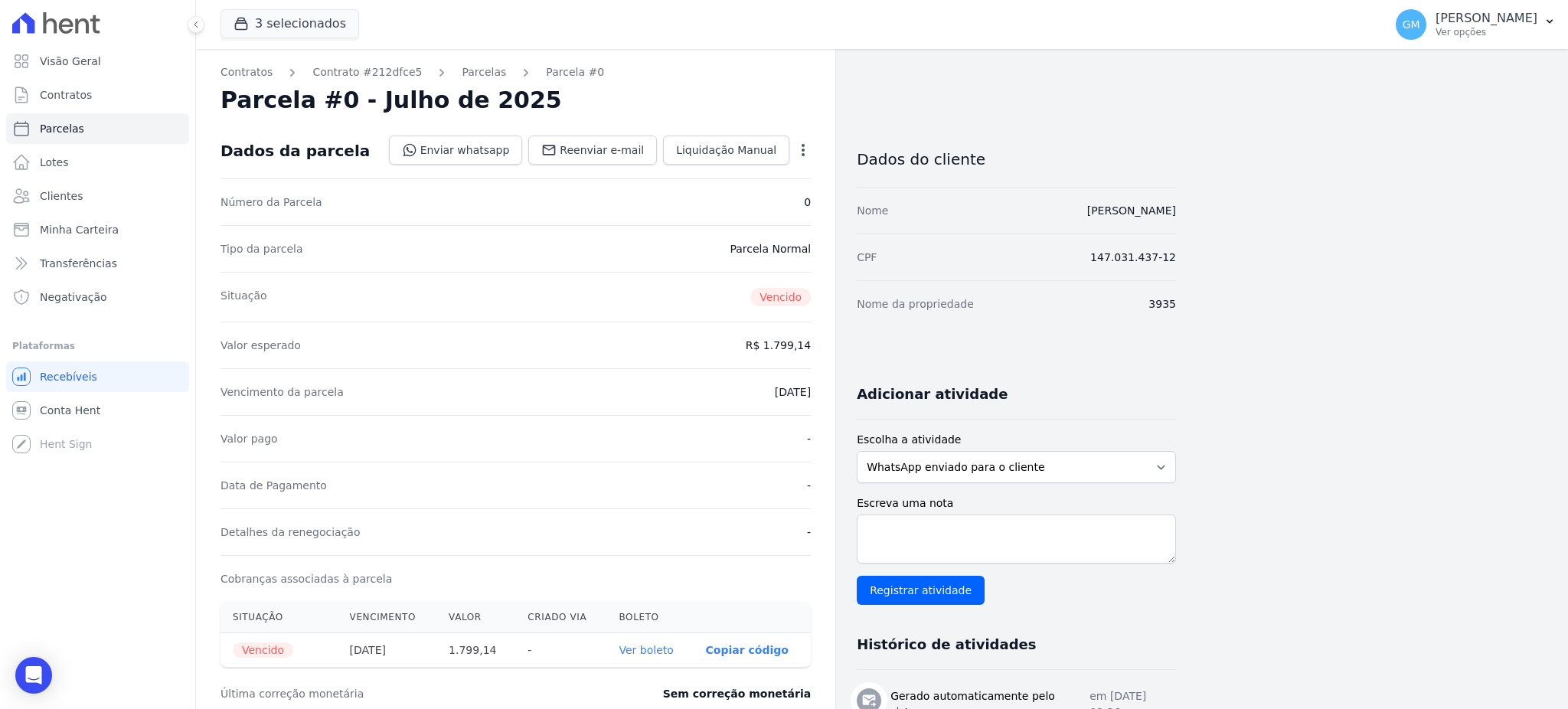
drag, startPoint x: 602, startPoint y: 252, endPoint x: 229, endPoint y: 111, distance: 398.8
click at [602, 252] on div "Tipo da parcela [GEOGRAPHIC_DATA]" at bounding box center [515, 248] width 590 height 47
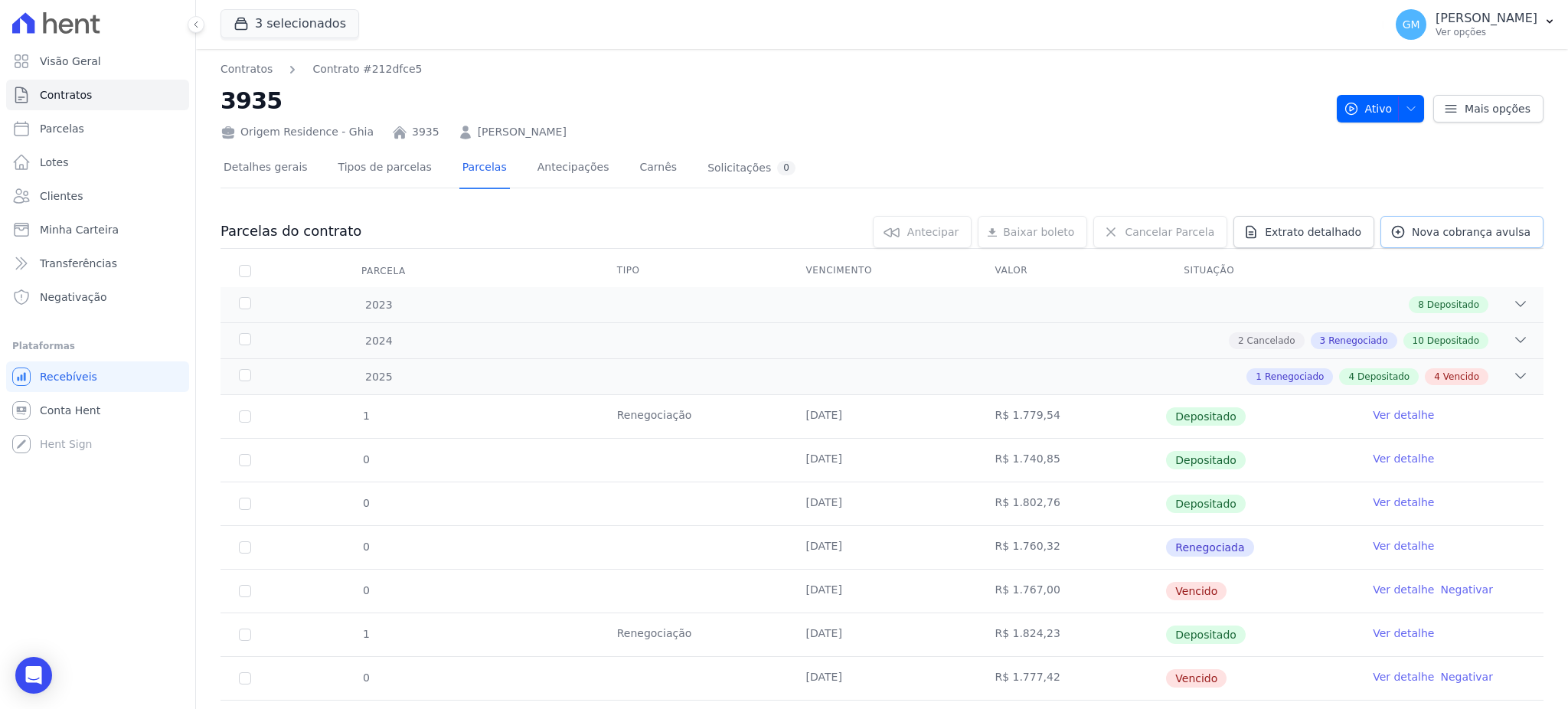
click at [1419, 231] on span "Nova cobrança avulsa" at bounding box center [1470, 231] width 119 height 15
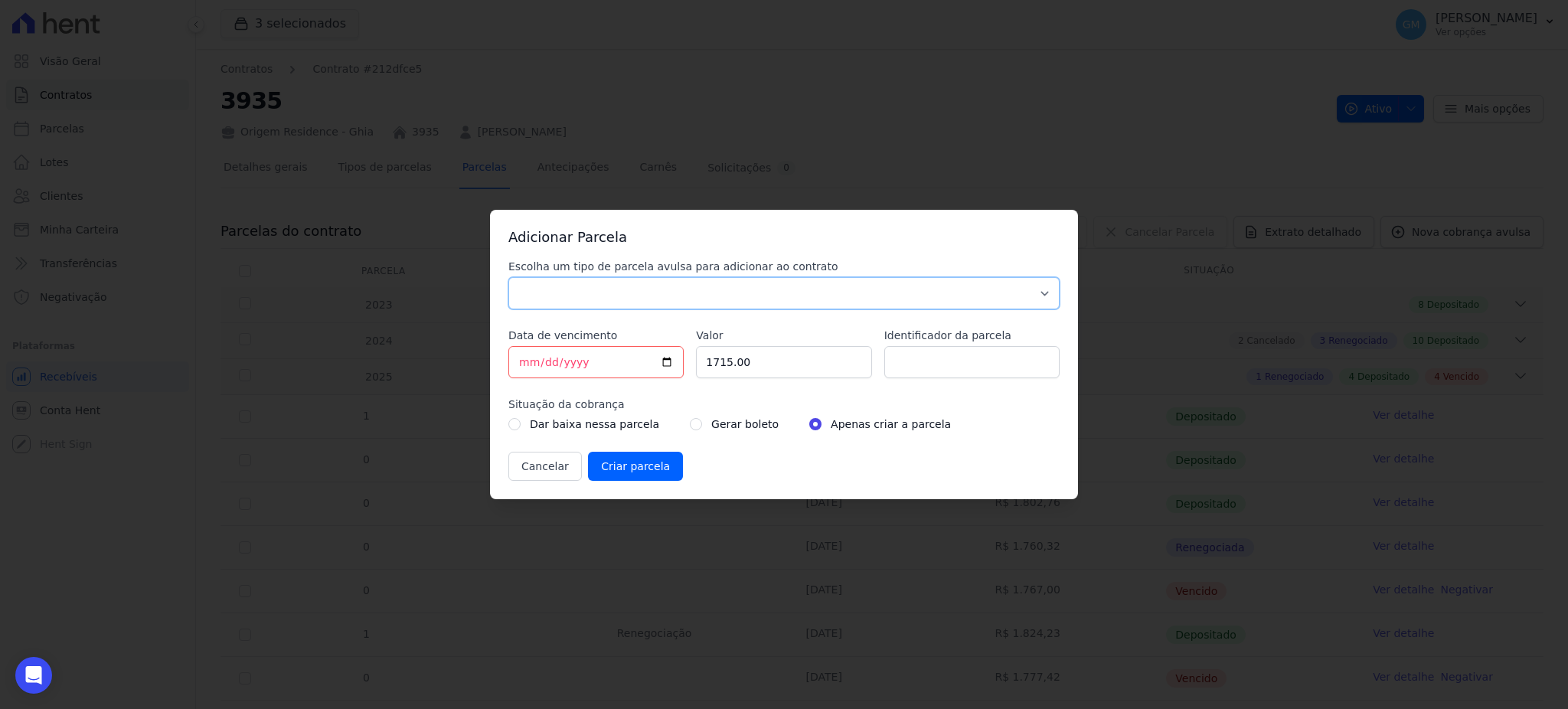
drag, startPoint x: 814, startPoint y: 297, endPoint x: 786, endPoint y: 301, distance: 28.3
click at [814, 297] on select "Parcela Normal Sinal Caução Intercalada Chaves Pré Chaves Pós Chaves Taxas Quit…" at bounding box center [784, 293] width 551 height 32
select select "standard"
click at [508, 277] on select "Parcela Normal Sinal Caução Intercalada Chaves Pré Chaves Pós Chaves Taxas Quit…" at bounding box center [784, 293] width 551 height 32
click at [669, 358] on input "[DATE]" at bounding box center [596, 362] width 175 height 32
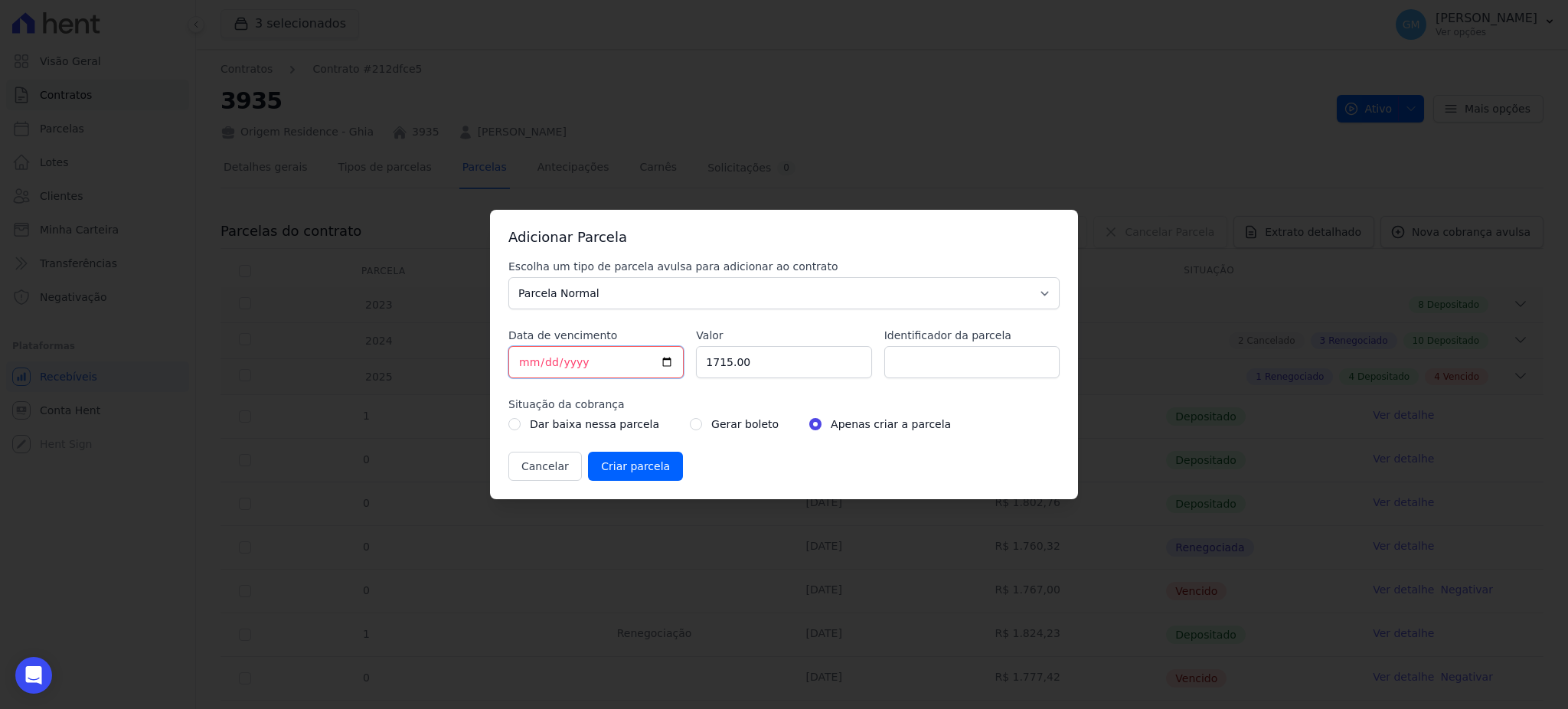
type input "[DATE]"
drag, startPoint x: 760, startPoint y: 359, endPoint x: 672, endPoint y: 353, distance: 88.2
click at [672, 353] on div "Escolha um tipo de parcela avulsa para adicionar ao contrato Parcela Normal Sin…" at bounding box center [784, 370] width 551 height 222
paste input ".81551"
click at [714, 365] on input "1.81551" at bounding box center [784, 362] width 175 height 32
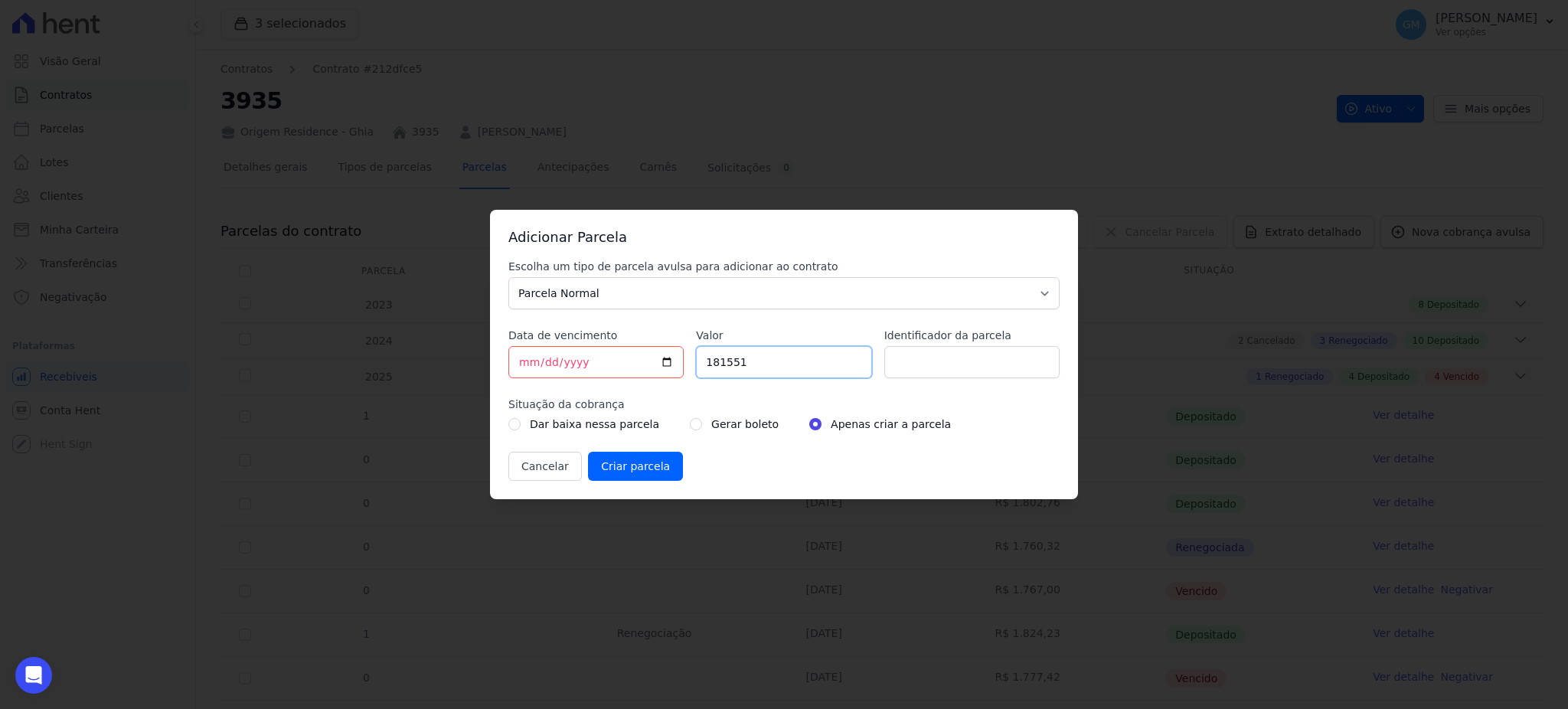
click at [729, 367] on input "181551" at bounding box center [784, 362] width 175 height 32
type input "1815.51"
click at [690, 425] on input "radio" at bounding box center [696, 424] width 12 height 12
radio input "true"
click at [907, 367] on input "Identificador da parcela" at bounding box center [972, 362] width 175 height 32
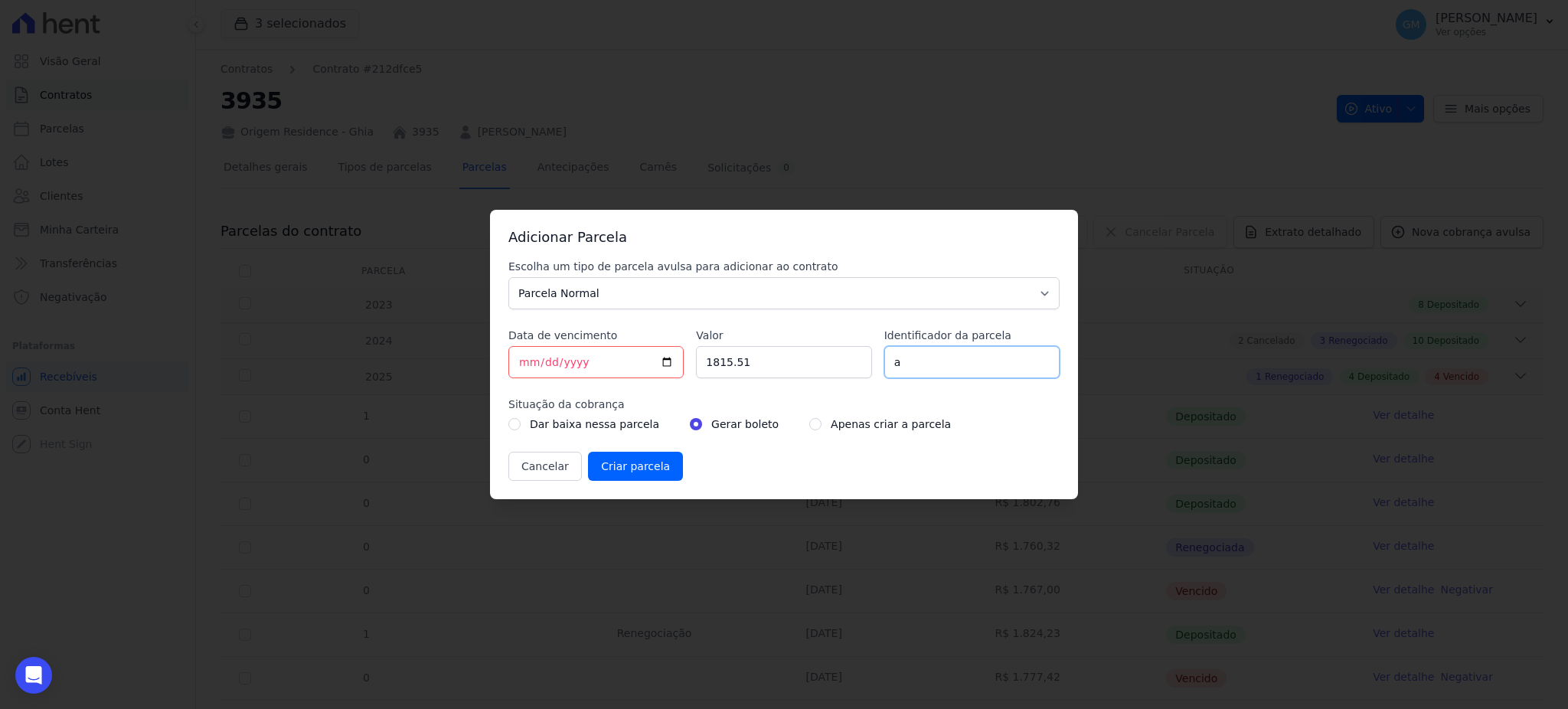
type input "agosto"
click at [640, 464] on input "Criar parcela" at bounding box center [635, 466] width 95 height 29
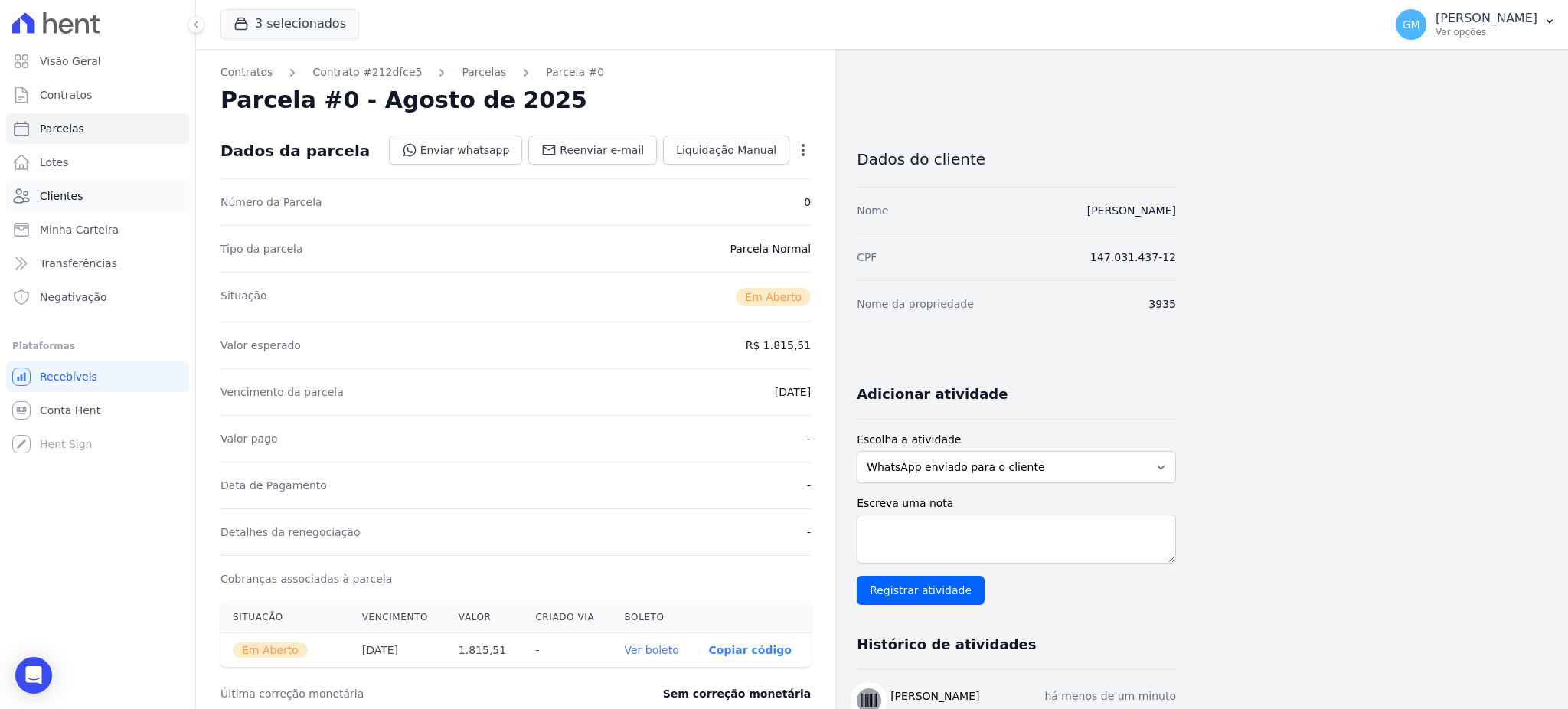
click at [109, 187] on link "Clientes" at bounding box center [98, 195] width 183 height 31
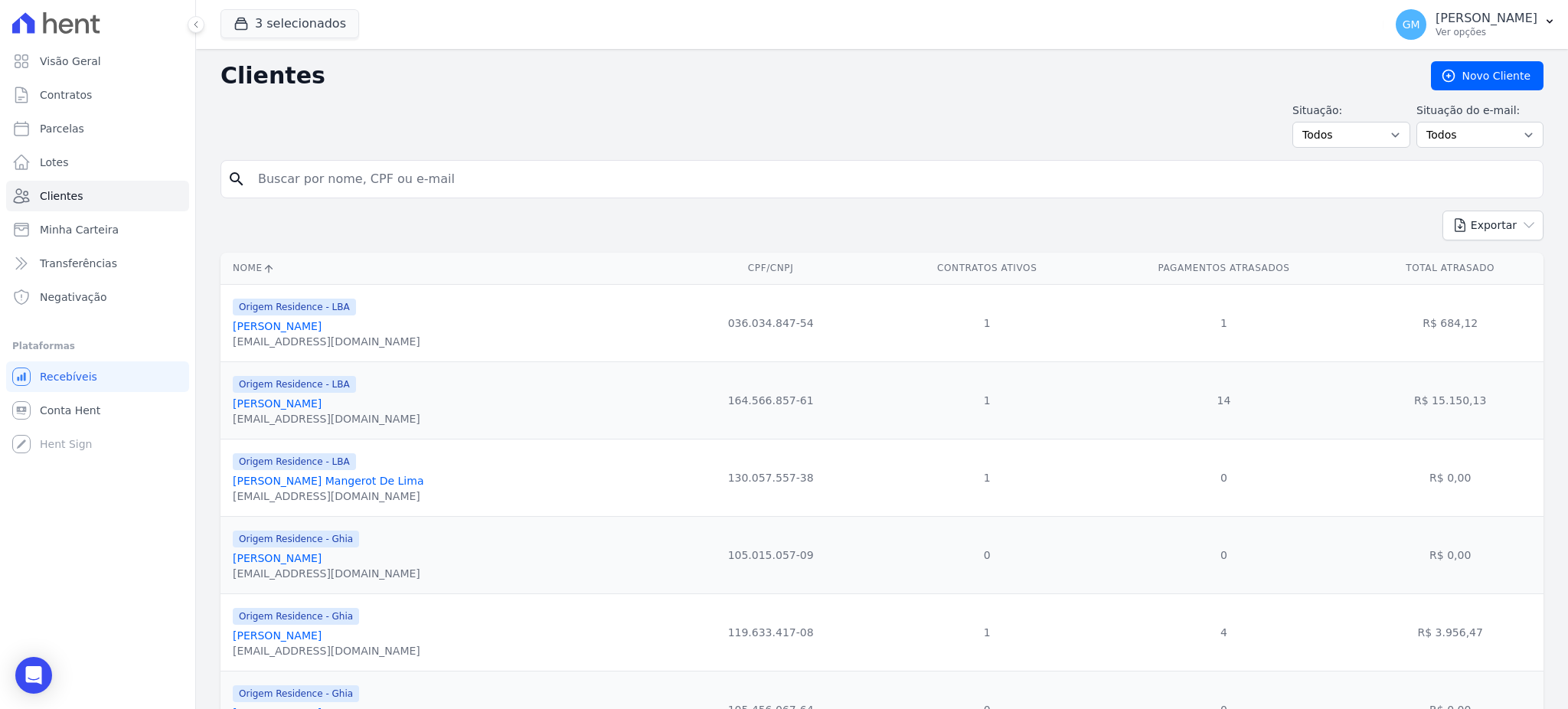
click at [333, 186] on input "search" at bounding box center [893, 178] width 1288 height 31
type input "Cassio Secundino dos Reis"
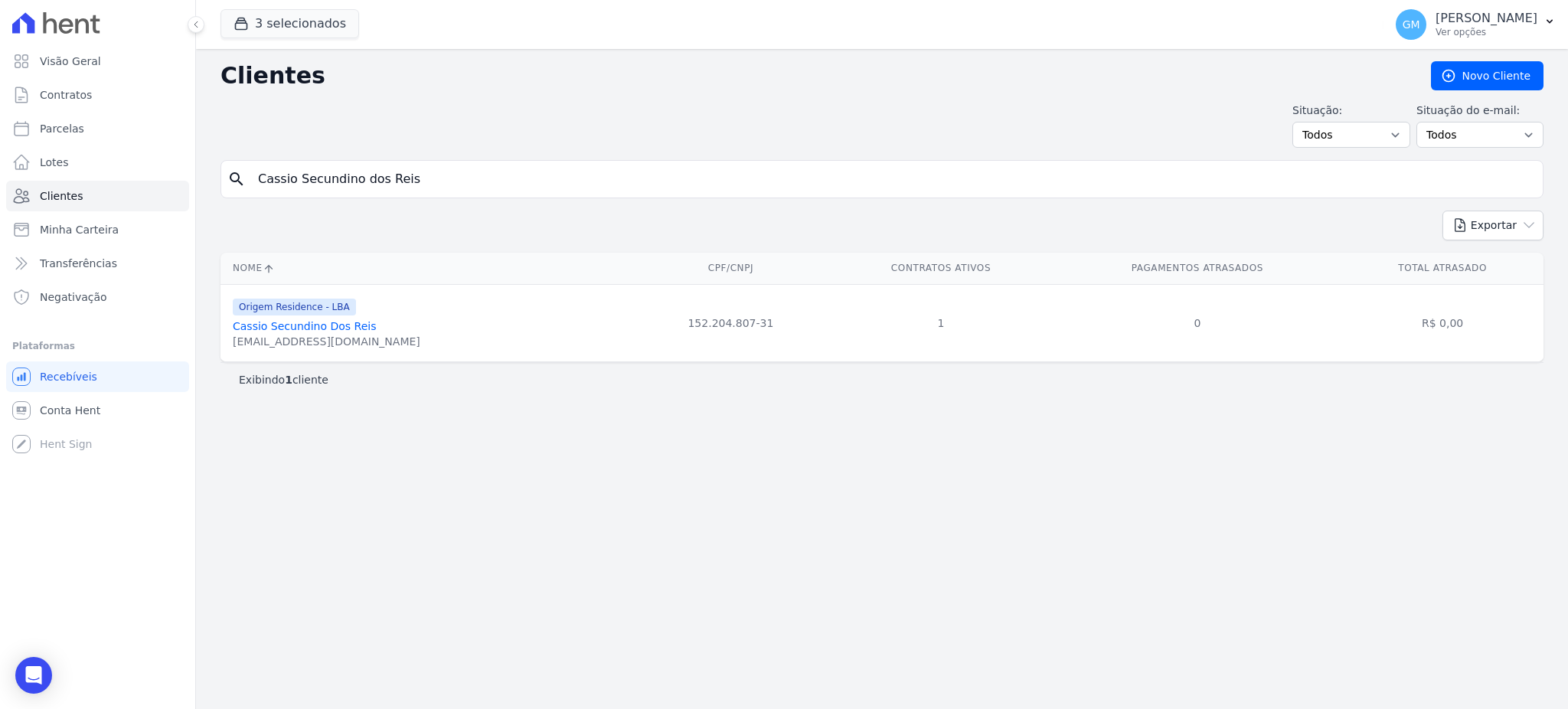
click at [314, 330] on link "Cassio Secundino Dos Reis" at bounding box center [304, 326] width 144 height 12
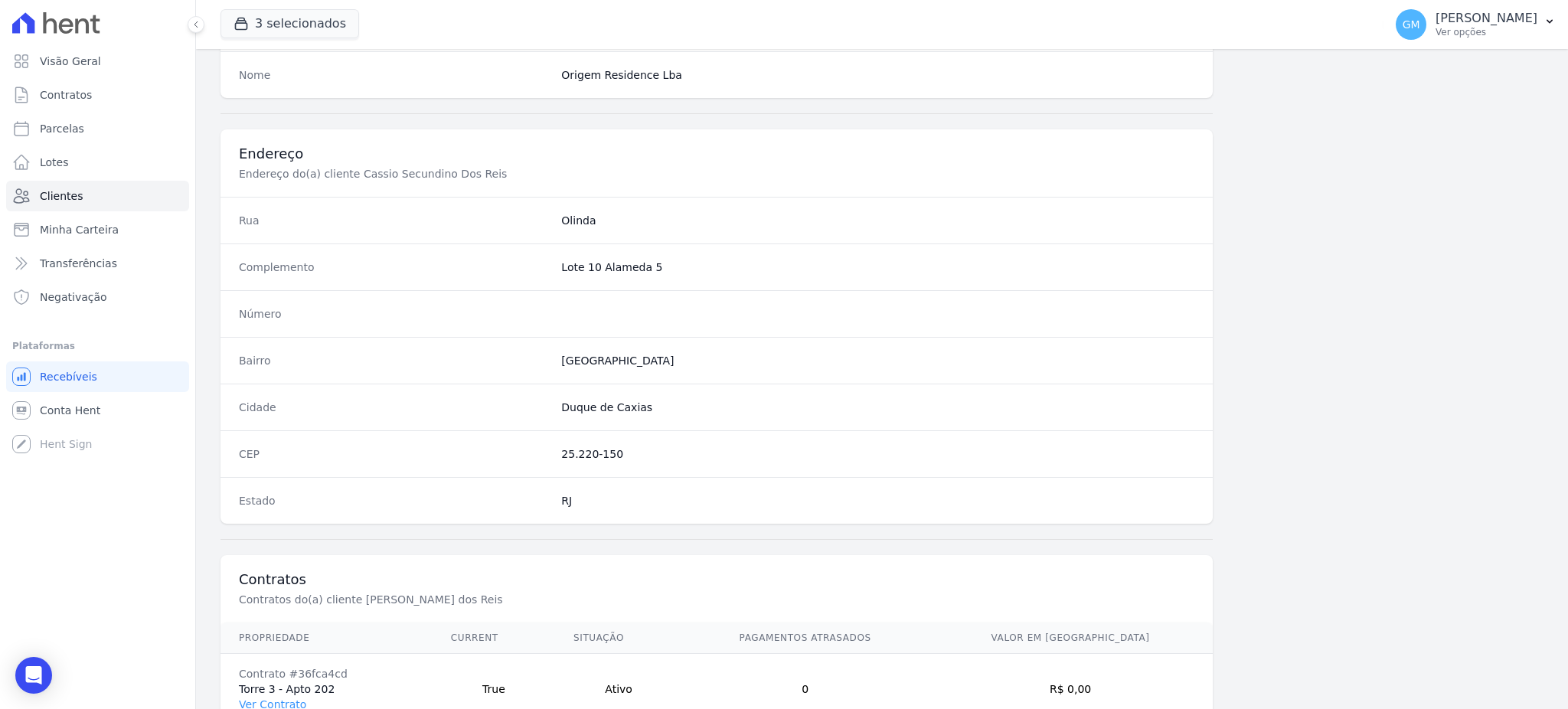
scroll to position [724, 0]
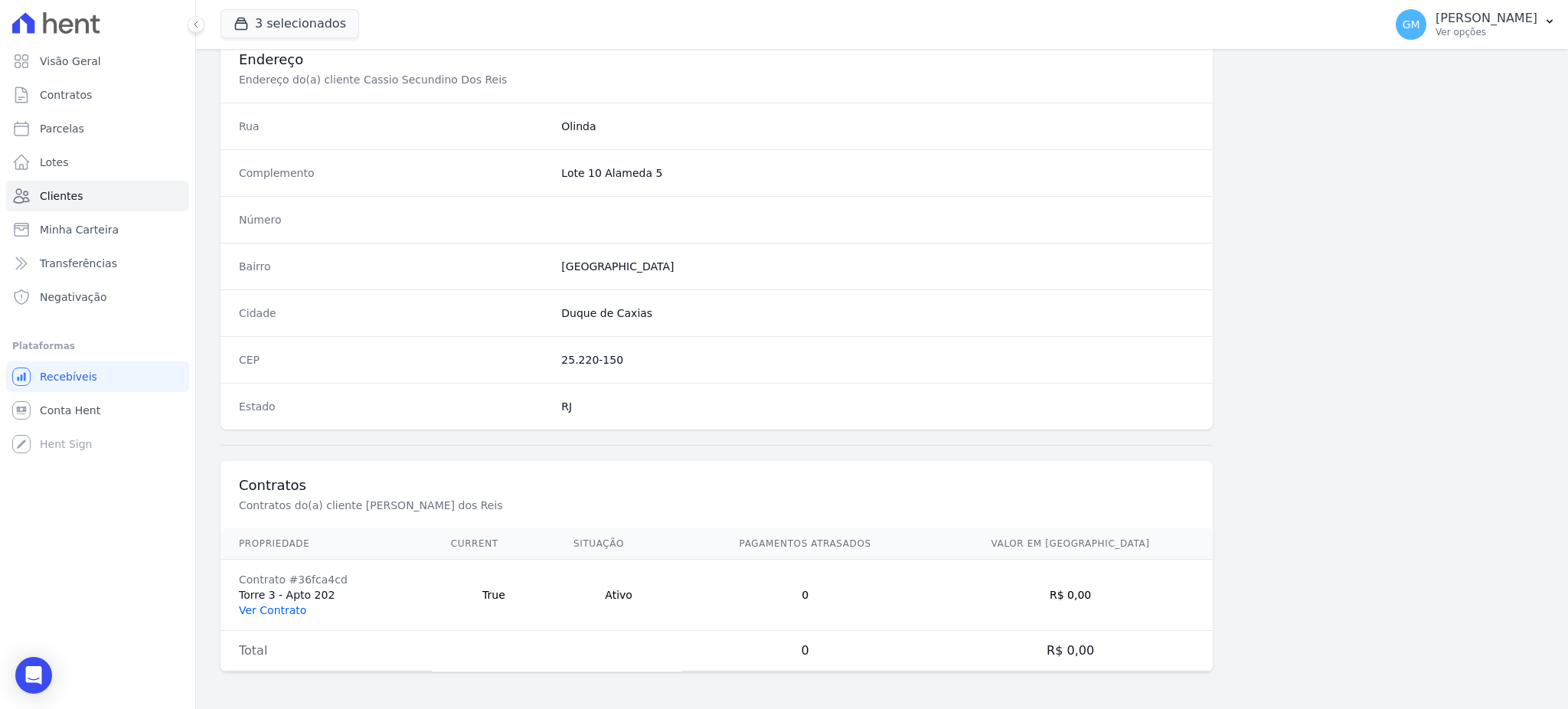
click at [280, 609] on link "Ver Contrato" at bounding box center [273, 610] width 68 height 12
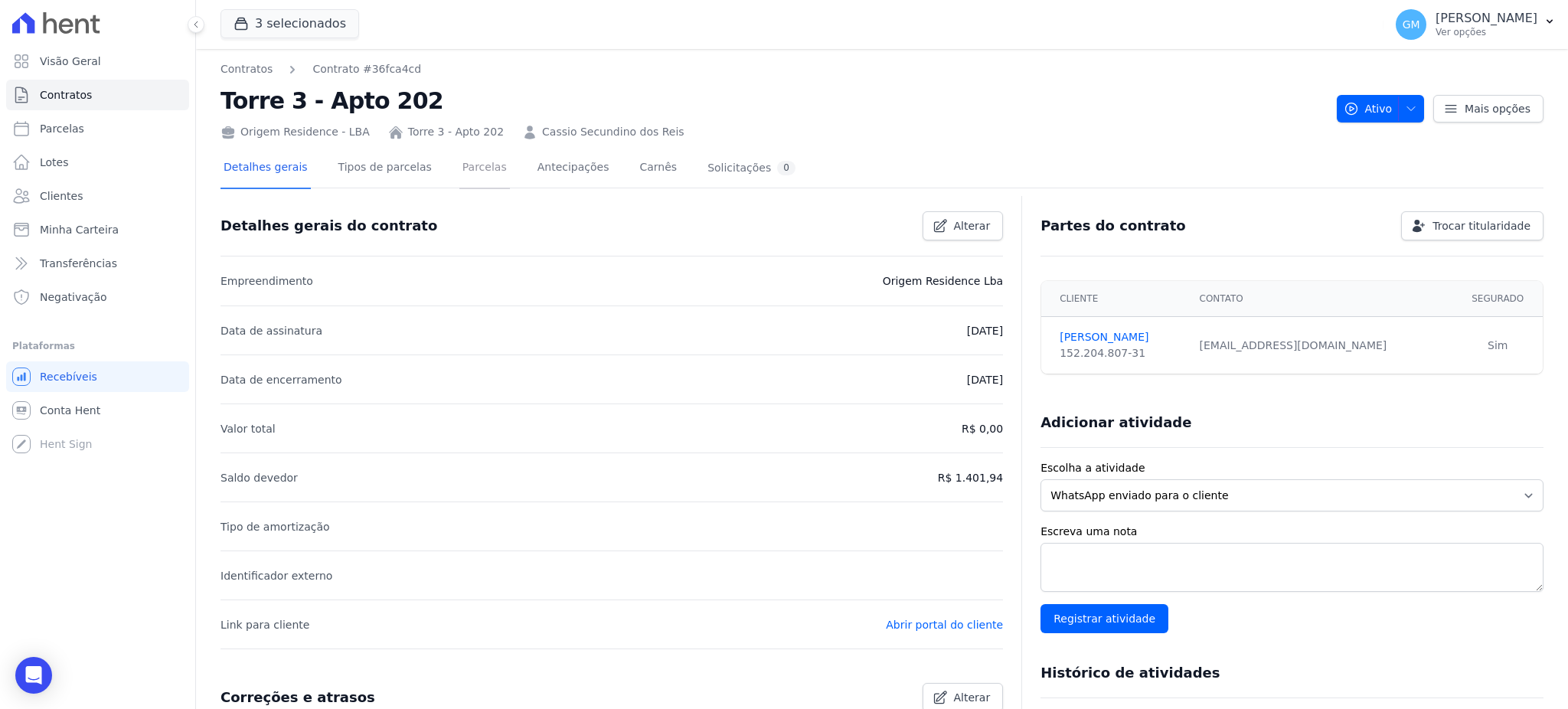
click at [475, 184] on link "Parcelas" at bounding box center [484, 169] width 51 height 41
click at [470, 178] on link "Parcelas" at bounding box center [484, 169] width 51 height 41
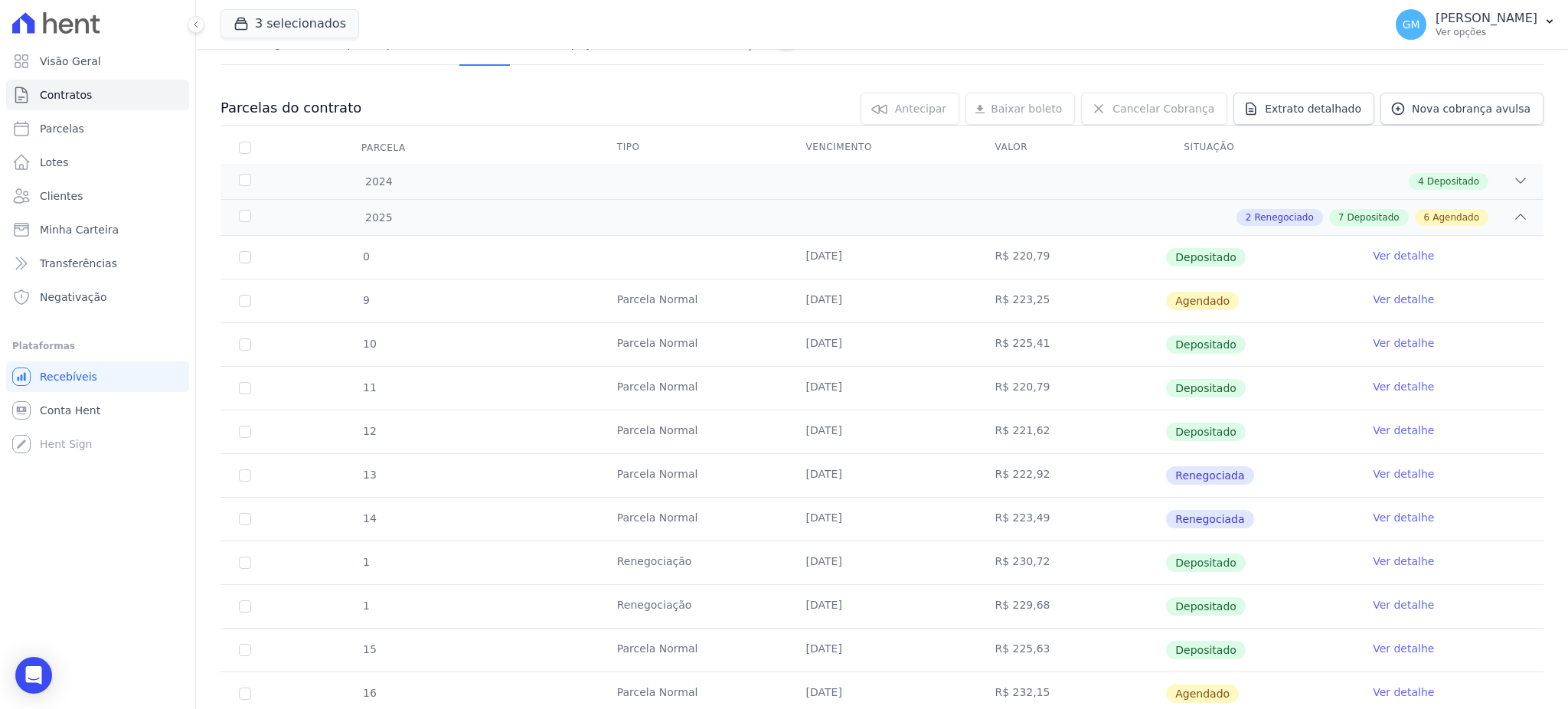
scroll to position [306, 0]
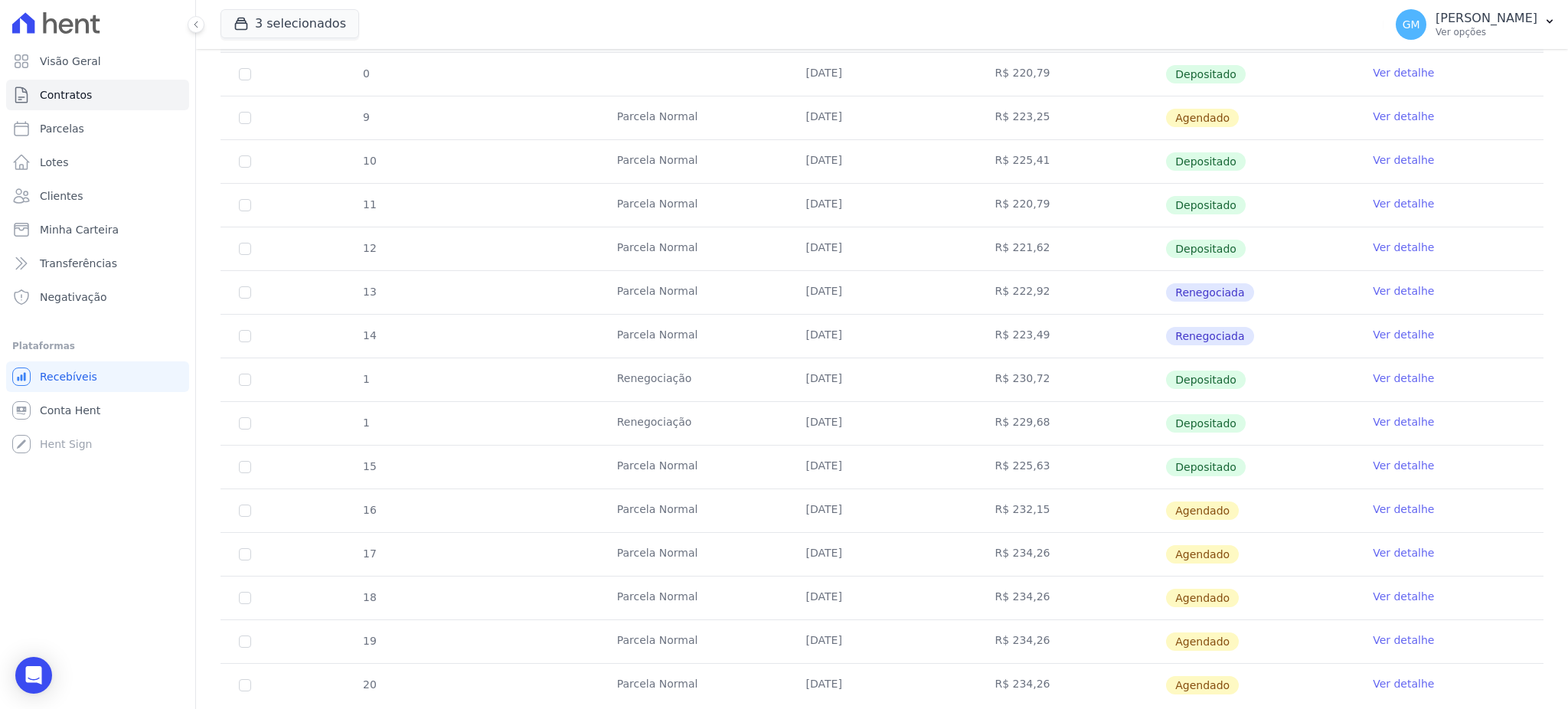
click at [1373, 467] on link "Ver detalhe" at bounding box center [1403, 465] width 61 height 15
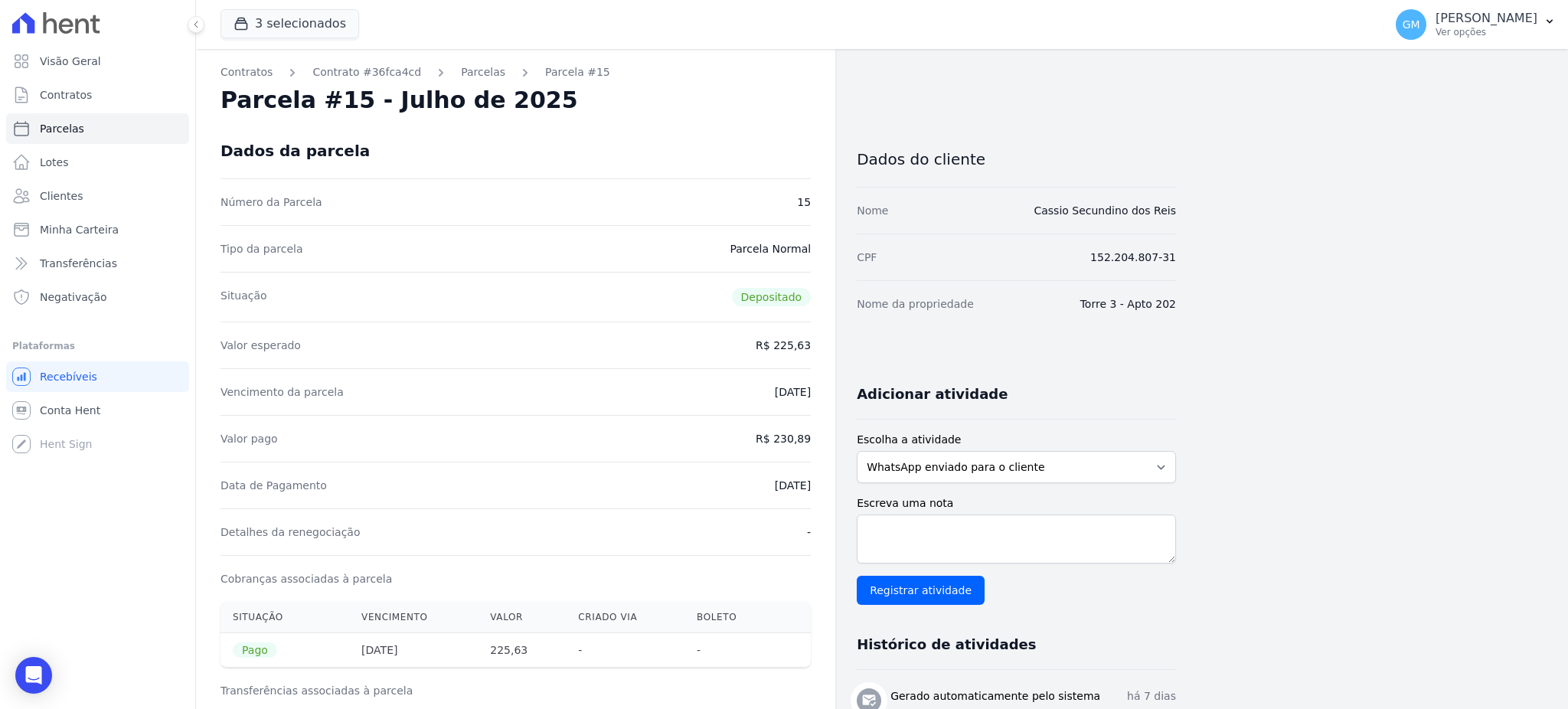
click at [671, 159] on div "Dados da parcela" at bounding box center [515, 151] width 590 height 55
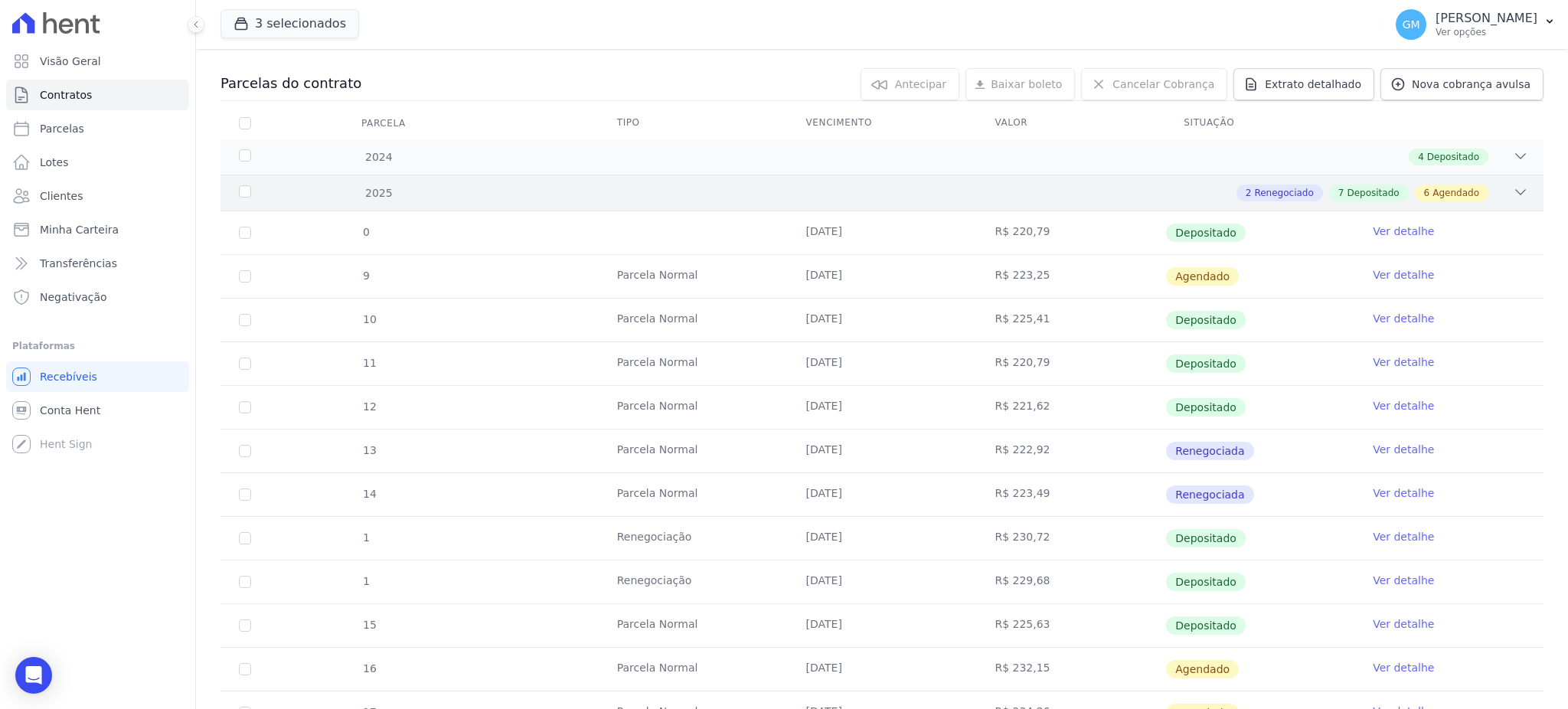
scroll to position [349, 0]
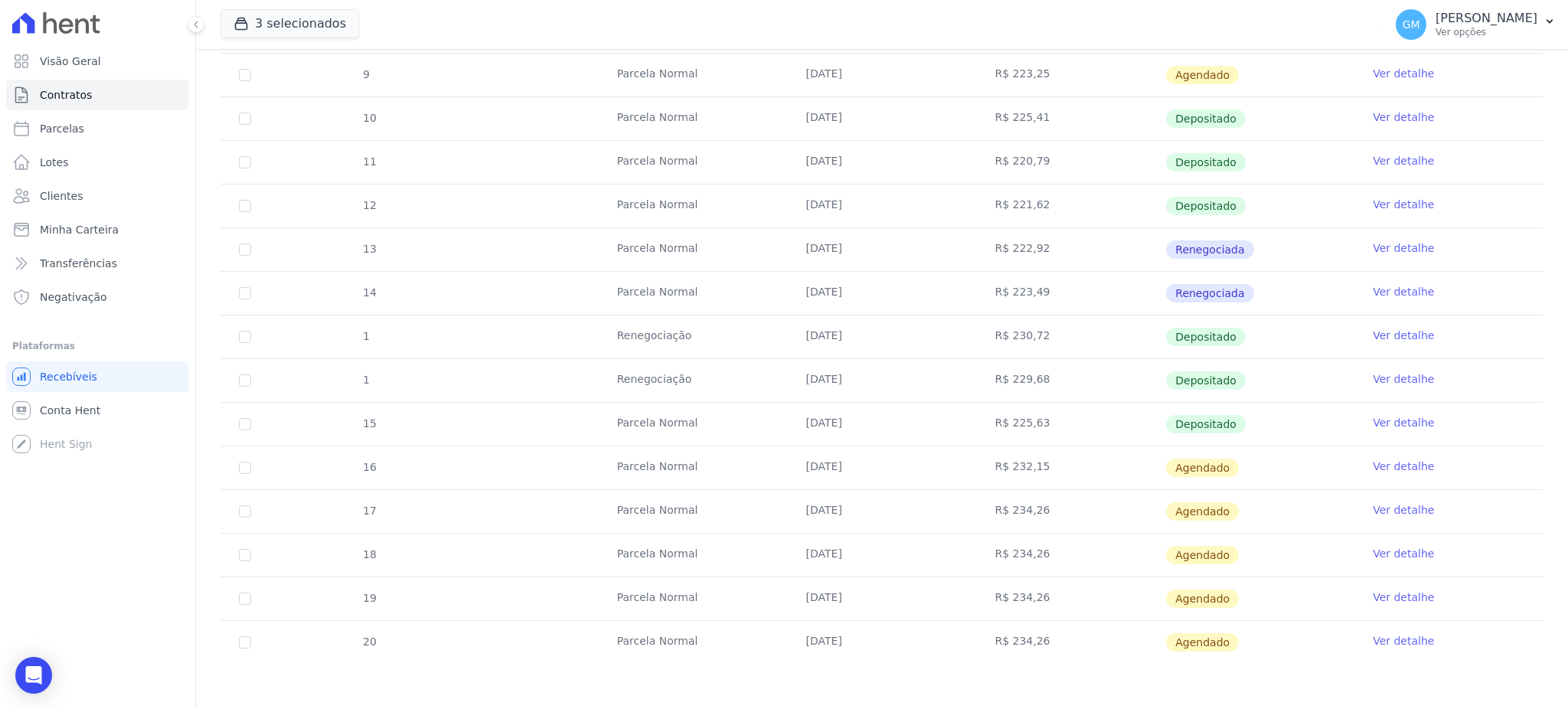
click at [1373, 464] on link "Ver detalhe" at bounding box center [1403, 466] width 61 height 15
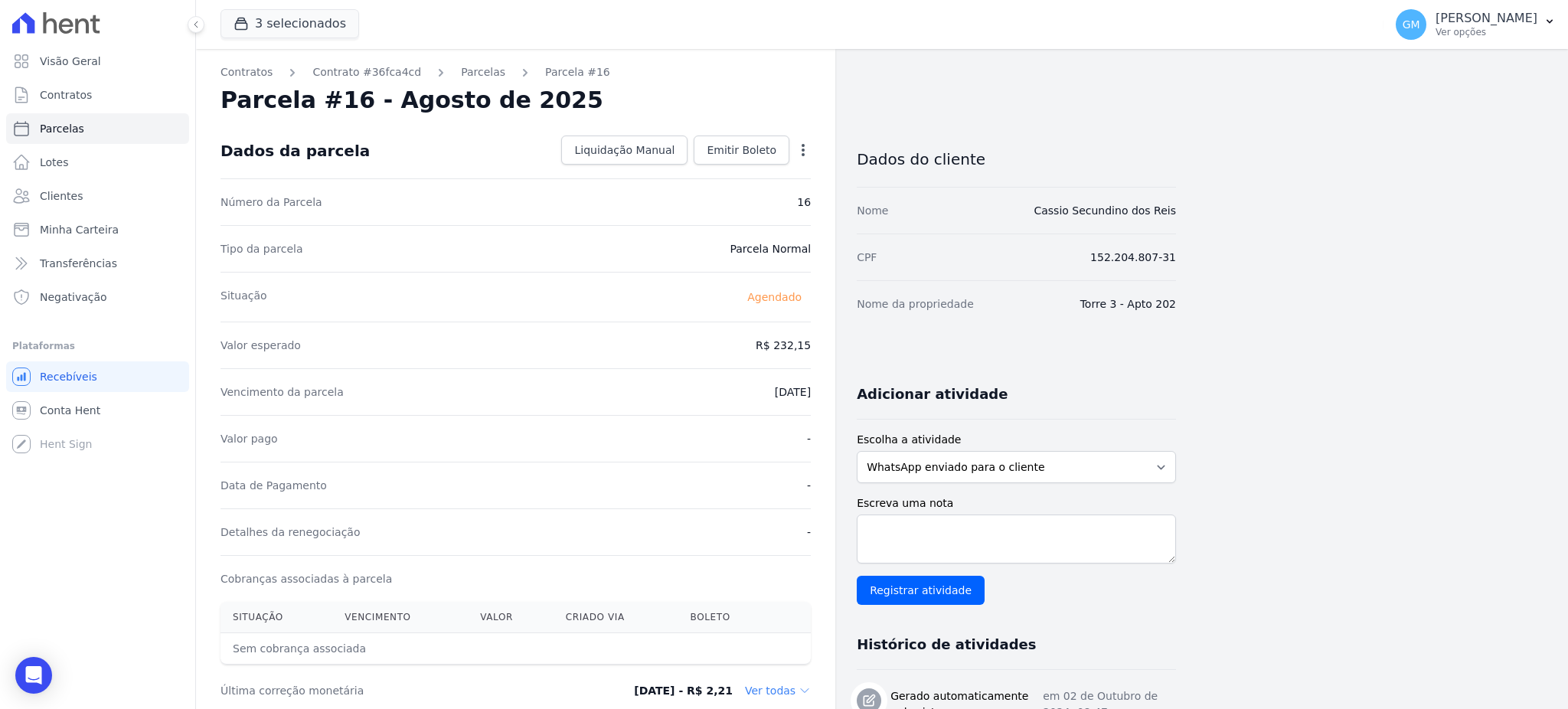
click at [799, 147] on icon "button" at bounding box center [802, 150] width 15 height 15
click at [768, 170] on link "Alterar" at bounding box center [737, 171] width 135 height 28
drag, startPoint x: 747, startPoint y: 338, endPoint x: 855, endPoint y: 355, distance: 109.3
click at [855, 355] on div "Contratos Contrato #36fca4cd Parcelas Parcela #16 Parcela #16 - Agosto de 2025 …" at bounding box center [686, 686] width 980 height 1275
paste input "27.68"
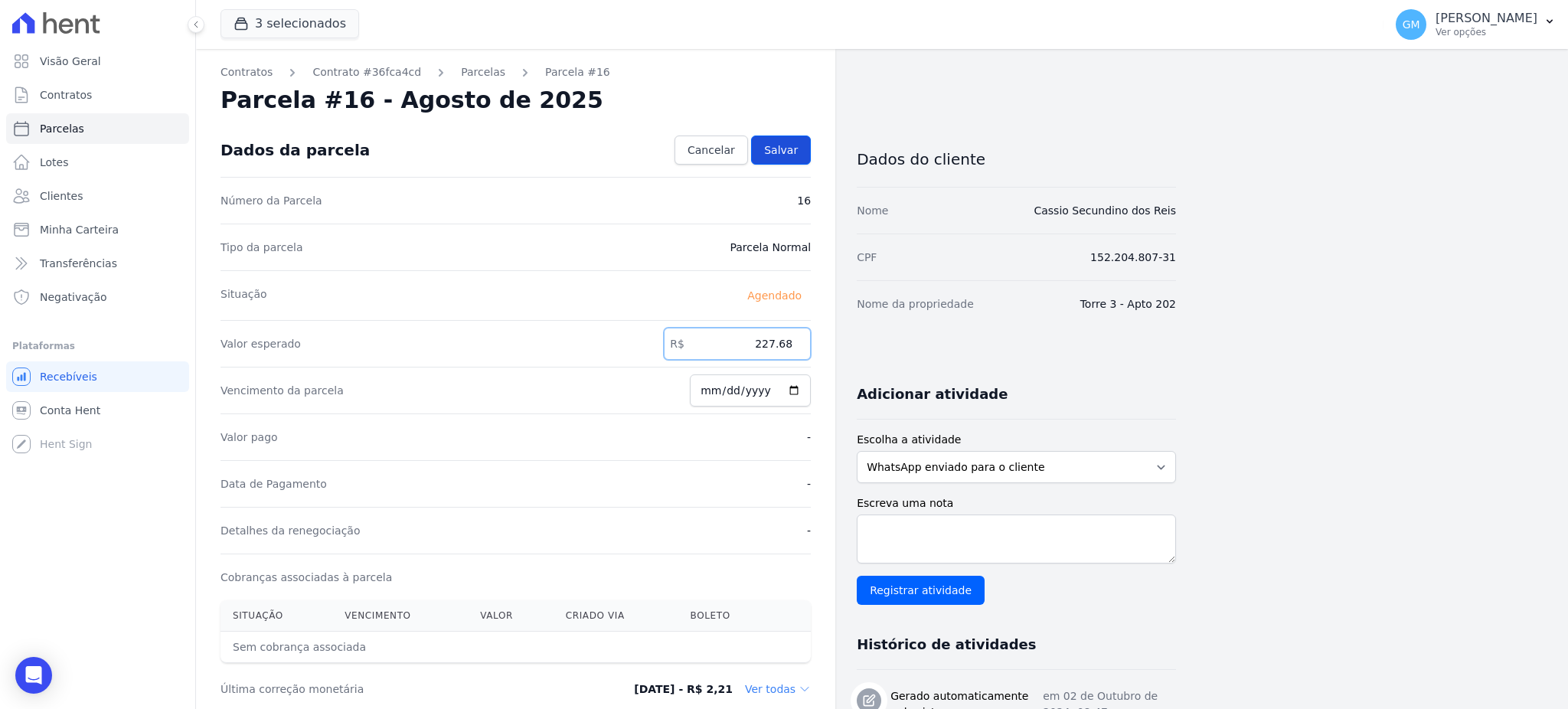
type input "227.68"
click at [785, 156] on span "Salvar" at bounding box center [781, 150] width 34 height 15
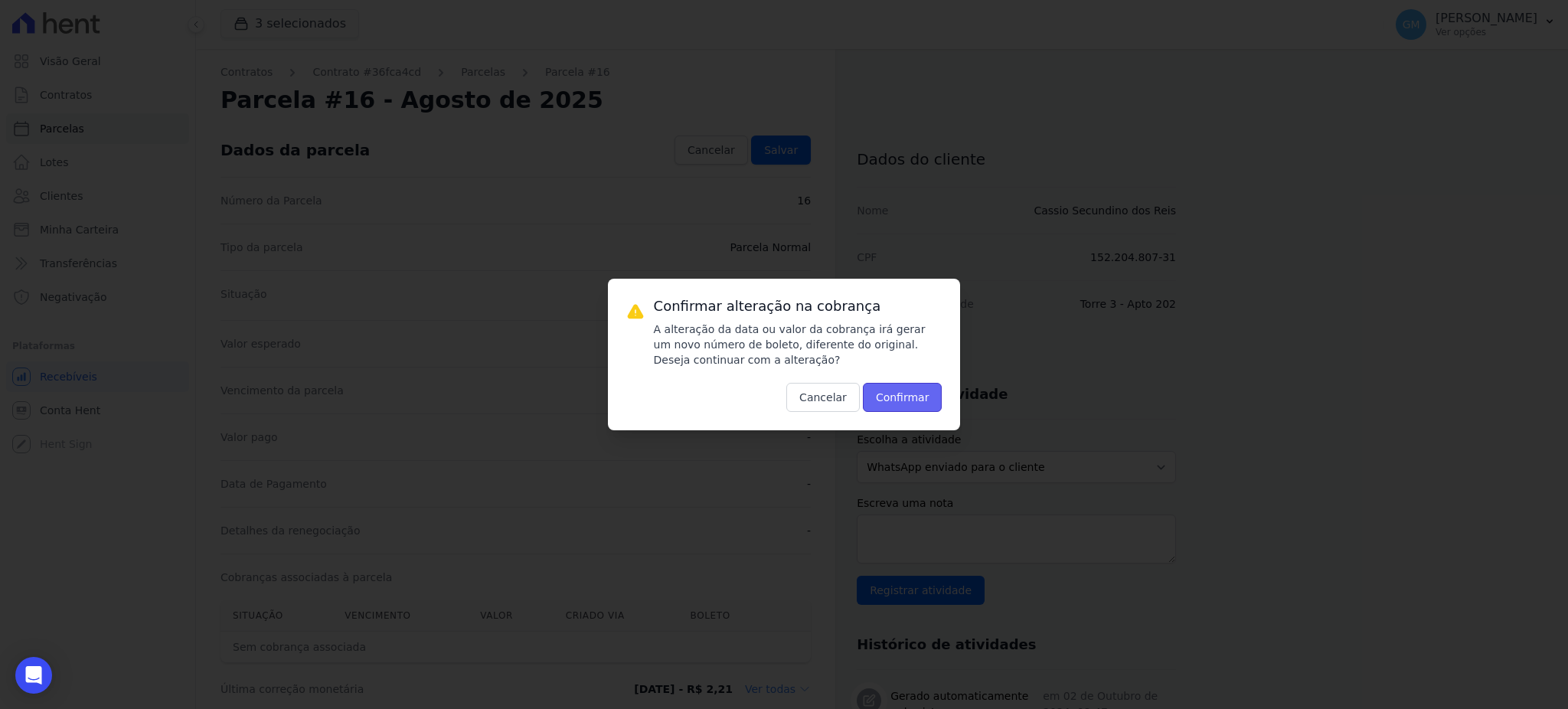
click at [911, 395] on button "Confirmar" at bounding box center [902, 397] width 80 height 29
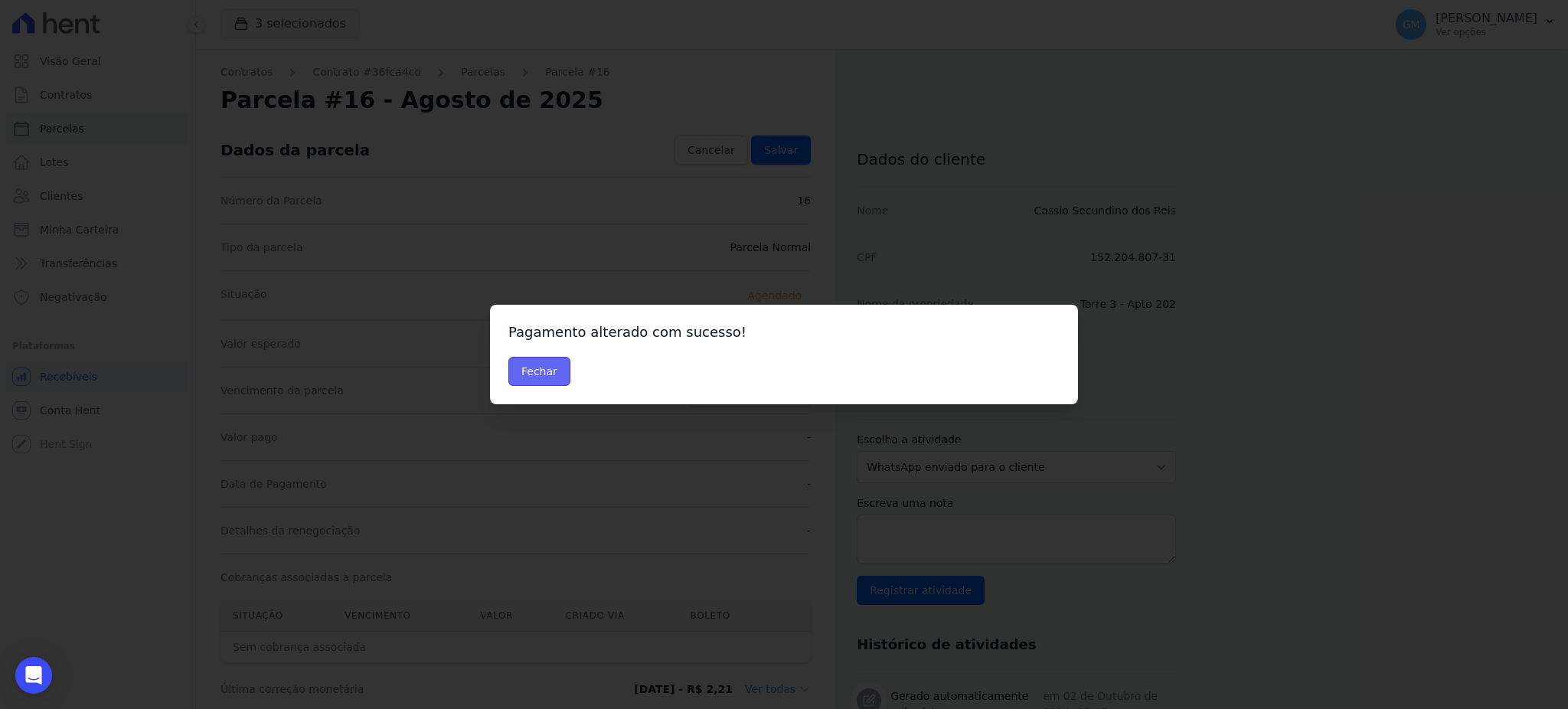
click at [548, 366] on button "Fechar" at bounding box center [539, 371] width 62 height 29
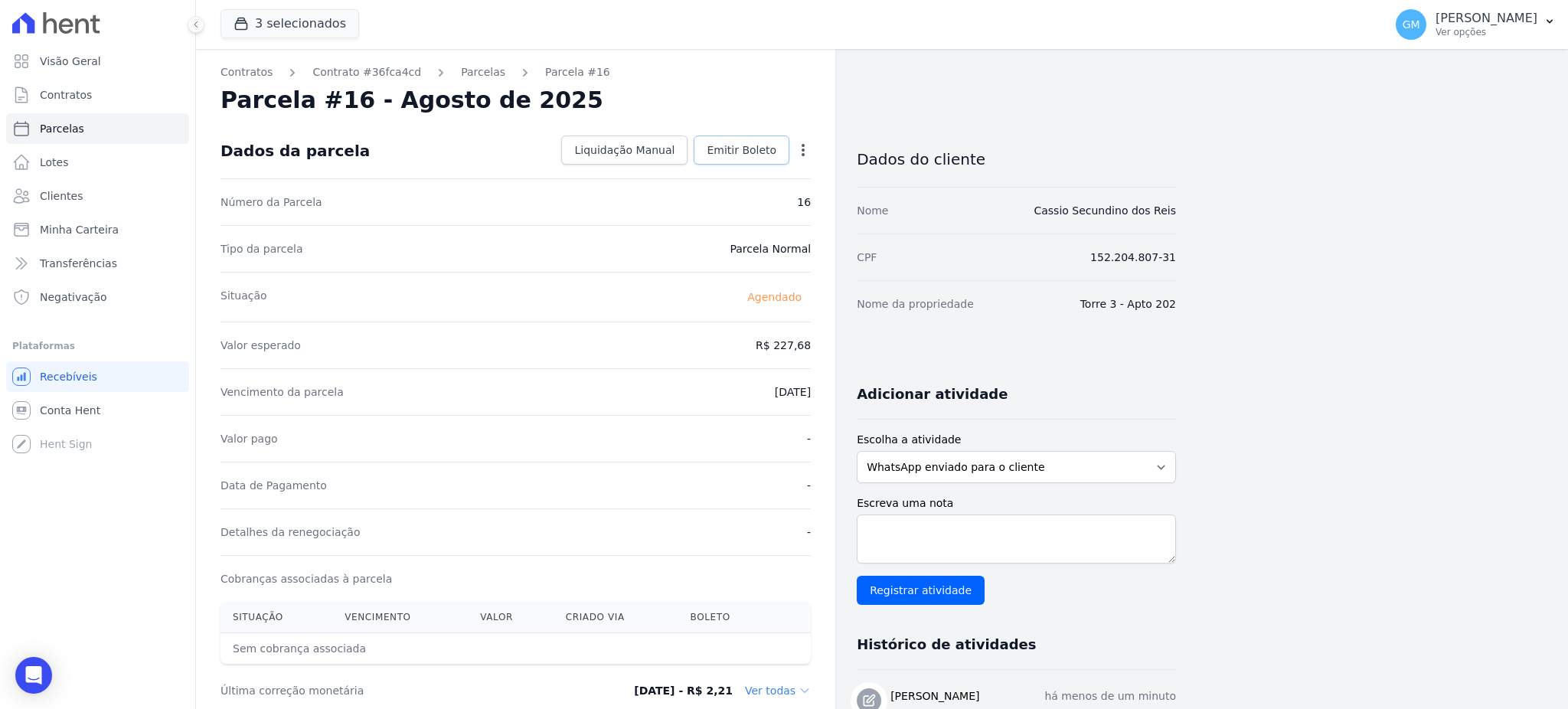
click at [741, 138] on link "Emitir Boleto" at bounding box center [742, 150] width 96 height 29
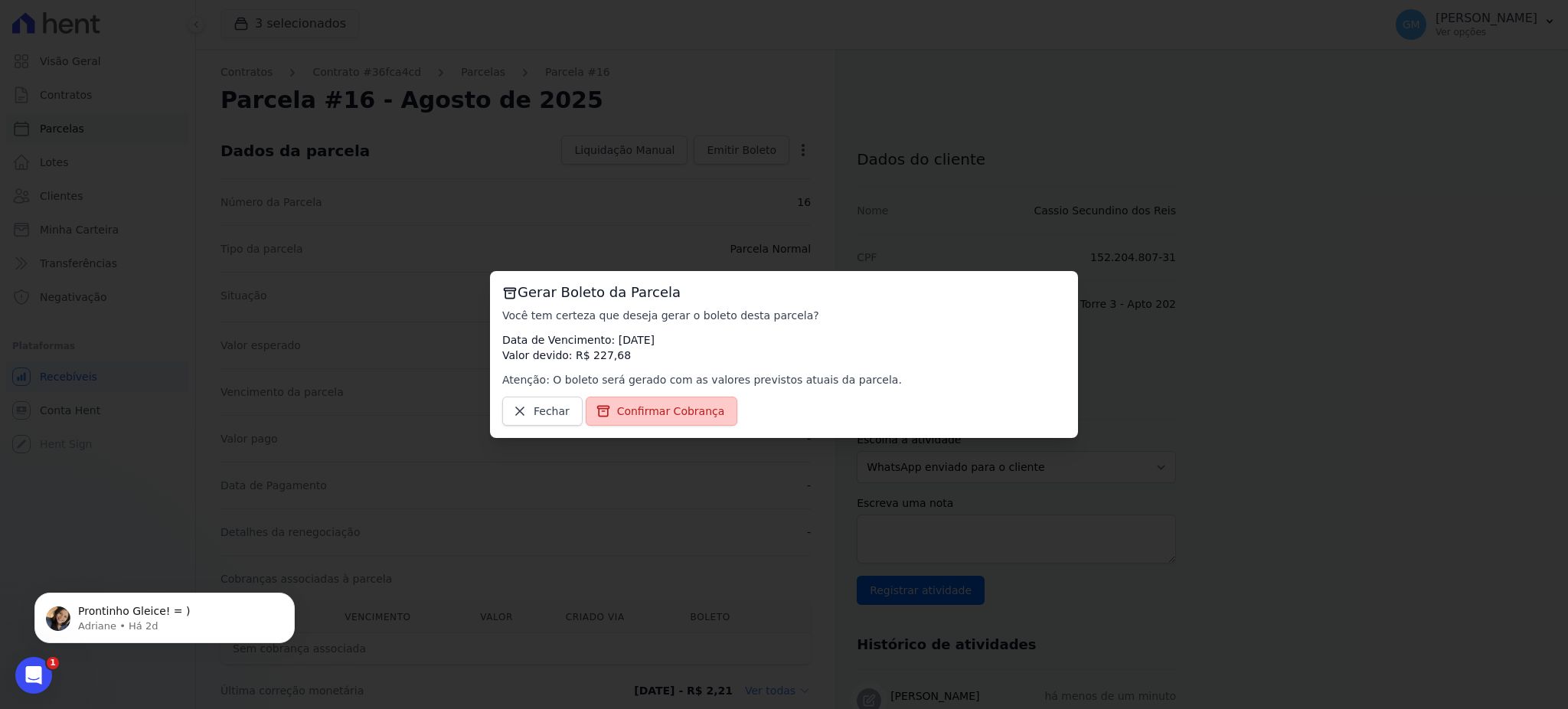
click at [678, 409] on span "Confirmar Cobrança" at bounding box center [671, 411] width 108 height 15
